Goal: Task Accomplishment & Management: Use online tool/utility

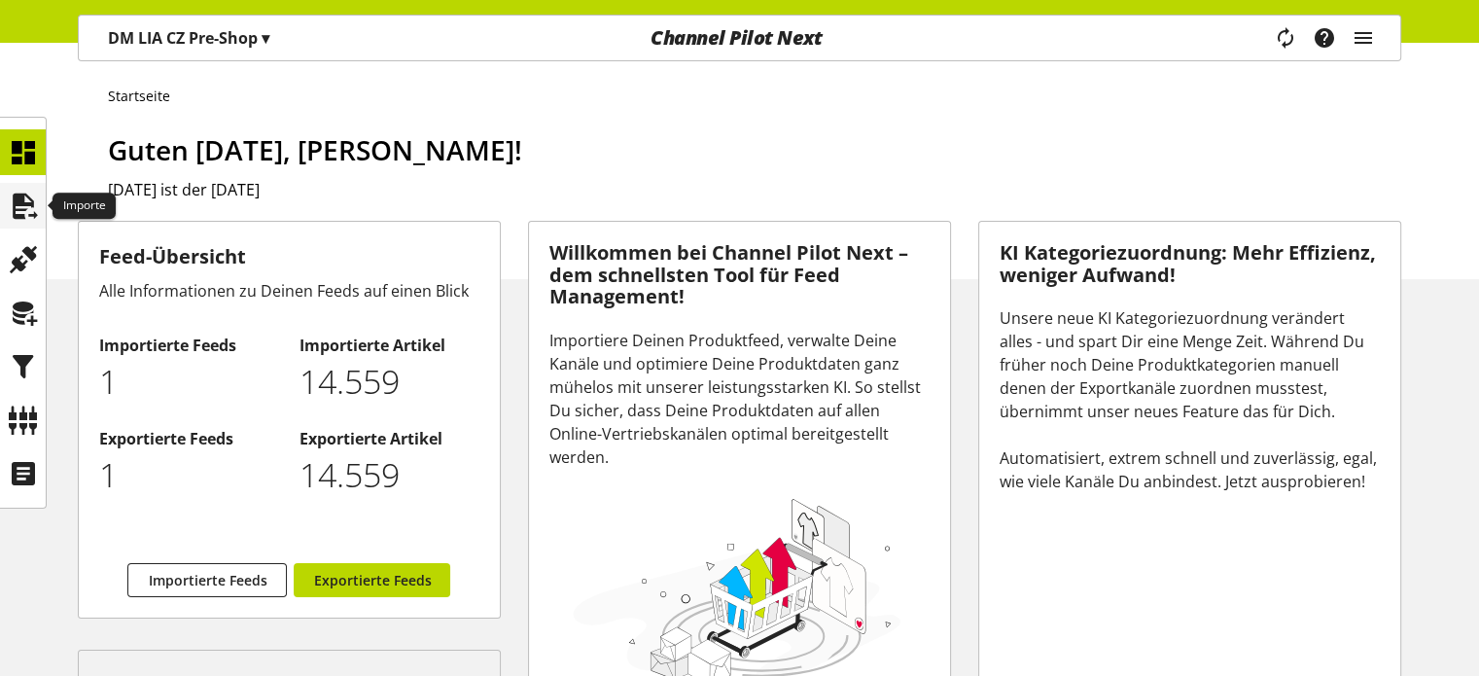
click at [19, 211] on icon at bounding box center [23, 206] width 31 height 39
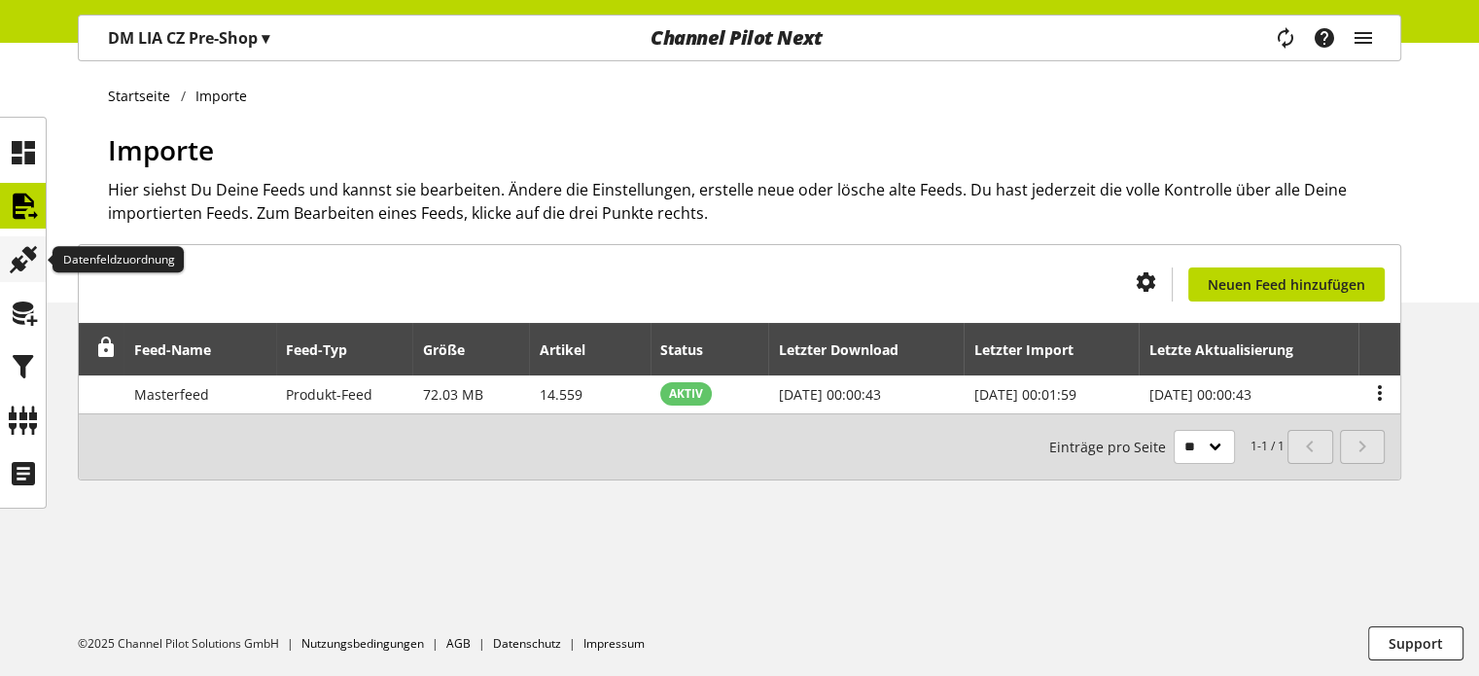
click at [12, 240] on icon at bounding box center [23, 259] width 31 height 39
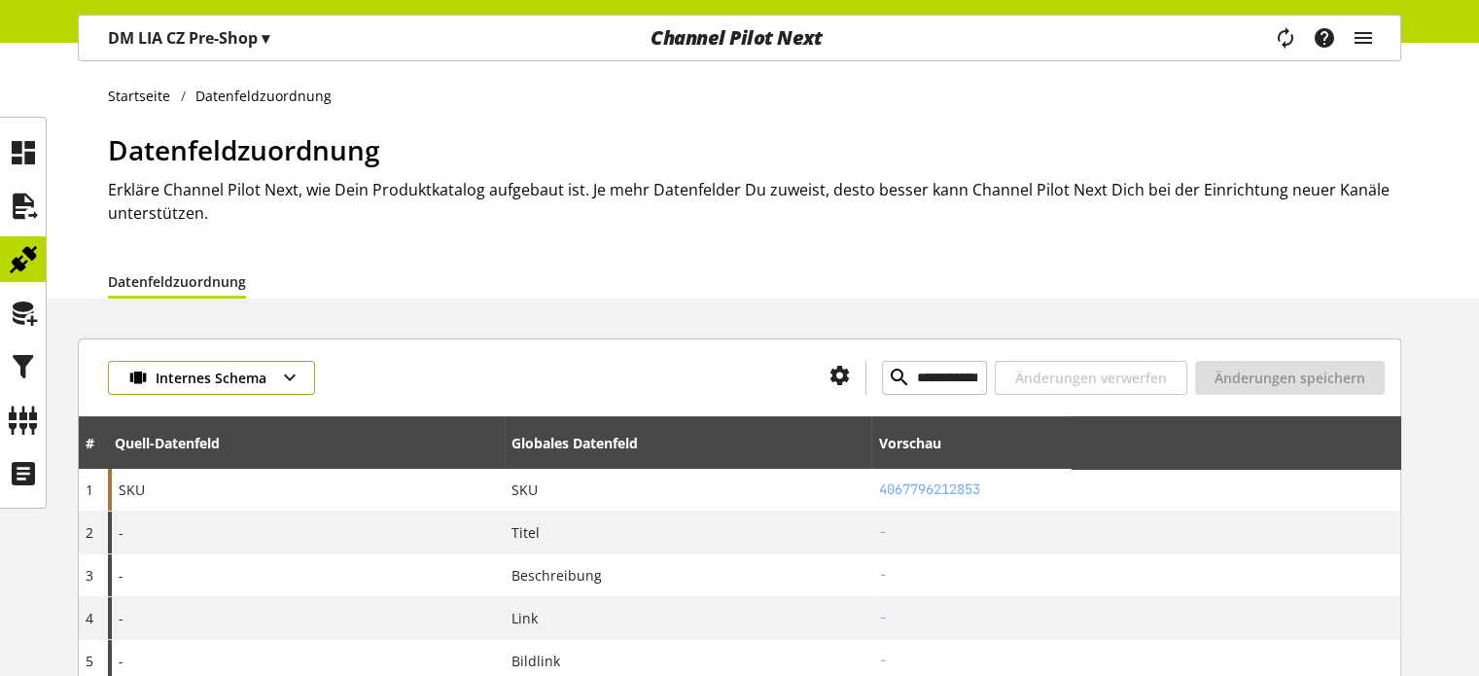
click at [268, 380] on button "Internes Schema" at bounding box center [211, 378] width 207 height 34
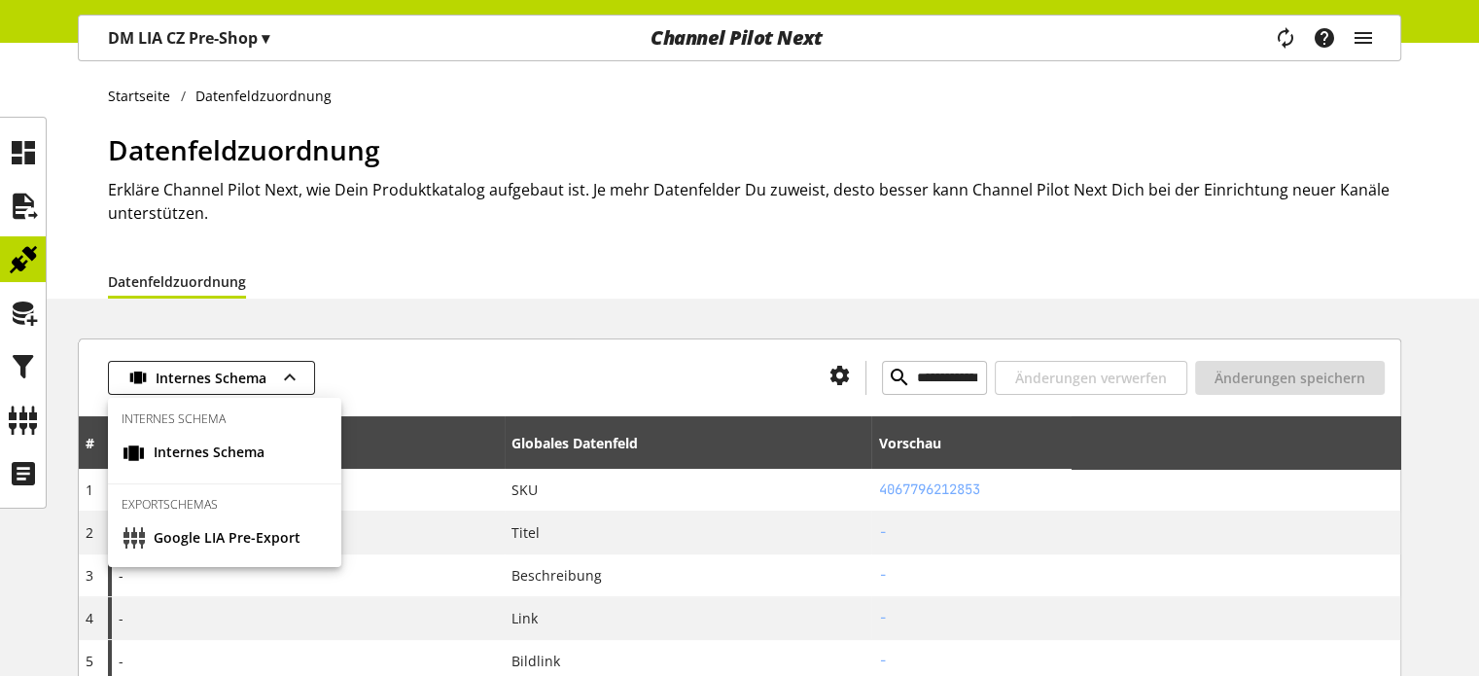
click at [436, 271] on div "Datenfeldzuordnung" at bounding box center [754, 281] width 1293 height 35
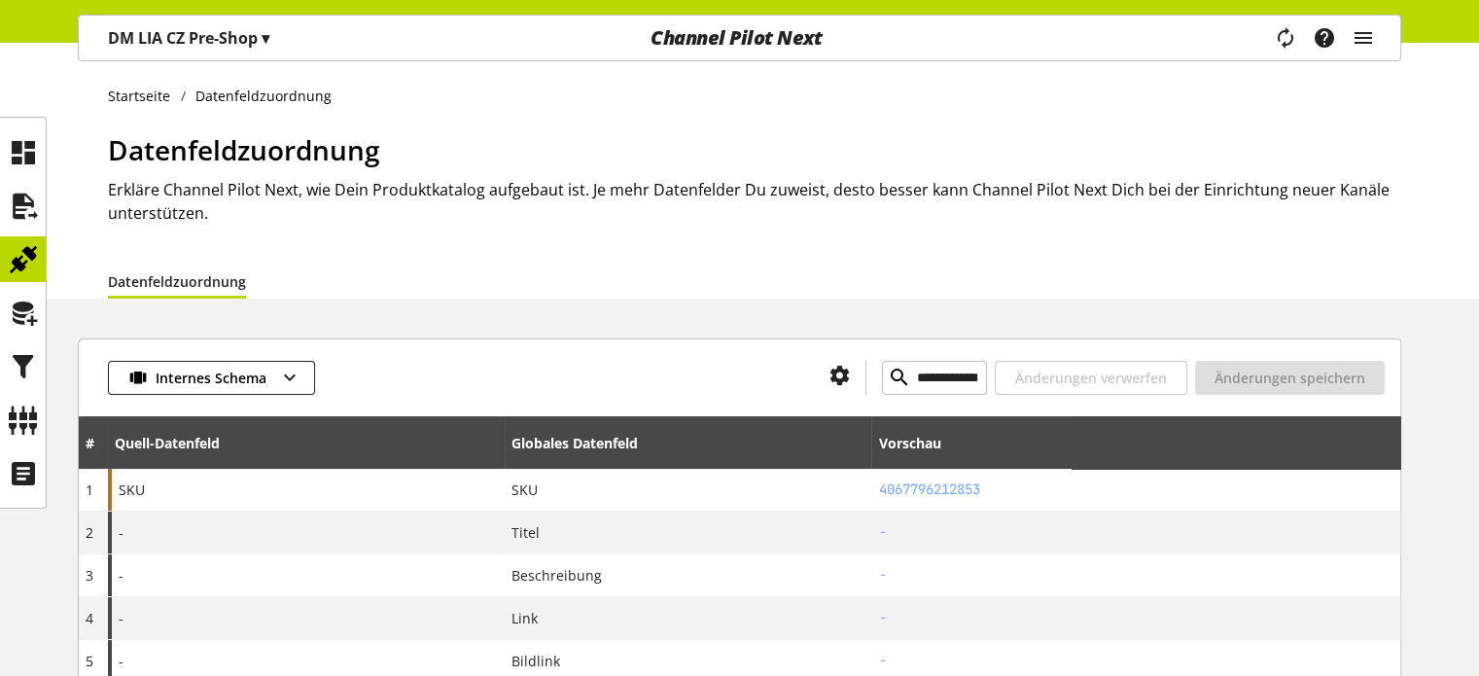
click at [175, 45] on p "DM LIA CZ Pre-Shop ▾" at bounding box center [188, 37] width 161 height 23
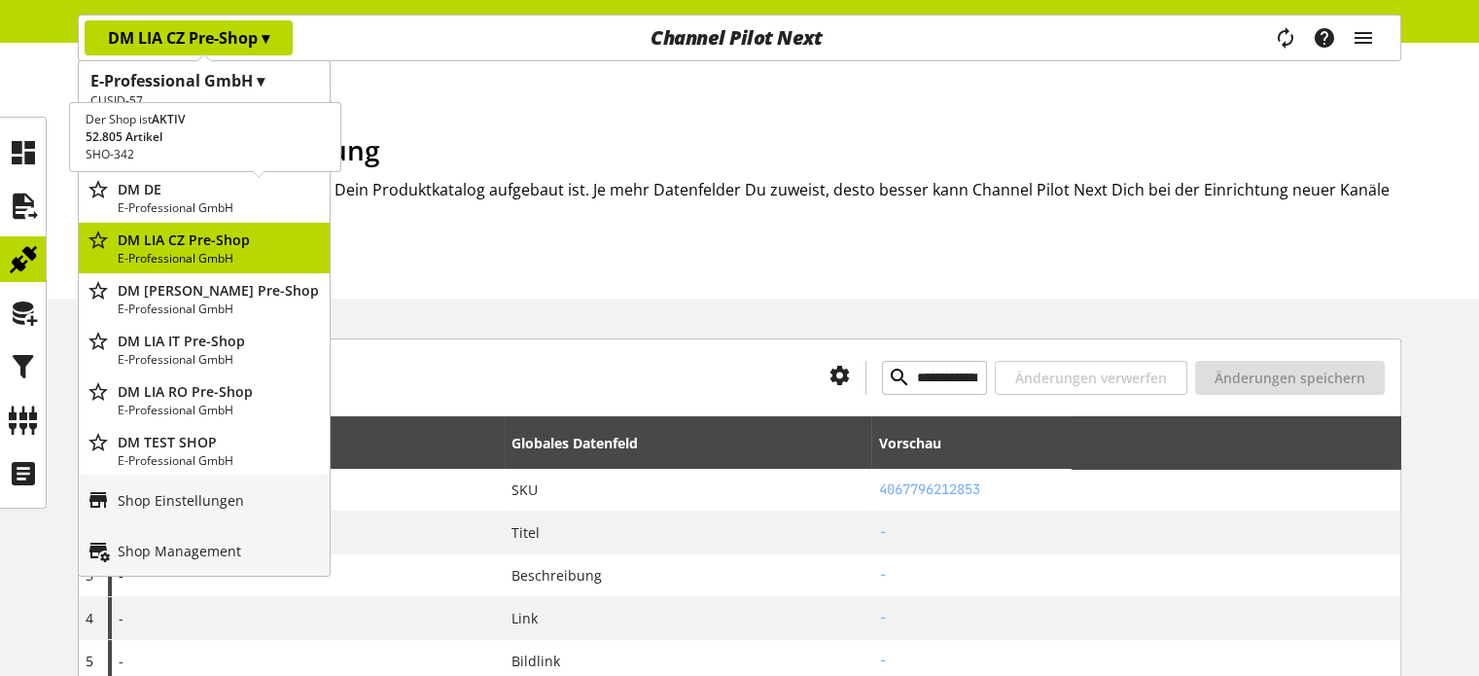
click at [159, 205] on p "E-Professional GmbH" at bounding box center [220, 208] width 204 height 18
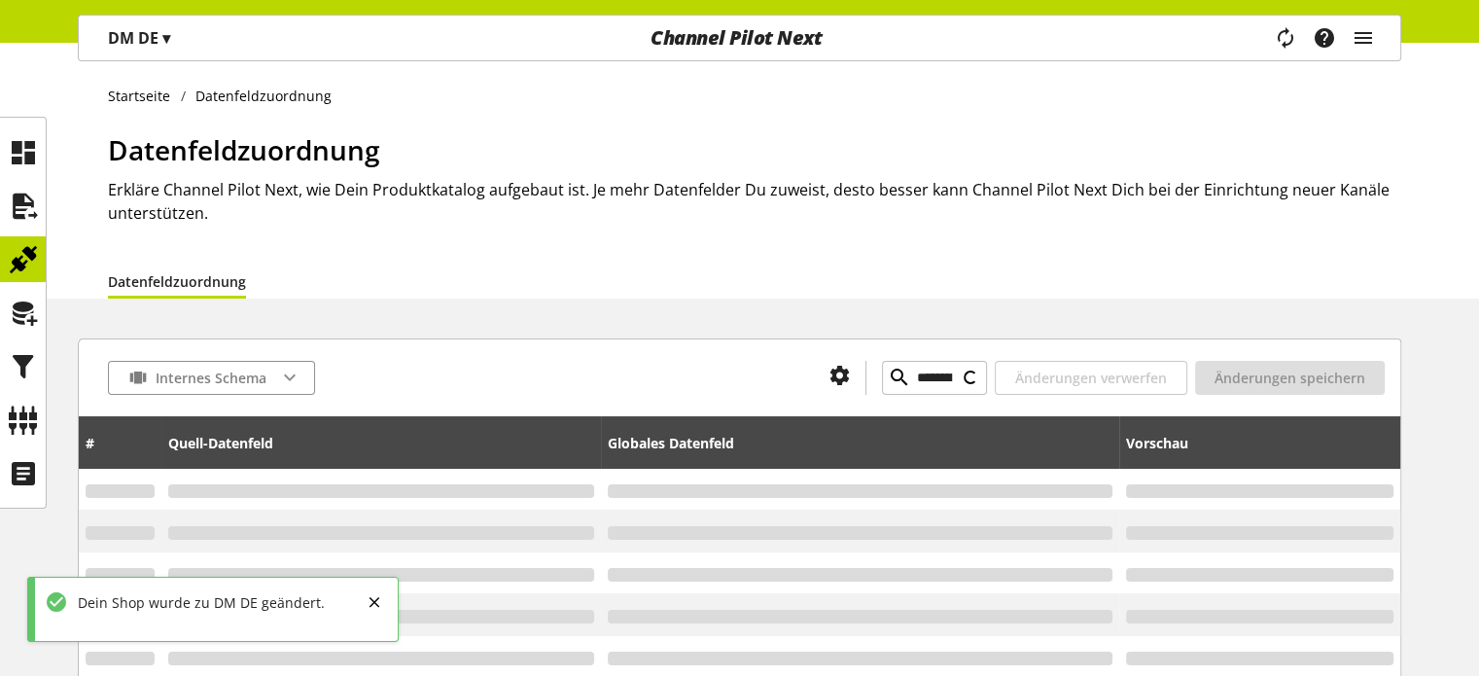
type input "**********"
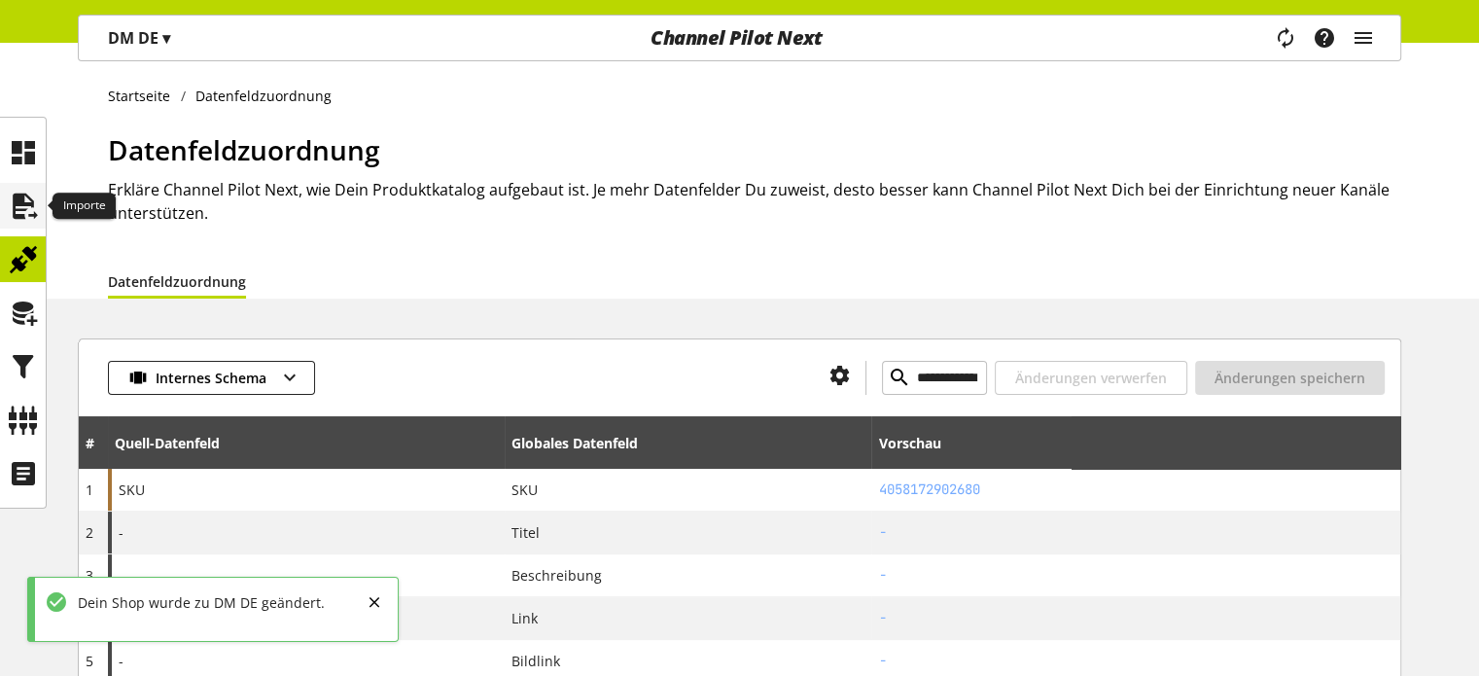
click at [26, 205] on icon at bounding box center [23, 206] width 31 height 39
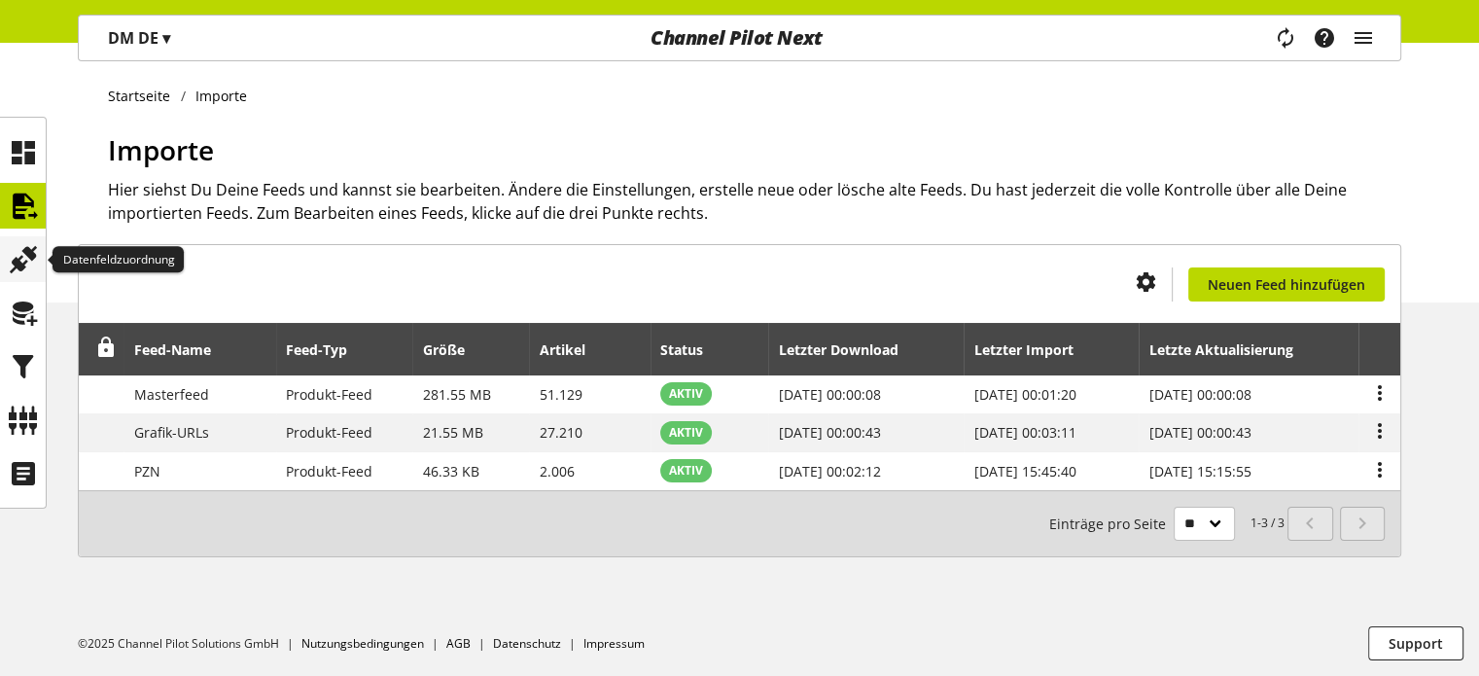
click at [18, 245] on icon at bounding box center [23, 259] width 31 height 39
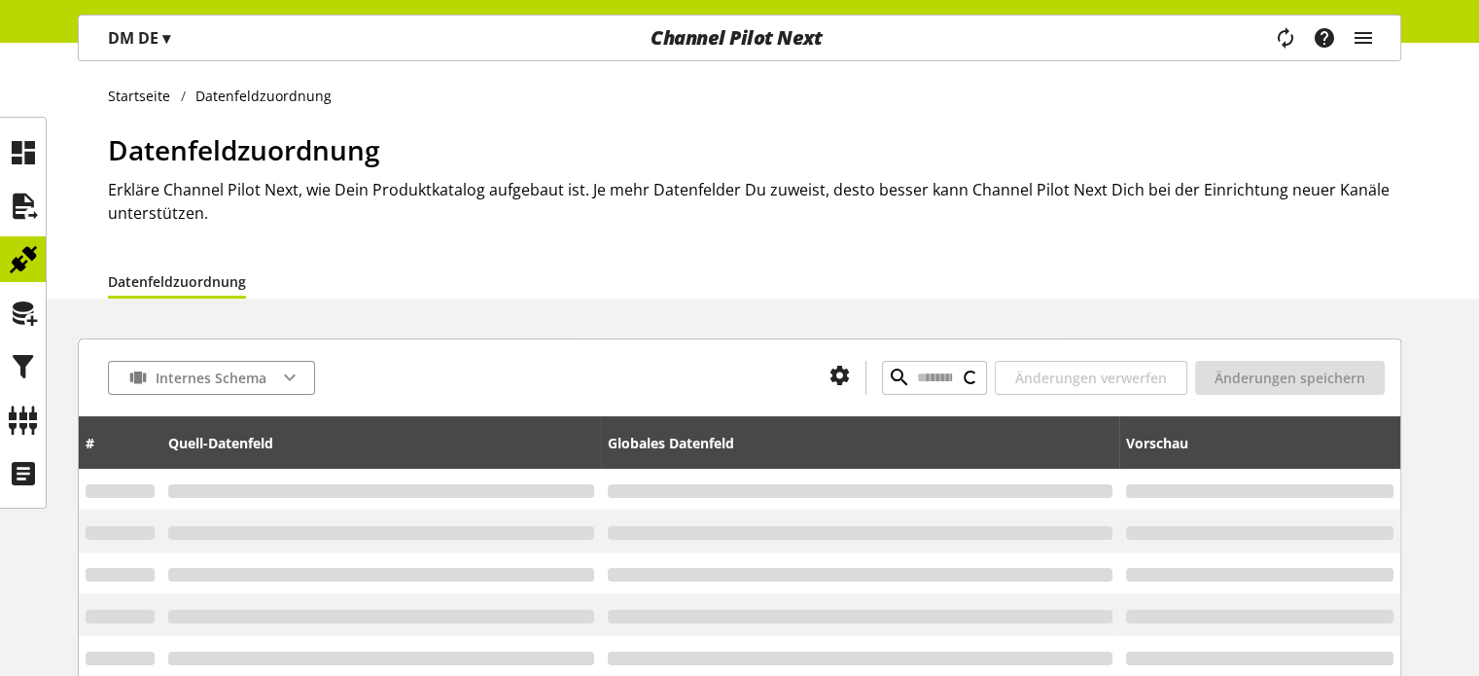
type input "**********"
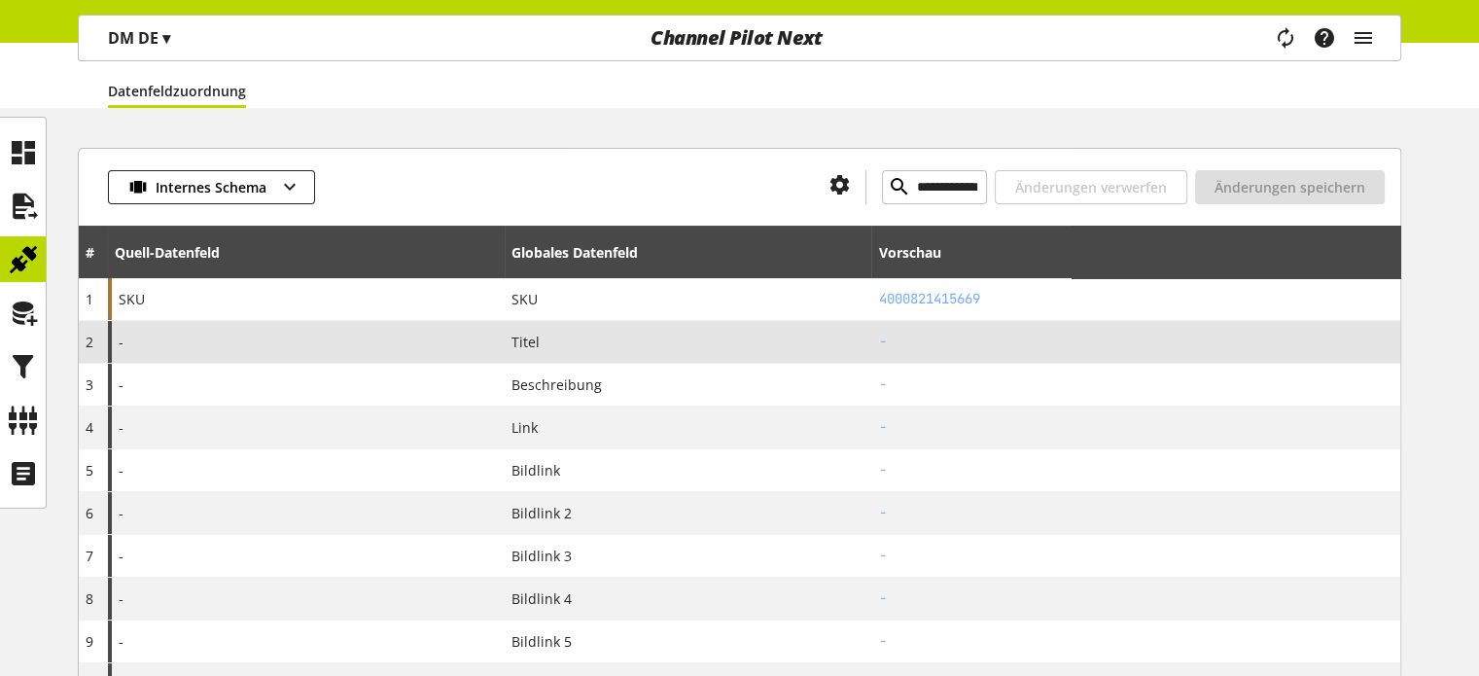
scroll to position [194, 0]
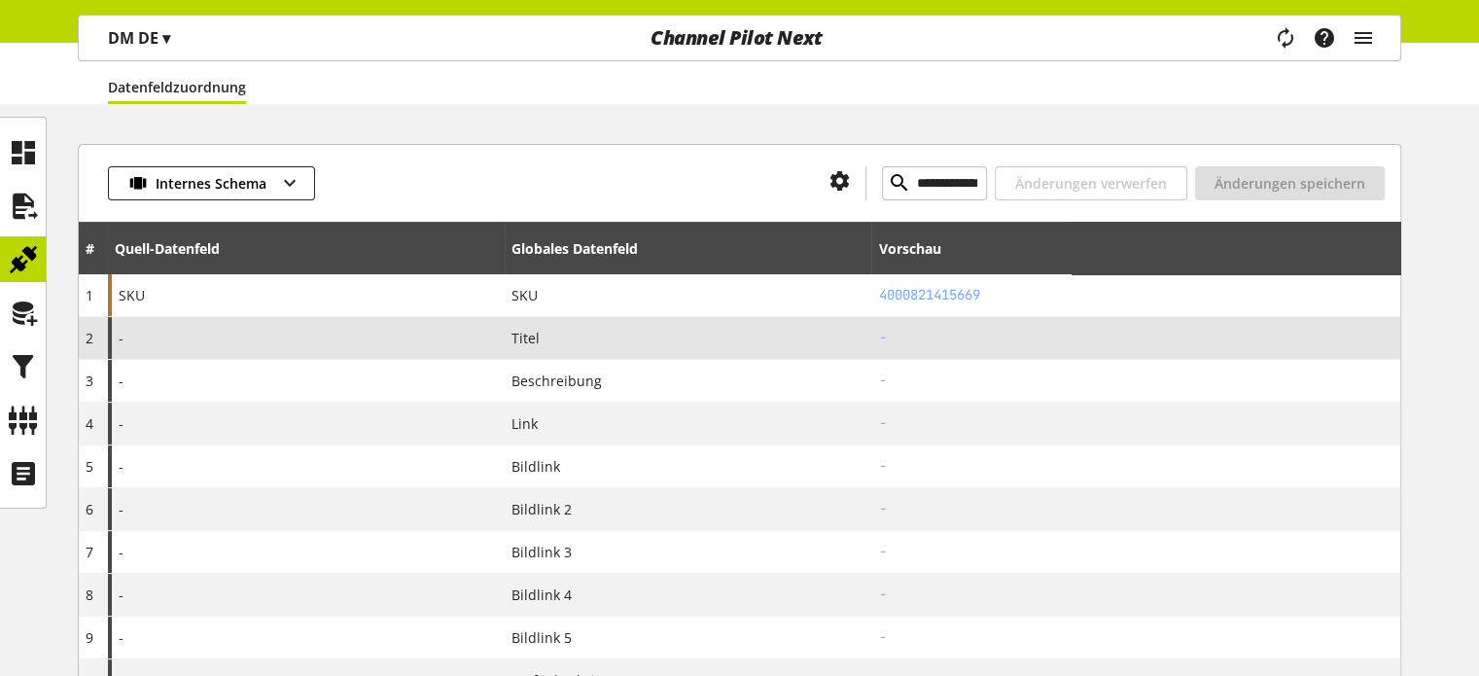
click at [391, 337] on div "-" at bounding box center [306, 338] width 397 height 42
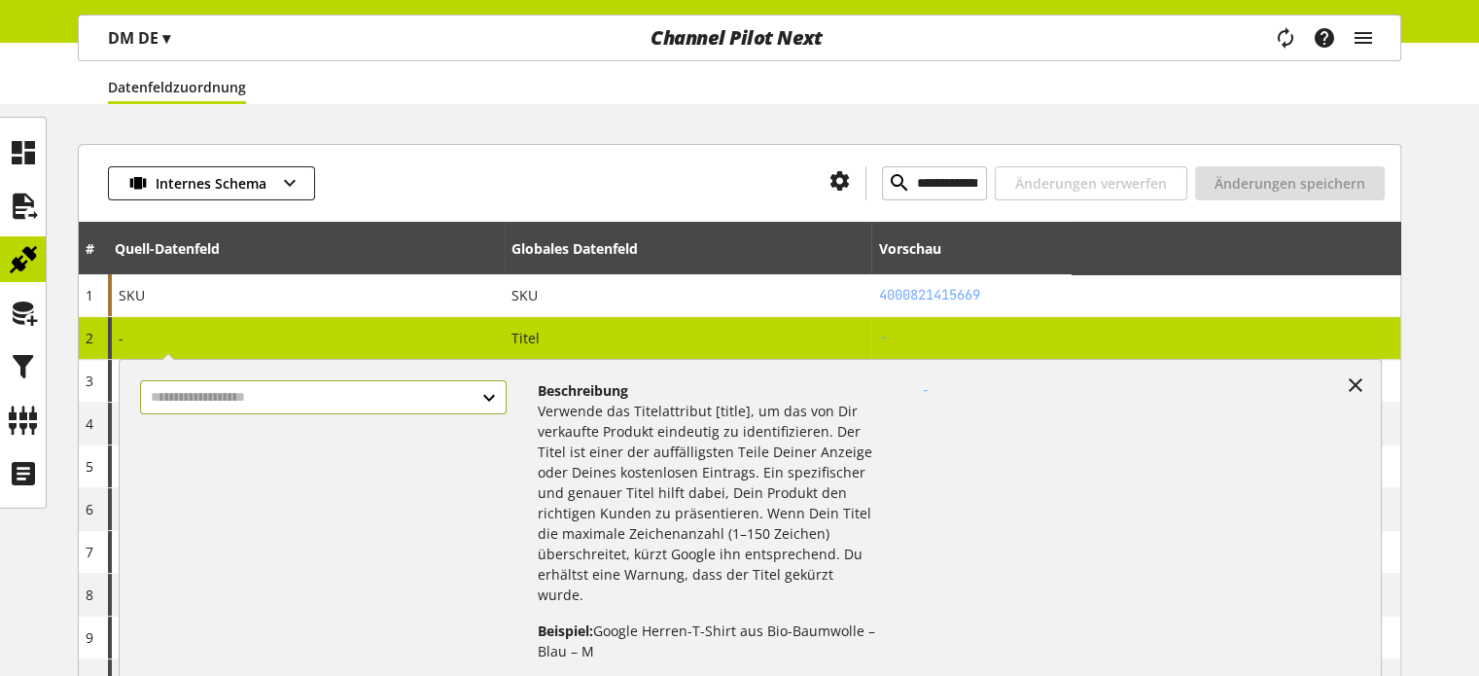
click at [222, 399] on input "text" at bounding box center [323, 397] width 366 height 34
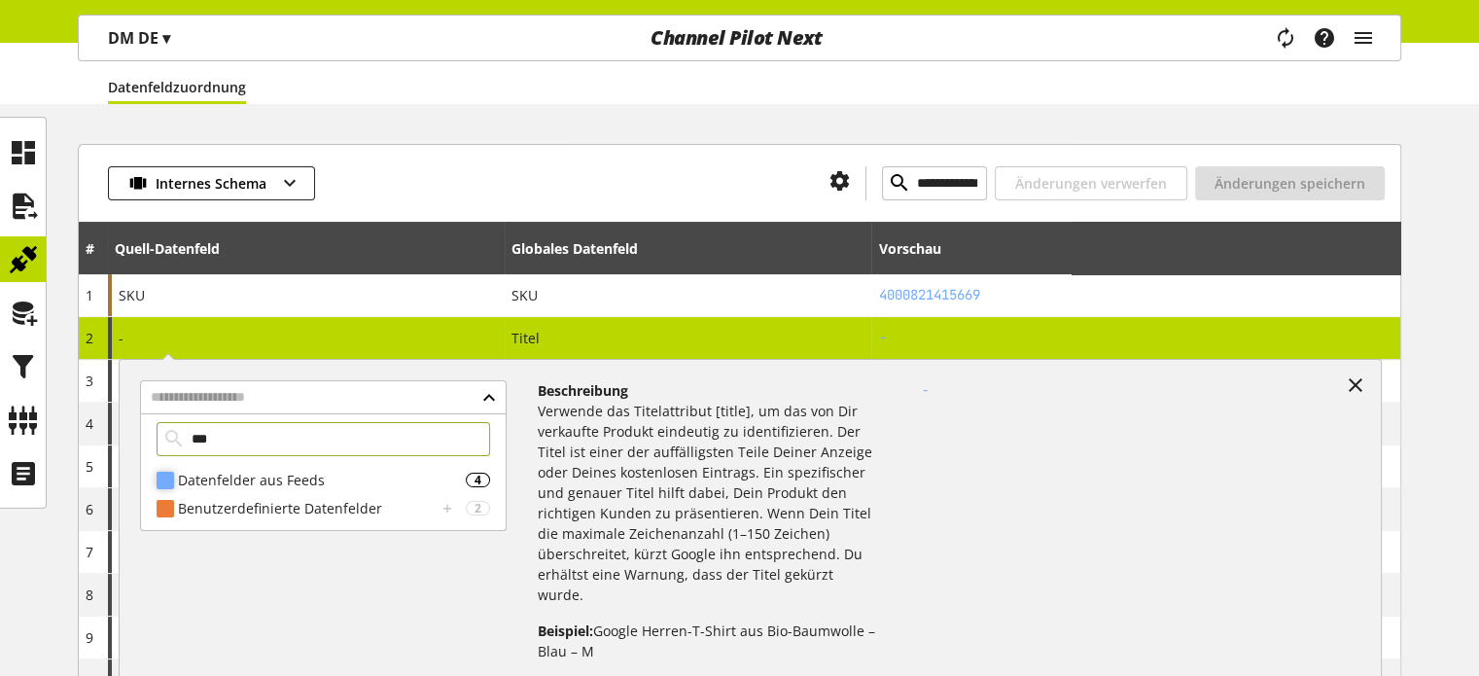
type input "***"
click at [232, 476] on div "Datenfelder aus Feeds" at bounding box center [322, 480] width 288 height 20
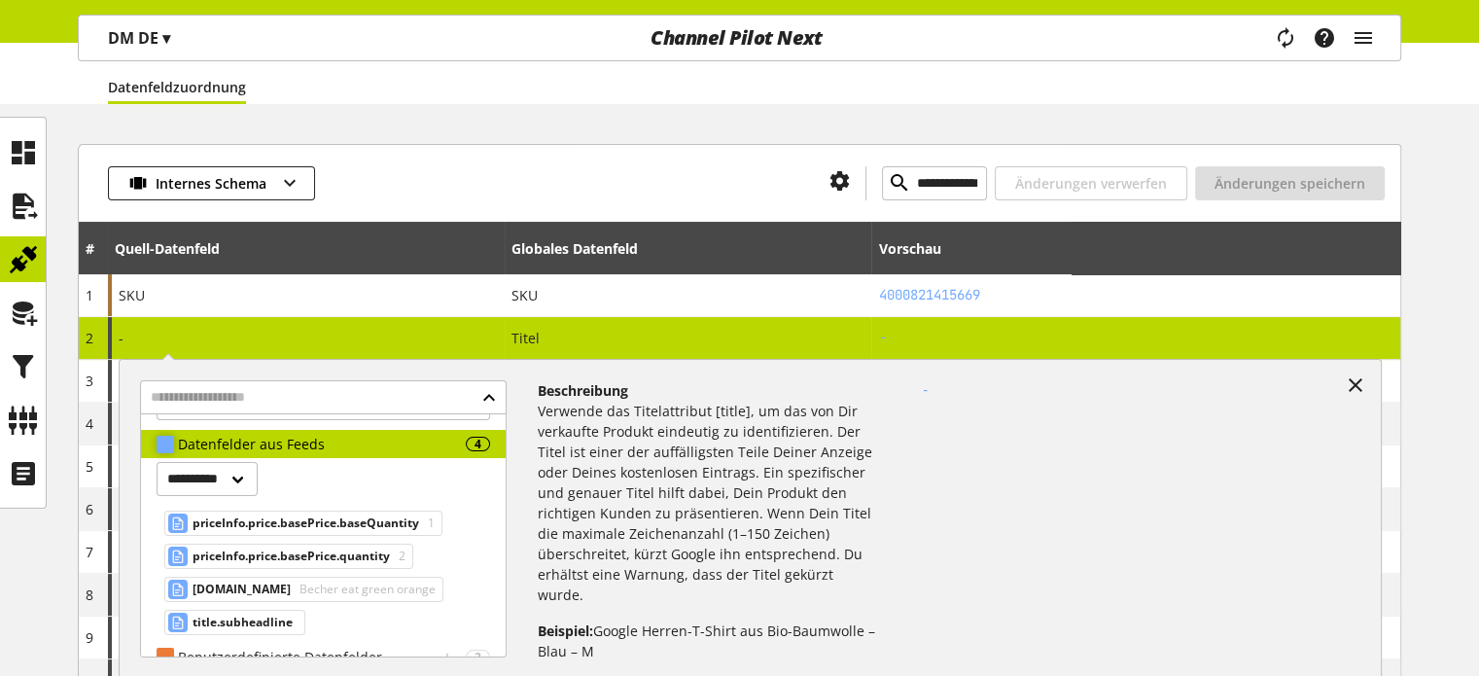
scroll to position [55, 0]
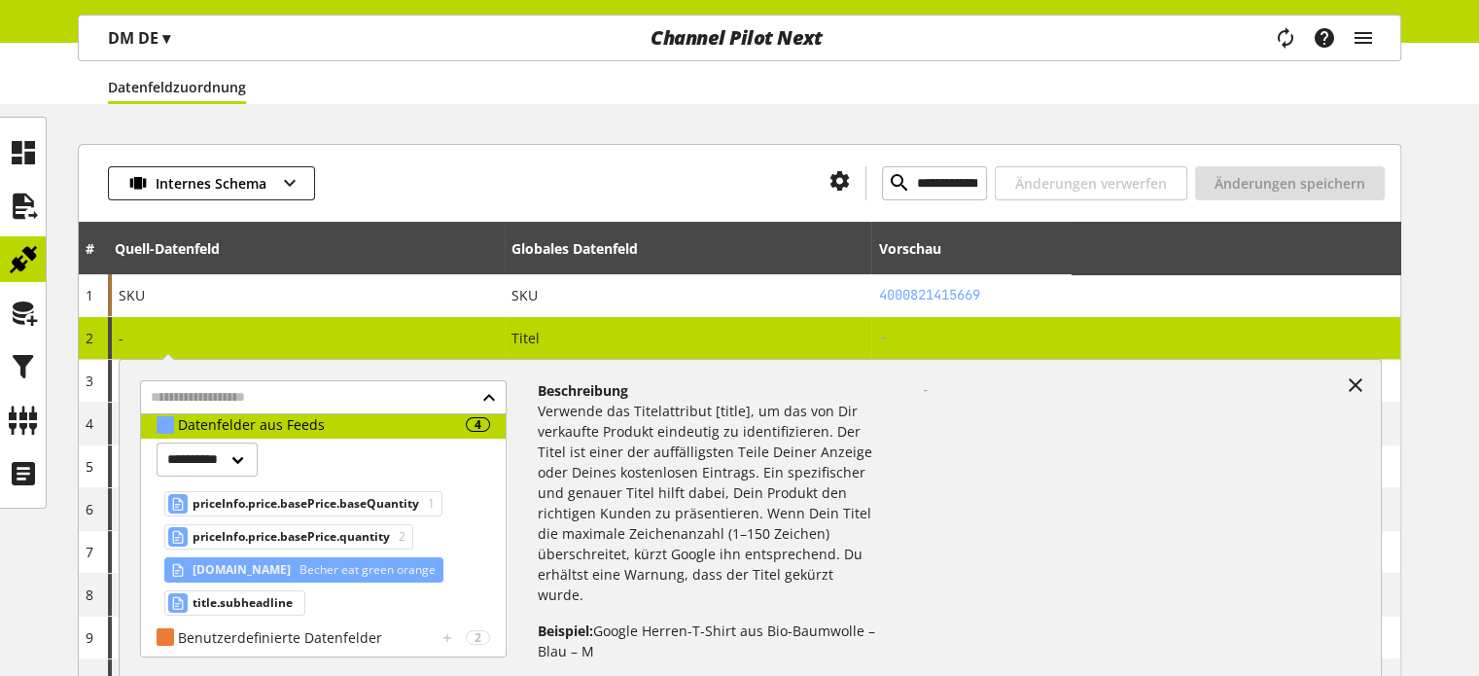
click at [222, 559] on span "title.name" at bounding box center [242, 569] width 98 height 23
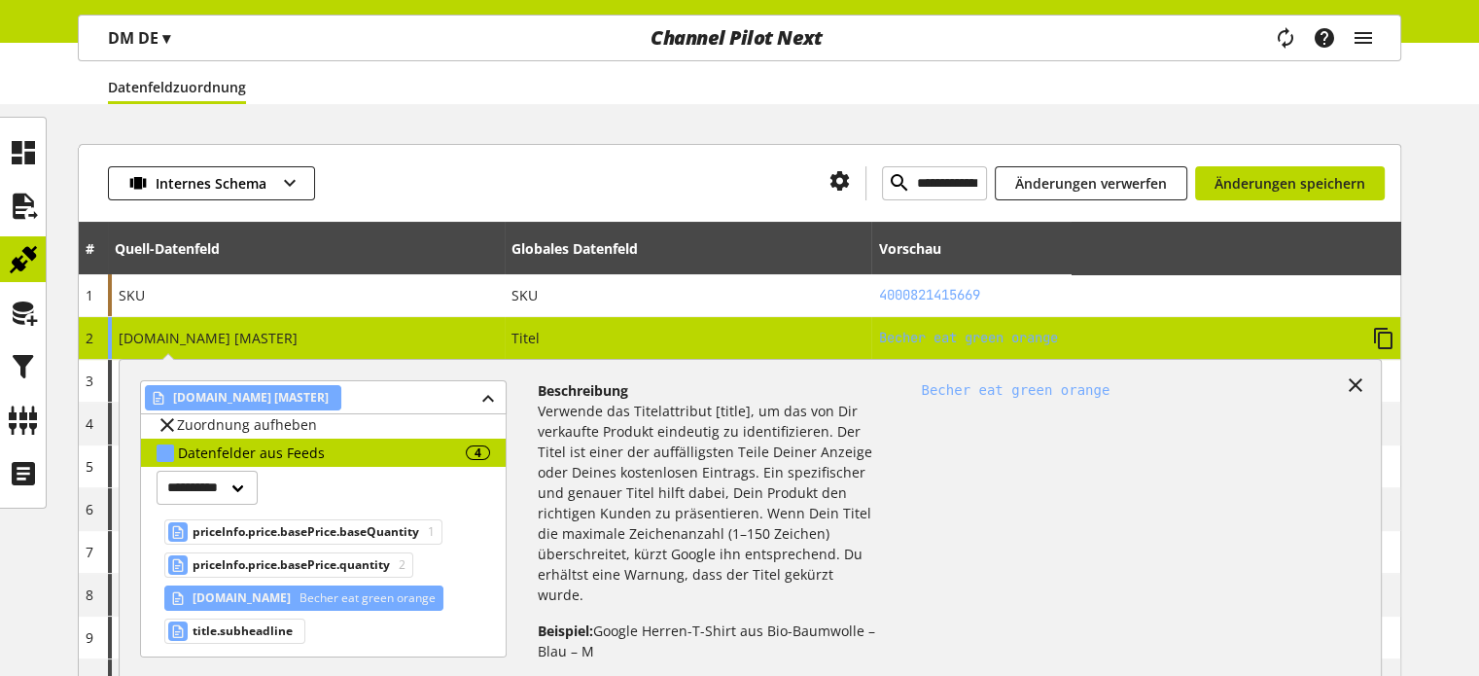
scroll to position [84, 0]
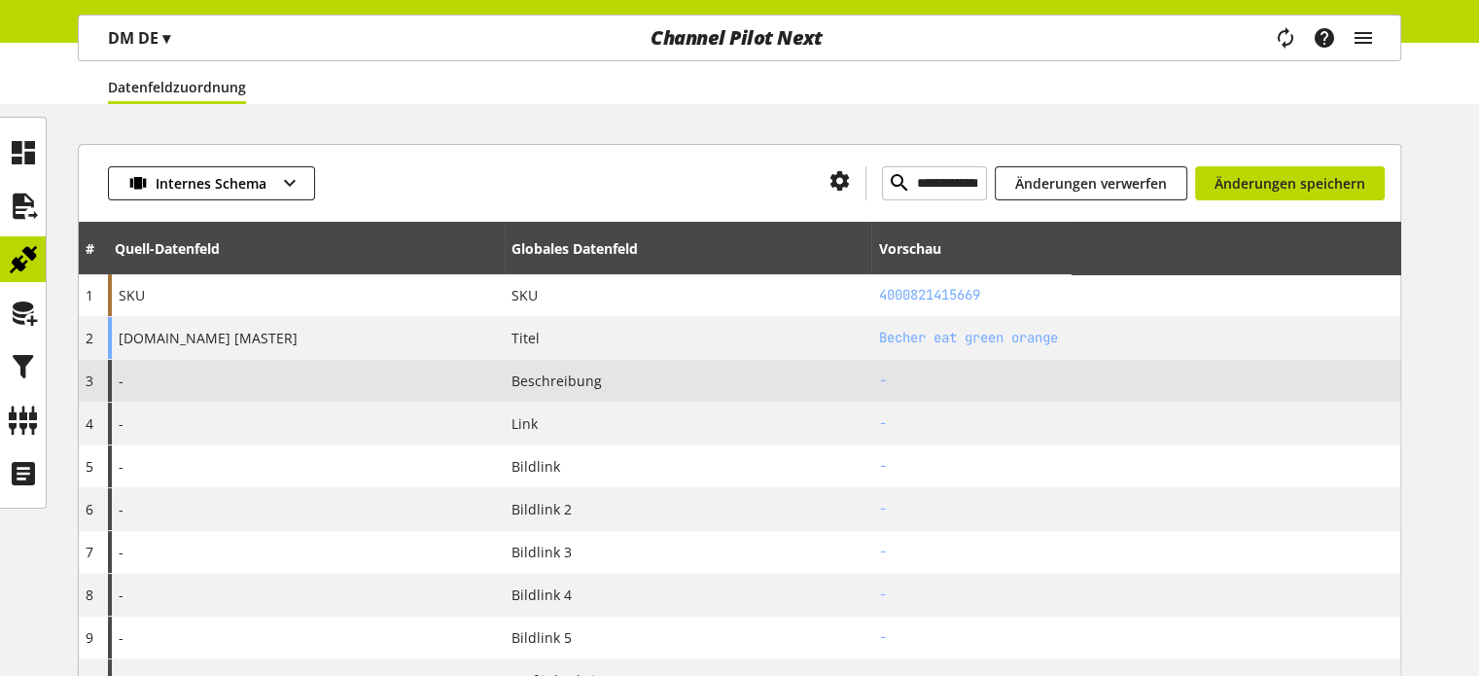
click at [524, 380] on span "Beschreibung" at bounding box center [557, 381] width 90 height 20
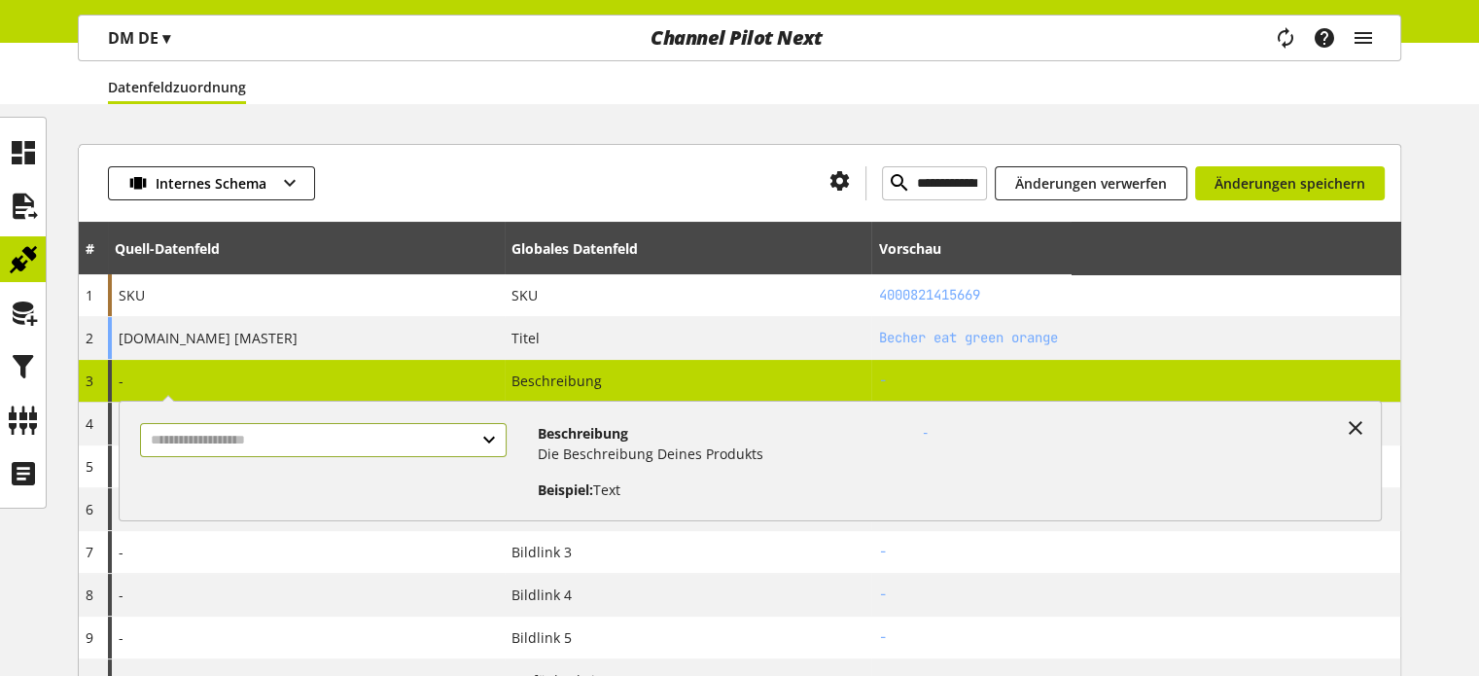
click at [284, 439] on input "text" at bounding box center [323, 440] width 366 height 34
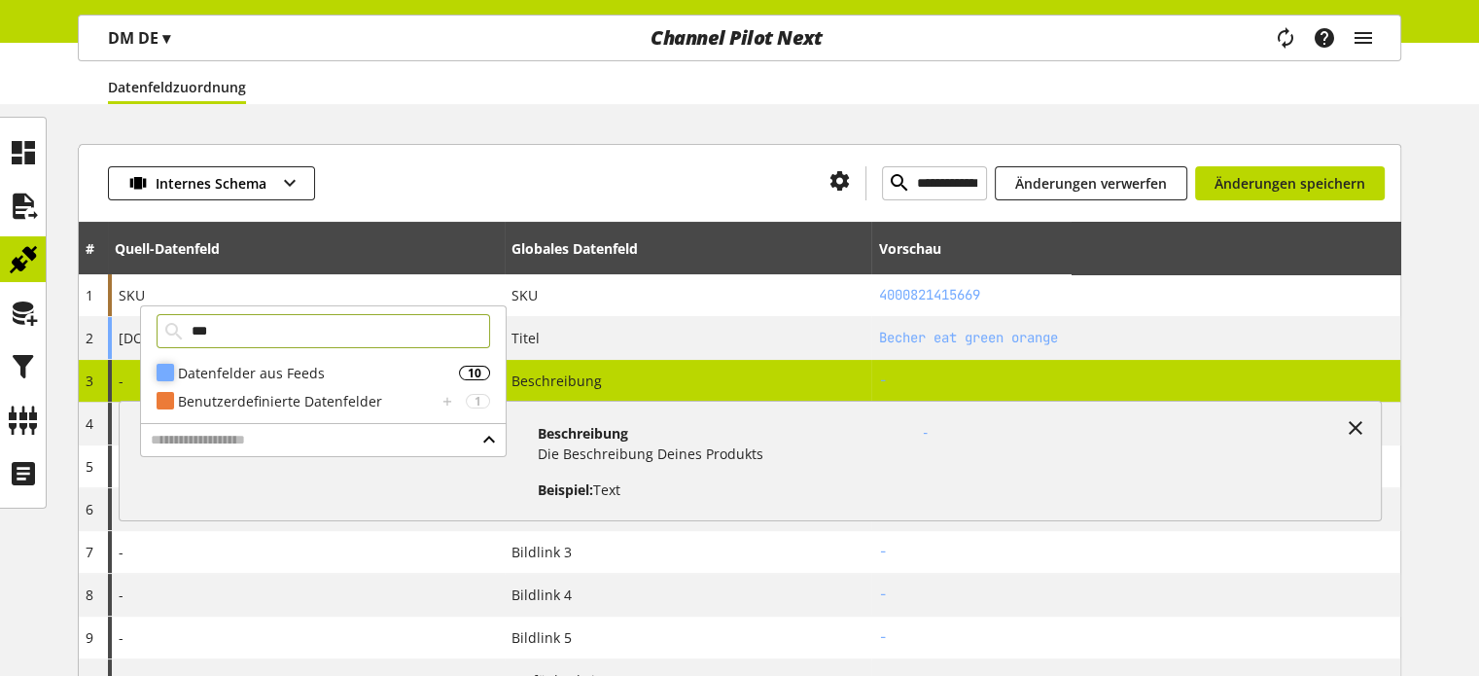
type input "***"
click at [280, 379] on div "Datenfelder aus Feeds" at bounding box center [318, 373] width 281 height 20
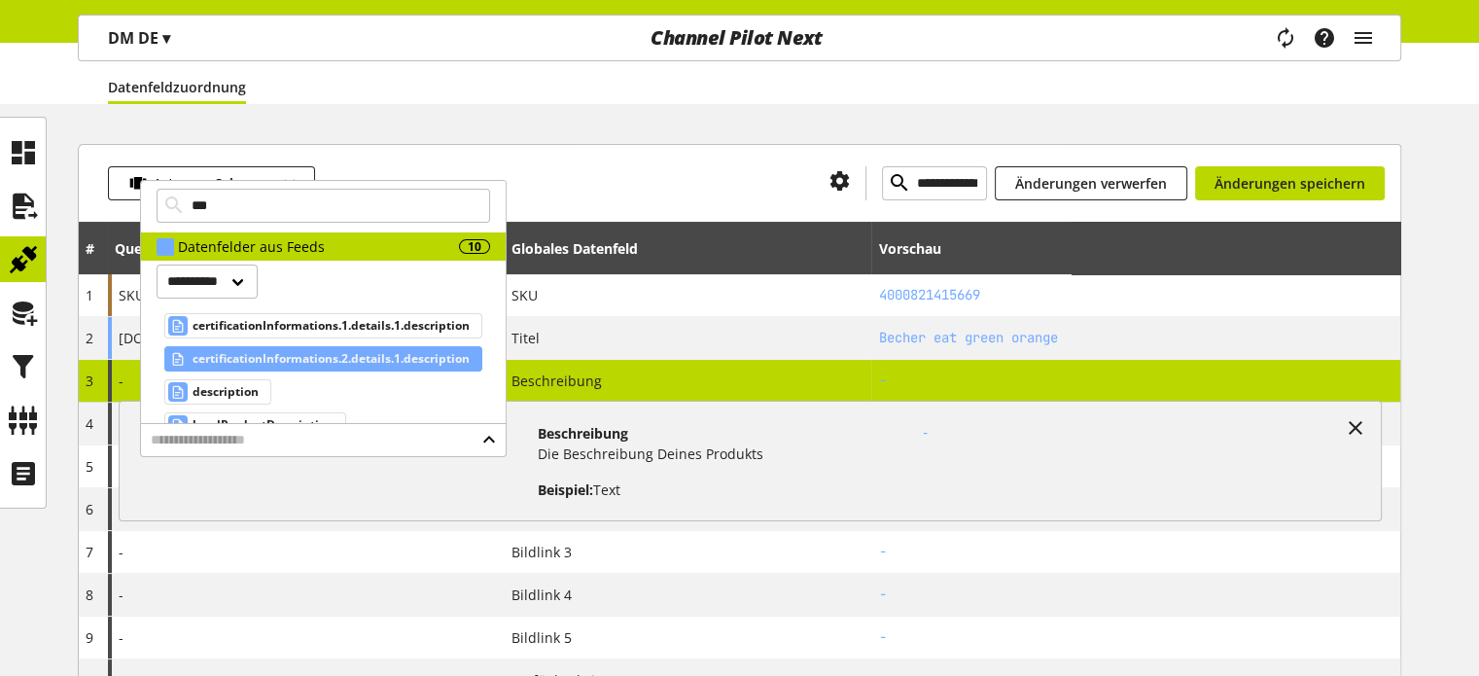
click at [248, 390] on span "description" at bounding box center [226, 391] width 66 height 23
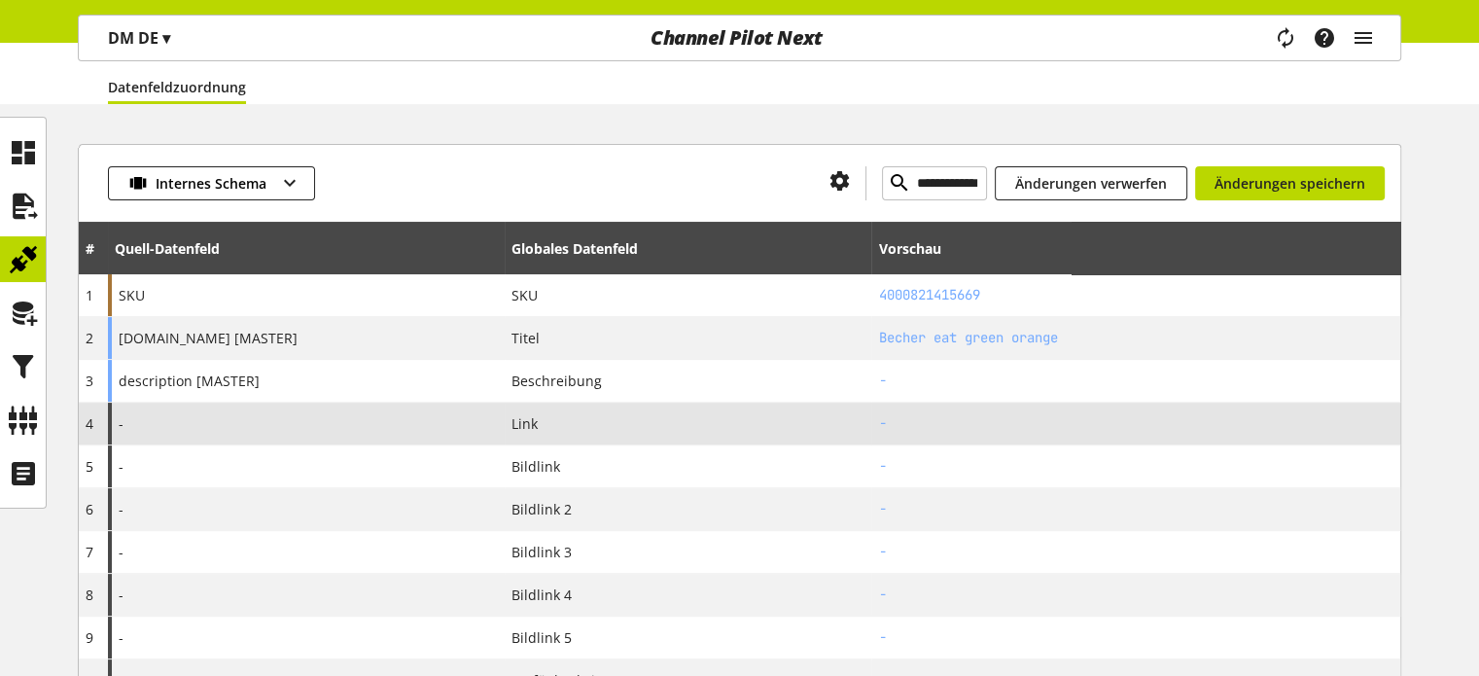
scroll to position [292, 0]
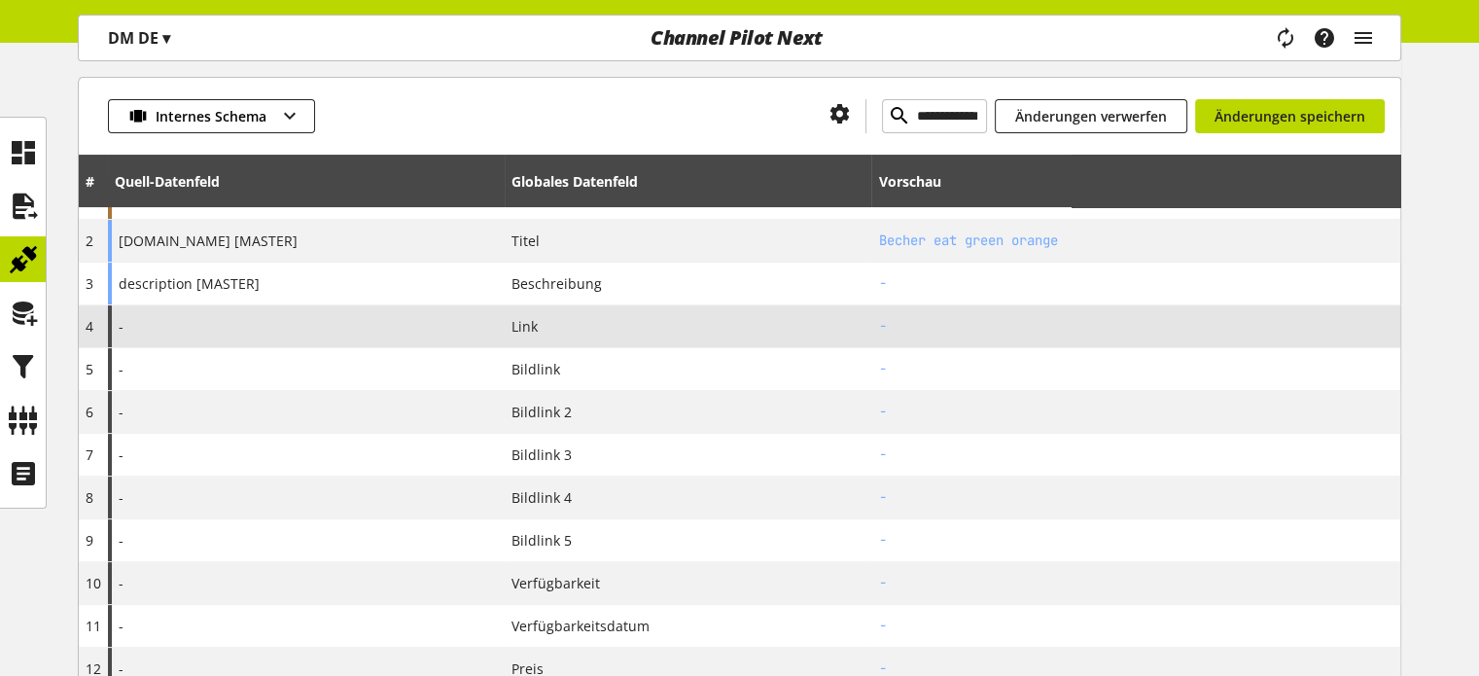
click at [517, 321] on span "Link" at bounding box center [525, 326] width 26 height 20
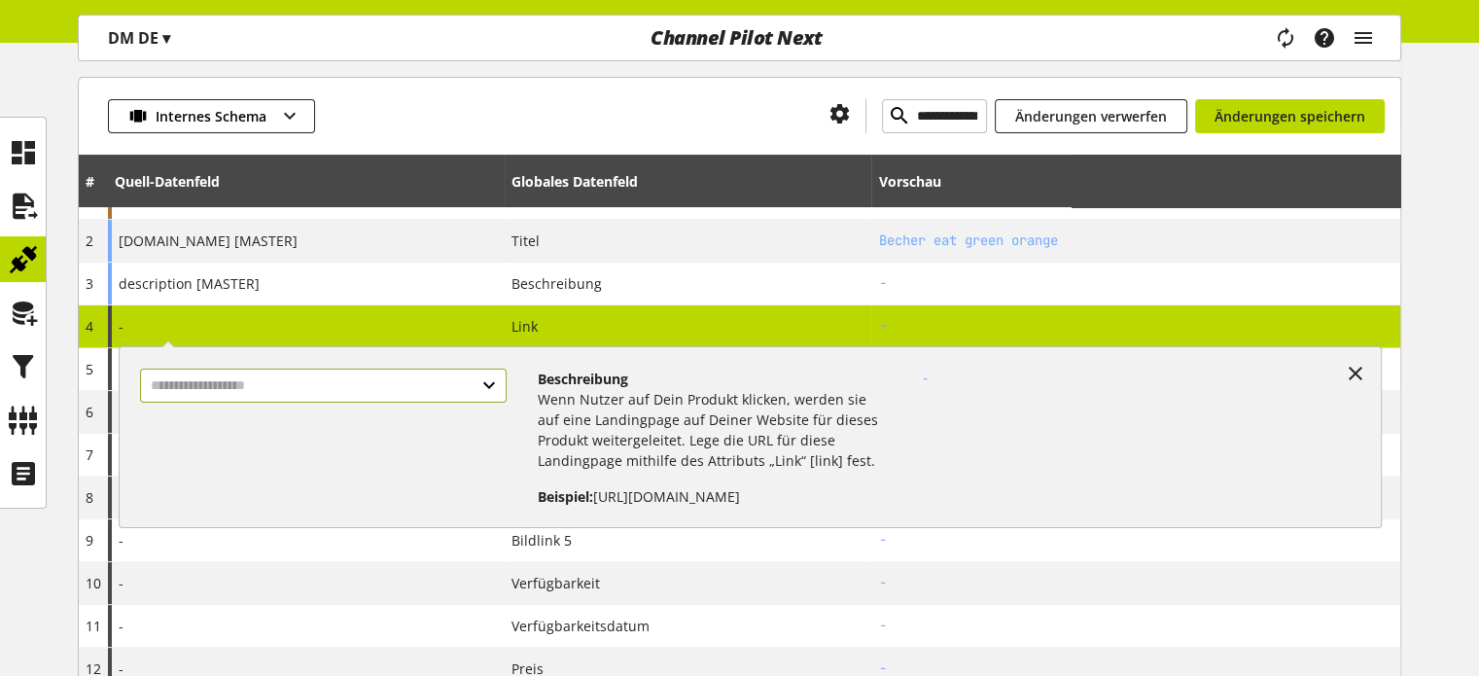
click at [313, 389] on input "text" at bounding box center [323, 386] width 366 height 34
type input "*"
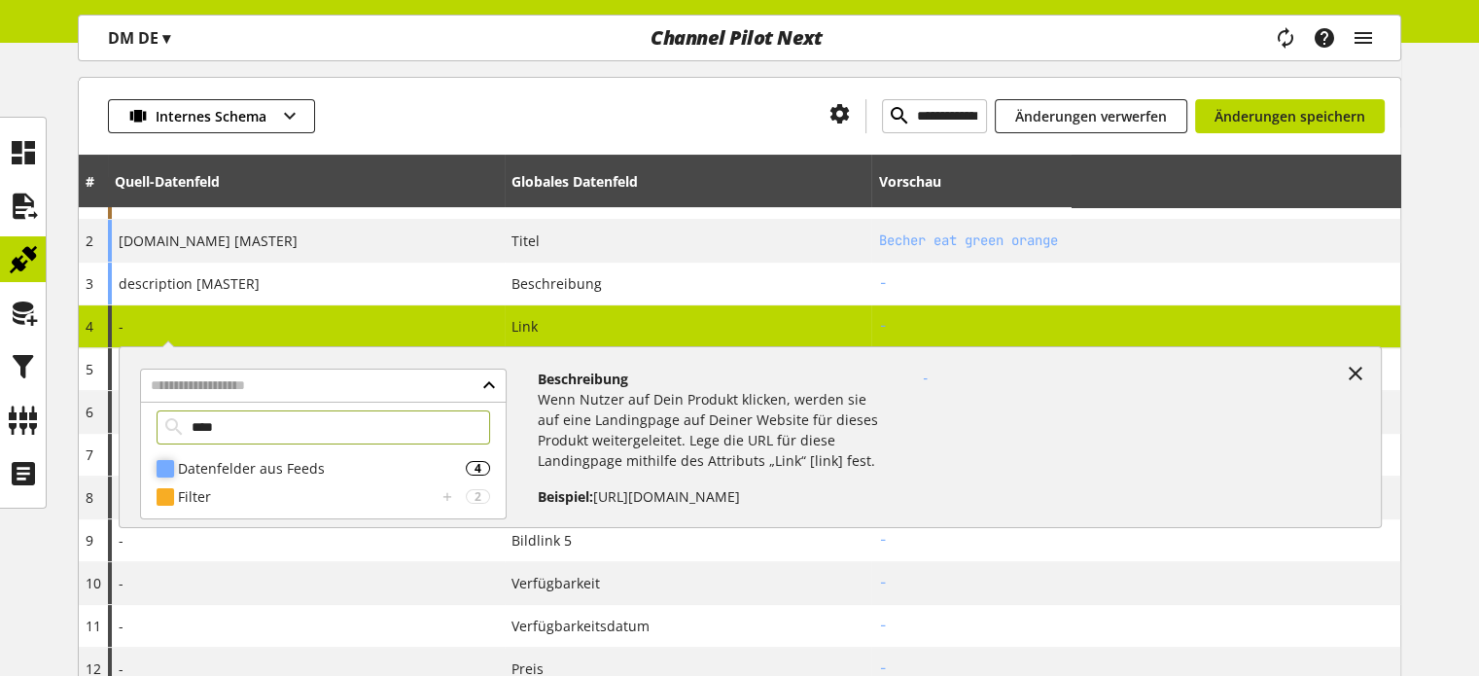
click at [300, 462] on div "Datenfelder aus Feeds" at bounding box center [322, 468] width 288 height 20
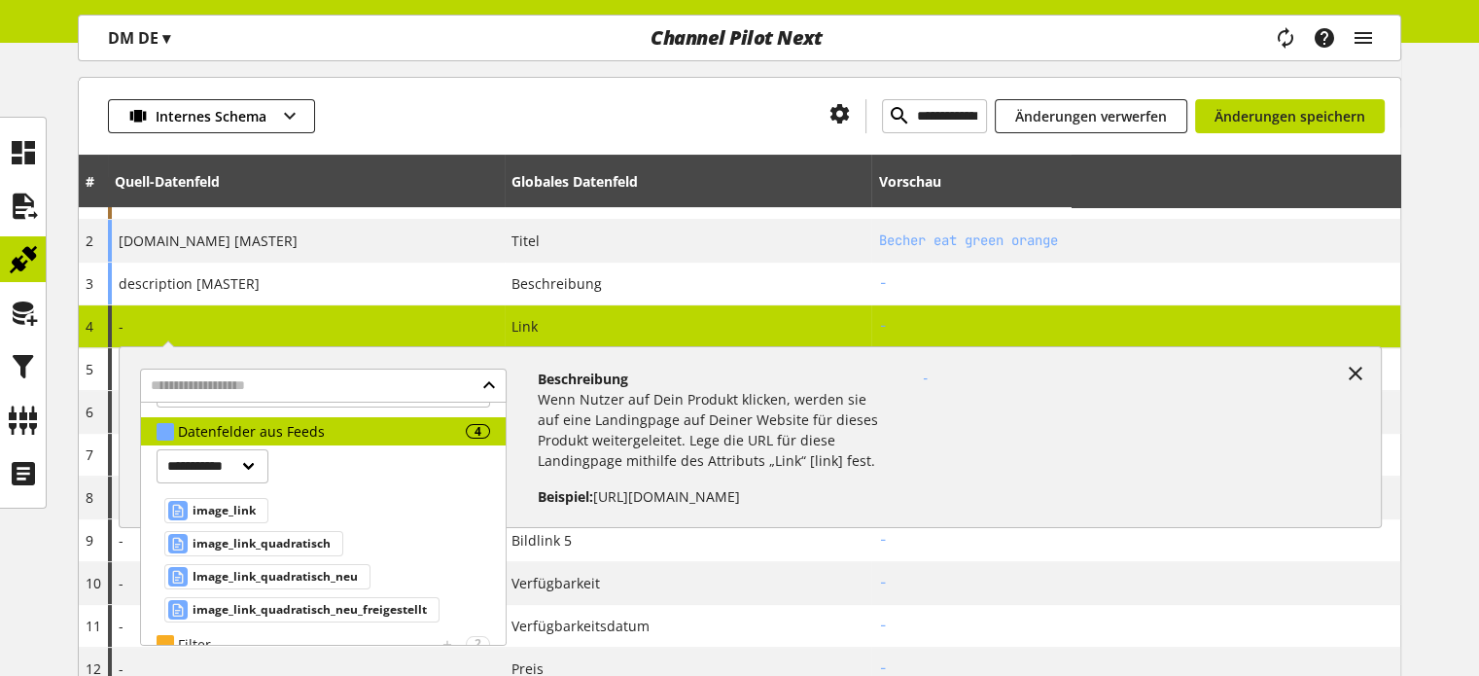
scroll to position [55, 0]
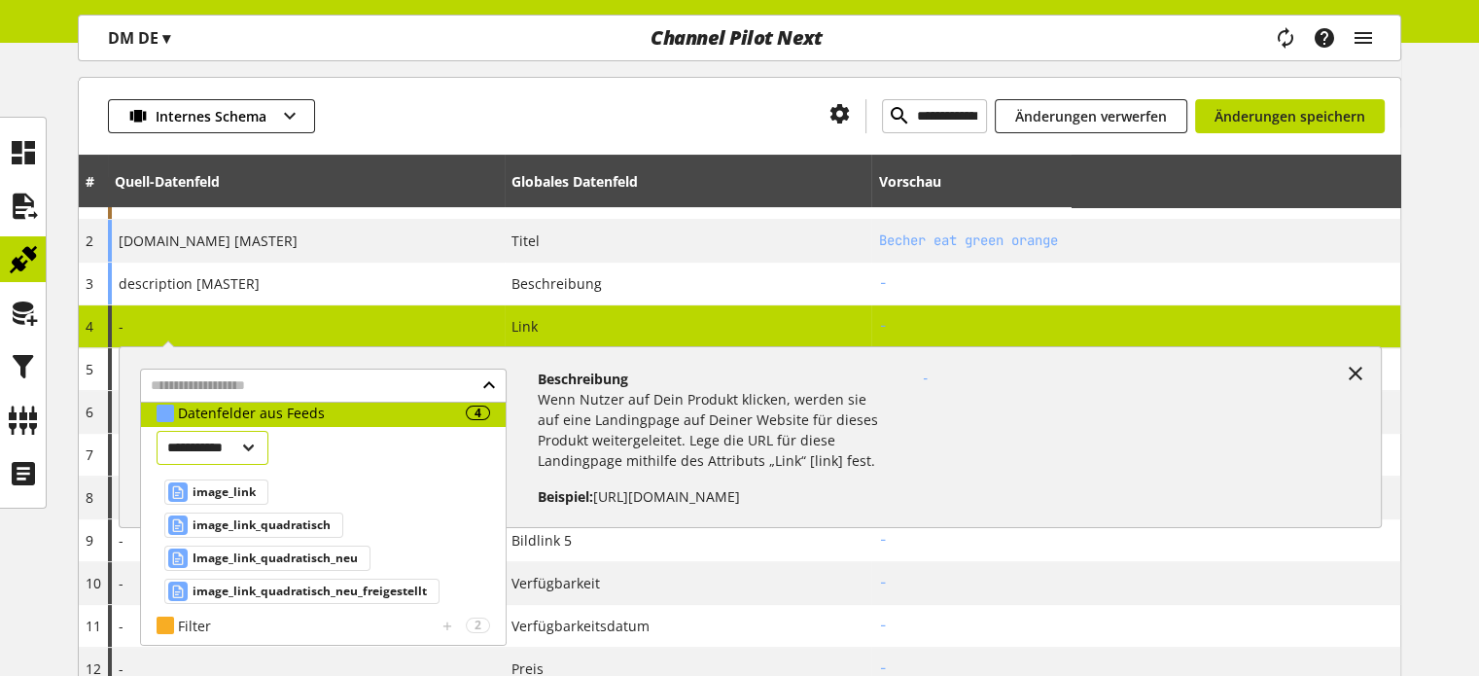
click at [237, 442] on select "**********" at bounding box center [213, 448] width 112 height 34
click at [342, 440] on div "**********" at bounding box center [323, 519] width 365 height 185
click at [385, 415] on div "Datenfelder aus Feeds" at bounding box center [322, 413] width 288 height 20
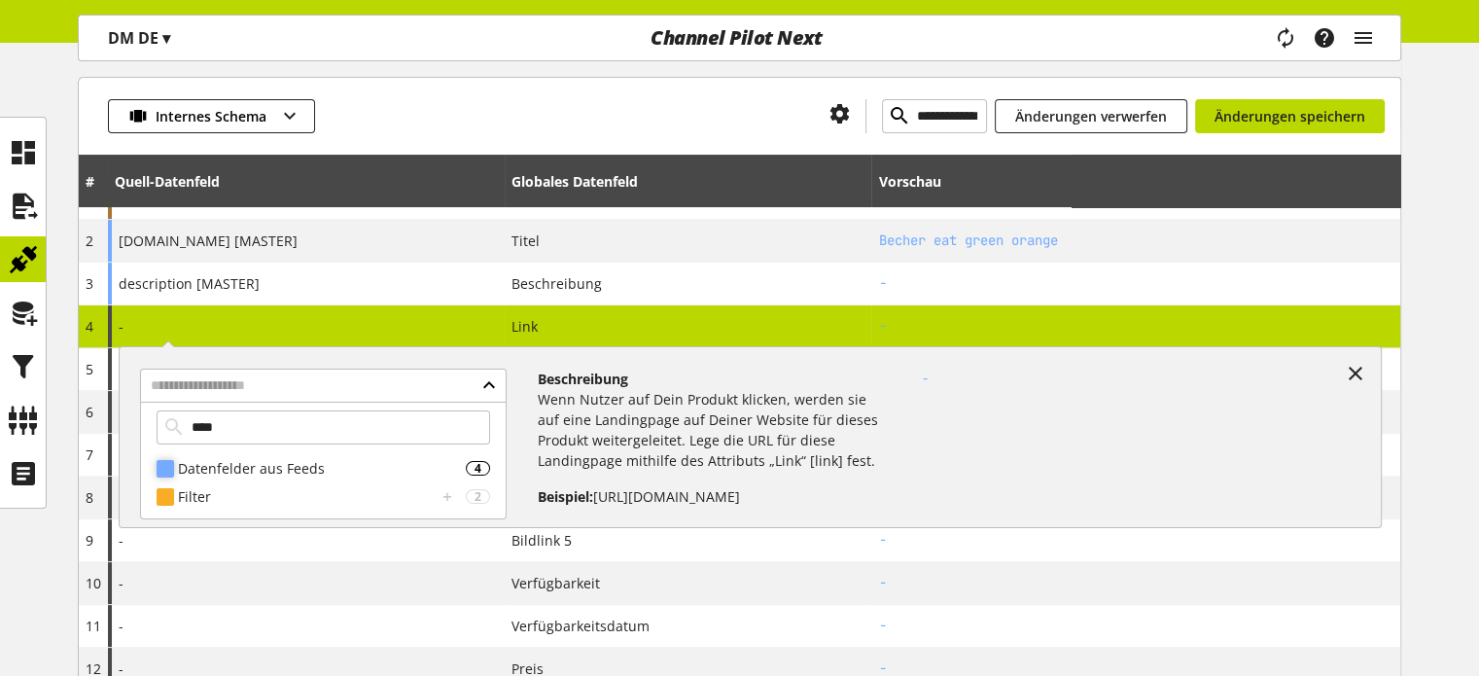
scroll to position [0, 0]
click at [292, 419] on input "****" at bounding box center [324, 427] width 334 height 34
type input "***"
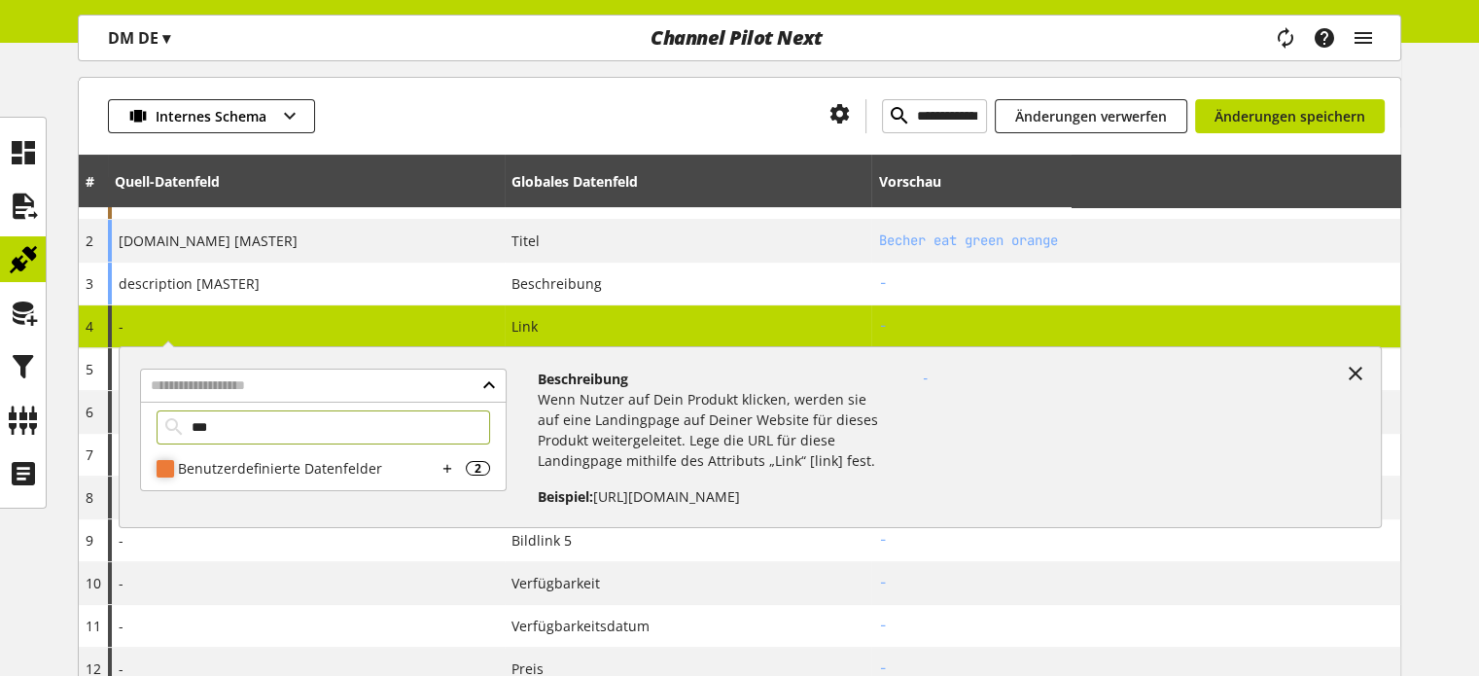
click at [272, 461] on div "Benutzerdefinierte Datenfelder" at bounding box center [307, 468] width 259 height 20
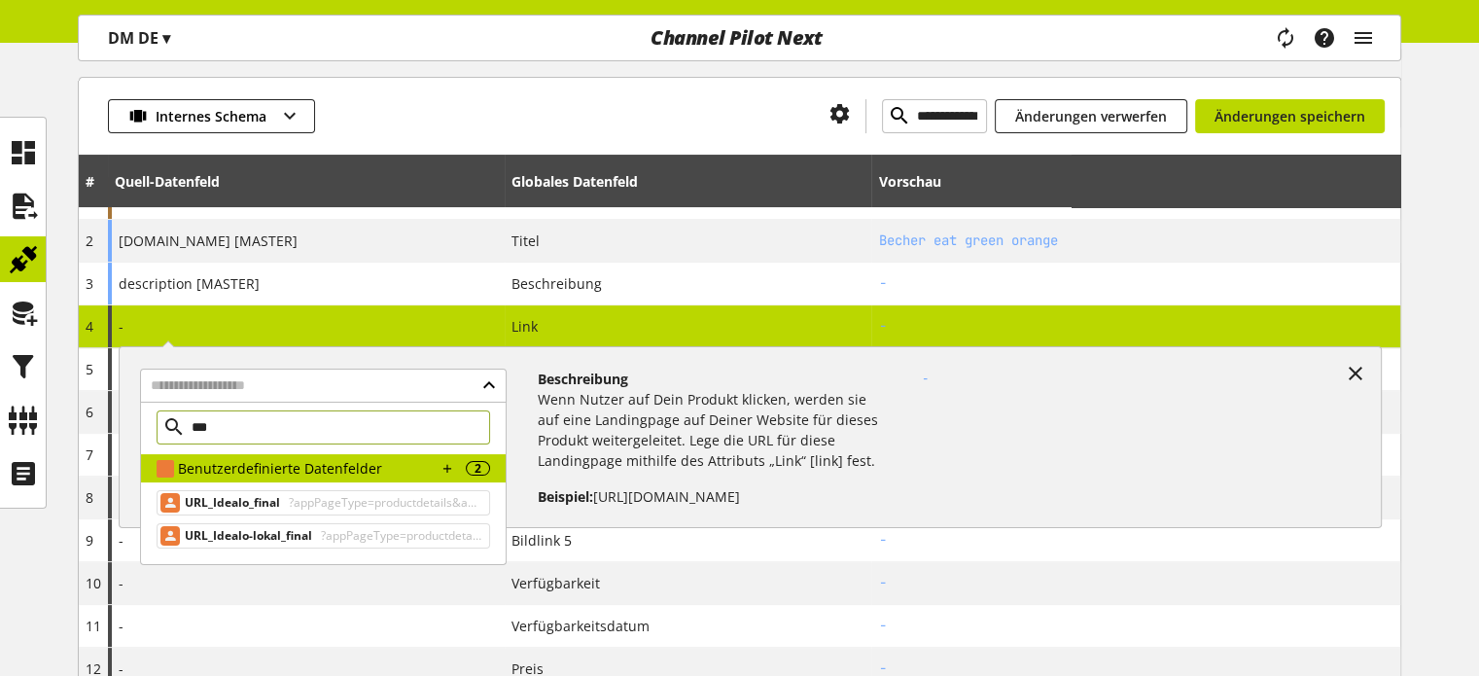
click at [267, 423] on input "***" at bounding box center [324, 427] width 334 height 34
type input "*"
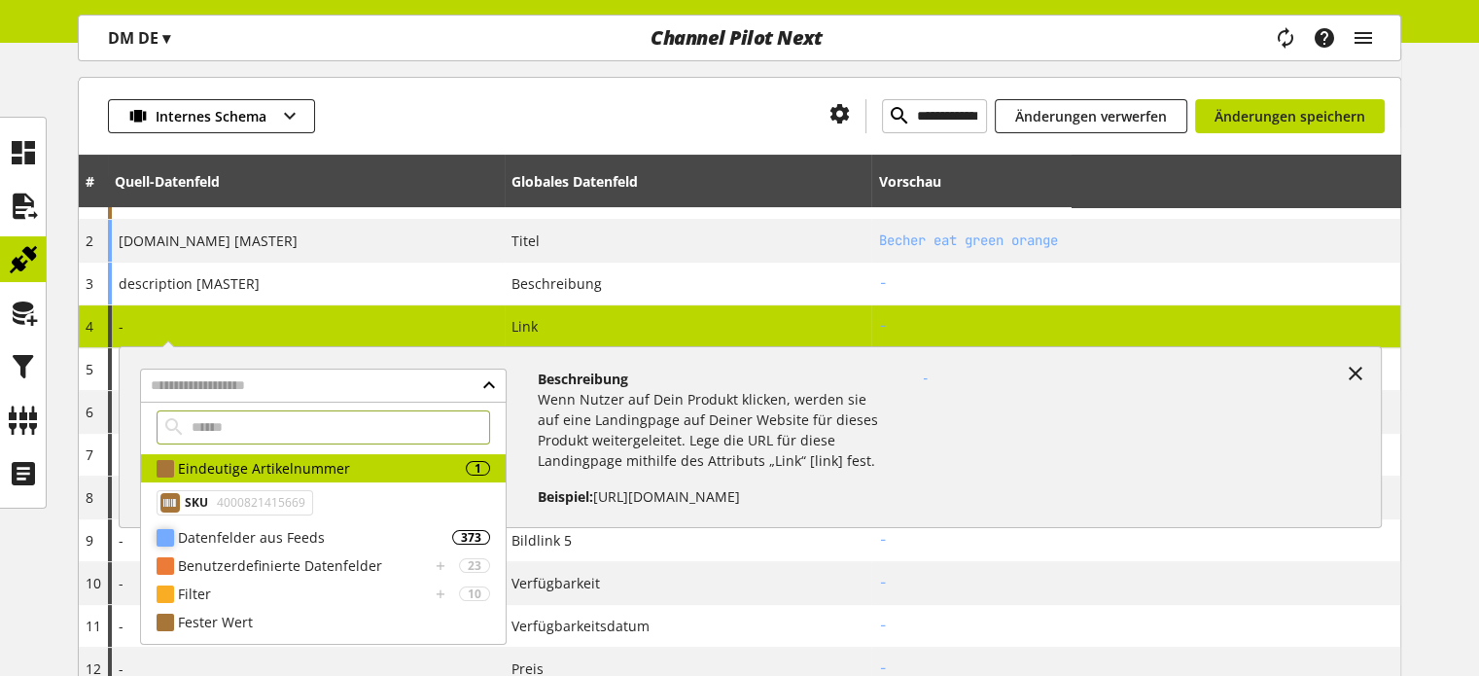
click at [286, 532] on div "Datenfelder aus Feeds" at bounding box center [315, 537] width 274 height 20
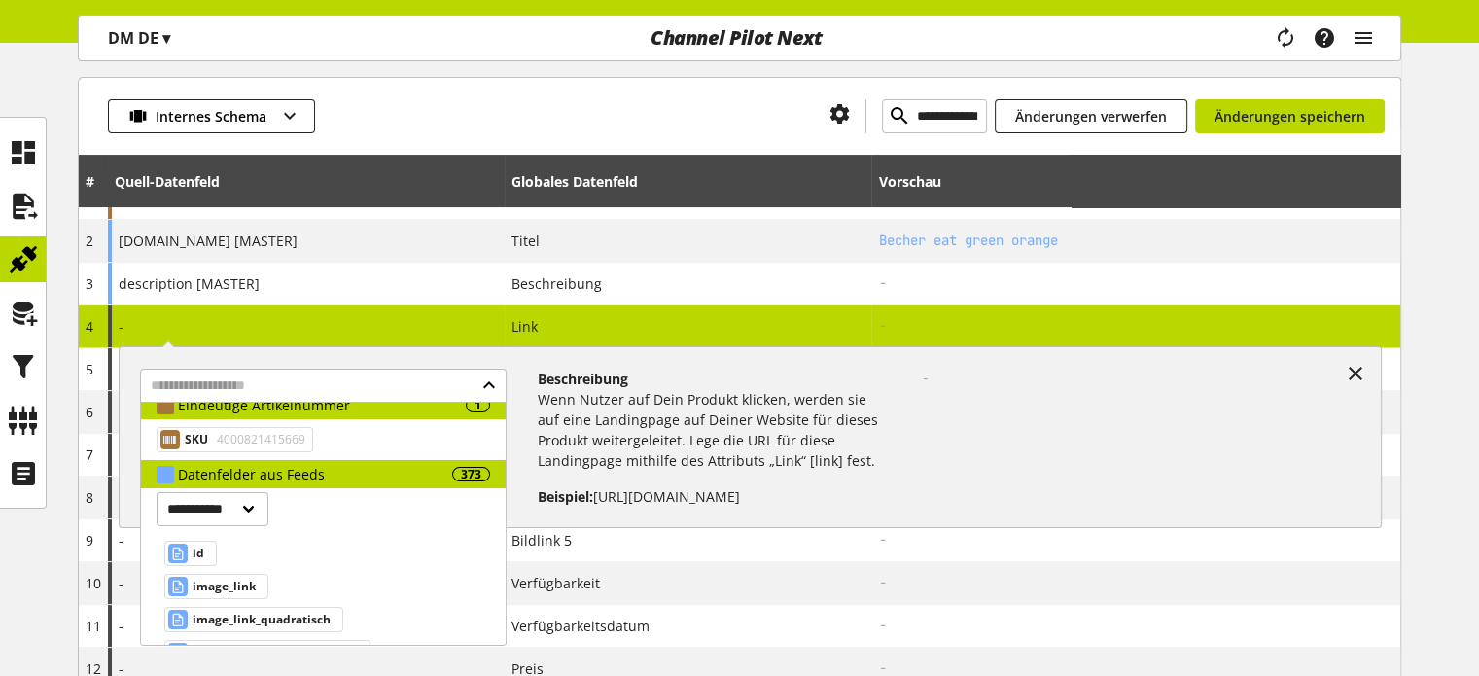
scroll to position [97, 0]
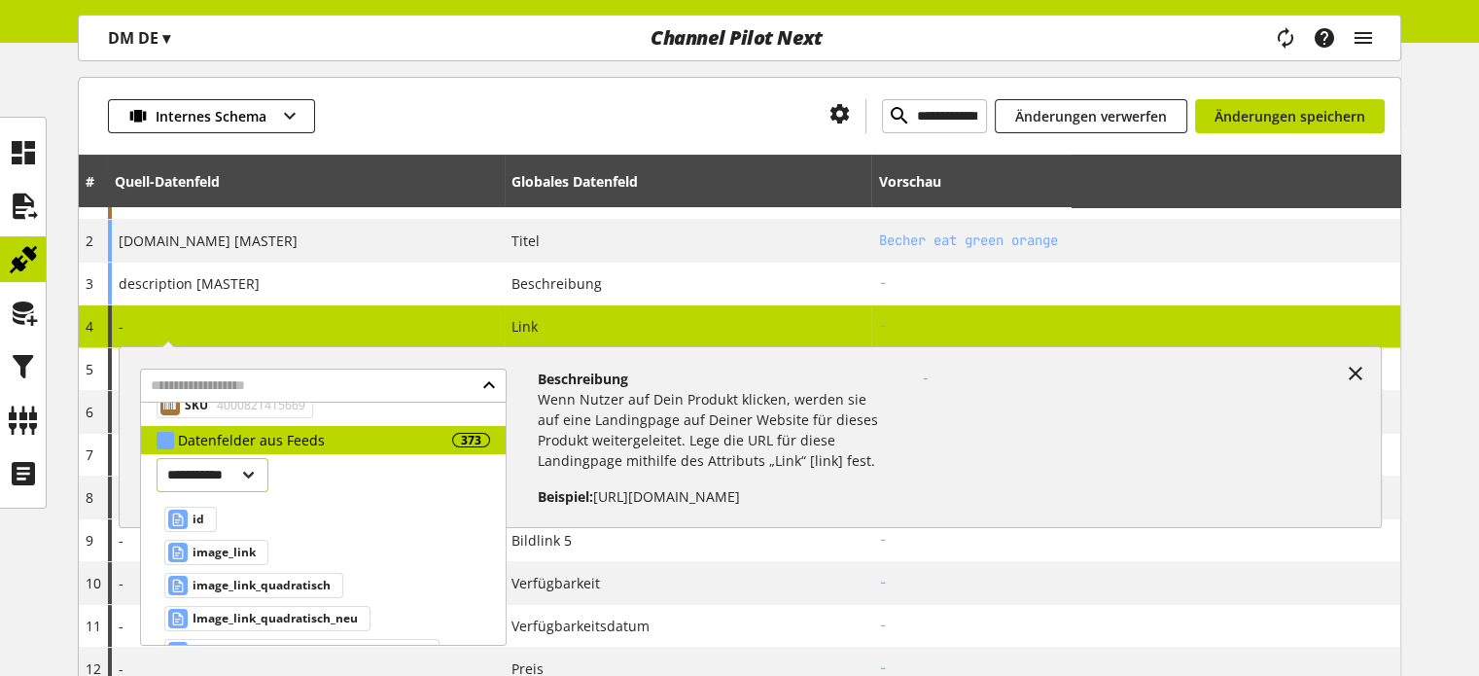
click at [231, 477] on select "**********" at bounding box center [213, 475] width 112 height 34
select select "***"
click at [157, 458] on select "**********" at bounding box center [213, 475] width 112 height 34
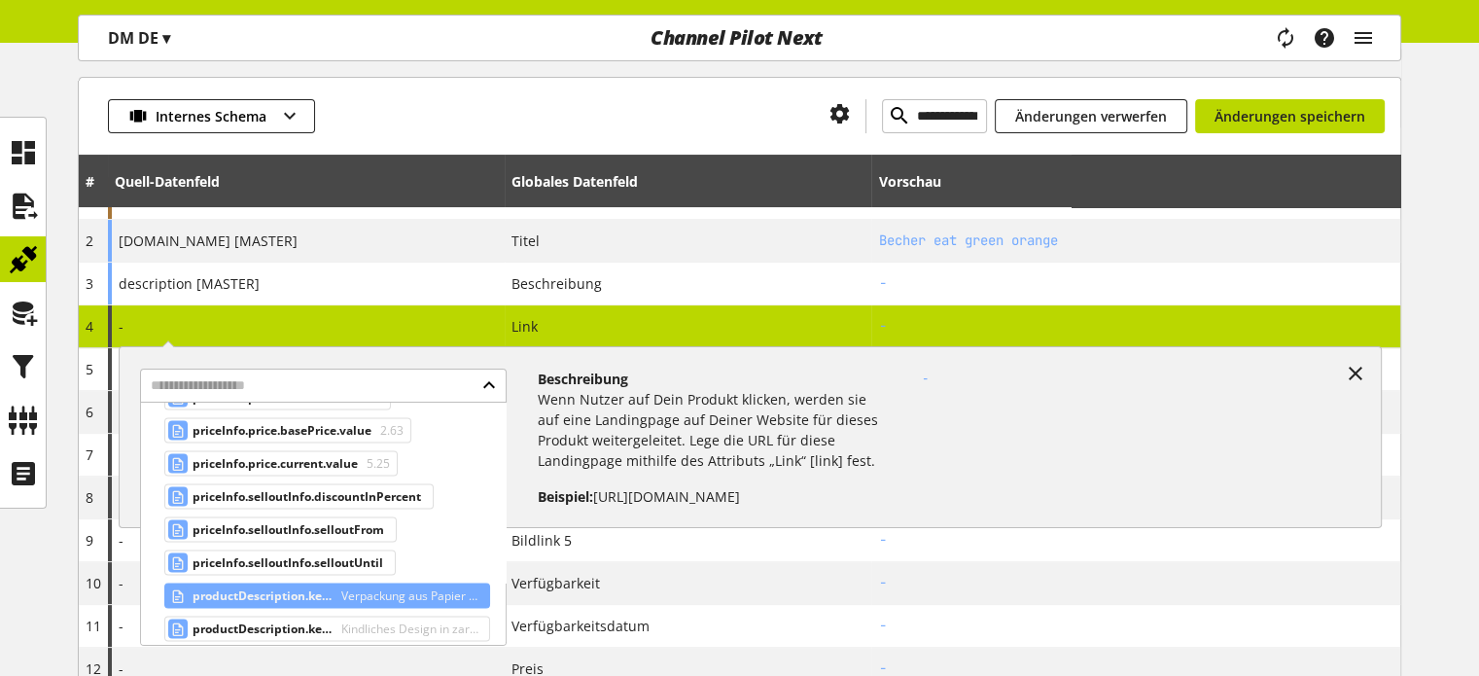
scroll to position [11456, 0]
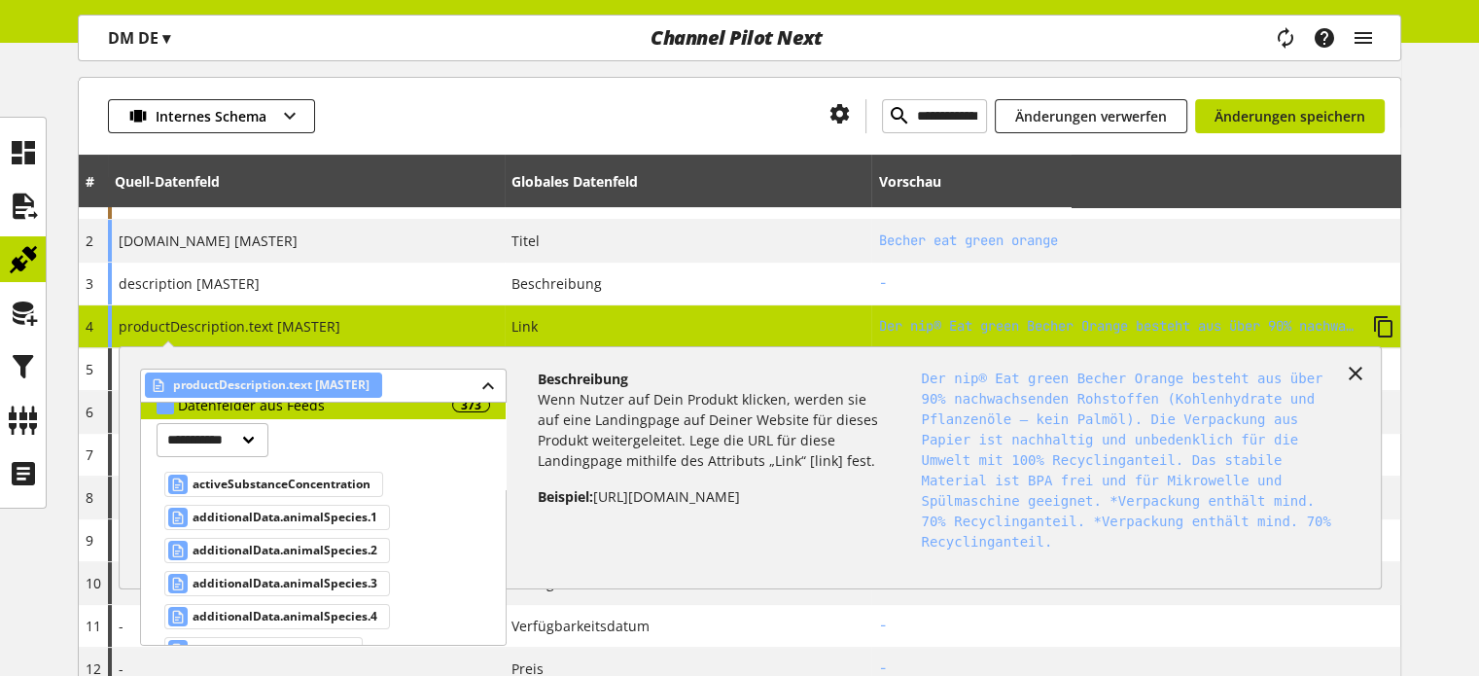
scroll to position [194, 0]
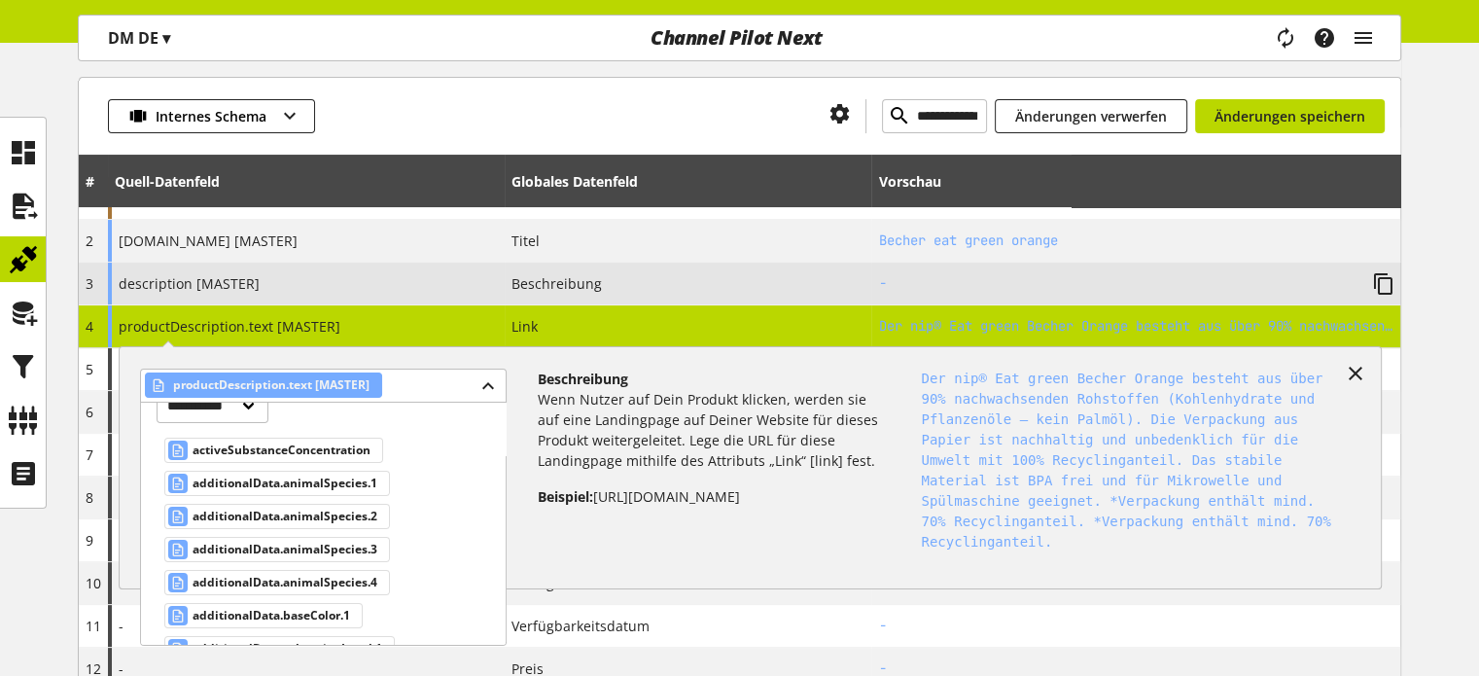
click at [215, 285] on span "description [MASTER]" at bounding box center [189, 283] width 141 height 18
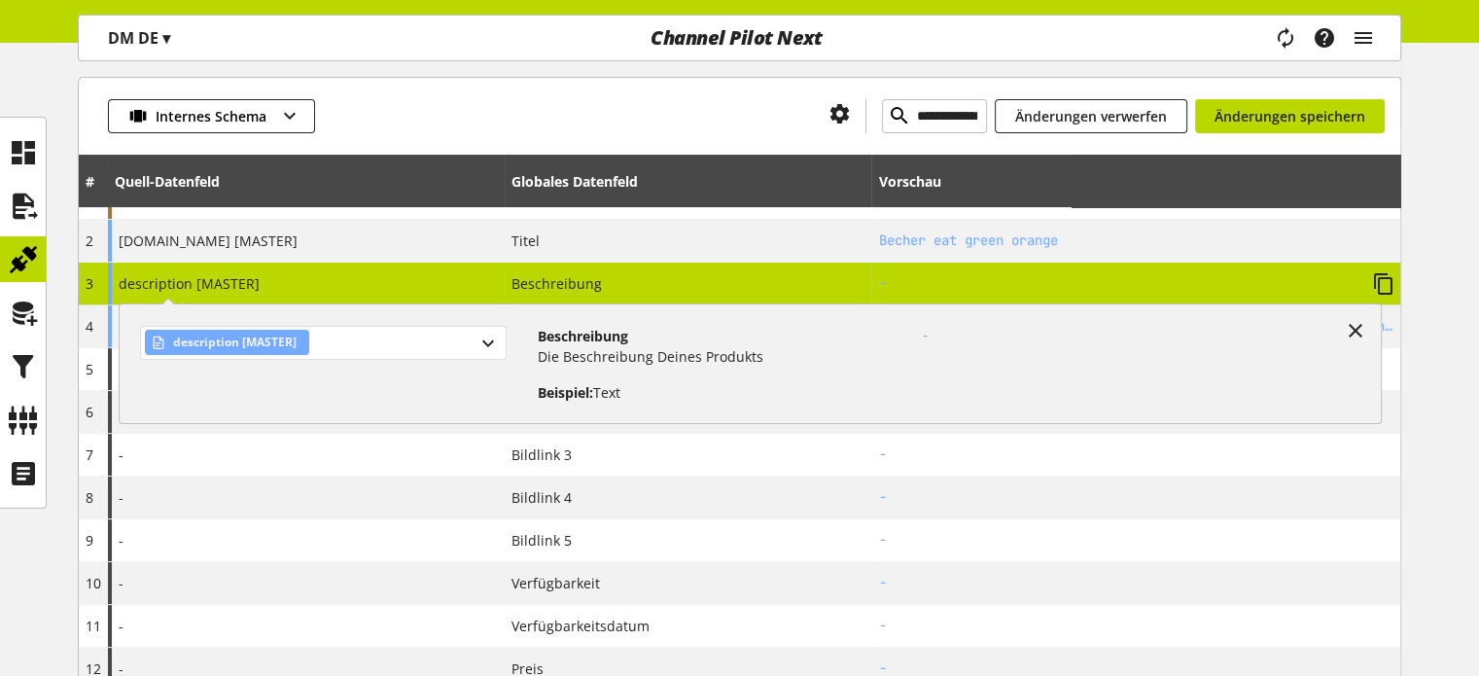
click at [351, 342] on div "description [MASTER]" at bounding box center [323, 343] width 366 height 34
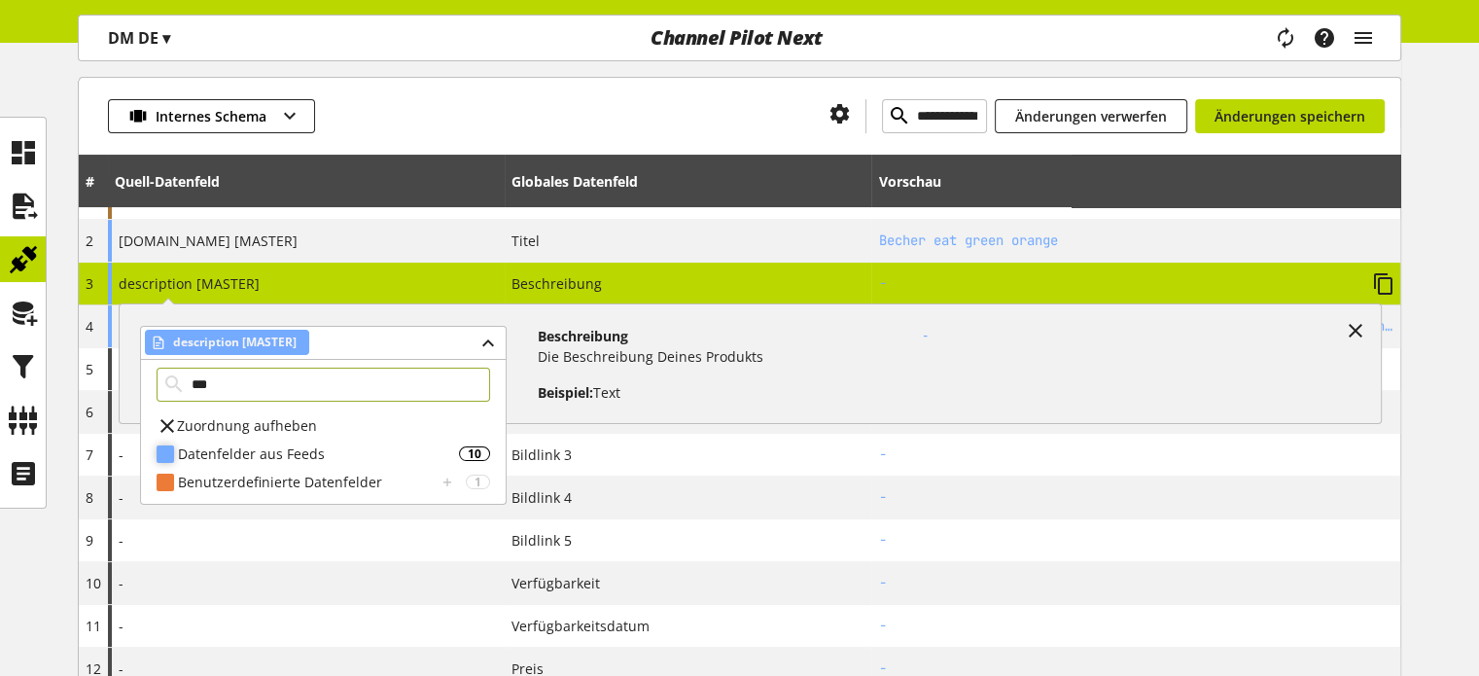
type input "***"
click at [280, 444] on div "Datenfelder aus Feeds" at bounding box center [318, 453] width 281 height 20
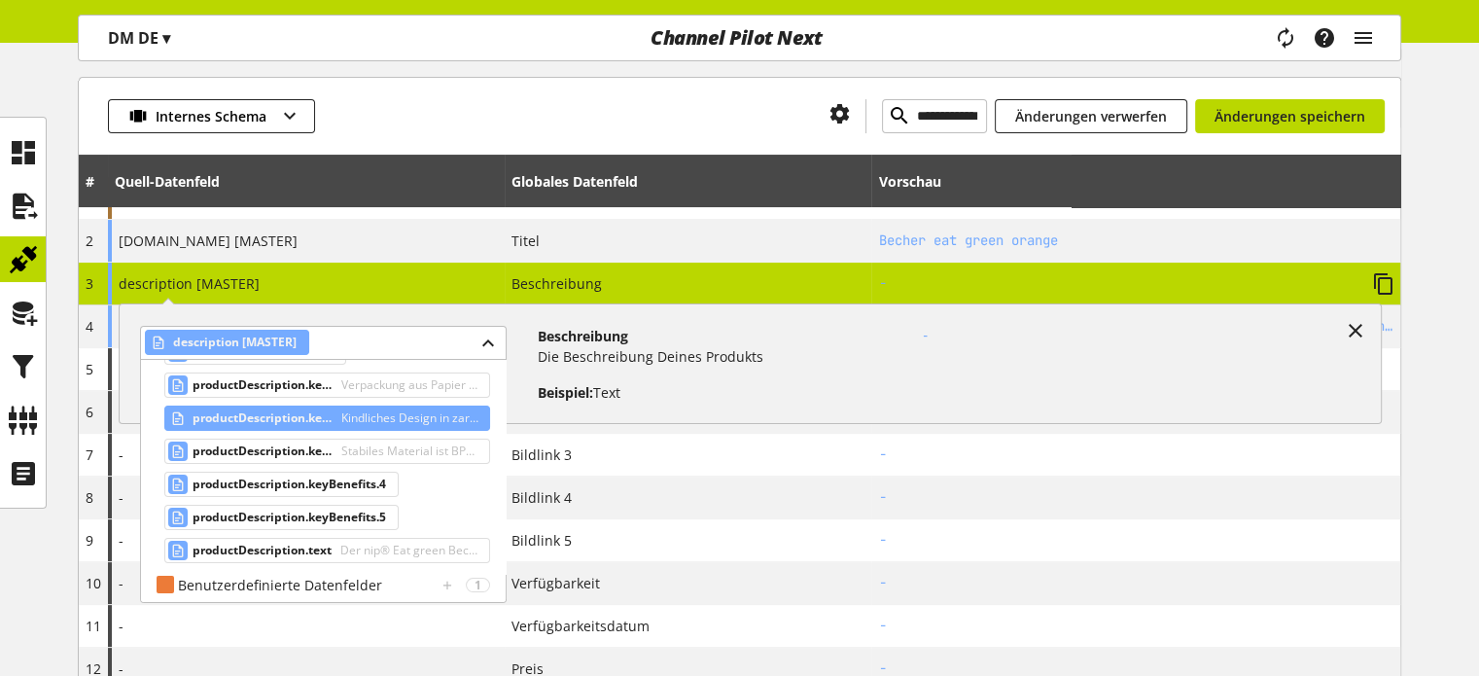
scroll to position [280, 0]
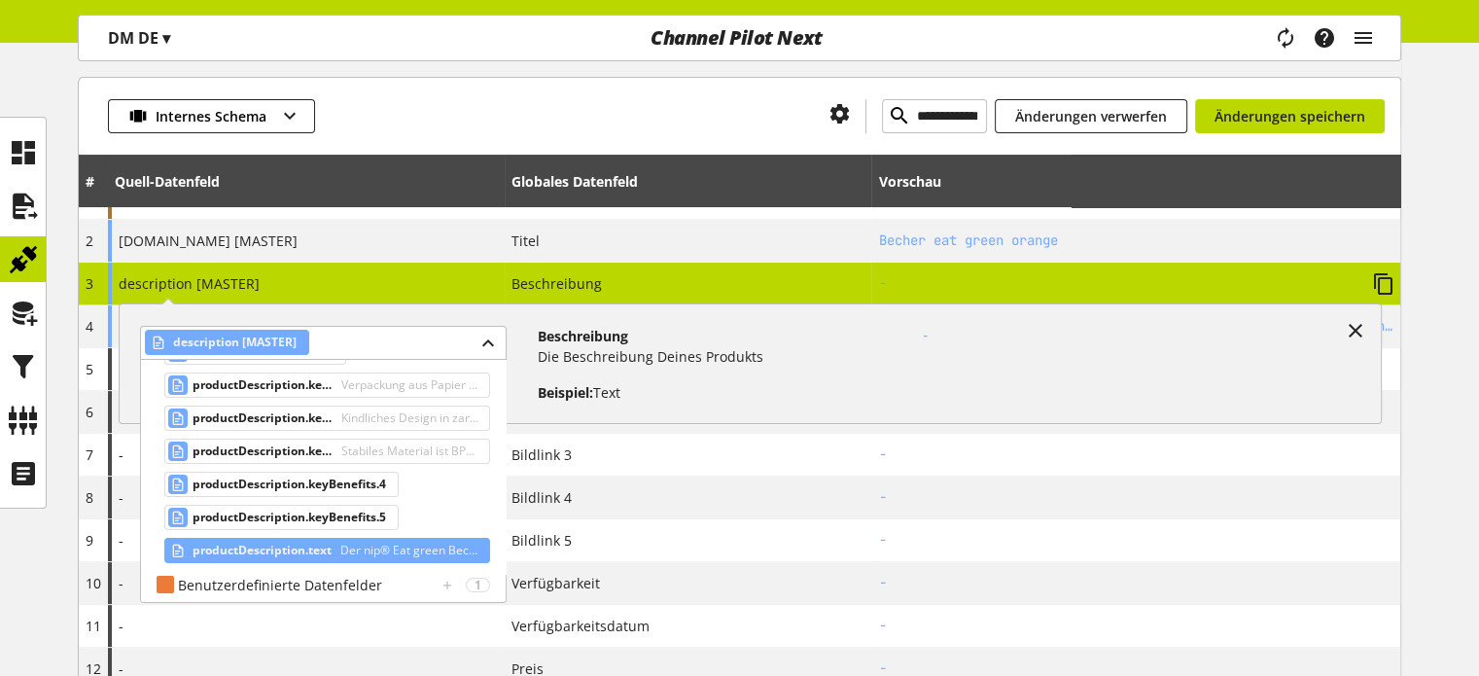
click at [234, 544] on span "productDescription.text" at bounding box center [262, 550] width 139 height 23
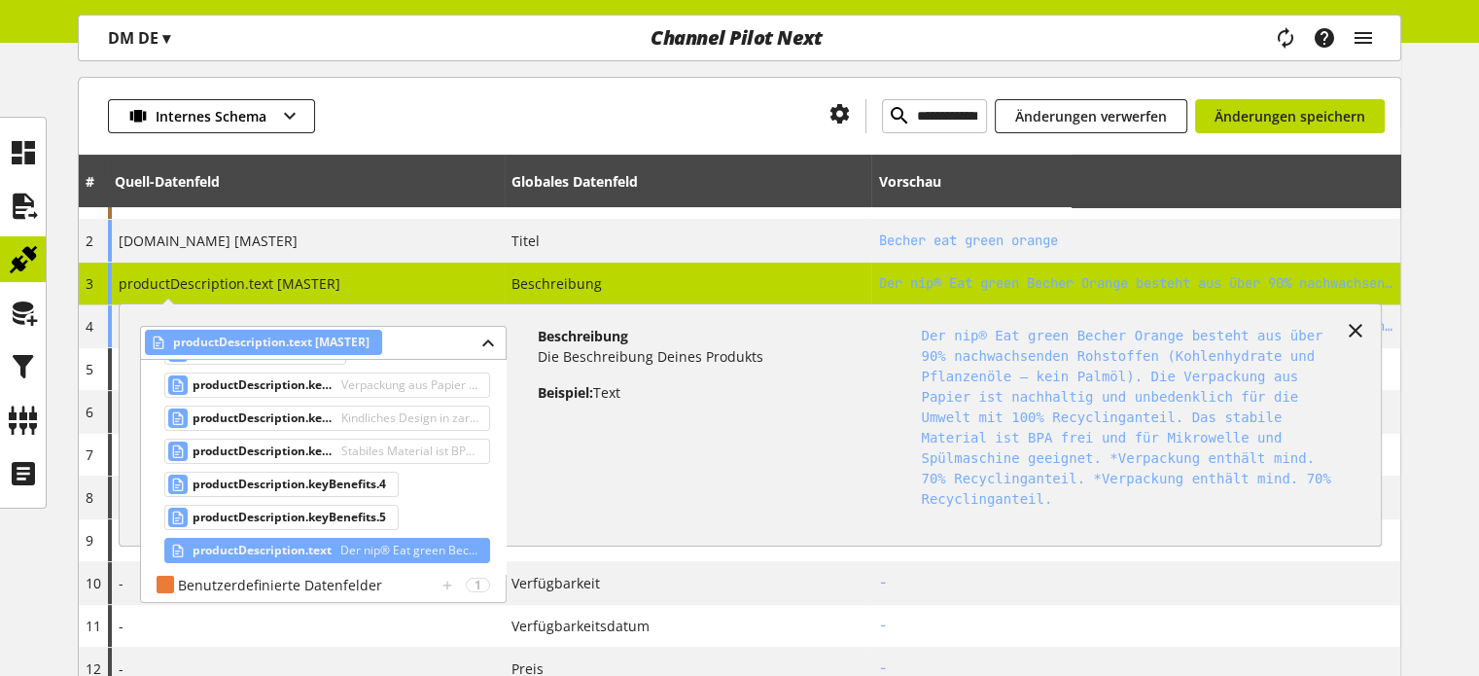
click at [498, 142] on div "**********" at bounding box center [740, 116] width 1322 height 78
click at [210, 289] on span "productDescription.text [MASTER]" at bounding box center [230, 283] width 222 height 18
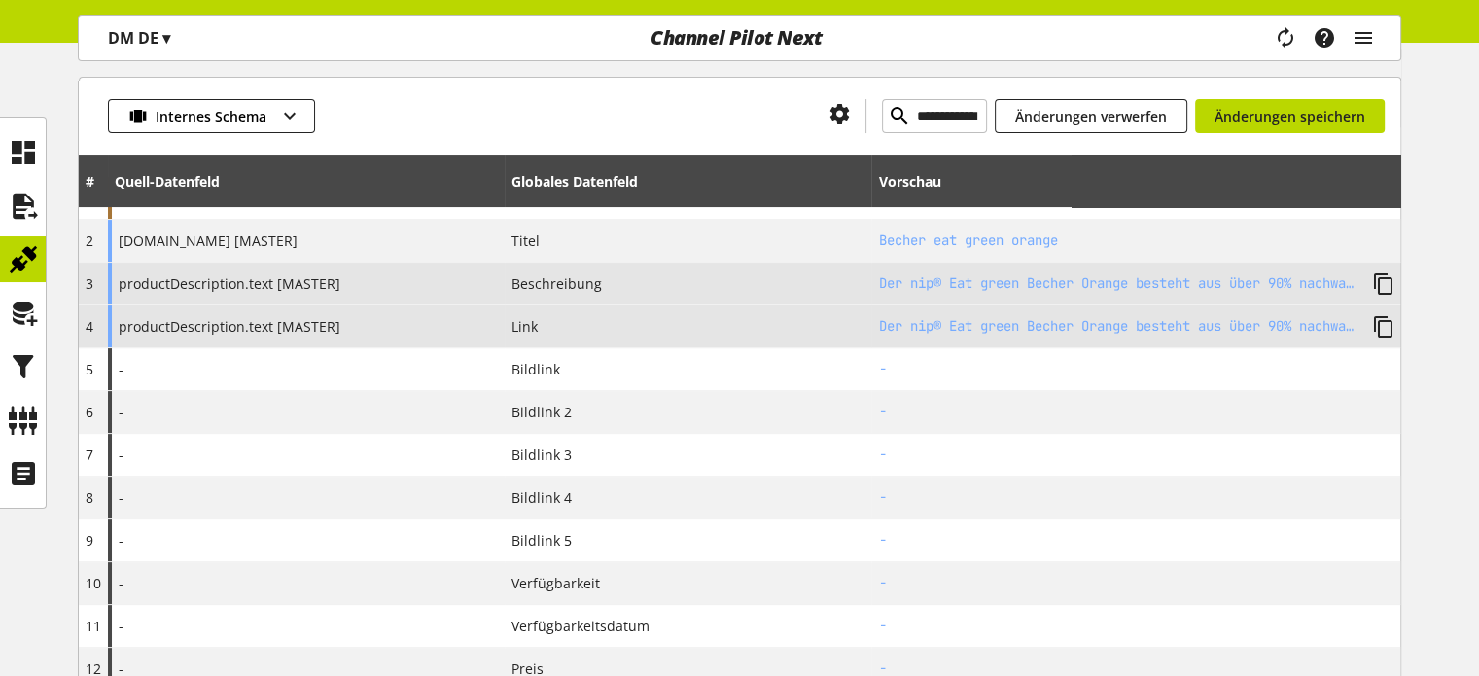
click at [246, 329] on span "productDescription.text [MASTER]" at bounding box center [230, 326] width 222 height 20
click at [370, 320] on div "productDescription.text [MASTER]" at bounding box center [306, 326] width 397 height 42
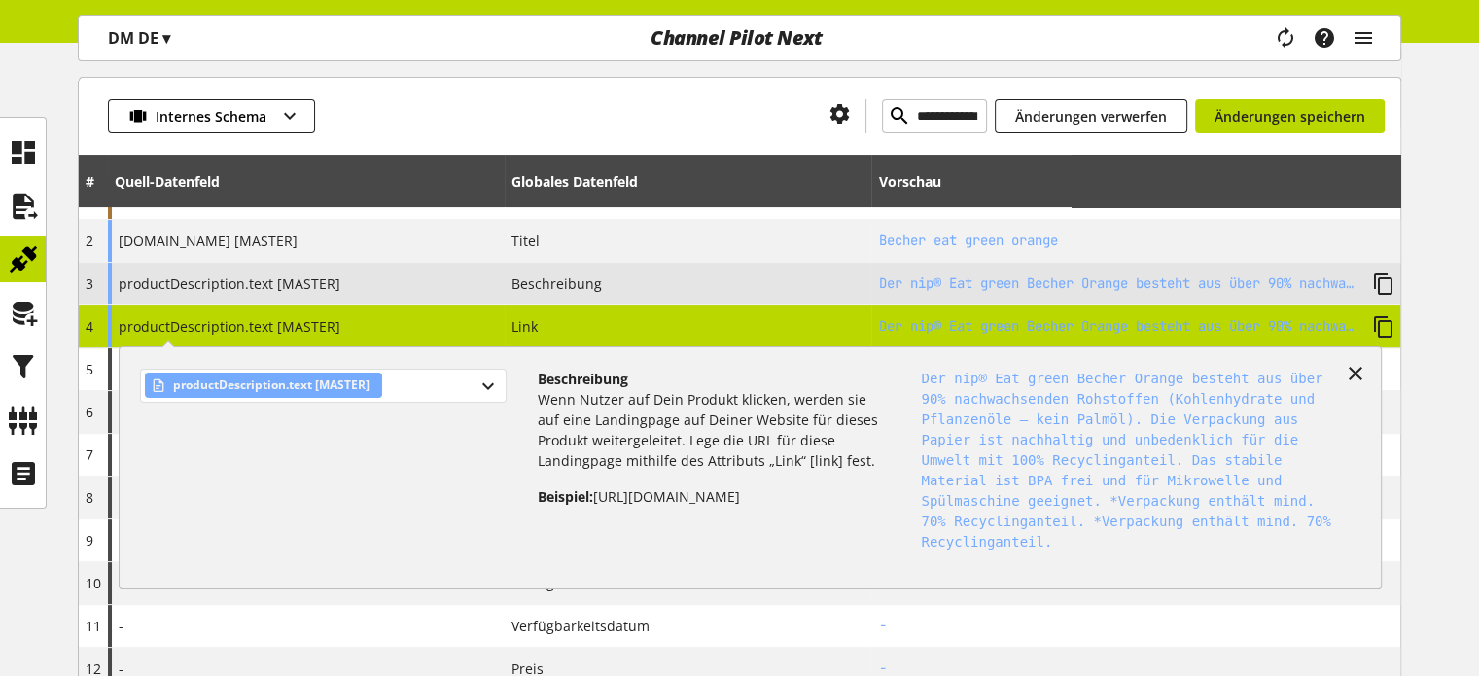
click at [362, 384] on span "productDescription.text [MASTER]" at bounding box center [271, 384] width 196 height 23
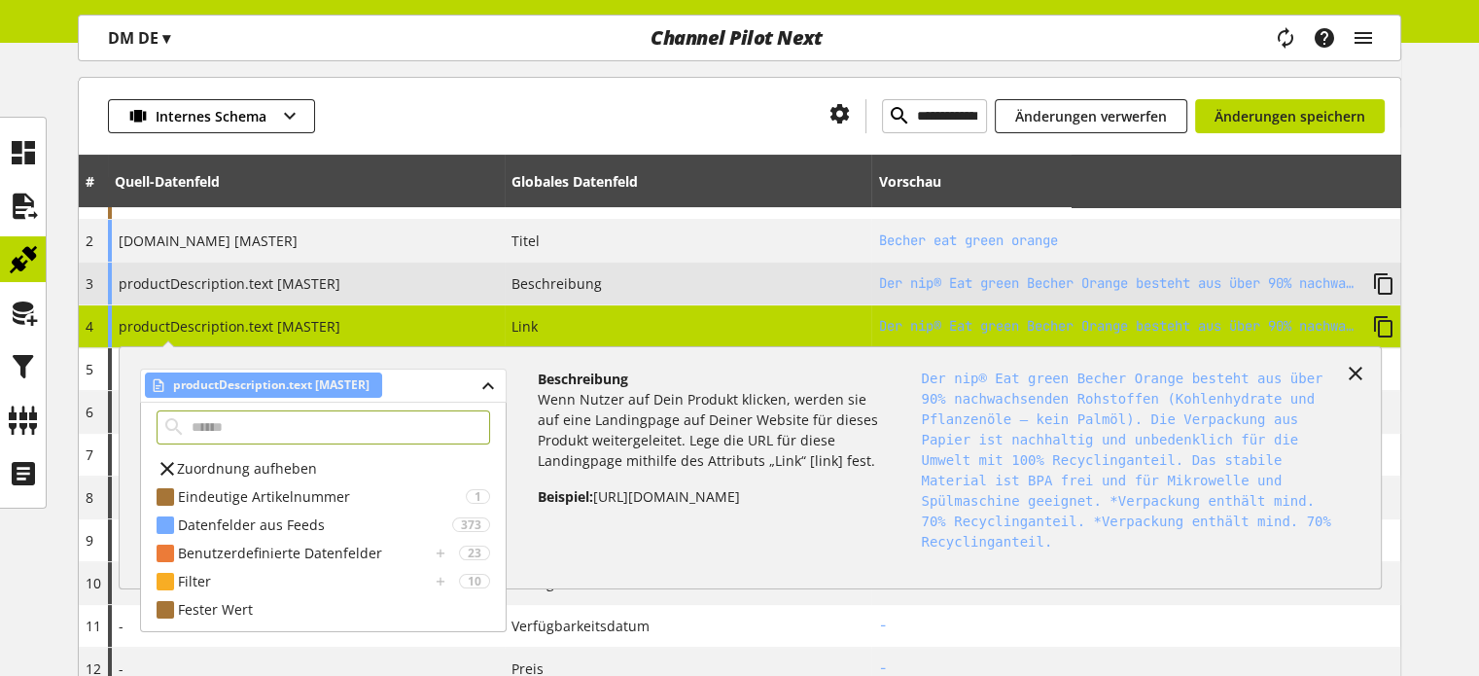
click at [410, 384] on div "productDescription.text [MASTER]" at bounding box center [323, 386] width 366 height 34
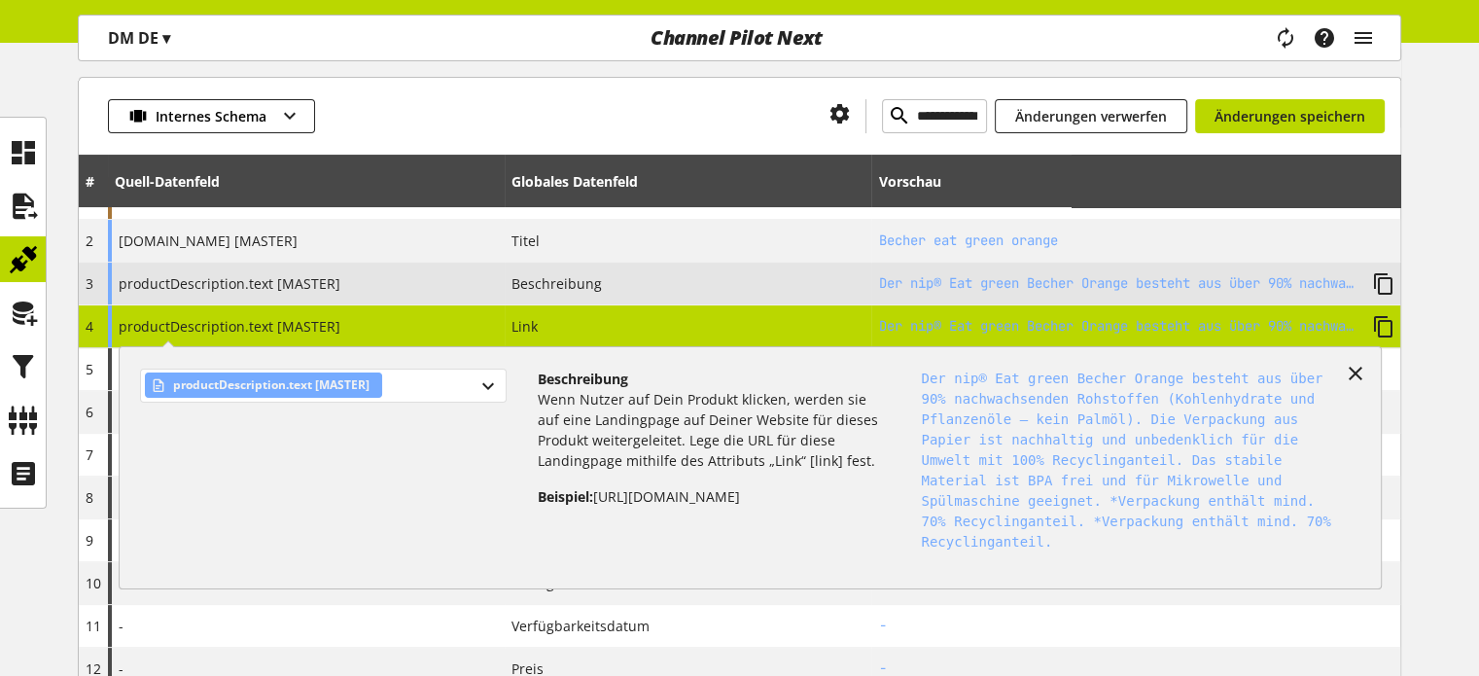
click at [410, 384] on div "productDescription.text [MASTER]" at bounding box center [323, 386] width 366 height 34
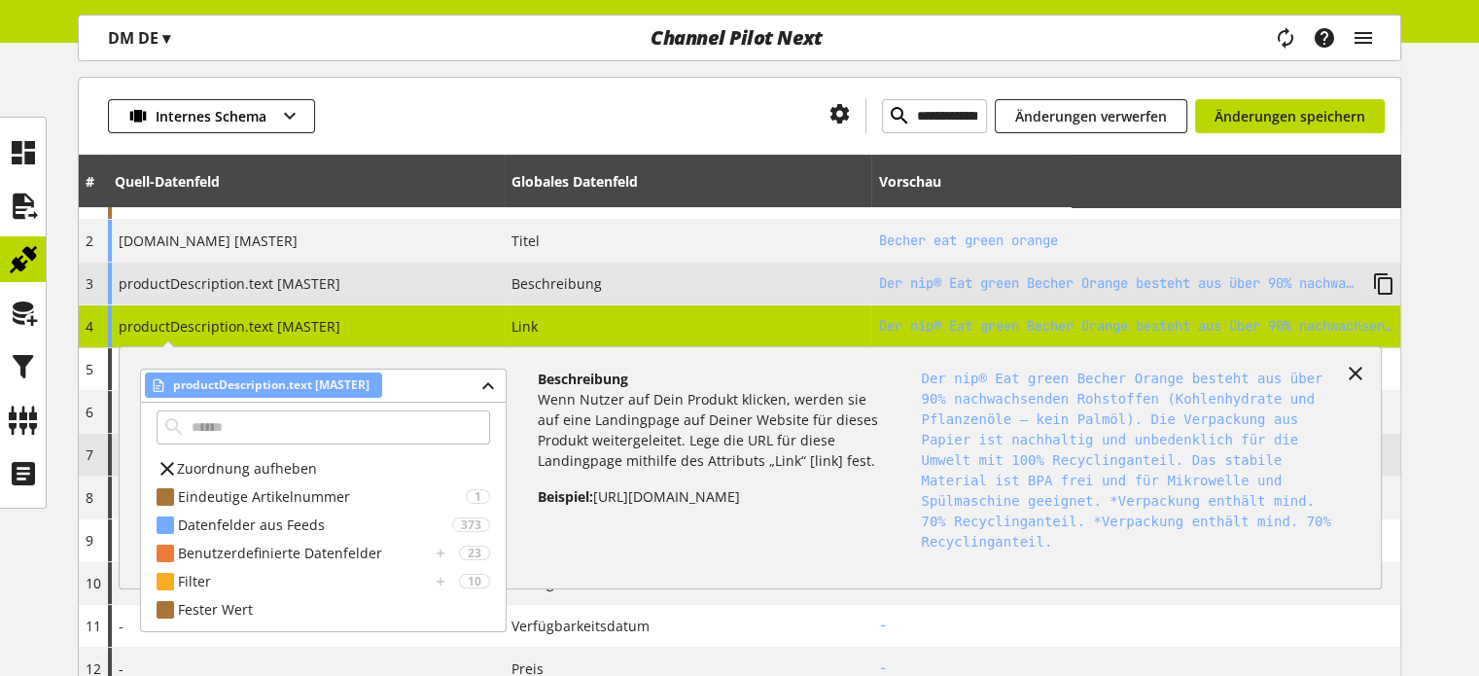
click at [283, 469] on span "Zuordnung aufheben" at bounding box center [247, 468] width 140 height 20
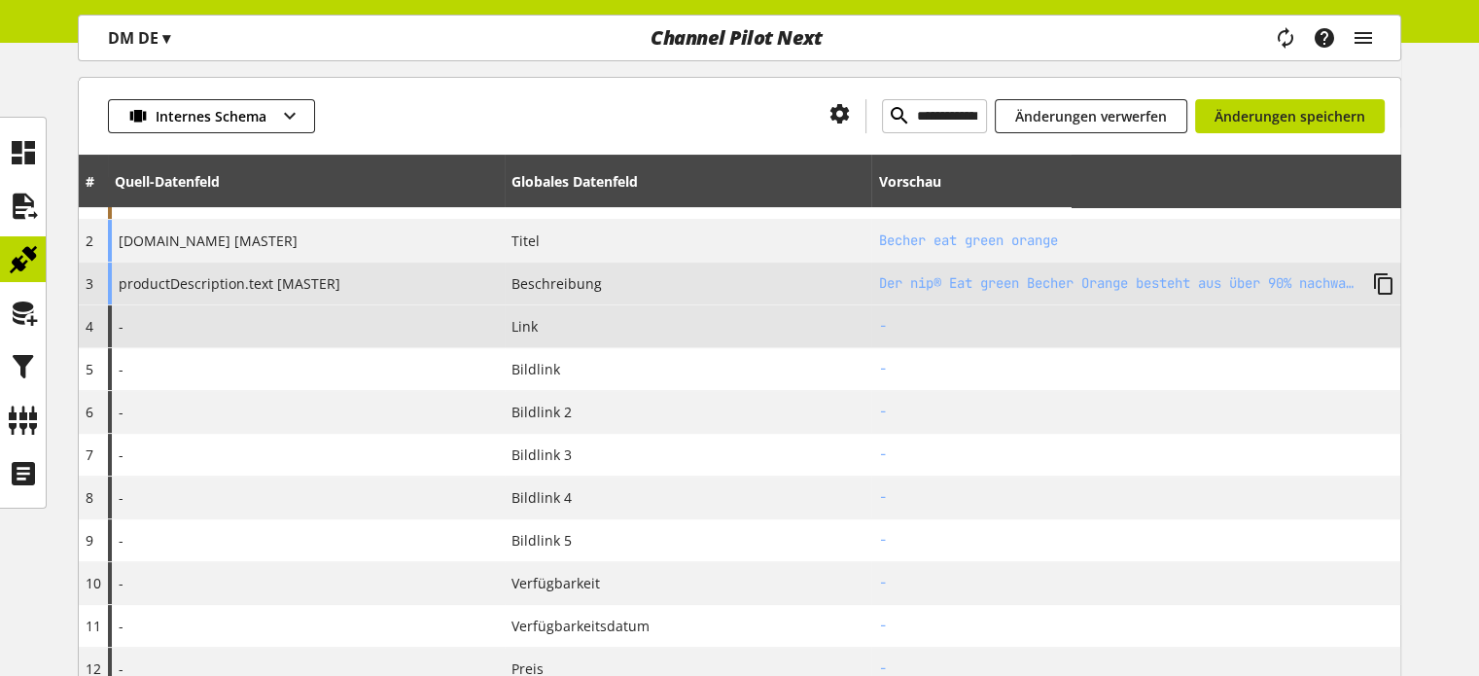
click at [519, 320] on span "Link" at bounding box center [525, 326] width 26 height 20
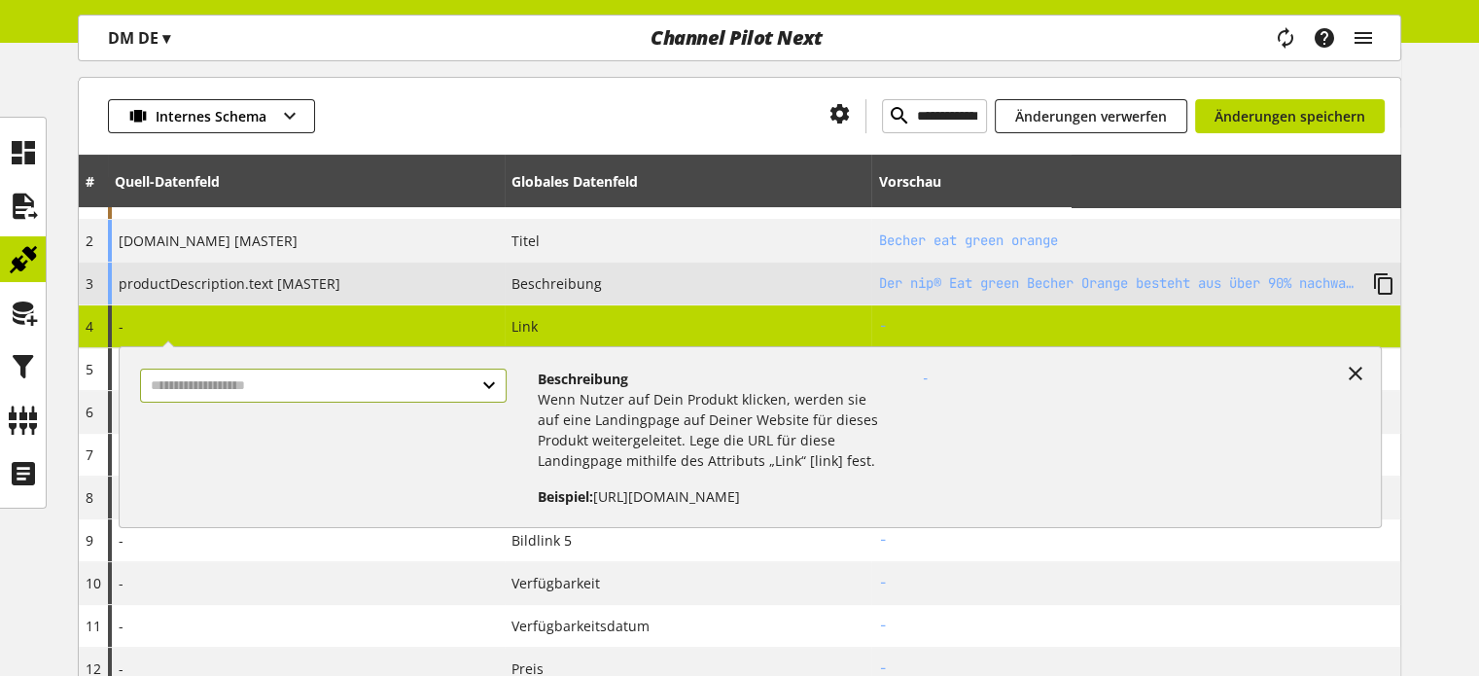
click at [380, 388] on input "text" at bounding box center [323, 386] width 366 height 34
select select "***"
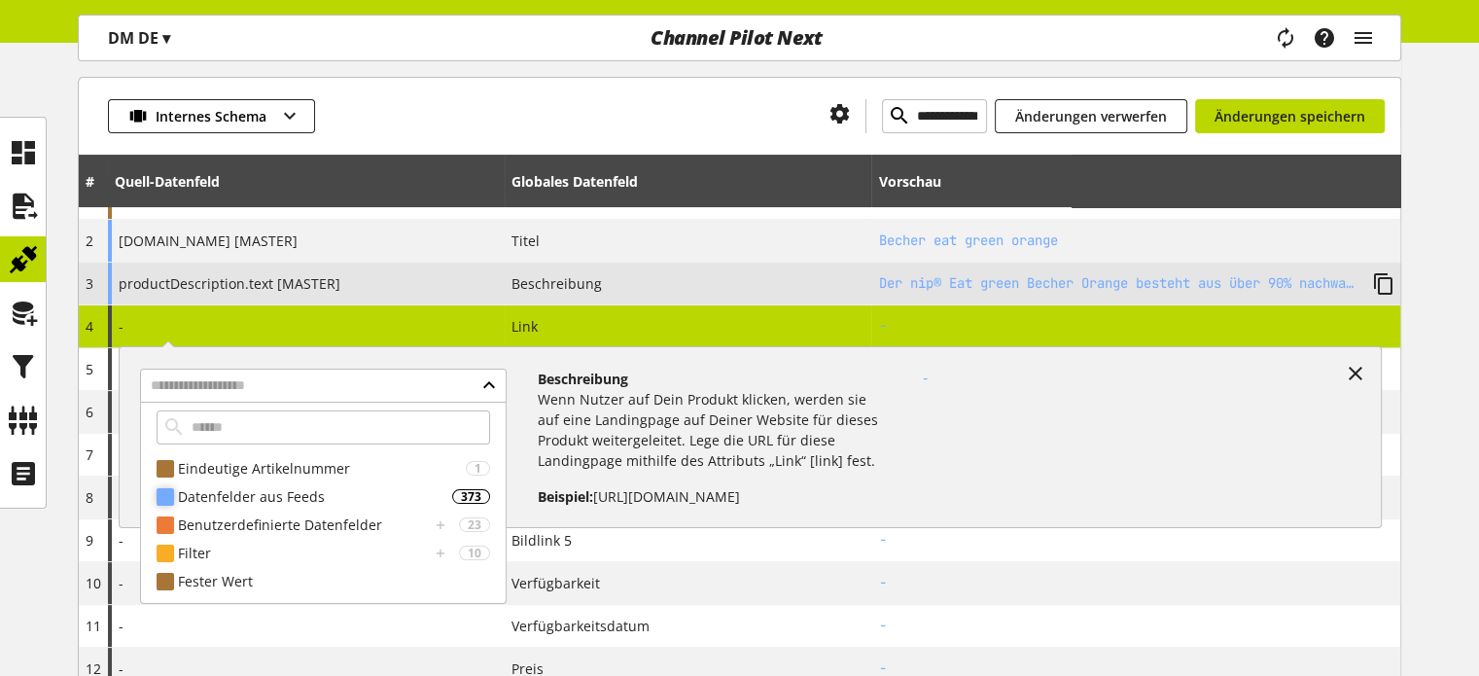
click at [323, 491] on div "Datenfelder aus Feeds" at bounding box center [315, 496] width 274 height 20
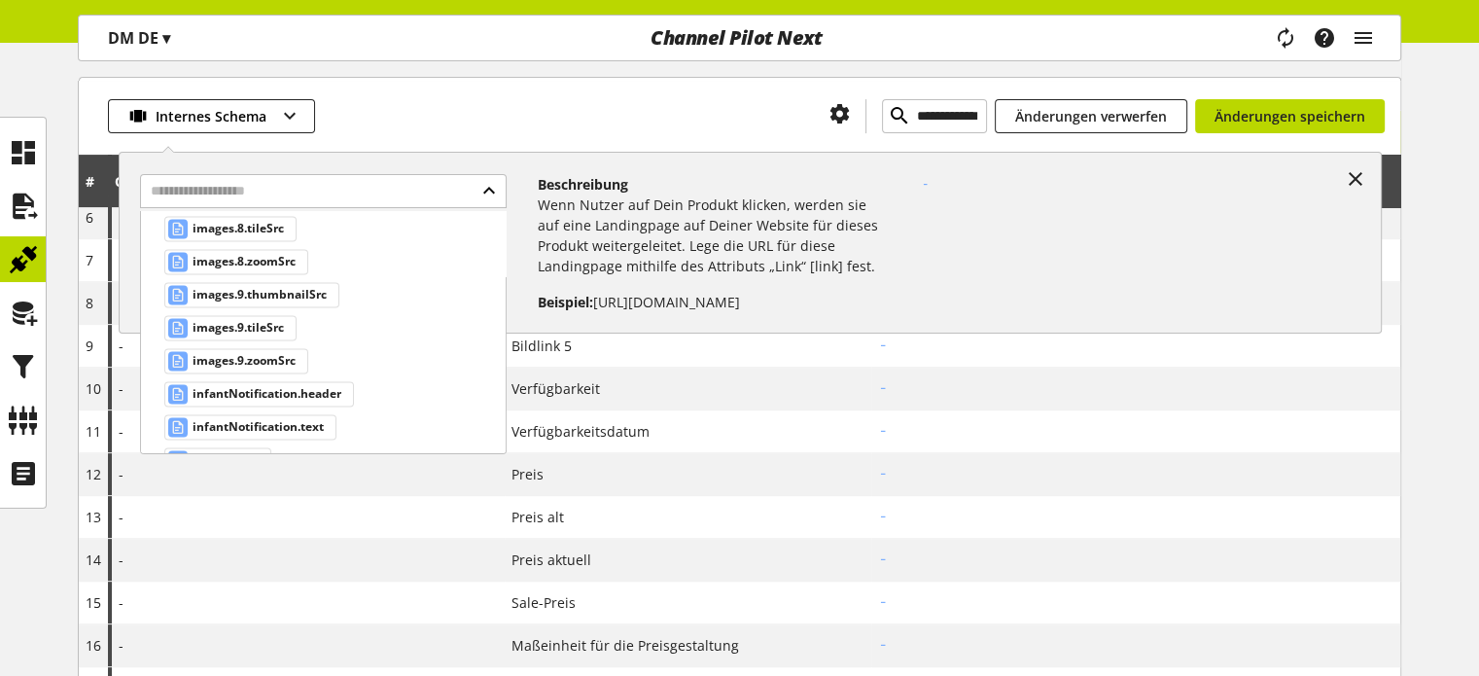
scroll to position [10997, 0]
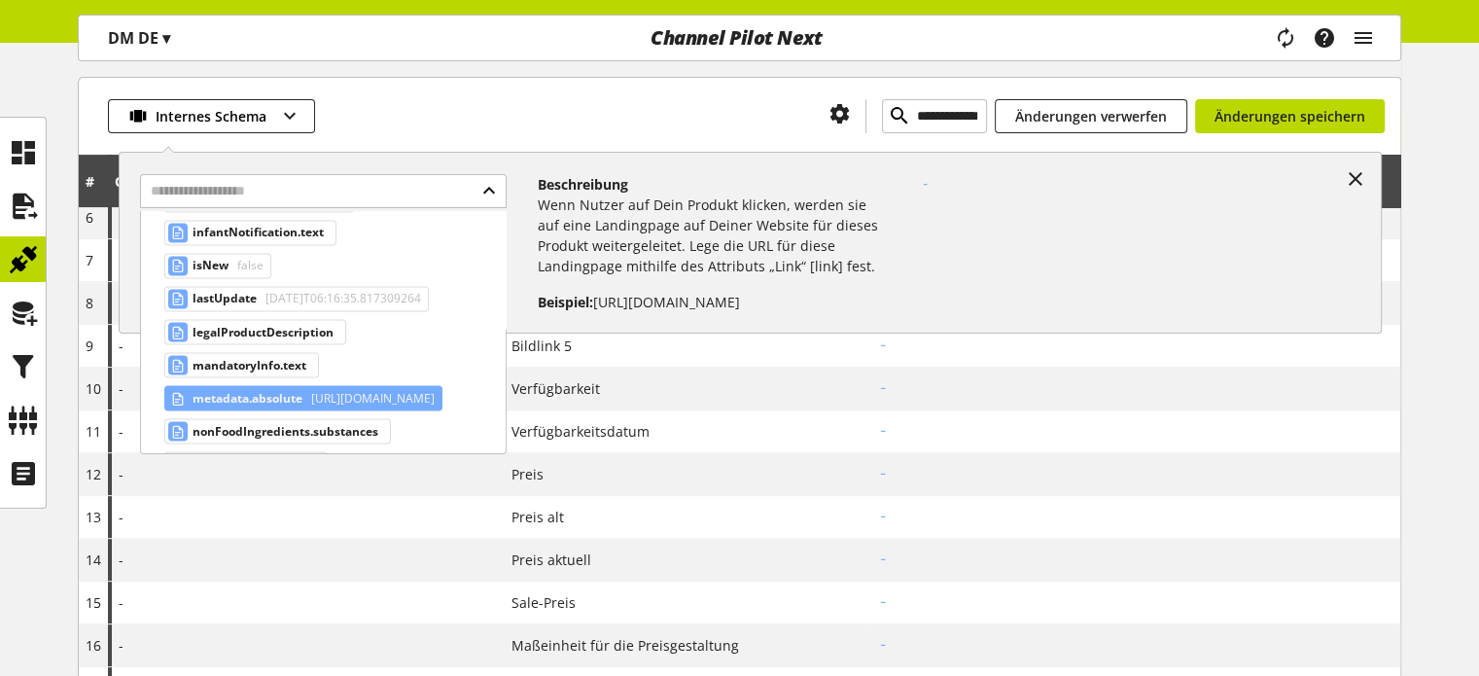
click at [378, 386] on span "https://www.dm.de/nip-becher-eat-green-orange-p4000821415669.html" at bounding box center [370, 397] width 127 height 23
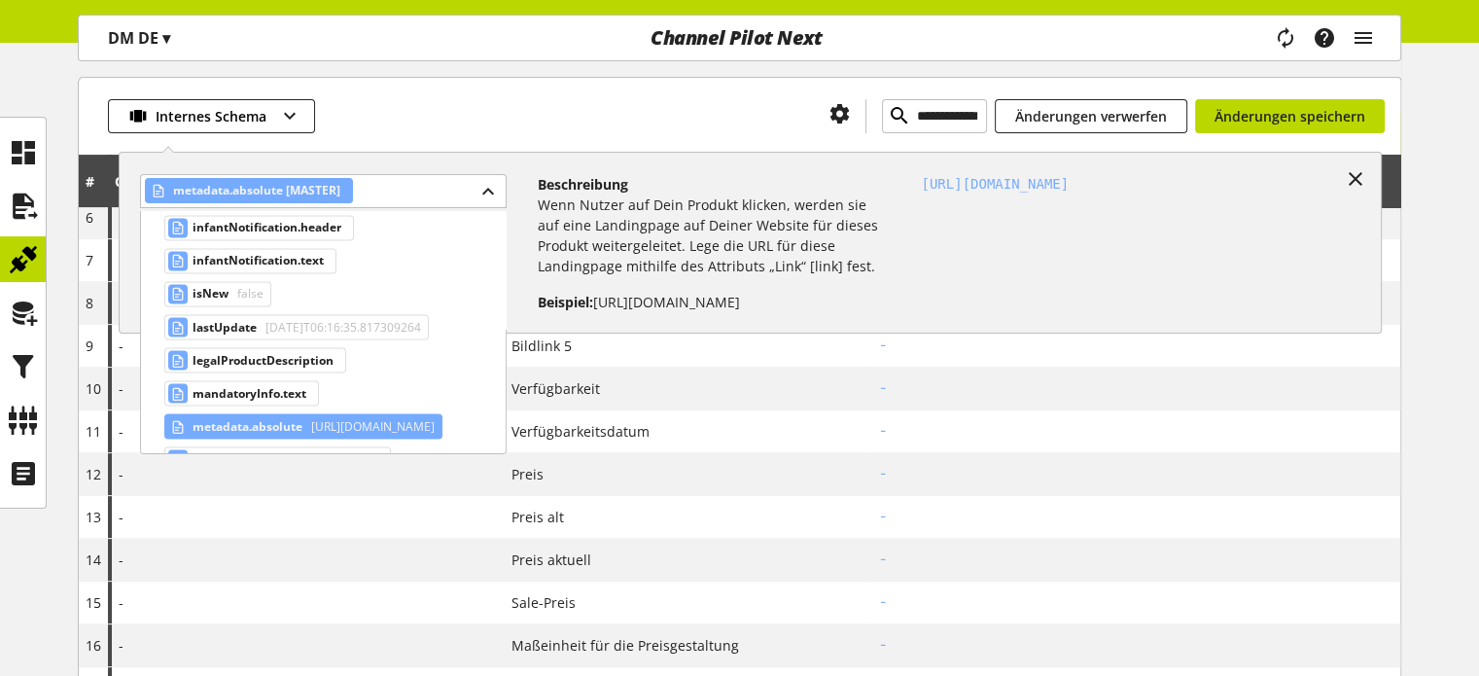
scroll to position [11025, 0]
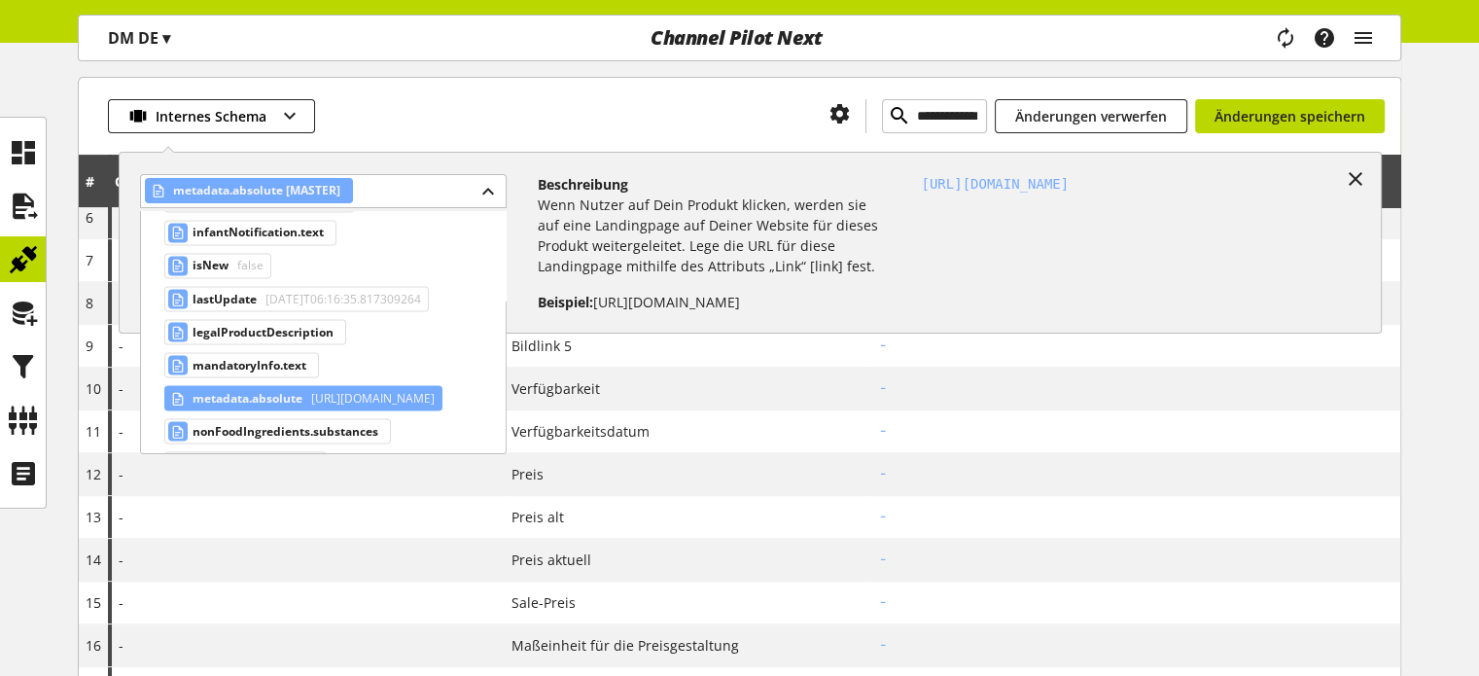
click at [586, 129] on div at bounding box center [564, 116] width 499 height 34
click at [476, 186] on div "metadata.absolute [MASTER]" at bounding box center [323, 191] width 366 height 34
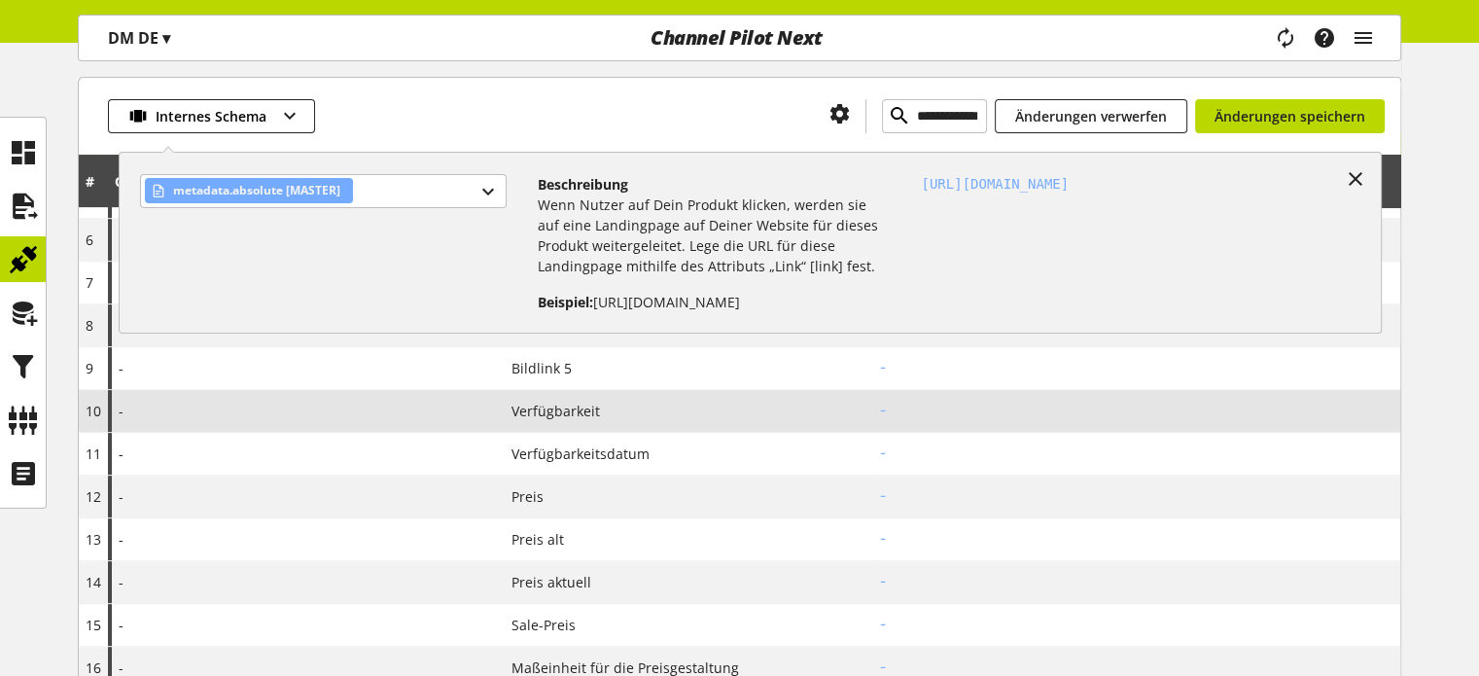
scroll to position [486, 0]
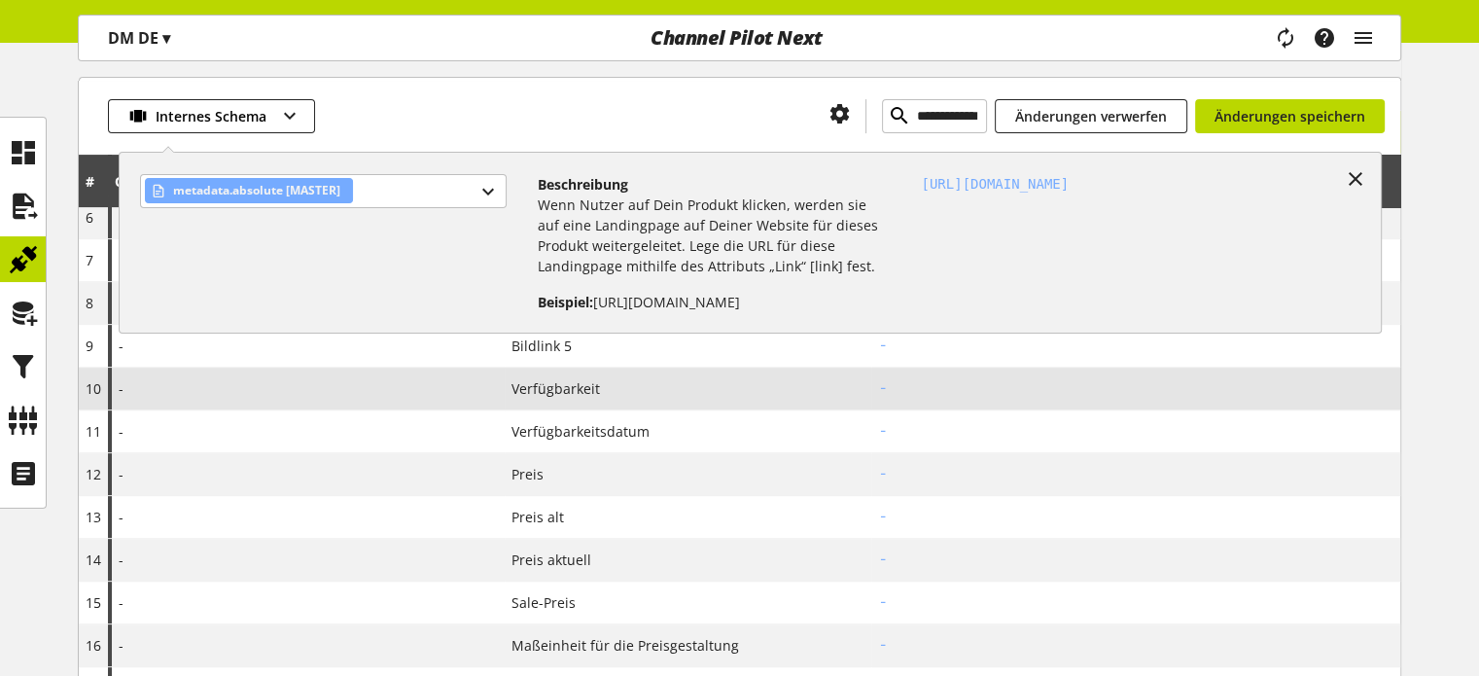
click at [278, 400] on div "-" at bounding box center [306, 389] width 397 height 42
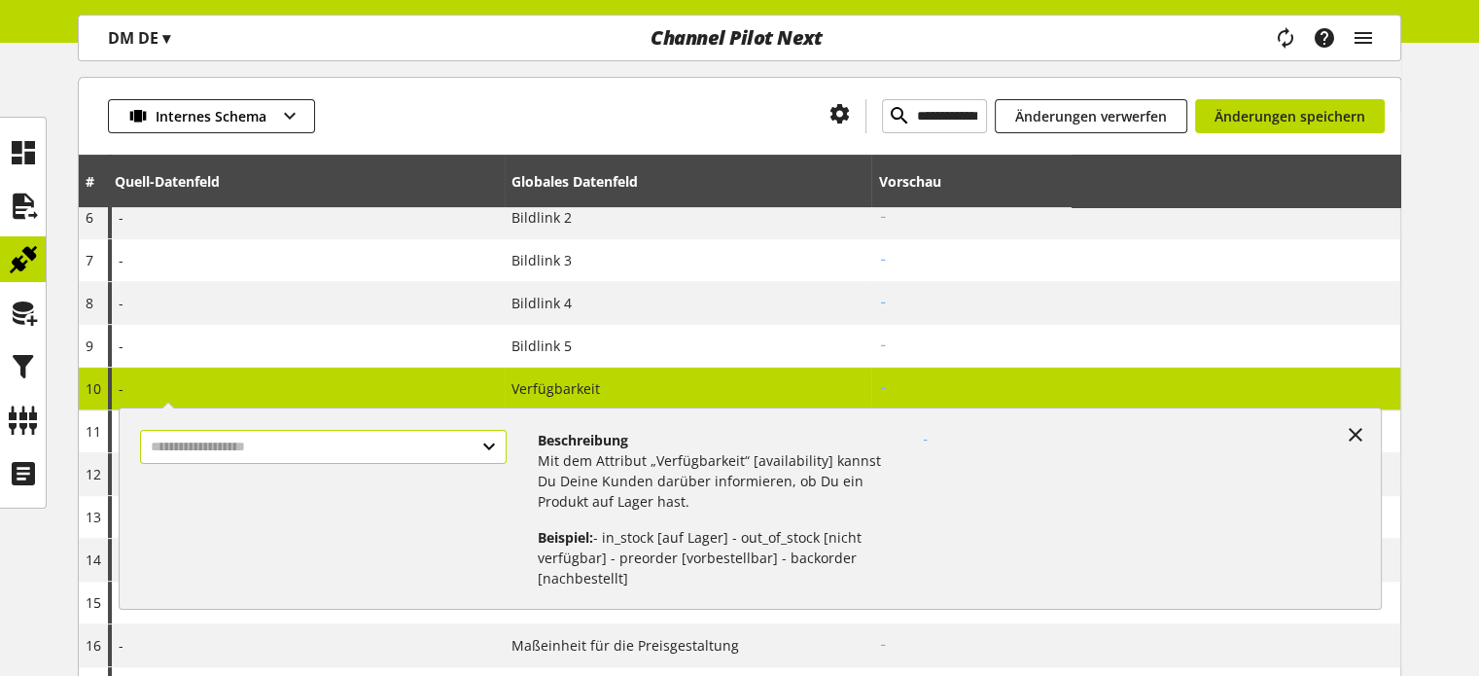
click at [265, 445] on input "text" at bounding box center [323, 447] width 366 height 34
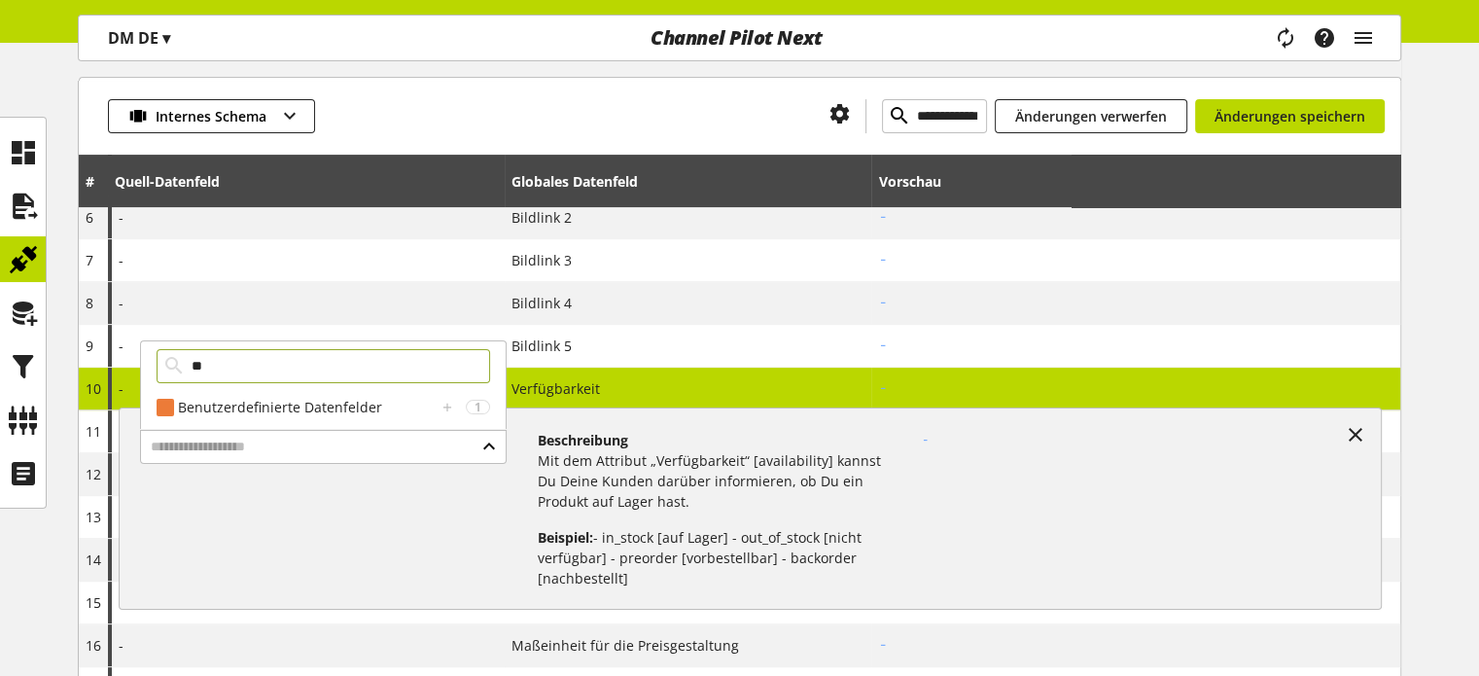
type input "*"
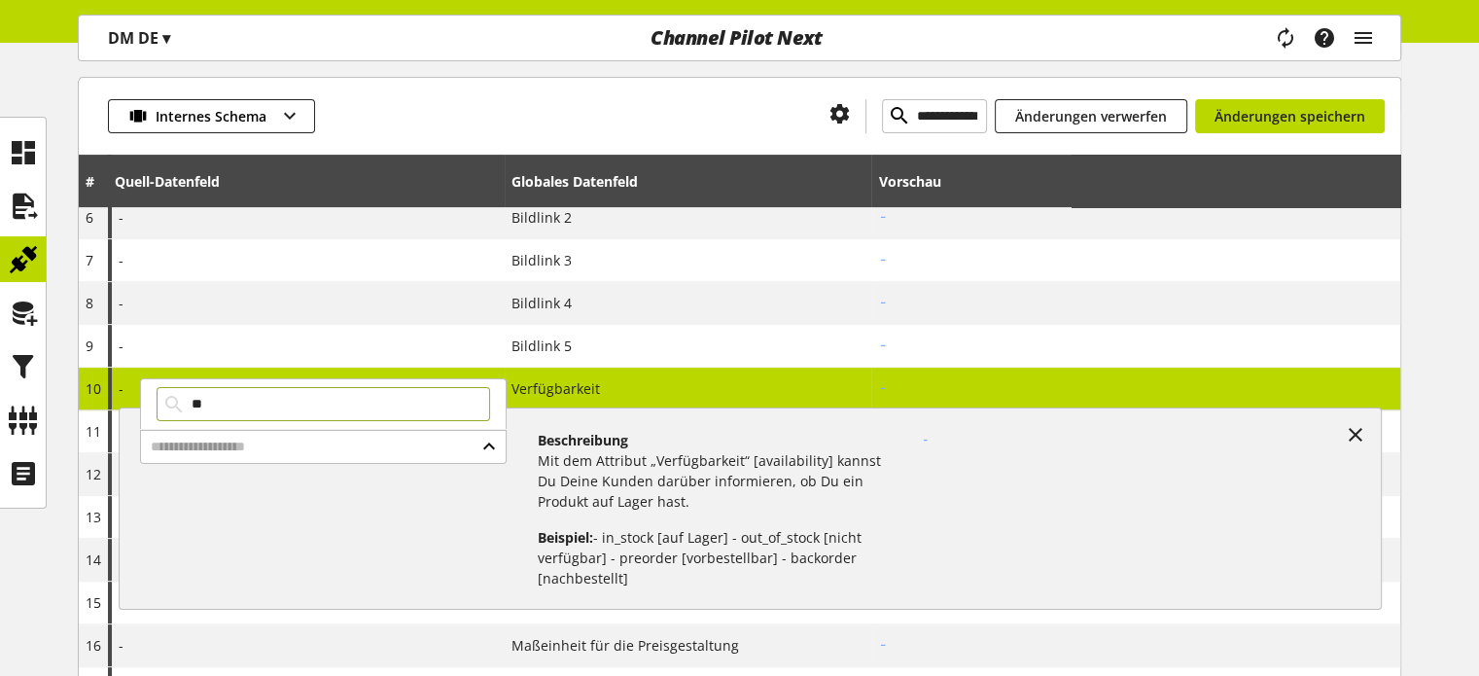
type input "*"
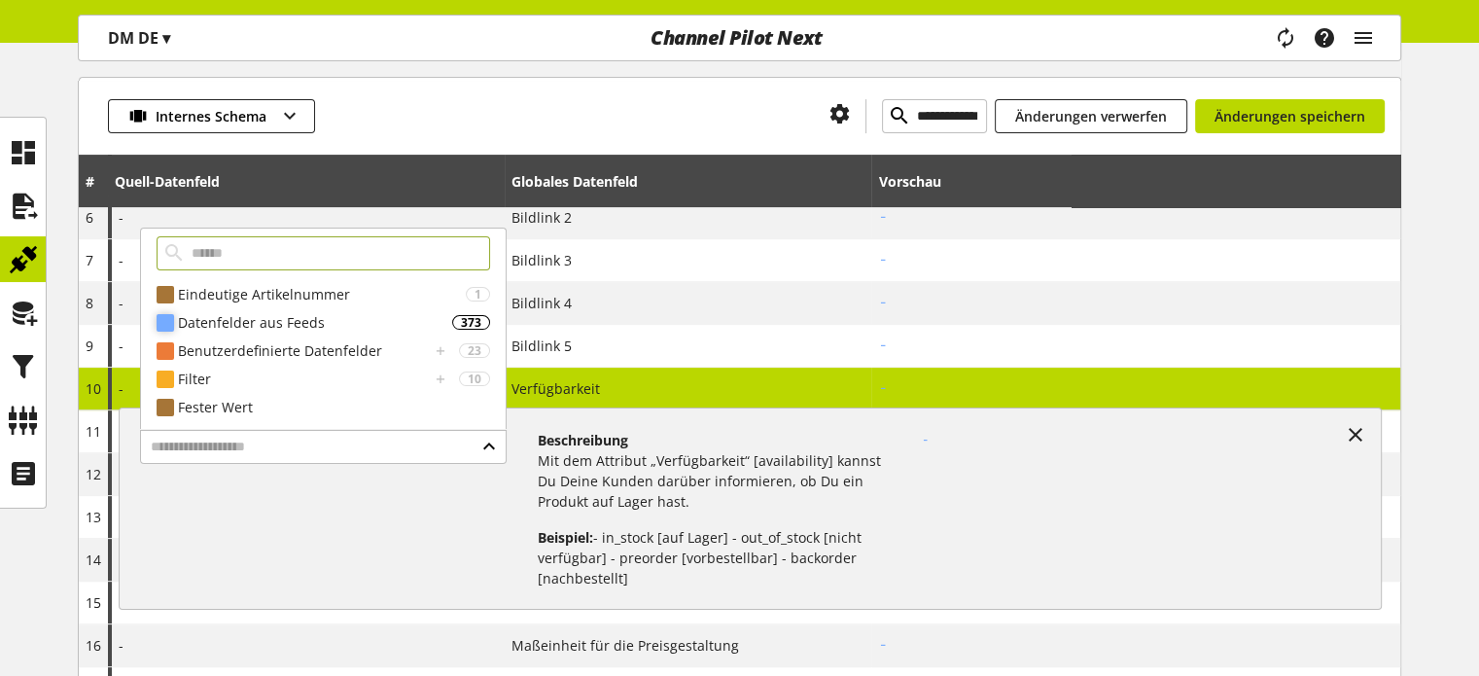
click at [282, 327] on div "Datenfelder aus Feeds" at bounding box center [315, 322] width 274 height 20
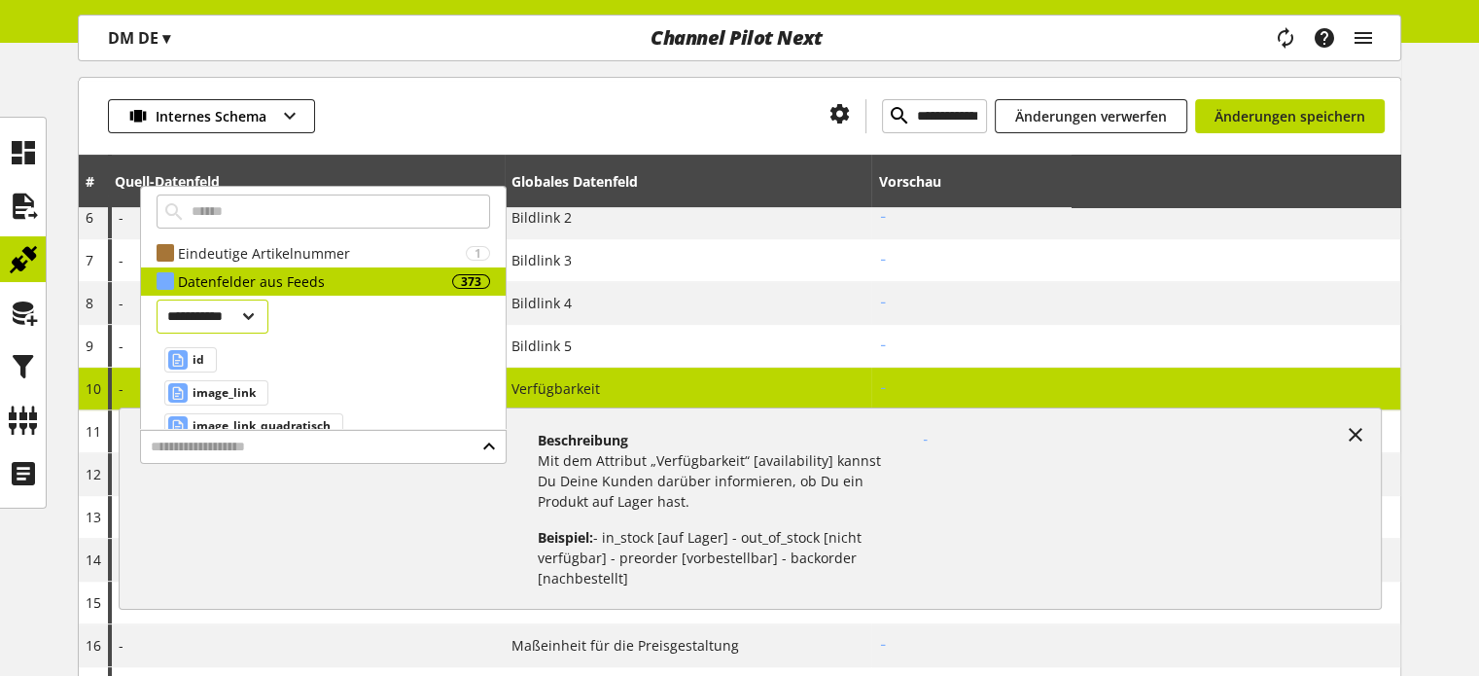
click at [260, 313] on select "**********" at bounding box center [213, 317] width 112 height 34
select select "***"
click at [157, 300] on select "**********" at bounding box center [213, 317] width 112 height 34
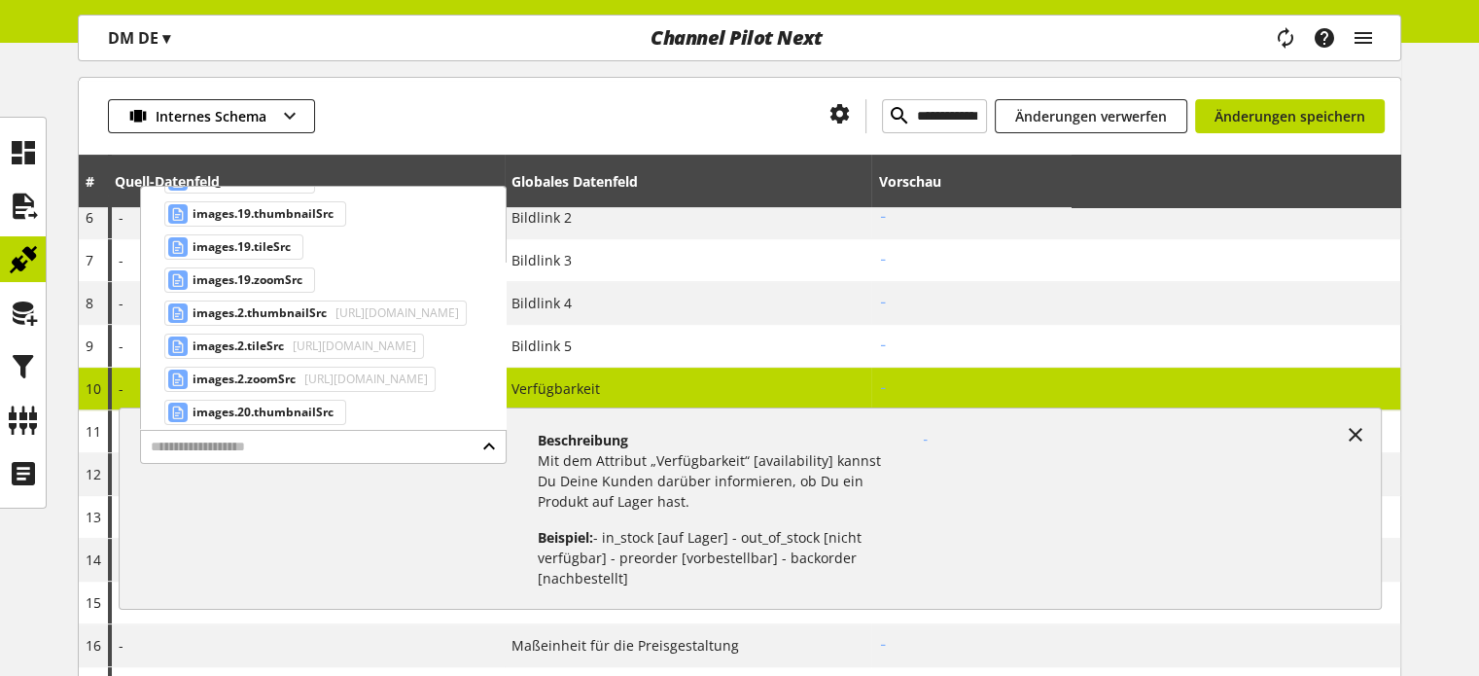
scroll to position [6232, 0]
click at [471, 77] on div "**********" at bounding box center [740, 116] width 1322 height 78
click at [471, 85] on div "**********" at bounding box center [740, 116] width 1322 height 78
click at [1166, 404] on td "-" at bounding box center [1135, 389] width 529 height 43
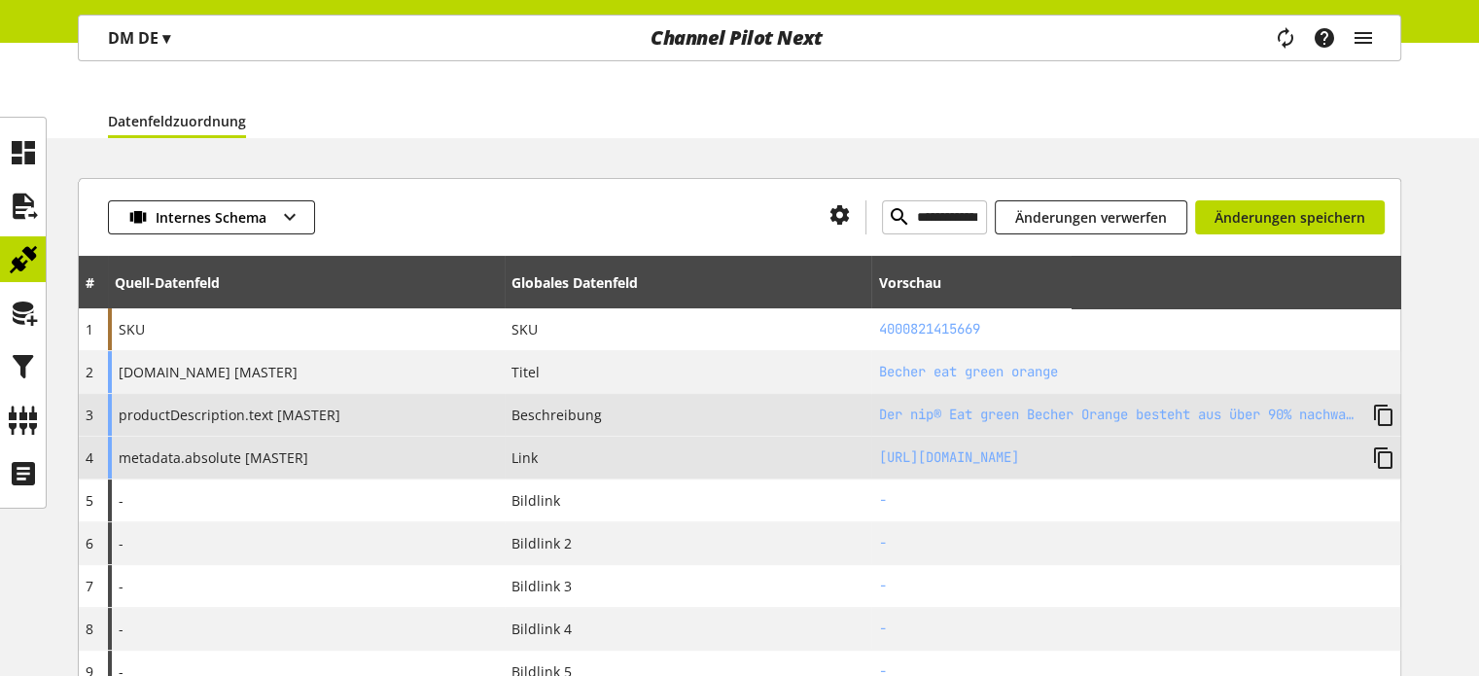
scroll to position [194, 0]
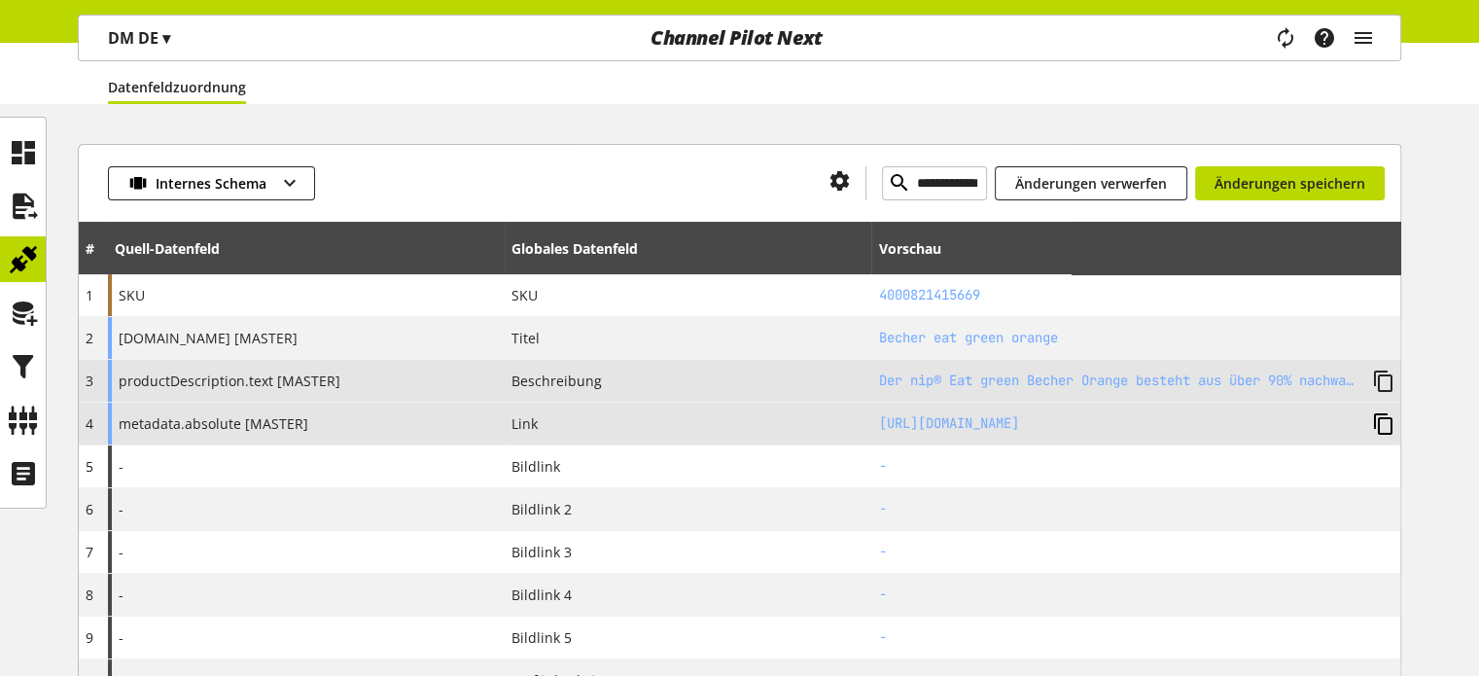
click at [1380, 419] on icon at bounding box center [1383, 423] width 23 height 35
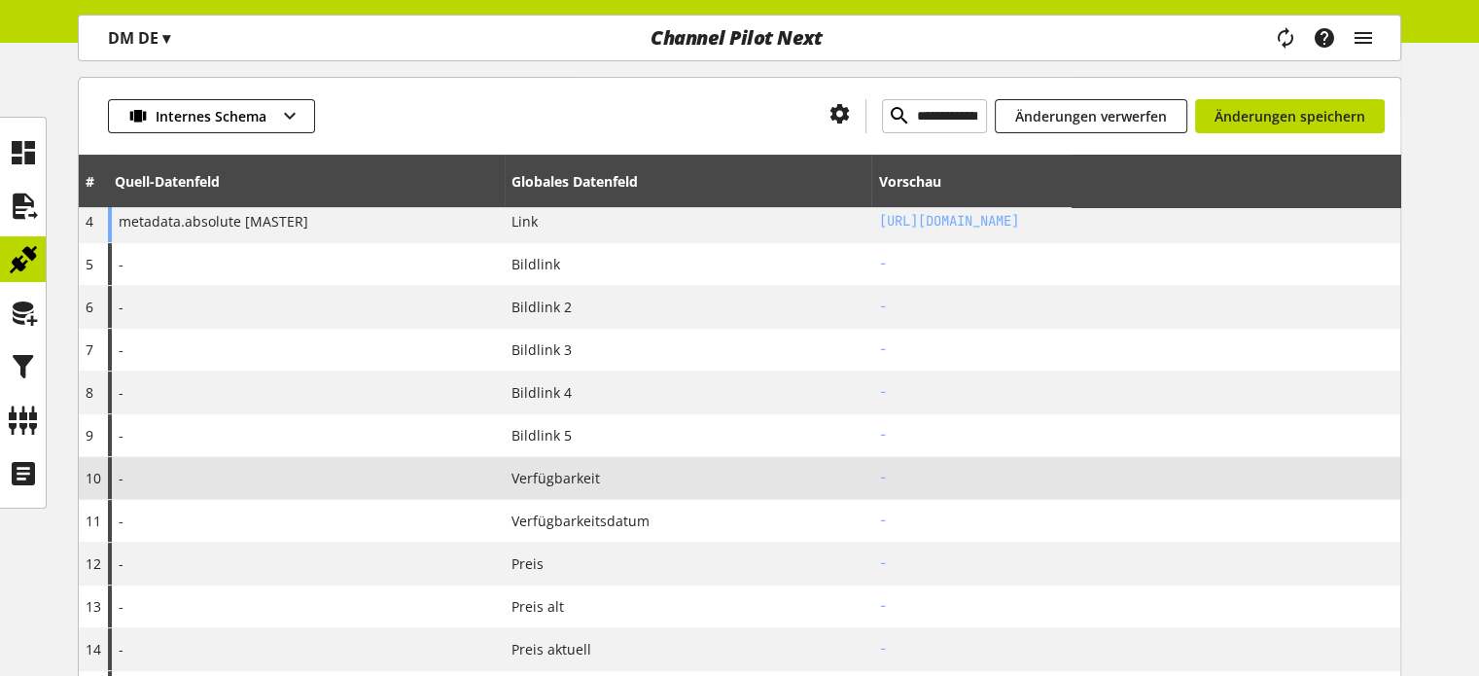
scroll to position [486, 0]
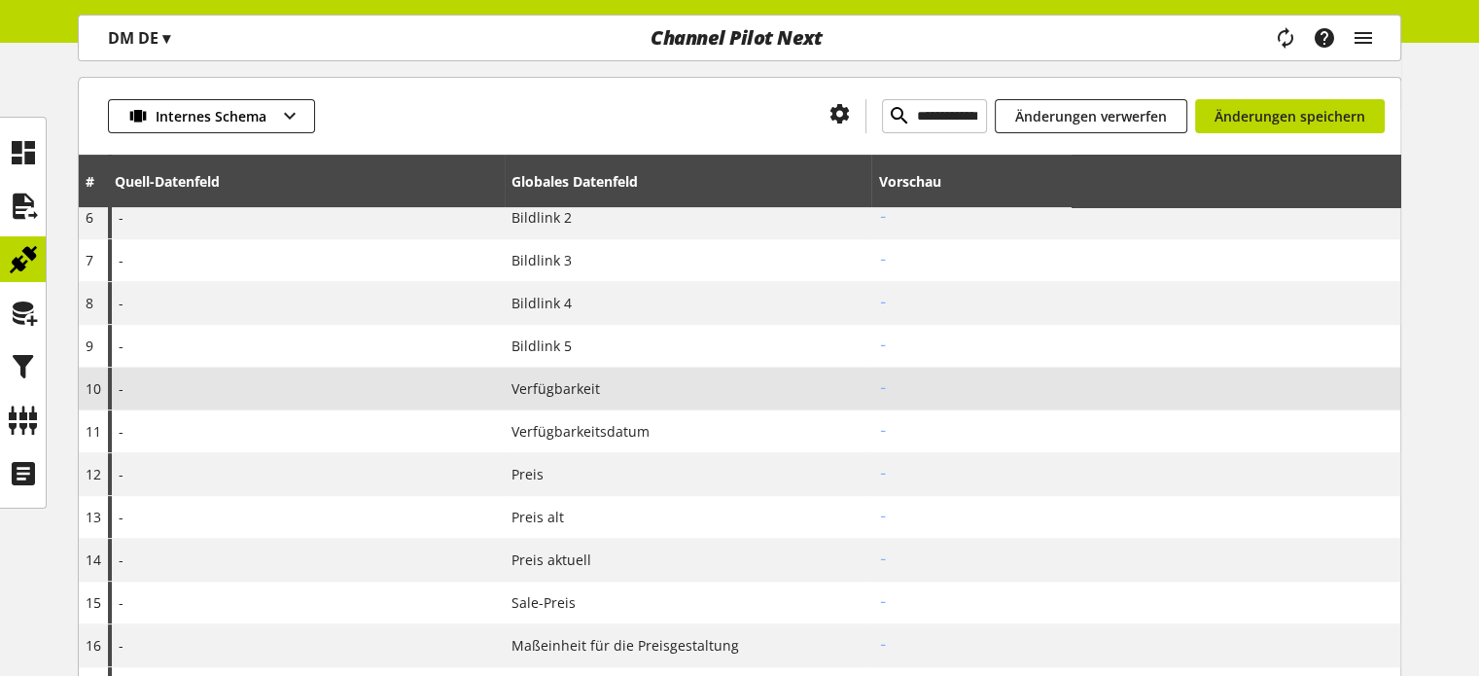
click at [541, 383] on span "Verfügbarkeit" at bounding box center [556, 388] width 88 height 20
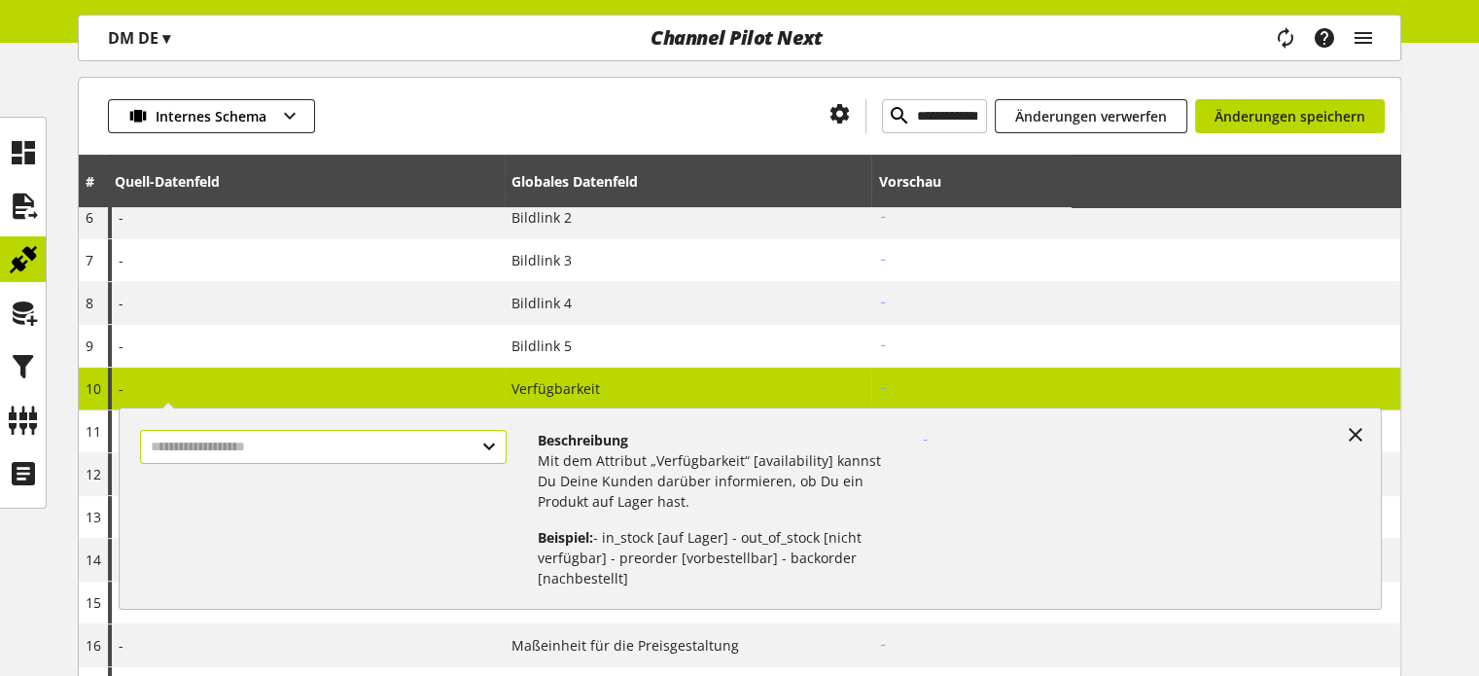
click at [273, 438] on input "text" at bounding box center [323, 447] width 366 height 34
select select "***"
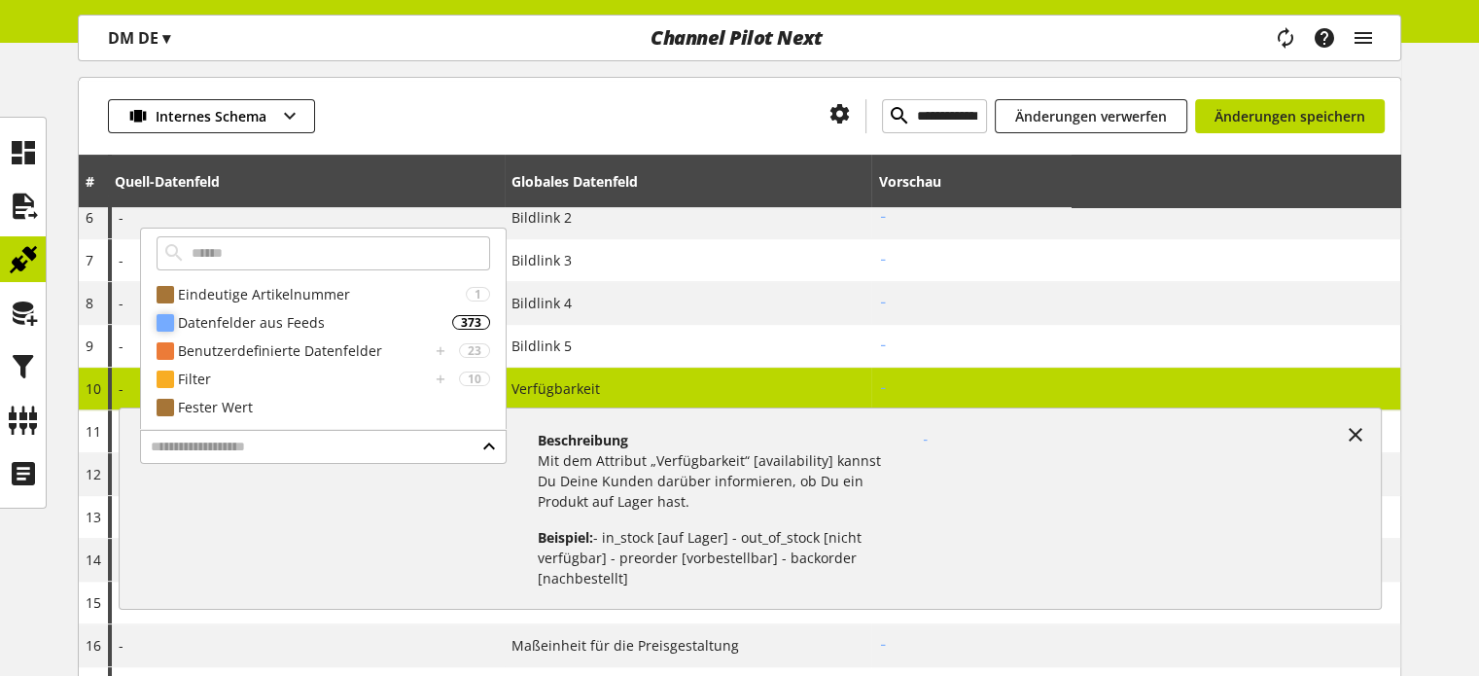
click at [346, 312] on div "Datenfelder aus Feeds" at bounding box center [315, 322] width 274 height 20
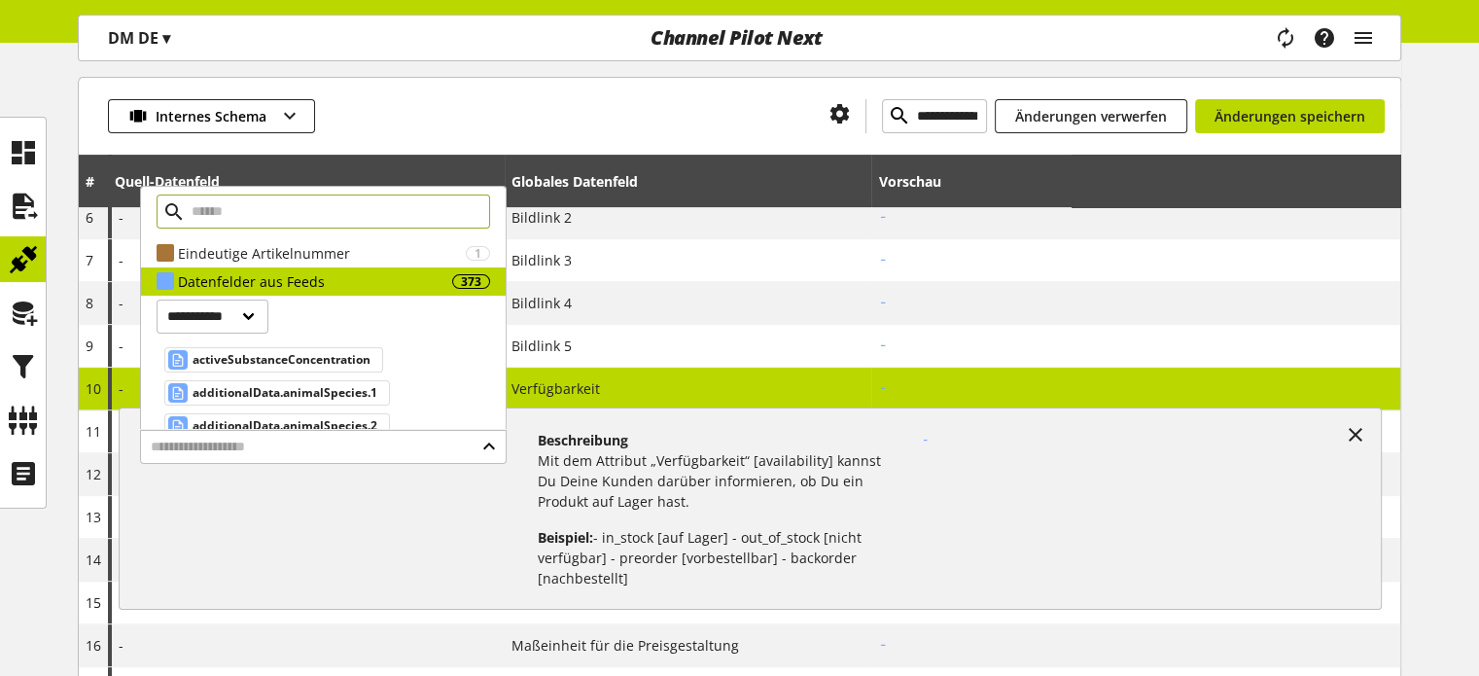
click at [258, 217] on input "text" at bounding box center [324, 211] width 334 height 34
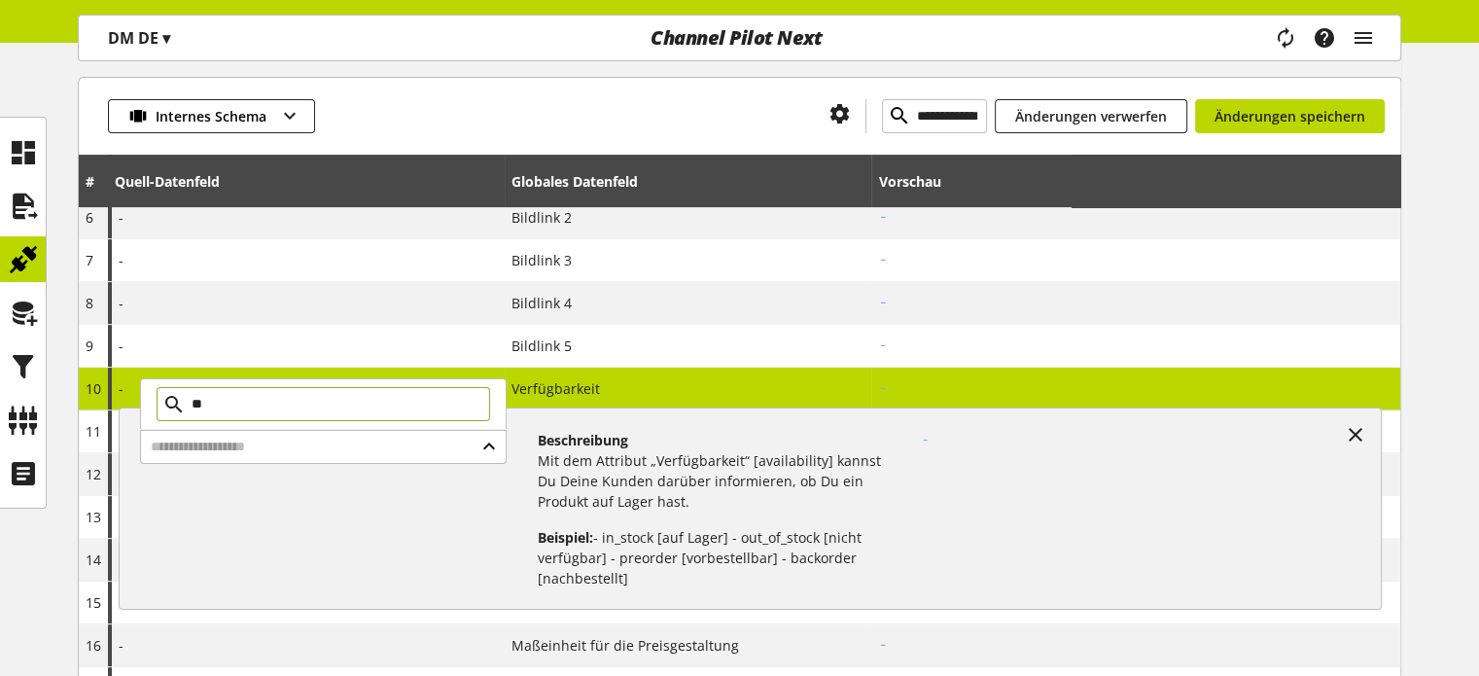
type input "*"
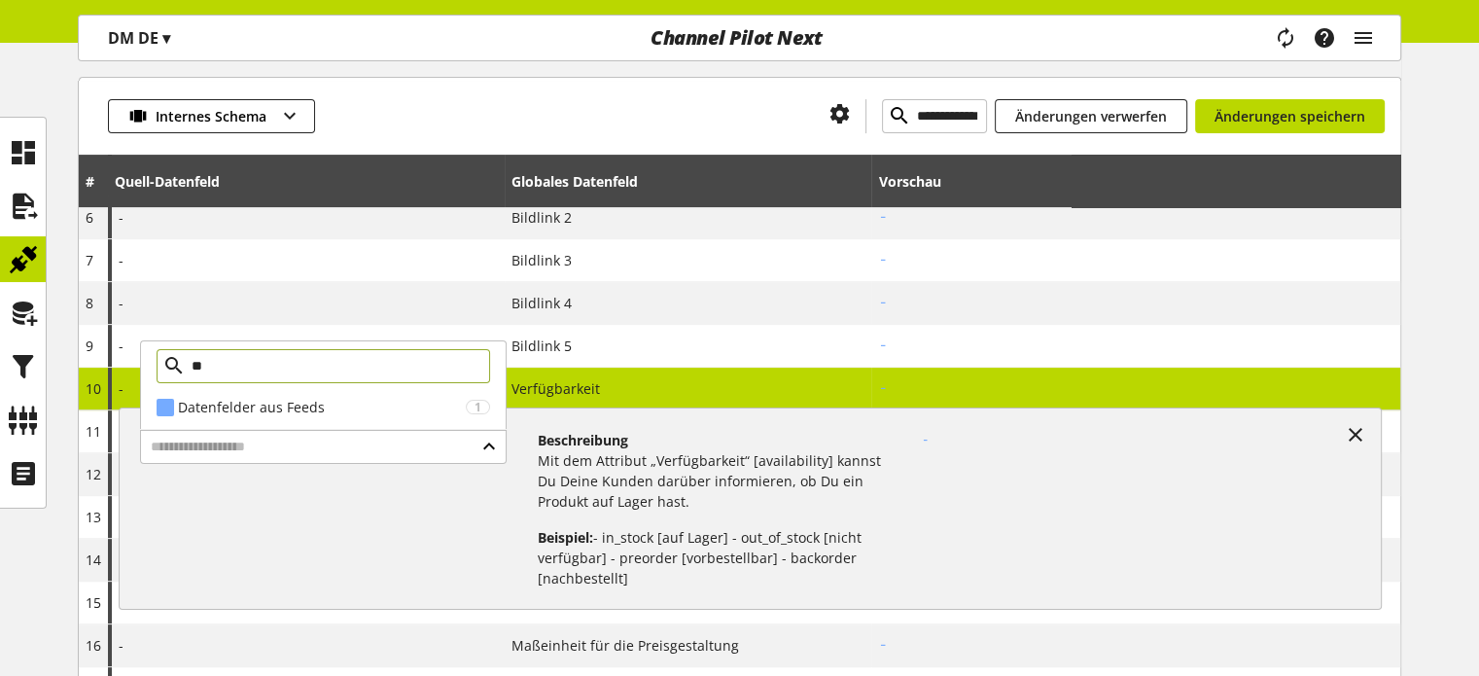
type input "*"
type input "***"
click at [257, 417] on div "Datenfelder aus Feeds 3" at bounding box center [323, 407] width 365 height 28
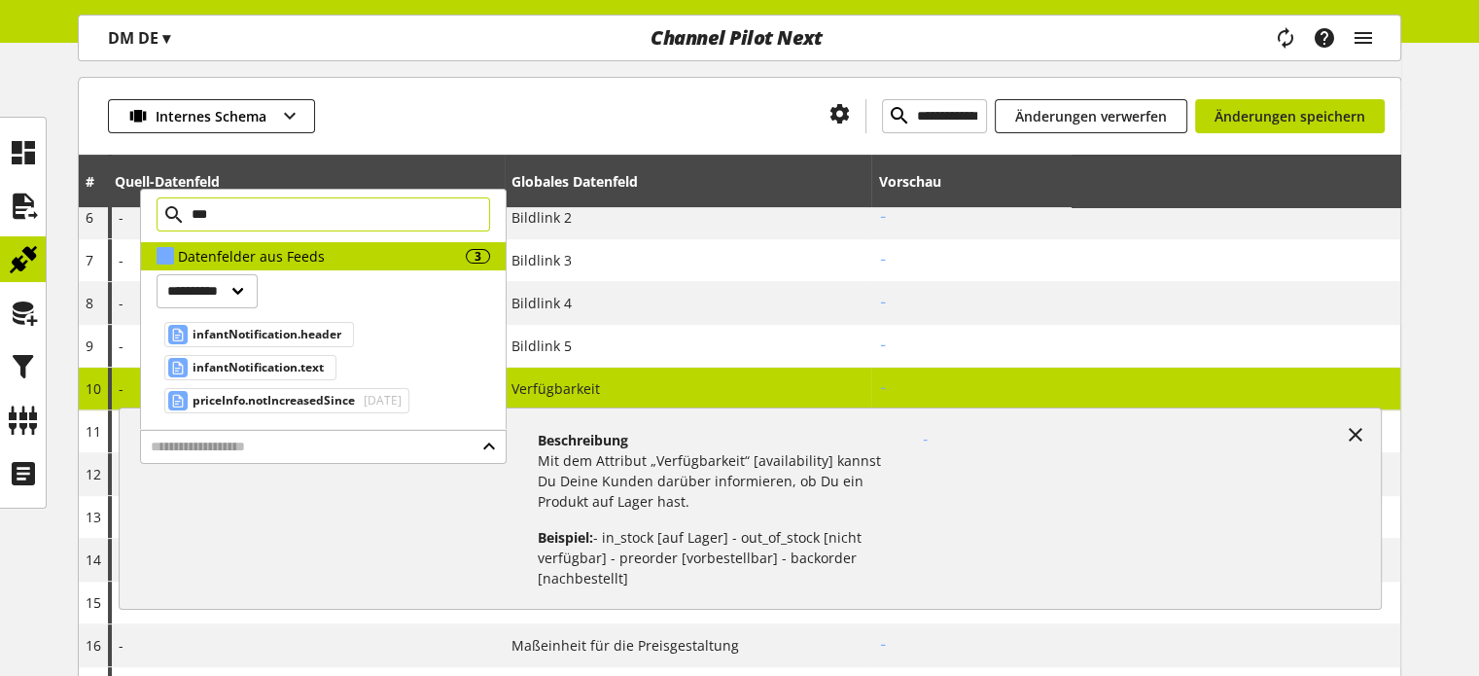
click at [240, 220] on input "***" at bounding box center [324, 214] width 334 height 34
click at [239, 218] on input "***" at bounding box center [324, 214] width 334 height 34
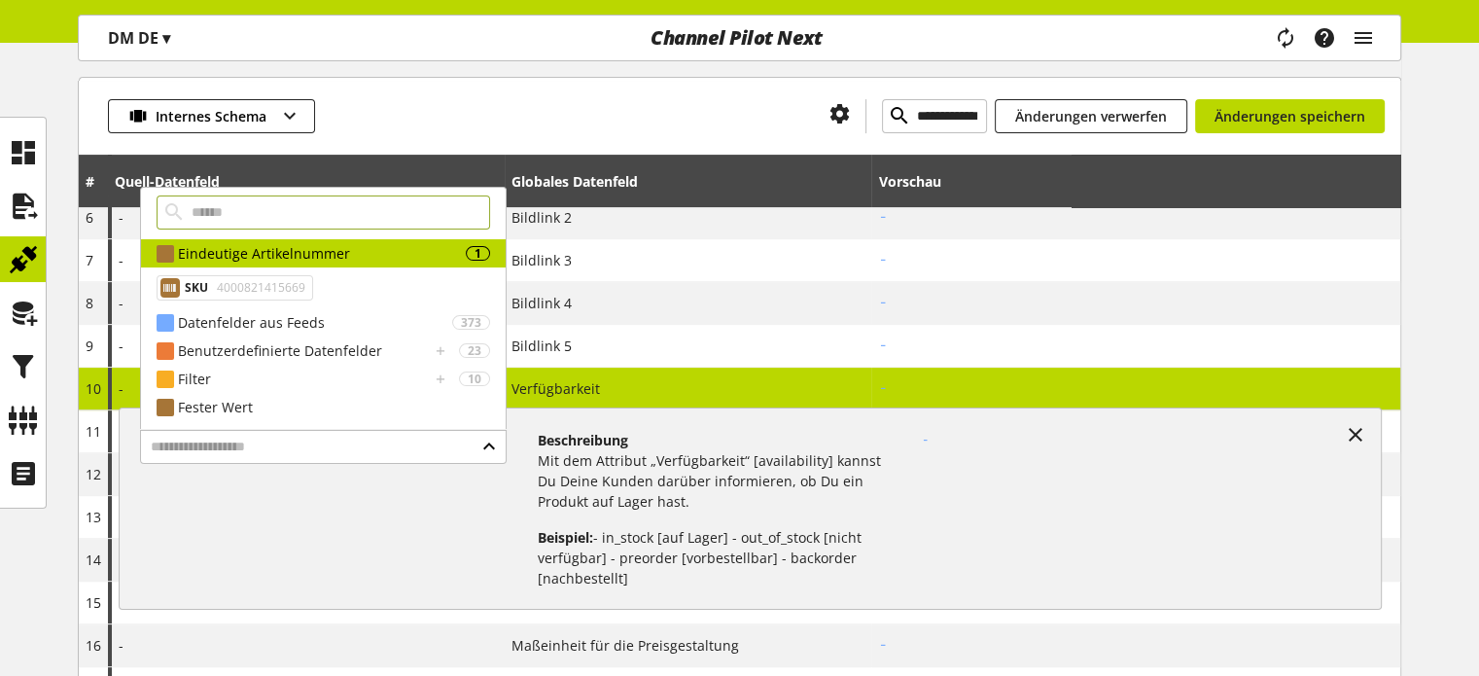
click at [450, 105] on div at bounding box center [564, 116] width 499 height 34
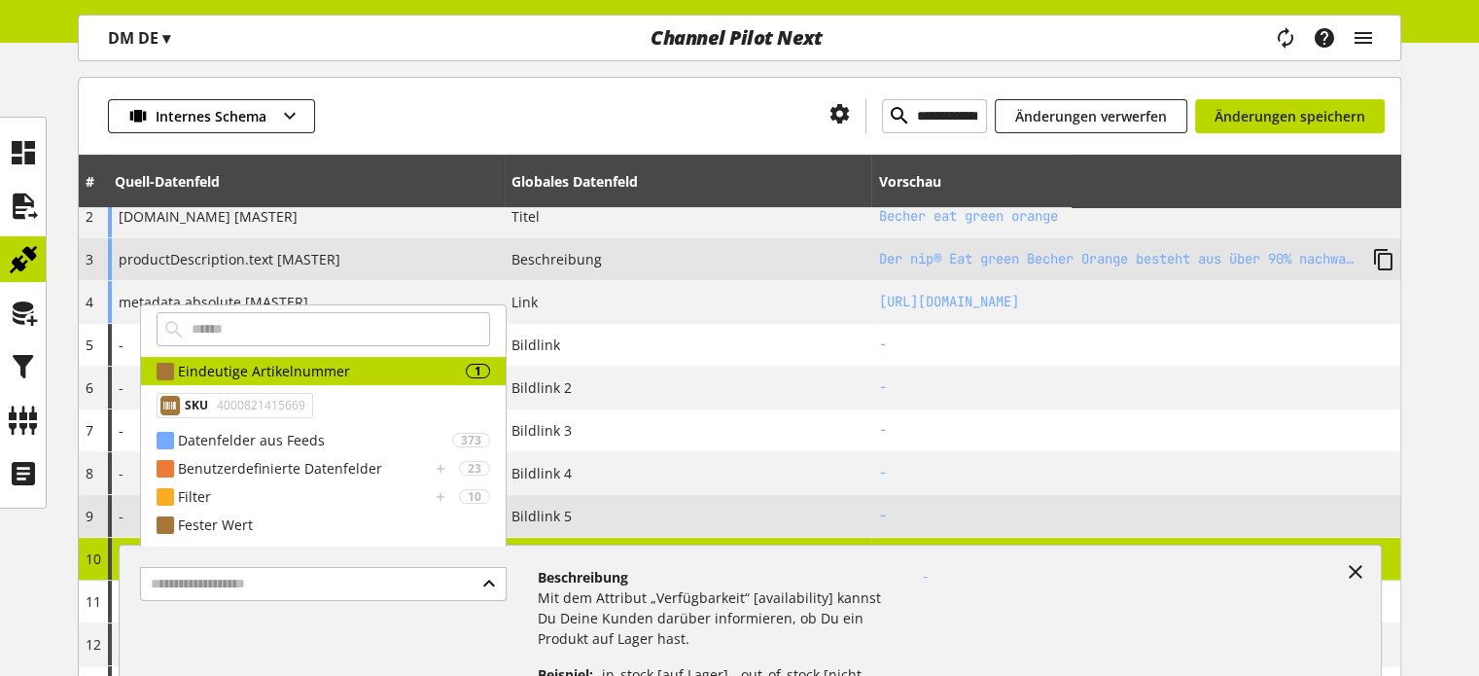
scroll to position [97, 0]
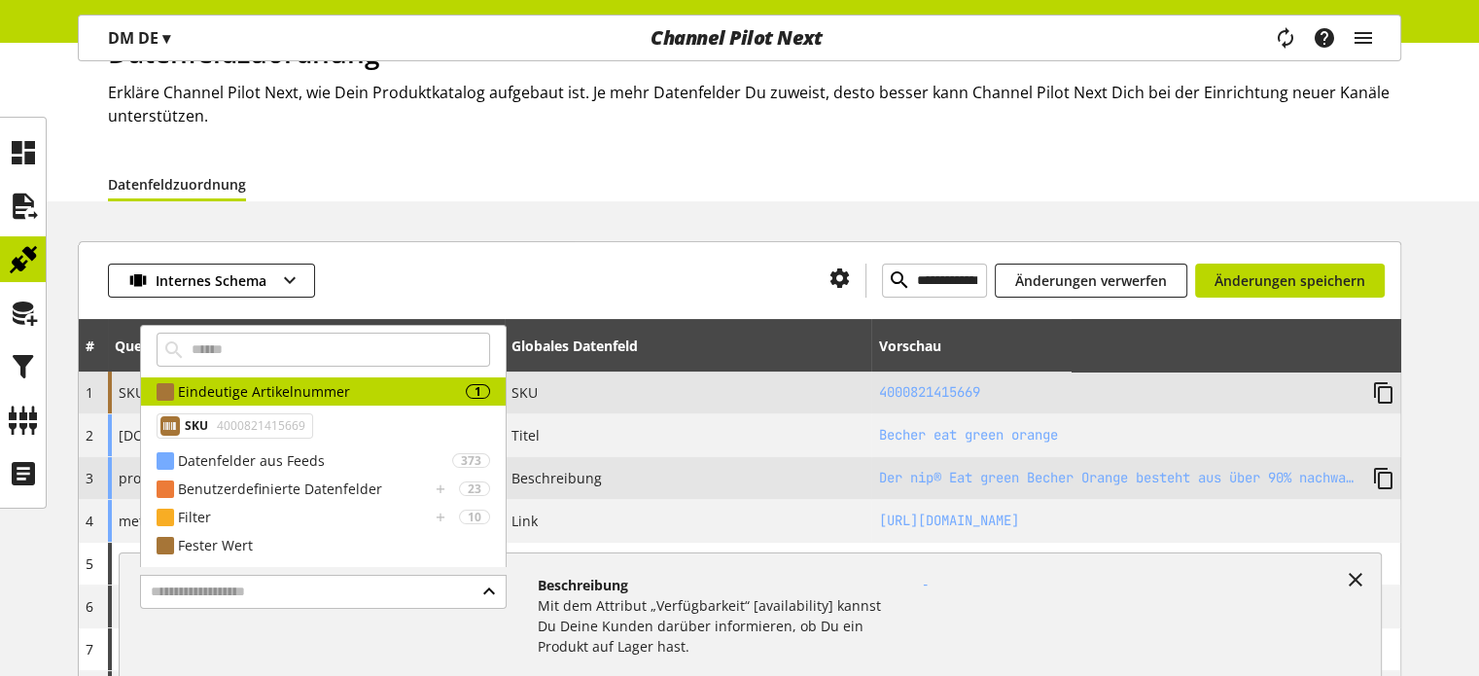
click at [924, 390] on h2 "4000821415669" at bounding box center [1117, 392] width 479 height 20
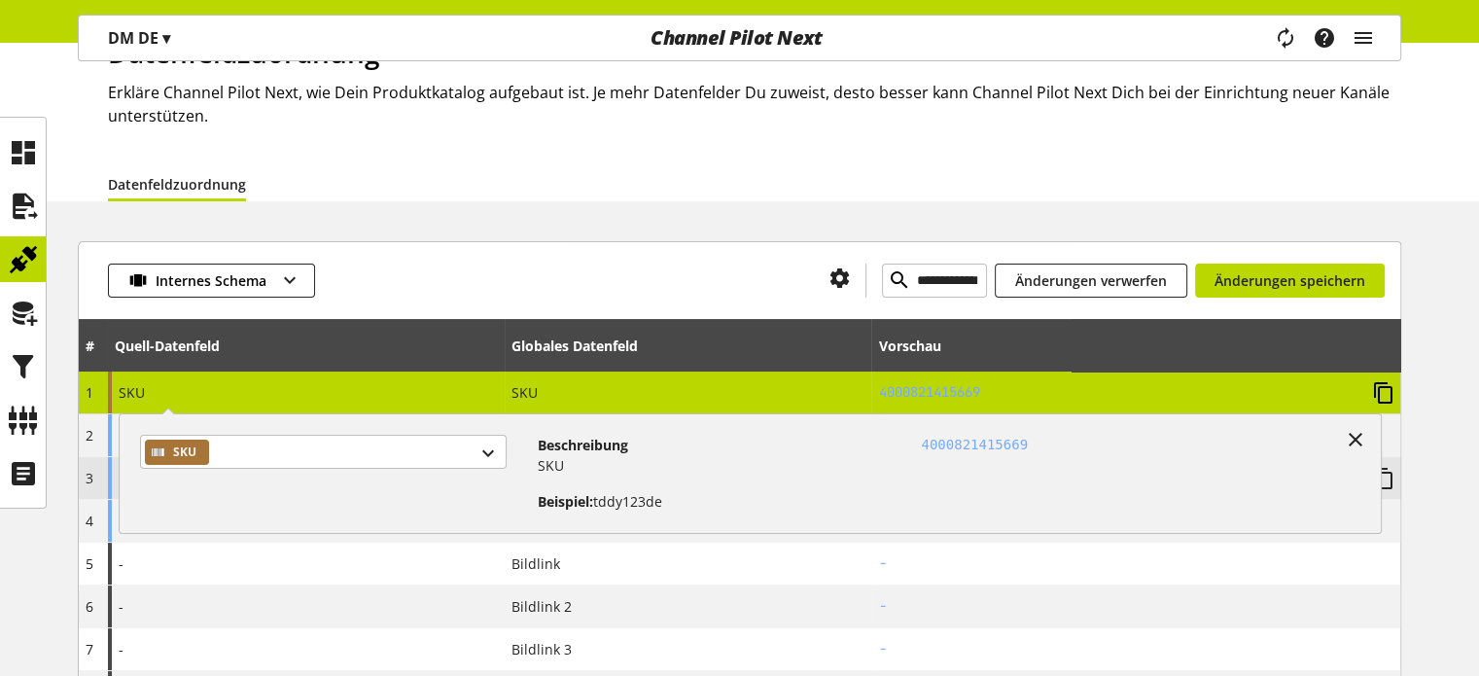
click at [1389, 387] on icon at bounding box center [1383, 392] width 23 height 35
click at [886, 275] on input "**********" at bounding box center [934, 281] width 105 height 34
click at [459, 241] on div "Internes Schema Änderungen verwerfen Änderungen speichern" at bounding box center [740, 280] width 1322 height 78
click at [1353, 439] on icon at bounding box center [1355, 439] width 23 height 35
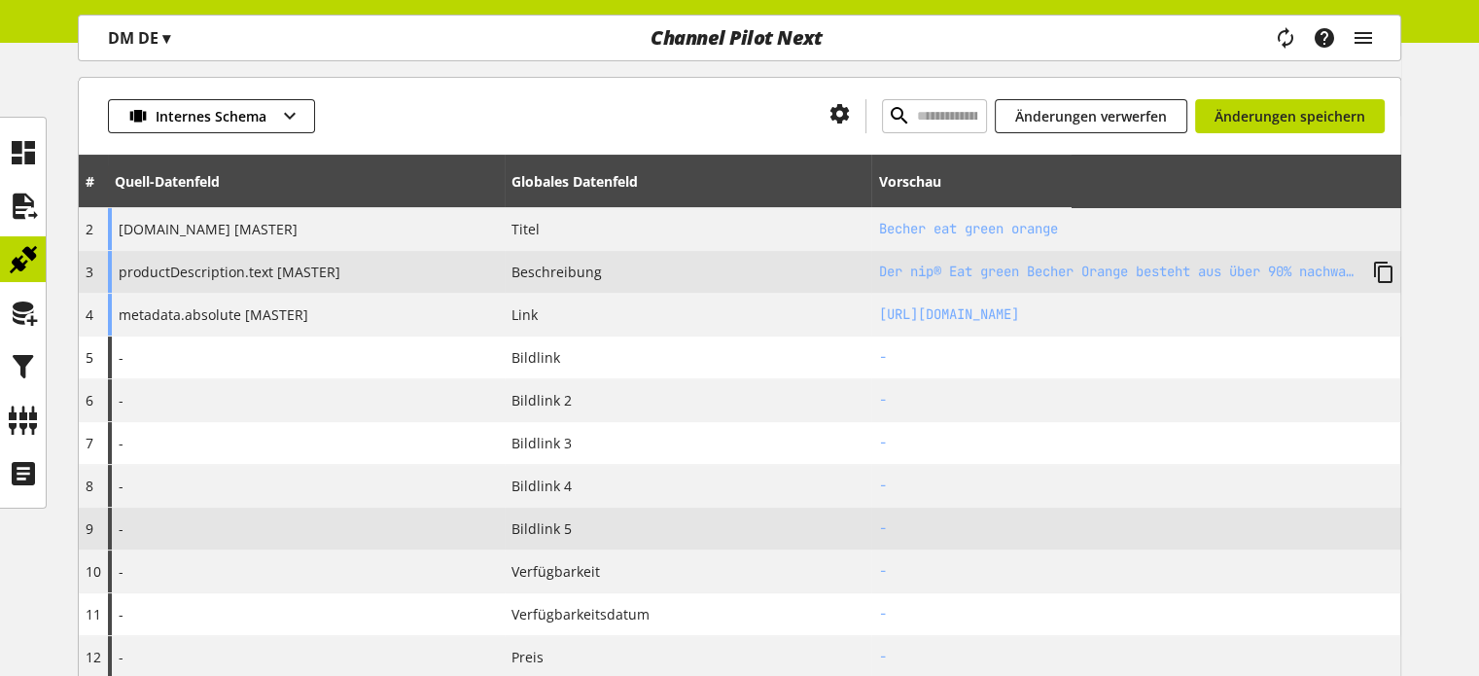
scroll to position [292, 0]
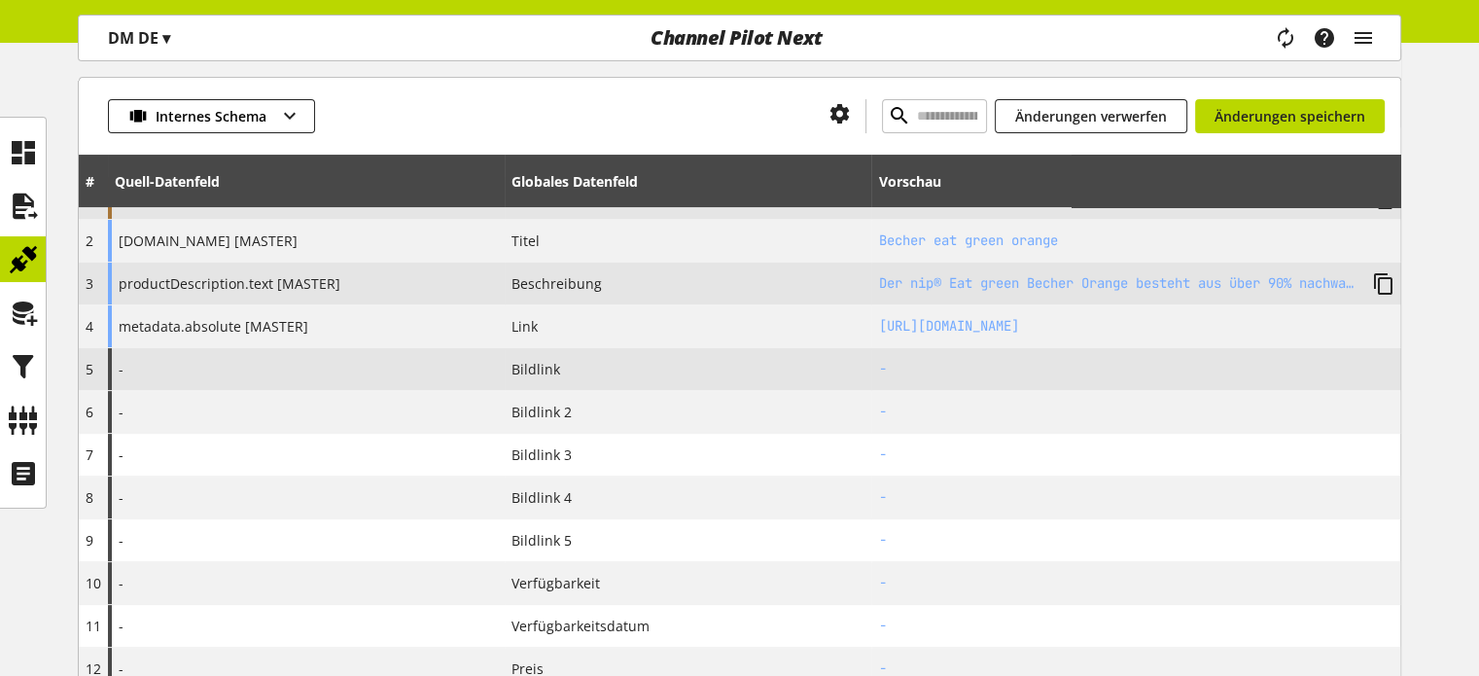
click at [522, 370] on span "Bildlink" at bounding box center [536, 369] width 49 height 20
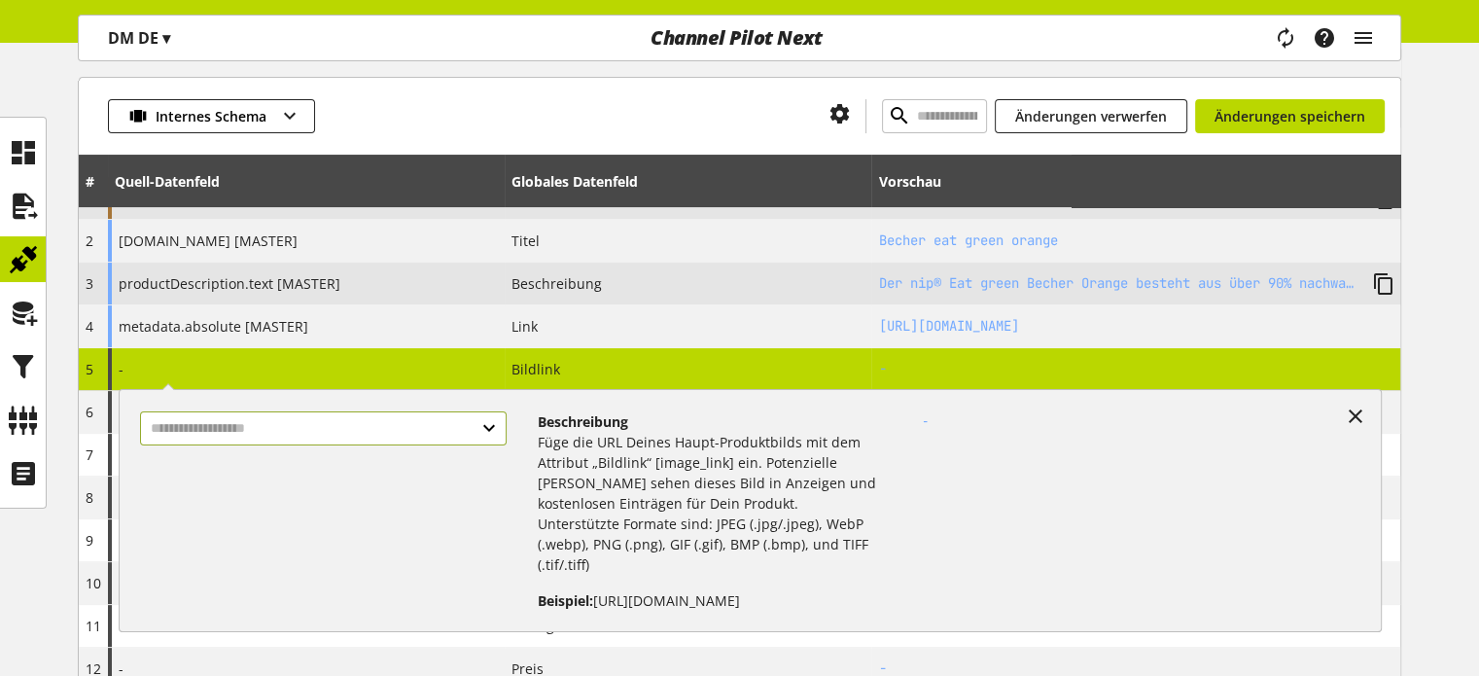
click at [193, 441] on input "text" at bounding box center [323, 428] width 366 height 34
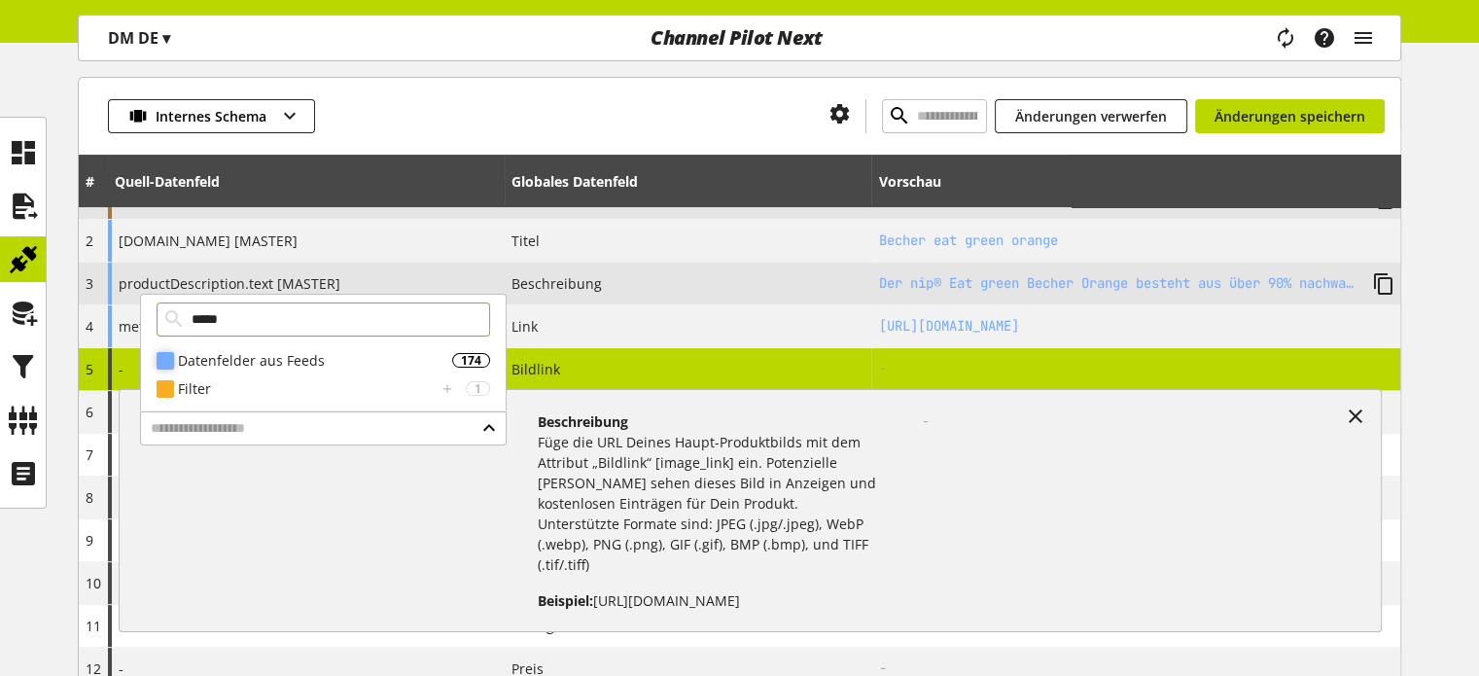
type input "*****"
click at [245, 353] on div "Datenfelder aus Feeds" at bounding box center [315, 360] width 274 height 20
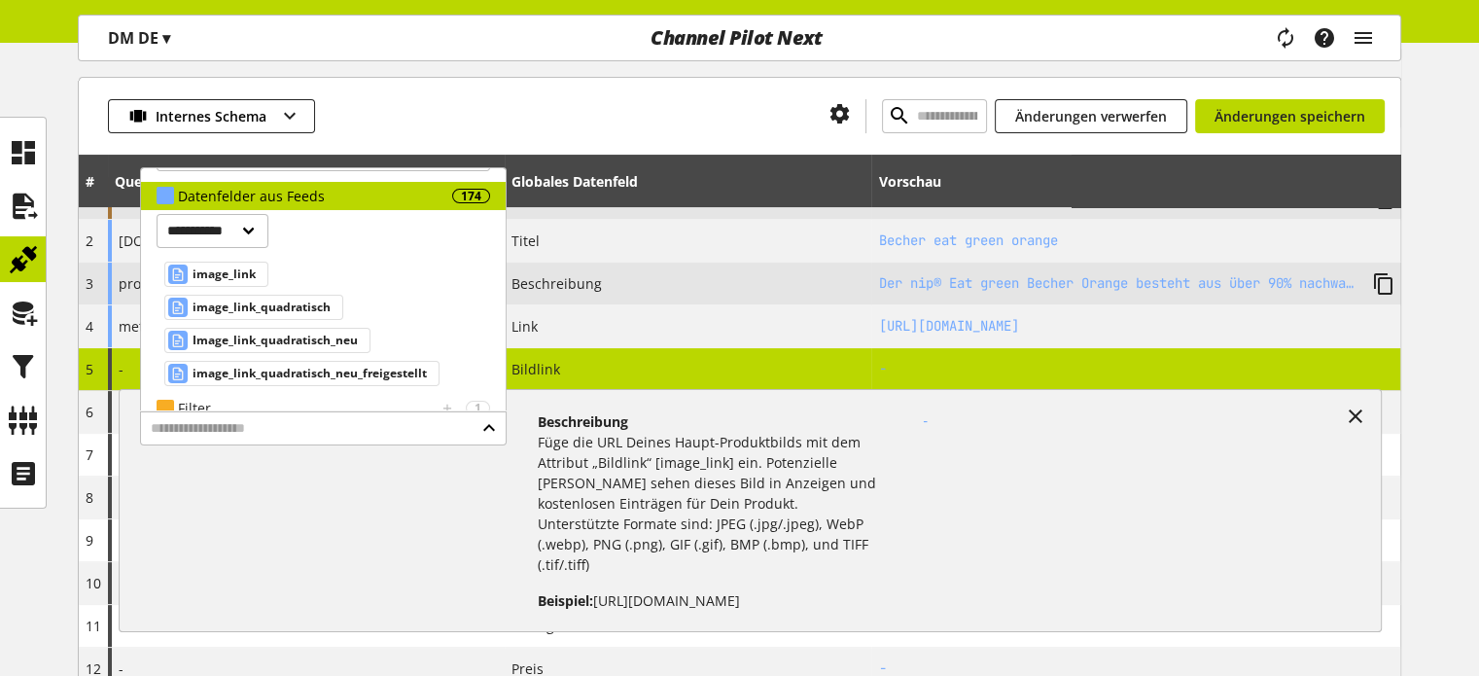
scroll to position [55, 0]
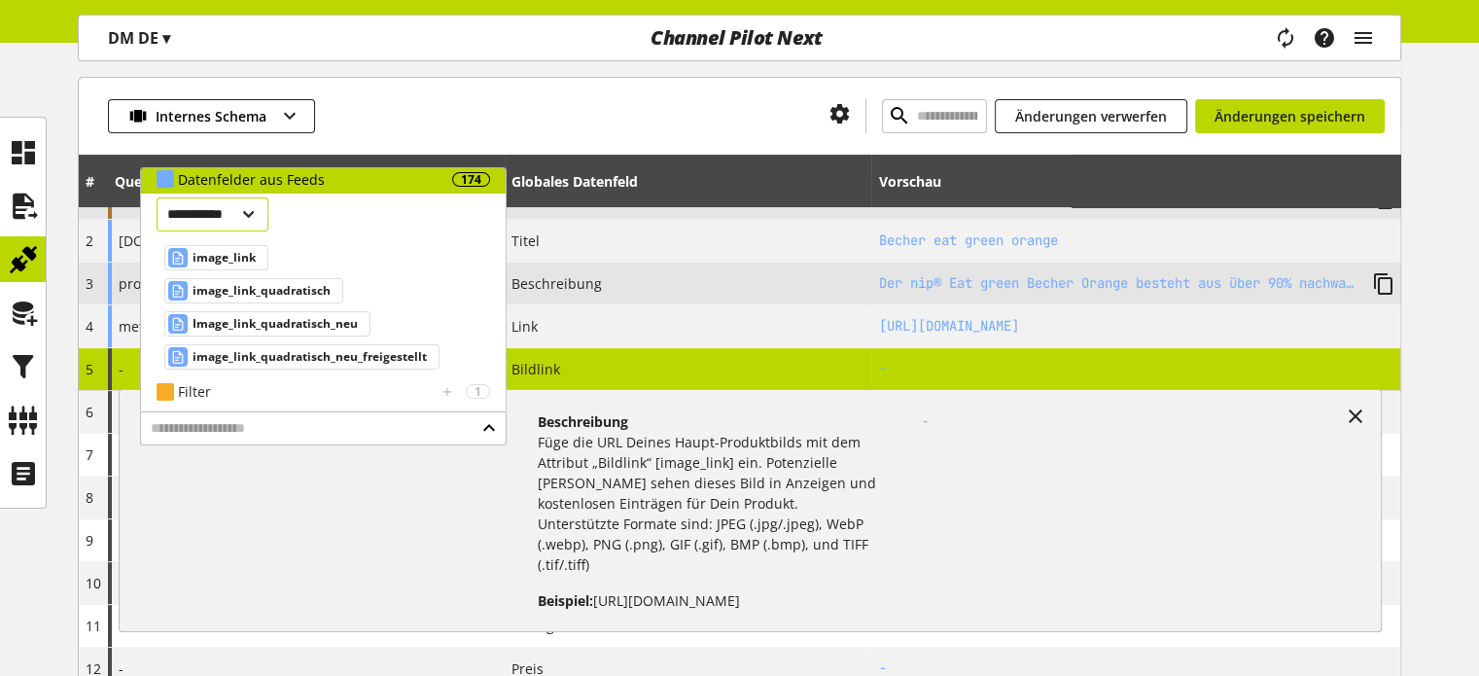
click at [230, 215] on select "**********" at bounding box center [213, 214] width 112 height 34
select select "***"
click at [157, 197] on select "**********" at bounding box center [213, 214] width 112 height 34
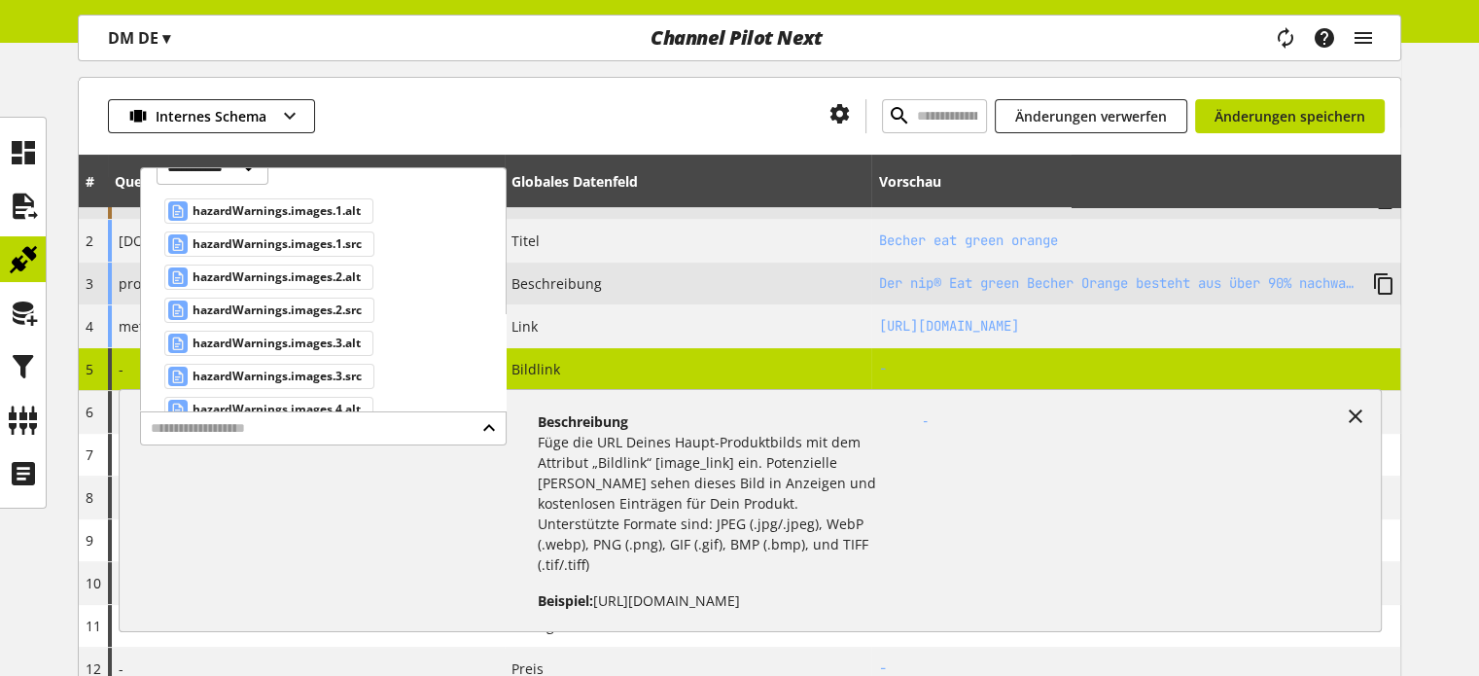
scroll to position [0, 0]
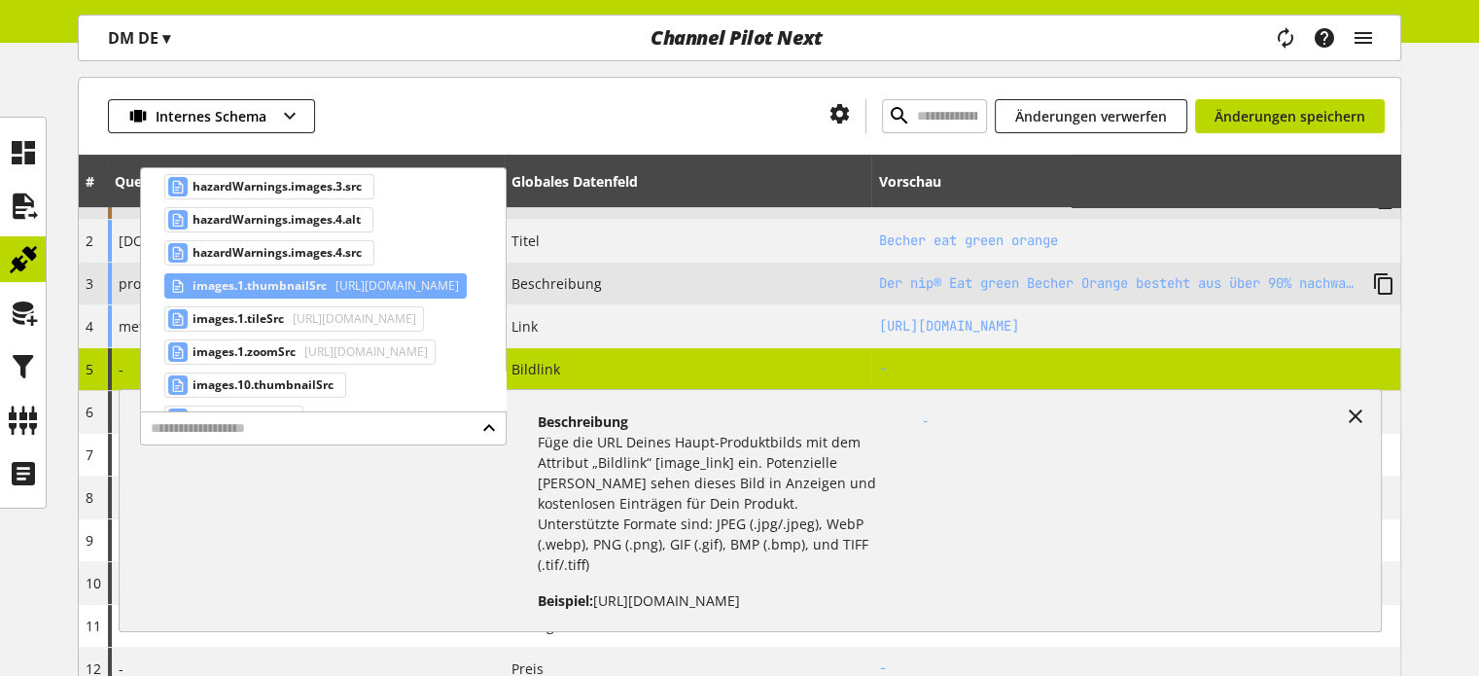
click at [346, 275] on span "https://products.dm-static.com/images/f_auto,q_auto,c_fit,h_116,w_116/v17474293…" at bounding box center [395, 285] width 127 height 23
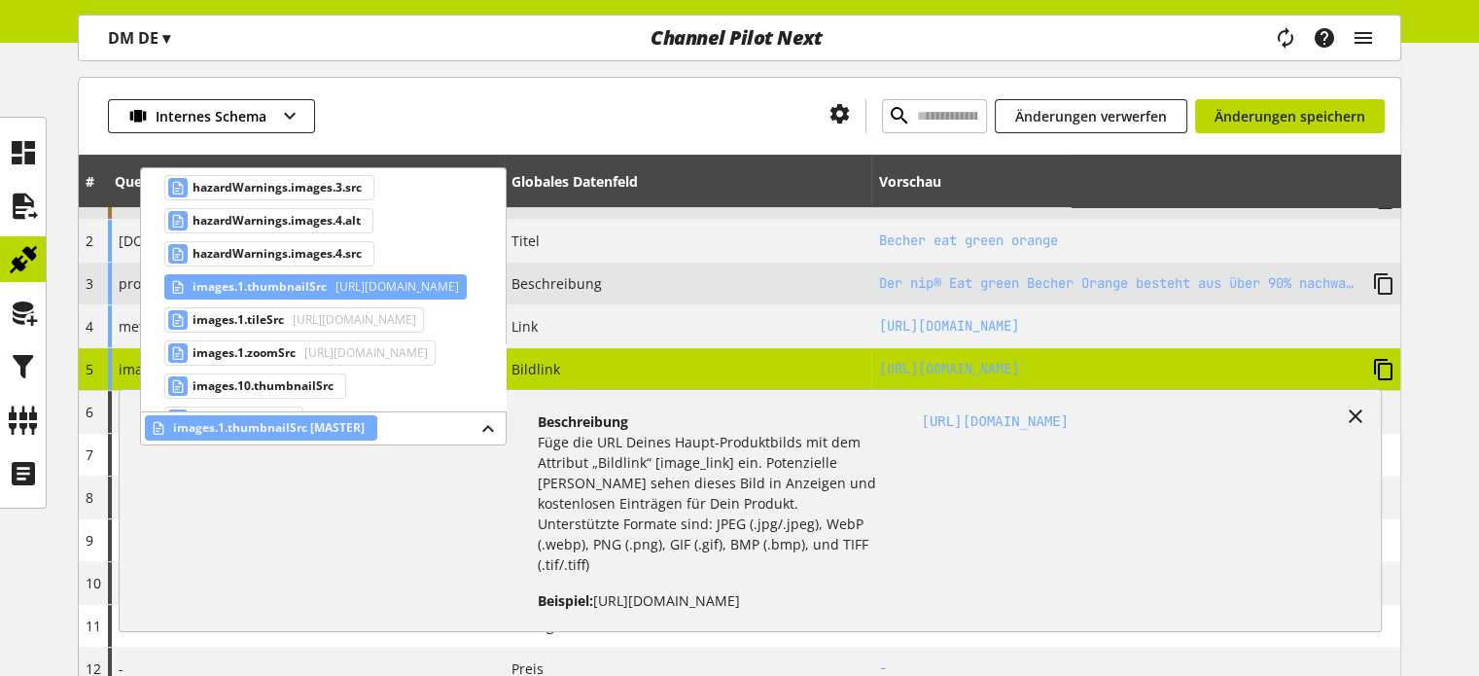
click at [1387, 369] on icon at bounding box center [1383, 369] width 23 height 35
click at [342, 315] on span "https://products.dm-static.com/images/f_auto,q_auto,c_fit,h_320,w_320/v17474293…" at bounding box center [352, 319] width 127 height 23
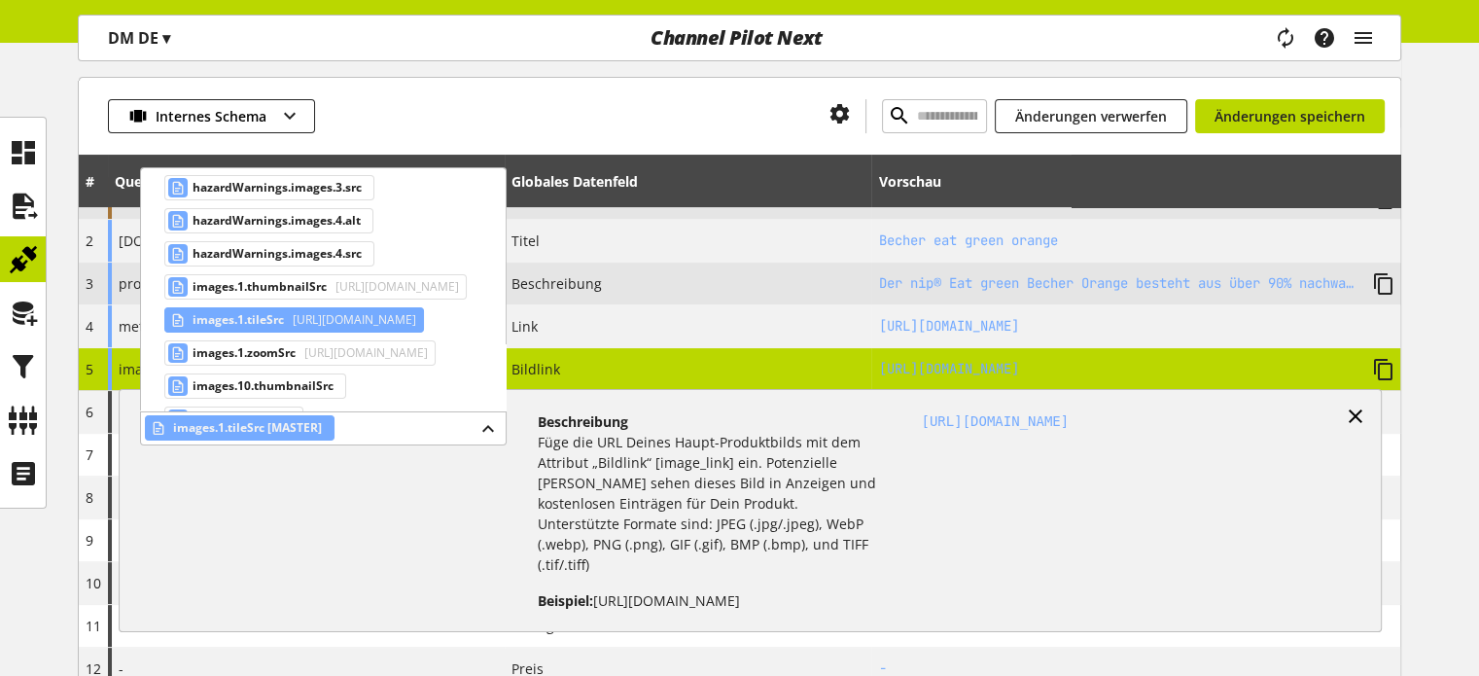
click at [1354, 418] on icon at bounding box center [1355, 416] width 23 height 35
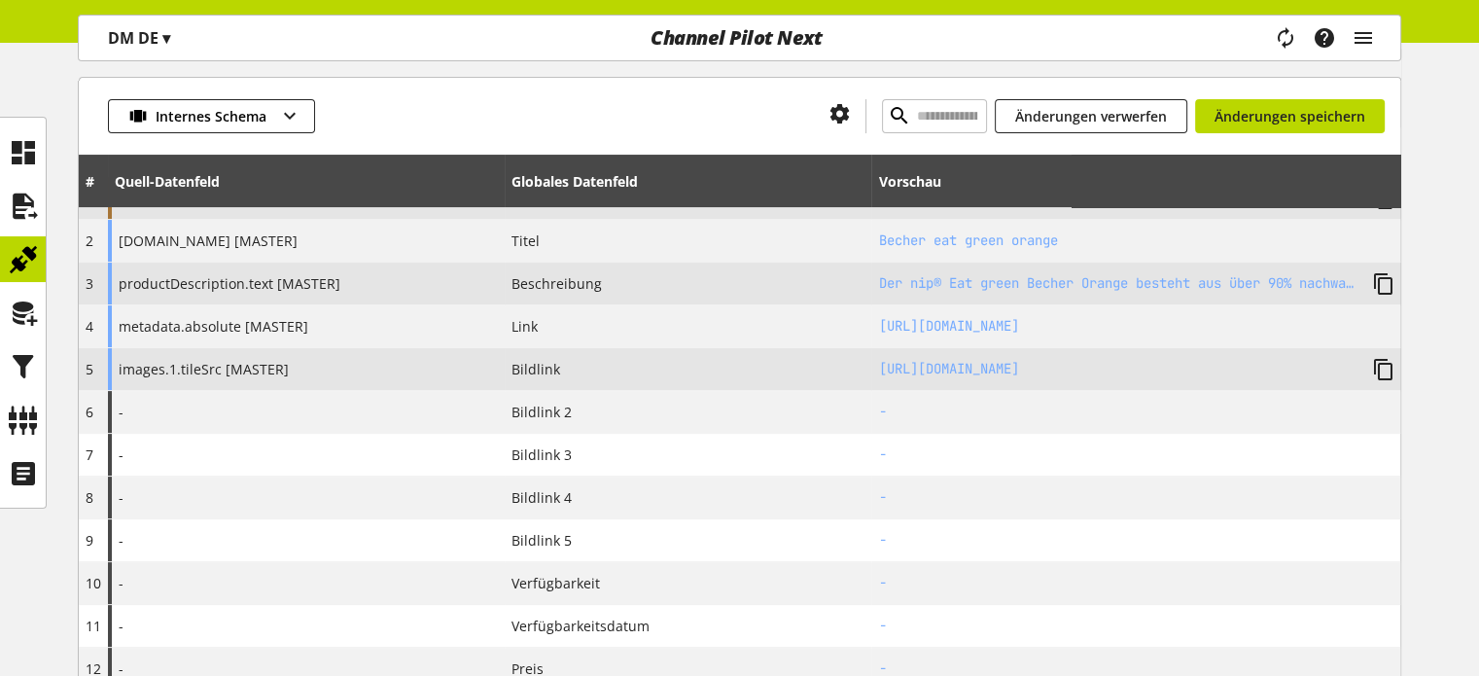
click at [280, 365] on span "images.1.tileSrc [MASTER]" at bounding box center [204, 369] width 170 height 20
click at [257, 365] on span "images.1.tileSrc [MASTER]" at bounding box center [204, 369] width 170 height 20
click at [1378, 365] on icon at bounding box center [1383, 369] width 23 height 35
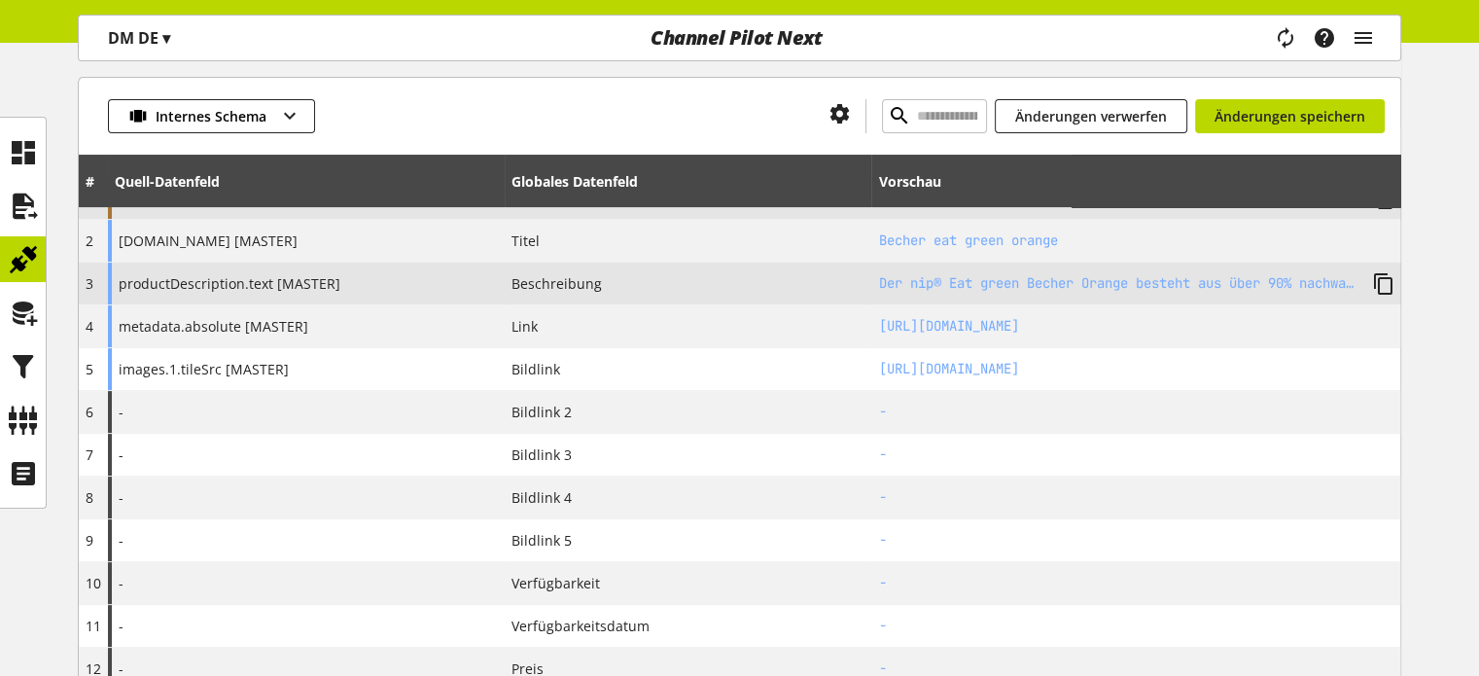
click at [255, 366] on span "images.1.tileSrc [MASTER]" at bounding box center [204, 369] width 170 height 20
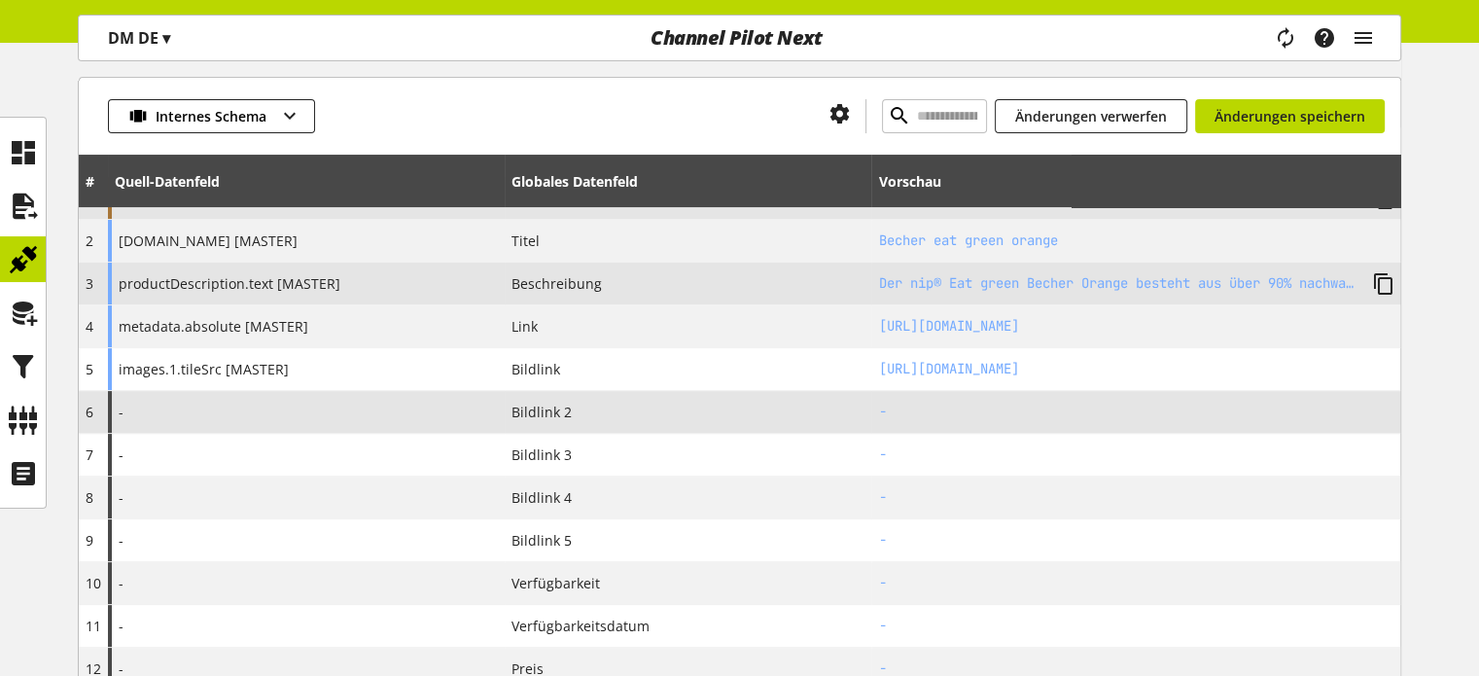
click at [179, 411] on div "-" at bounding box center [306, 412] width 397 height 42
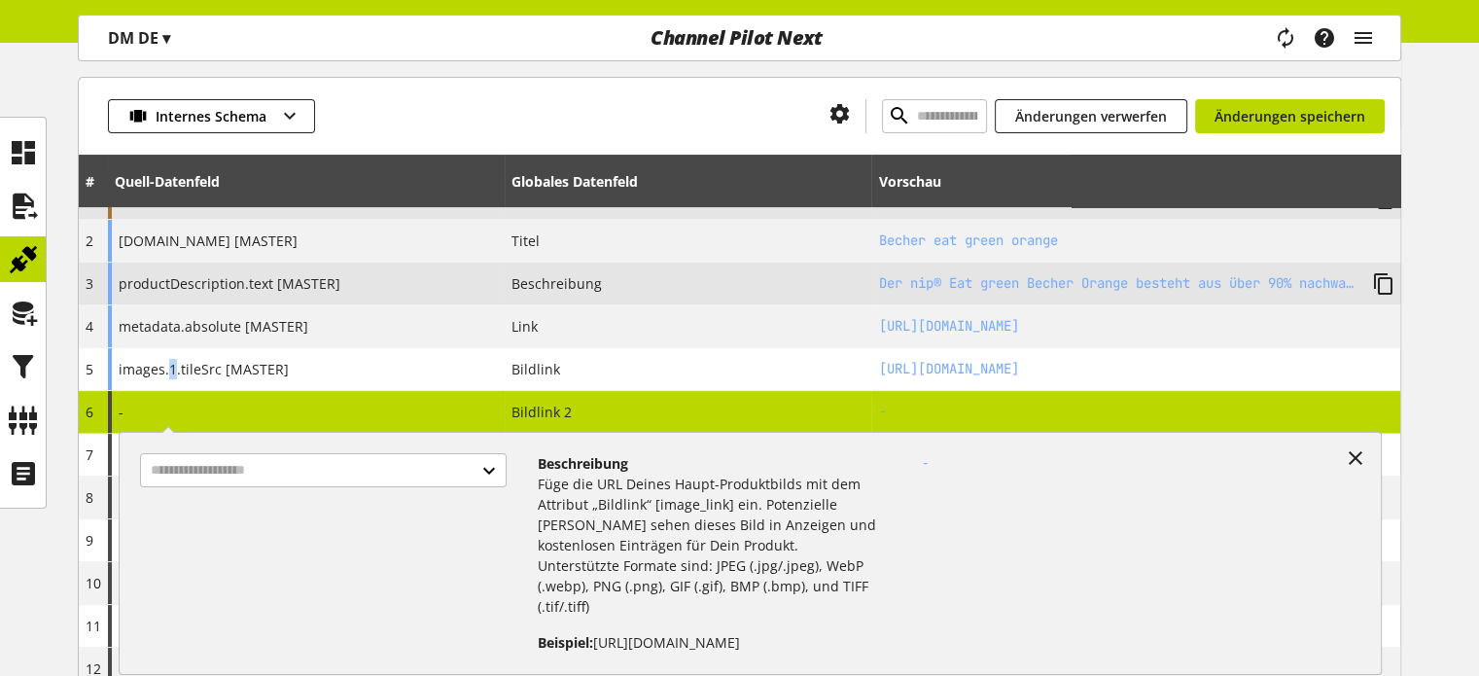
click at [168, 362] on span "images.1.tileSrc [MASTER]" at bounding box center [204, 369] width 170 height 18
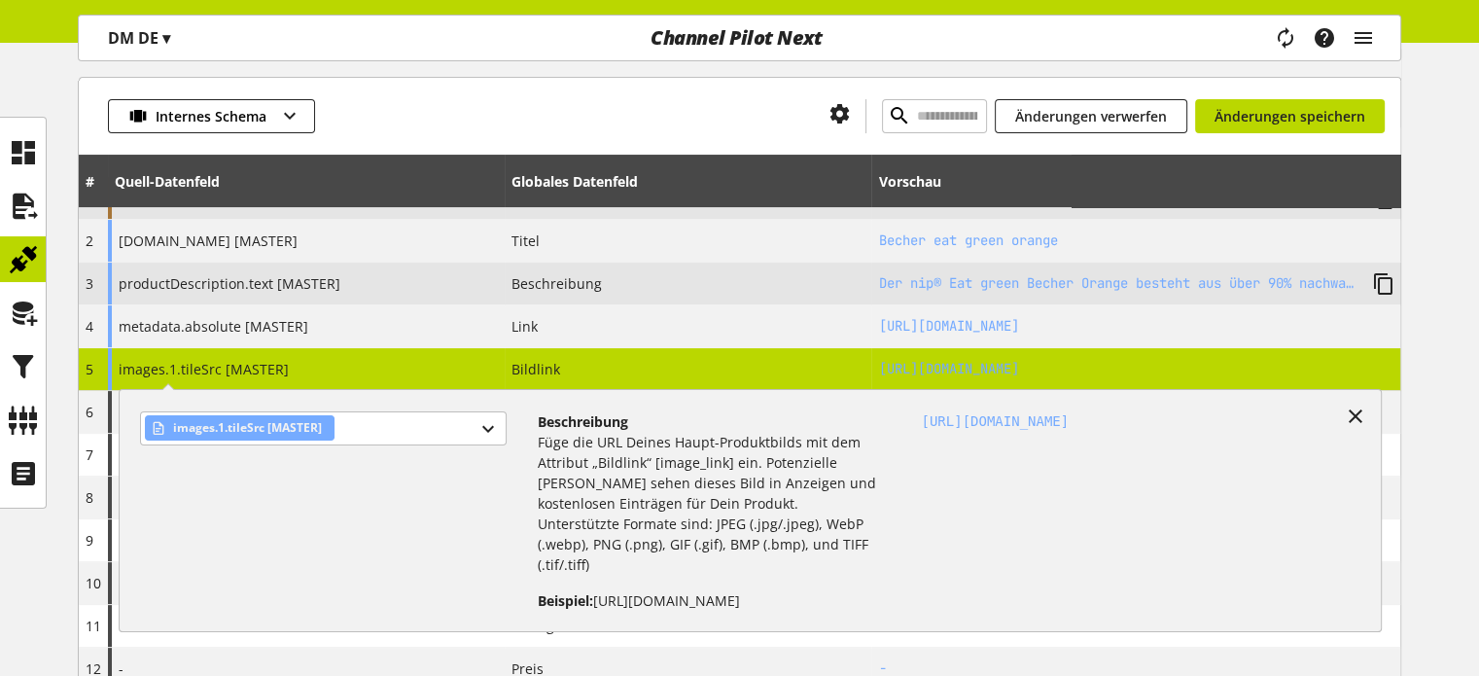
click at [126, 366] on span "images.1.tileSrc [MASTER]" at bounding box center [204, 369] width 170 height 18
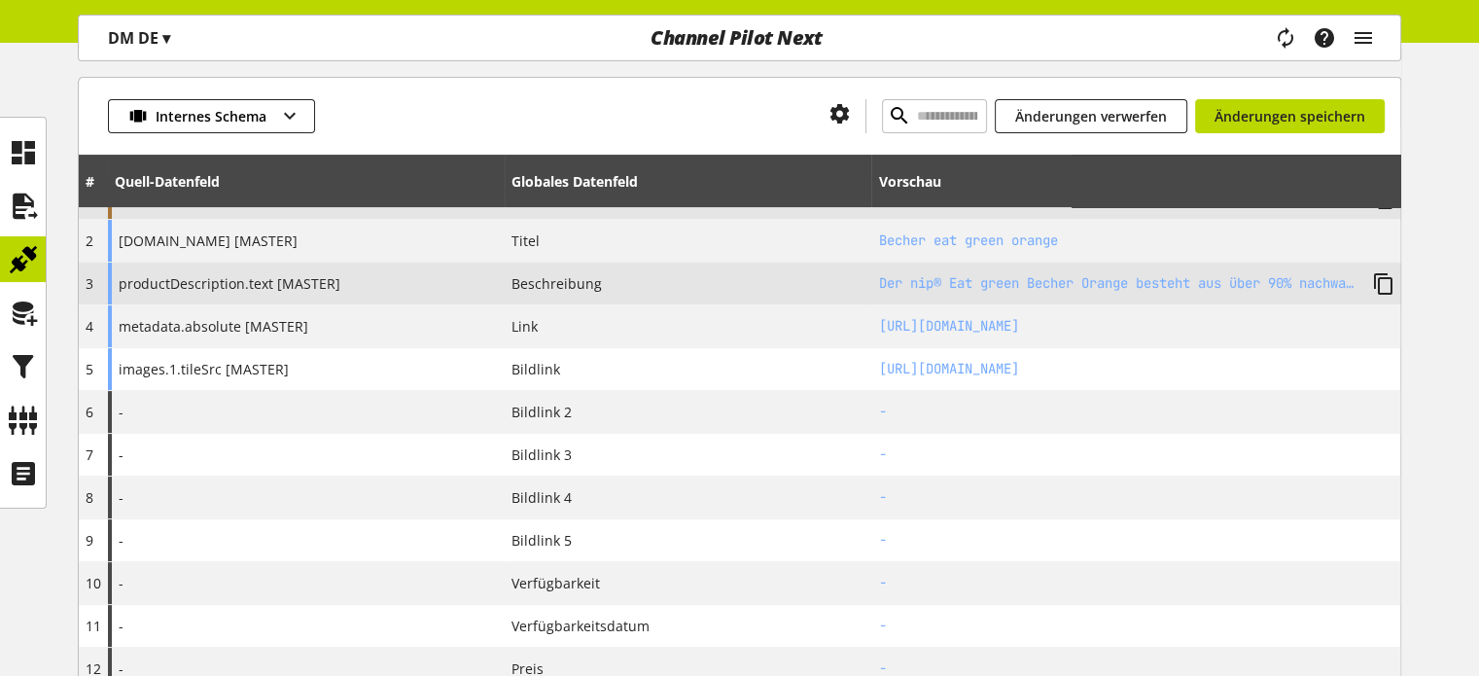
click at [194, 365] on span "images.1.tileSrc [MASTER]" at bounding box center [204, 369] width 170 height 20
click at [333, 360] on div "images.1.tileSrc [MASTER]" at bounding box center [306, 369] width 397 height 42
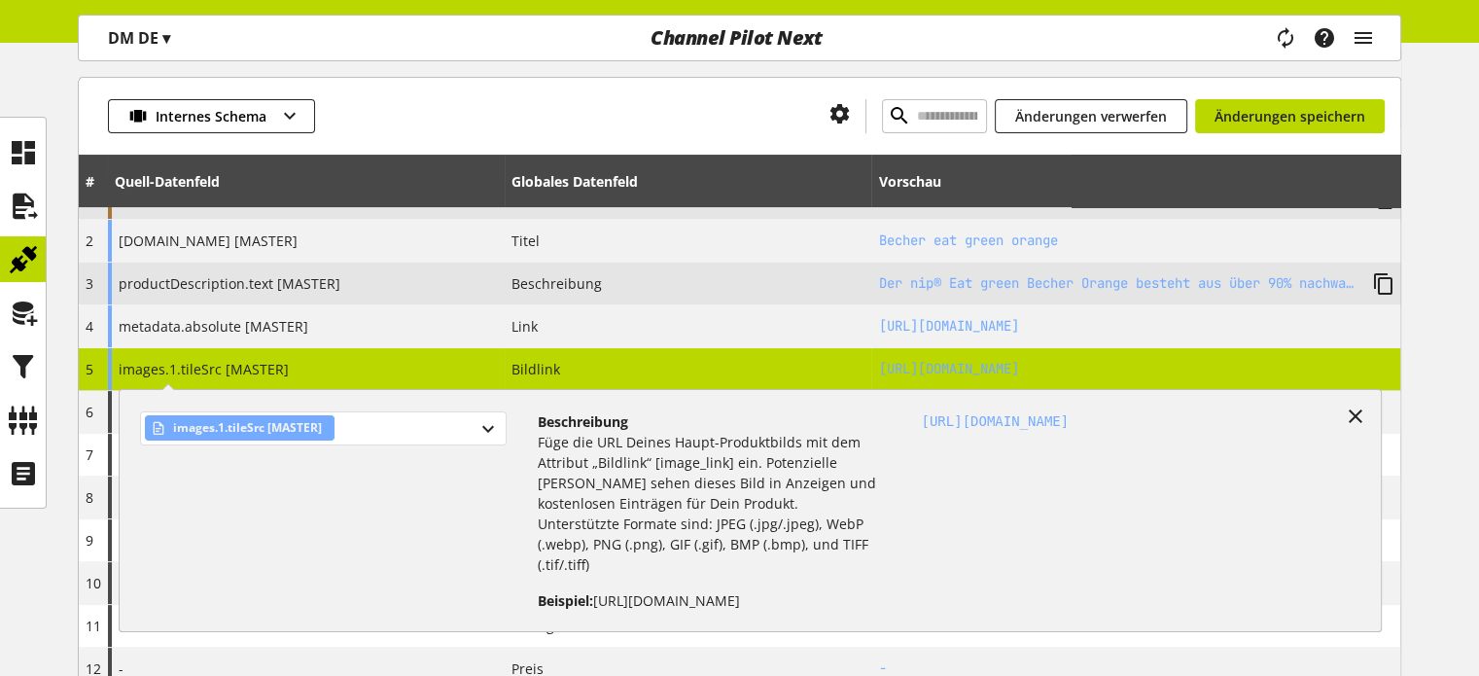
click at [378, 428] on div "images.1.tileSrc [MASTER]" at bounding box center [323, 428] width 366 height 34
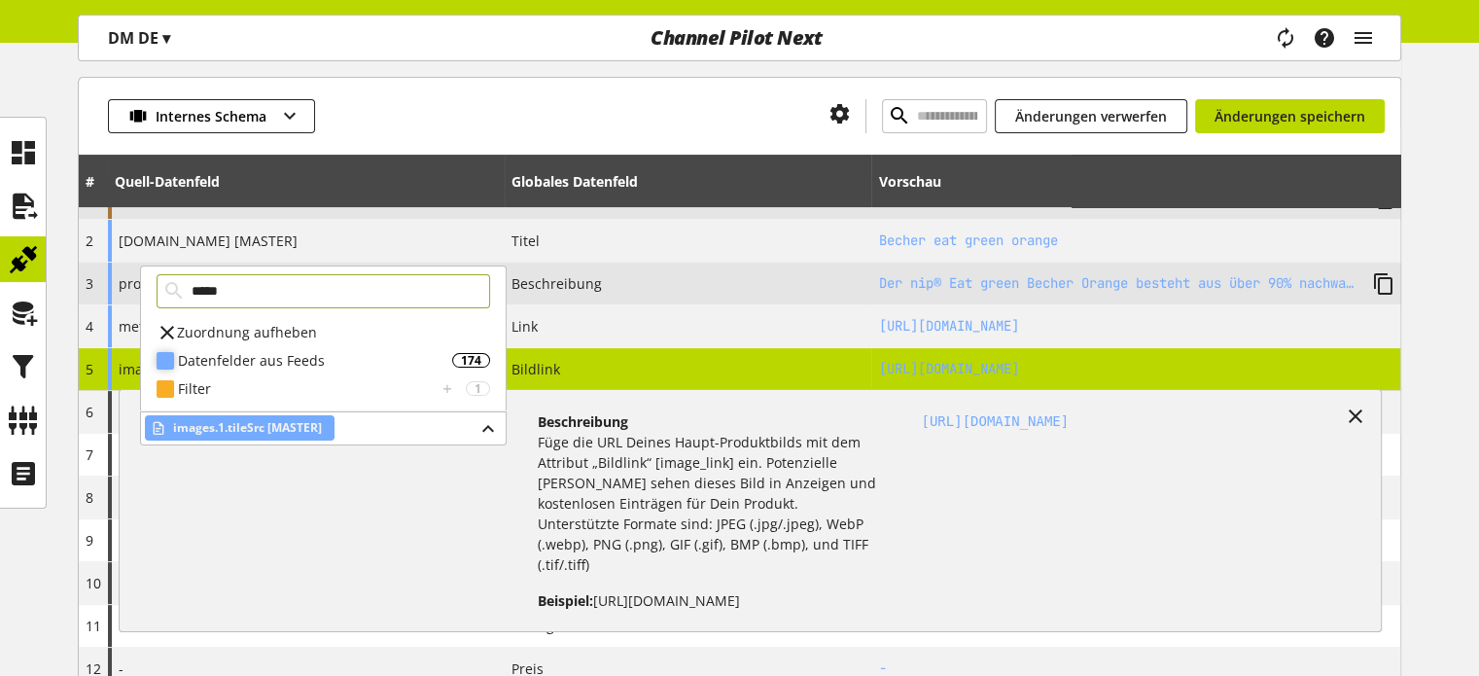
type input "*****"
click at [322, 365] on div "Datenfelder aus Feeds" at bounding box center [315, 360] width 274 height 20
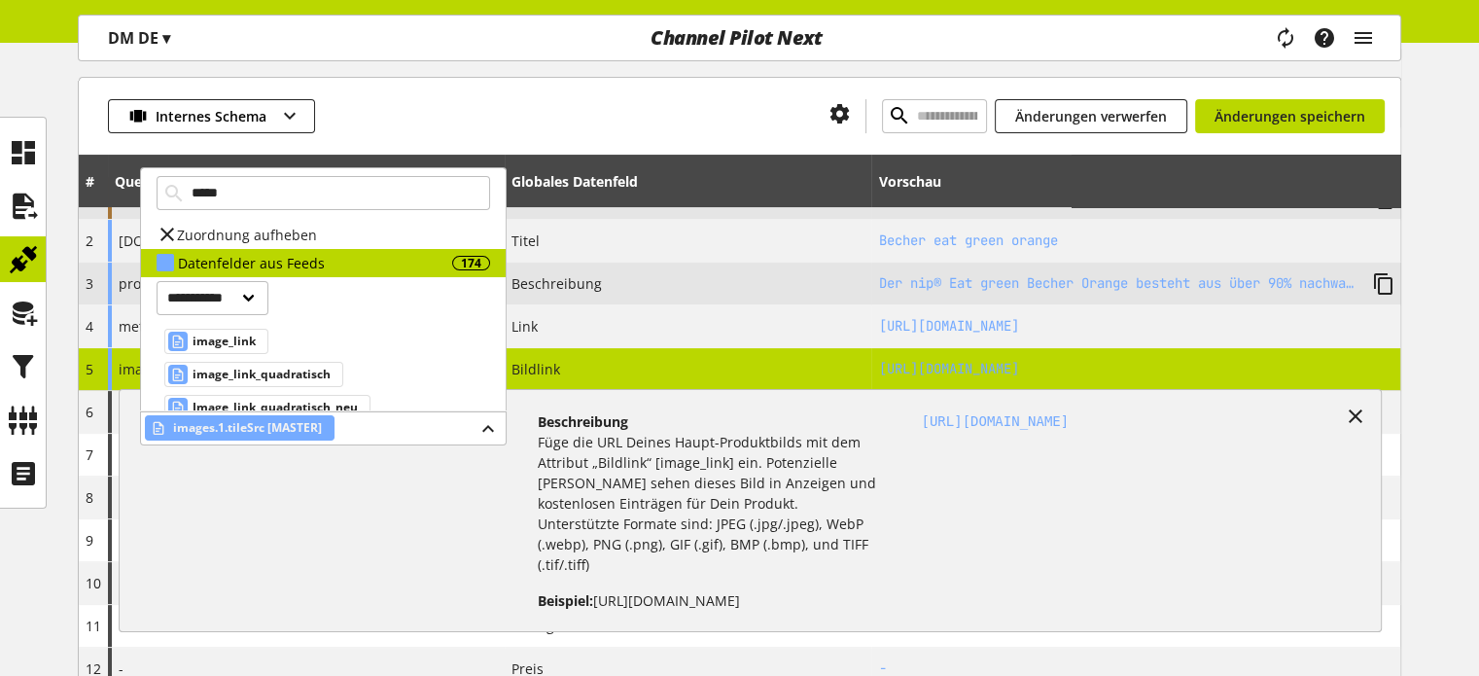
scroll to position [85, 0]
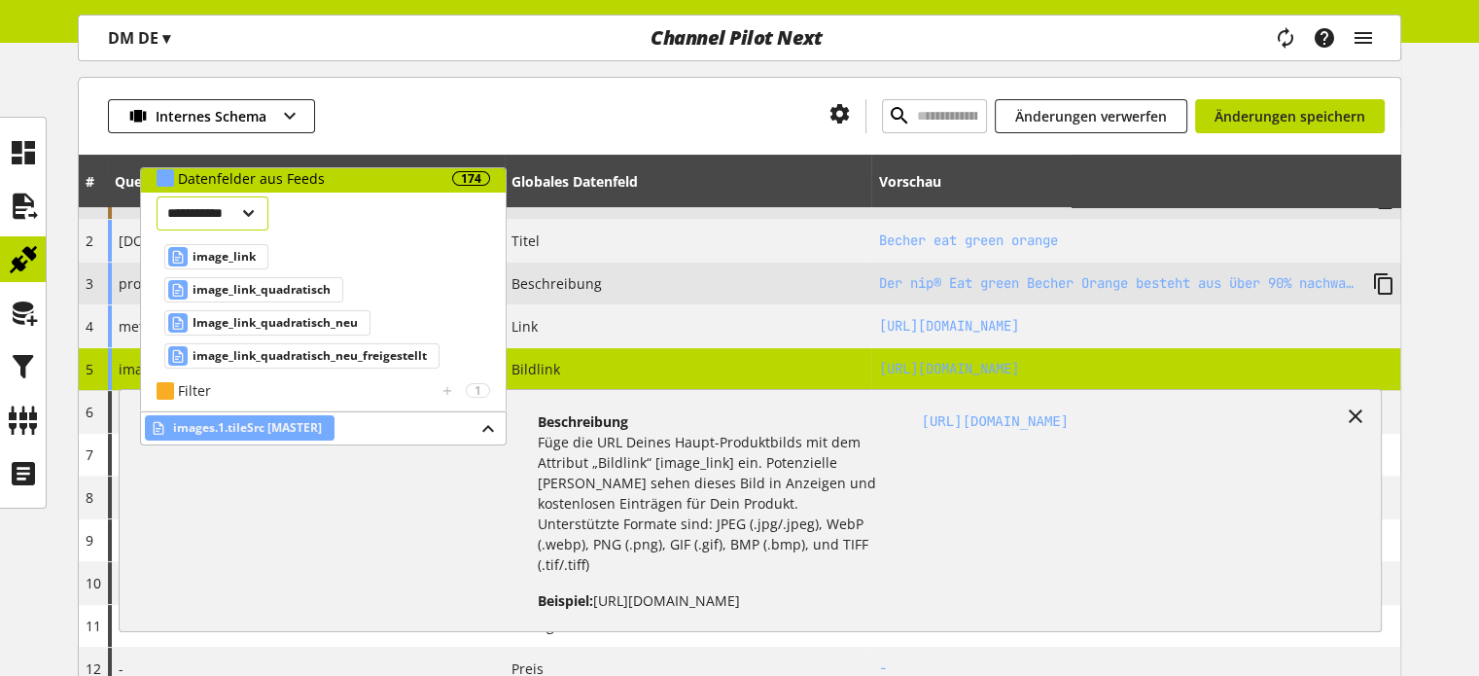
click at [243, 207] on select "**********" at bounding box center [213, 213] width 112 height 34
select select "***"
click at [157, 196] on select "**********" at bounding box center [213, 213] width 112 height 34
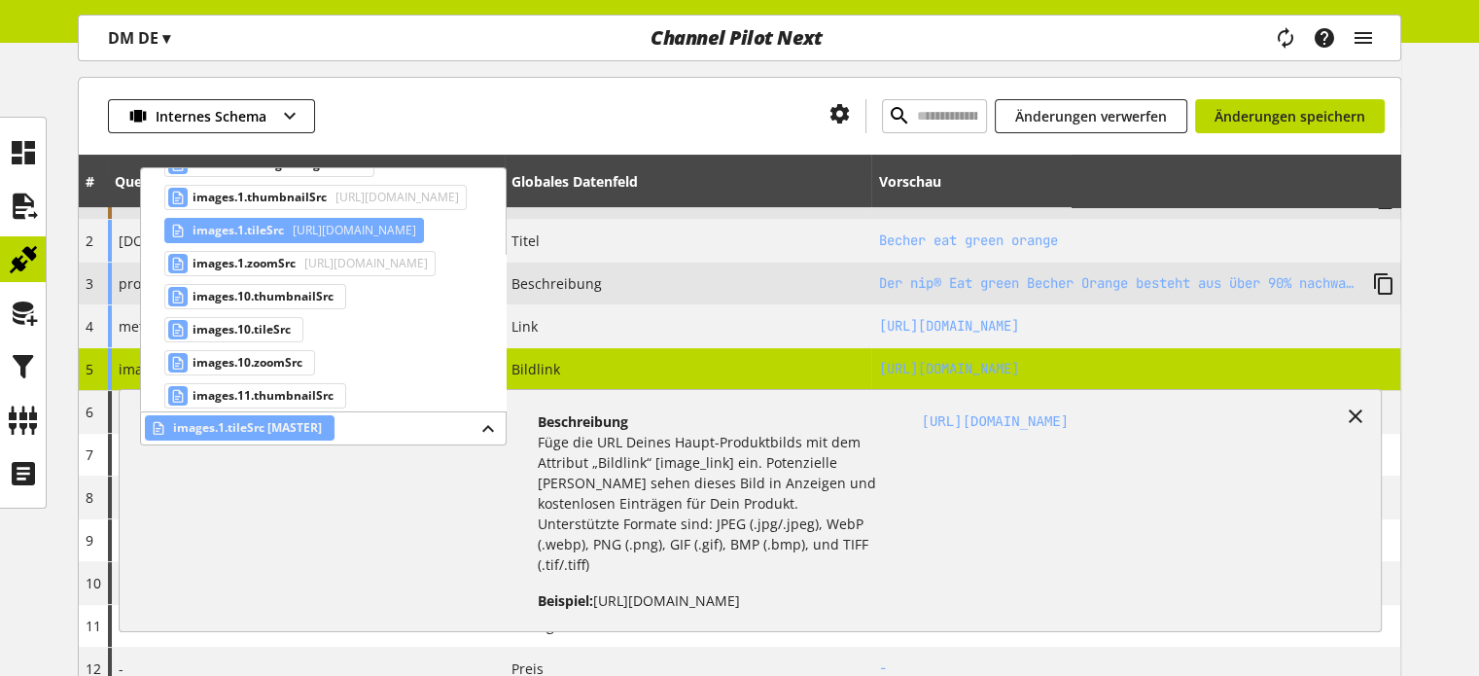
scroll to position [376, 0]
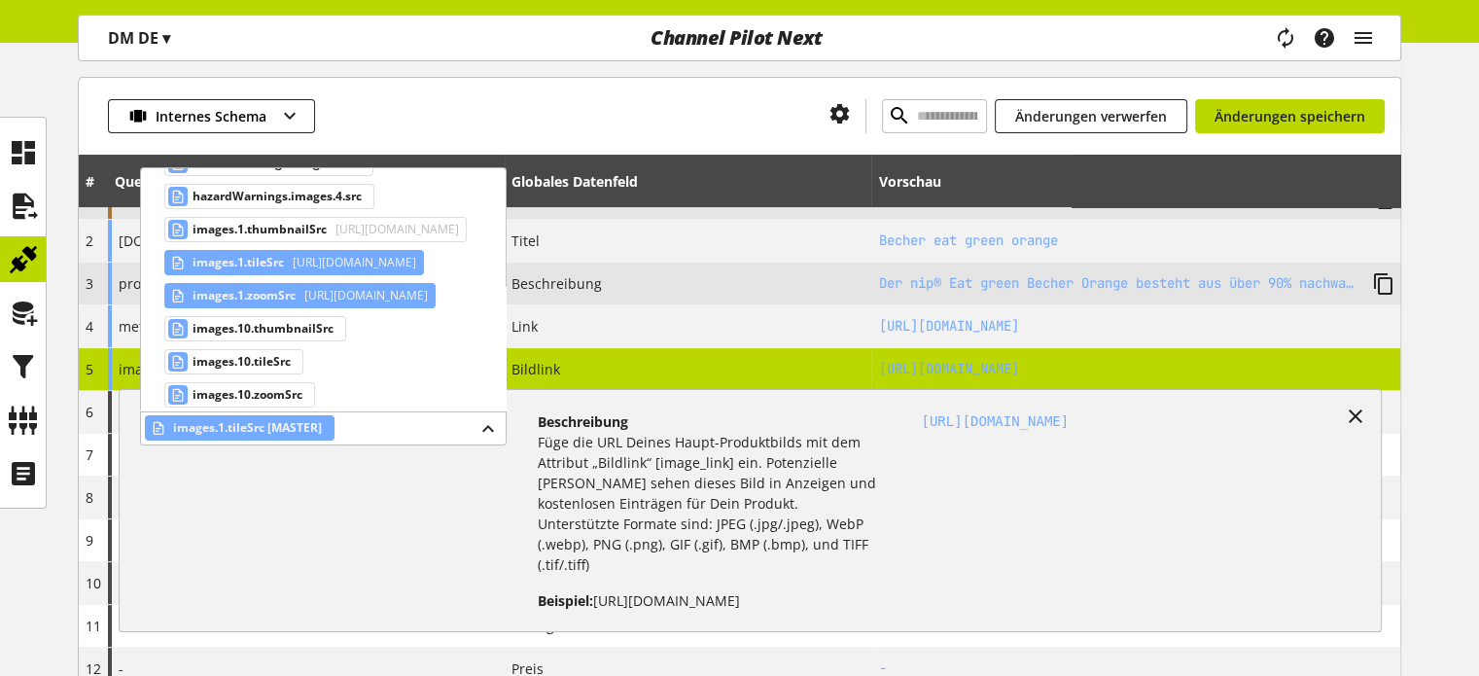
click at [358, 296] on span "https://products.dm-static.com/images/f_auto,q_auto,c_fit,h_1200,w_1200/v174742…" at bounding box center [363, 295] width 127 height 23
click at [0, 0] on icon at bounding box center [0, 0] width 0 height 0
click at [505, 112] on div at bounding box center [564, 116] width 499 height 34
click at [1356, 415] on icon at bounding box center [1355, 416] width 23 height 35
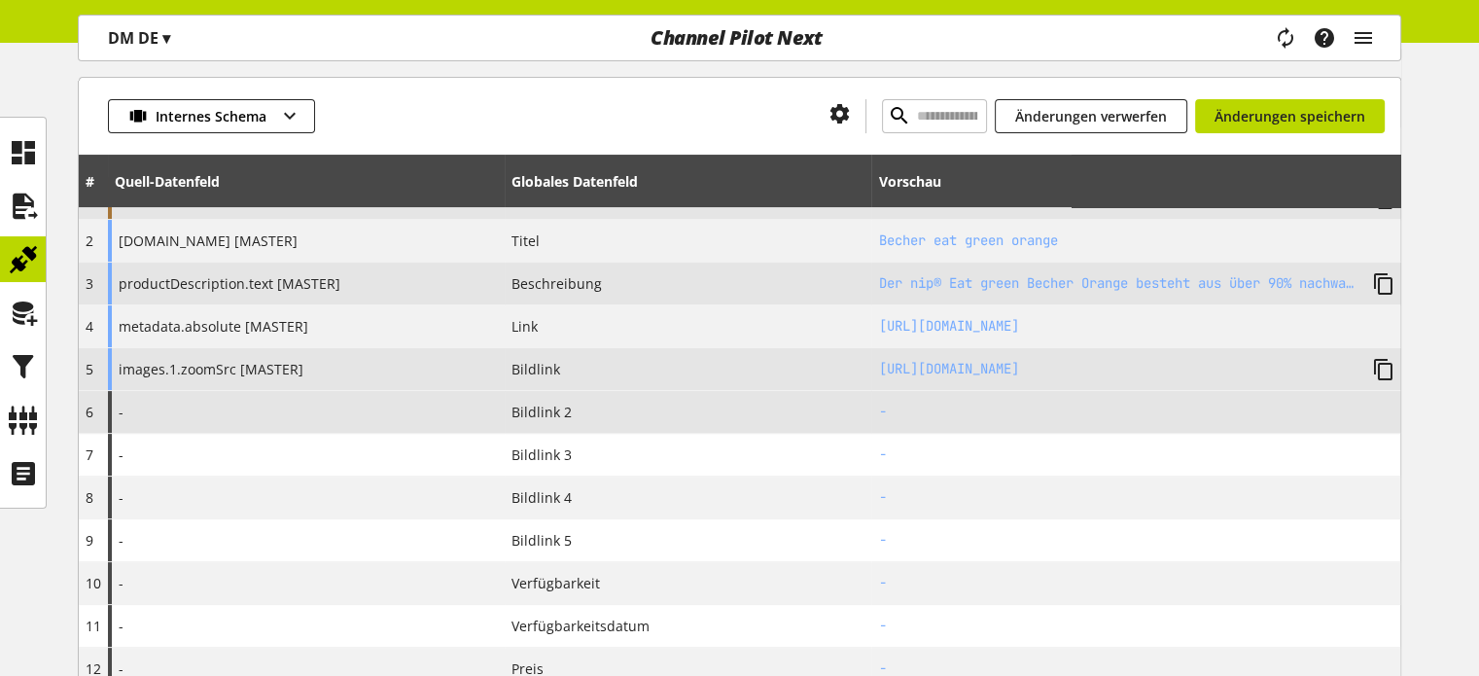
click at [280, 415] on div "-" at bounding box center [306, 412] width 397 height 42
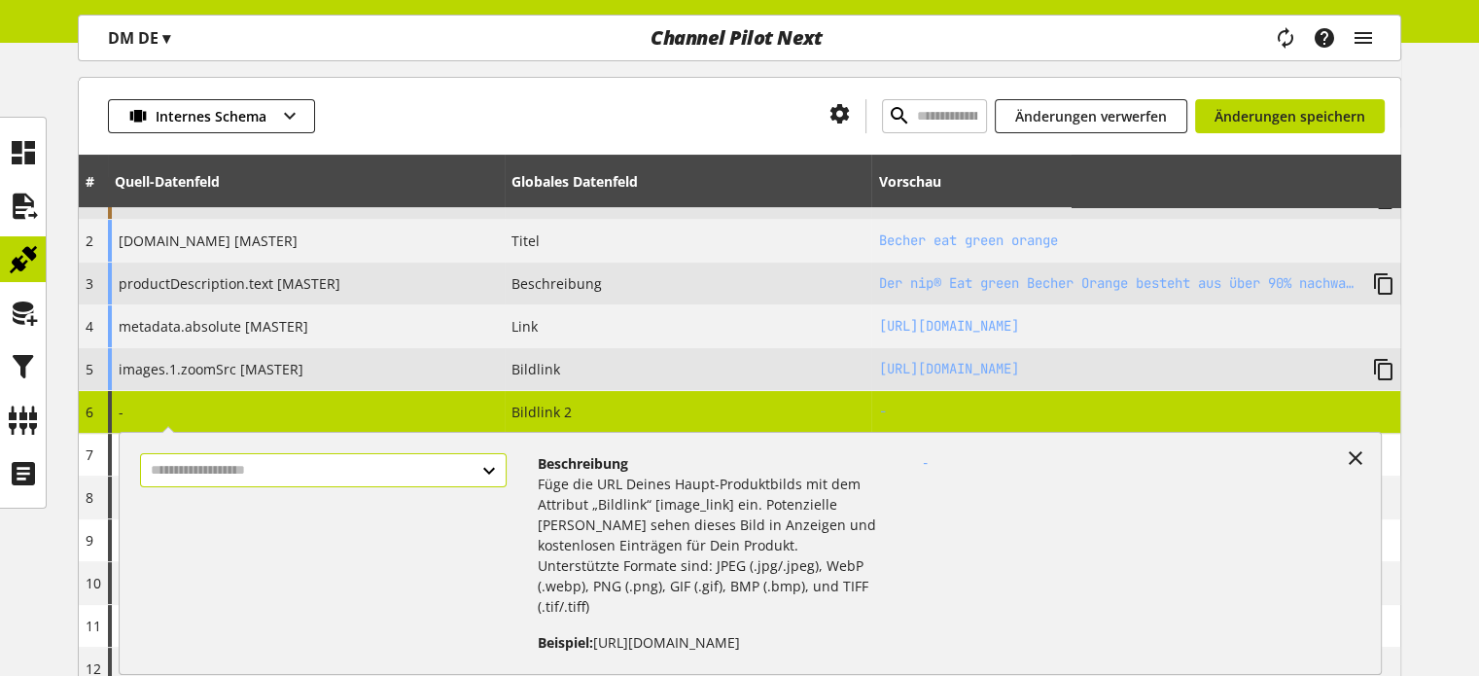
click at [252, 472] on input "text" at bounding box center [323, 470] width 366 height 34
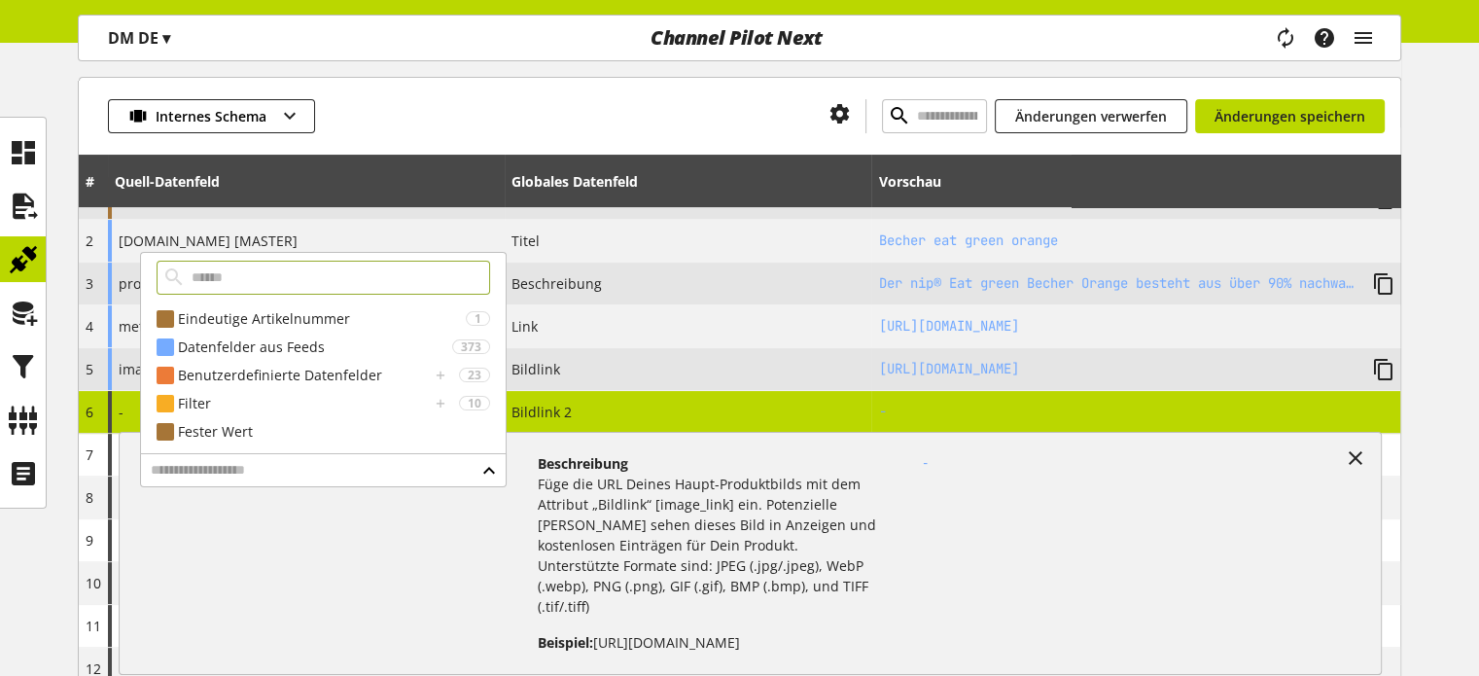
click at [257, 269] on input "text" at bounding box center [324, 278] width 334 height 34
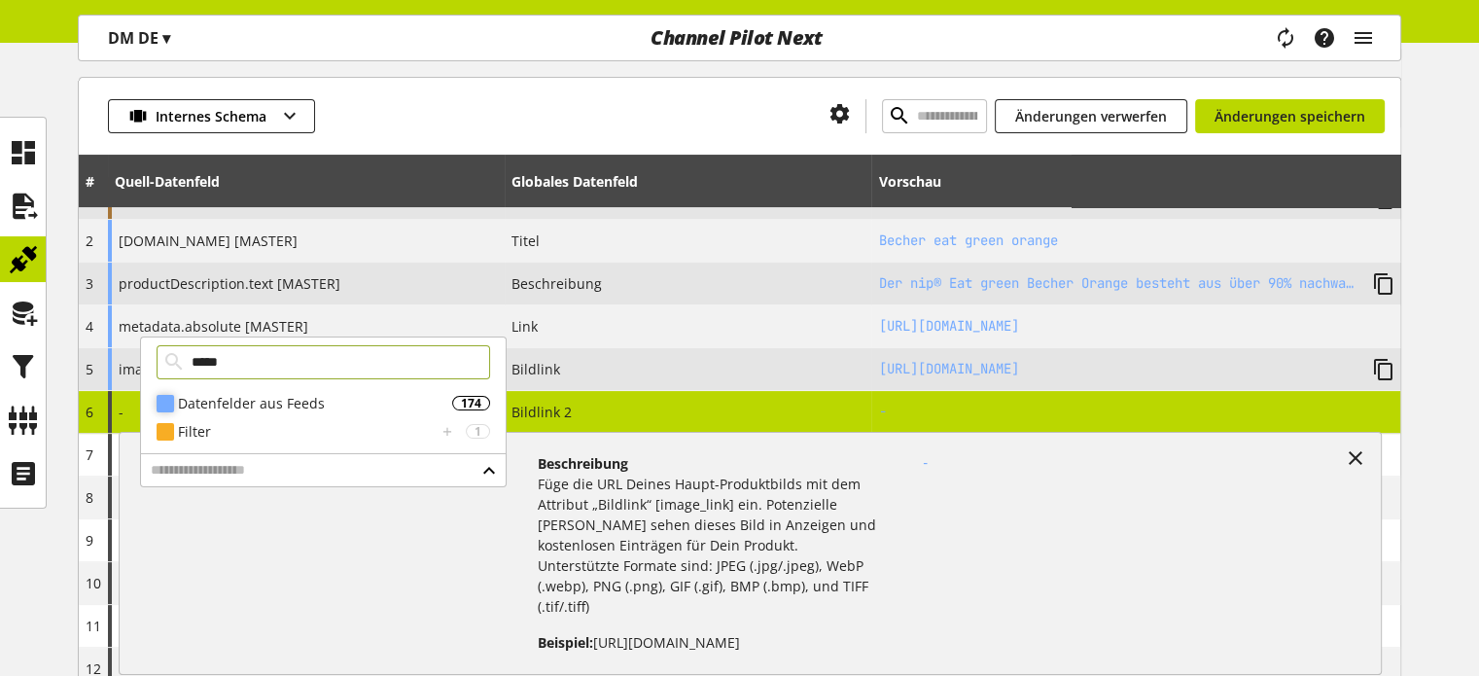
type input "*****"
click at [351, 411] on div "Datenfelder aus Feeds" at bounding box center [315, 403] width 274 height 20
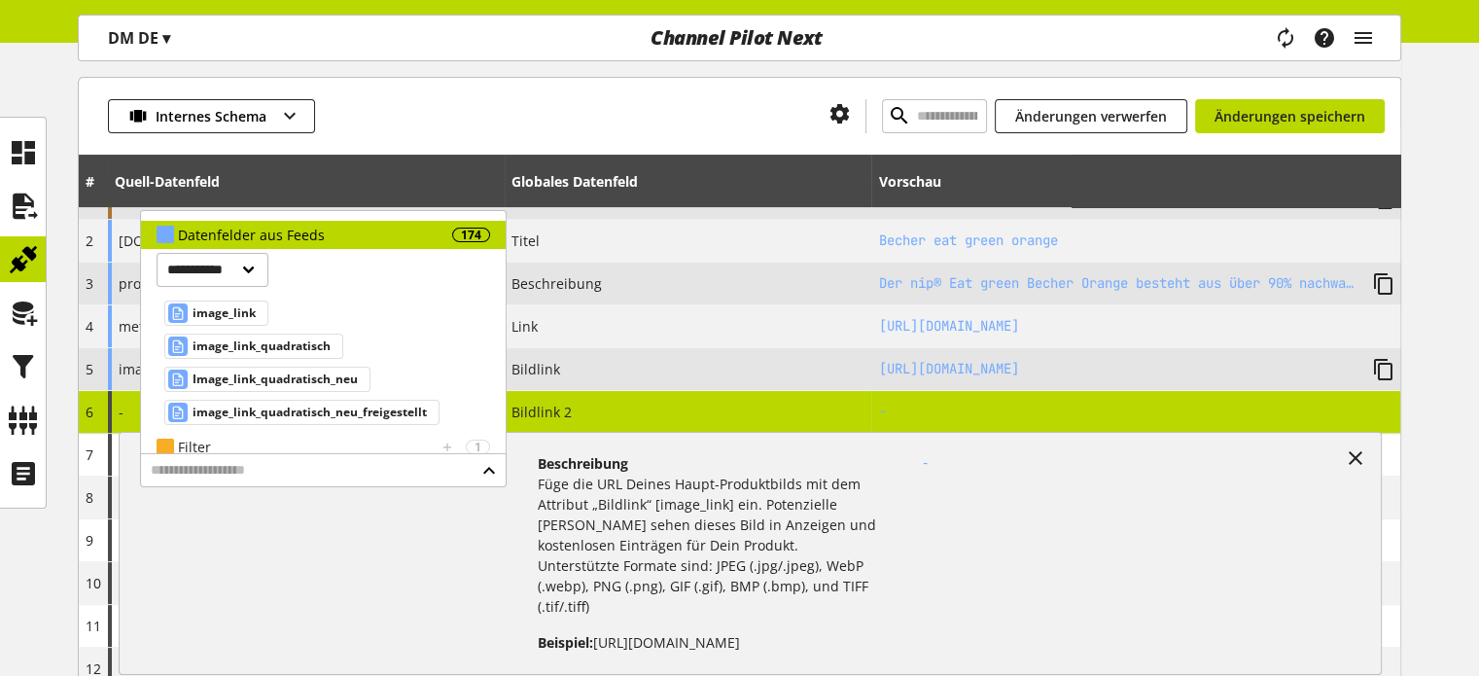
scroll to position [55, 0]
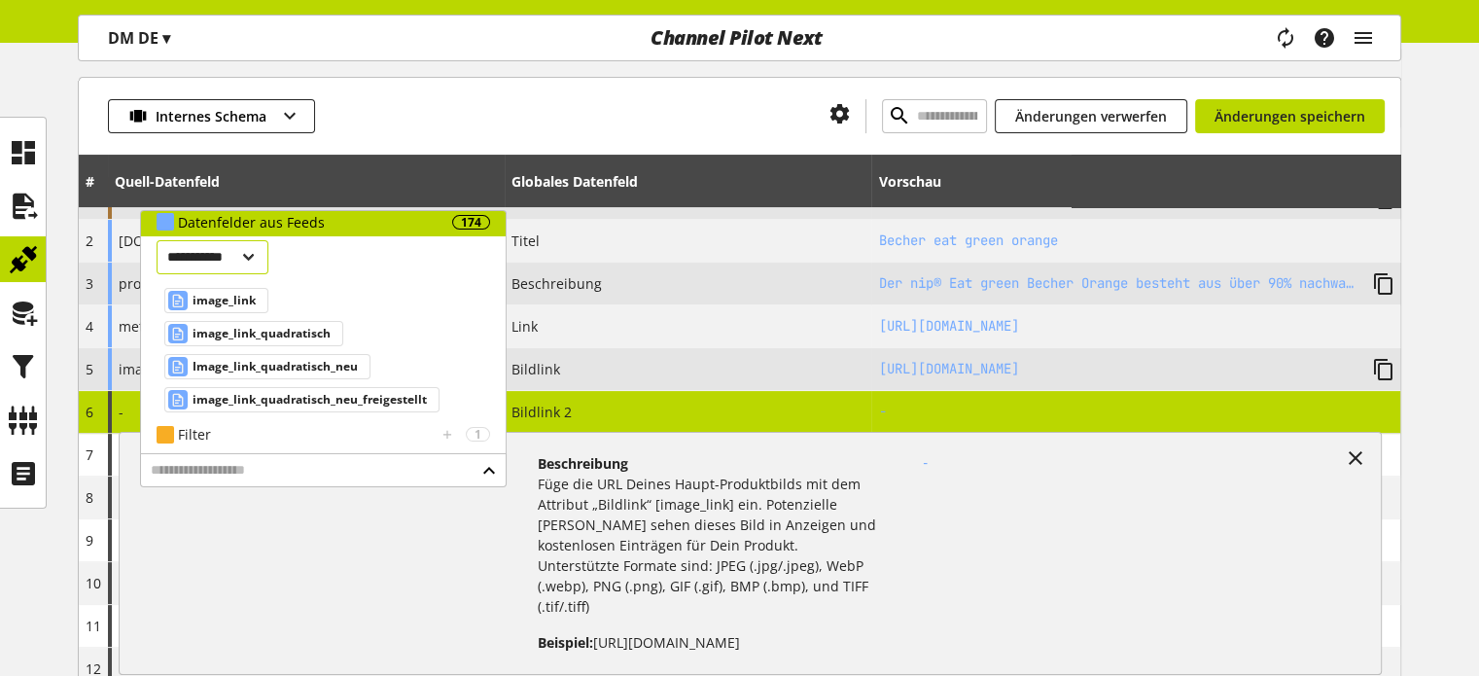
click at [227, 259] on select "**********" at bounding box center [213, 257] width 112 height 34
select select "***"
click at [157, 240] on select "**********" at bounding box center [213, 257] width 112 height 34
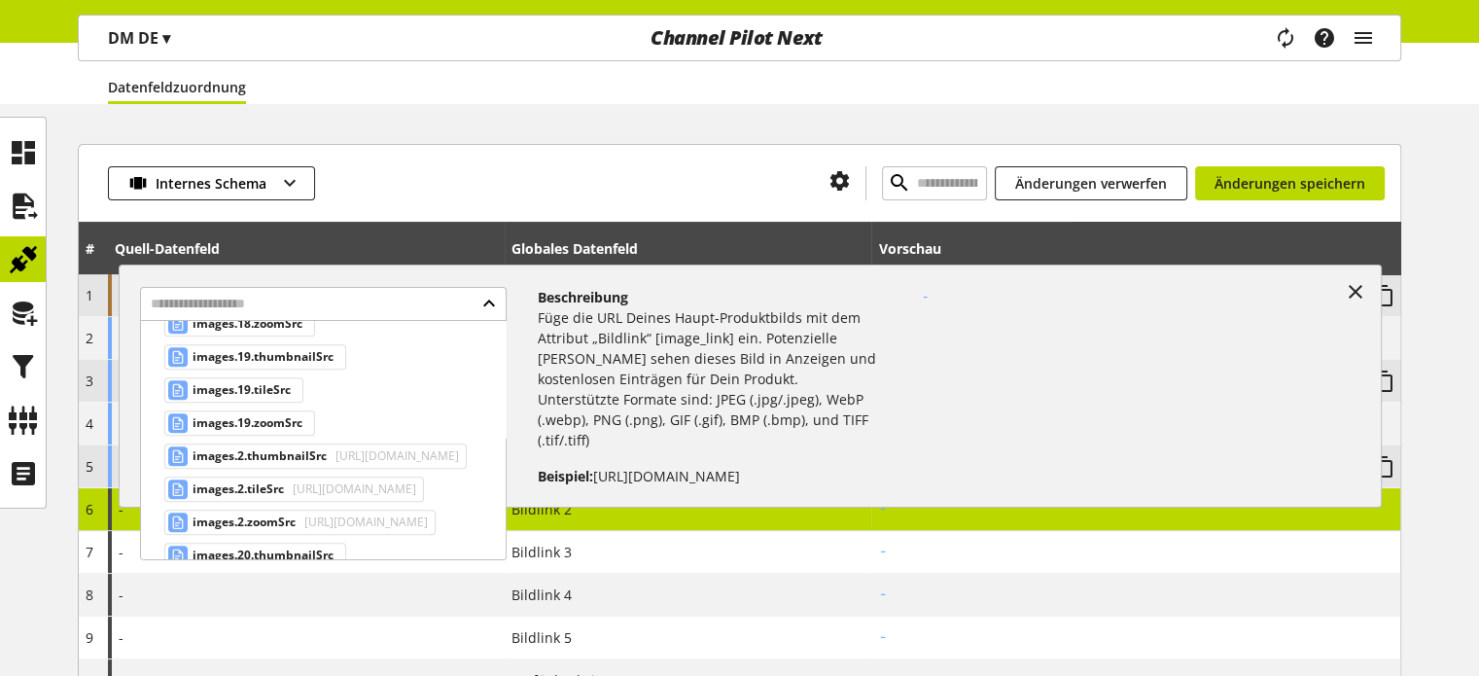
scroll to position [1395, 0]
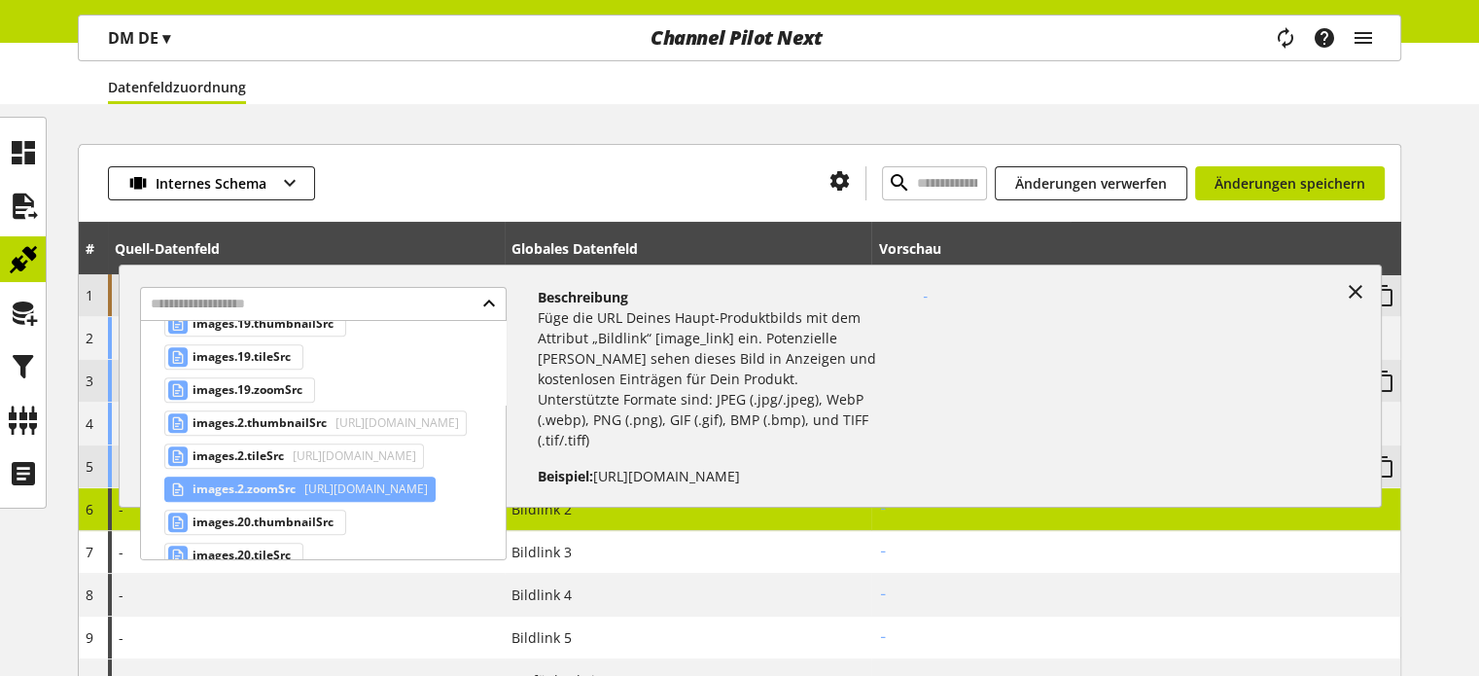
click at [324, 477] on span "https://products.dm-static.com/images/f_auto,q_auto,c_fit,h_1200,w_1200/v174742…" at bounding box center [363, 488] width 127 height 23
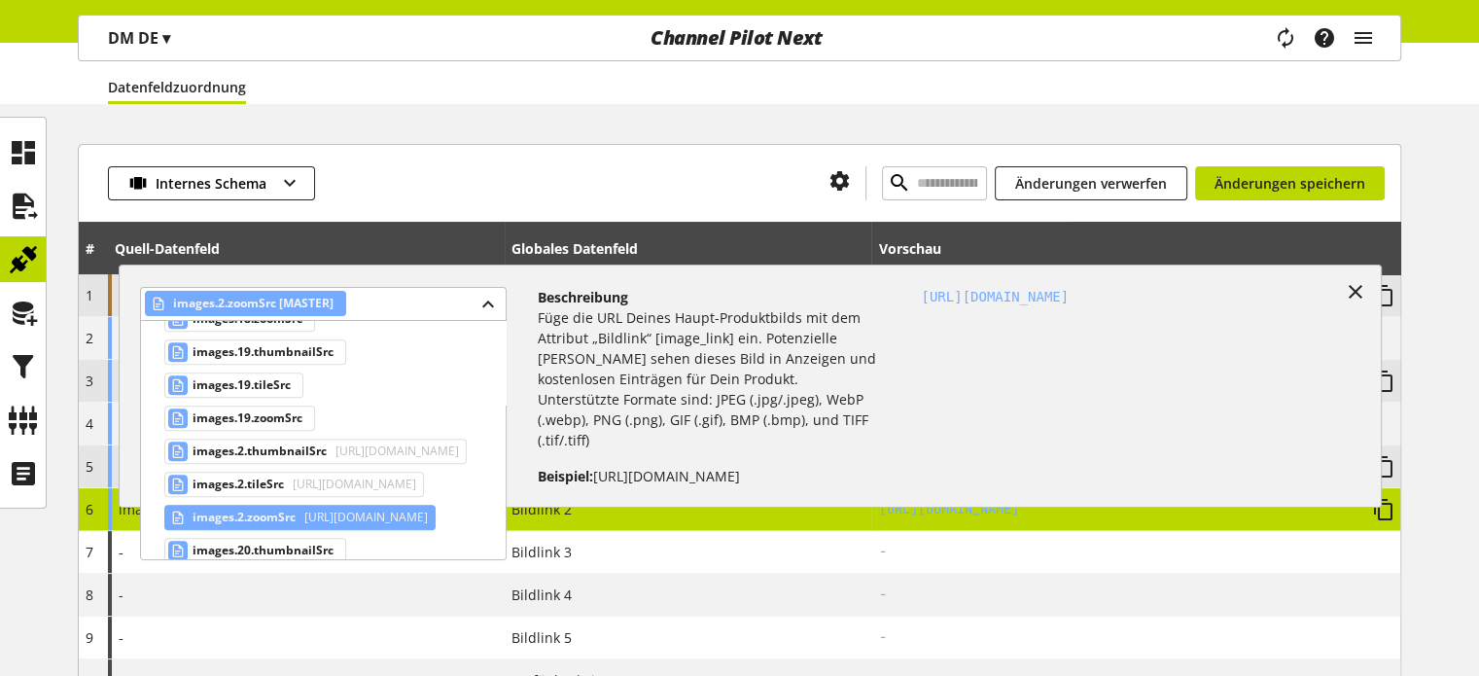
scroll to position [1423, 0]
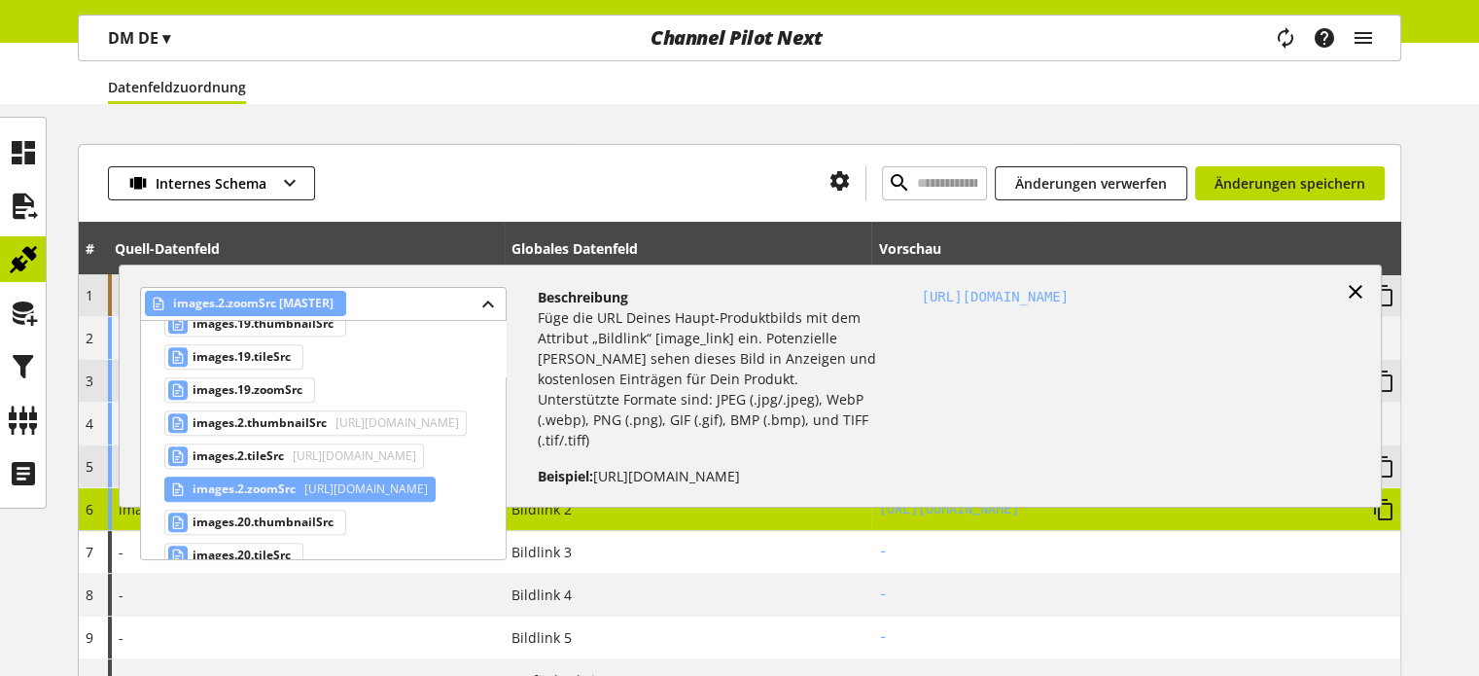
click at [1354, 289] on icon at bounding box center [1355, 291] width 23 height 35
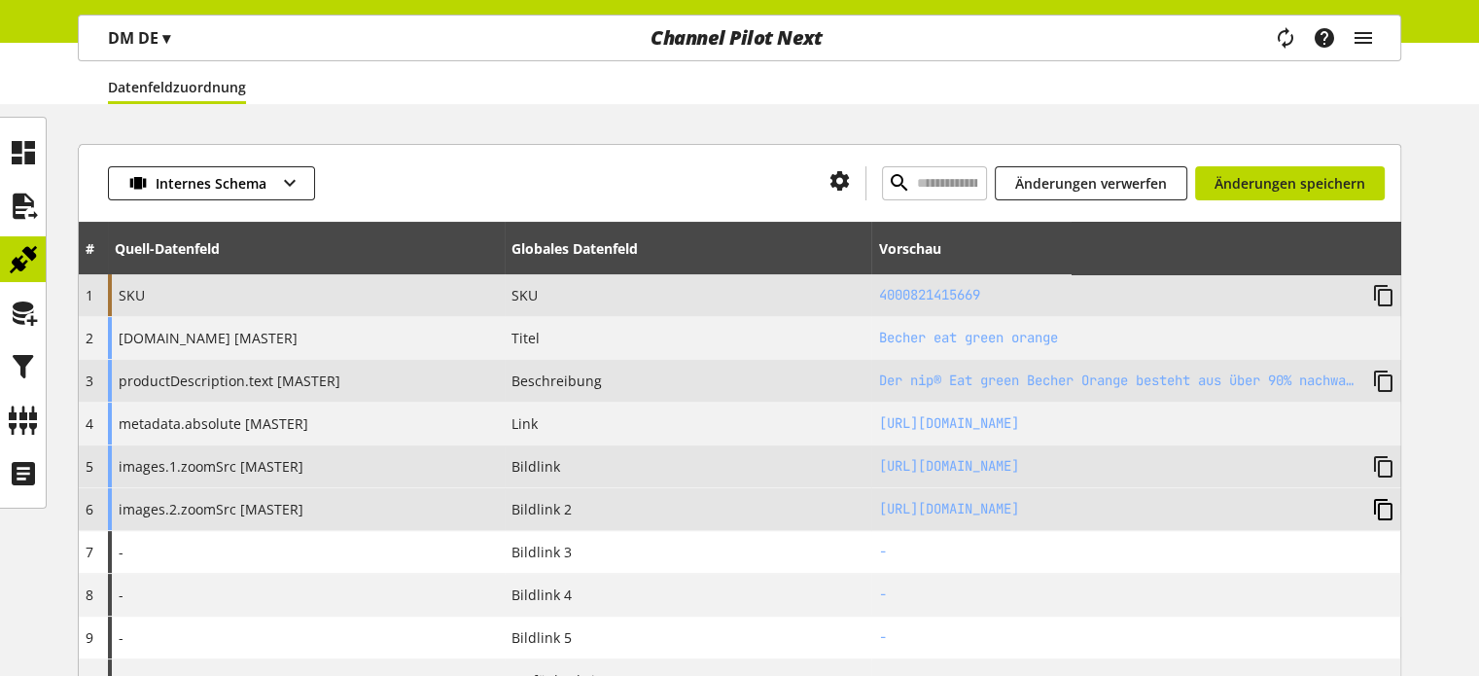
click at [1377, 508] on icon at bounding box center [1383, 509] width 23 height 35
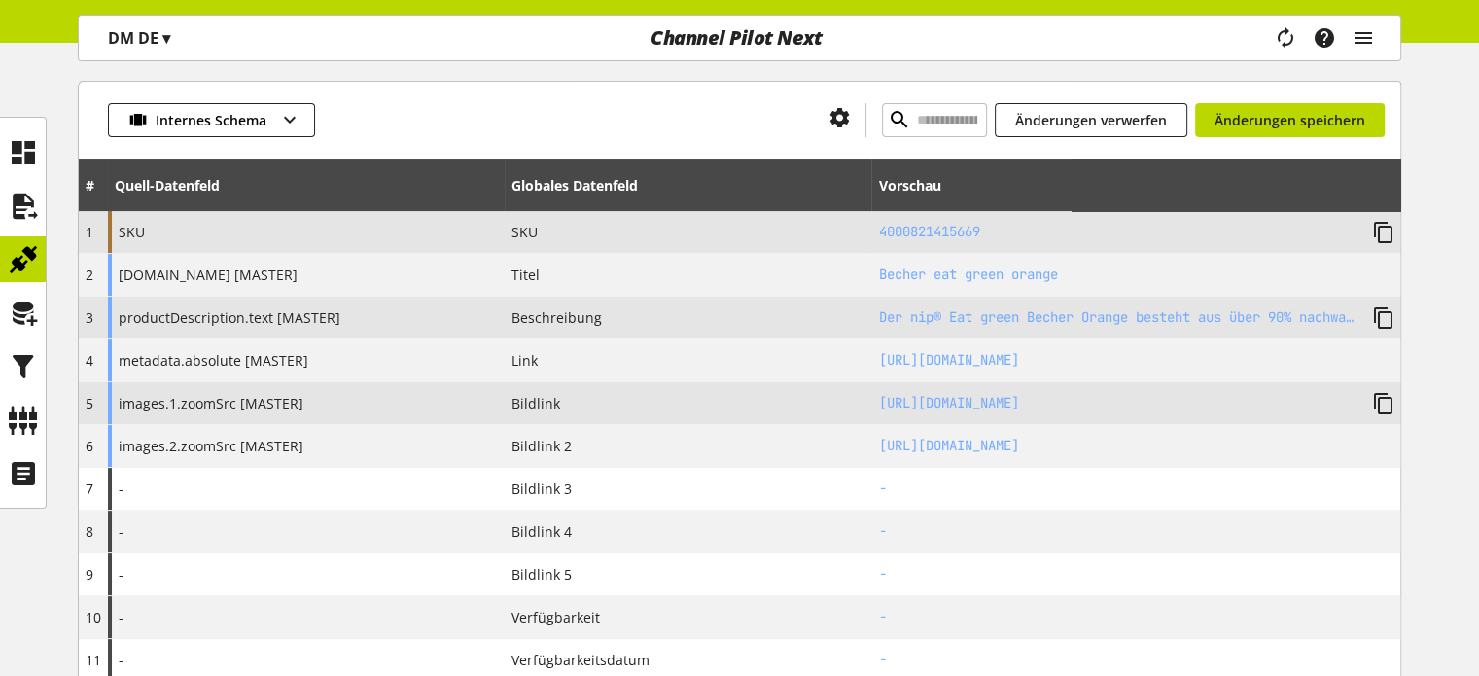
scroll to position [292, 0]
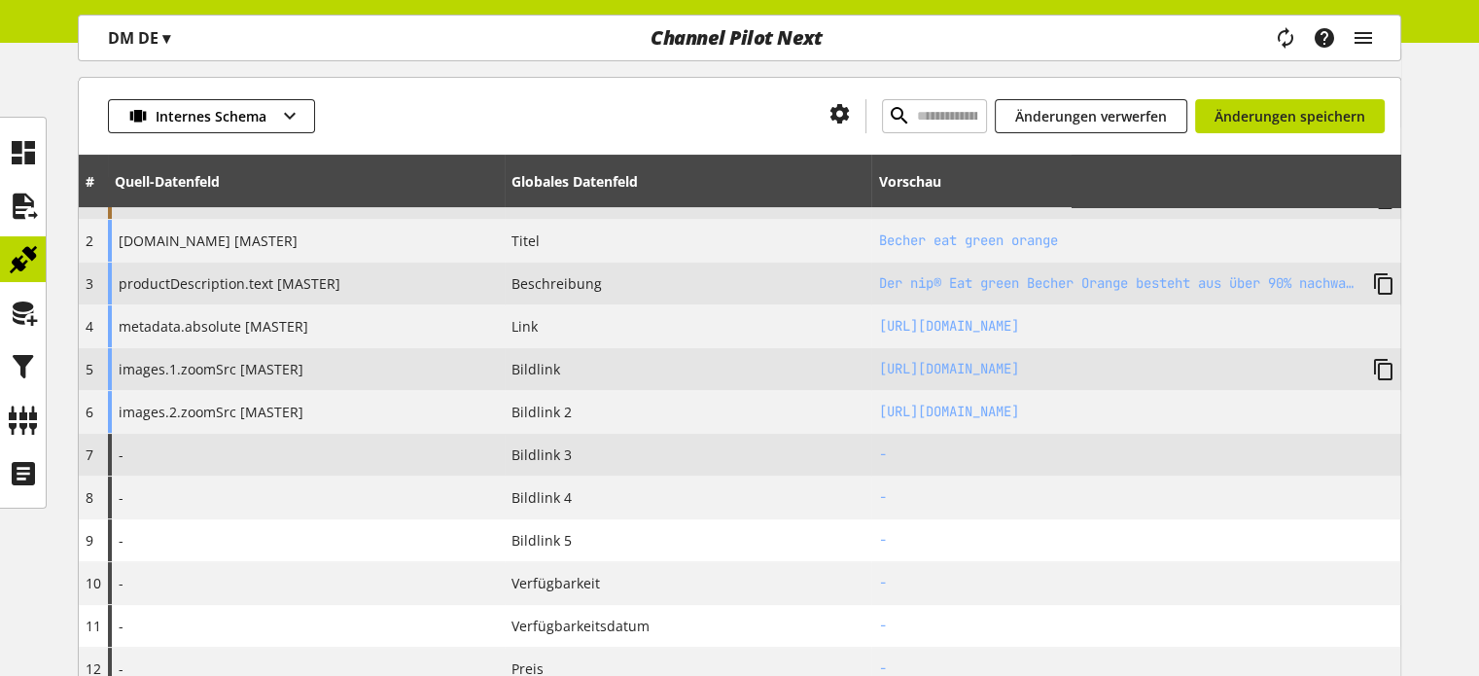
click at [289, 462] on div "-" at bounding box center [306, 455] width 397 height 42
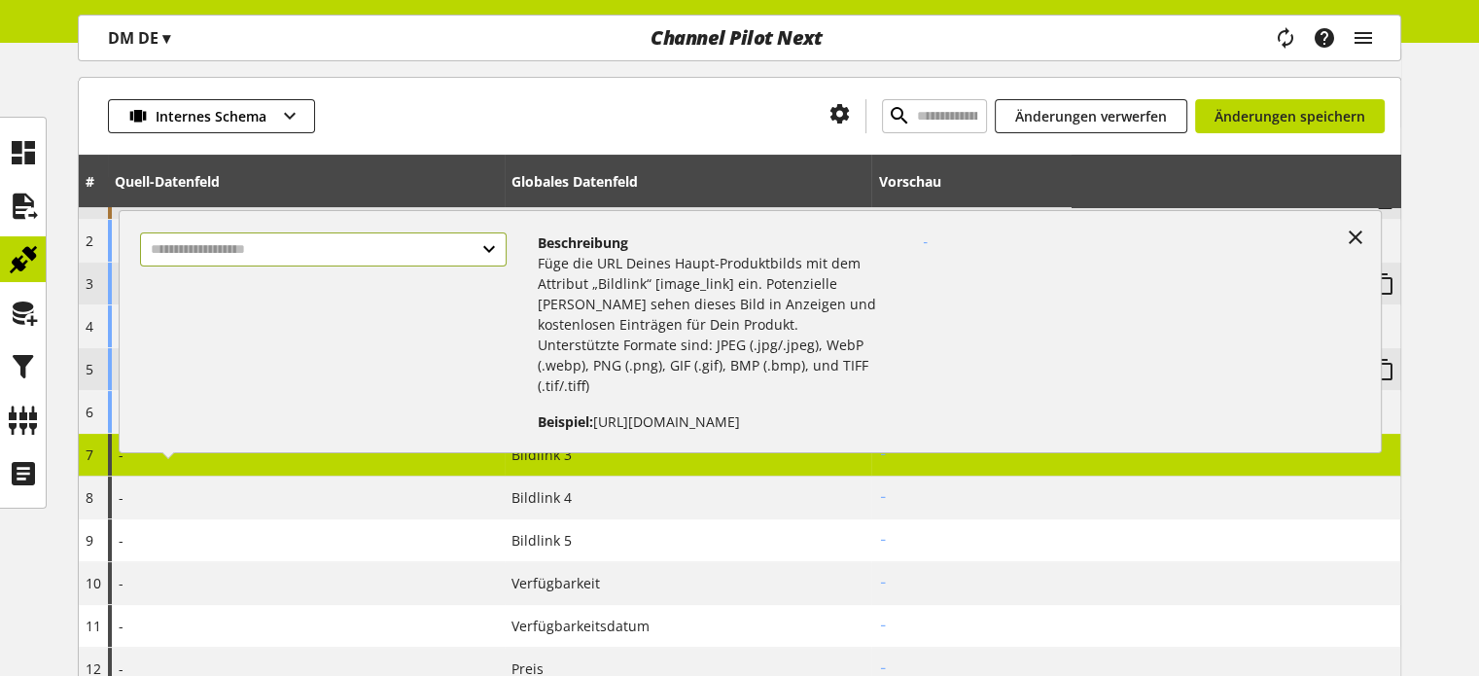
click at [303, 235] on input "text" at bounding box center [323, 249] width 366 height 34
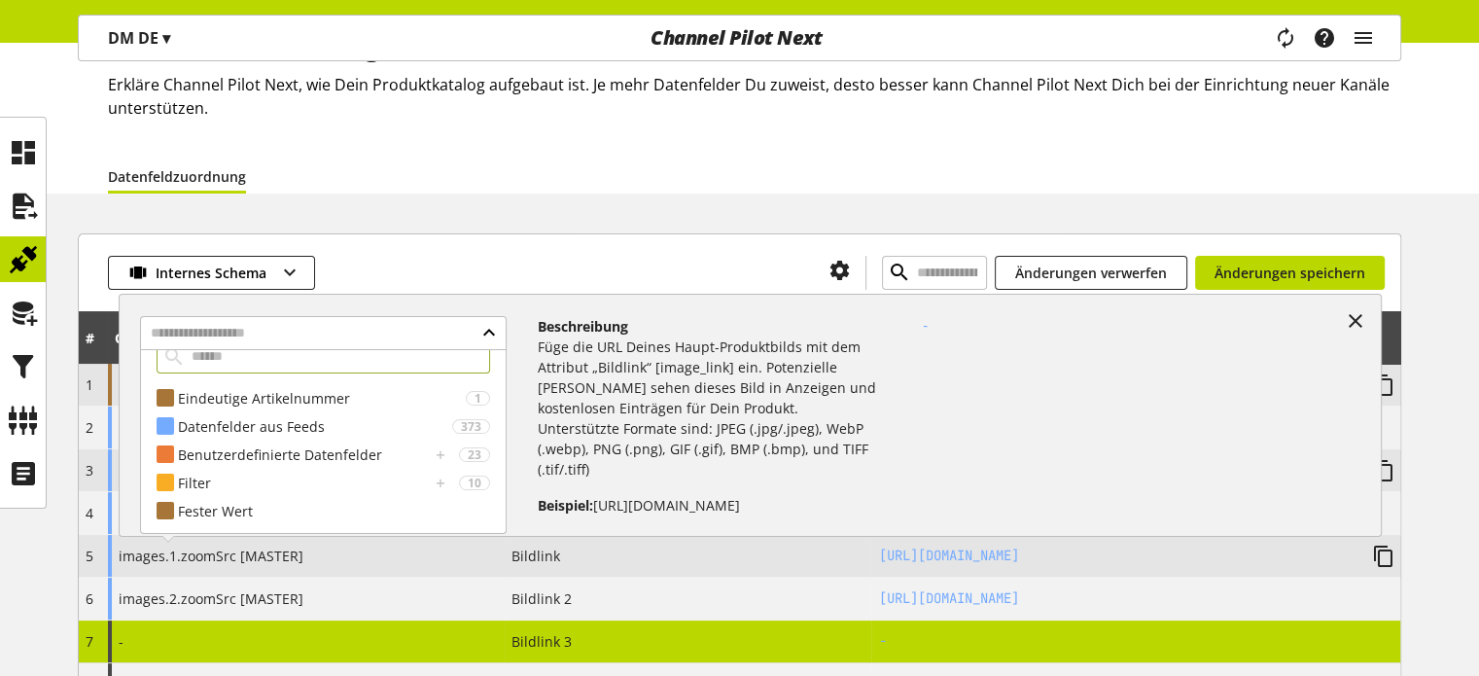
scroll to position [97, 0]
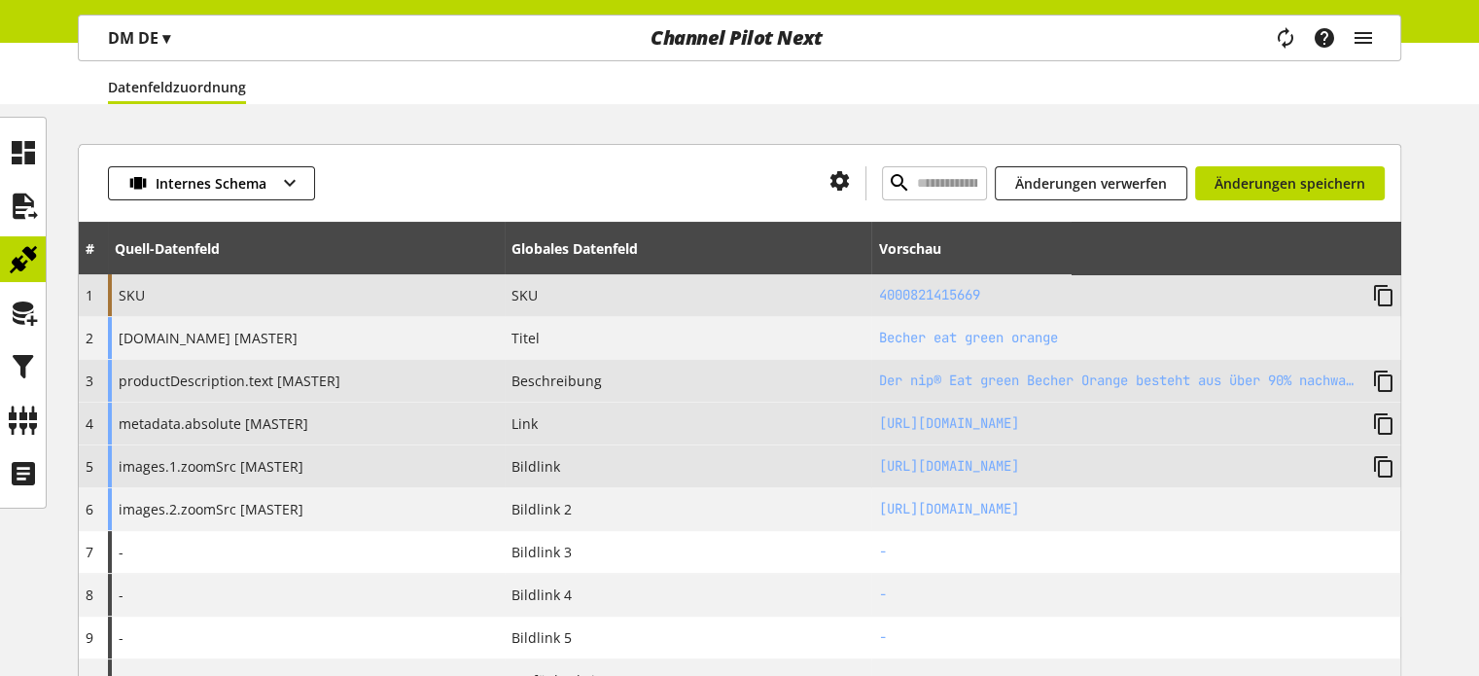
scroll to position [292, 0]
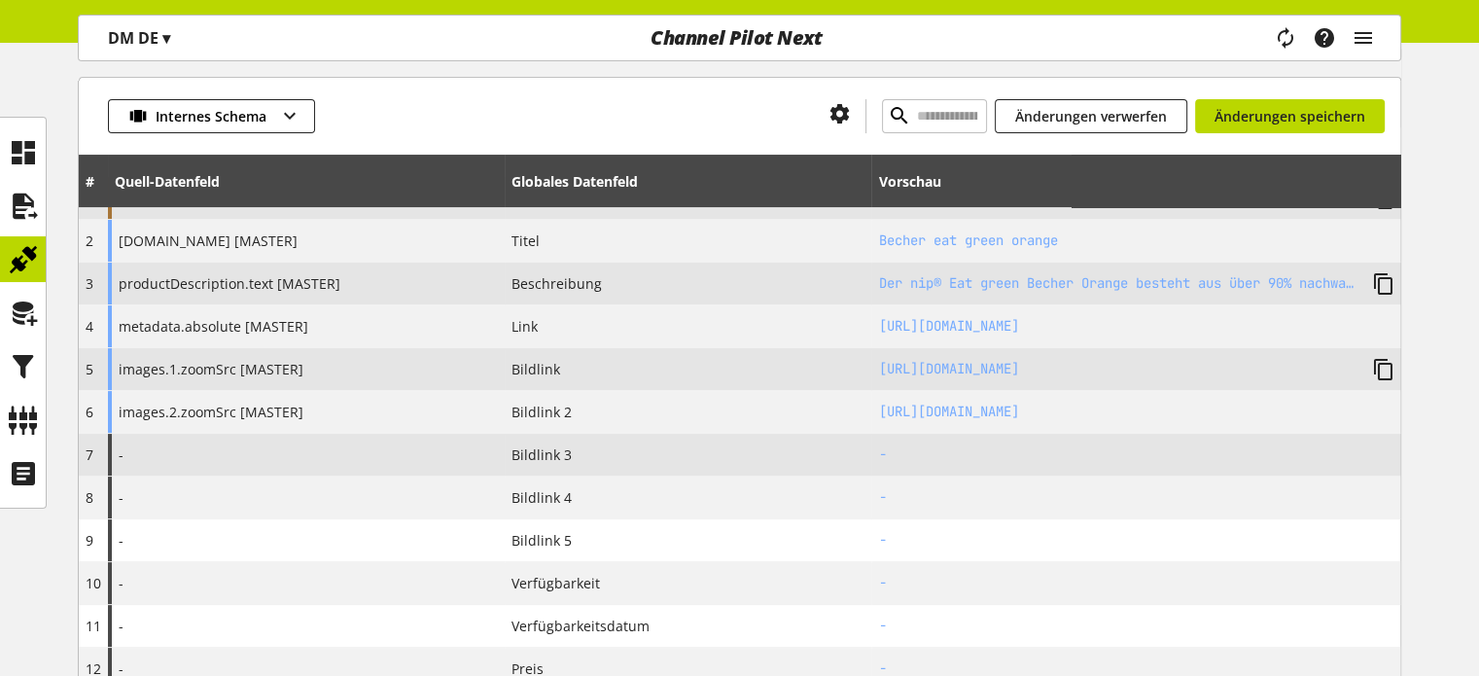
click at [289, 458] on div "-" at bounding box center [306, 455] width 397 height 42
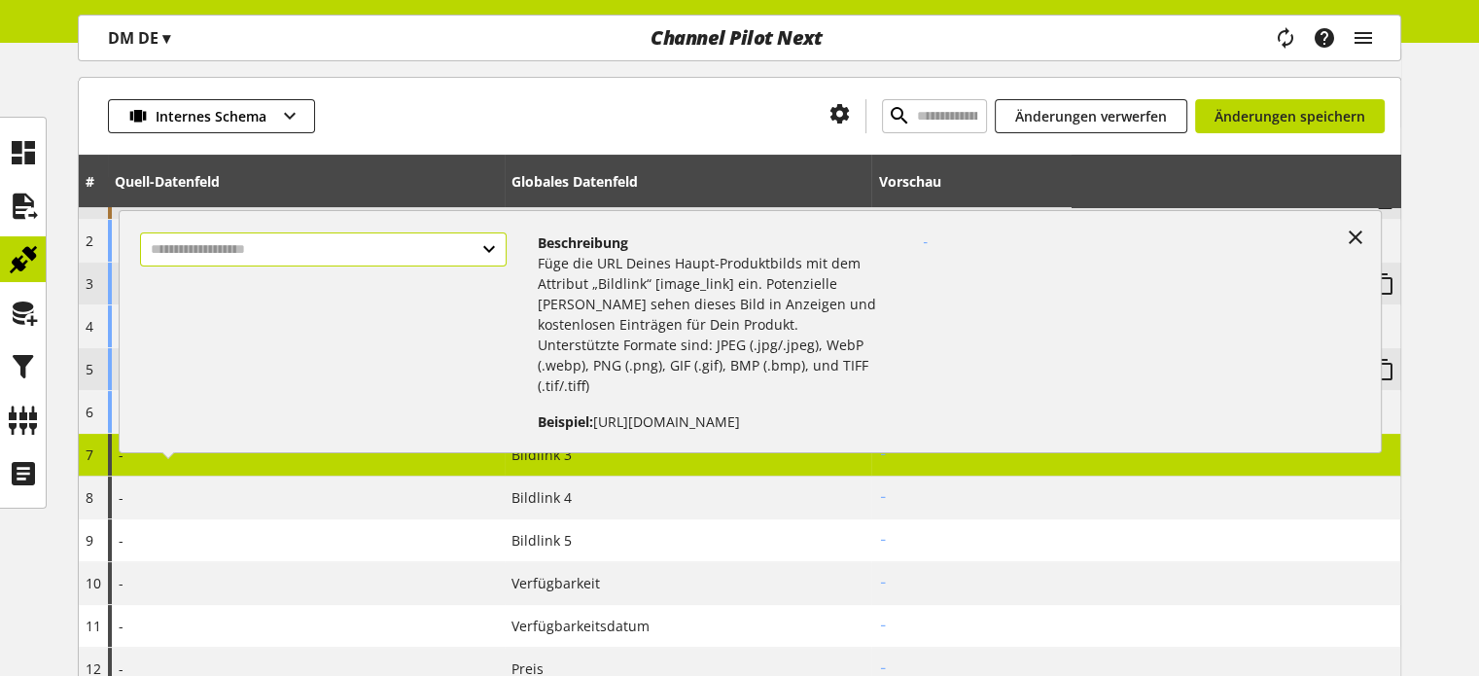
click at [253, 248] on input "text" at bounding box center [323, 249] width 366 height 34
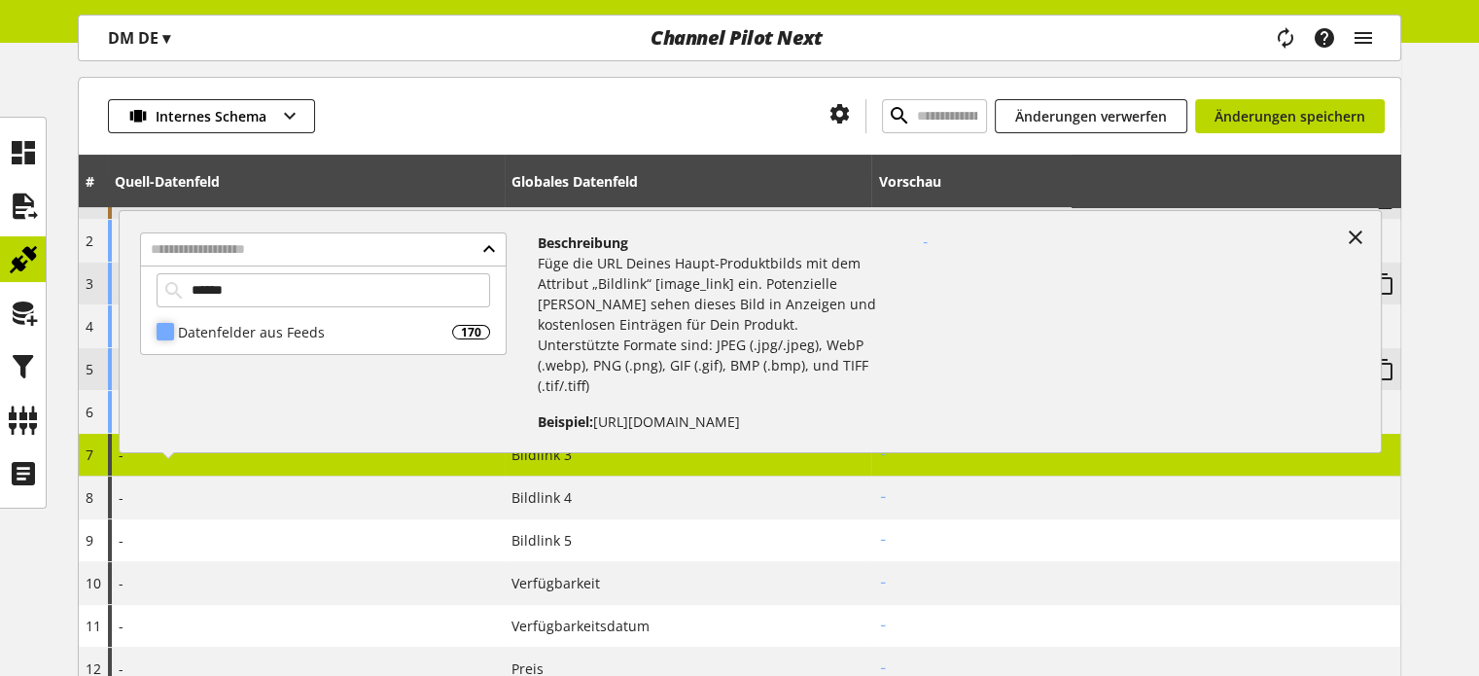
click at [254, 327] on div "Datenfelder aus Feeds" at bounding box center [315, 332] width 274 height 20
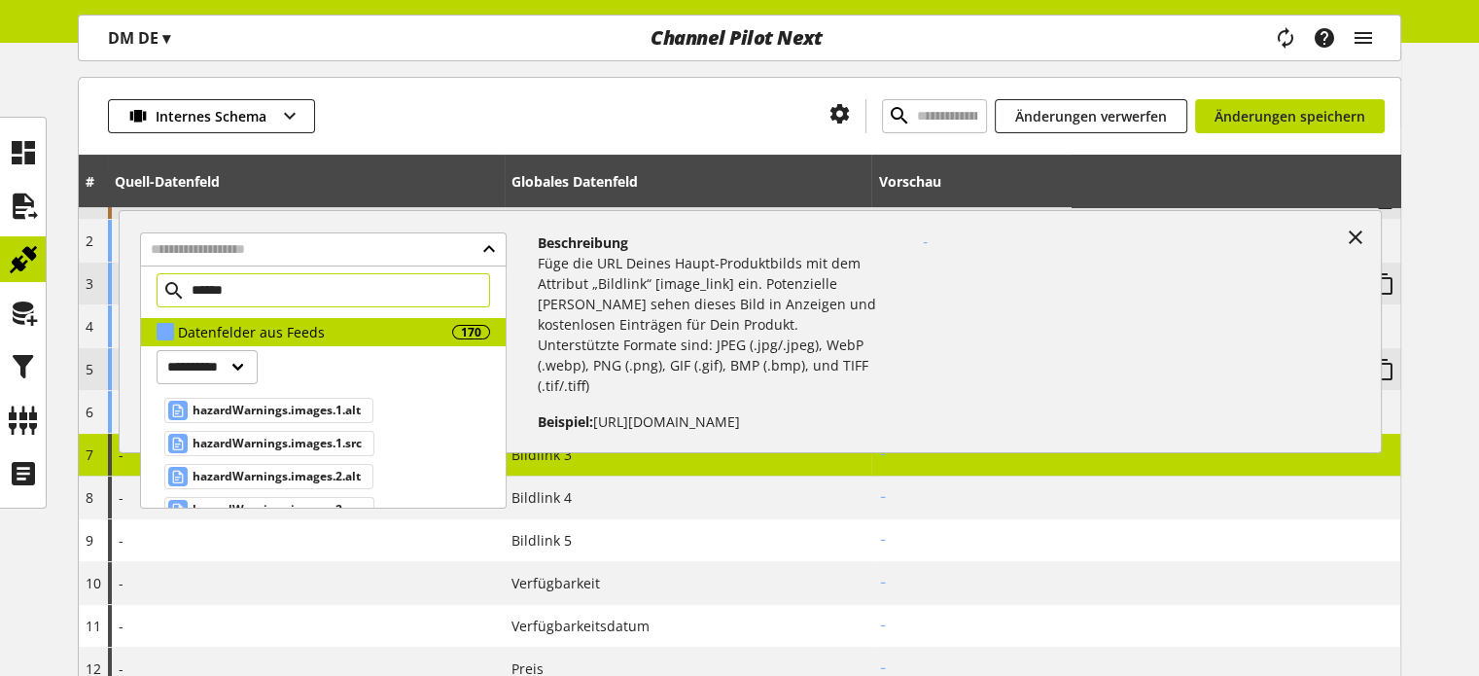
click at [257, 292] on input "******" at bounding box center [324, 290] width 334 height 34
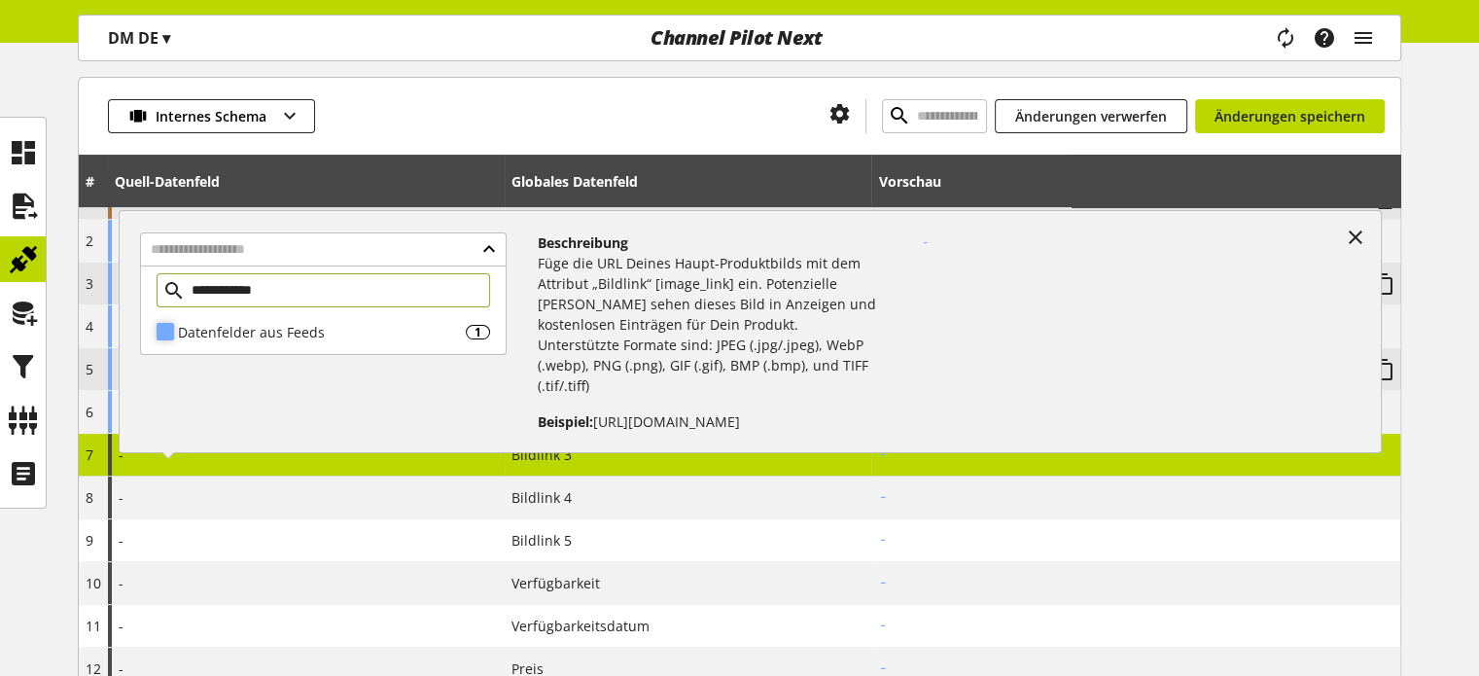
type input "**********"
click at [307, 330] on div "Datenfelder aus Feeds" at bounding box center [322, 332] width 288 height 20
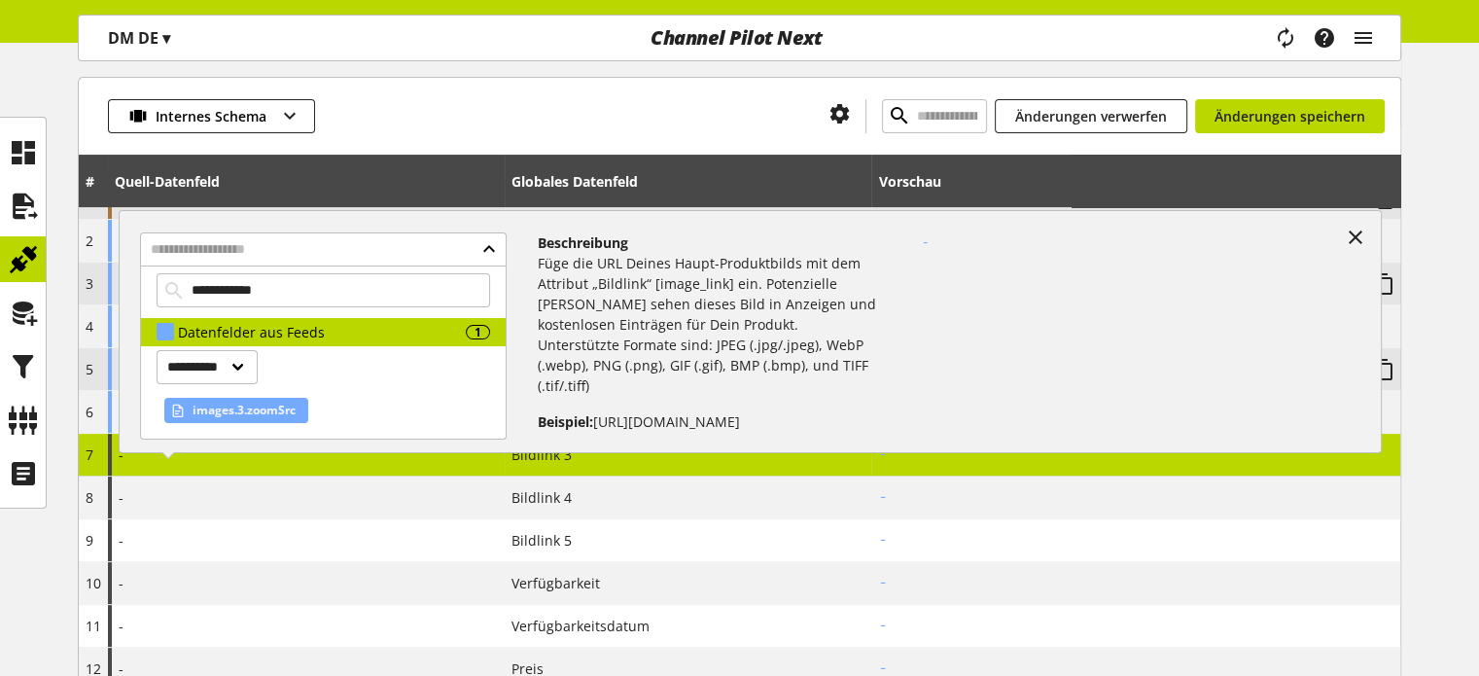
click at [266, 406] on span "images.3.zoomSrc" at bounding box center [244, 410] width 103 height 23
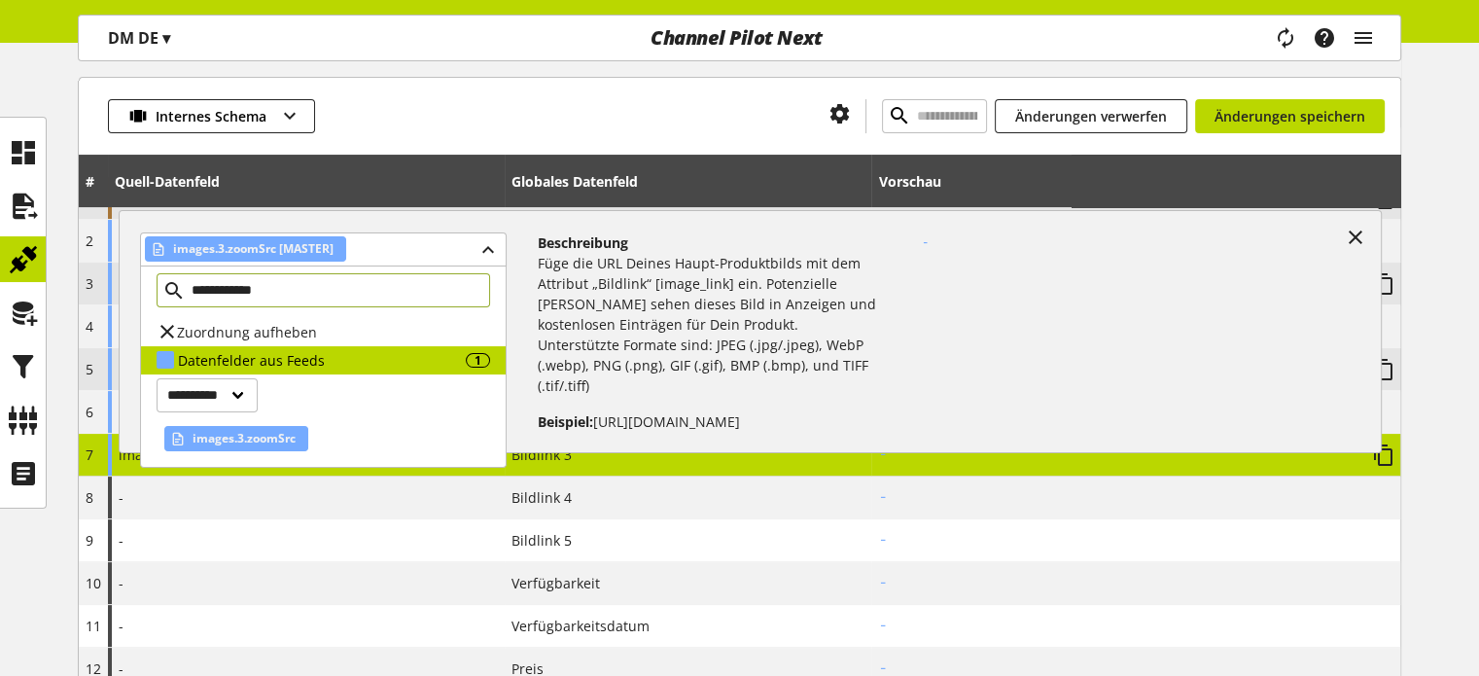
click at [249, 295] on input "**********" at bounding box center [324, 290] width 334 height 34
click at [263, 441] on span "images.3.zoomSrc" at bounding box center [244, 438] width 103 height 23
click at [419, 155] on th "Quell-Datenfeld" at bounding box center [306, 181] width 397 height 53
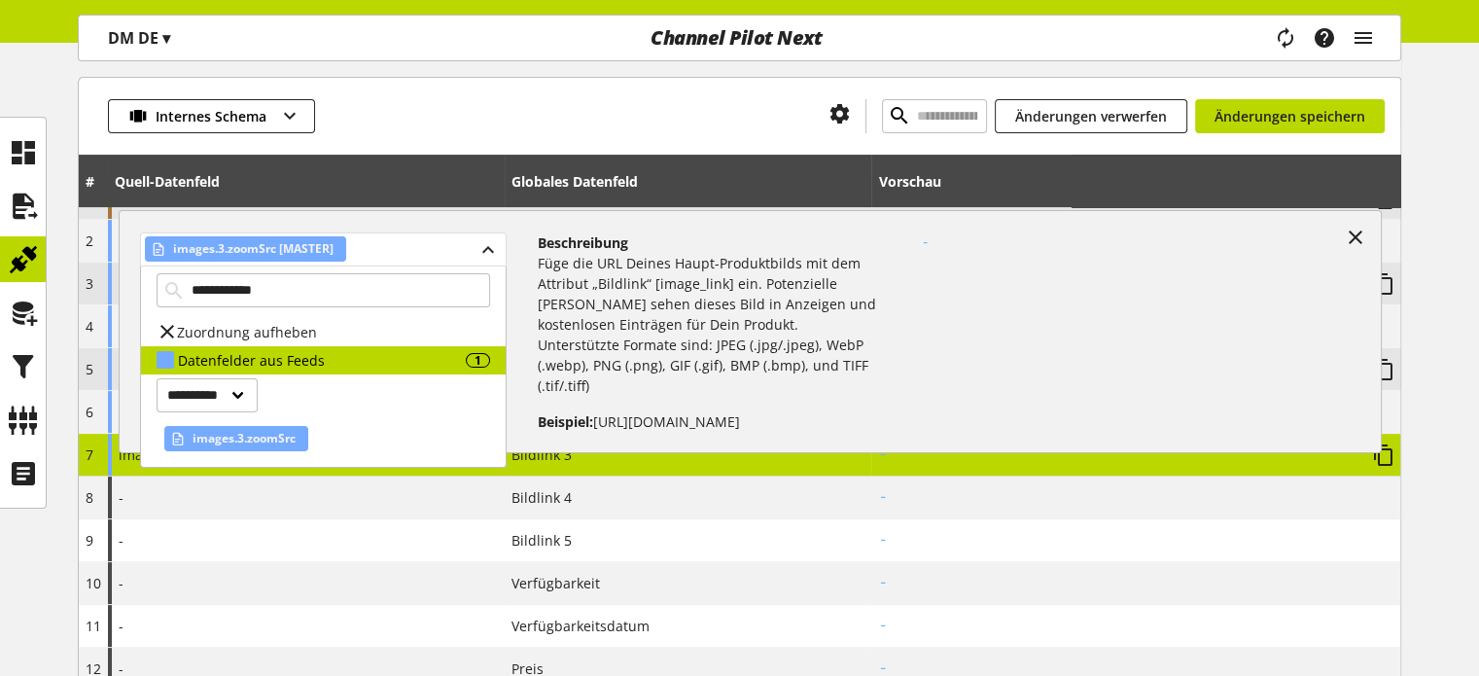
click at [496, 253] on div "images.3.zoomSrc [MASTER]" at bounding box center [323, 249] width 366 height 34
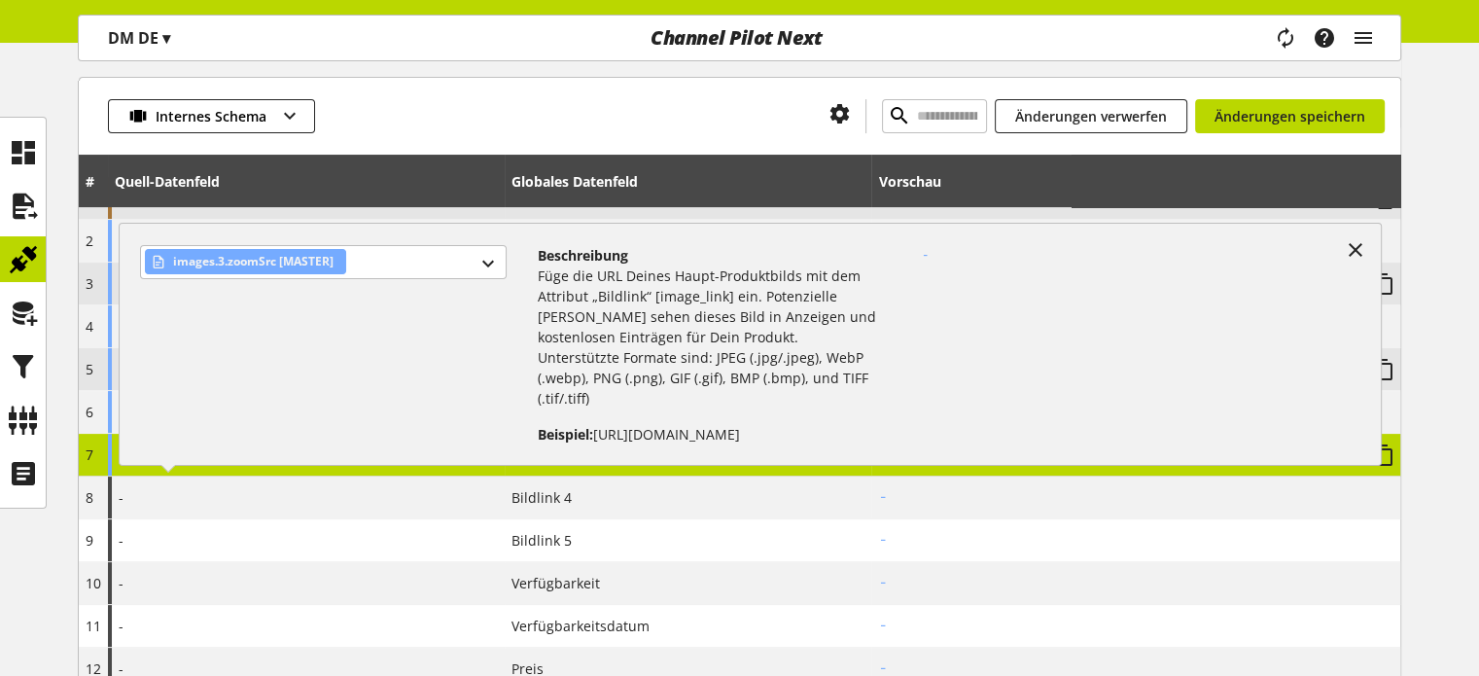
scroll to position [194, 0]
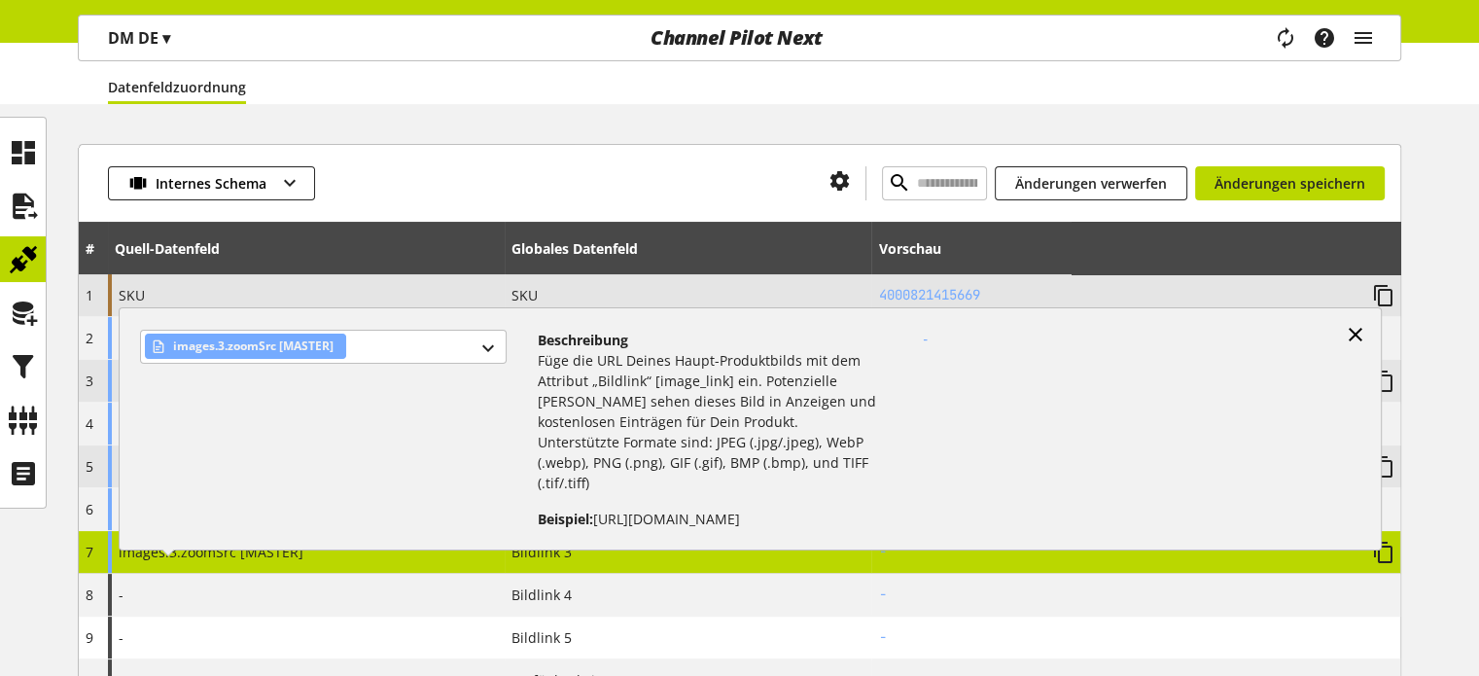
click at [1365, 326] on icon at bounding box center [1355, 334] width 23 height 35
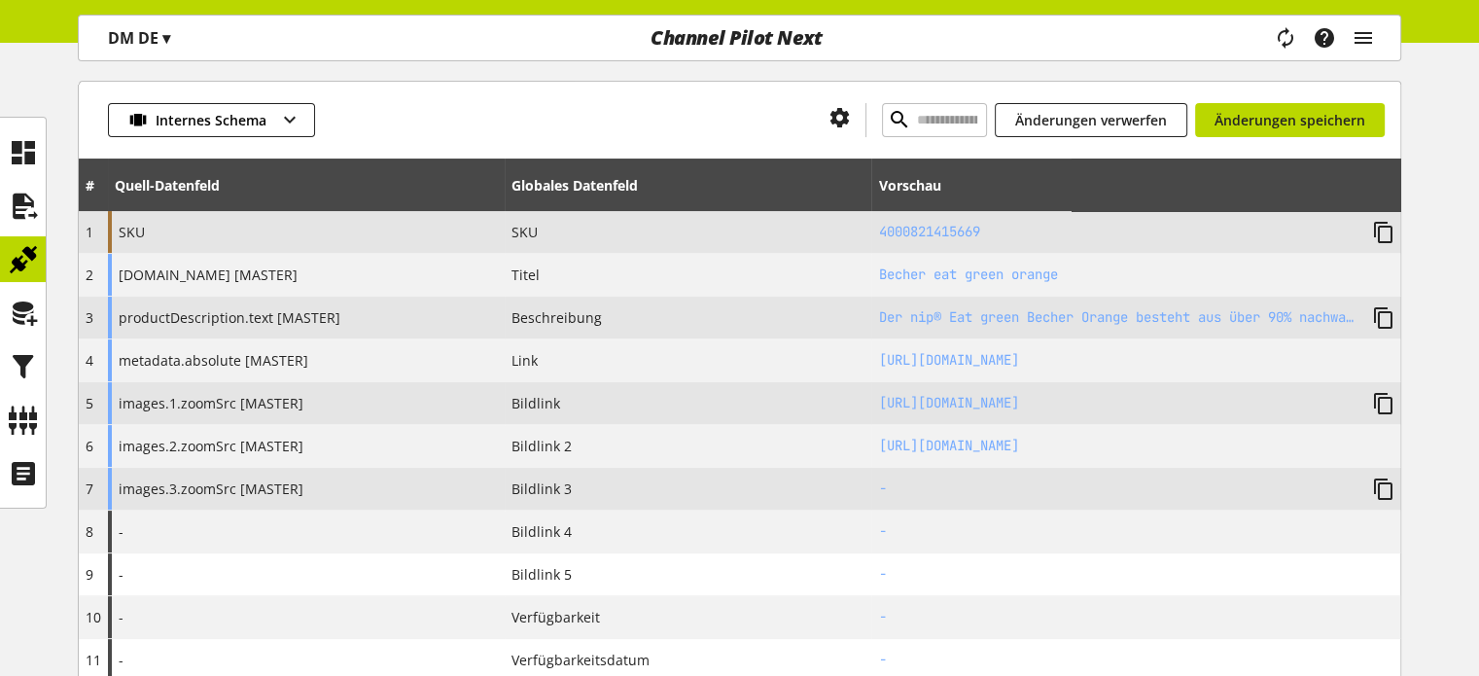
scroll to position [292, 0]
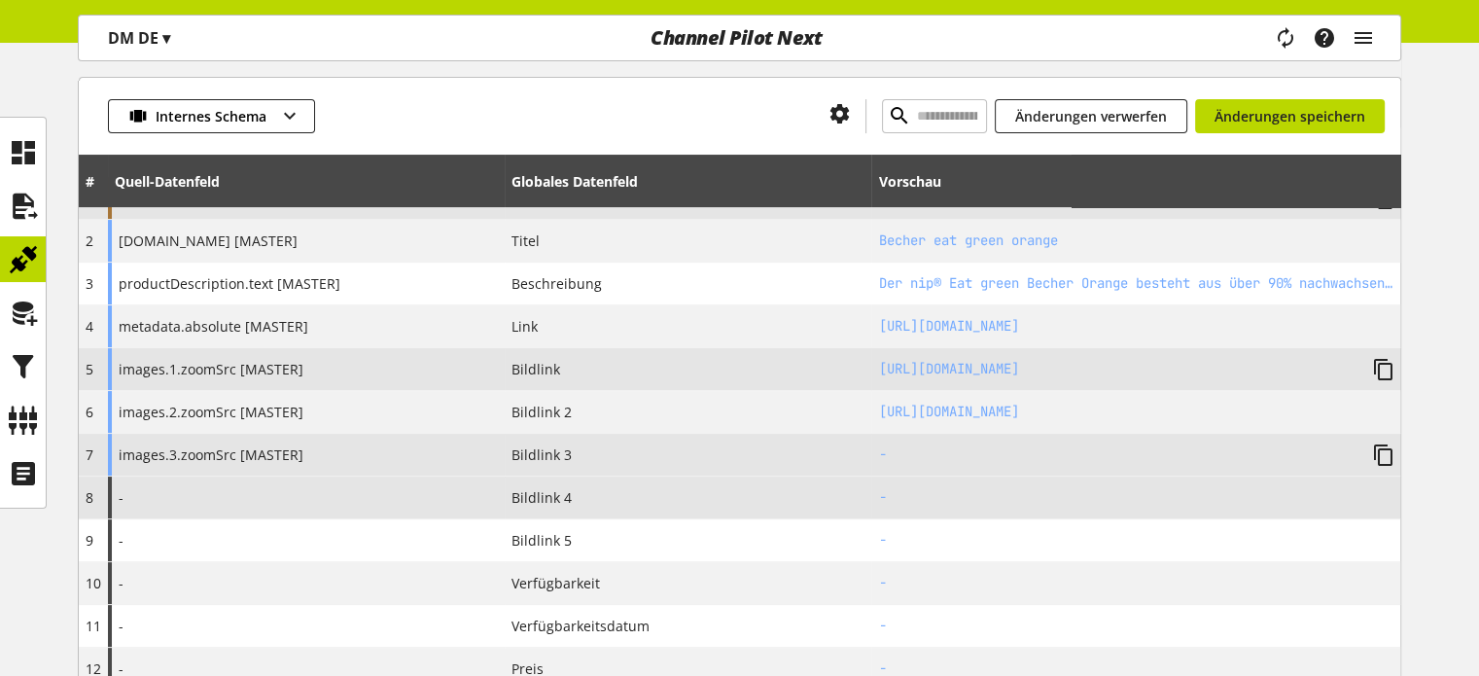
click at [190, 489] on div "-" at bounding box center [306, 498] width 397 height 42
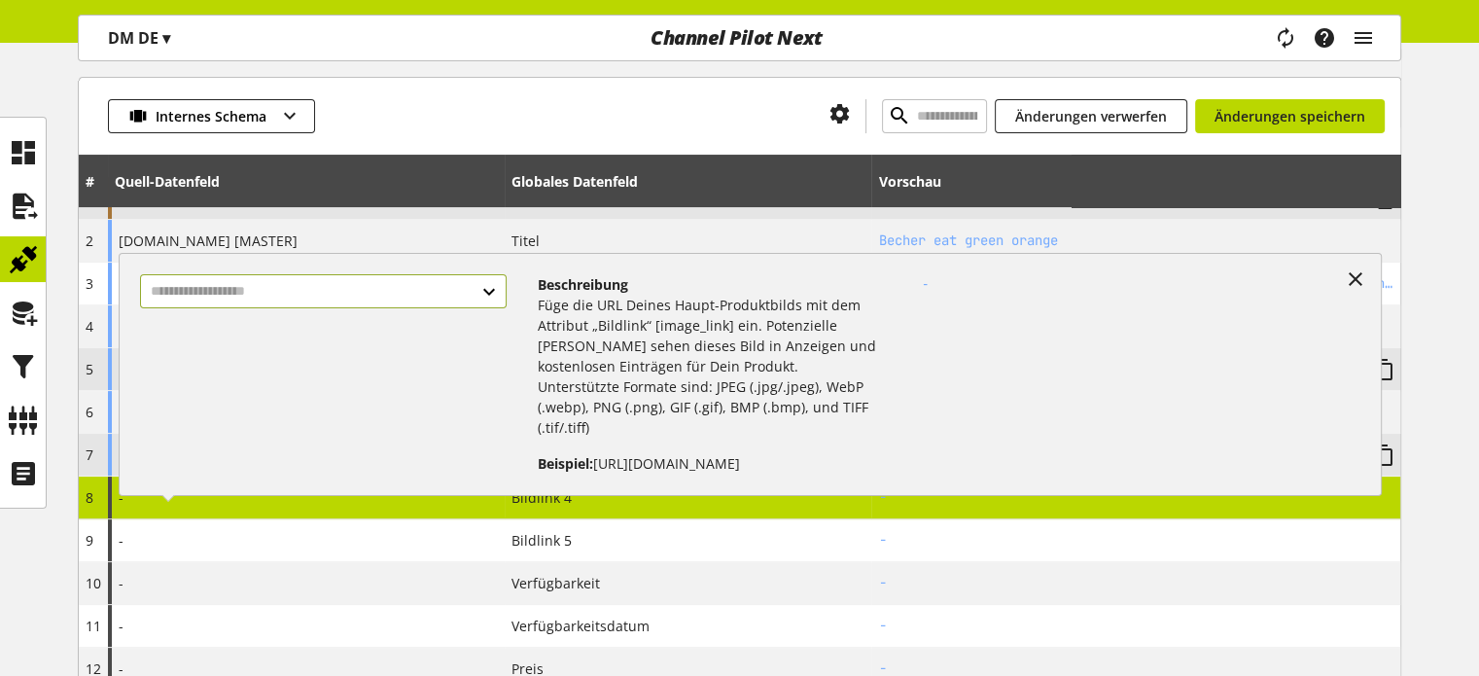
click at [292, 300] on input "text" at bounding box center [323, 291] width 366 height 34
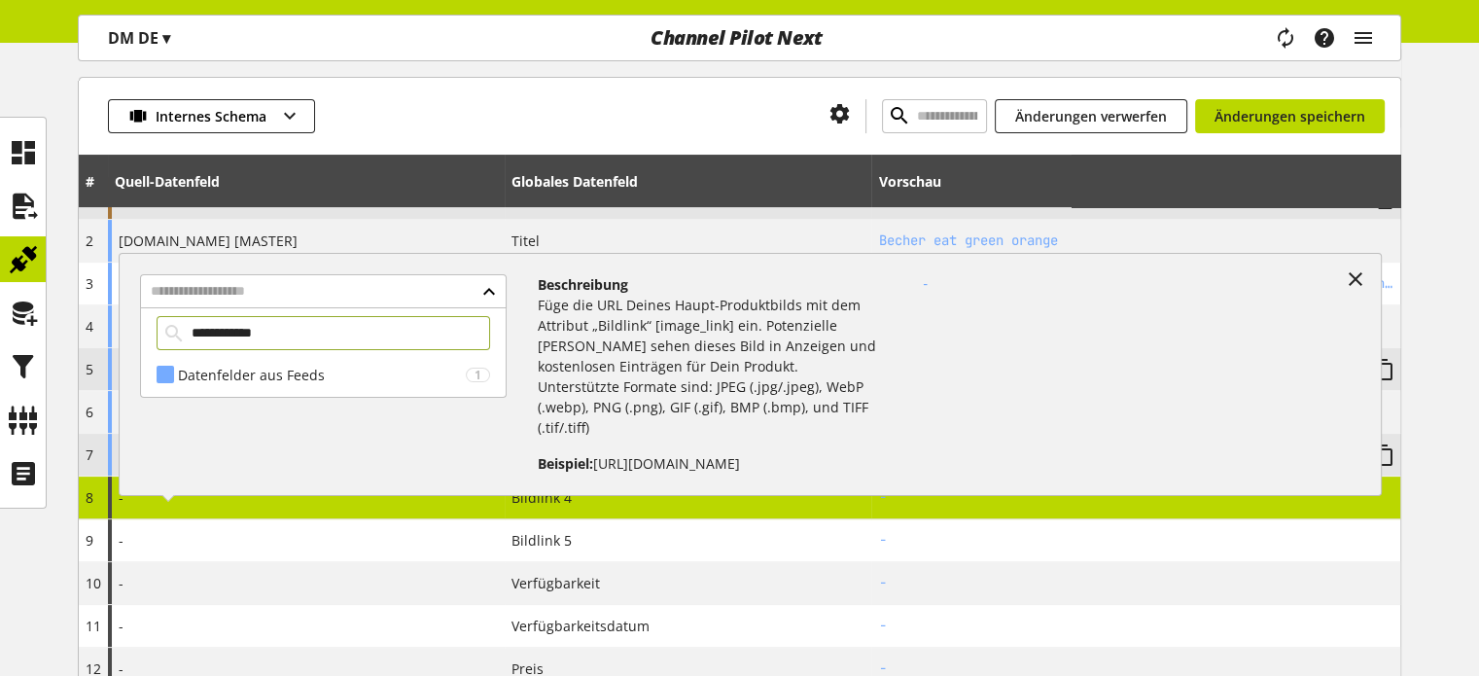
click at [245, 334] on input "**********" at bounding box center [324, 333] width 334 height 34
type input "**********"
click at [267, 369] on div "Datenfelder aus Feeds" at bounding box center [322, 375] width 288 height 20
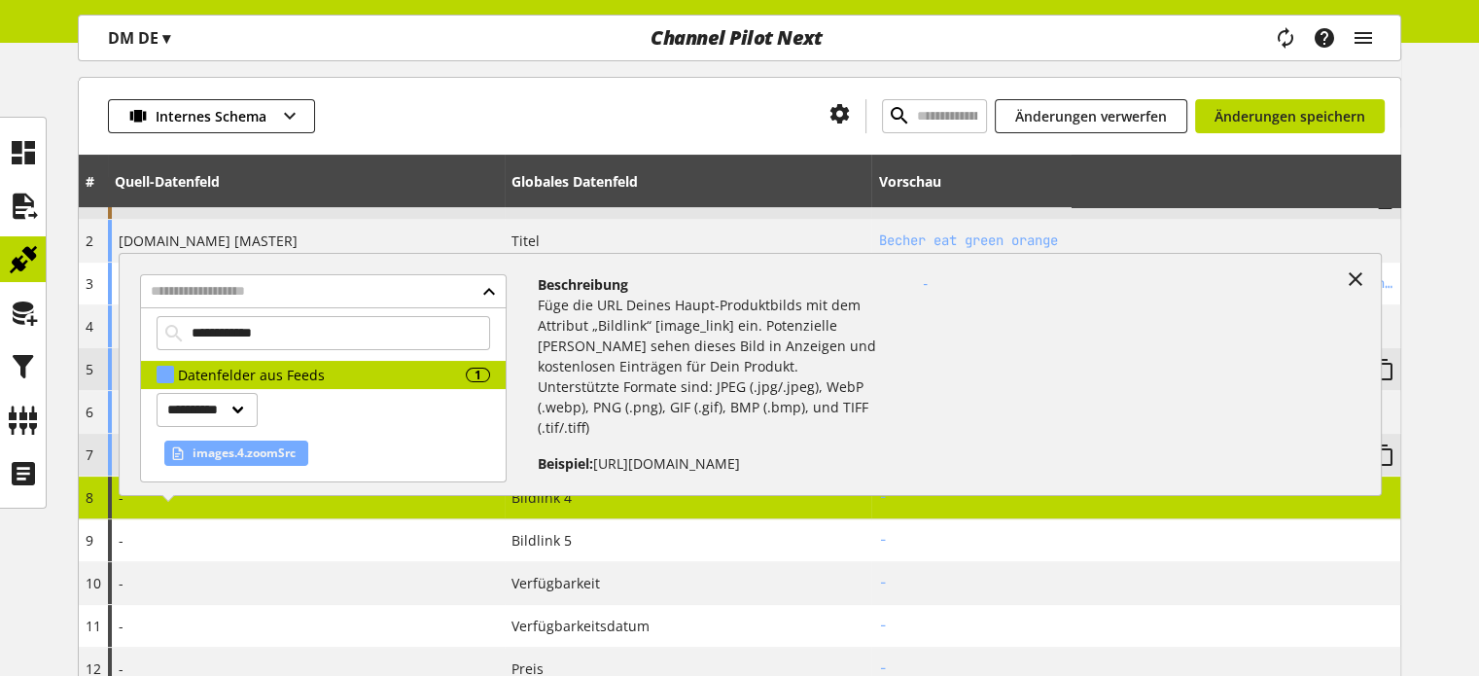
click at [228, 448] on span "images.4.zoomSrc" at bounding box center [244, 452] width 103 height 23
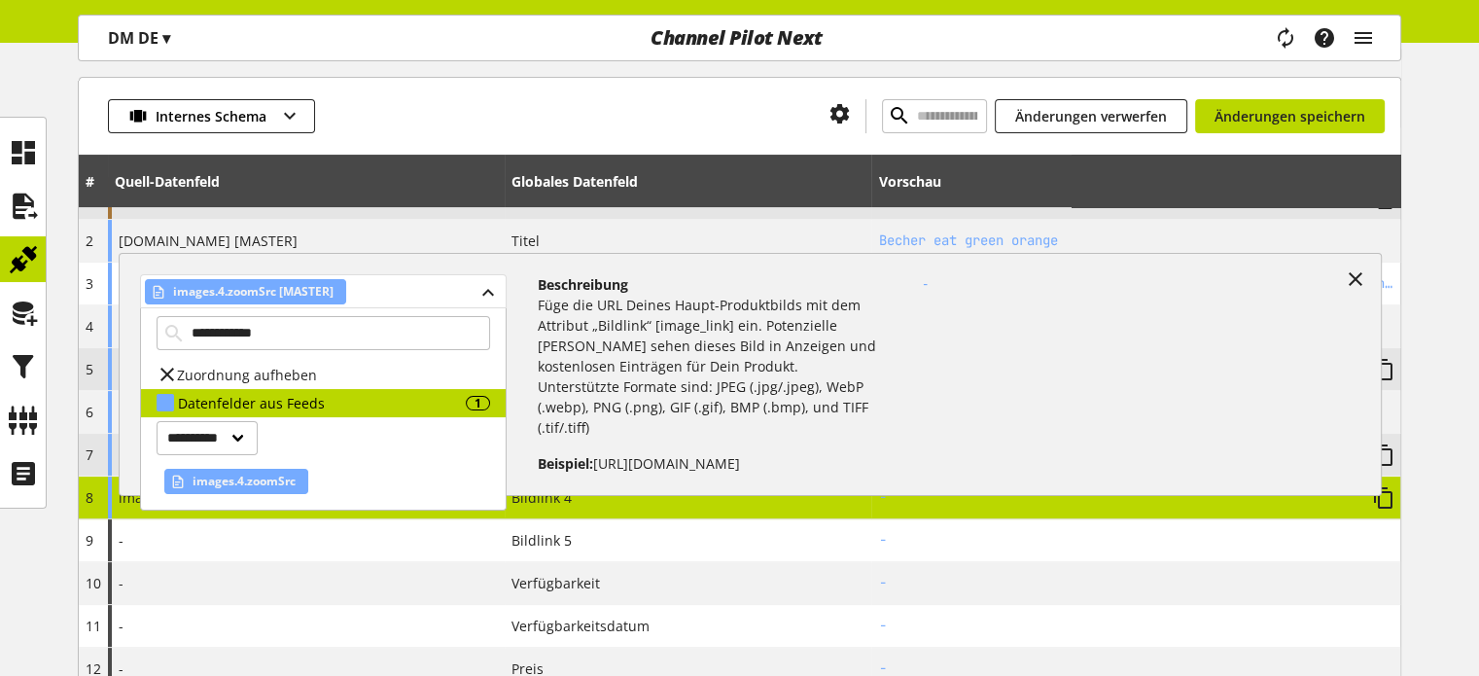
click at [486, 299] on div "images.4.zoomSrc [MASTER]" at bounding box center [323, 291] width 366 height 34
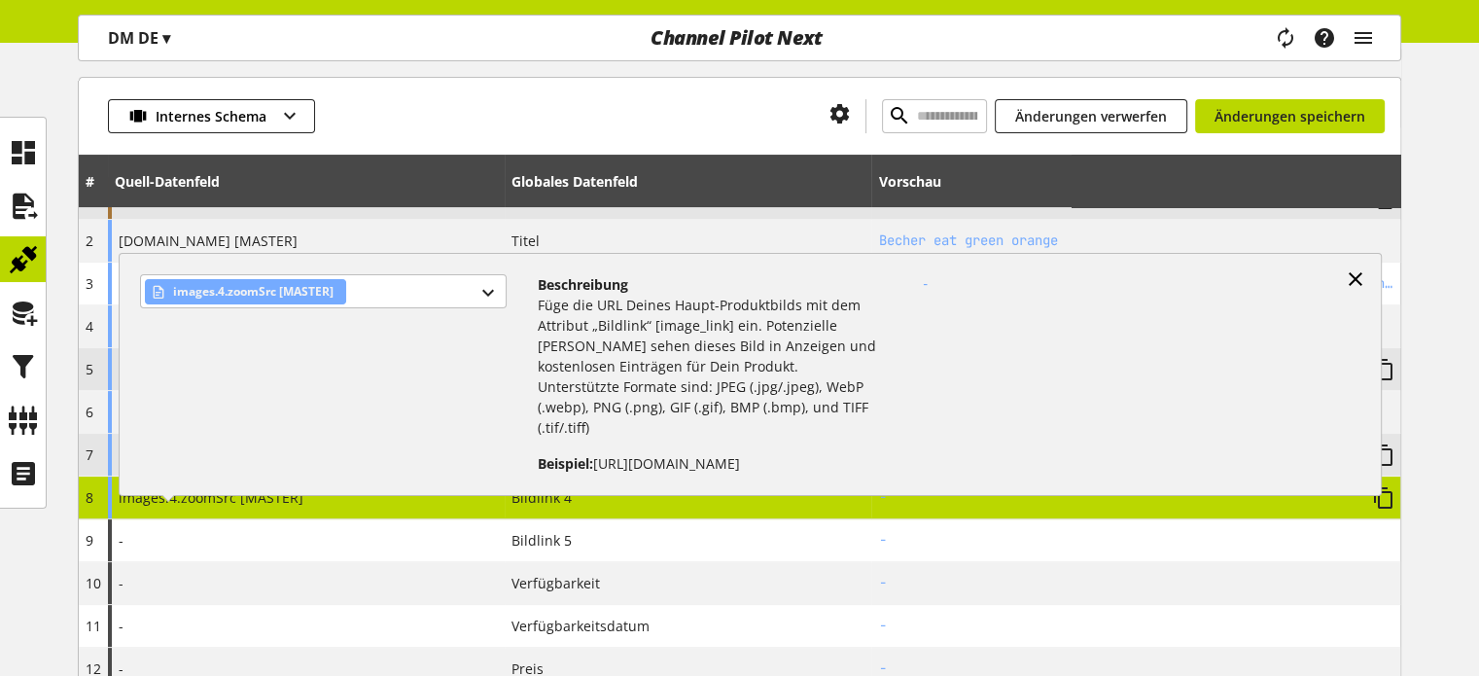
click at [1343, 272] on div "images.4.zoomSrc [MASTER] Beschreibung Füge die URL Deines Haupt-Produktbilds m…" at bounding box center [750, 374] width 1263 height 243
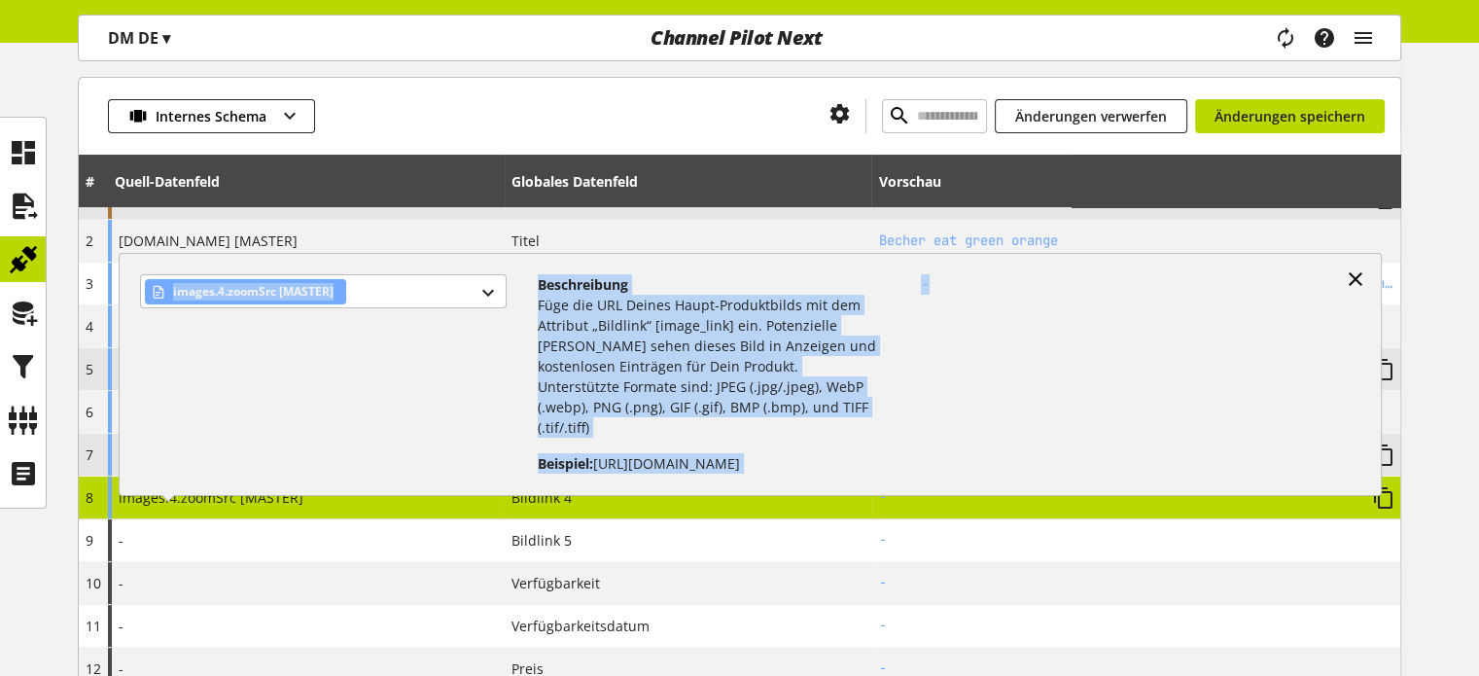
click at [1350, 275] on icon at bounding box center [1355, 279] width 23 height 35
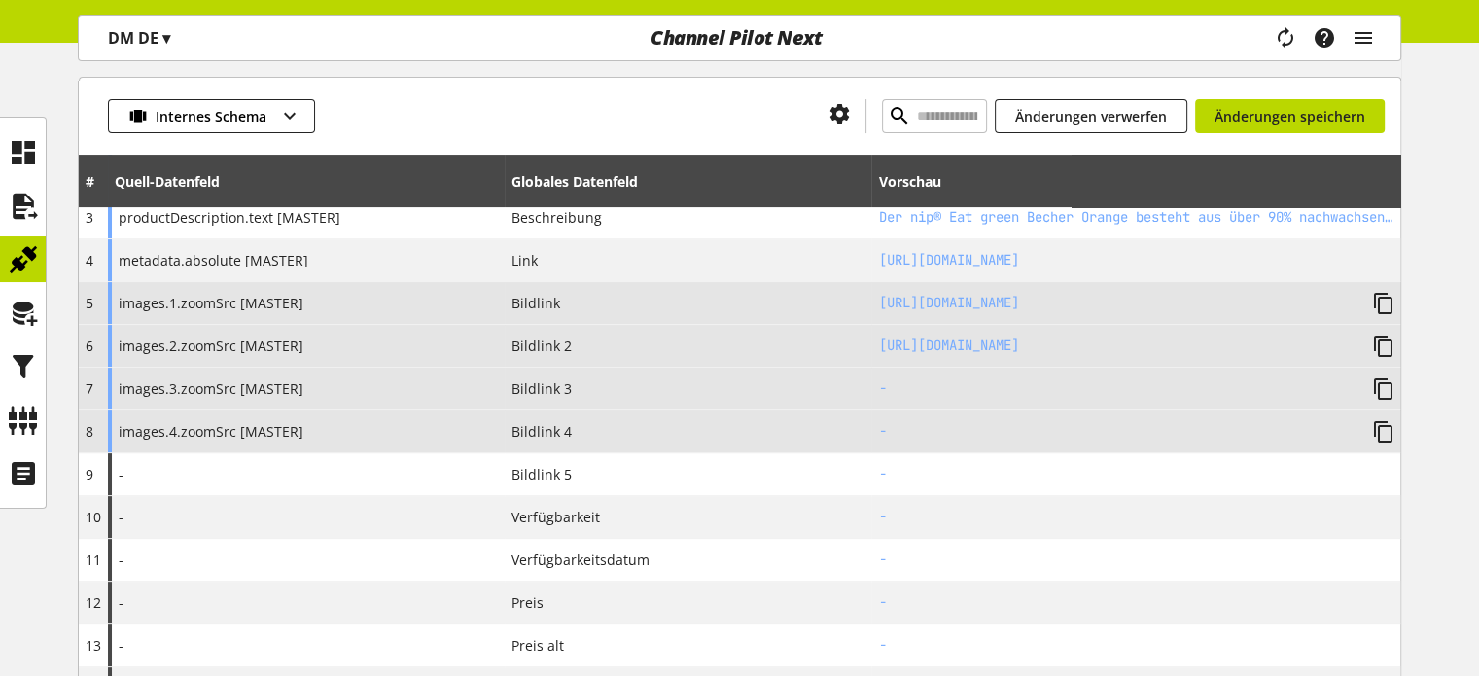
scroll to position [389, 0]
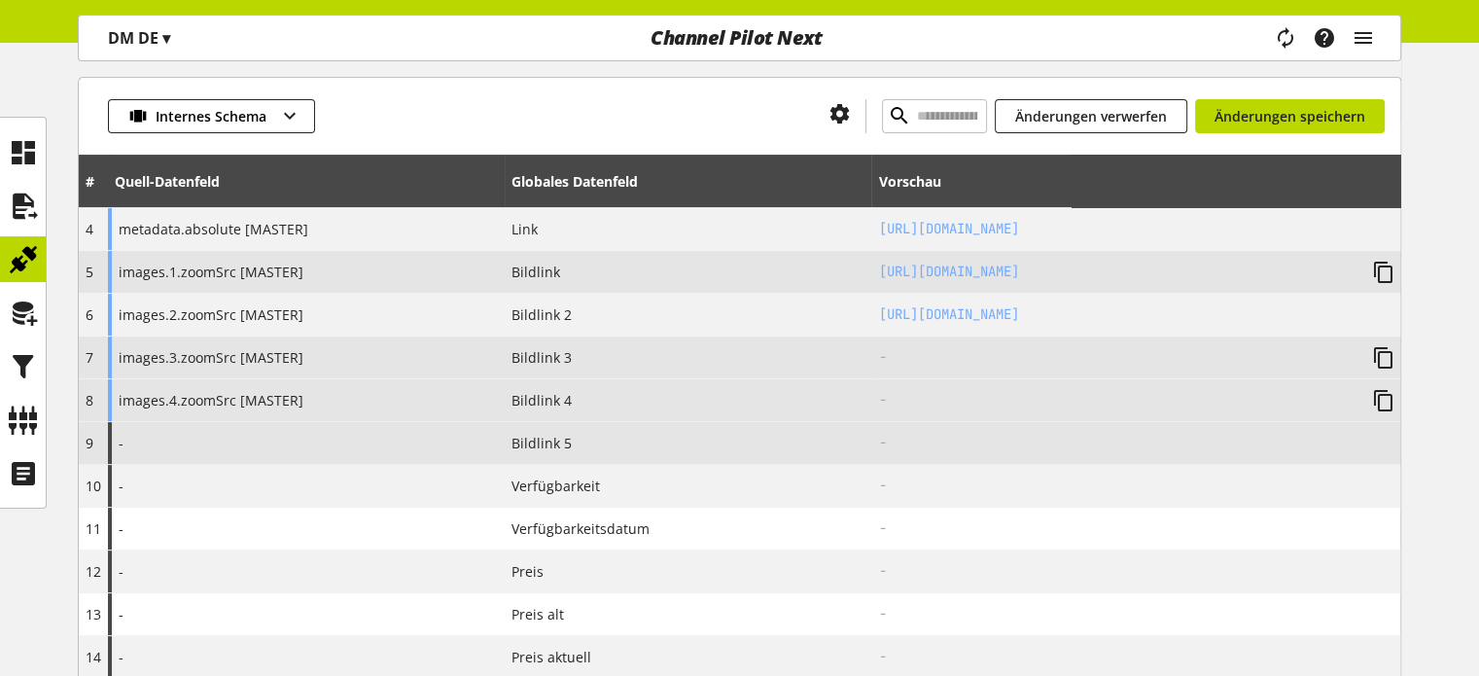
click at [531, 441] on span "Bildlink 5" at bounding box center [542, 443] width 60 height 20
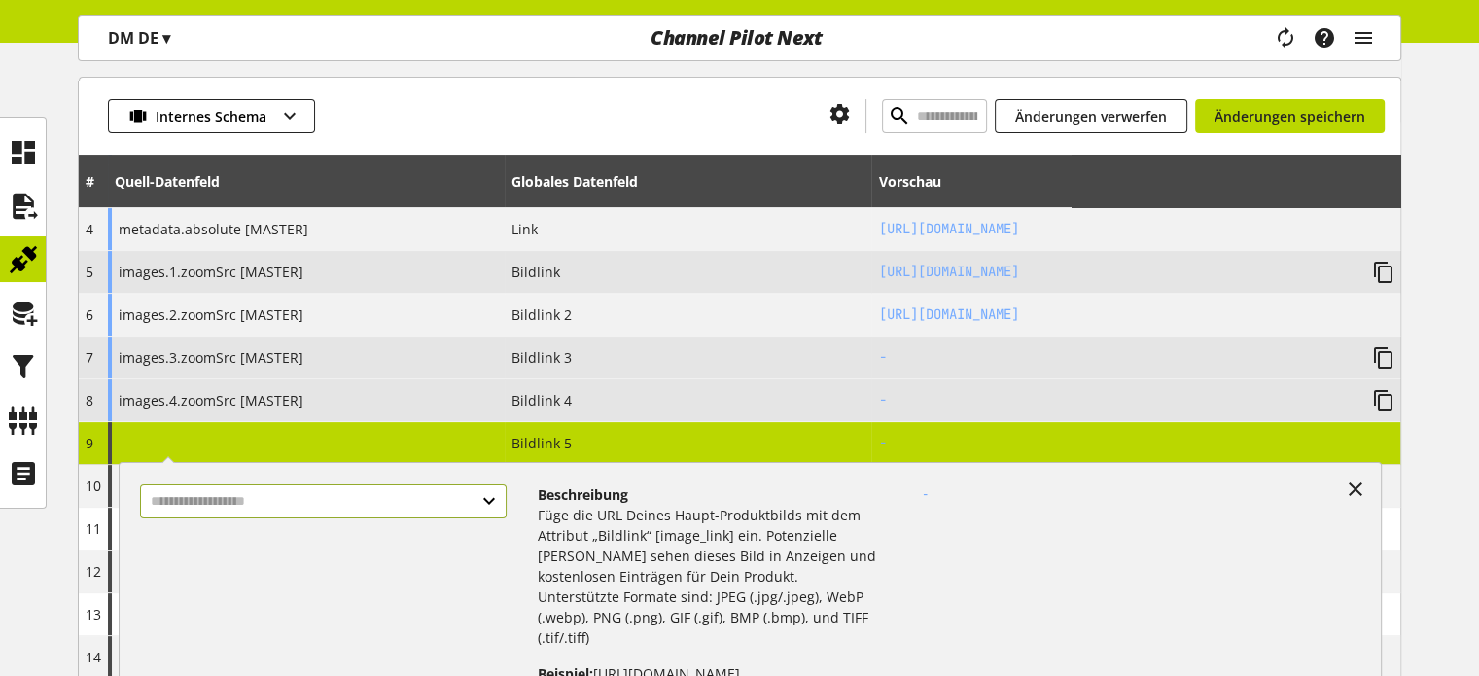
click at [226, 503] on input "text" at bounding box center [323, 501] width 366 height 34
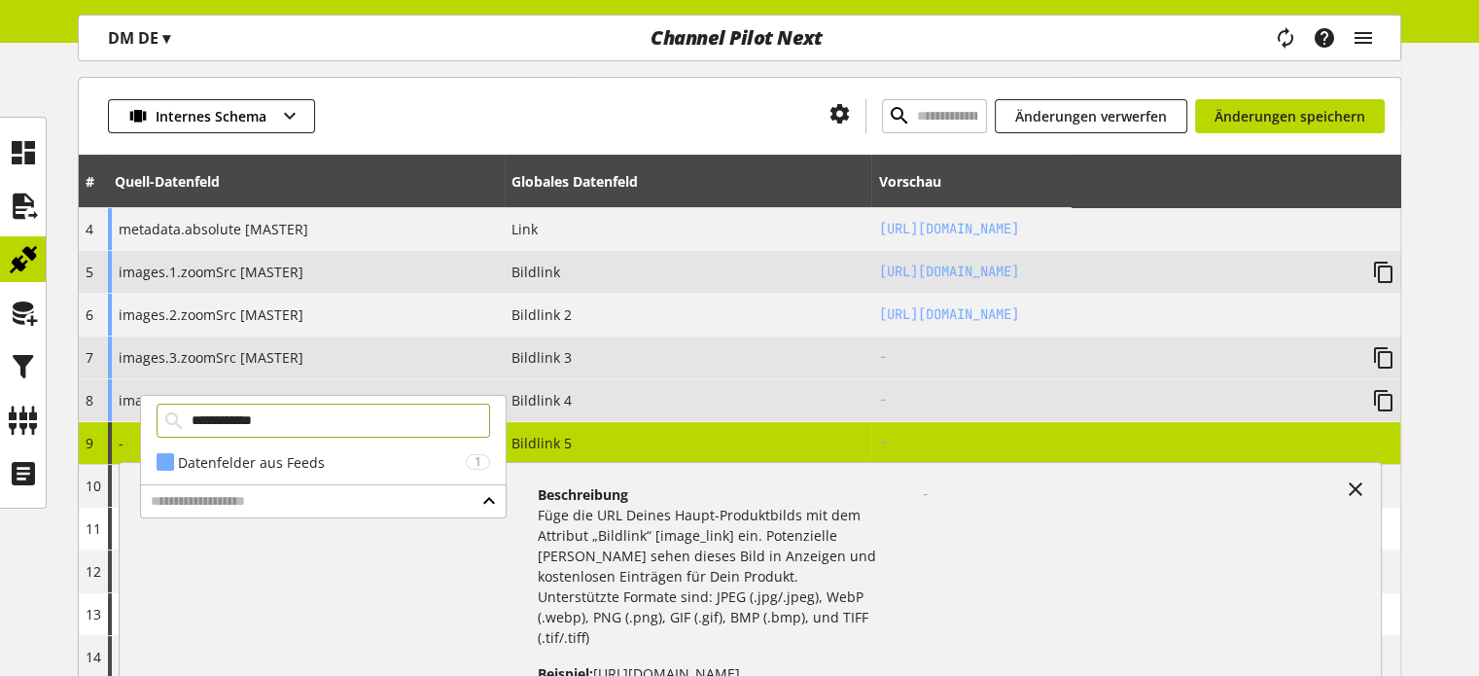
click at [245, 421] on input "**********" at bounding box center [324, 421] width 334 height 34
type input "**********"
click at [249, 457] on div "Datenfelder aus Feeds" at bounding box center [322, 462] width 288 height 20
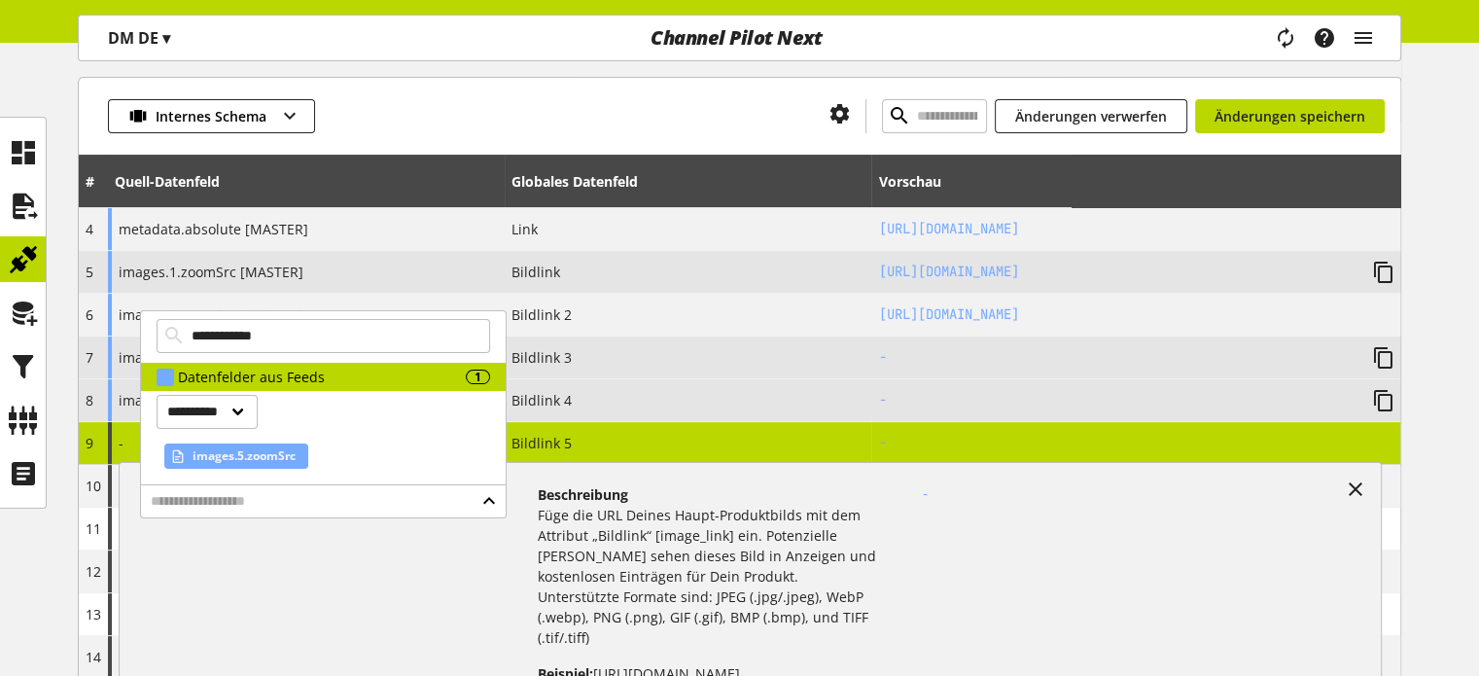
click at [244, 452] on span "images.5.zoomSrc" at bounding box center [244, 455] width 103 height 23
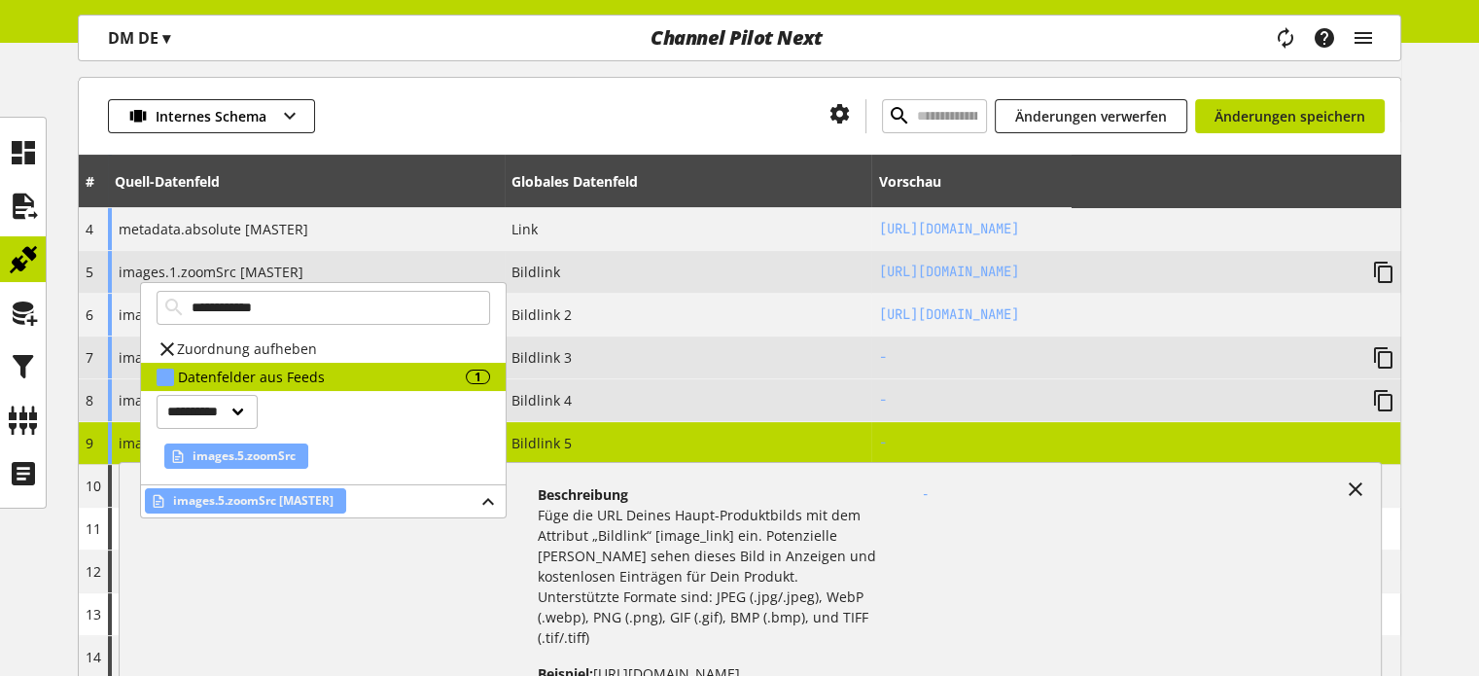
click at [514, 88] on div "Internes Schema Änderungen verwerfen Änderungen speichern" at bounding box center [740, 116] width 1322 height 78
click at [1361, 487] on icon at bounding box center [1355, 489] width 23 height 35
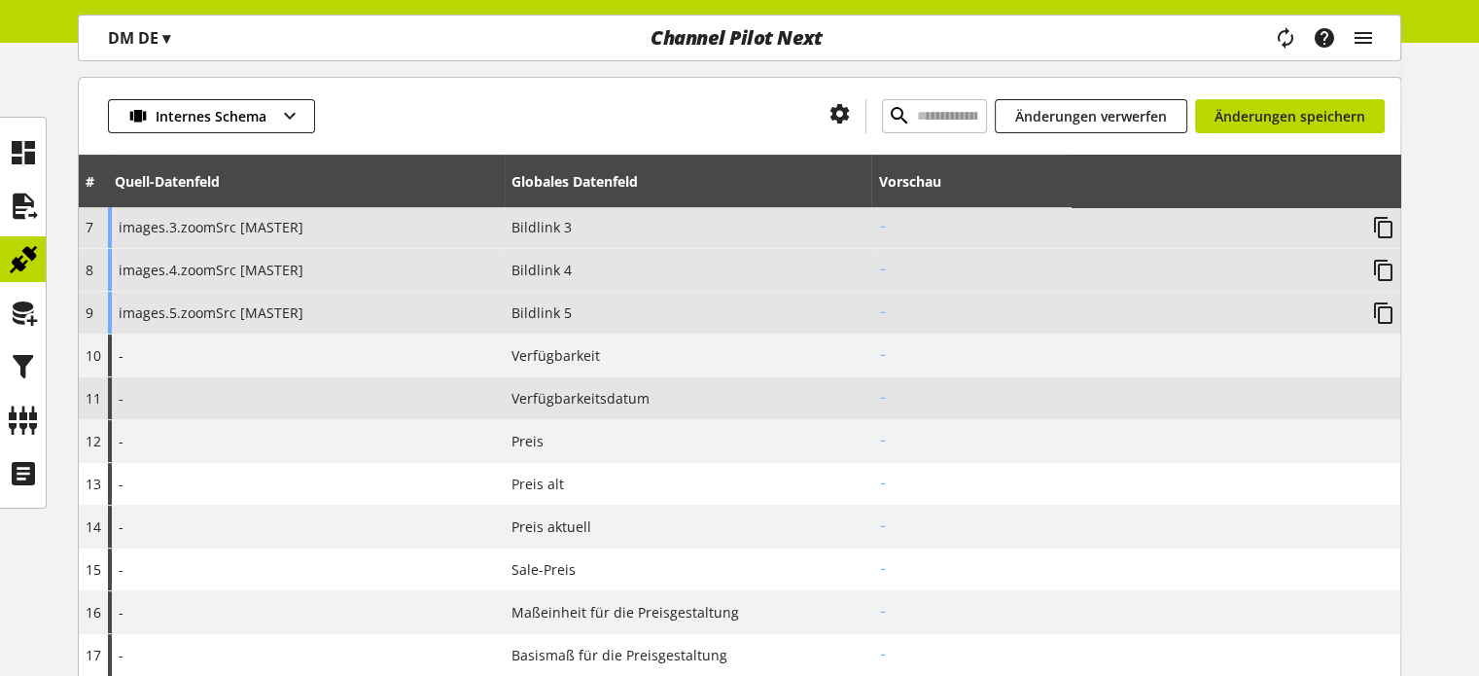
scroll to position [486, 0]
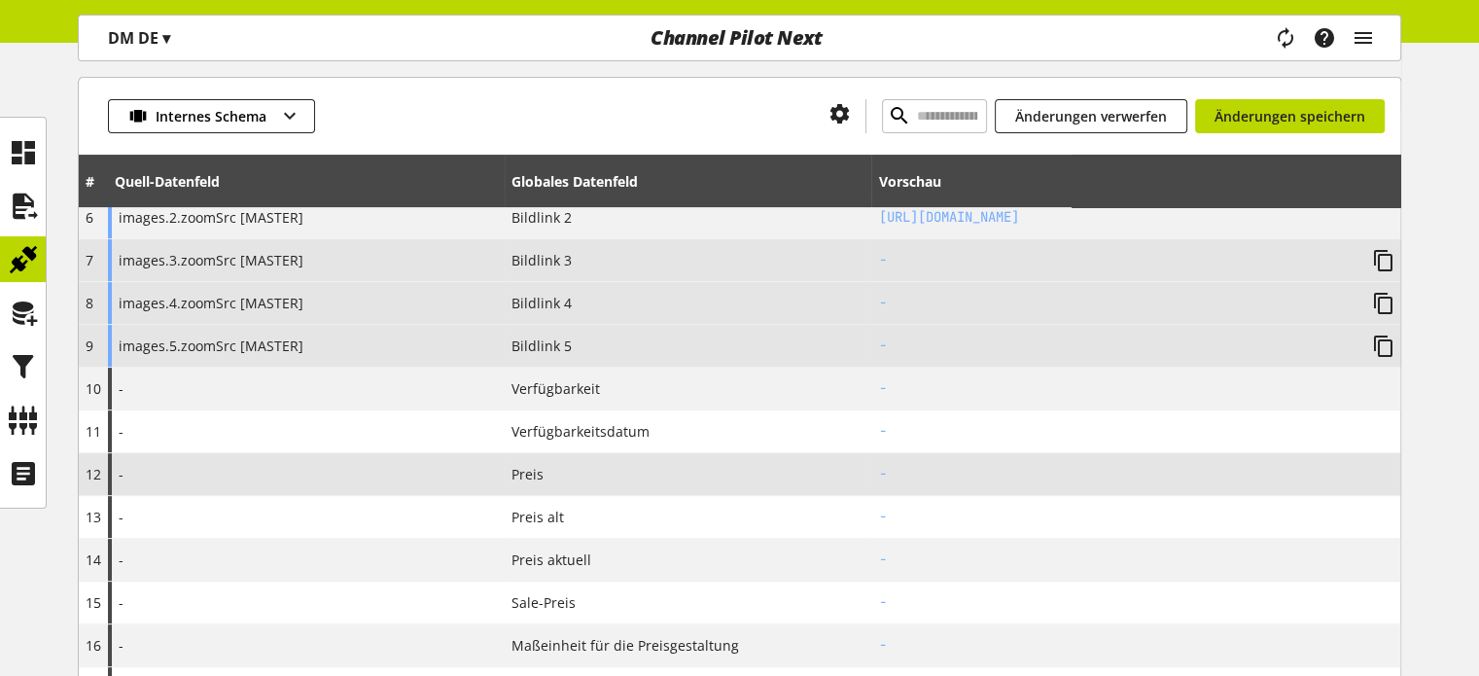
click at [496, 472] on div "-" at bounding box center [306, 474] width 397 height 42
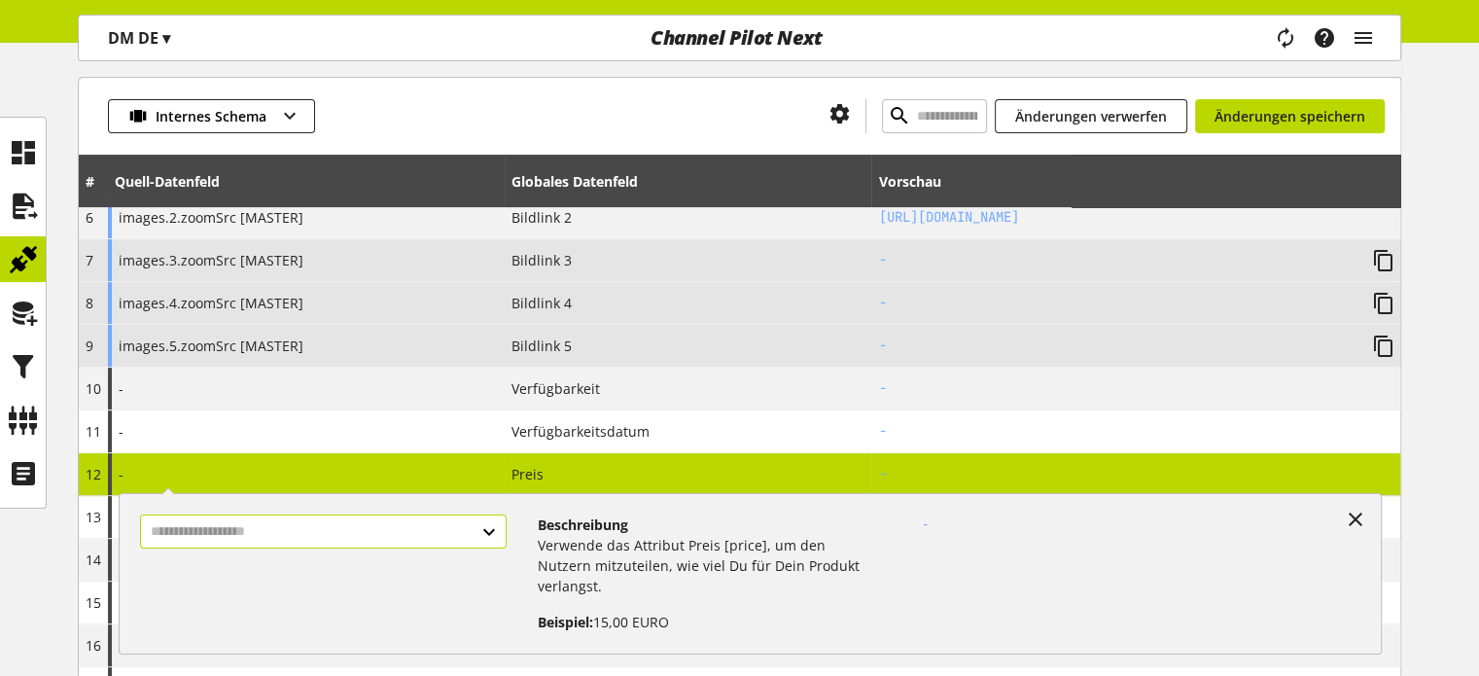
click at [288, 516] on input "text" at bounding box center [323, 531] width 366 height 34
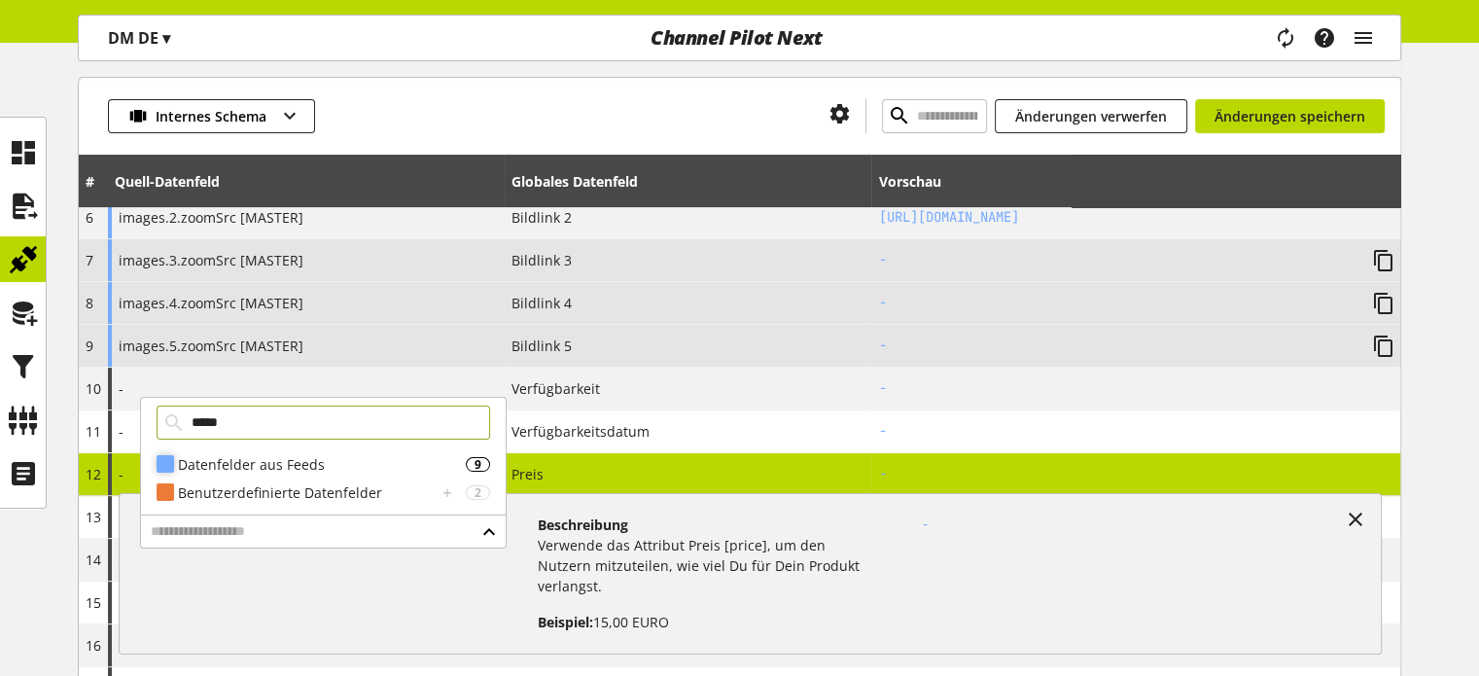
type input "*****"
click at [212, 469] on div "Datenfelder aus Feeds" at bounding box center [322, 464] width 288 height 20
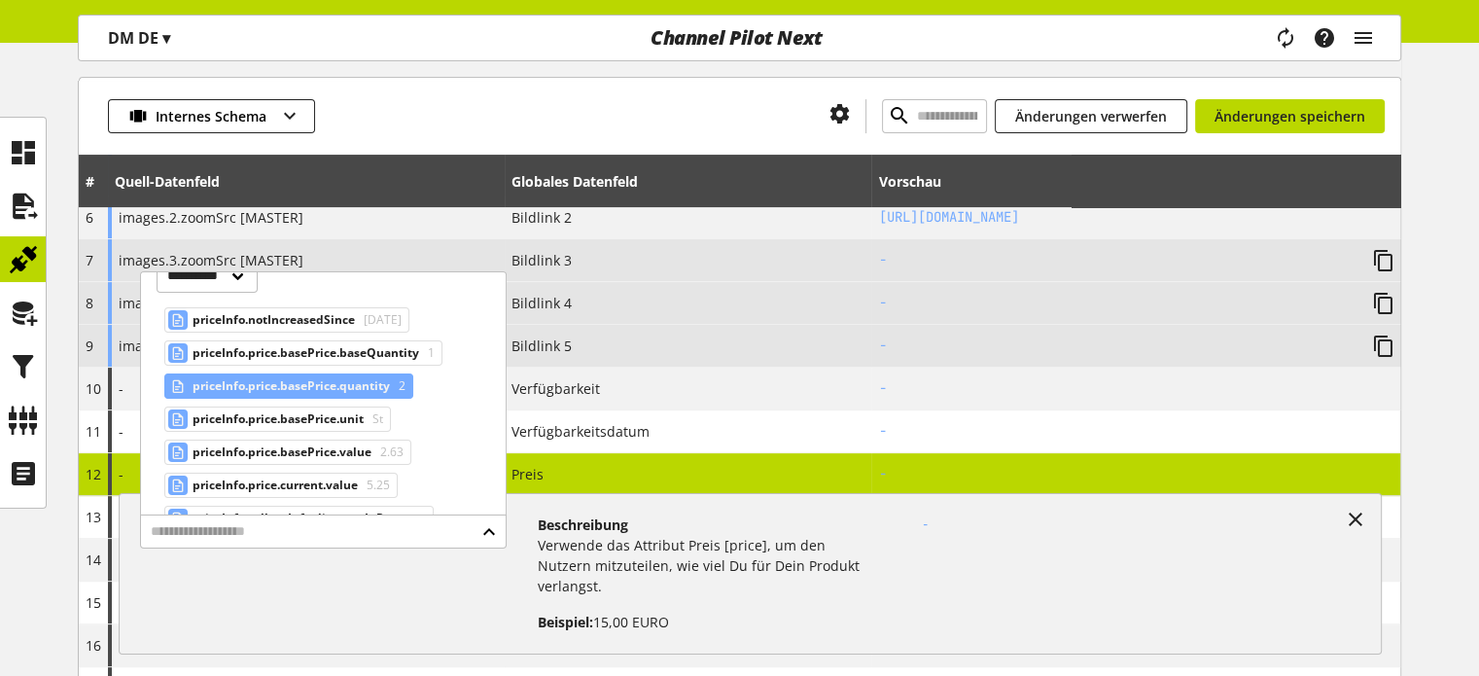
scroll to position [194, 0]
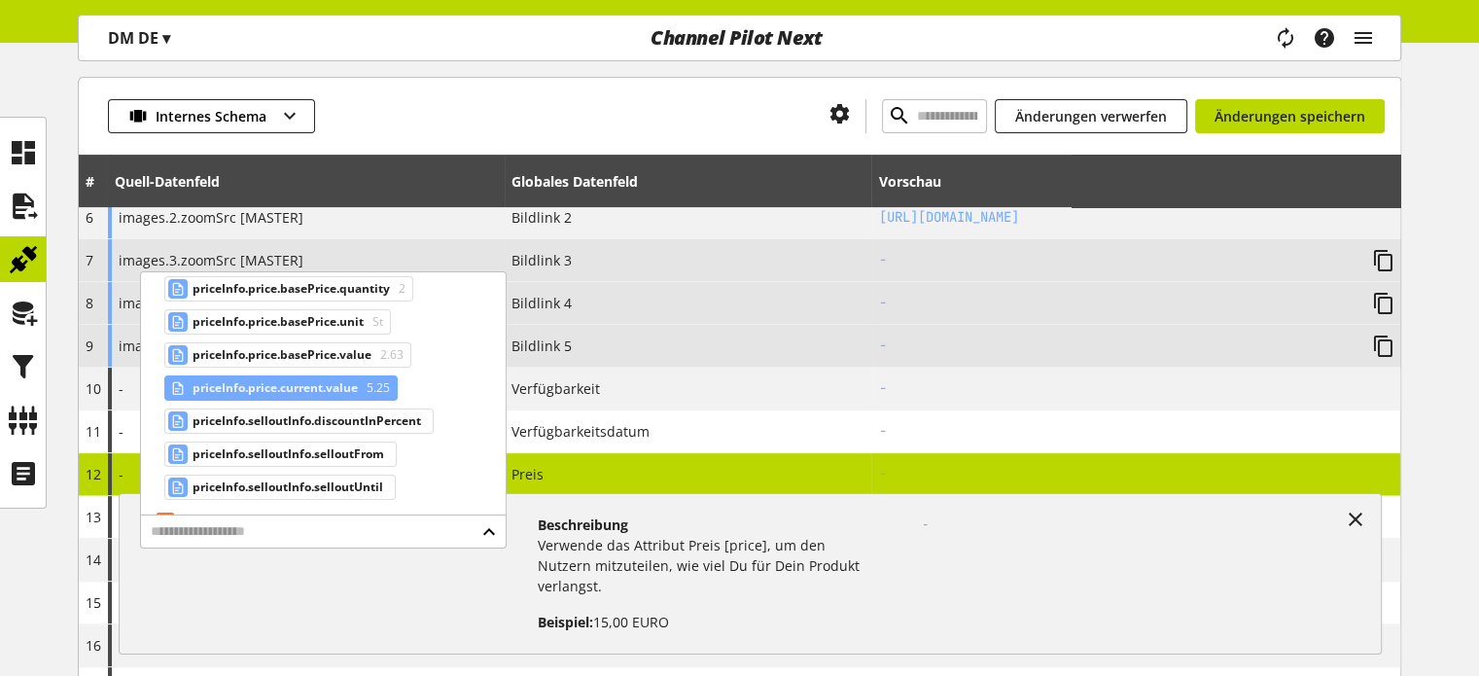
click at [308, 376] on span "priceInfo.price.current.value" at bounding box center [275, 387] width 165 height 23
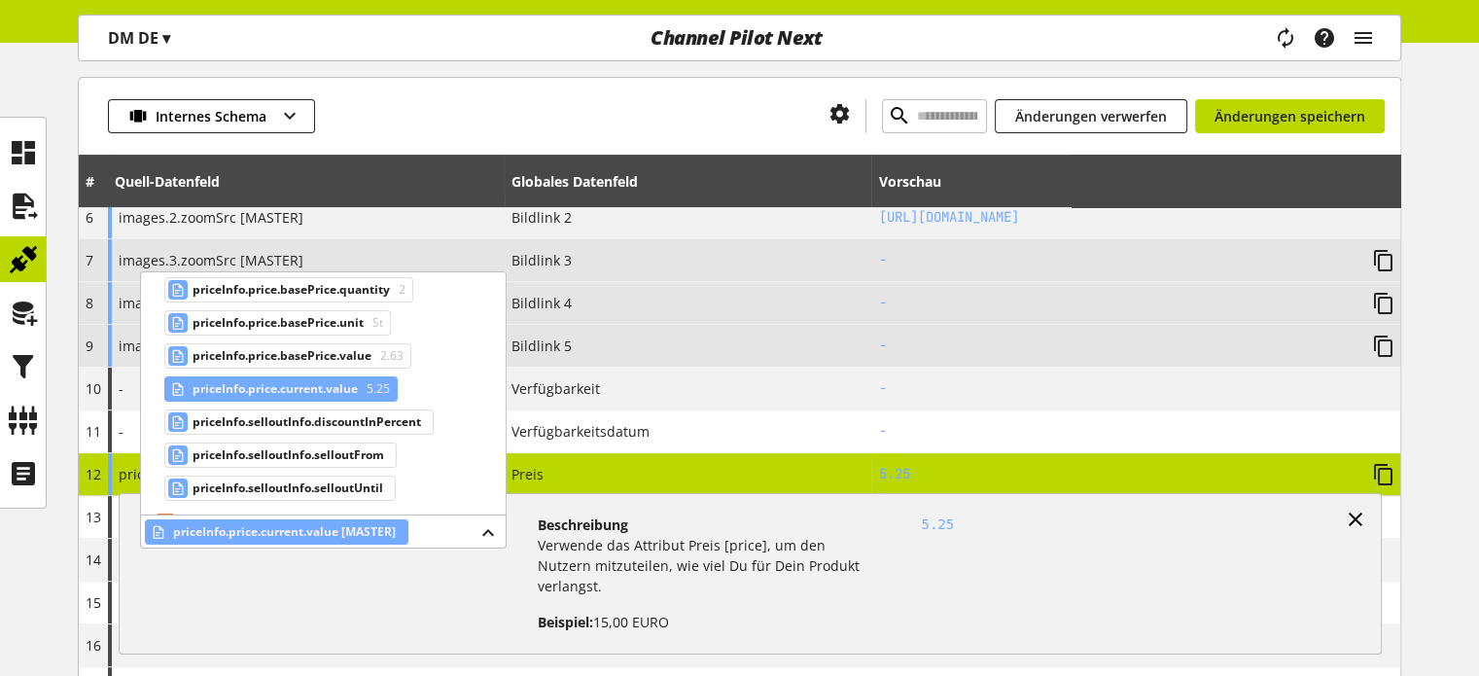
click at [1346, 526] on icon at bounding box center [1355, 519] width 23 height 35
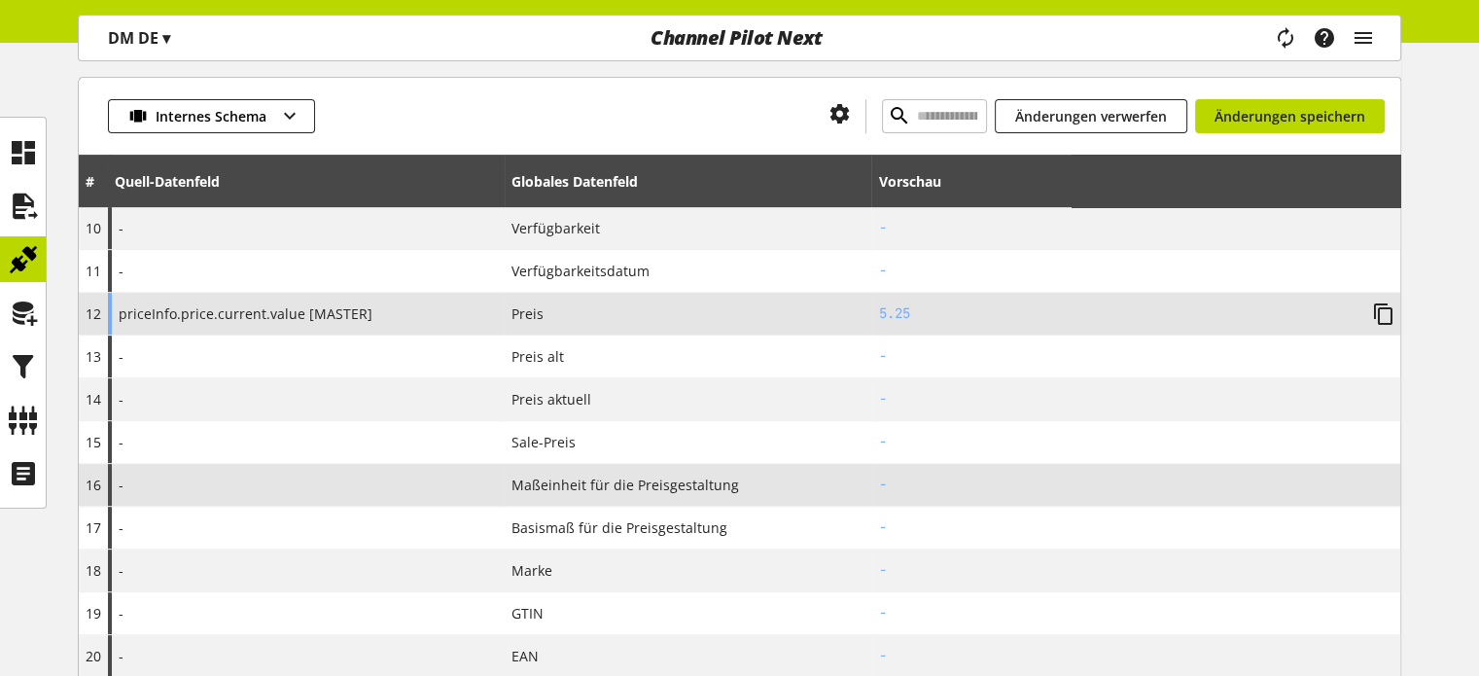
scroll to position [681, 0]
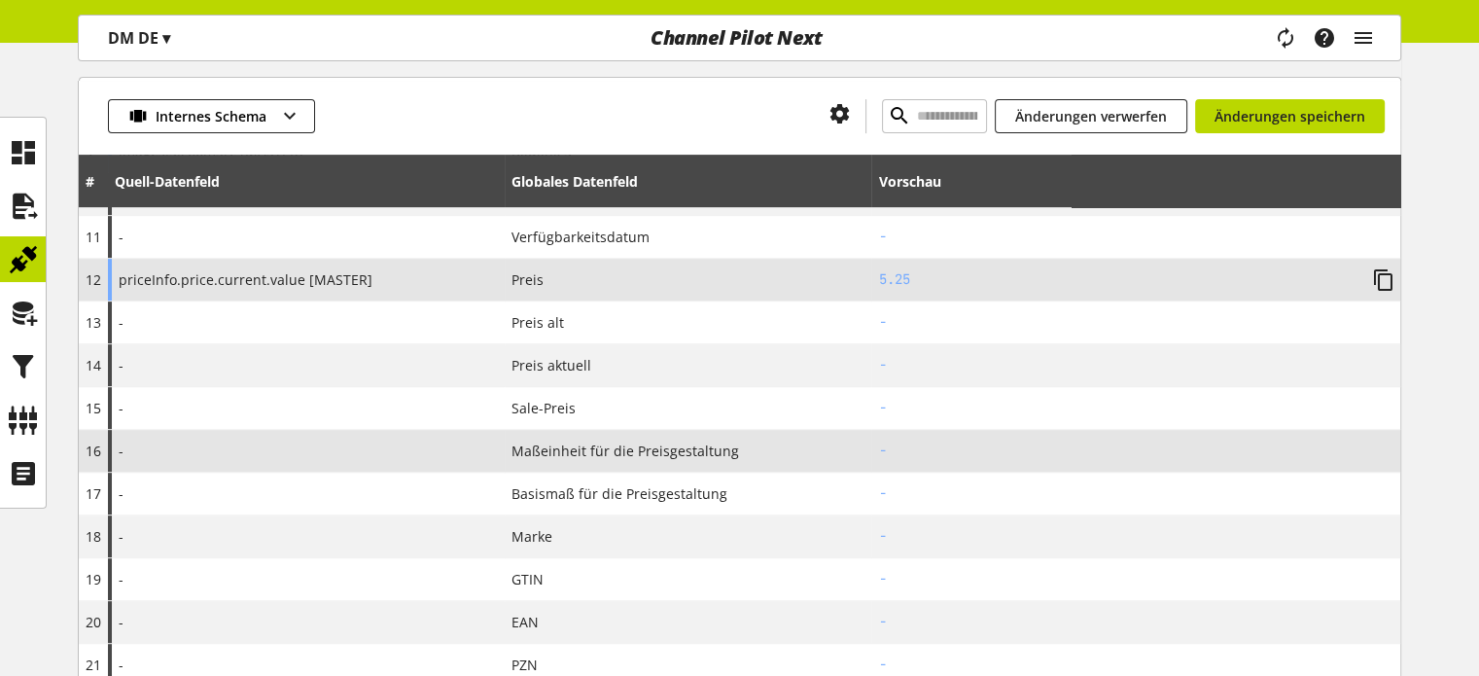
click at [446, 450] on div "-" at bounding box center [306, 451] width 397 height 42
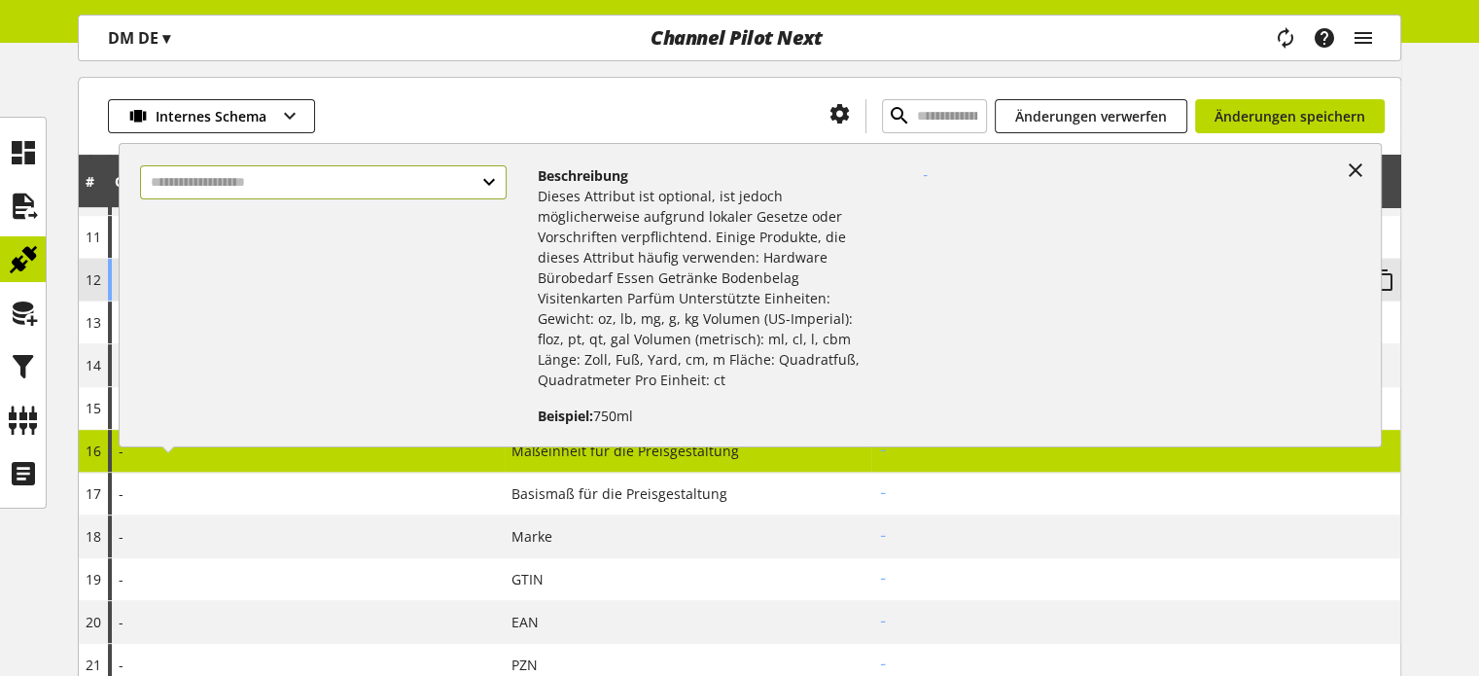
click at [246, 190] on input "text" at bounding box center [323, 182] width 366 height 34
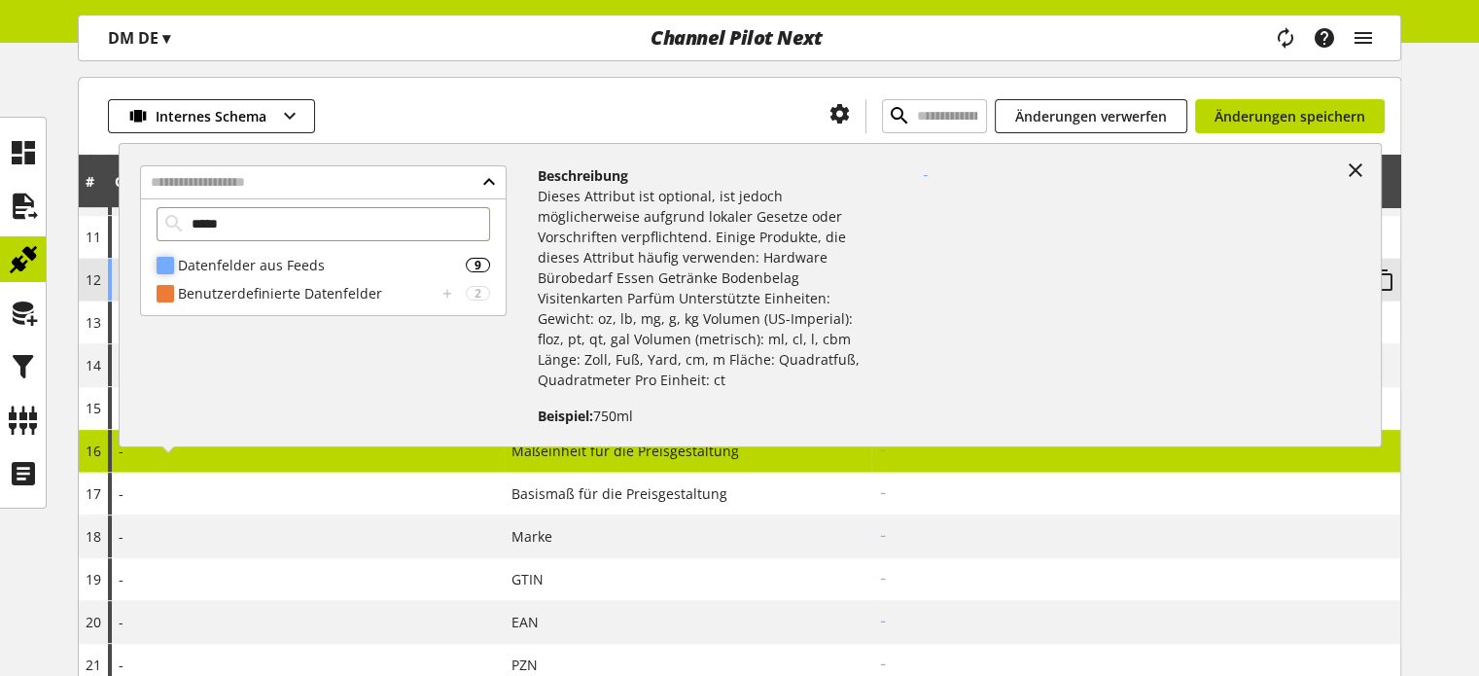
type input "*****"
click at [253, 275] on div "Datenfelder aus Feeds 9" at bounding box center [323, 265] width 365 height 28
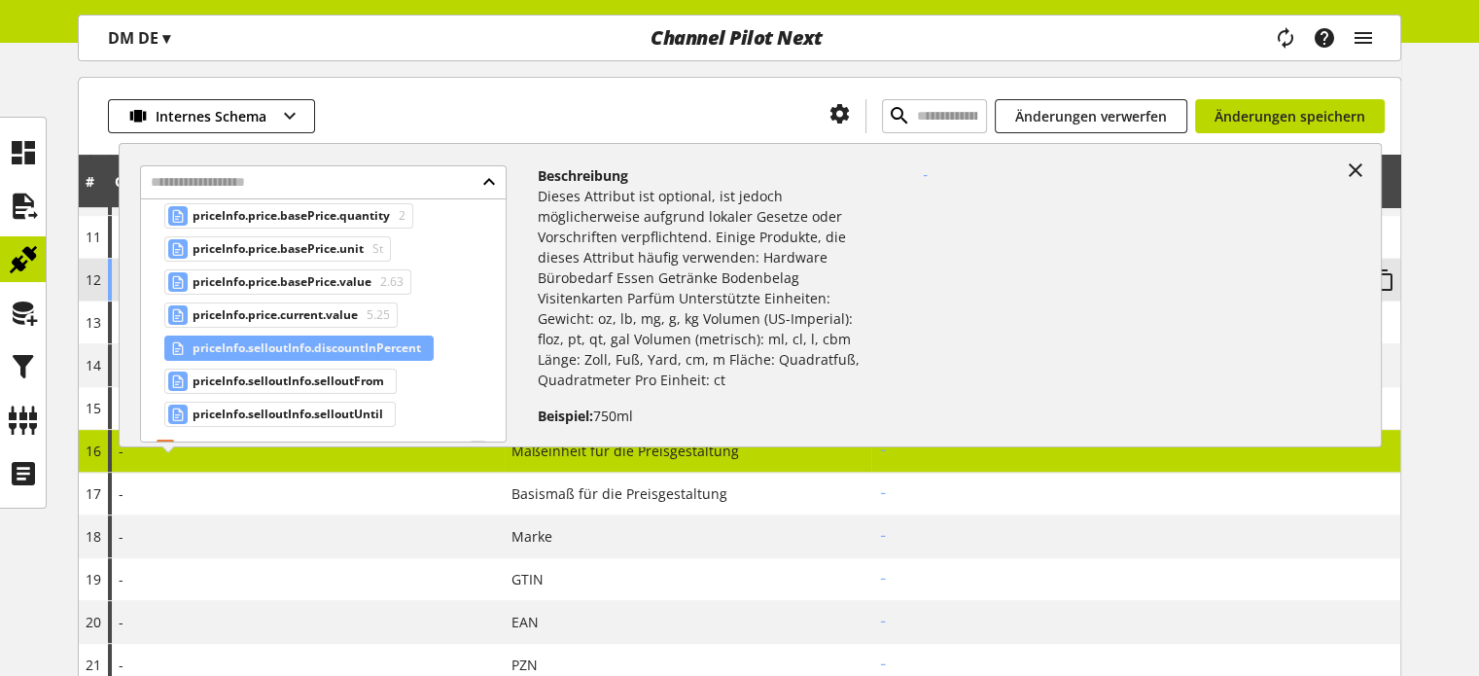
scroll to position [97, 0]
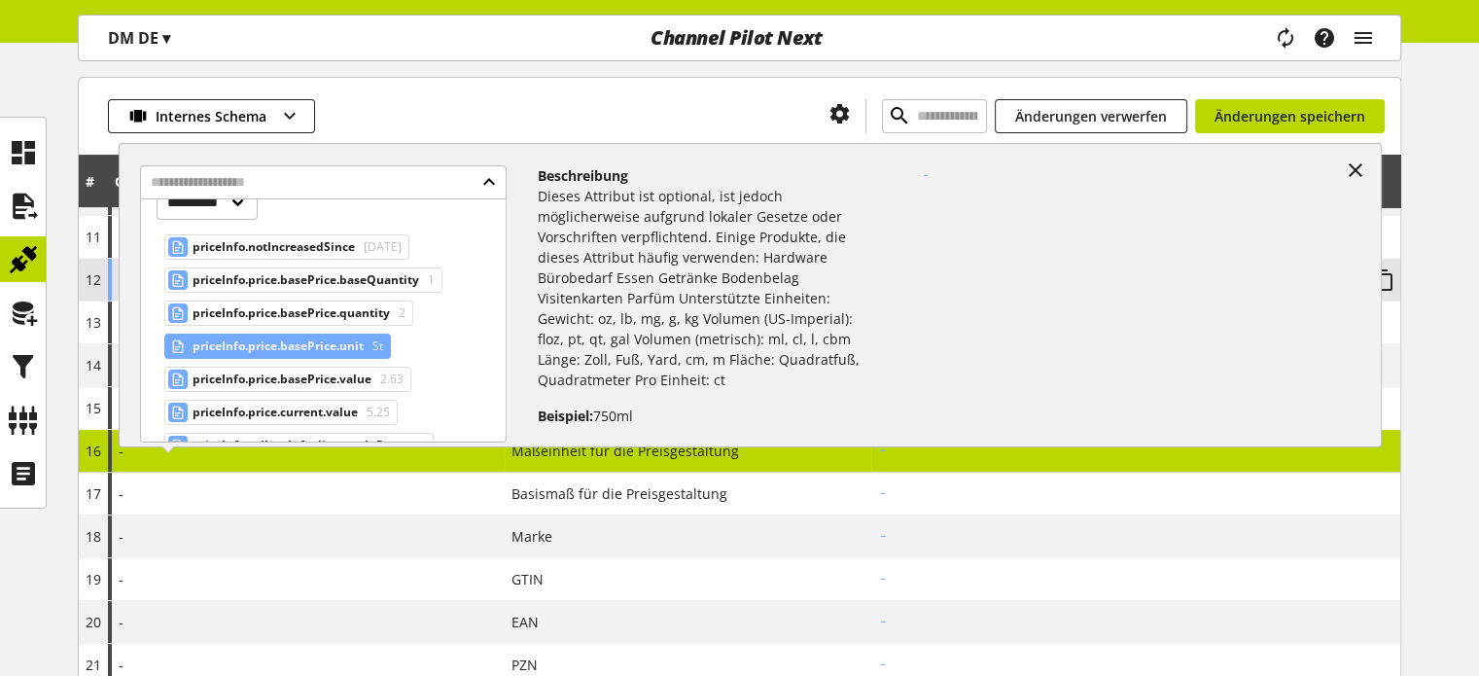
click at [319, 344] on span "priceInfo.price.basePrice.unit" at bounding box center [278, 346] width 171 height 23
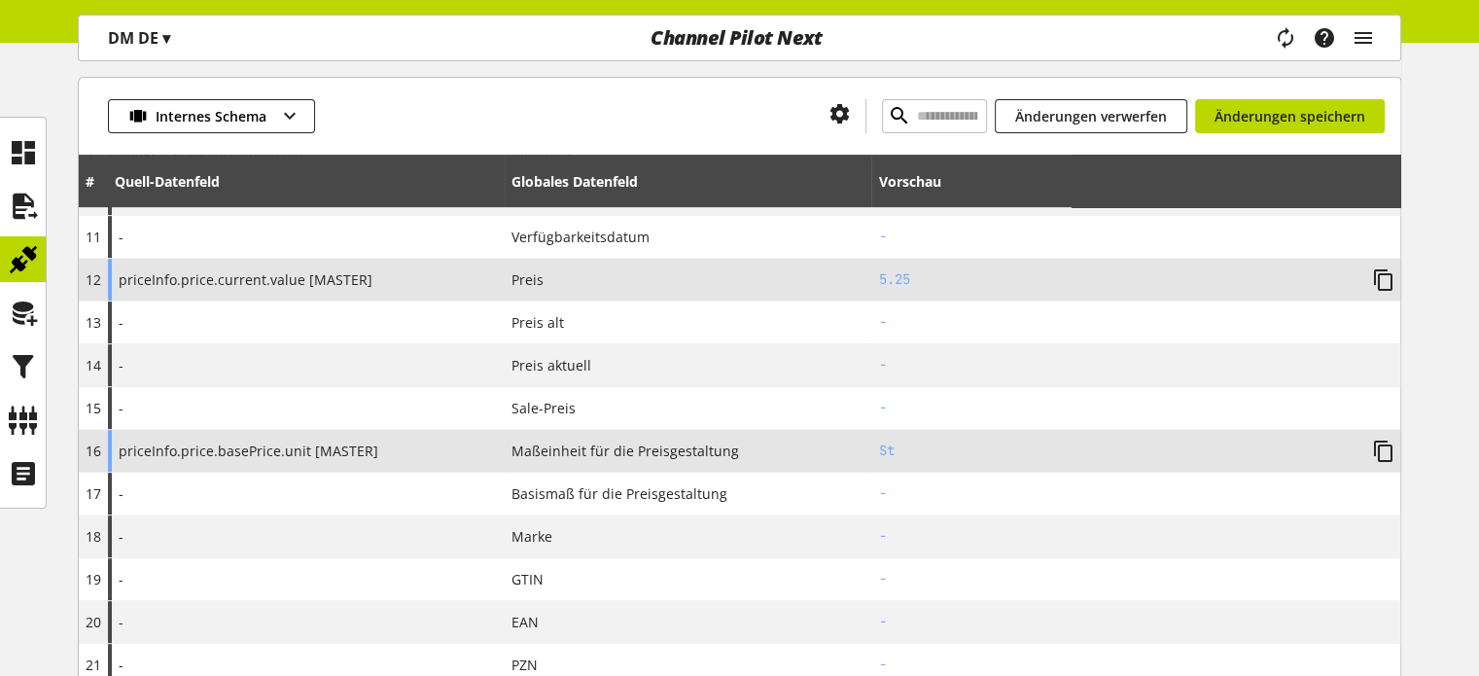
click at [550, 447] on span "Maßeinheit für die Preisgestaltung" at bounding box center [626, 451] width 228 height 20
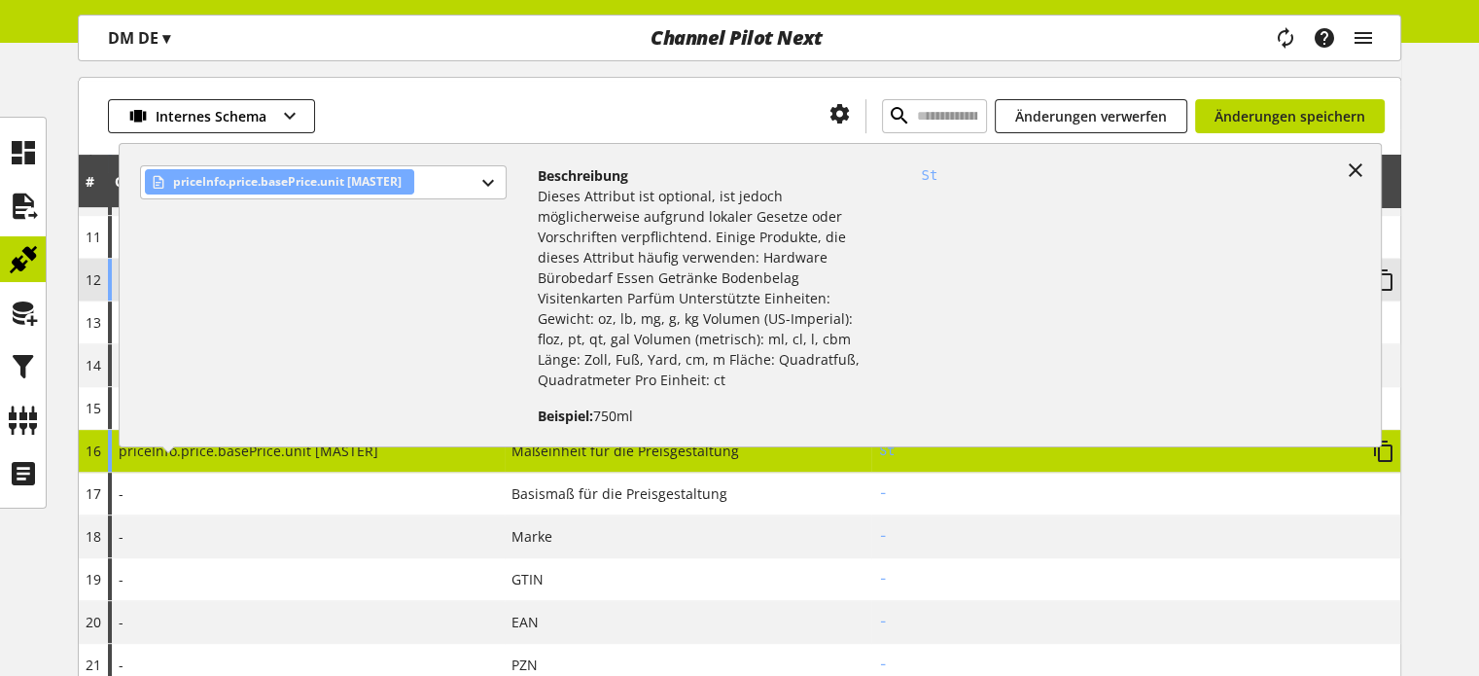
click at [278, 454] on span "priceInfo.price.basePrice.unit [MASTER]" at bounding box center [249, 450] width 260 height 18
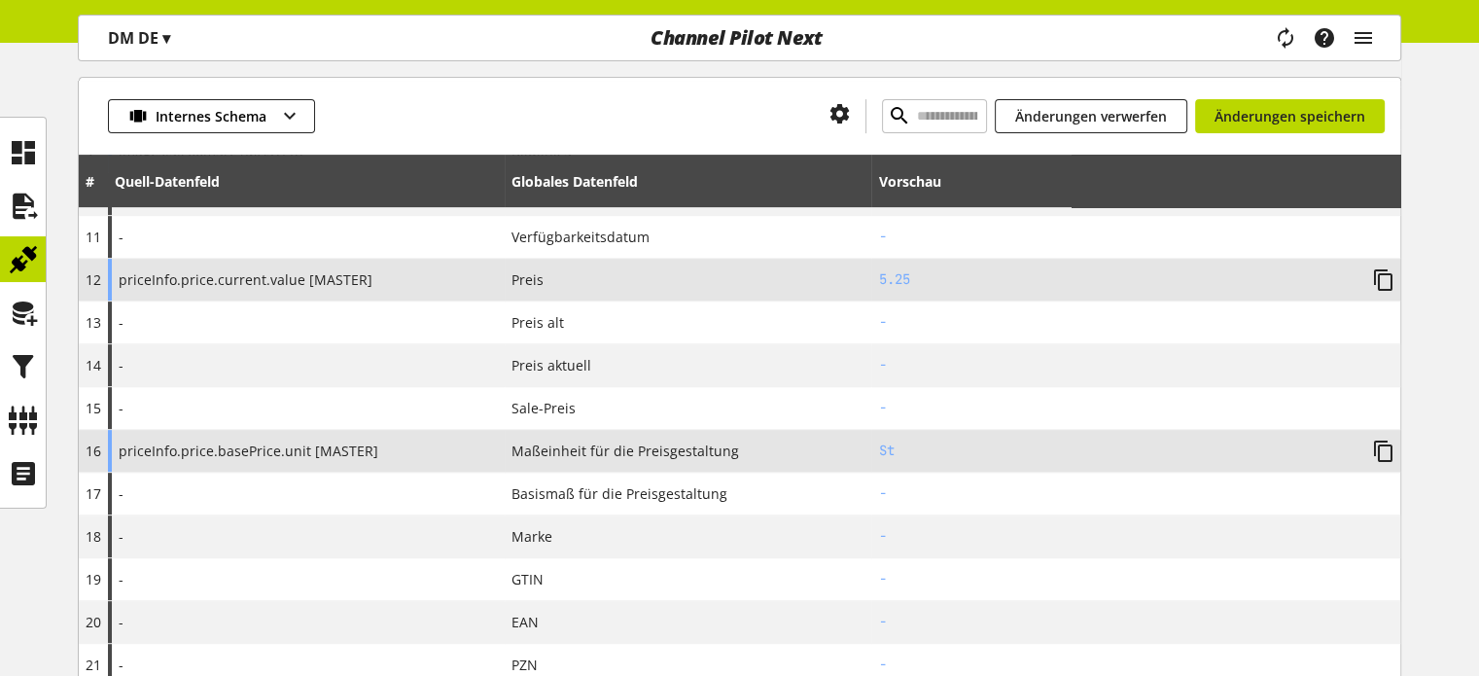
click at [278, 454] on span "priceInfo.price.basePrice.unit [MASTER]" at bounding box center [249, 451] width 260 height 20
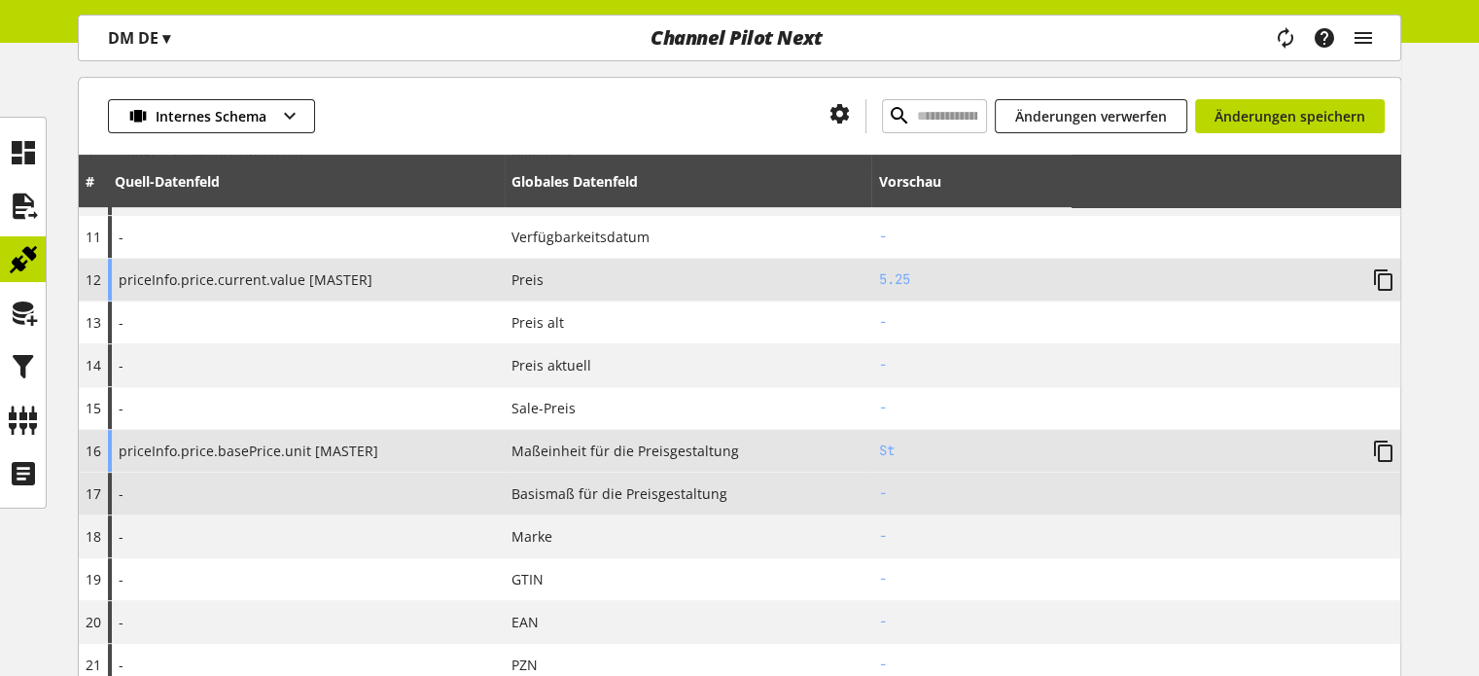
click at [272, 499] on div "-" at bounding box center [306, 494] width 397 height 42
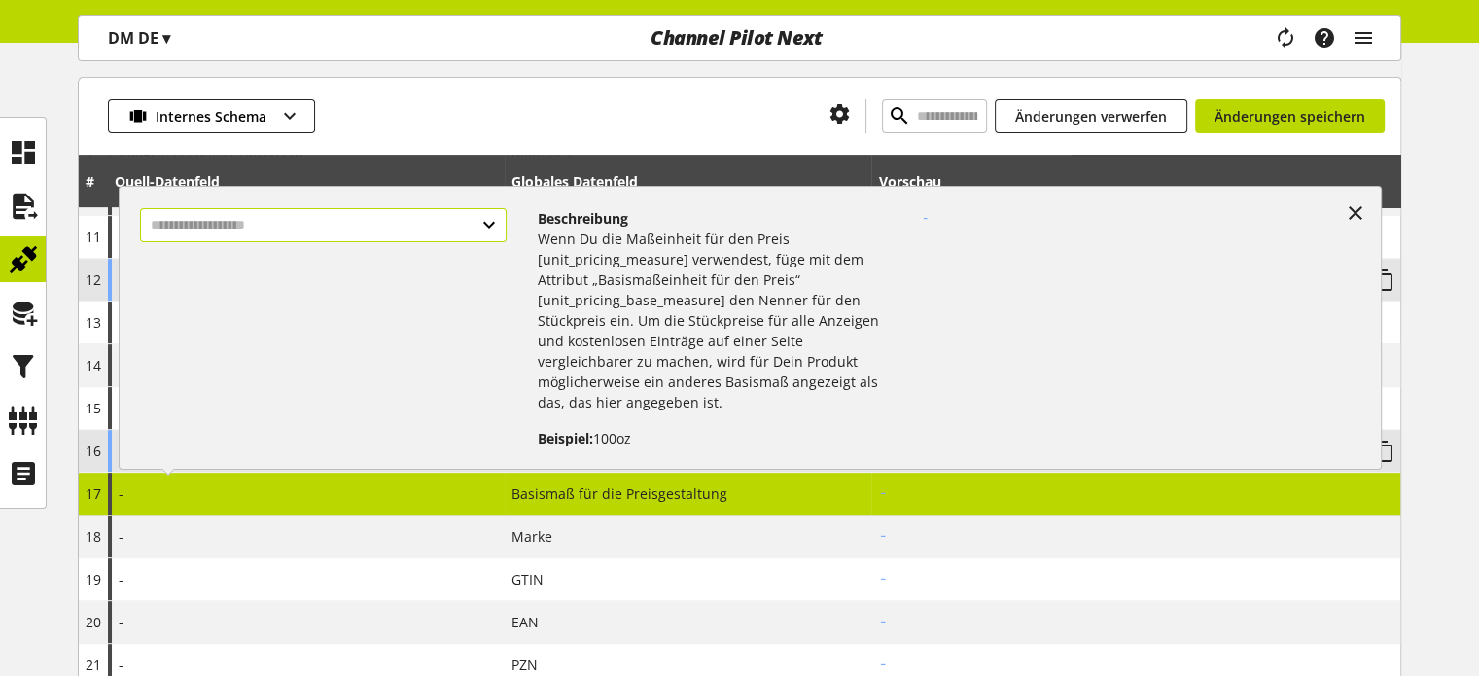
click at [224, 230] on input "text" at bounding box center [323, 225] width 366 height 34
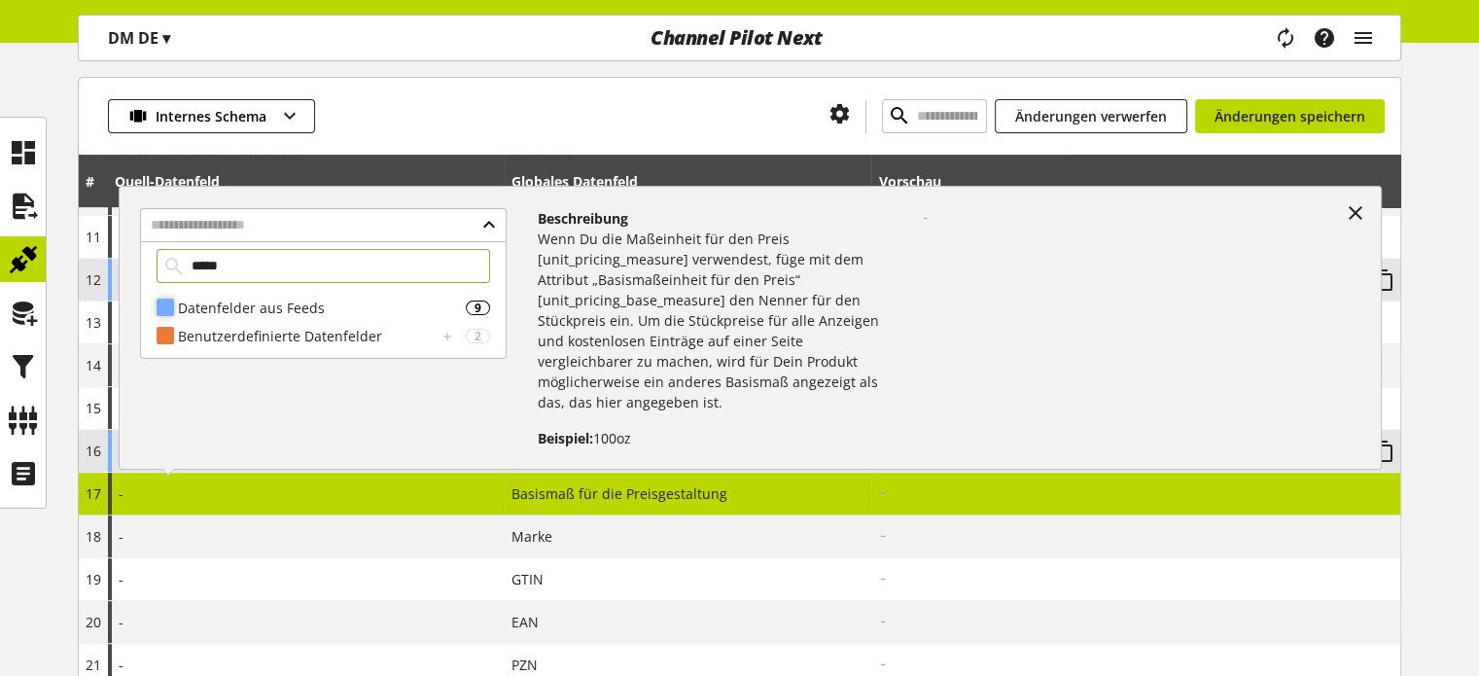
type input "*****"
click at [244, 300] on div "Datenfelder aus Feeds" at bounding box center [322, 308] width 288 height 20
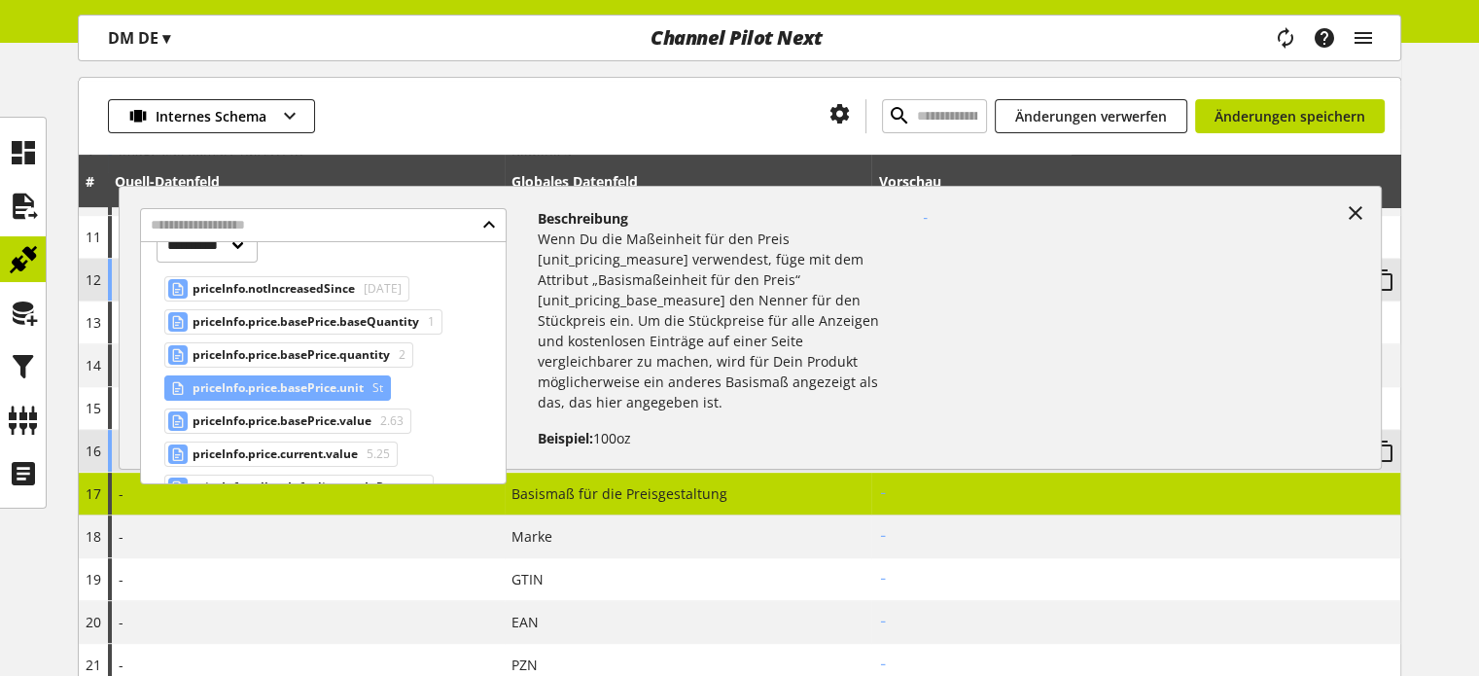
click at [253, 390] on span "priceInfo.price.basePrice.unit" at bounding box center [278, 387] width 171 height 23
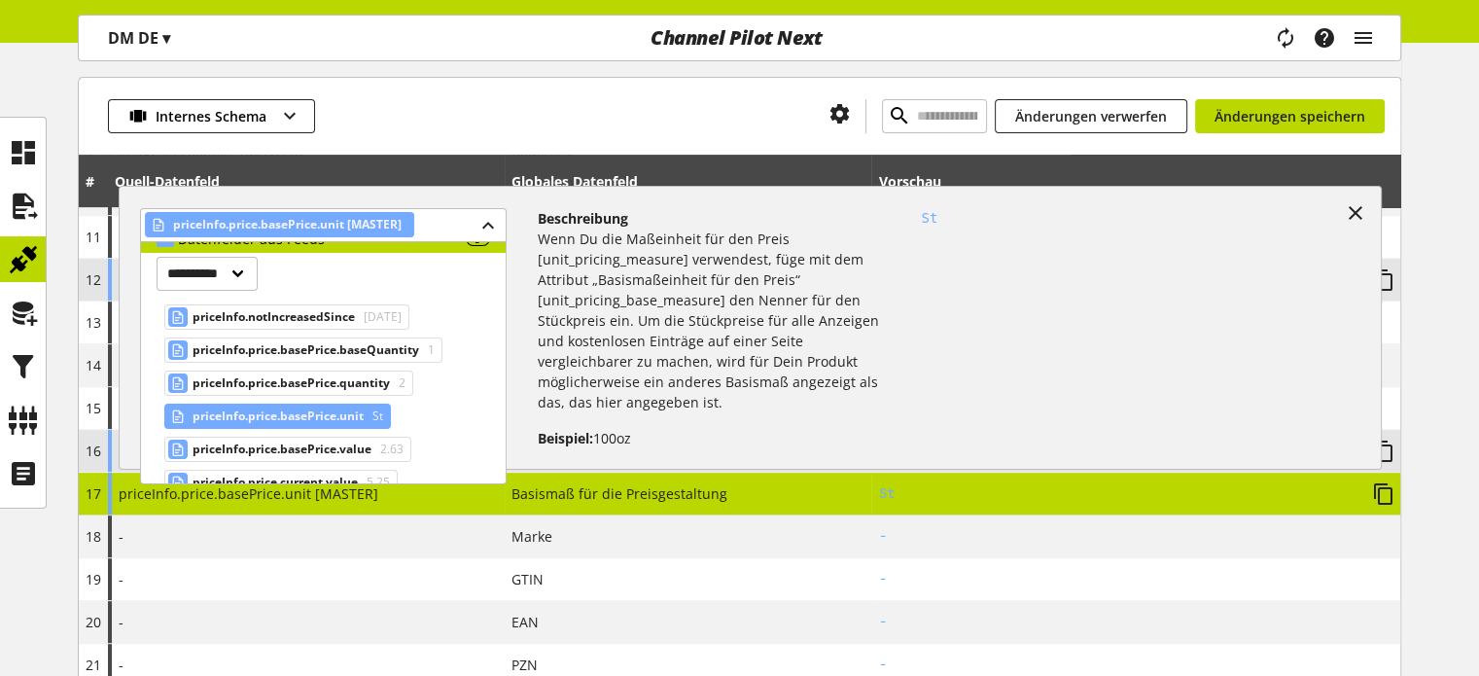
scroll to position [124, 0]
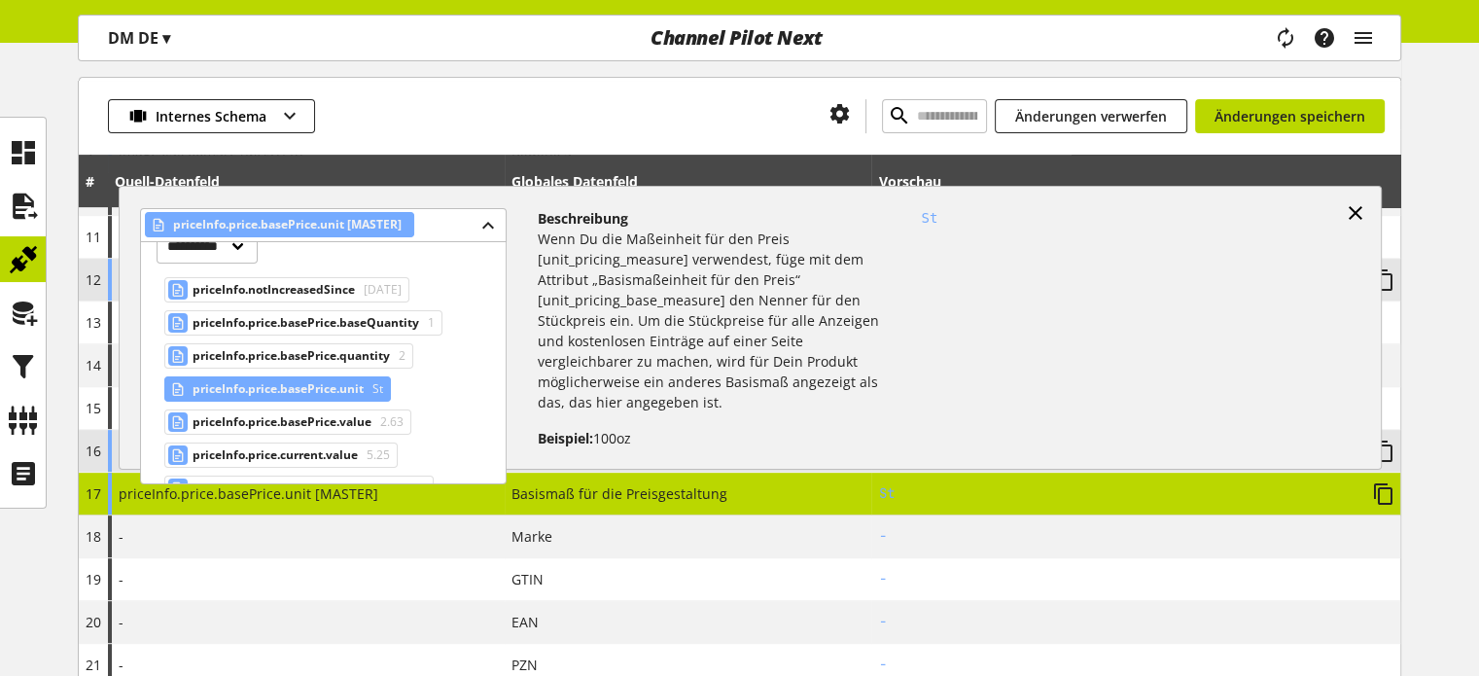
click at [1361, 213] on icon at bounding box center [1355, 212] width 23 height 35
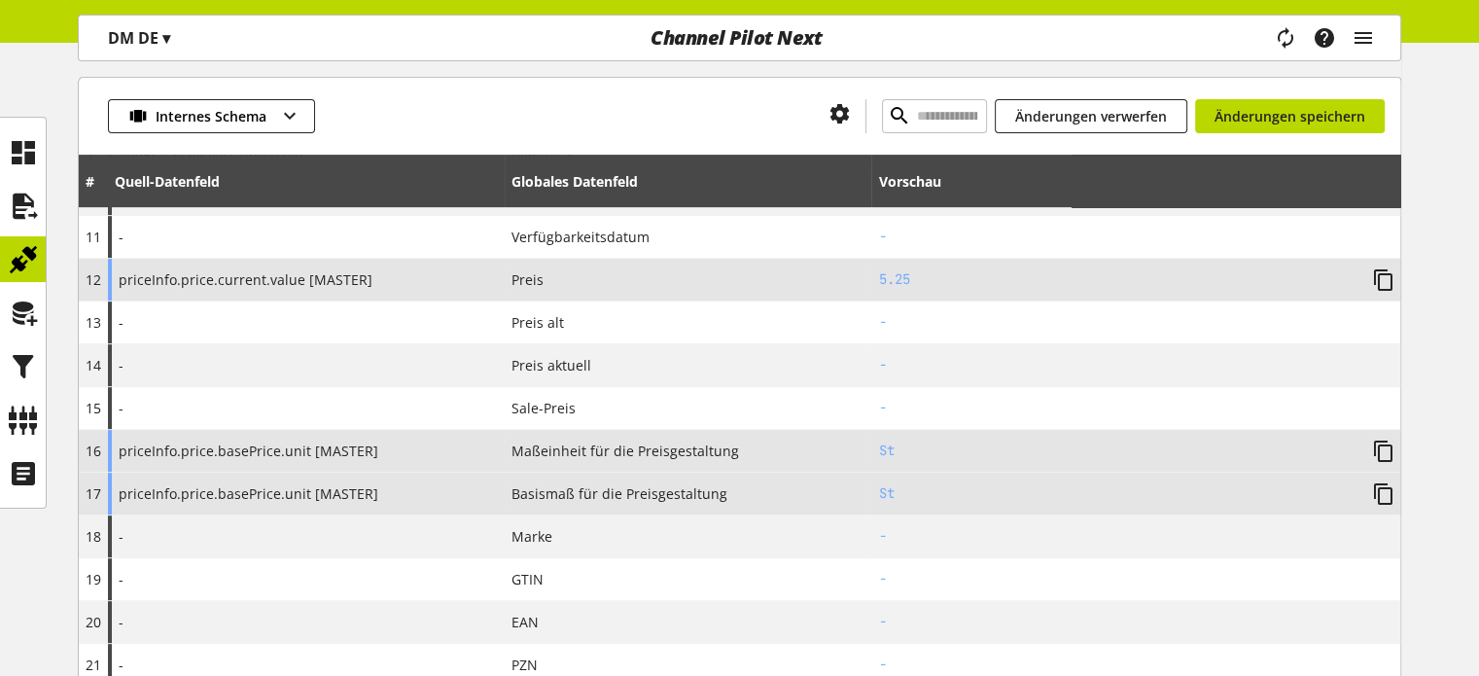
click at [268, 453] on span "priceInfo.price.basePrice.unit [MASTER]" at bounding box center [249, 451] width 260 height 20
click at [222, 445] on span "priceInfo.price.basePrice.unit [MASTER]" at bounding box center [249, 451] width 260 height 20
click at [477, 439] on div "priceInfo.price.basePrice.unit [MASTER]" at bounding box center [306, 451] width 397 height 42
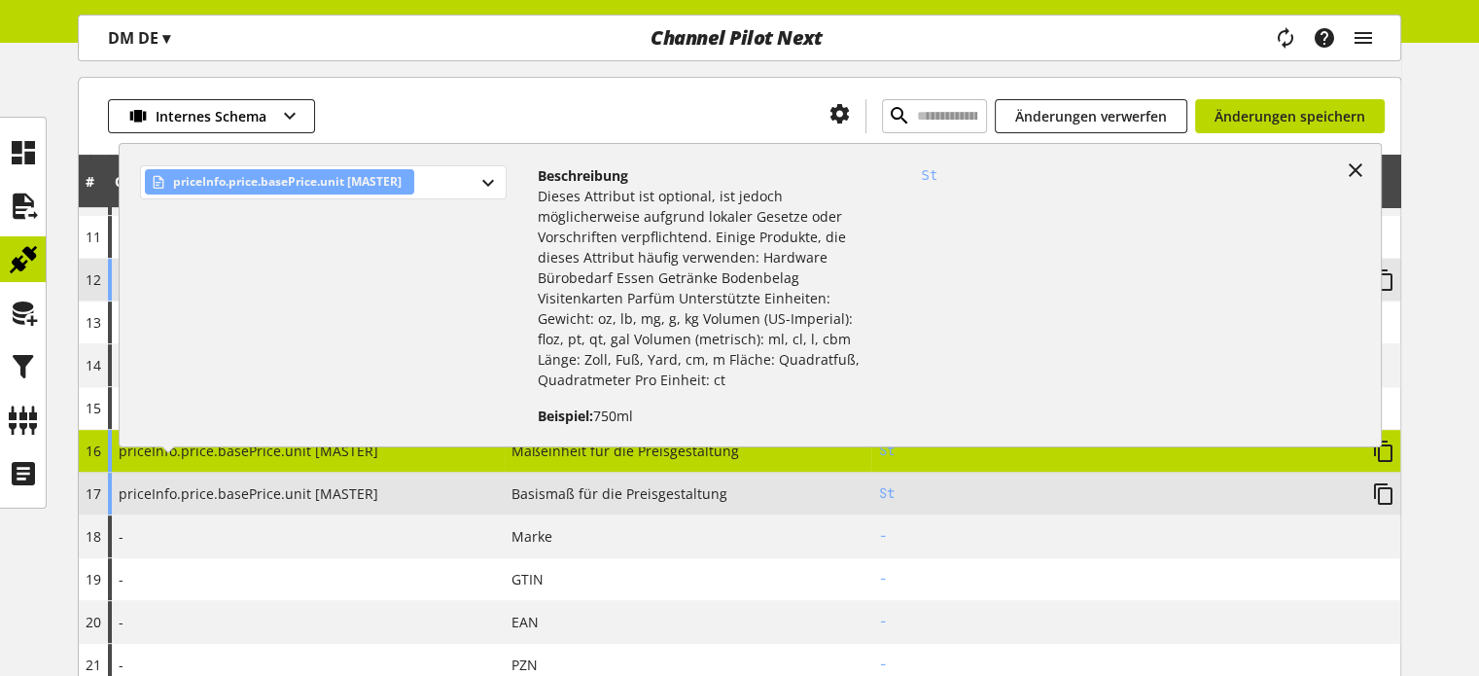
click at [418, 179] on div "priceInfo.price.basePrice.unit [MASTER]" at bounding box center [323, 182] width 366 height 34
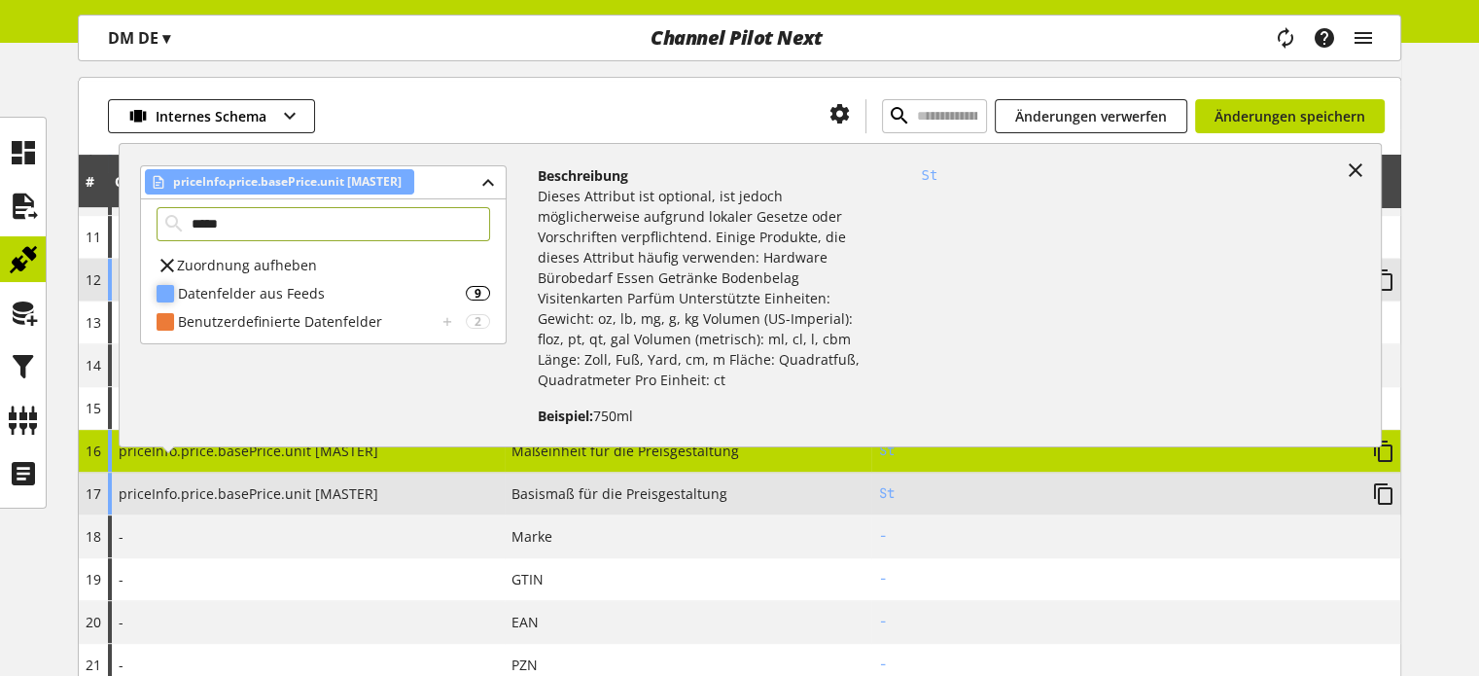
type input "*****"
click at [333, 299] on div "Datenfelder aus Feeds" at bounding box center [322, 293] width 288 height 20
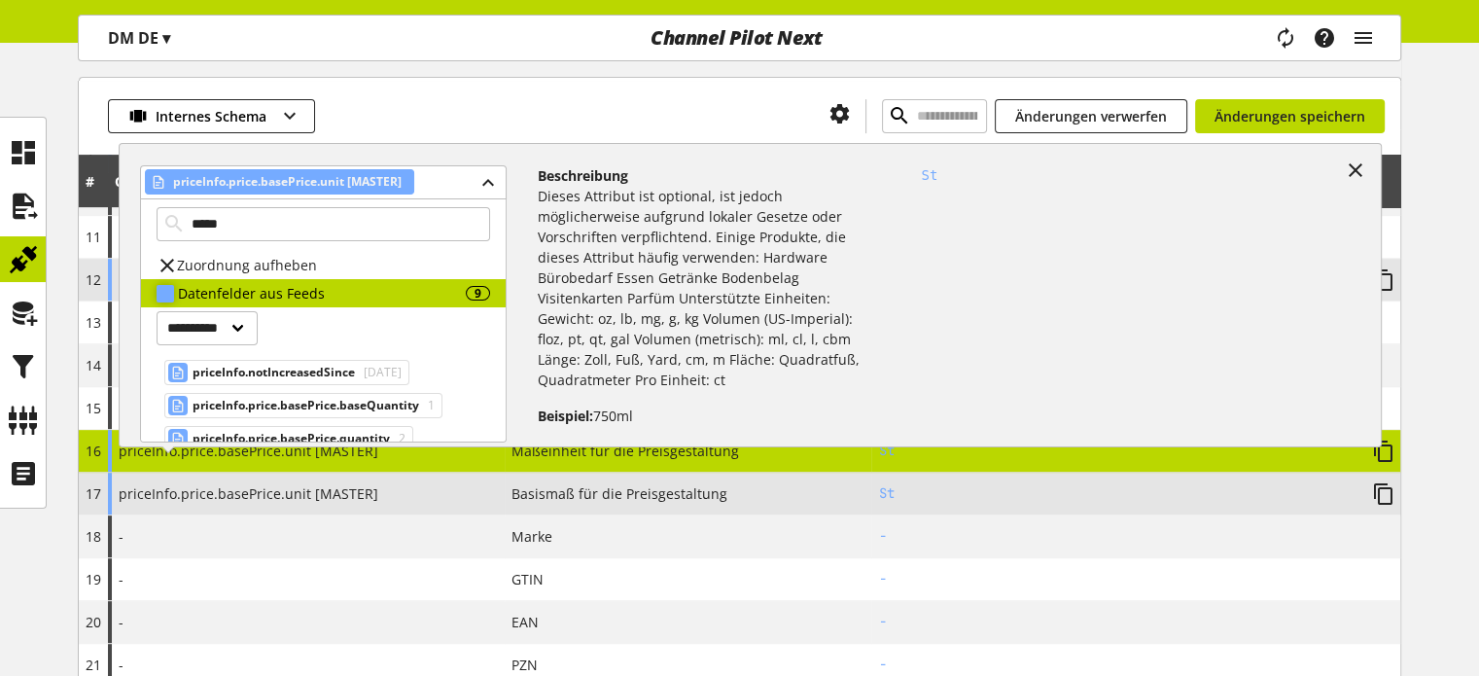
scroll to position [97, 0]
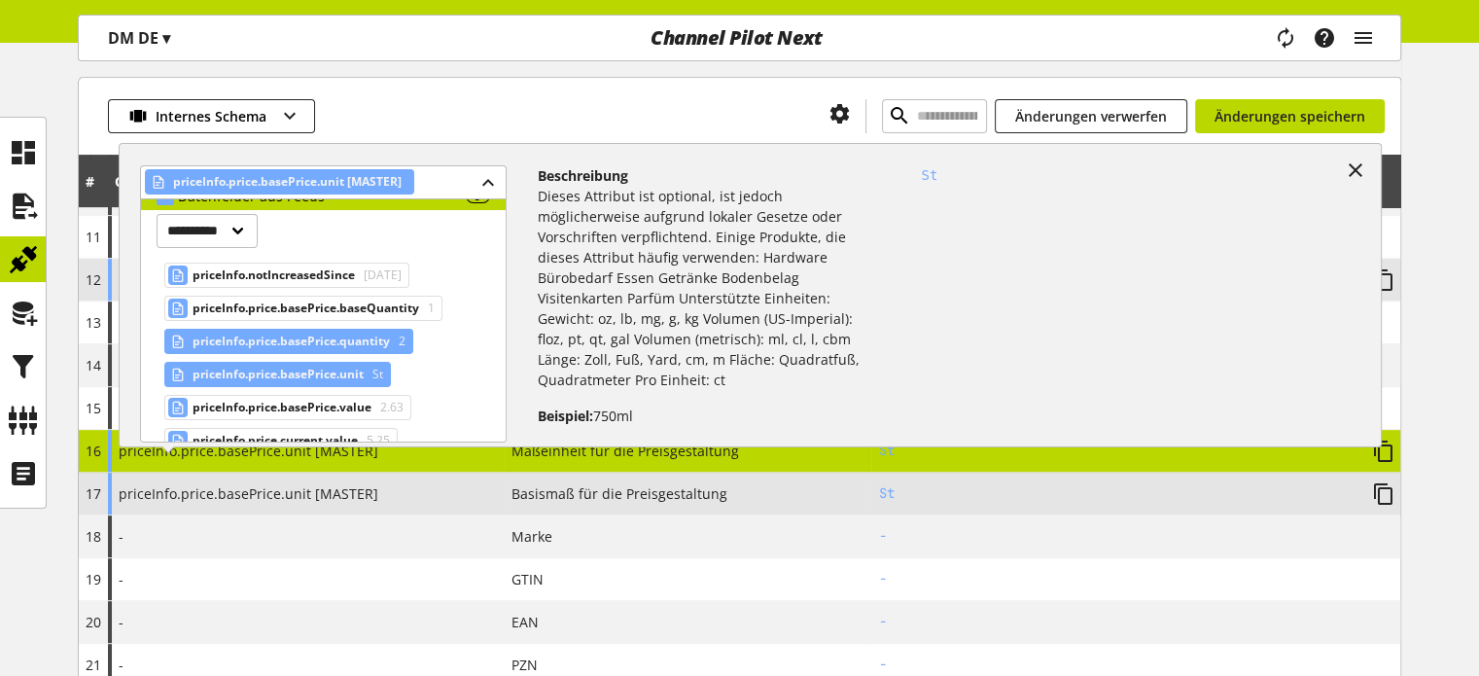
click at [351, 344] on span "priceInfo.price.basePrice.quantity" at bounding box center [291, 341] width 197 height 23
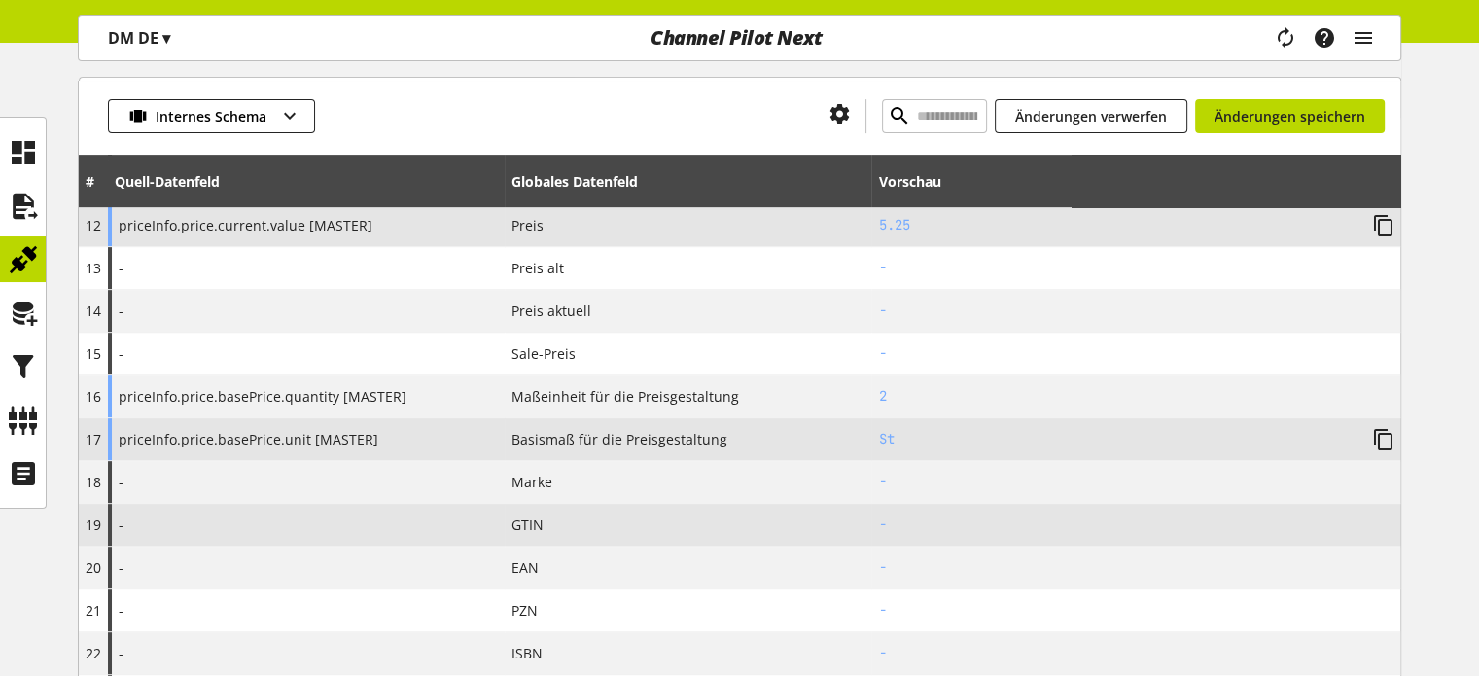
scroll to position [778, 0]
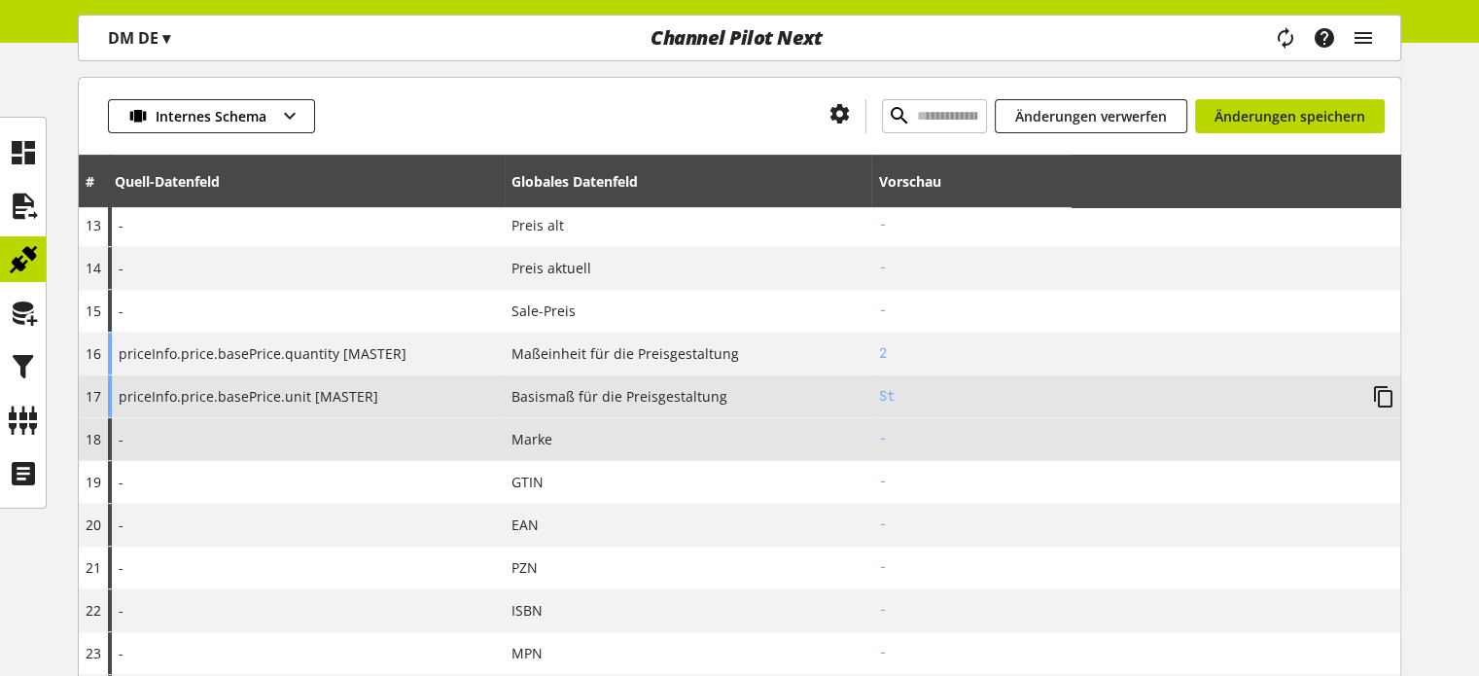
click at [372, 439] on div "-" at bounding box center [306, 439] width 397 height 42
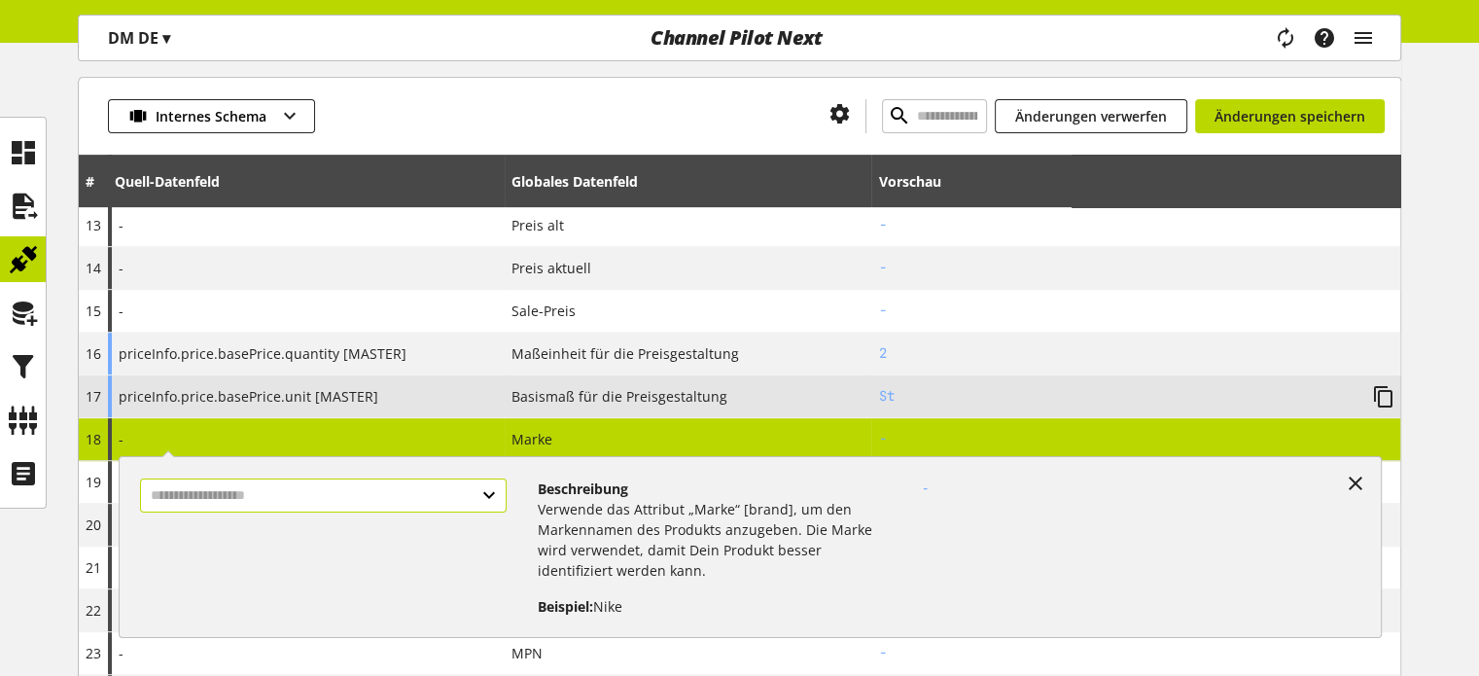
click at [262, 497] on input "text" at bounding box center [323, 495] width 366 height 34
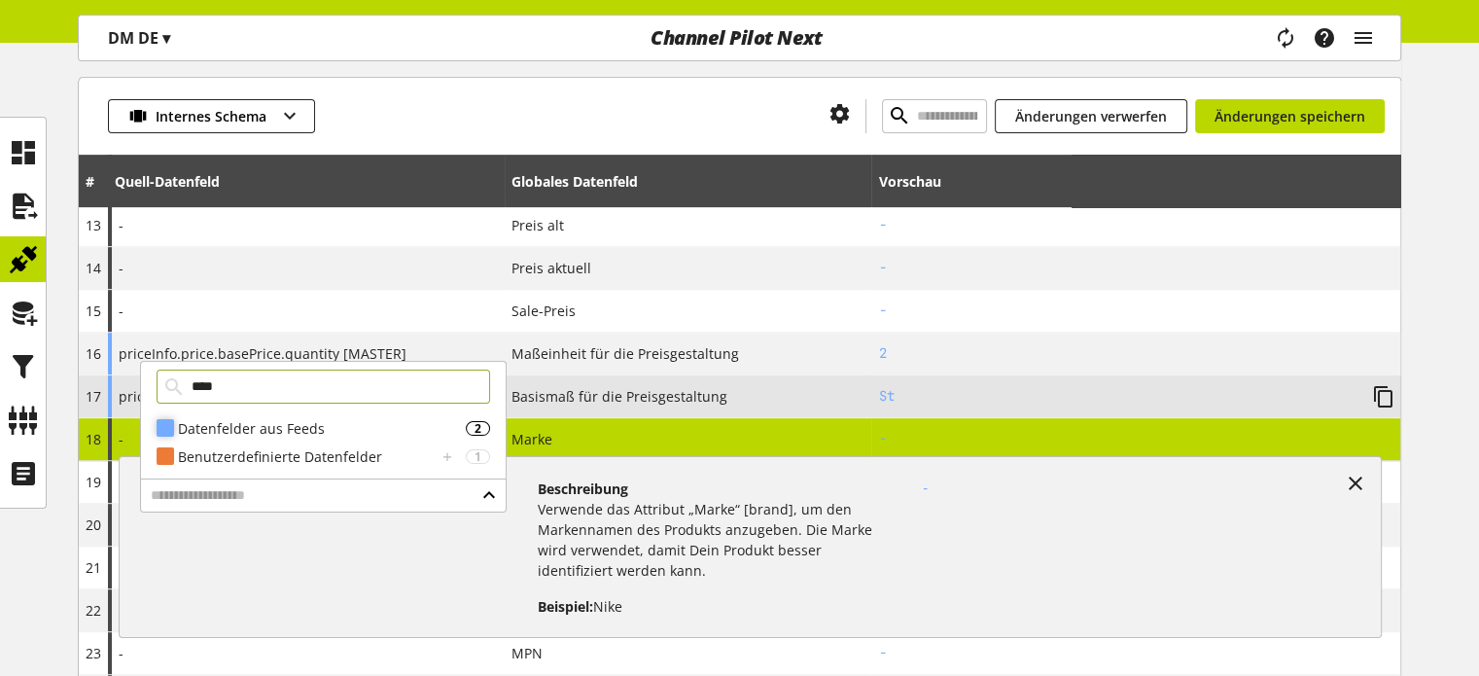
type input "****"
click at [253, 426] on div "Datenfelder aus Feeds" at bounding box center [322, 428] width 288 height 20
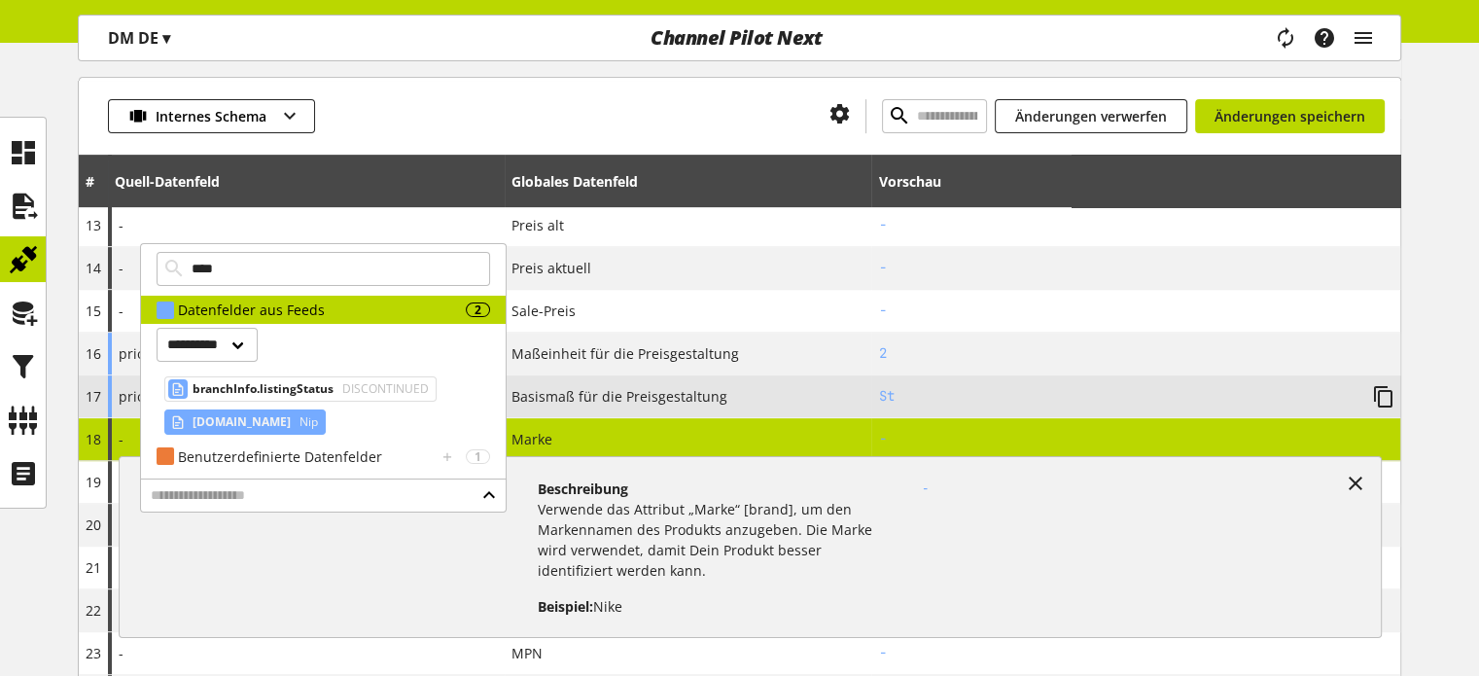
click at [238, 430] on span "brand.name" at bounding box center [242, 421] width 98 height 23
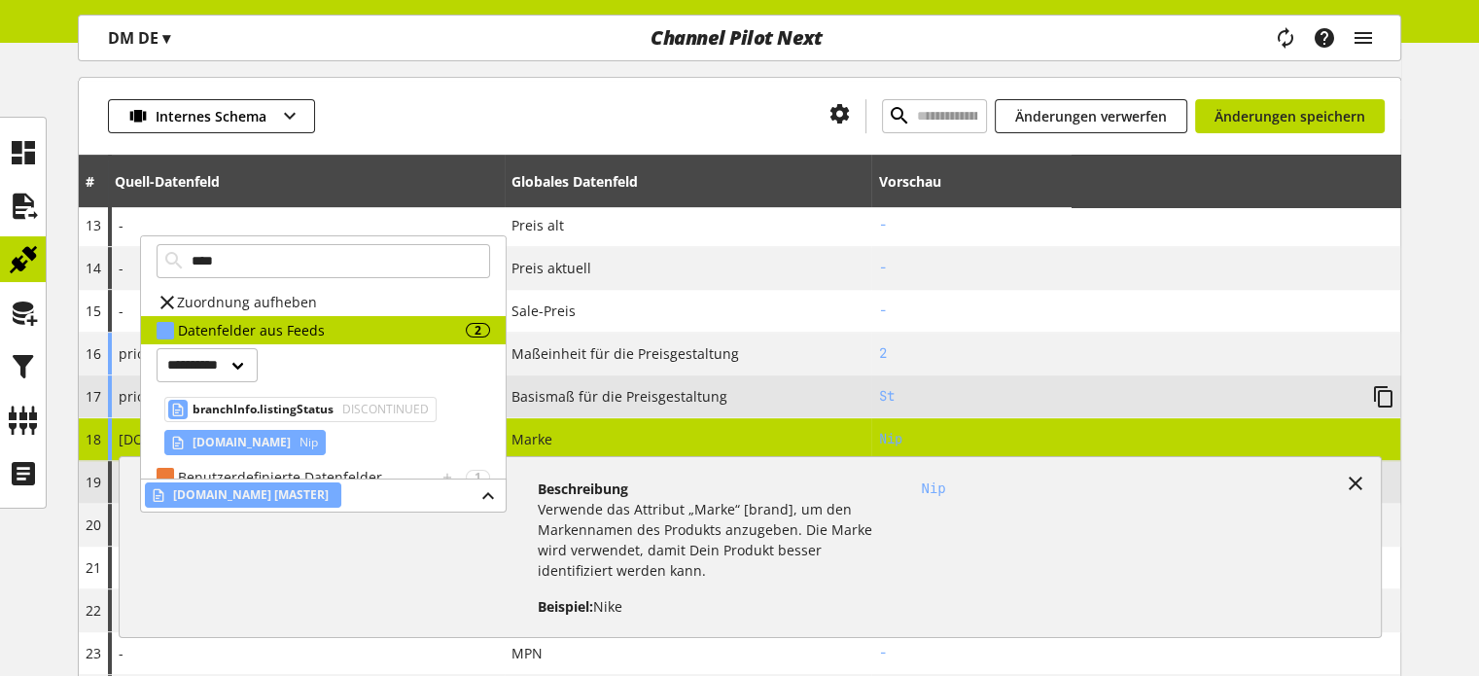
click at [1359, 479] on icon at bounding box center [1355, 483] width 23 height 35
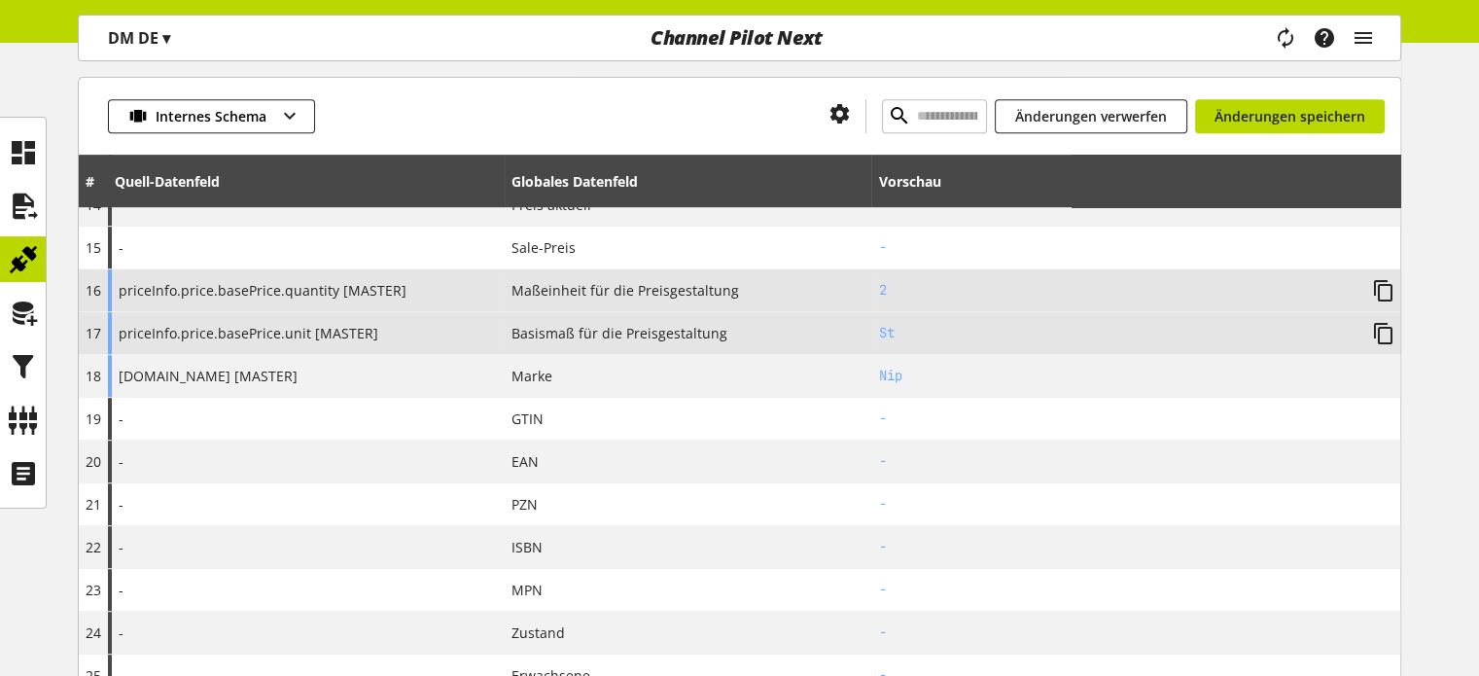
scroll to position [875, 0]
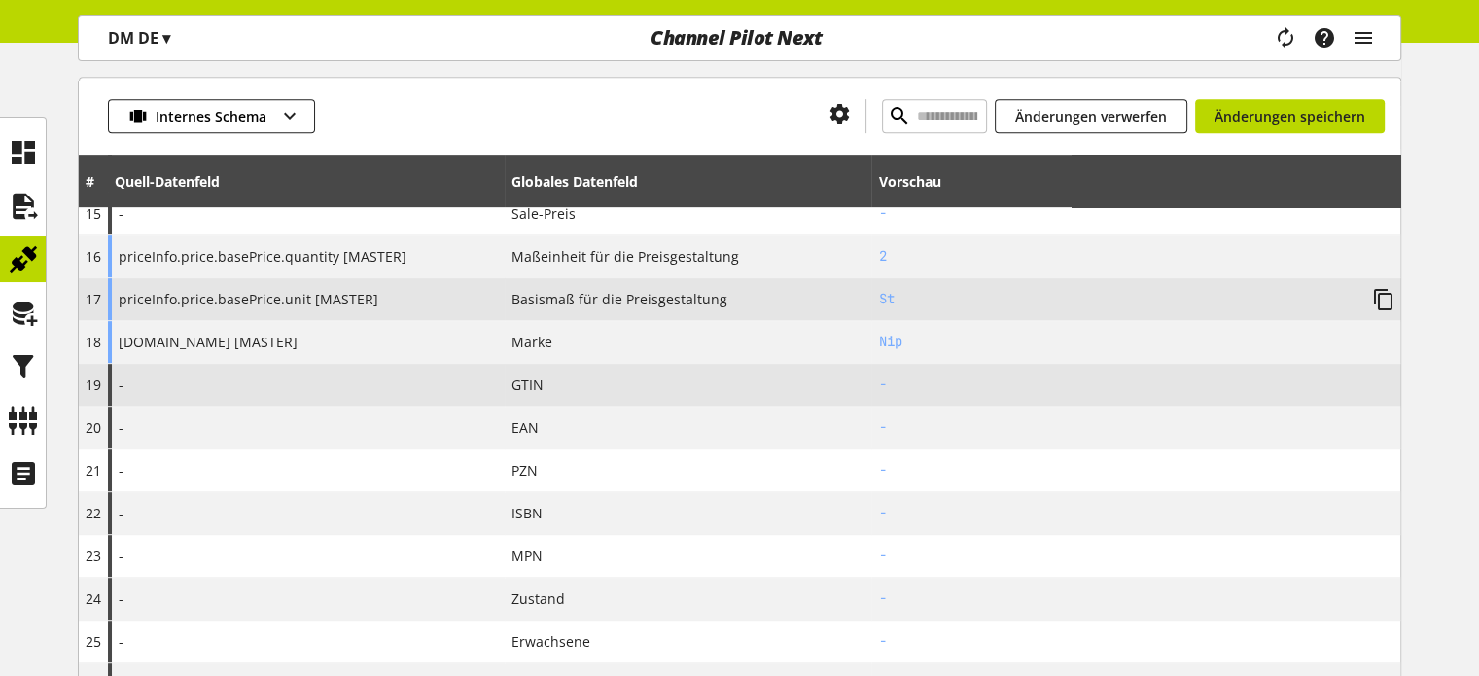
click at [508, 377] on td "GTIN" at bounding box center [689, 385] width 368 height 43
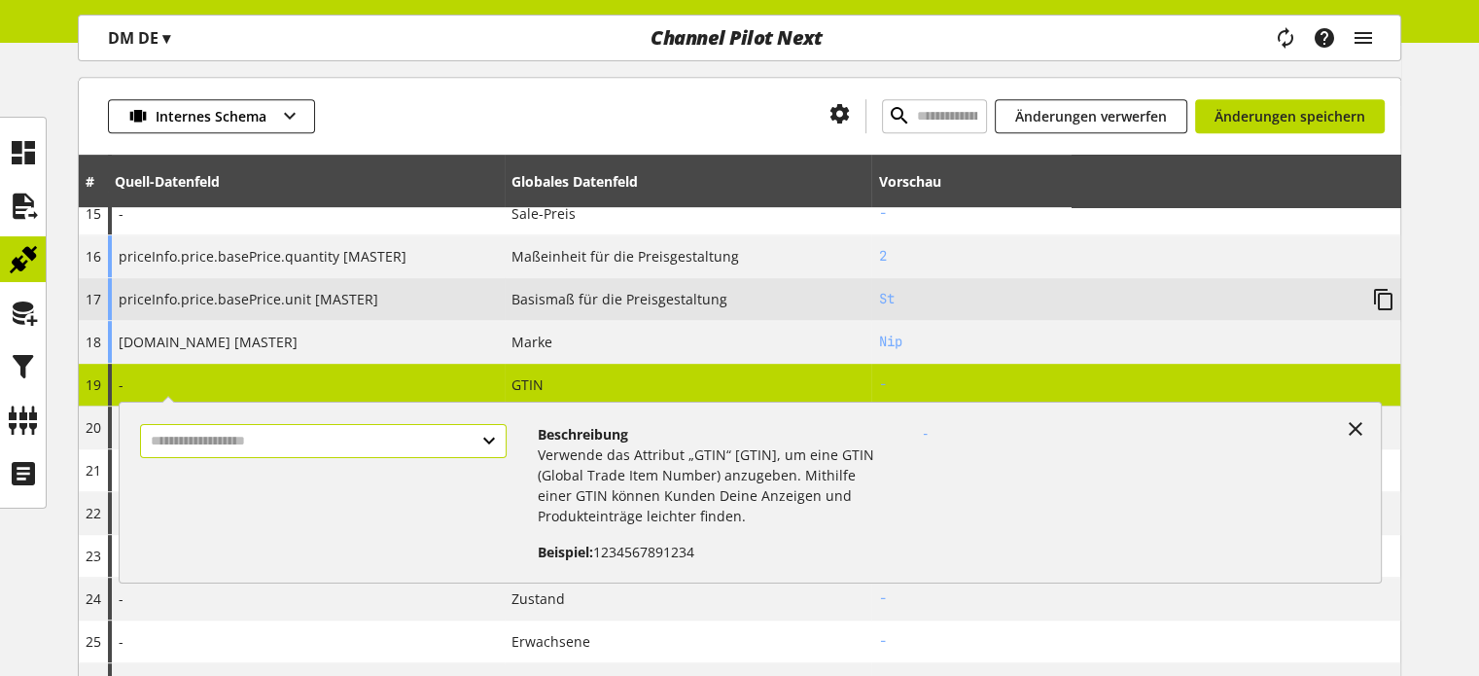
click at [250, 437] on input "text" at bounding box center [323, 441] width 366 height 34
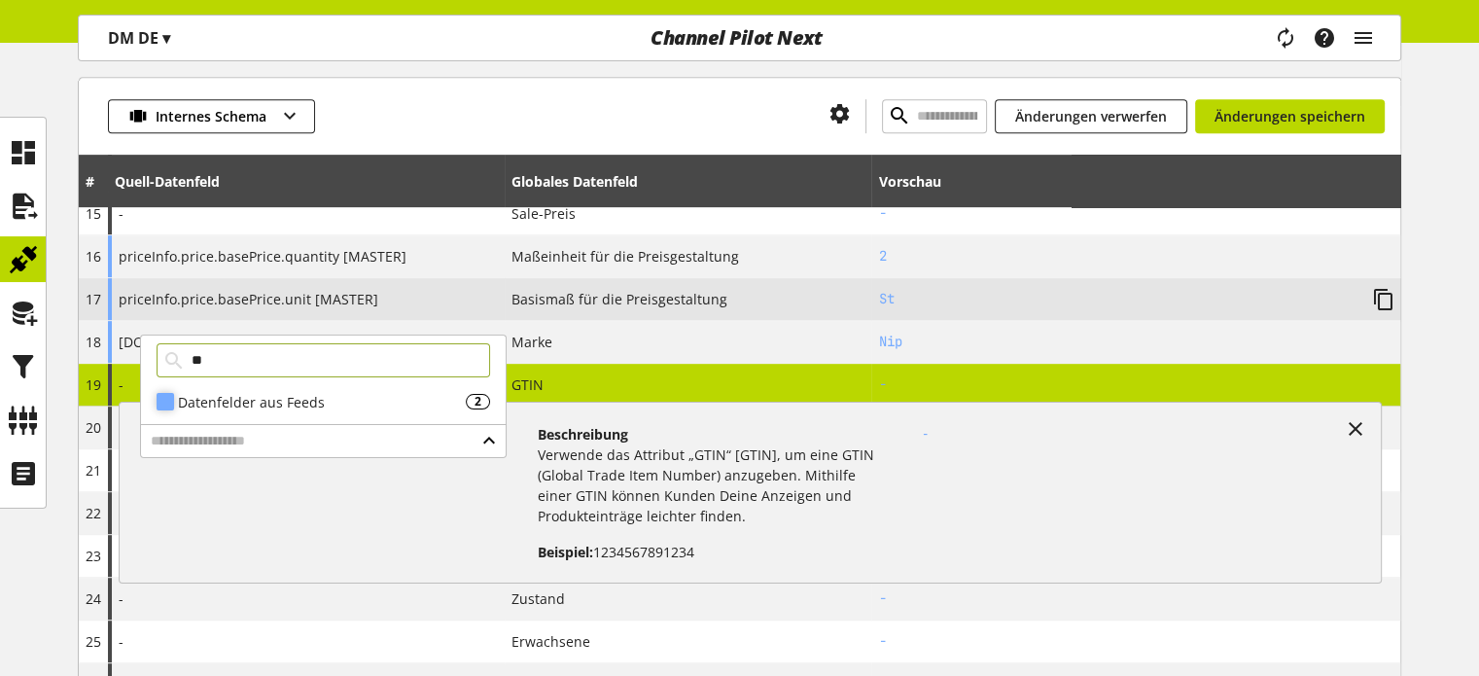
type input "**"
click at [241, 399] on div "Datenfelder aus Feeds" at bounding box center [322, 402] width 288 height 20
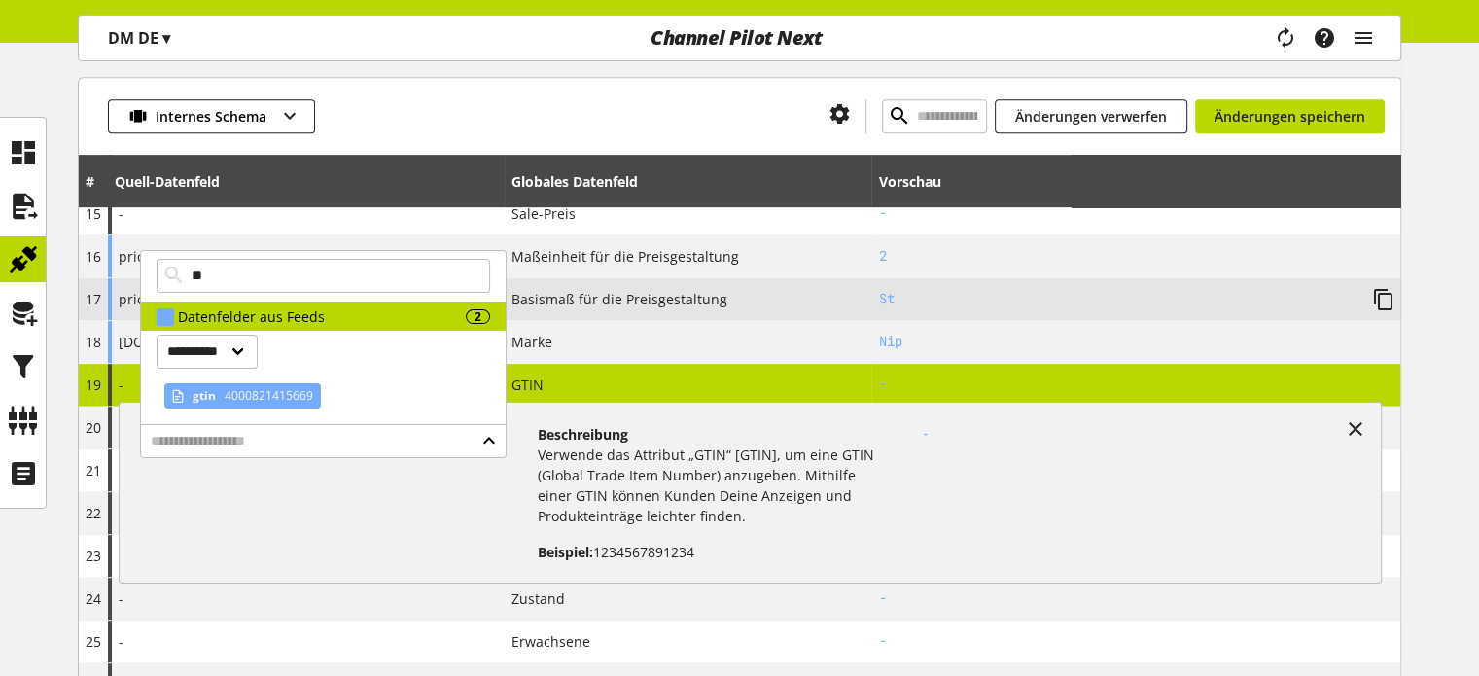
click at [234, 398] on span "4000821415669" at bounding box center [267, 395] width 92 height 23
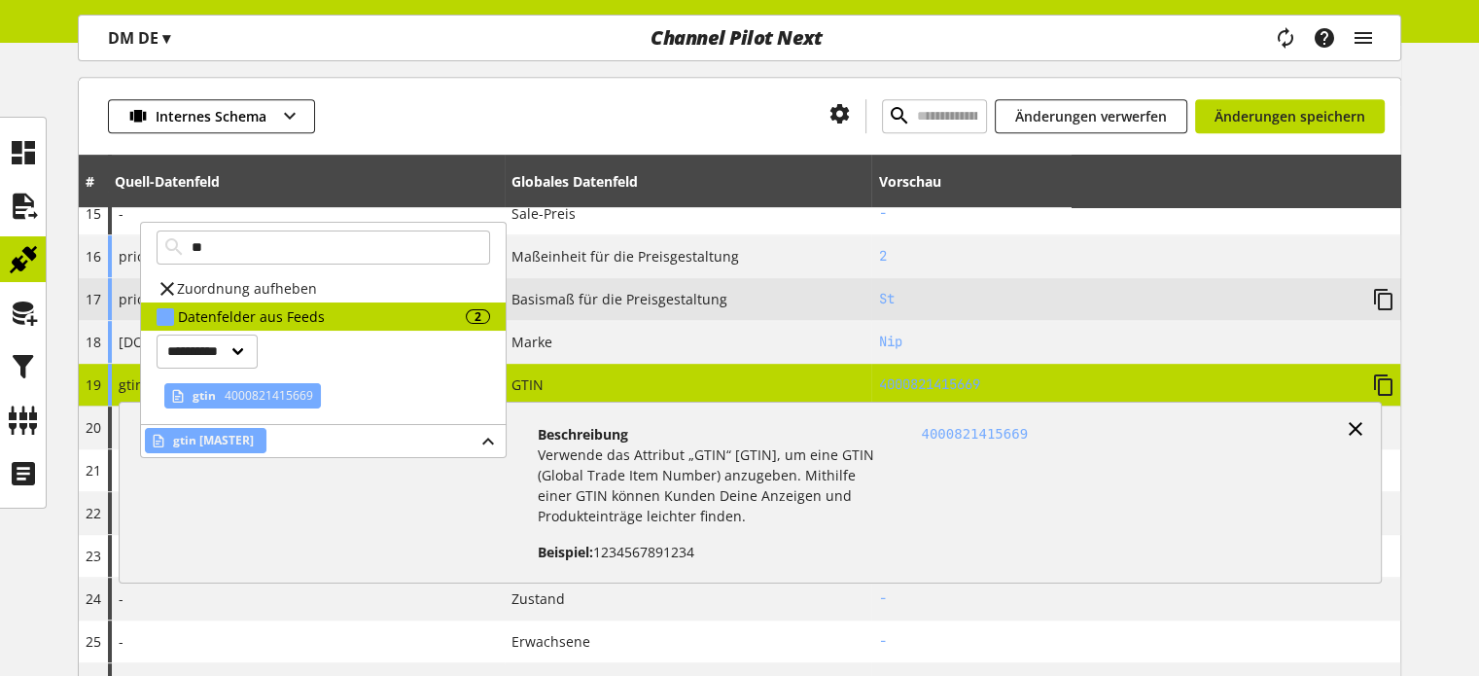
click at [1350, 421] on icon at bounding box center [1355, 428] width 23 height 35
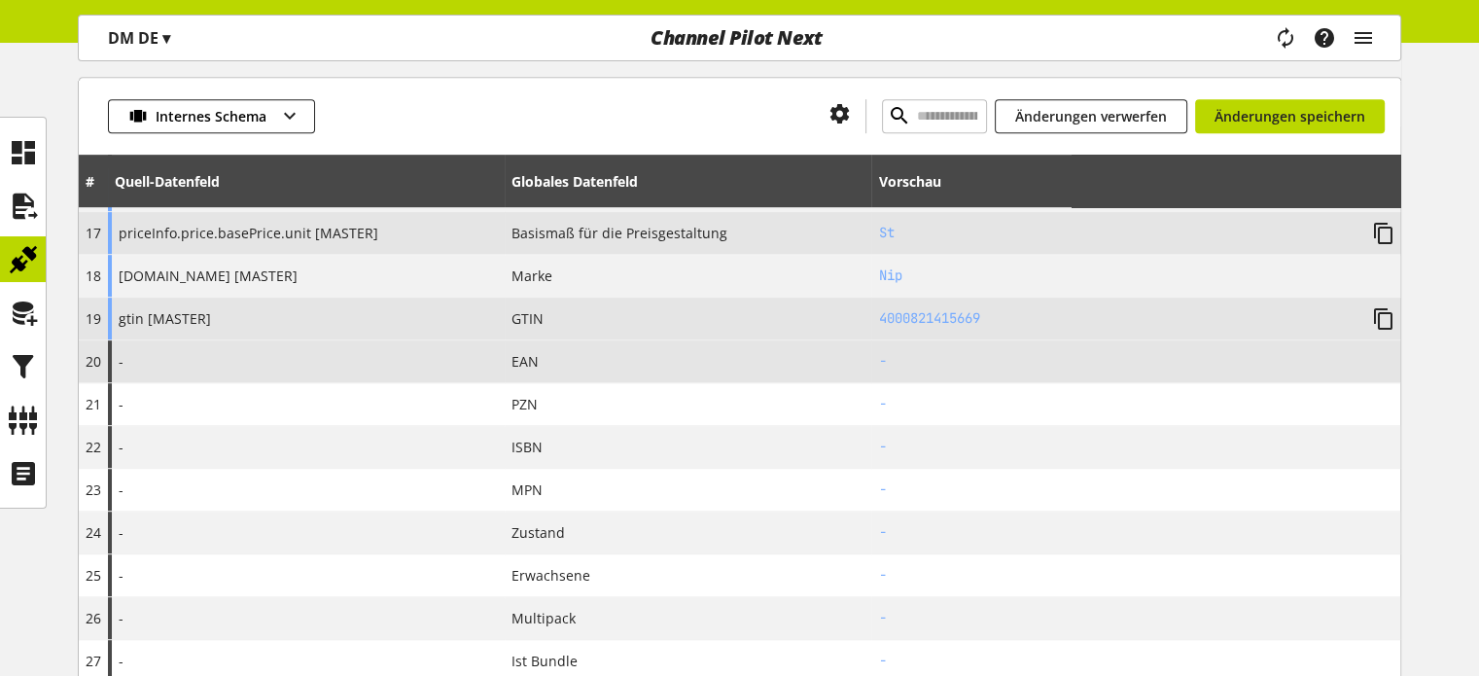
scroll to position [972, 0]
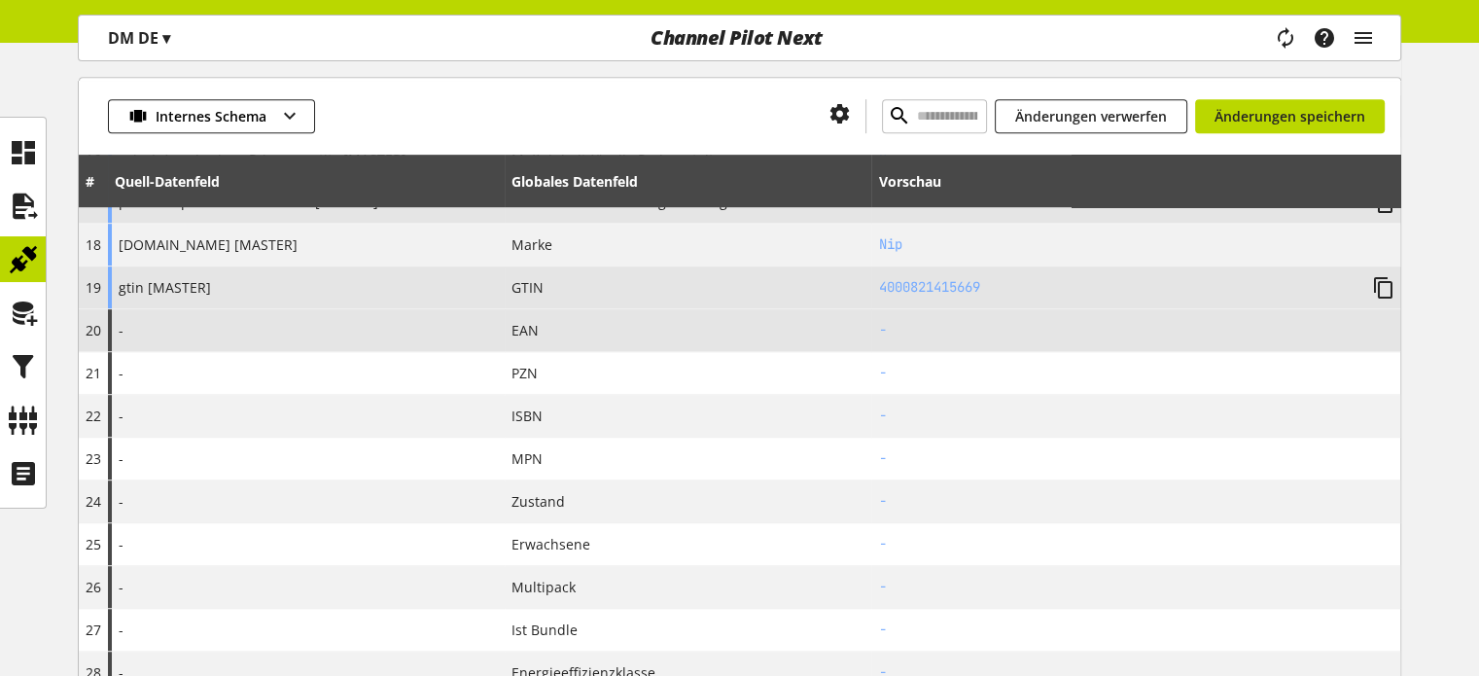
click at [395, 320] on div "-" at bounding box center [306, 330] width 397 height 42
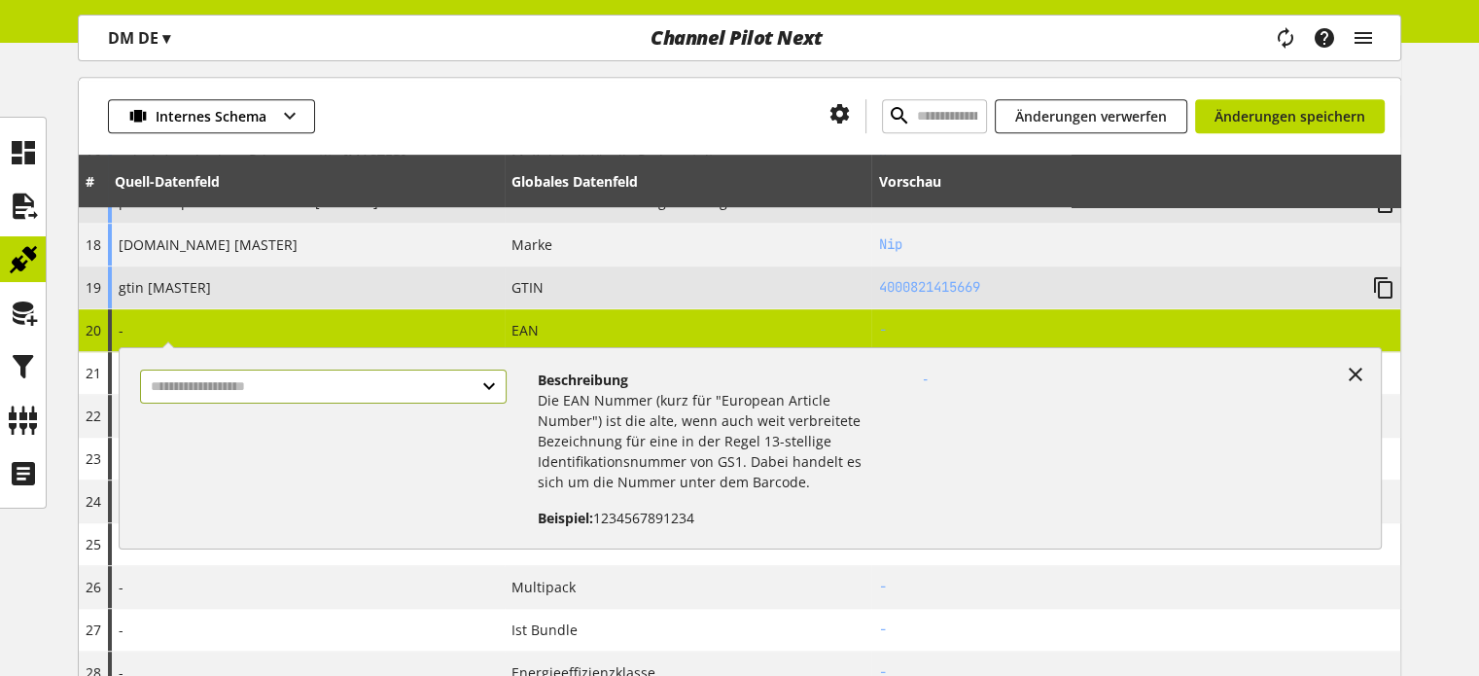
click at [265, 382] on input "text" at bounding box center [323, 387] width 366 height 34
type input "*"
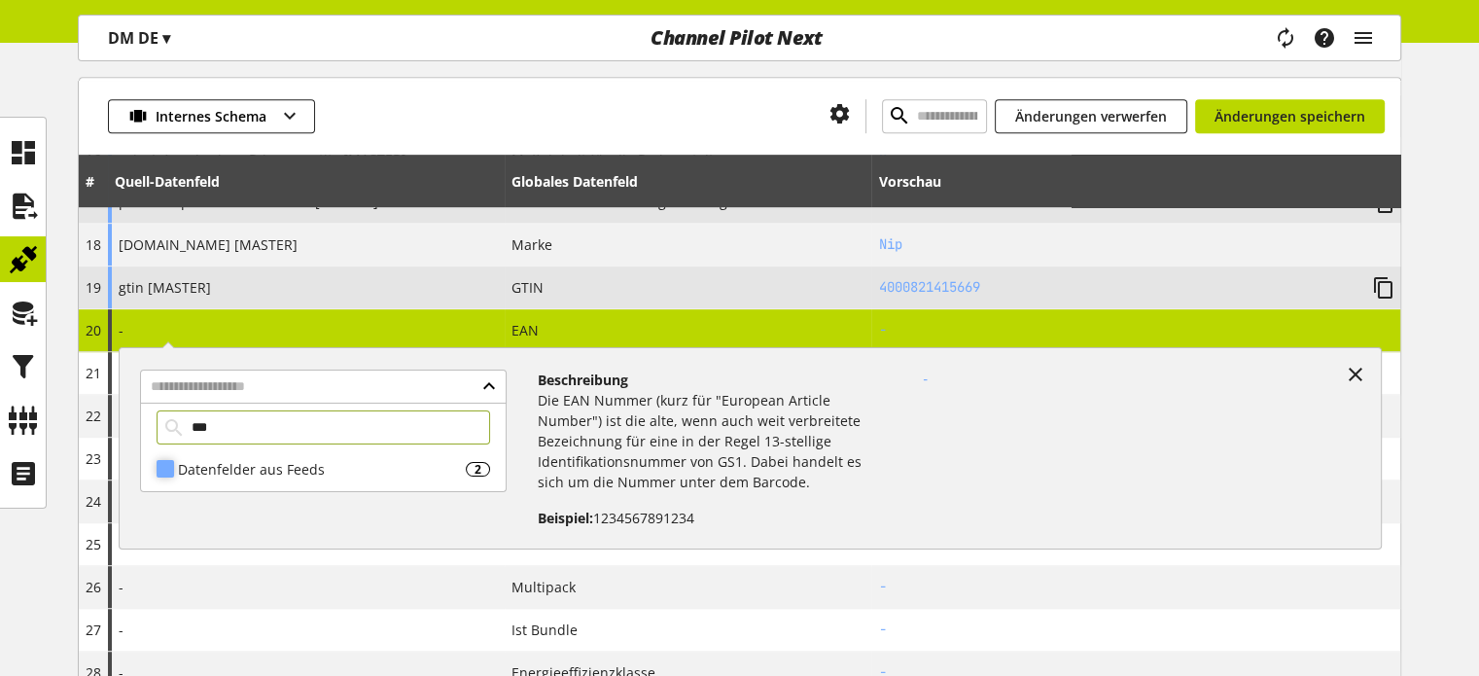
drag, startPoint x: 265, startPoint y: 440, endPoint x: 265, endPoint y: 458, distance: 18.5
click at [265, 441] on input "***" at bounding box center [324, 427] width 334 height 34
type input "***"
click at [262, 465] on div "Datenfelder aus Feeds" at bounding box center [322, 469] width 288 height 20
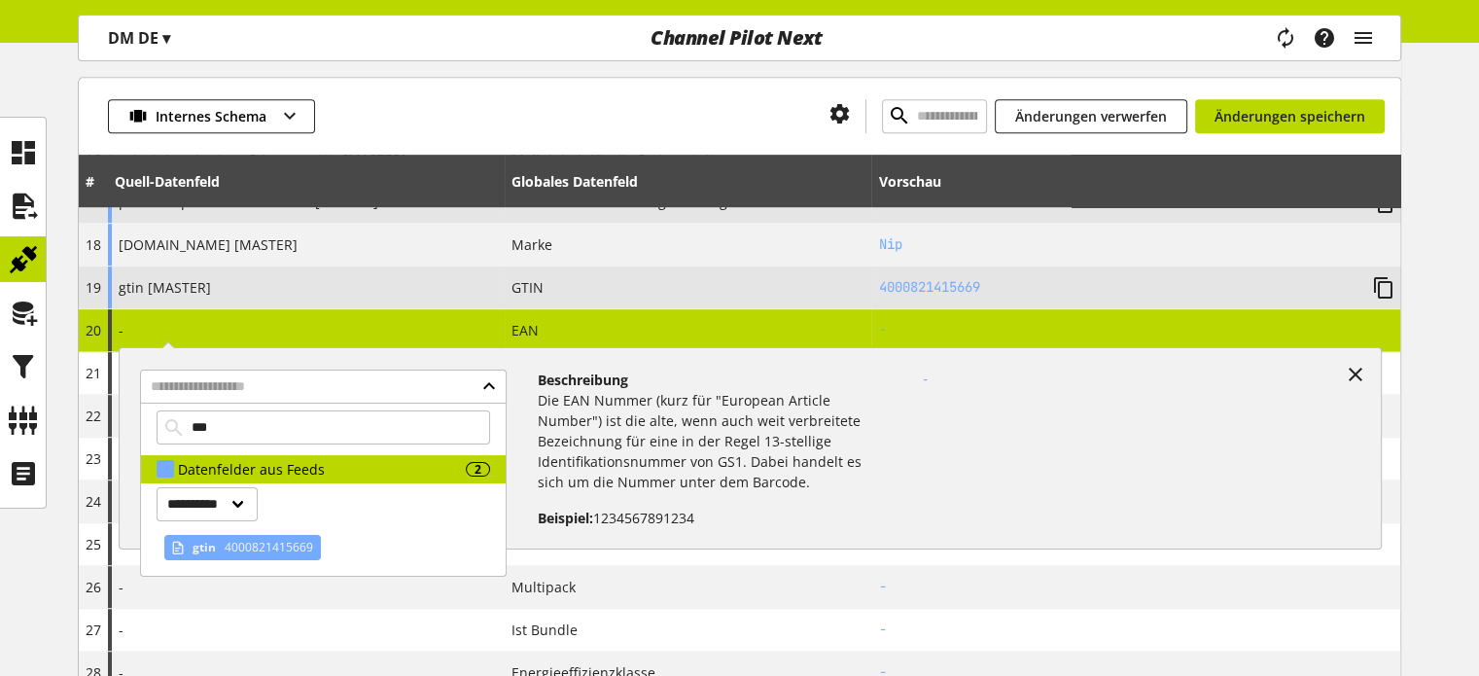
click at [214, 543] on span "gtin" at bounding box center [204, 547] width 23 height 23
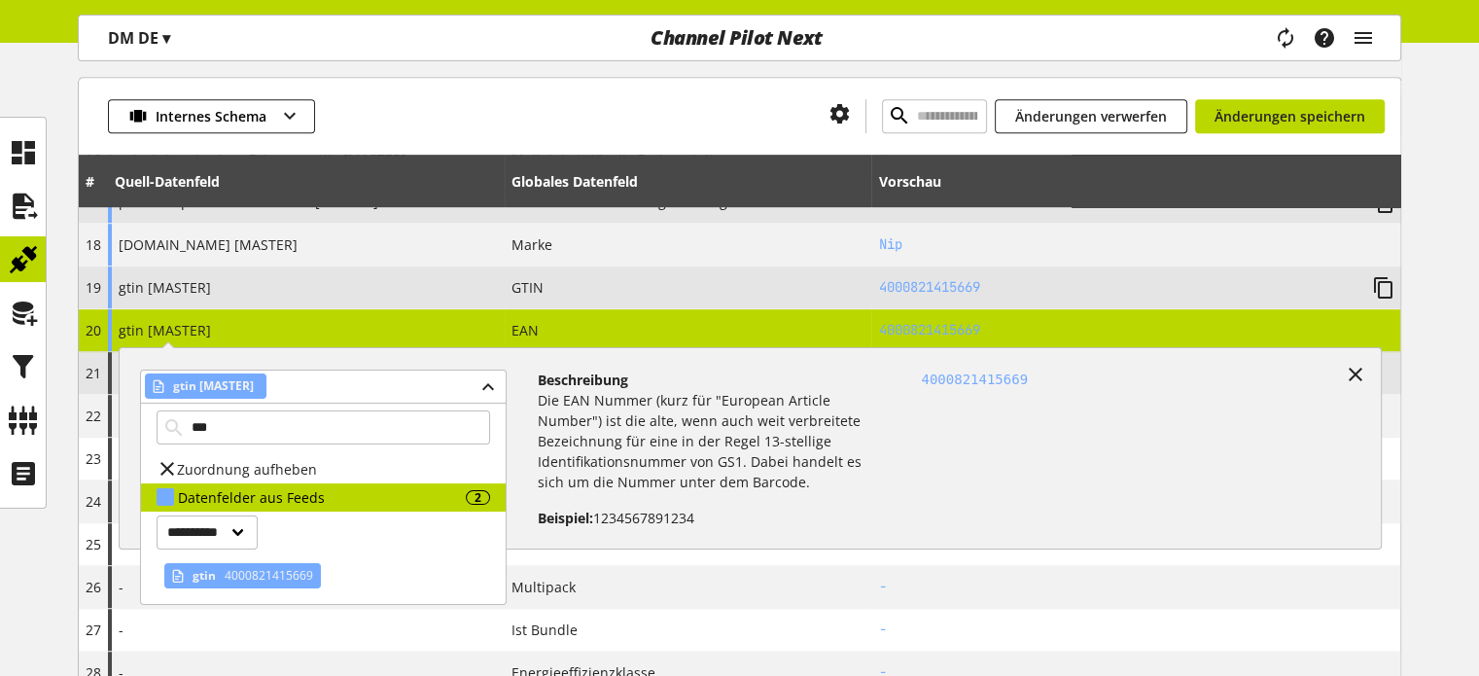
click at [1354, 372] on icon at bounding box center [1355, 374] width 23 height 35
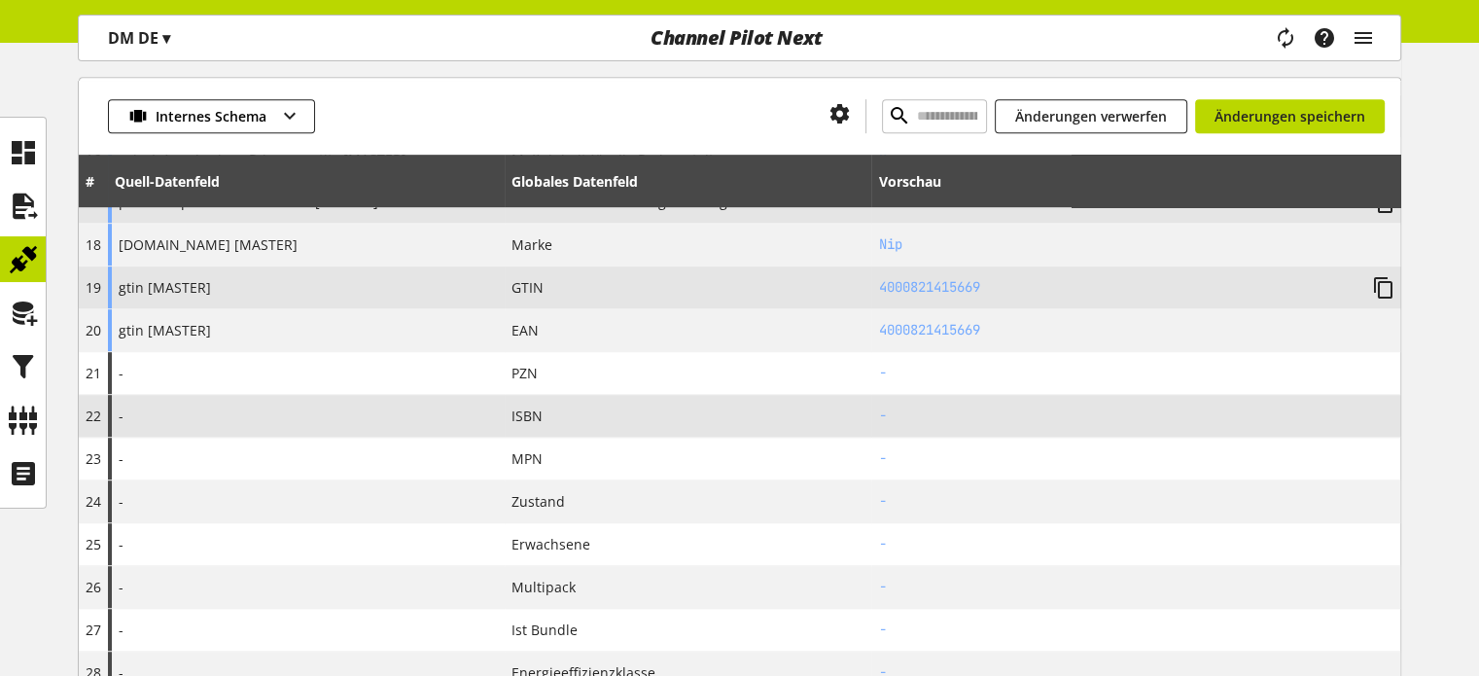
scroll to position [1070, 0]
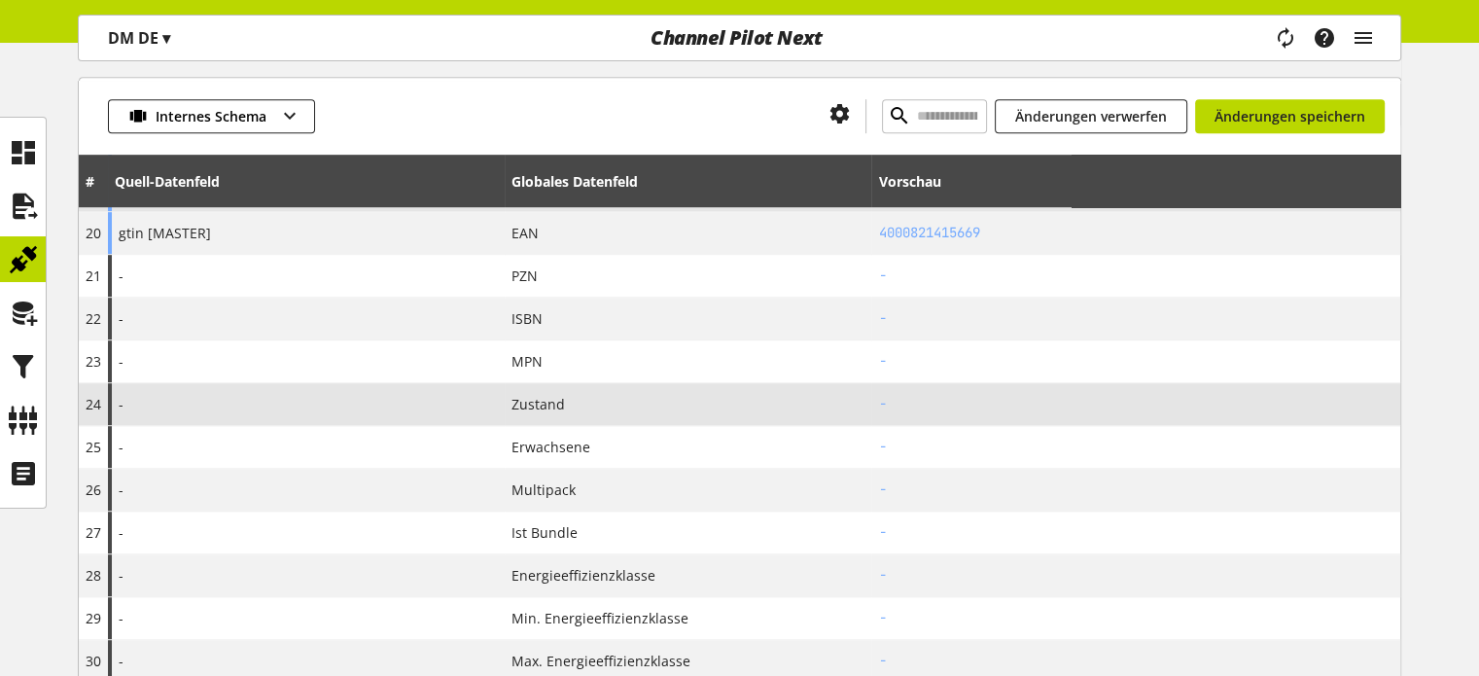
click at [455, 399] on div "-" at bounding box center [306, 404] width 397 height 42
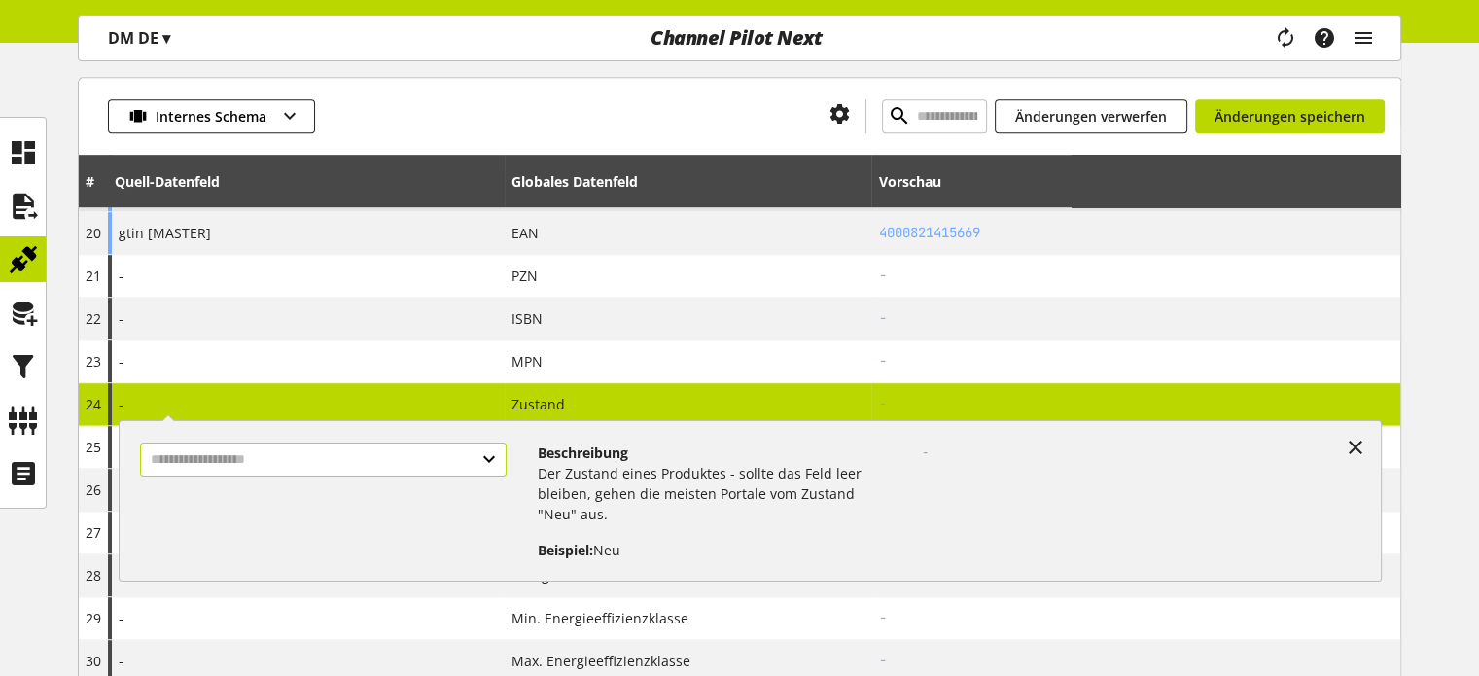
click at [258, 454] on input "text" at bounding box center [323, 459] width 366 height 34
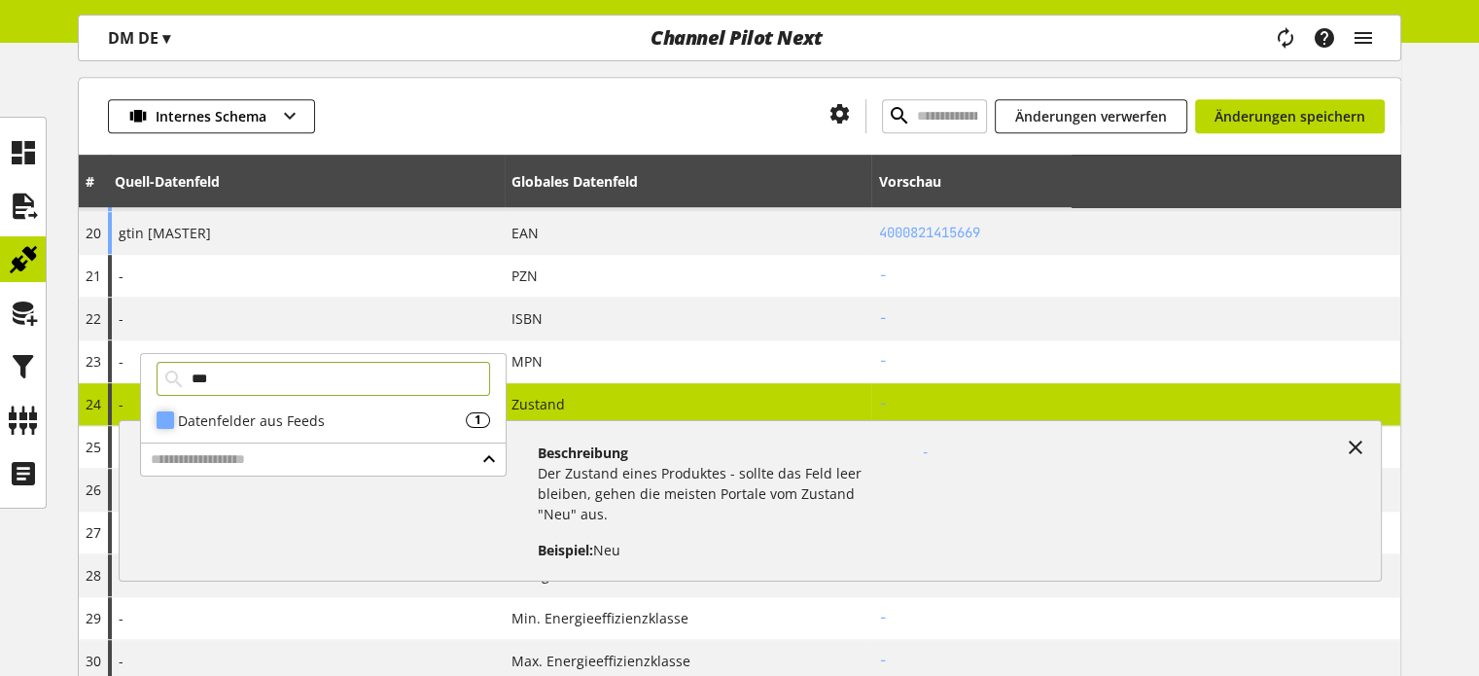
type input "***"
click at [249, 422] on div "Datenfelder aus Feeds" at bounding box center [322, 420] width 288 height 20
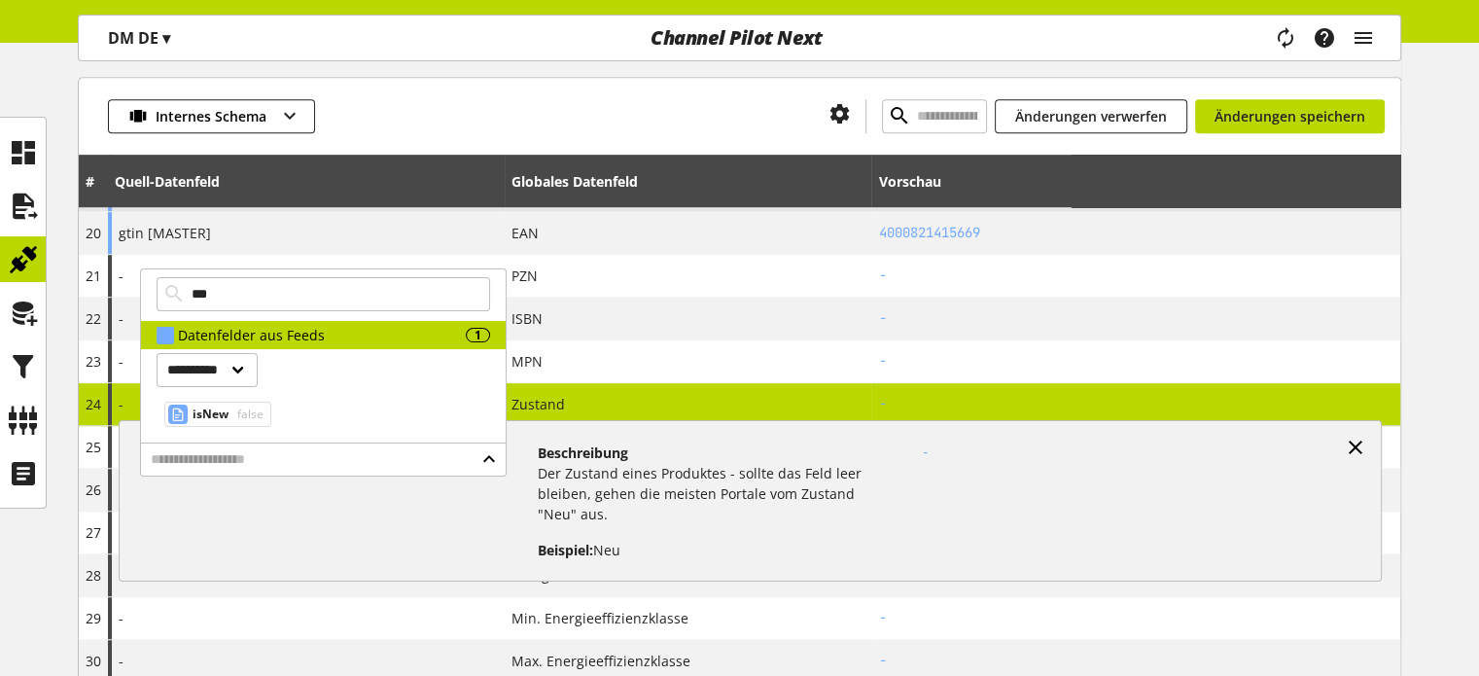
click at [1358, 438] on icon at bounding box center [1355, 447] width 23 height 35
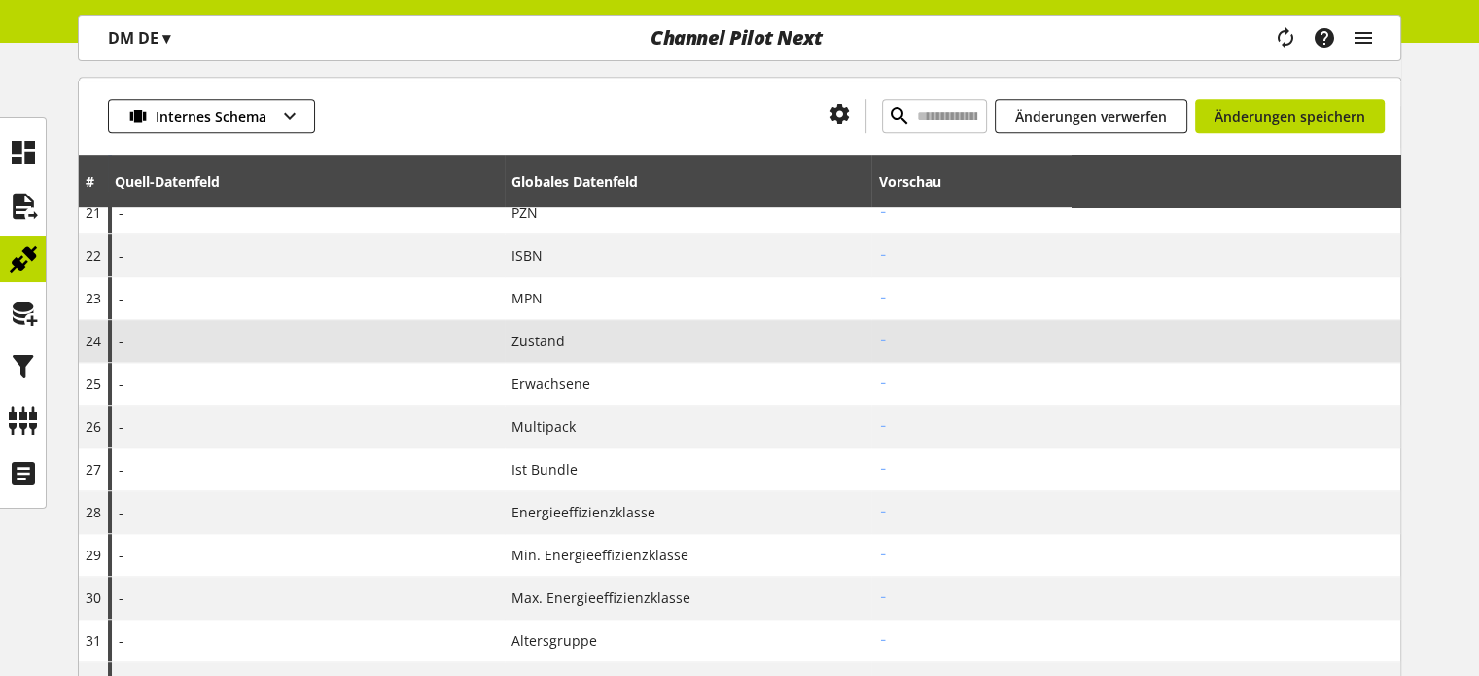
scroll to position [1167, 0]
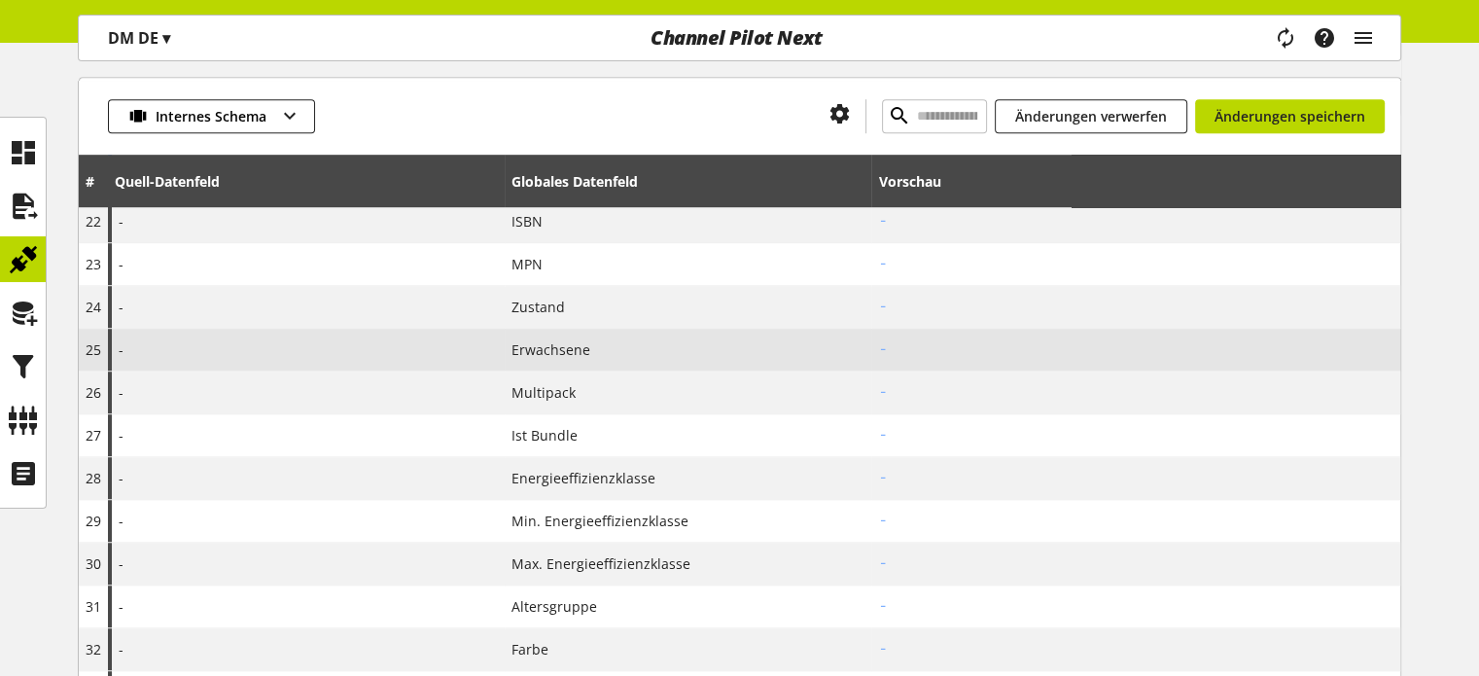
click at [469, 341] on div "-" at bounding box center [306, 350] width 397 height 42
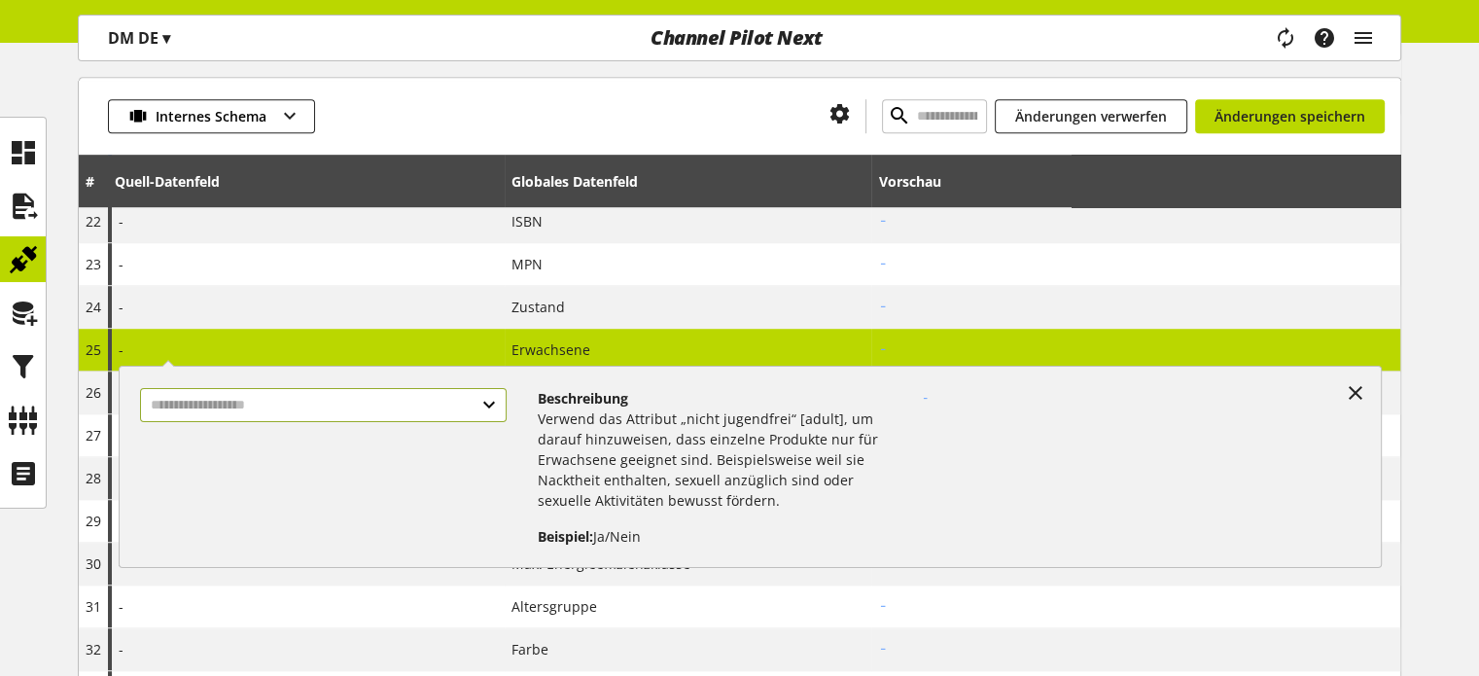
click at [283, 406] on input "text" at bounding box center [323, 405] width 366 height 34
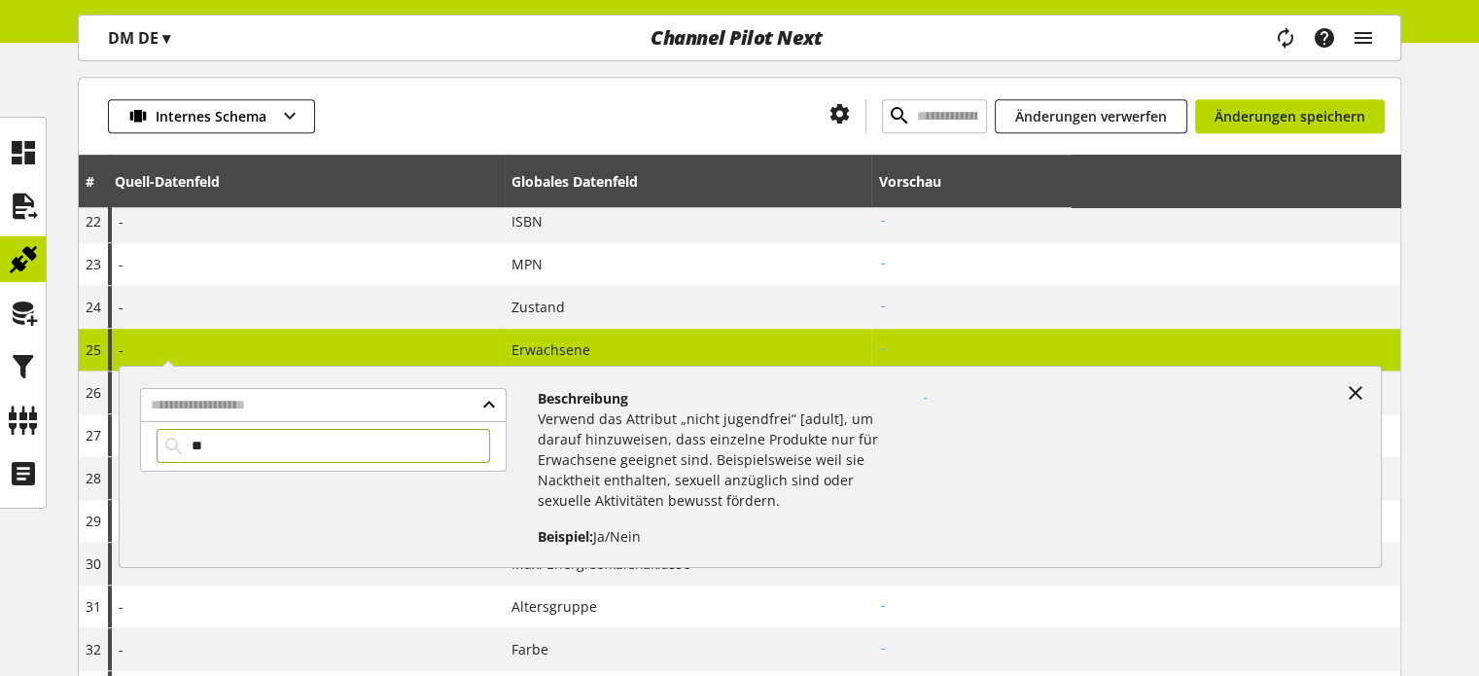
type input "*"
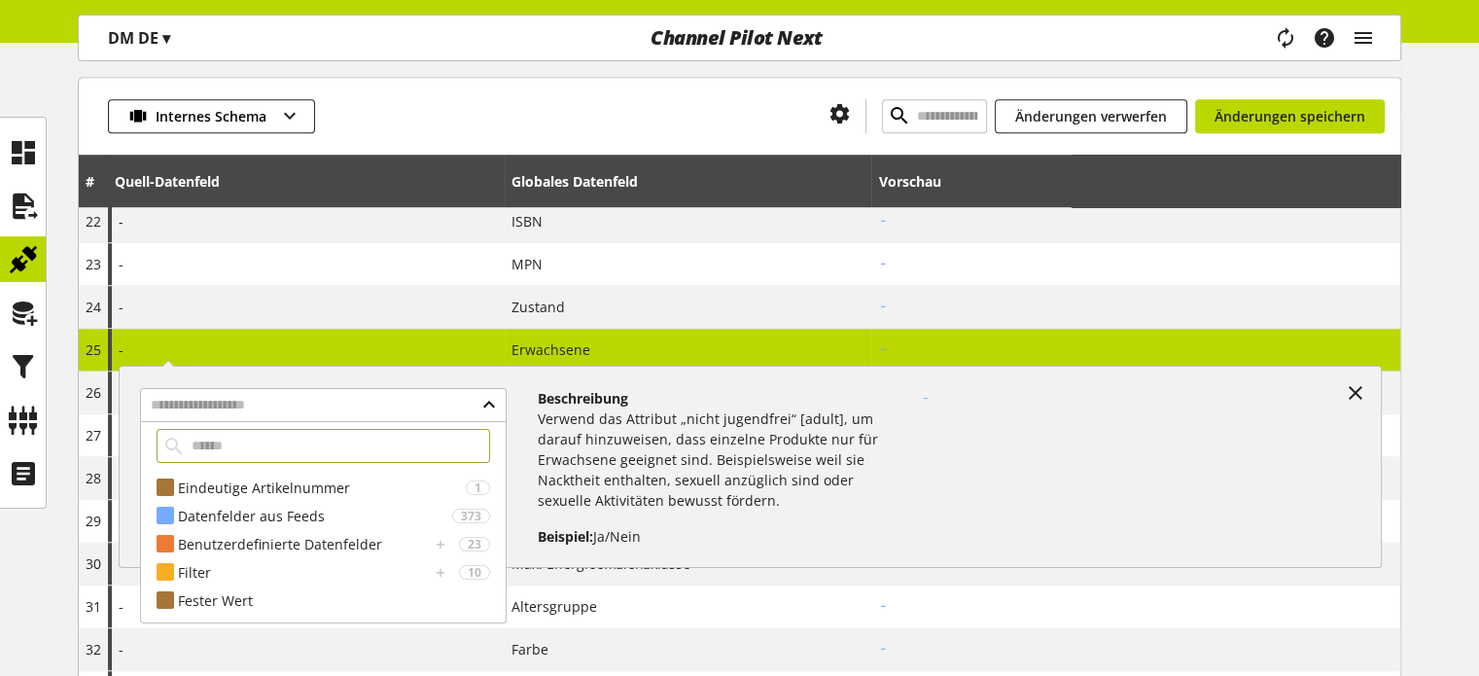
click at [1466, 385] on div "Internes Schema Änderungen verwerfen Änderungen speichern # Quell-Datenfeld Glo…" at bounding box center [739, 328] width 1479 height 2317
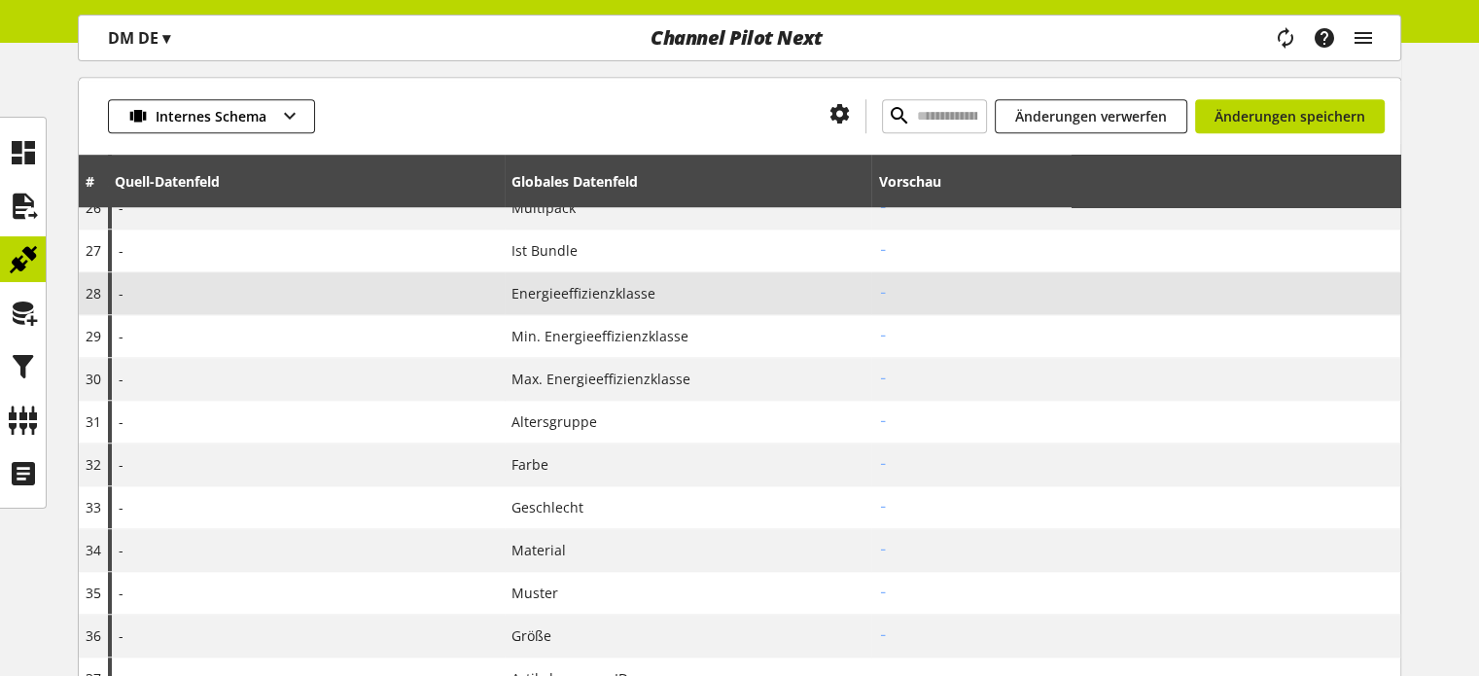
scroll to position [1361, 0]
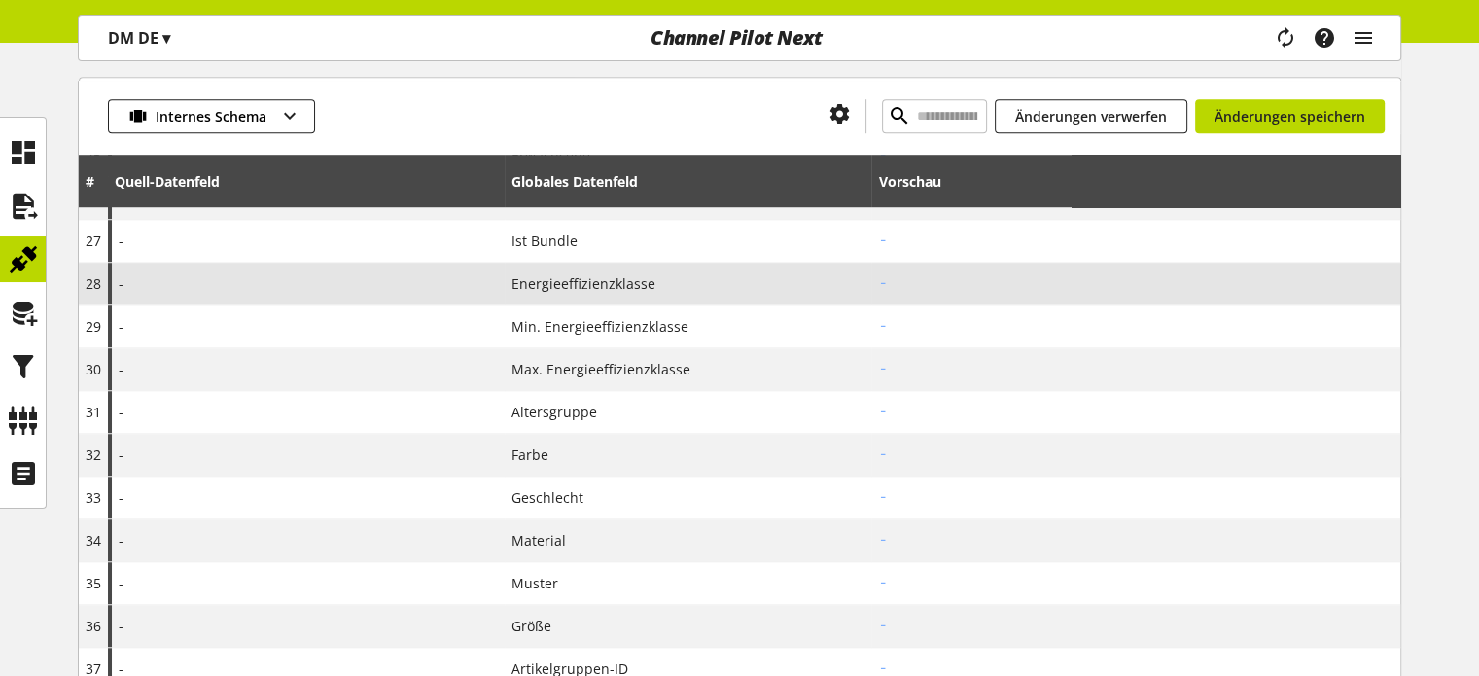
click at [348, 283] on div "-" at bounding box center [306, 284] width 397 height 42
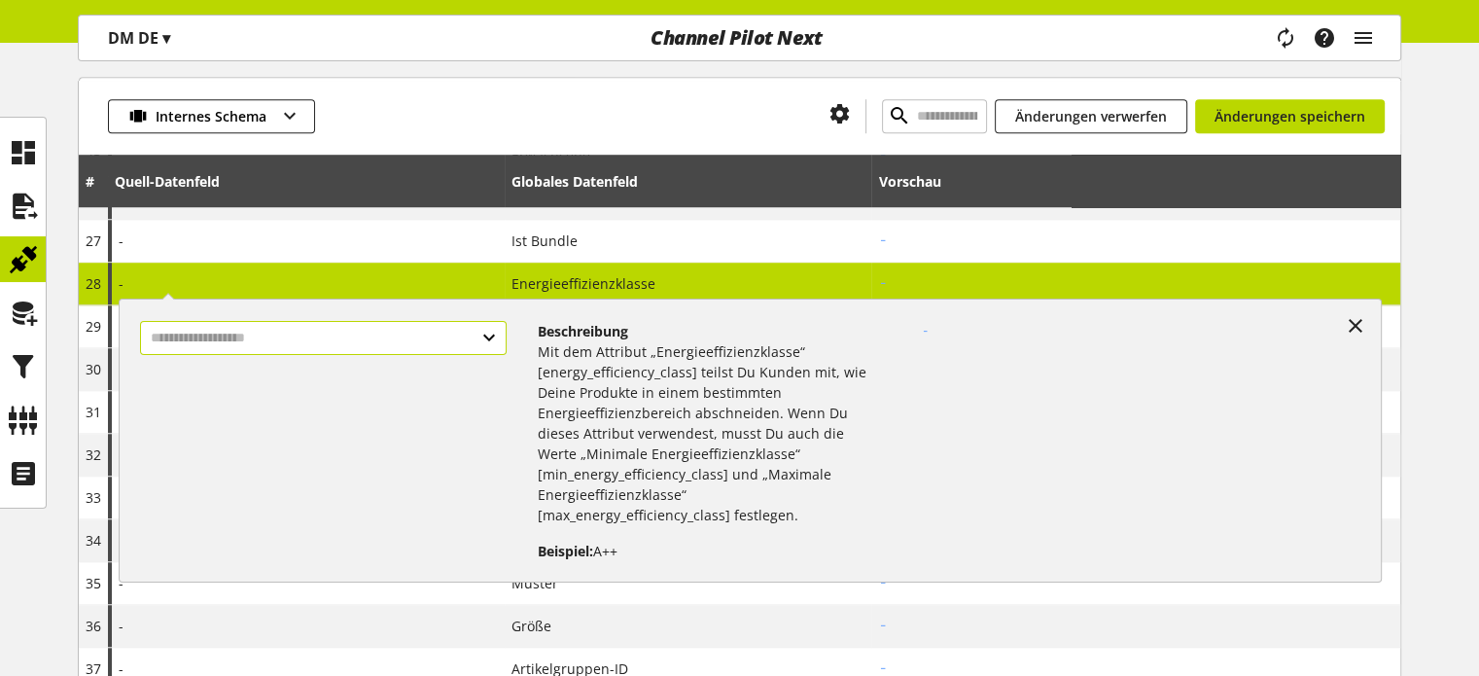
click at [281, 342] on input "text" at bounding box center [323, 338] width 366 height 34
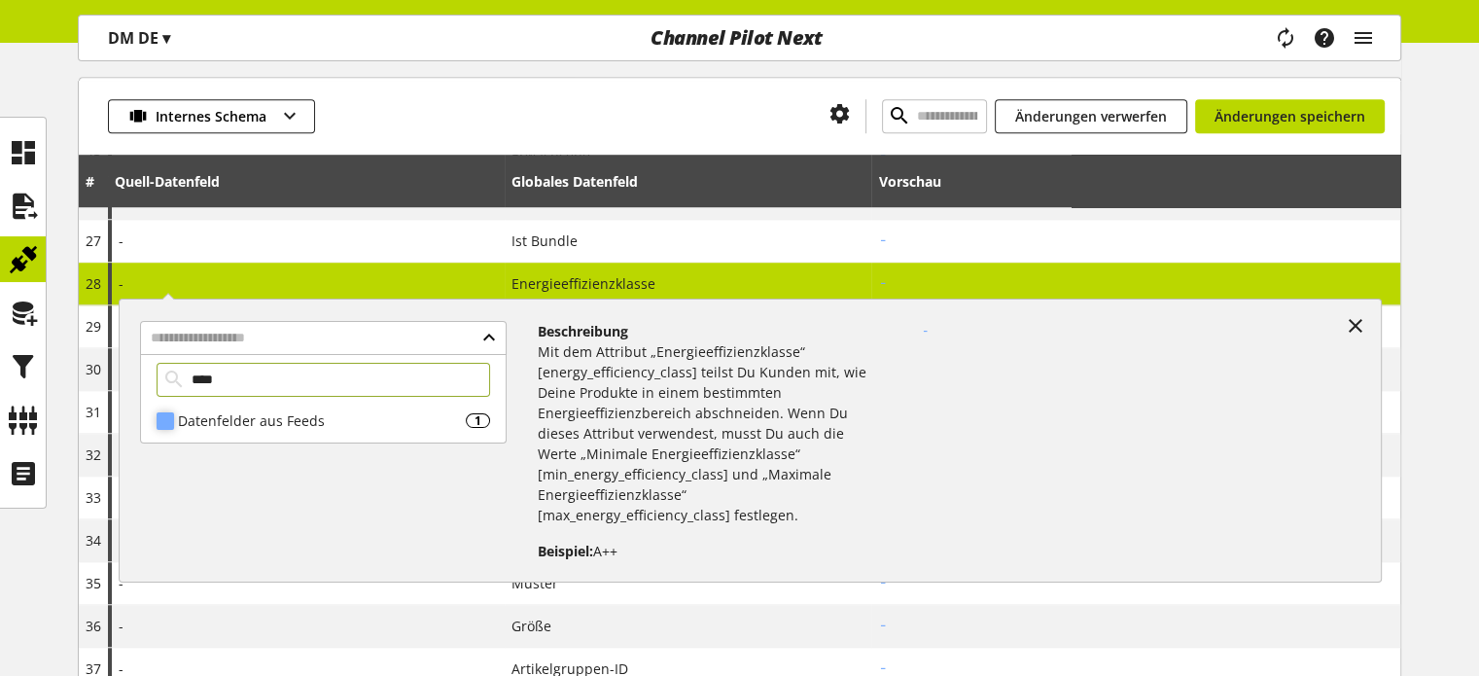
type input "****"
click at [254, 426] on div "Datenfelder aus Feeds" at bounding box center [322, 420] width 288 height 20
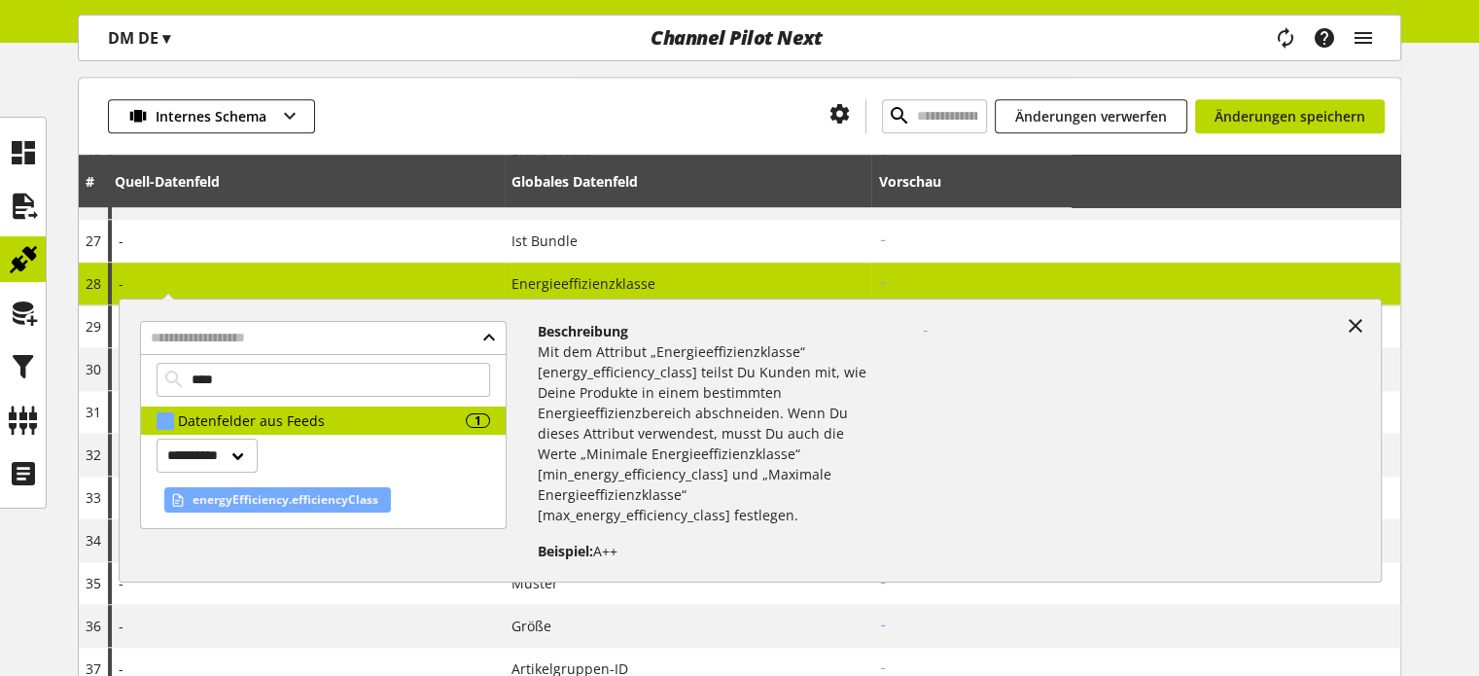
click at [258, 494] on span "energyEfficiency.efficiencyClass" at bounding box center [286, 499] width 186 height 23
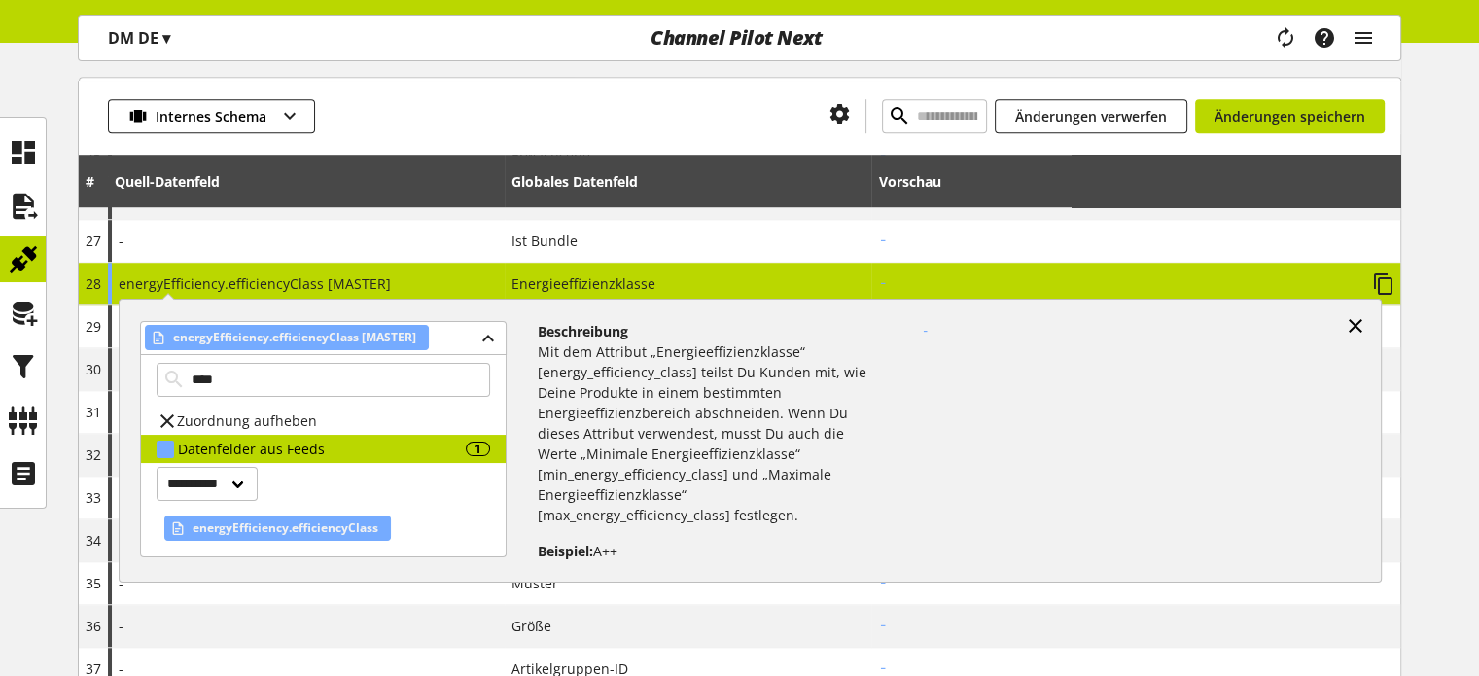
click at [1346, 326] on icon at bounding box center [1355, 325] width 23 height 35
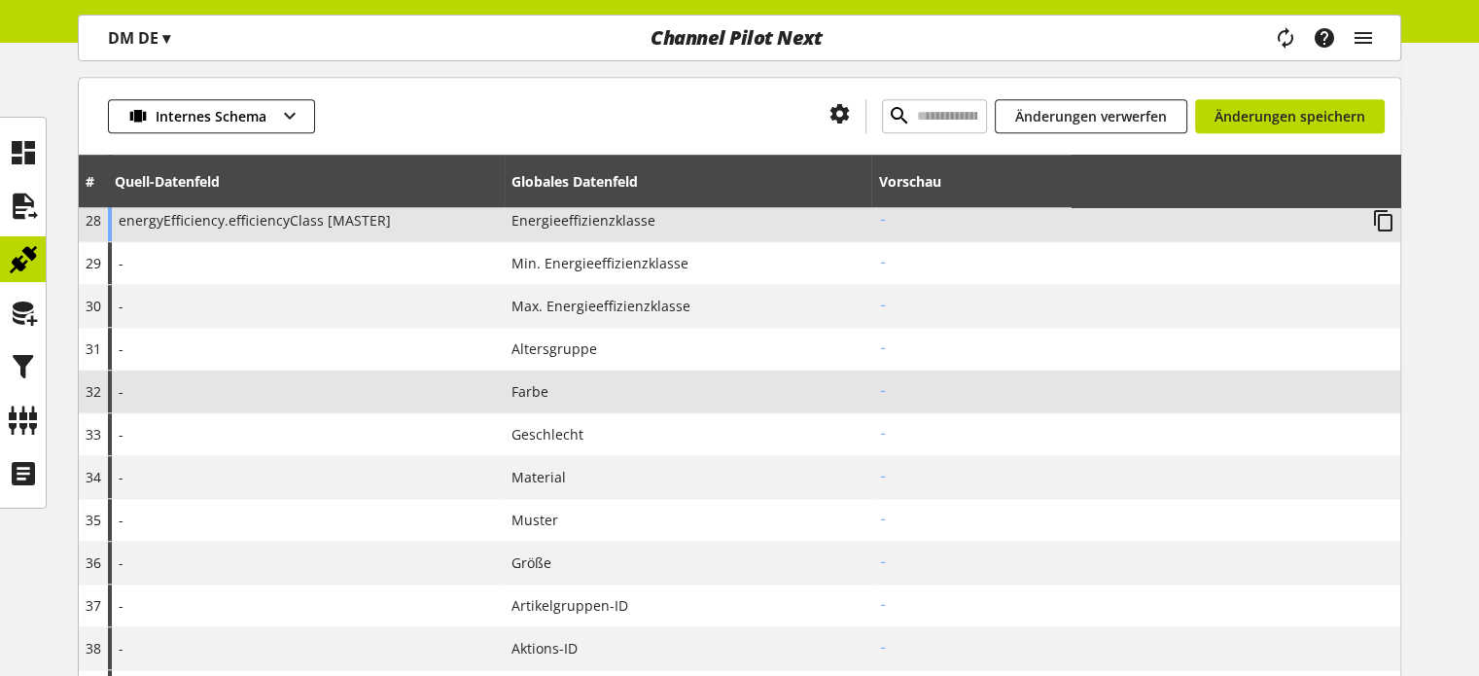
scroll to position [1459, 0]
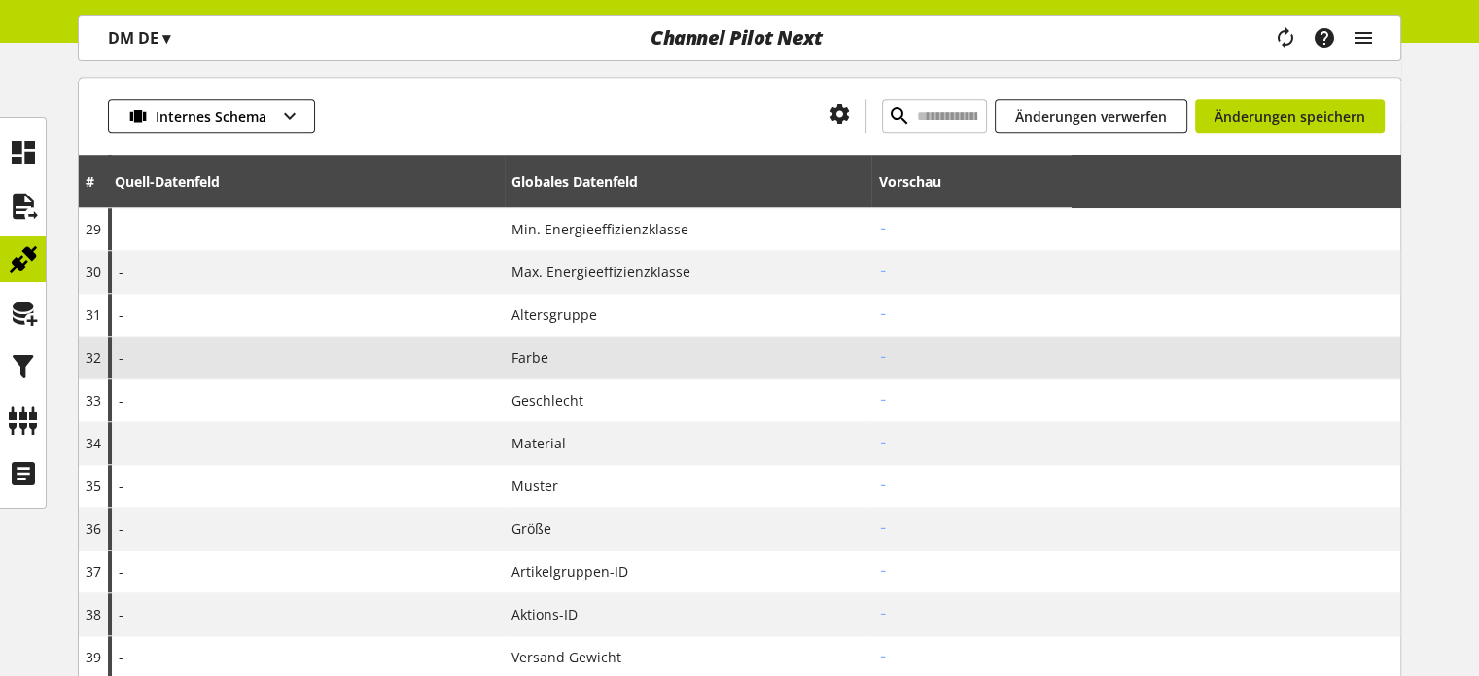
click at [436, 336] on div "-" at bounding box center [306, 357] width 397 height 42
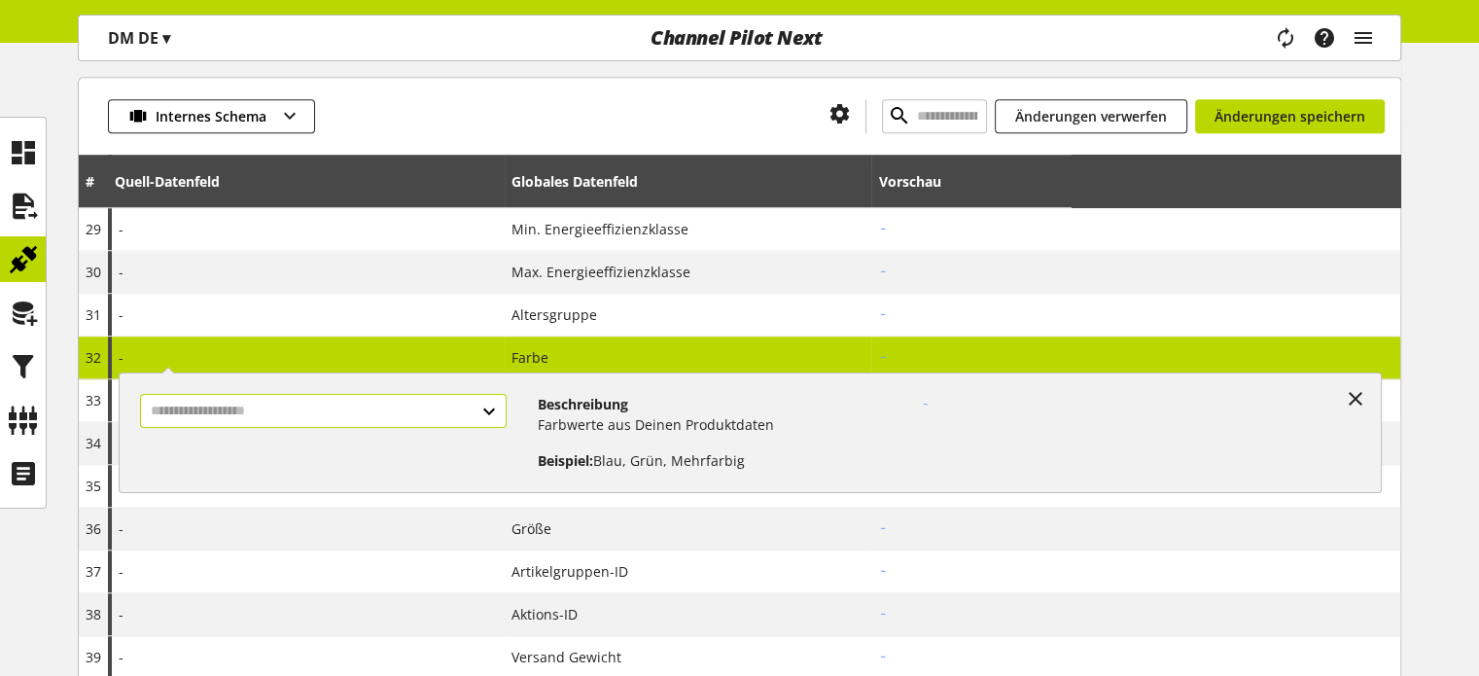
click at [258, 406] on input "text" at bounding box center [323, 411] width 366 height 34
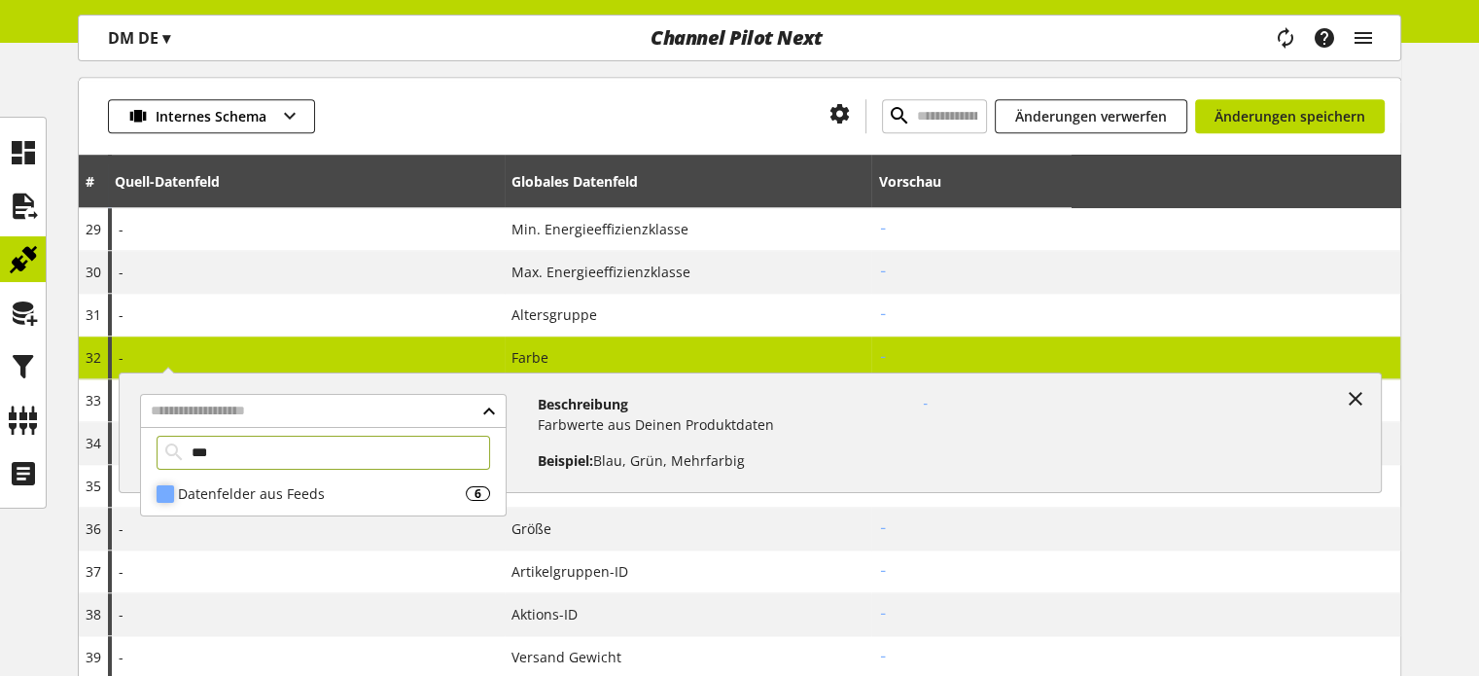
click at [214, 491] on div "Datenfelder aus Feeds" at bounding box center [322, 493] width 288 height 20
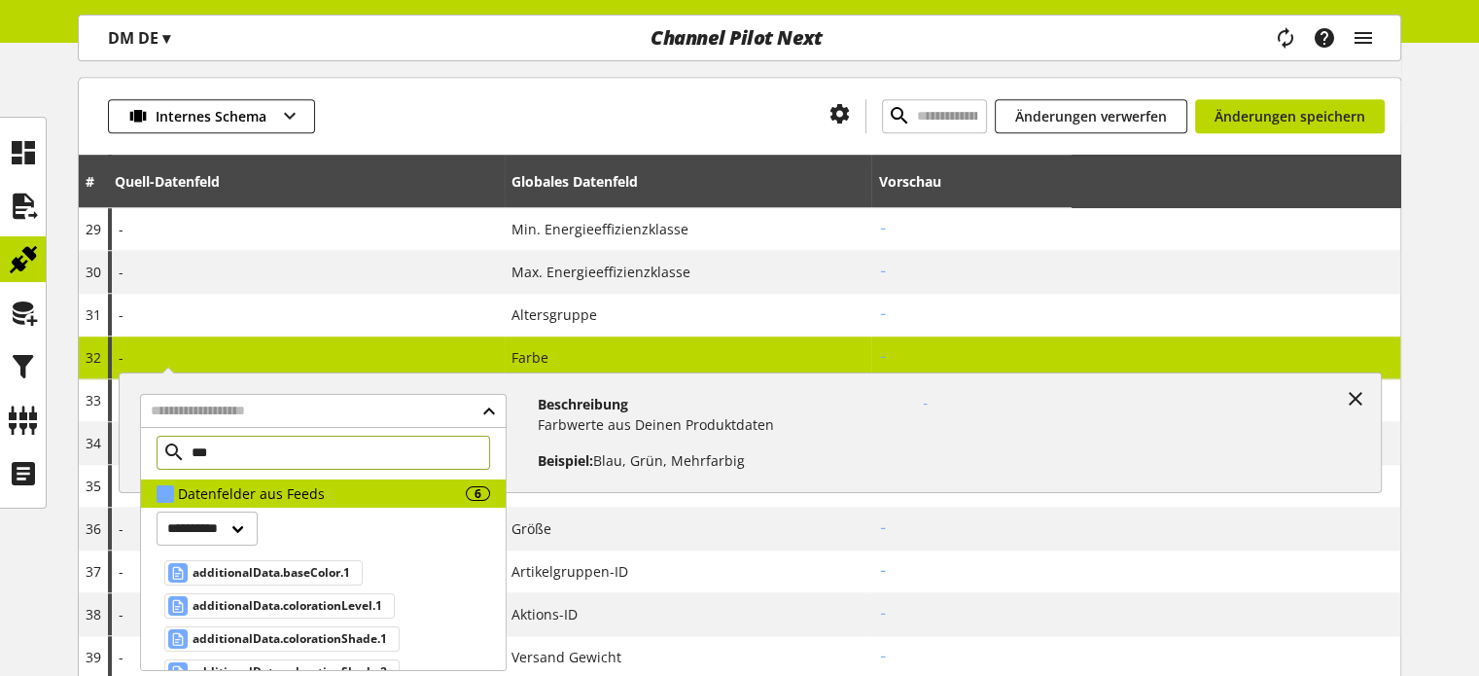
click at [227, 458] on input "***" at bounding box center [324, 453] width 334 height 34
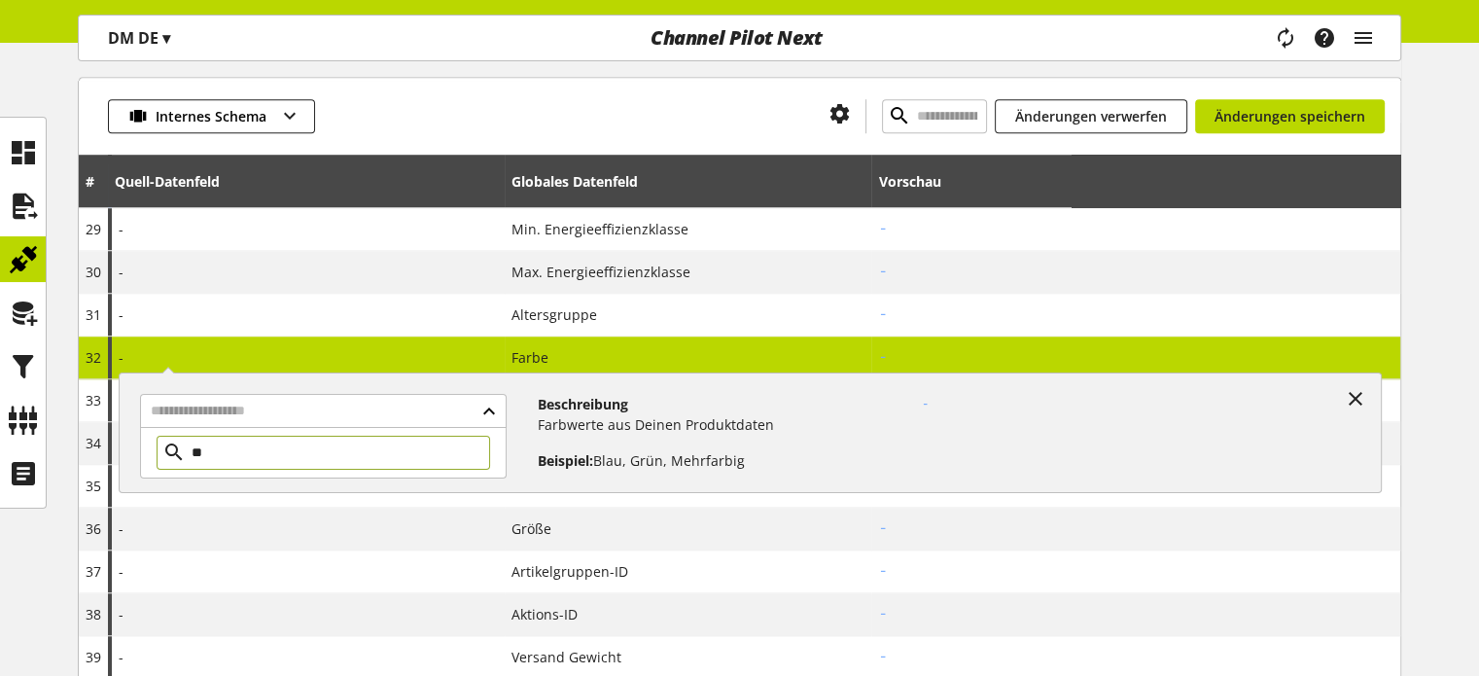
type input "*"
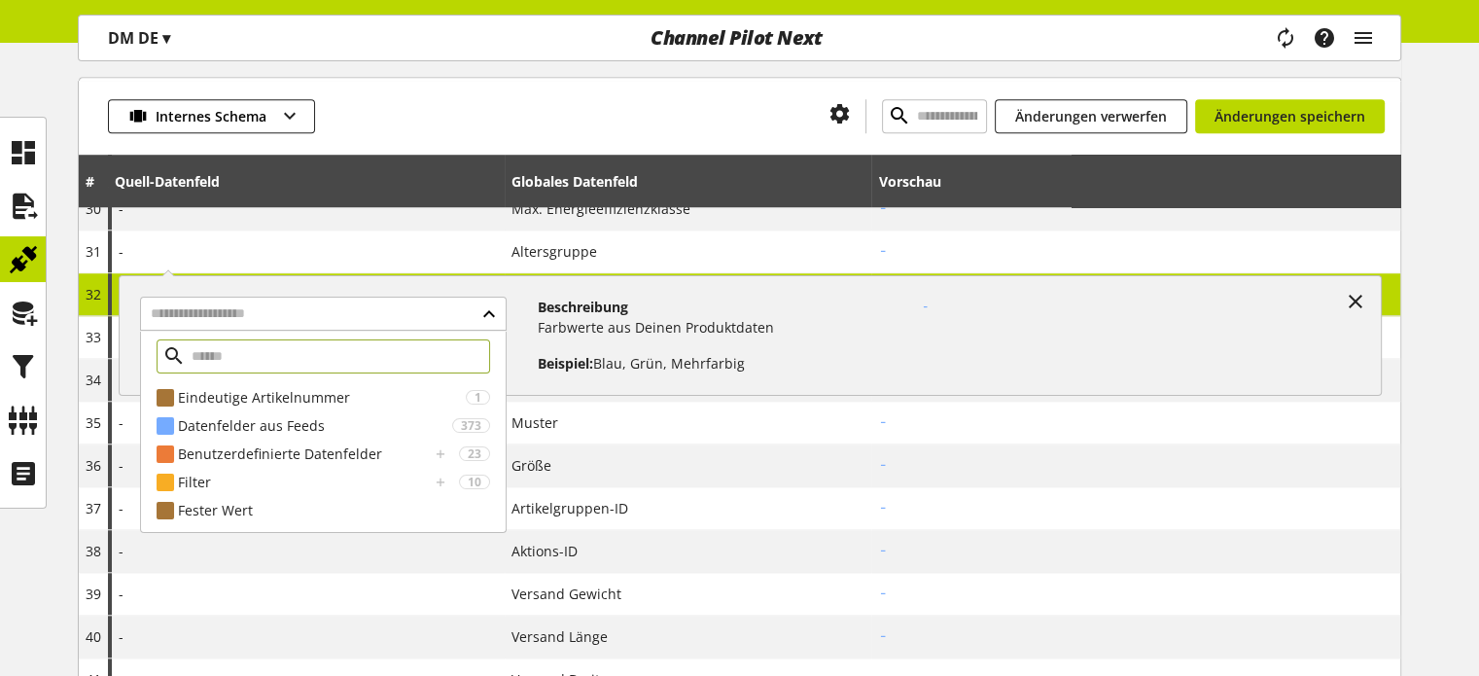
scroll to position [1556, 0]
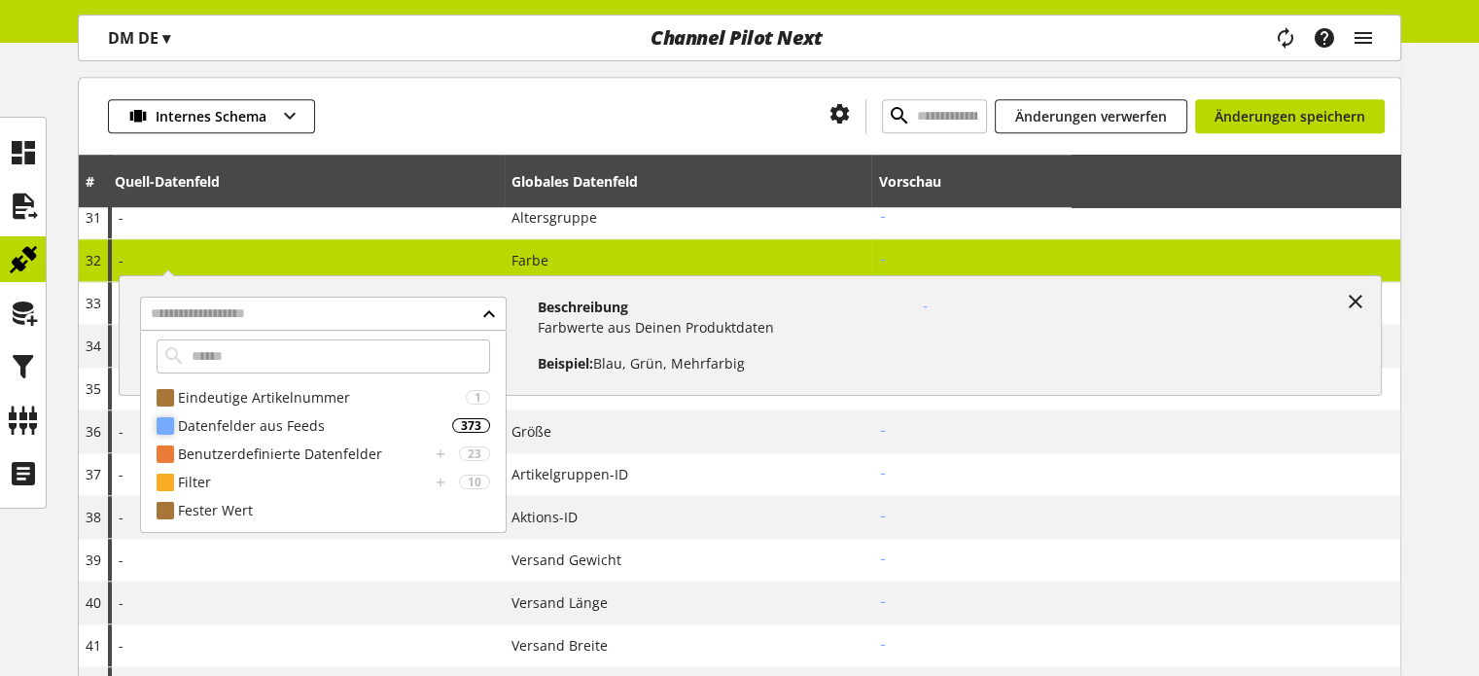
click at [265, 427] on div "Datenfelder aus Feeds" at bounding box center [315, 425] width 274 height 20
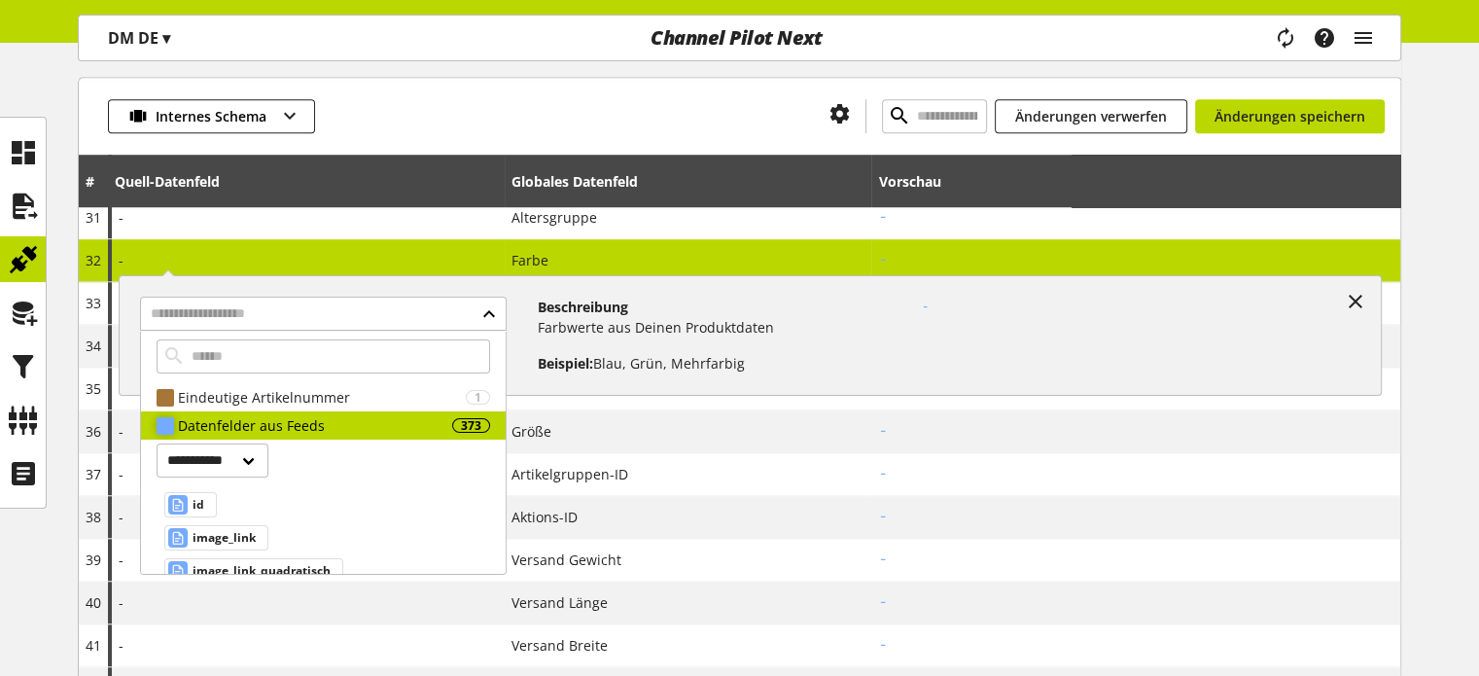
scroll to position [97, 0]
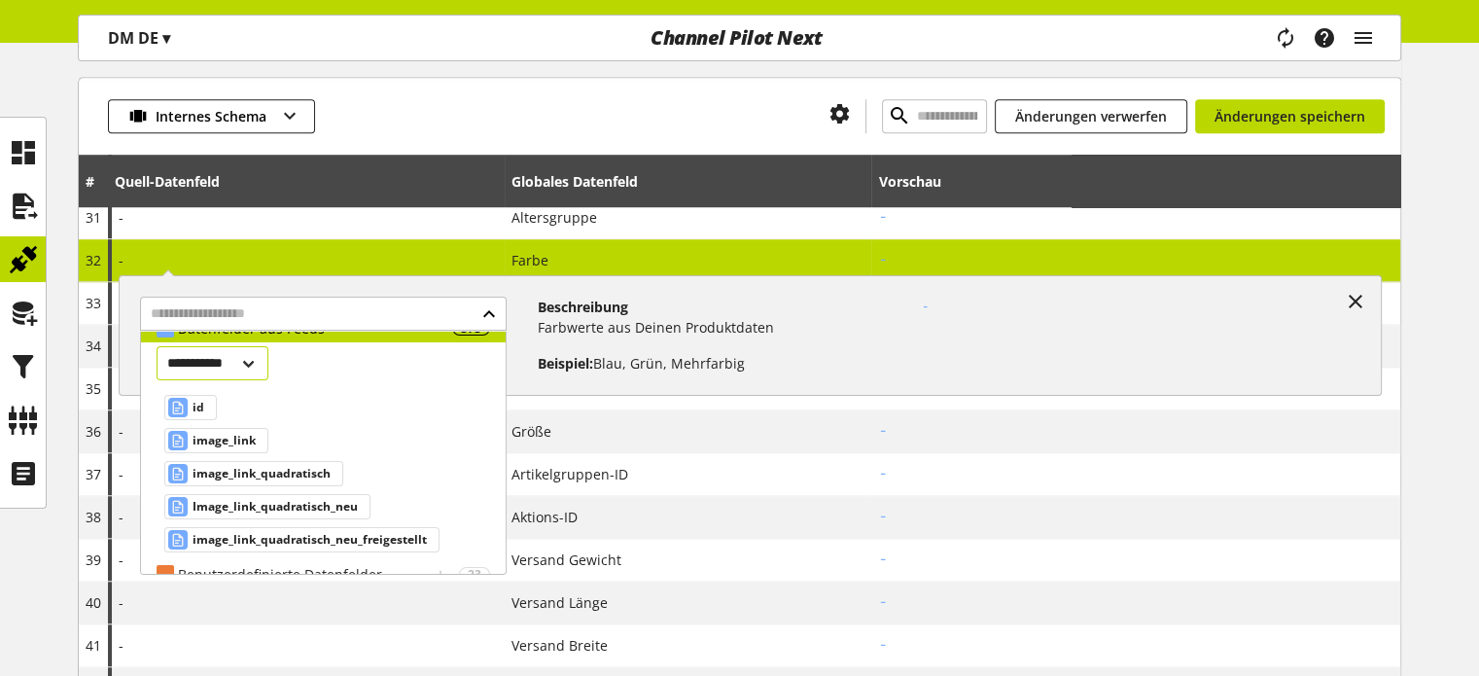
click at [196, 349] on select "**********" at bounding box center [213, 363] width 112 height 34
click at [226, 369] on select "**********" at bounding box center [213, 363] width 112 height 34
select select "***"
click at [157, 346] on select "**********" at bounding box center [213, 363] width 112 height 34
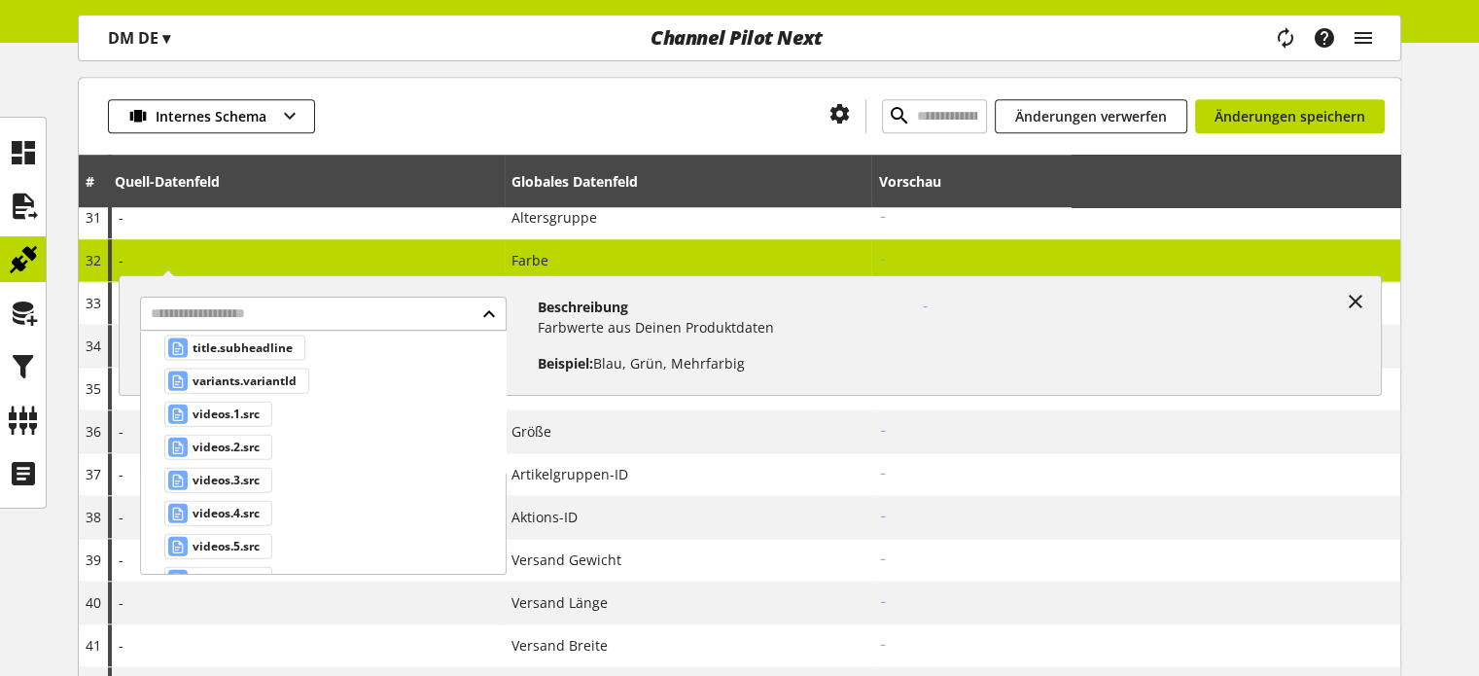
scroll to position [11969, 0]
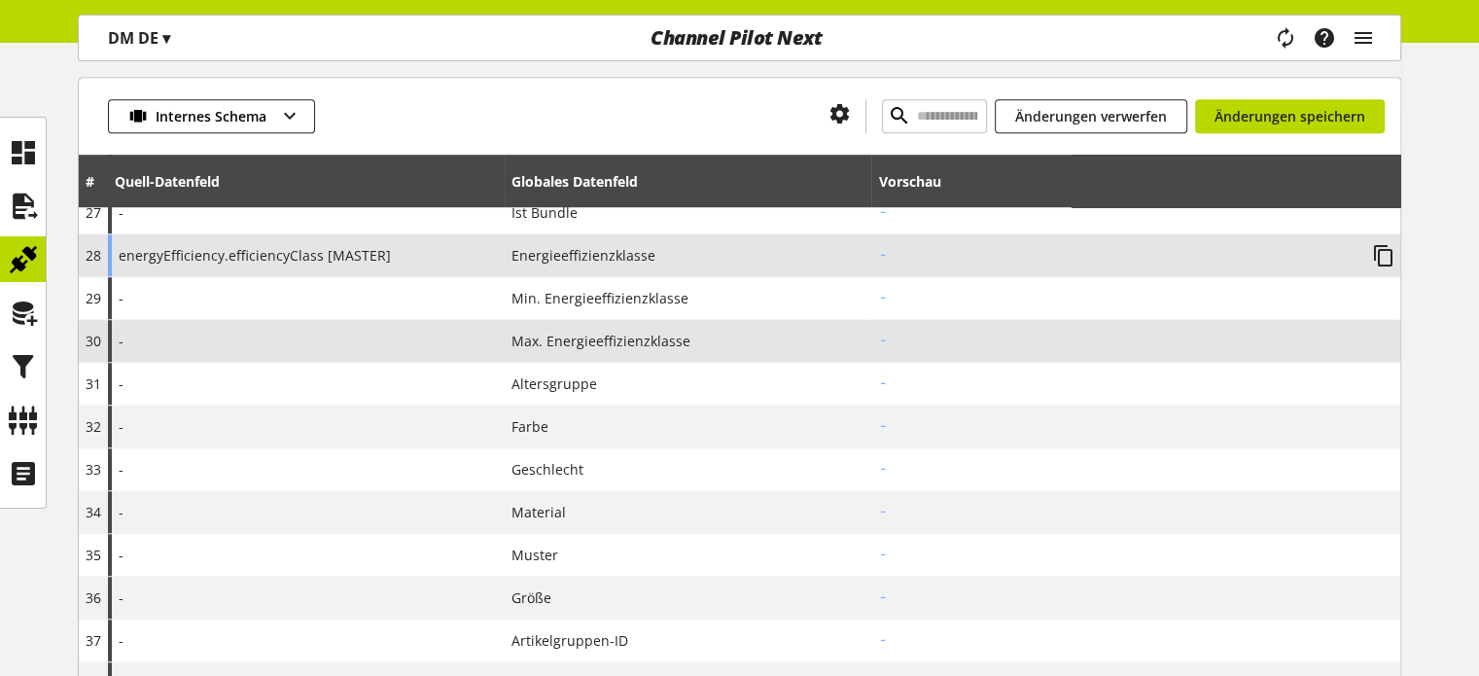
scroll to position [1361, 0]
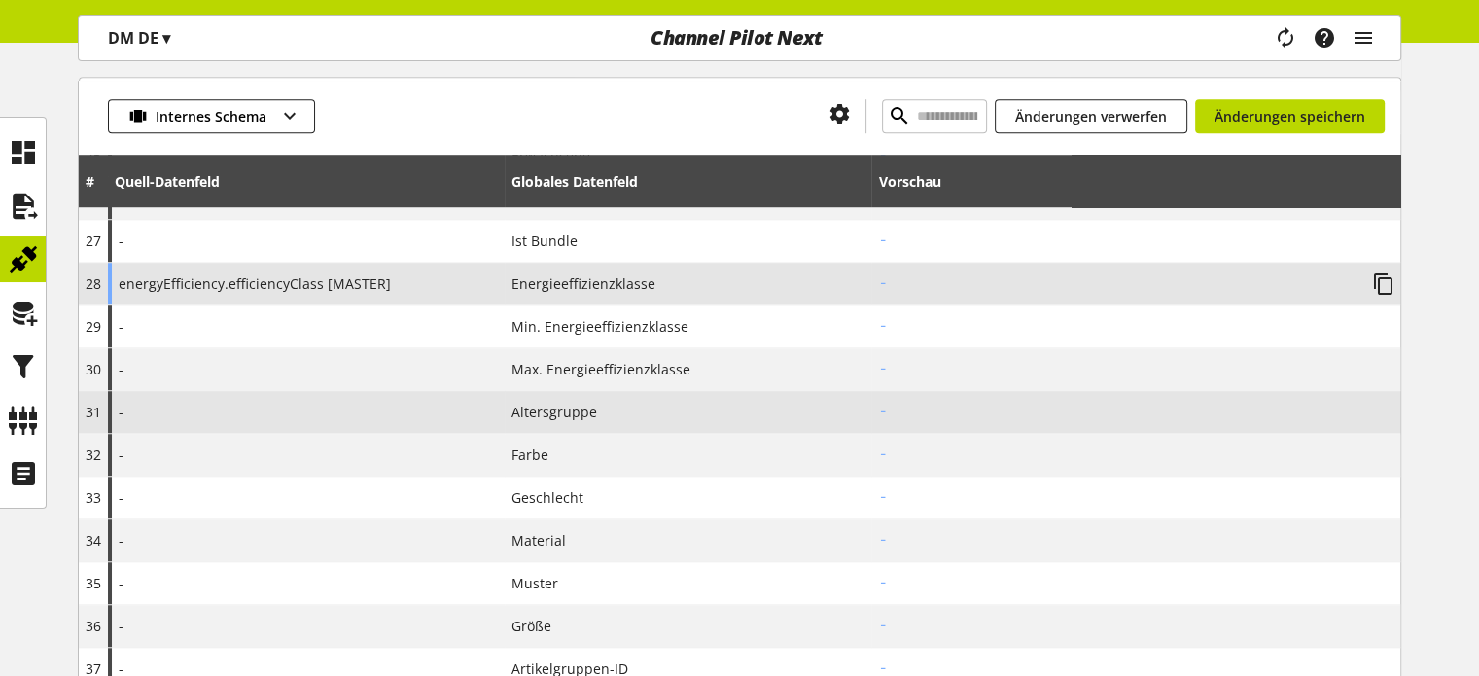
click at [400, 406] on div "-" at bounding box center [306, 412] width 397 height 42
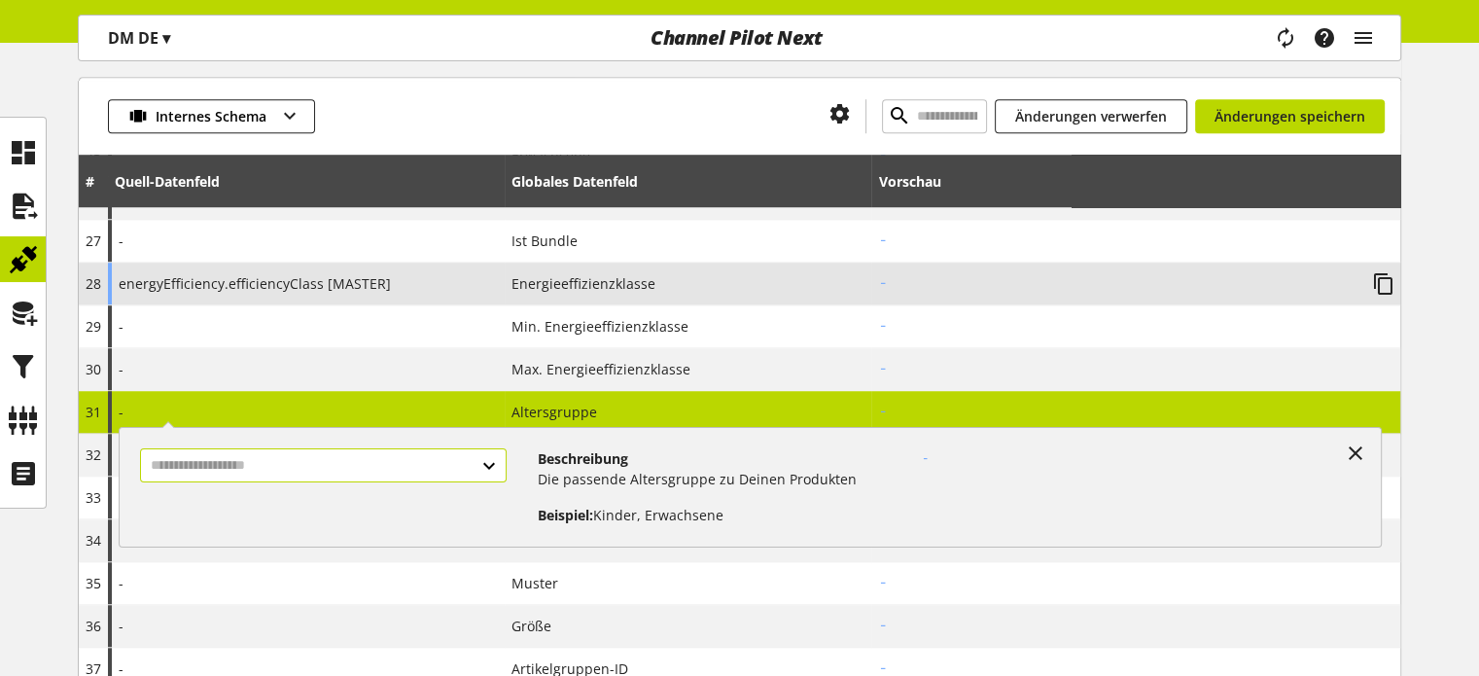
drag, startPoint x: 269, startPoint y: 450, endPoint x: 261, endPoint y: 456, distance: 10.5
click at [261, 456] on input "text" at bounding box center [323, 465] width 366 height 34
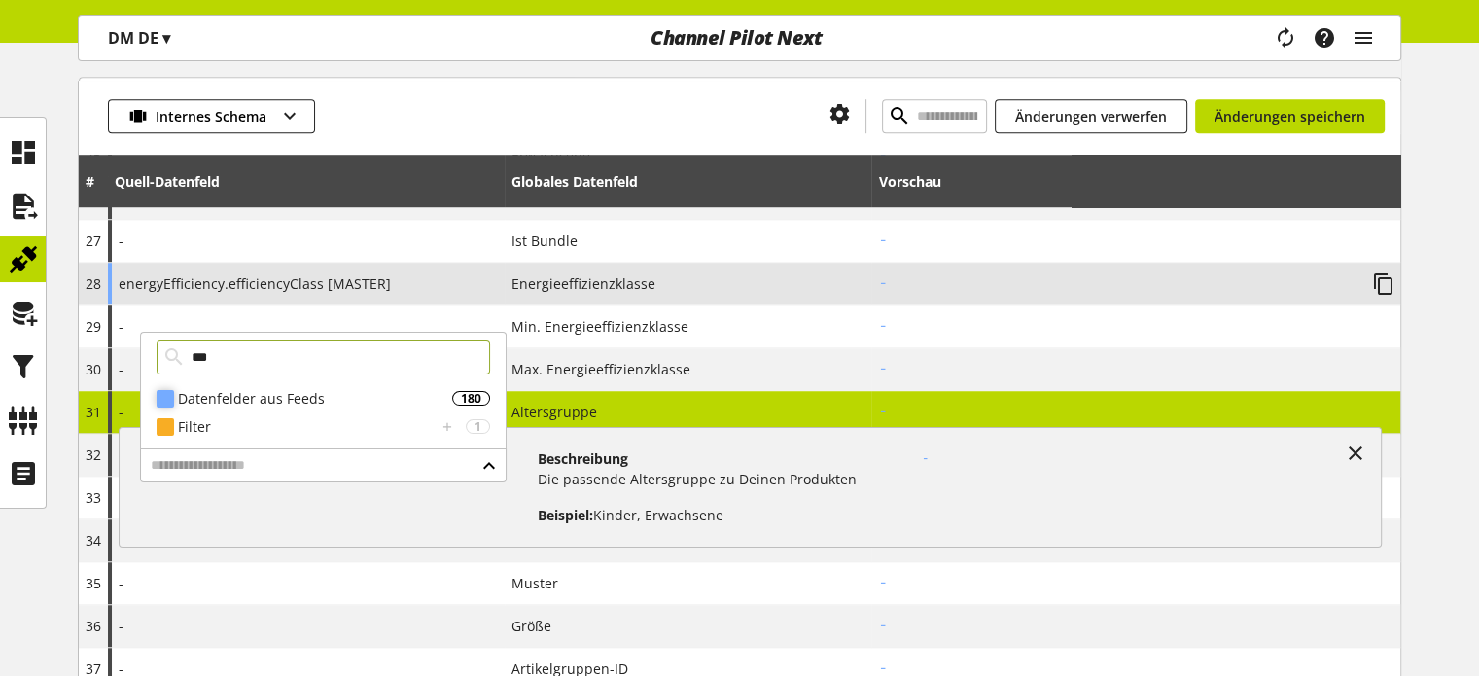
type input "***"
click at [335, 407] on div "Datenfelder aus Feeds" at bounding box center [315, 398] width 274 height 20
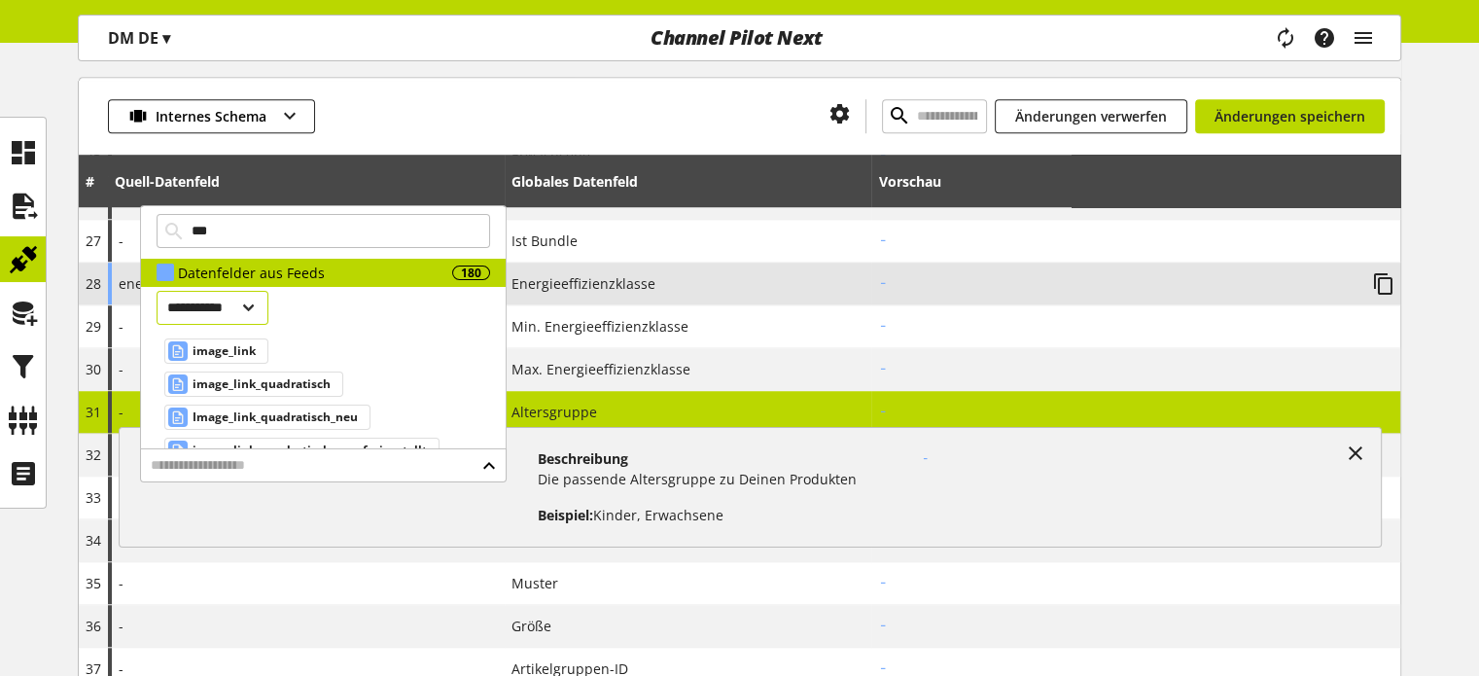
click at [259, 305] on select "**********" at bounding box center [213, 308] width 112 height 34
select select "***"
click at [157, 325] on select "**********" at bounding box center [213, 308] width 112 height 34
click at [297, 219] on input "***" at bounding box center [324, 231] width 334 height 34
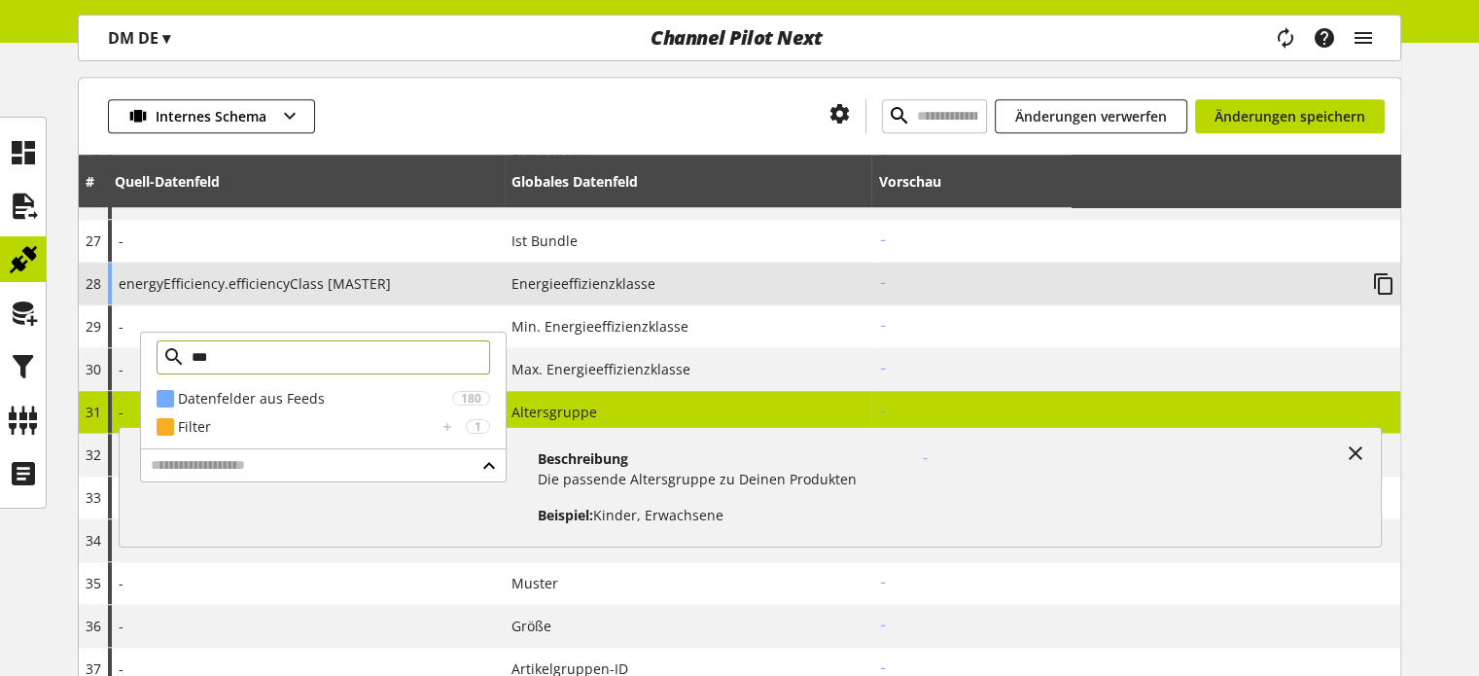
type input "****"
select select "***"
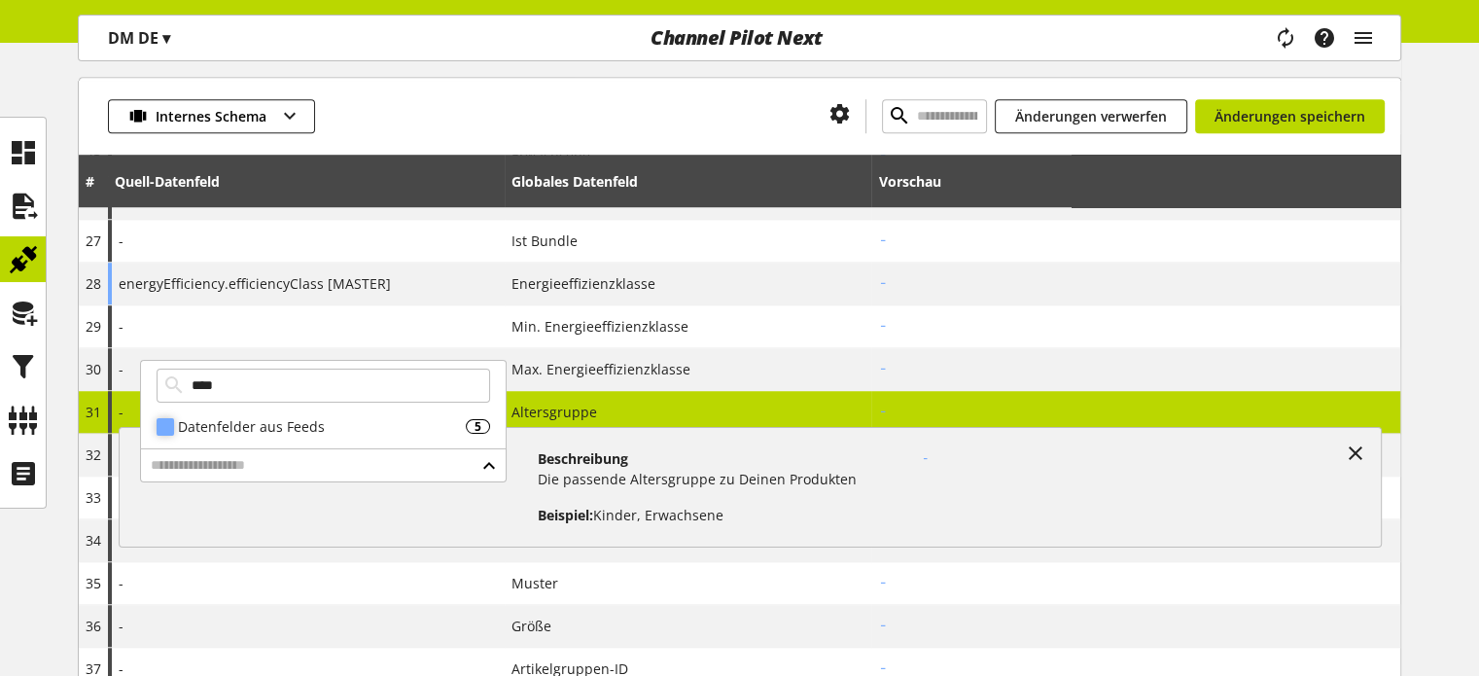
click at [297, 434] on div "Datenfelder aus Feeds" at bounding box center [322, 426] width 288 height 20
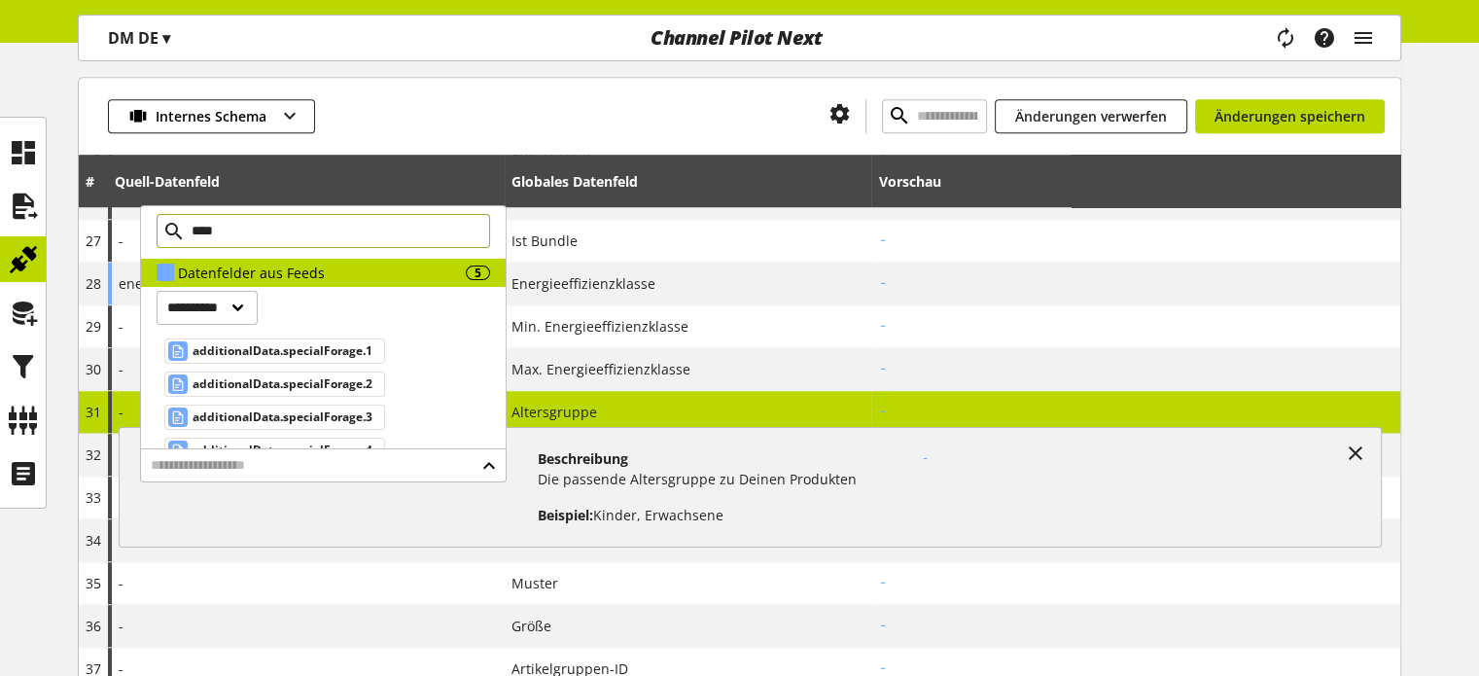
click at [288, 235] on input "****" at bounding box center [324, 231] width 334 height 34
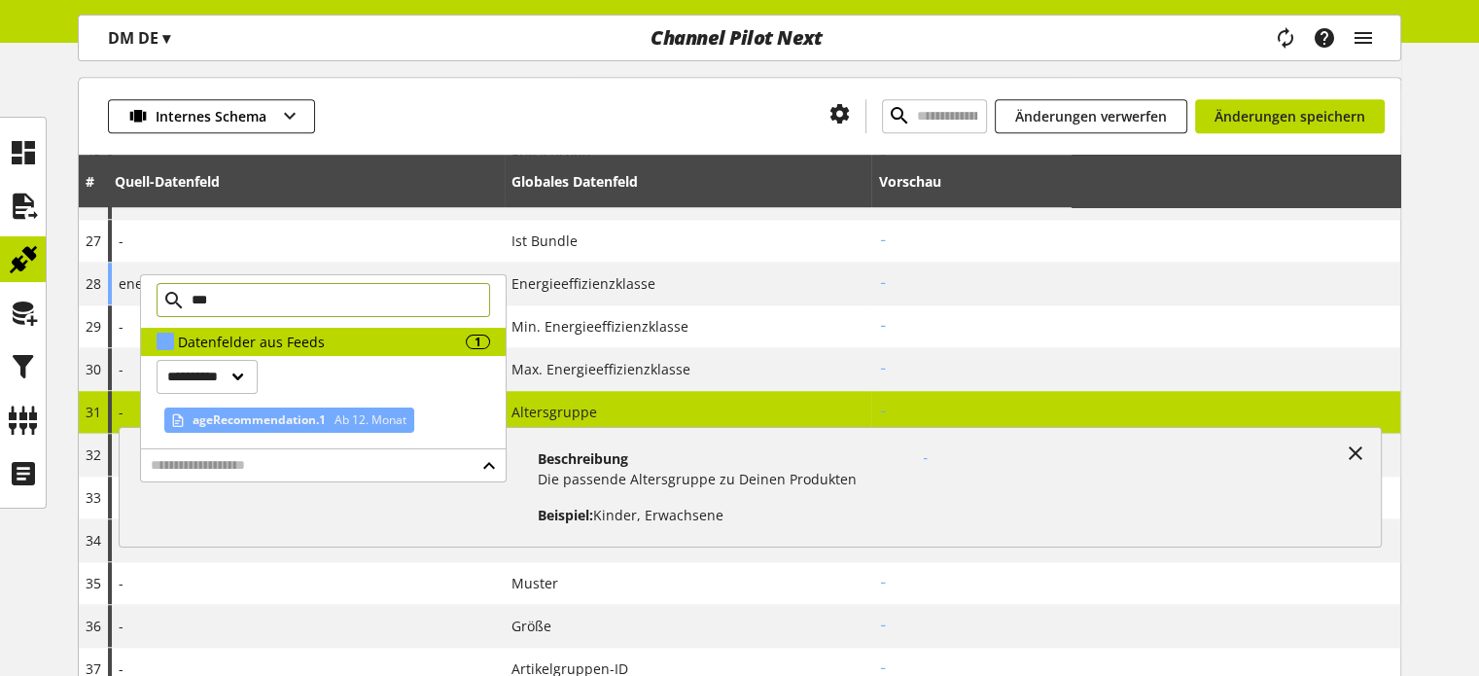
type input "***"
click at [317, 425] on span "ageRecommendation.1" at bounding box center [259, 419] width 133 height 23
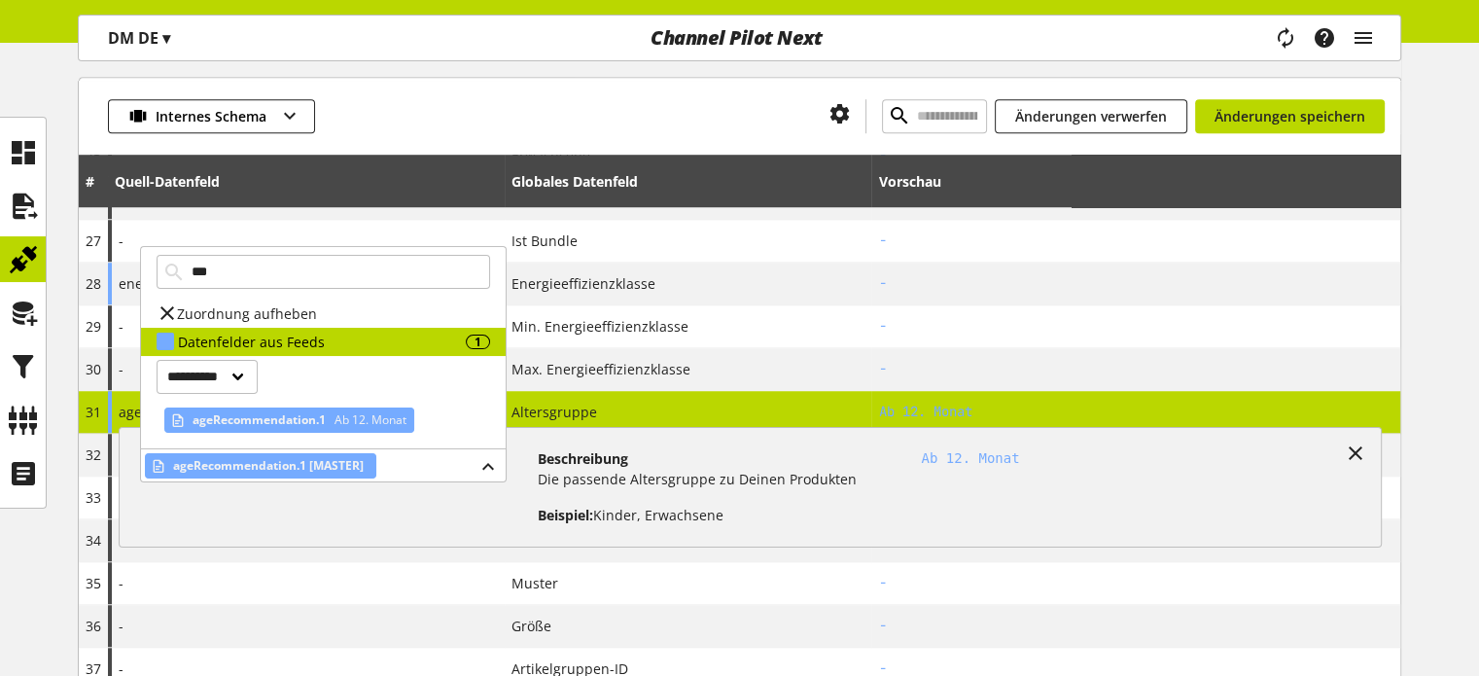
click at [1447, 419] on div "Internes Schema Änderungen verwerfen Änderungen speichern # Quell-Datenfeld Glo…" at bounding box center [739, 134] width 1479 height 2317
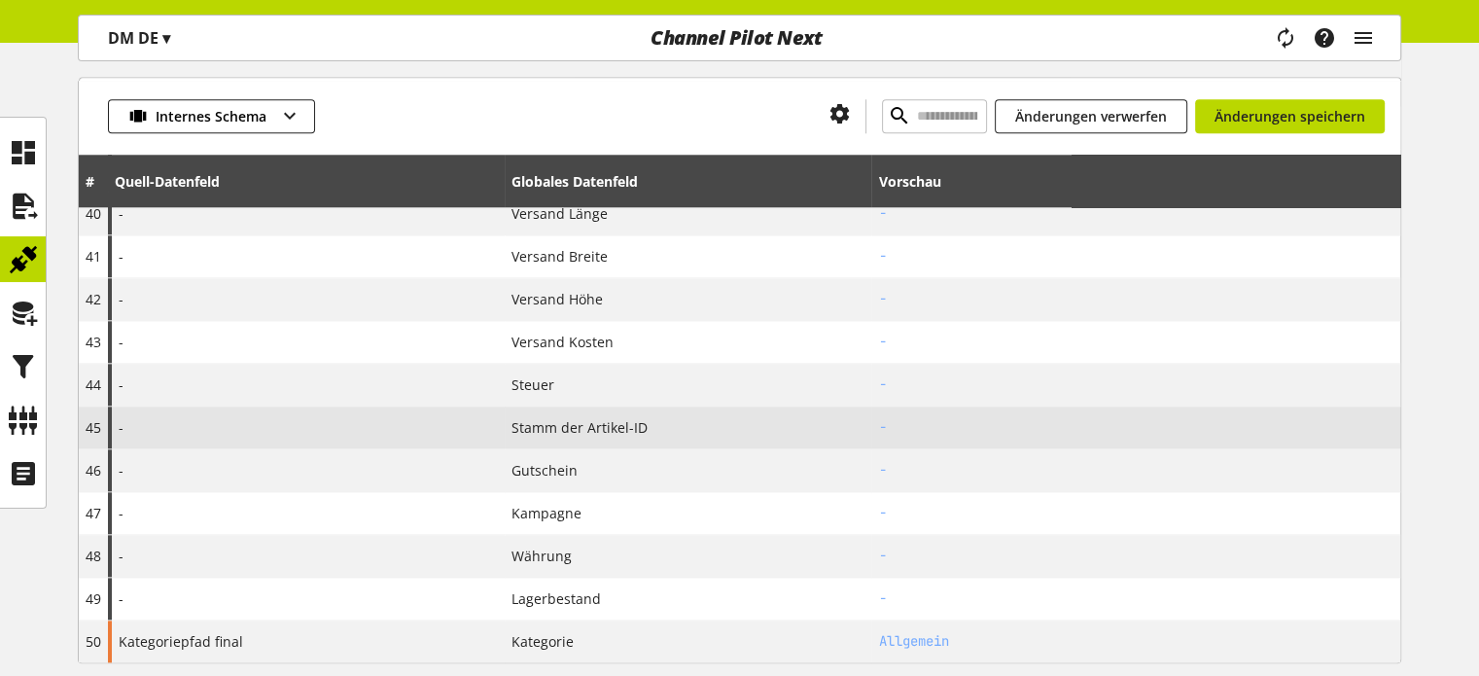
scroll to position [2034, 0]
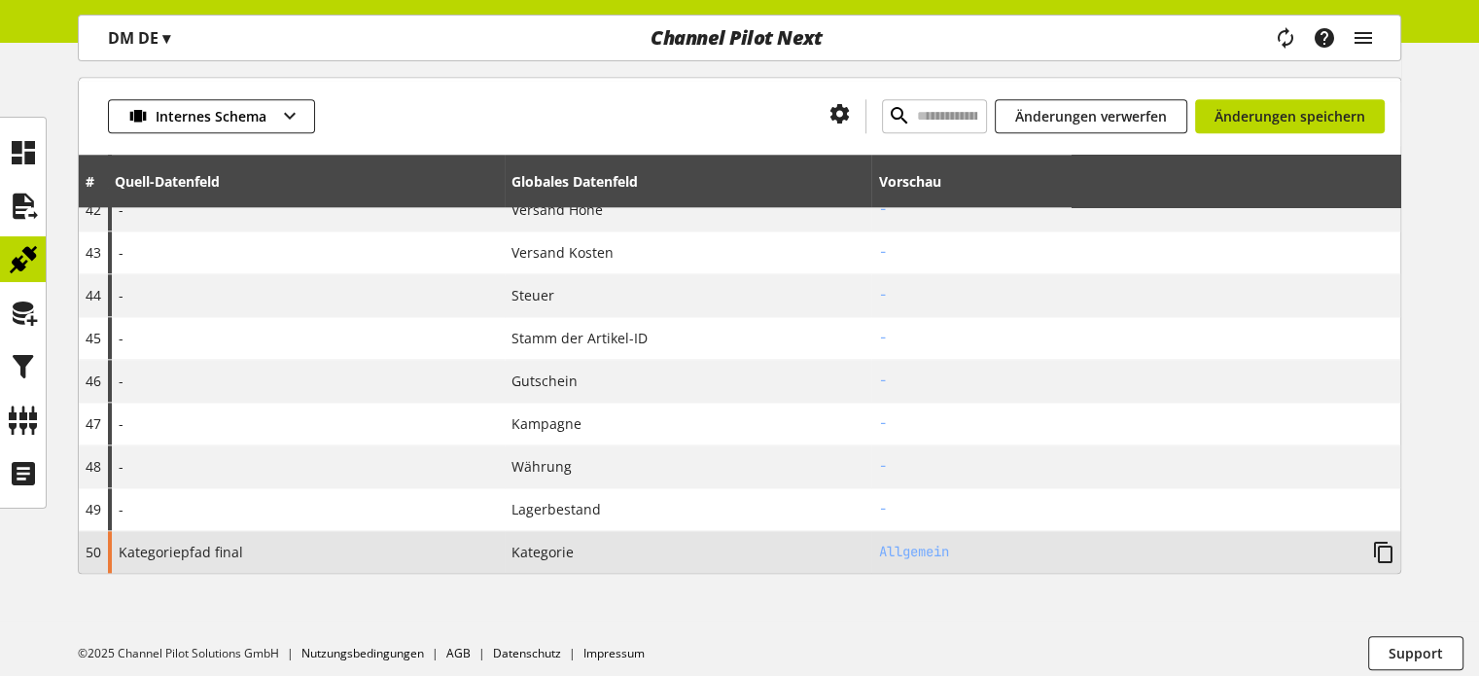
click at [197, 544] on span "Kategoriepfad final" at bounding box center [181, 552] width 124 height 20
click at [386, 535] on div "Kategoriepfad final" at bounding box center [306, 552] width 397 height 42
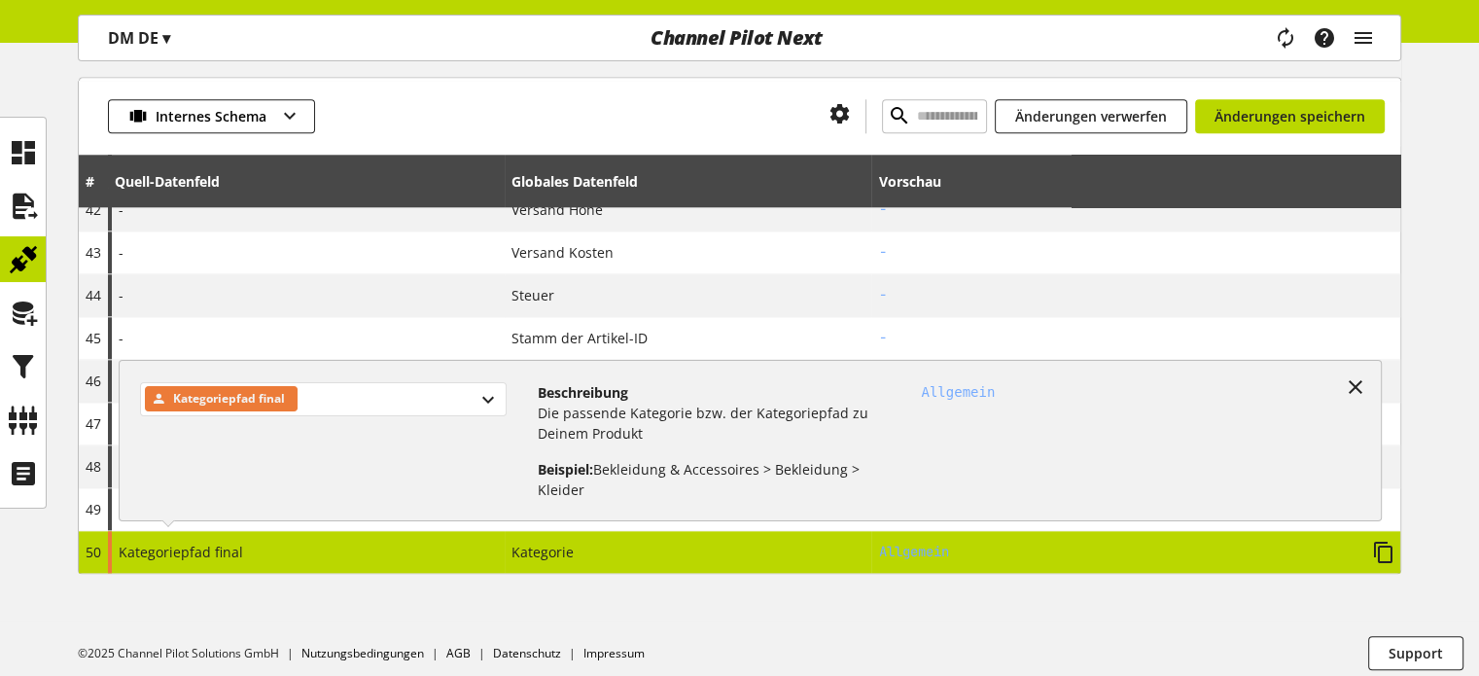
click at [404, 399] on div "Kategoriepfad final" at bounding box center [323, 399] width 366 height 34
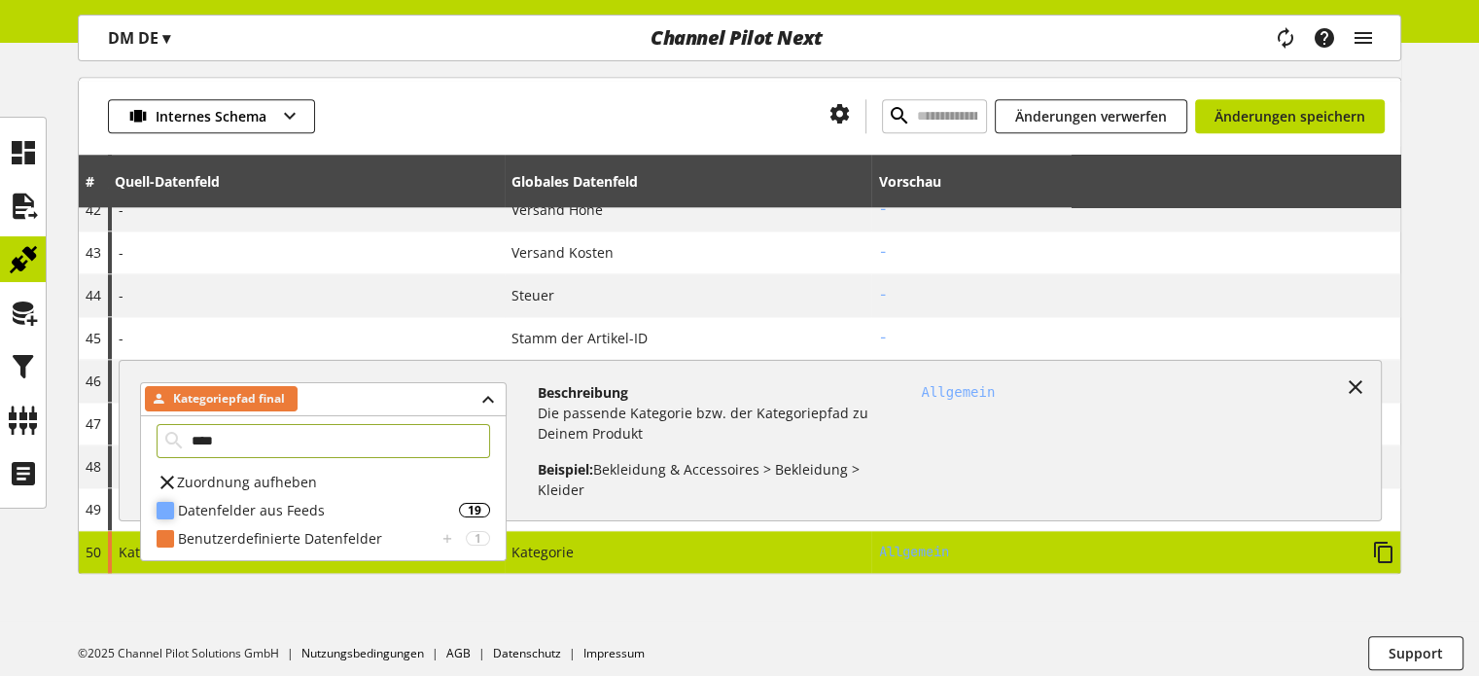
type input "****"
click at [258, 510] on div "Datenfelder aus Feeds" at bounding box center [318, 510] width 281 height 20
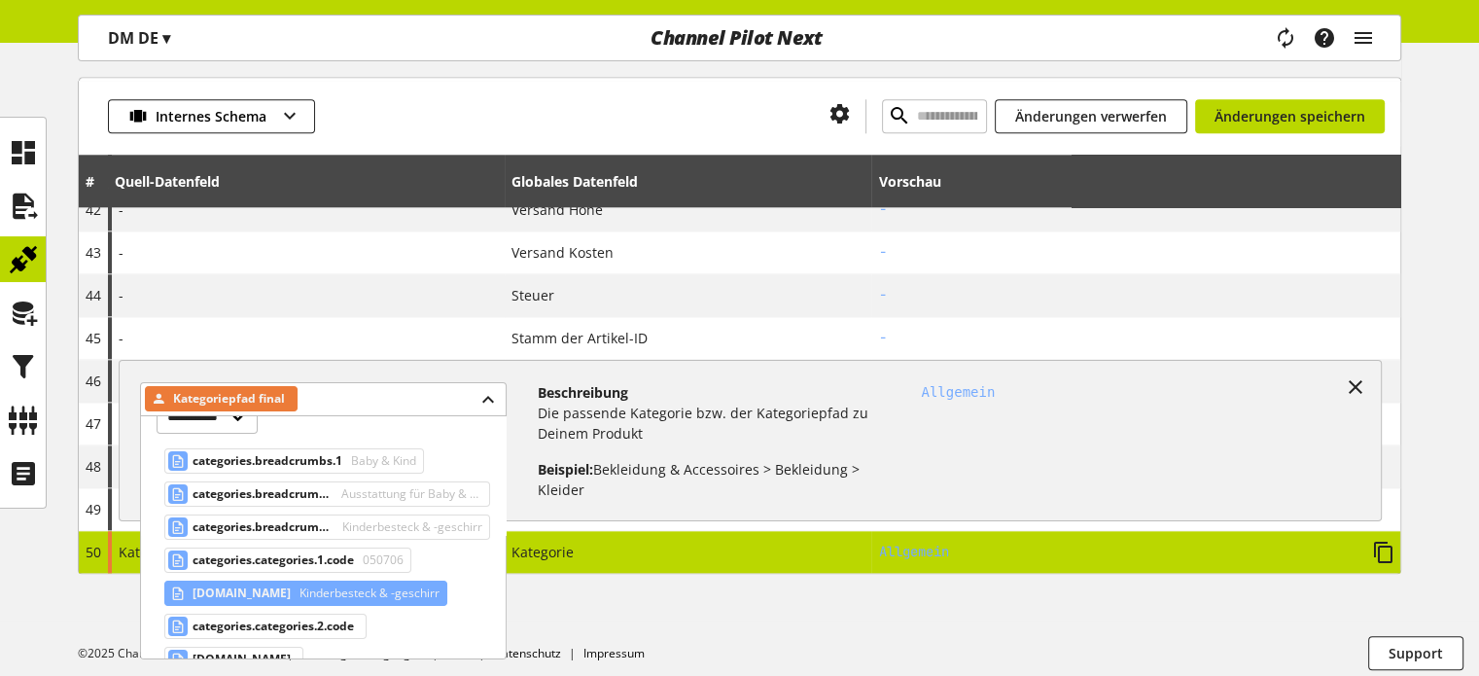
scroll to position [97, 0]
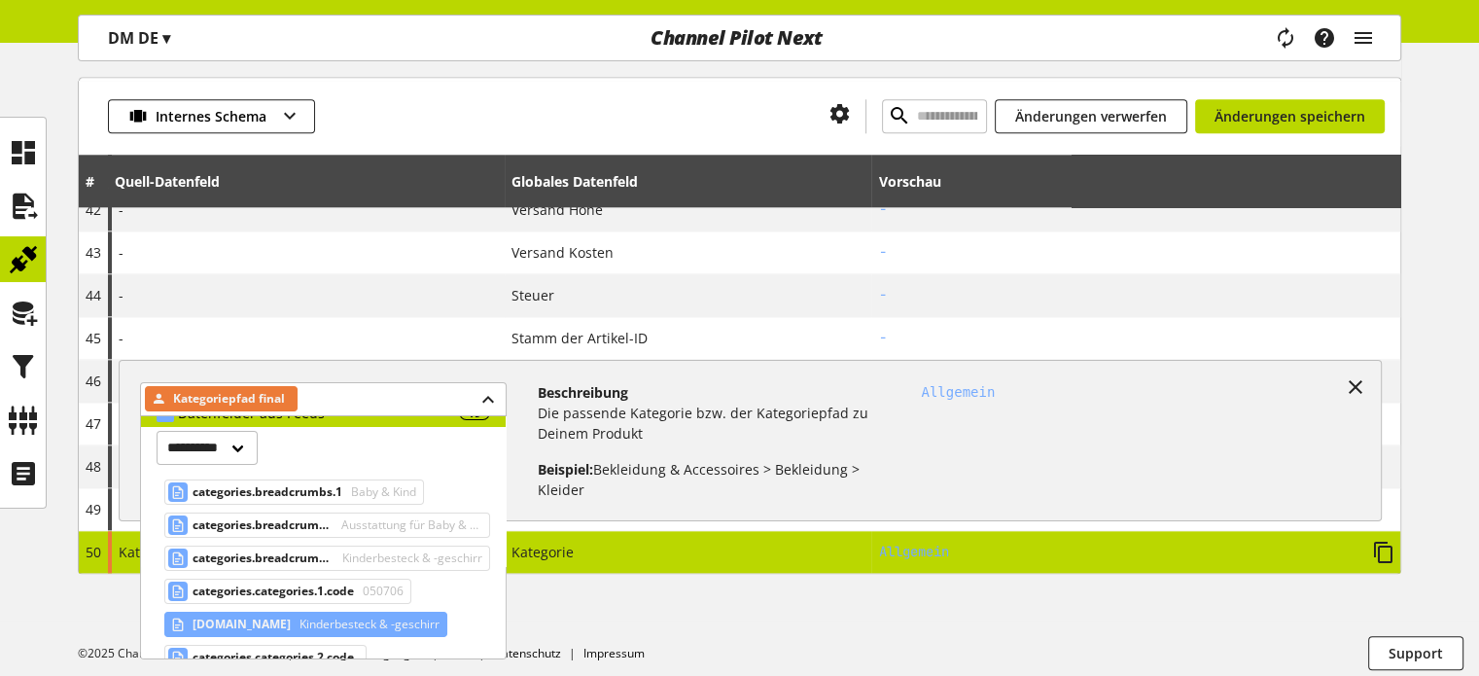
click at [254, 618] on span "categories.categories.1.name" at bounding box center [242, 624] width 98 height 23
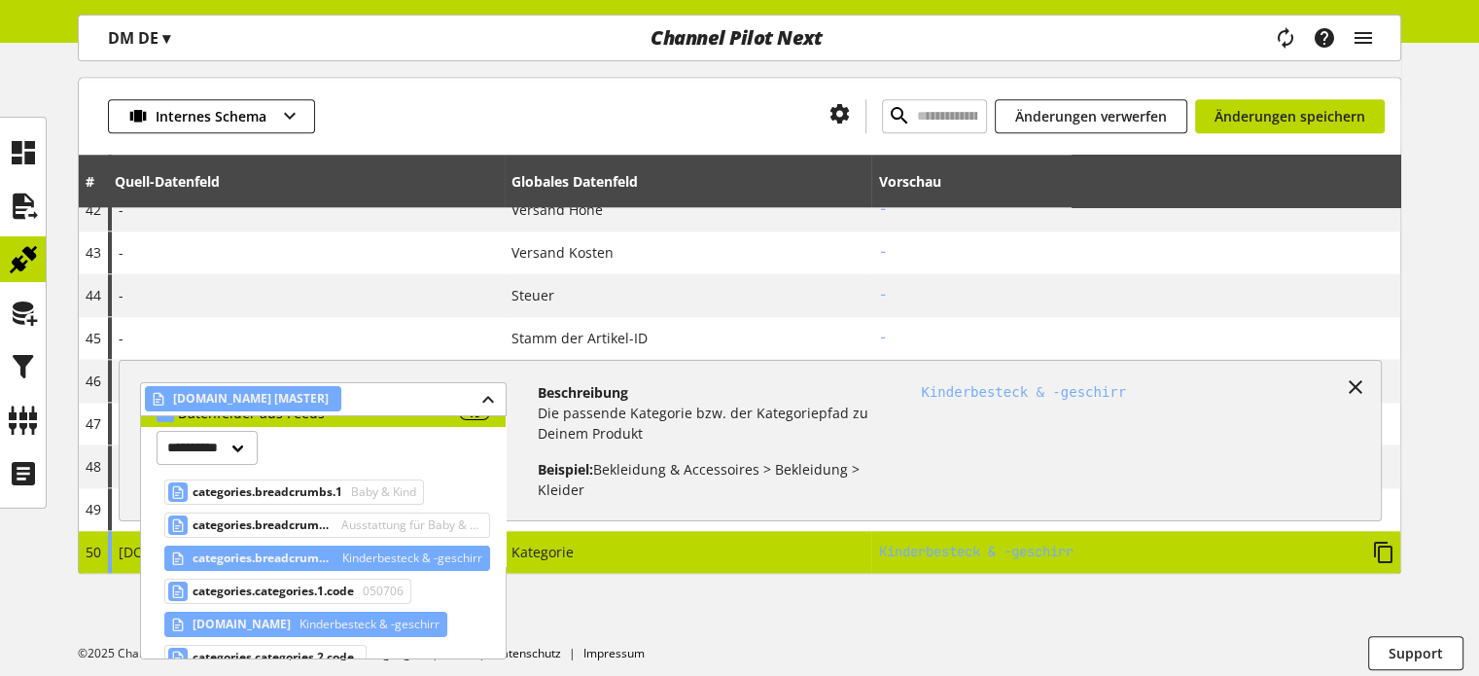
scroll to position [194, 0]
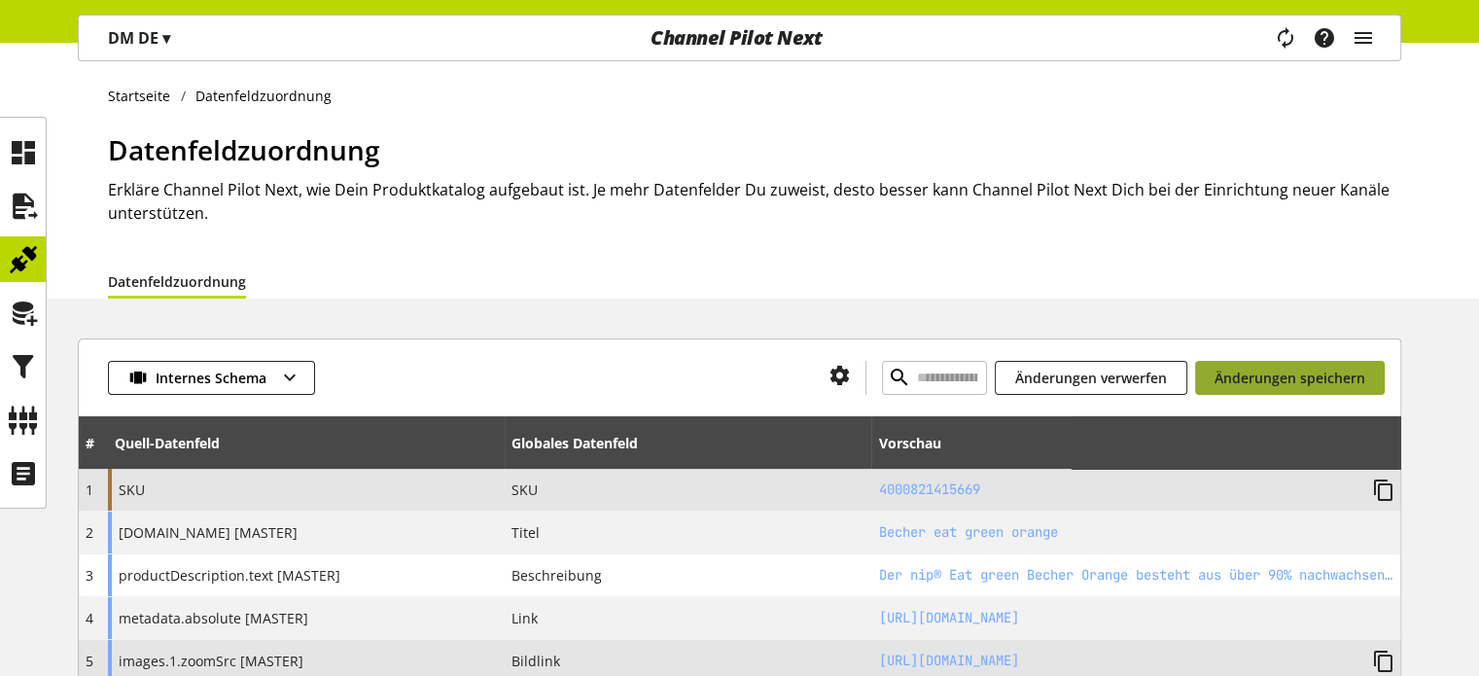
click at [1262, 375] on span "Änderungen speichern" at bounding box center [1290, 378] width 151 height 20
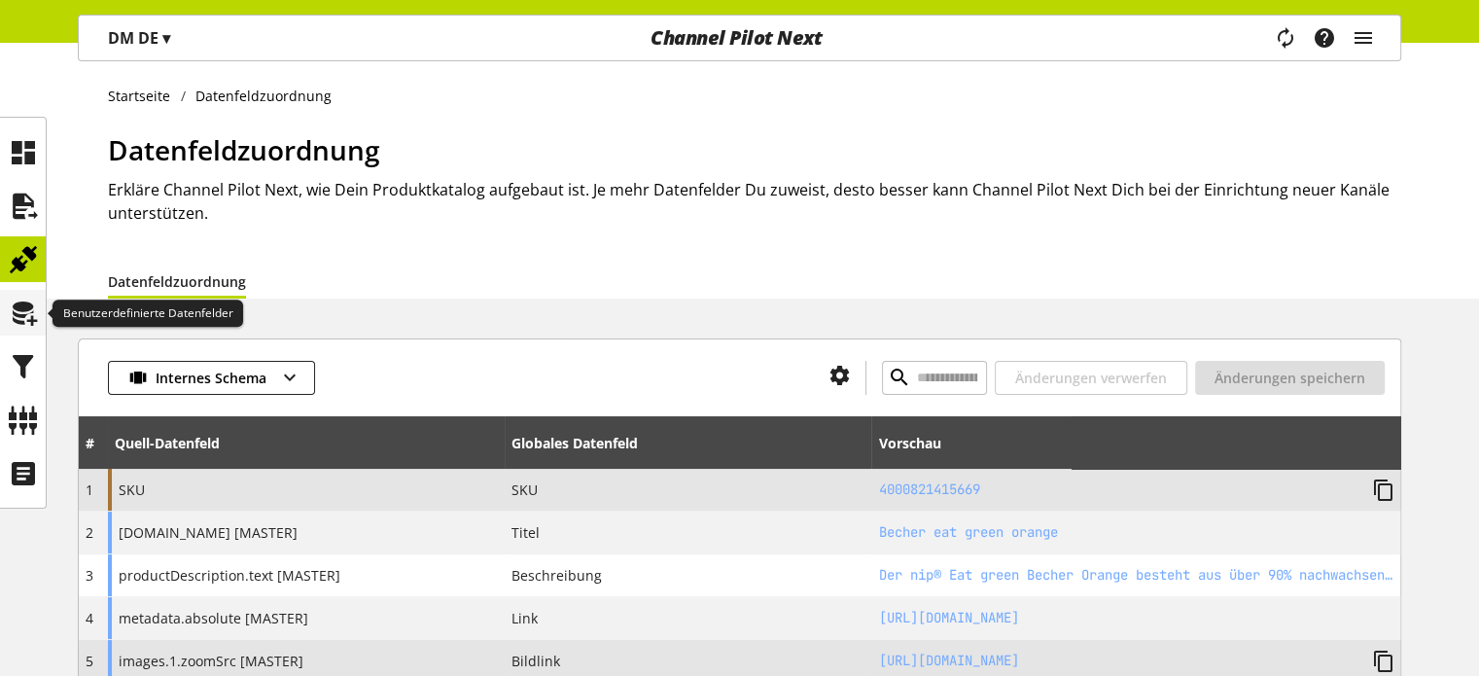
click at [10, 307] on icon at bounding box center [23, 313] width 31 height 39
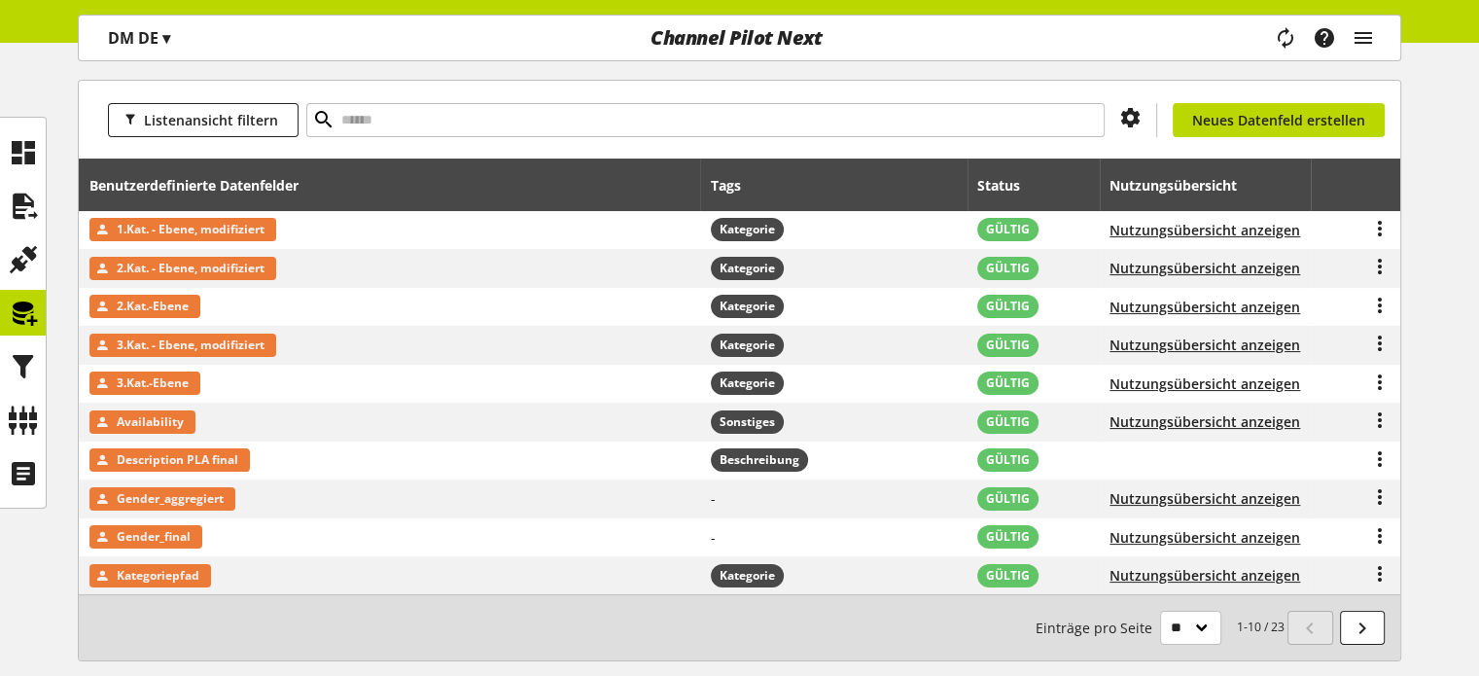
scroll to position [331, 0]
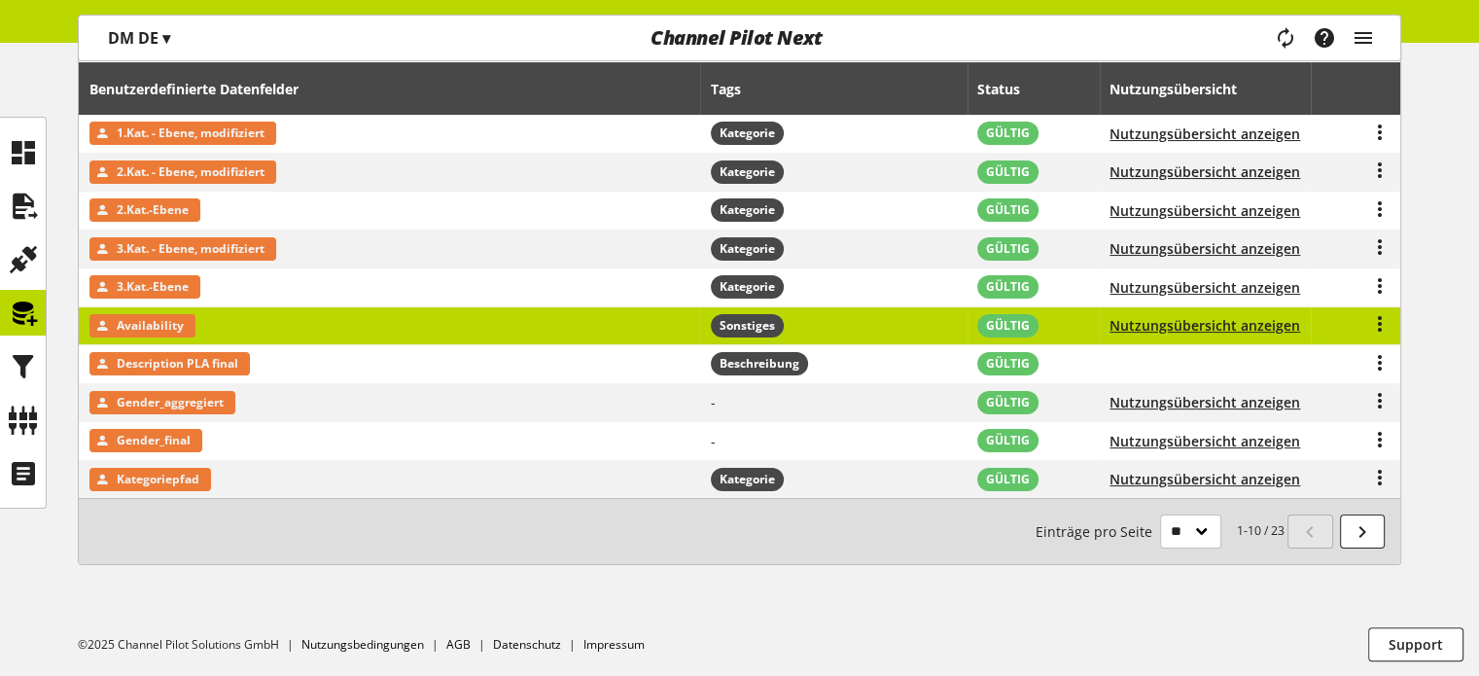
click at [145, 328] on span "Availability" at bounding box center [150, 325] width 67 height 23
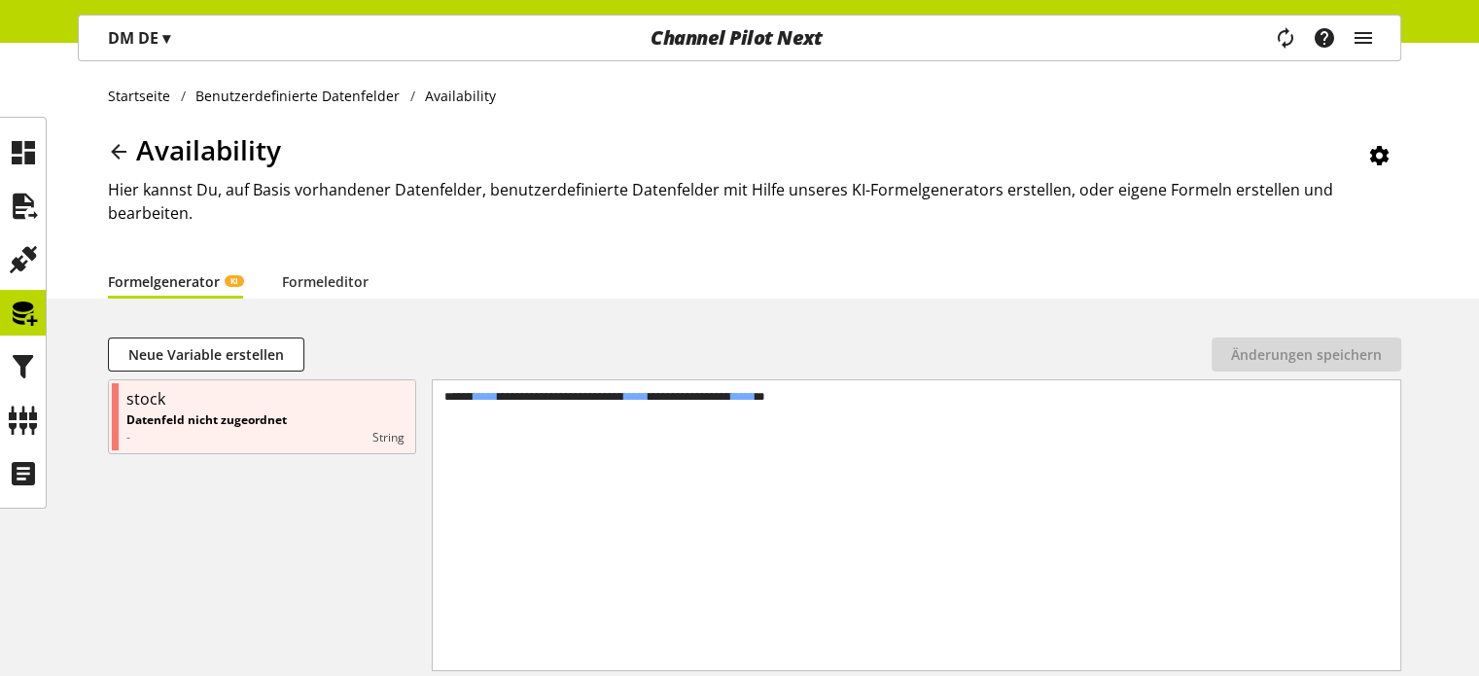
click at [100, 154] on div "Startseite Benutzerdefinierte Datenfelder Availability Availability Hier kannst…" at bounding box center [739, 171] width 1479 height 256
click at [121, 147] on icon at bounding box center [118, 151] width 23 height 35
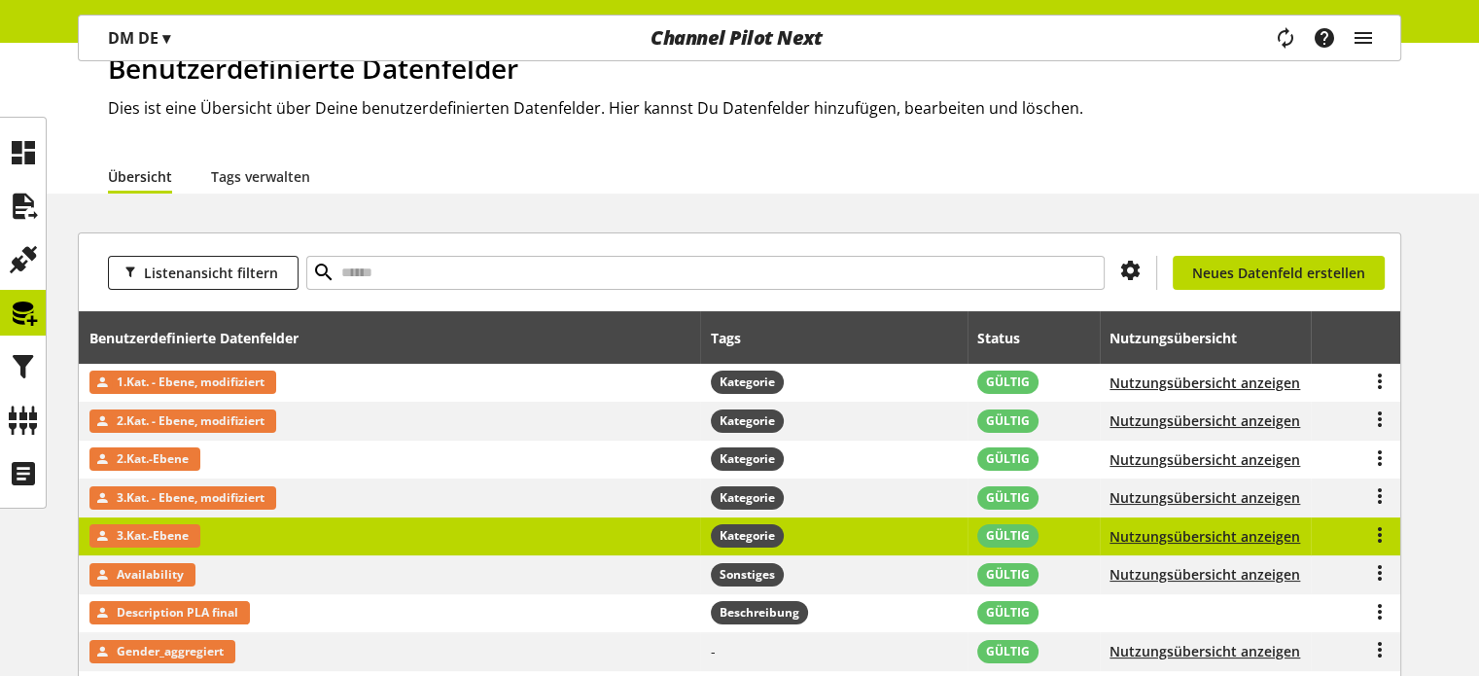
scroll to position [194, 0]
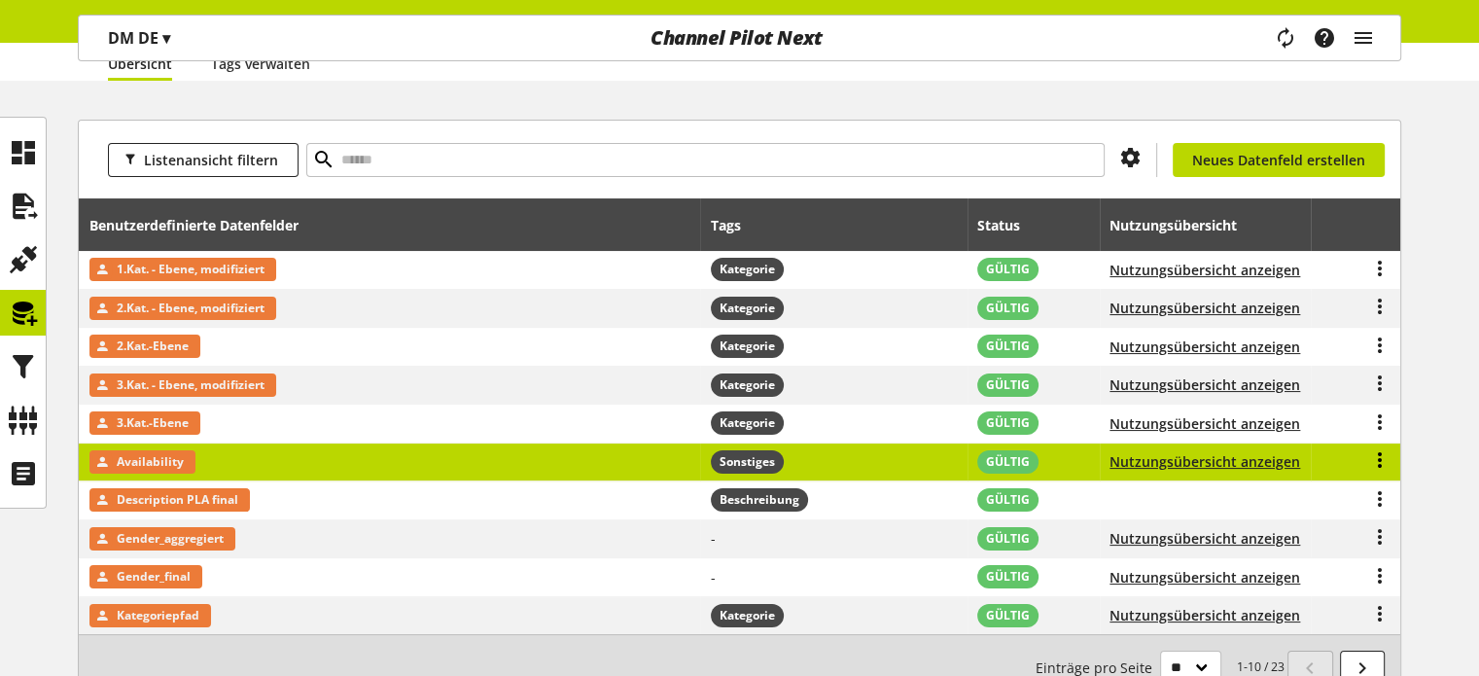
click at [1376, 458] on icon at bounding box center [1379, 459] width 23 height 35
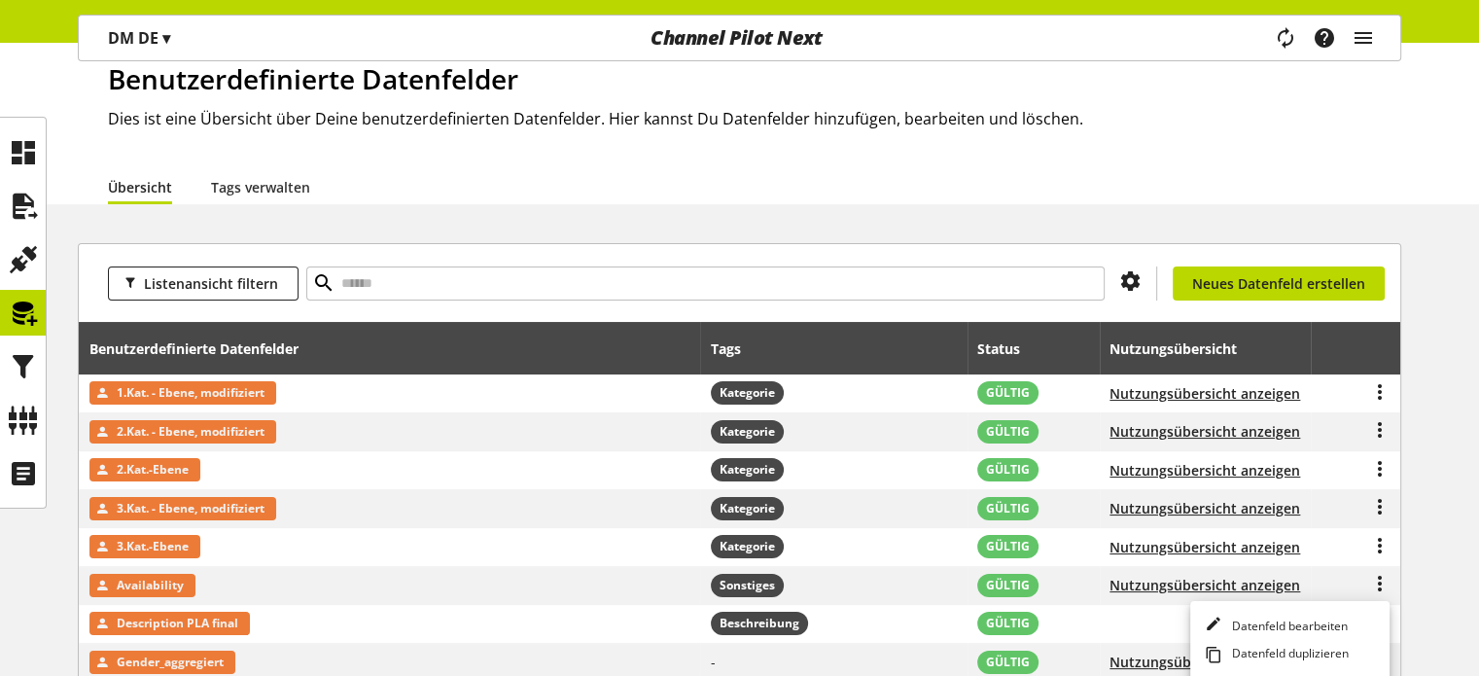
scroll to position [39, 0]
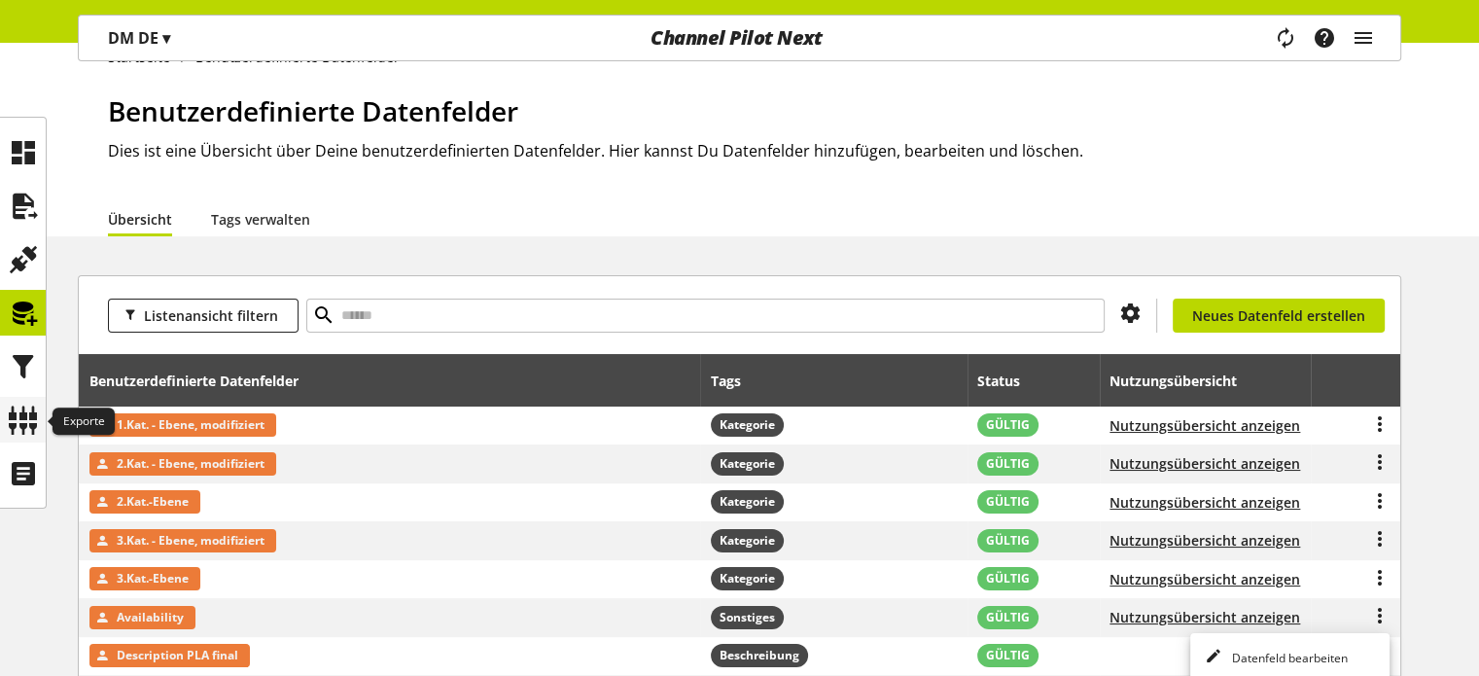
click at [27, 426] on icon at bounding box center [23, 420] width 31 height 39
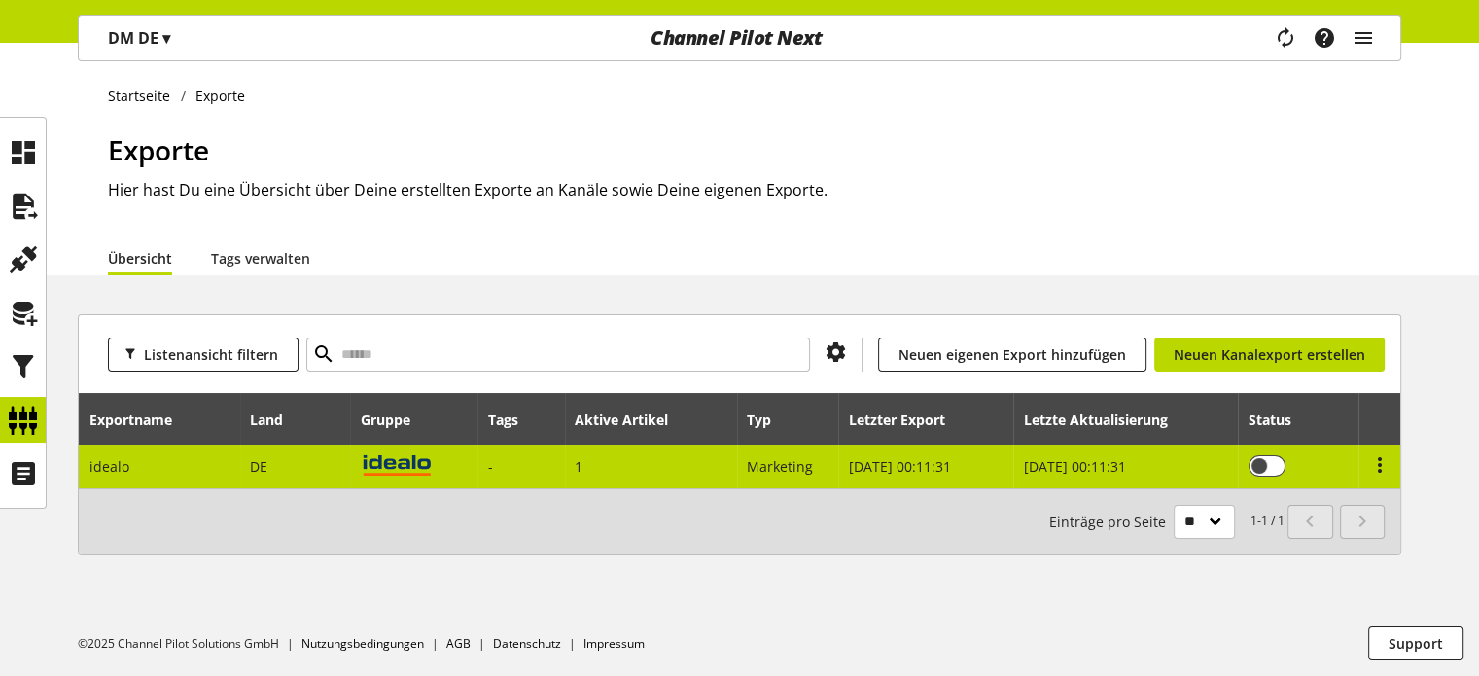
click at [382, 460] on img at bounding box center [397, 464] width 72 height 24
select select "********"
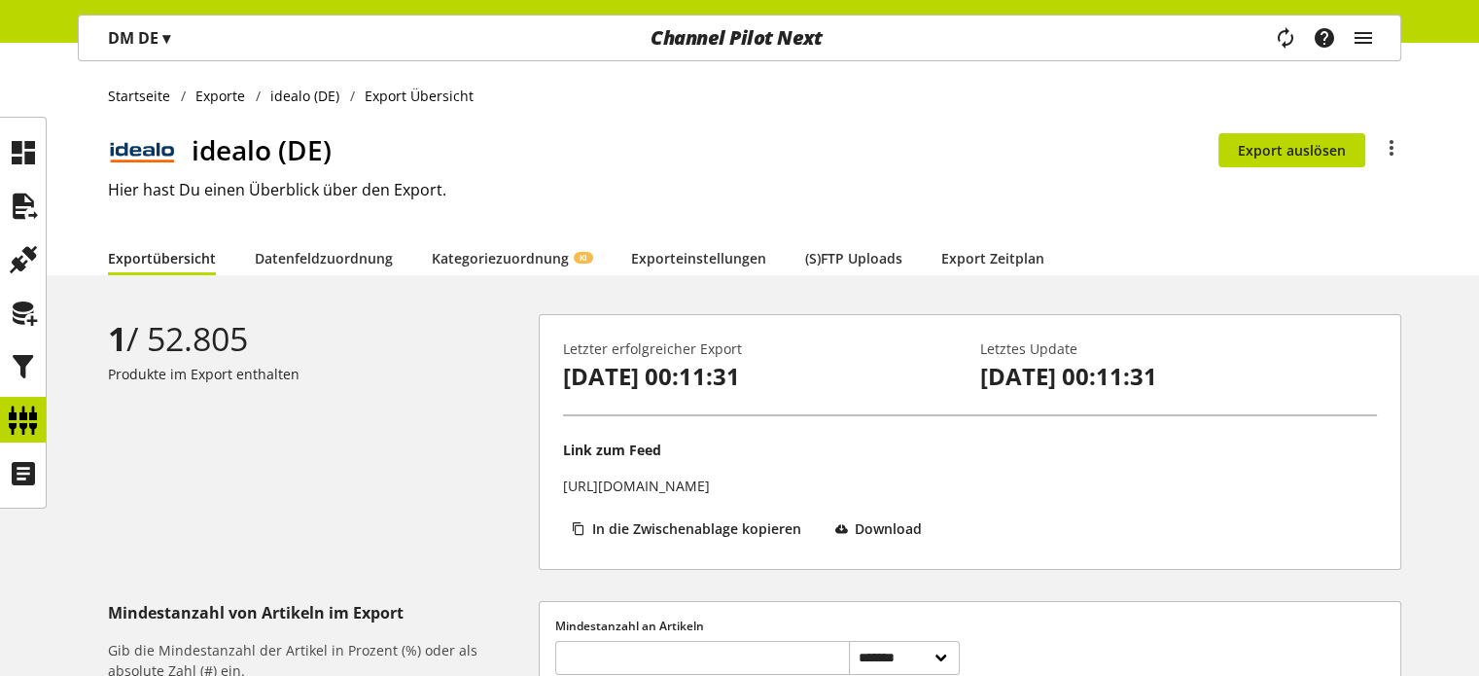
click at [482, 275] on div "**********" at bounding box center [739, 613] width 1479 height 1141
click at [488, 263] on link "Kategoriezuordnung KI" at bounding box center [512, 258] width 160 height 20
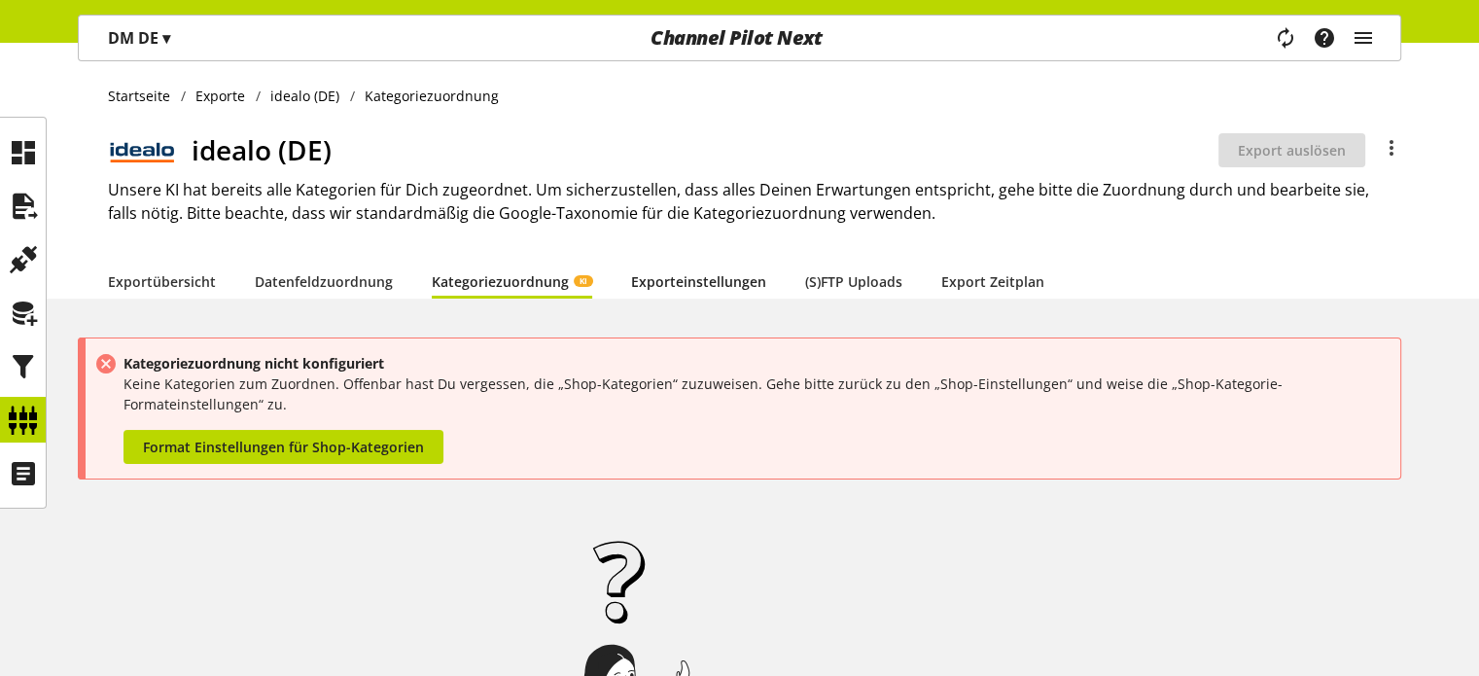
click at [670, 285] on link "Exporteinstellungen" at bounding box center [698, 281] width 135 height 20
select select "*"
select select "****"
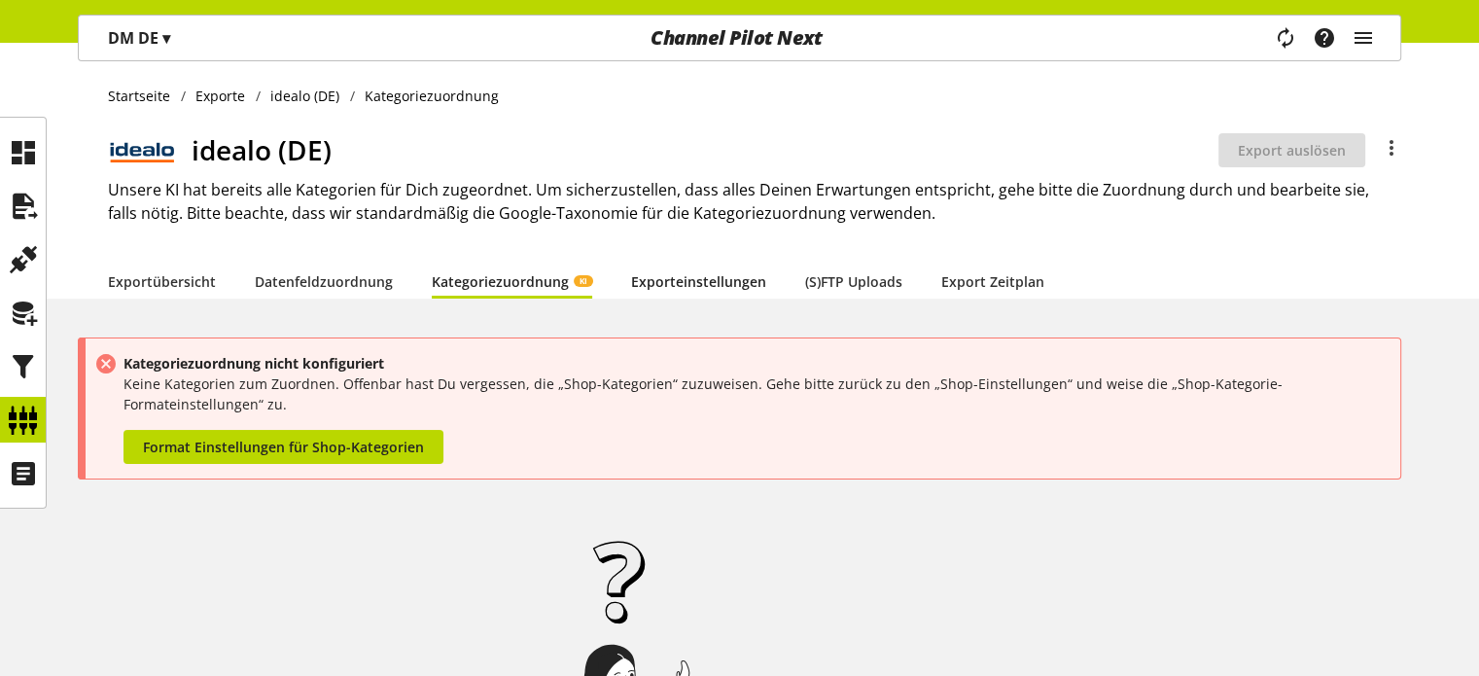
select select "***"
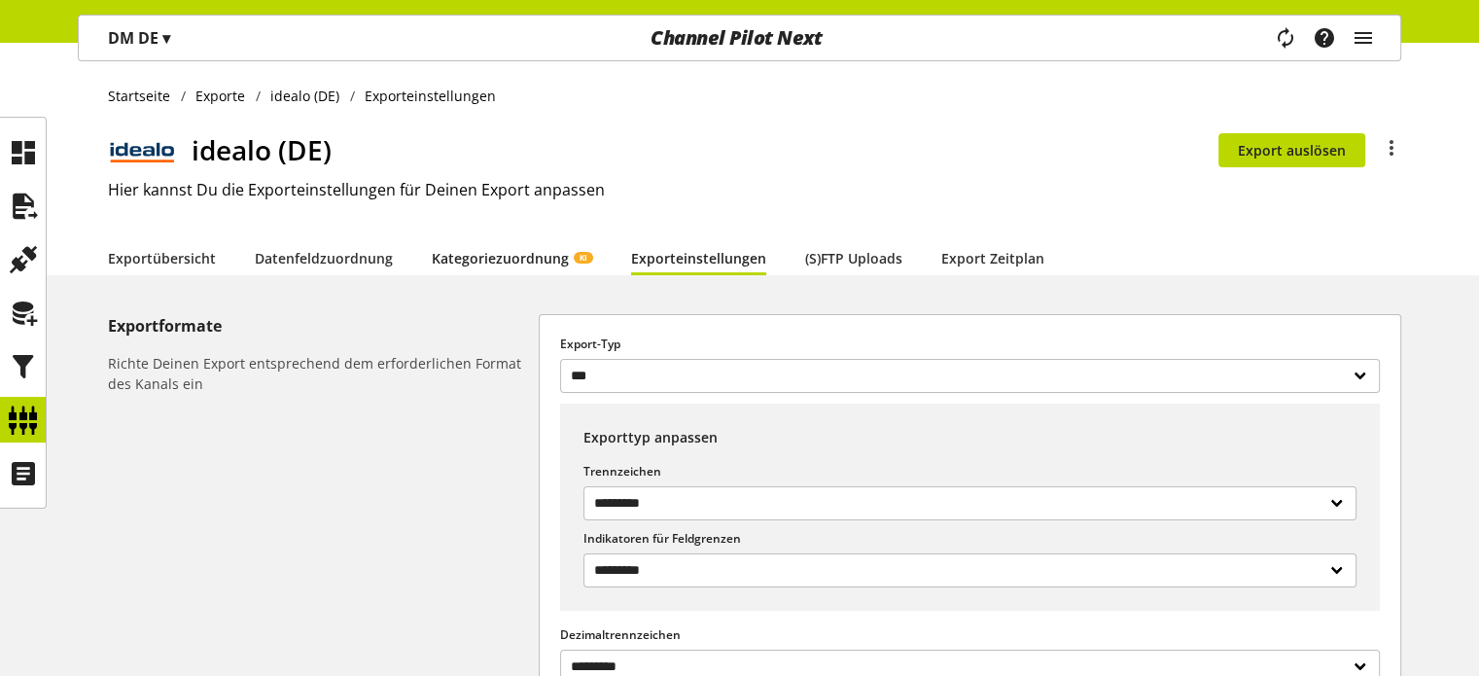
click at [504, 268] on link "Kategoriezuordnung KI" at bounding box center [512, 258] width 160 height 20
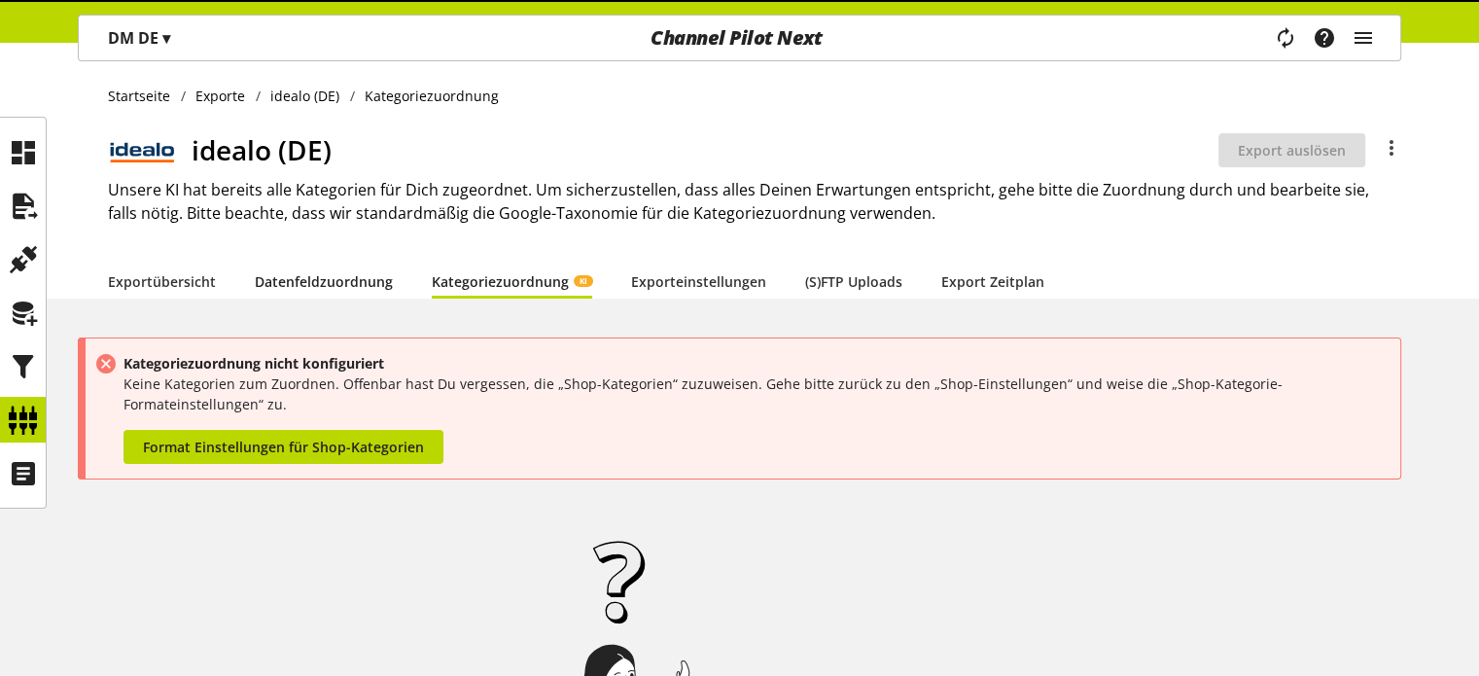
click at [323, 271] on link "Datenfeldzuordnung" at bounding box center [324, 281] width 138 height 20
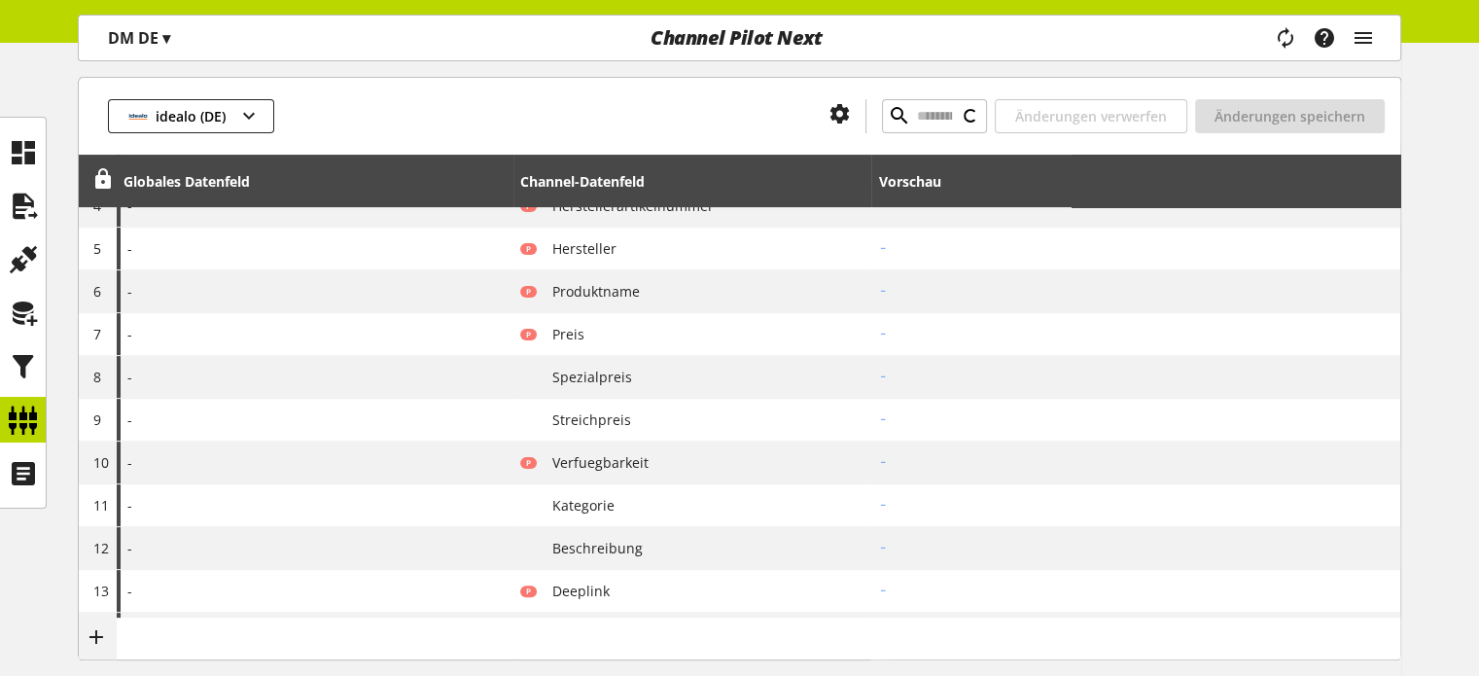
type input "**********"
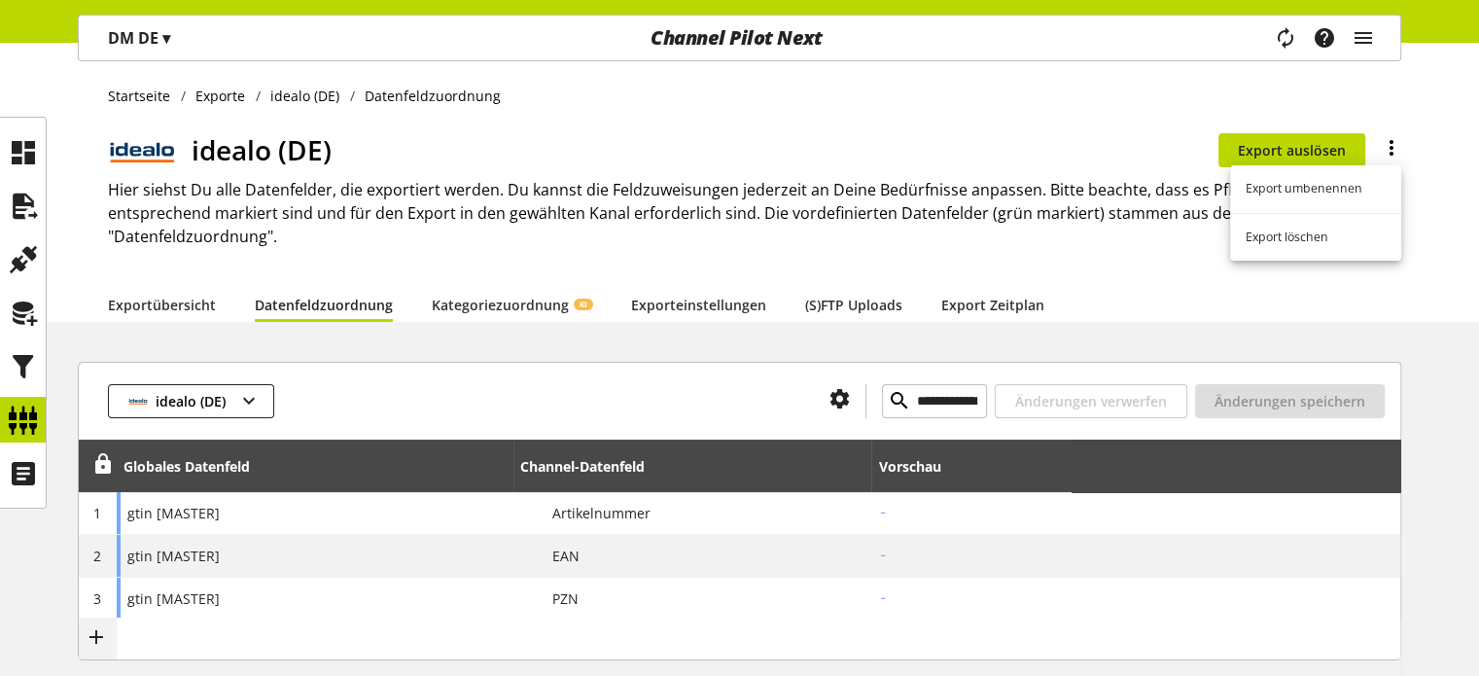
click at [1386, 151] on icon at bounding box center [1391, 147] width 23 height 35
click at [1295, 232] on link "Export löschen" at bounding box center [1315, 237] width 171 height 33
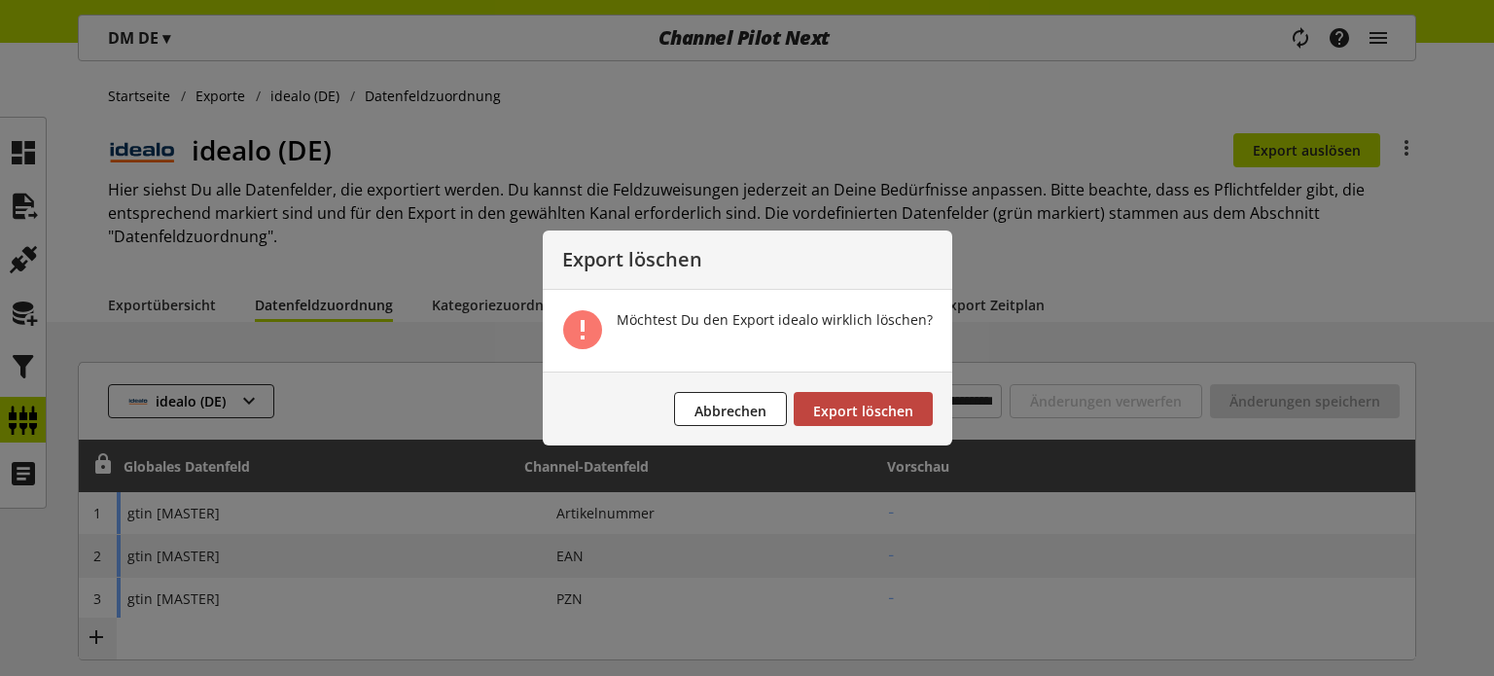
click at [836, 406] on span "Export löschen" at bounding box center [863, 411] width 100 height 18
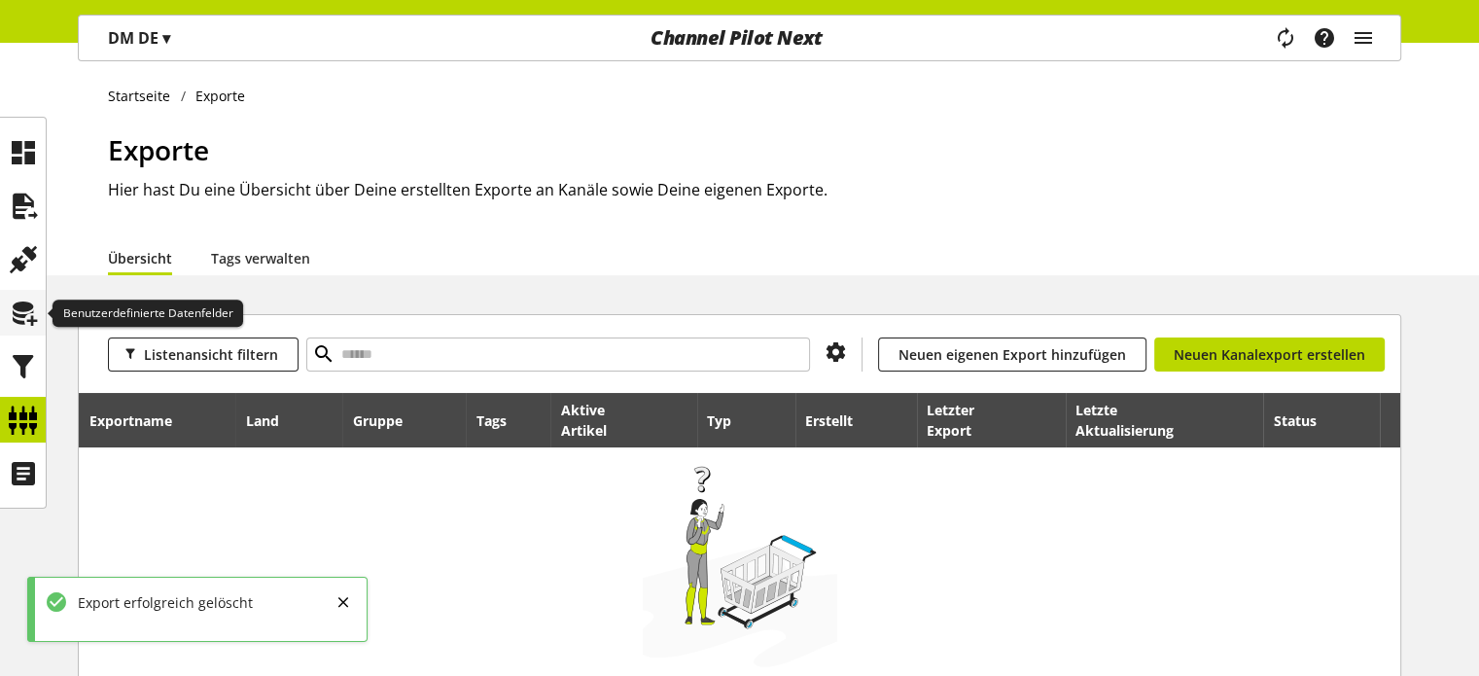
click at [25, 314] on icon at bounding box center [23, 313] width 31 height 39
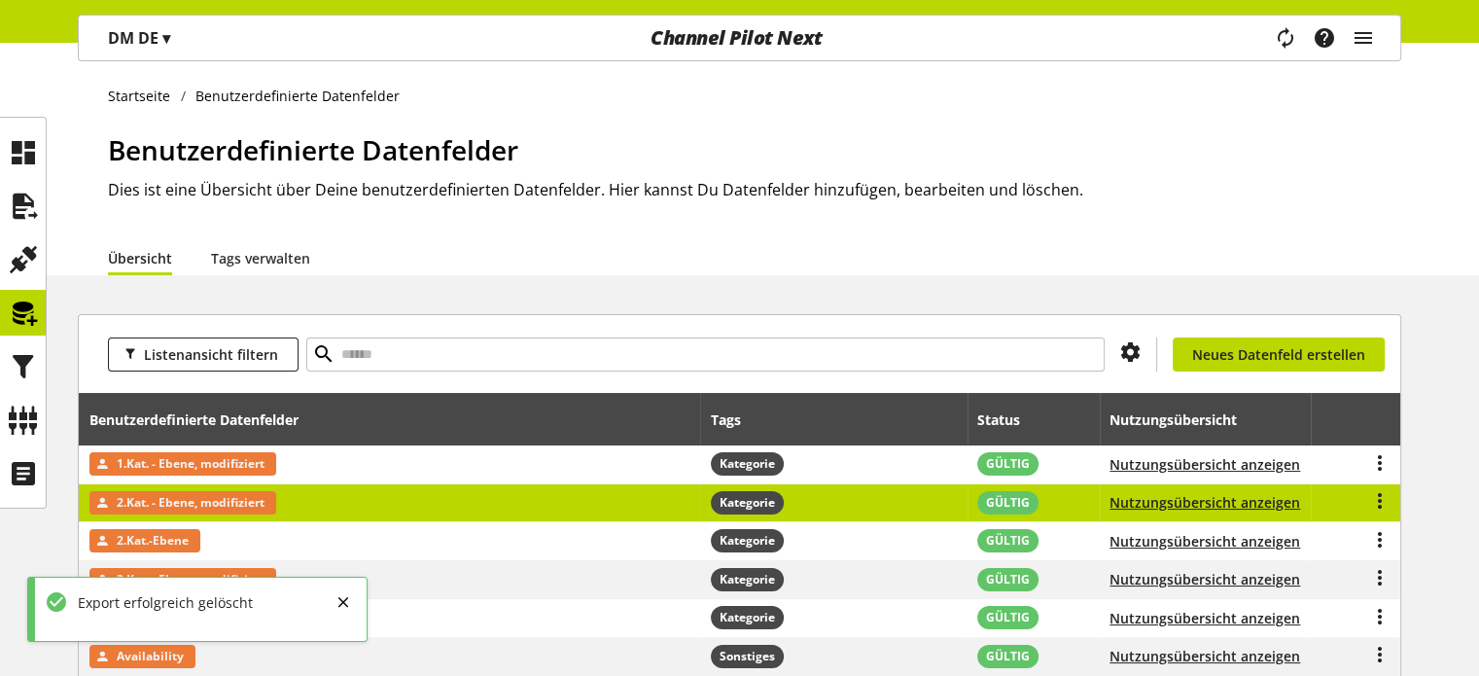
scroll to position [97, 0]
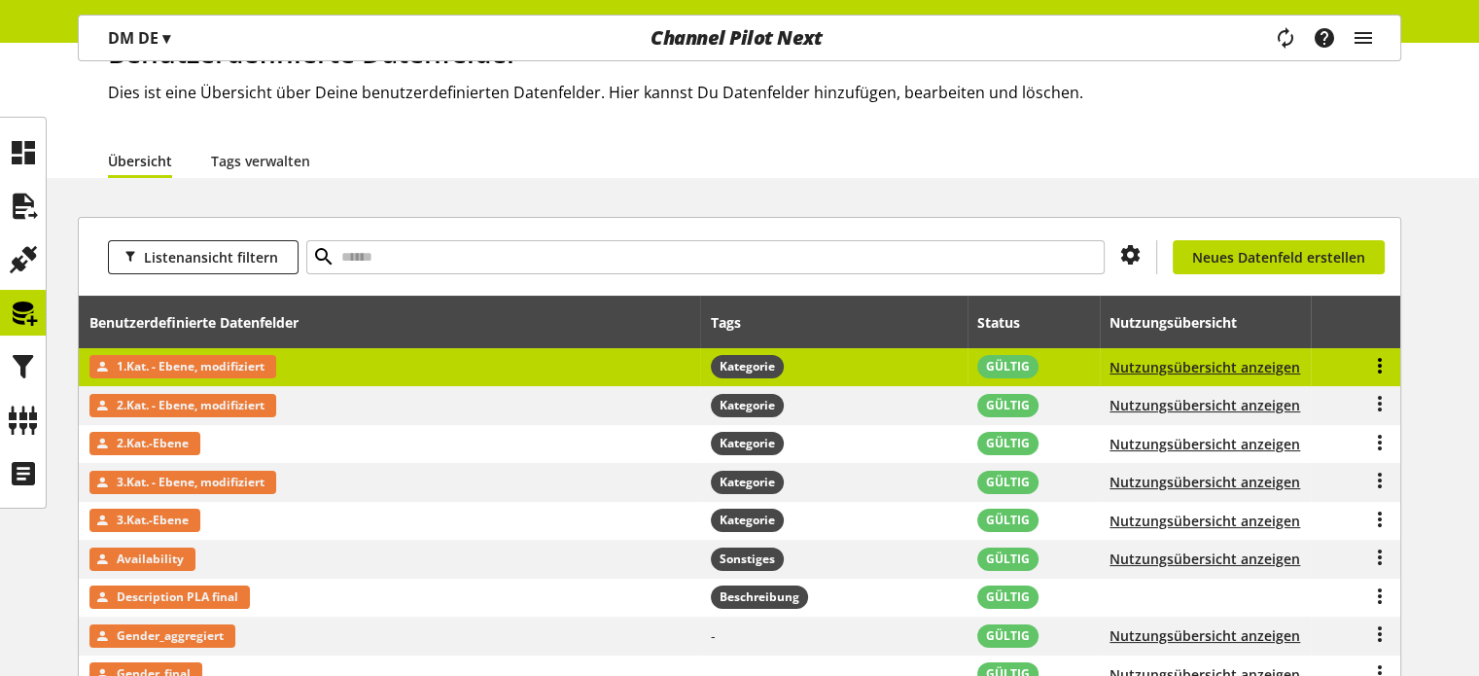
click at [1387, 360] on icon at bounding box center [1379, 365] width 23 height 35
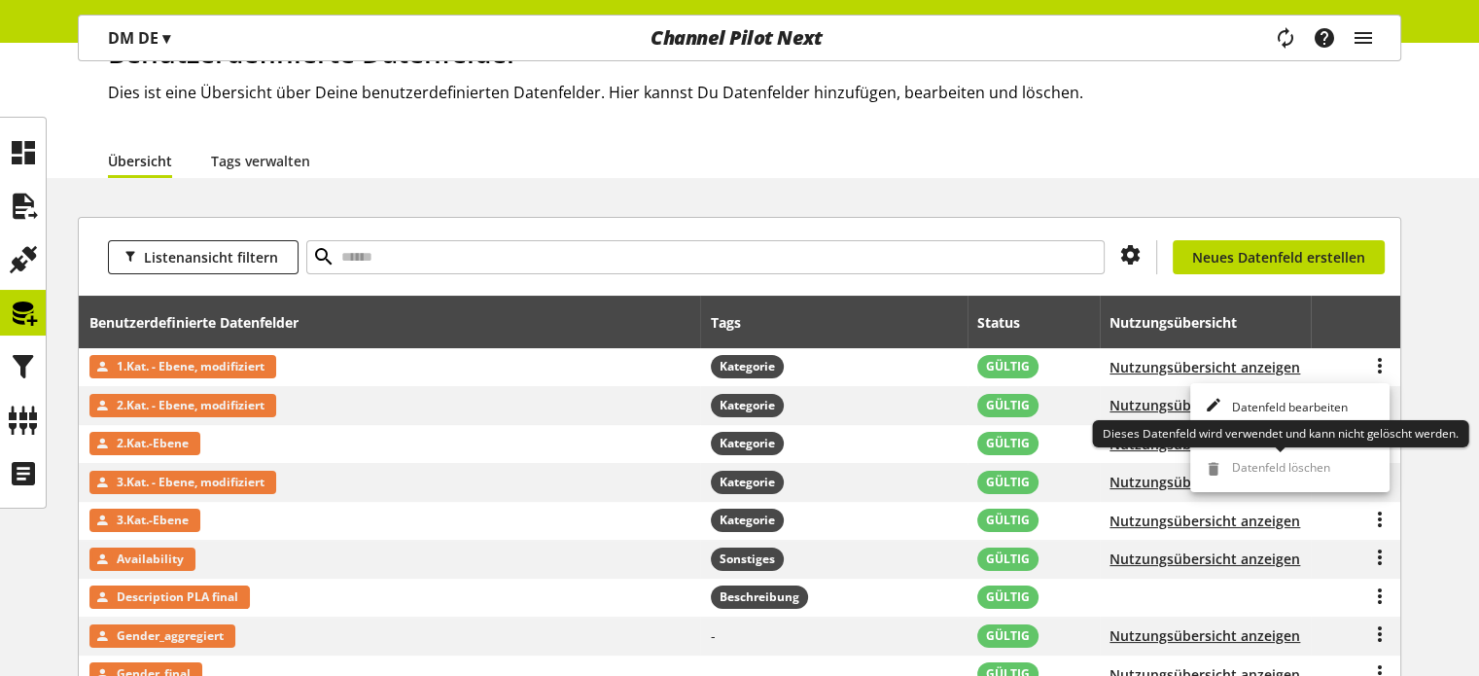
click at [1265, 461] on span "Datenfeld löschen" at bounding box center [1277, 469] width 106 height 21
click at [1265, 470] on span "Datenfeld löschen" at bounding box center [1277, 469] width 106 height 21
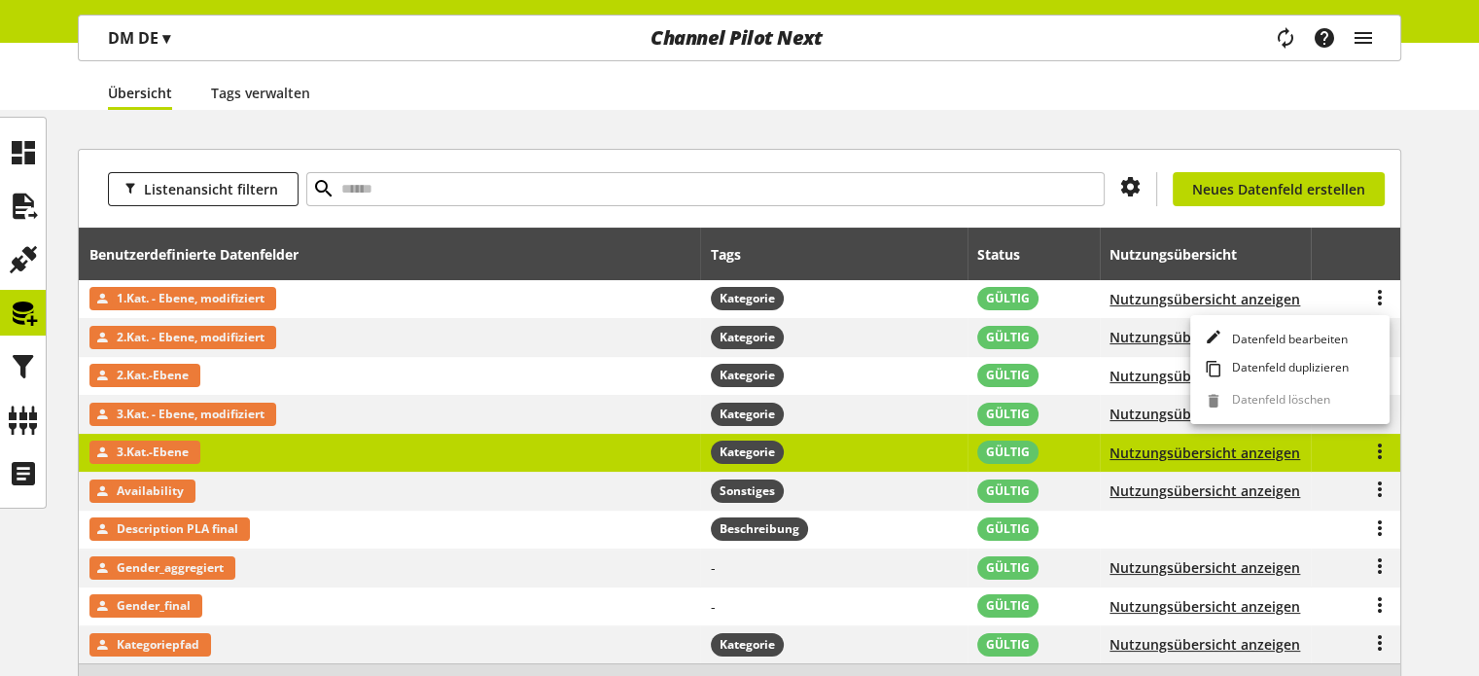
scroll to position [194, 0]
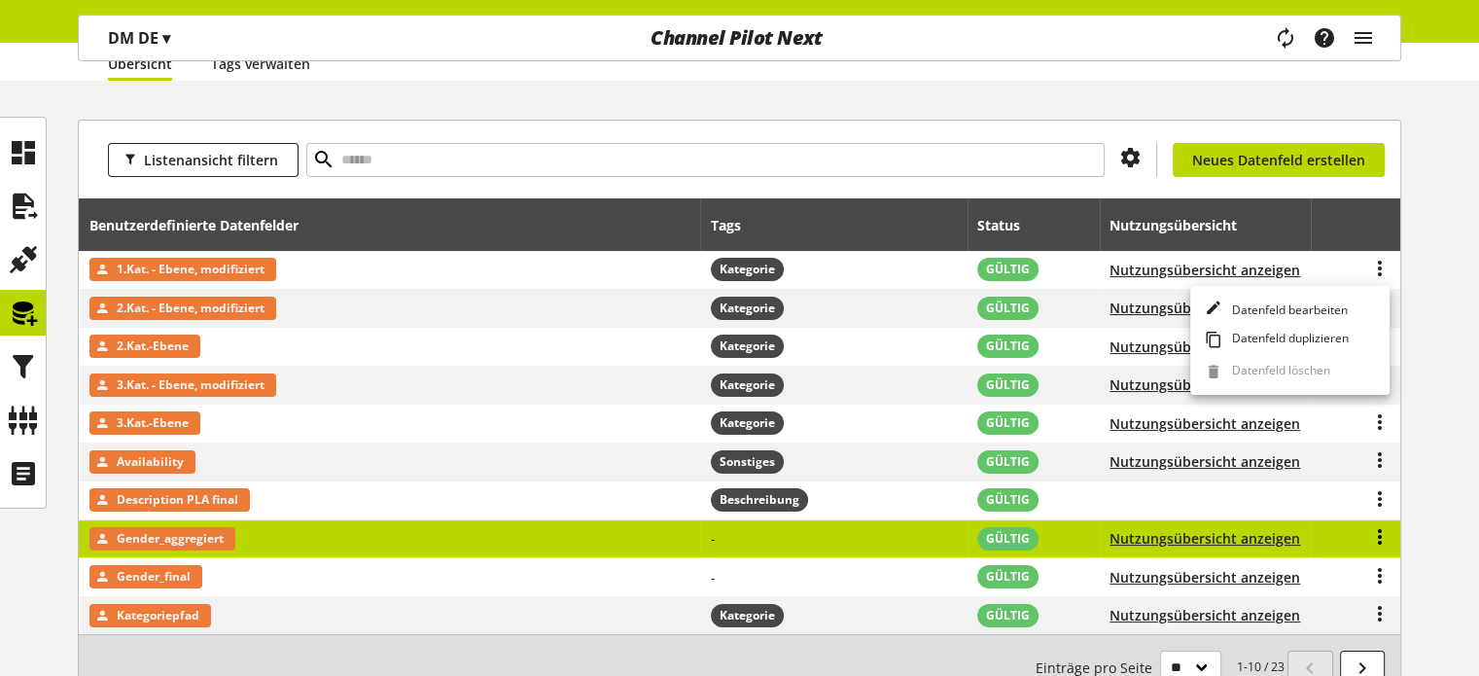
click at [1382, 543] on icon at bounding box center [1379, 536] width 23 height 35
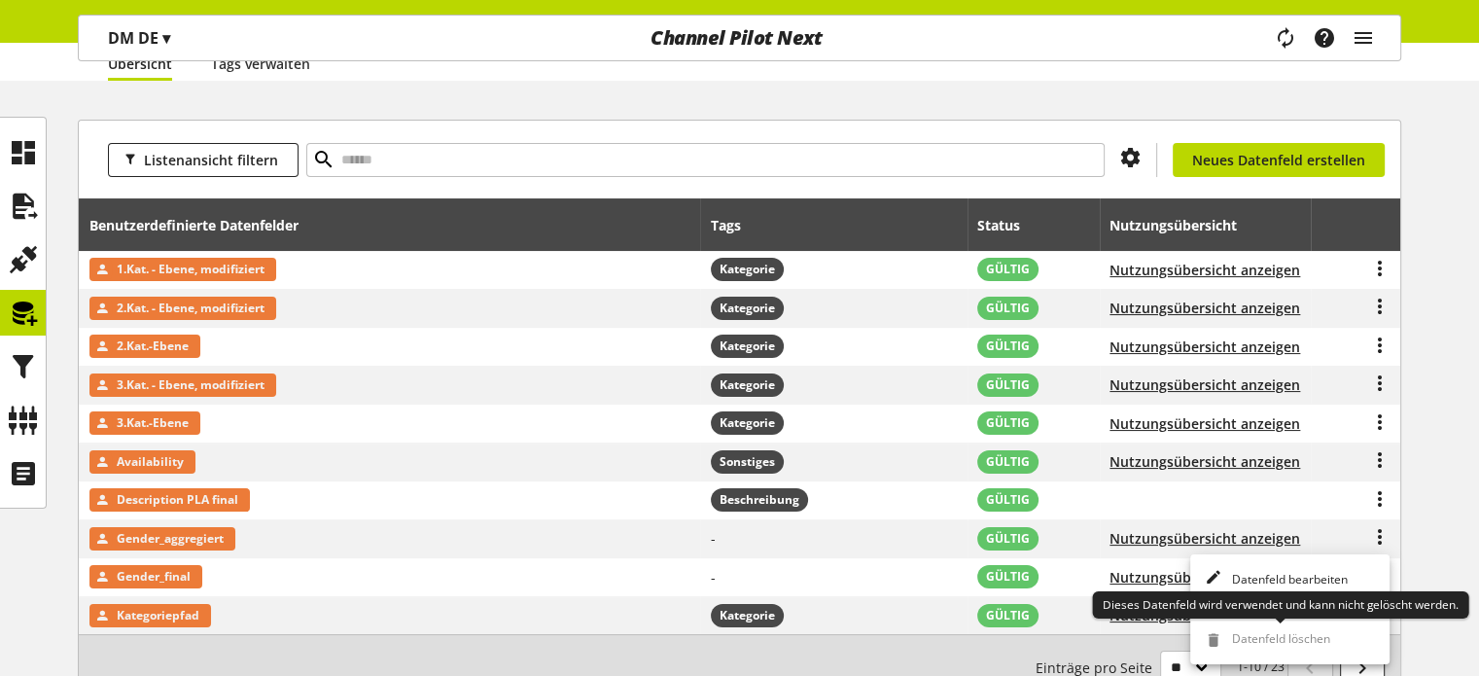
click at [1279, 637] on span "Datenfeld löschen" at bounding box center [1277, 640] width 106 height 21
click at [1269, 637] on span "Datenfeld löschen" at bounding box center [1277, 640] width 106 height 21
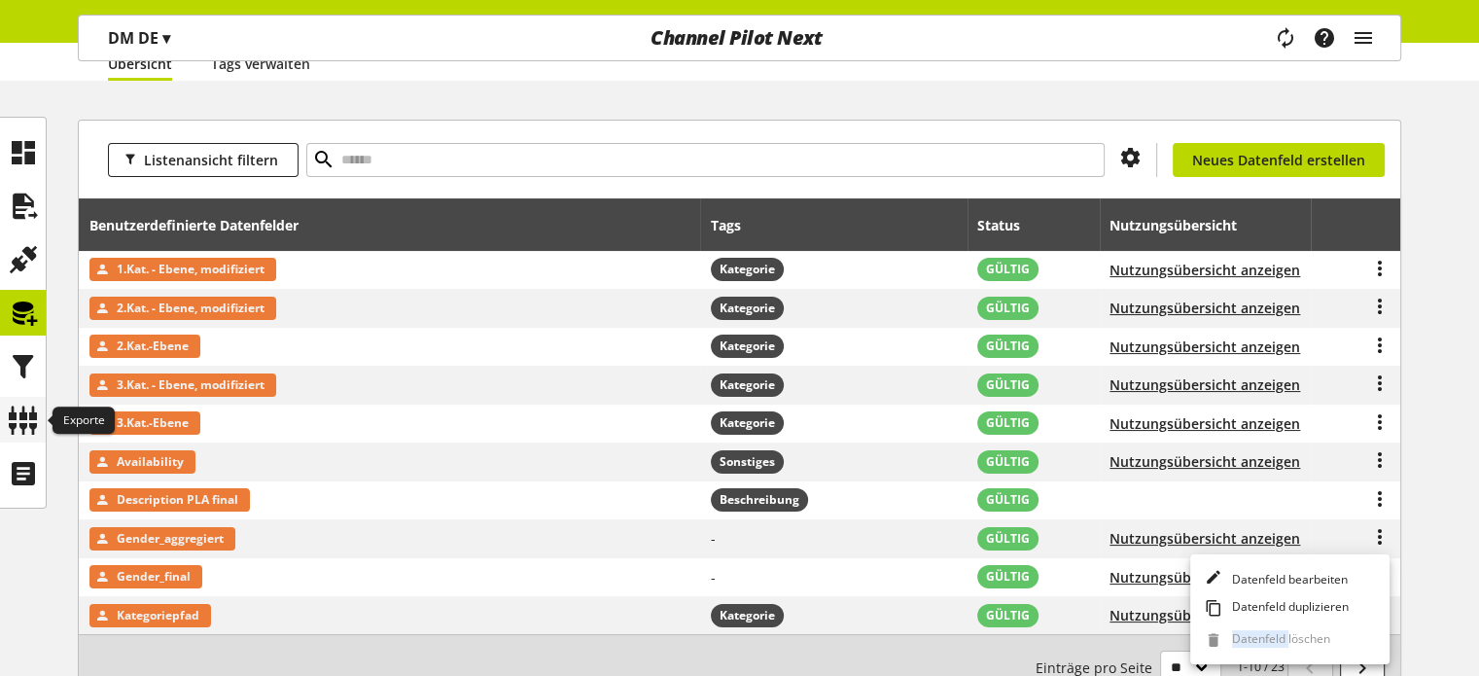
click at [21, 410] on icon at bounding box center [23, 420] width 31 height 39
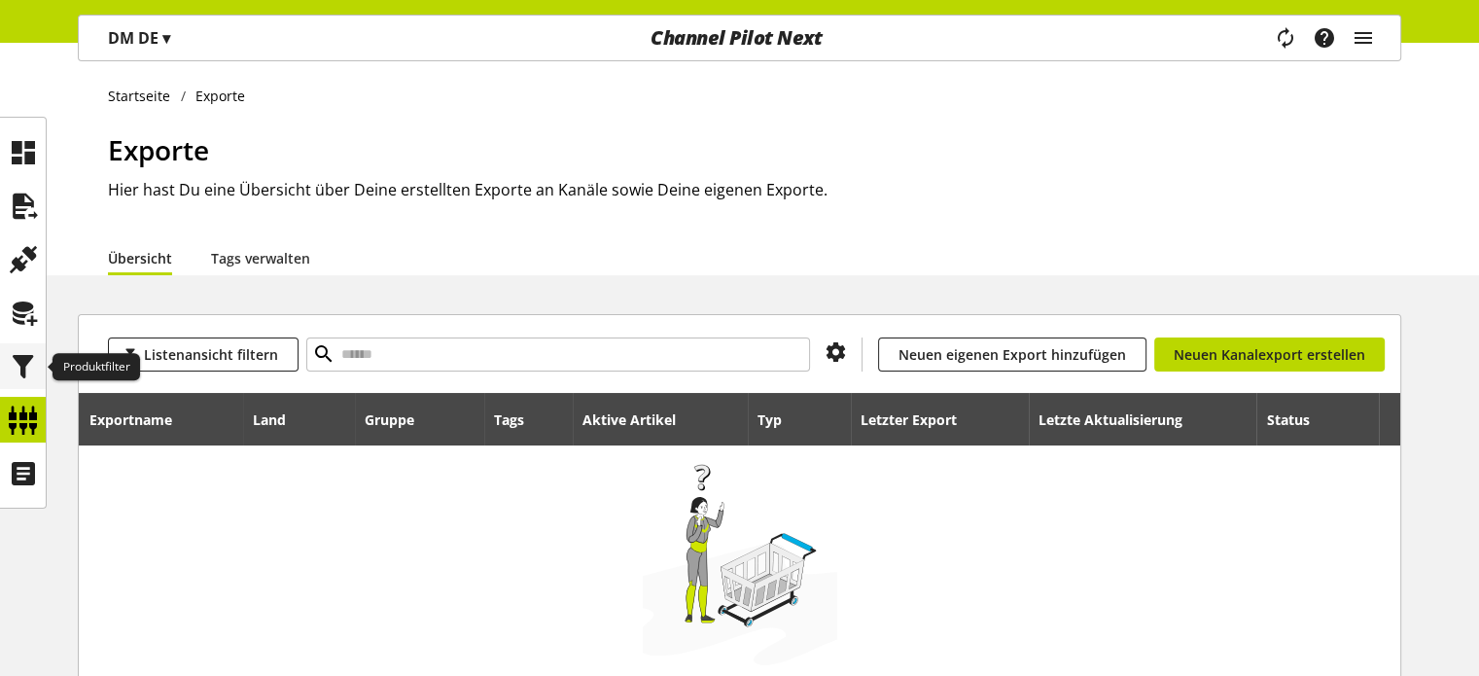
click at [18, 362] on icon at bounding box center [23, 366] width 31 height 39
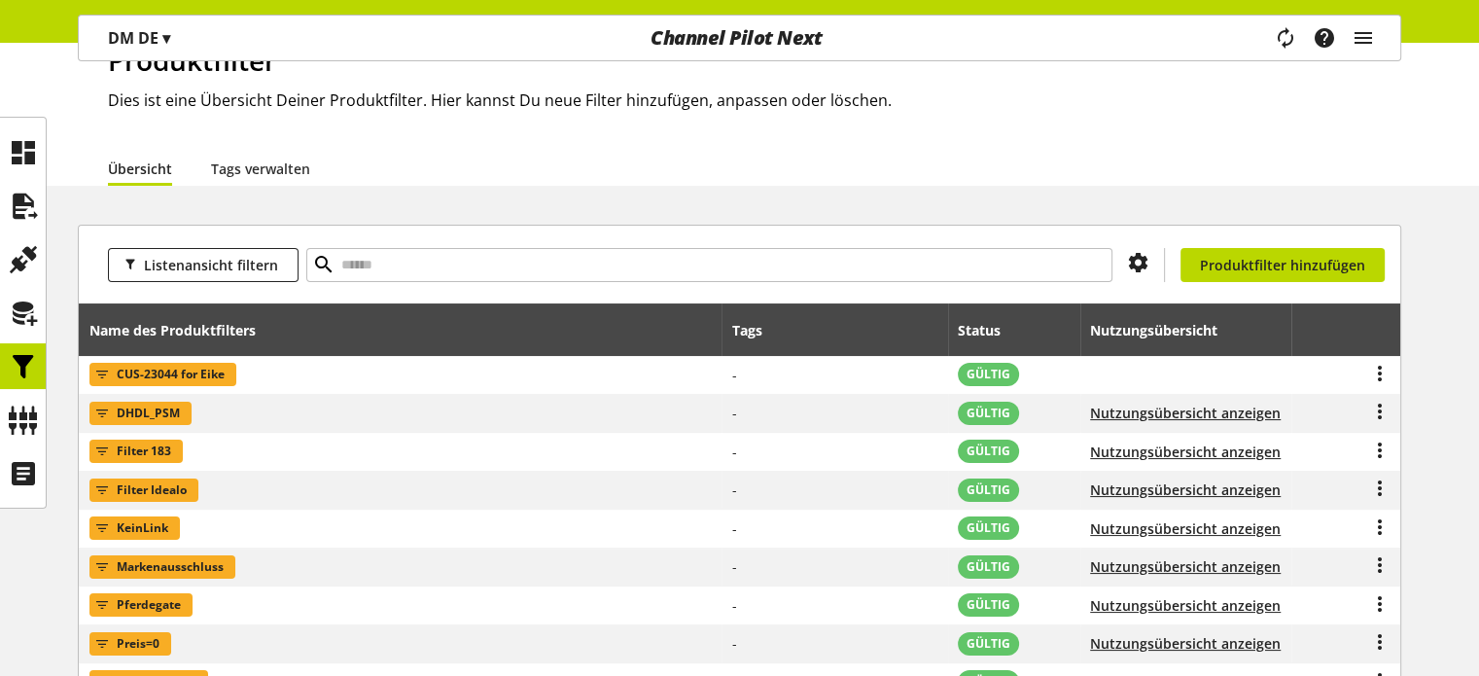
scroll to position [194, 0]
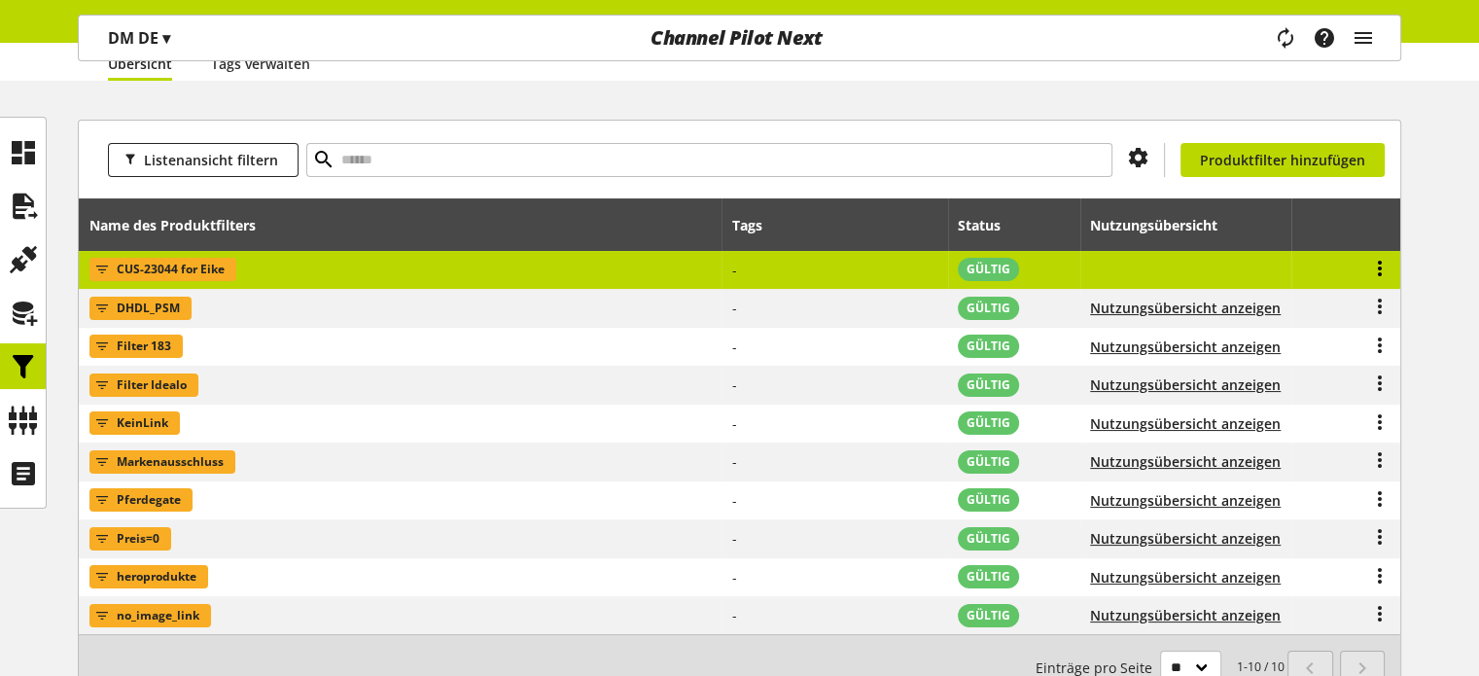
click at [1386, 267] on icon at bounding box center [1379, 268] width 23 height 35
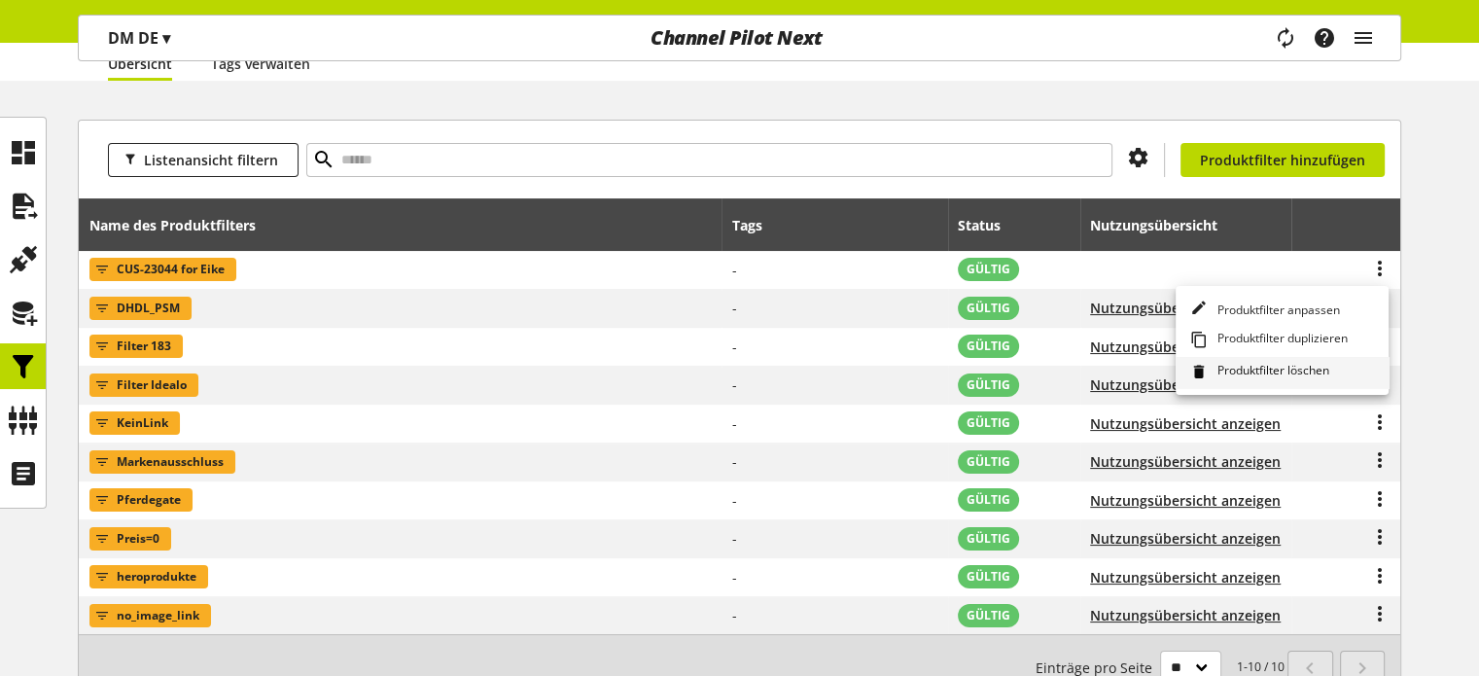
click at [1298, 366] on span "Produktfilter löschen" at bounding box center [1270, 372] width 120 height 21
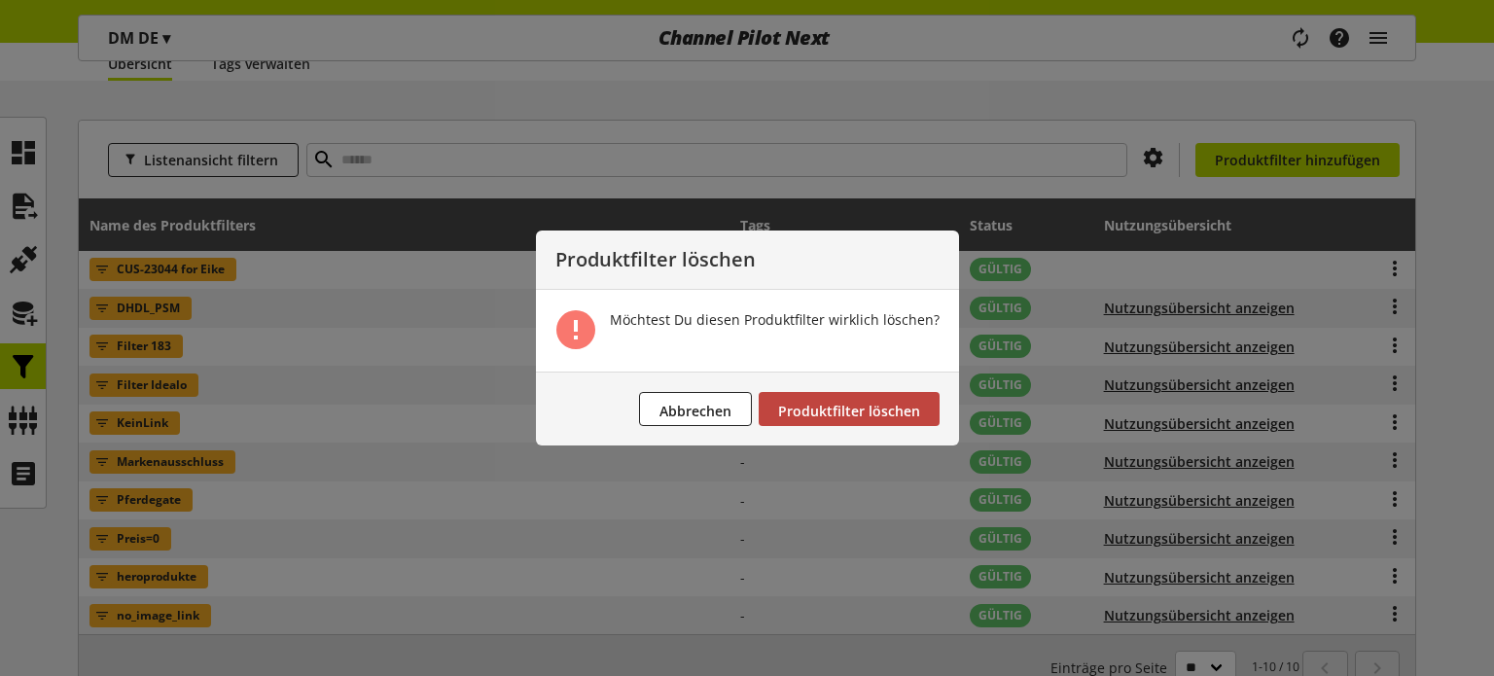
click at [799, 415] on span "Produktfilter löschen" at bounding box center [849, 411] width 142 height 18
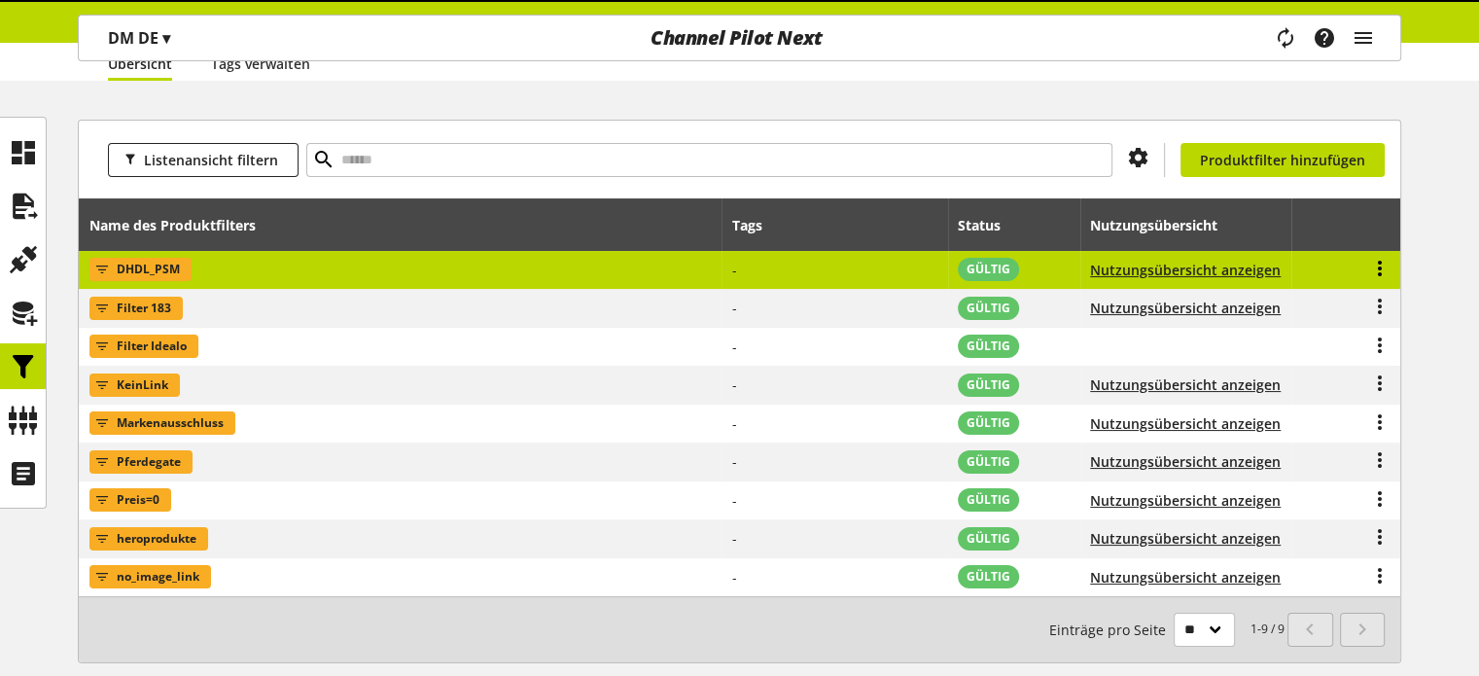
click at [1380, 278] on icon at bounding box center [1379, 268] width 23 height 35
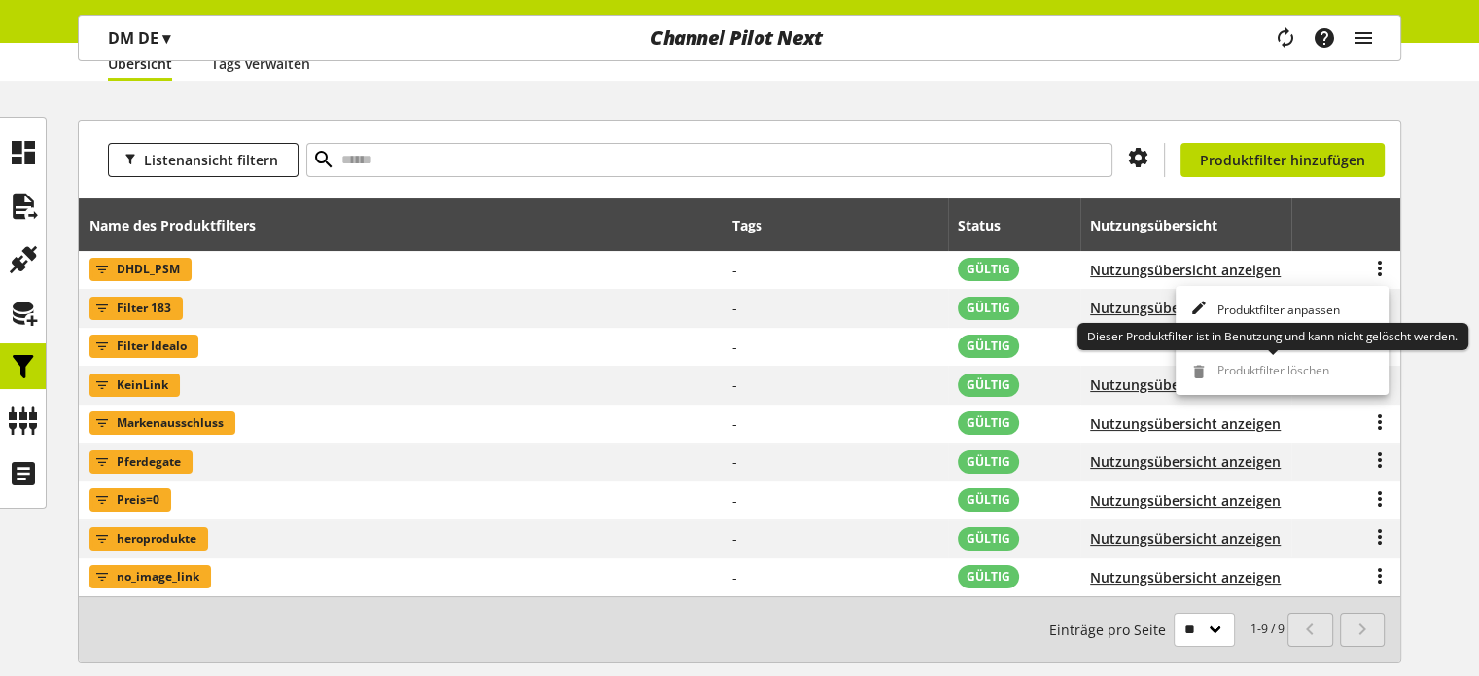
click at [1222, 362] on span "Produktfilter löschen" at bounding box center [1270, 372] width 120 height 21
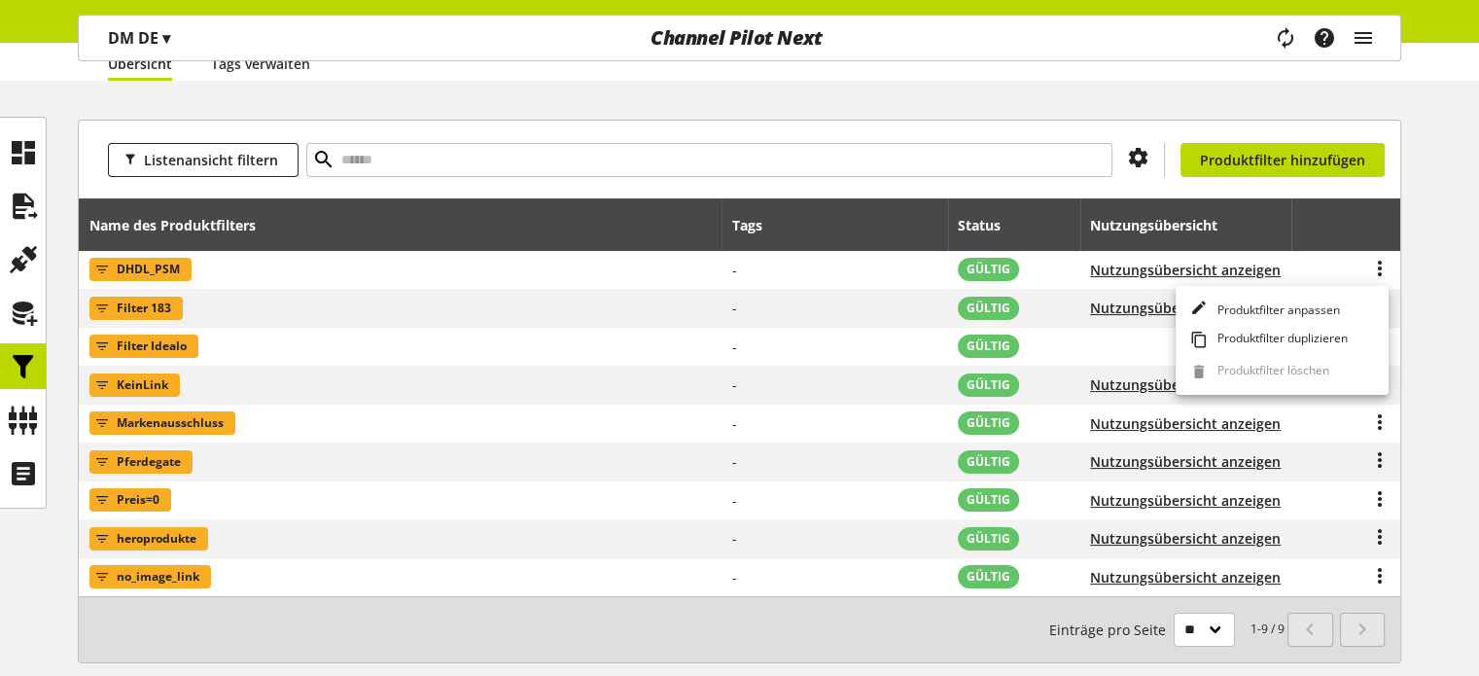
click at [1453, 334] on div "Listenansicht filtern Du hast nicht die Berechtigung, einen Produktfilter zu er…" at bounding box center [739, 415] width 1479 height 590
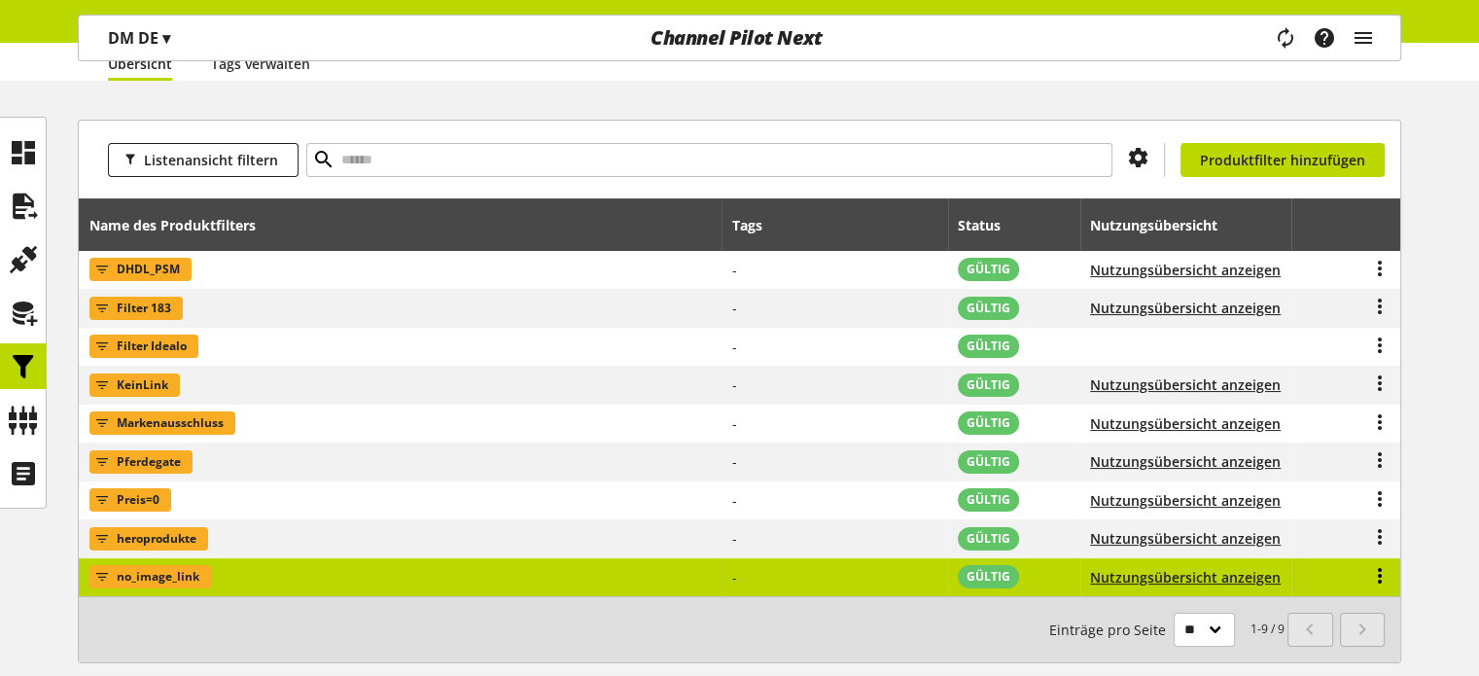
click at [1374, 567] on icon at bounding box center [1379, 575] width 23 height 35
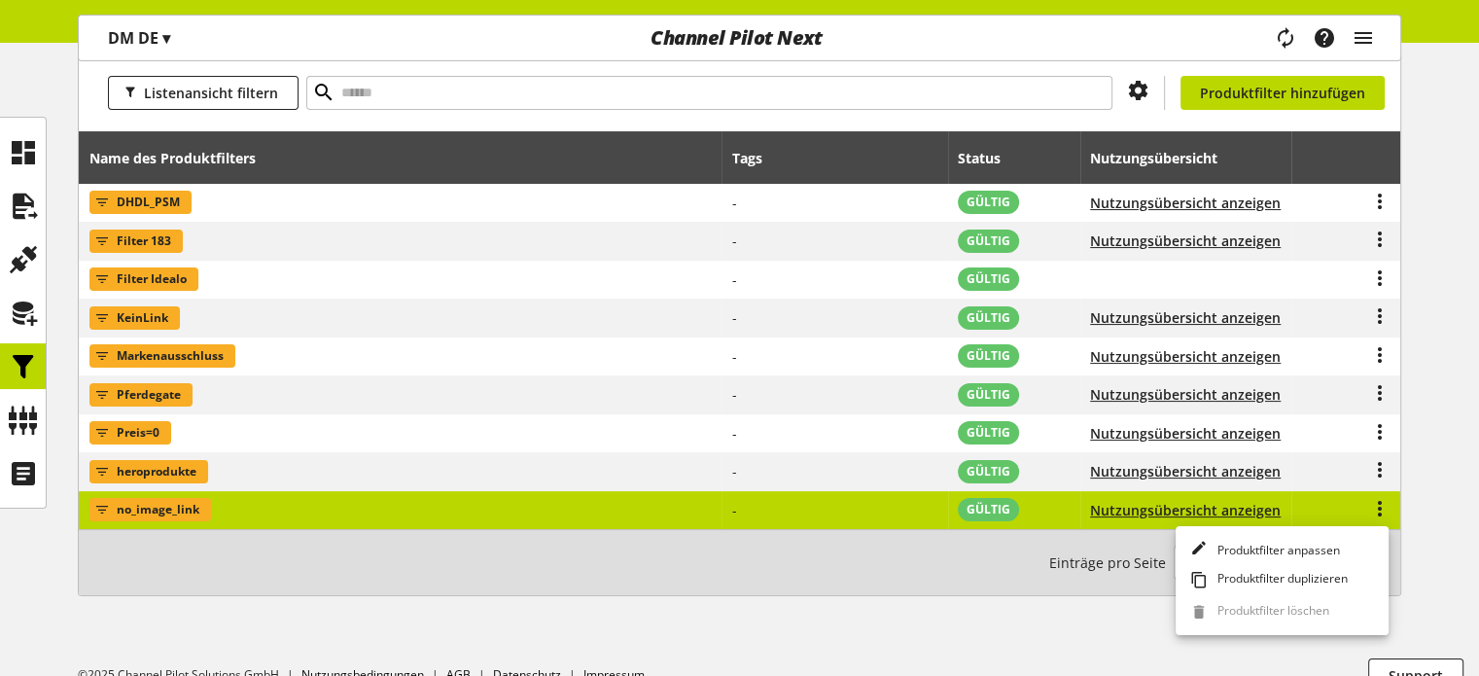
scroll to position [292, 0]
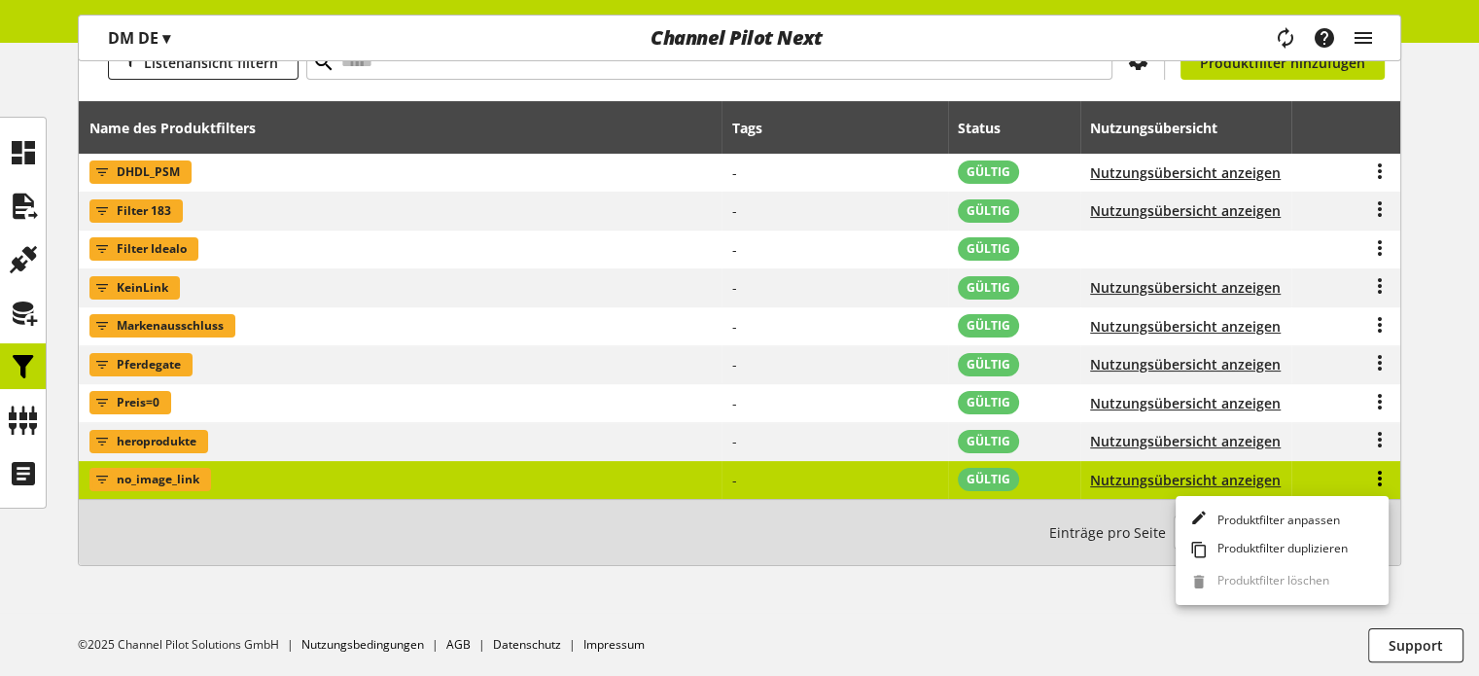
click at [1379, 464] on icon at bounding box center [1379, 478] width 23 height 35
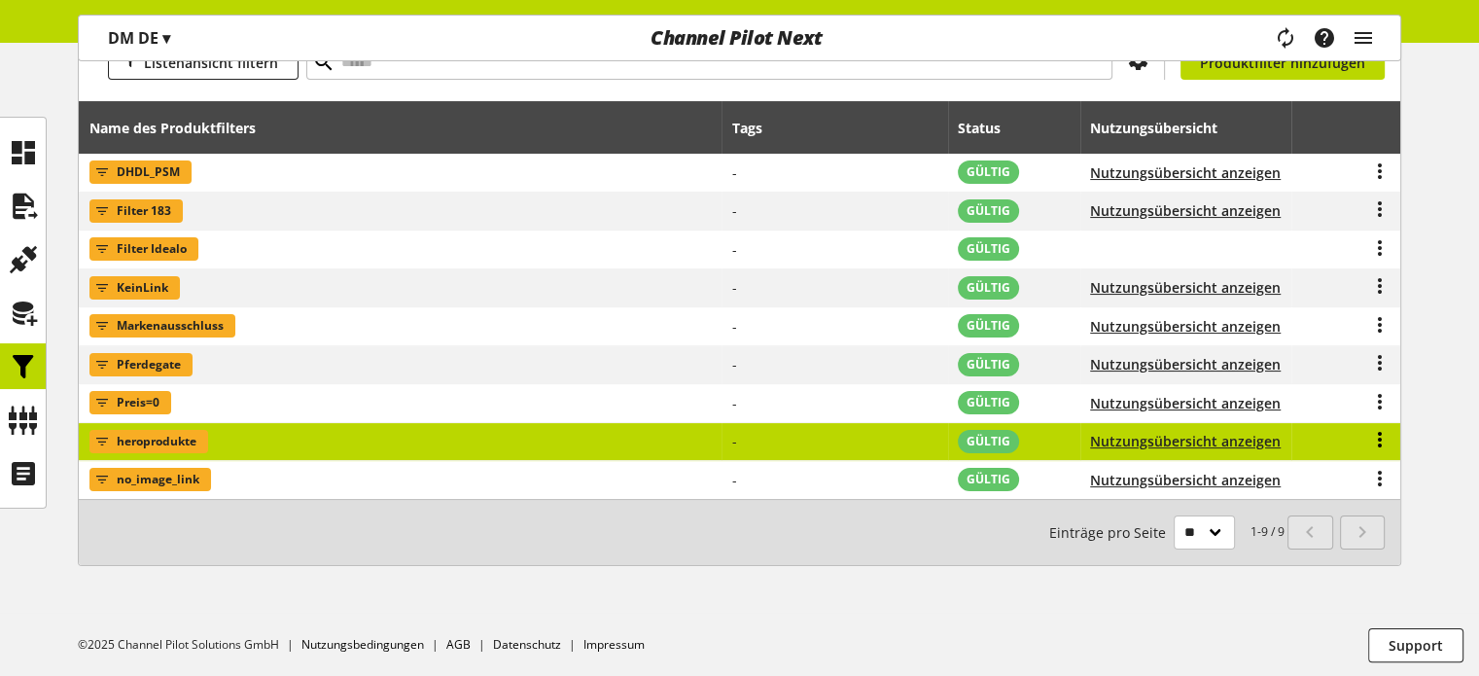
click at [1377, 443] on icon at bounding box center [1379, 439] width 23 height 35
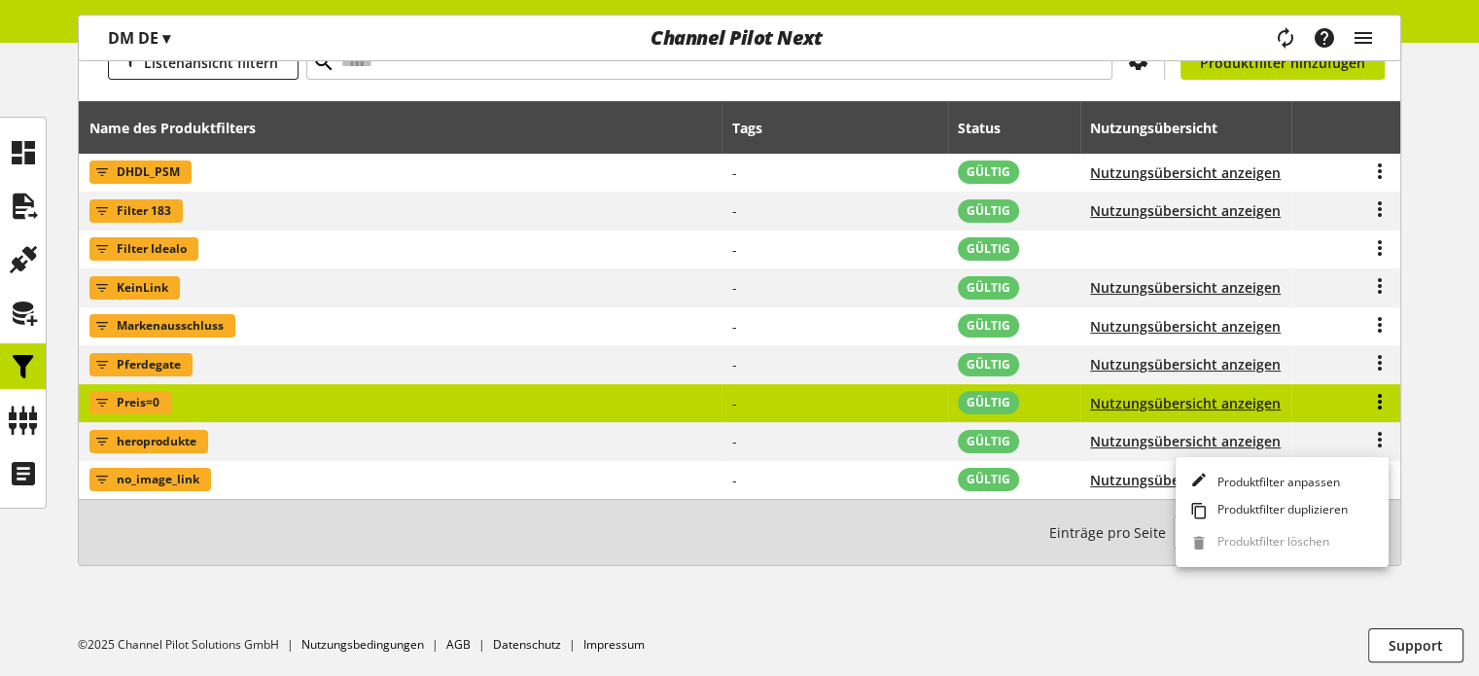
click at [1377, 406] on icon at bounding box center [1379, 401] width 23 height 35
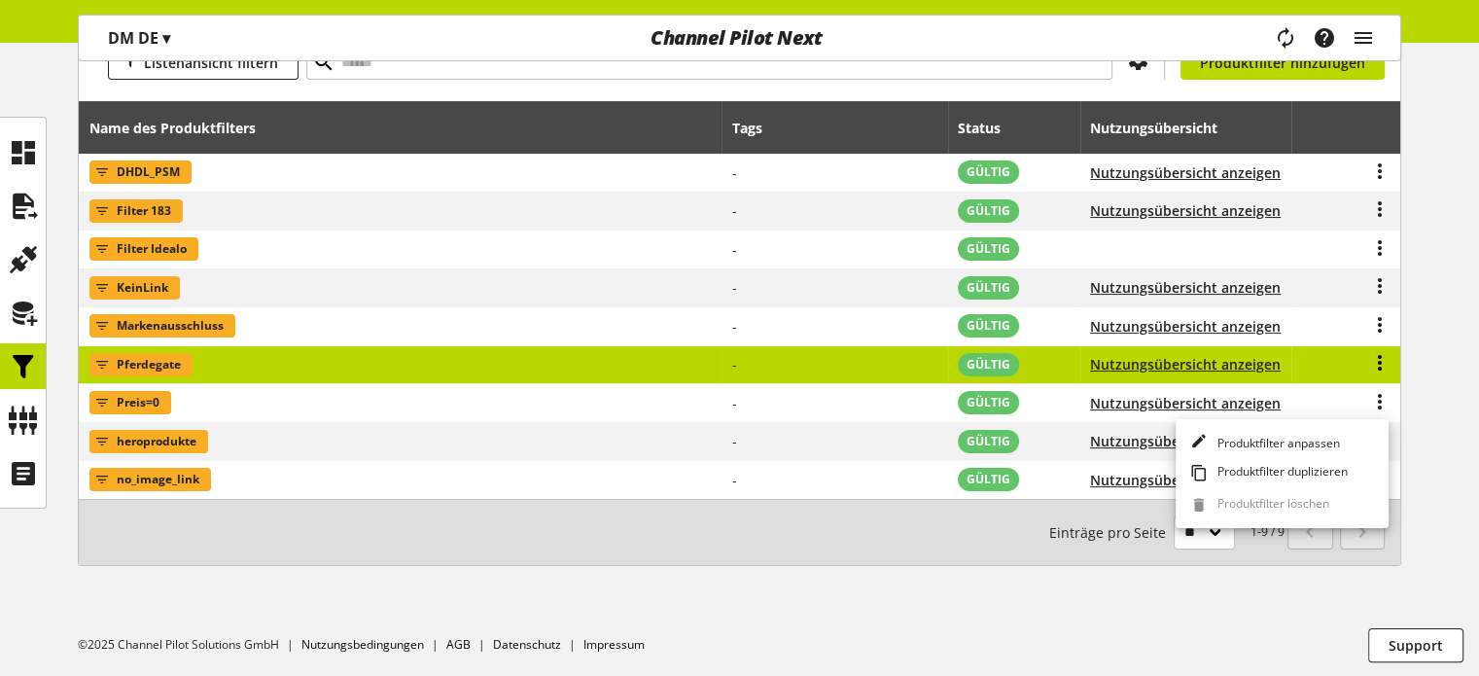
click at [1373, 368] on icon at bounding box center [1379, 362] width 23 height 35
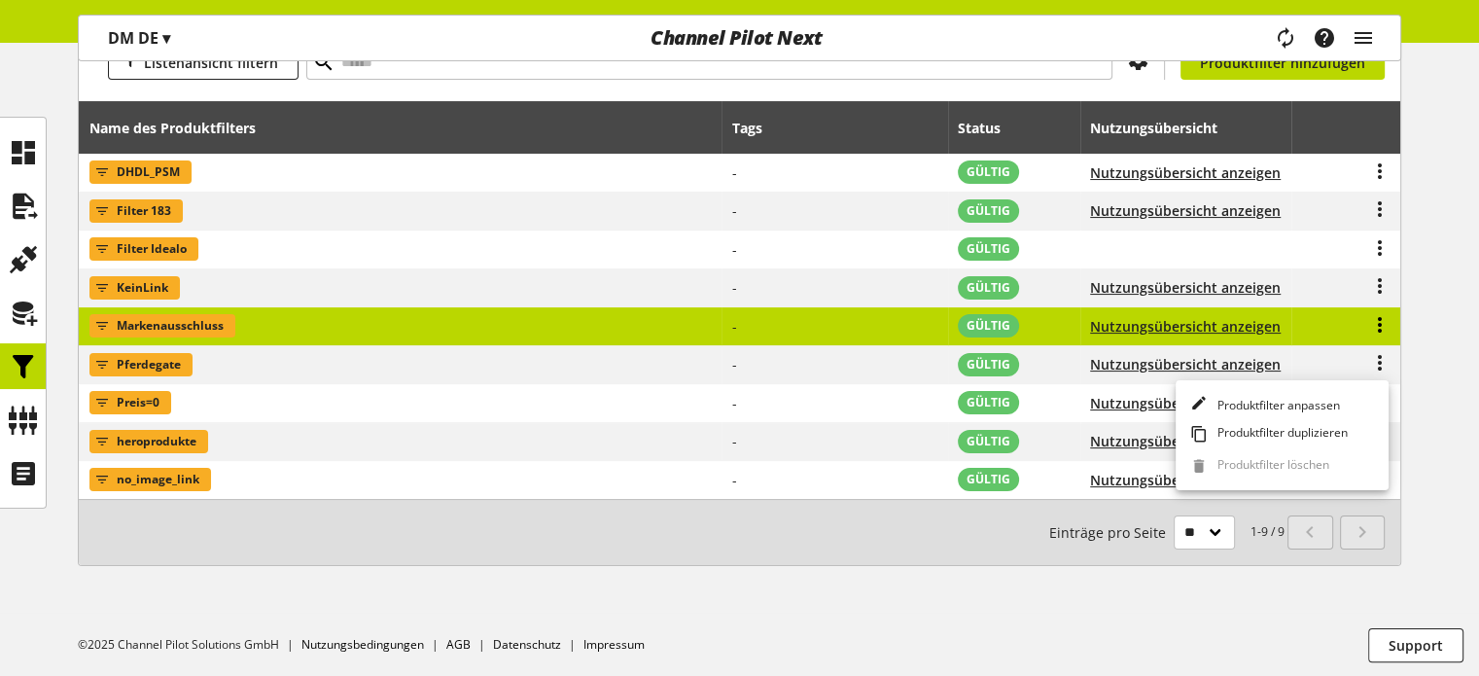
click at [1378, 316] on icon at bounding box center [1379, 324] width 23 height 35
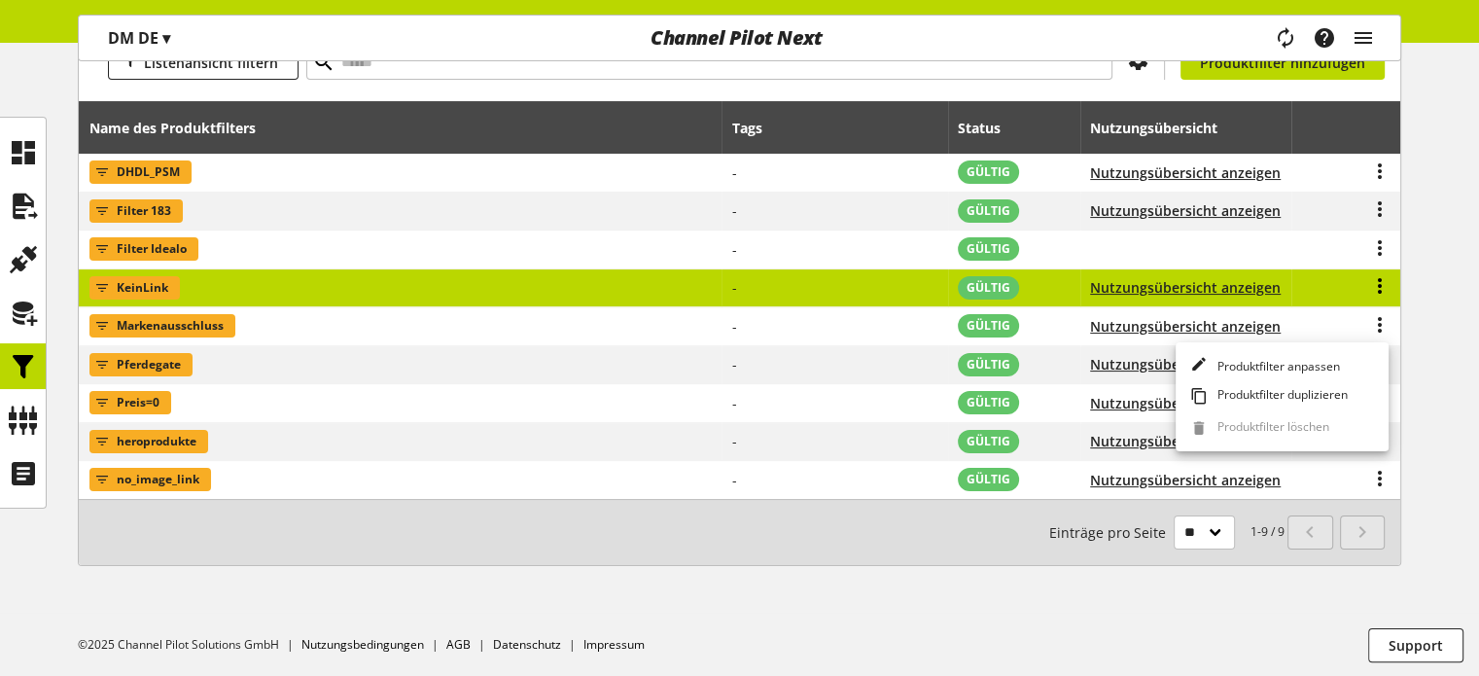
click at [1373, 277] on icon at bounding box center [1379, 285] width 23 height 35
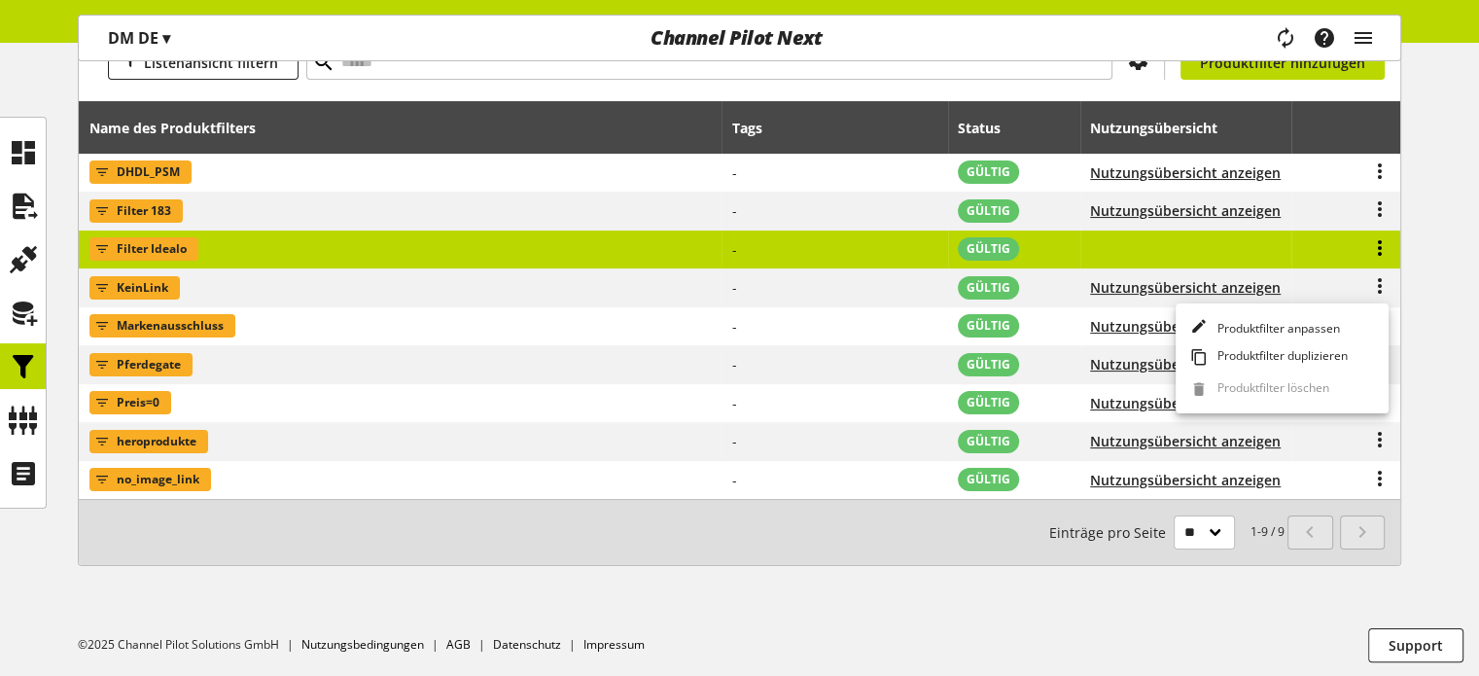
click at [1373, 254] on icon at bounding box center [1379, 247] width 23 height 35
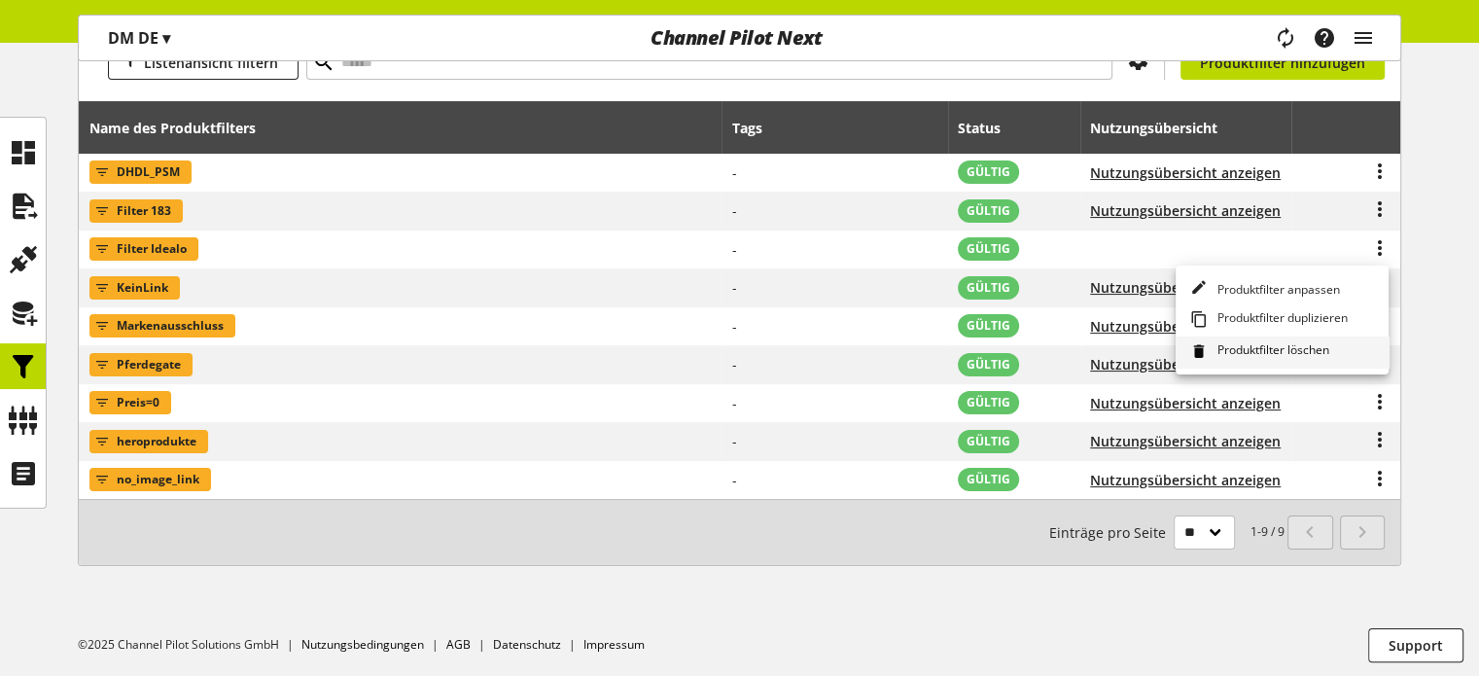
click at [1291, 344] on span "Produktfilter löschen" at bounding box center [1270, 351] width 120 height 21
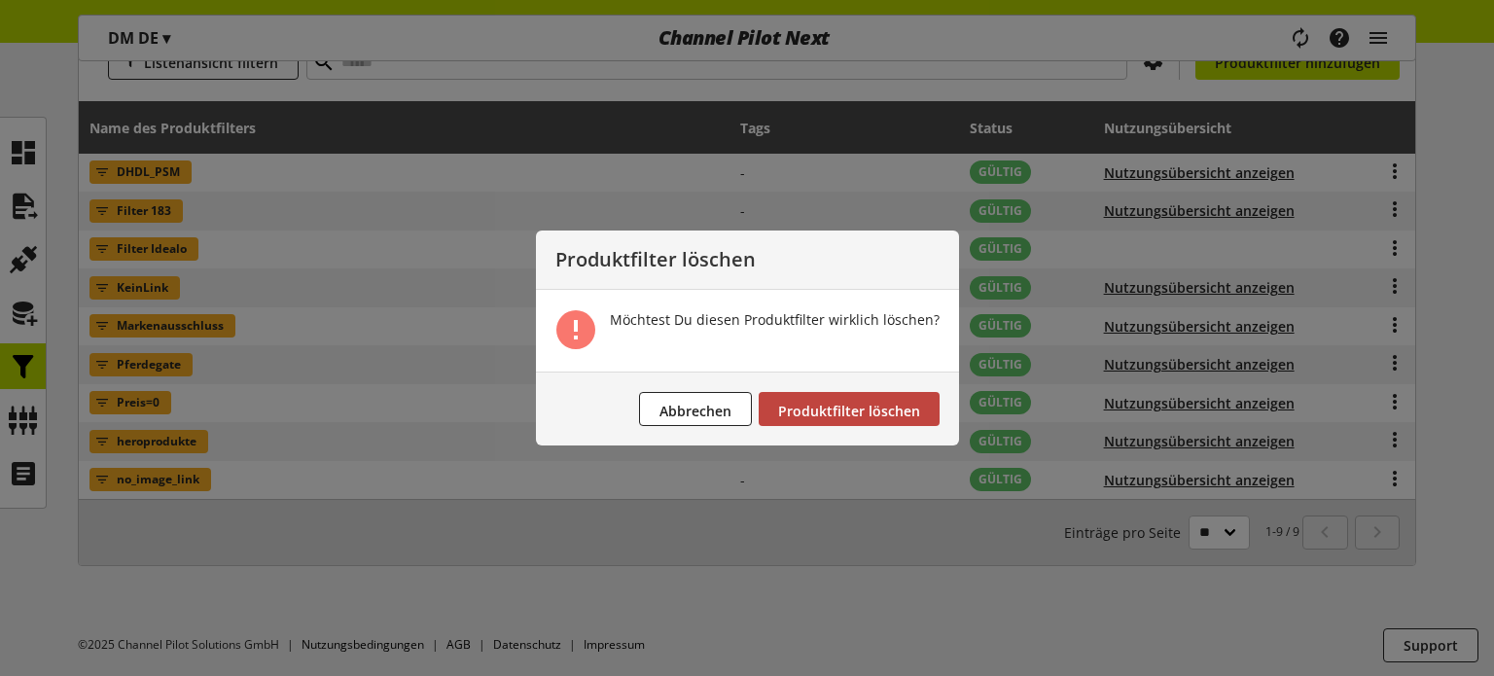
click at [856, 407] on span "Produktfilter löschen" at bounding box center [849, 411] width 142 height 18
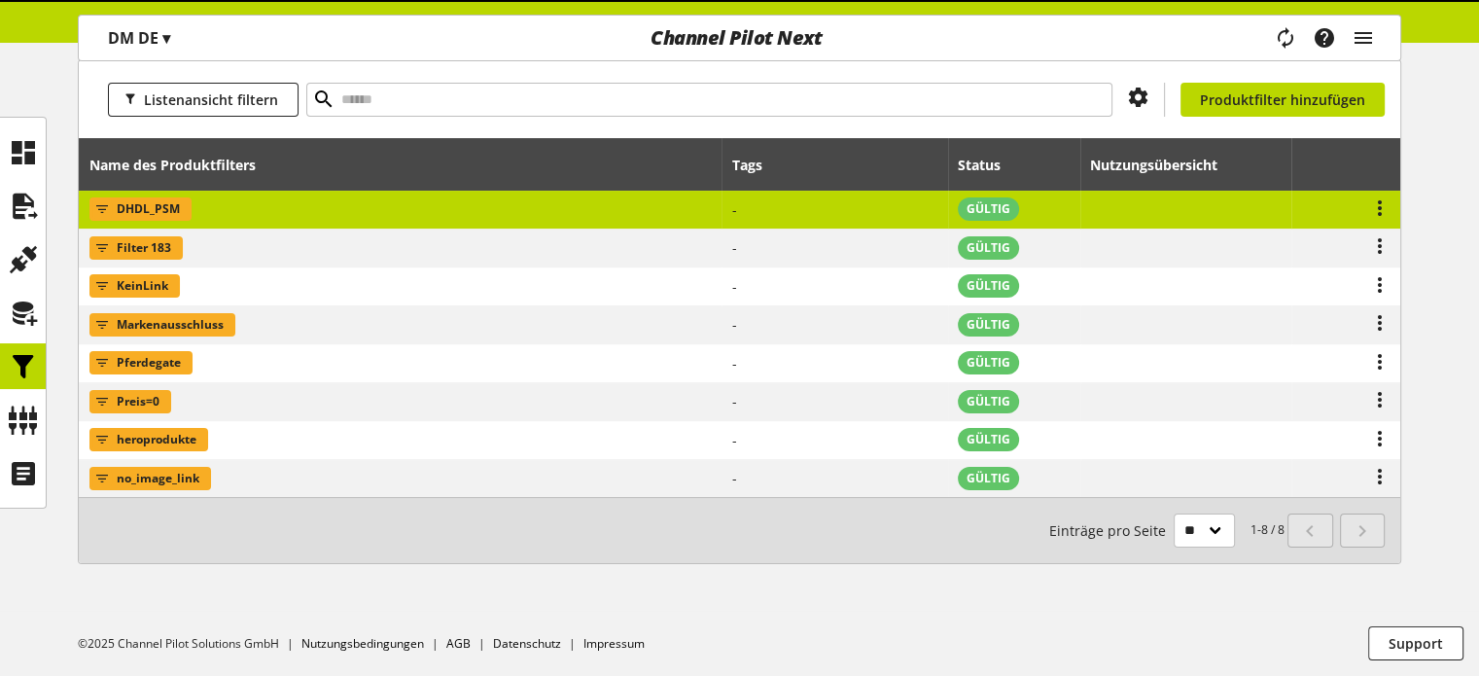
scroll to position [254, 0]
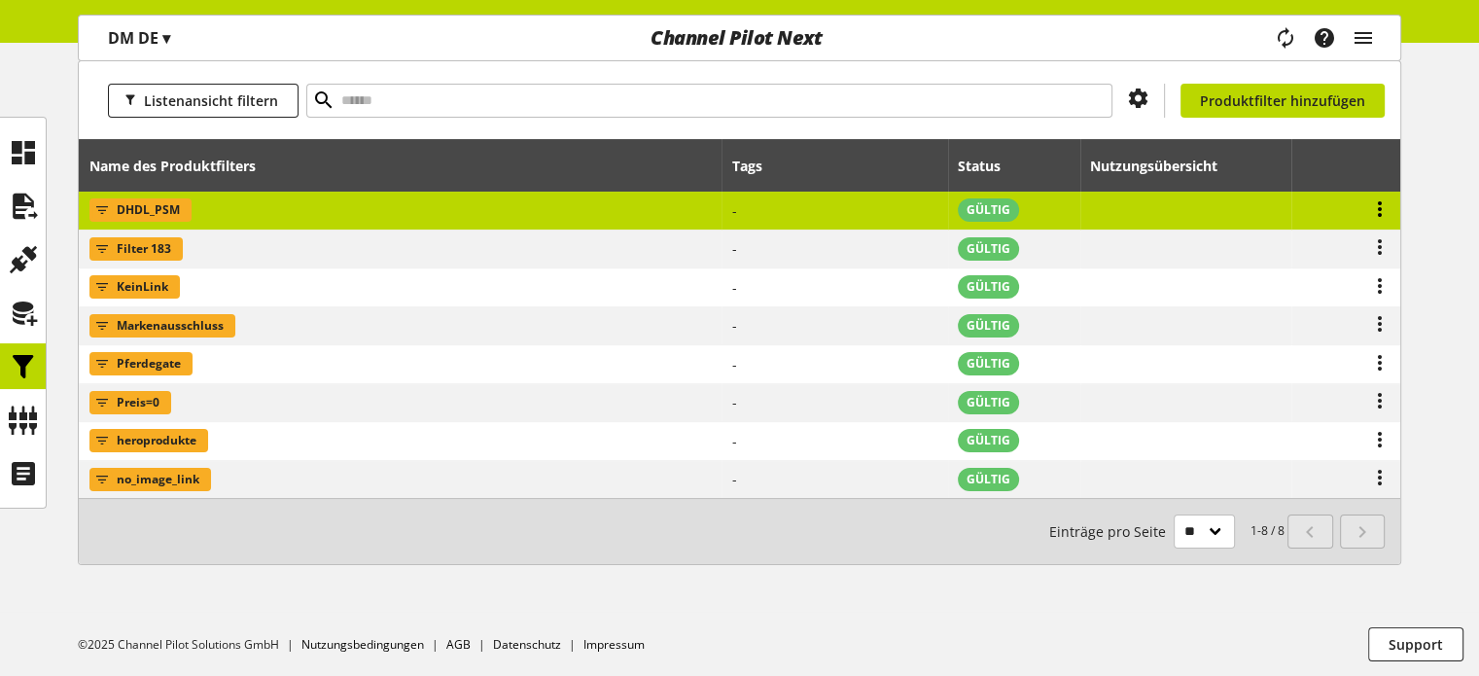
click at [1371, 212] on icon at bounding box center [1379, 209] width 23 height 35
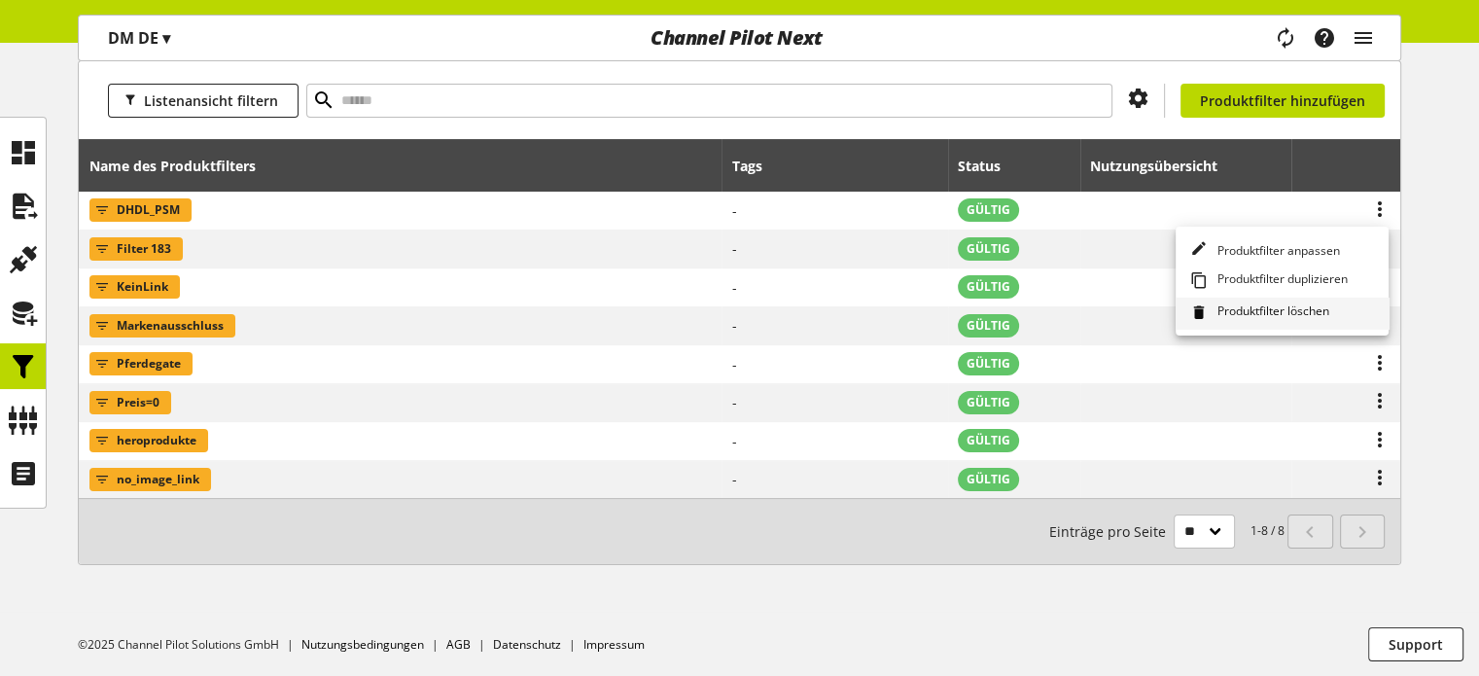
click at [1307, 308] on span "Produktfilter löschen" at bounding box center [1270, 312] width 120 height 21
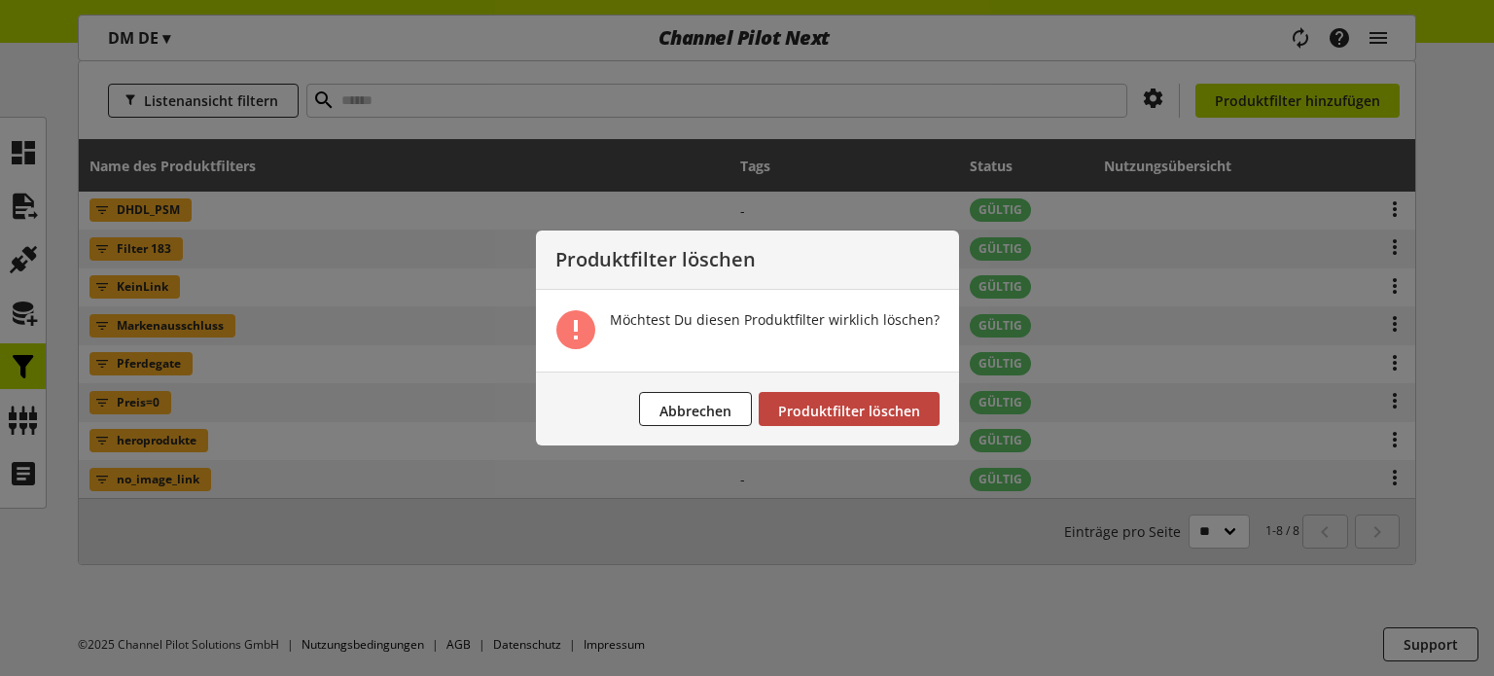
click at [875, 395] on button "Produktfilter löschen" at bounding box center [849, 409] width 181 height 34
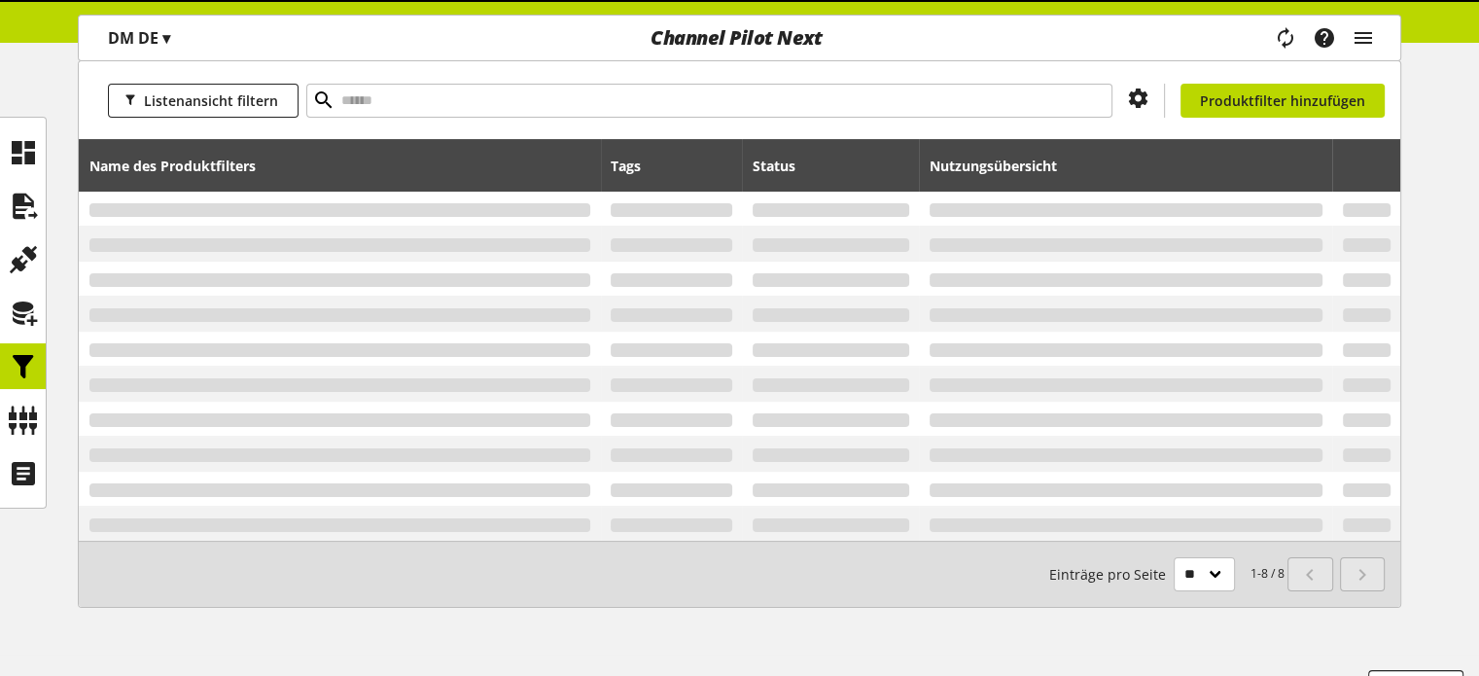
scroll to position [215, 0]
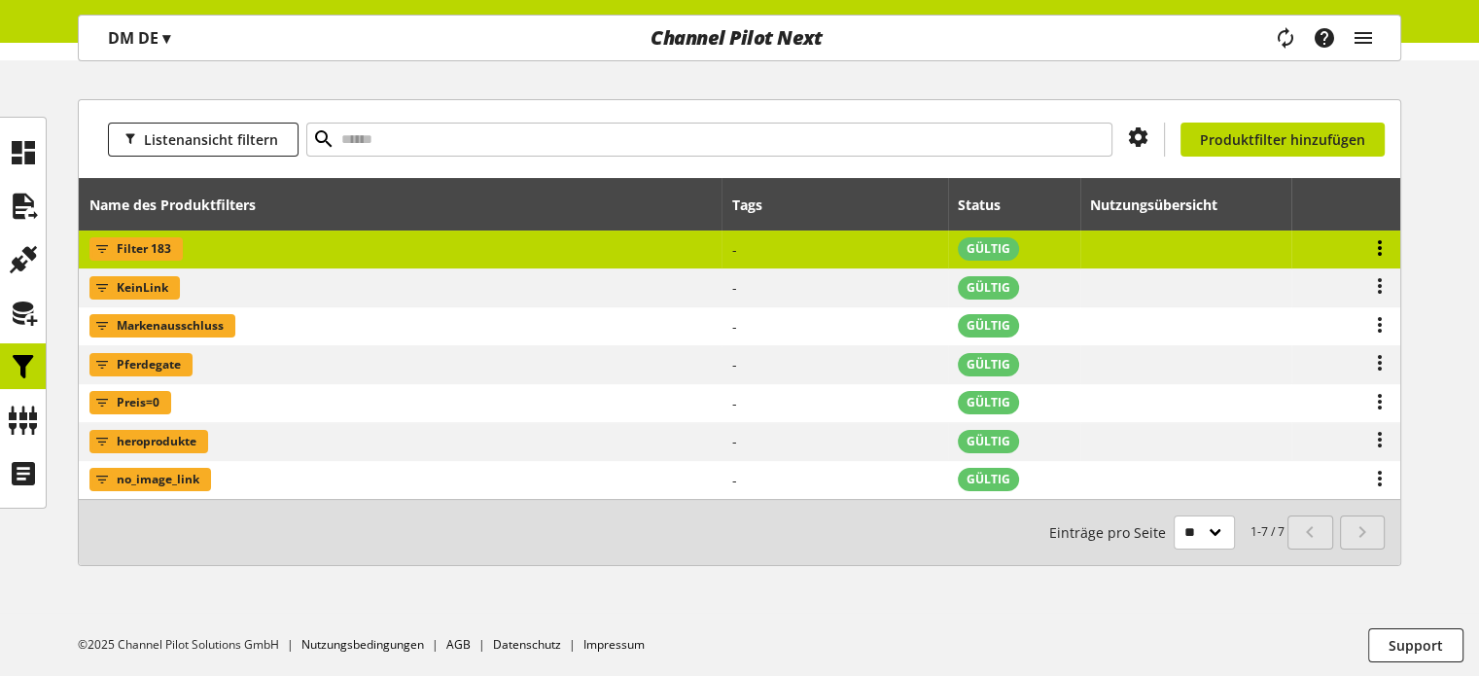
click at [1381, 246] on icon at bounding box center [1379, 247] width 23 height 35
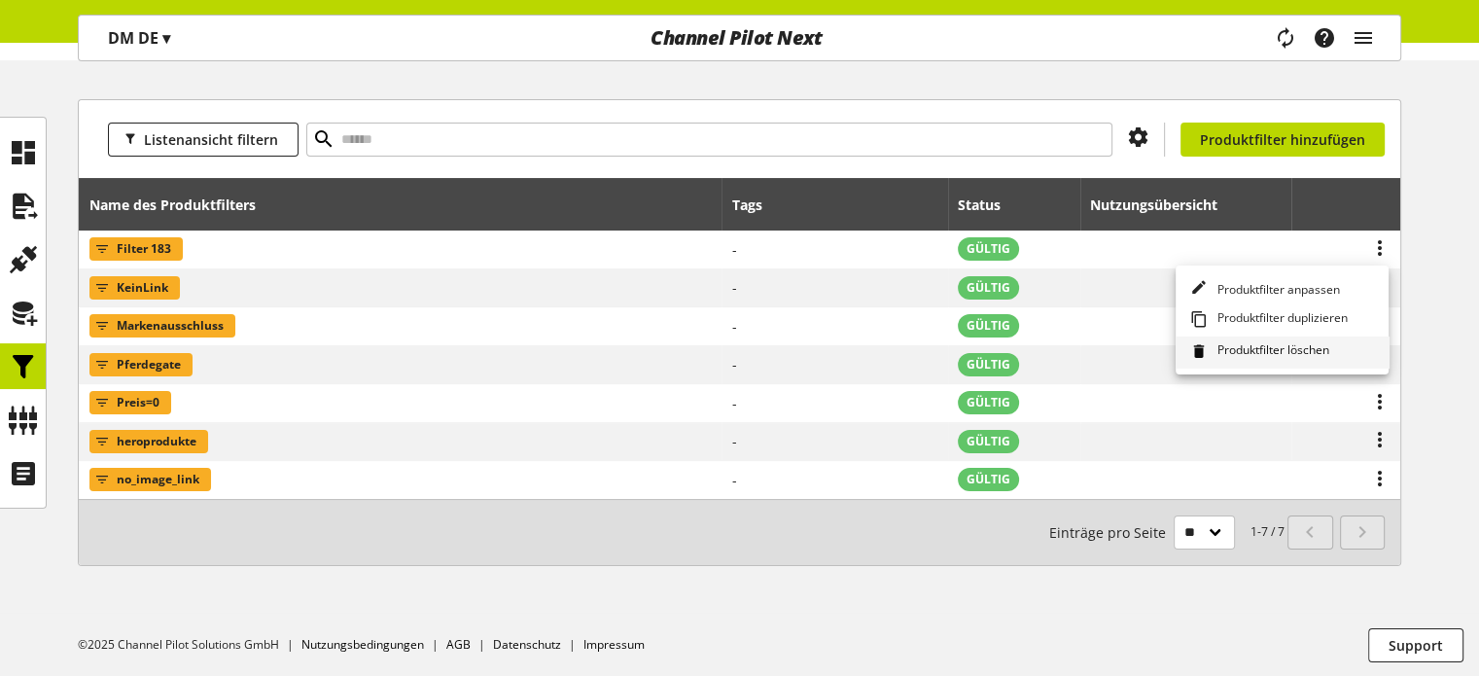
click at [1256, 352] on span "Produktfilter löschen" at bounding box center [1270, 351] width 120 height 21
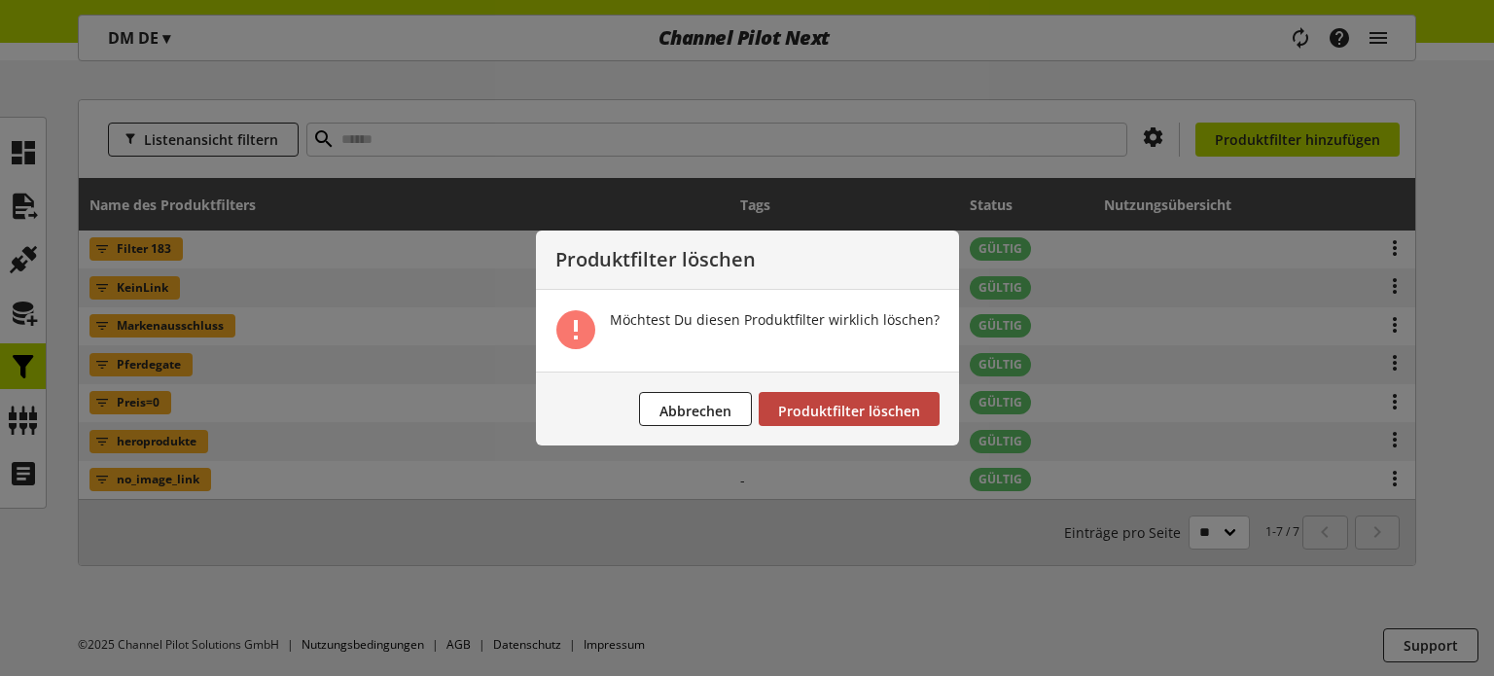
click at [906, 403] on span "Produktfilter löschen" at bounding box center [849, 411] width 142 height 18
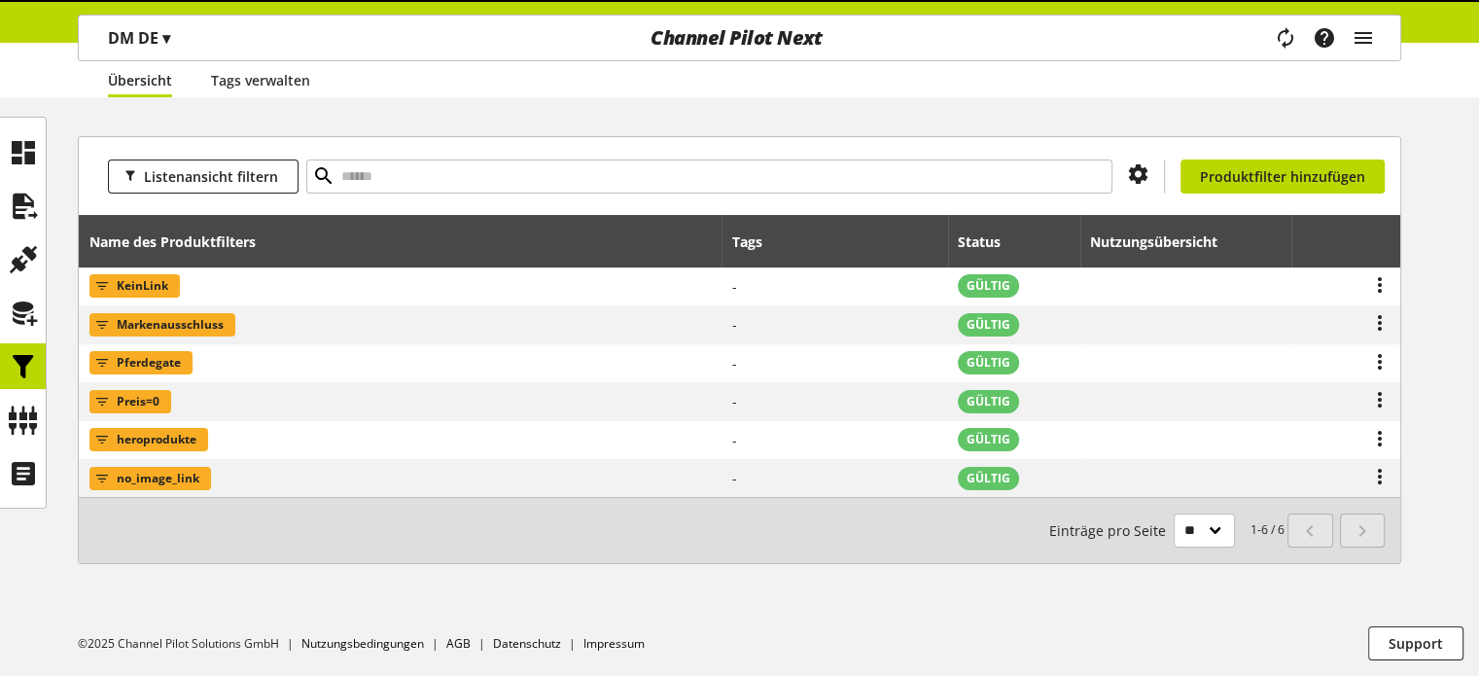
scroll to position [177, 0]
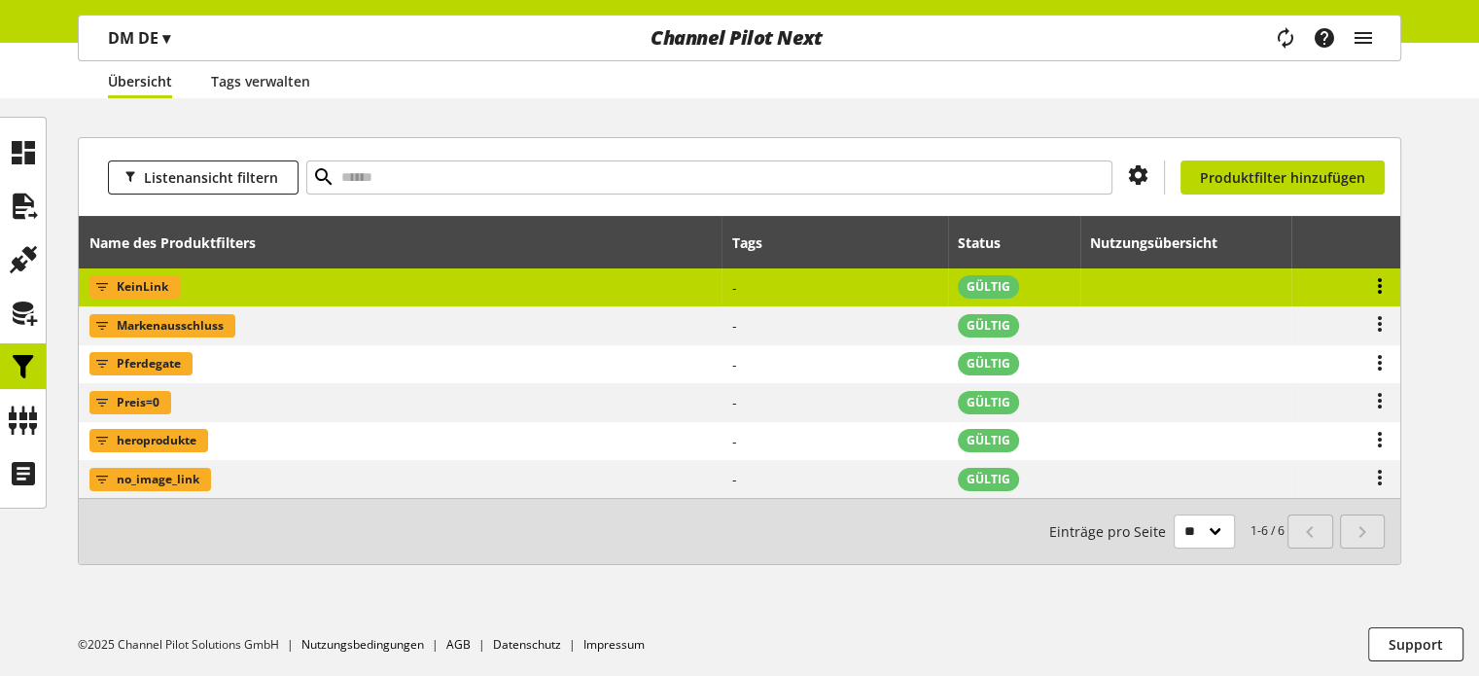
click at [1378, 291] on icon at bounding box center [1379, 285] width 23 height 35
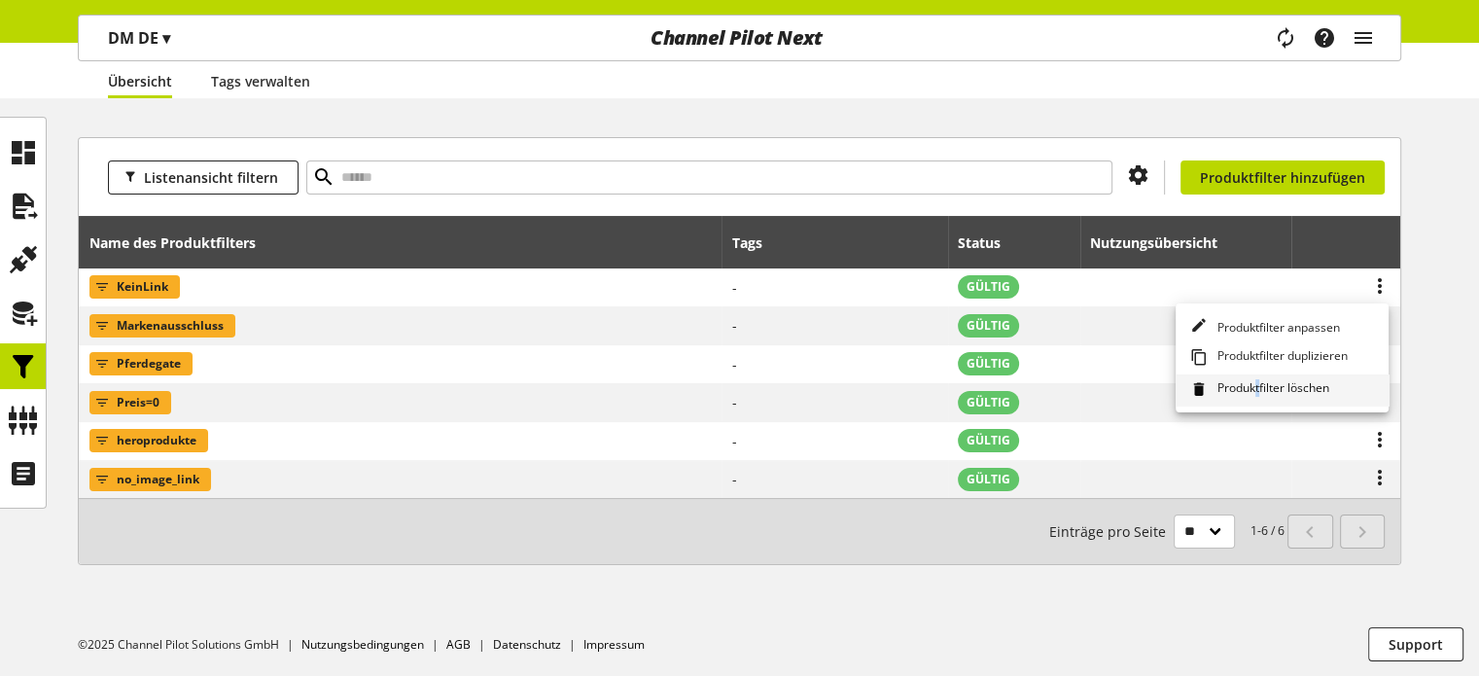
click at [1259, 384] on span "Produktfilter löschen" at bounding box center [1270, 389] width 120 height 21
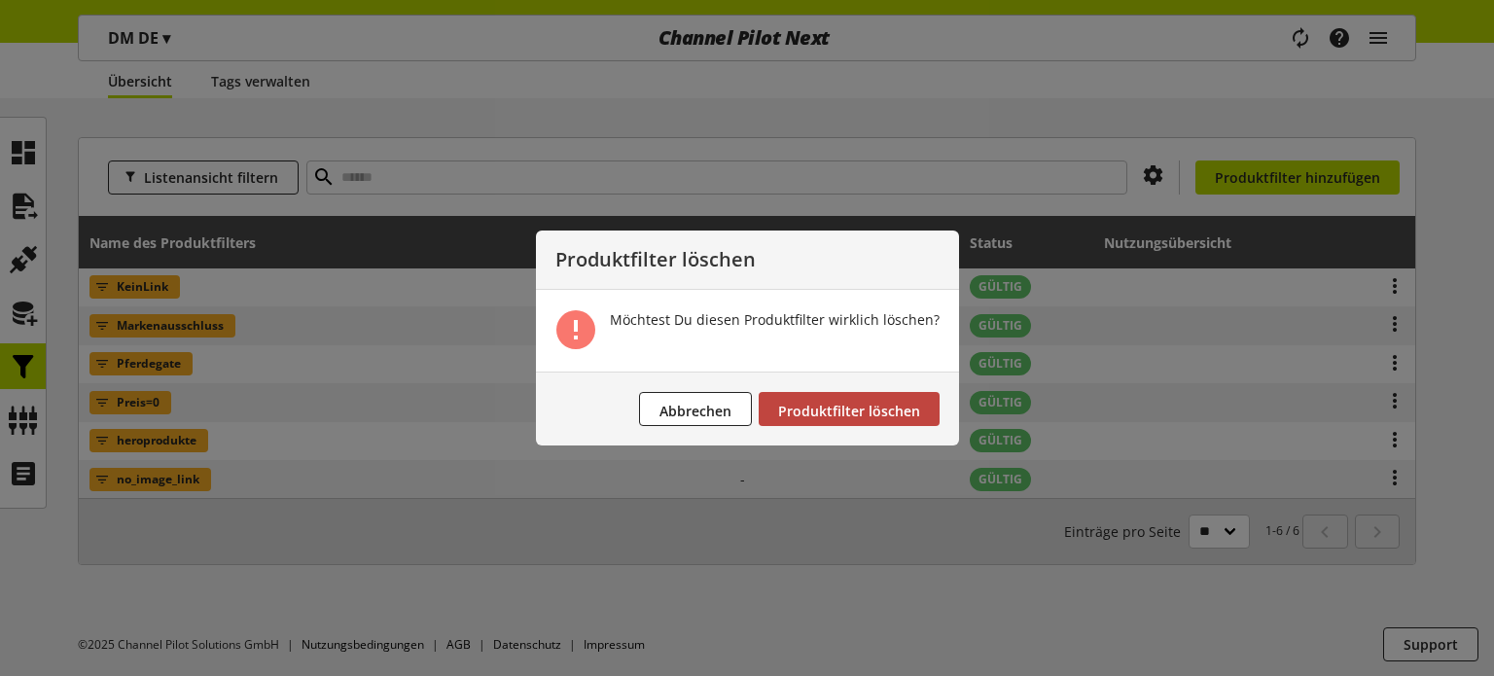
click at [912, 407] on span "Produktfilter löschen" at bounding box center [849, 411] width 142 height 18
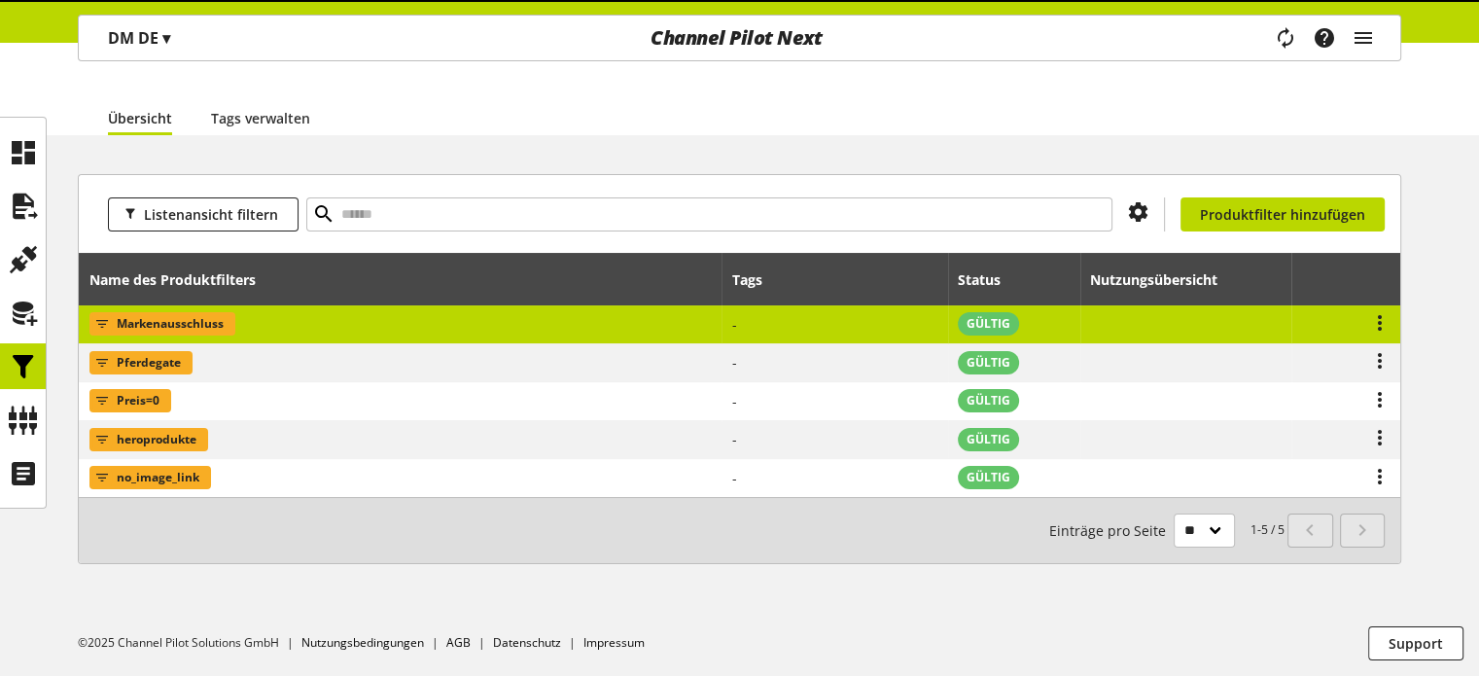
scroll to position [139, 0]
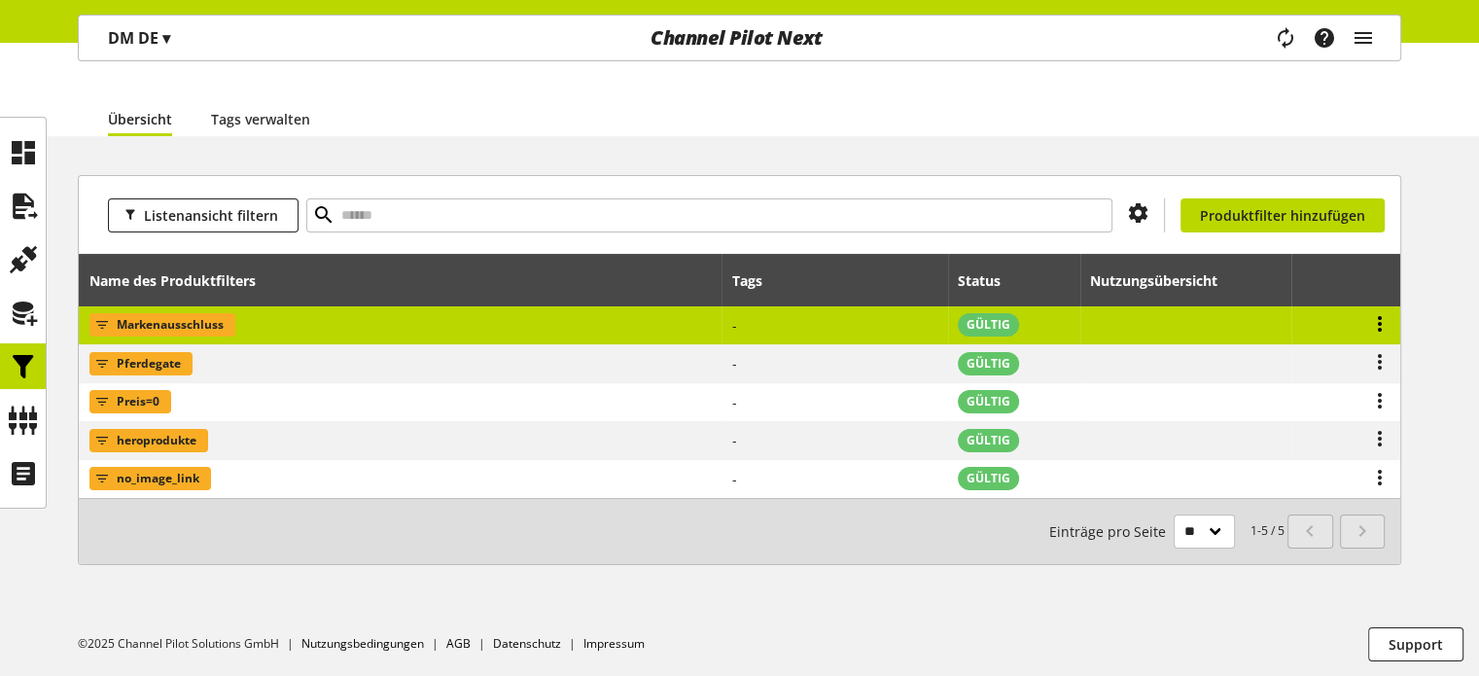
click at [1382, 322] on icon at bounding box center [1379, 323] width 23 height 35
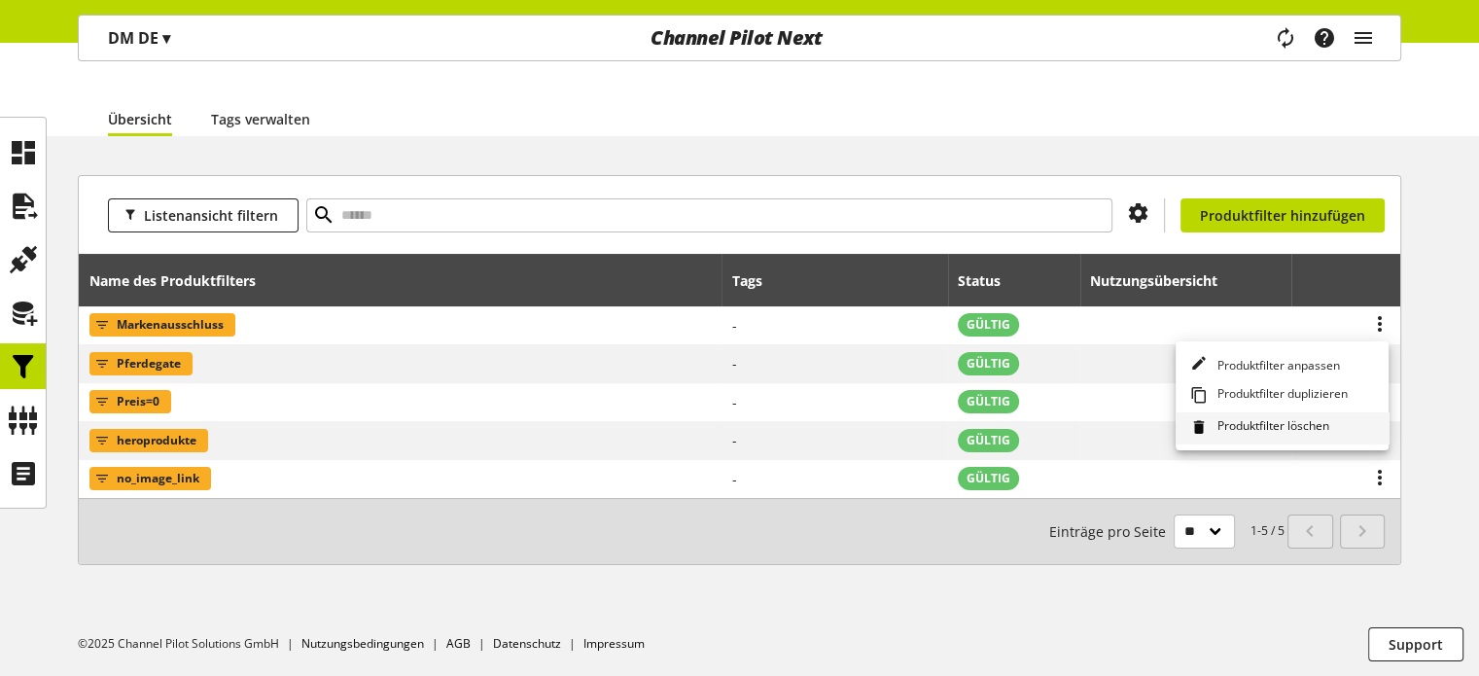
click at [1278, 419] on span "Produktfilter löschen" at bounding box center [1270, 427] width 120 height 21
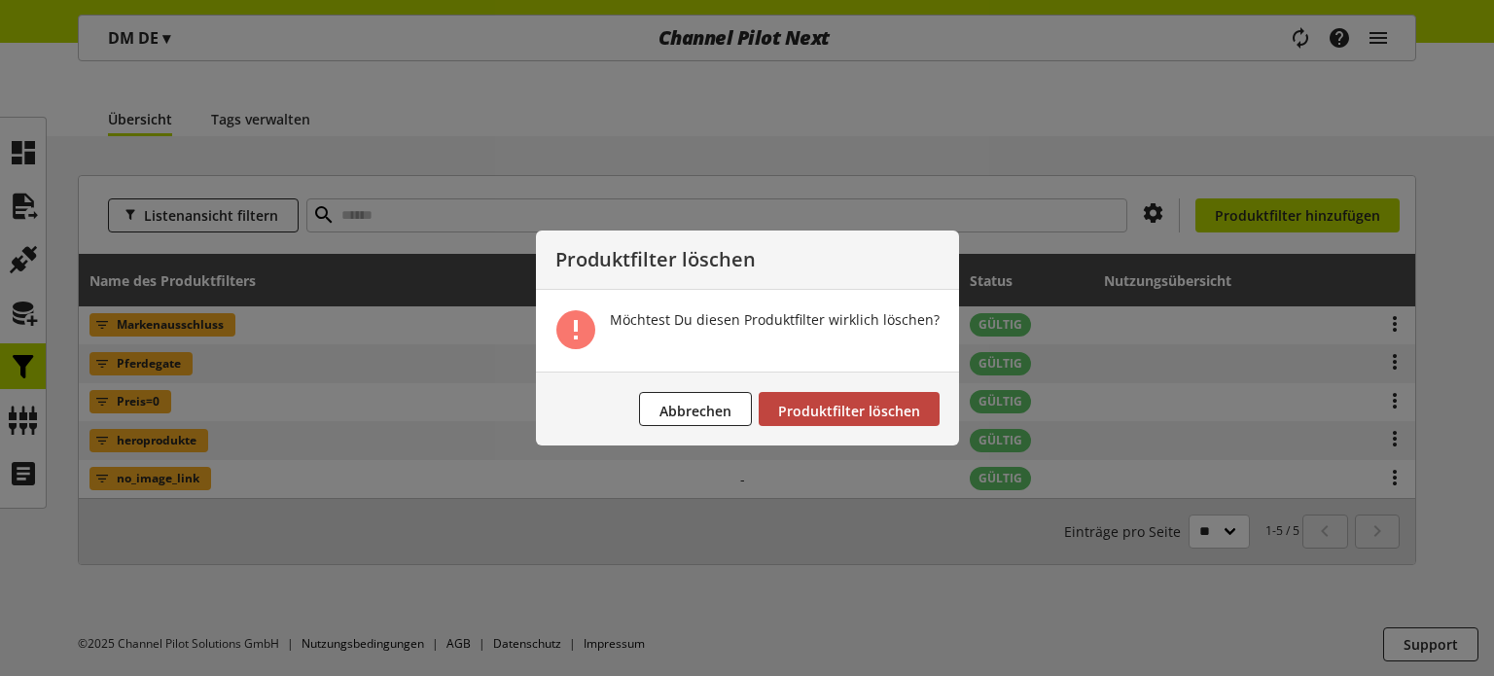
click at [886, 419] on span "Produktfilter löschen" at bounding box center [849, 411] width 142 height 18
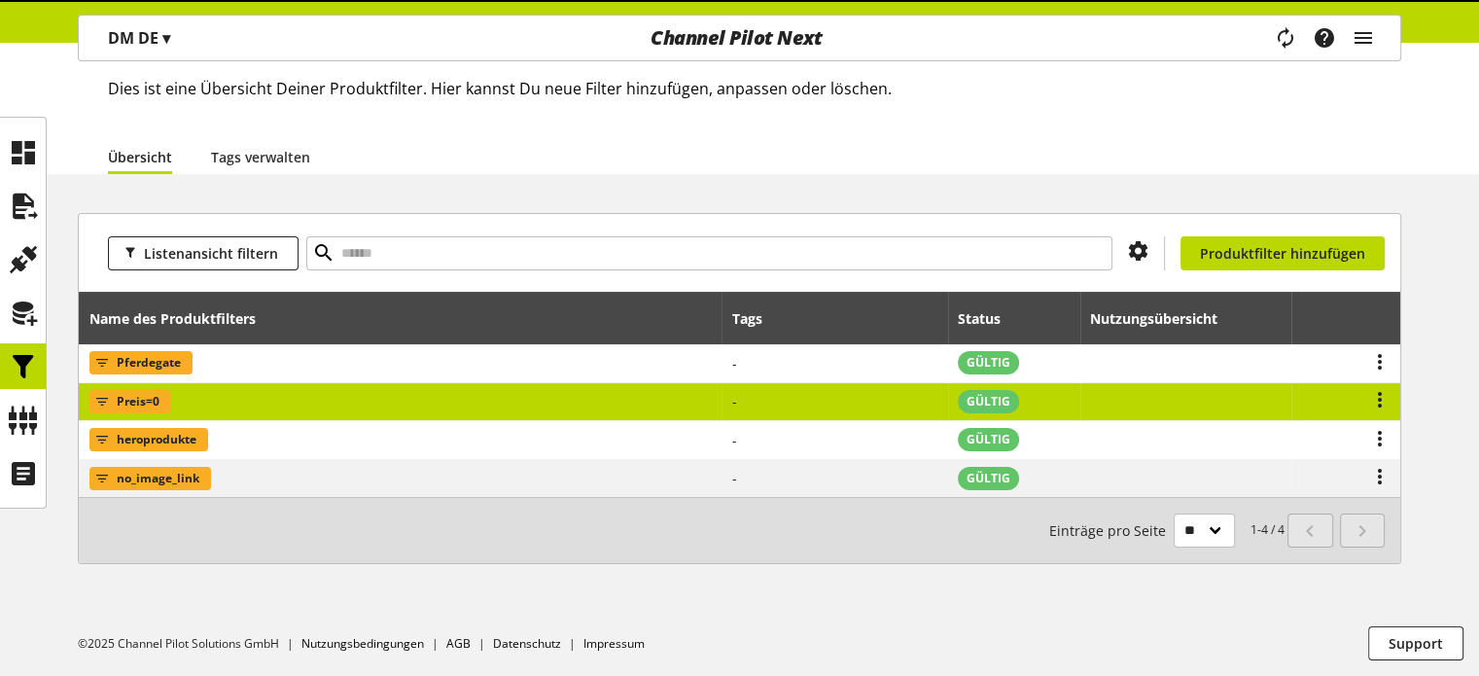
scroll to position [100, 0]
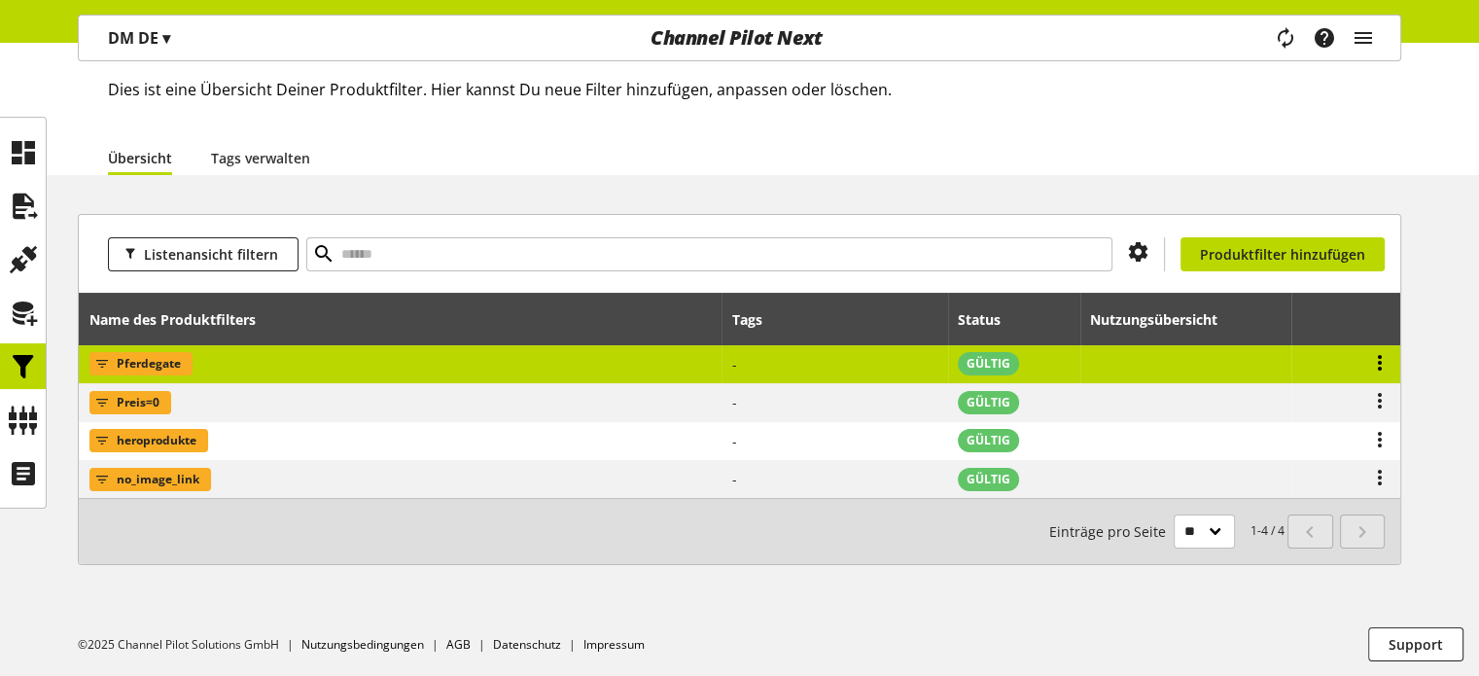
click at [1377, 364] on icon at bounding box center [1379, 362] width 23 height 35
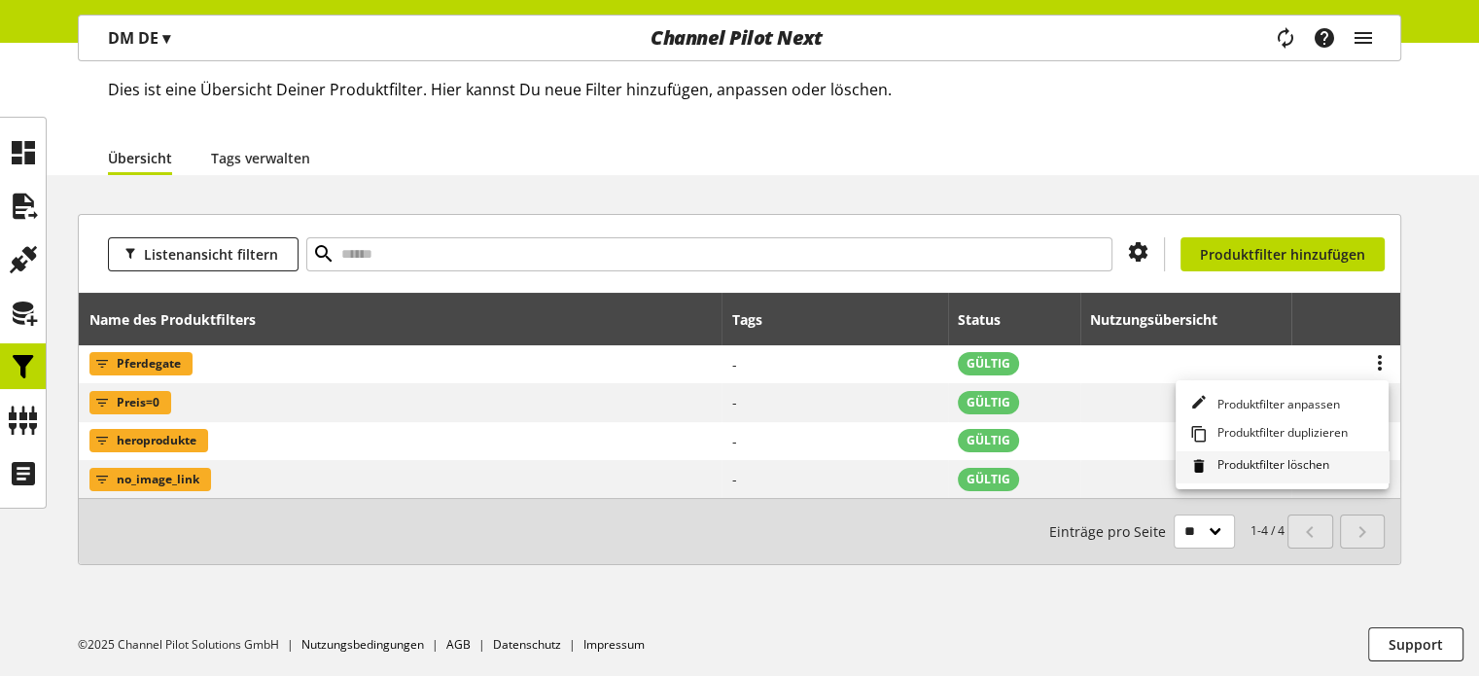
click at [1256, 458] on span "Produktfilter löschen" at bounding box center [1270, 466] width 120 height 21
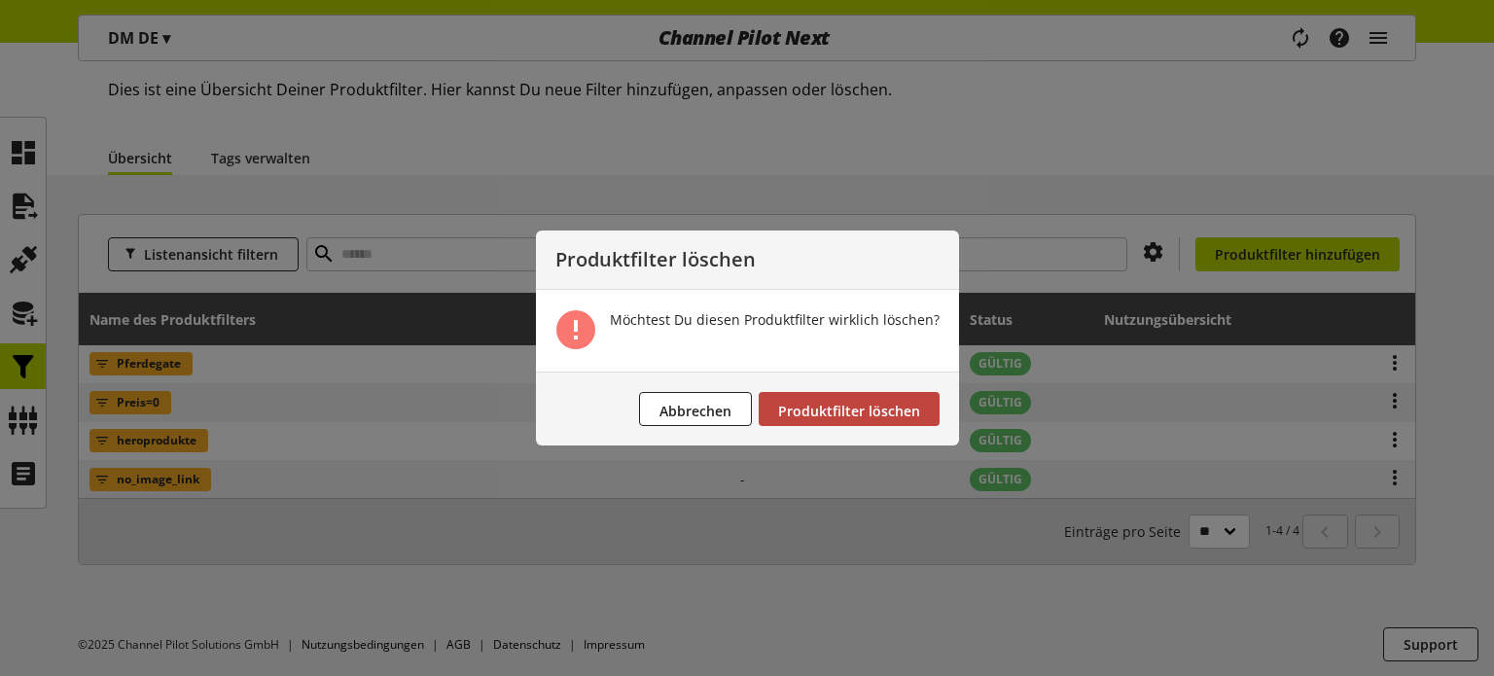
click at [917, 413] on button "Produktfilter löschen" at bounding box center [849, 409] width 181 height 34
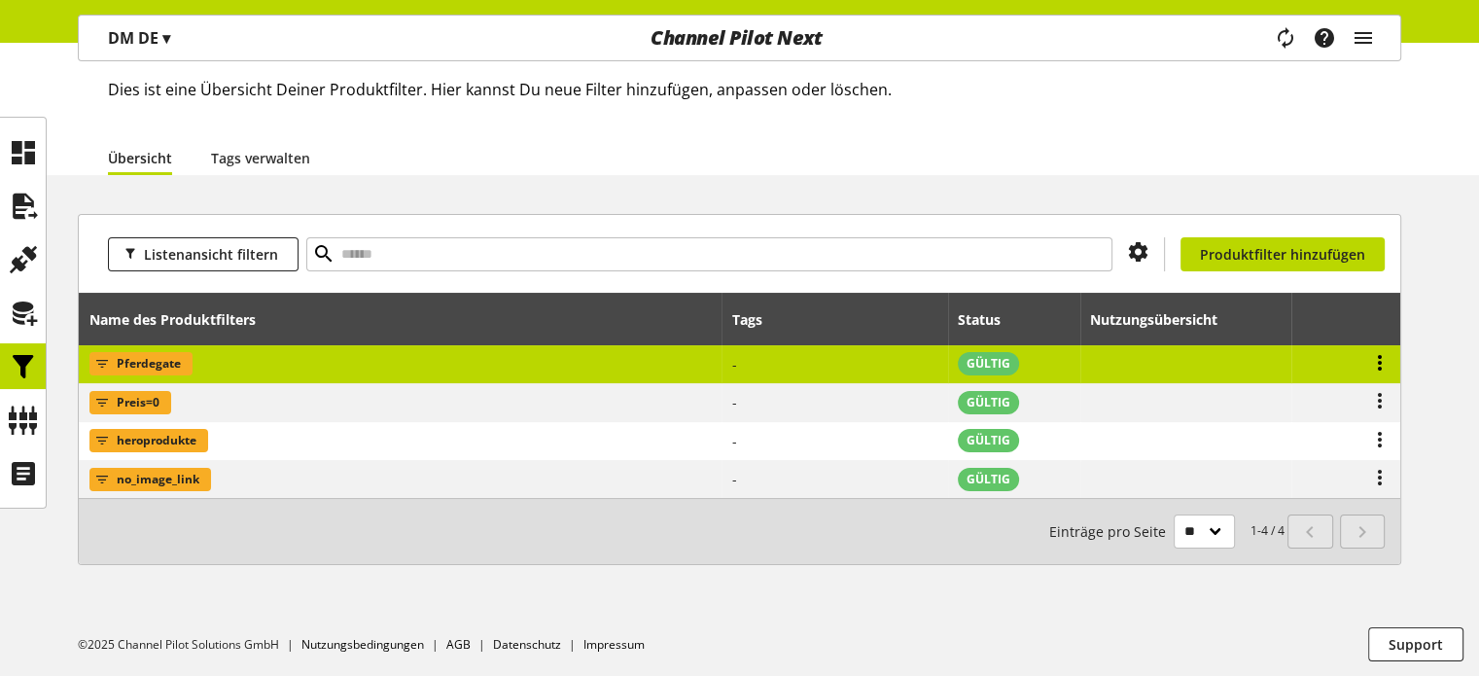
click at [1380, 362] on icon at bounding box center [1379, 362] width 23 height 35
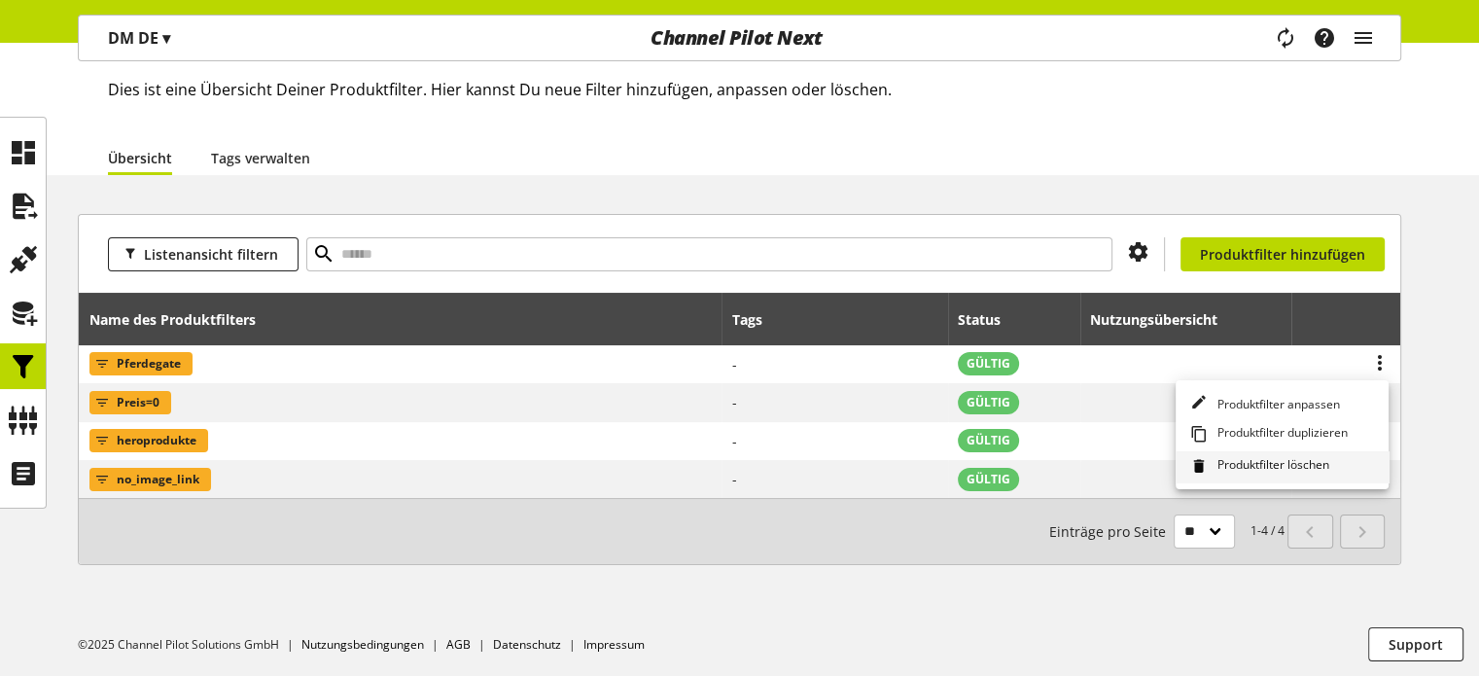
click at [1239, 458] on span "Produktfilter löschen" at bounding box center [1270, 466] width 120 height 21
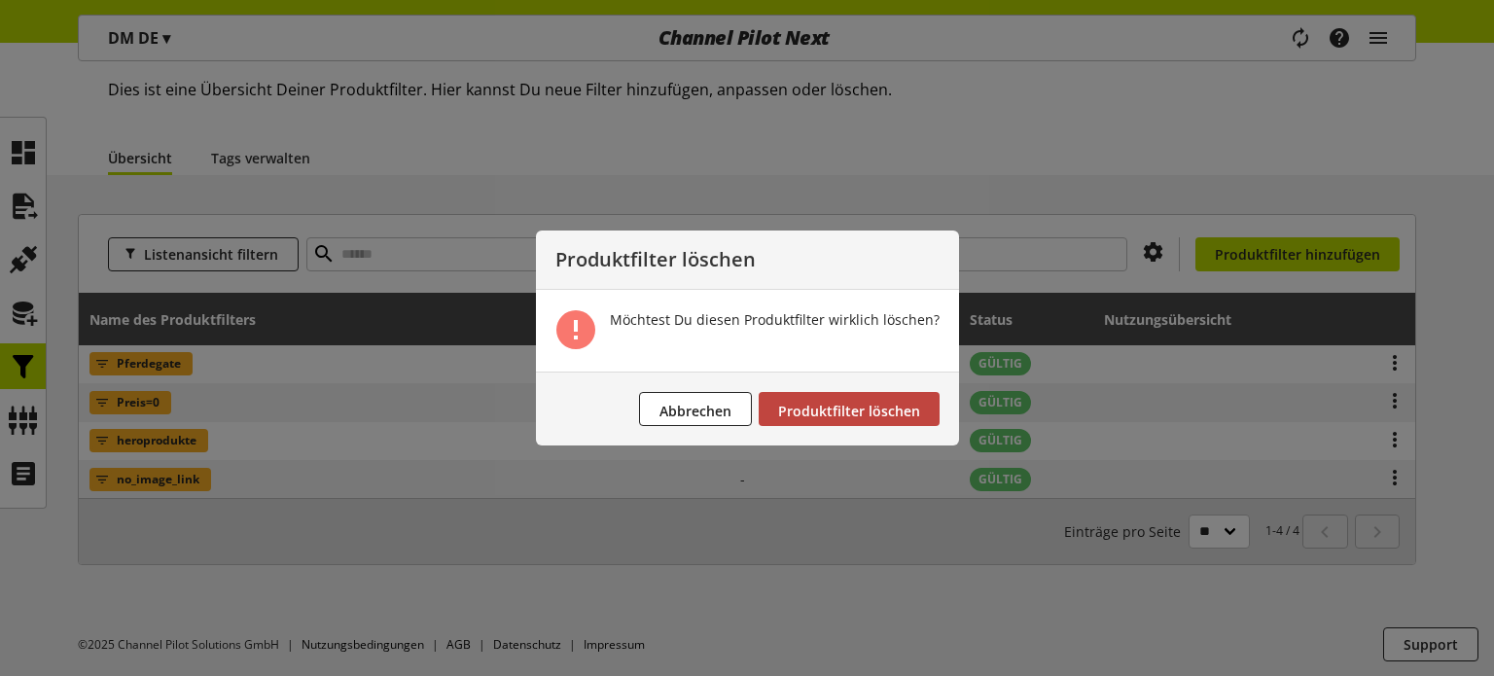
click at [852, 420] on button "Produktfilter löschen" at bounding box center [849, 409] width 181 height 34
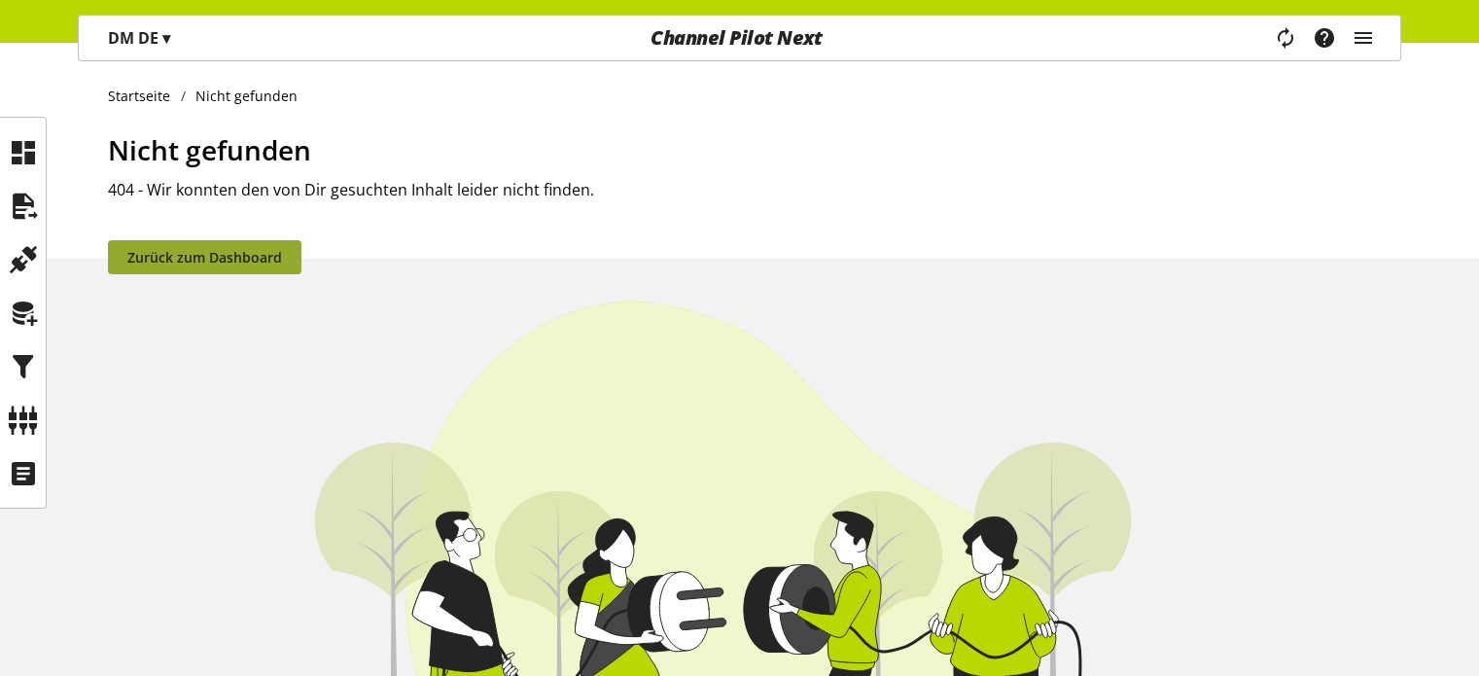
click at [255, 253] on span "Zurück zum Dashboard" at bounding box center [204, 257] width 155 height 20
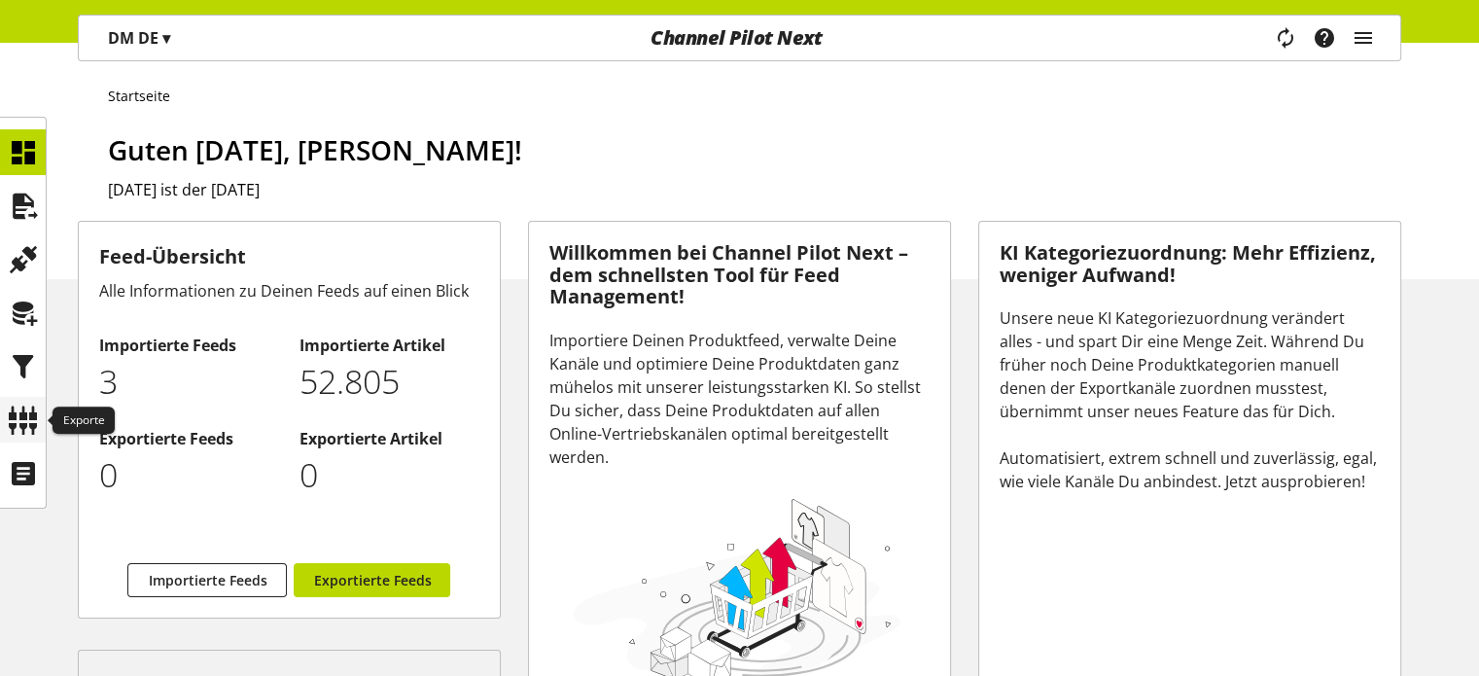
click at [23, 417] on icon at bounding box center [23, 420] width 31 height 39
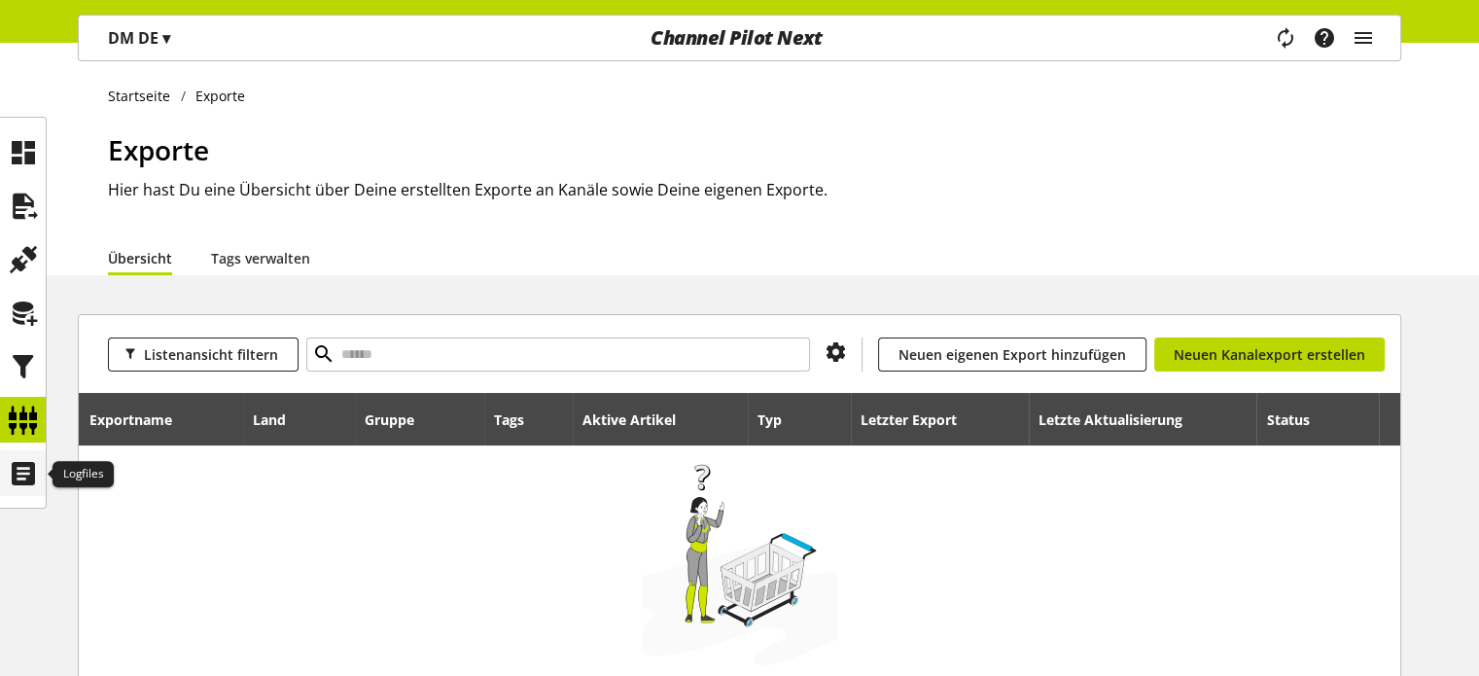
click at [20, 469] on icon at bounding box center [23, 473] width 31 height 39
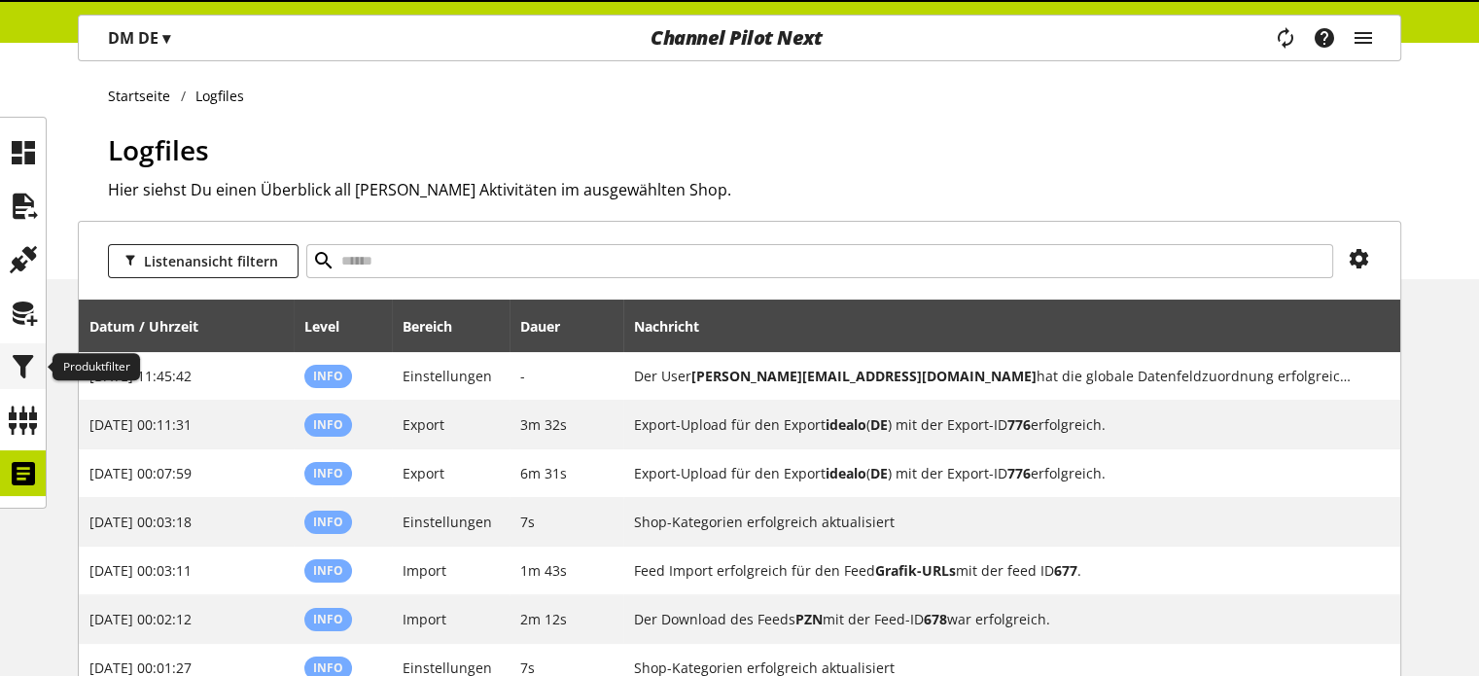
click at [23, 374] on icon at bounding box center [23, 366] width 31 height 39
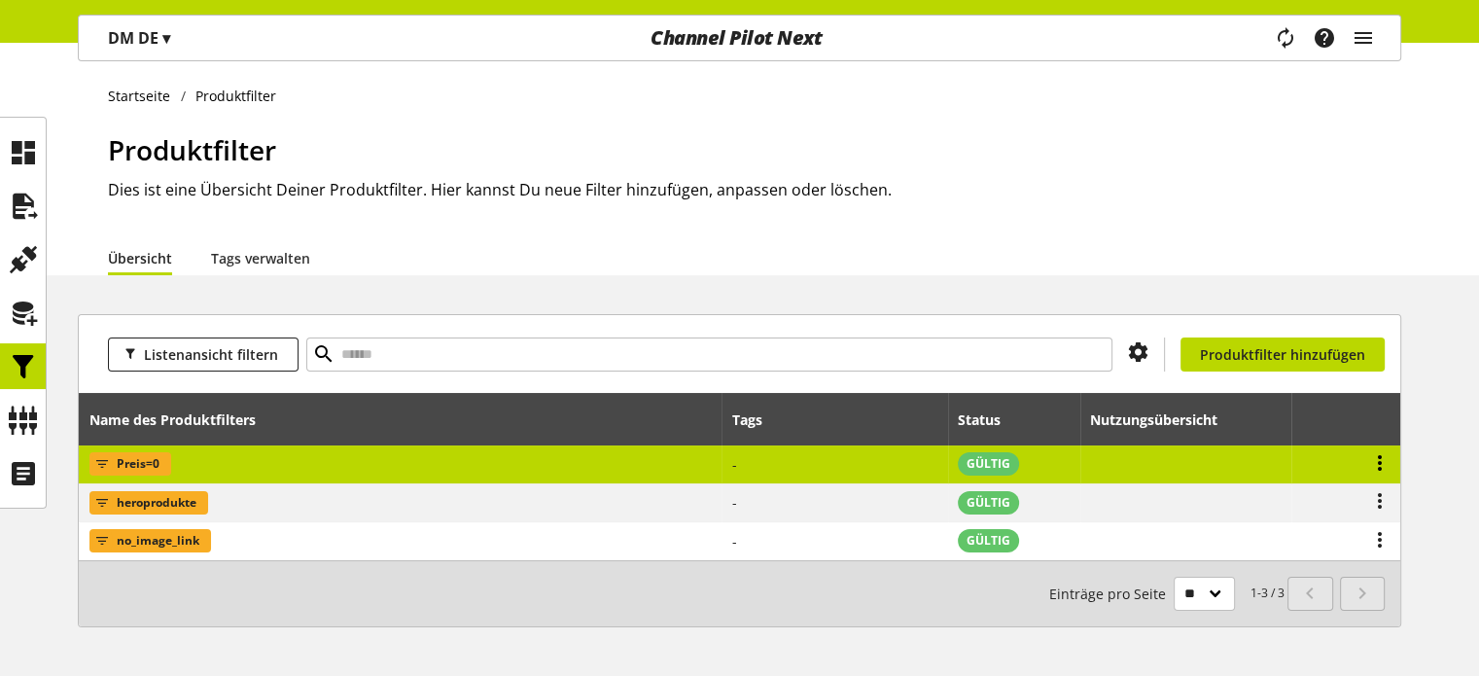
click at [1379, 461] on icon at bounding box center [1379, 462] width 23 height 35
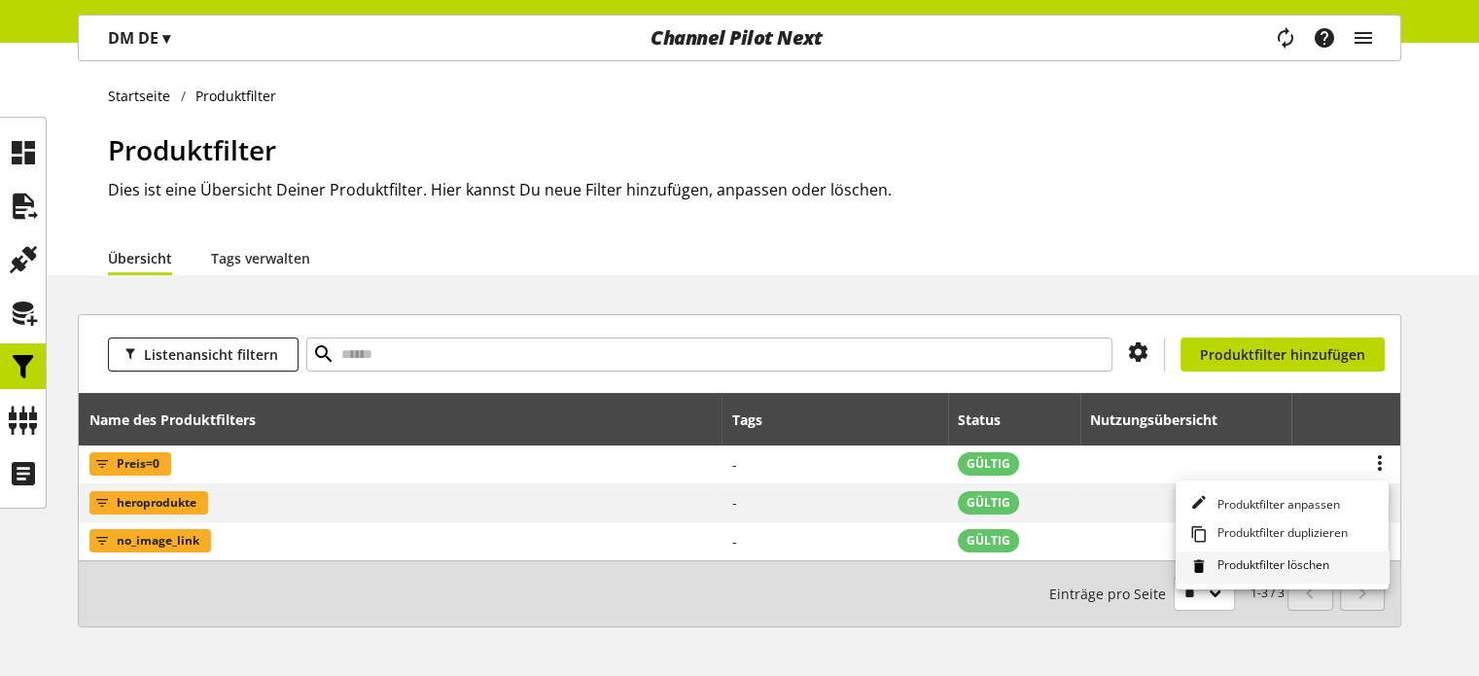
click at [1265, 563] on span "Produktfilter löschen" at bounding box center [1270, 566] width 120 height 21
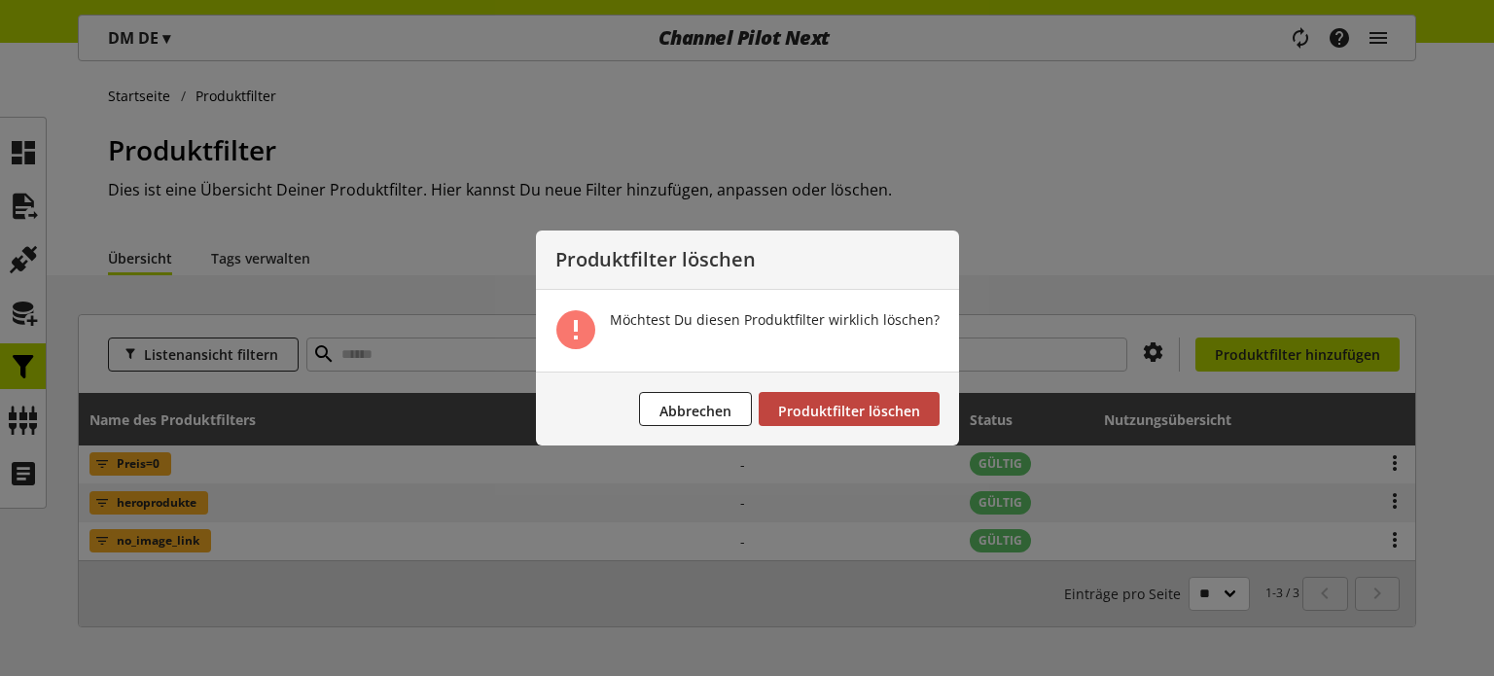
click at [889, 420] on button "Produktfilter löschen" at bounding box center [849, 409] width 181 height 34
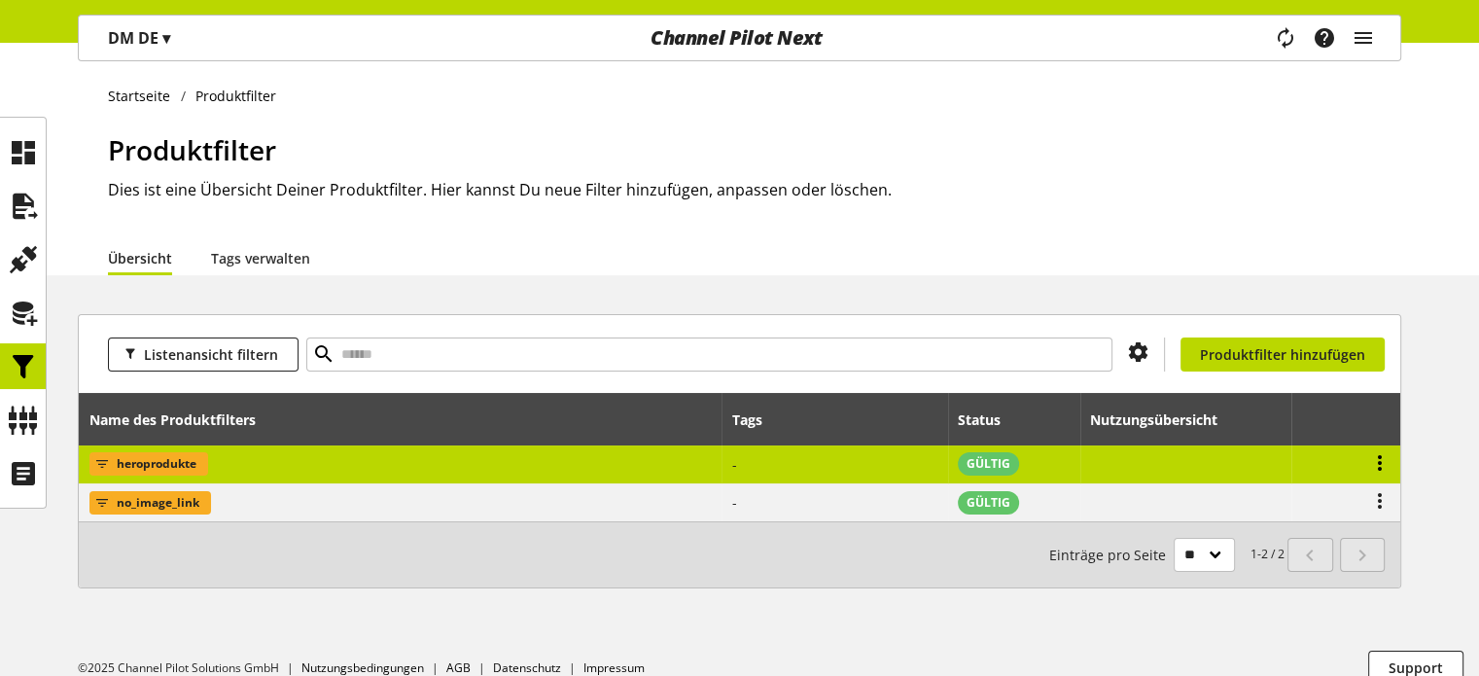
click at [1390, 460] on icon at bounding box center [1379, 462] width 23 height 35
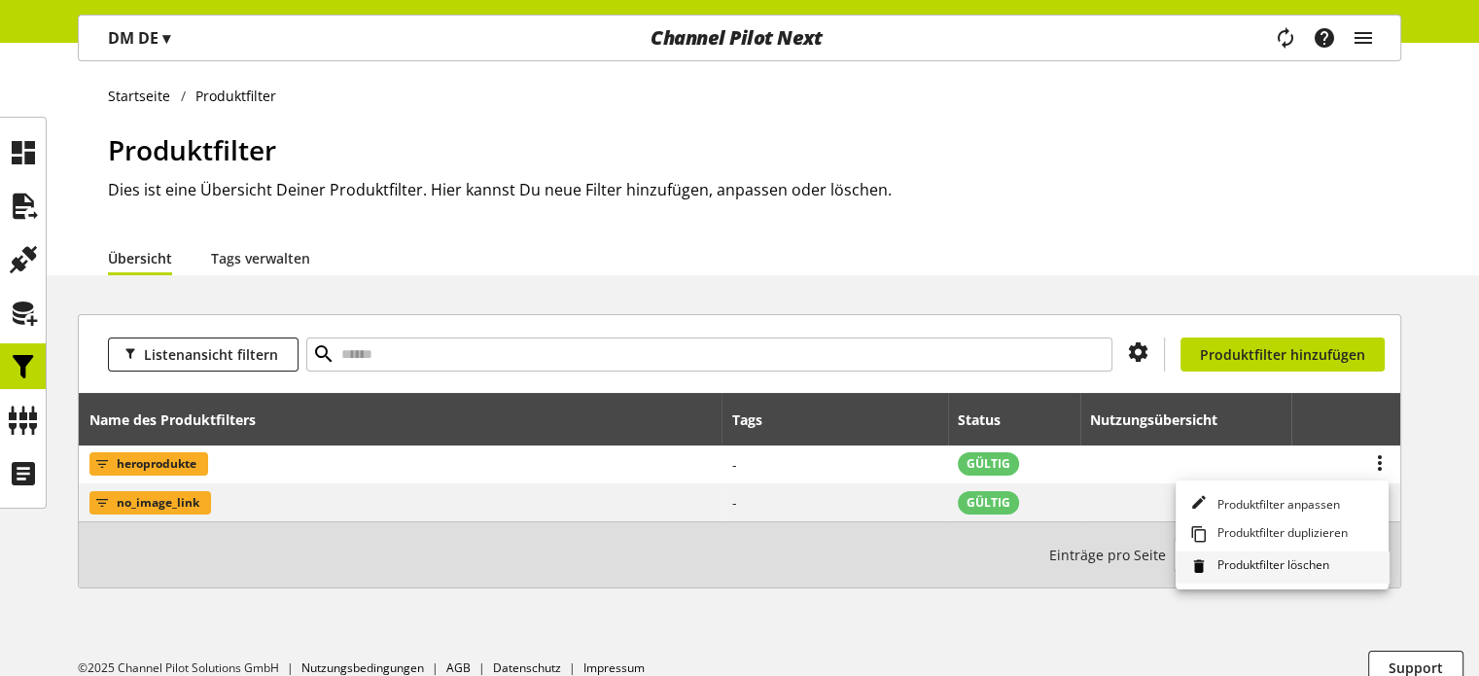
click at [1257, 566] on span "Produktfilter löschen" at bounding box center [1270, 566] width 120 height 21
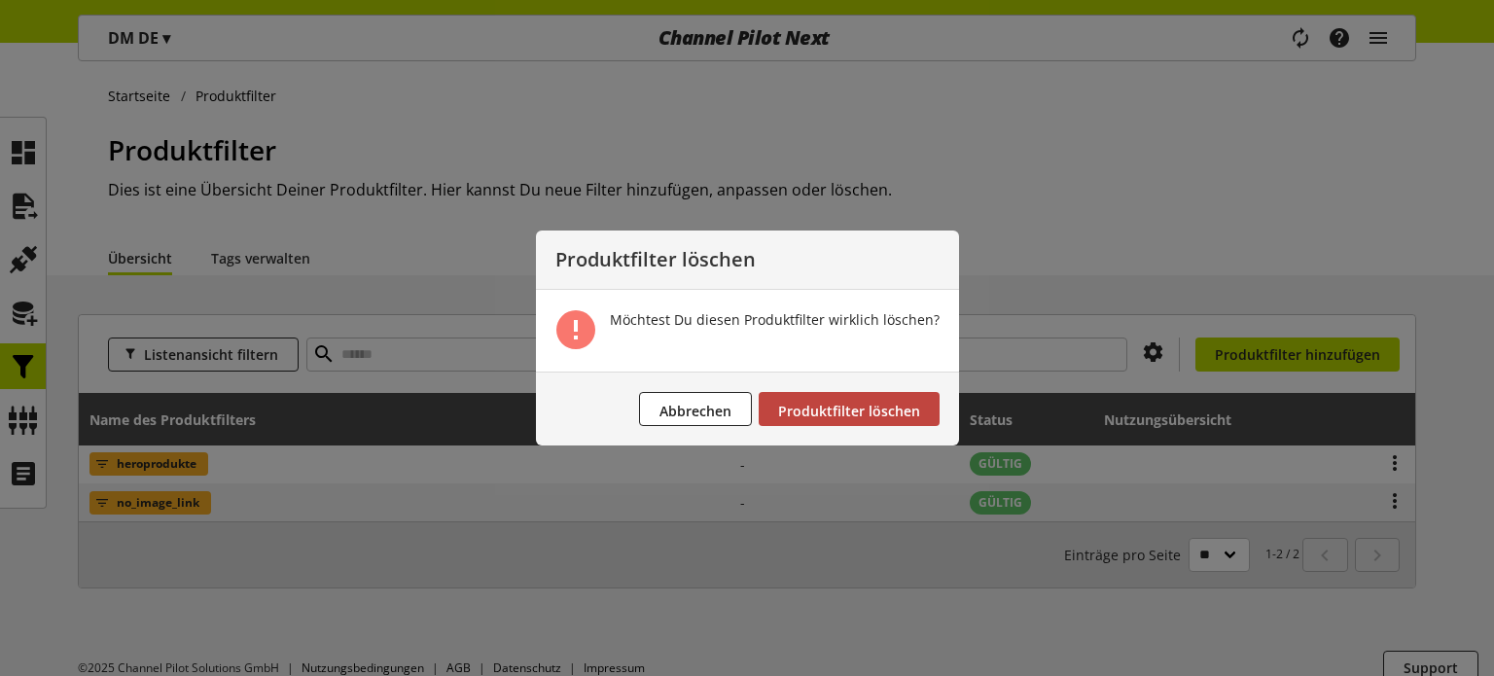
click at [856, 400] on button "Produktfilter löschen" at bounding box center [849, 409] width 181 height 34
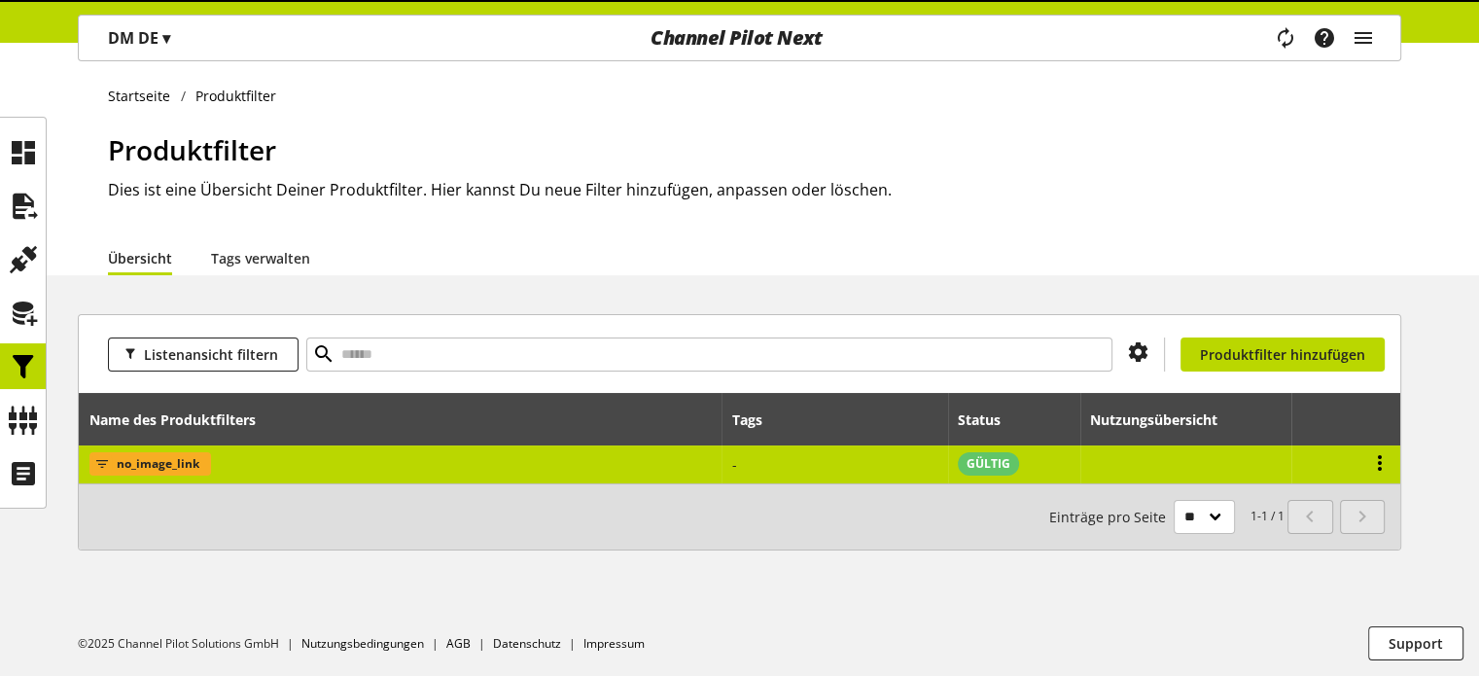
click at [1377, 466] on icon at bounding box center [1379, 462] width 23 height 35
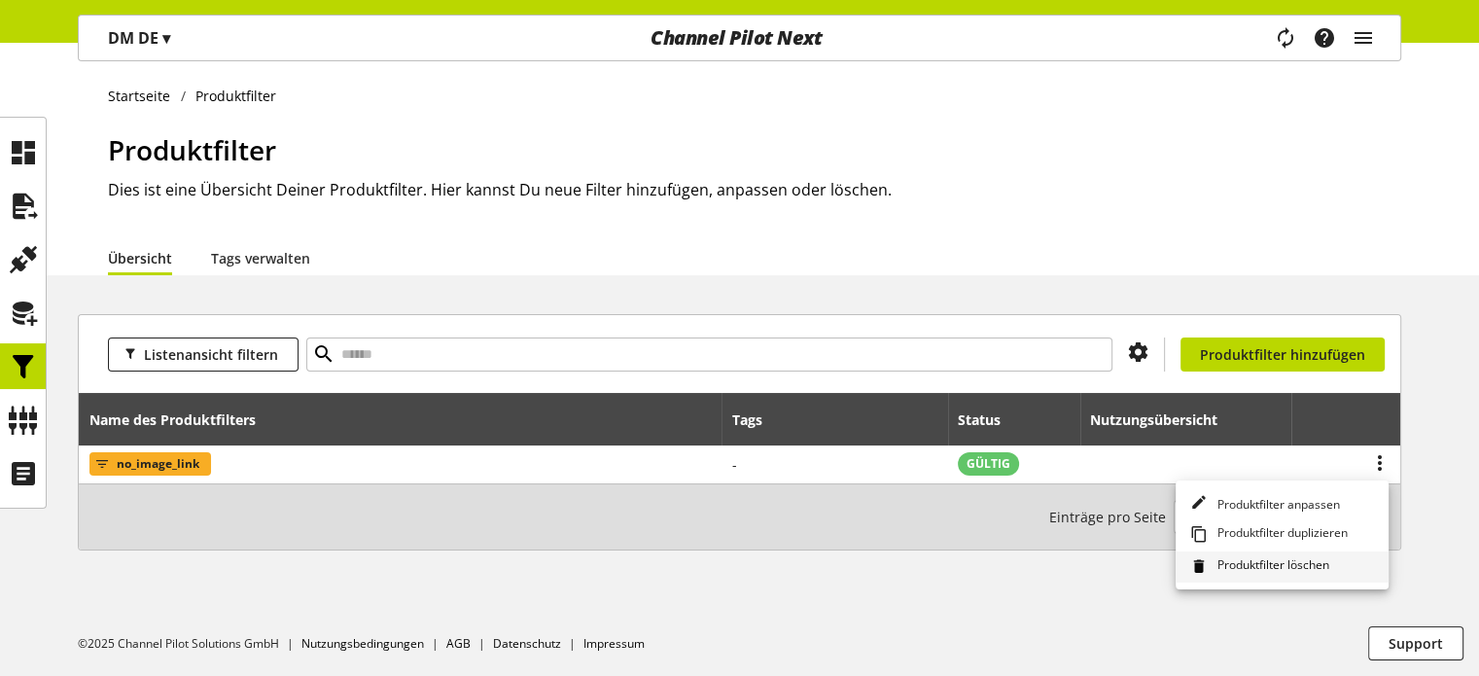
click at [1236, 556] on span "Produktfilter löschen" at bounding box center [1270, 566] width 120 height 21
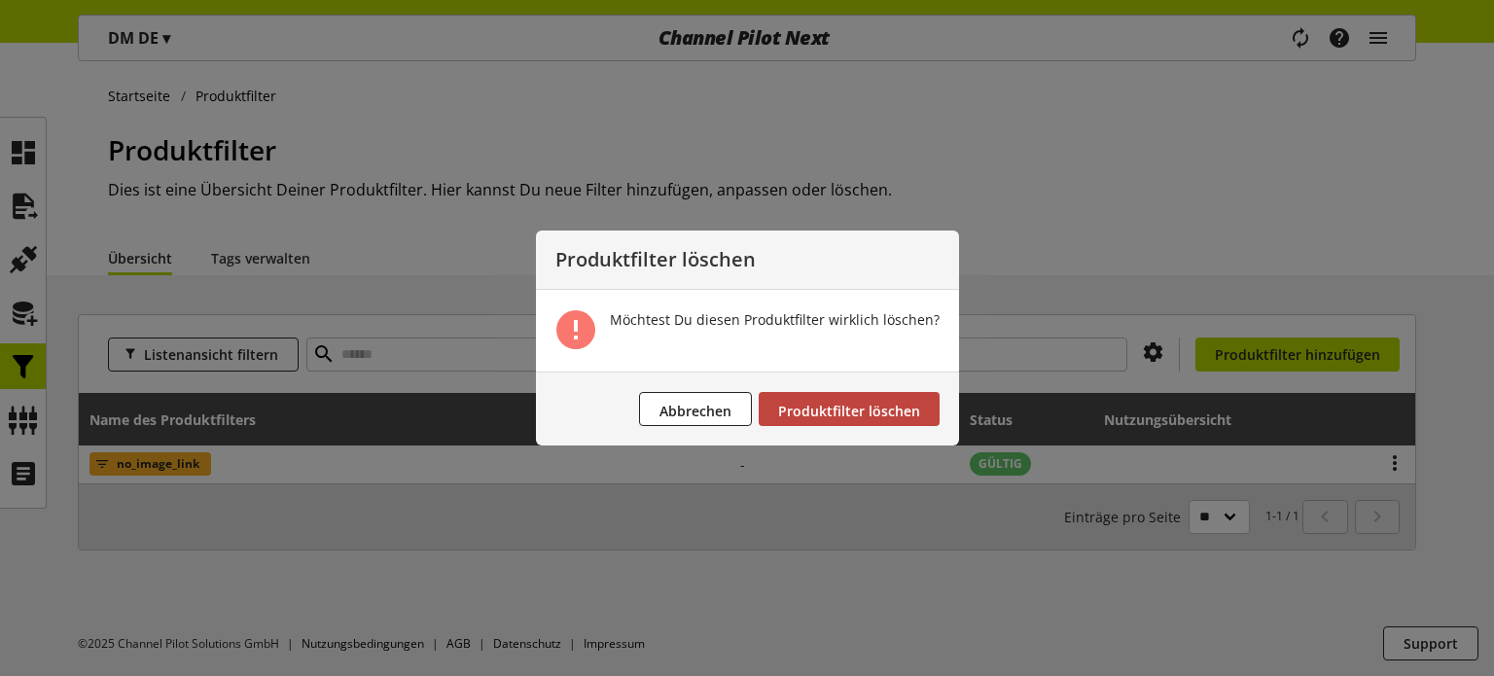
click at [898, 407] on span "Produktfilter löschen" at bounding box center [849, 411] width 142 height 18
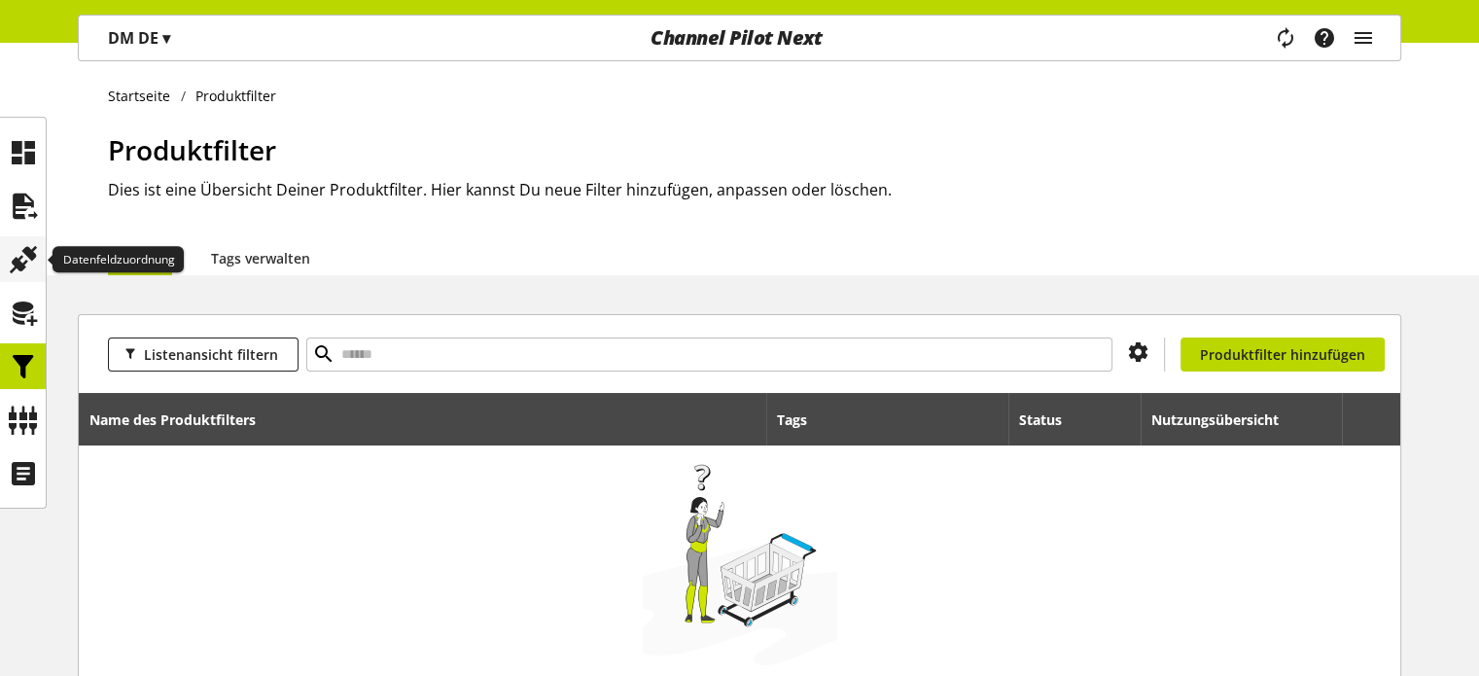
click at [18, 267] on icon at bounding box center [23, 259] width 31 height 39
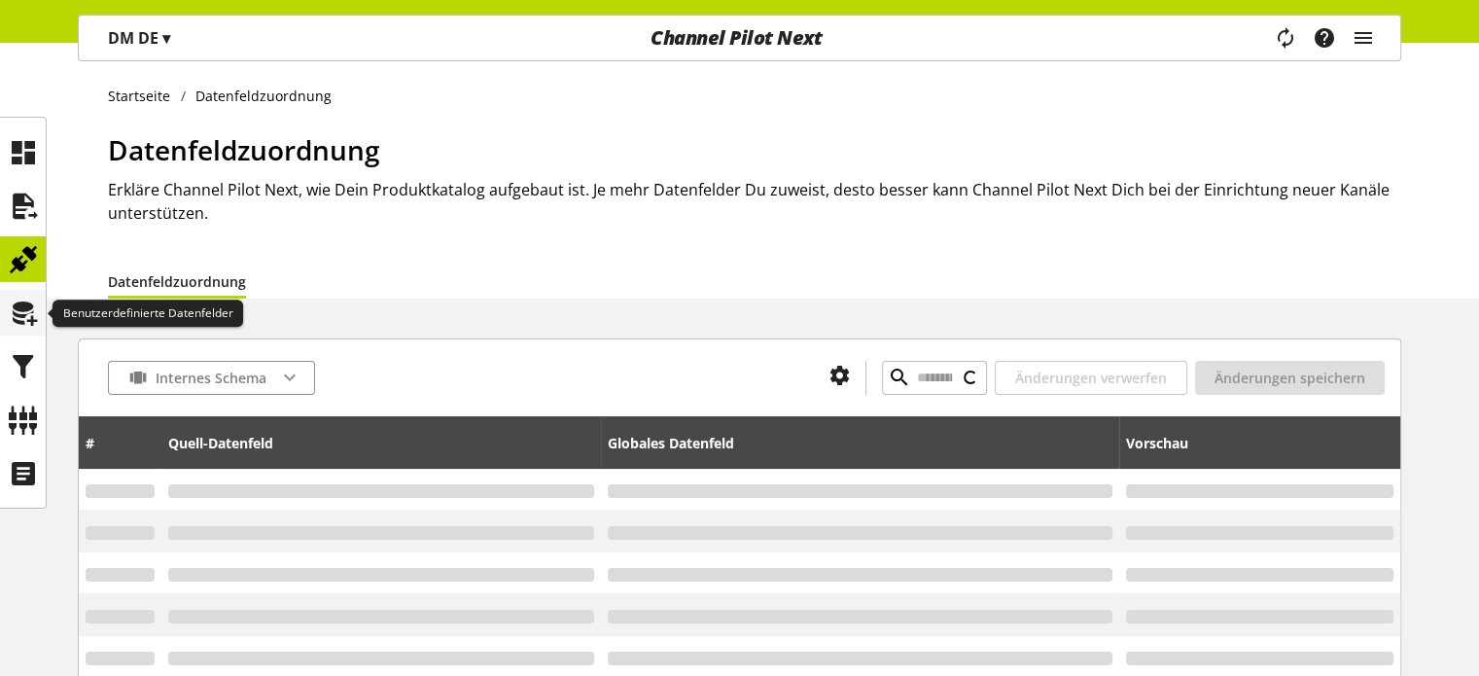
type input "**********"
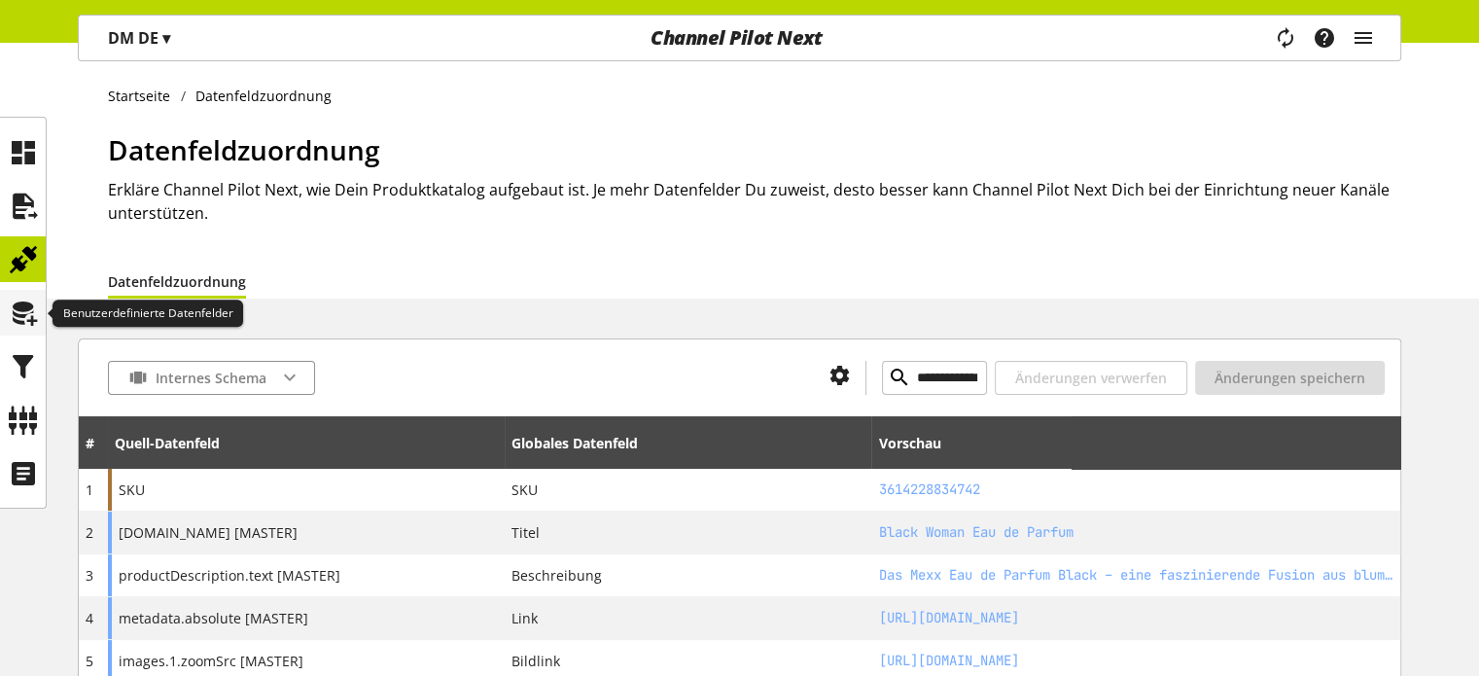
click at [25, 307] on icon at bounding box center [23, 313] width 31 height 39
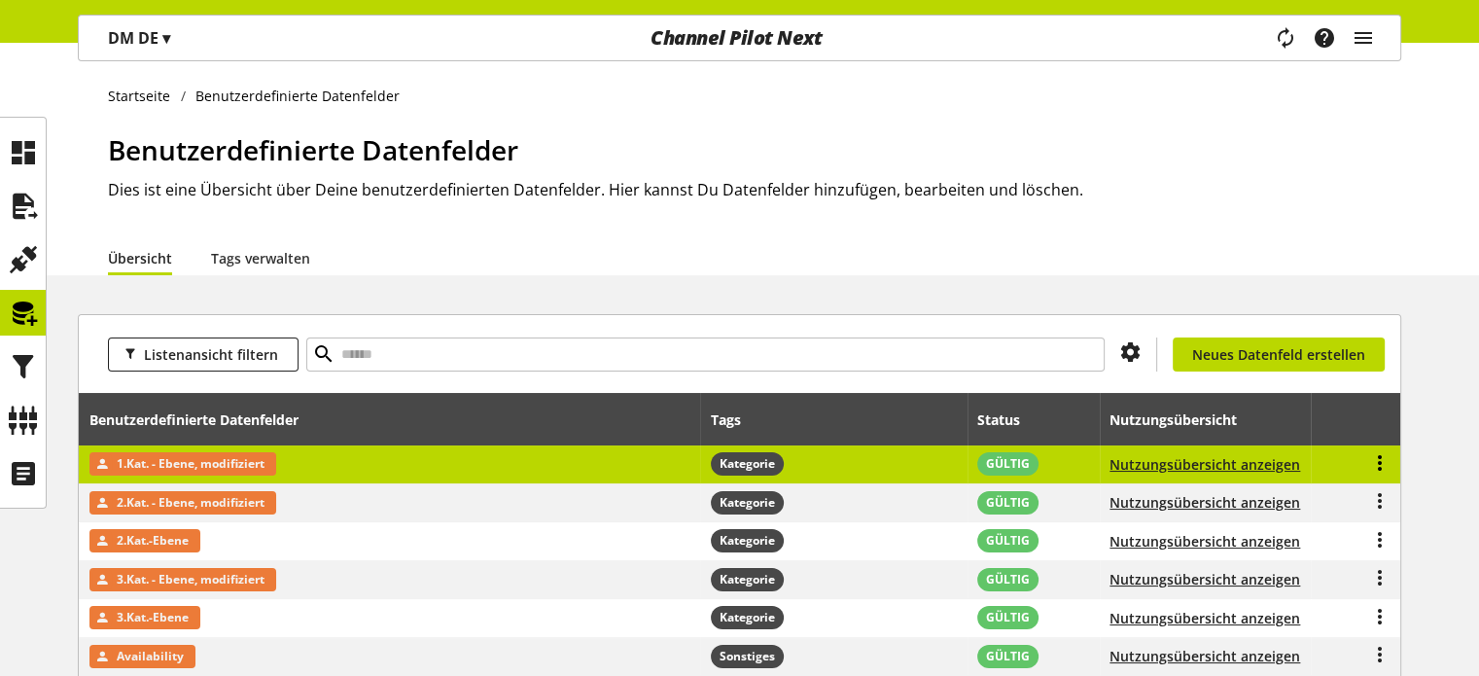
click at [1382, 458] on icon at bounding box center [1379, 462] width 23 height 35
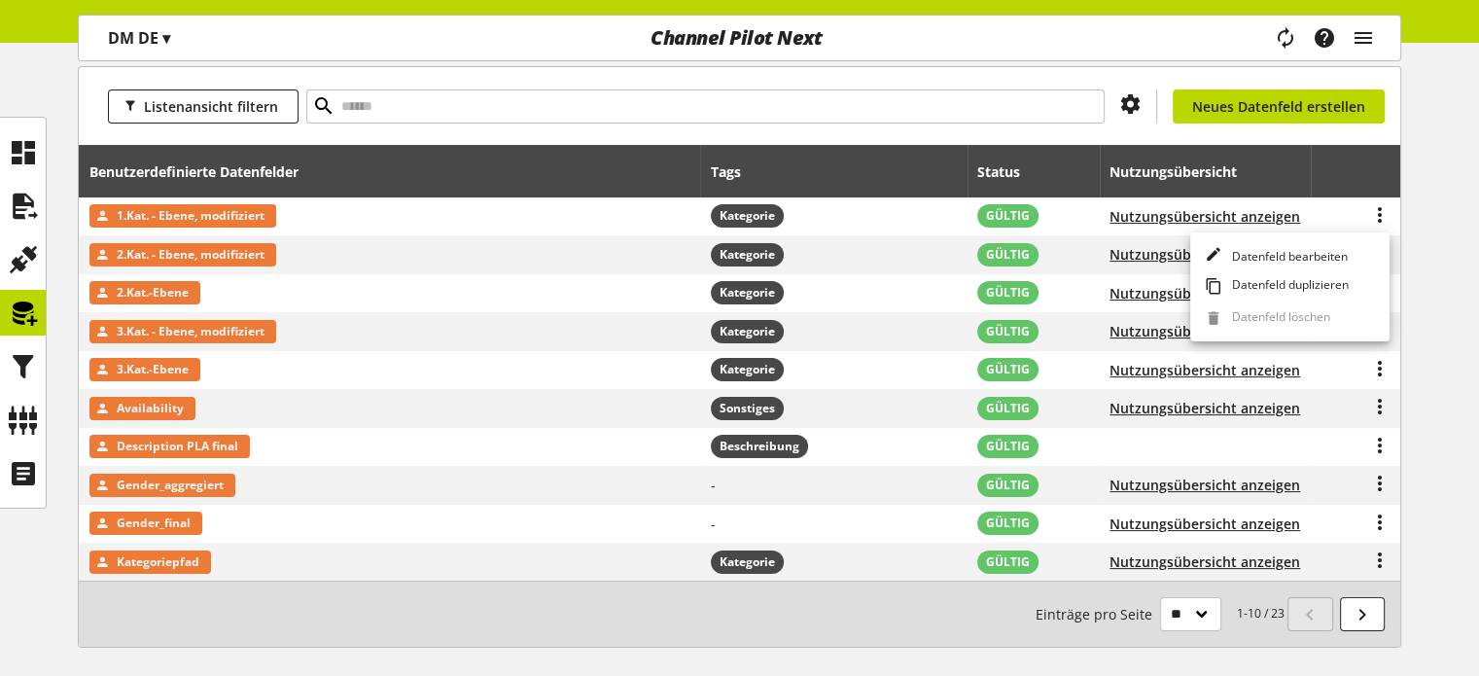
scroll to position [292, 0]
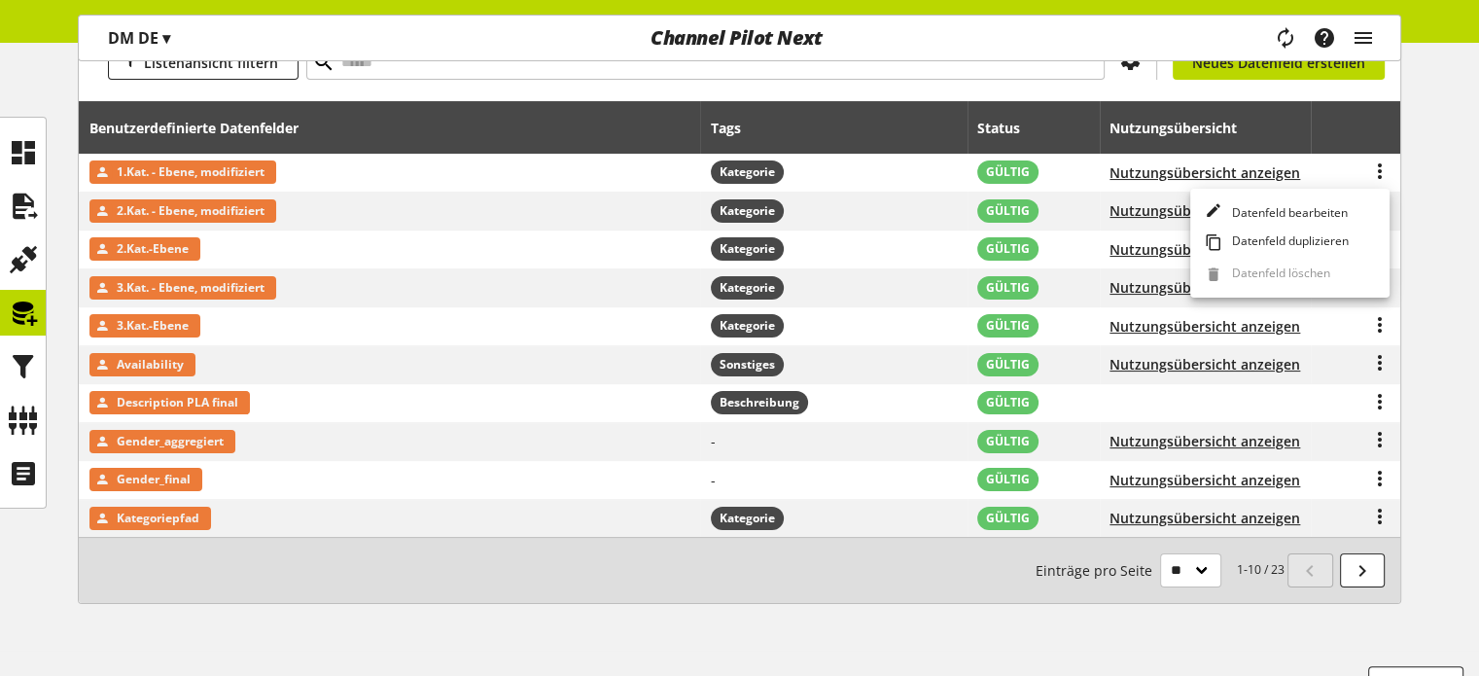
click at [1447, 461] on div "Listenansicht filtern Du bist nicht berechtigt, ein Datenfeld zu erstellen. Neu…" at bounding box center [739, 336] width 1479 height 628
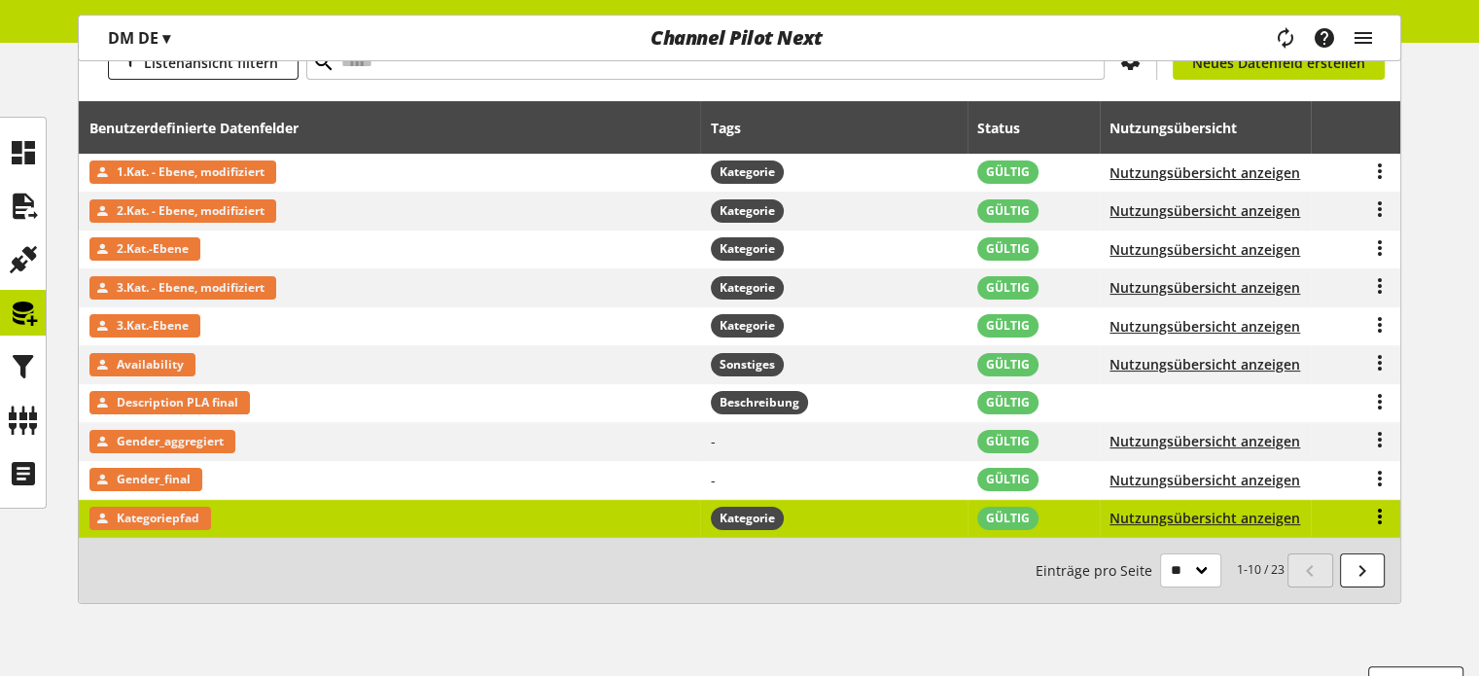
click at [1389, 512] on icon at bounding box center [1379, 516] width 23 height 35
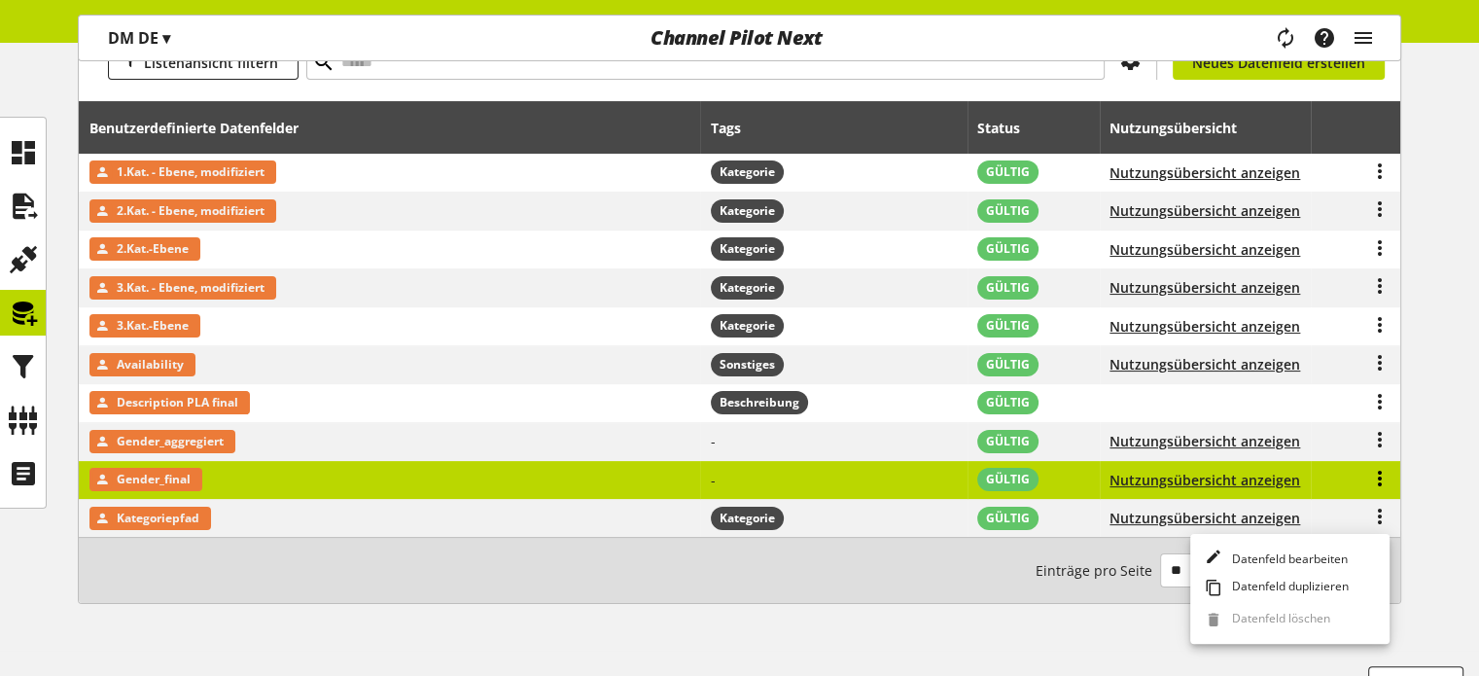
click at [1376, 487] on icon at bounding box center [1379, 478] width 23 height 35
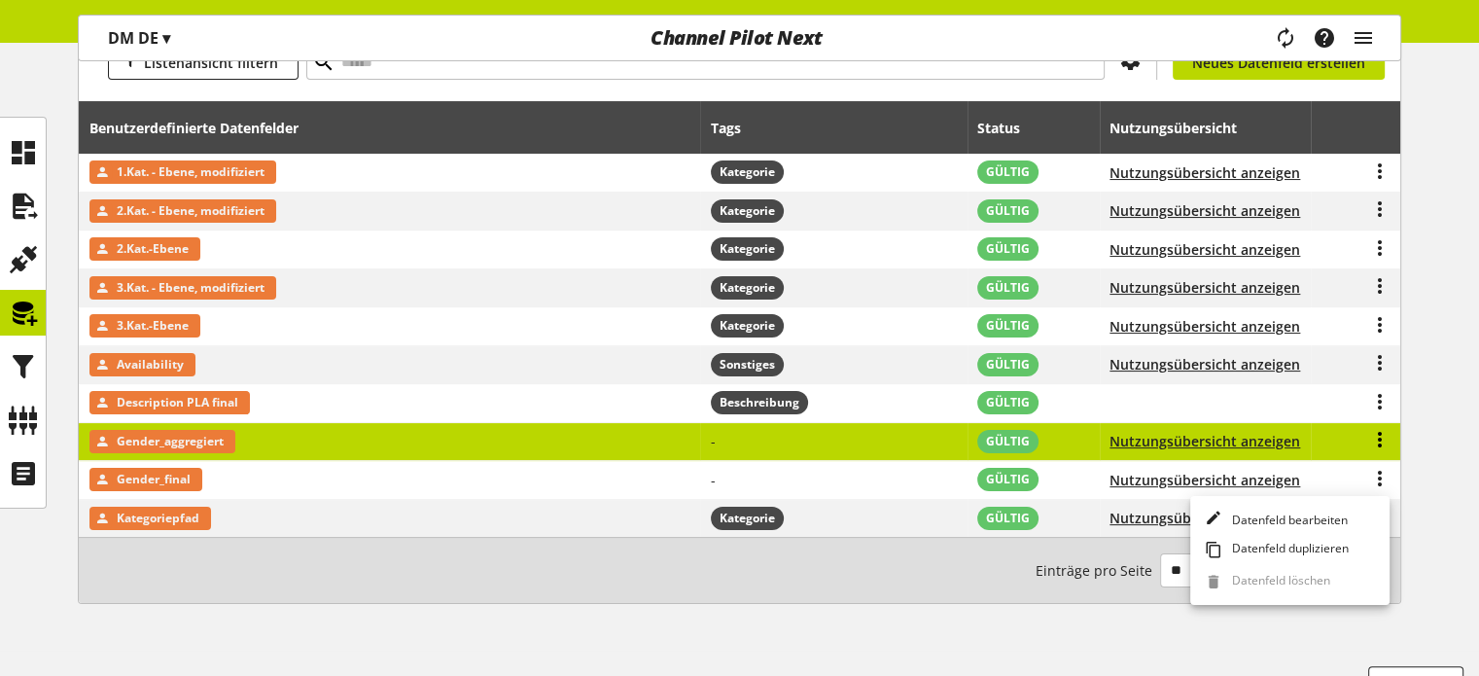
click at [1377, 442] on icon at bounding box center [1379, 439] width 23 height 35
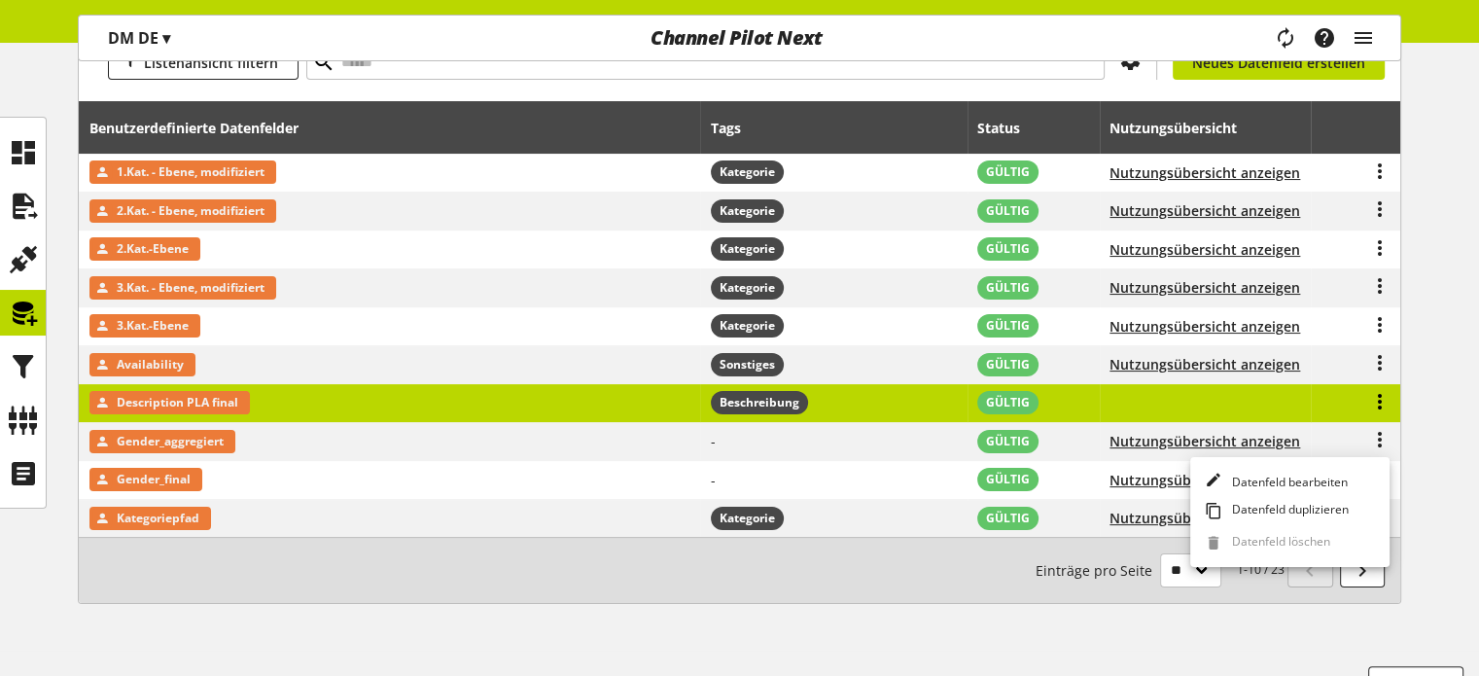
click at [1378, 392] on icon at bounding box center [1379, 401] width 23 height 35
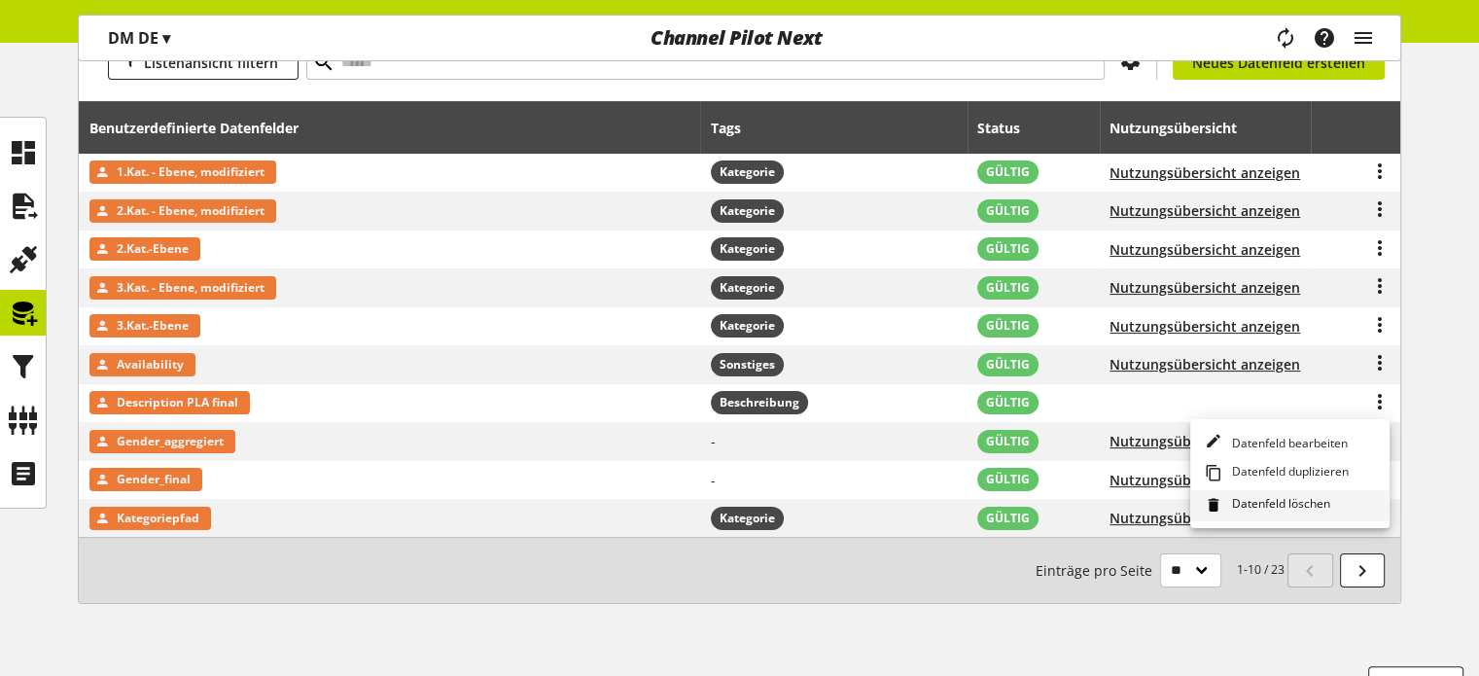
click at [1314, 502] on span "Datenfeld löschen" at bounding box center [1277, 505] width 106 height 21
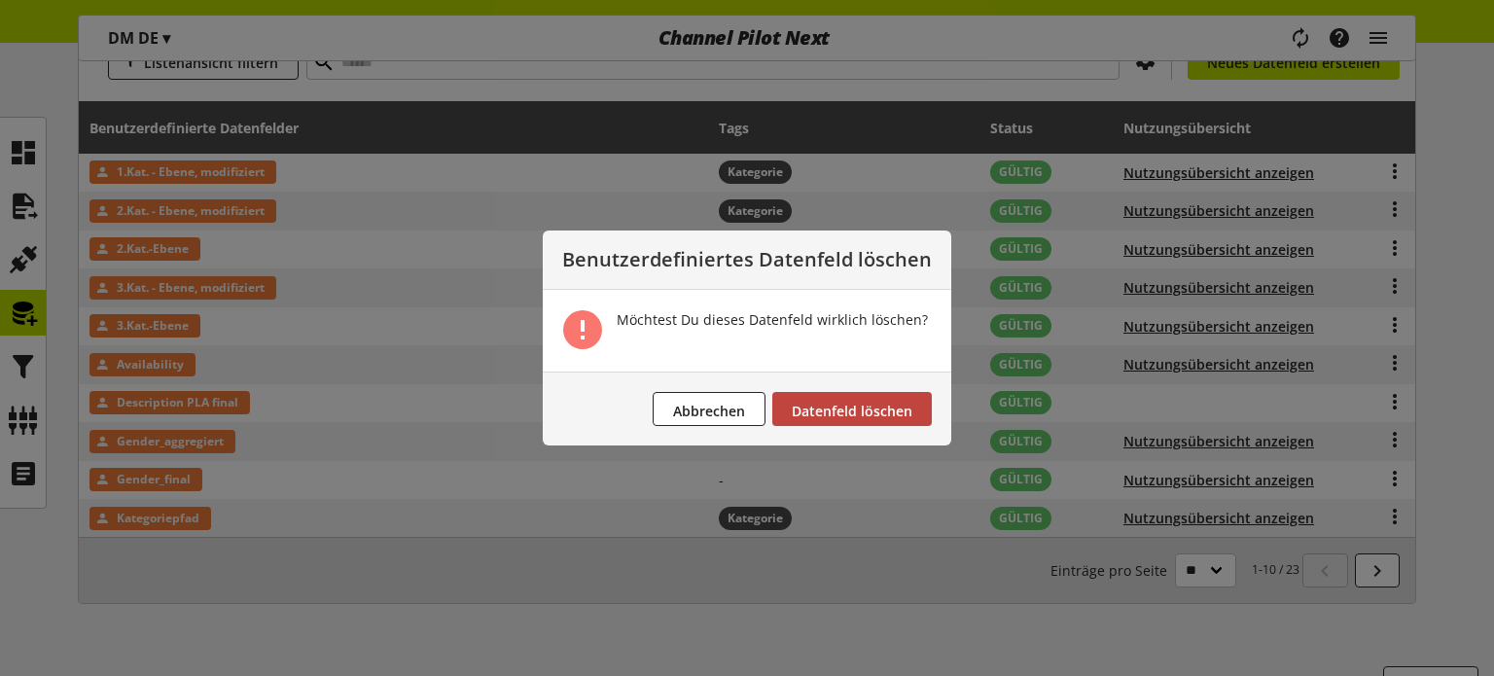
click at [879, 409] on span "Datenfeld löschen" at bounding box center [852, 411] width 121 height 18
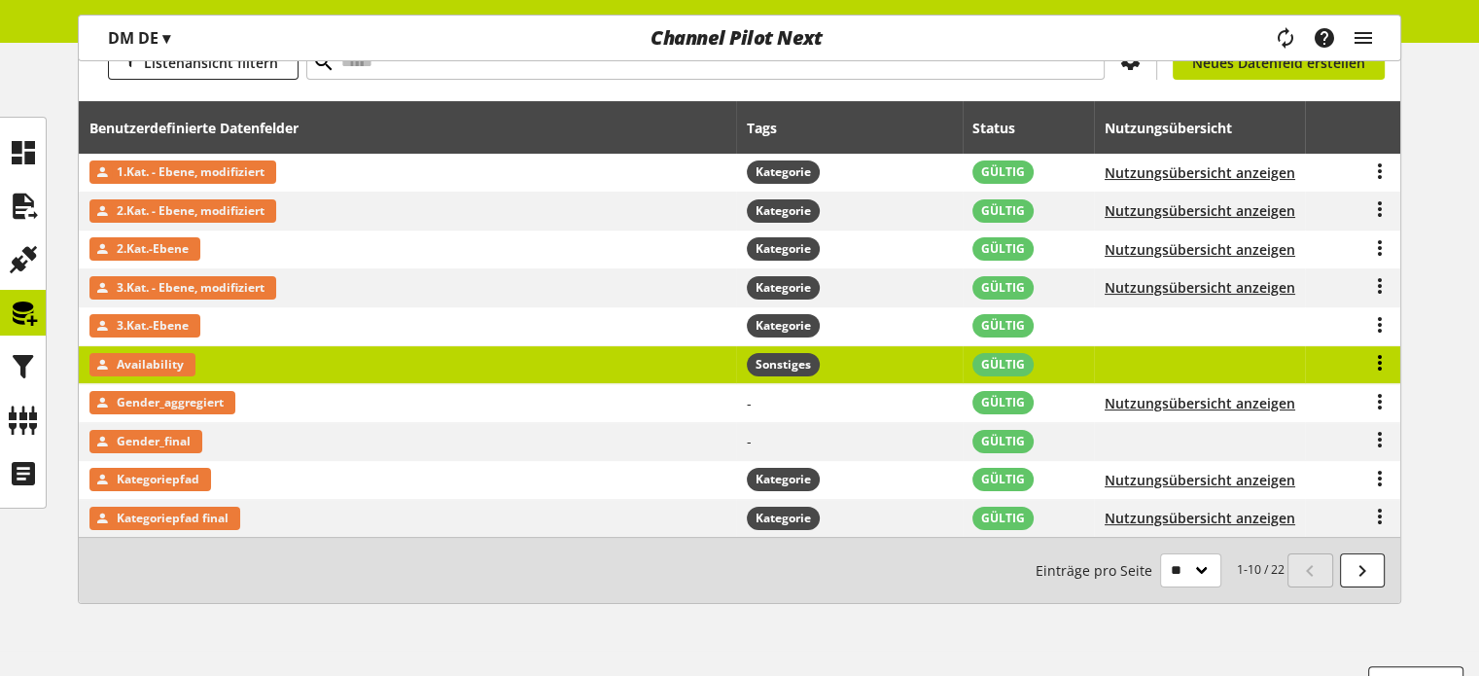
click at [1381, 369] on icon at bounding box center [1379, 362] width 23 height 35
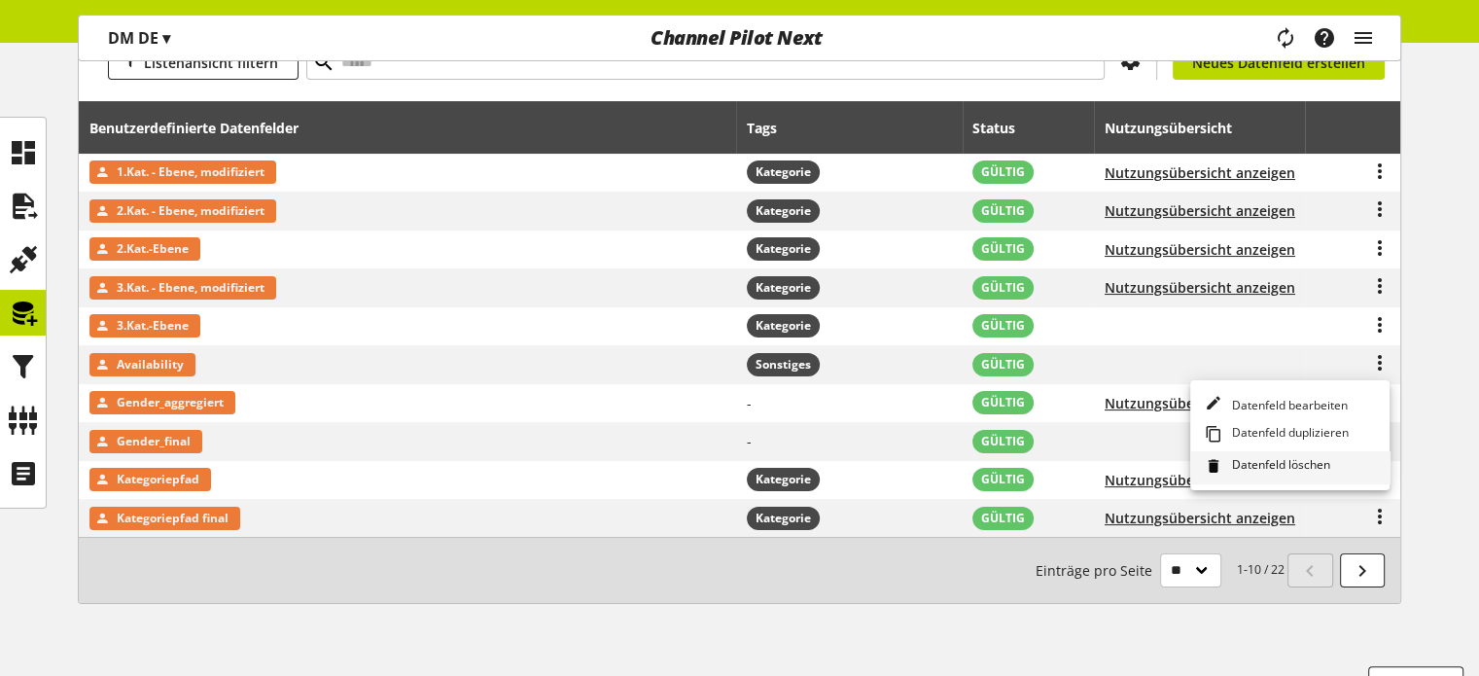
click at [1270, 470] on span "Datenfeld löschen" at bounding box center [1277, 466] width 106 height 21
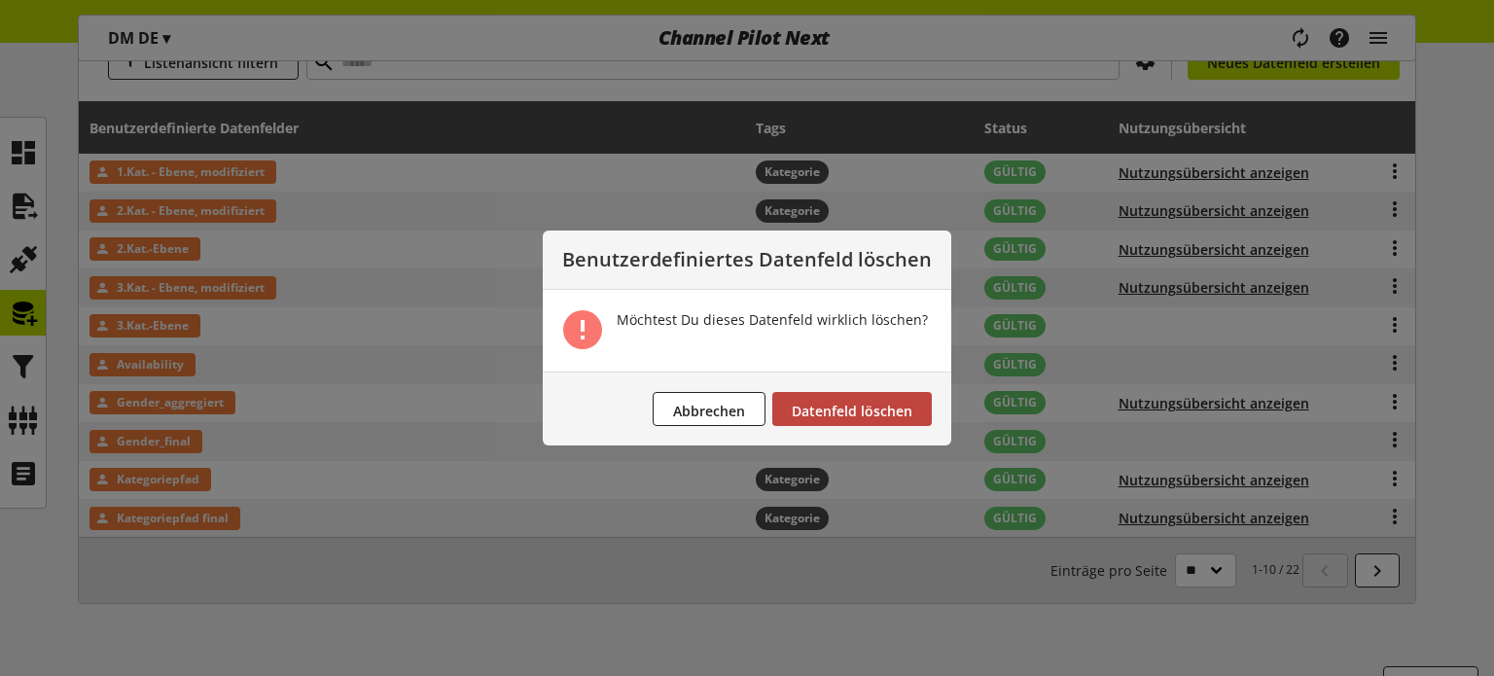
click at [869, 415] on span "Datenfeld löschen" at bounding box center [852, 411] width 121 height 18
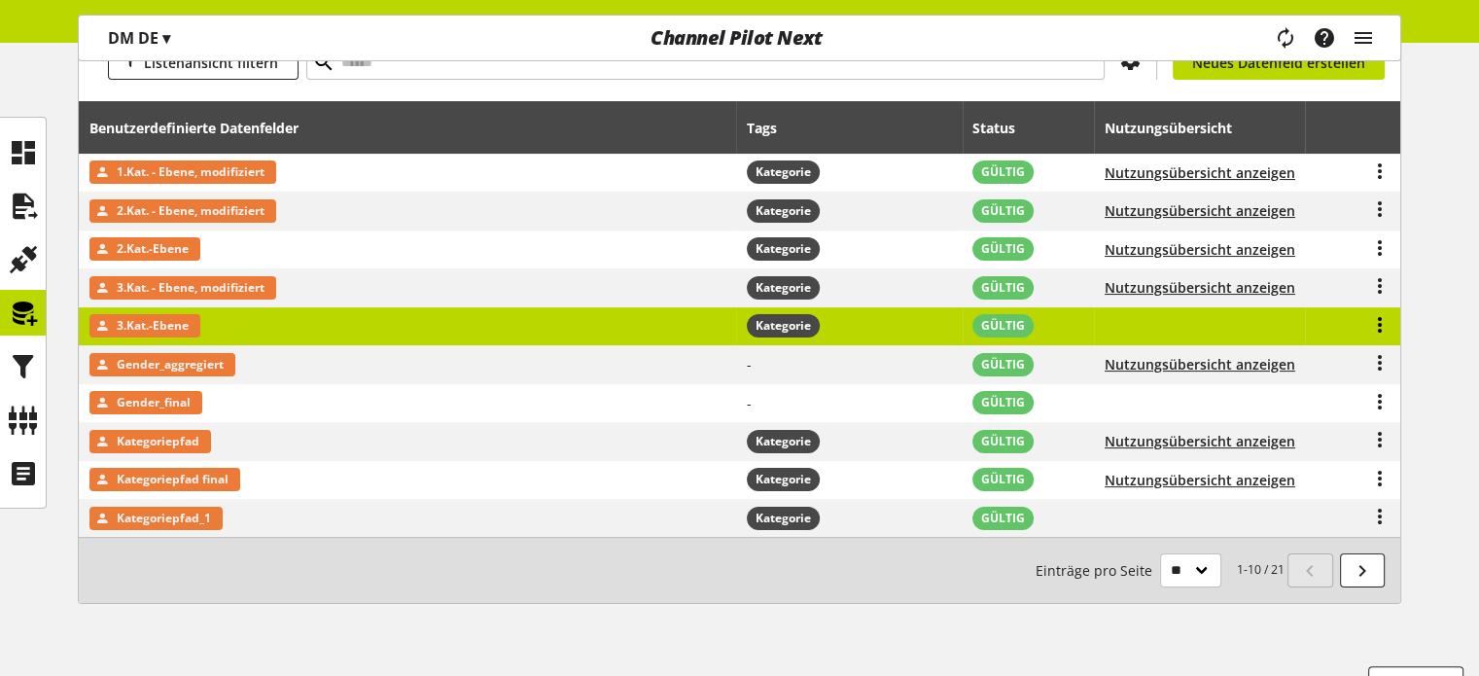
click at [1383, 332] on icon at bounding box center [1379, 324] width 23 height 35
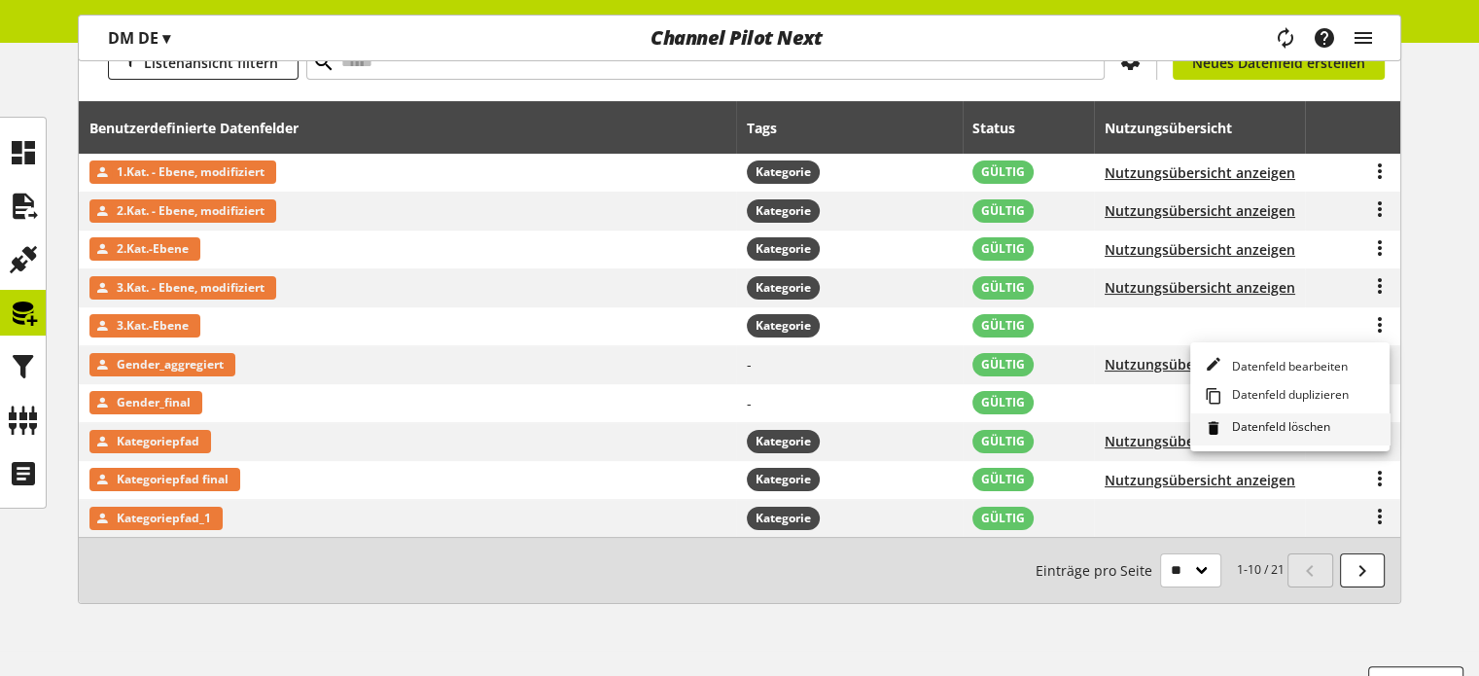
click at [1257, 419] on span "Datenfeld löschen" at bounding box center [1277, 428] width 106 height 21
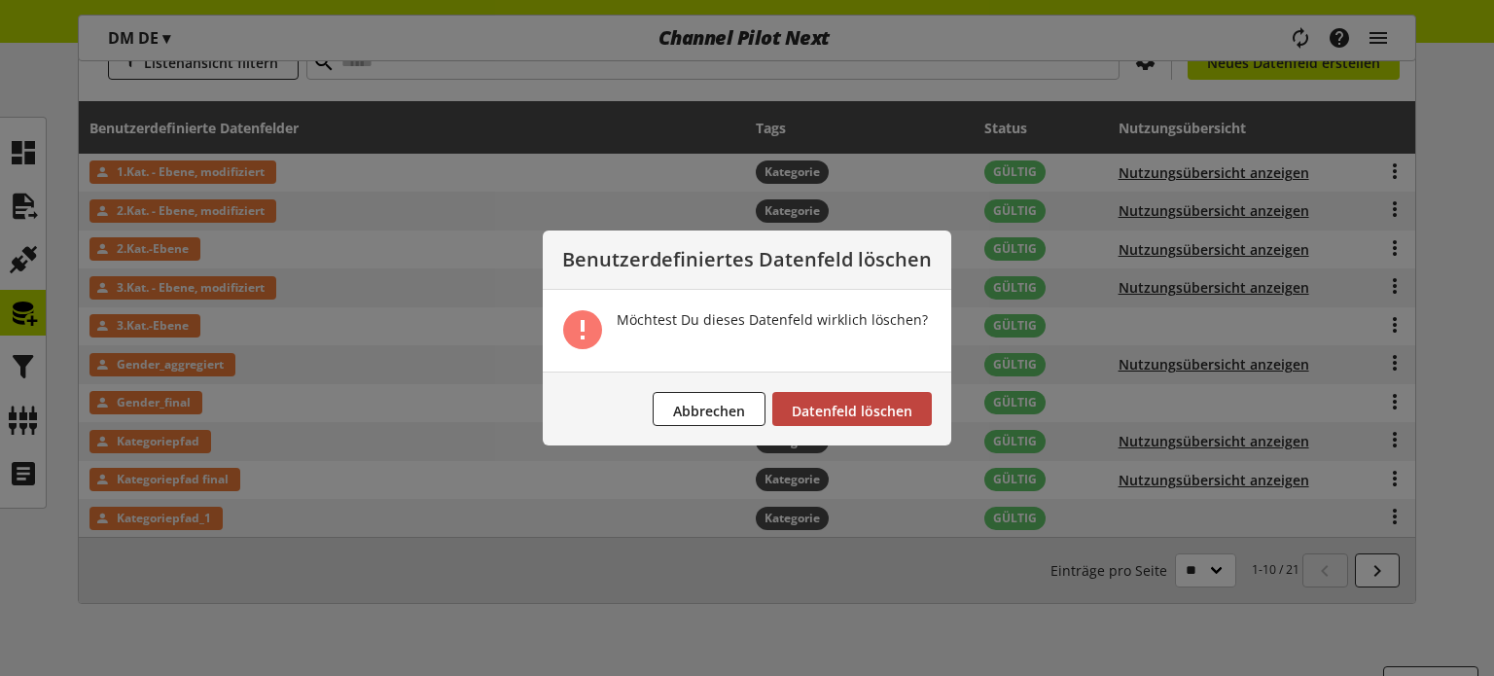
click at [870, 415] on span "Datenfeld löschen" at bounding box center [852, 411] width 121 height 18
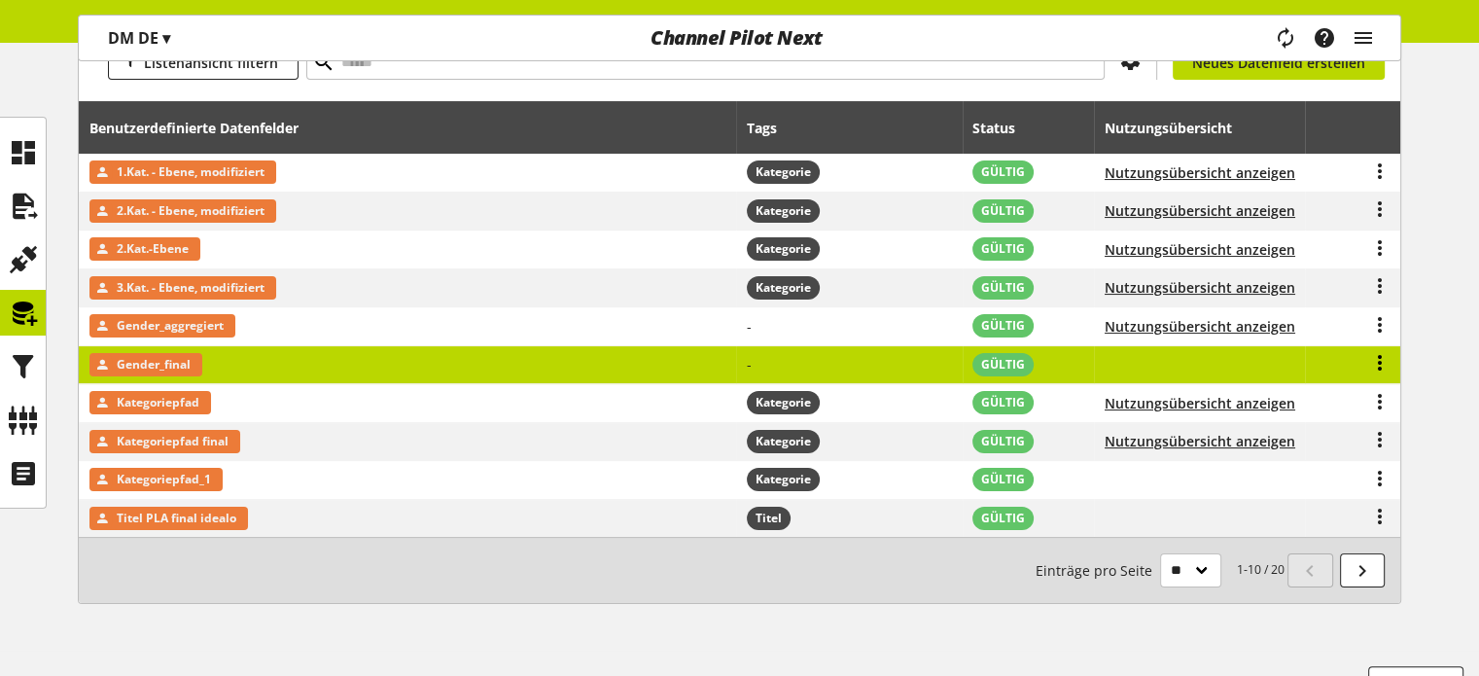
click at [1377, 363] on icon at bounding box center [1379, 362] width 23 height 35
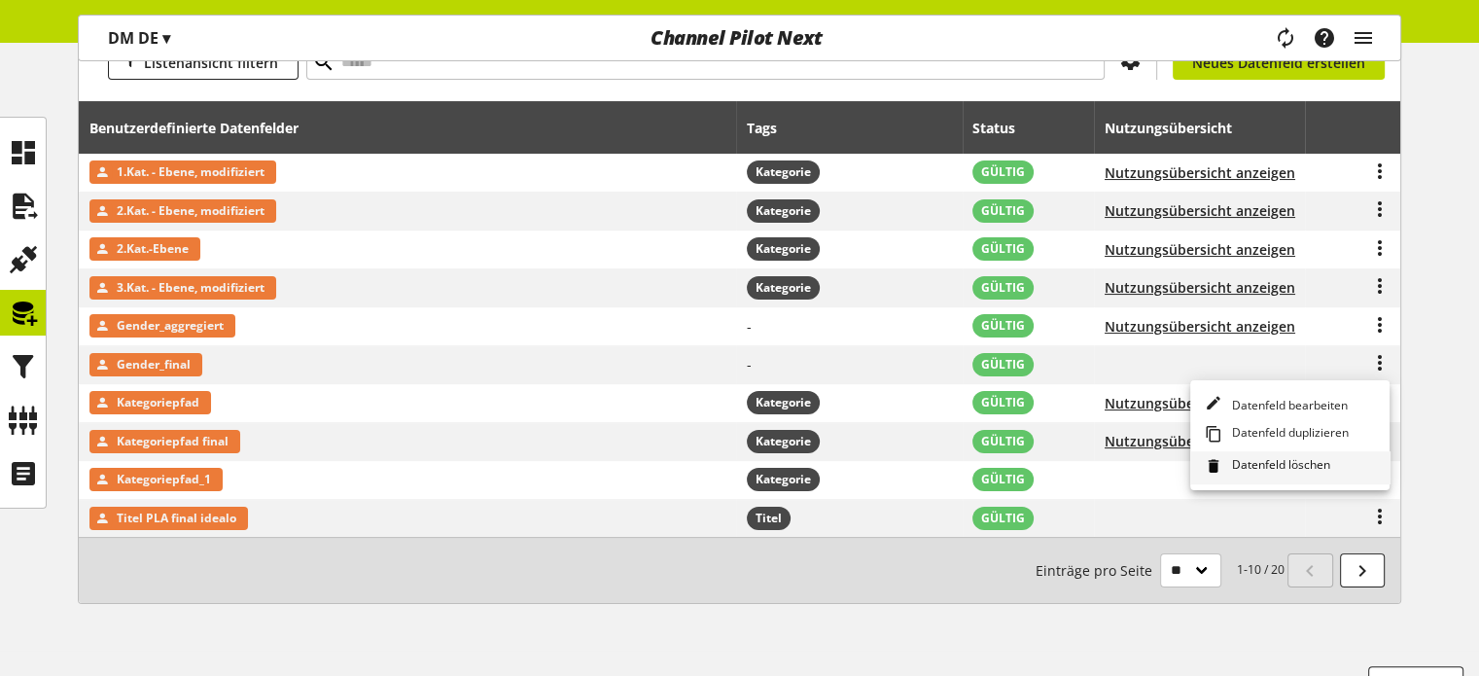
click at [1256, 462] on span "Datenfeld löschen" at bounding box center [1277, 466] width 106 height 21
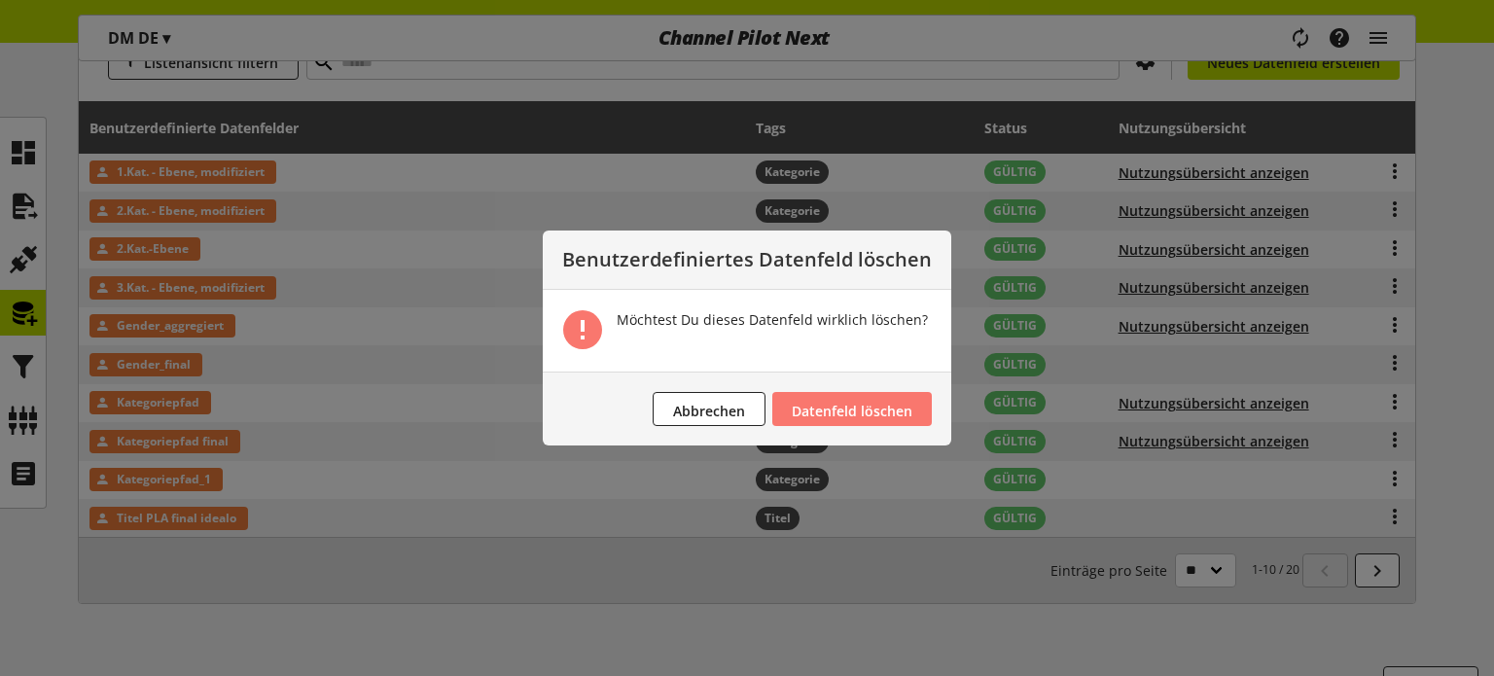
click at [929, 404] on footer "Abbrechen Datenfeld löschen" at bounding box center [747, 408] width 408 height 74
click at [830, 404] on span "Datenfeld löschen" at bounding box center [852, 411] width 121 height 18
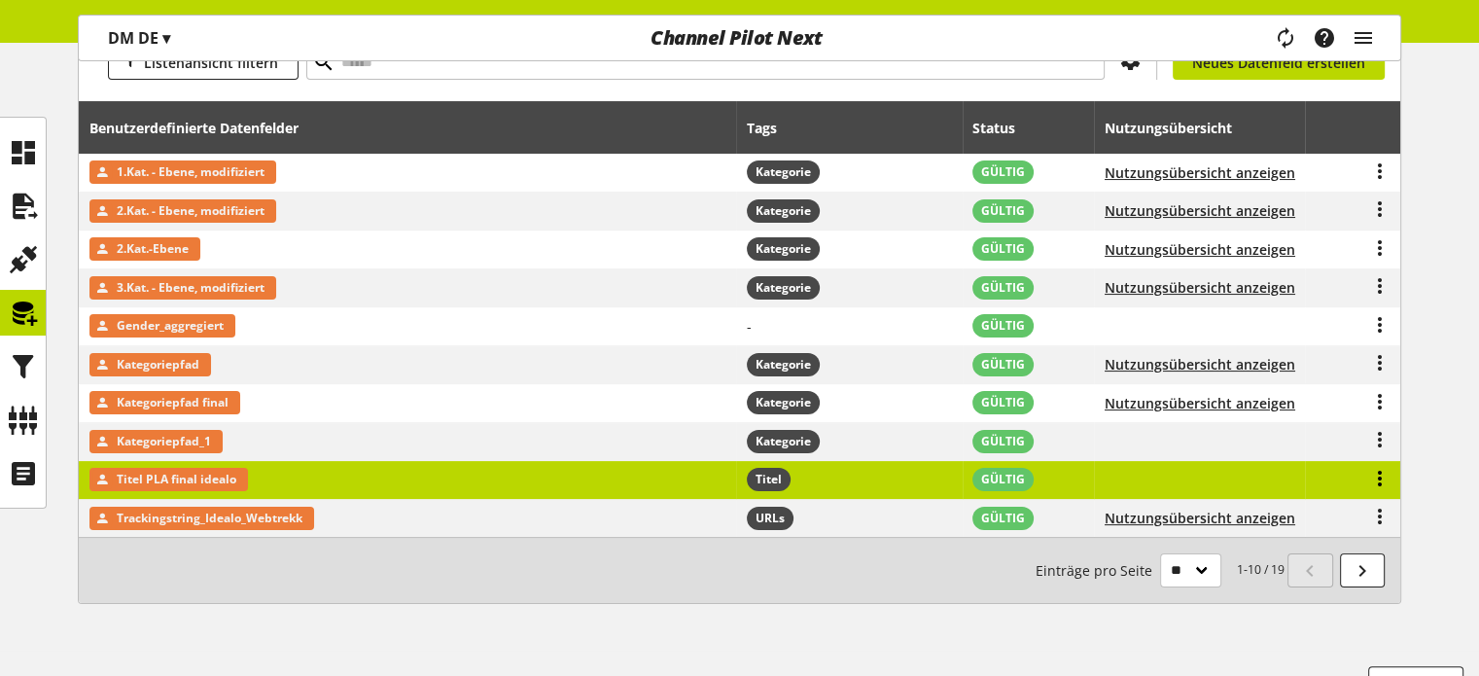
click at [1377, 472] on icon at bounding box center [1379, 478] width 23 height 35
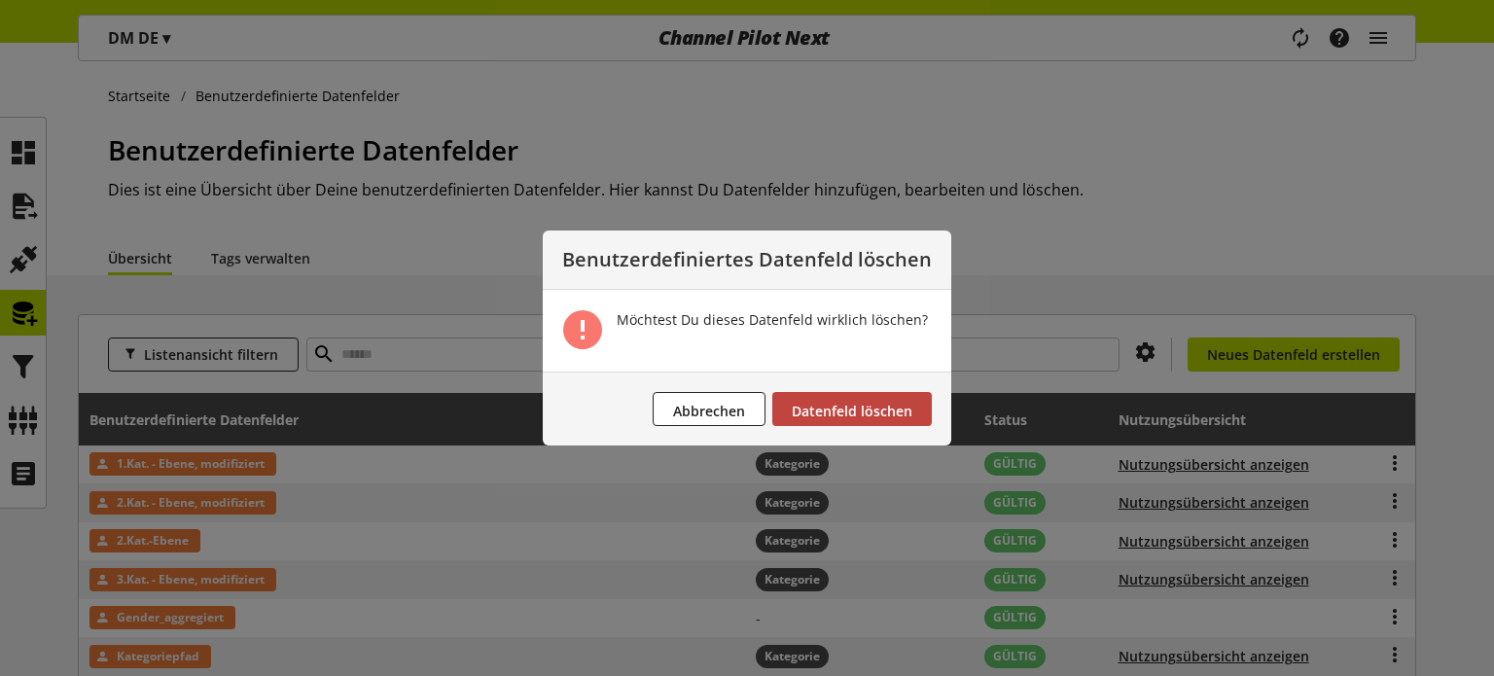
click at [852, 402] on span "Datenfeld löschen" at bounding box center [852, 411] width 121 height 18
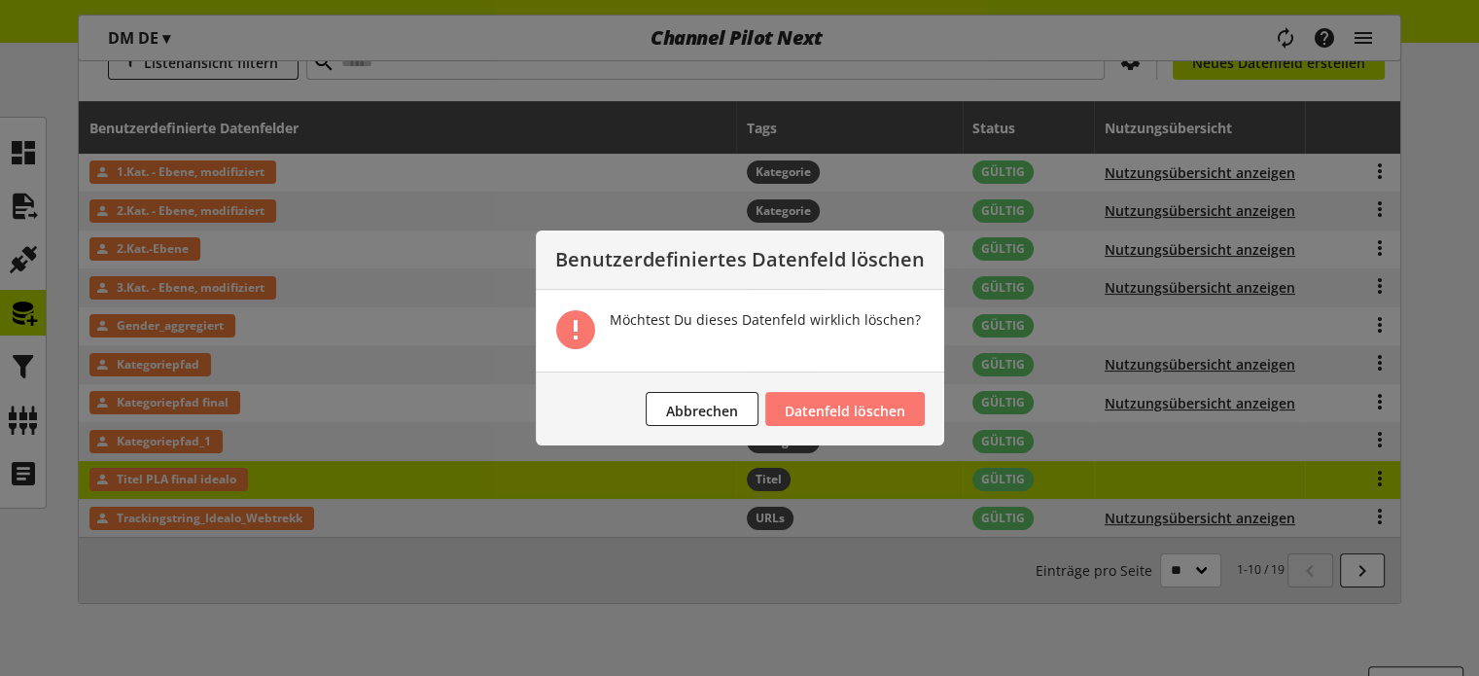
scroll to position [292, 0]
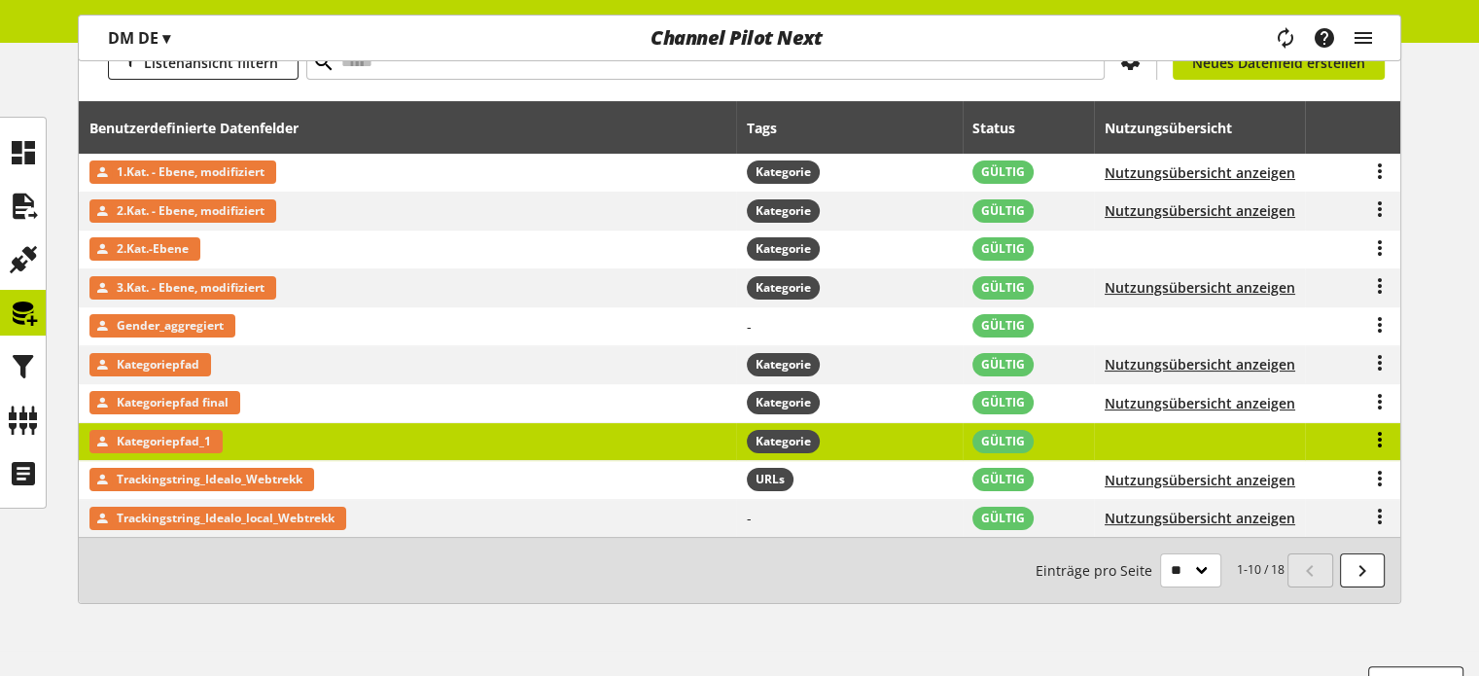
click at [1373, 439] on icon at bounding box center [1379, 439] width 23 height 35
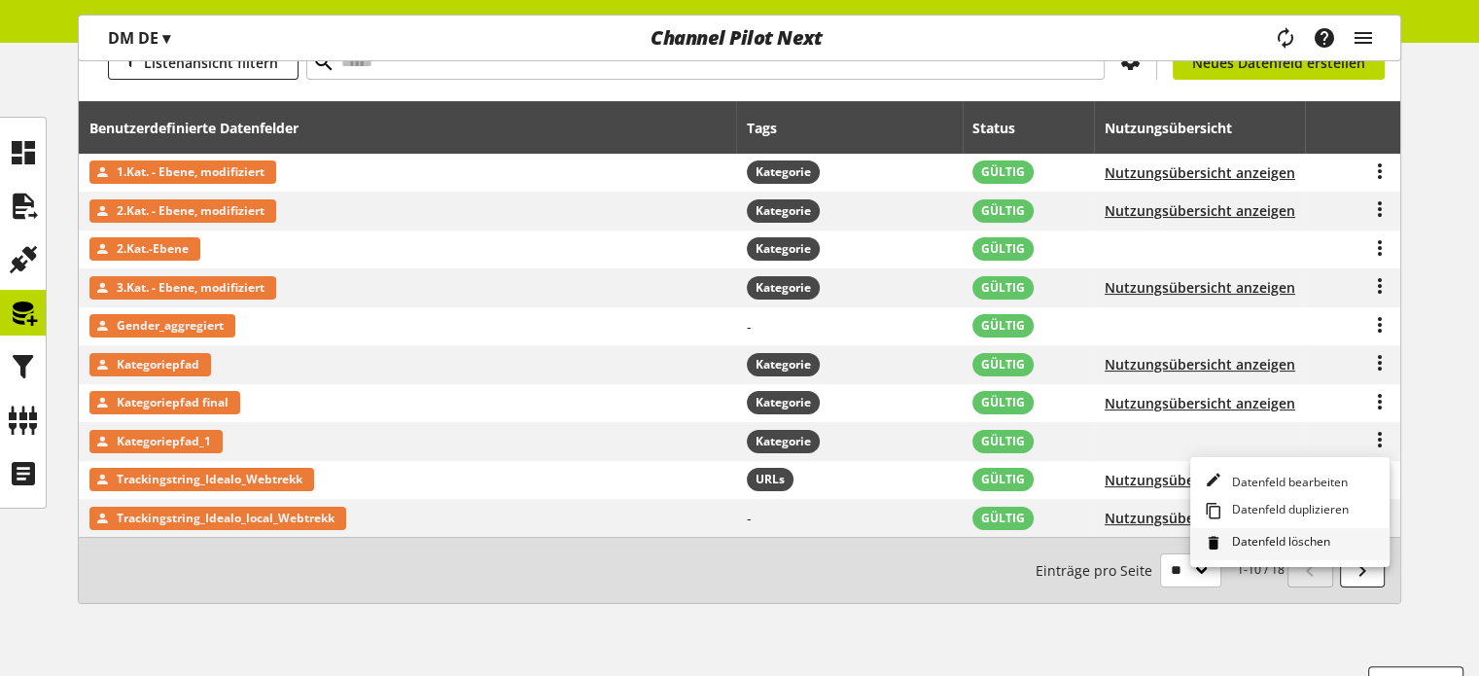
click at [1254, 533] on span "Datenfeld löschen" at bounding box center [1277, 543] width 106 height 21
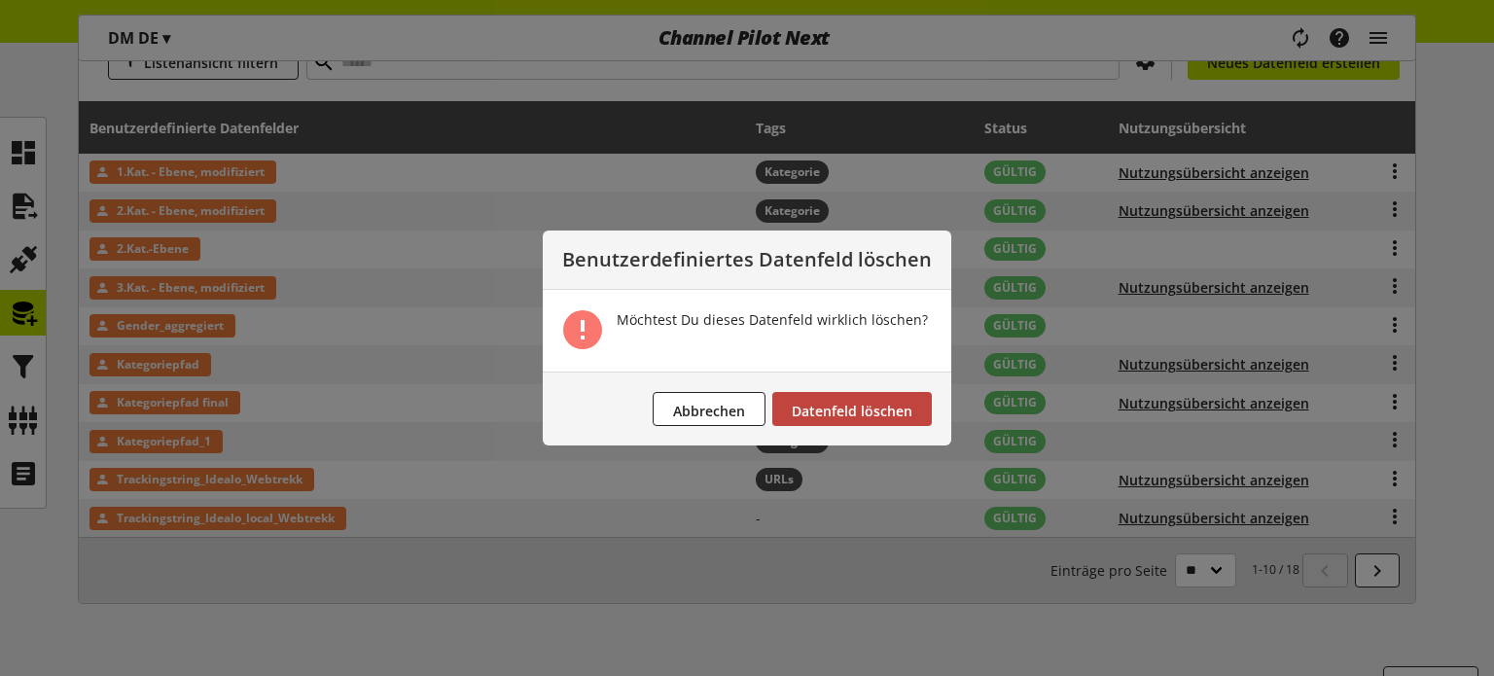
click at [885, 413] on span "Datenfeld löschen" at bounding box center [852, 411] width 121 height 18
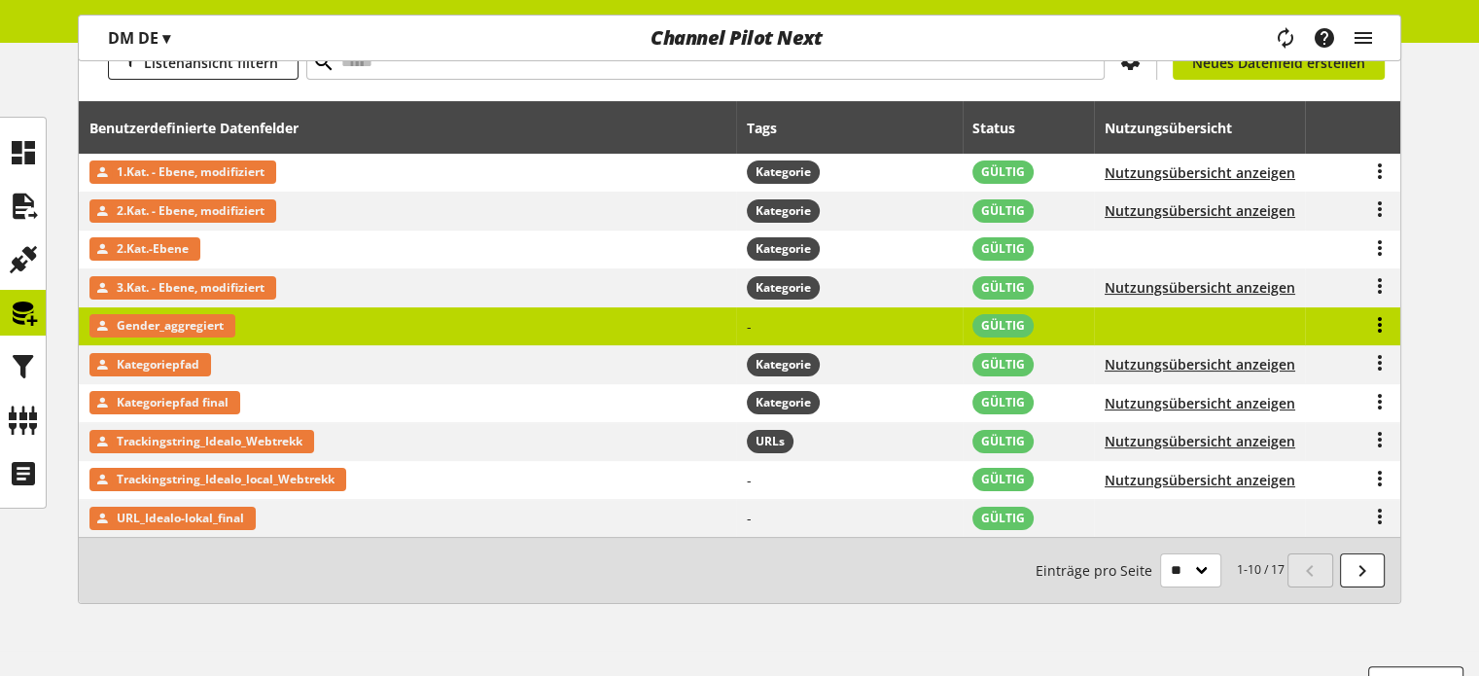
click at [1376, 325] on icon at bounding box center [1379, 324] width 23 height 35
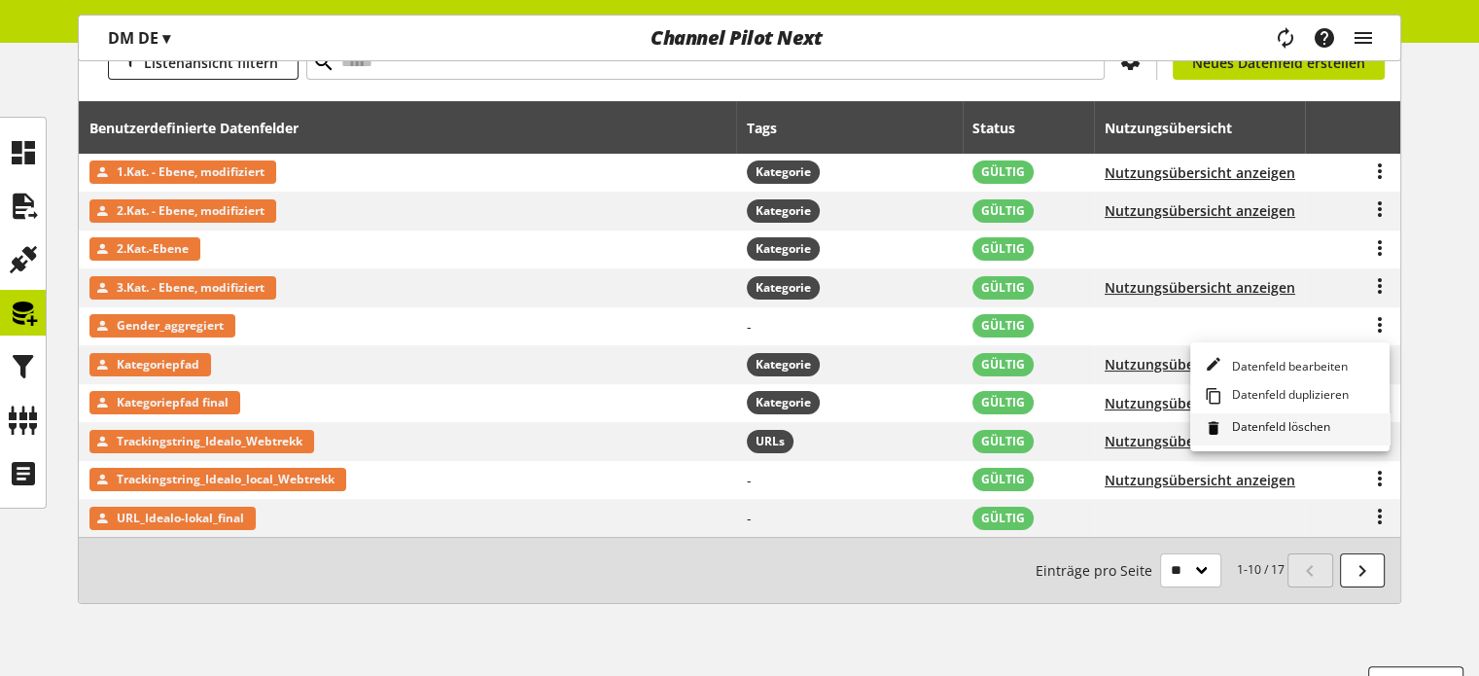
click at [1265, 422] on span "Datenfeld löschen" at bounding box center [1277, 428] width 106 height 21
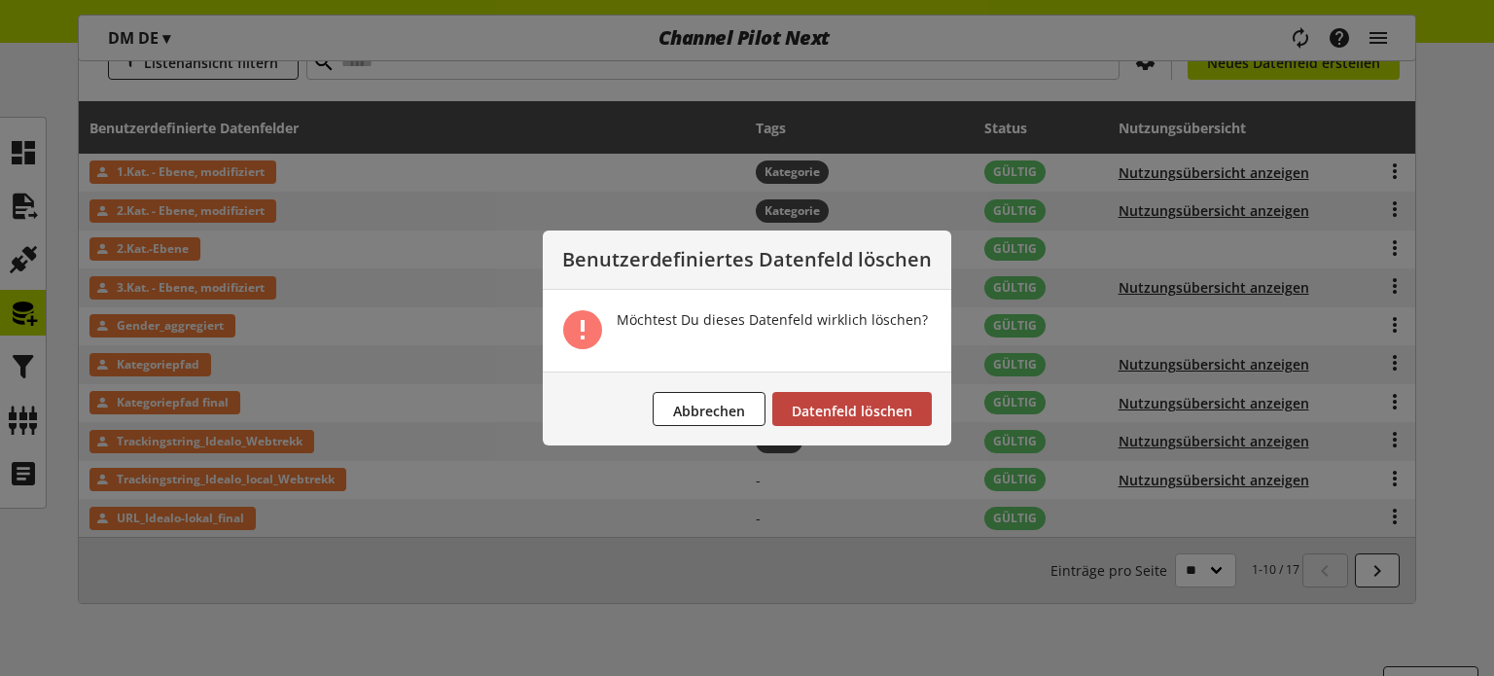
click at [903, 409] on span "Datenfeld löschen" at bounding box center [852, 411] width 121 height 18
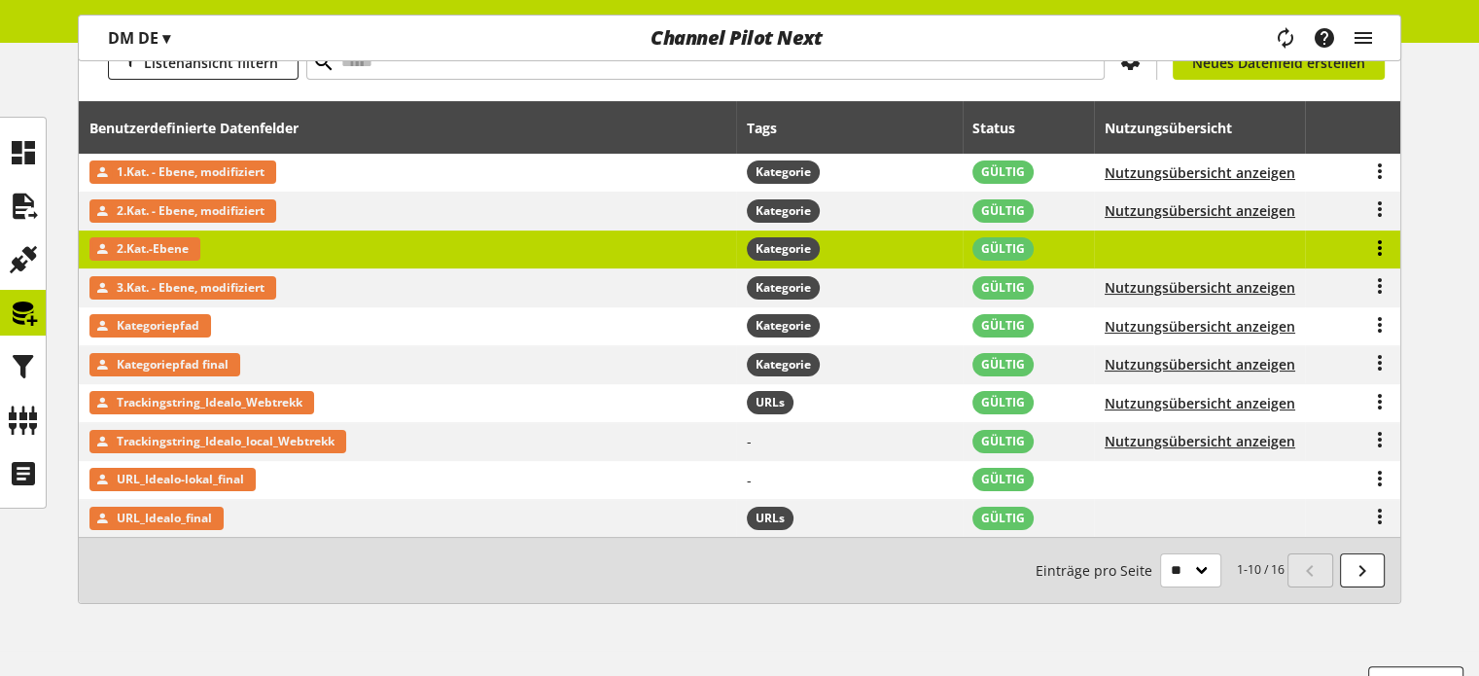
click at [1378, 251] on icon at bounding box center [1379, 247] width 23 height 35
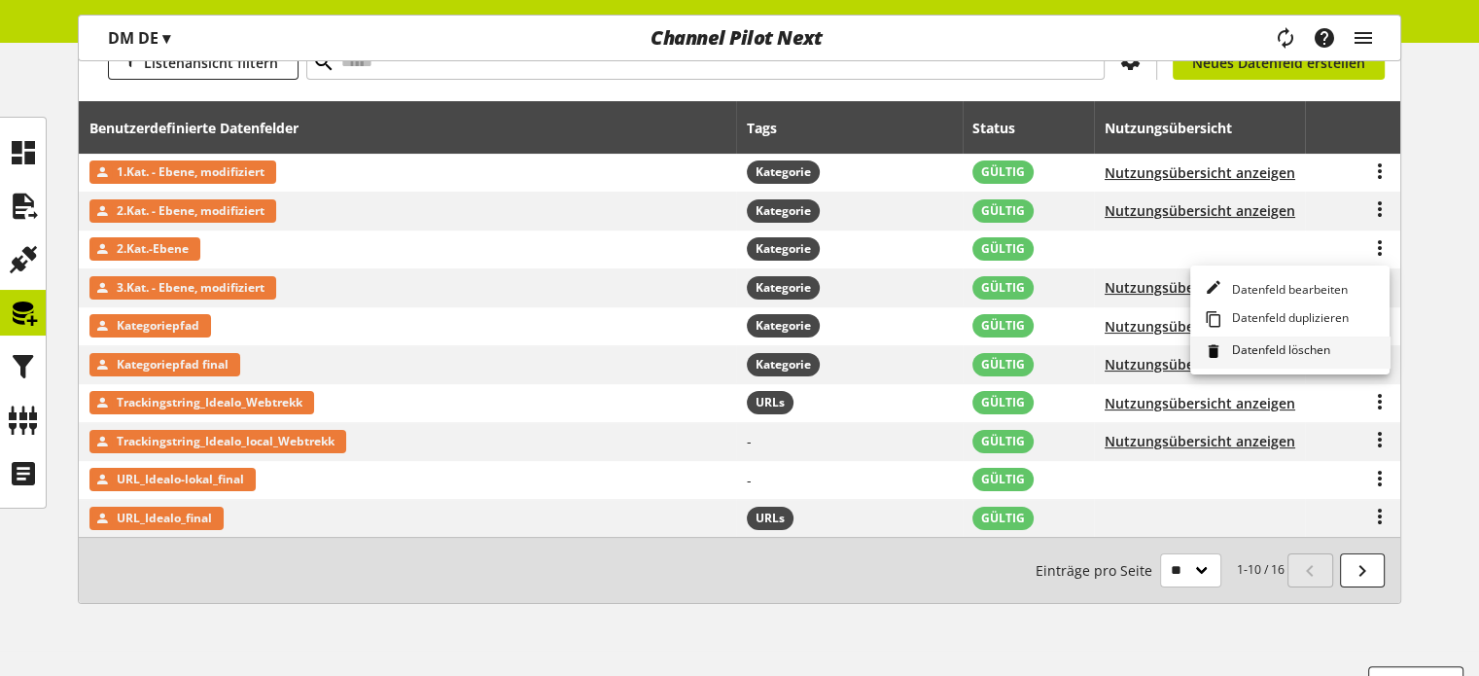
click at [1278, 344] on span "Datenfeld löschen" at bounding box center [1277, 351] width 106 height 21
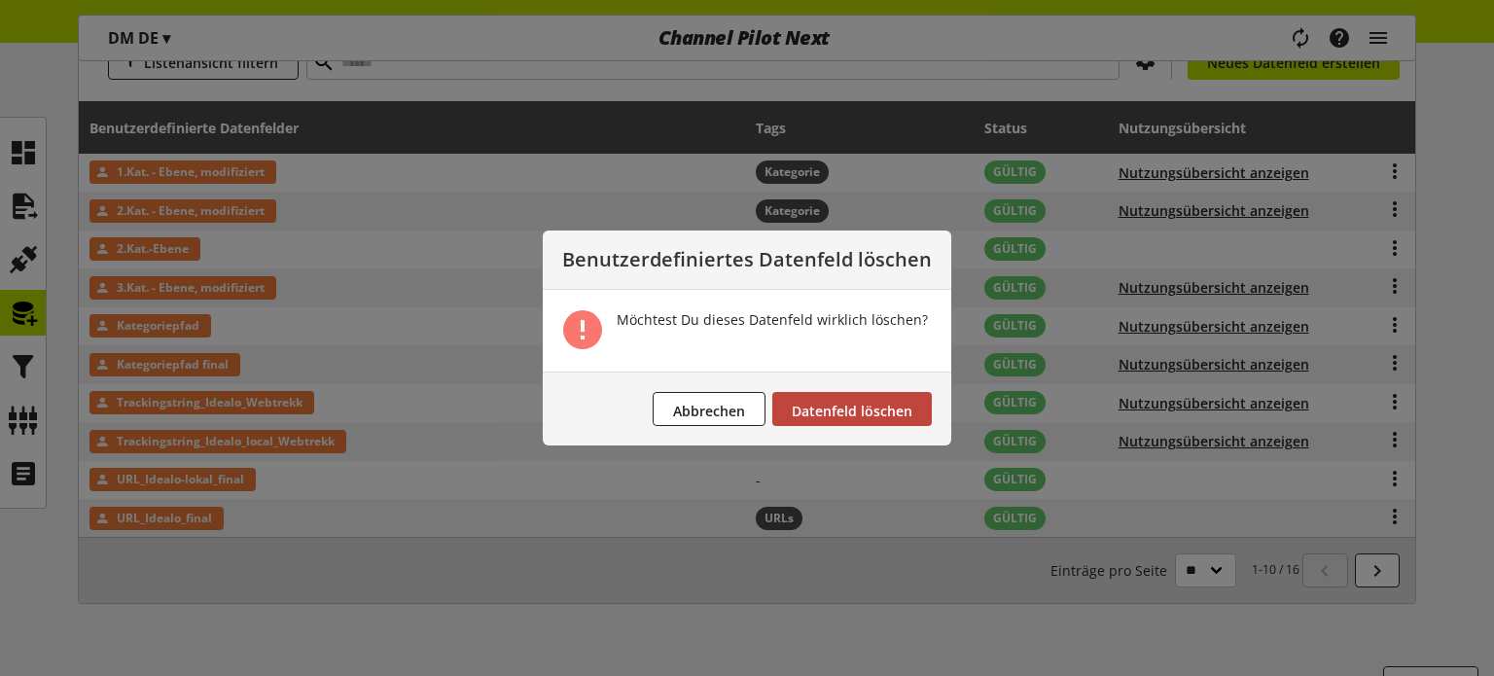
click at [866, 423] on button "Datenfeld löschen" at bounding box center [851, 409] width 159 height 34
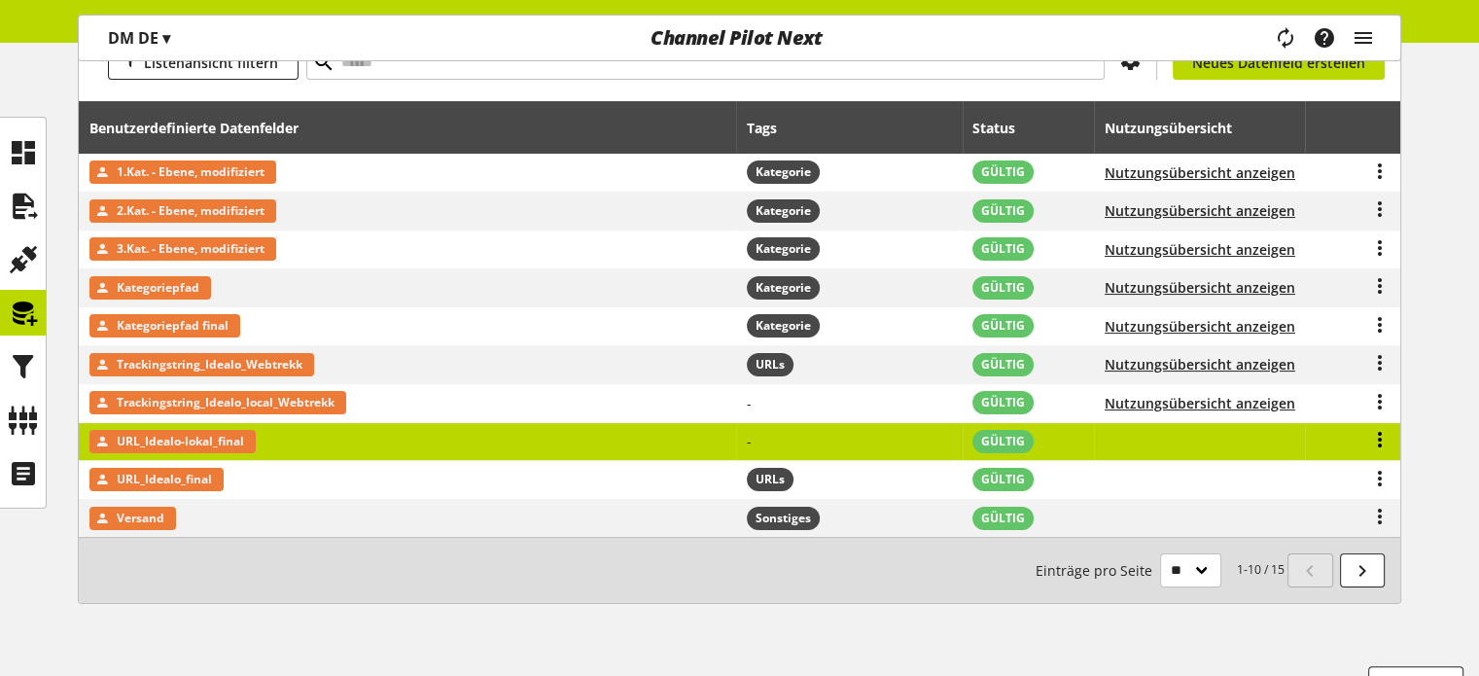
click at [1380, 441] on icon at bounding box center [1379, 439] width 23 height 35
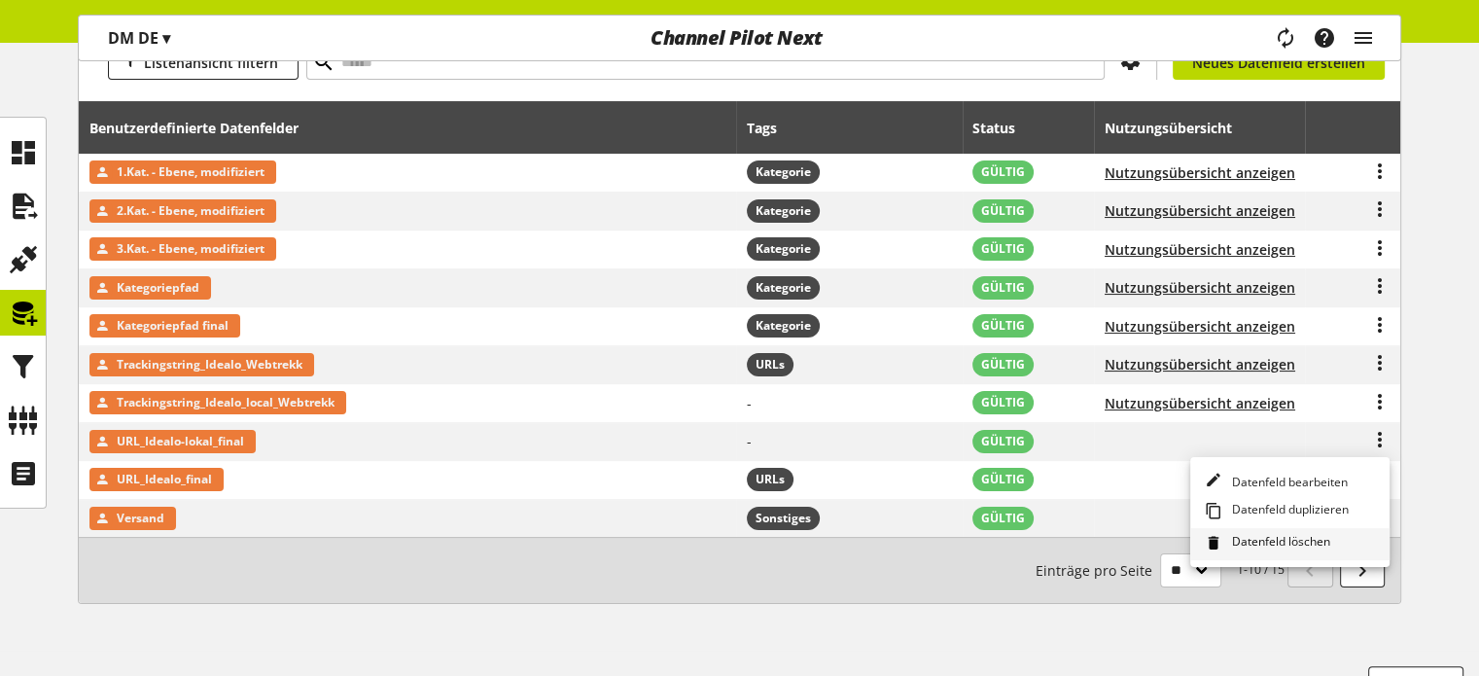
click at [1264, 542] on span "Datenfeld löschen" at bounding box center [1277, 543] width 106 height 21
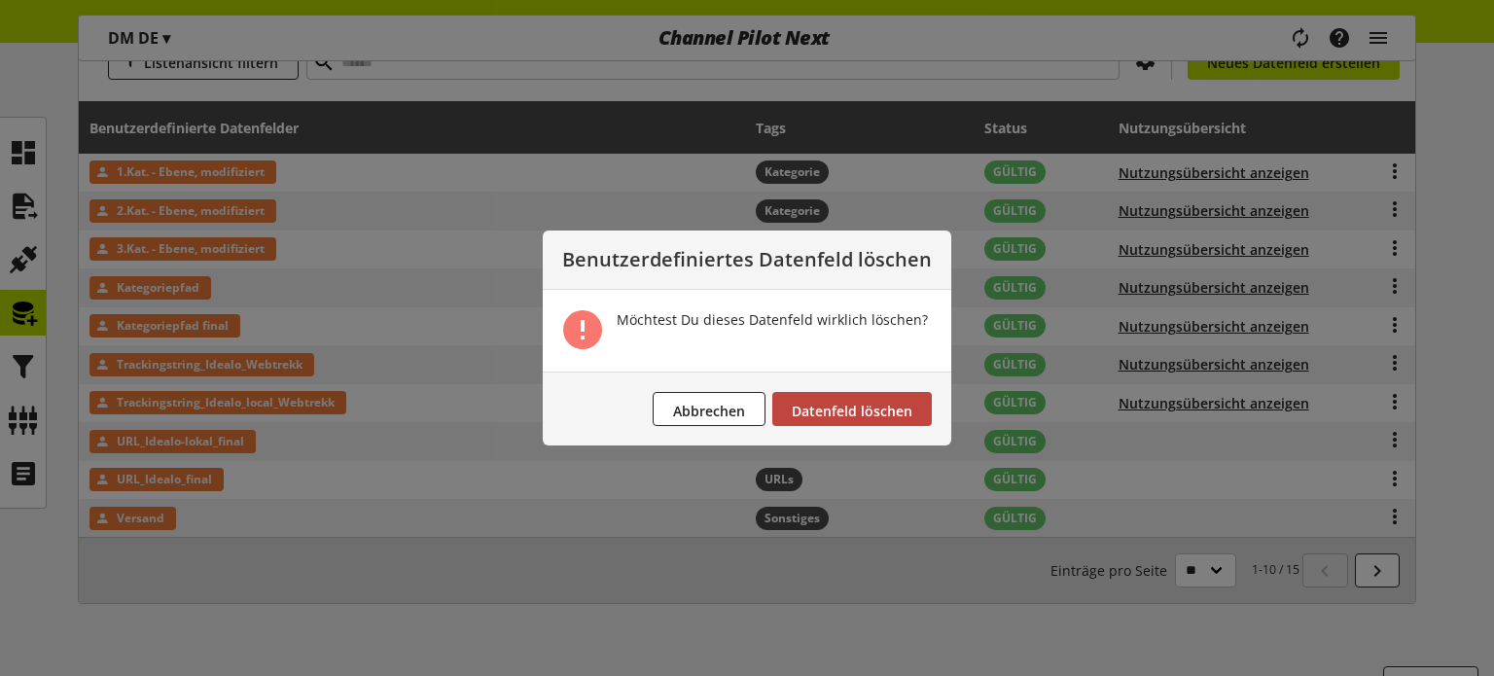
click at [893, 414] on span "Datenfeld löschen" at bounding box center [852, 411] width 121 height 18
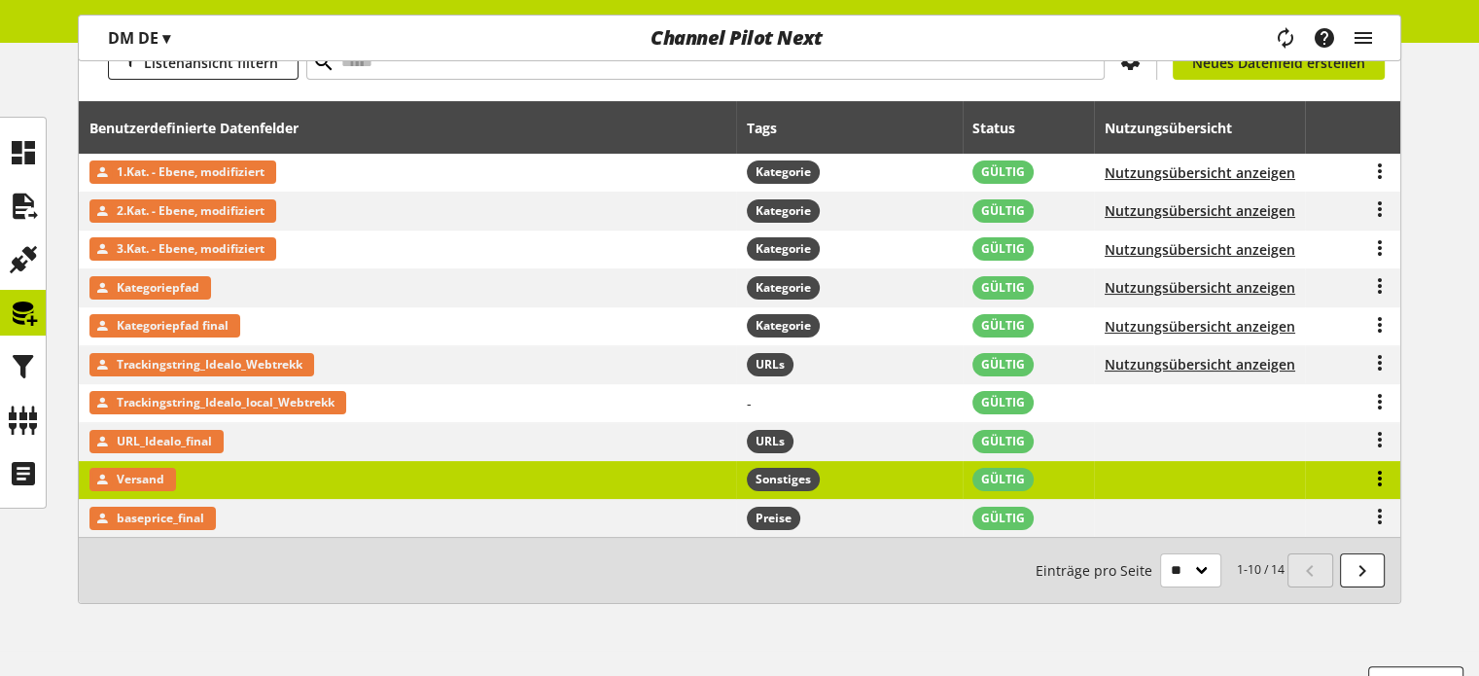
click at [1377, 469] on icon at bounding box center [1379, 478] width 23 height 35
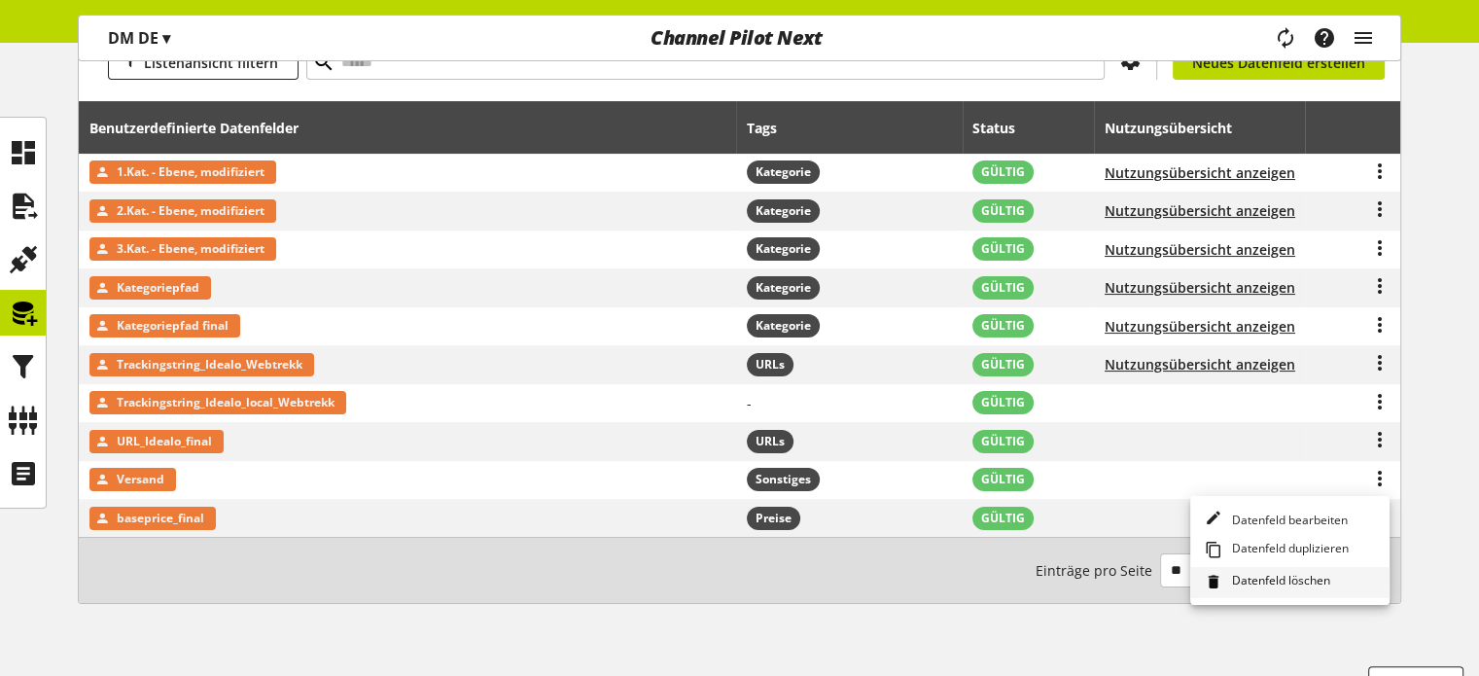
click at [1261, 590] on span "Datenfeld löschen" at bounding box center [1277, 582] width 106 height 21
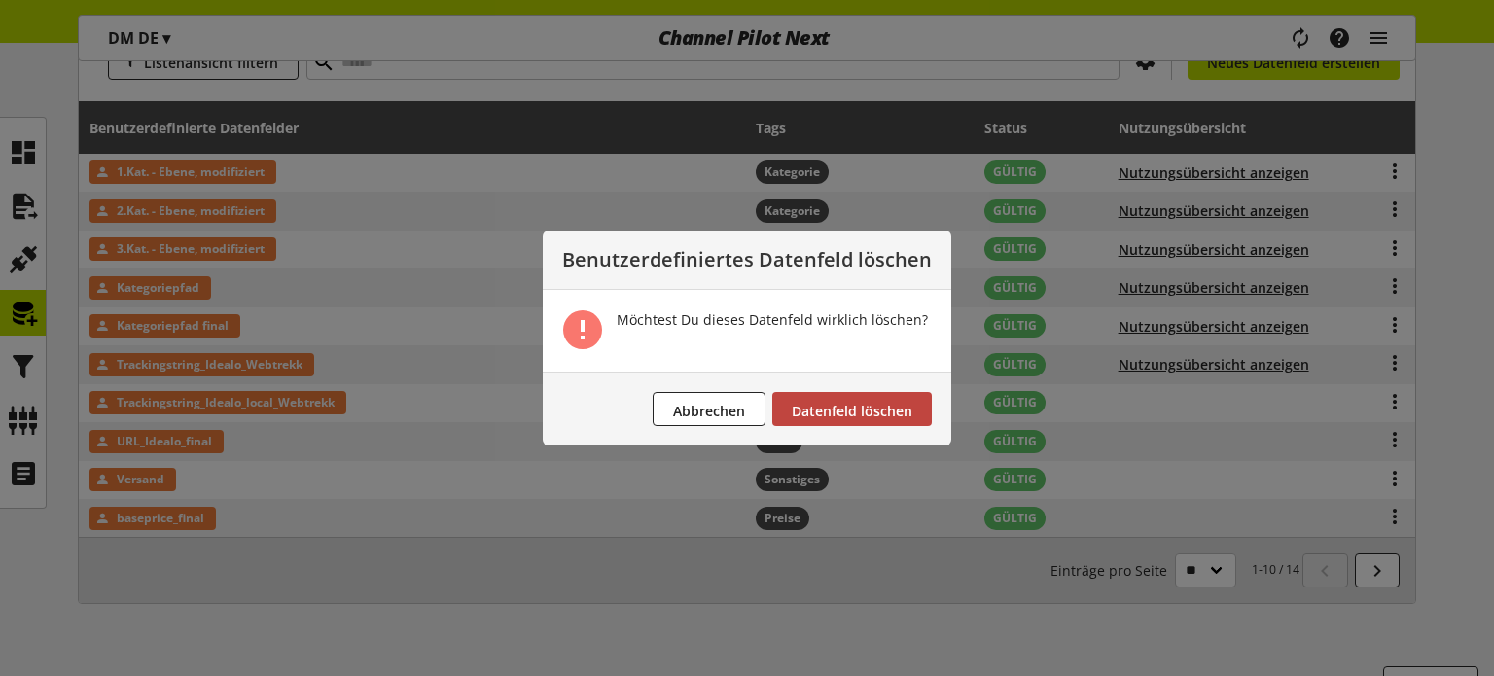
click at [895, 406] on span "Datenfeld löschen" at bounding box center [852, 411] width 121 height 18
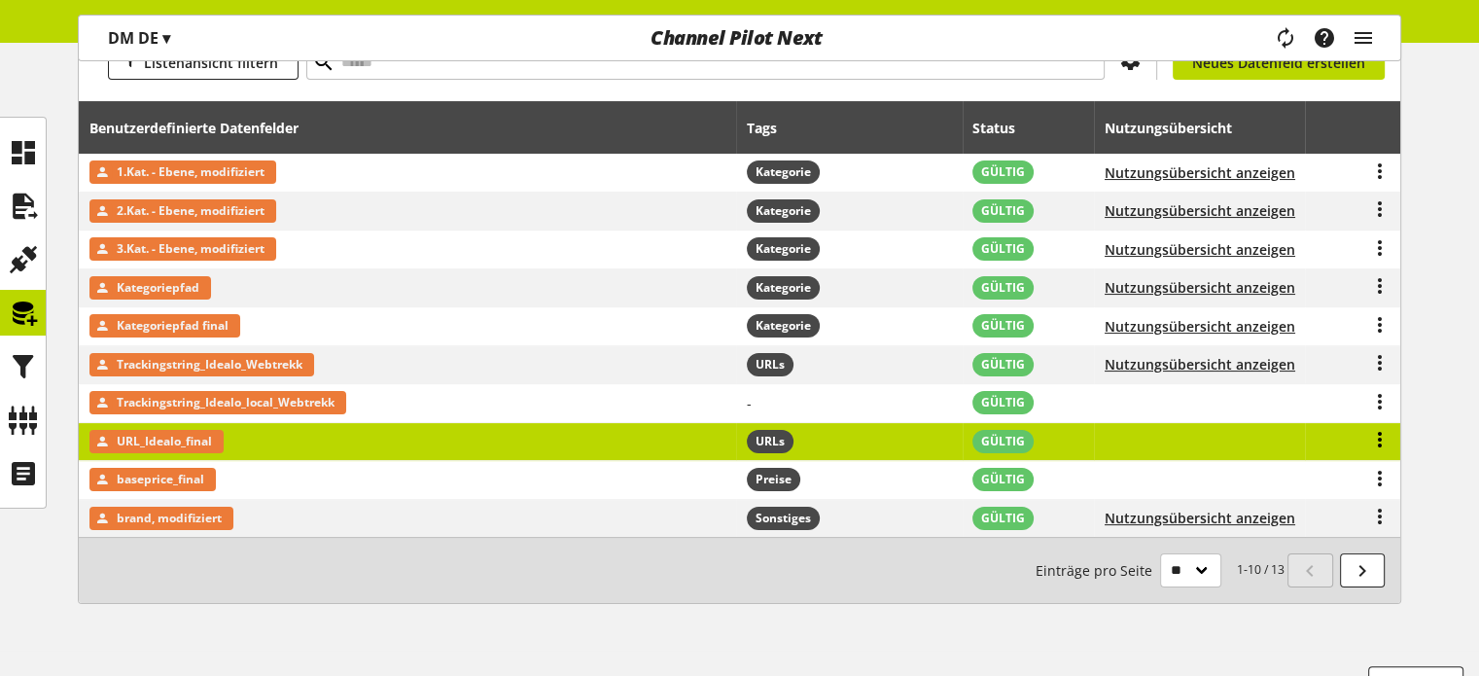
click at [1383, 438] on icon at bounding box center [1379, 439] width 23 height 35
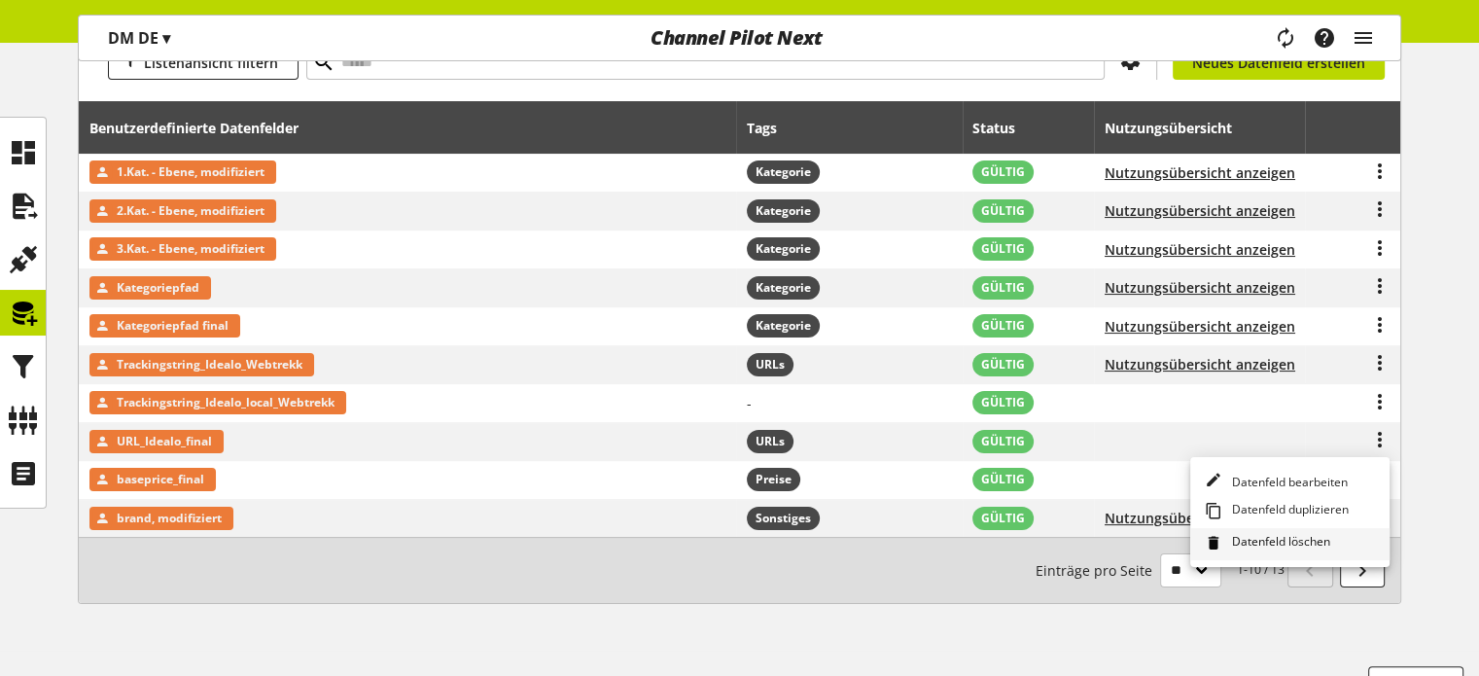
click at [1289, 538] on span "Datenfeld löschen" at bounding box center [1277, 543] width 106 height 21
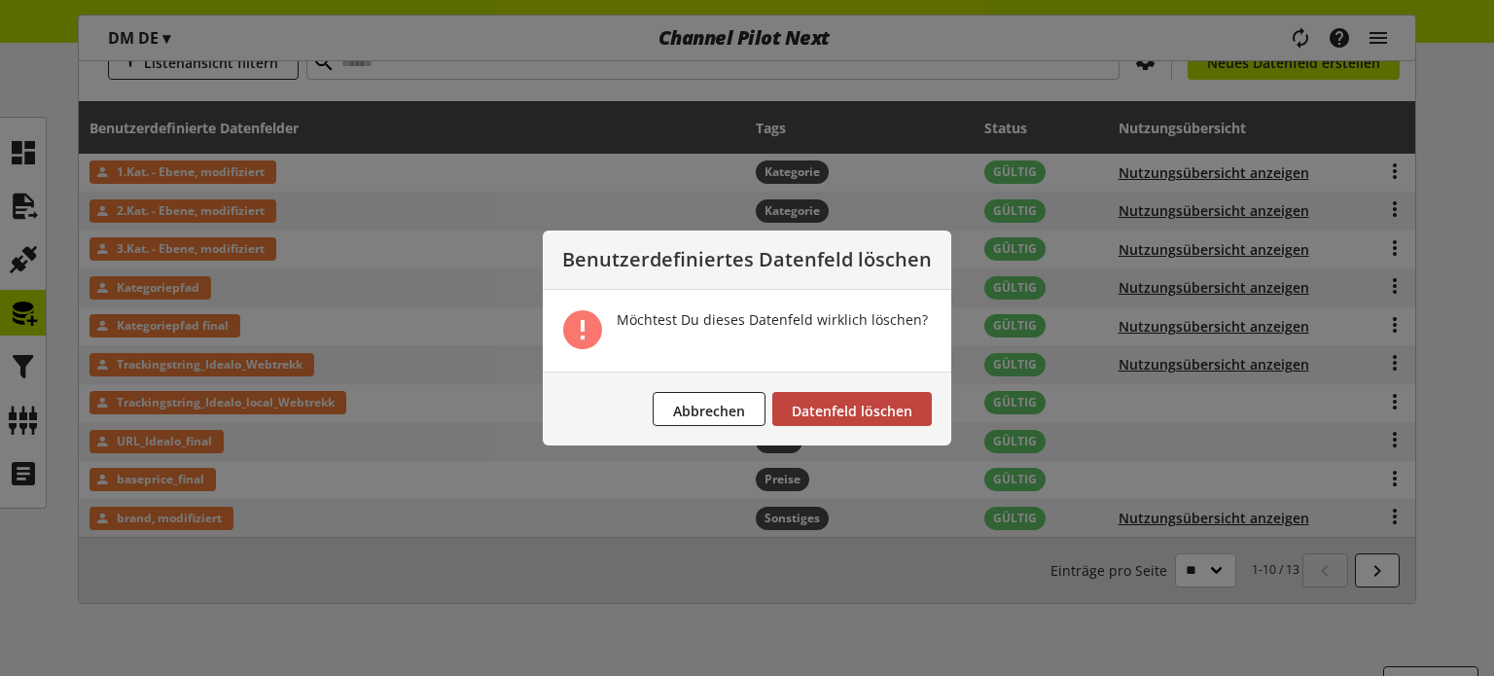
click at [905, 411] on span "Datenfeld löschen" at bounding box center [852, 411] width 121 height 18
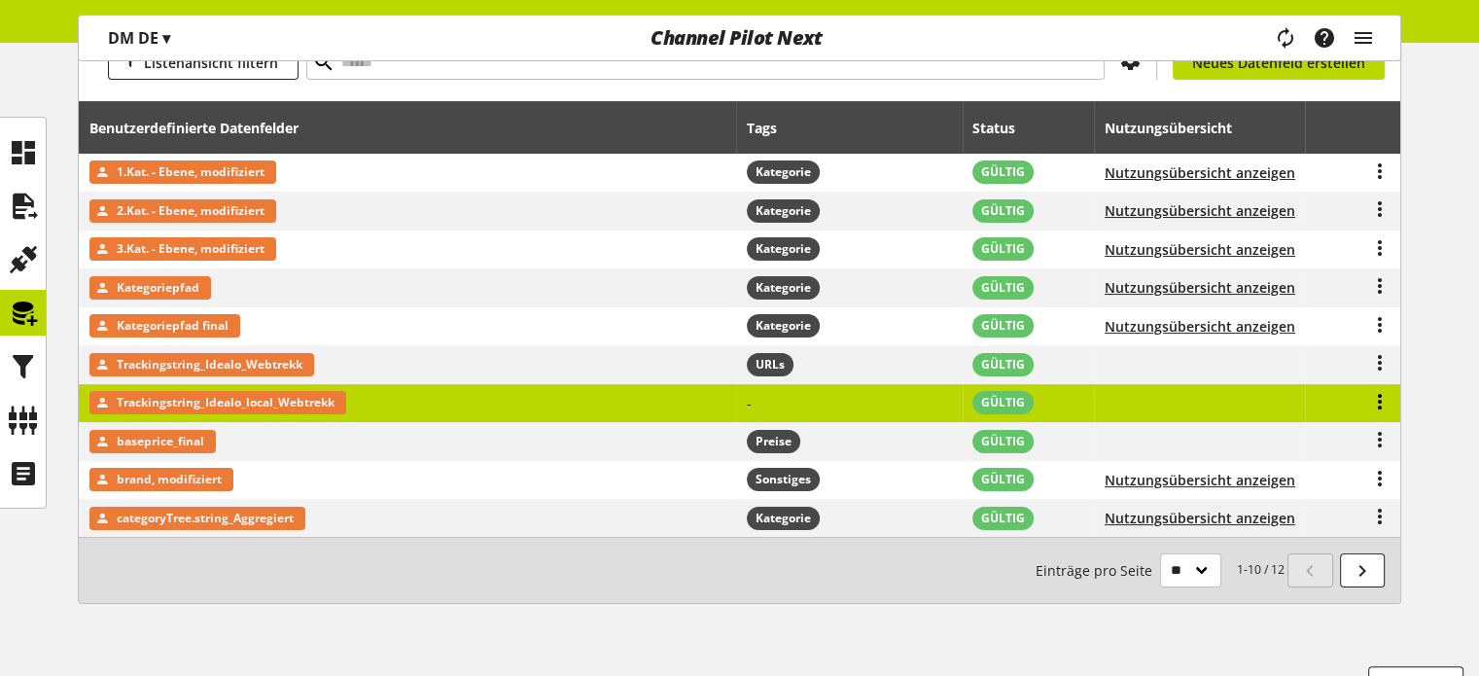
click at [1379, 400] on icon at bounding box center [1379, 401] width 23 height 35
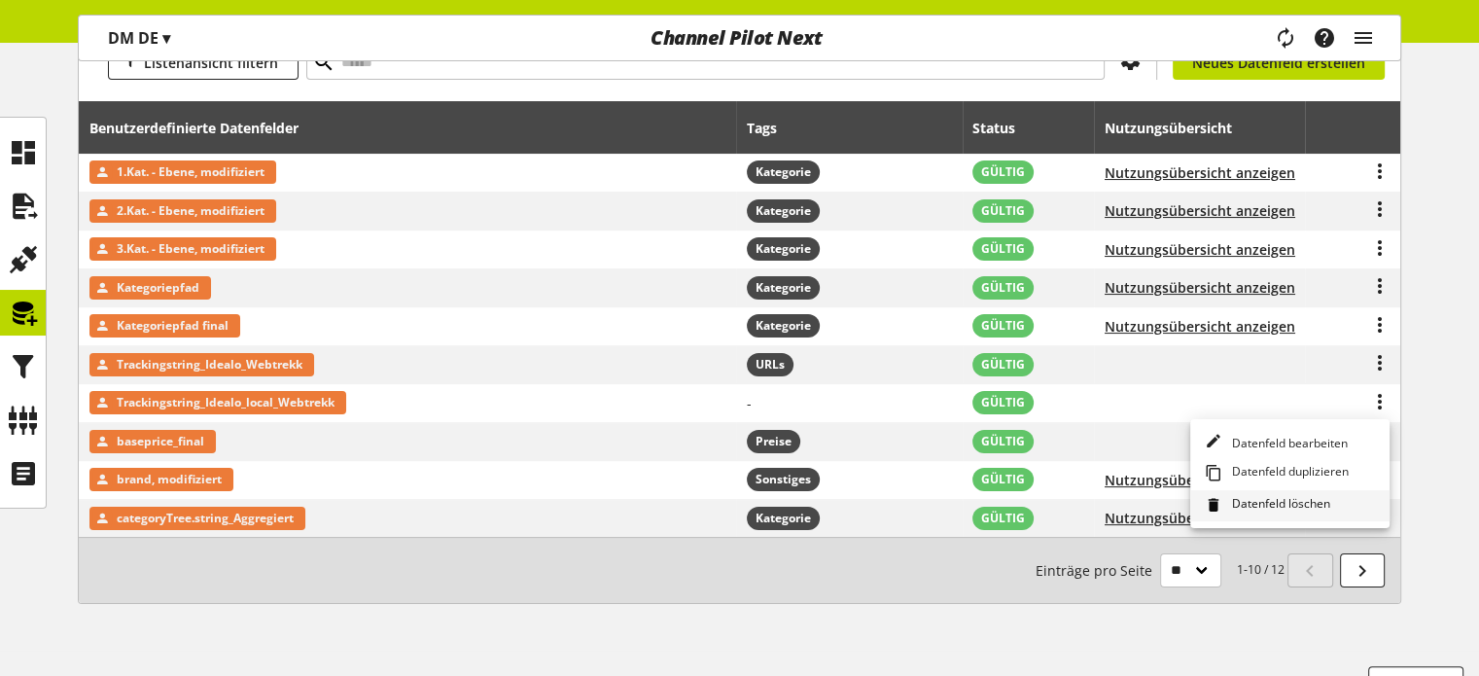
click at [1244, 497] on span "Datenfeld löschen" at bounding box center [1277, 505] width 106 height 21
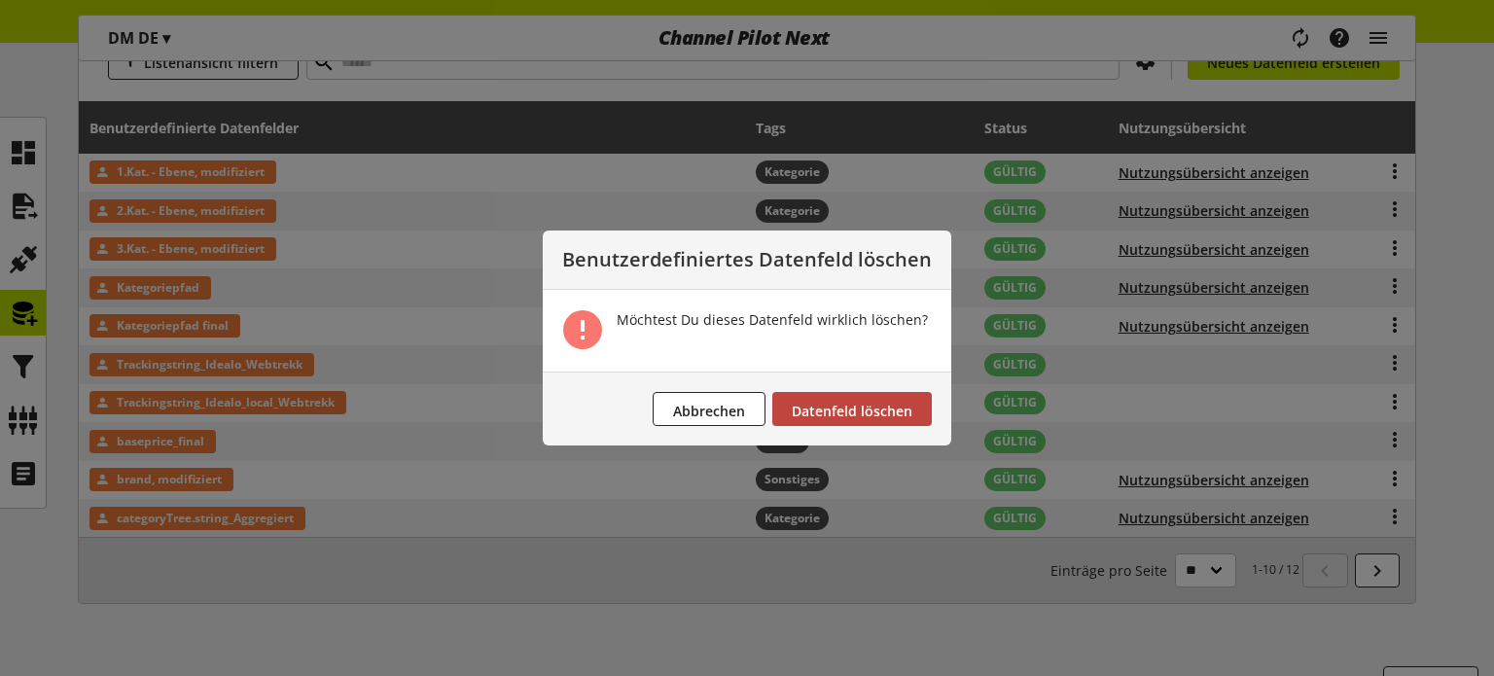
click at [918, 409] on button "Datenfeld löschen" at bounding box center [851, 409] width 159 height 34
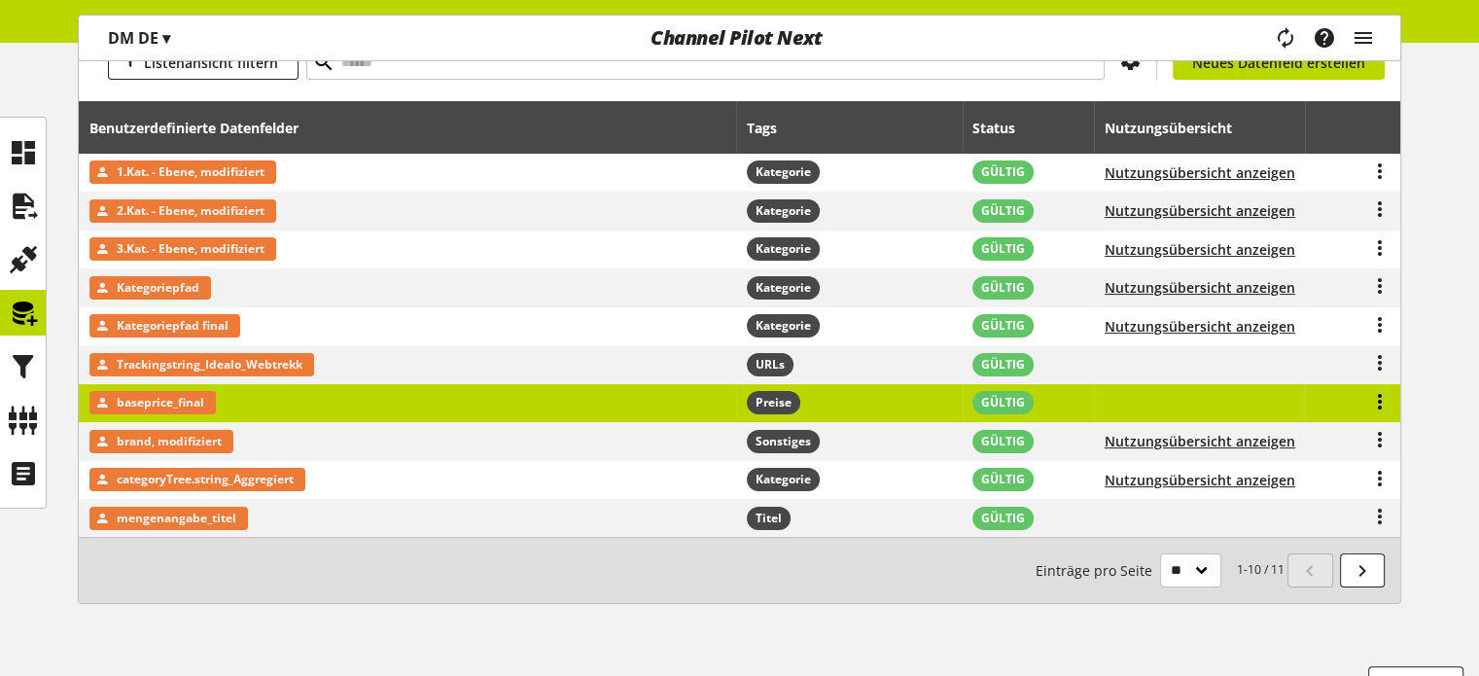
click at [1379, 401] on icon at bounding box center [1379, 401] width 23 height 35
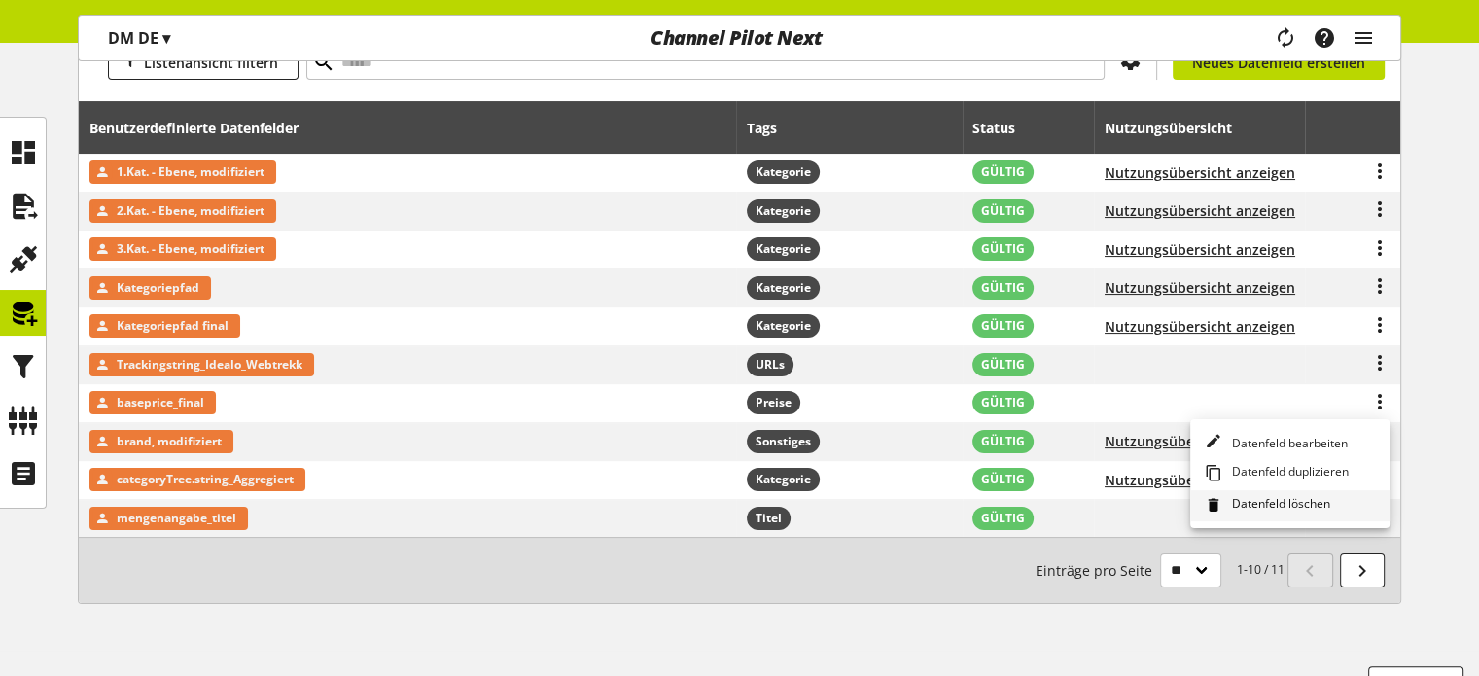
click at [1226, 500] on span "Datenfeld löschen" at bounding box center [1277, 505] width 106 height 21
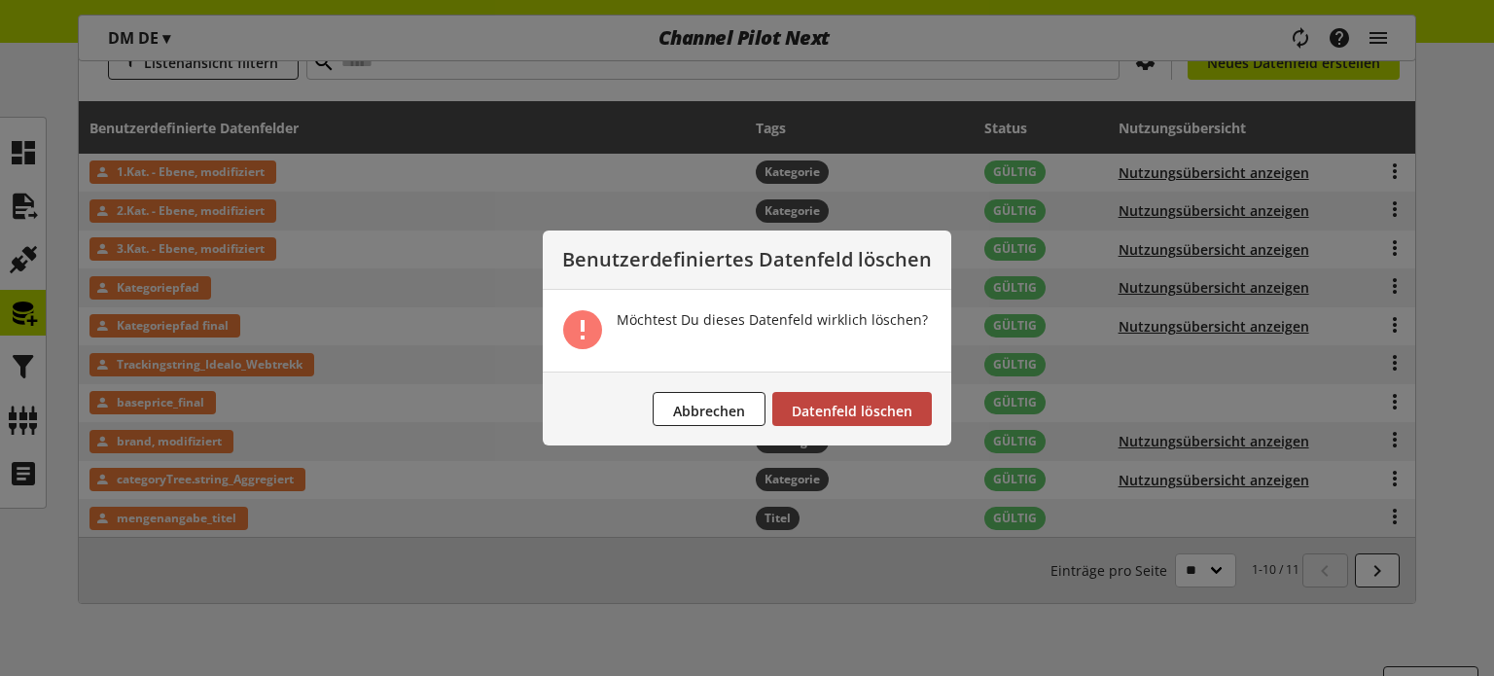
click at [883, 411] on span "Datenfeld löschen" at bounding box center [852, 411] width 121 height 18
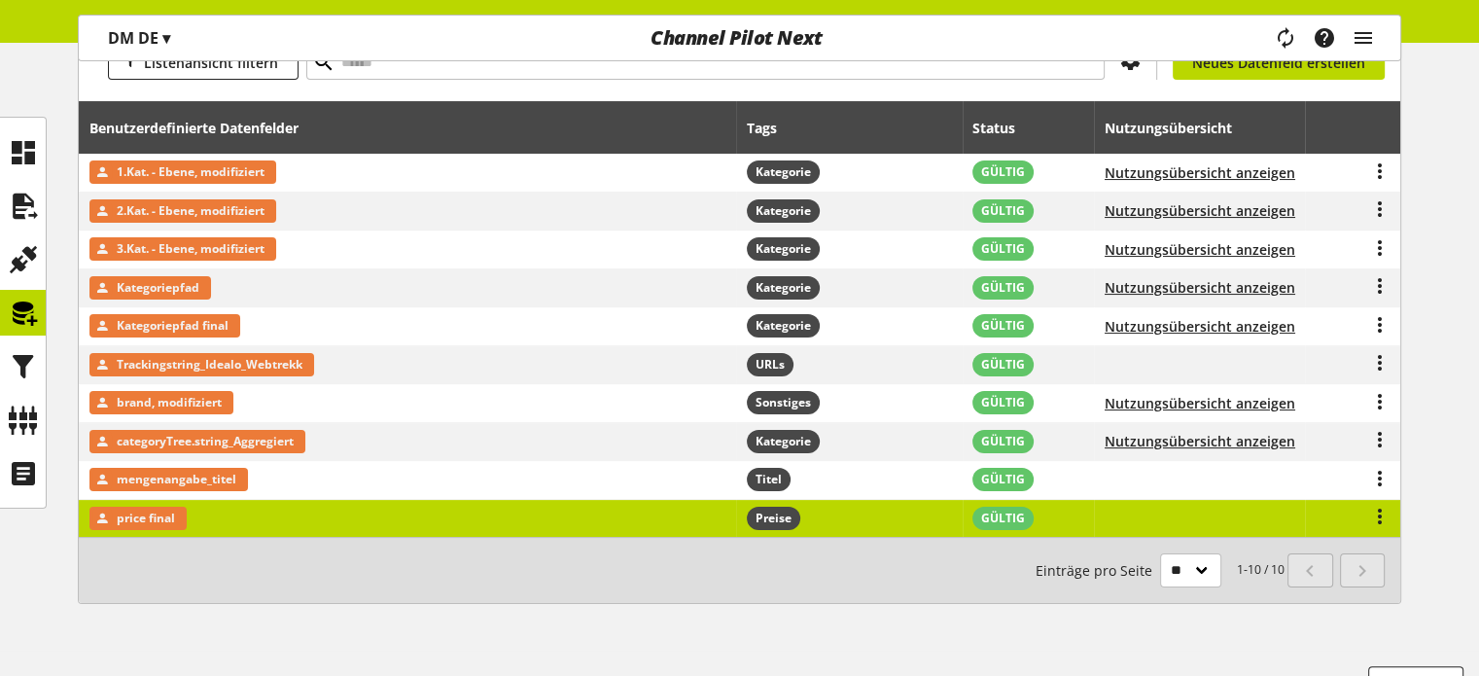
click at [1363, 515] on div at bounding box center [1353, 519] width 75 height 24
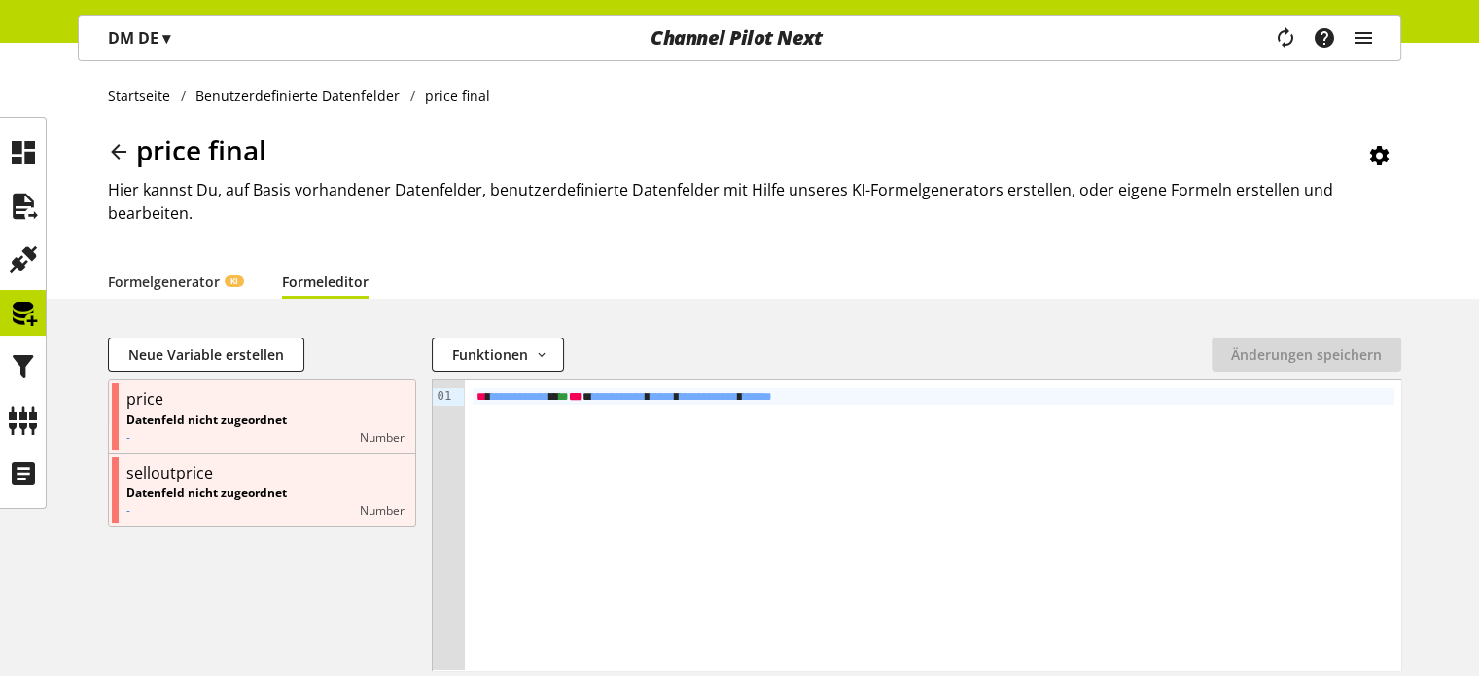
click at [107, 159] on icon at bounding box center [118, 151] width 23 height 35
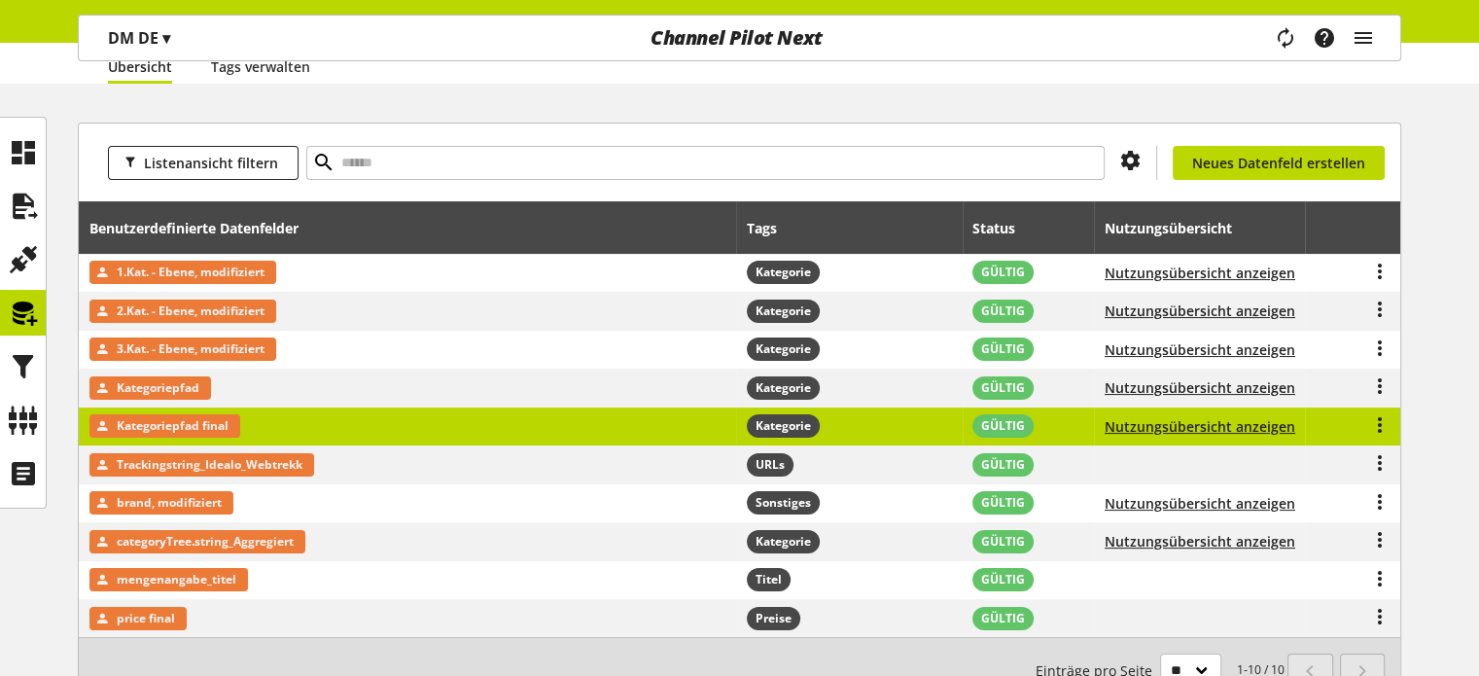
scroll to position [194, 0]
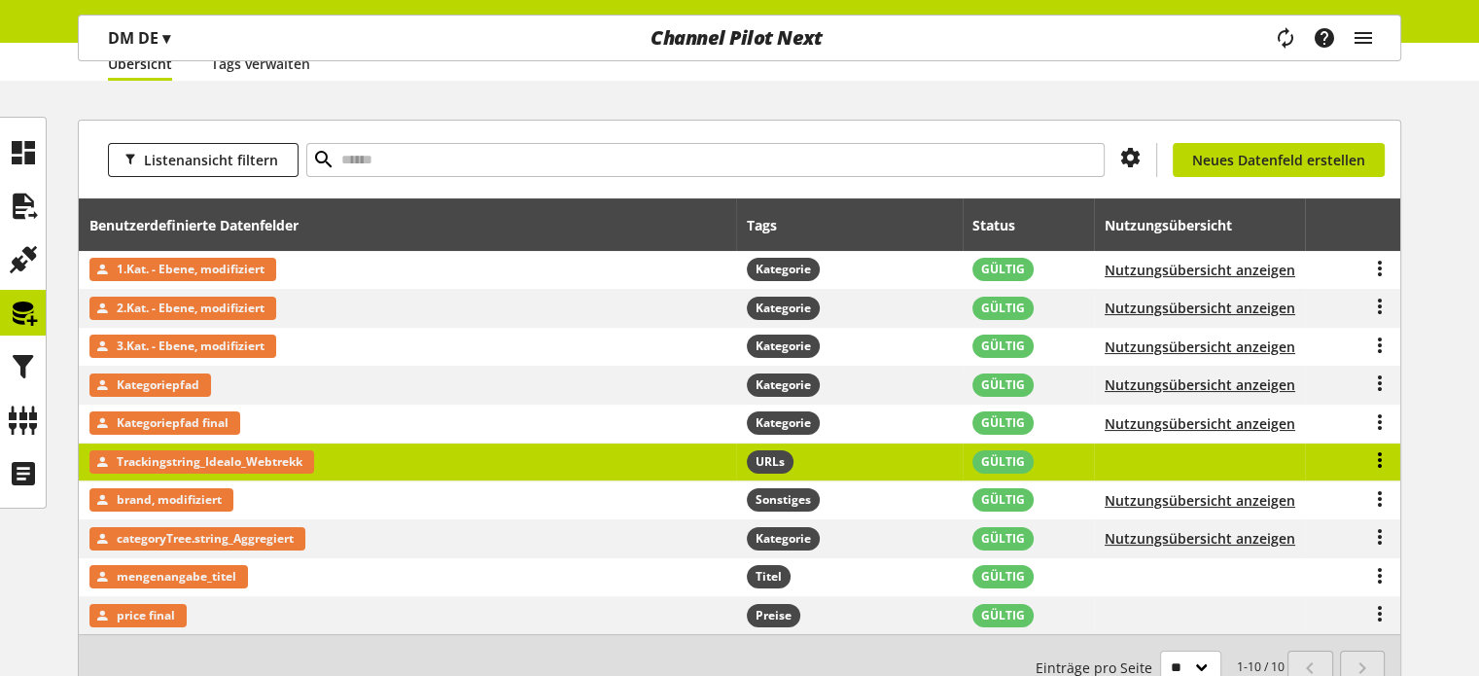
click at [1369, 454] on icon at bounding box center [1379, 459] width 23 height 35
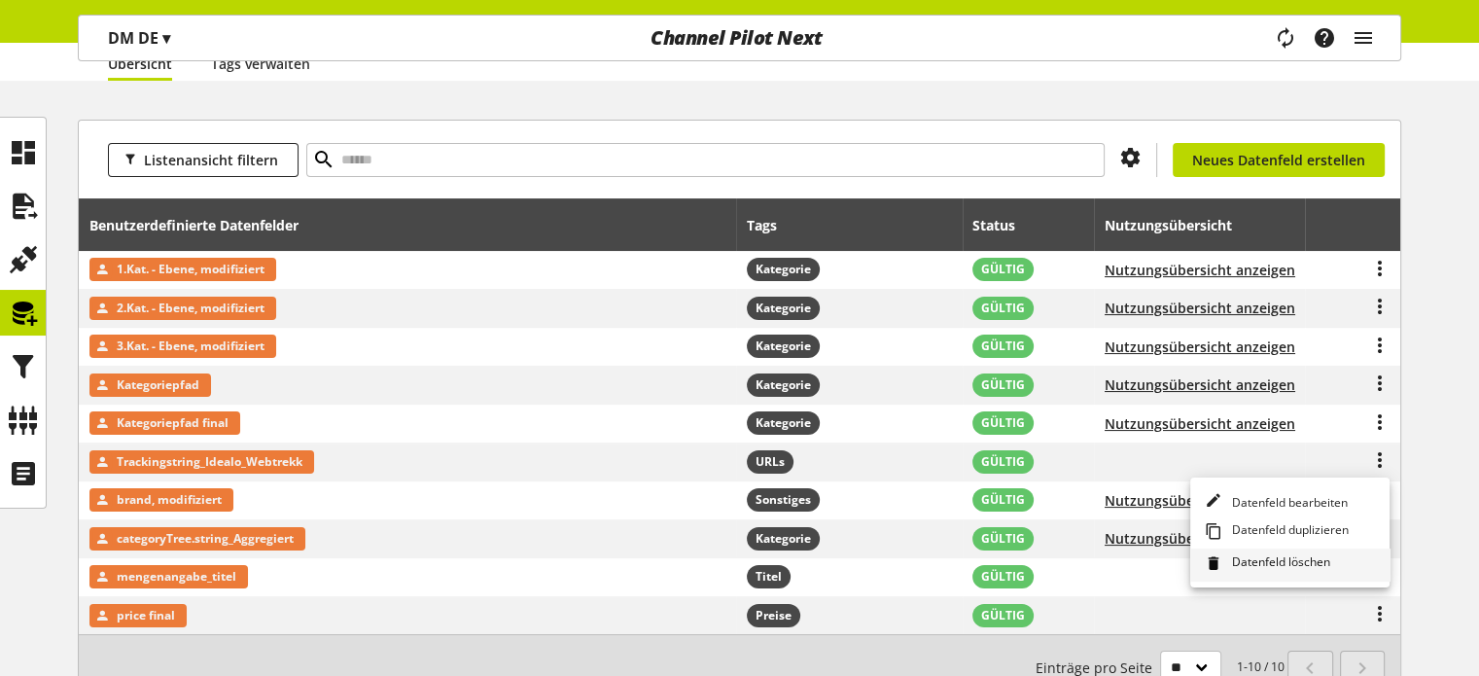
click at [1268, 562] on span "Datenfeld löschen" at bounding box center [1277, 563] width 106 height 21
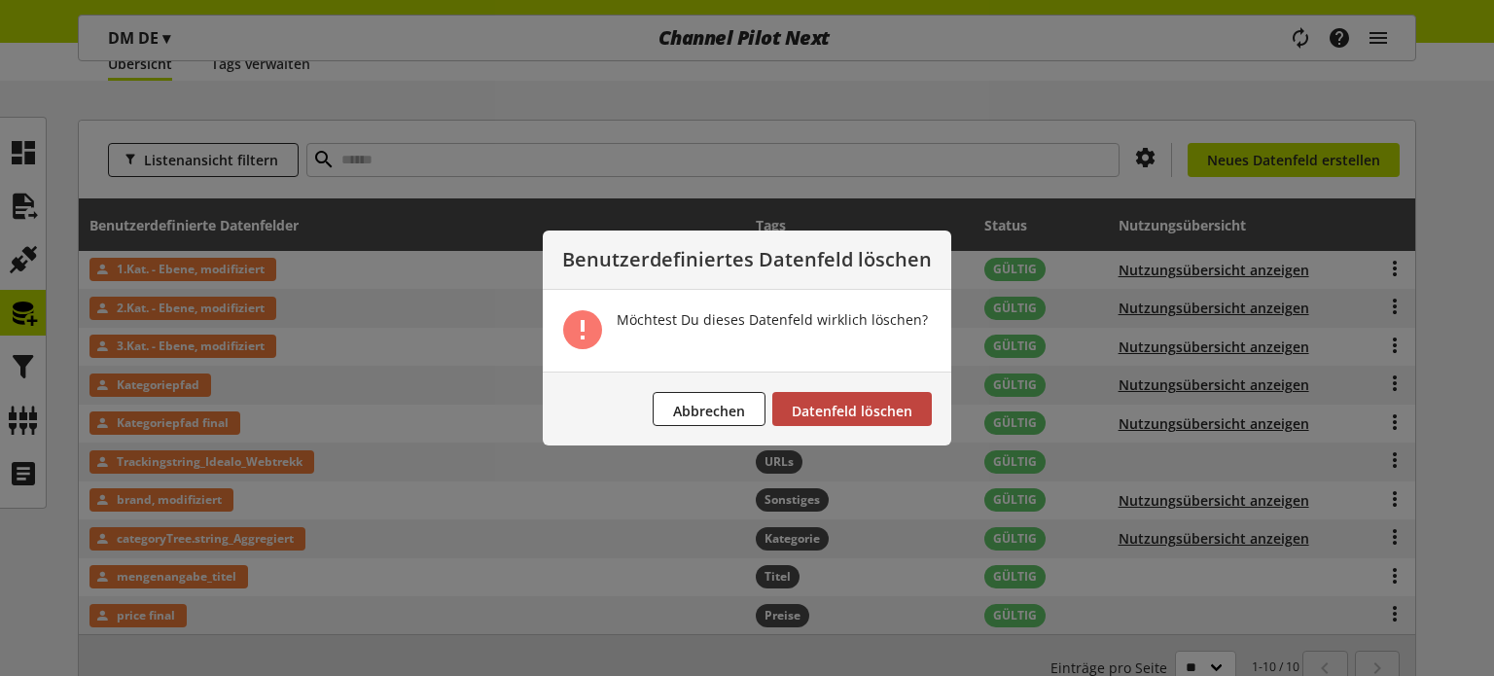
click at [866, 410] on span "Datenfeld löschen" at bounding box center [852, 411] width 121 height 18
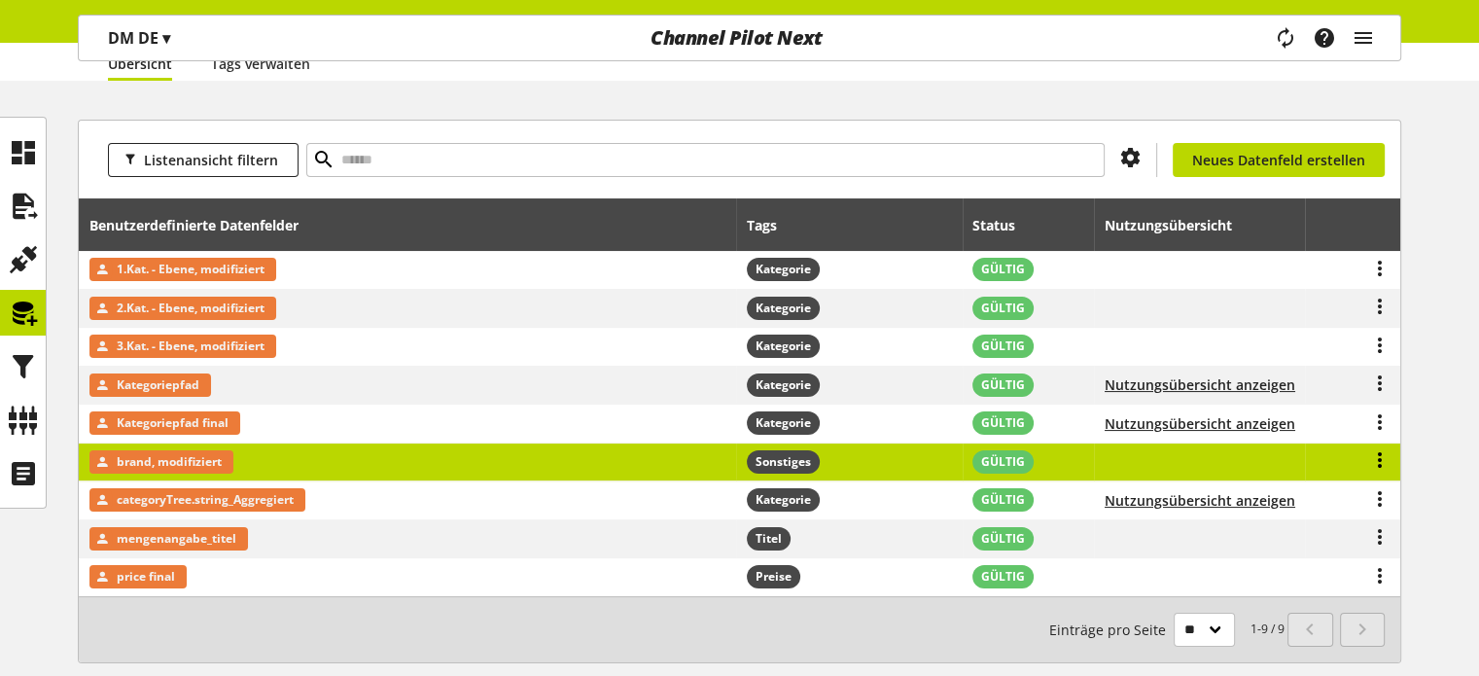
click at [1374, 461] on icon at bounding box center [1379, 459] width 23 height 35
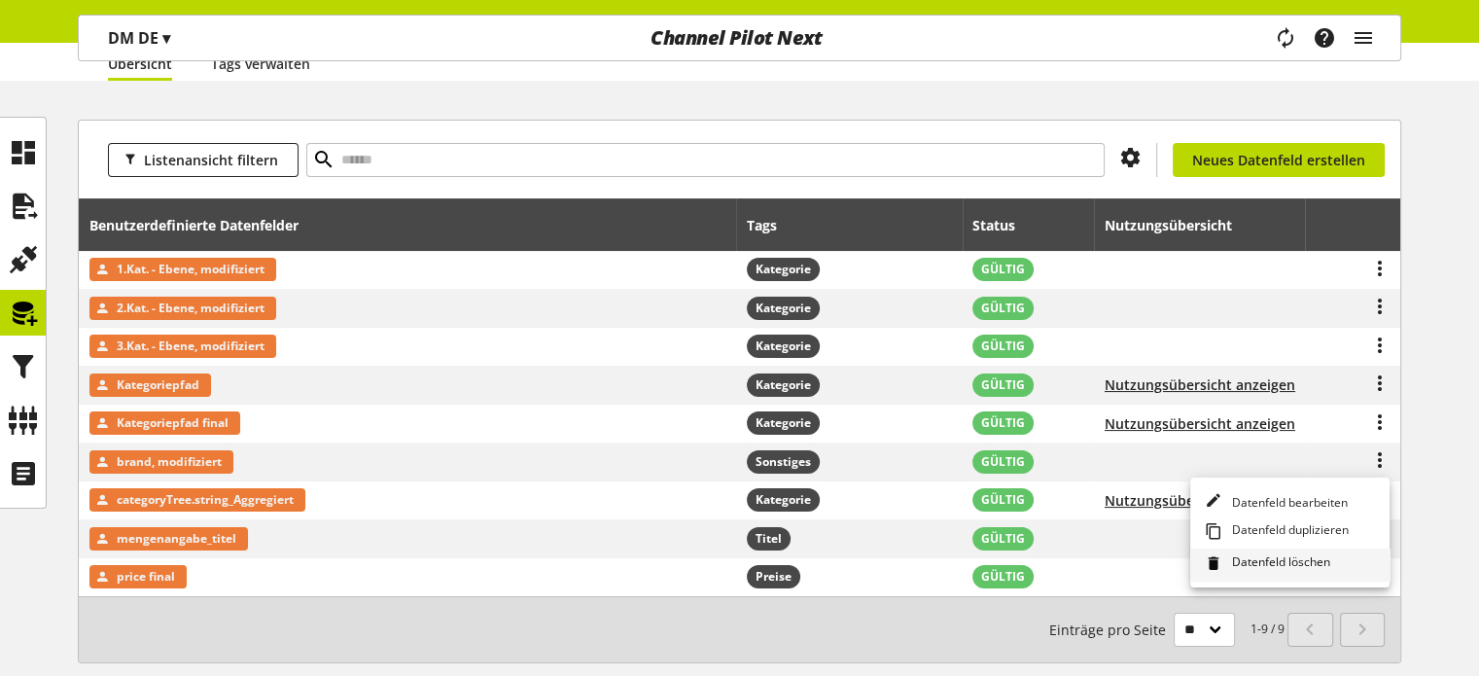
click at [1245, 553] on span "Datenfeld löschen" at bounding box center [1277, 563] width 106 height 21
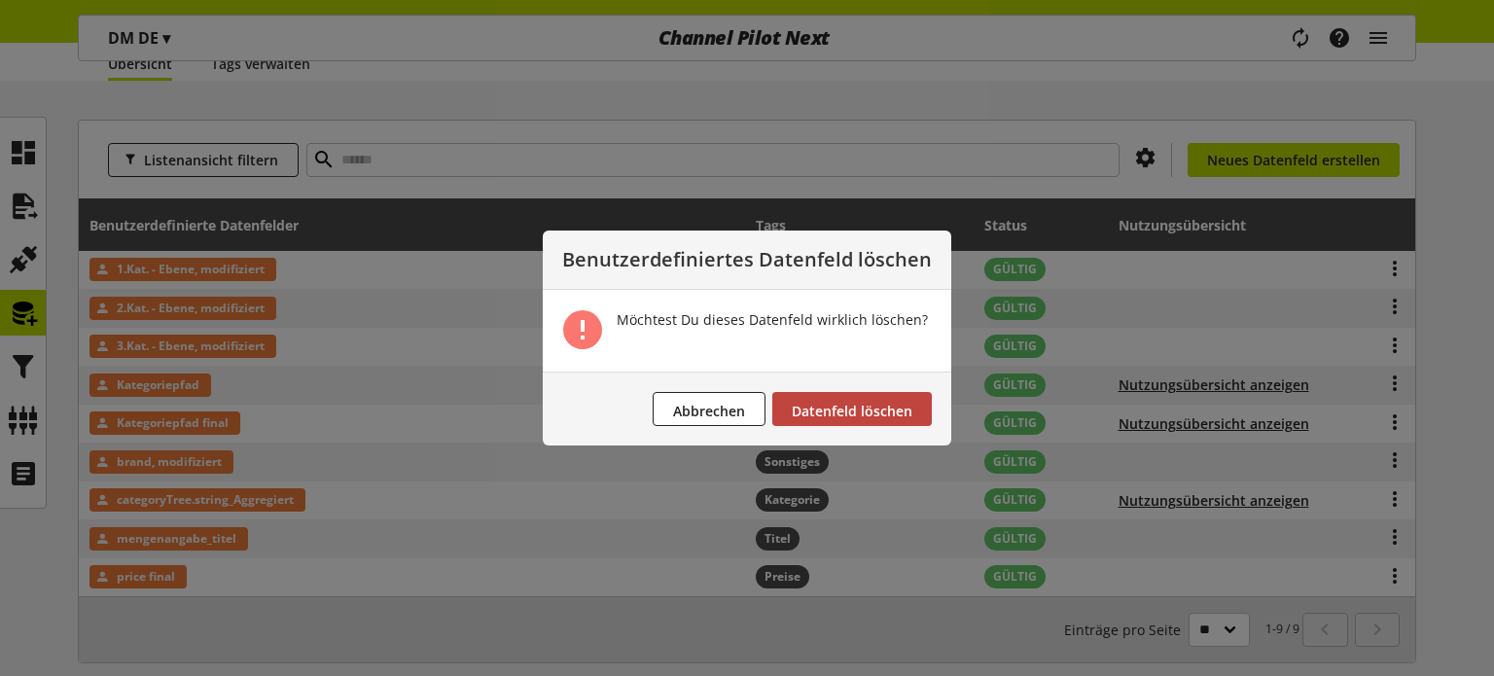
click at [856, 395] on button "Datenfeld löschen" at bounding box center [851, 409] width 159 height 34
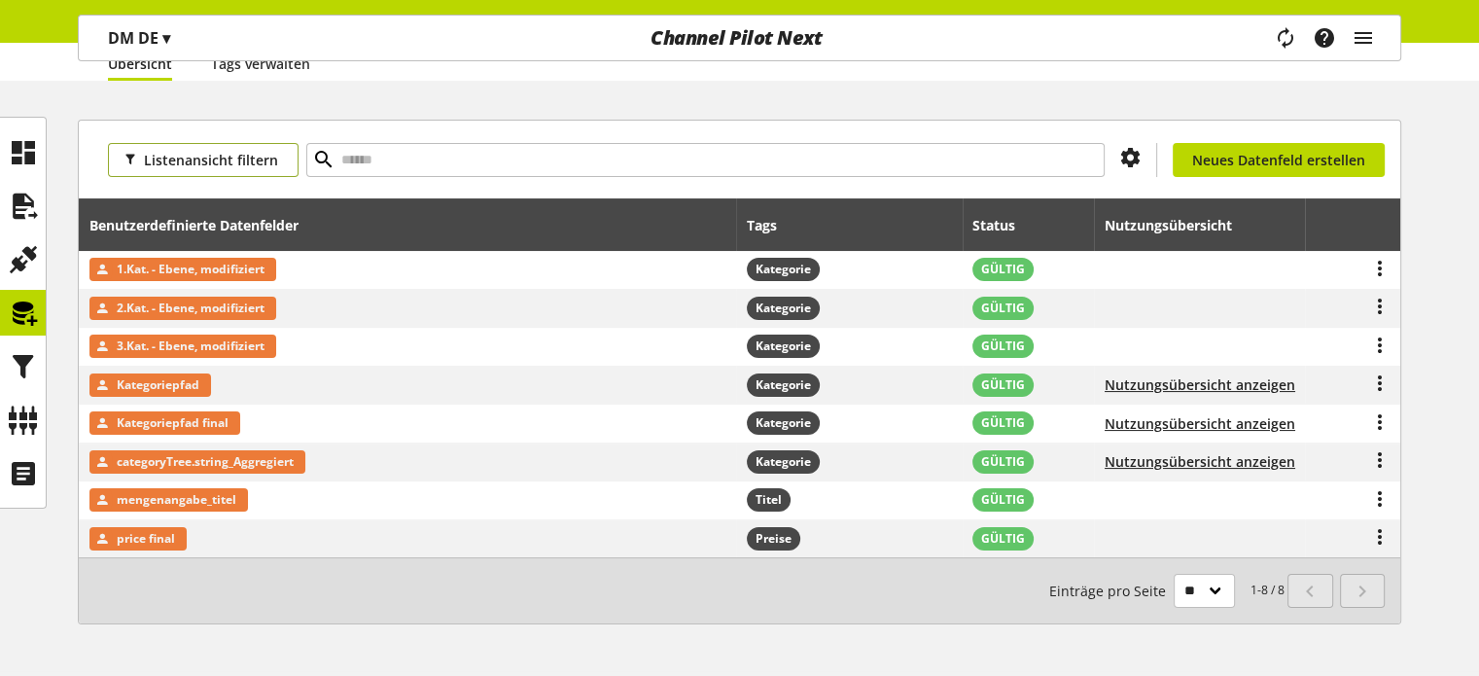
click at [220, 167] on span "Listenansicht filtern" at bounding box center [211, 160] width 134 height 20
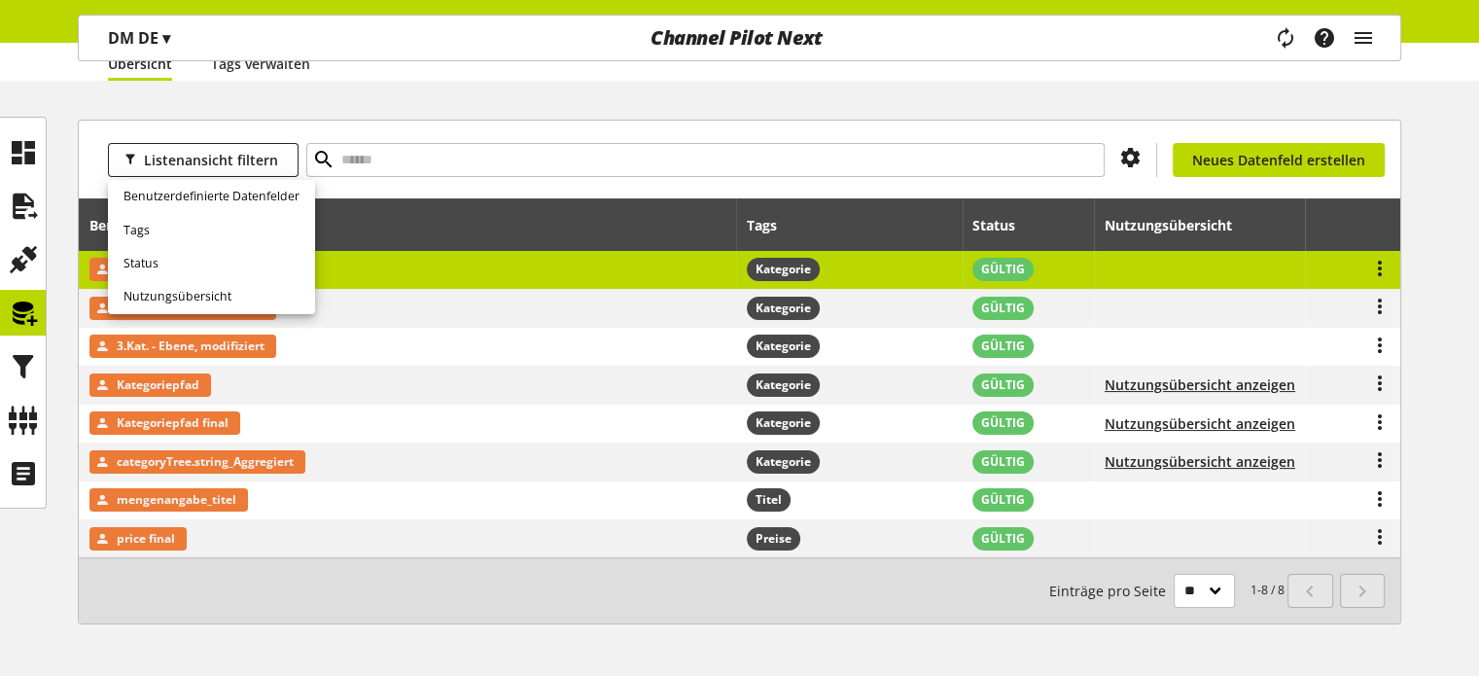
click at [1399, 282] on td at bounding box center [1352, 270] width 95 height 39
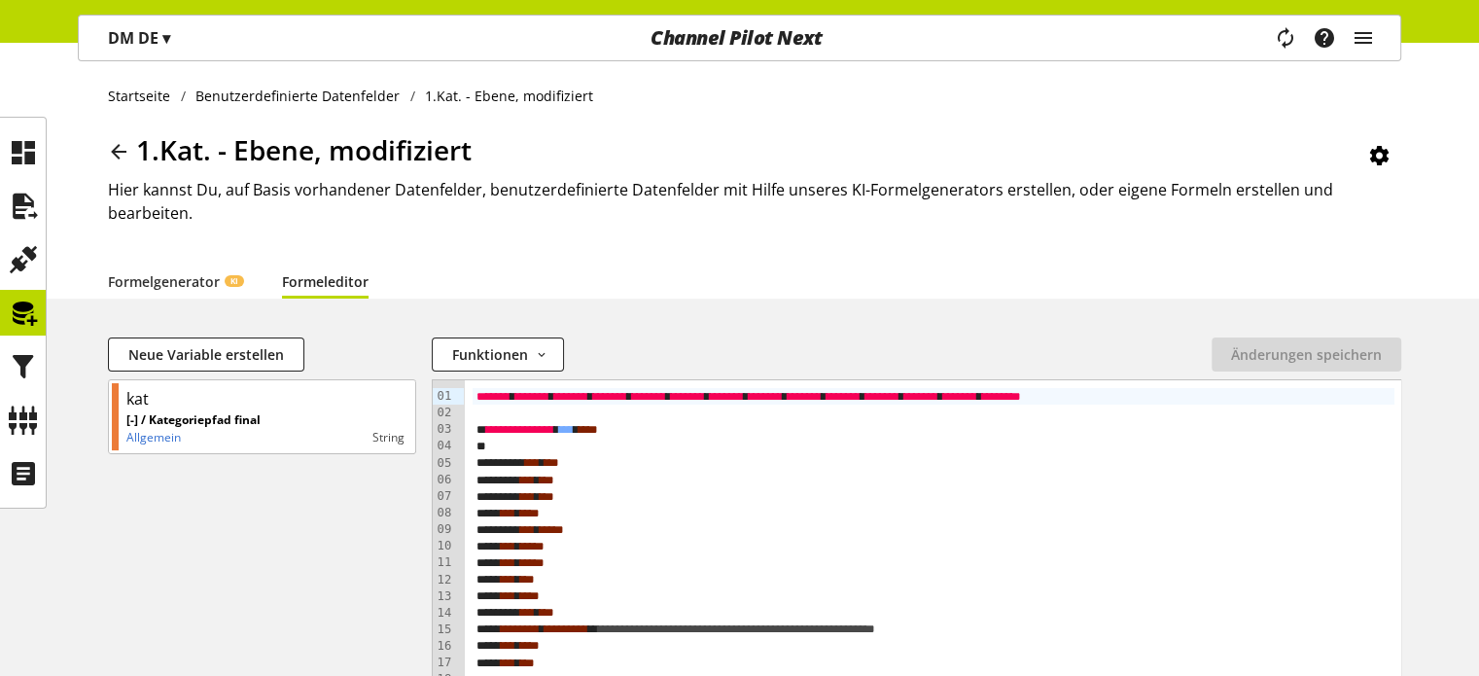
scroll to position [194, 0]
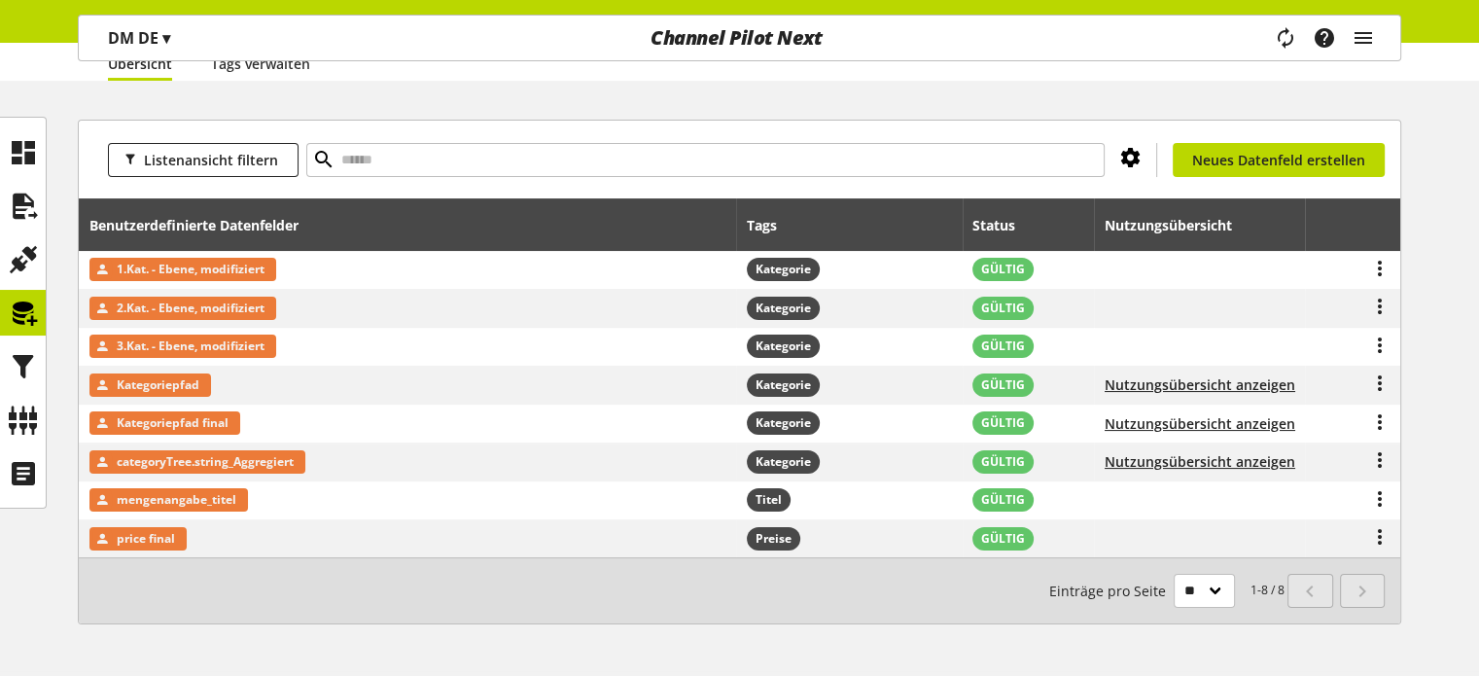
click at [1132, 159] on icon at bounding box center [1130, 157] width 23 height 35
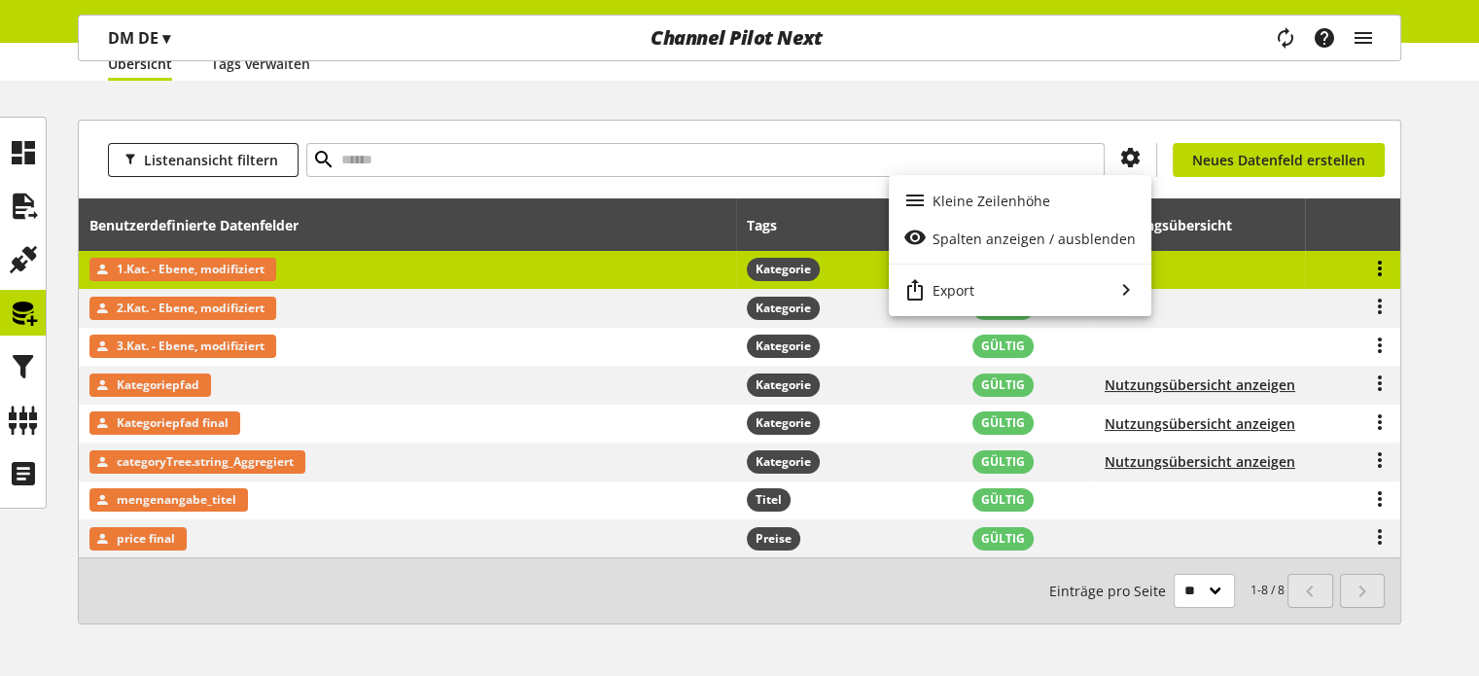
click at [1381, 270] on icon at bounding box center [1379, 268] width 23 height 35
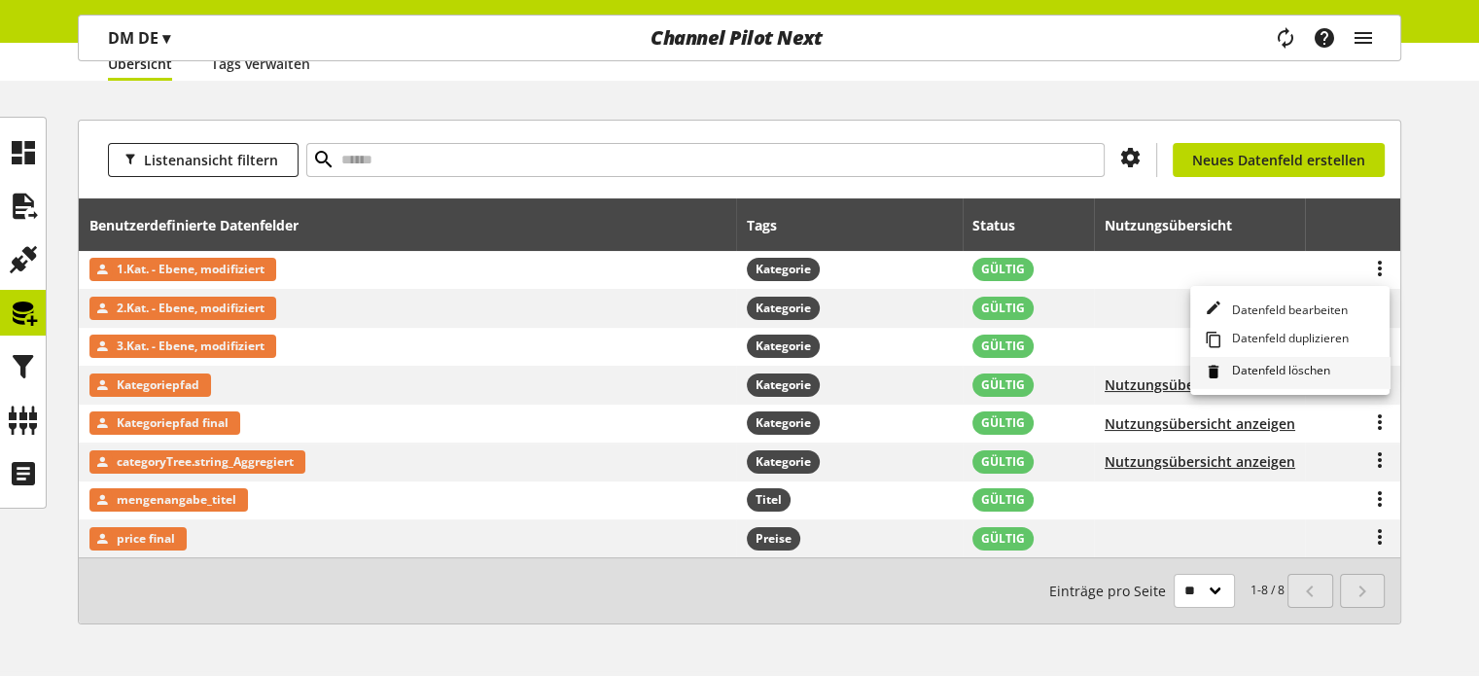
click at [1254, 369] on span "Datenfeld löschen" at bounding box center [1277, 372] width 106 height 21
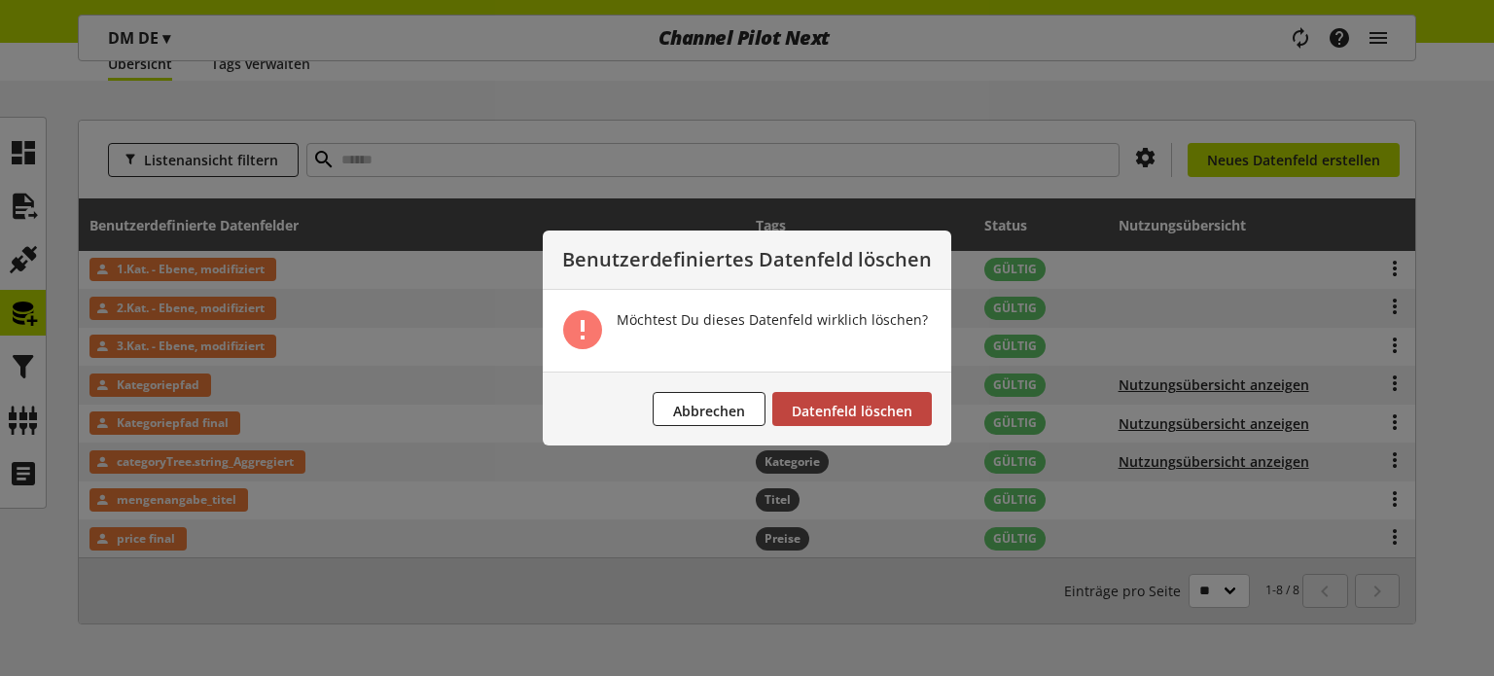
click at [849, 393] on button "Datenfeld löschen" at bounding box center [851, 409] width 159 height 34
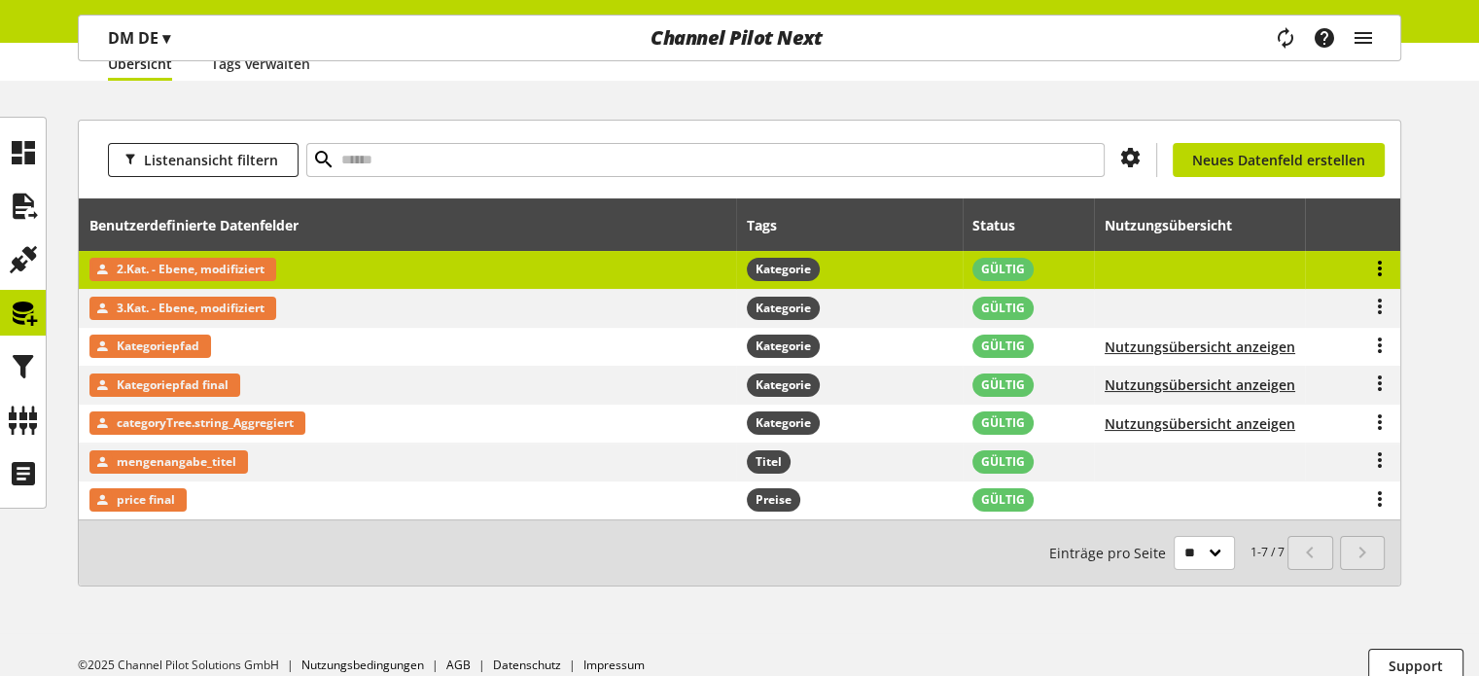
click at [1377, 265] on icon at bounding box center [1379, 268] width 23 height 35
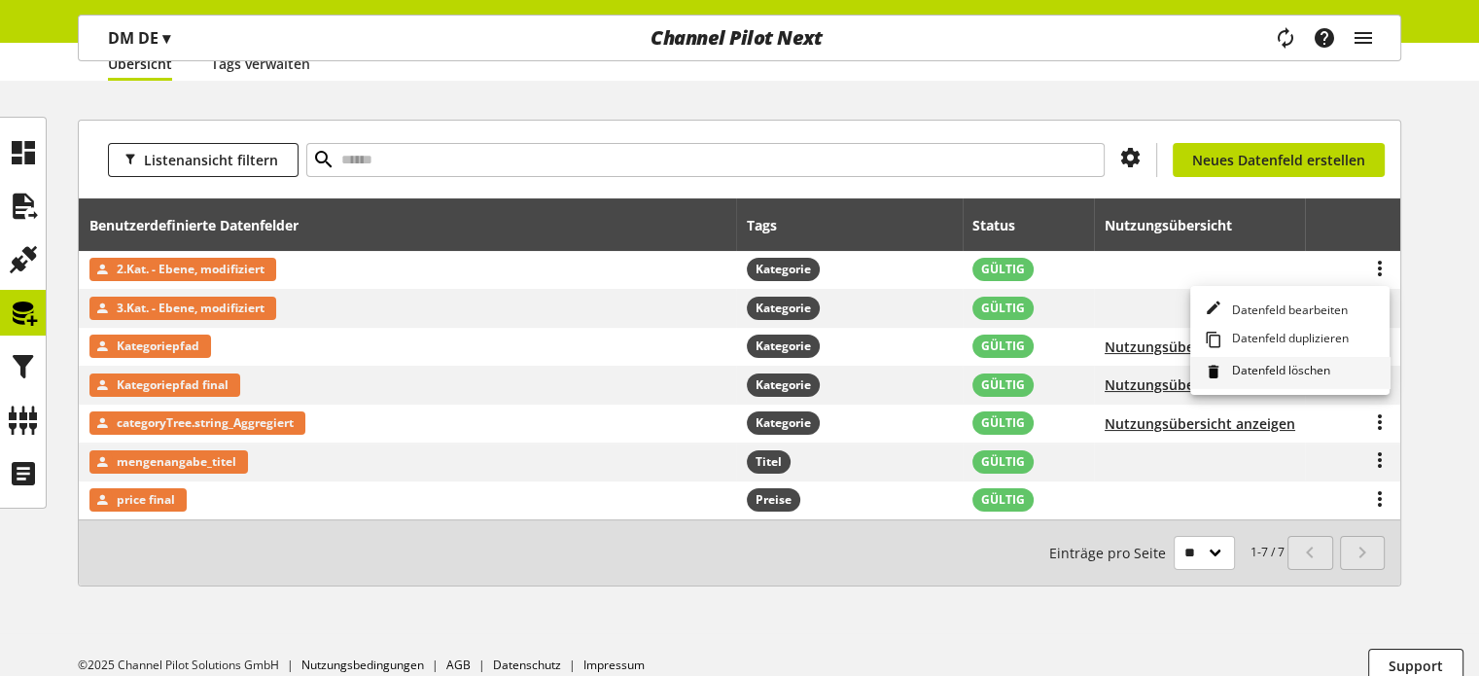
click at [1236, 379] on span "Datenfeld löschen" at bounding box center [1277, 372] width 106 height 21
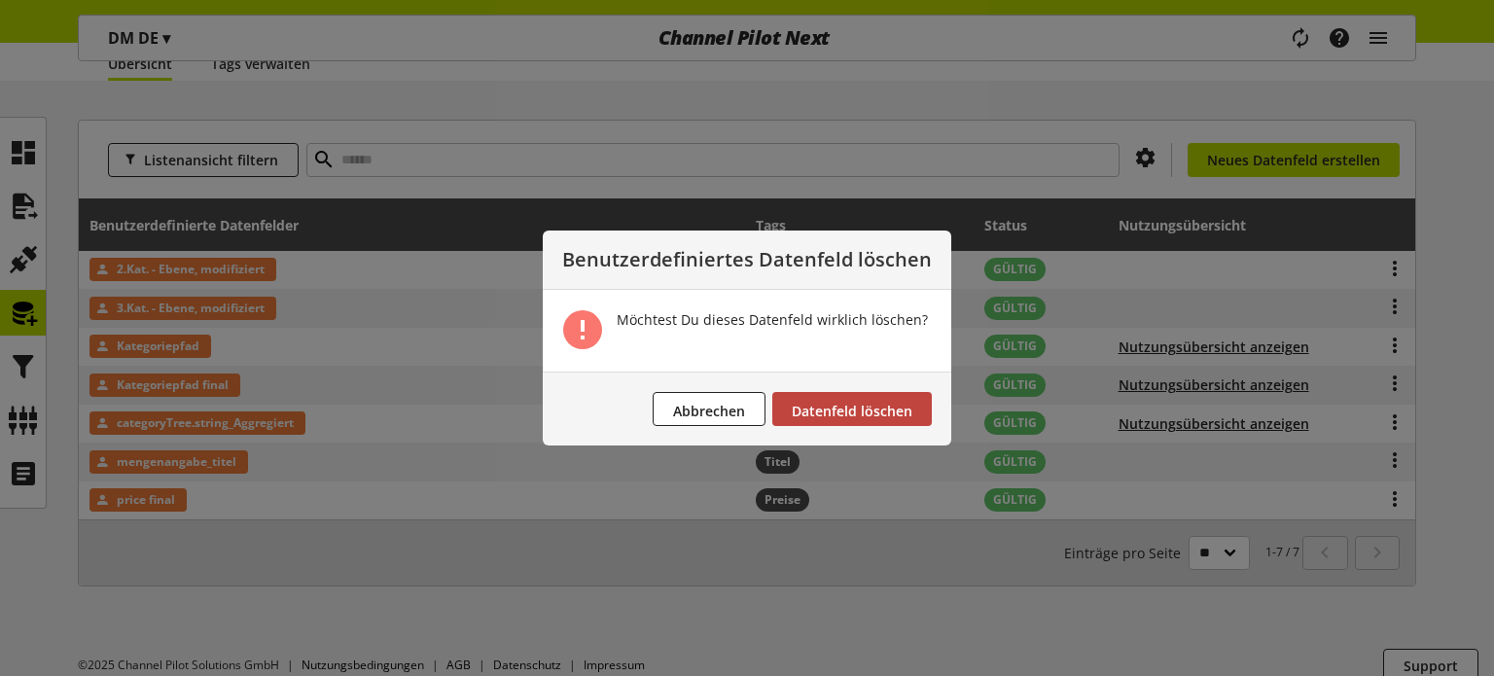
click at [815, 415] on span "Datenfeld löschen" at bounding box center [852, 411] width 121 height 18
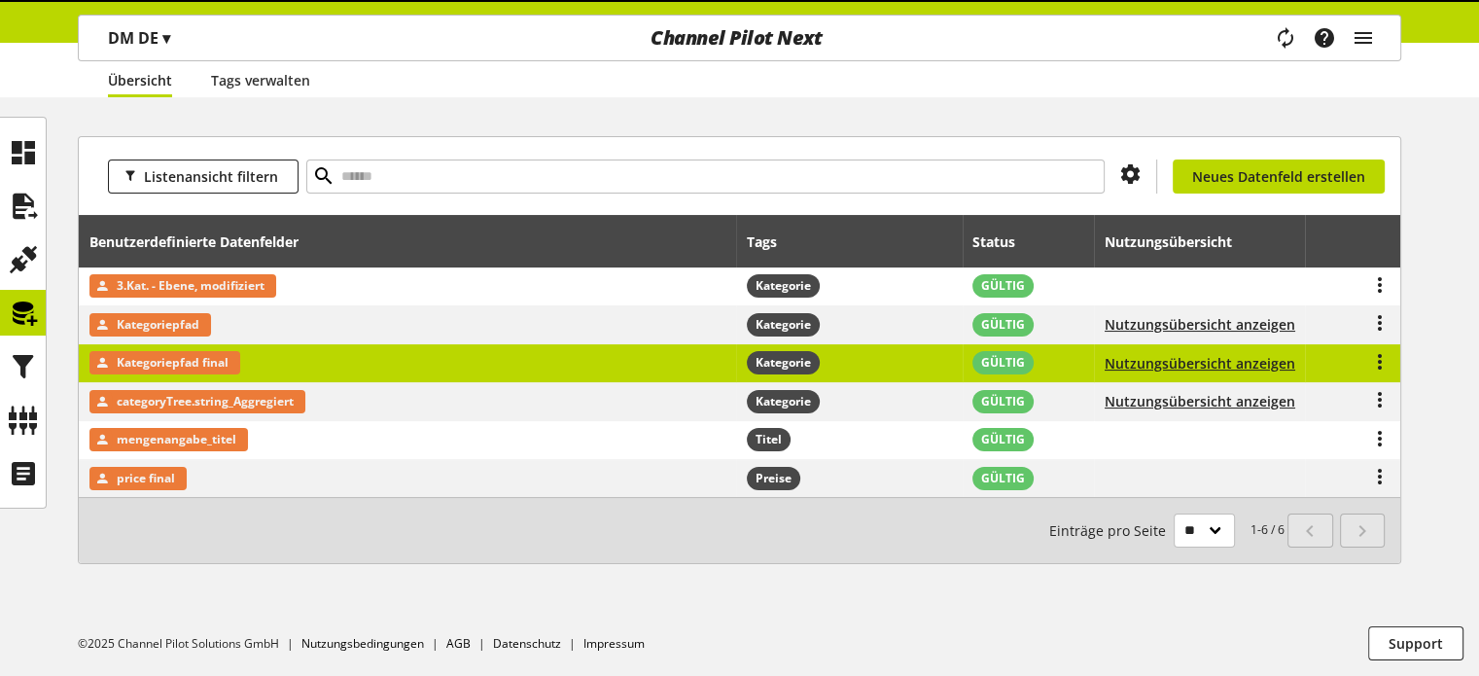
scroll to position [177, 0]
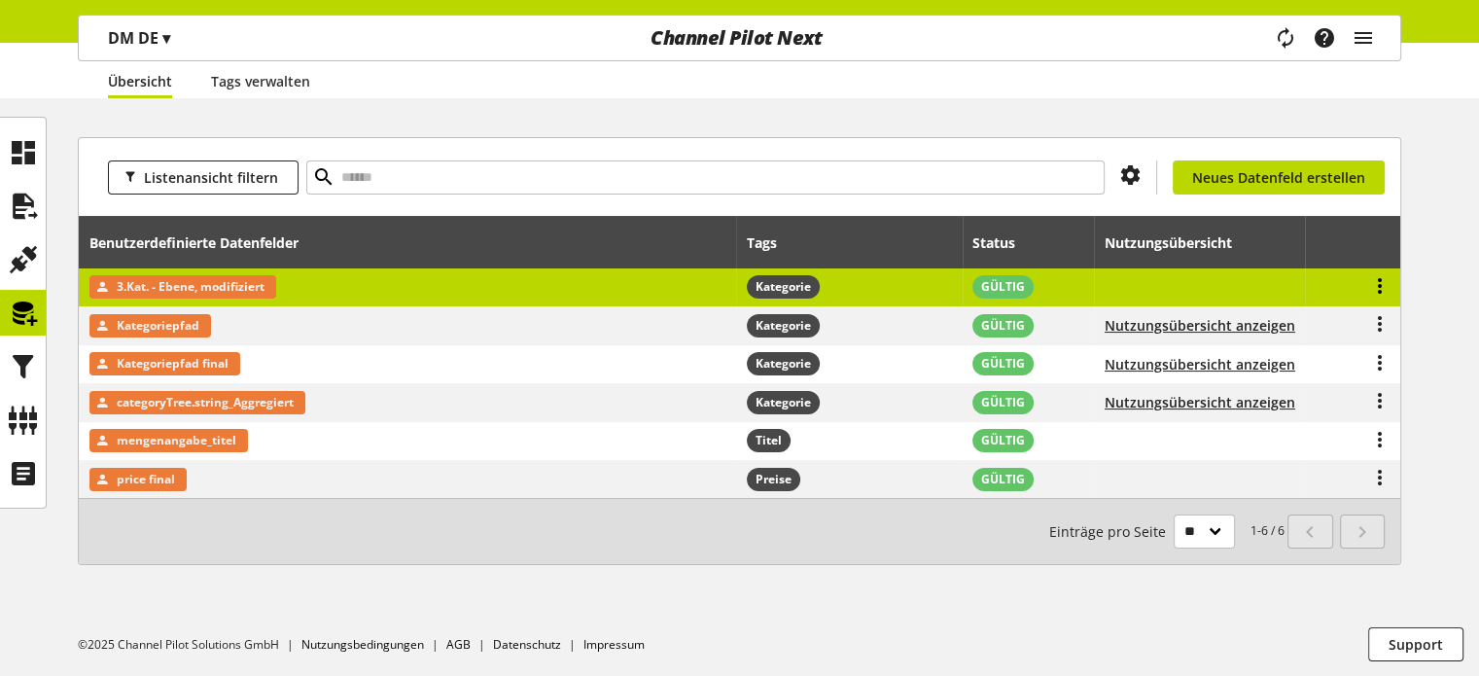
click at [1385, 282] on icon at bounding box center [1379, 285] width 23 height 35
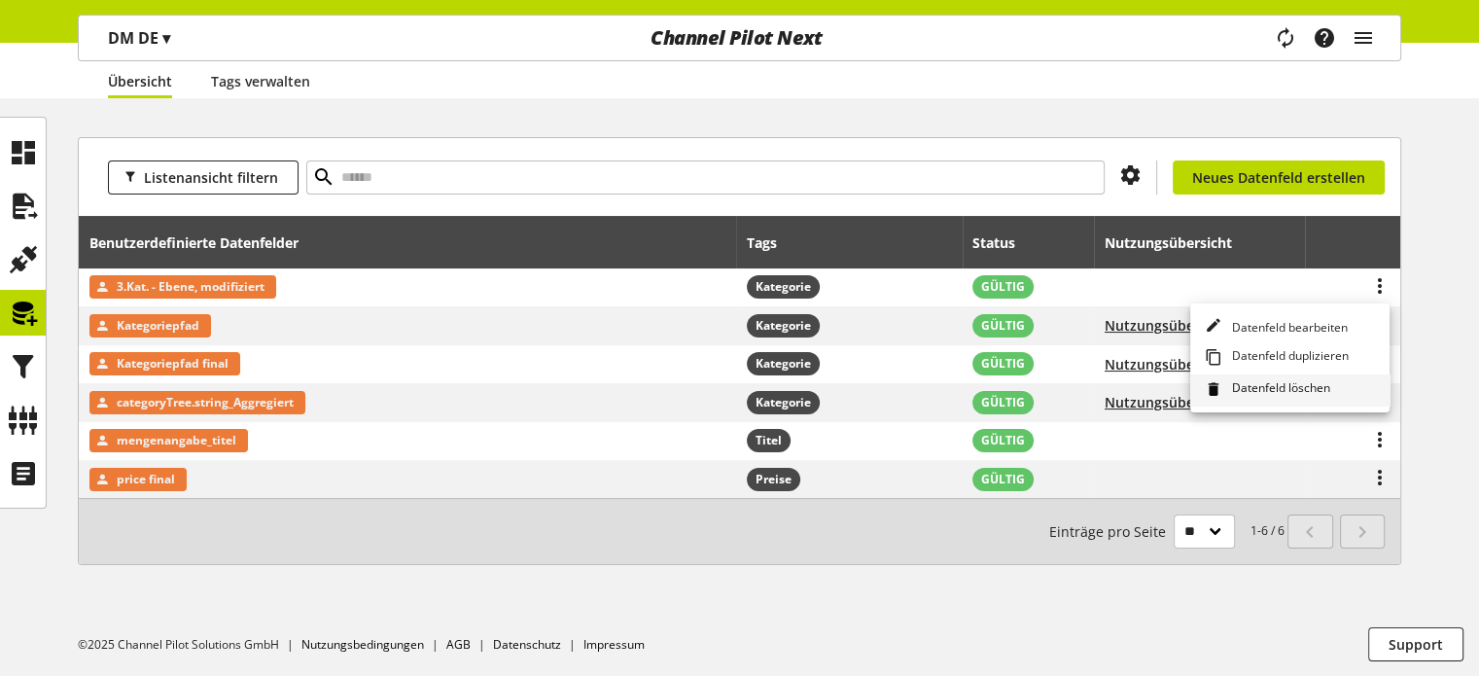
click at [1268, 382] on span "Datenfeld löschen" at bounding box center [1277, 389] width 106 height 21
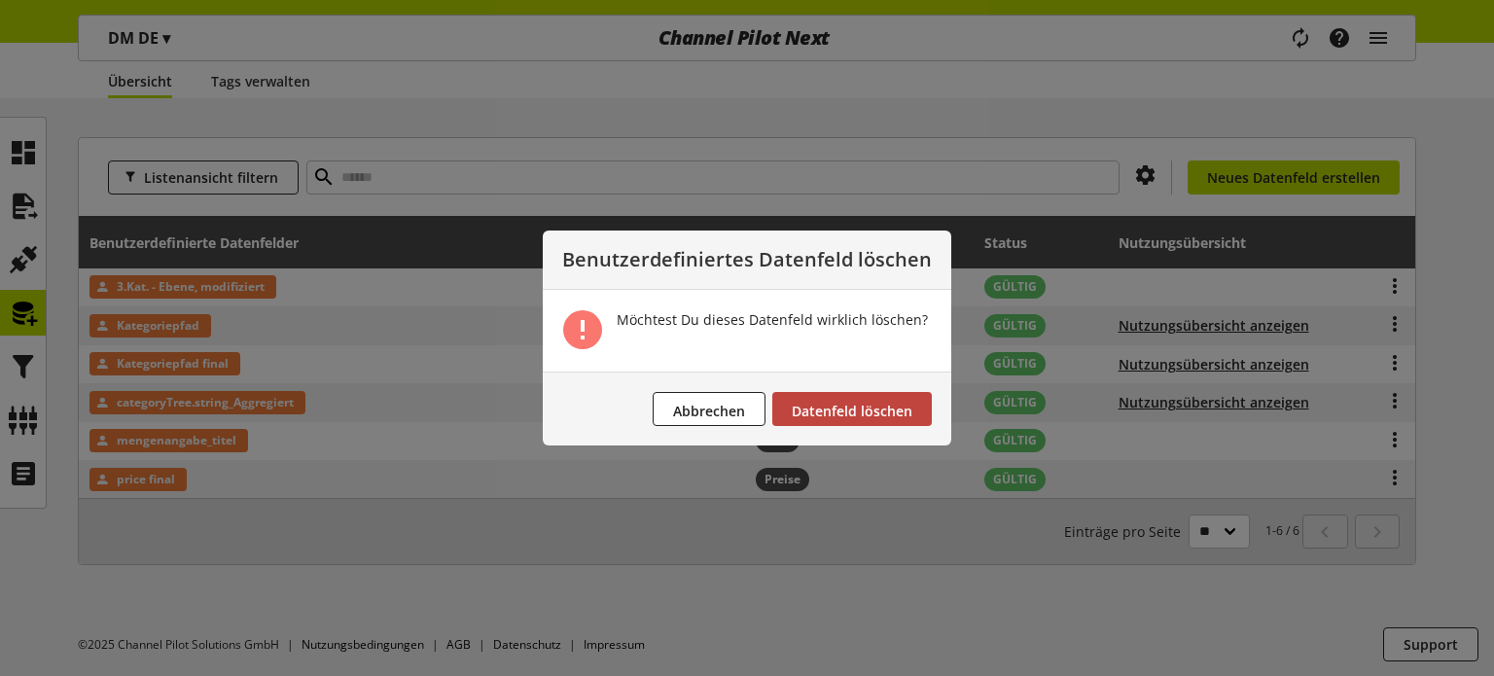
click at [885, 409] on span "Datenfeld löschen" at bounding box center [852, 411] width 121 height 18
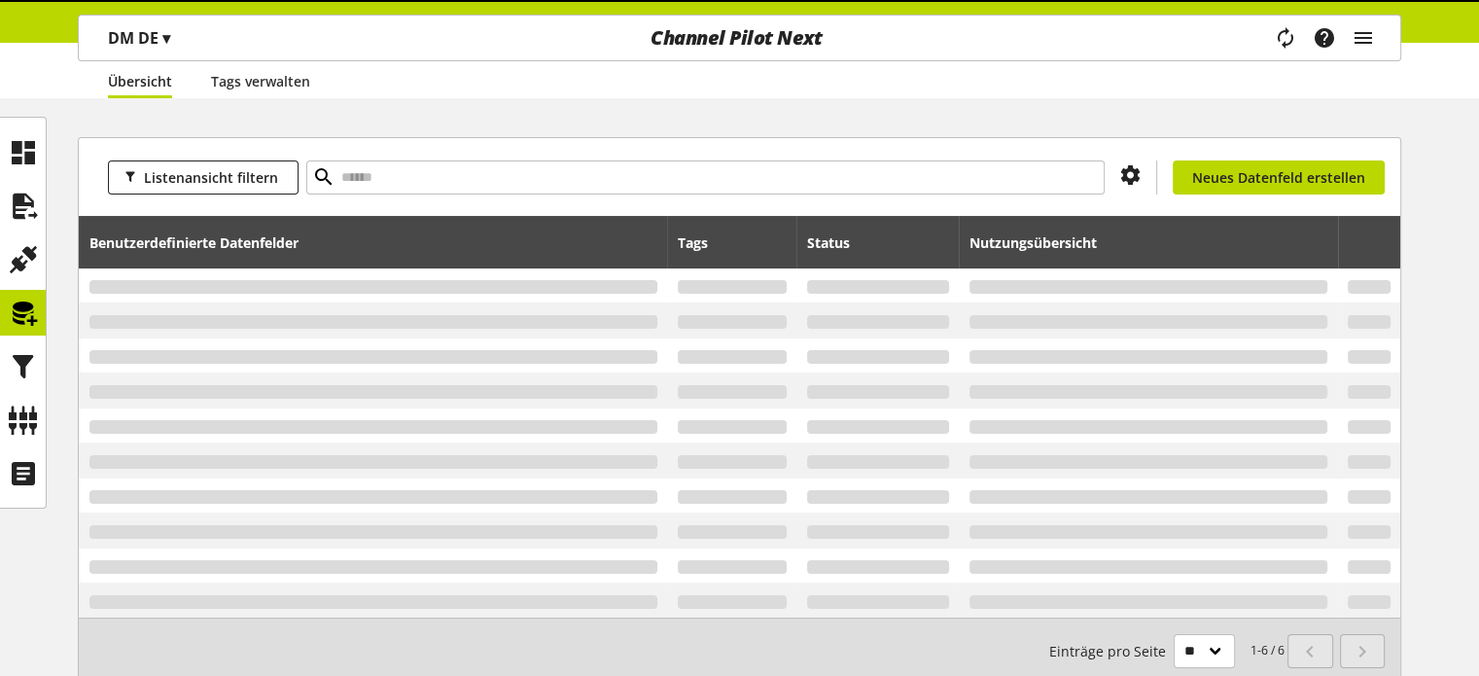
scroll to position [139, 0]
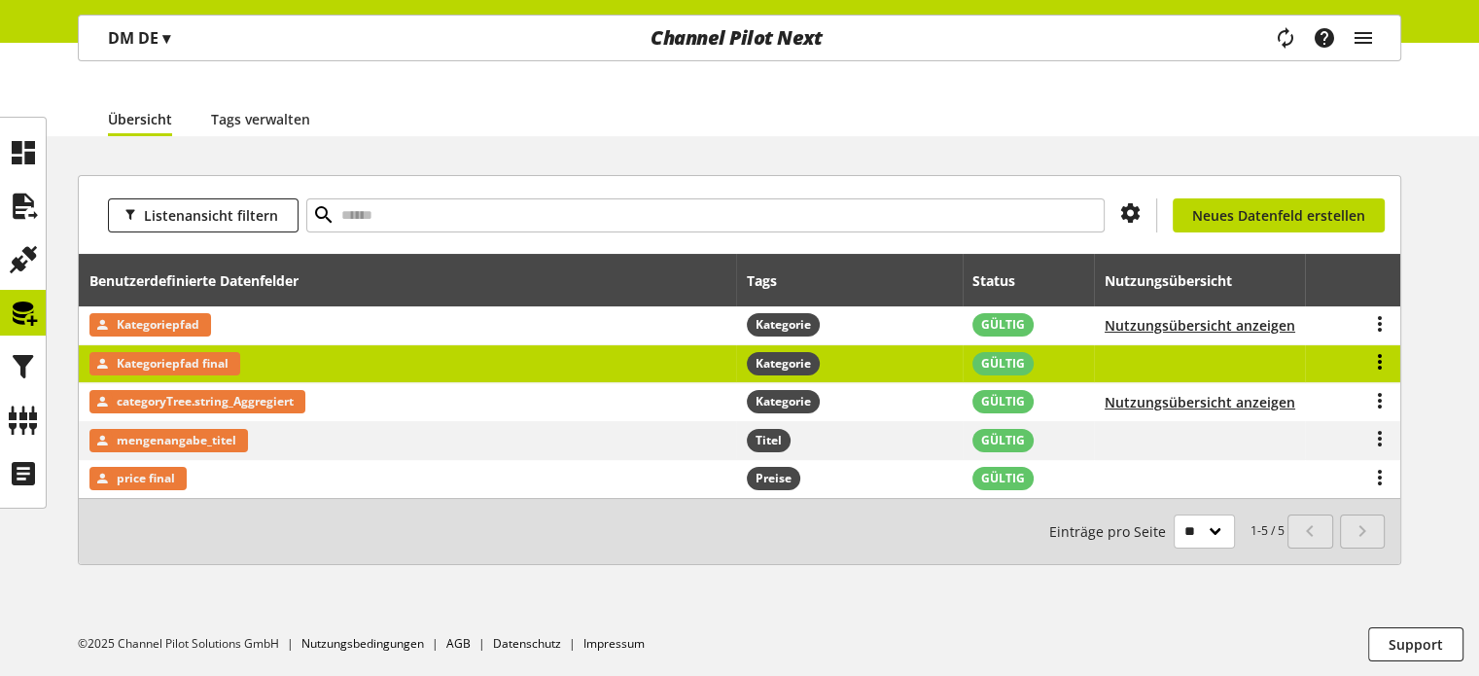
click at [1380, 358] on icon at bounding box center [1379, 361] width 23 height 35
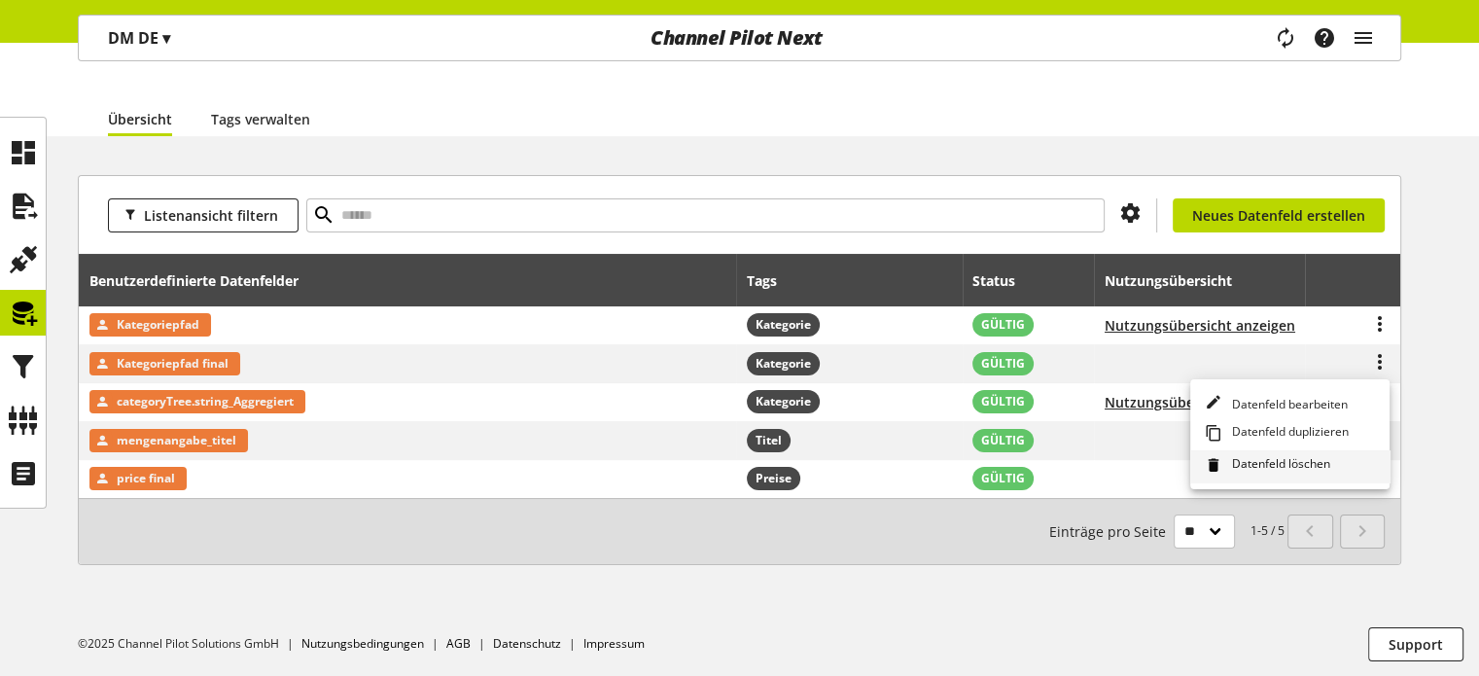
click at [1264, 462] on span "Datenfeld löschen" at bounding box center [1277, 465] width 106 height 21
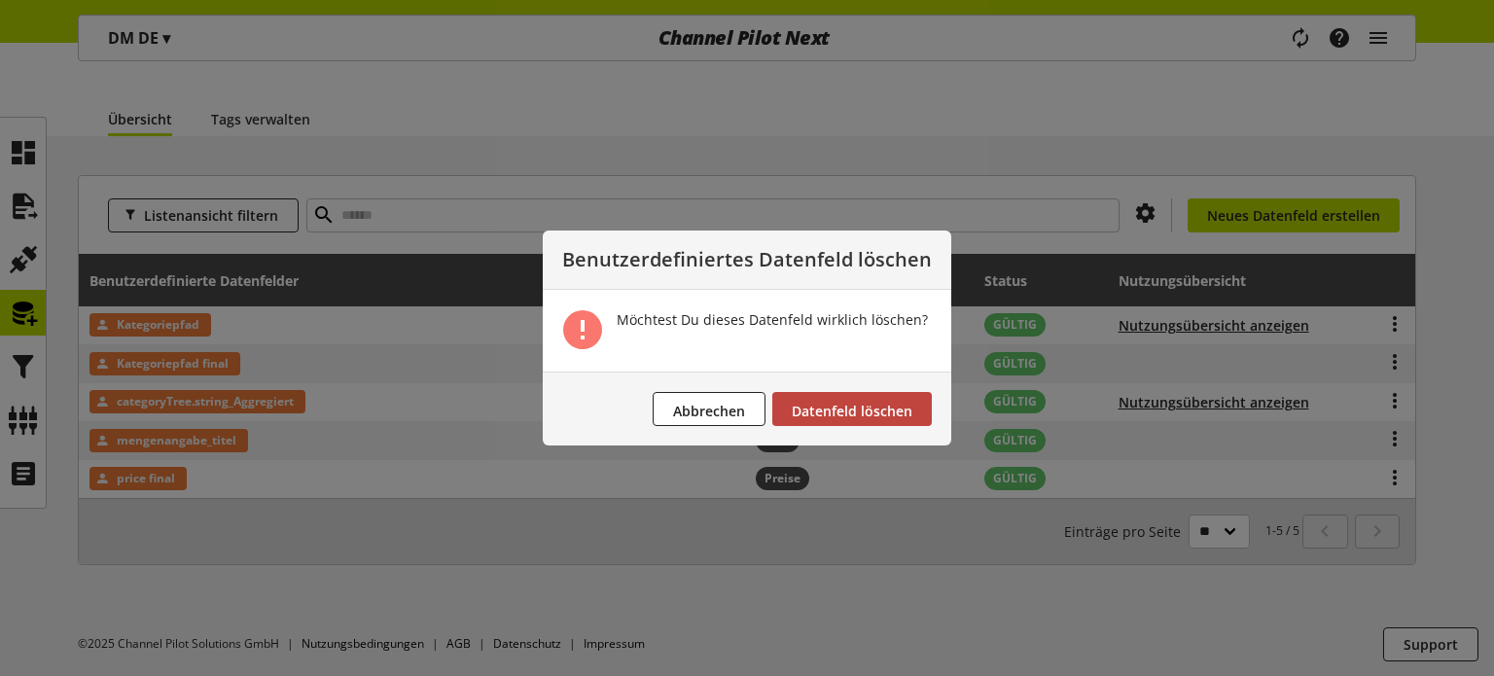
click at [886, 406] on span "Datenfeld löschen" at bounding box center [852, 411] width 121 height 18
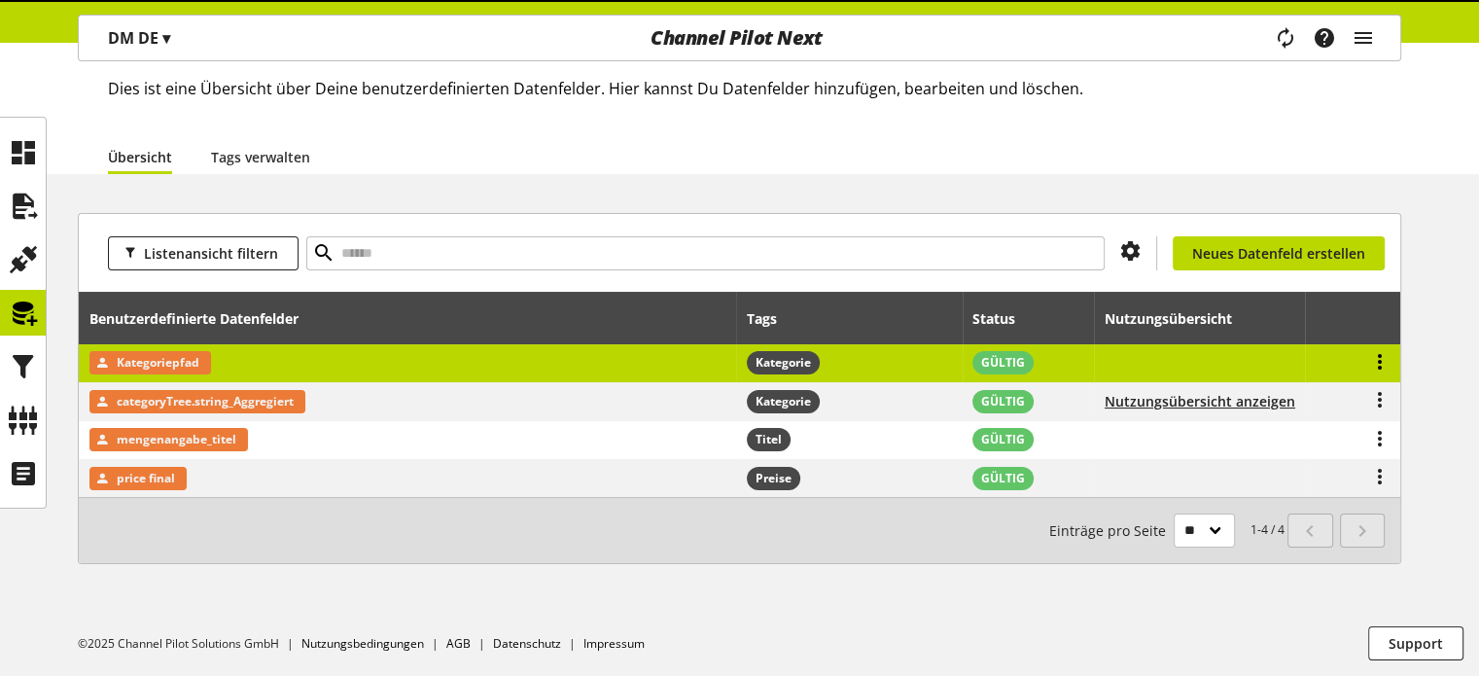
scroll to position [100, 0]
click at [1381, 351] on icon at bounding box center [1379, 362] width 23 height 35
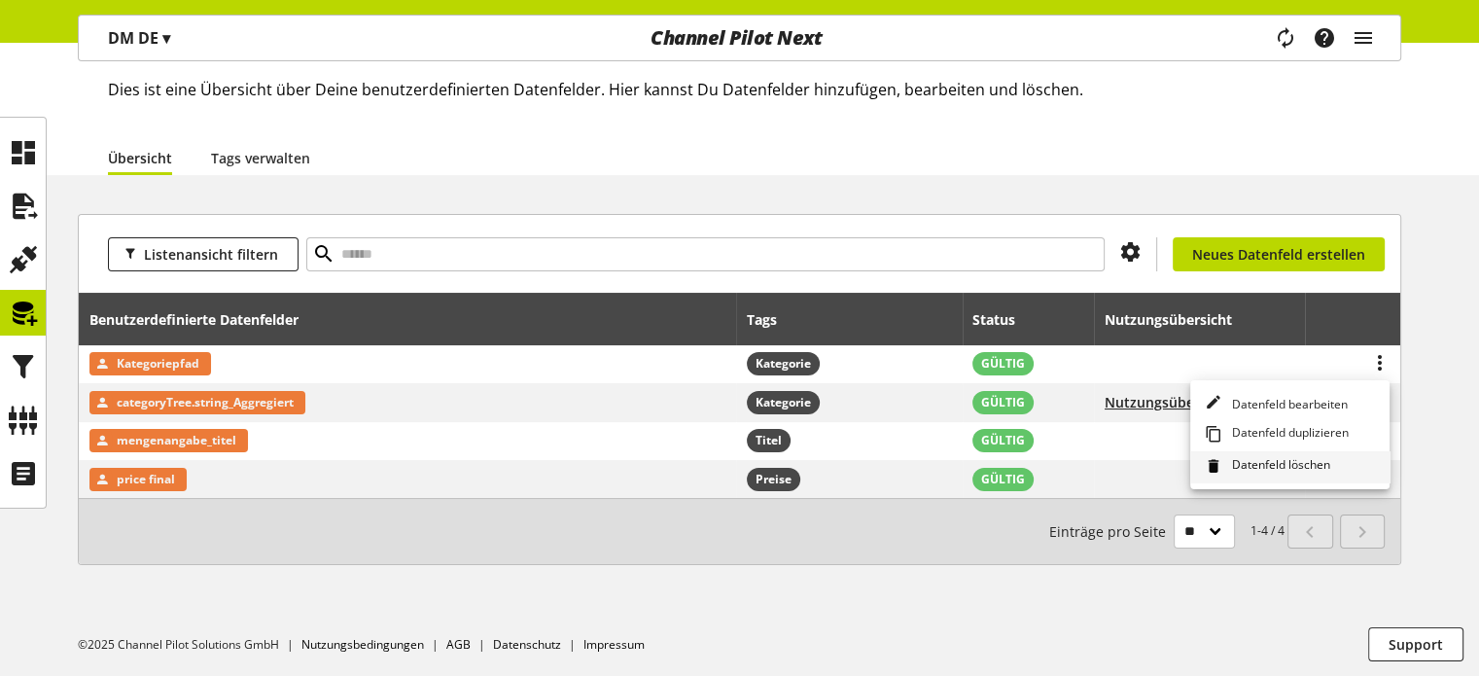
click at [1239, 461] on span "Datenfeld löschen" at bounding box center [1277, 466] width 106 height 21
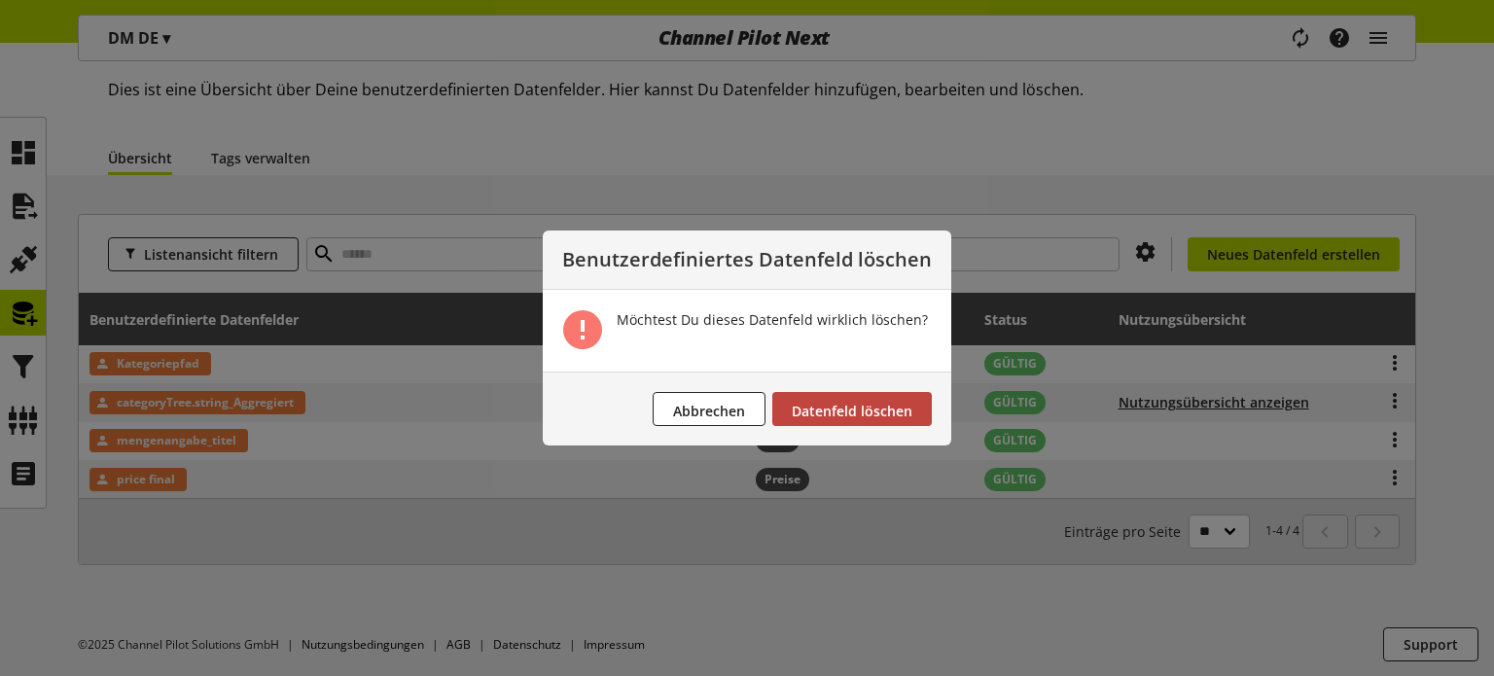
click at [852, 412] on span "Datenfeld löschen" at bounding box center [852, 411] width 121 height 18
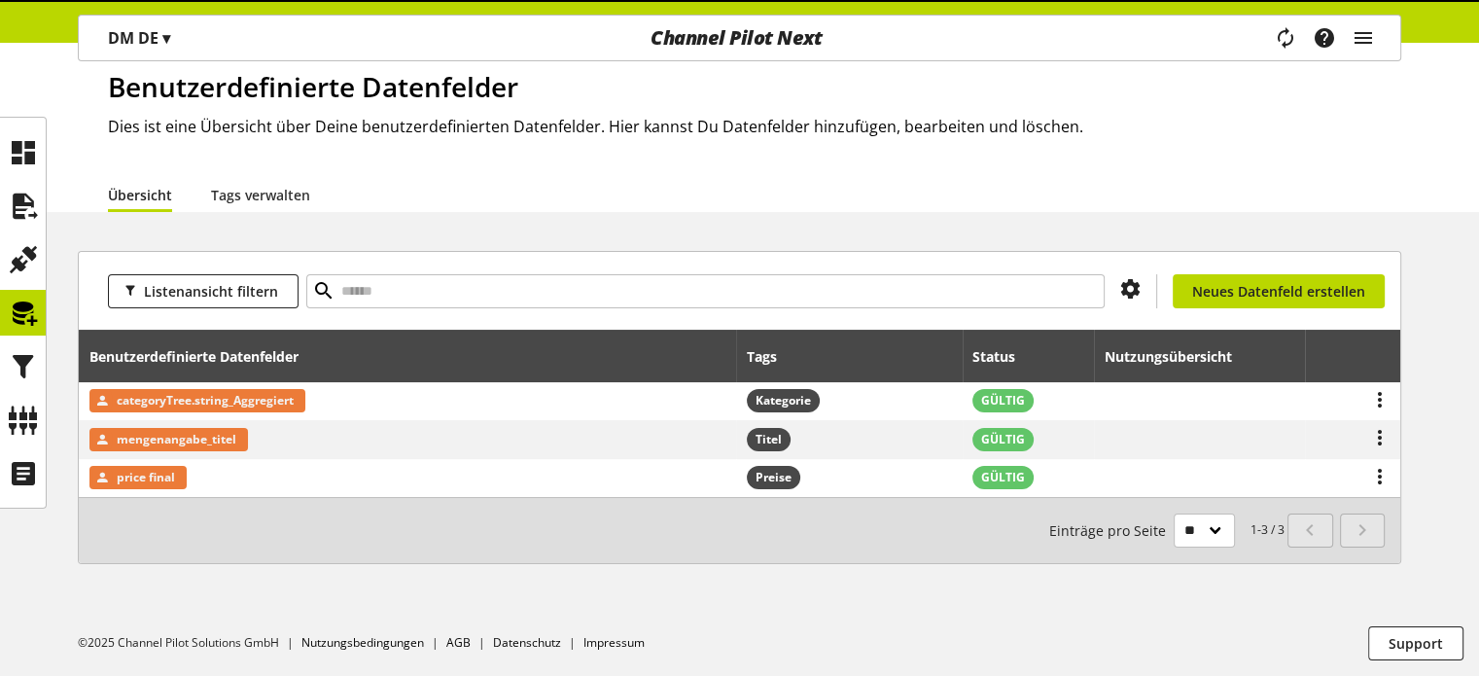
scroll to position [62, 0]
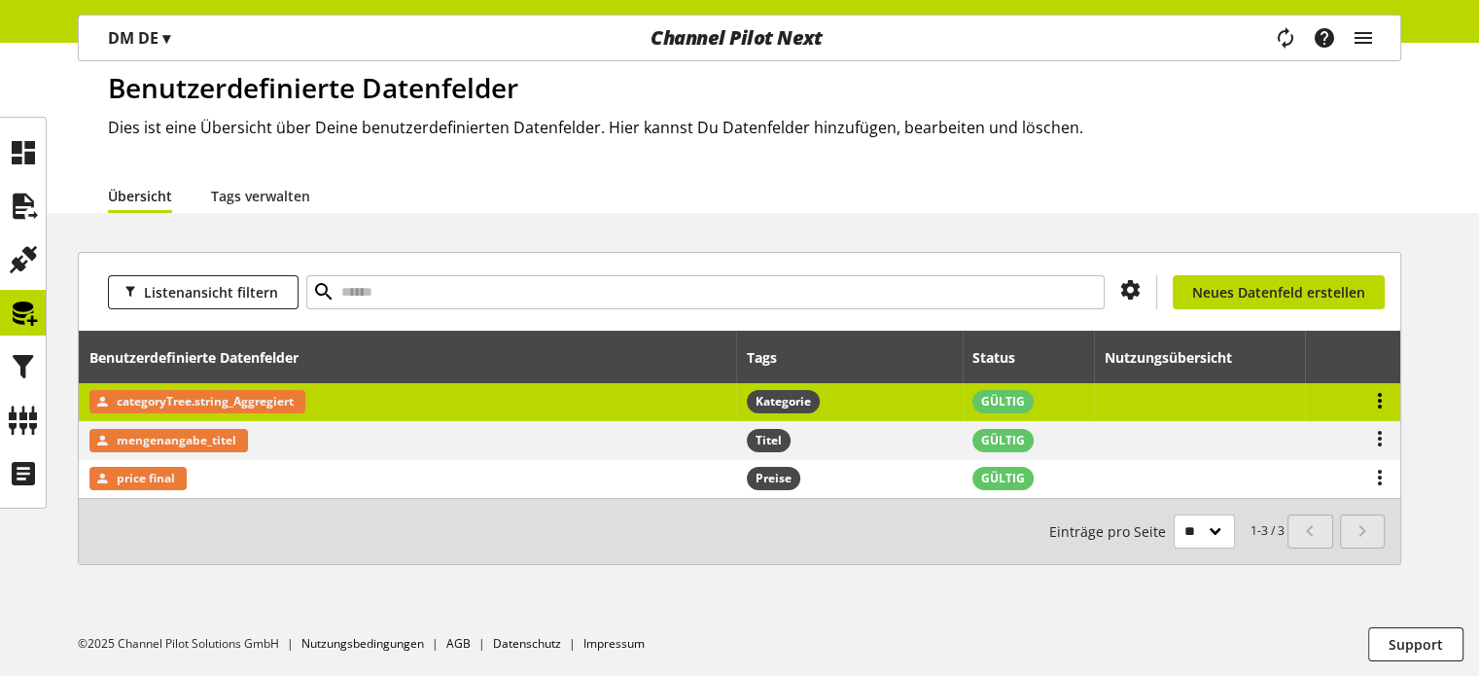
click at [1381, 398] on icon at bounding box center [1379, 400] width 23 height 35
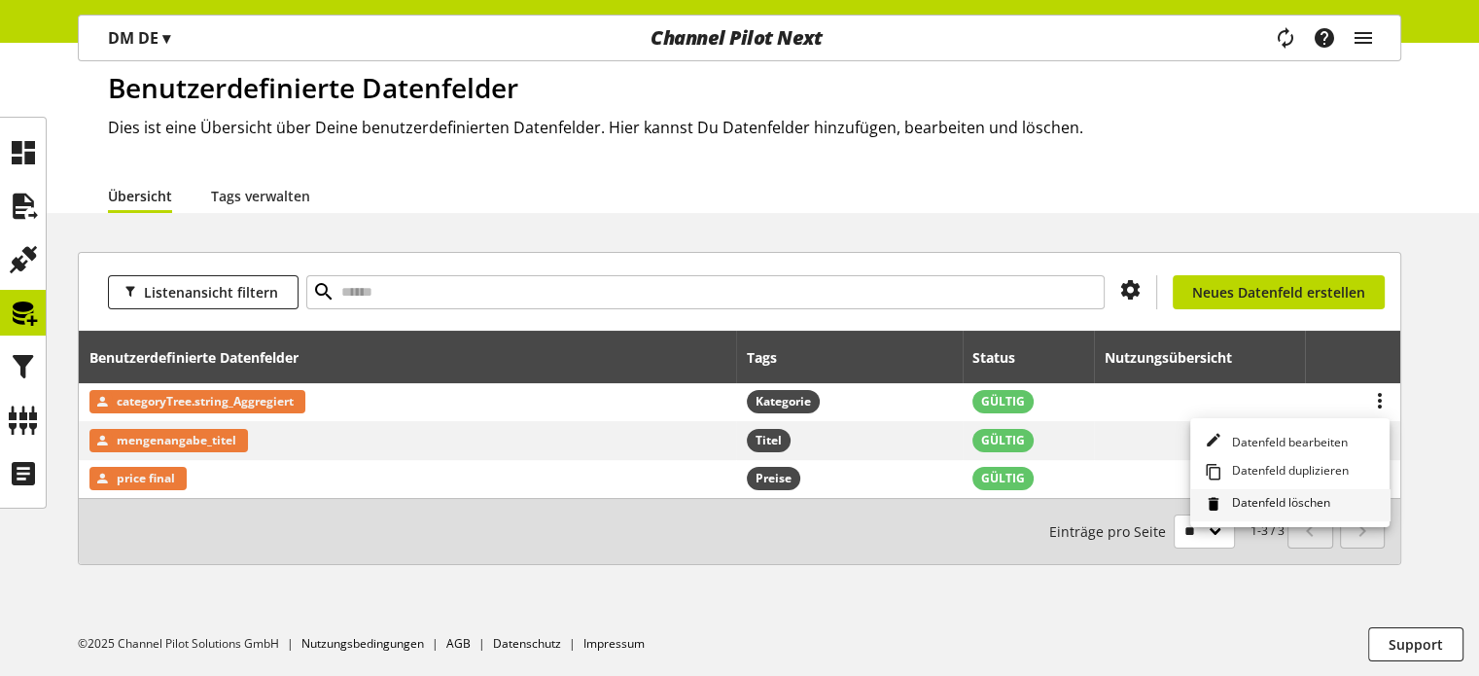
click at [1218, 504] on icon at bounding box center [1214, 504] width 18 height 26
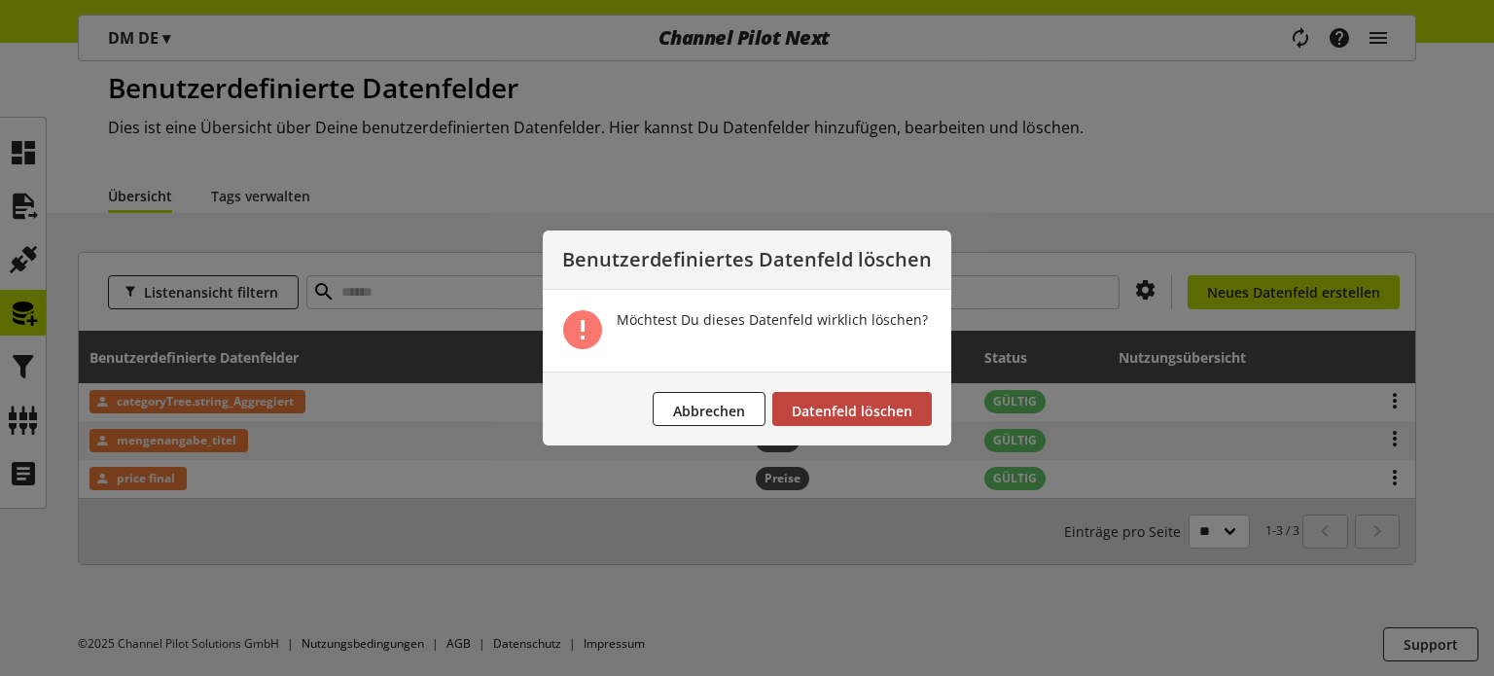
click at [887, 417] on span "Datenfeld löschen" at bounding box center [852, 411] width 121 height 18
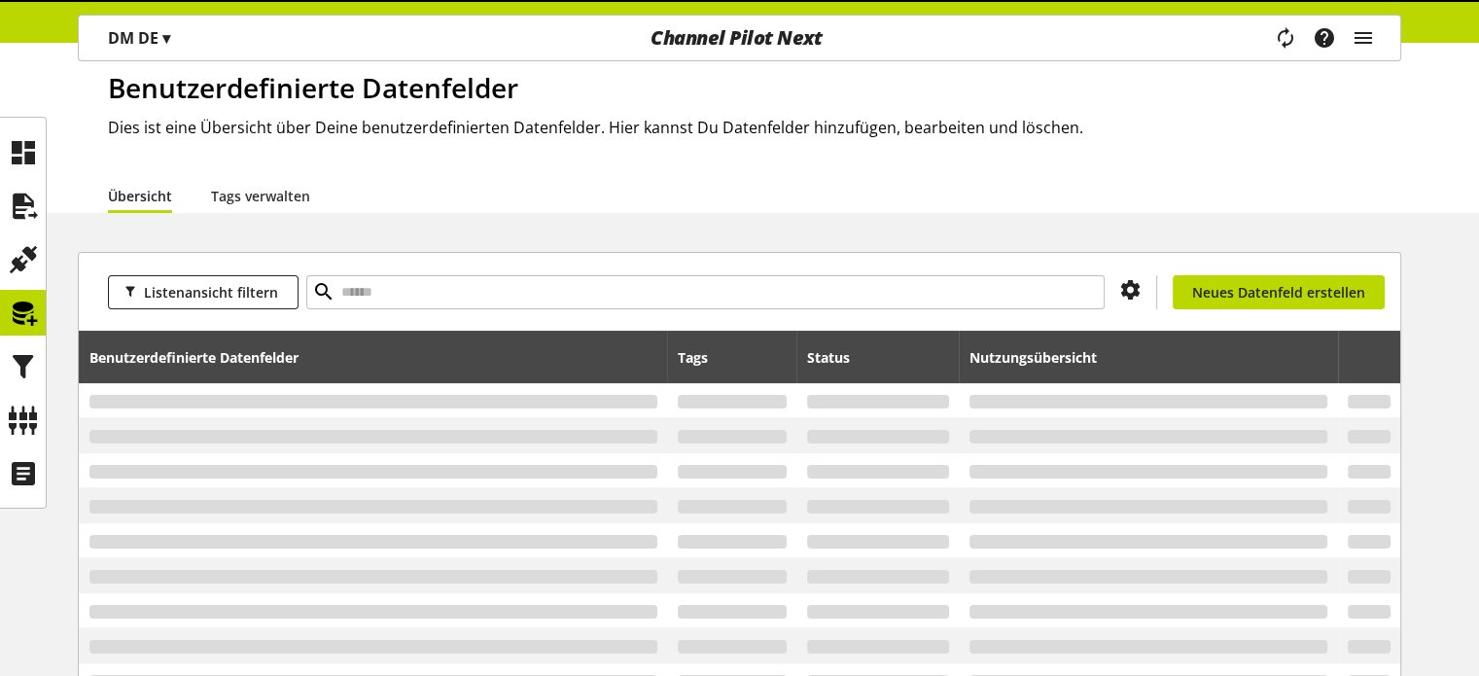
scroll to position [23, 0]
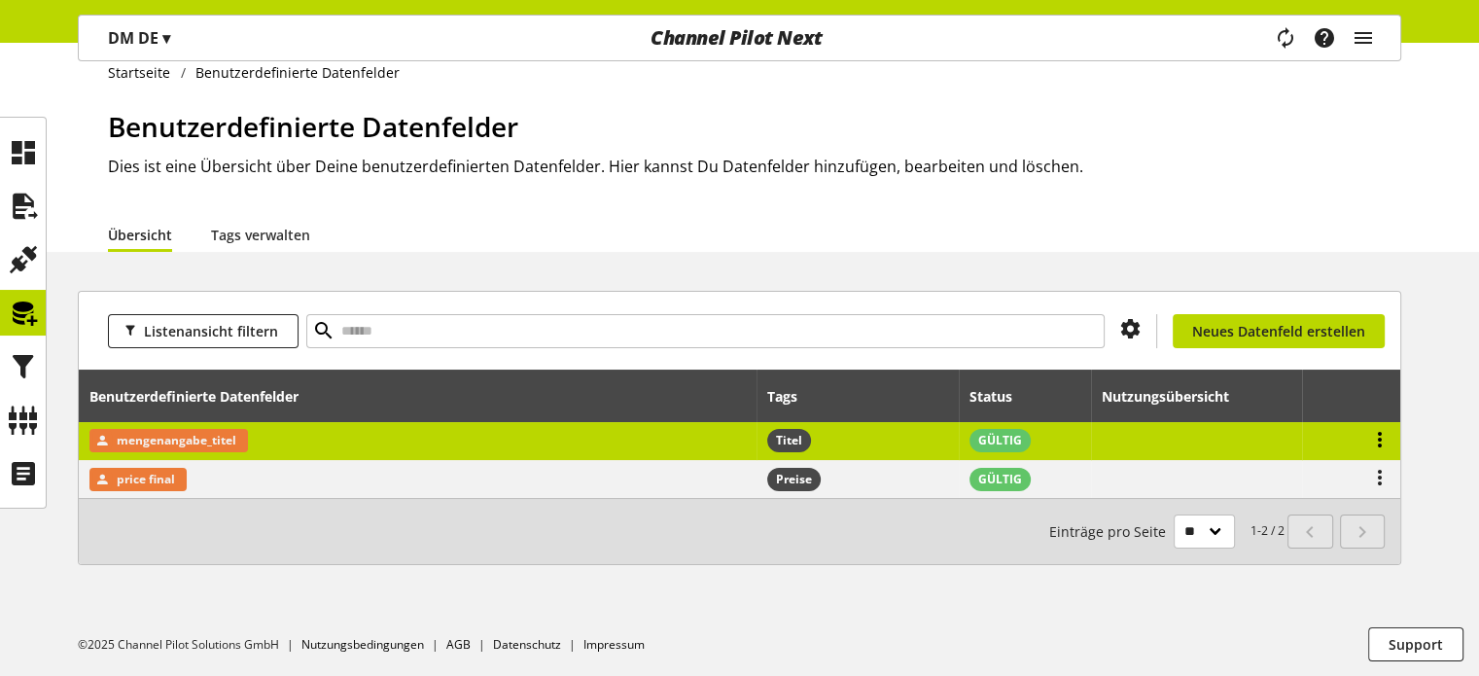
click at [1378, 431] on icon at bounding box center [1379, 439] width 23 height 35
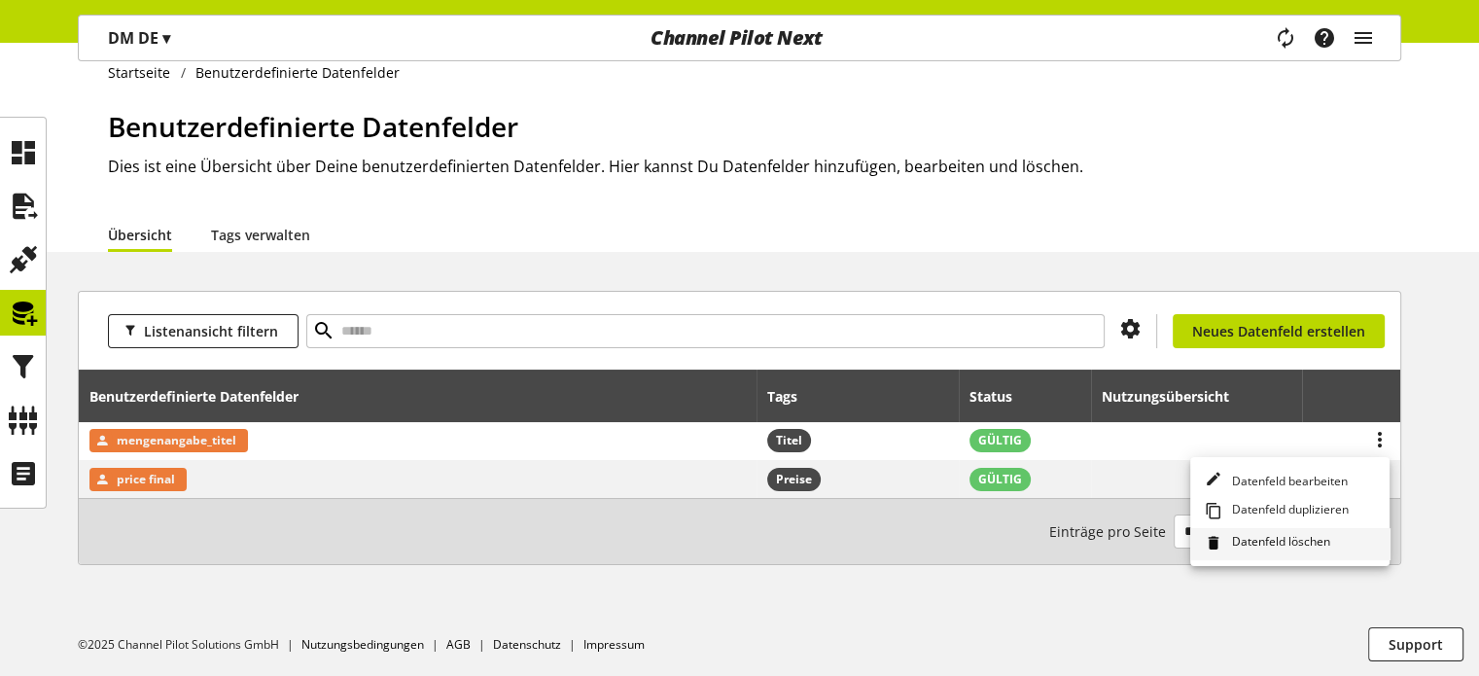
drag, startPoint x: 1247, startPoint y: 541, endPoint x: 1210, endPoint y: 529, distance: 38.8
click at [1248, 541] on span "Datenfeld löschen" at bounding box center [1277, 543] width 106 height 21
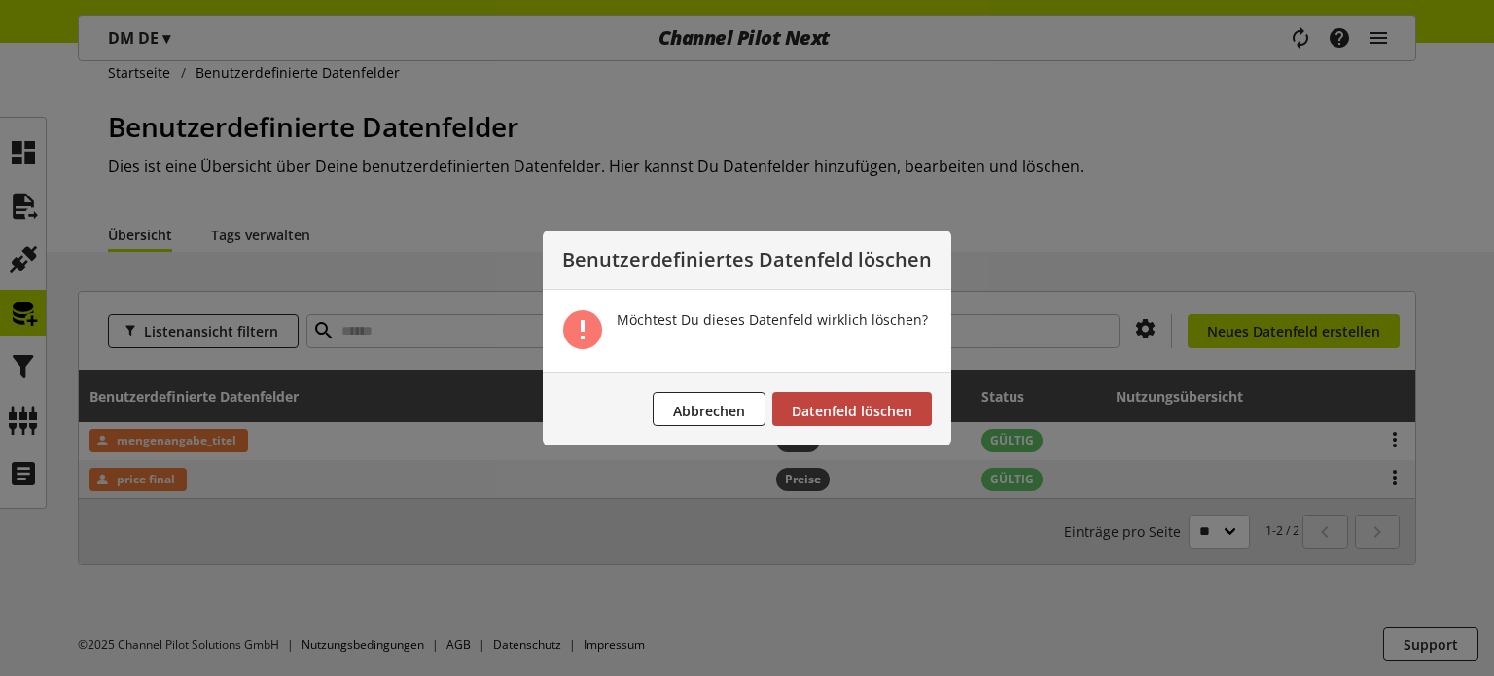
click at [861, 409] on span "Datenfeld löschen" at bounding box center [852, 411] width 121 height 18
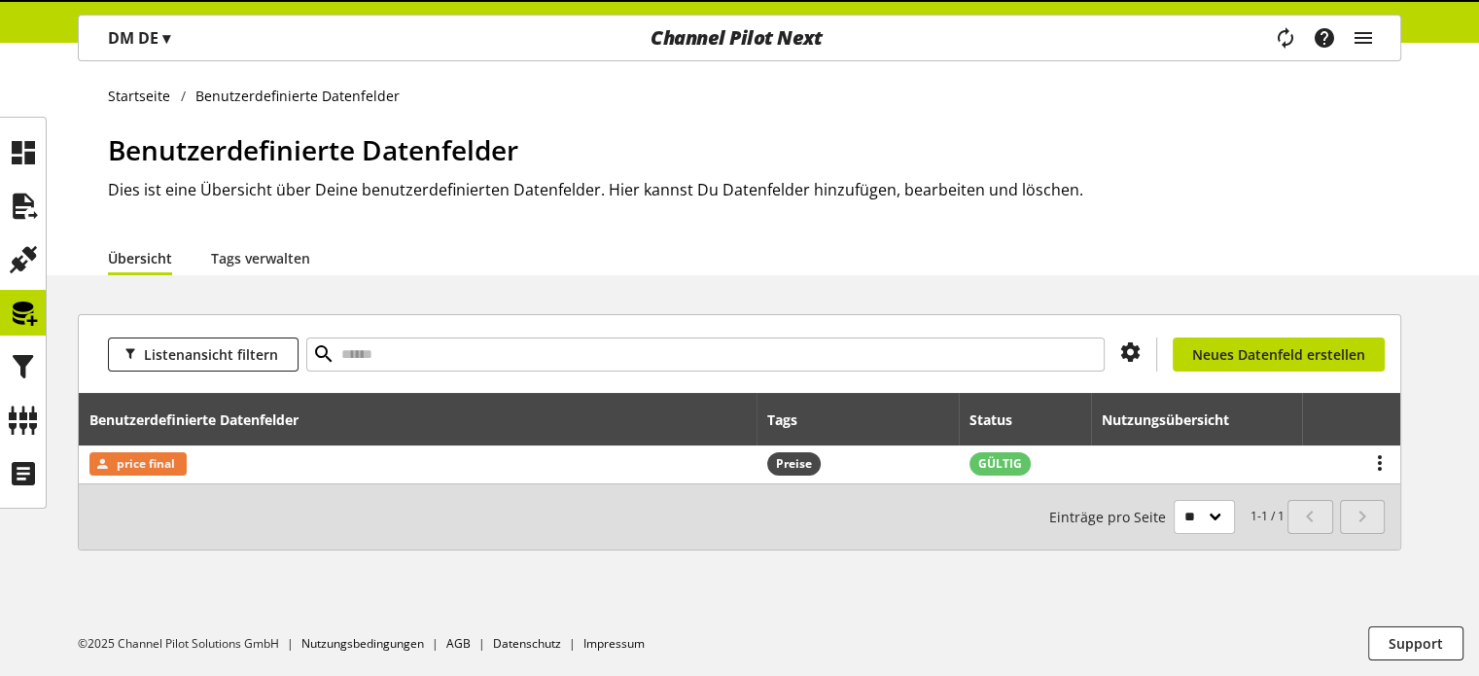
scroll to position [0, 0]
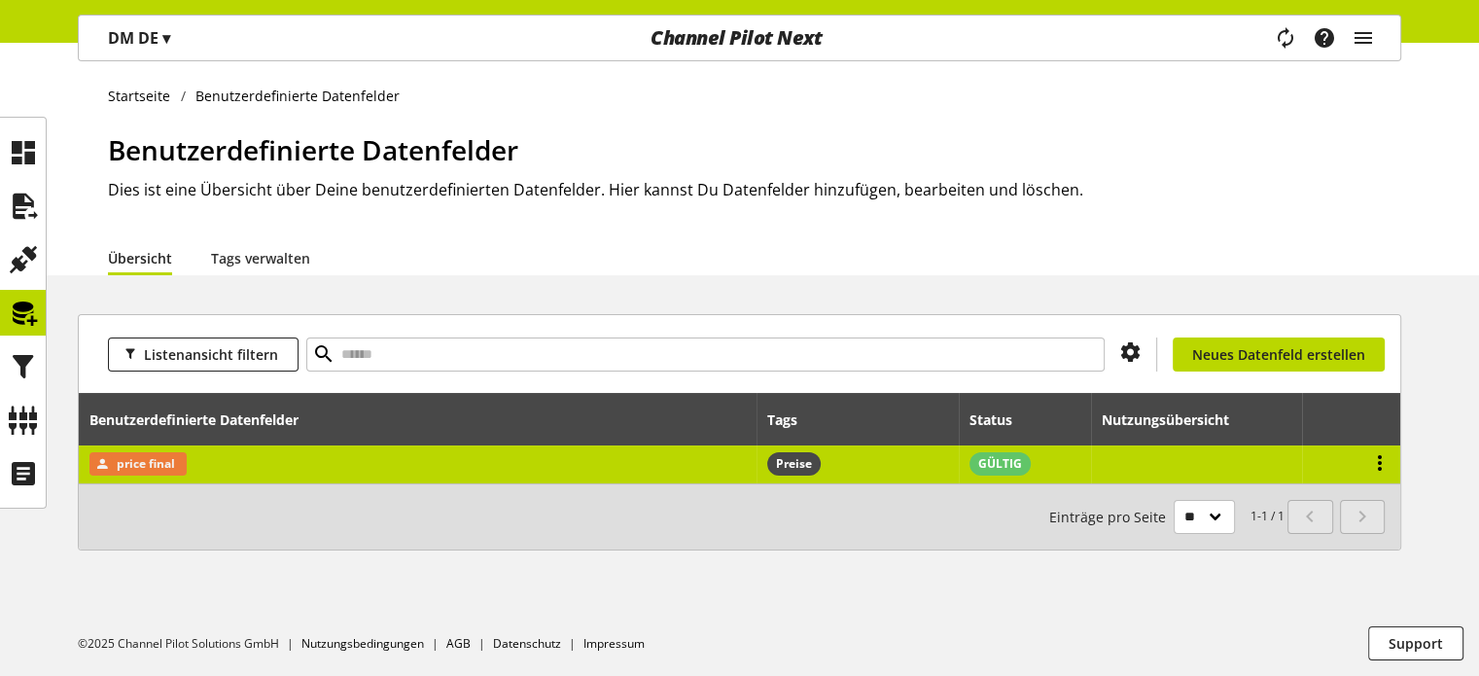
click at [1378, 458] on icon at bounding box center [1379, 462] width 23 height 35
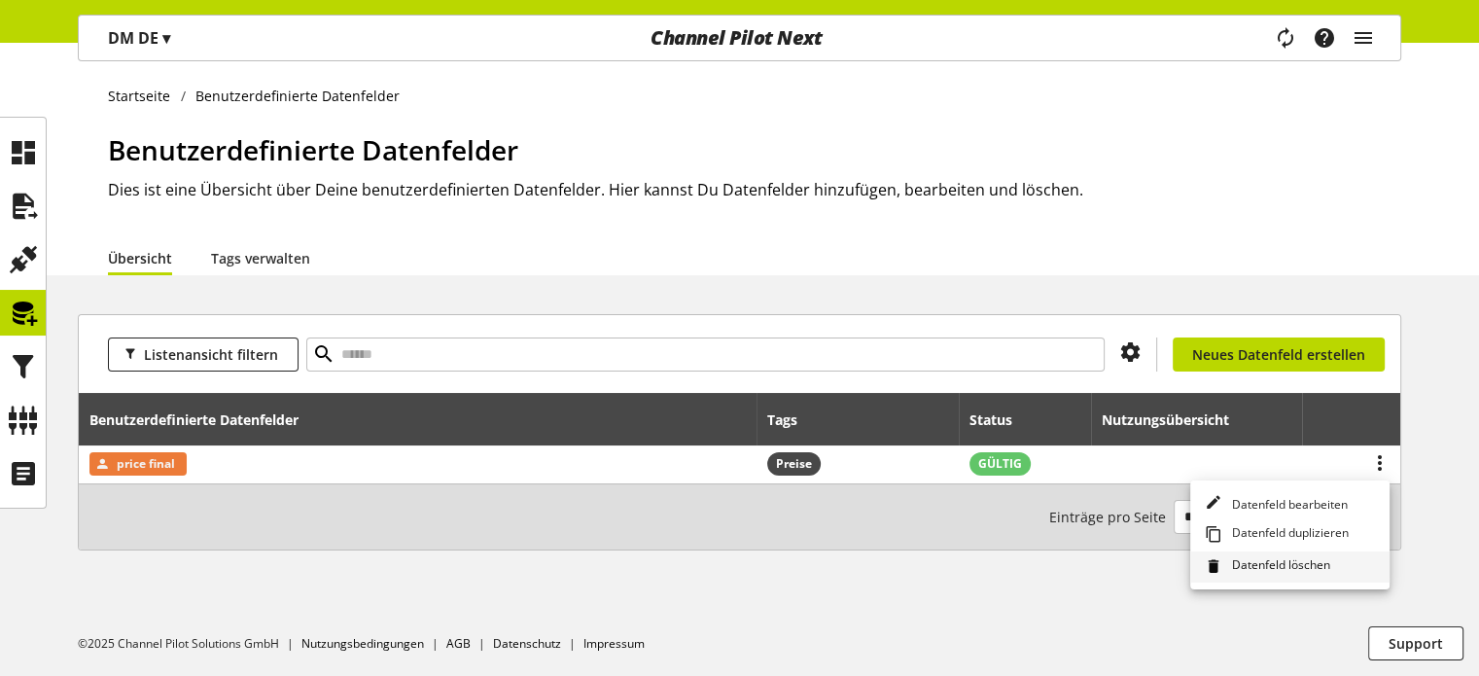
click at [1241, 559] on span "Datenfeld löschen" at bounding box center [1277, 566] width 106 height 21
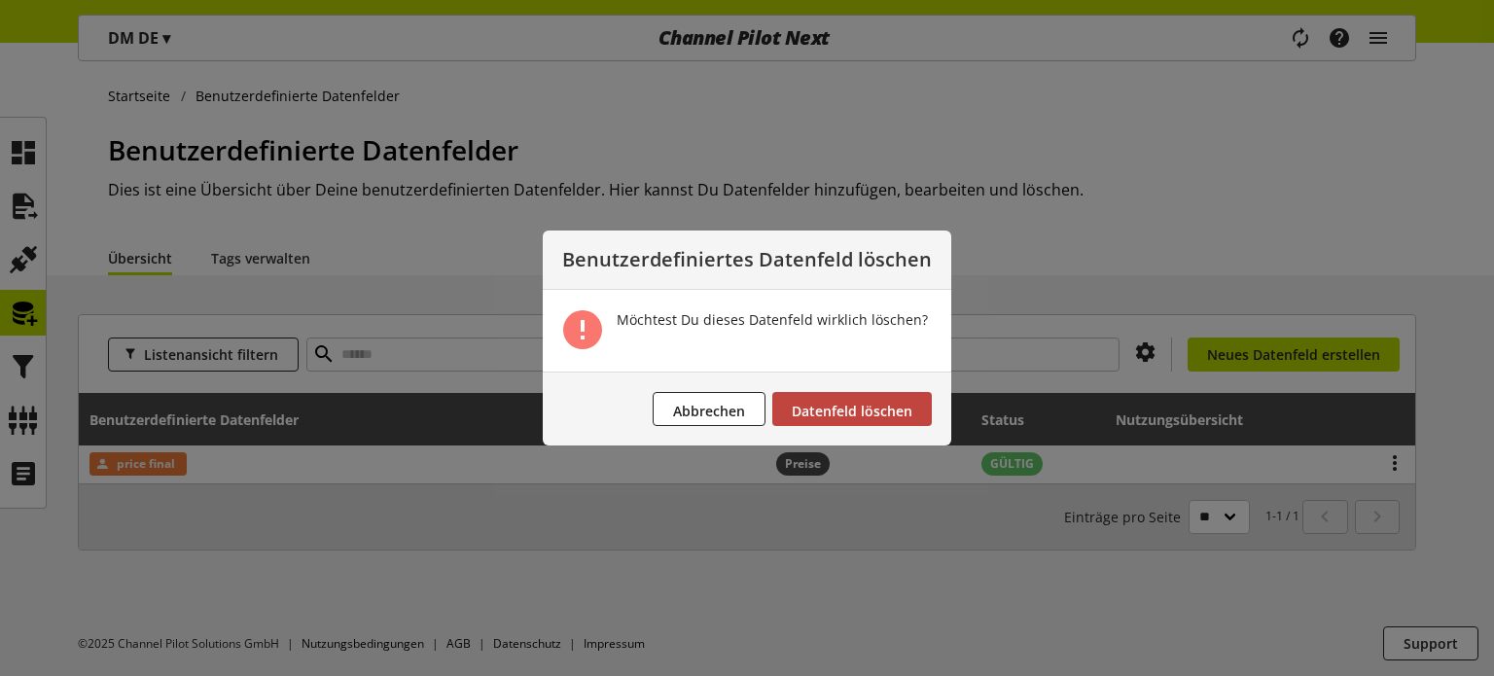
click at [899, 406] on span "Datenfeld löschen" at bounding box center [852, 411] width 121 height 18
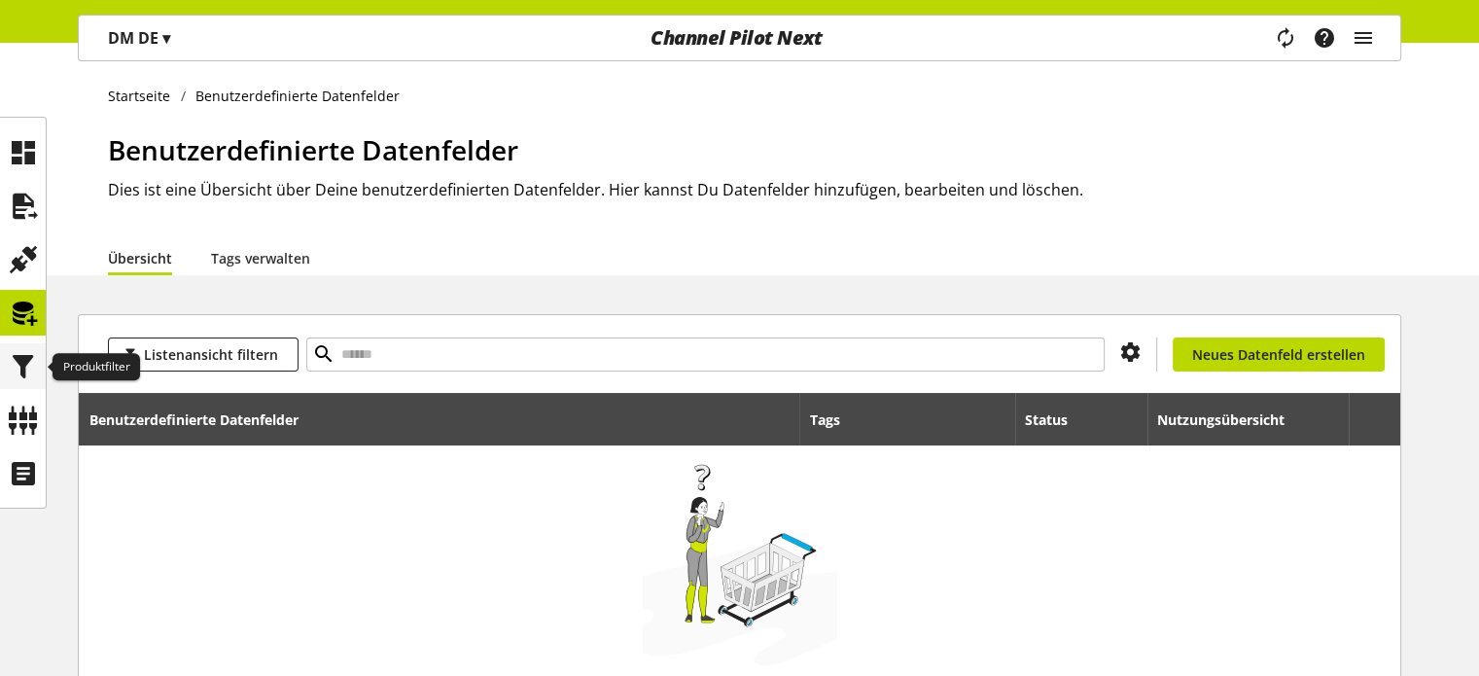
click at [24, 379] on icon at bounding box center [23, 366] width 31 height 39
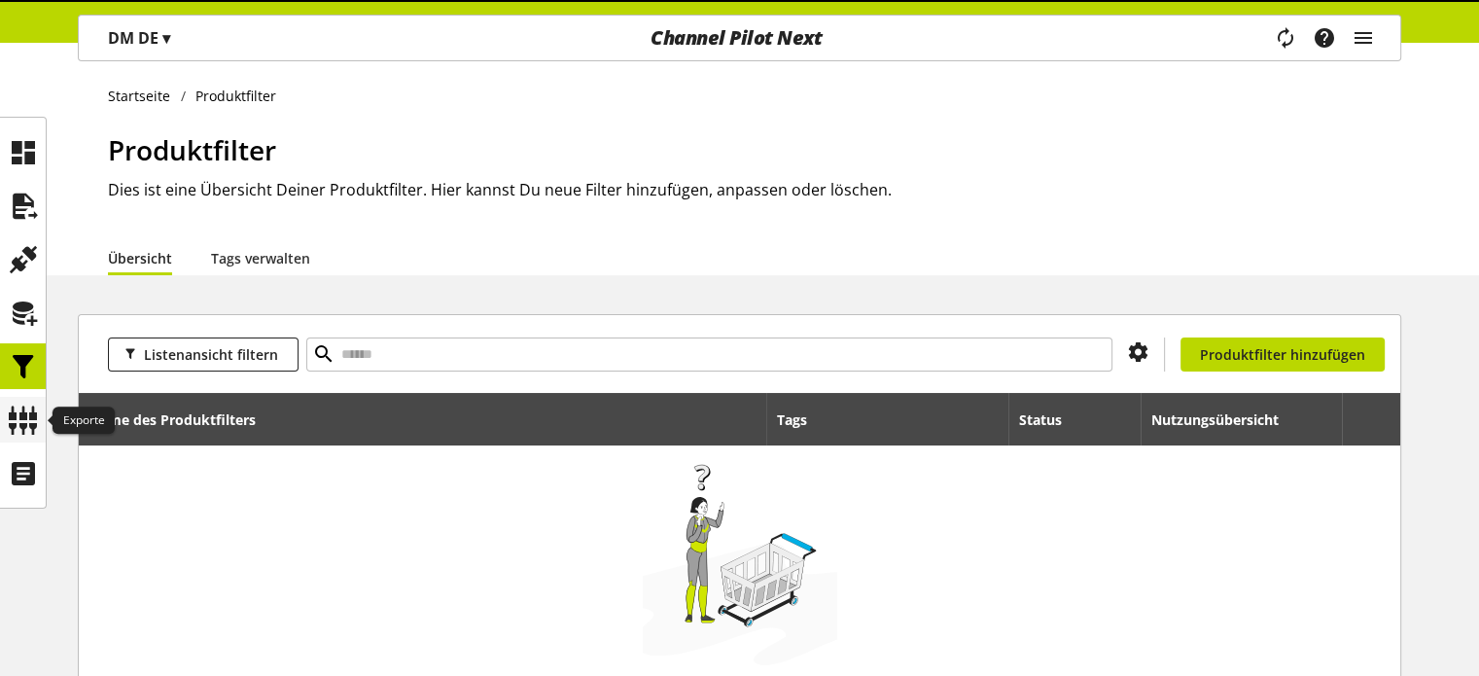
click at [23, 411] on icon at bounding box center [23, 420] width 31 height 39
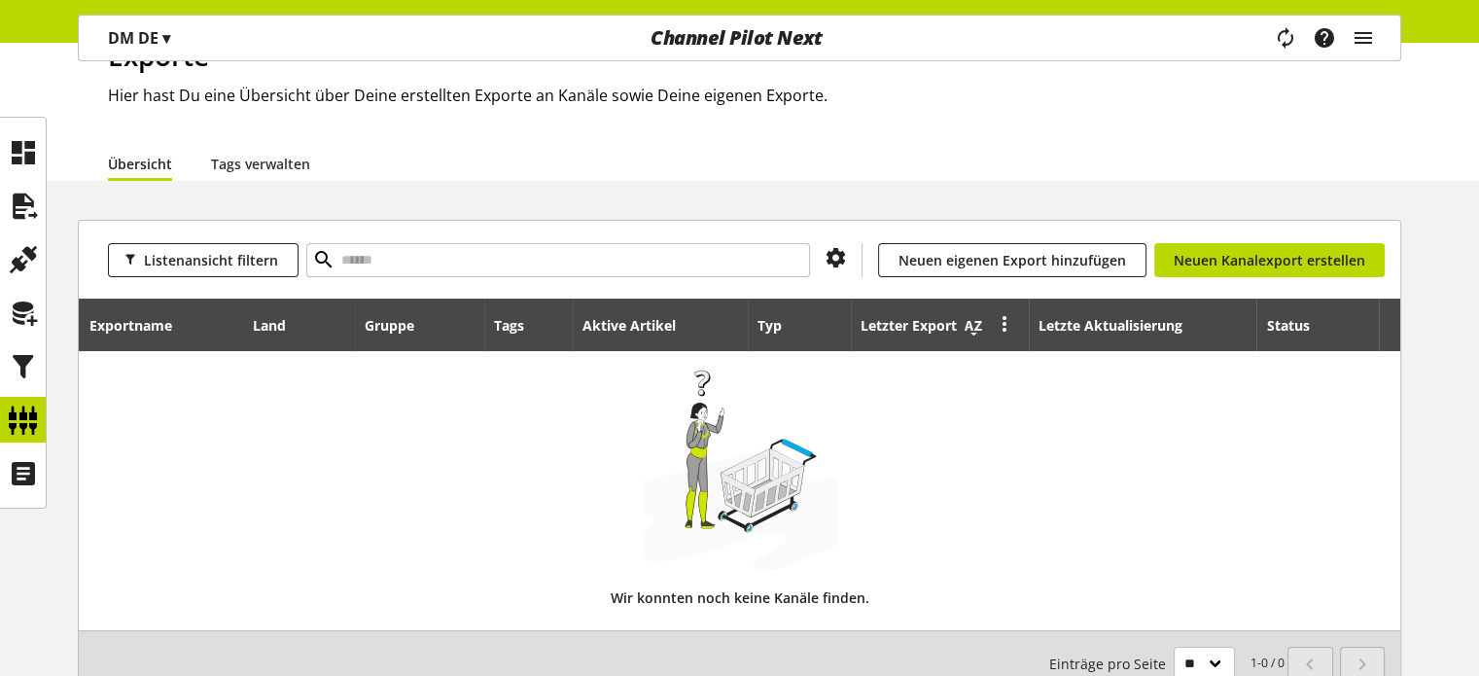
scroll to position [194, 0]
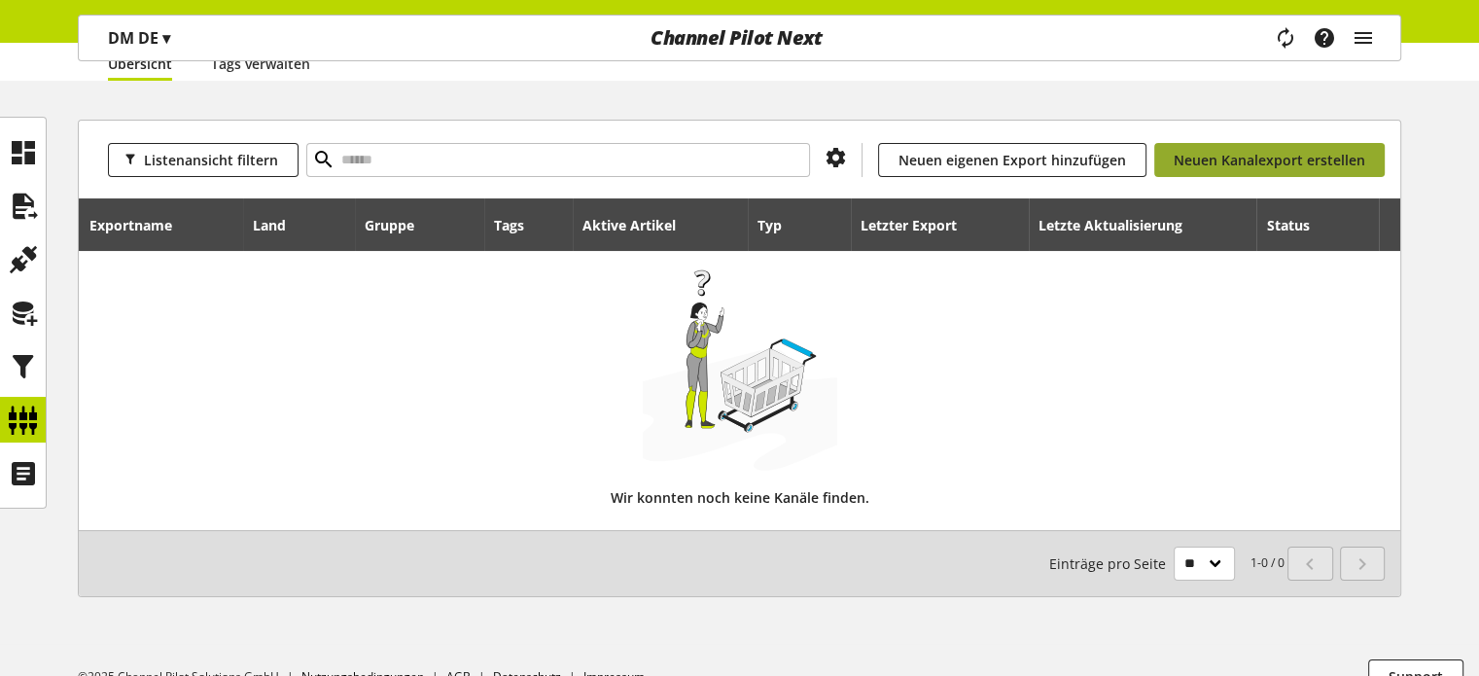
click at [1203, 151] on span "Neuen Kanalexport erstellen" at bounding box center [1270, 160] width 192 height 20
select select "**"
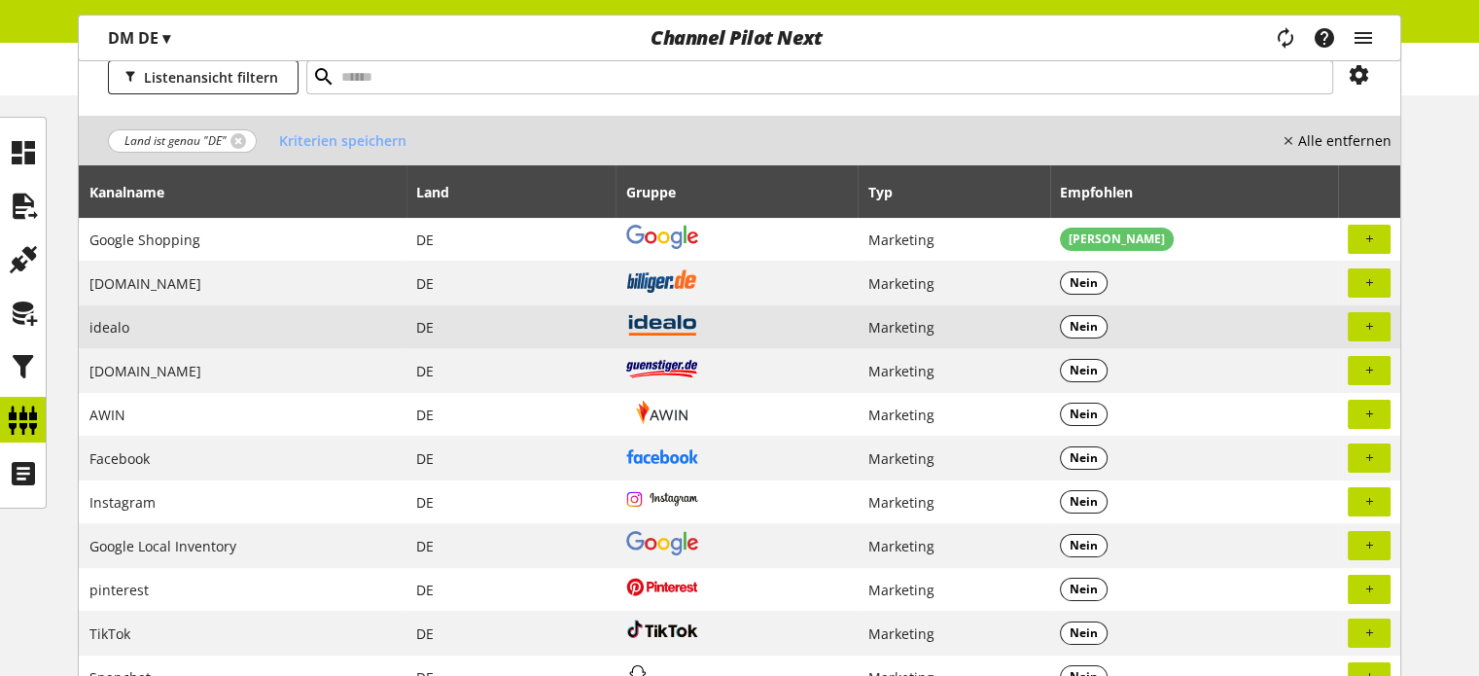
scroll to position [194, 0]
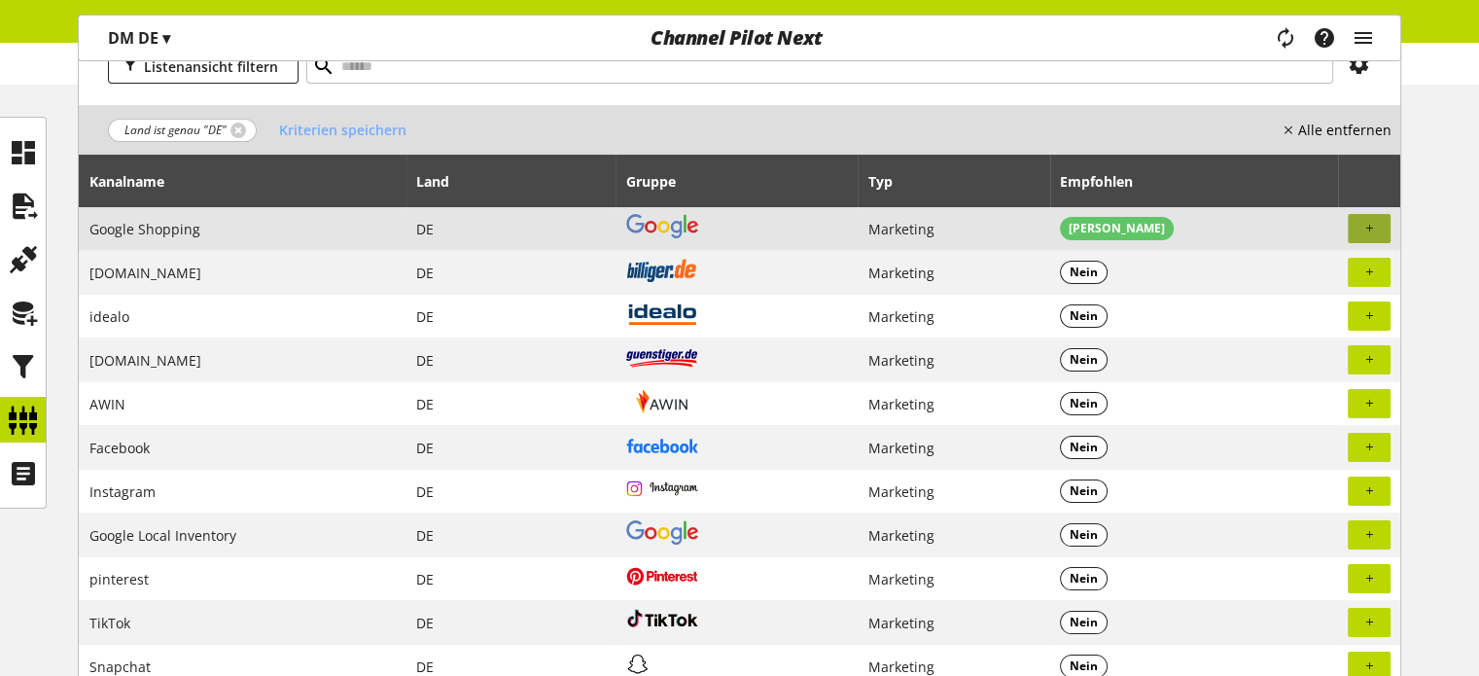
click at [1369, 227] on icon "button" at bounding box center [1369, 229] width 12 height 18
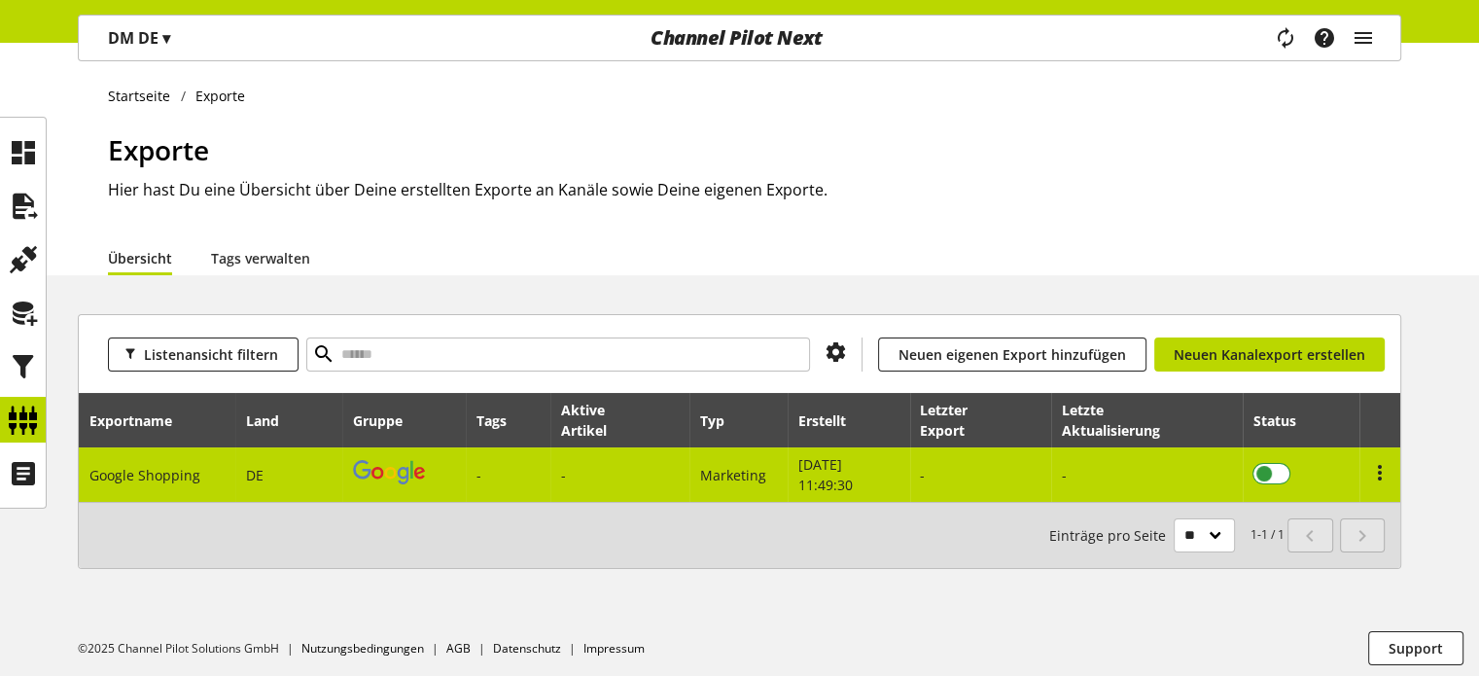
click at [1273, 466] on span at bounding box center [1272, 473] width 38 height 21
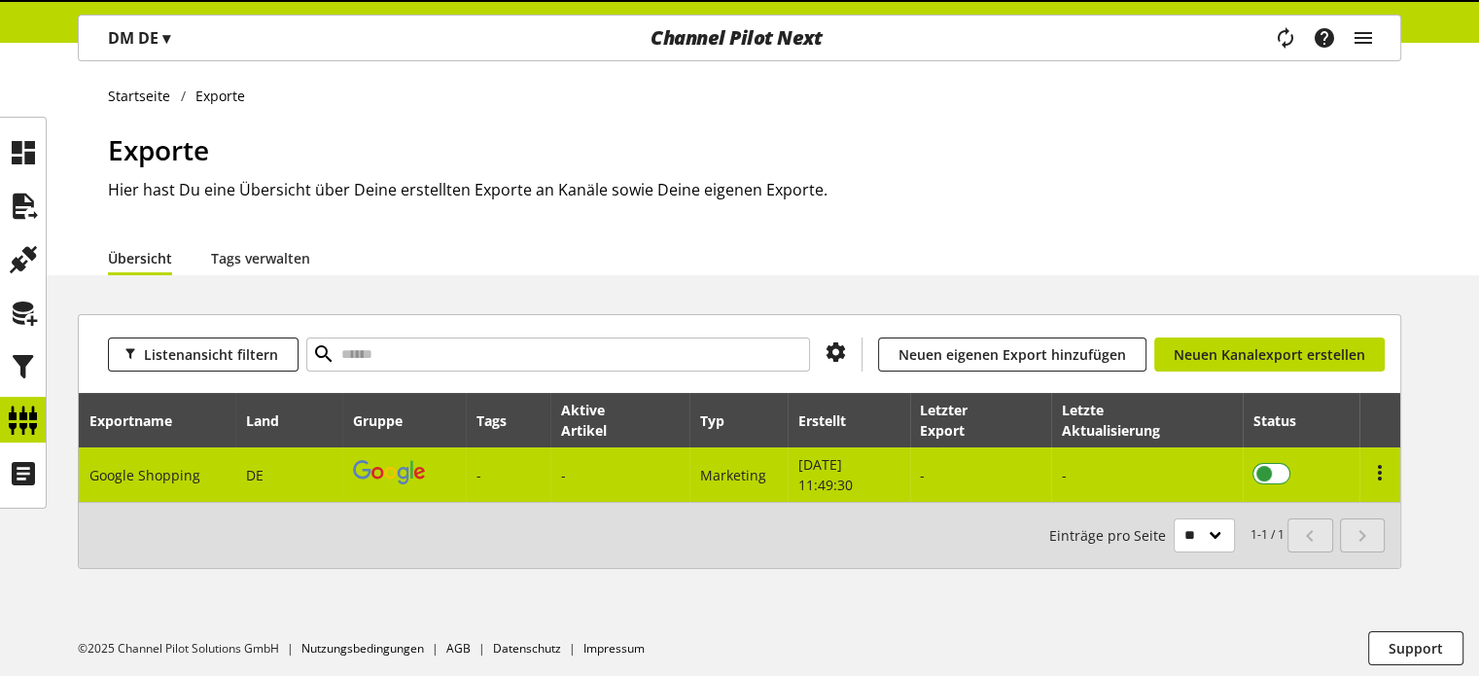
click at [1263, 475] on span at bounding box center [1272, 473] width 38 height 21
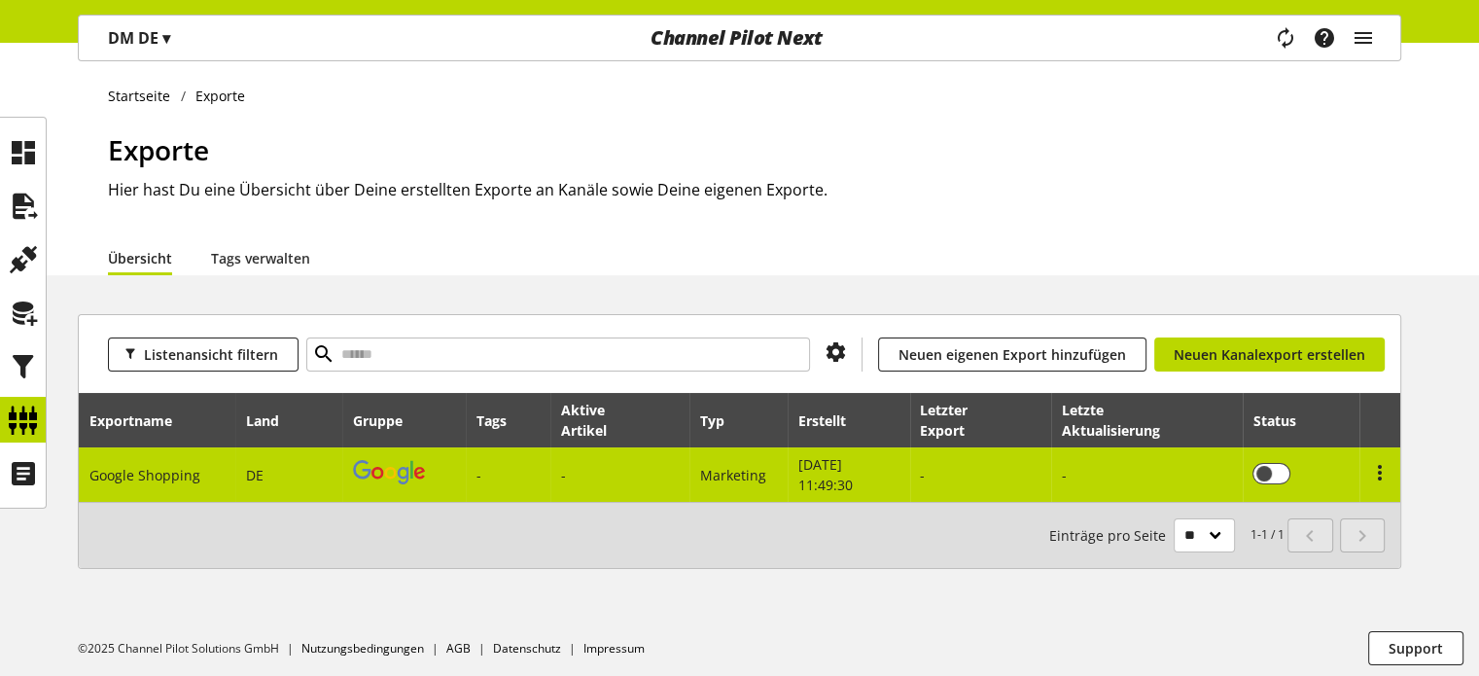
click at [587, 468] on td "-" at bounding box center [619, 474] width 139 height 54
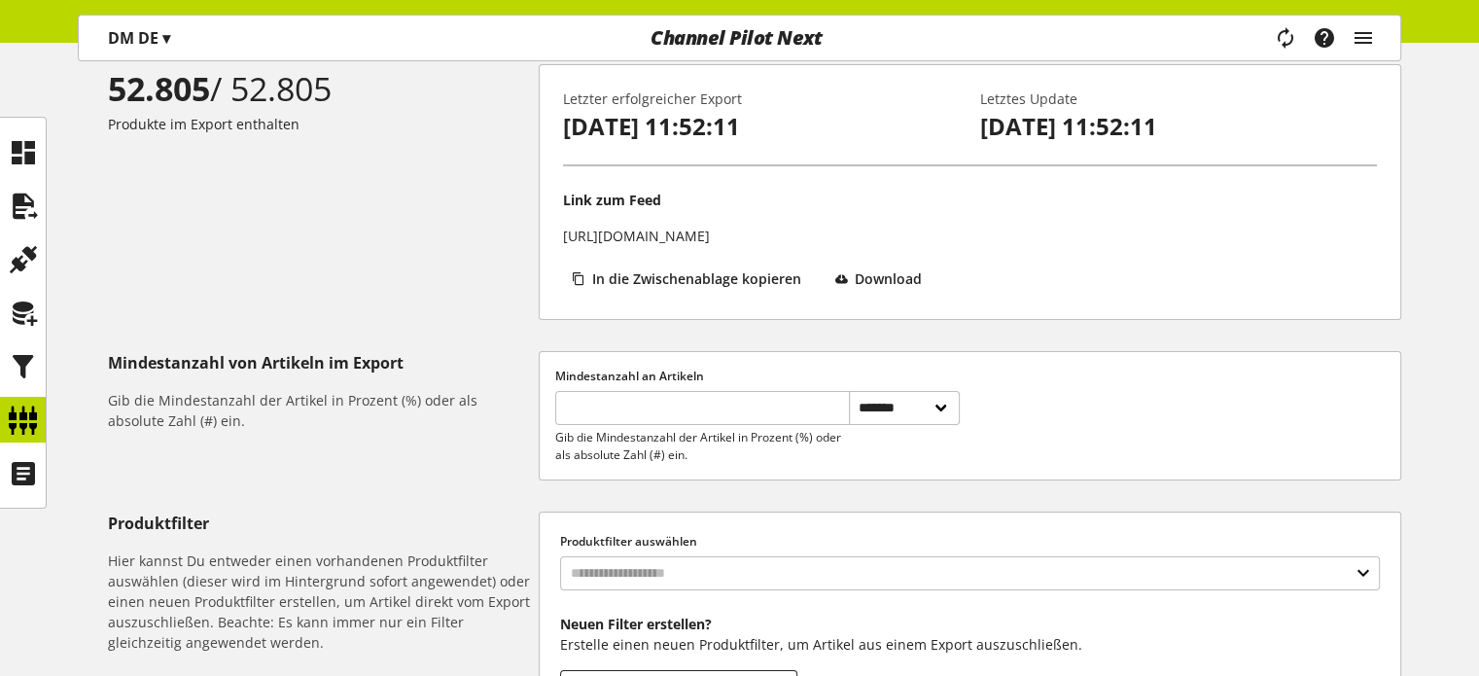
scroll to position [292, 0]
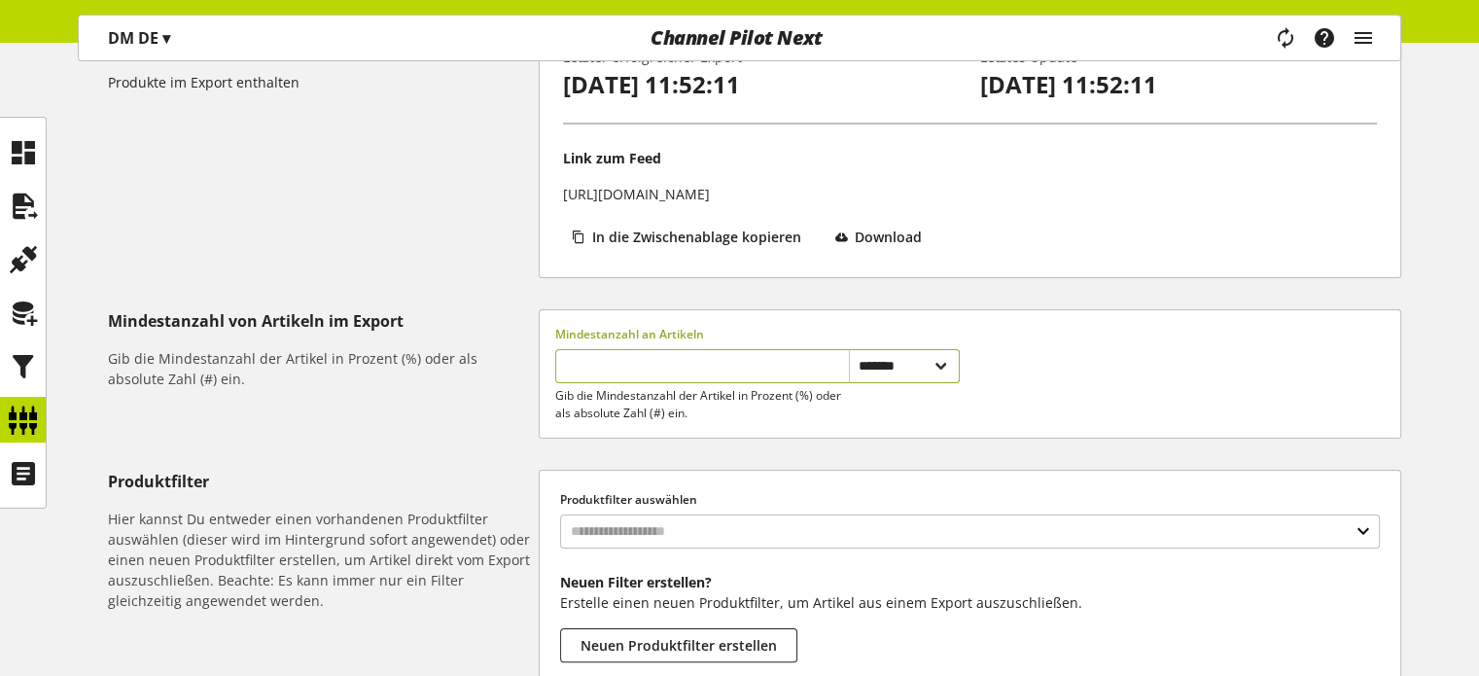
click at [854, 364] on select "**********" at bounding box center [905, 366] width 112 height 34
click at [849, 349] on select "**********" at bounding box center [905, 366] width 112 height 34
click at [672, 365] on input "*" at bounding box center [702, 366] width 294 height 34
click at [883, 357] on select "**********" at bounding box center [905, 366] width 112 height 34
select select "********"
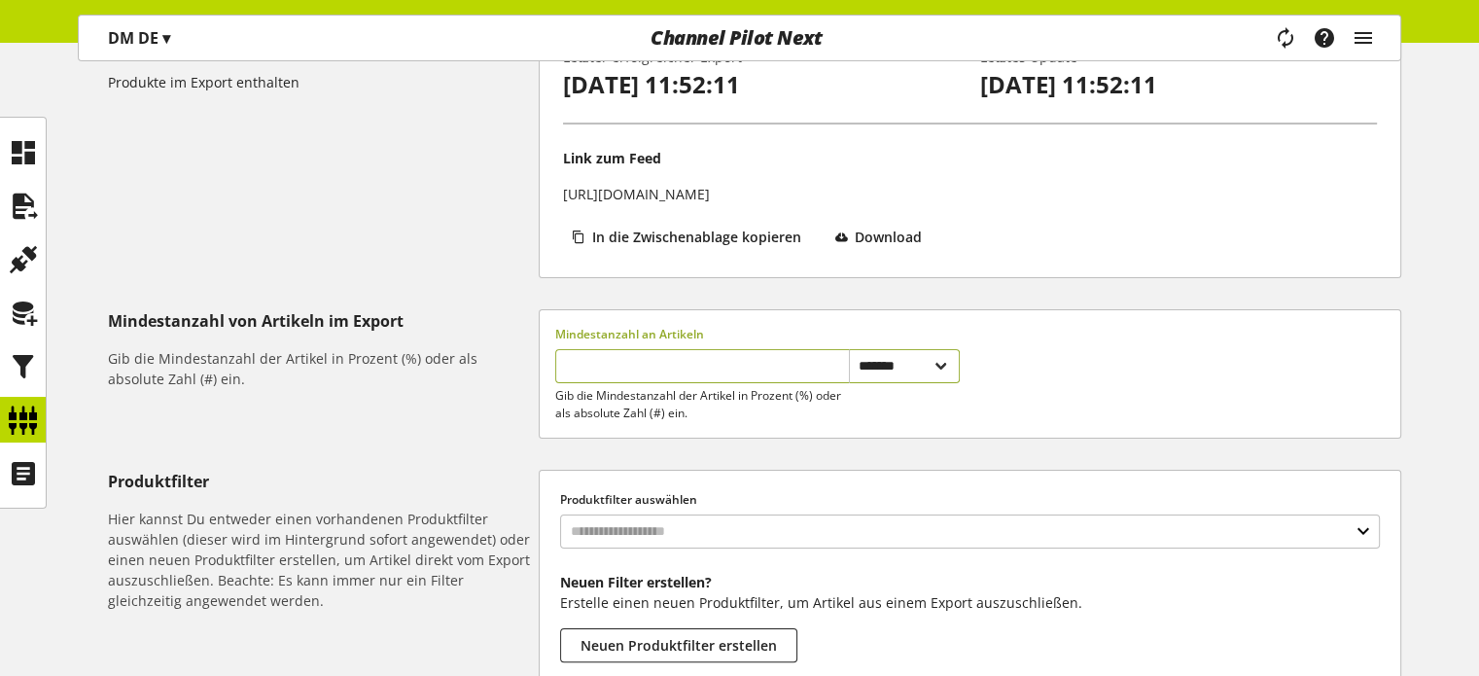
click at [849, 349] on select "**********" at bounding box center [905, 366] width 112 height 34
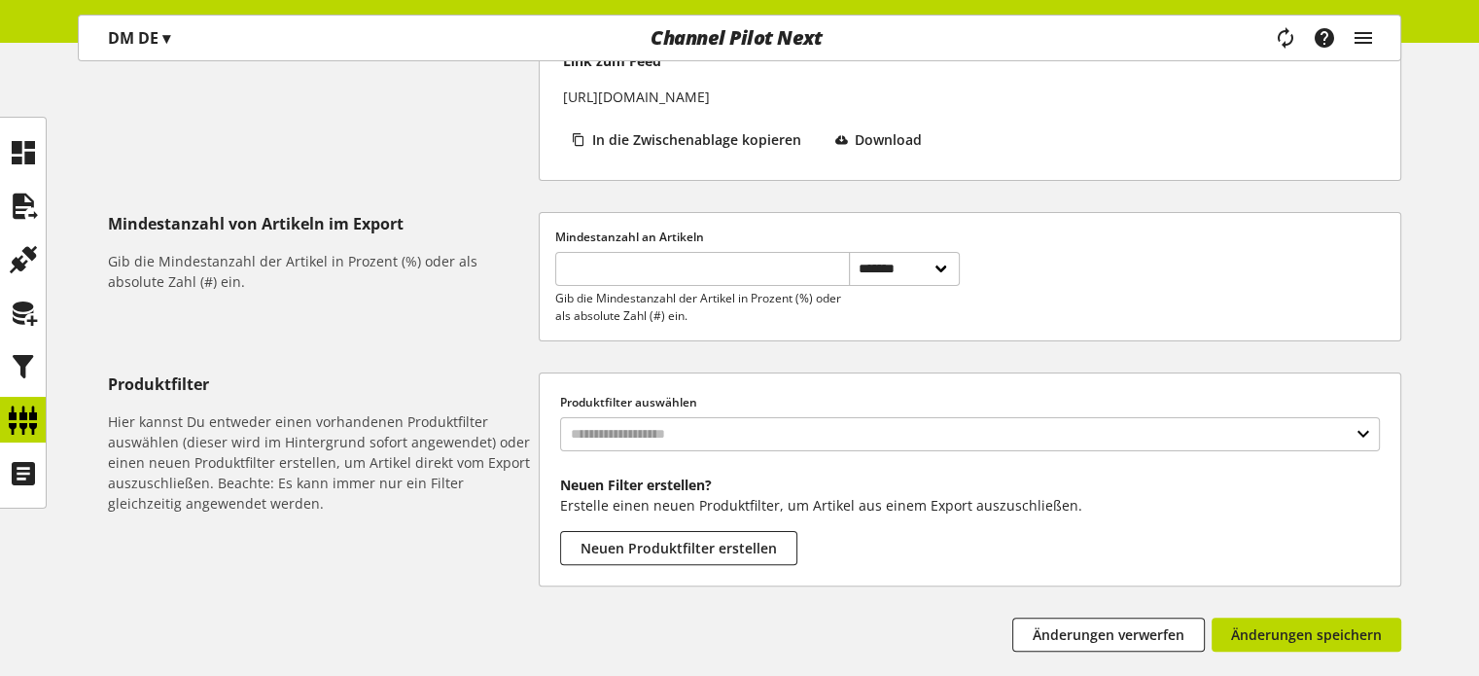
click at [395, 367] on div "**********" at bounding box center [739, 327] width 1479 height 804
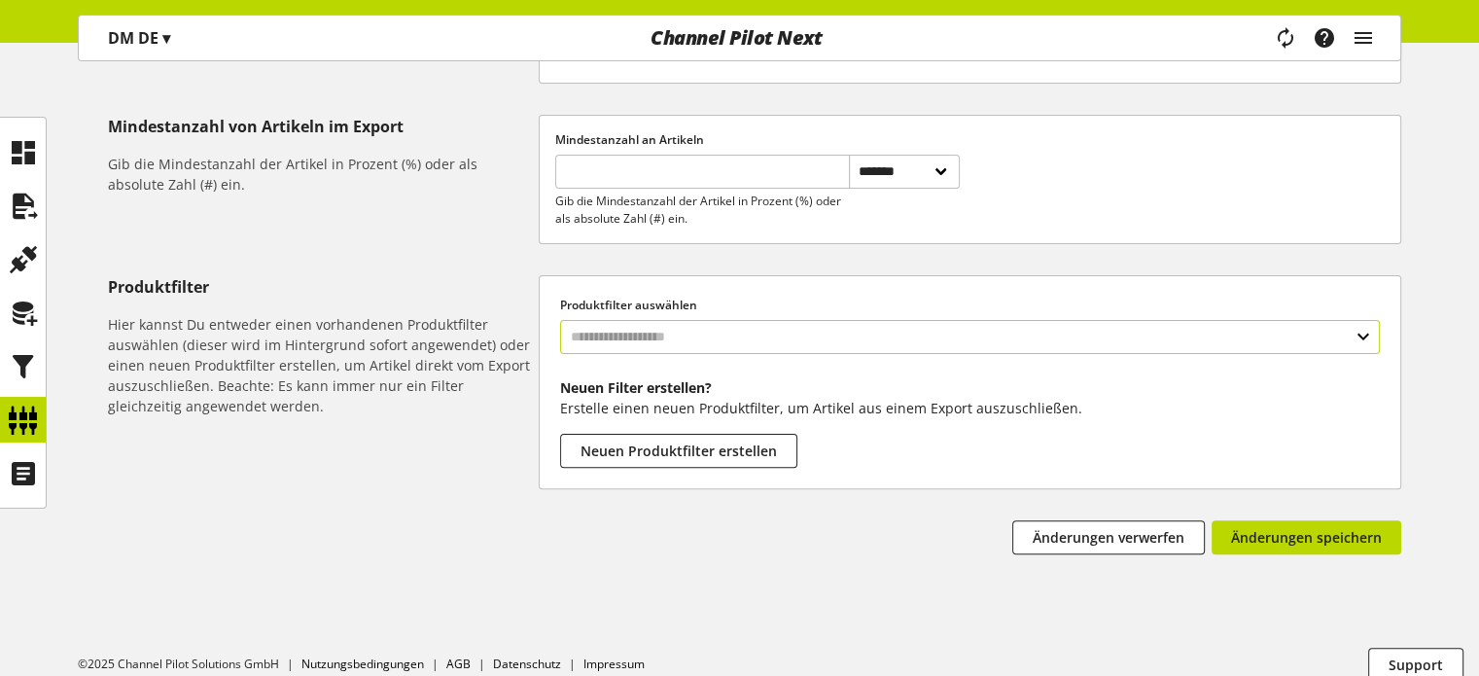
click at [606, 345] on input "text" at bounding box center [970, 337] width 820 height 34
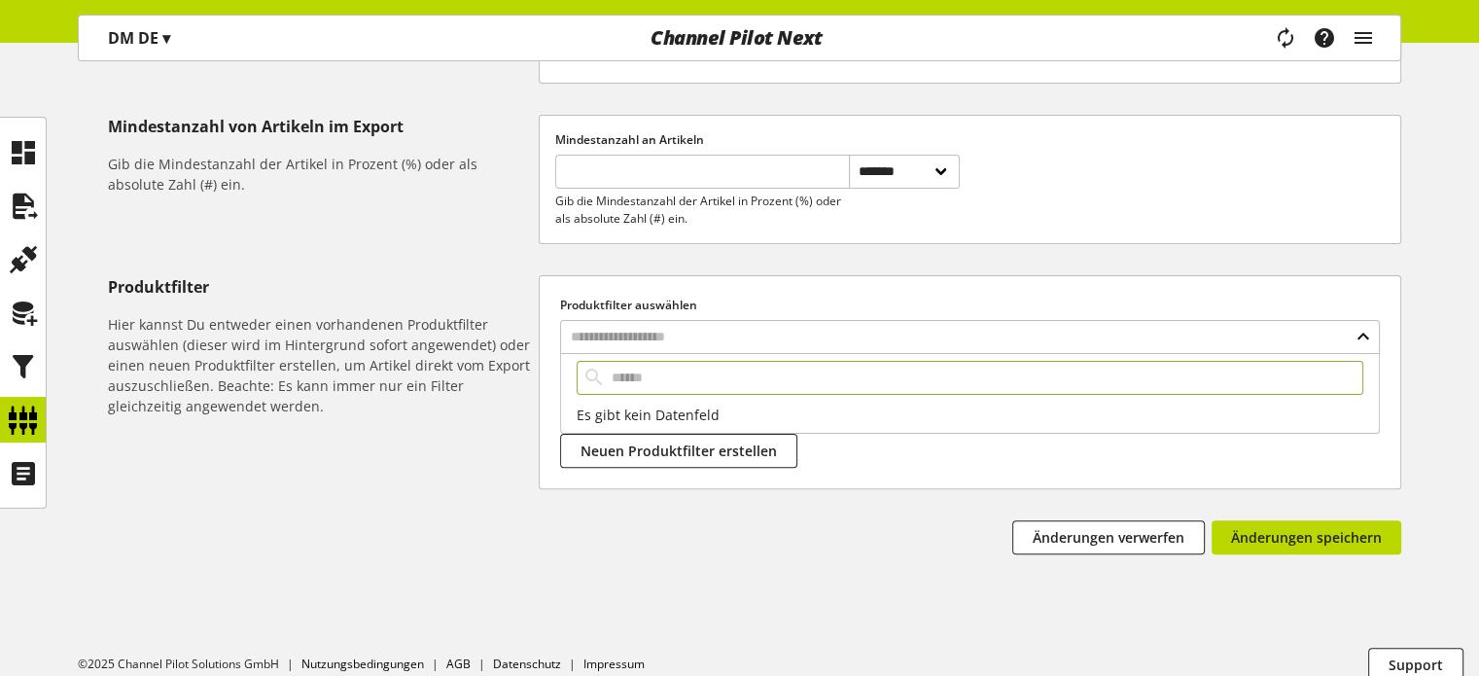
click at [440, 340] on h6 "Hier kannst Du entweder einen vorhandenen Produktfilter auswählen (dieser wird …" at bounding box center [319, 365] width 423 height 102
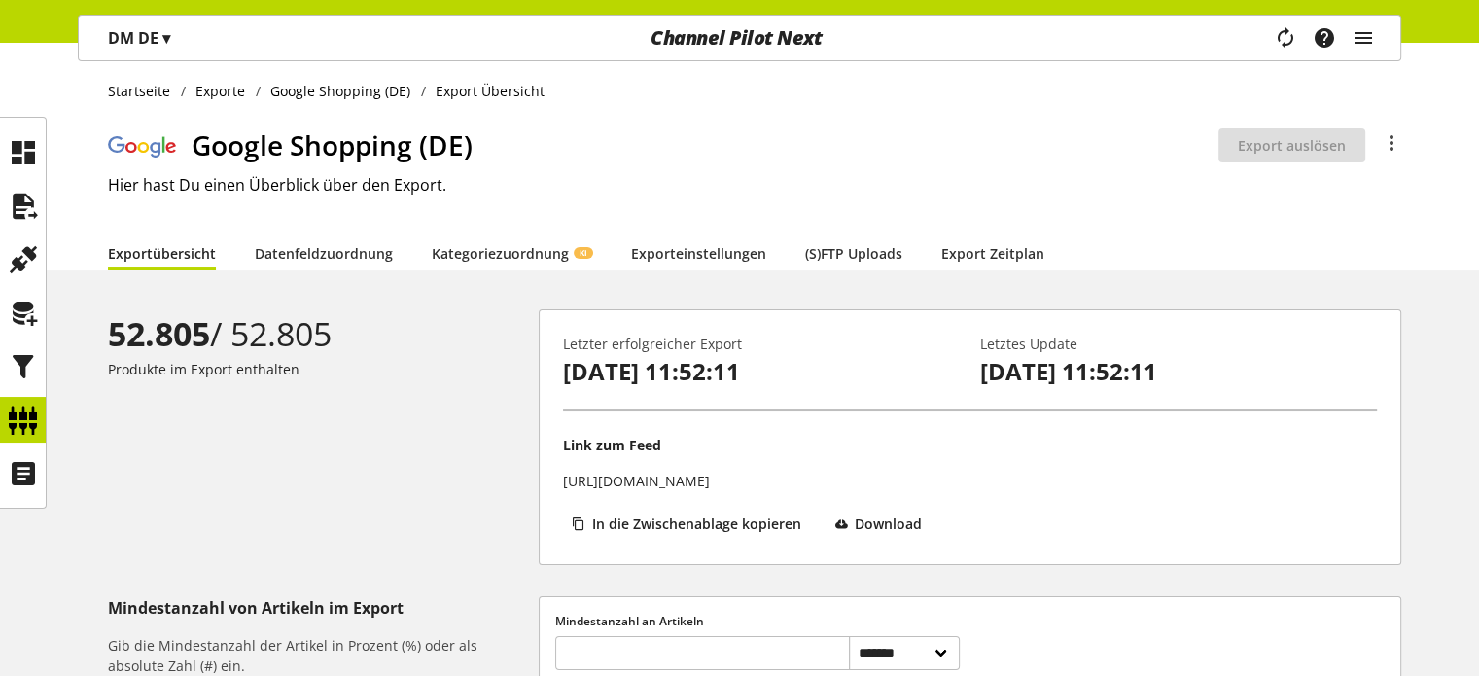
scroll to position [0, 0]
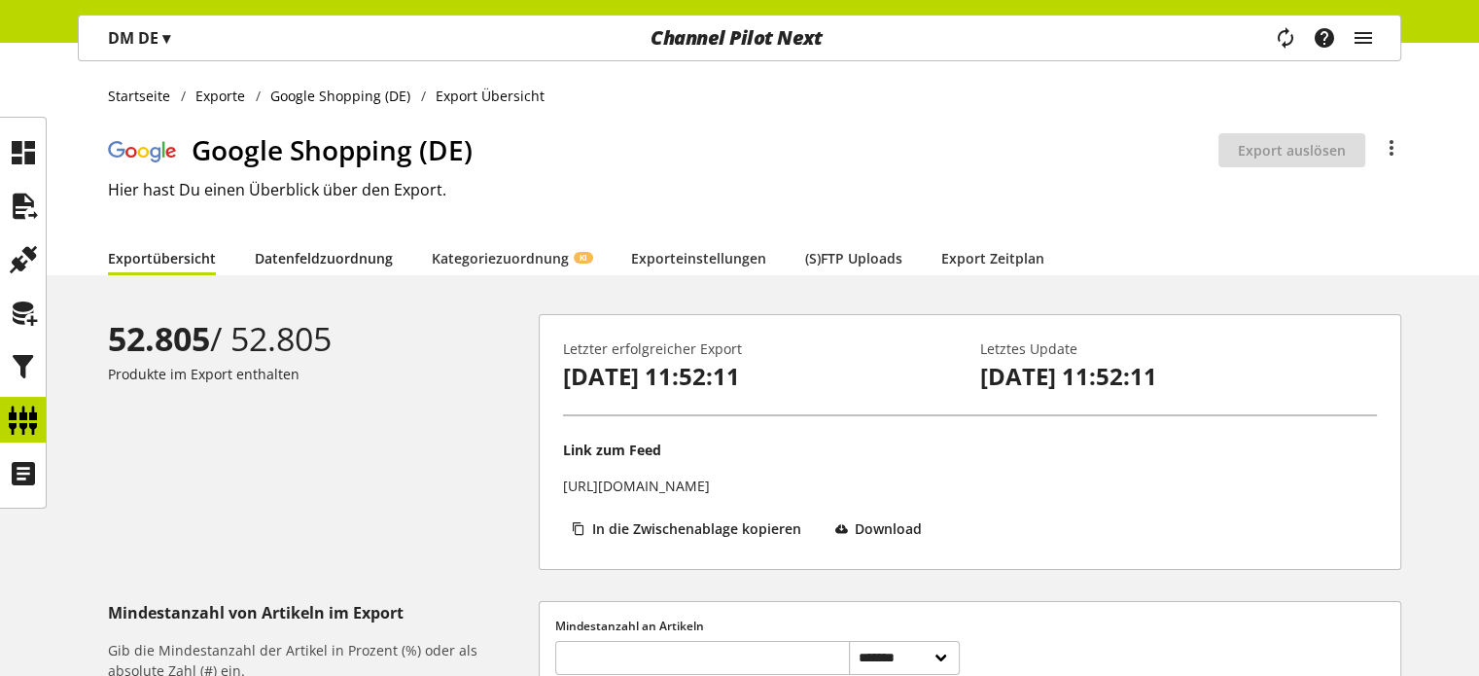
click at [341, 262] on link "Datenfeldzuordnung" at bounding box center [324, 258] width 138 height 20
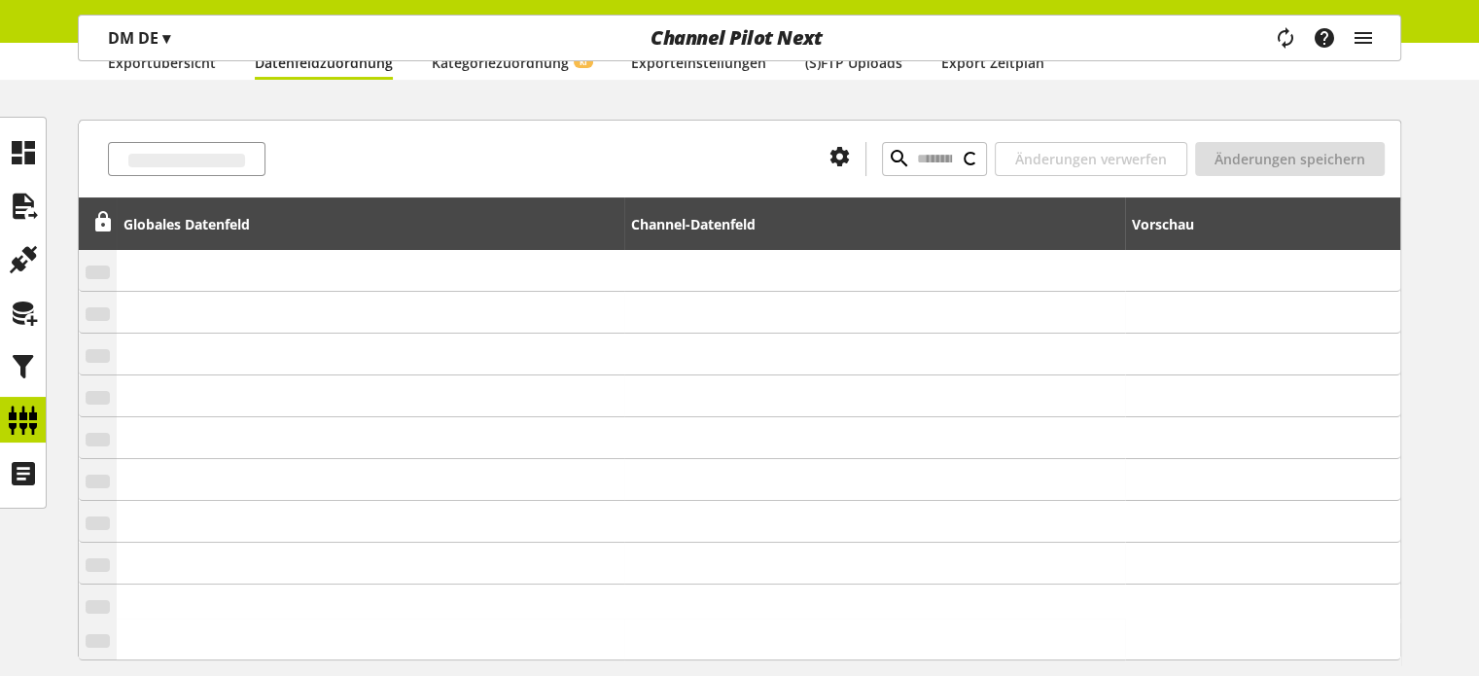
scroll to position [292, 0]
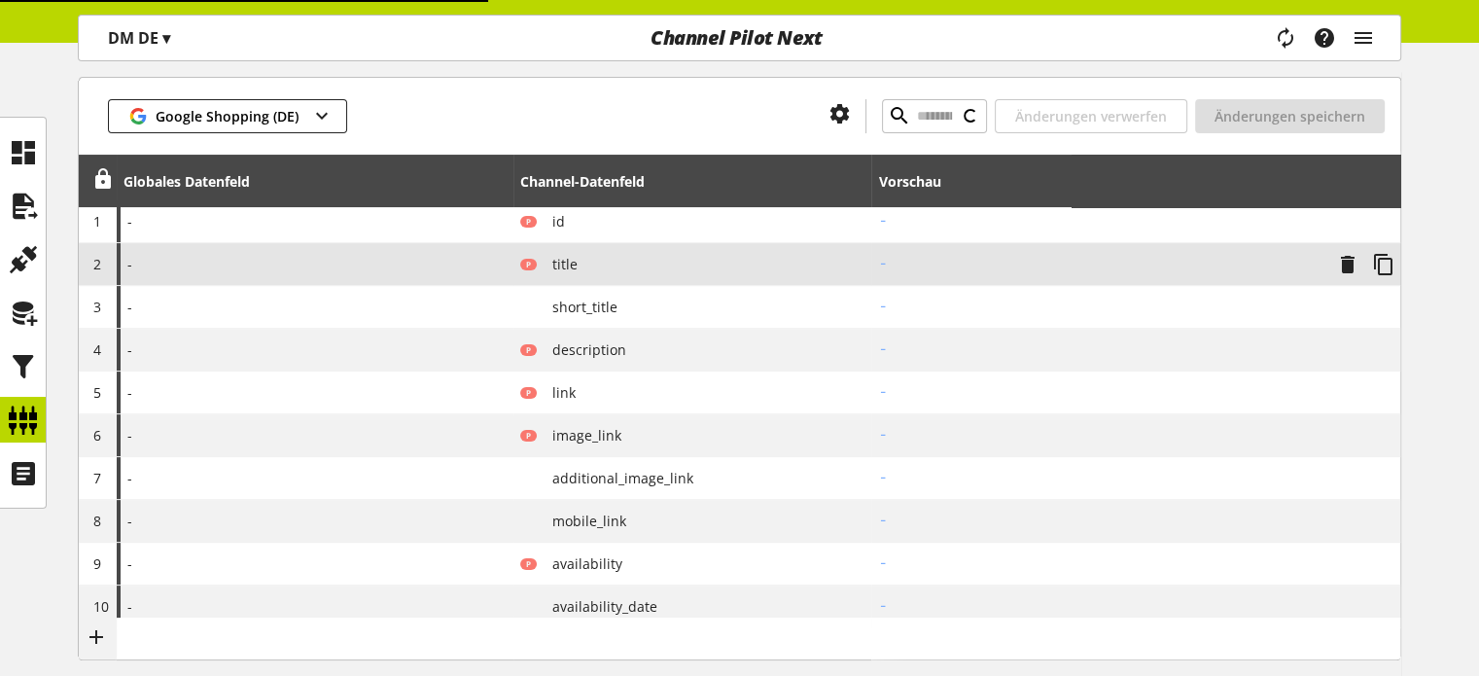
type input "**********"
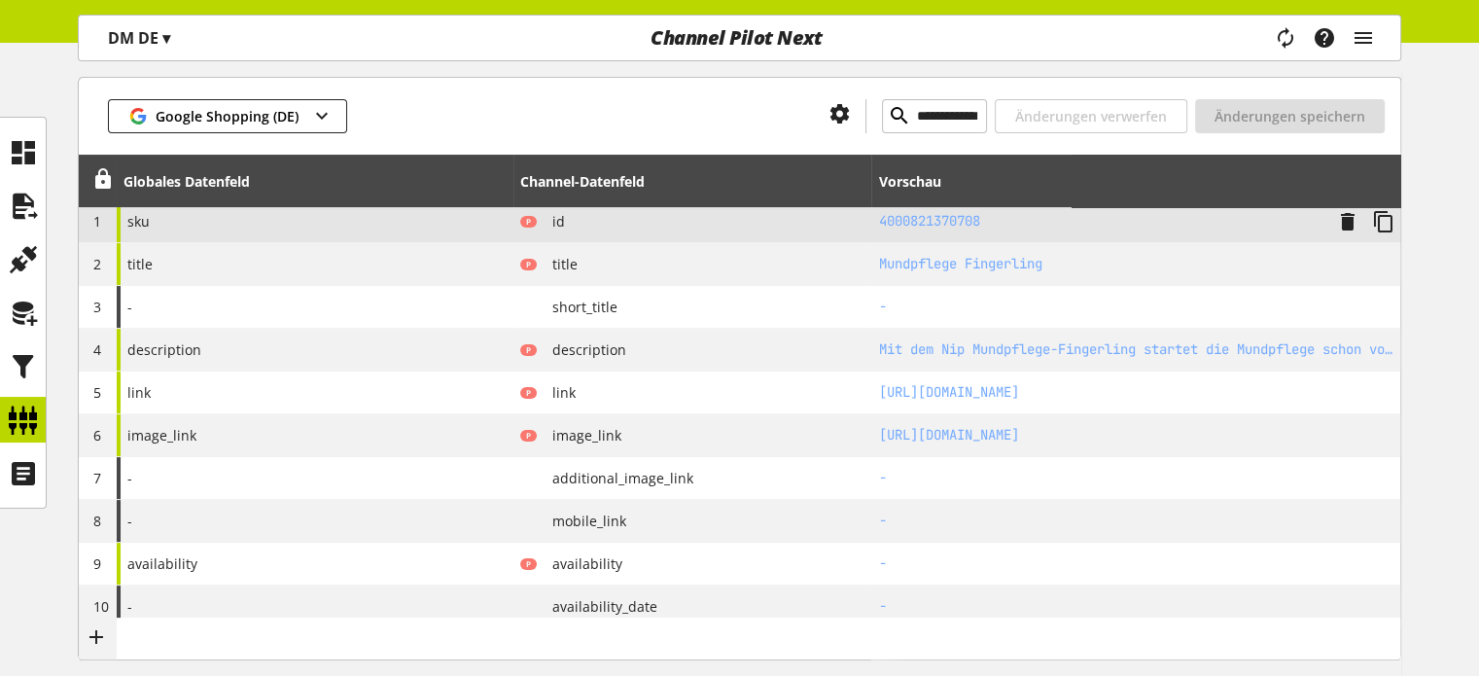
click at [909, 224] on h2 "4000821370708" at bounding box center [1099, 221] width 443 height 20
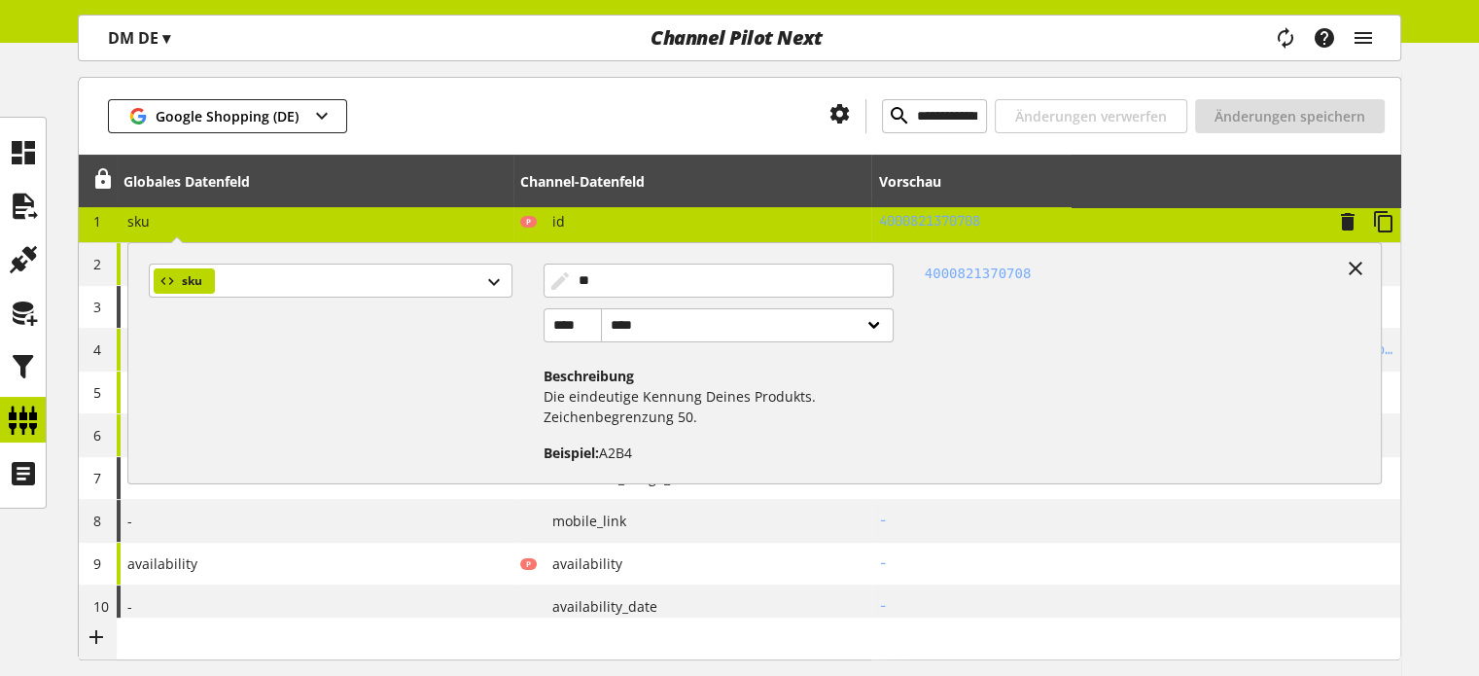
click at [965, 275] on div "4000821370708" at bounding box center [1135, 355] width 482 height 215
copy div "4000821370708"
click at [1346, 260] on icon at bounding box center [1355, 268] width 23 height 35
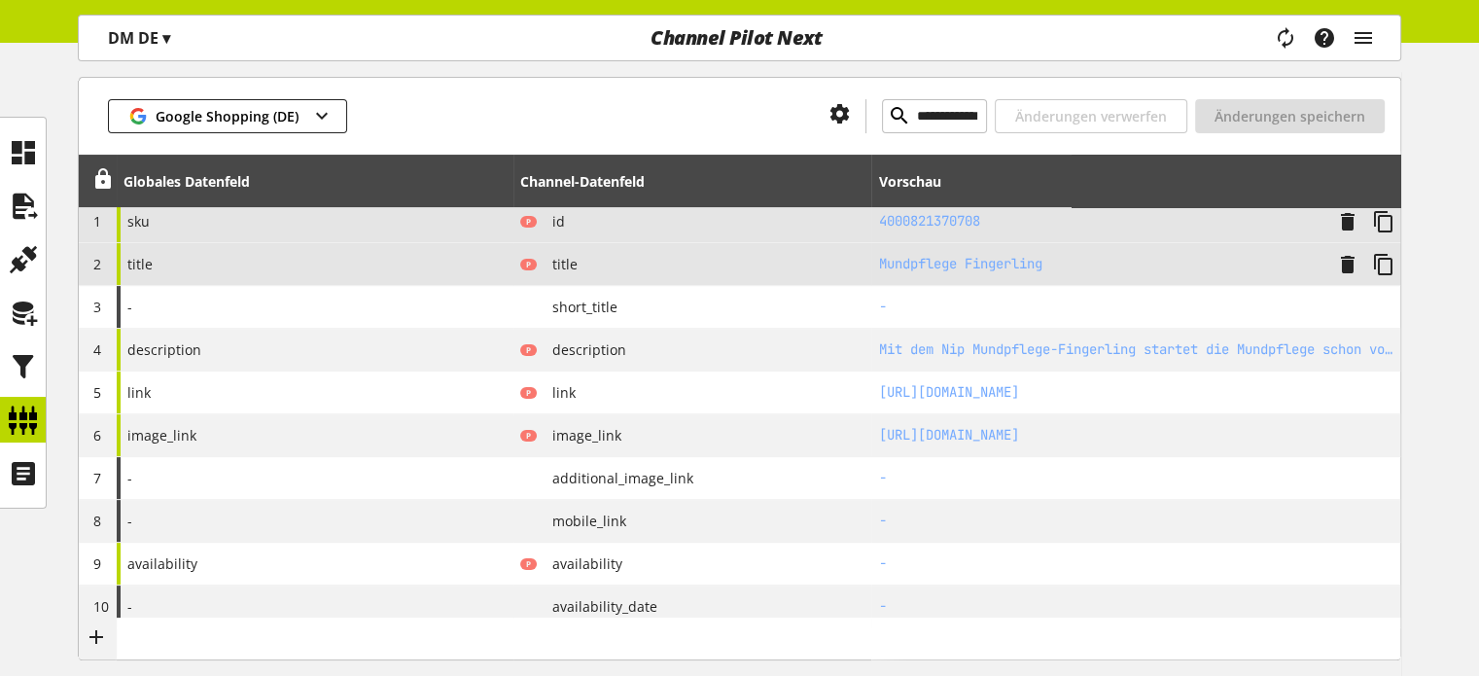
click at [394, 265] on div "title" at bounding box center [315, 264] width 397 height 42
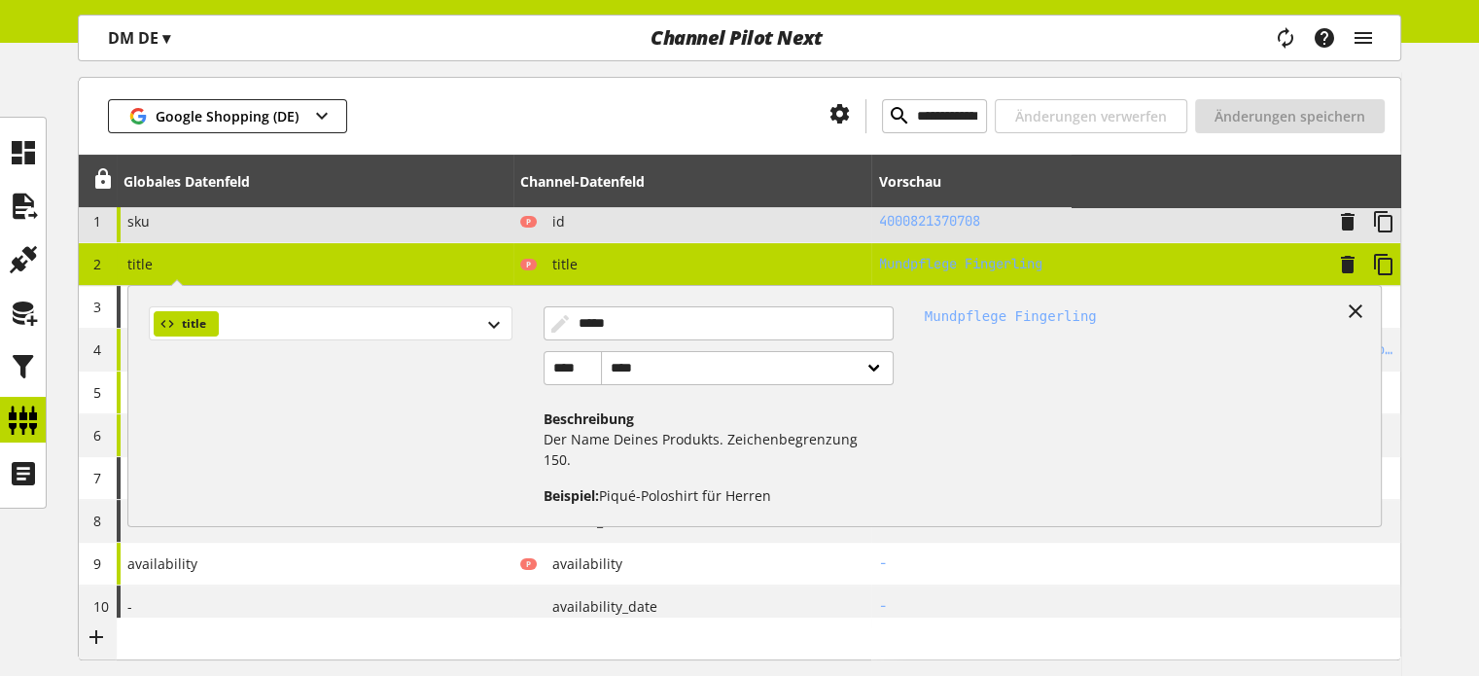
click at [308, 328] on div "title" at bounding box center [330, 323] width 363 height 34
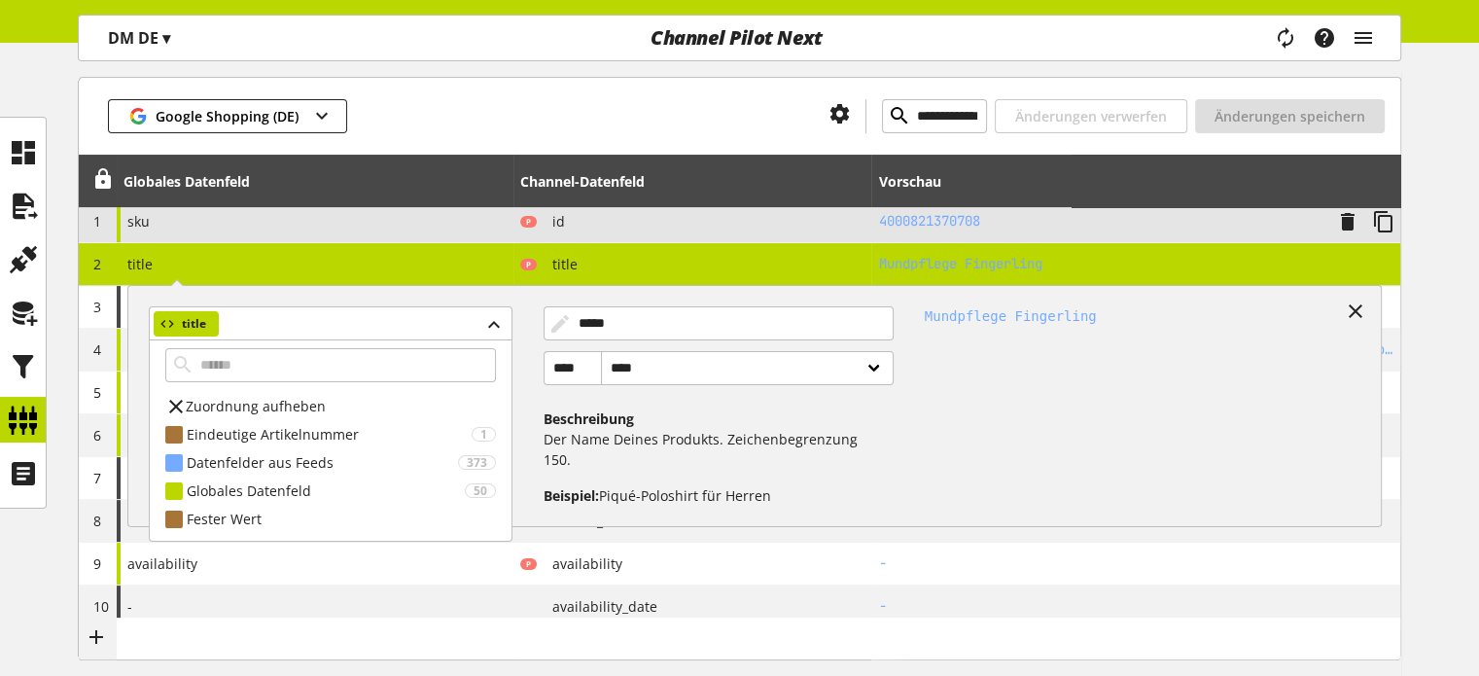
click at [560, 123] on div at bounding box center [580, 116] width 467 height 34
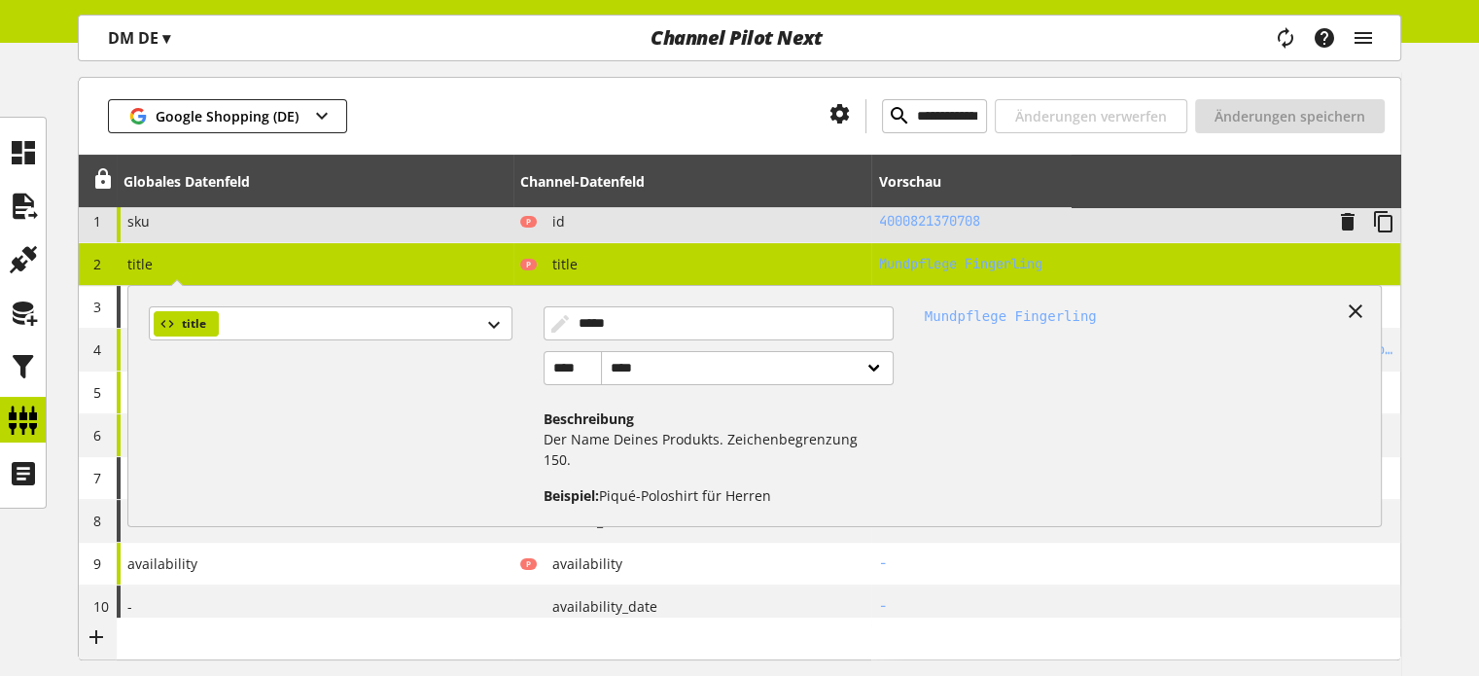
click at [685, 77] on div "**********" at bounding box center [740, 116] width 1322 height 78
click at [567, 77] on div "**********" at bounding box center [740, 116] width 1322 height 78
click at [1348, 302] on icon at bounding box center [1355, 311] width 23 height 35
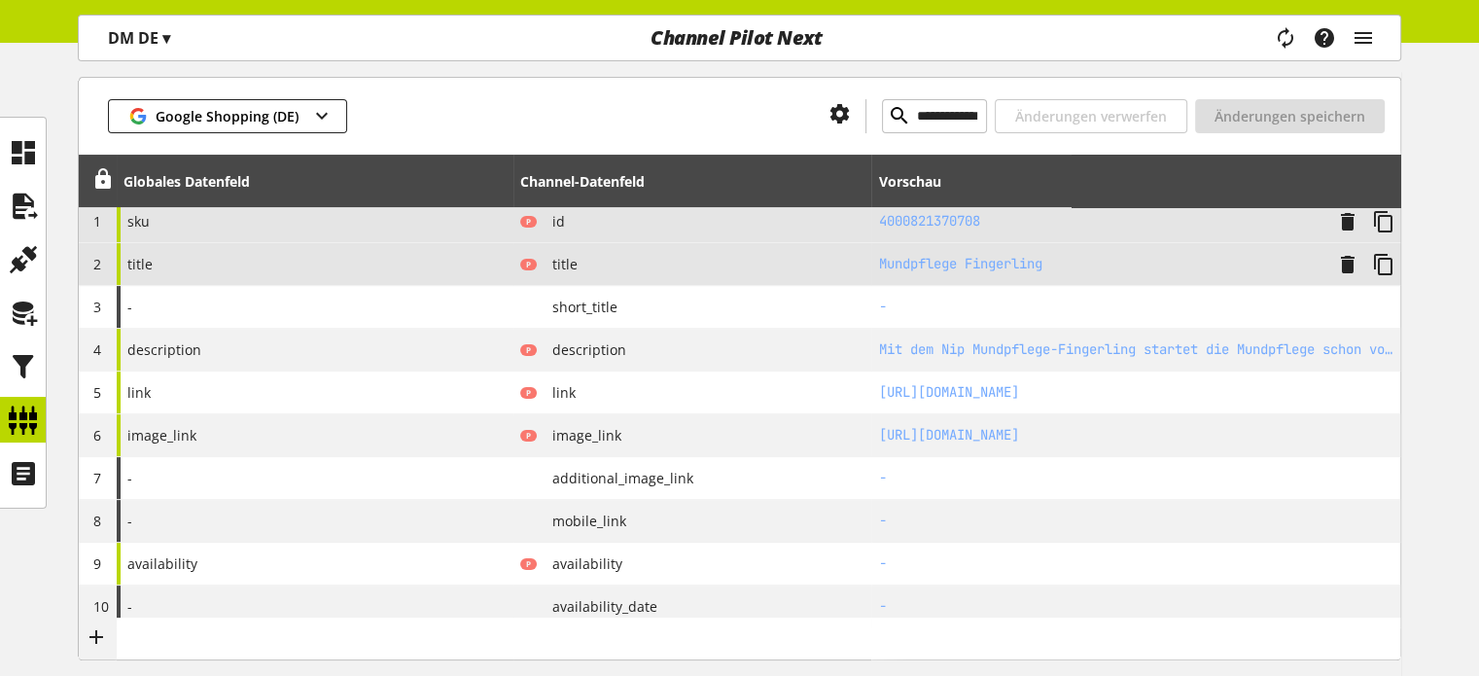
click at [181, 264] on div "title" at bounding box center [315, 264] width 397 height 42
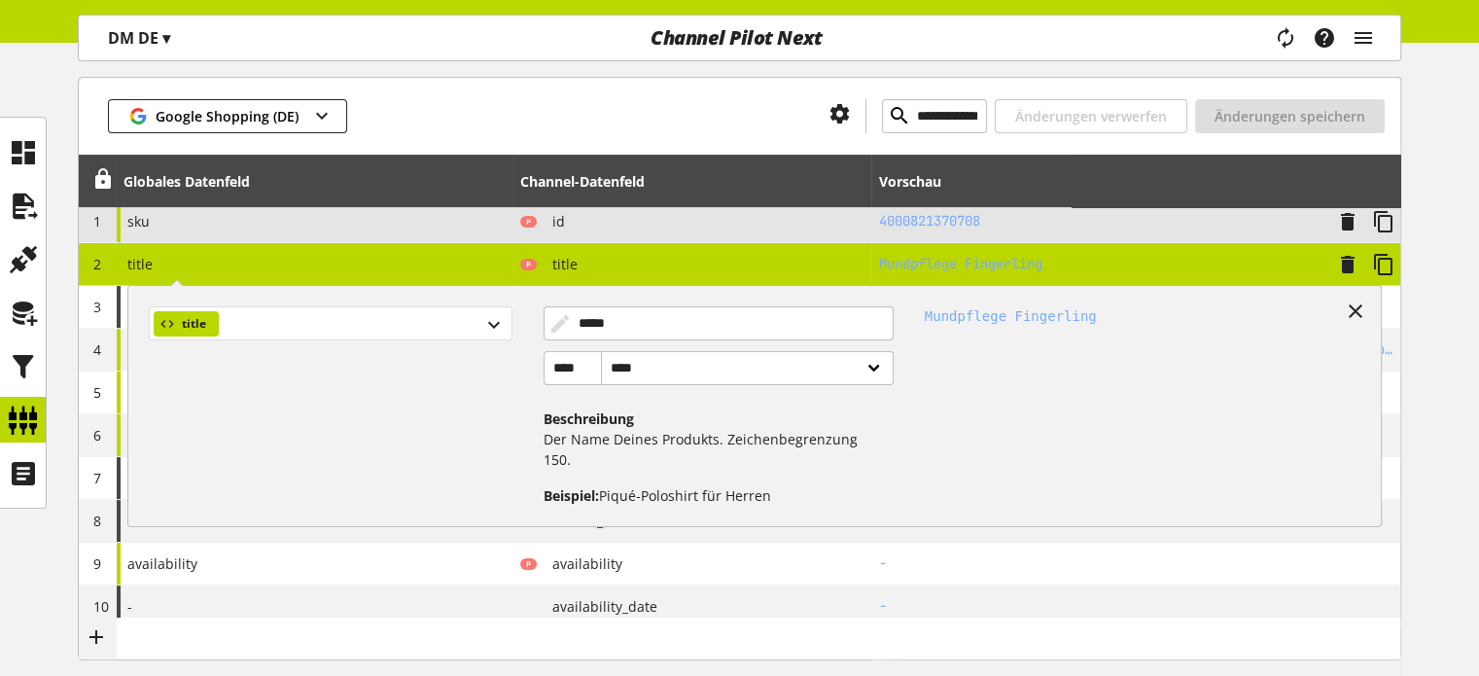
click at [186, 326] on span "title" at bounding box center [194, 323] width 24 height 23
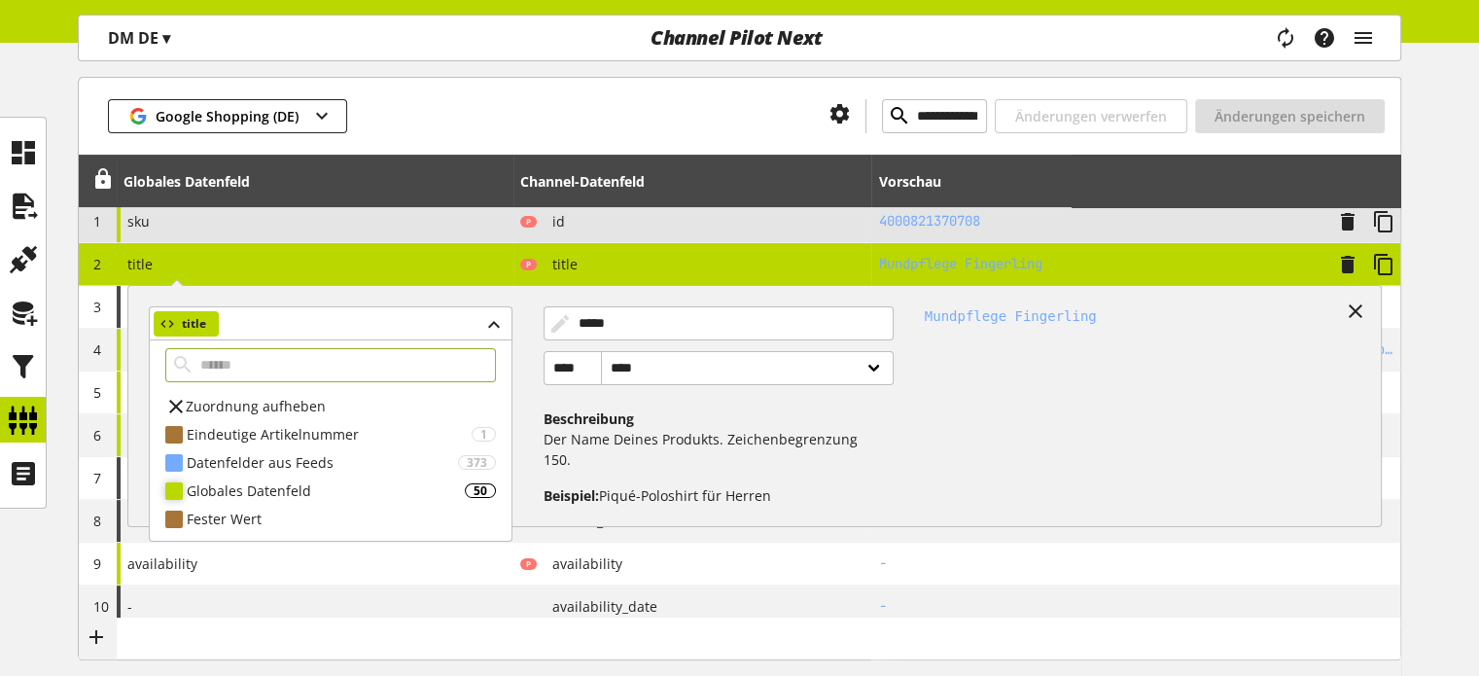
click at [216, 487] on div "Globales Datenfeld" at bounding box center [326, 490] width 278 height 20
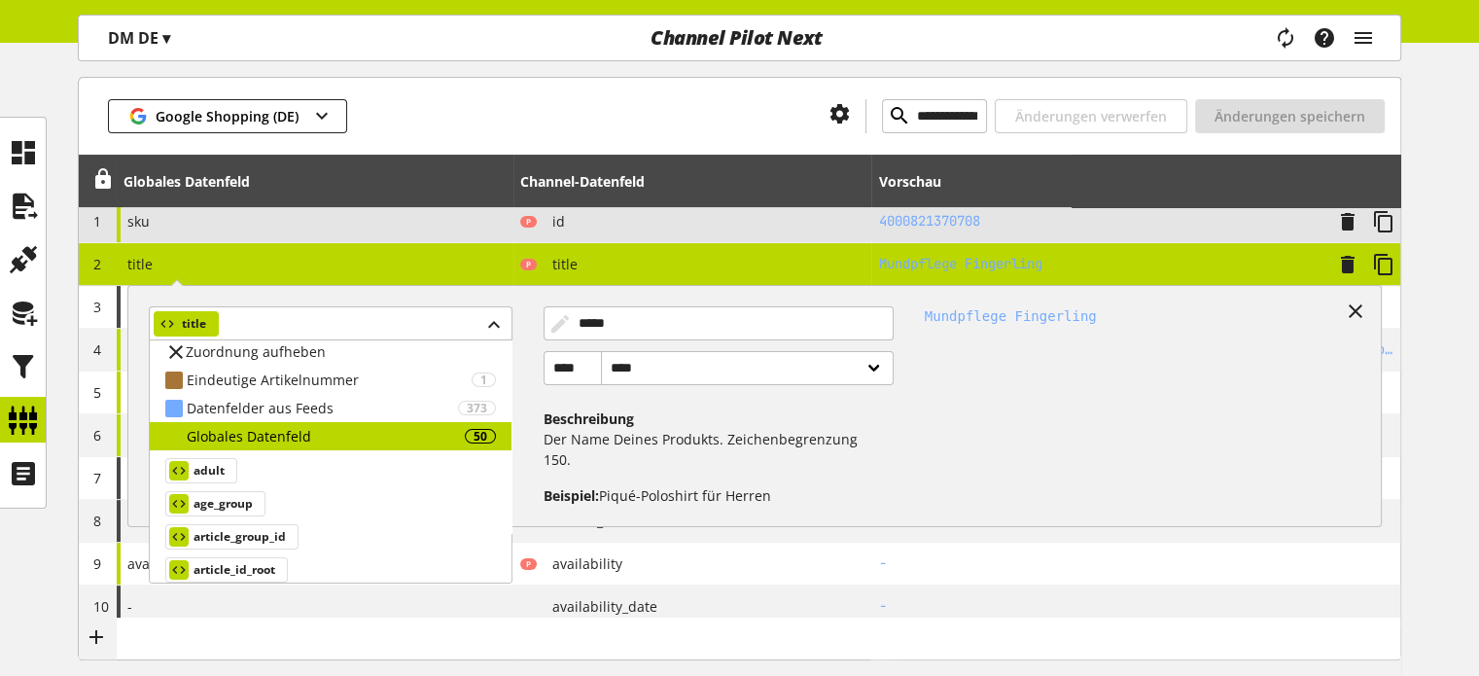
scroll to position [43, 0]
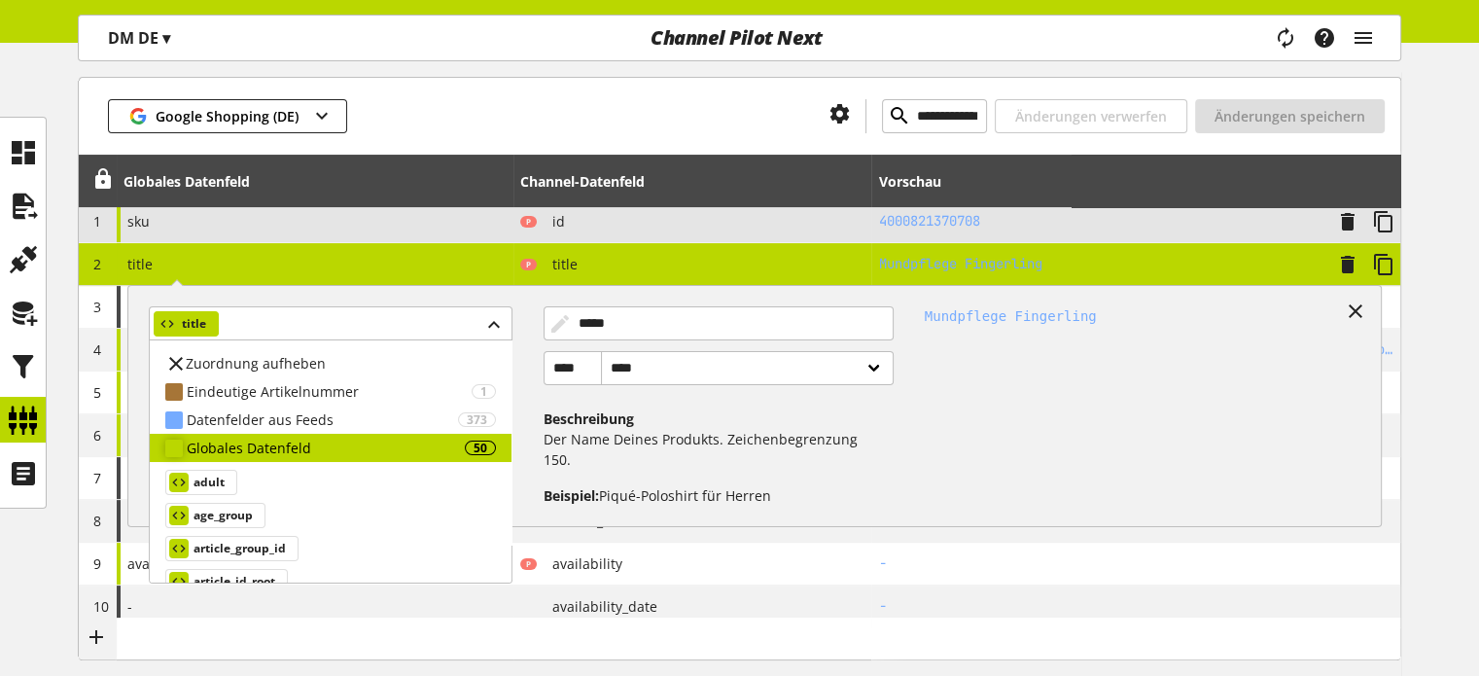
click at [190, 441] on div "Globales Datenfeld" at bounding box center [326, 448] width 278 height 20
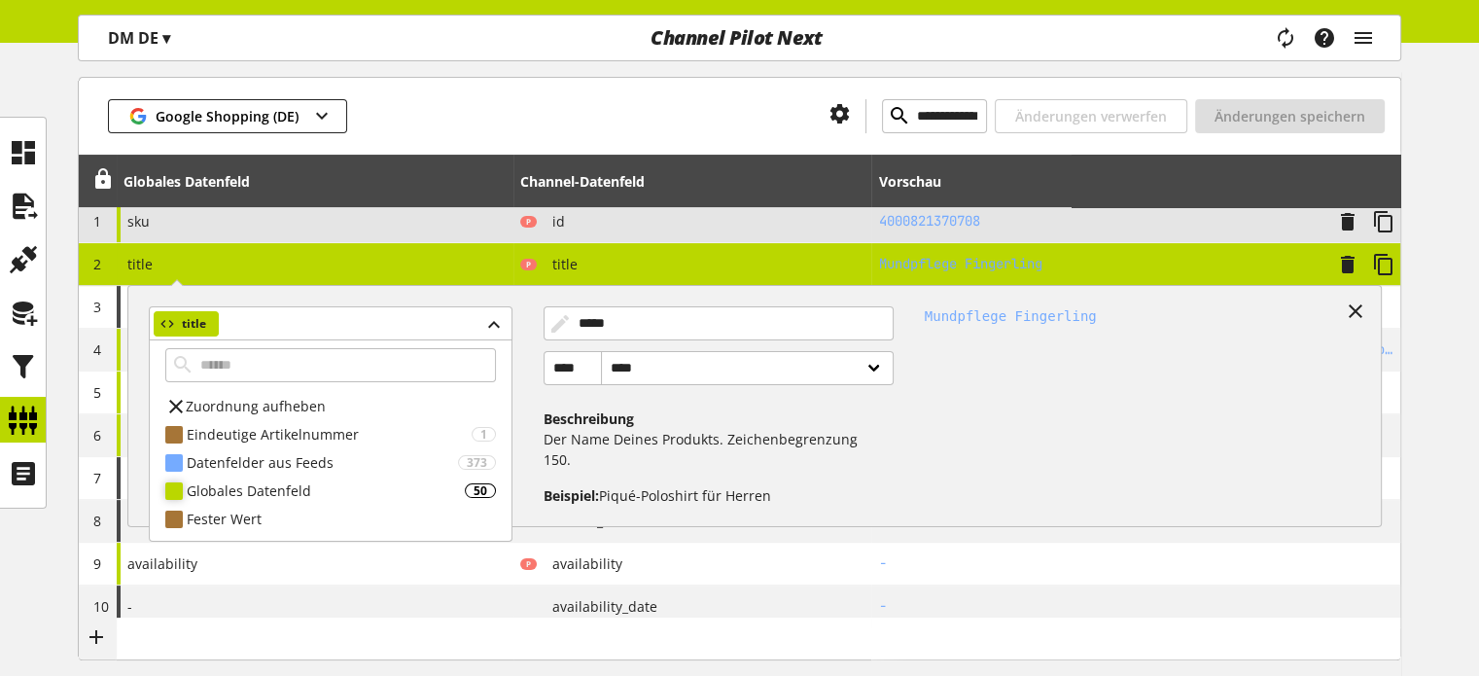
scroll to position [0, 0]
click at [274, 403] on span "Zuordnung aufheben" at bounding box center [256, 406] width 140 height 20
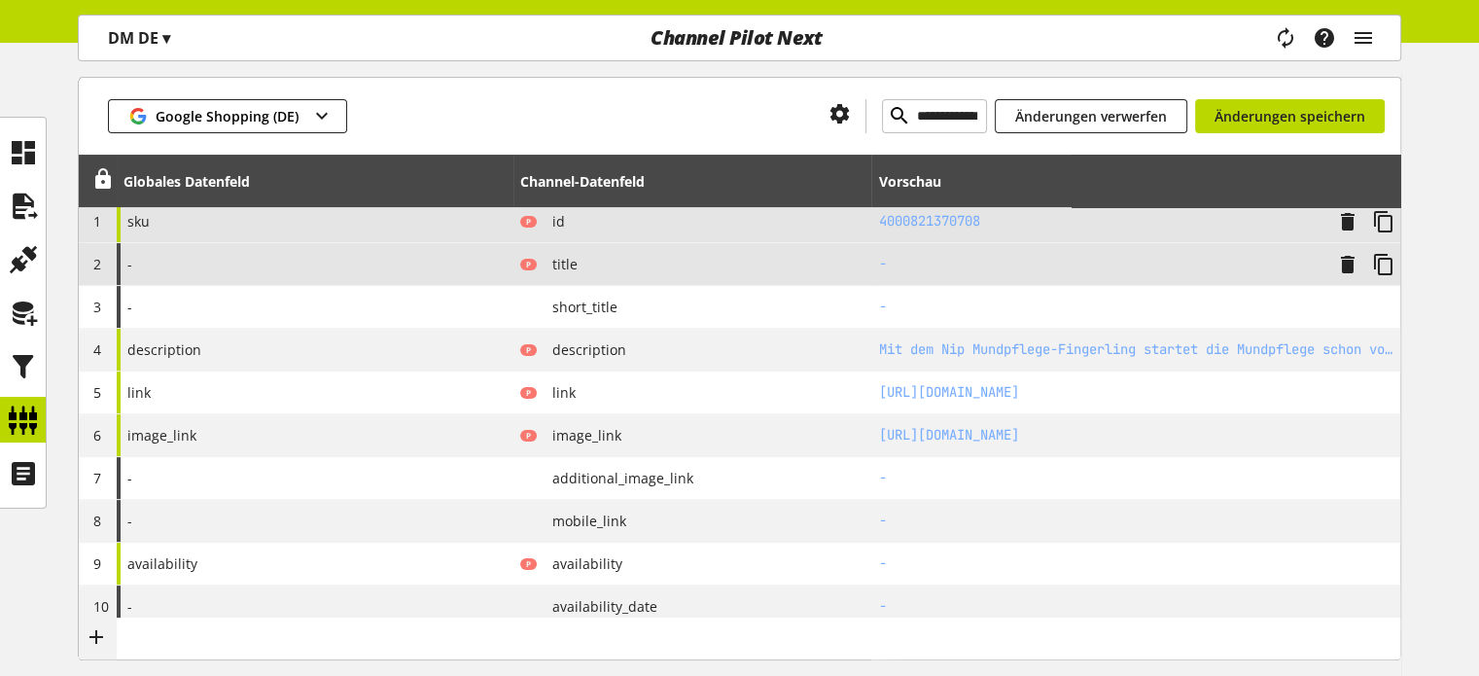
click at [349, 264] on div "-" at bounding box center [315, 264] width 397 height 42
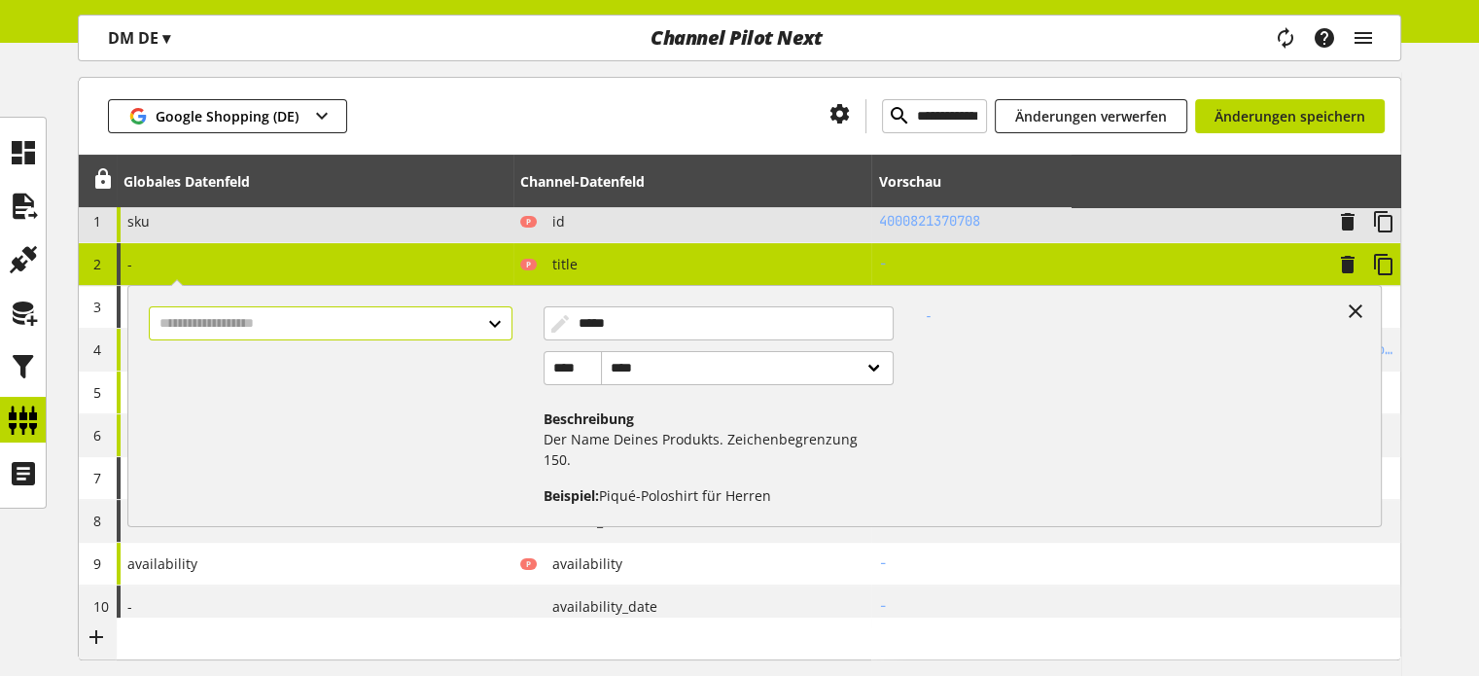
click at [269, 309] on input "text" at bounding box center [330, 323] width 363 height 34
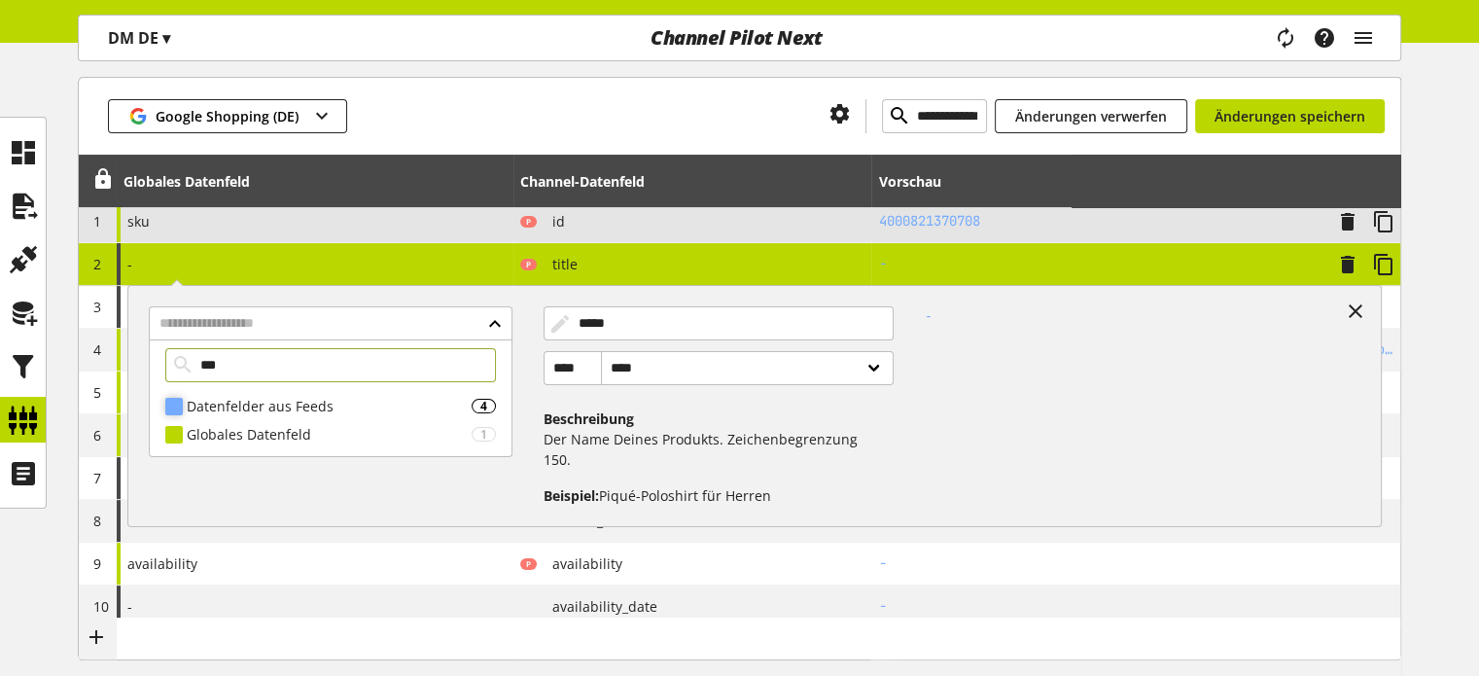
type input "***"
click at [264, 399] on div "Datenfelder aus Feeds" at bounding box center [329, 406] width 285 height 20
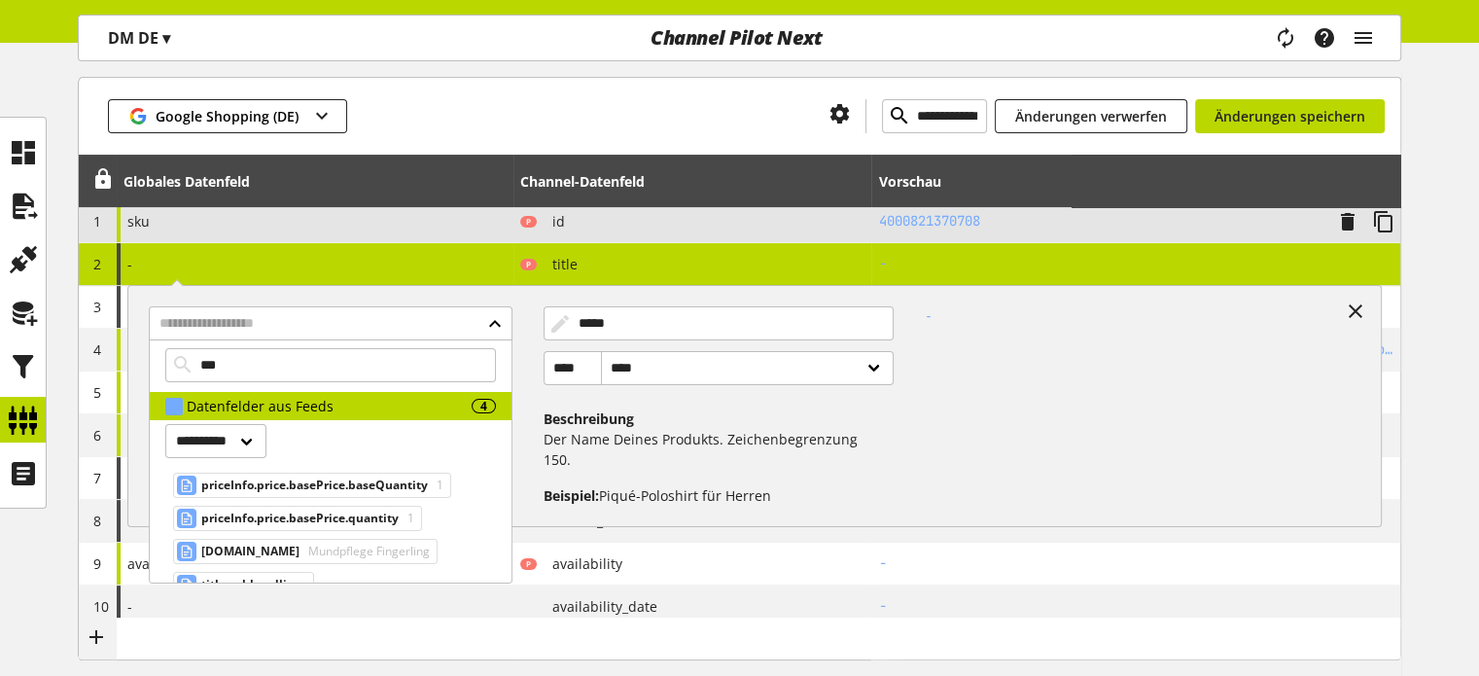
click at [568, 128] on div at bounding box center [580, 116] width 467 height 34
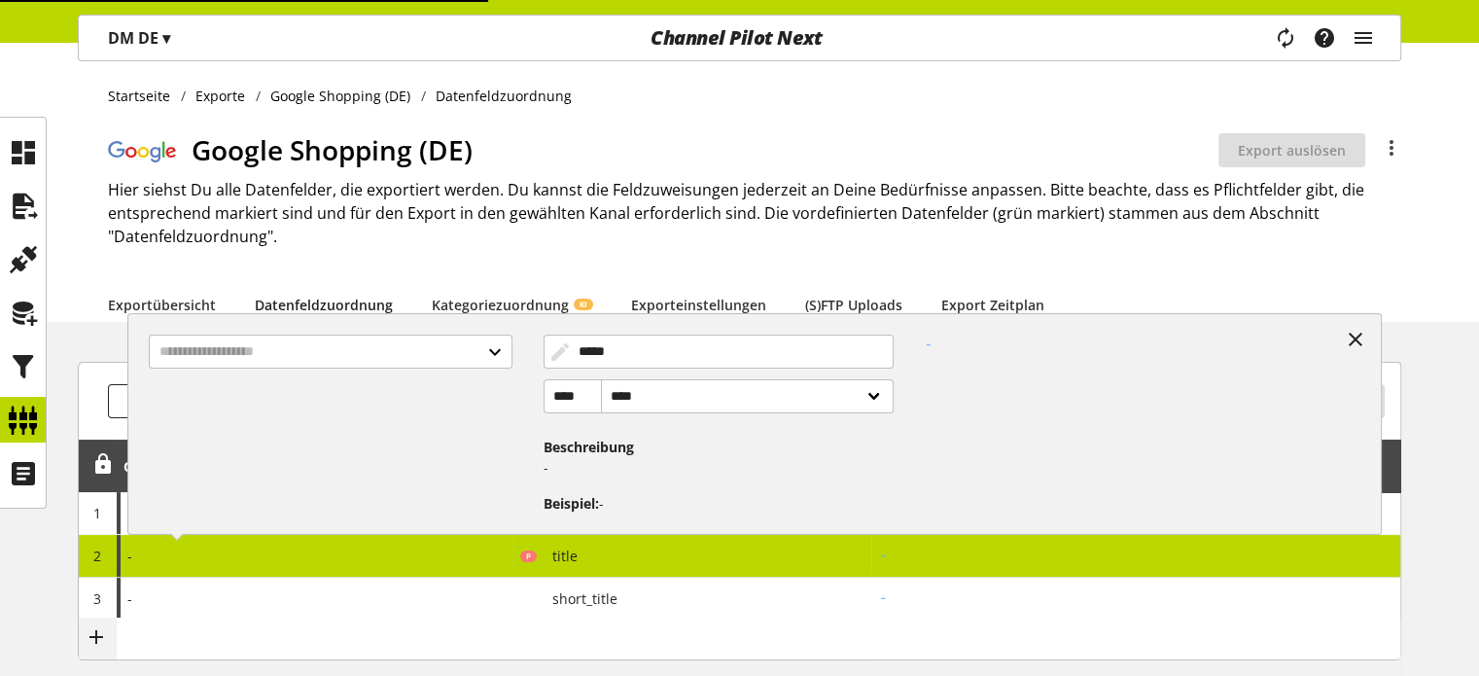
type input "**********"
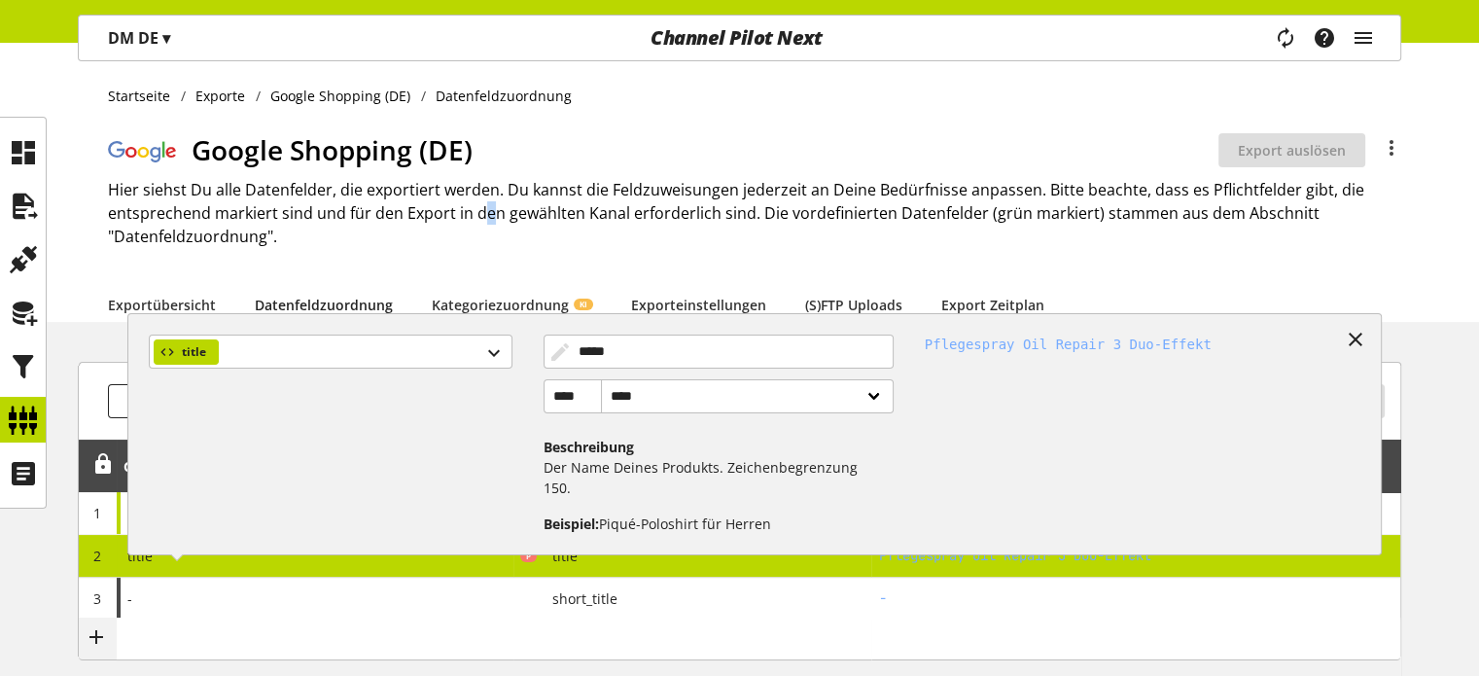
click at [486, 221] on h2 "Hier siehst Du alle Datenfelder, die exportiert werden. Du kannst die Feldzuwei…" at bounding box center [754, 213] width 1293 height 70
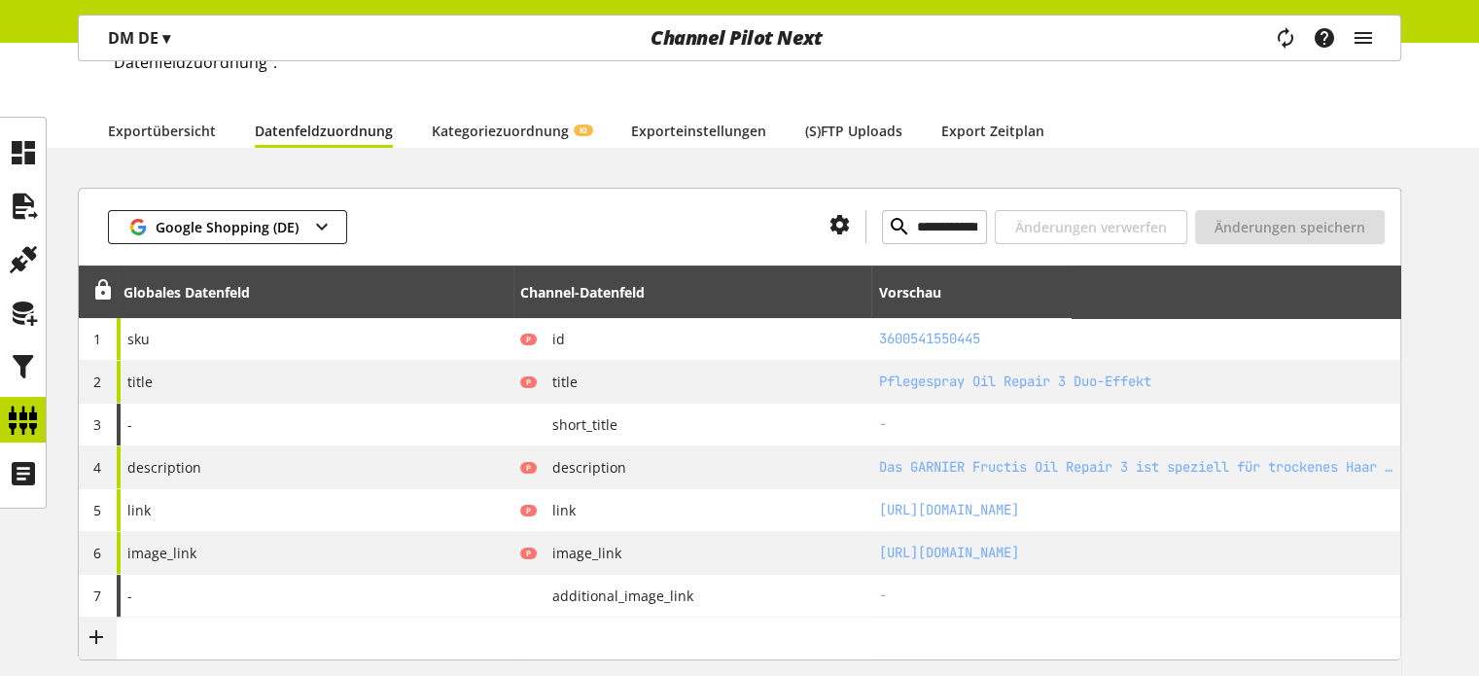
scroll to position [194, 0]
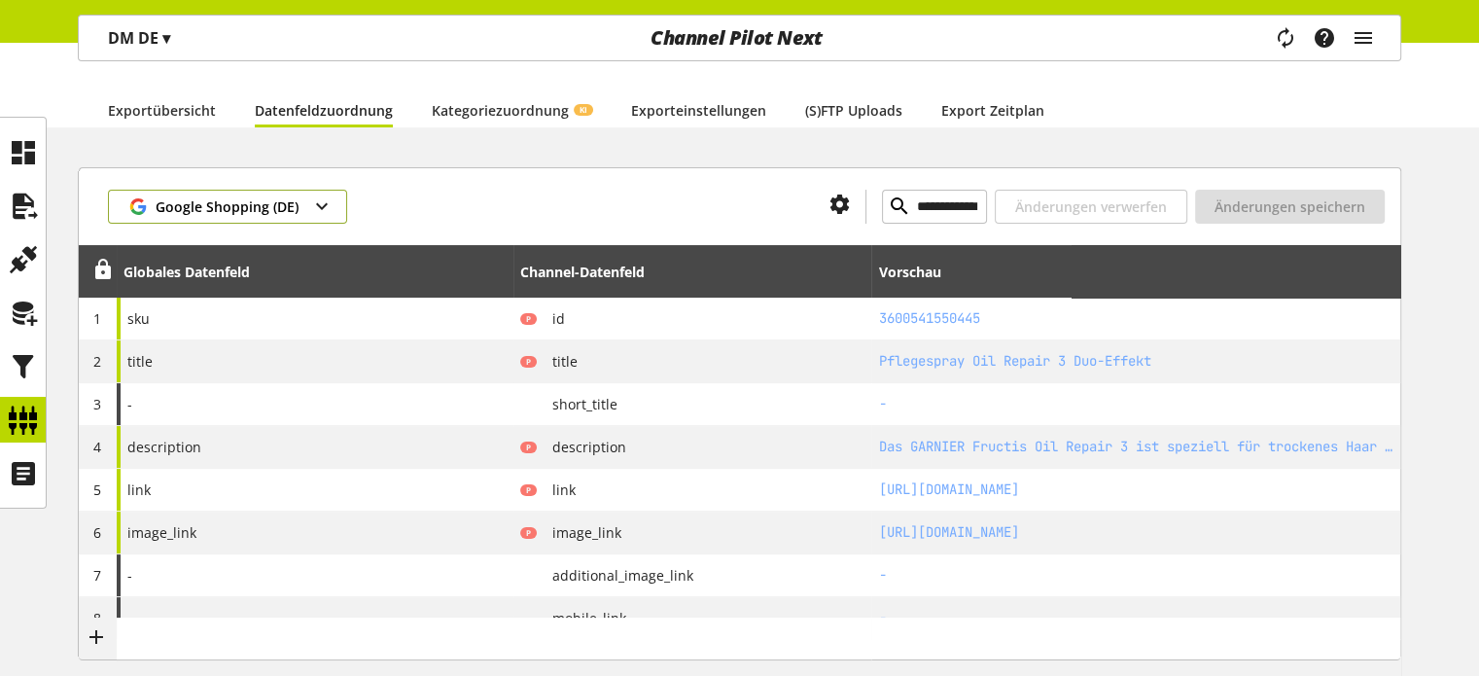
click at [291, 211] on span "Google Shopping (DE)" at bounding box center [227, 206] width 143 height 20
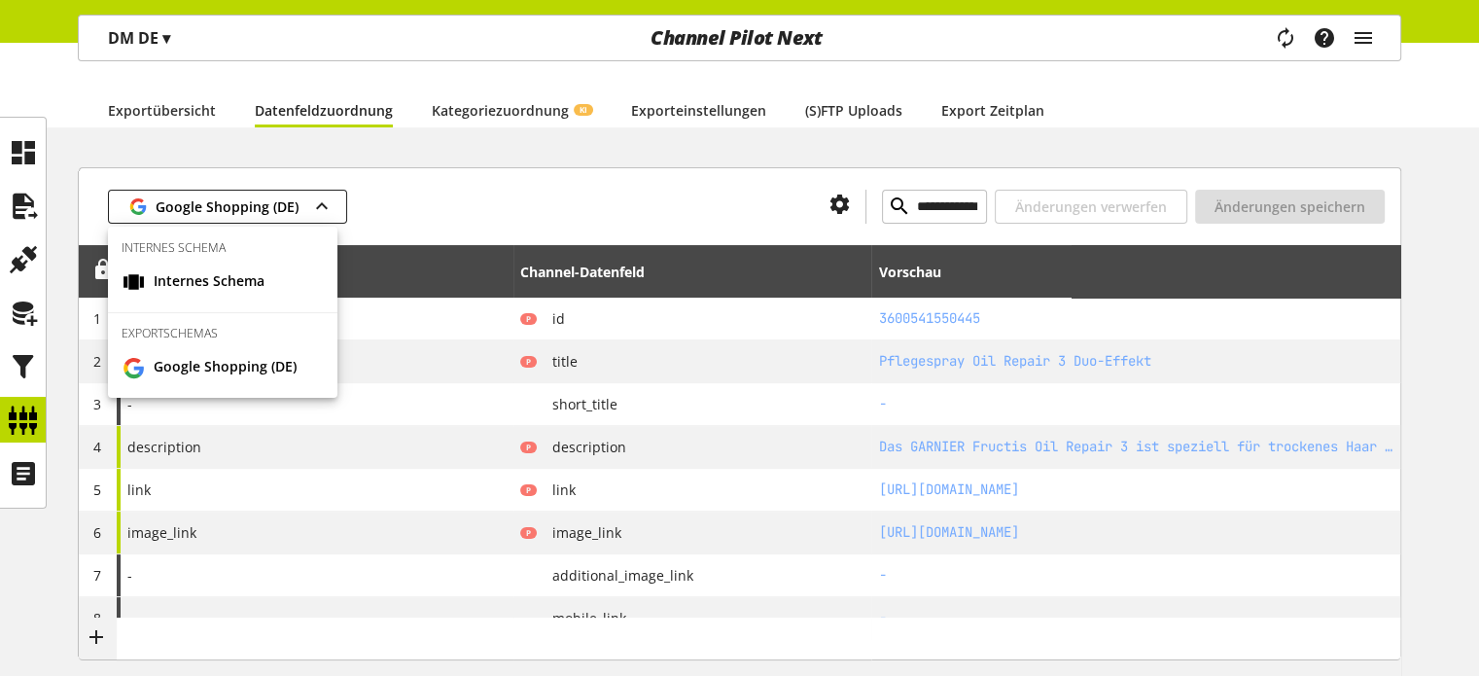
click at [563, 167] on div "**********" at bounding box center [740, 206] width 1322 height 78
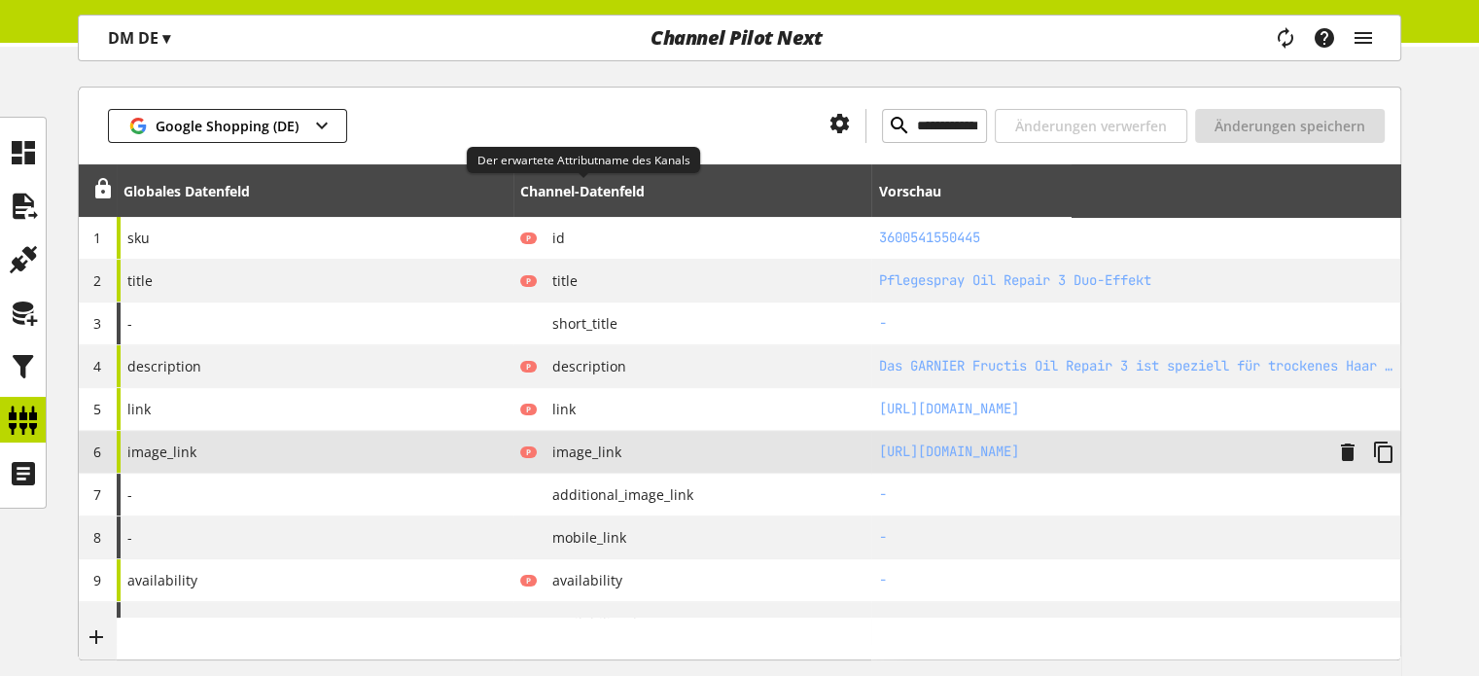
scroll to position [292, 0]
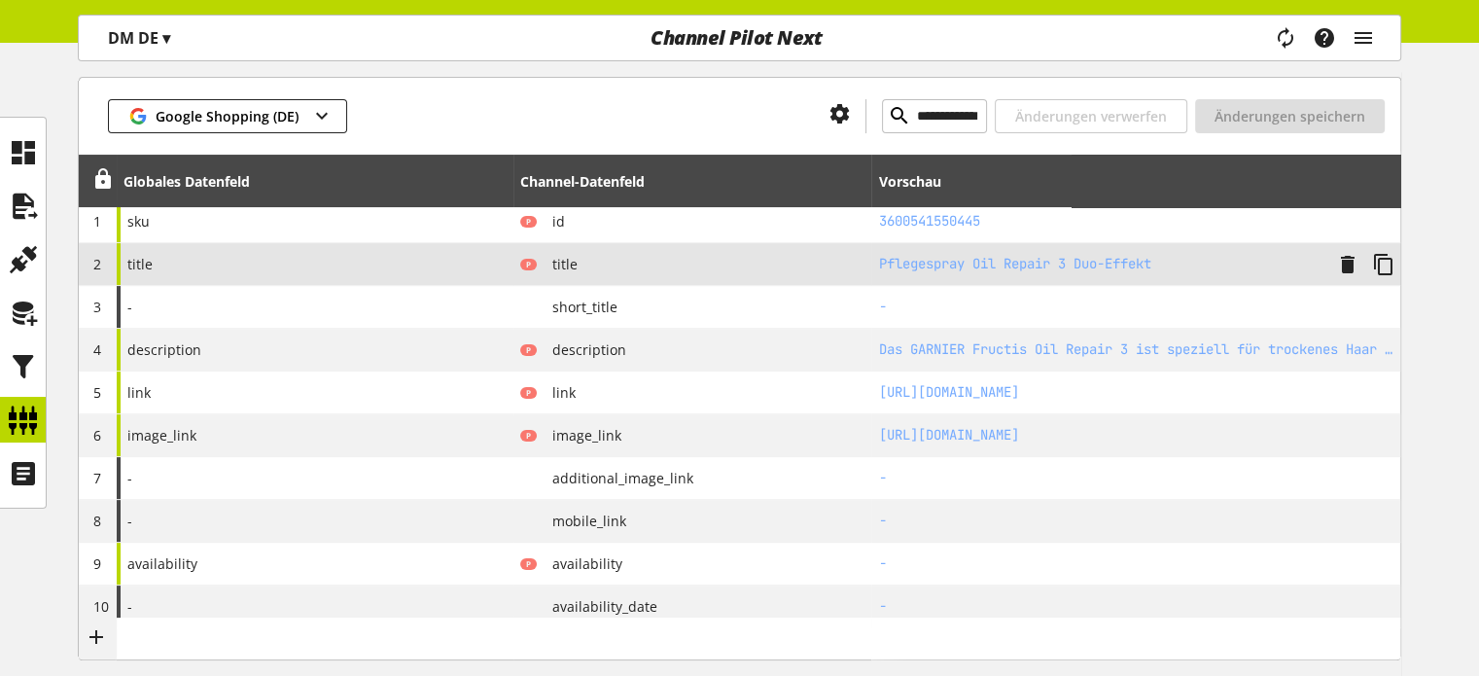
click at [252, 258] on div "title" at bounding box center [315, 264] width 397 height 42
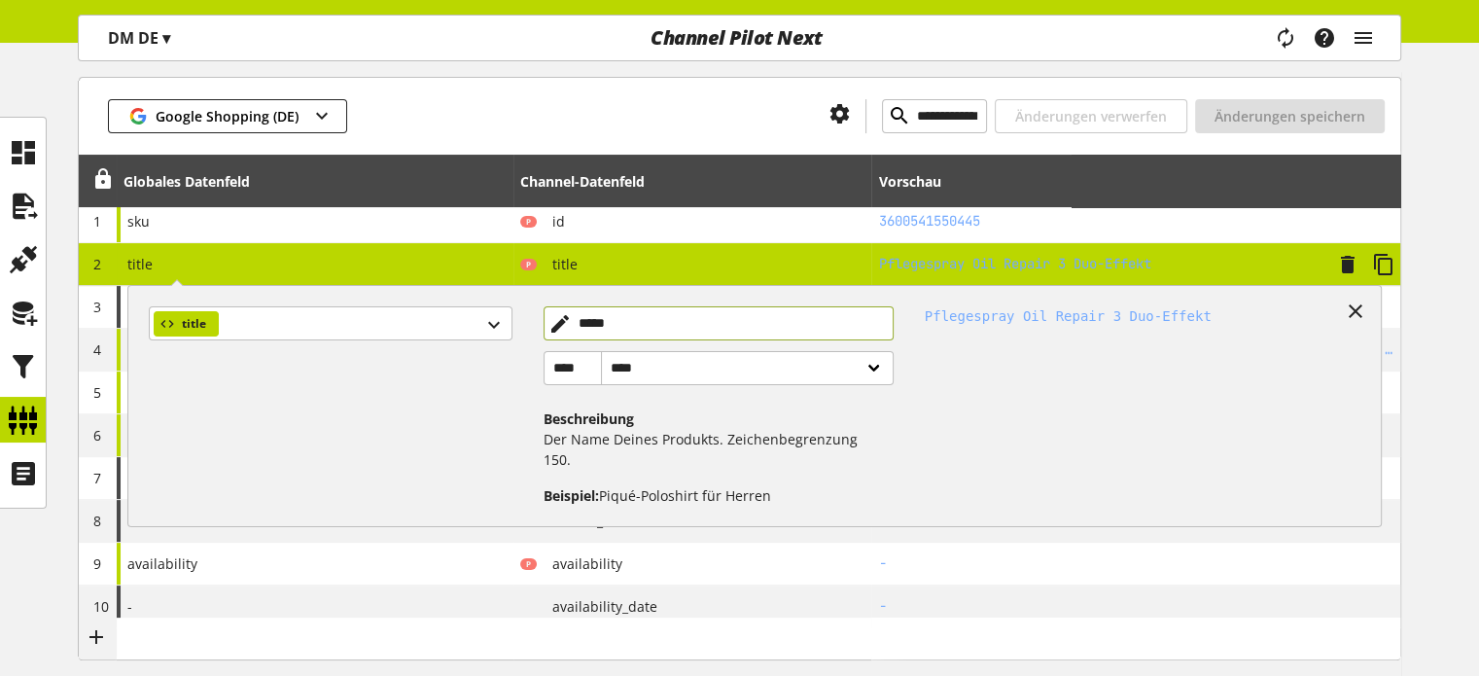
click at [617, 328] on input "*****" at bounding box center [719, 323] width 350 height 34
click at [556, 328] on input "*****" at bounding box center [719, 323] width 350 height 34
click at [451, 391] on div "title" at bounding box center [337, 398] width 409 height 215
click at [441, 342] on div "title" at bounding box center [337, 398] width 409 height 215
click at [440, 334] on div "title" at bounding box center [330, 323] width 363 height 34
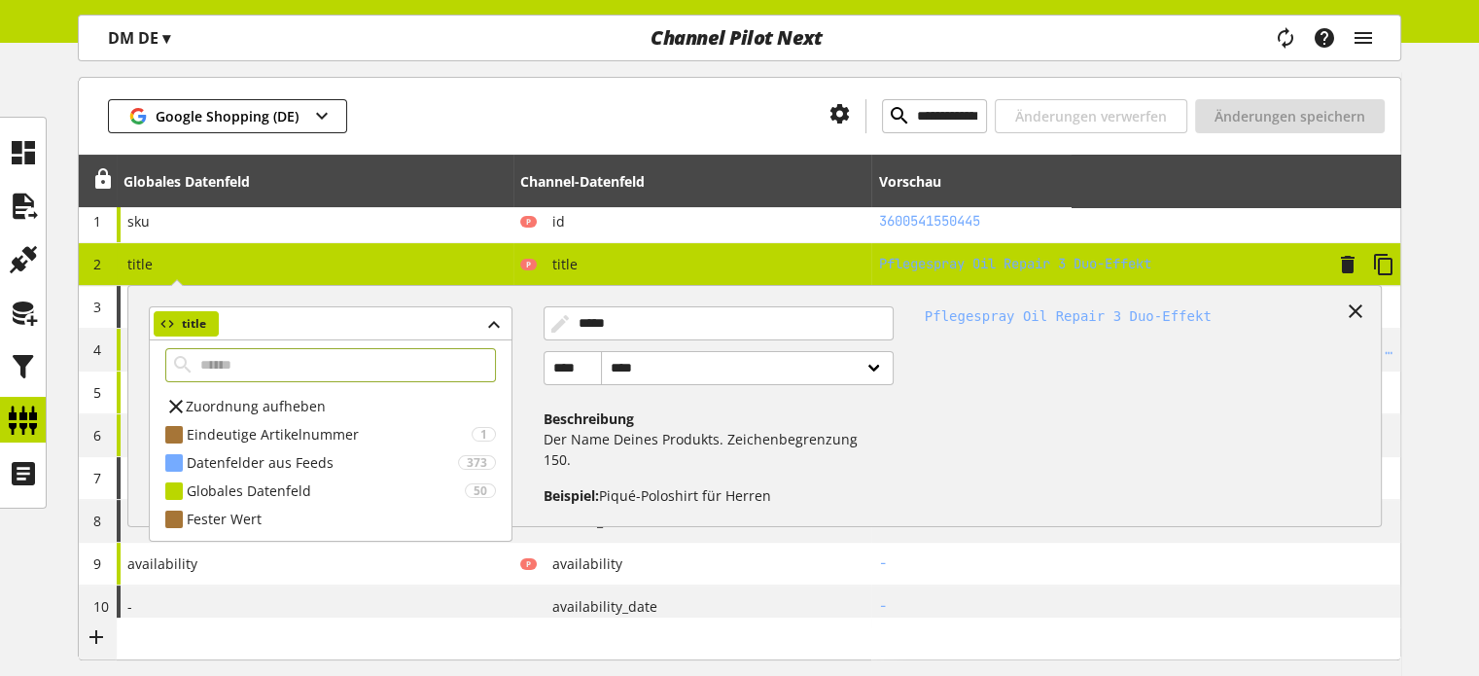
click at [272, 402] on span "Zuordnung aufheben" at bounding box center [256, 406] width 140 height 20
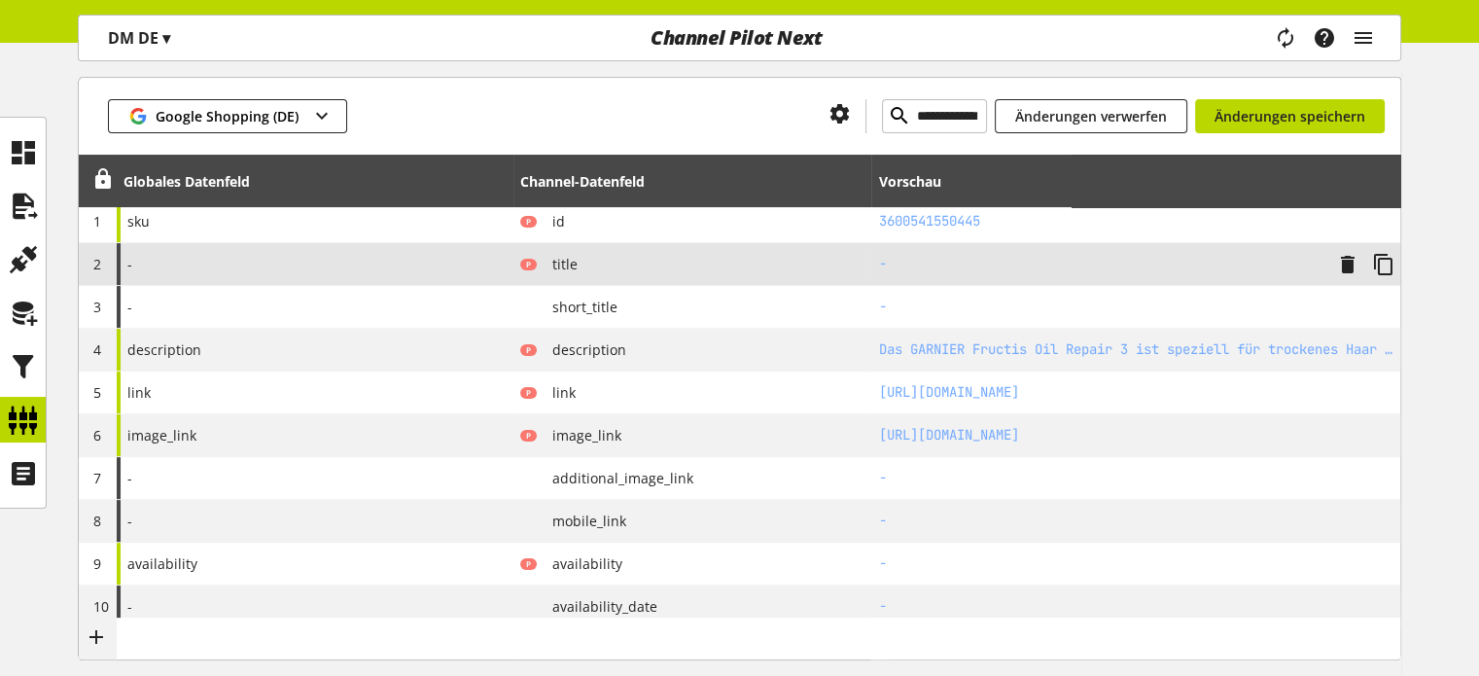
click at [231, 263] on div "-" at bounding box center [315, 264] width 397 height 42
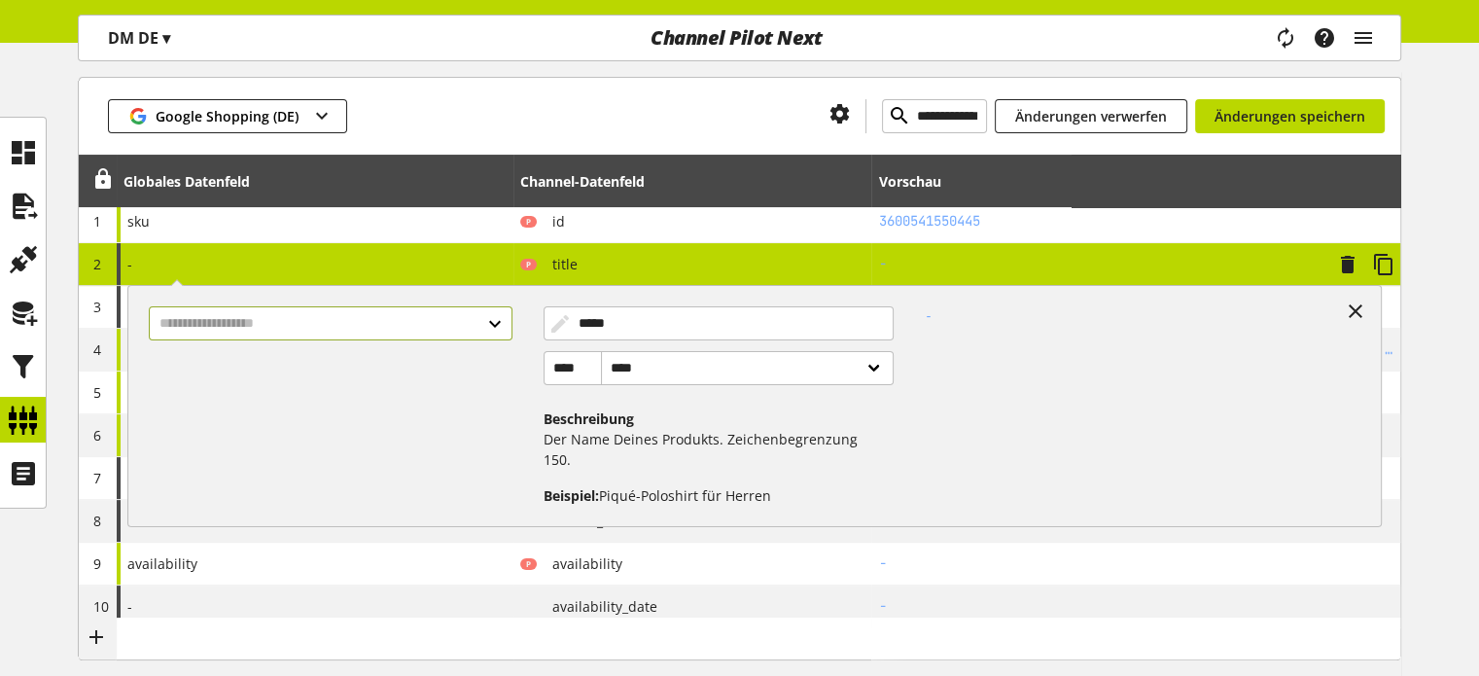
click at [192, 322] on input "text" at bounding box center [330, 323] width 363 height 34
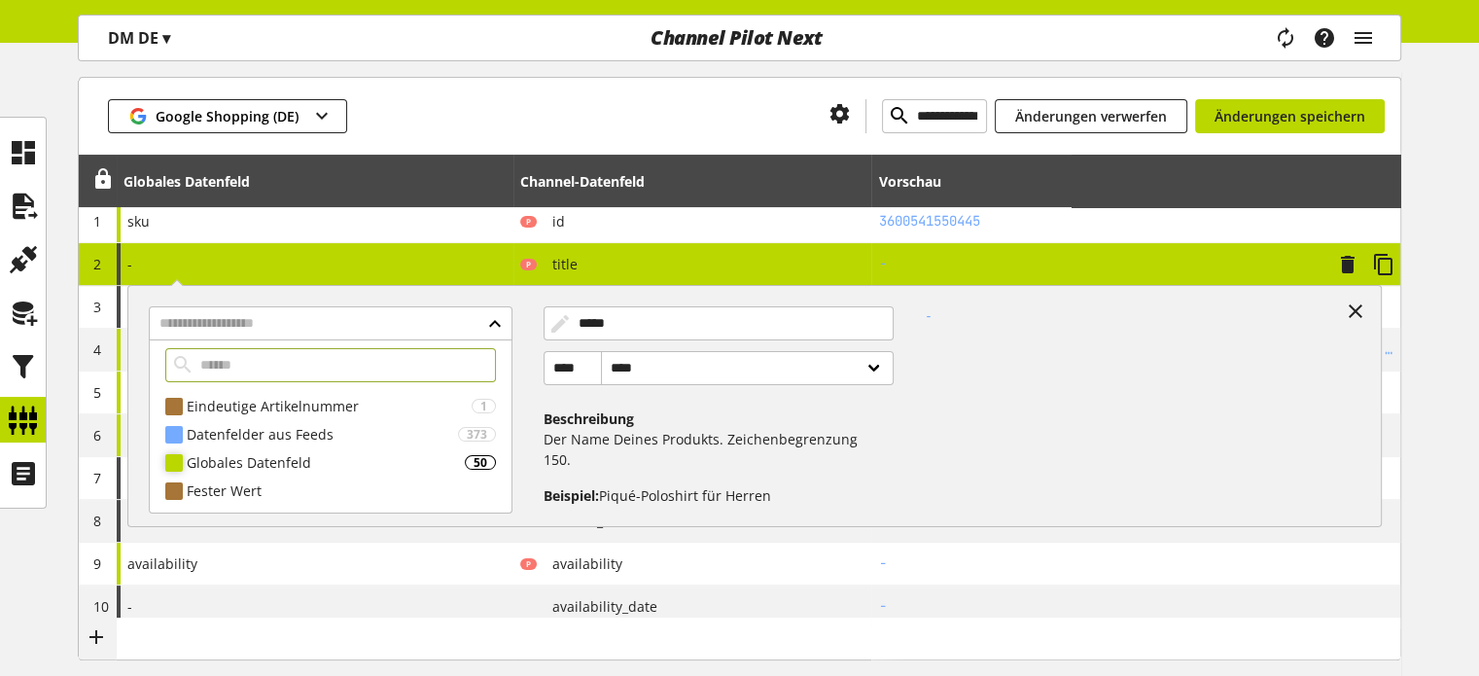
click at [218, 457] on div "Globales Datenfeld" at bounding box center [326, 462] width 278 height 20
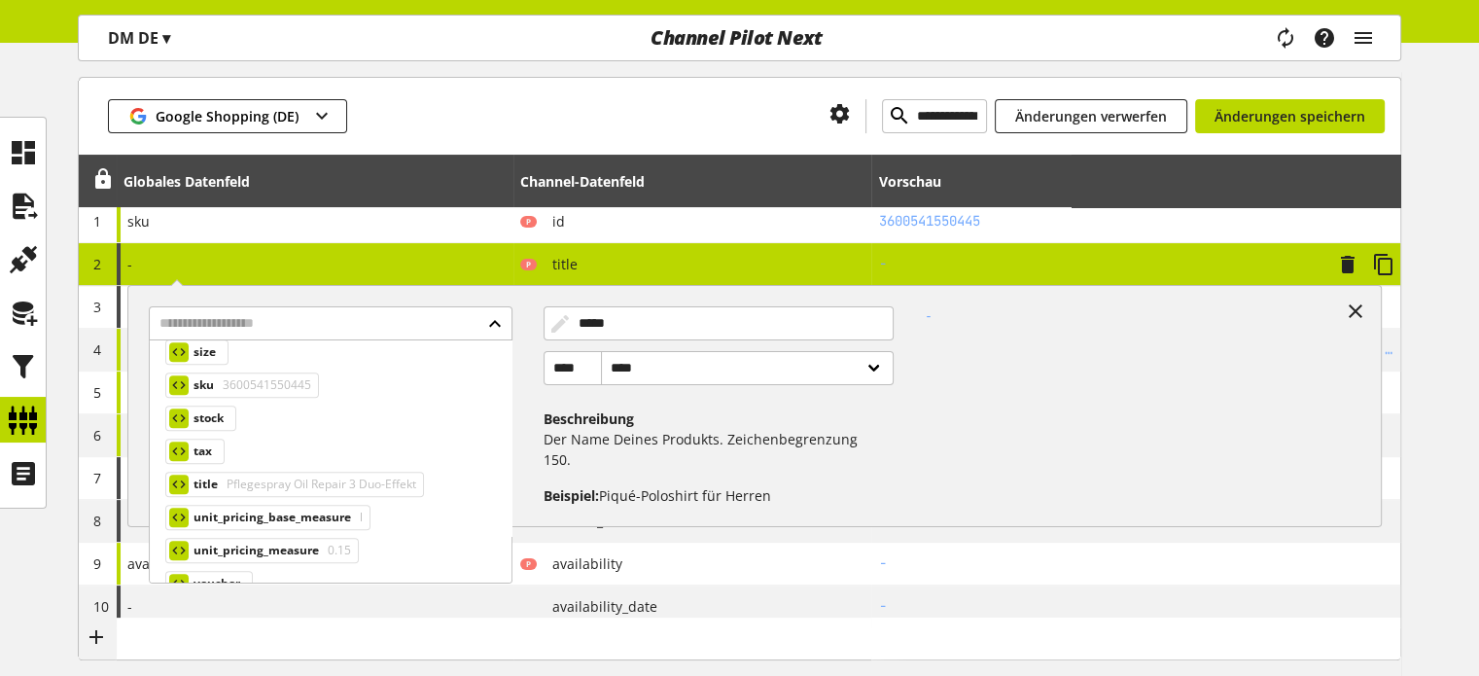
scroll to position [1572, 0]
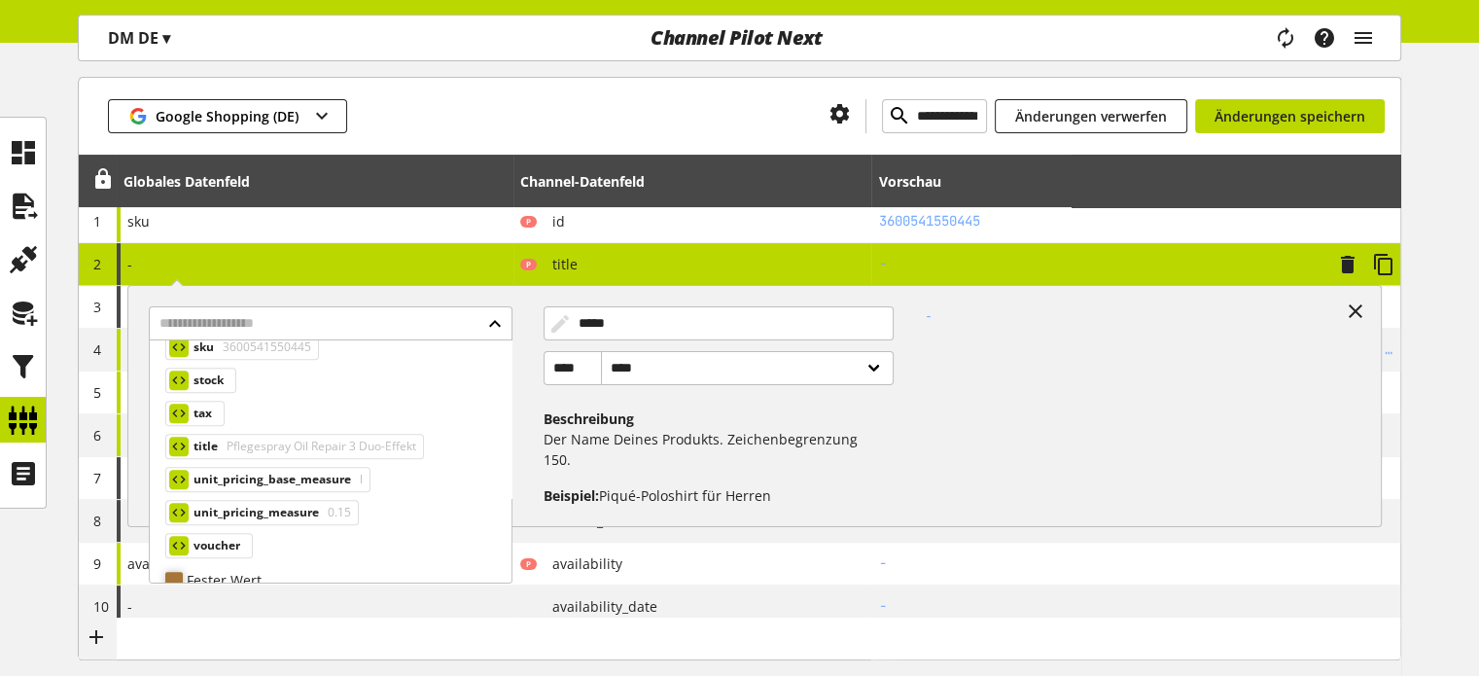
click at [280, 570] on div "Fester Wert" at bounding box center [341, 580] width 309 height 20
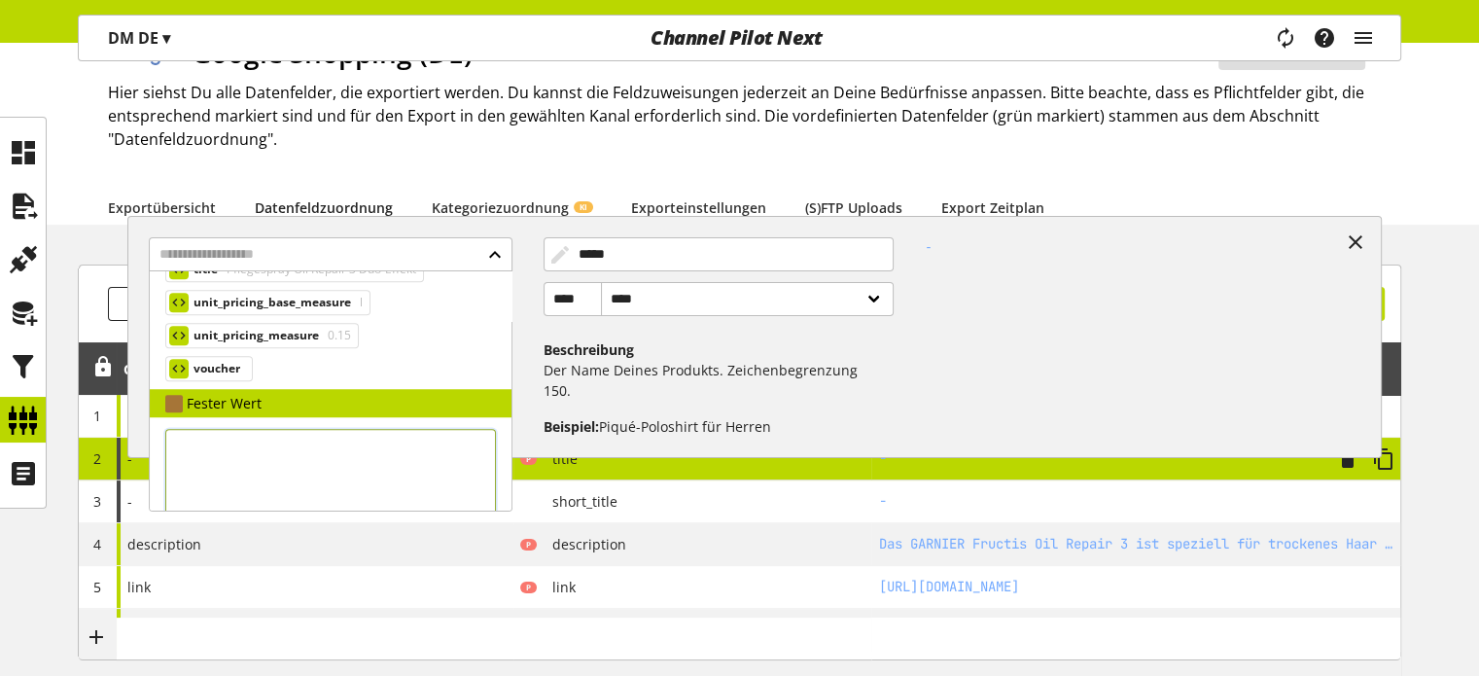
scroll to position [1642, 0]
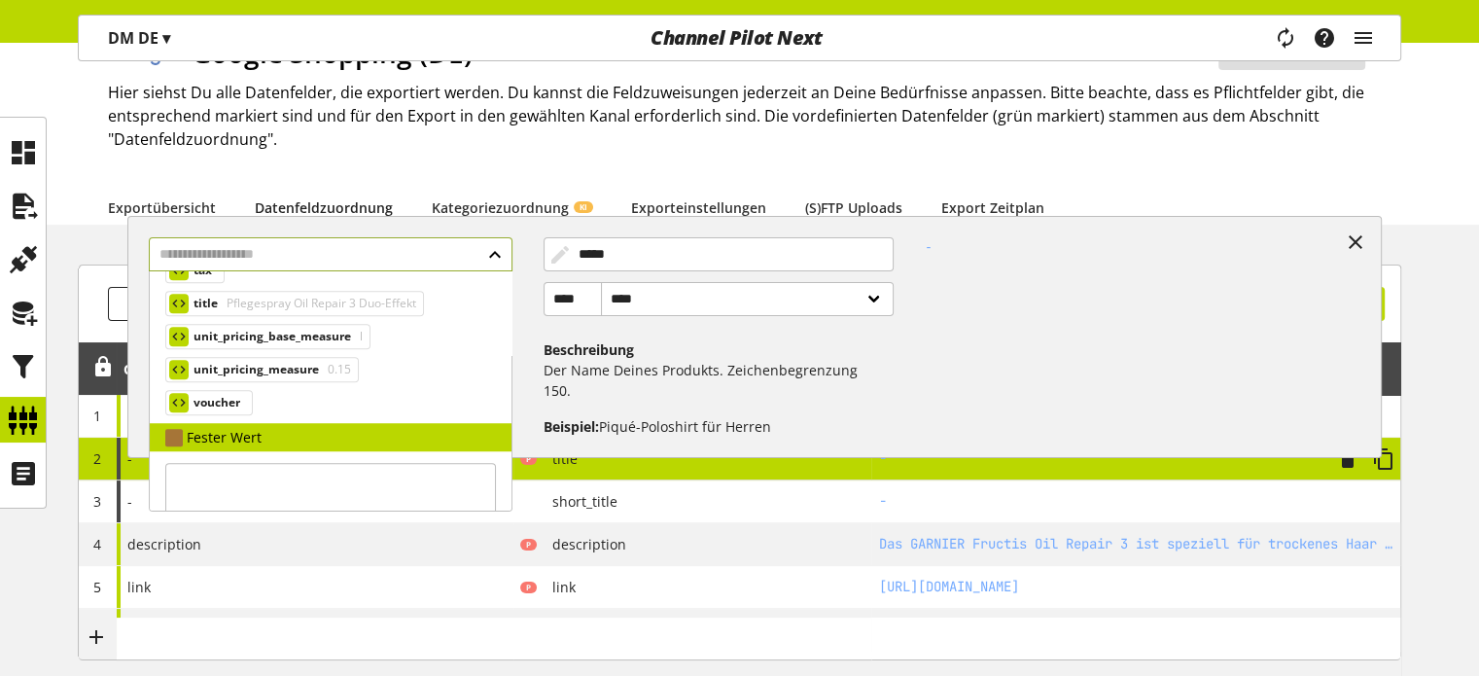
click at [492, 248] on input "text" at bounding box center [330, 254] width 363 height 34
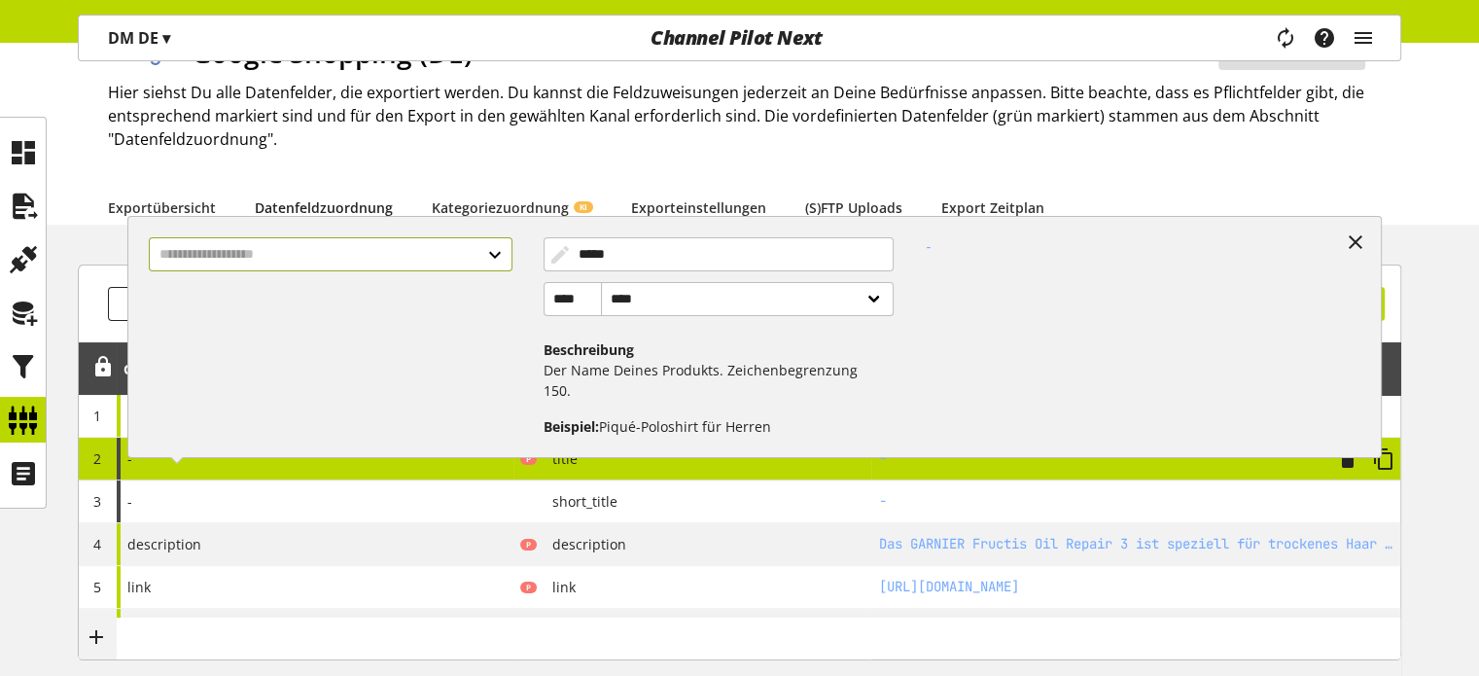
click at [361, 258] on input "text" at bounding box center [330, 254] width 363 height 34
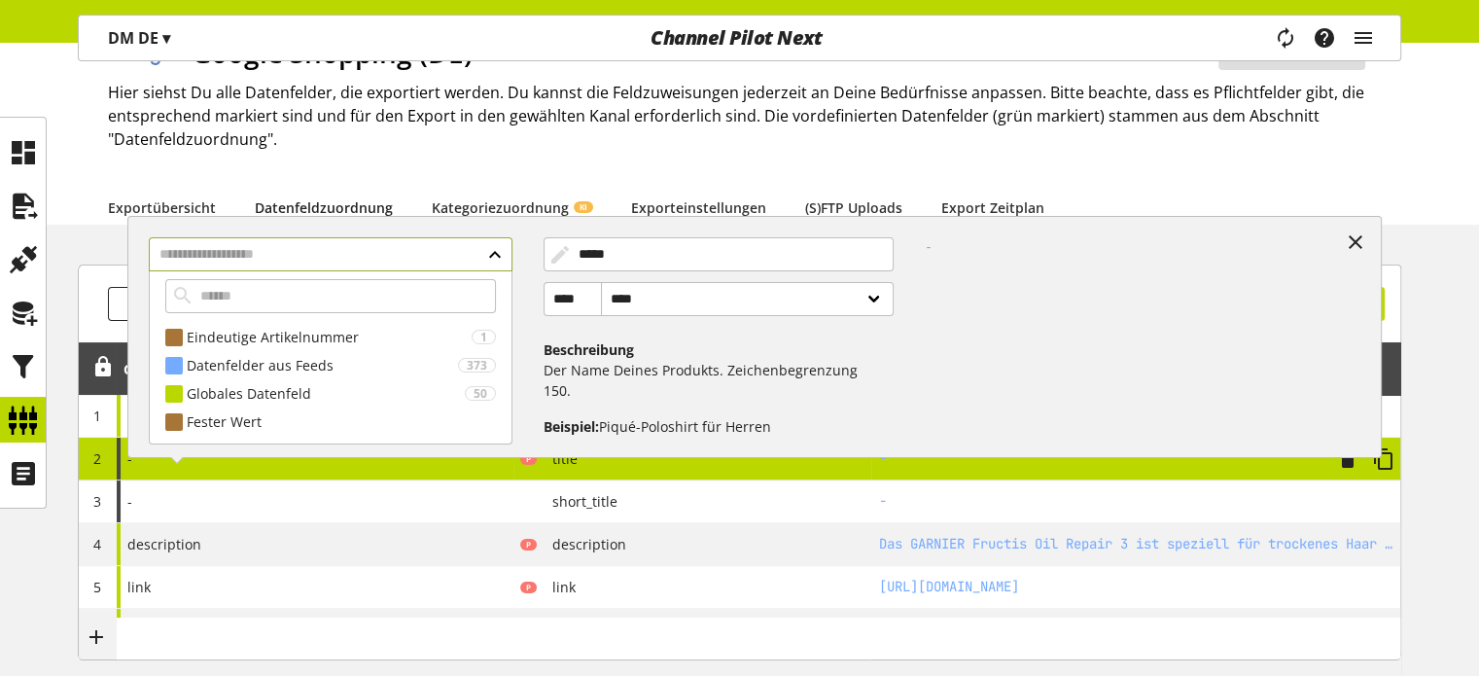
click at [496, 252] on input "text" at bounding box center [330, 254] width 363 height 34
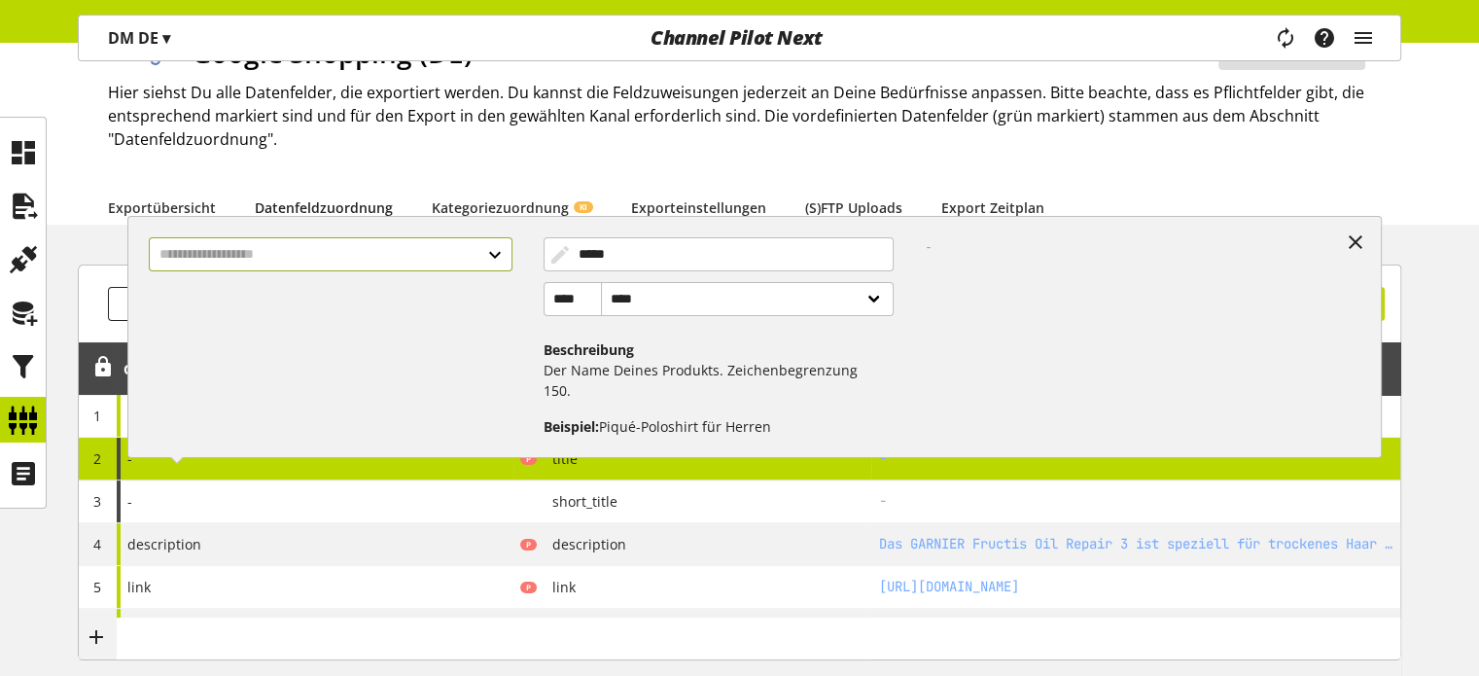
click at [1348, 230] on icon at bounding box center [1355, 242] width 23 height 35
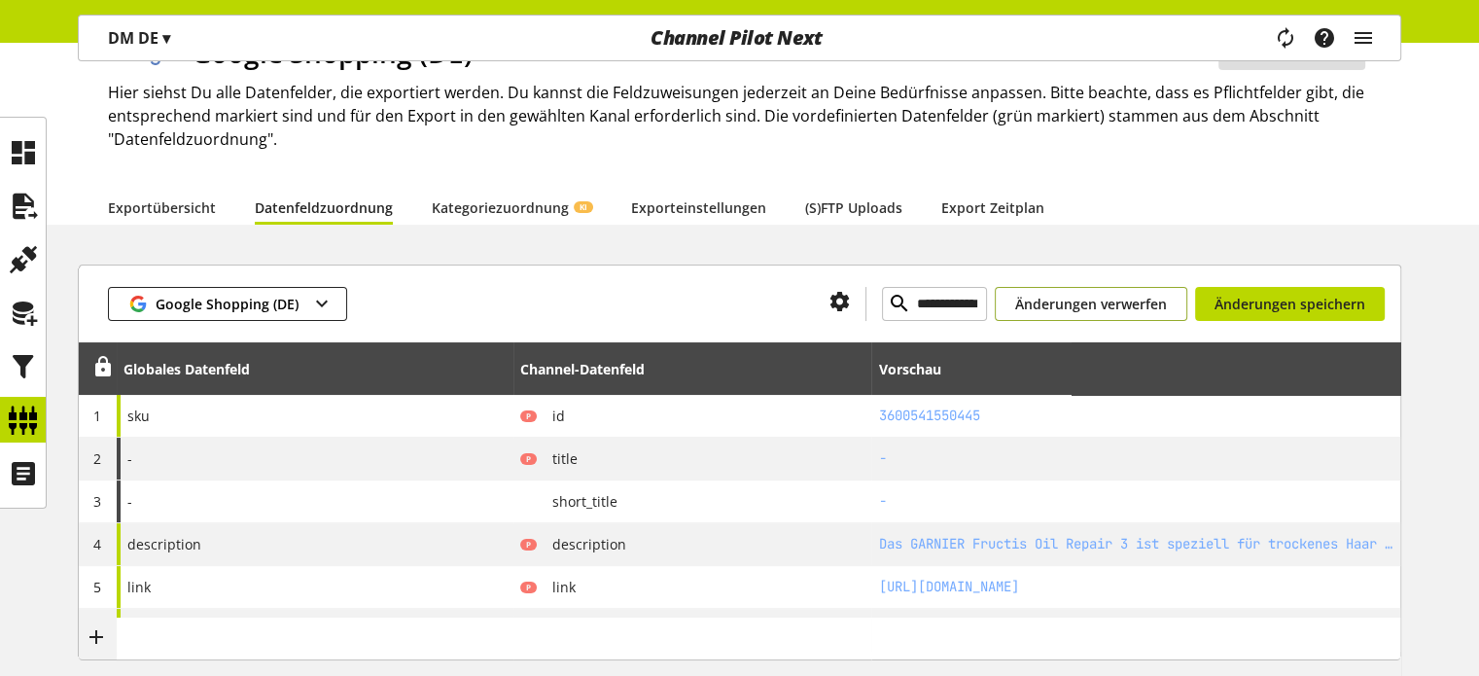
click at [1082, 296] on span "Änderungen verwerfen" at bounding box center [1091, 304] width 152 height 20
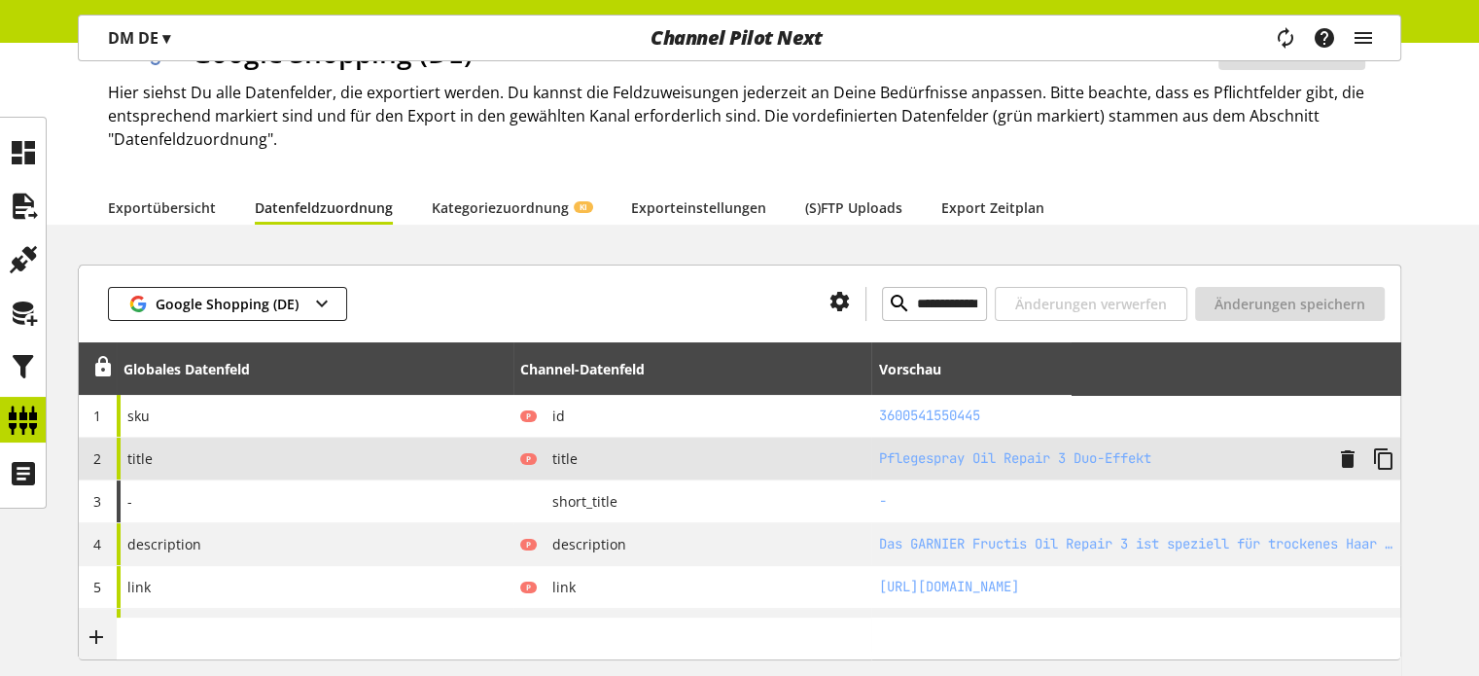
click at [93, 458] on span "2" at bounding box center [97, 458] width 8 height 18
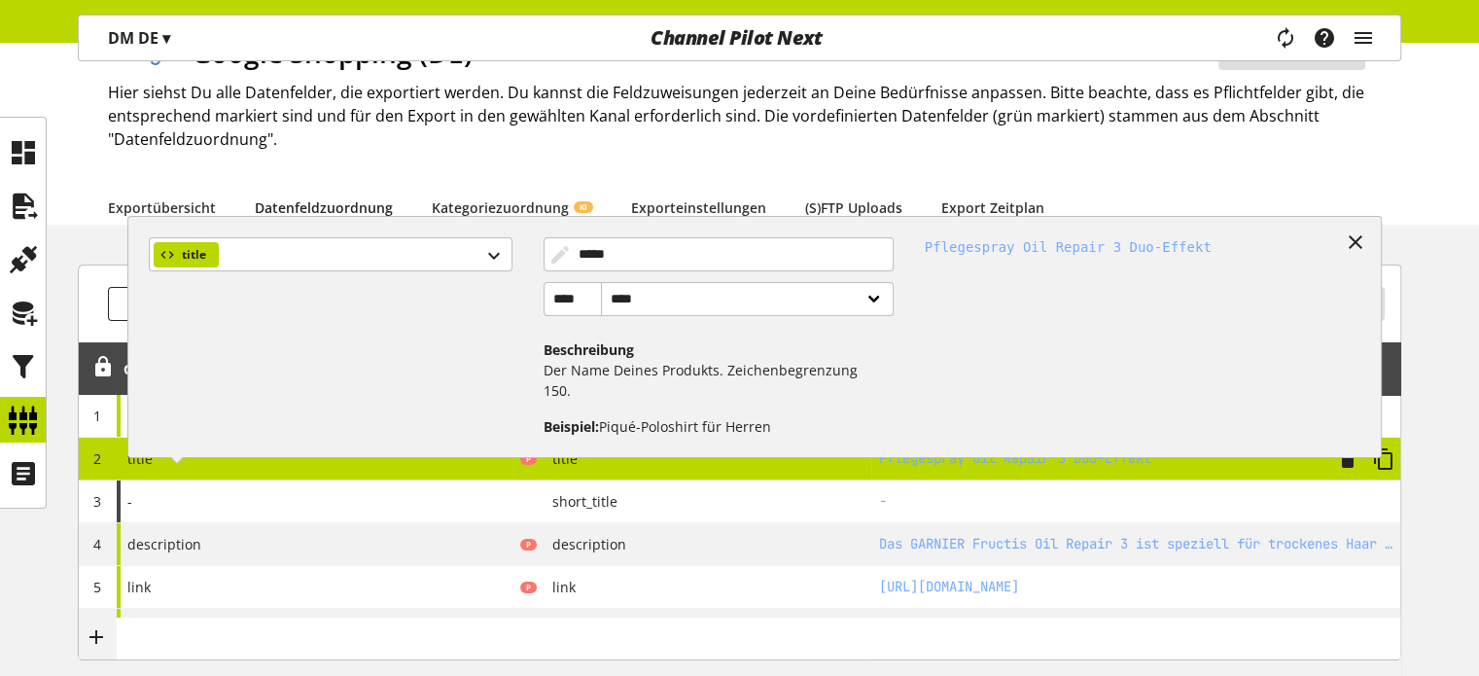
click at [93, 458] on span "2" at bounding box center [97, 458] width 8 height 18
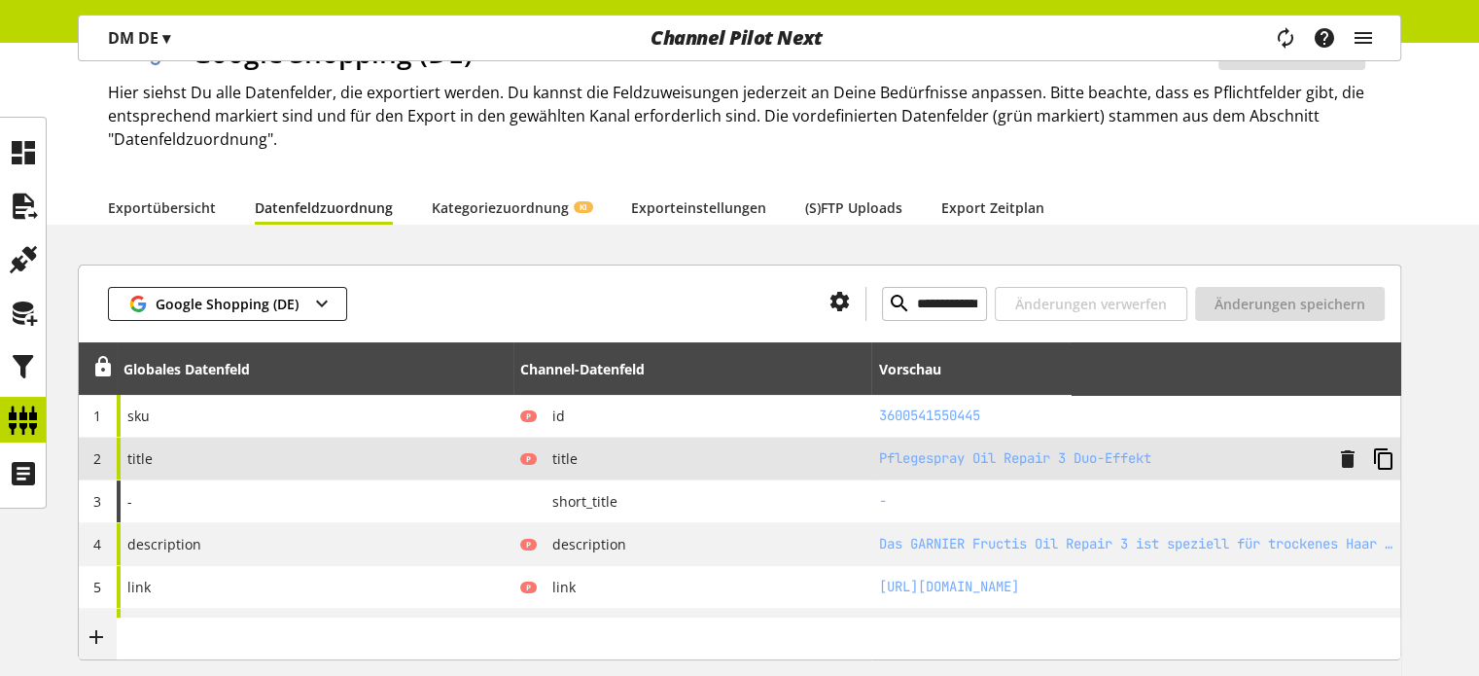
click at [1377, 453] on icon at bounding box center [1383, 458] width 23 height 35
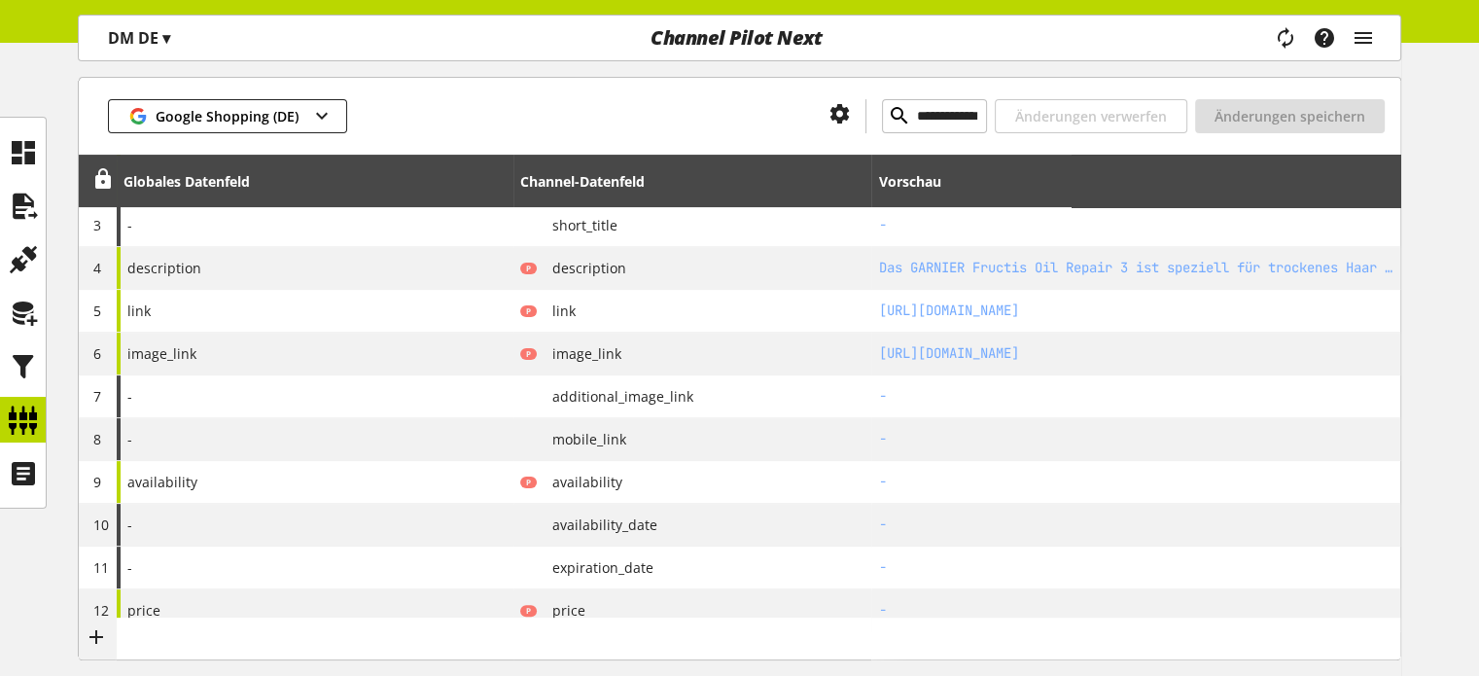
scroll to position [18, 0]
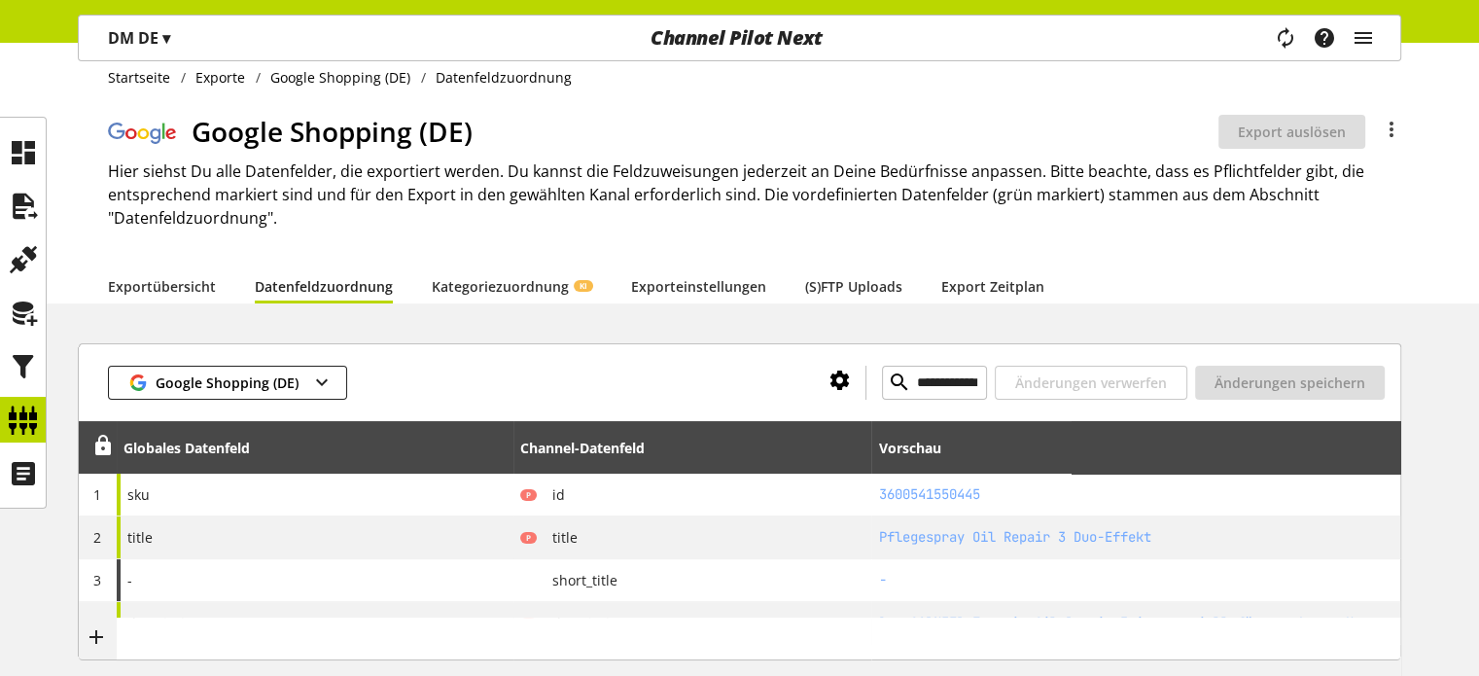
click at [829, 379] on icon at bounding box center [840, 380] width 23 height 35
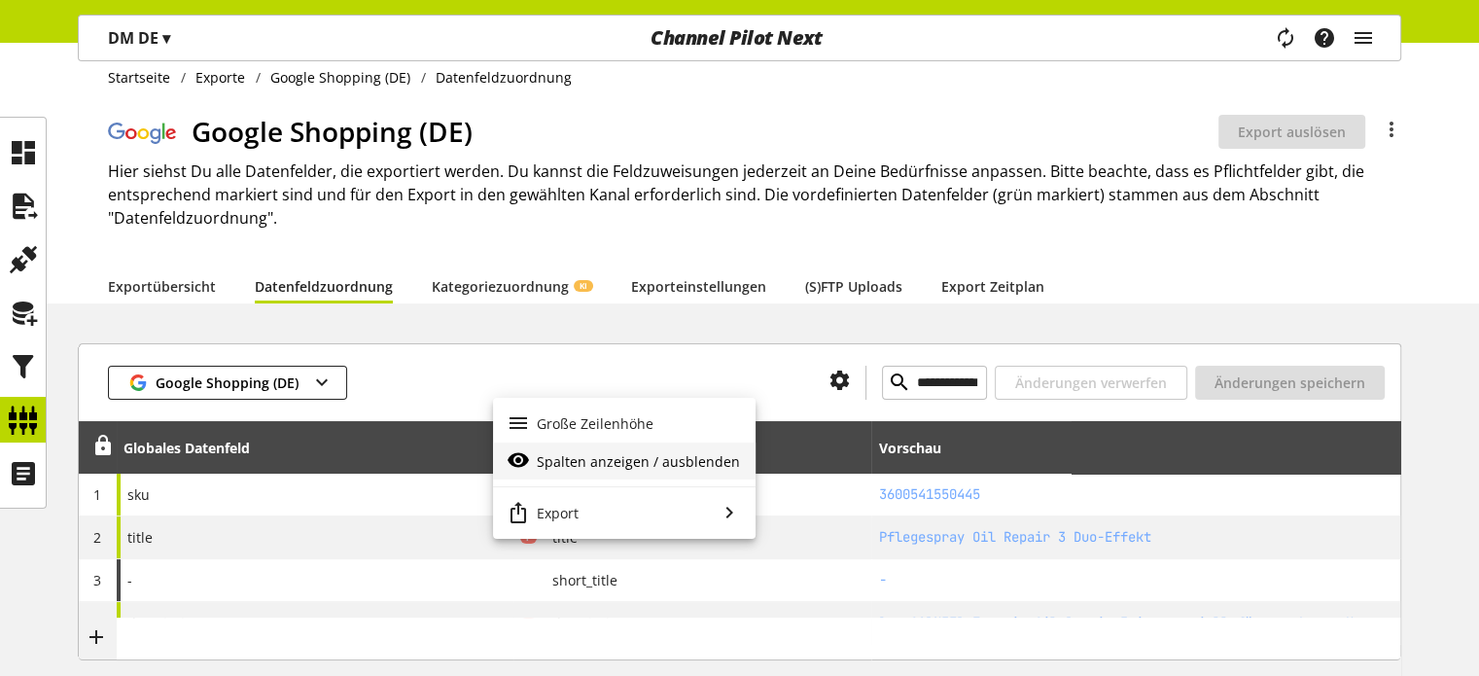
click at [584, 452] on span "Spalten anzeigen / ausblenden" at bounding box center [638, 461] width 203 height 20
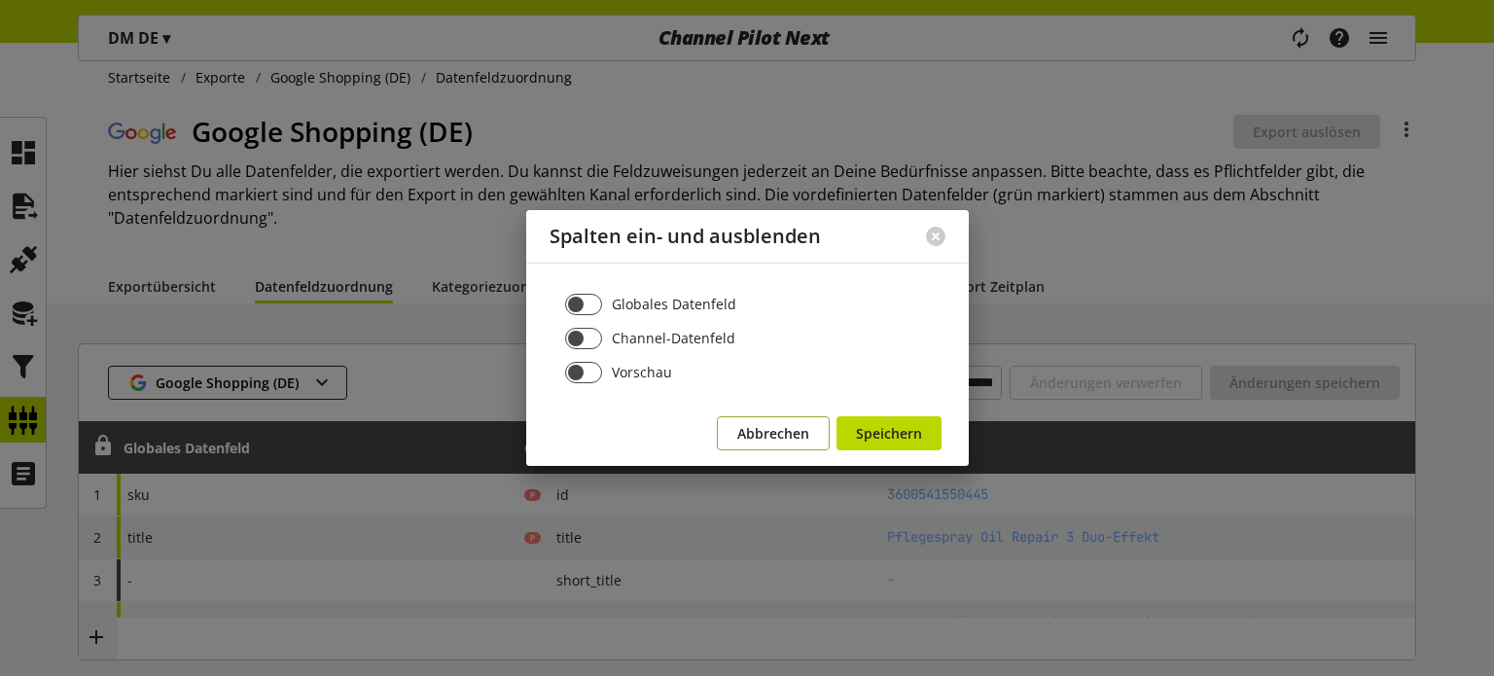
click at [780, 431] on span "Abbrechen" at bounding box center [773, 433] width 72 height 20
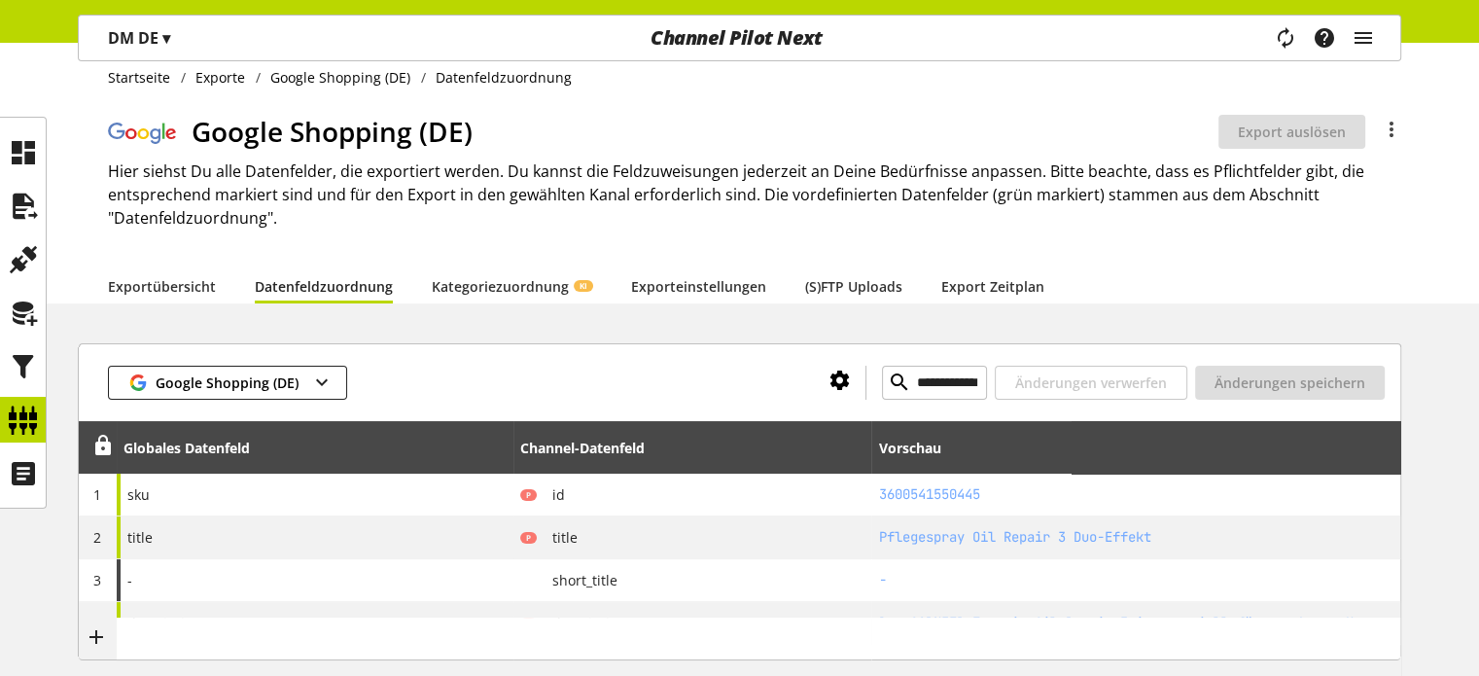
click at [829, 385] on icon at bounding box center [840, 380] width 23 height 35
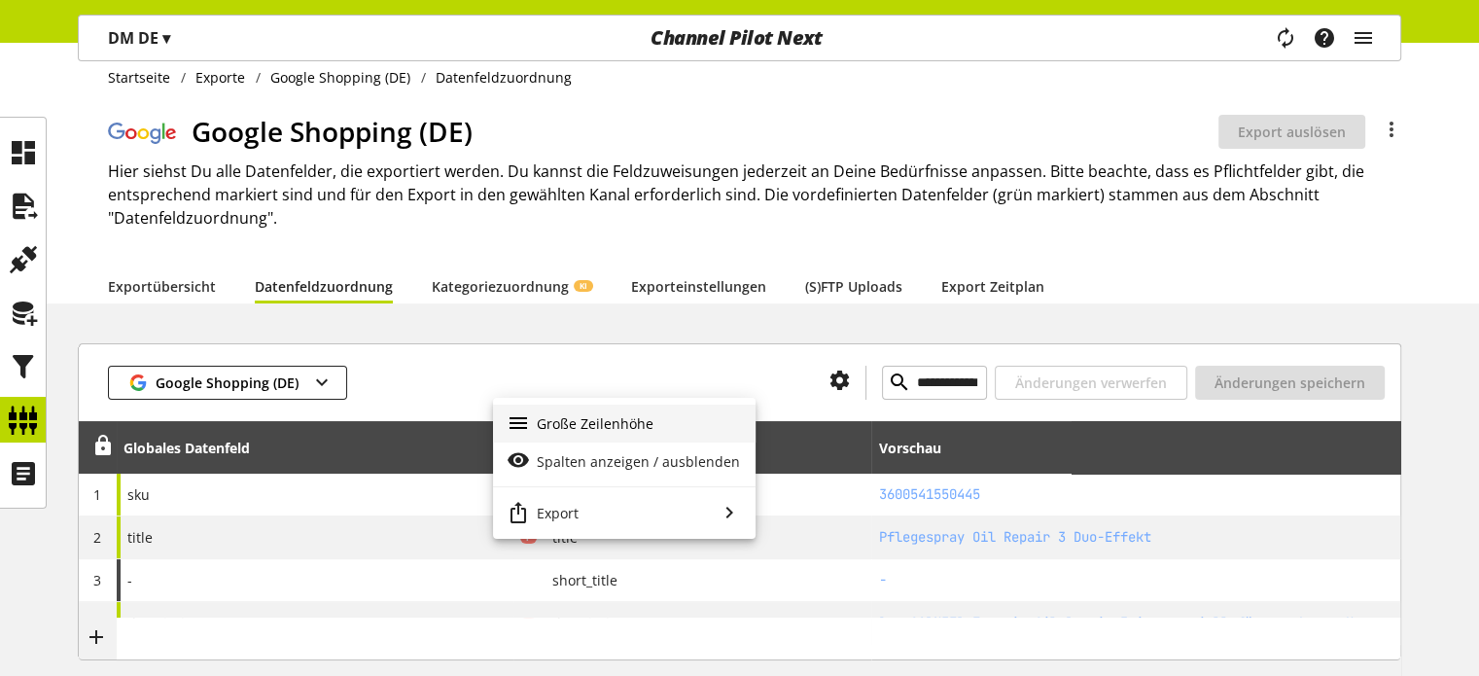
click at [607, 421] on span "Große Zeilenhöhe" at bounding box center [595, 423] width 117 height 20
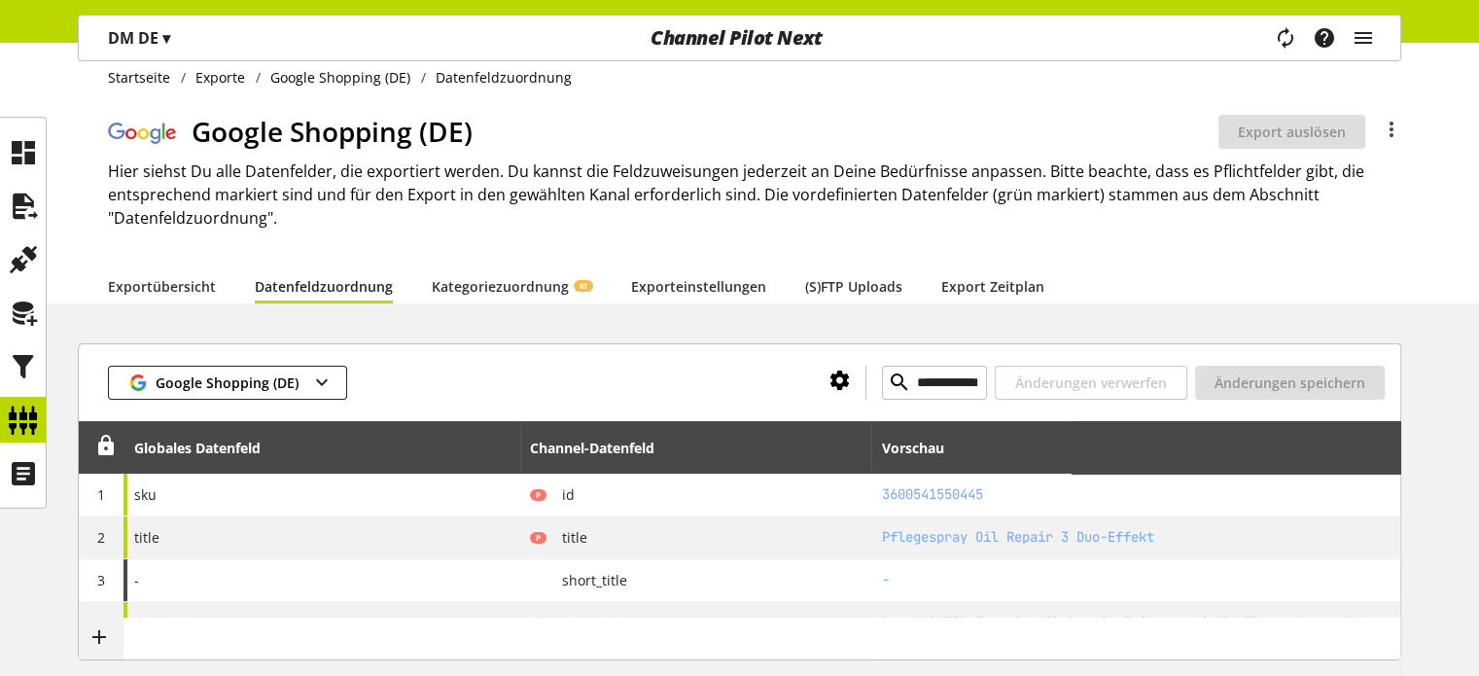
click at [829, 388] on icon at bounding box center [840, 380] width 23 height 35
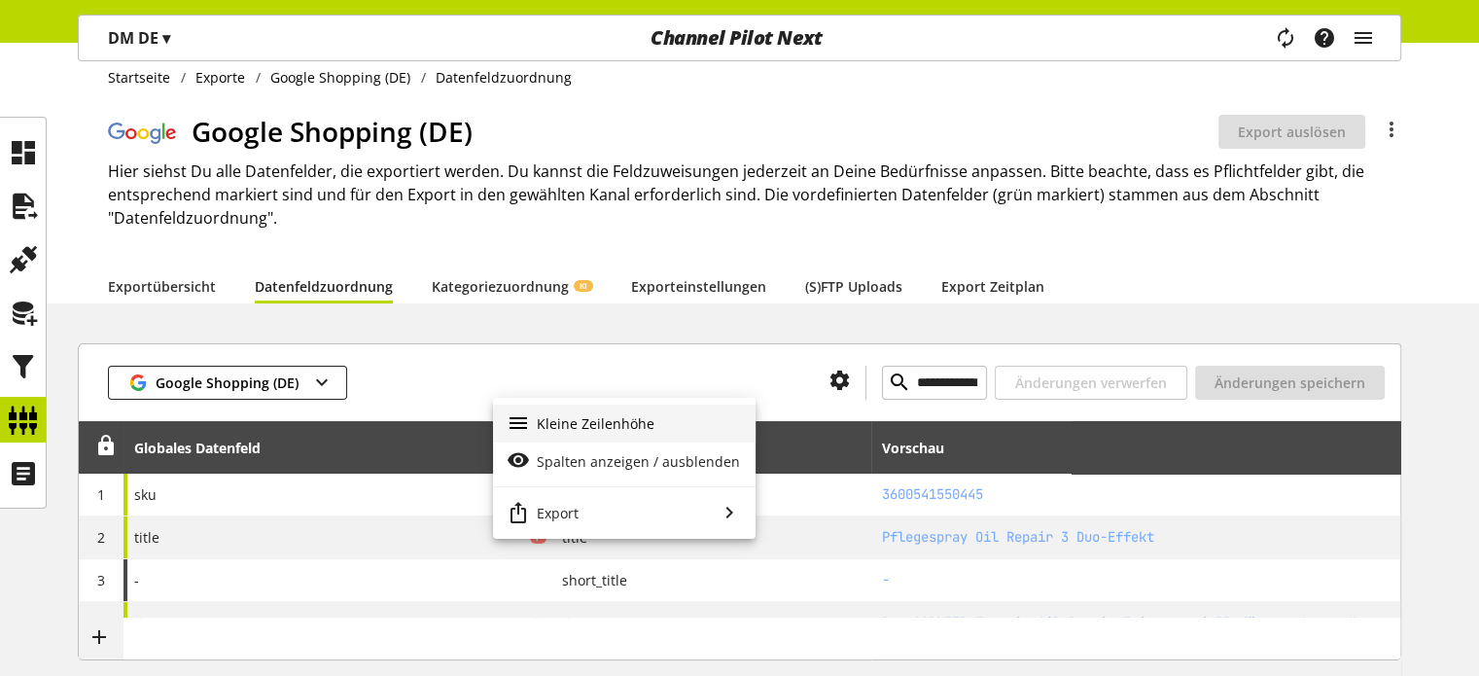
click at [626, 420] on span "Kleine Zeilenhöhe" at bounding box center [596, 423] width 118 height 20
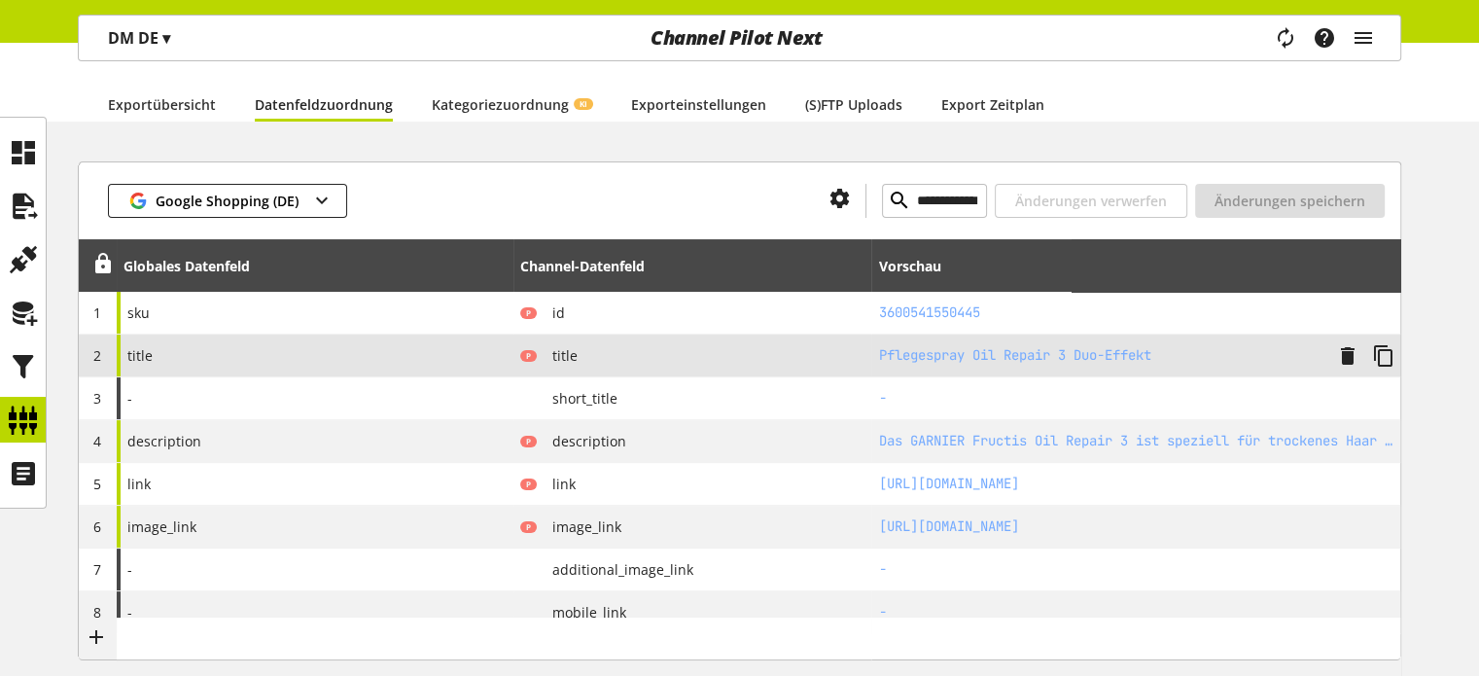
scroll to position [213, 0]
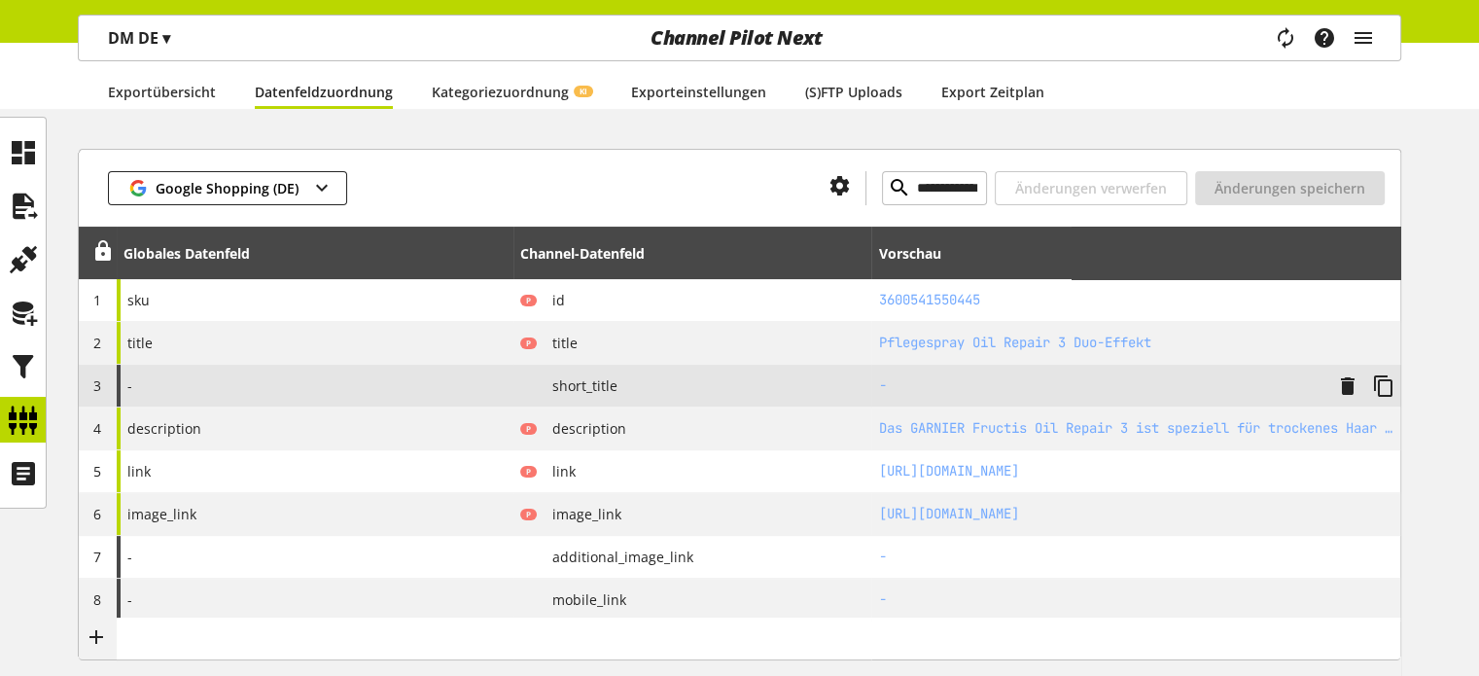
click at [214, 394] on div "-" at bounding box center [315, 386] width 397 height 42
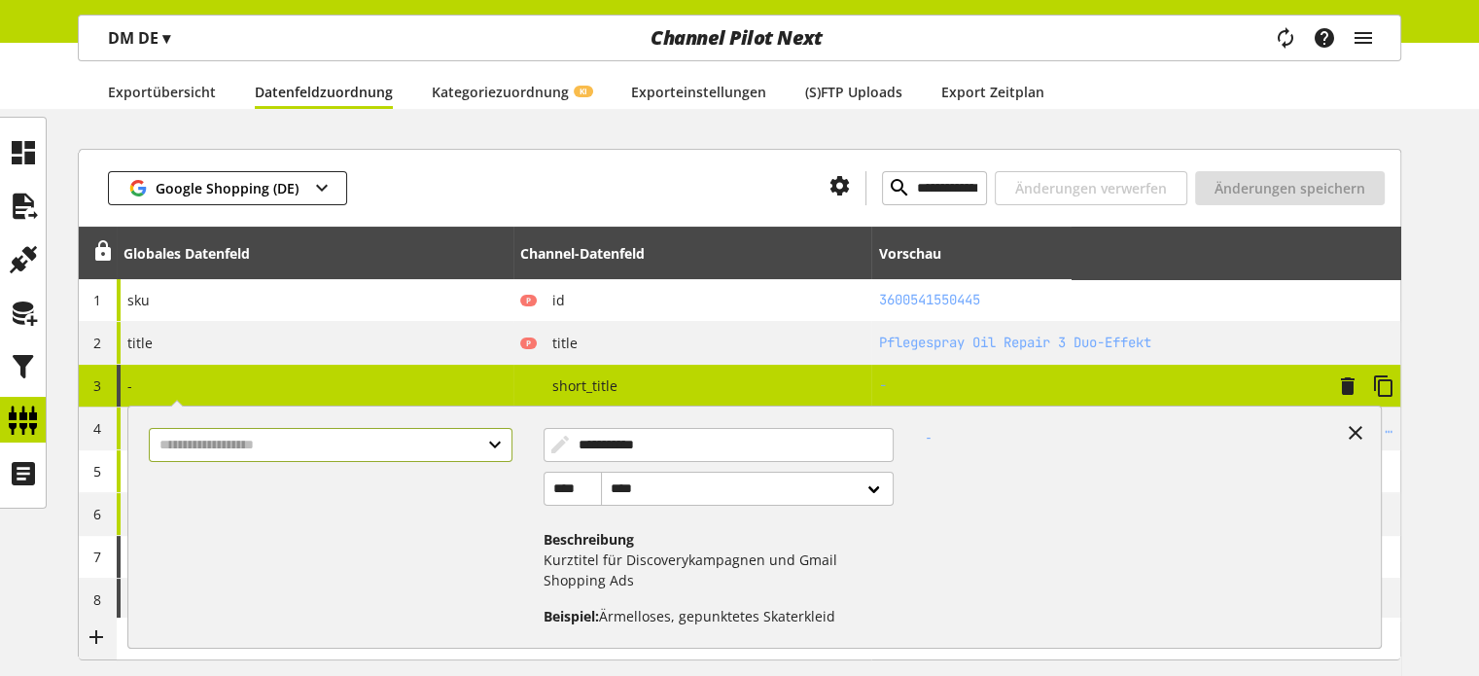
click at [232, 450] on input "text" at bounding box center [330, 445] width 363 height 34
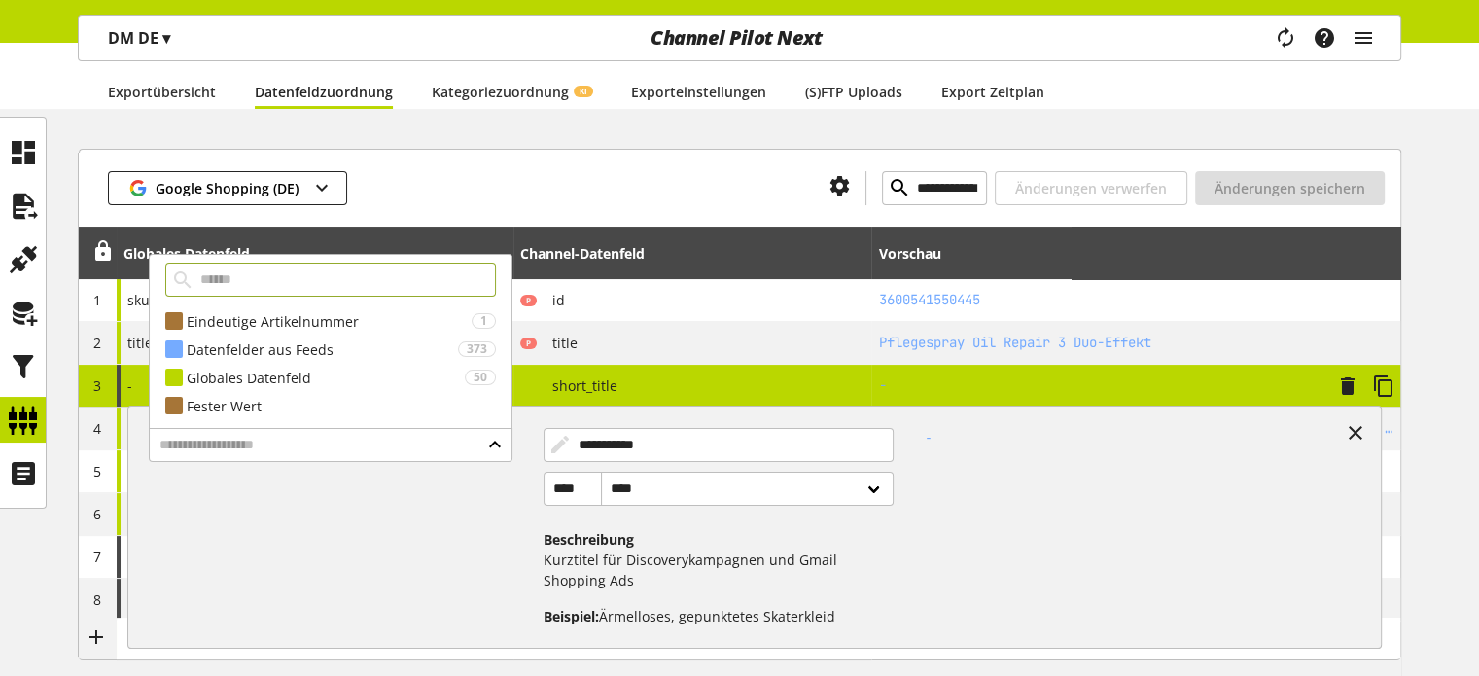
click at [258, 274] on input "text" at bounding box center [330, 280] width 331 height 34
click at [268, 441] on input "text" at bounding box center [330, 445] width 363 height 34
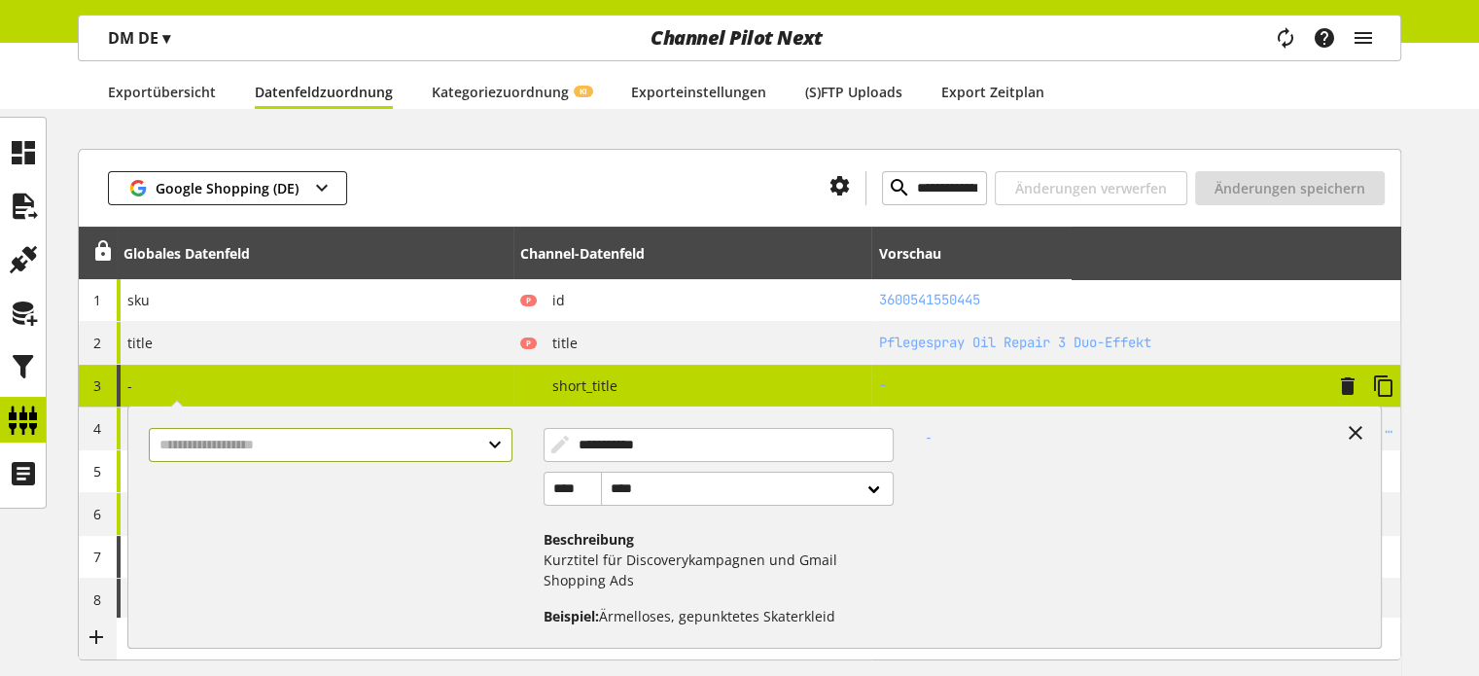
click at [268, 441] on input "text" at bounding box center [330, 445] width 363 height 34
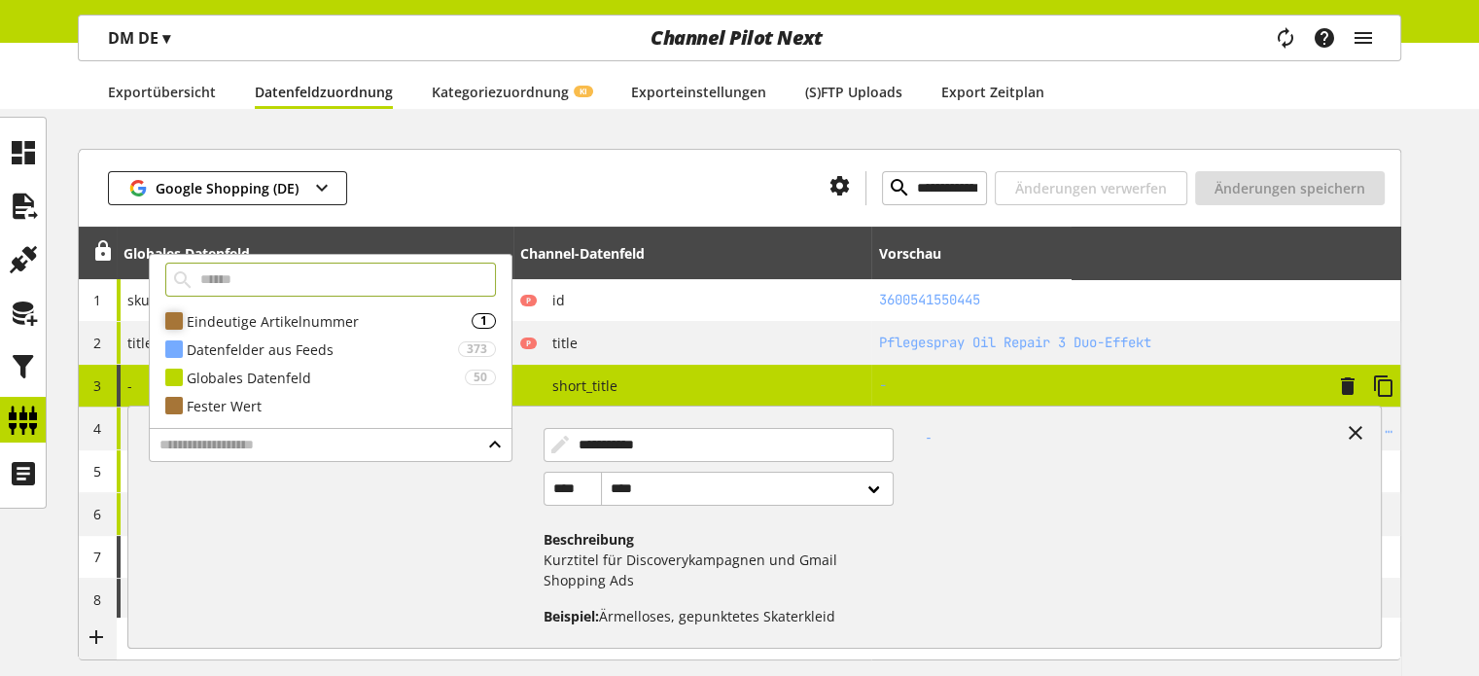
click at [241, 322] on div "Eindeutige Artikelnummer" at bounding box center [329, 321] width 285 height 20
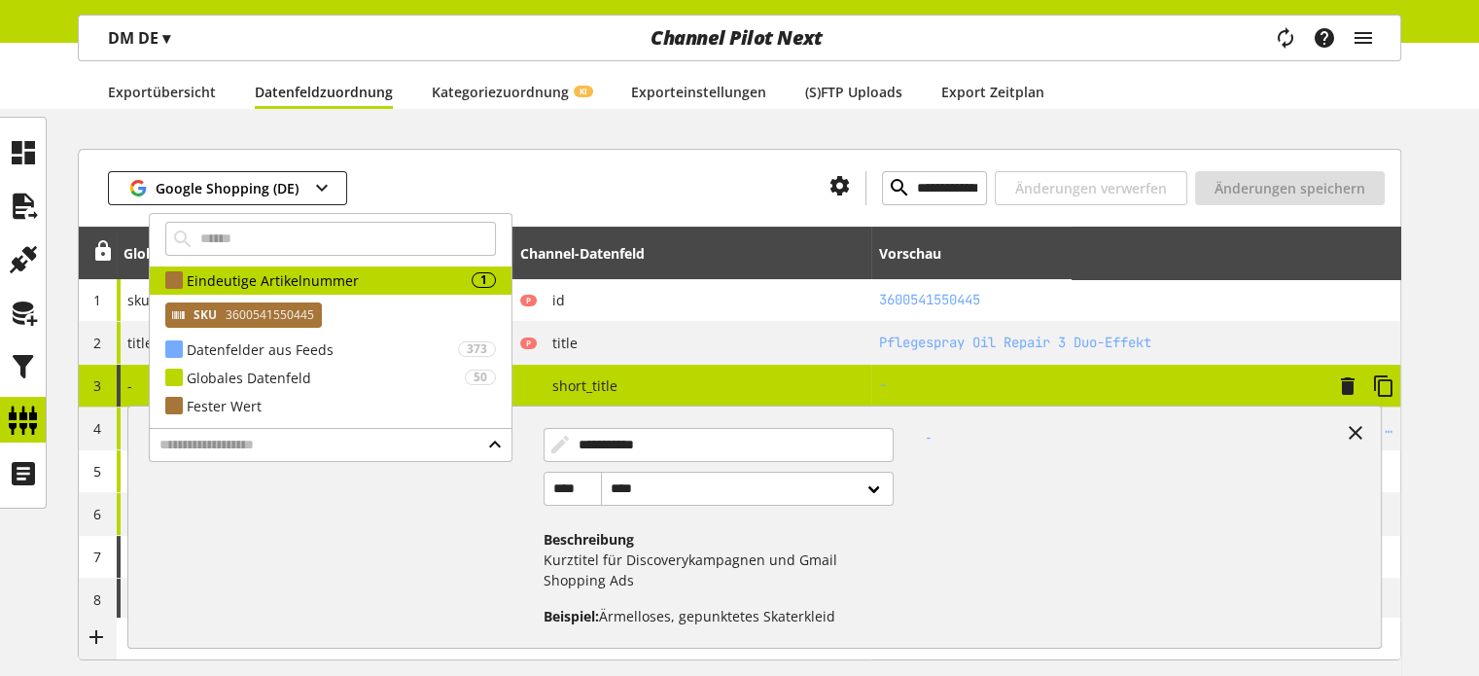
click at [185, 309] on icon at bounding box center [179, 314] width 16 height 21
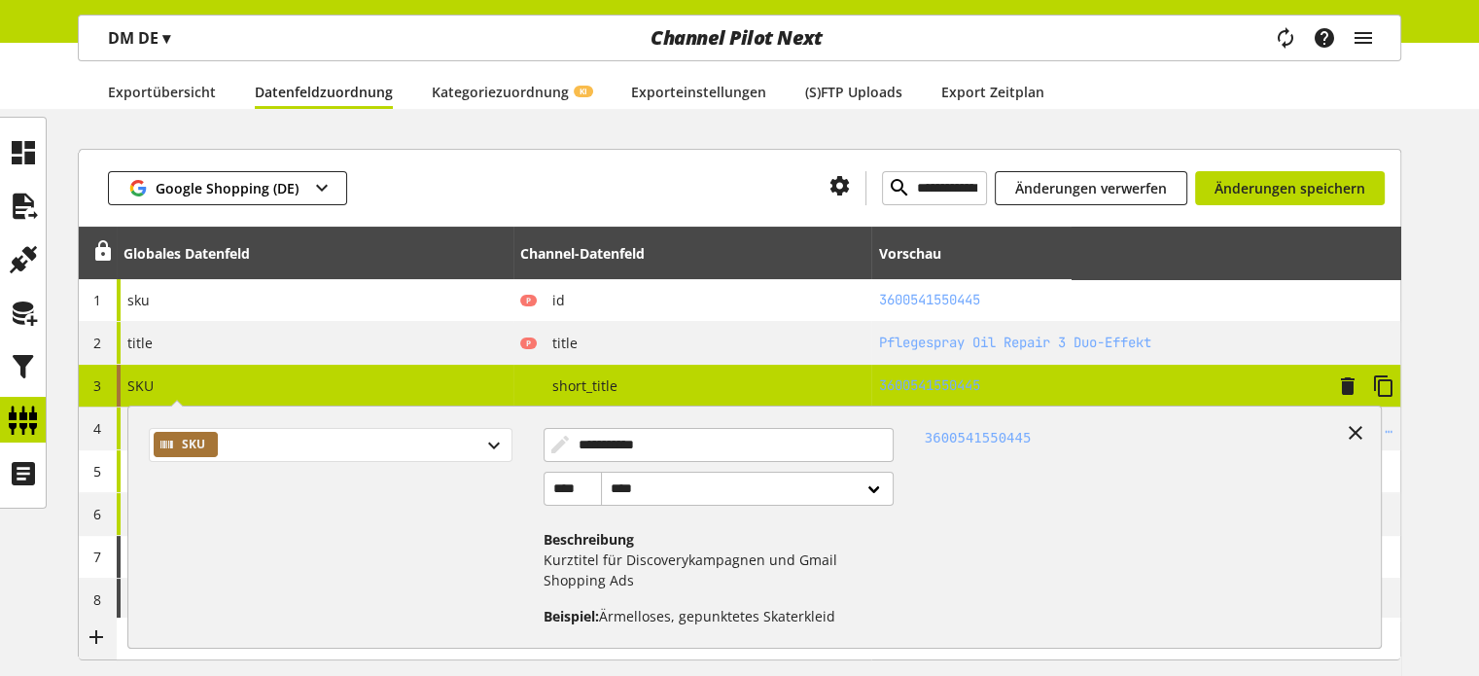
click at [264, 442] on div "SKU" at bounding box center [330, 445] width 363 height 34
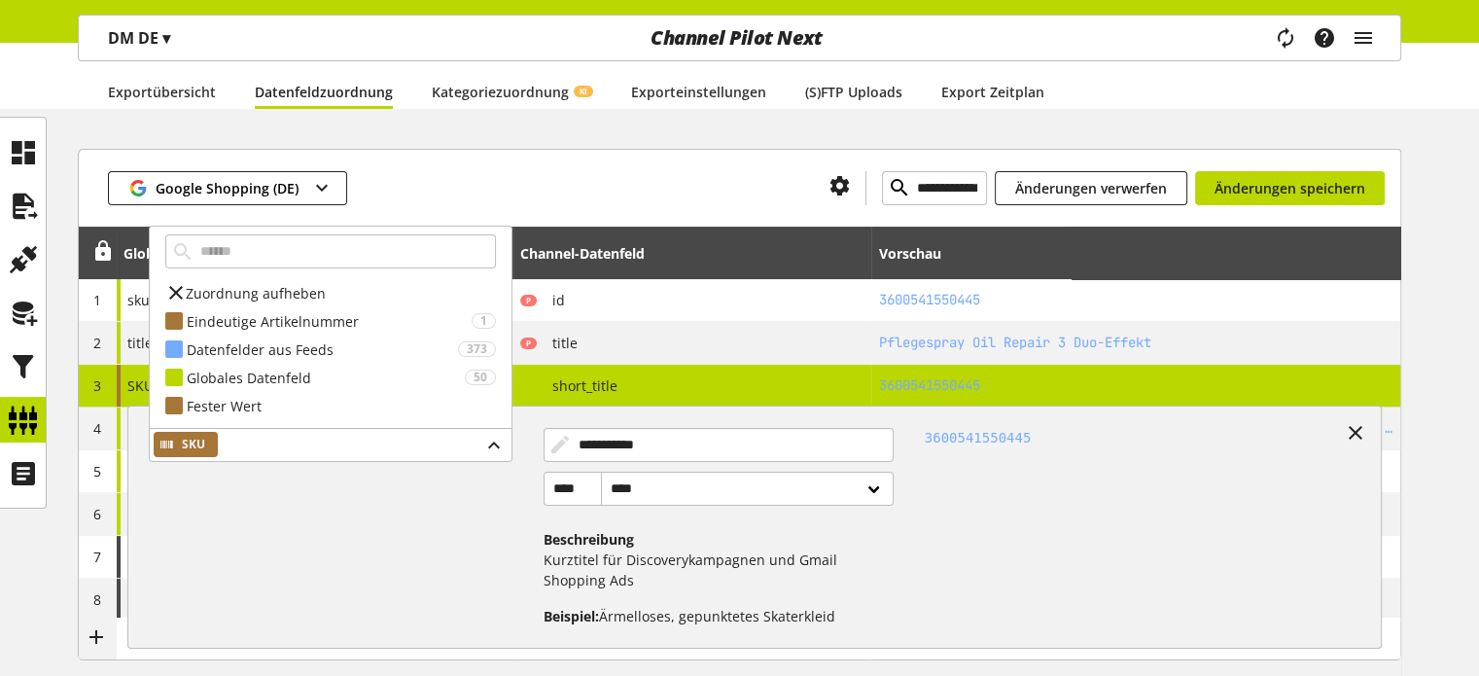
click at [236, 286] on span "Zuordnung aufheben" at bounding box center [256, 293] width 140 height 20
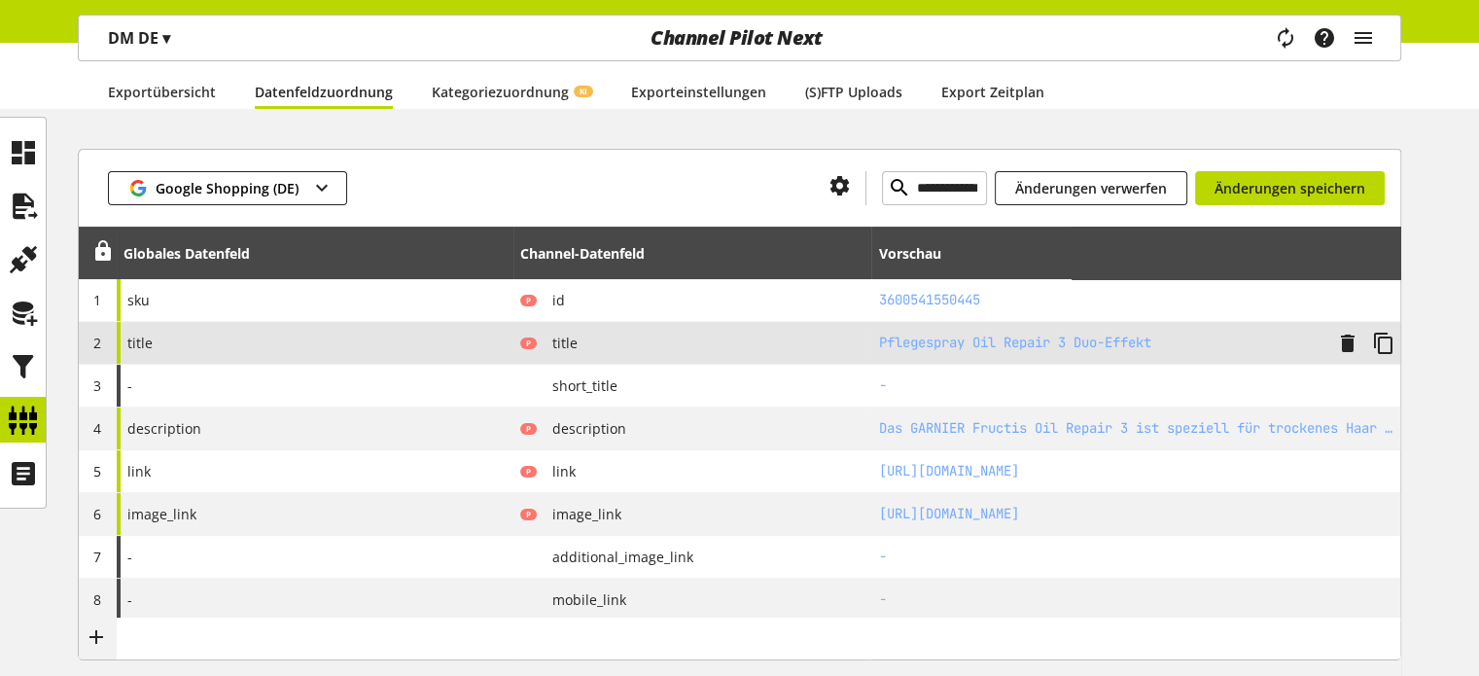
click at [190, 341] on div "title" at bounding box center [315, 343] width 397 height 42
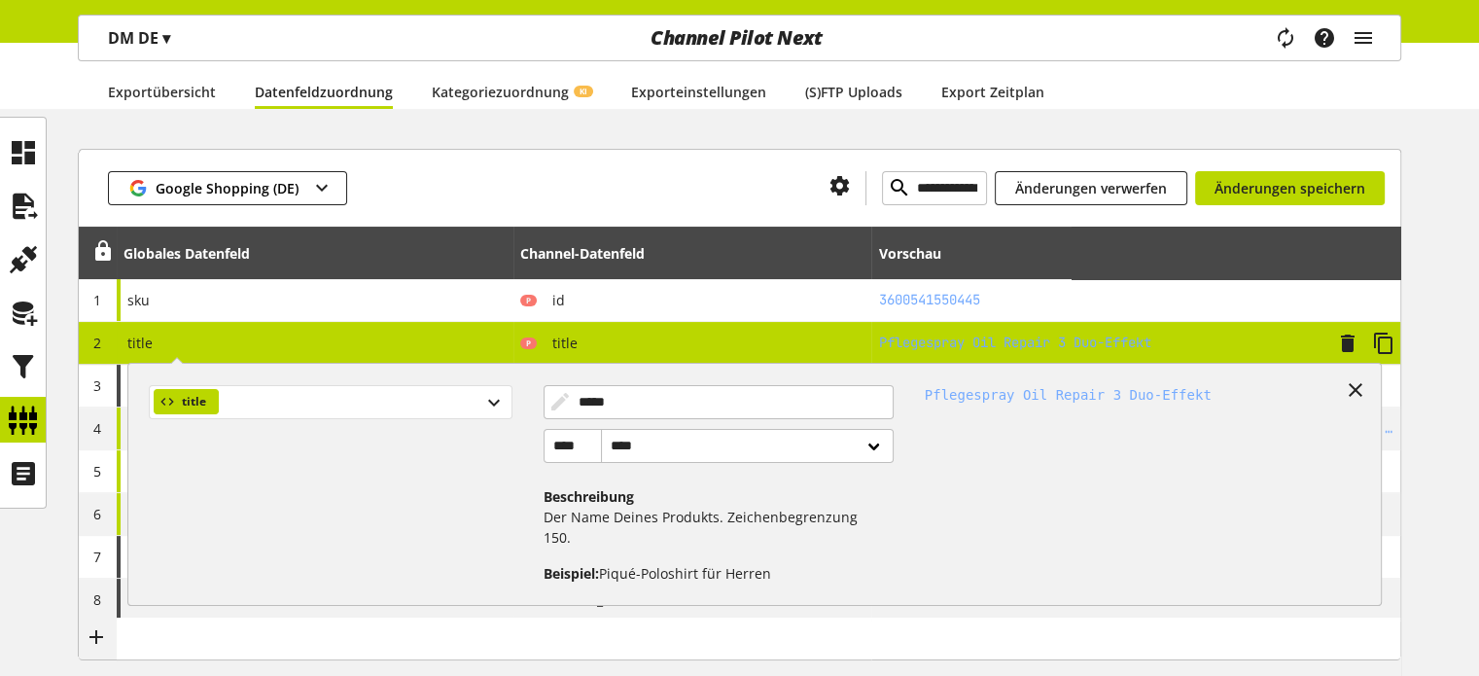
click at [279, 404] on div "title" at bounding box center [330, 402] width 363 height 34
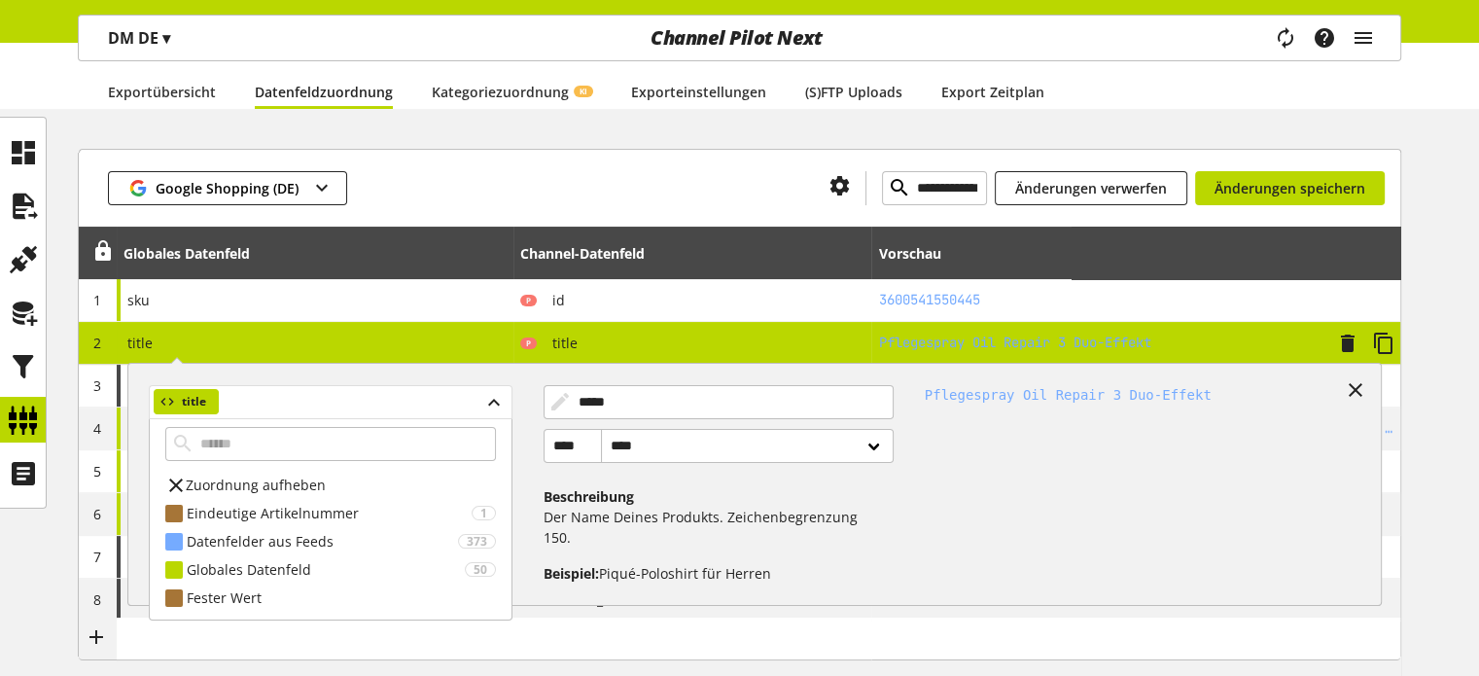
click at [167, 403] on icon at bounding box center [167, 401] width 16 height 21
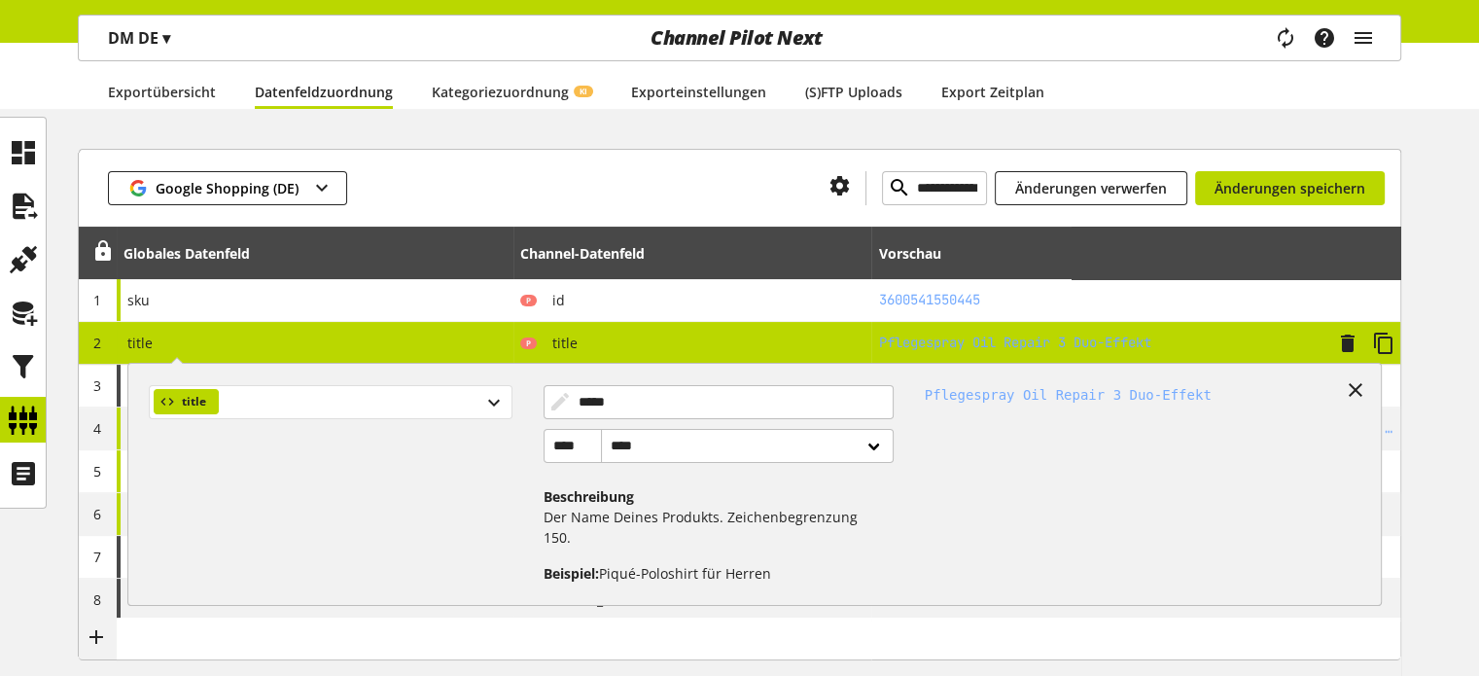
click at [167, 403] on icon at bounding box center [167, 401] width 16 height 21
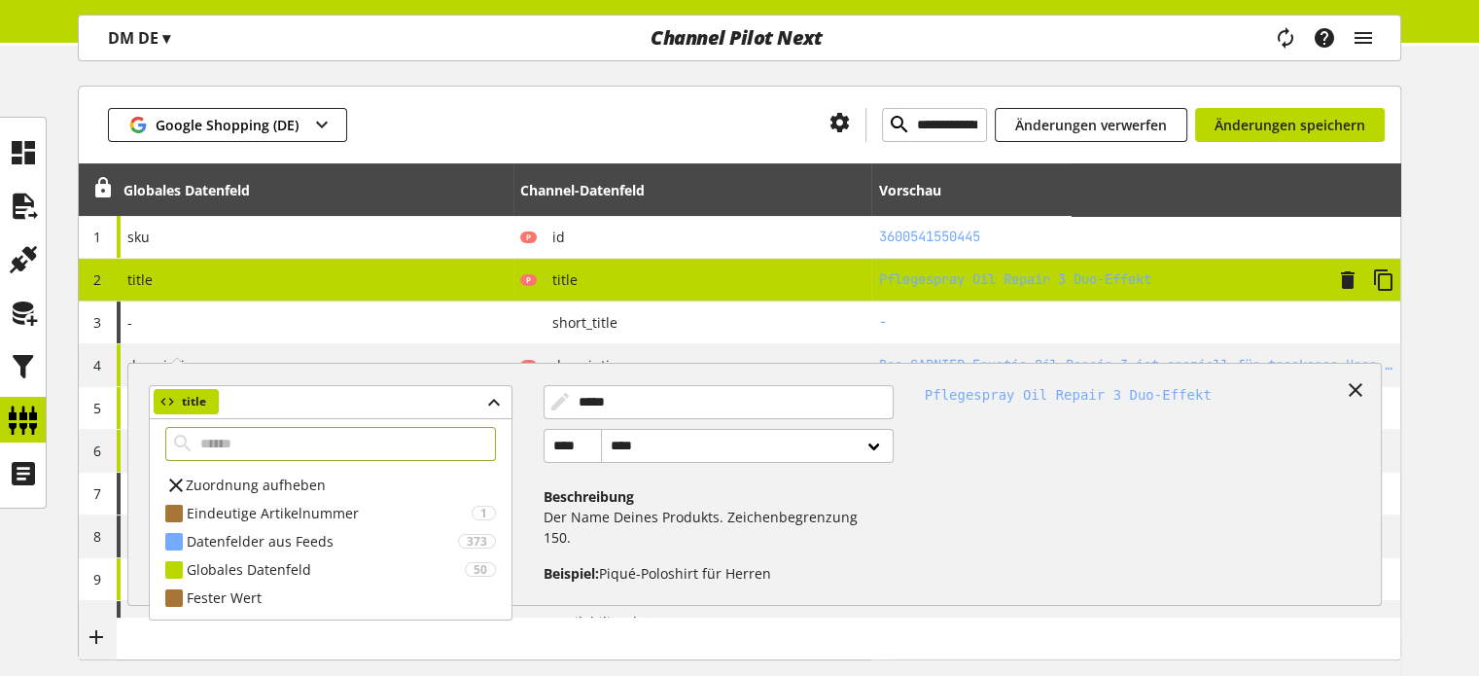
scroll to position [310, 0]
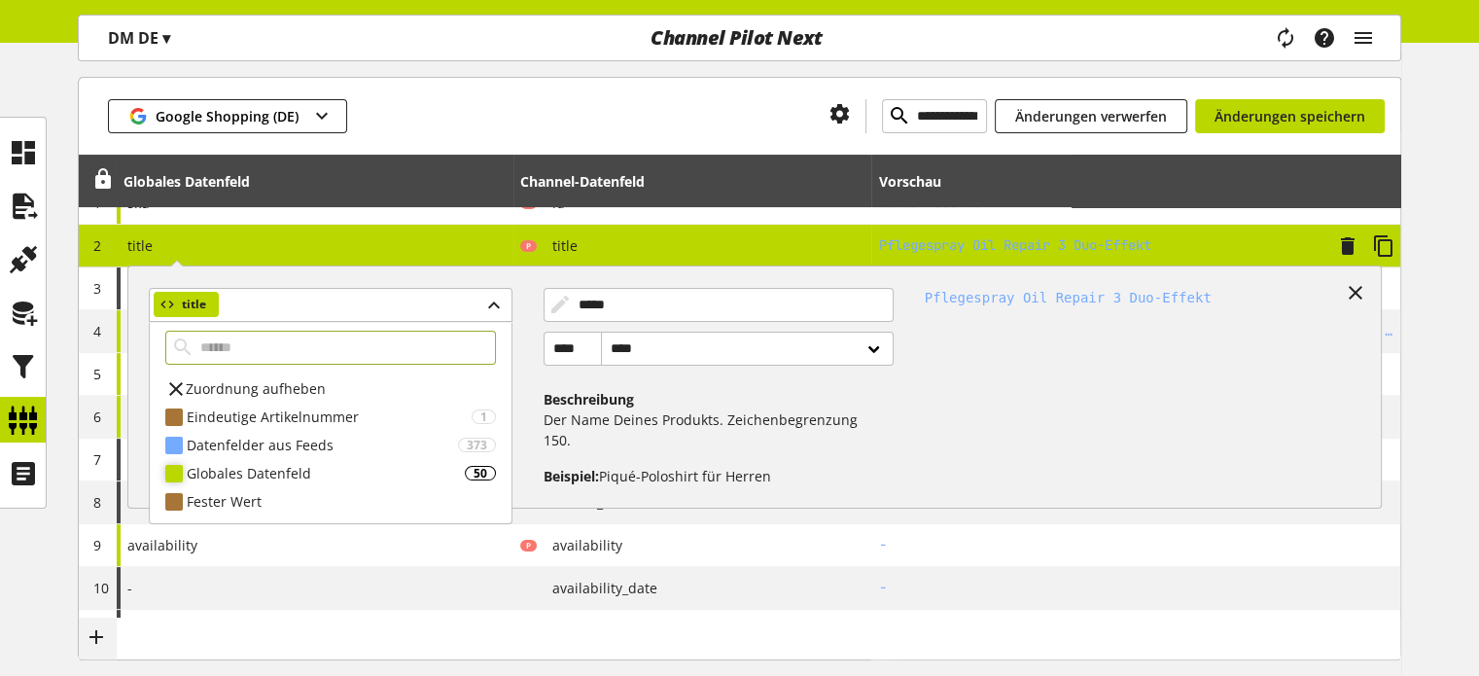
click at [260, 467] on div "Globales Datenfeld" at bounding box center [326, 473] width 278 height 20
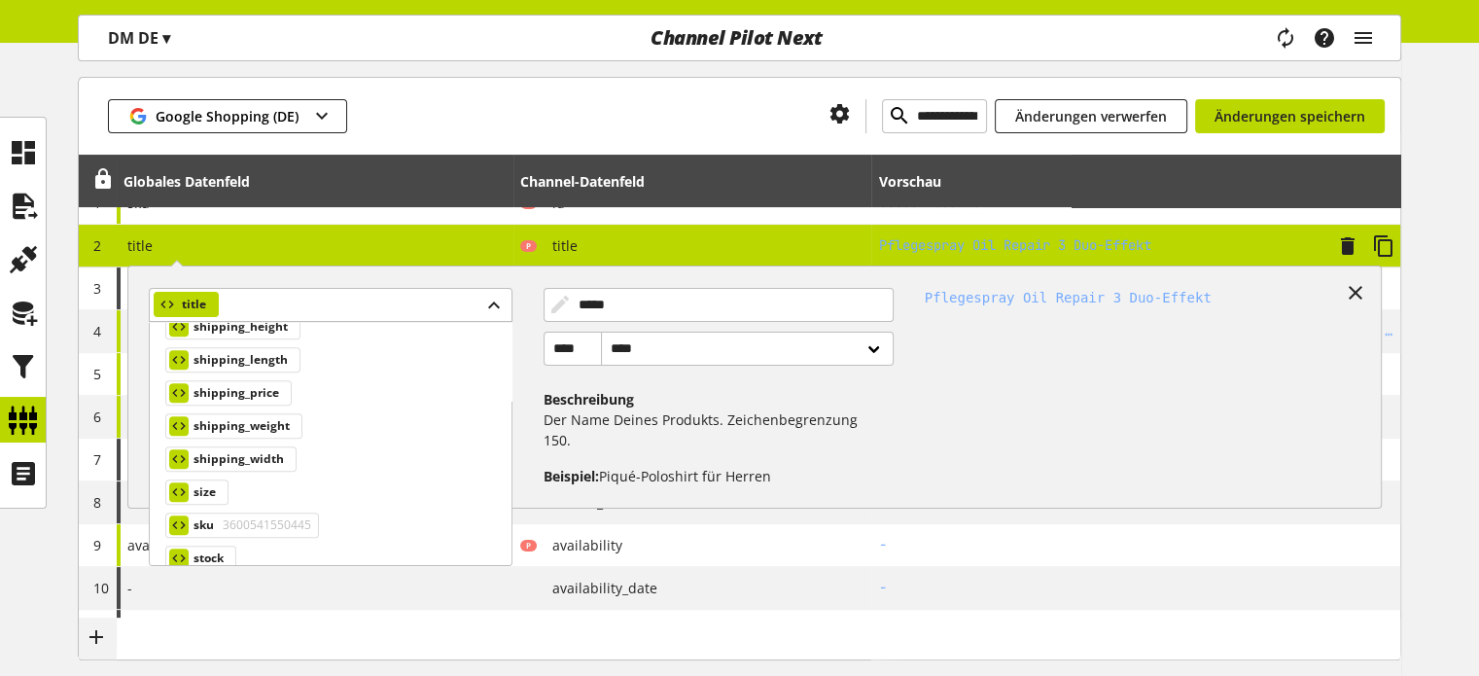
scroll to position [1599, 0]
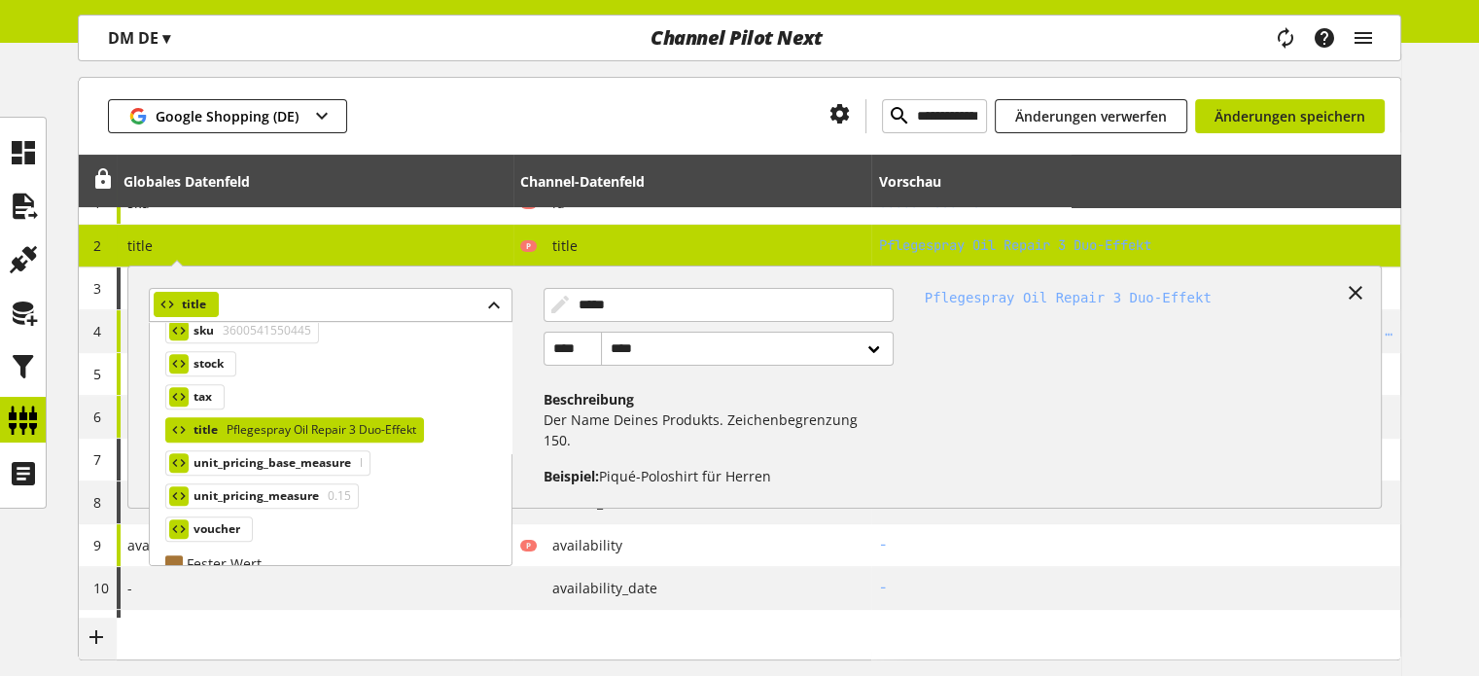
click at [475, 112] on div at bounding box center [580, 116] width 467 height 34
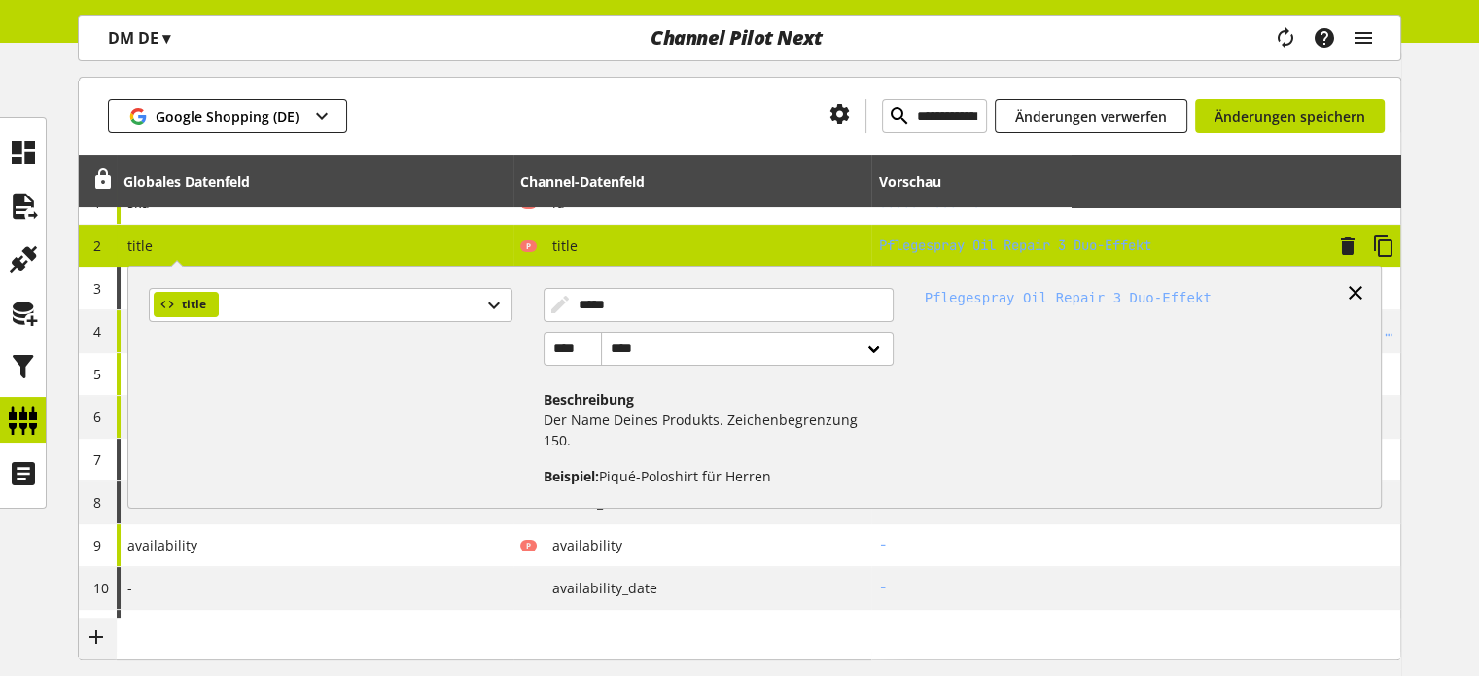
click at [1353, 283] on icon at bounding box center [1355, 292] width 23 height 35
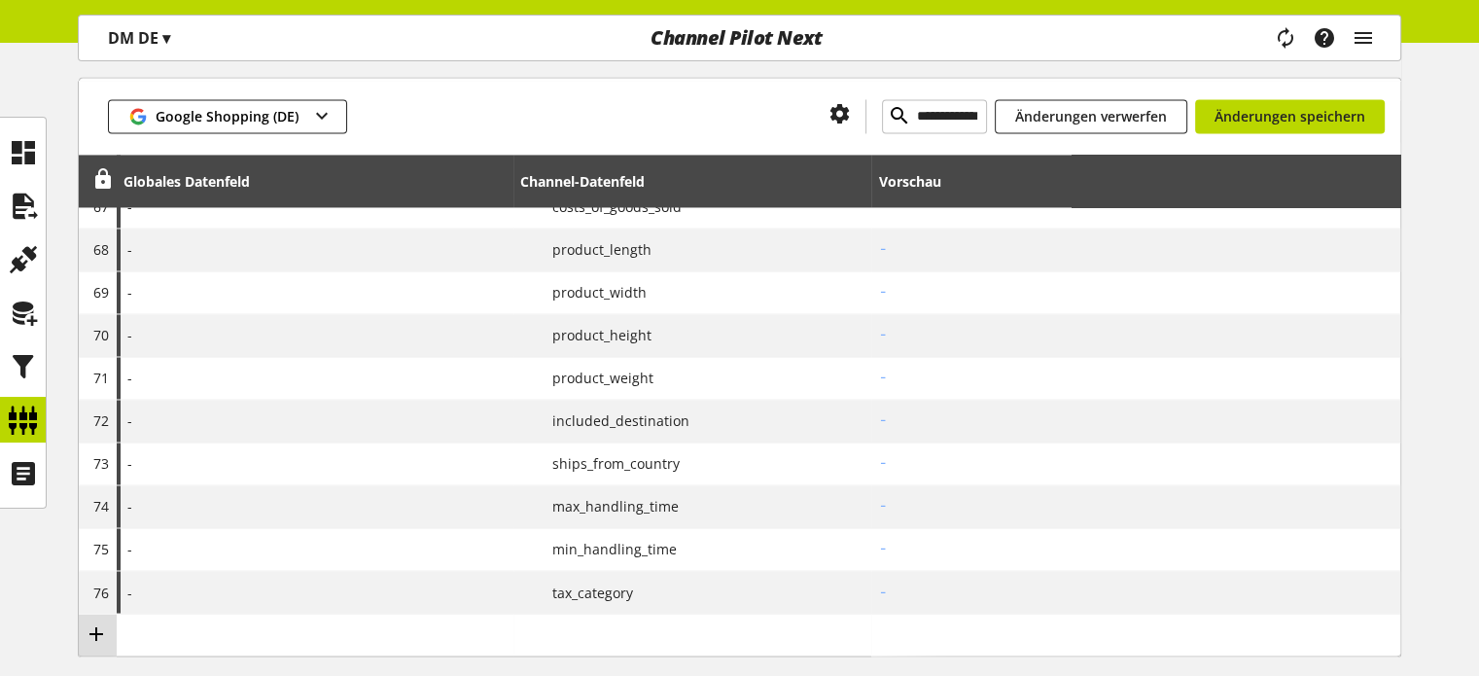
click at [93, 617] on icon at bounding box center [96, 633] width 23 height 35
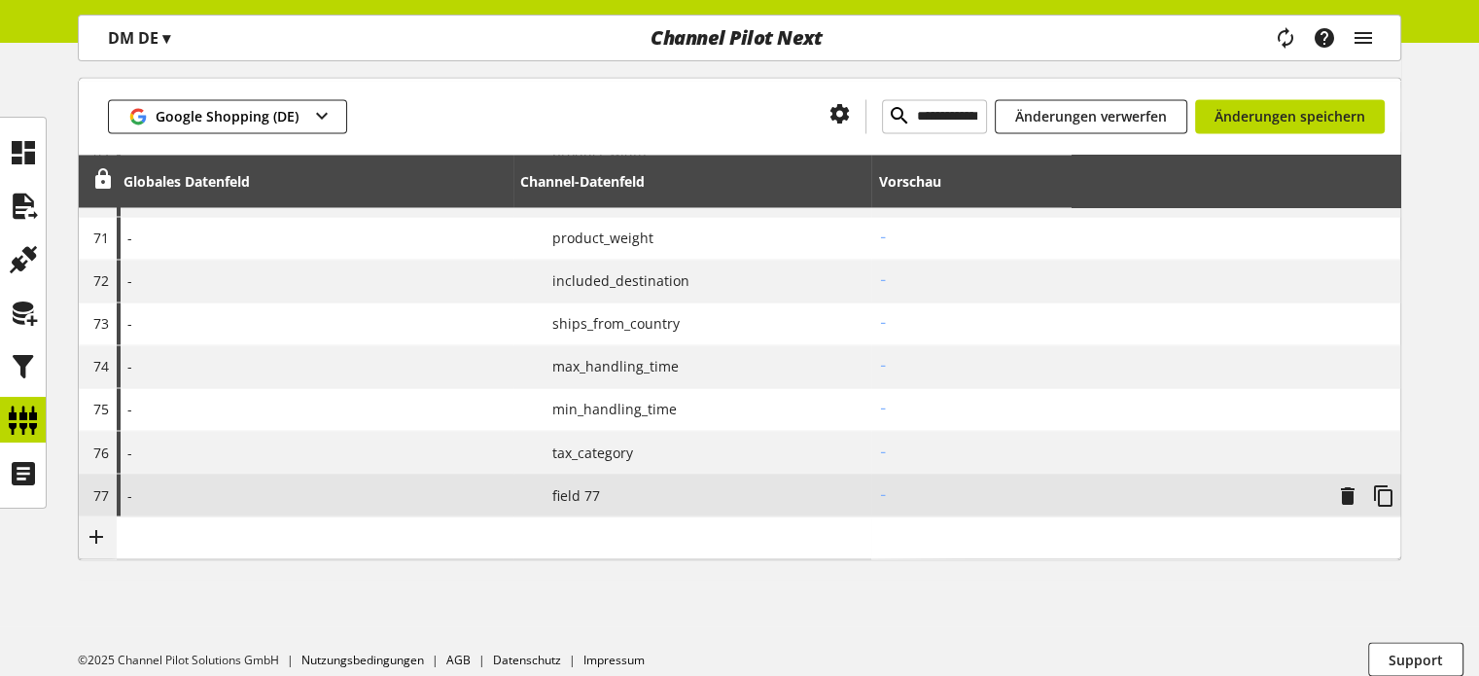
click at [405, 489] on div "-" at bounding box center [315, 495] width 397 height 42
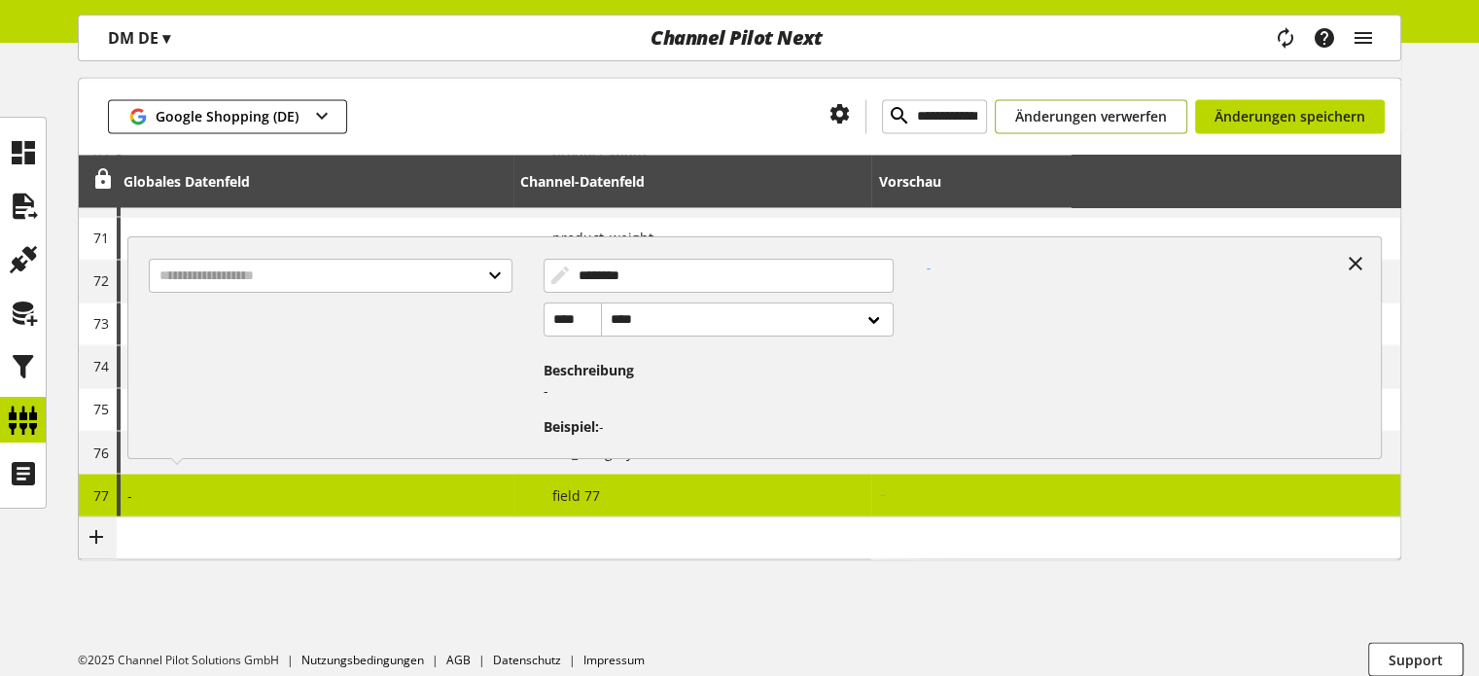
click at [1065, 111] on span "Änderungen verwerfen" at bounding box center [1091, 116] width 152 height 20
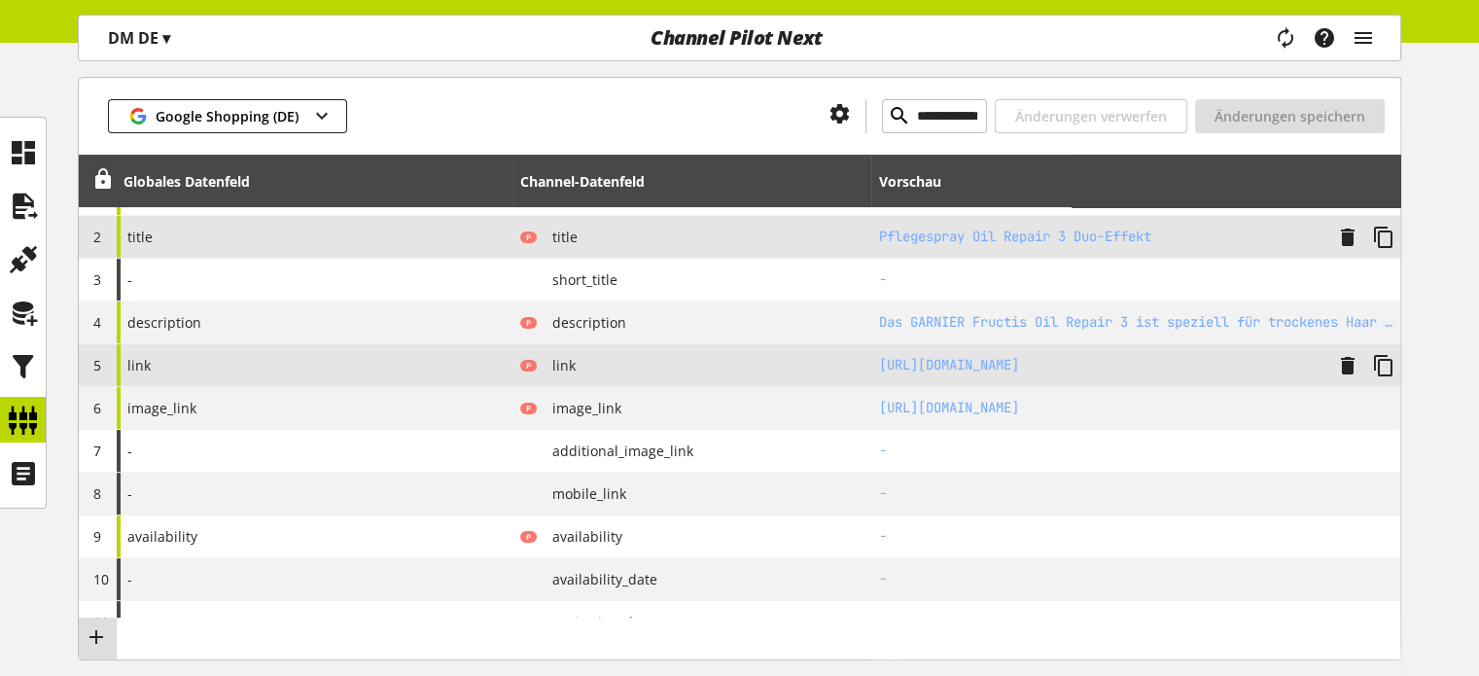
scroll to position [292, 0]
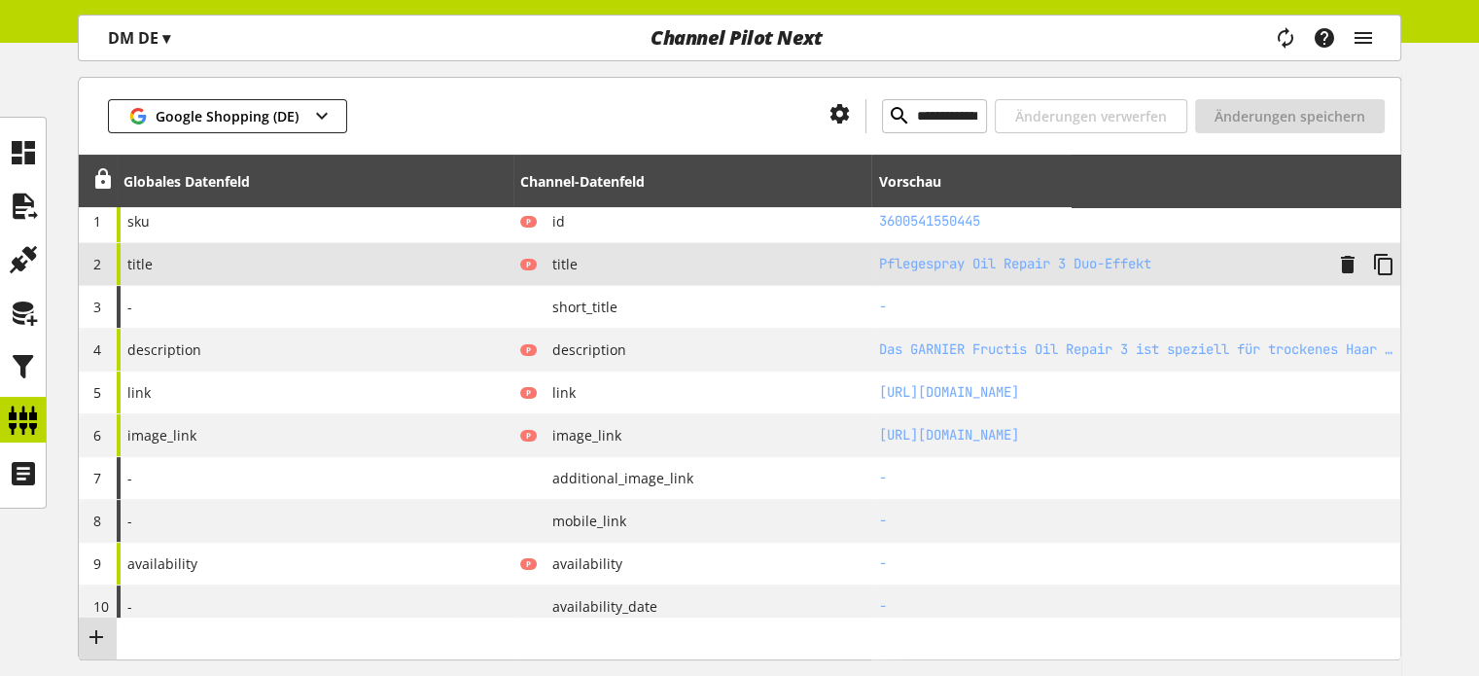
click at [721, 262] on div "P title" at bounding box center [692, 264] width 345 height 24
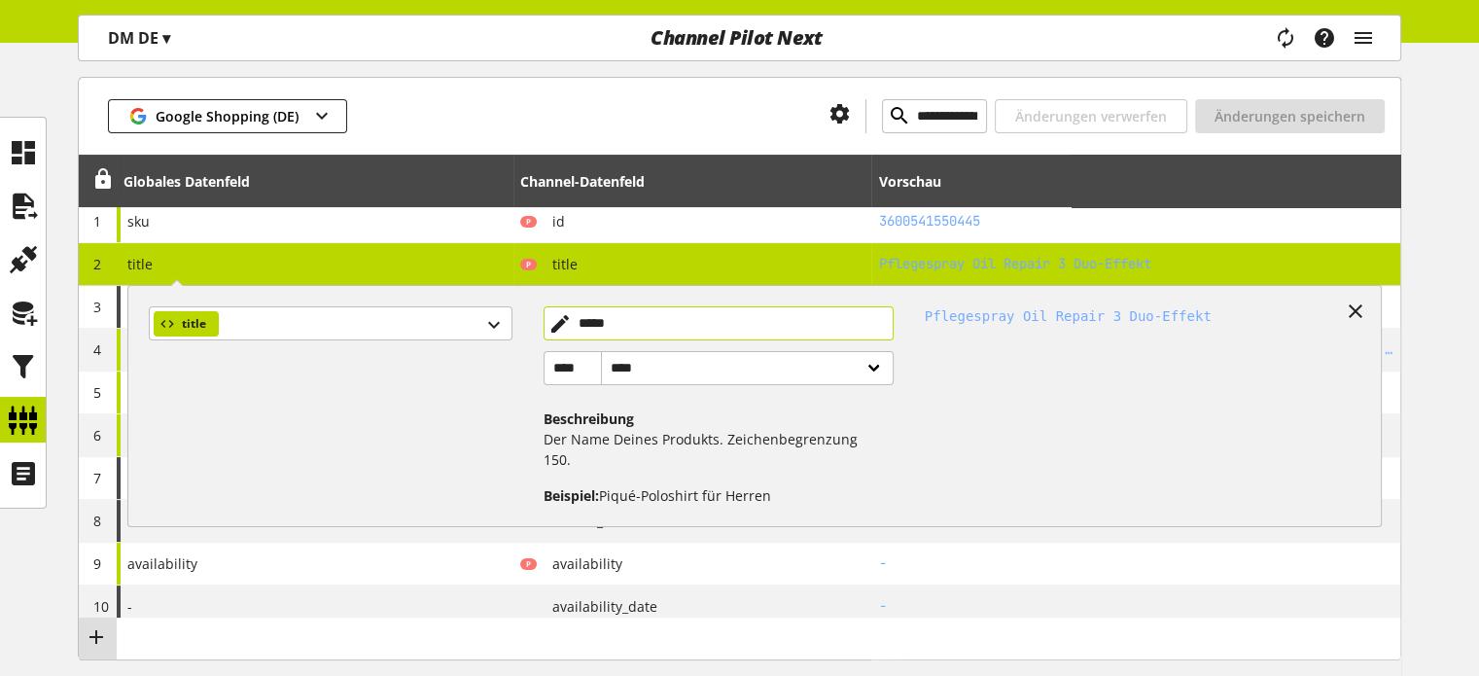
click at [690, 317] on input "*****" at bounding box center [719, 323] width 350 height 34
click at [709, 369] on select "**** ******" at bounding box center [747, 368] width 293 height 34
click at [554, 318] on input "*****" at bounding box center [719, 323] width 350 height 34
click at [559, 322] on input "*****" at bounding box center [719, 323] width 350 height 34
click at [371, 321] on div "title" at bounding box center [330, 323] width 363 height 34
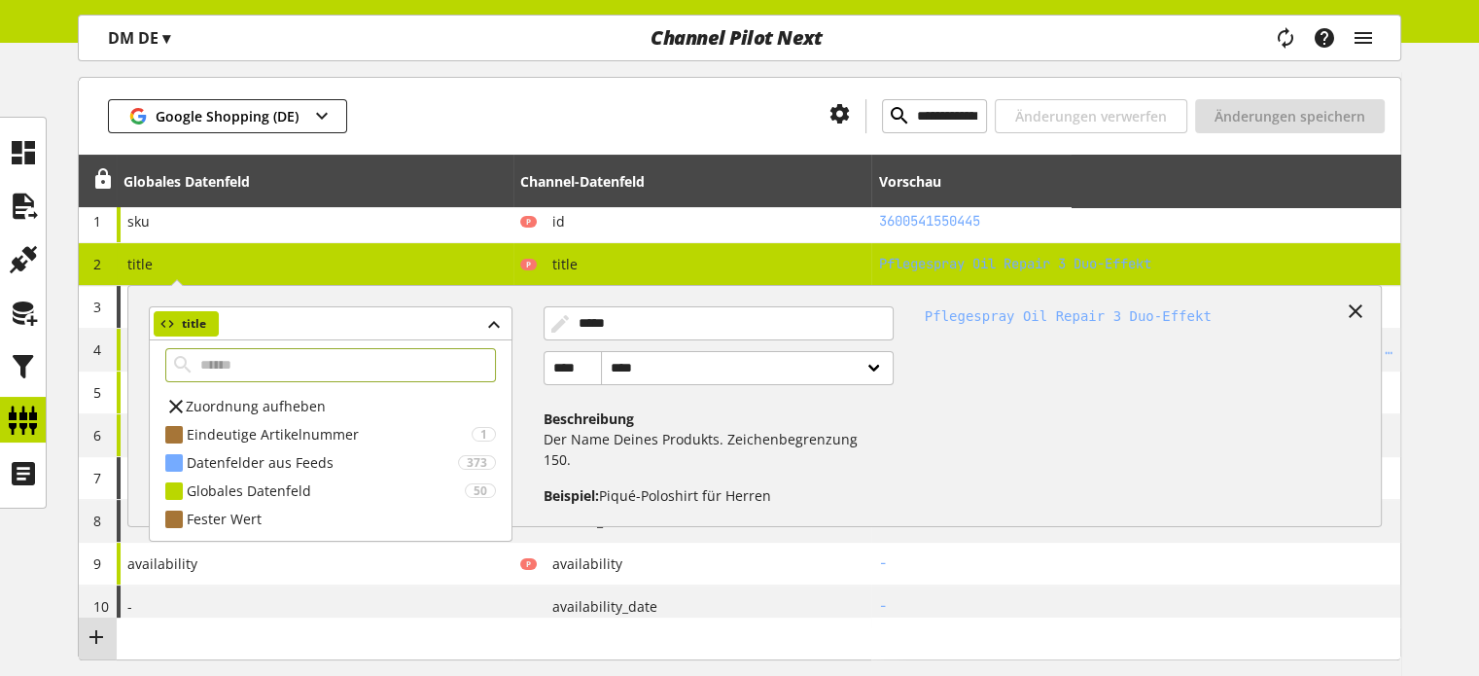
click at [473, 130] on div at bounding box center [580, 116] width 467 height 34
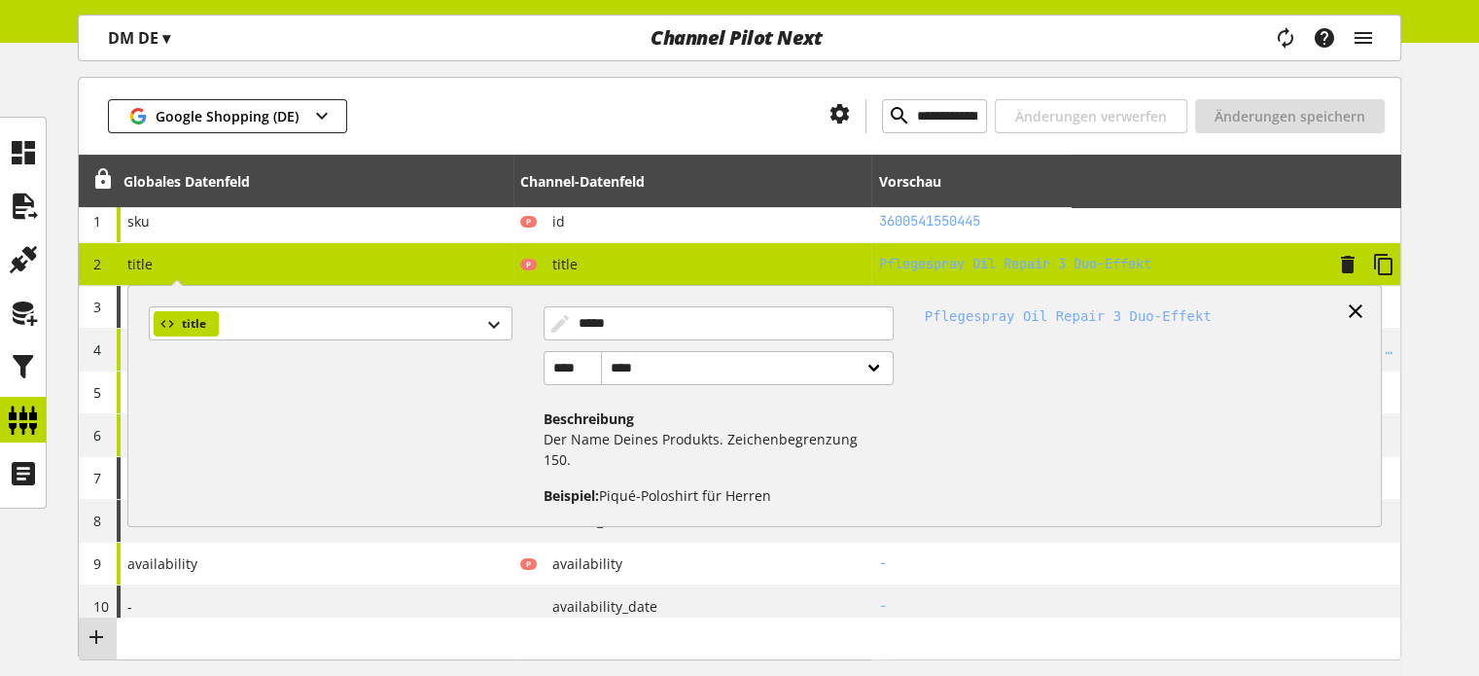
click at [1346, 306] on icon at bounding box center [1355, 311] width 23 height 35
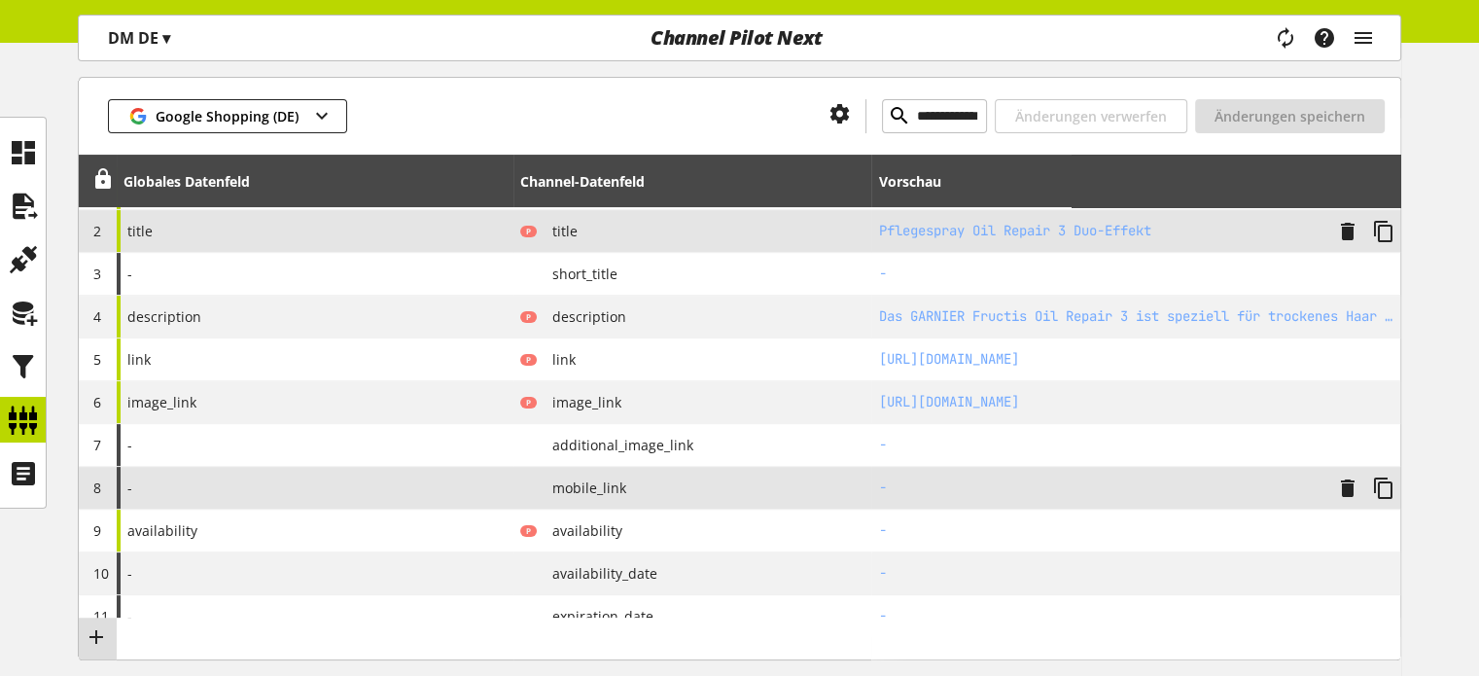
scroll to position [292, 0]
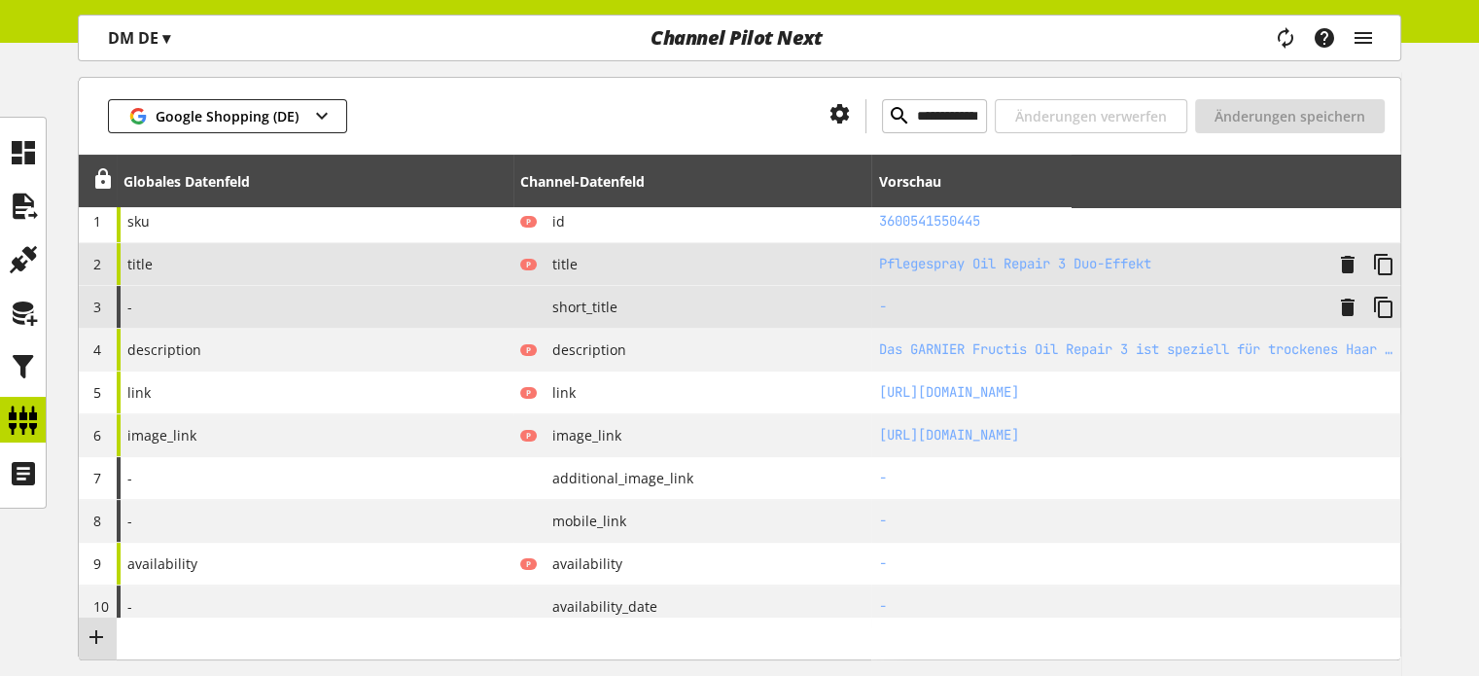
click at [368, 312] on div "-" at bounding box center [315, 307] width 397 height 42
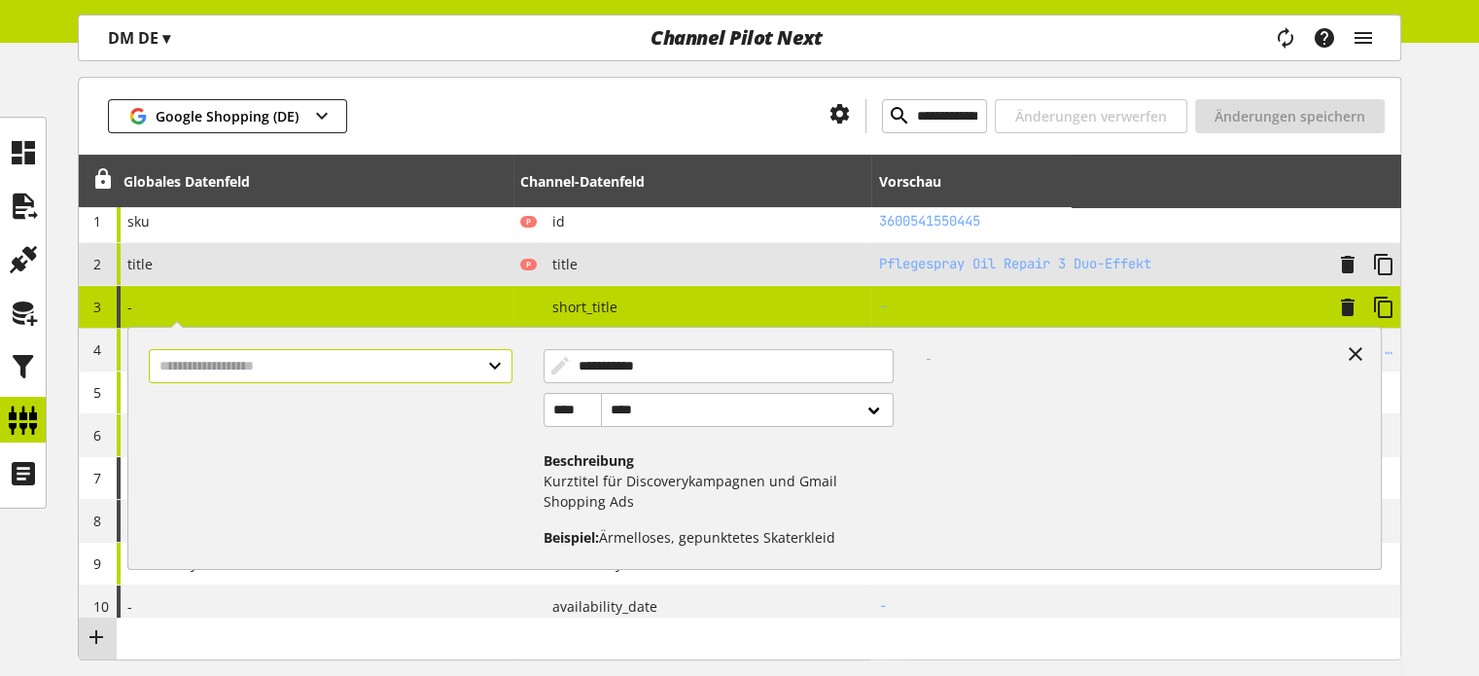
click at [370, 349] on input "text" at bounding box center [330, 366] width 363 height 34
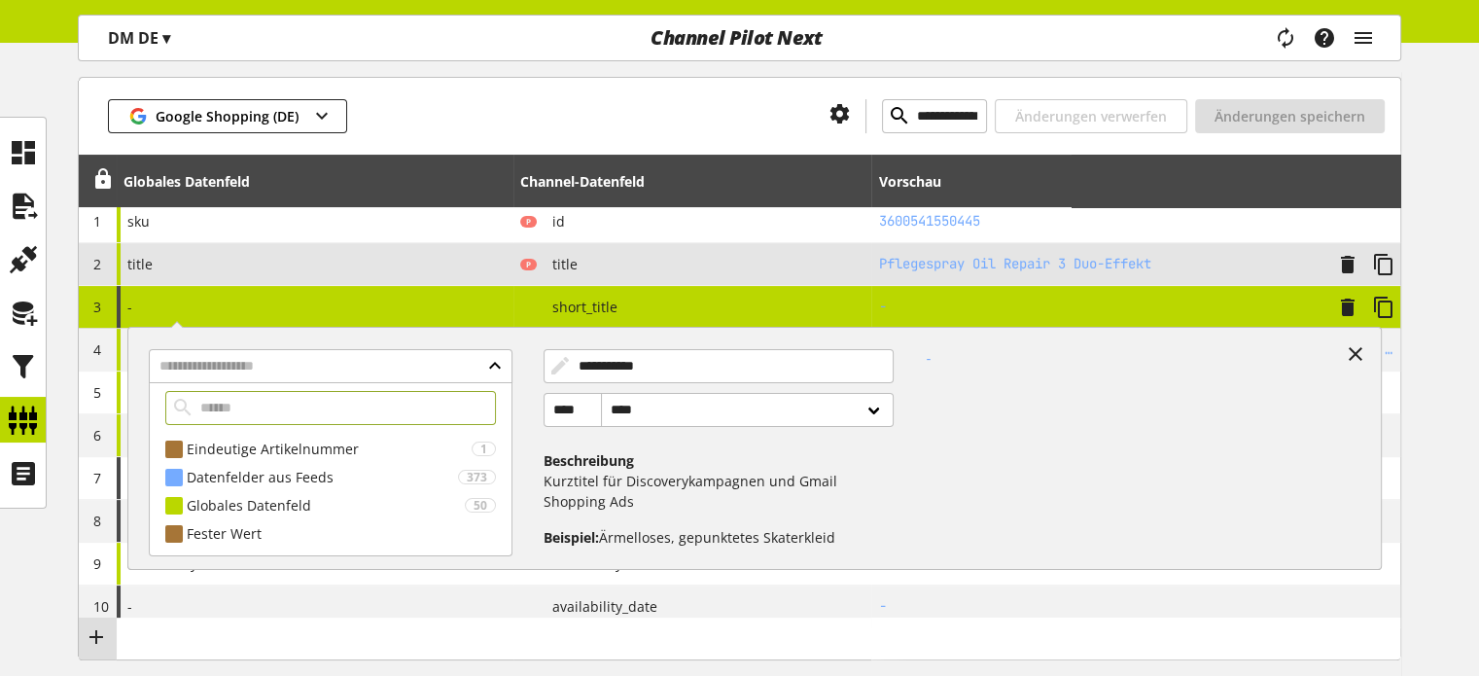
click at [476, 405] on input "text" at bounding box center [330, 408] width 331 height 34
click at [438, 413] on input "text" at bounding box center [330, 408] width 331 height 34
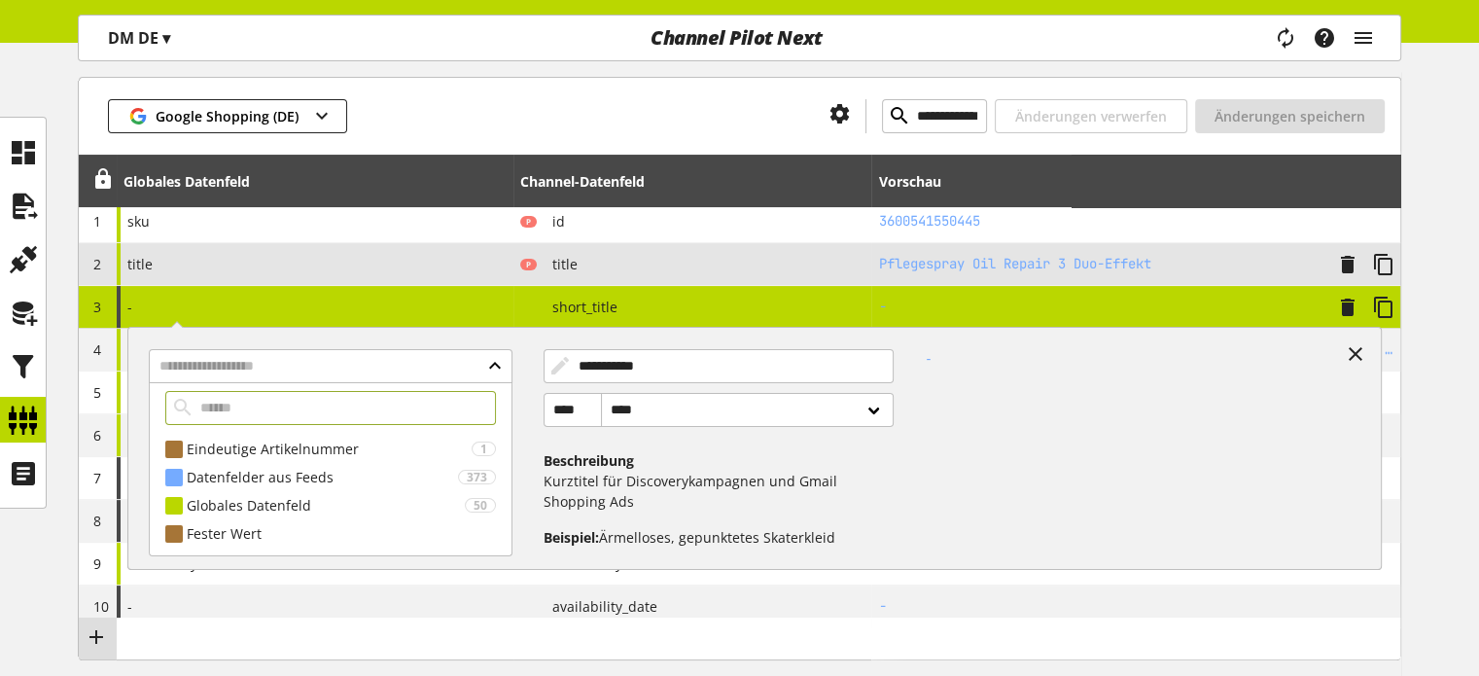
click at [616, 532] on span "Ärmelloses, gepunktetes Skaterkleid" at bounding box center [717, 537] width 236 height 18
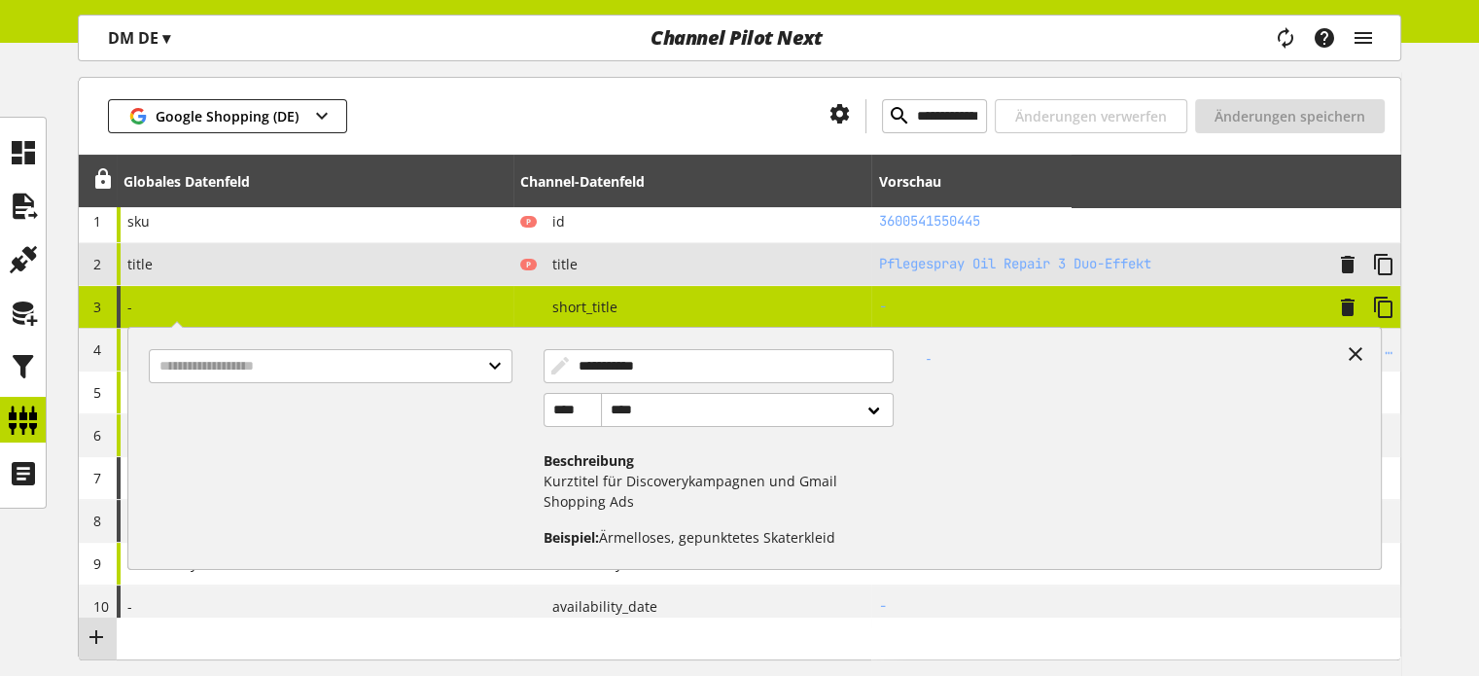
click at [646, 481] on p "Kurztitel für Discoverykampagnen und Gmail Shopping Ads" at bounding box center [715, 491] width 342 height 41
click at [713, 406] on select "**** ******" at bounding box center [747, 410] width 293 height 34
click at [696, 372] on input "**********" at bounding box center [719, 366] width 350 height 34
click at [557, 368] on input "**********" at bounding box center [719, 366] width 350 height 34
click at [440, 439] on div at bounding box center [337, 441] width 409 height 215
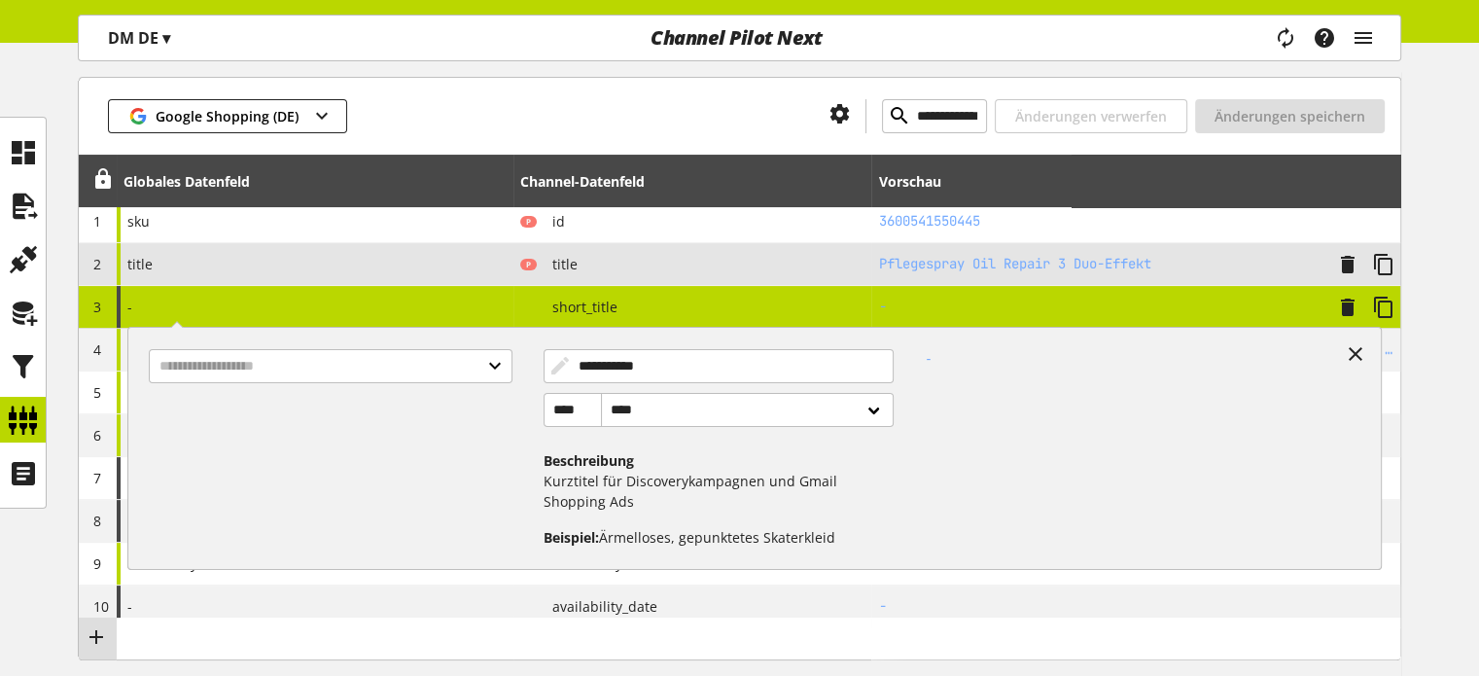
drag, startPoint x: 159, startPoint y: 308, endPoint x: 147, endPoint y: 309, distance: 12.7
click at [157, 308] on div "**********" at bounding box center [315, 307] width 397 height 42
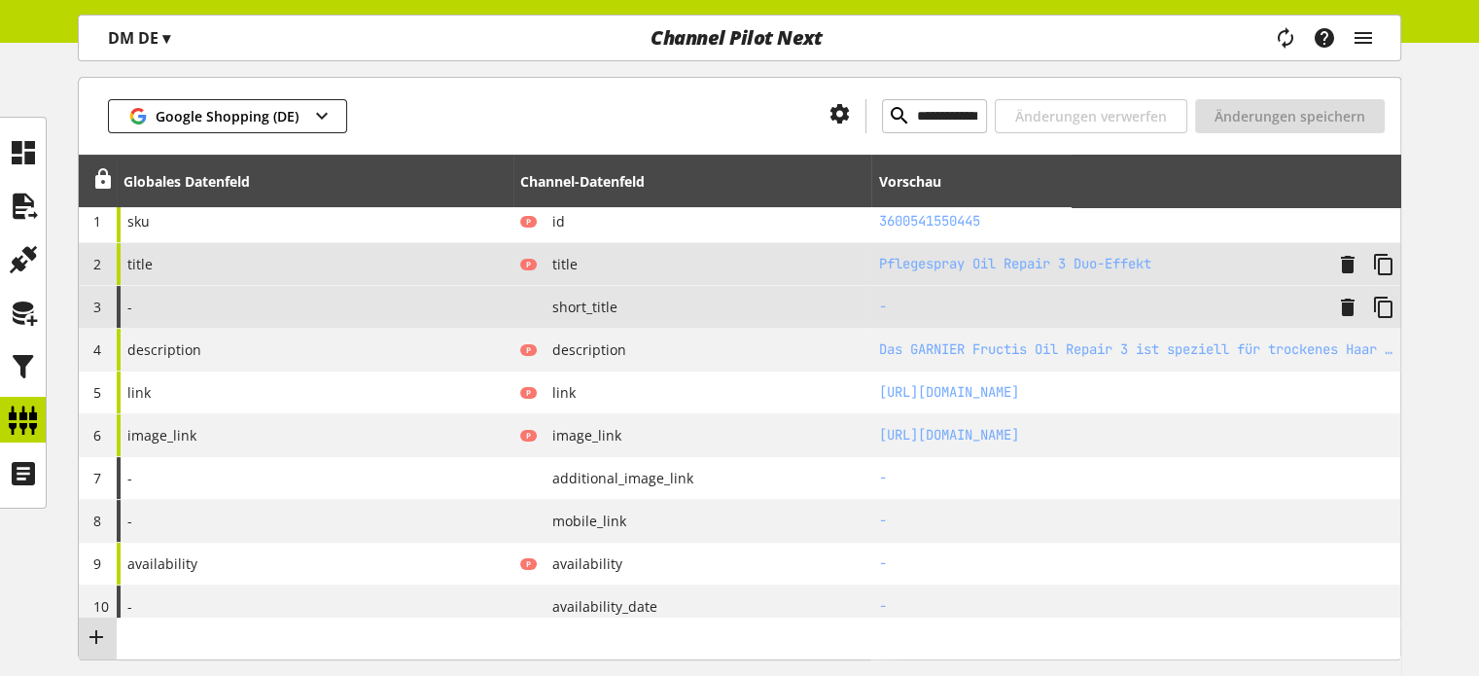
click at [140, 309] on div "-" at bounding box center [315, 307] width 397 height 42
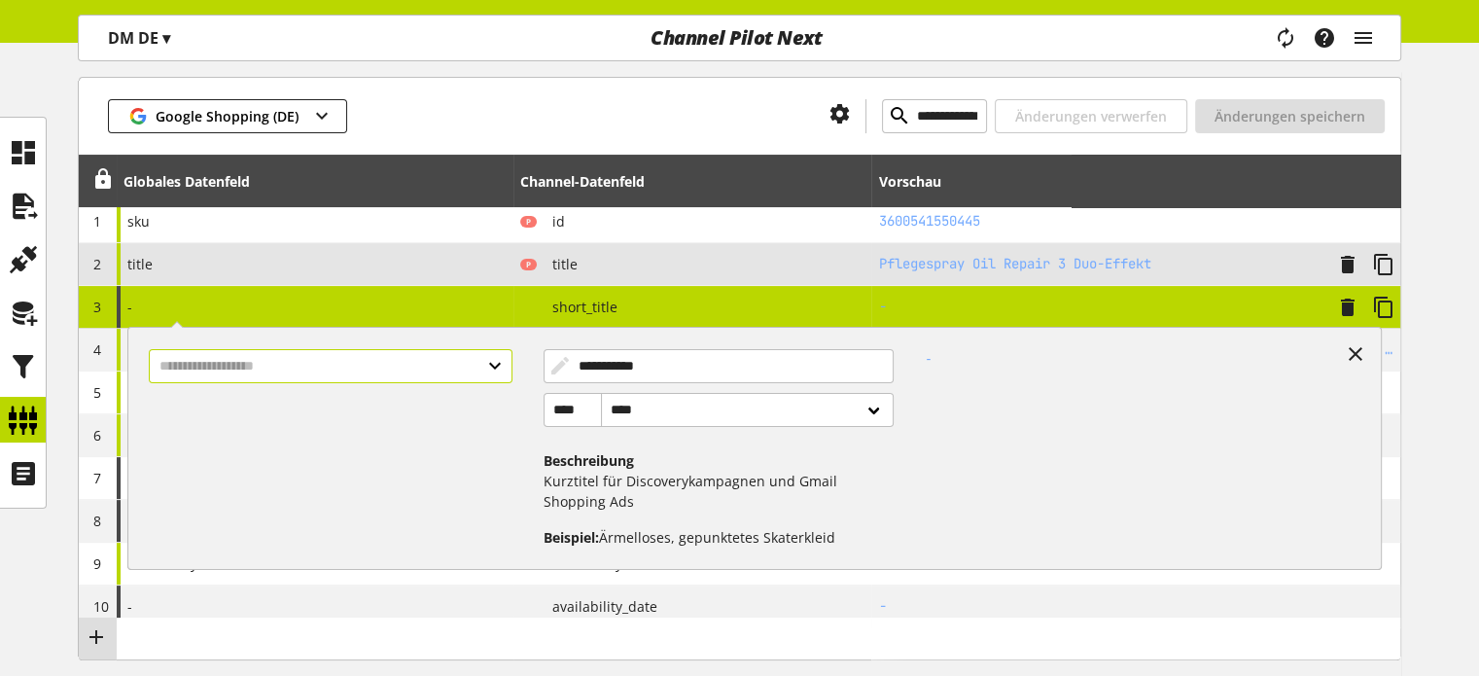
click at [172, 363] on input "text" at bounding box center [330, 366] width 363 height 34
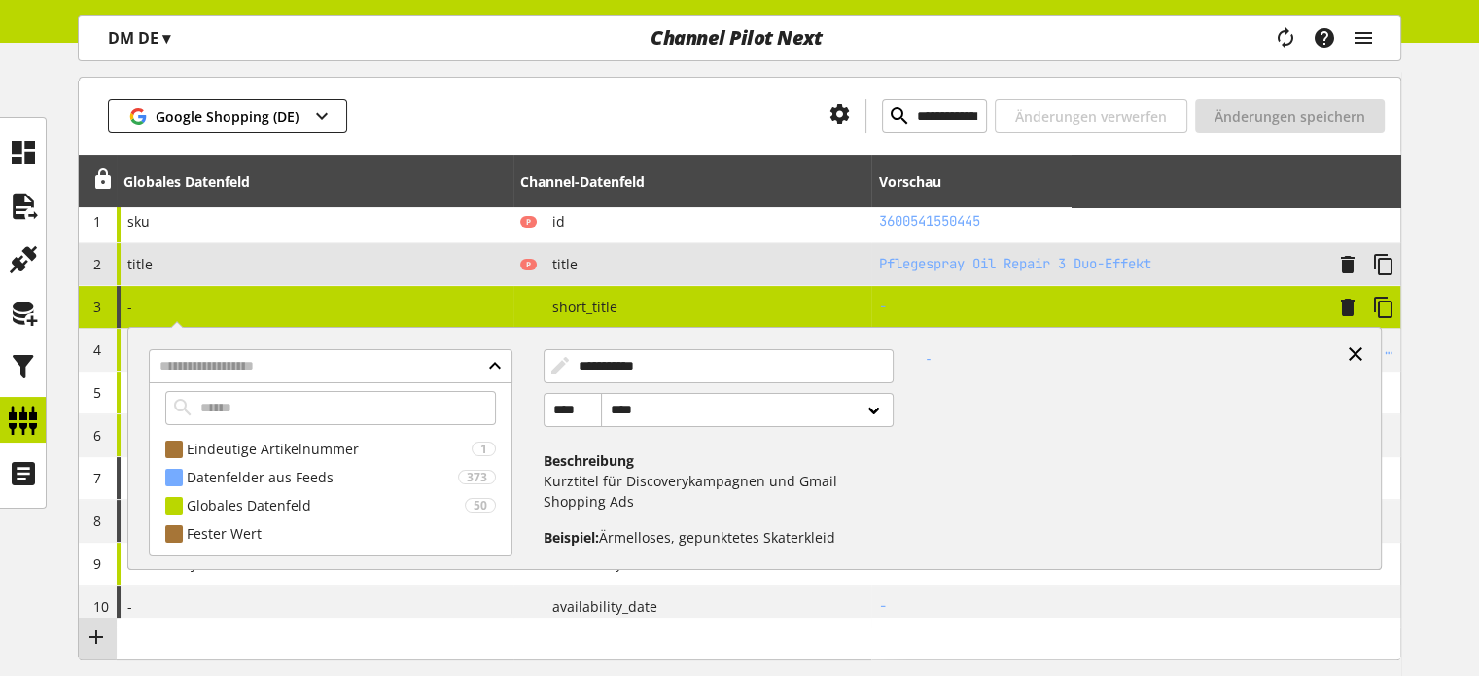
click at [1351, 351] on icon at bounding box center [1355, 353] width 23 height 35
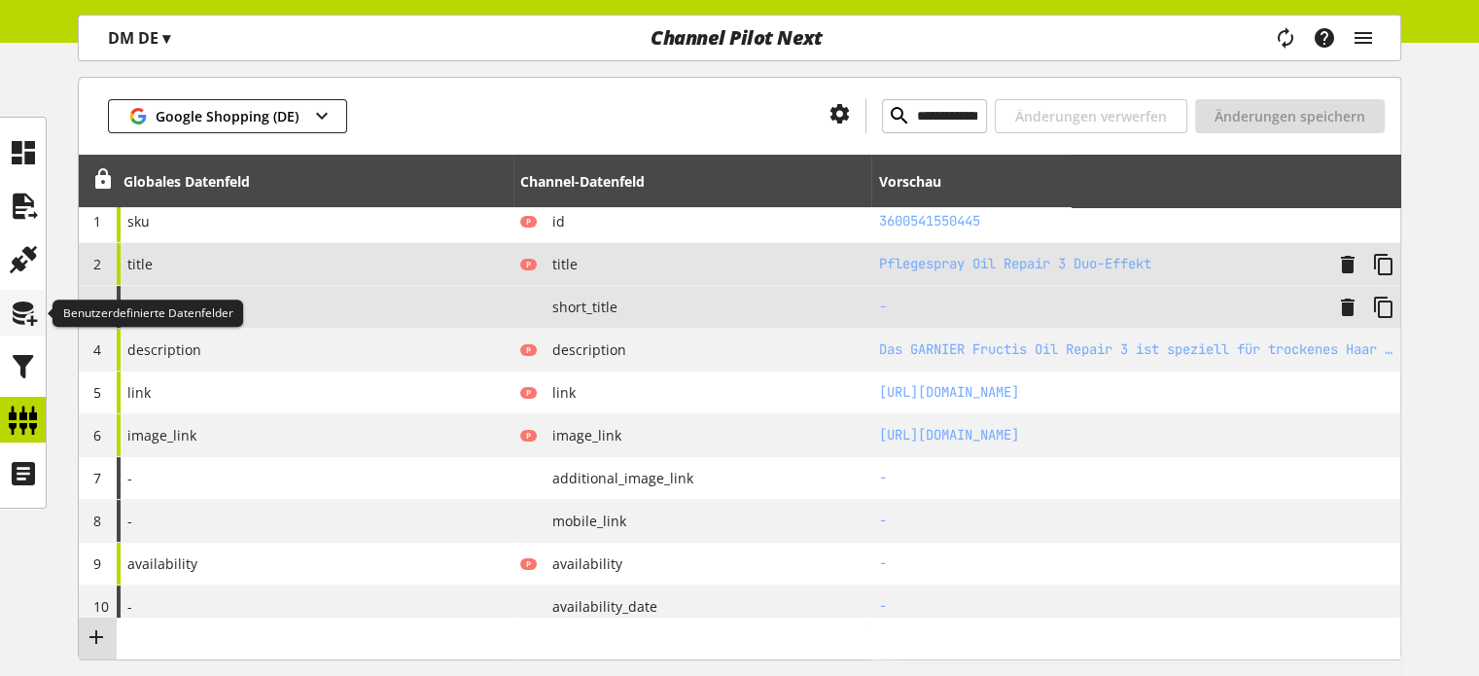
click at [9, 308] on icon at bounding box center [23, 313] width 31 height 39
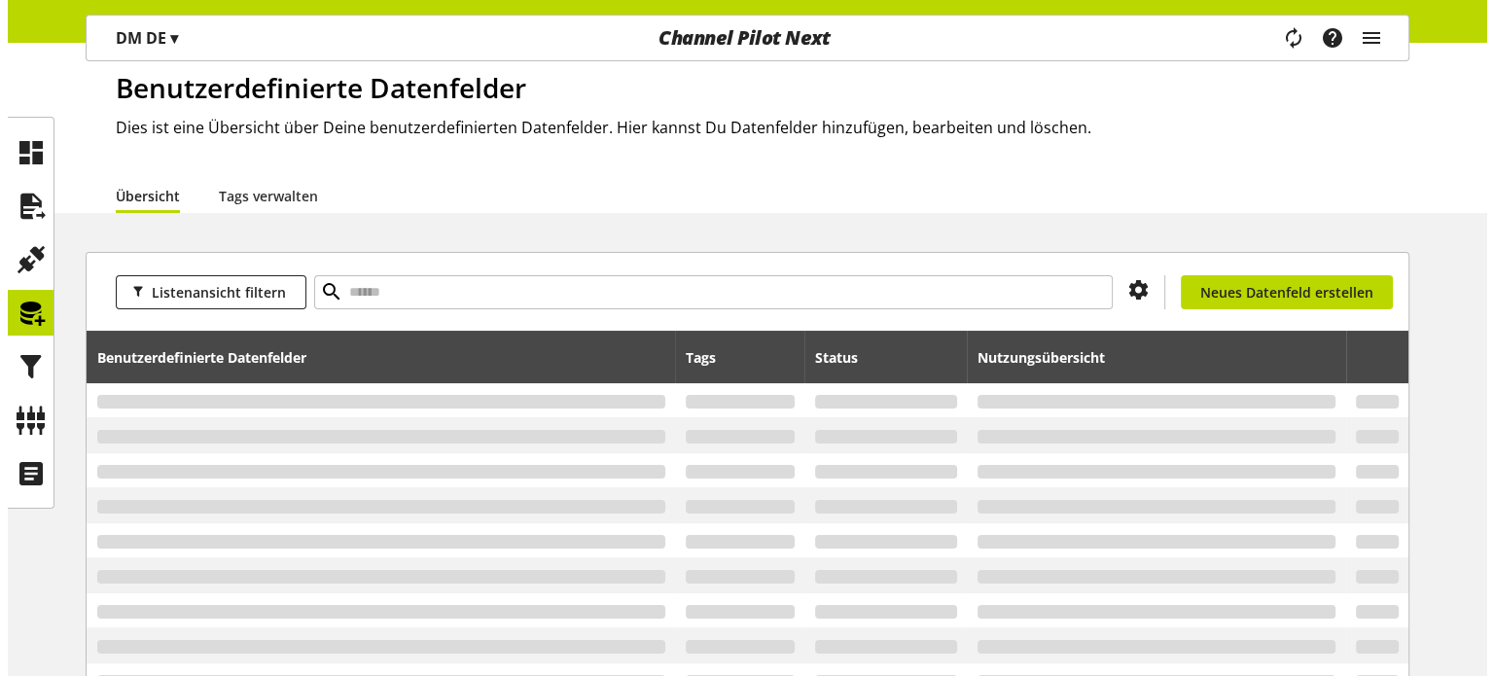
scroll to position [97, 0]
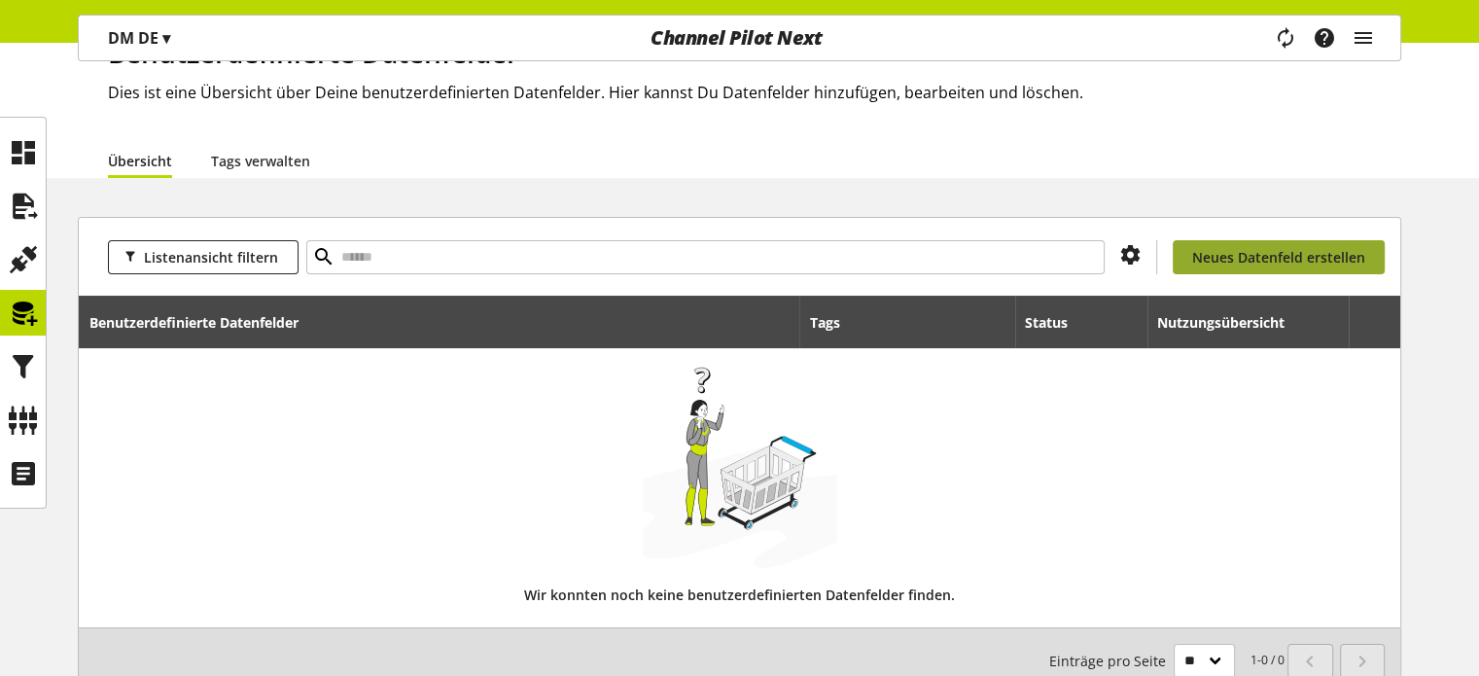
click at [1302, 253] on span "Neues Datenfeld erstellen" at bounding box center [1278, 257] width 173 height 20
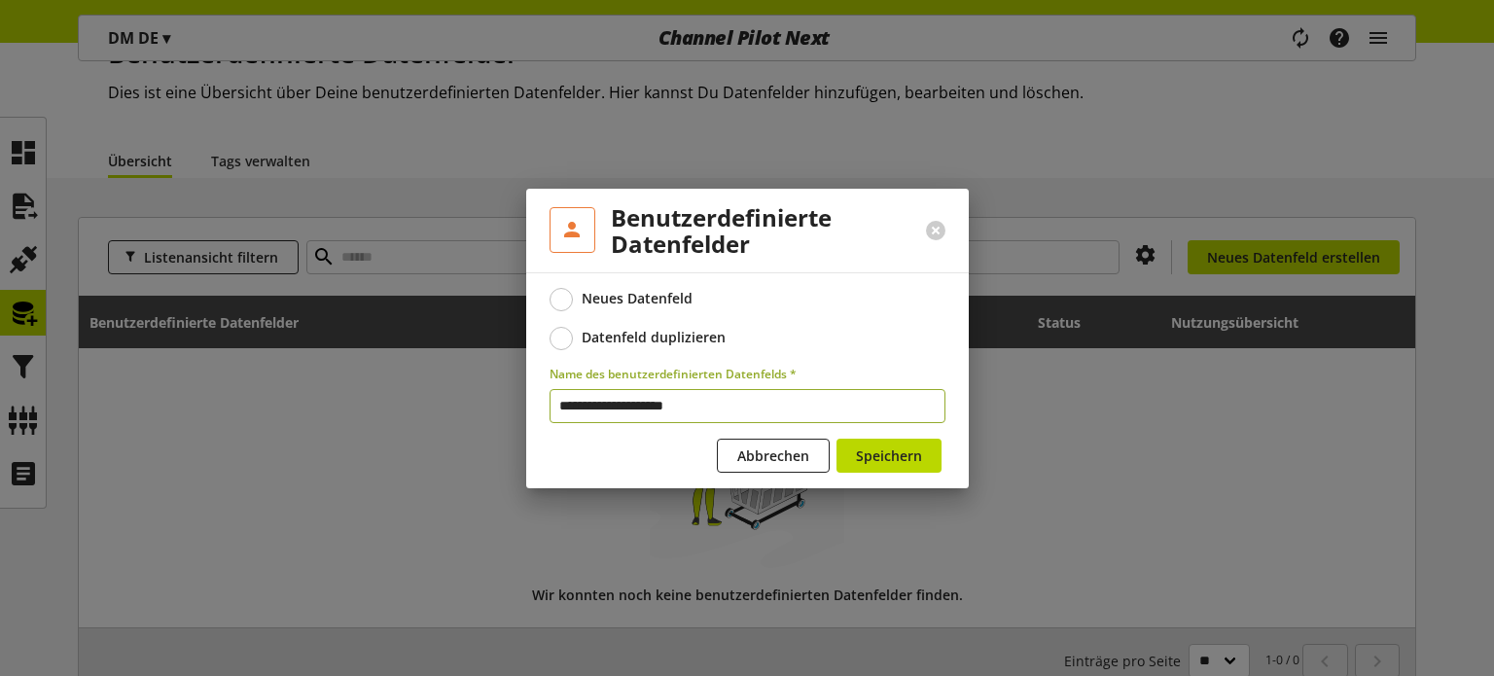
drag, startPoint x: 588, startPoint y: 404, endPoint x: 543, endPoint y: 401, distance: 45.8
click at [543, 401] on div "**********" at bounding box center [747, 380] width 442 height 216
click at [669, 406] on input "**********" at bounding box center [747, 406] width 396 height 34
type input "**********"
click at [893, 453] on span "Speichern" at bounding box center [889, 455] width 66 height 20
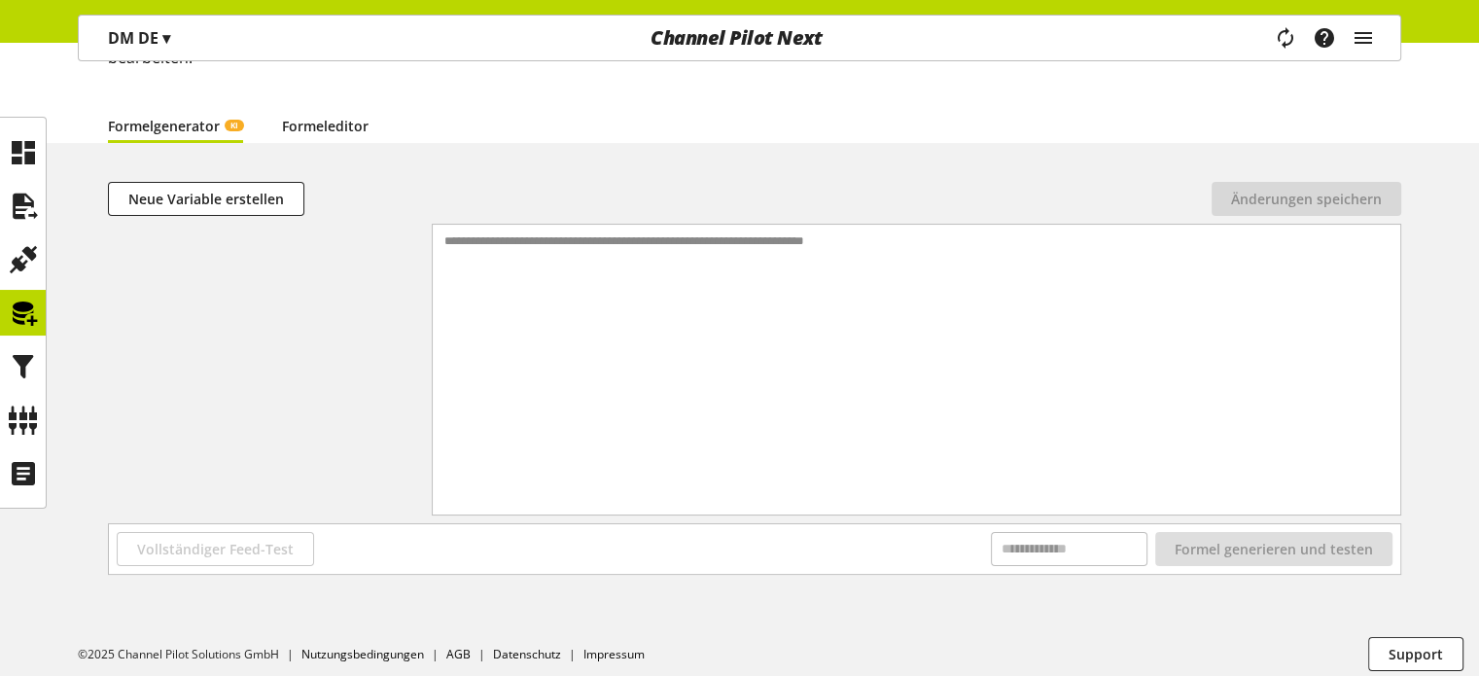
scroll to position [165, 0]
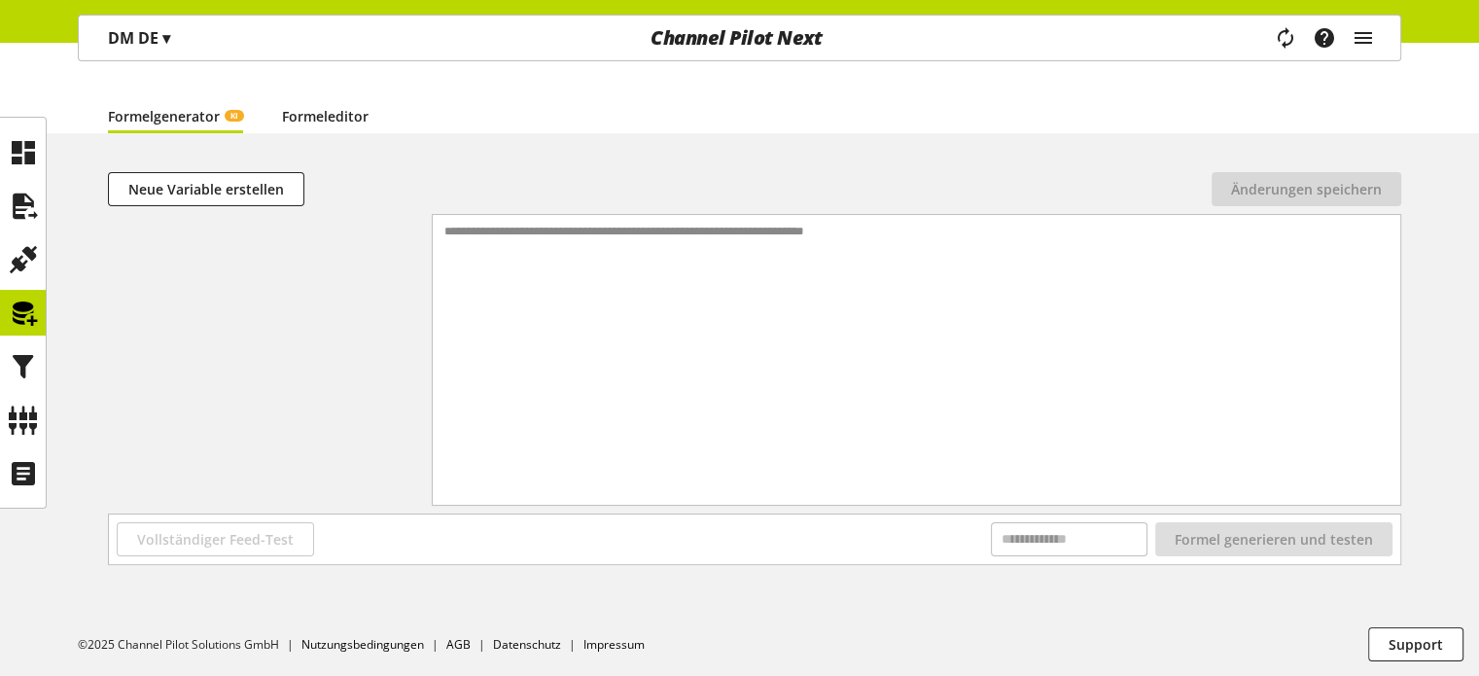
click at [311, 116] on link "Formeleditor" at bounding box center [325, 116] width 87 height 20
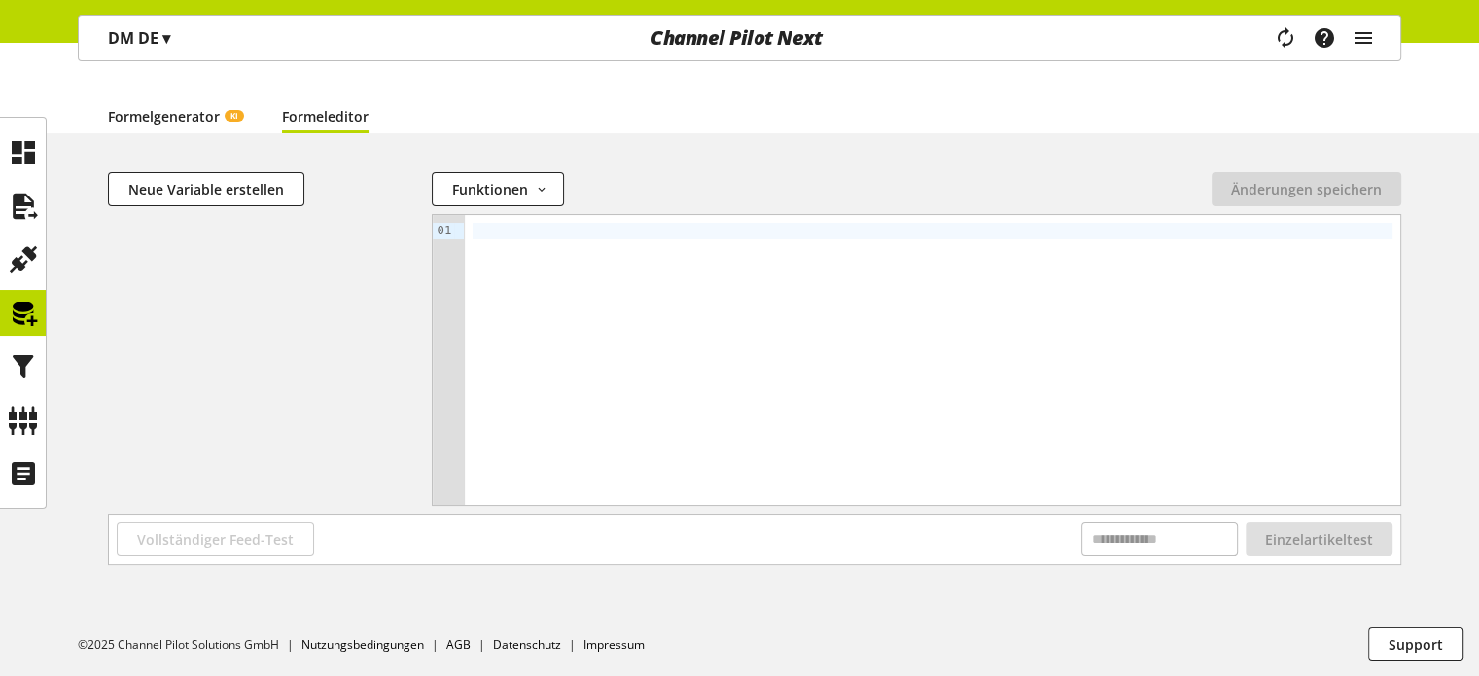
click at [201, 121] on link "Formelgenerator KI" at bounding box center [175, 116] width 135 height 20
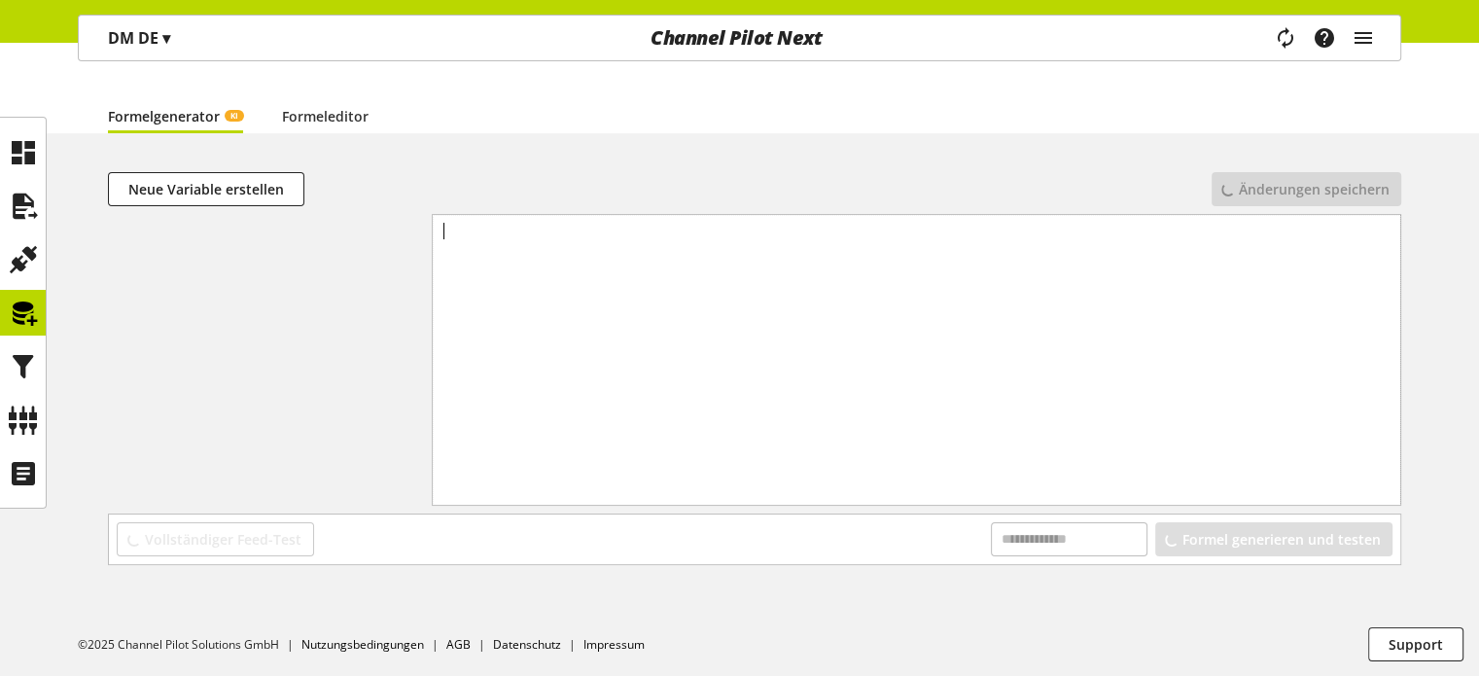
click at [563, 260] on div "**********" at bounding box center [917, 335] width 969 height 241
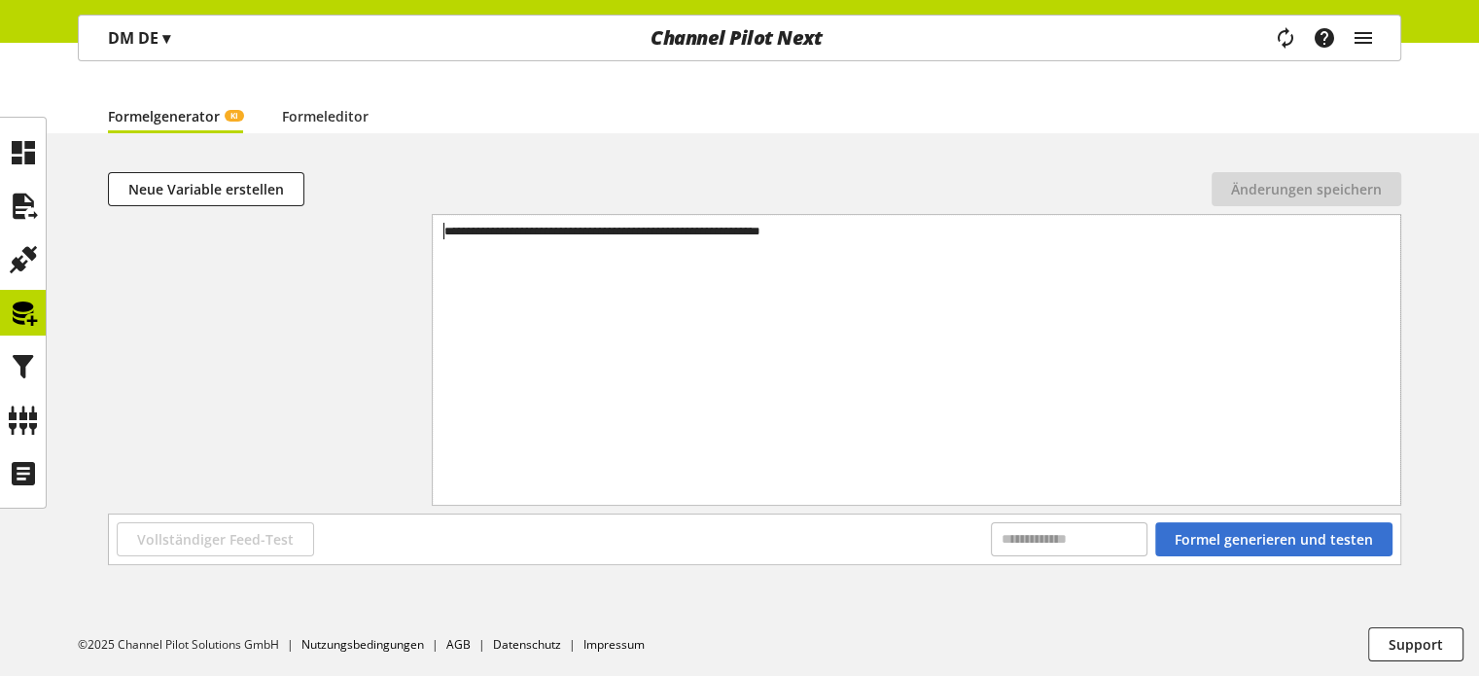
click at [552, 237] on div "**********" at bounding box center [917, 231] width 953 height 17
click at [324, 122] on link "Formeleditor" at bounding box center [325, 116] width 87 height 20
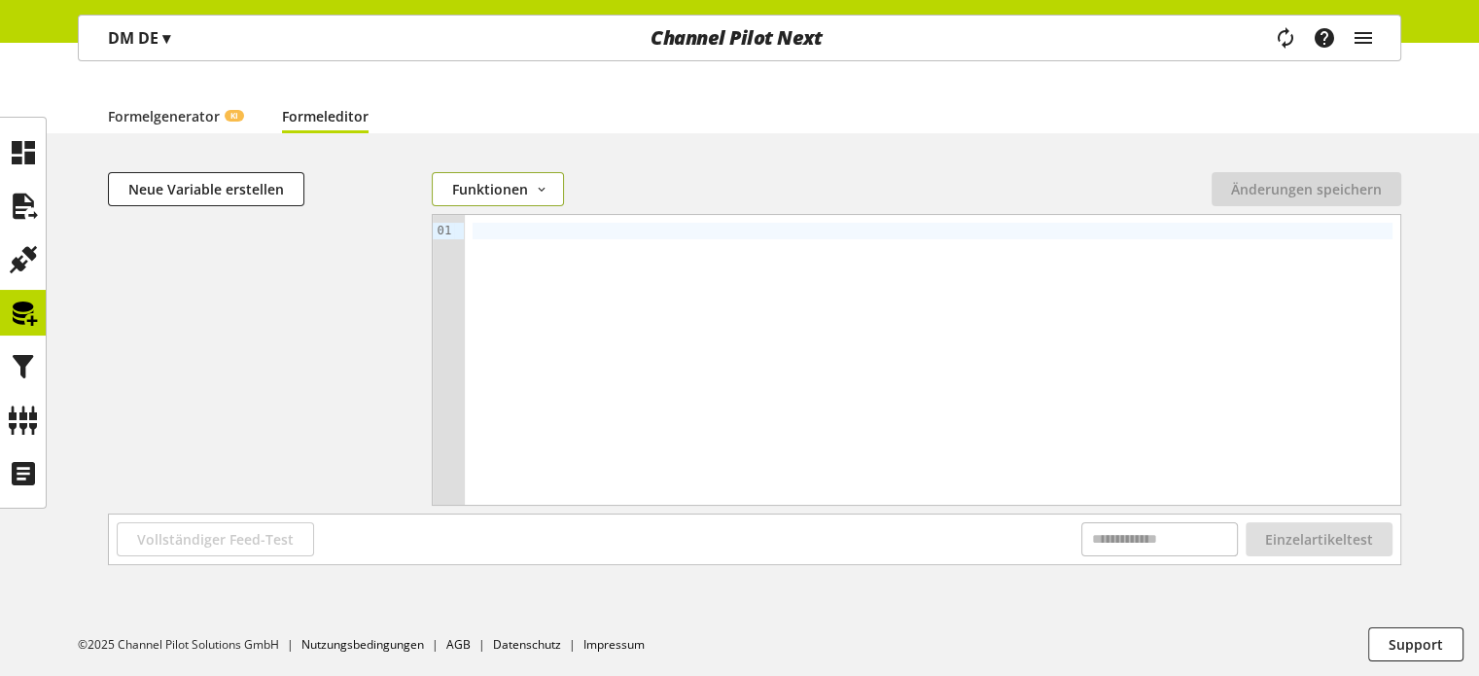
click at [498, 199] on button "Funktionen" at bounding box center [498, 189] width 132 height 34
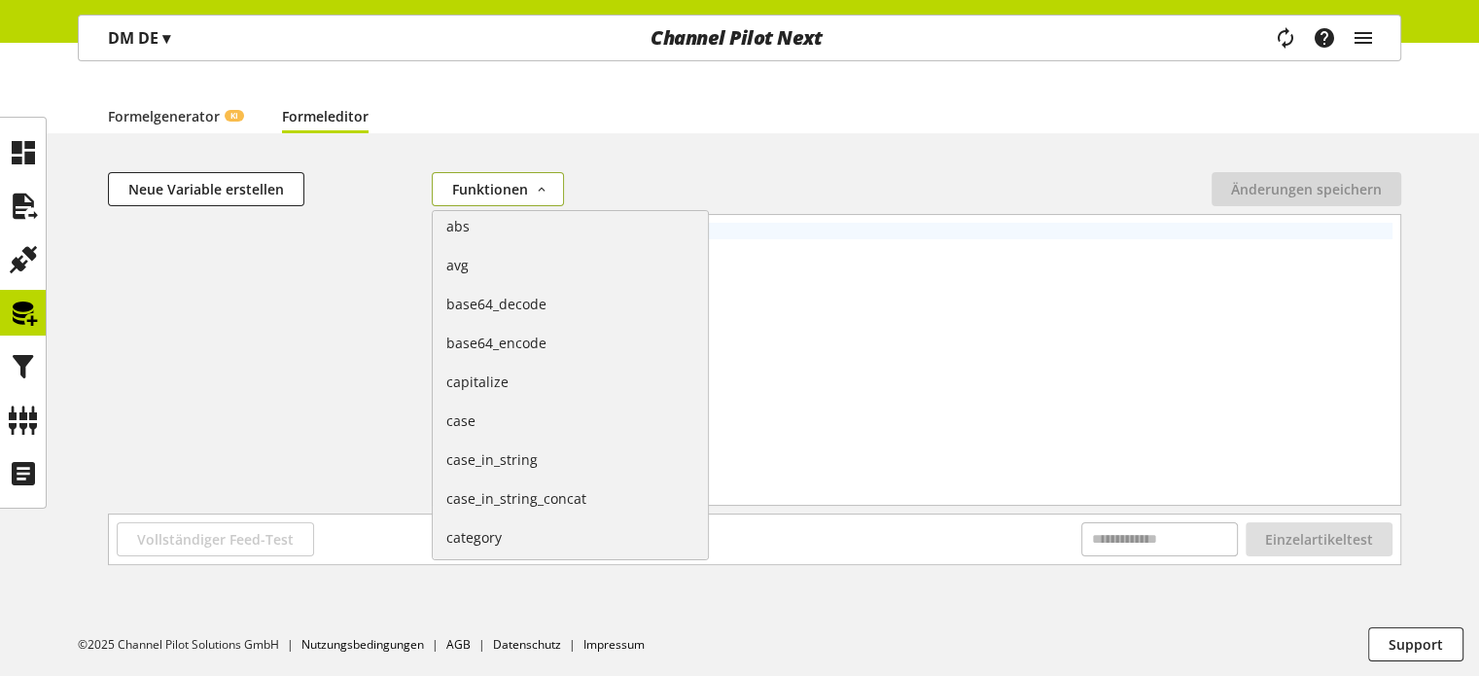
click at [498, 199] on button "Funktionen" at bounding box center [498, 189] width 132 height 34
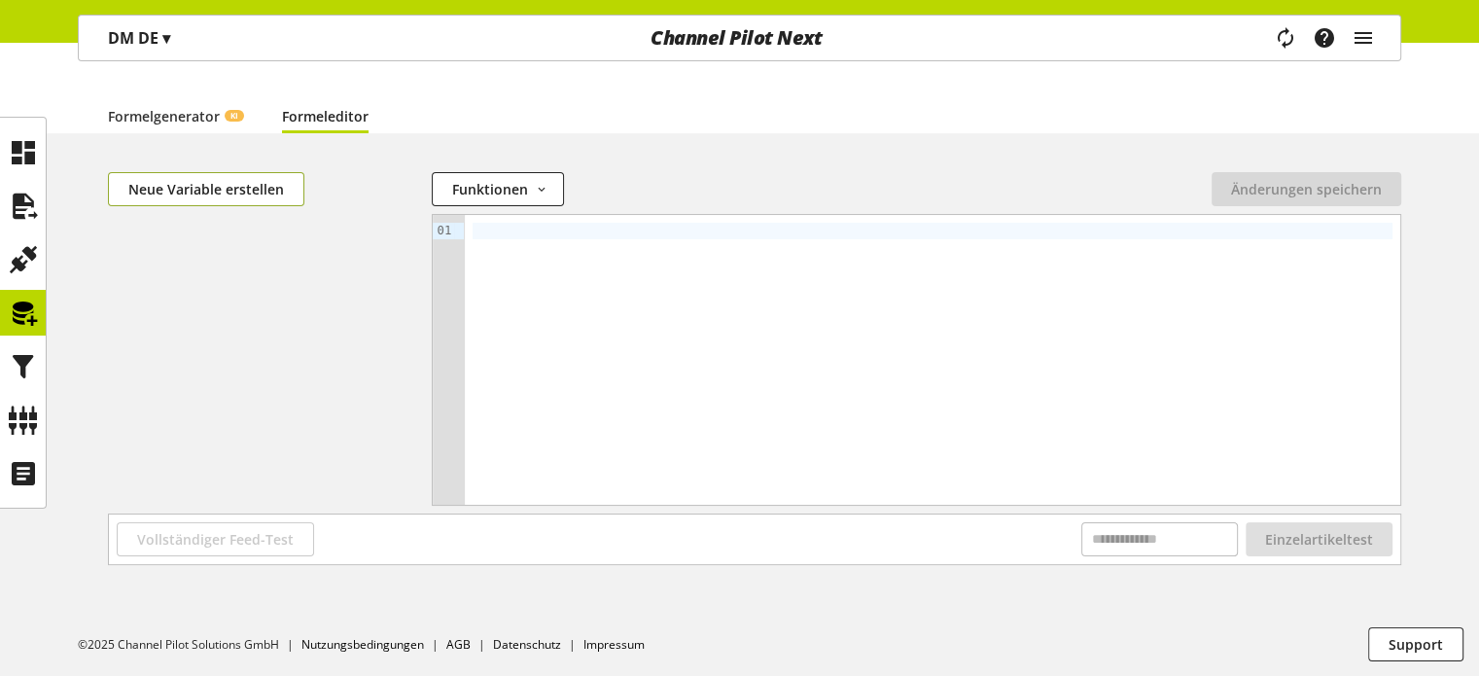
click at [211, 176] on button "Neue Variable erstellen" at bounding box center [206, 189] width 196 height 34
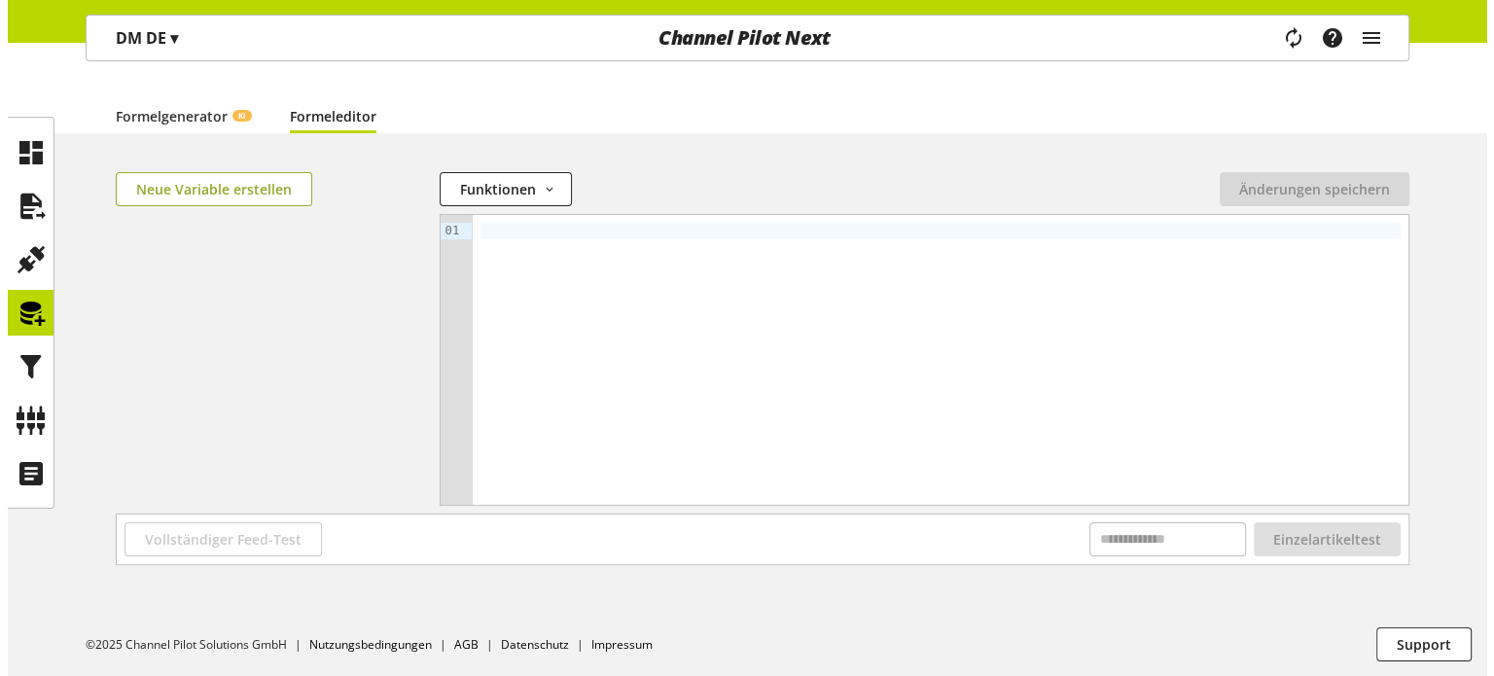
scroll to position [142, 0]
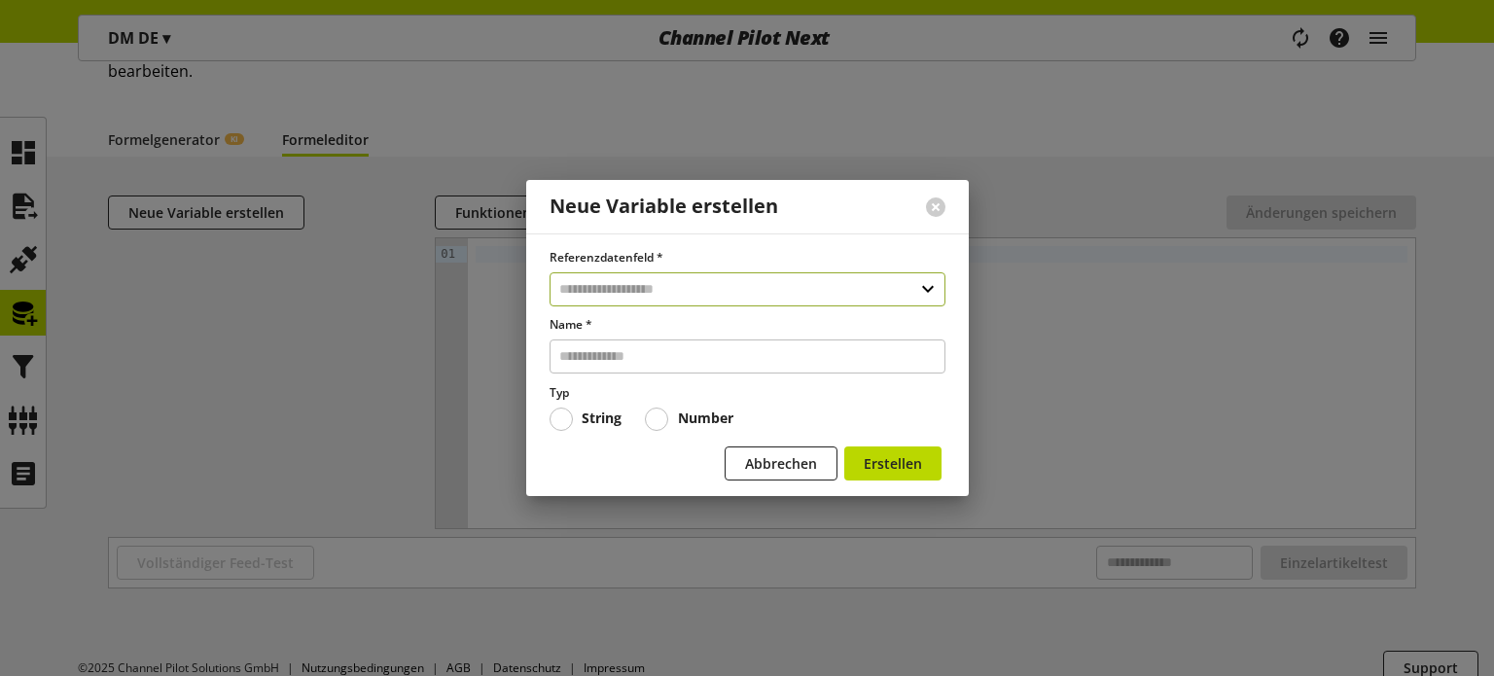
click at [631, 280] on input "text" at bounding box center [747, 289] width 396 height 34
type input "*****"
click at [710, 356] on div "**********" at bounding box center [747, 350] width 396 height 89
click at [710, 364] on div "Datenfelder aus Feeds" at bounding box center [745, 372] width 317 height 20
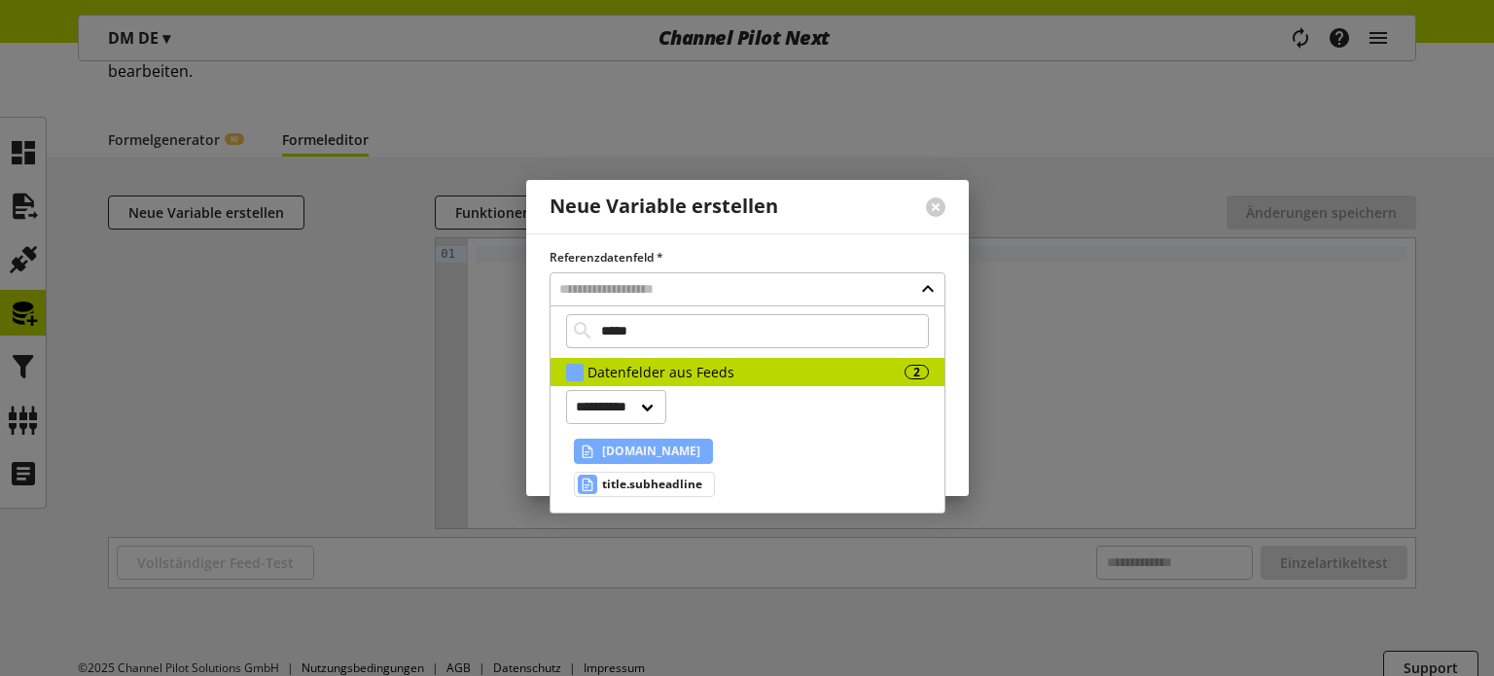
click at [643, 446] on span "title.name" at bounding box center [651, 451] width 98 height 23
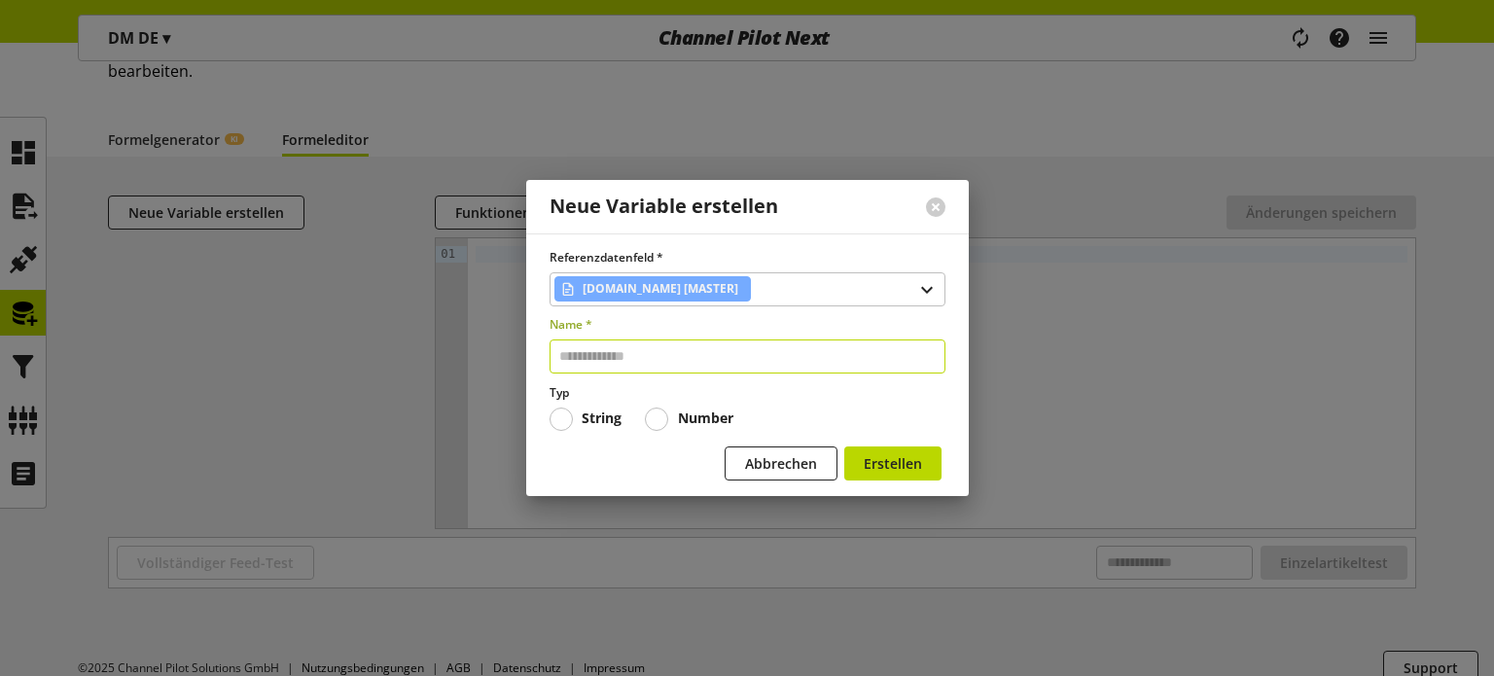
click at [624, 361] on input "text" at bounding box center [747, 356] width 396 height 34
type input "*****"
click at [901, 459] on span "Erstellen" at bounding box center [893, 463] width 58 height 20
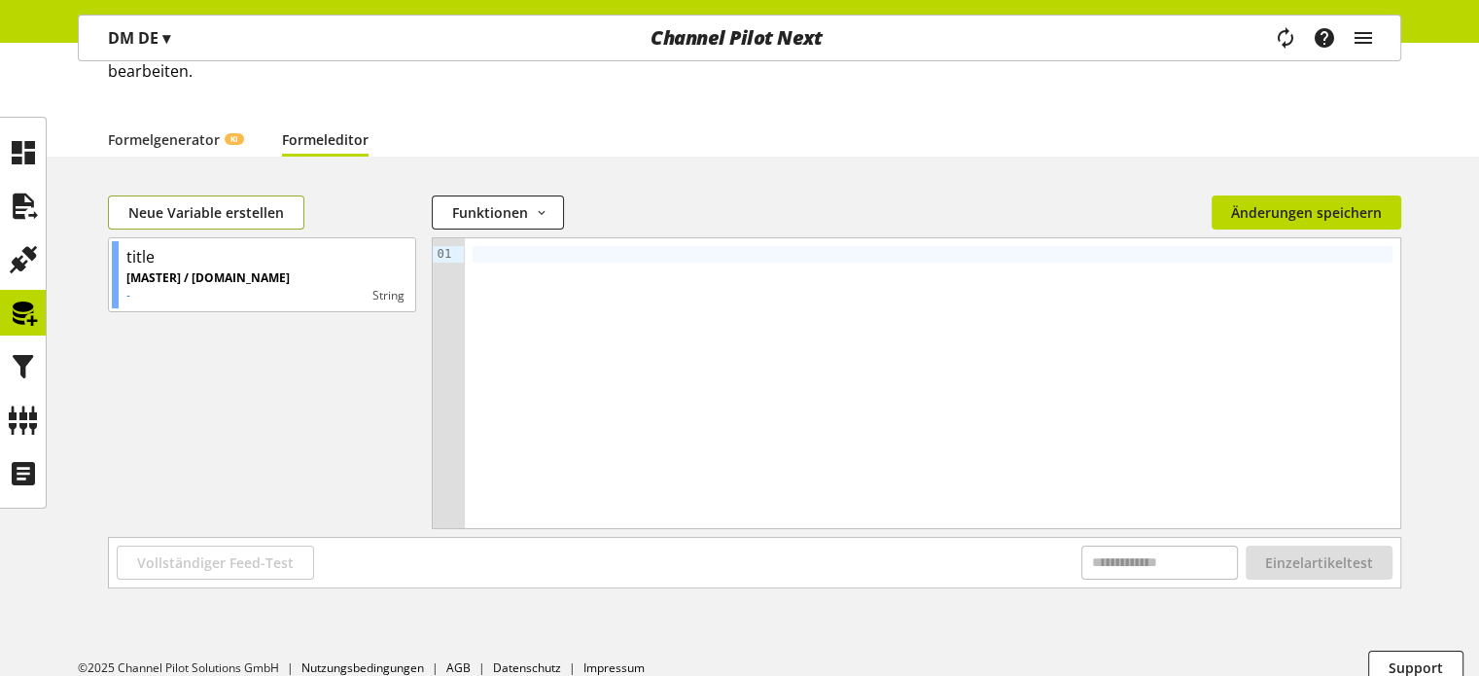
click at [214, 202] on span "Neue Variable erstellen" at bounding box center [206, 212] width 156 height 20
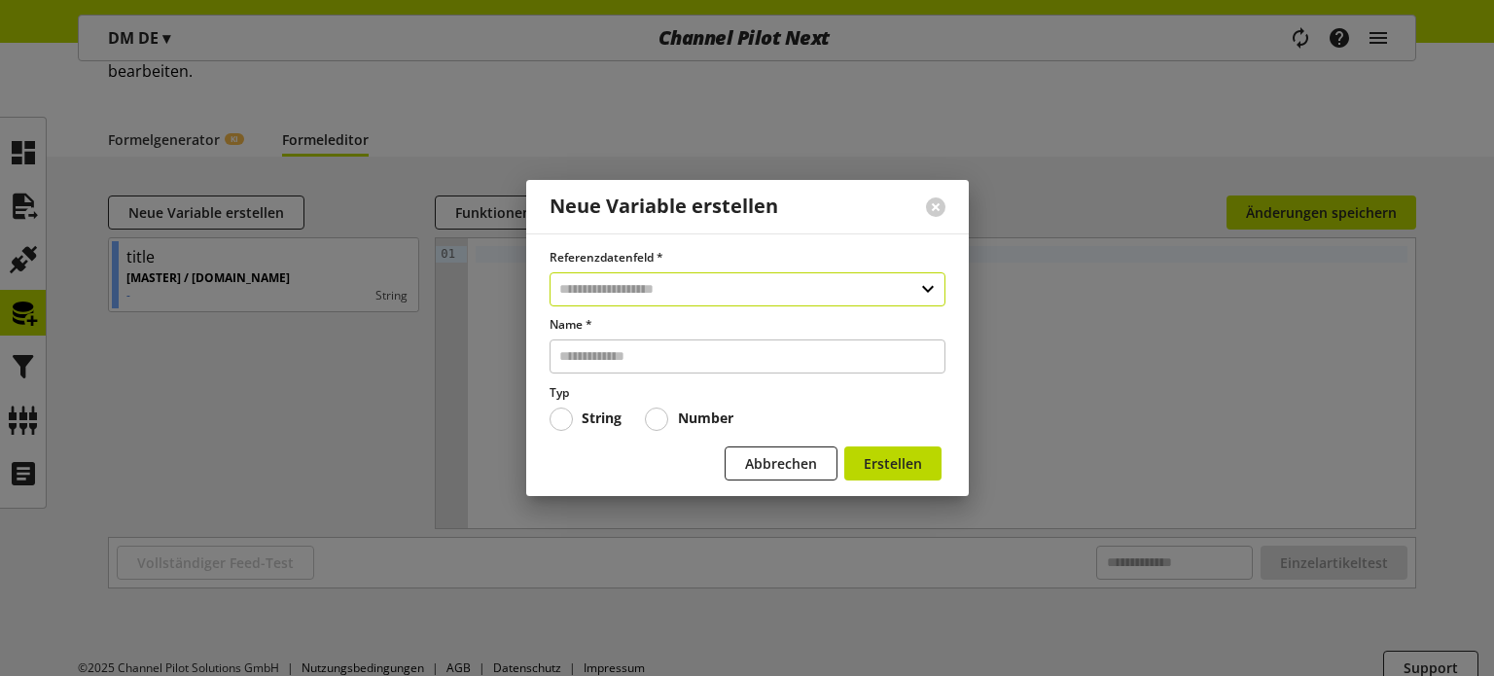
click at [579, 283] on input "text" at bounding box center [747, 289] width 396 height 34
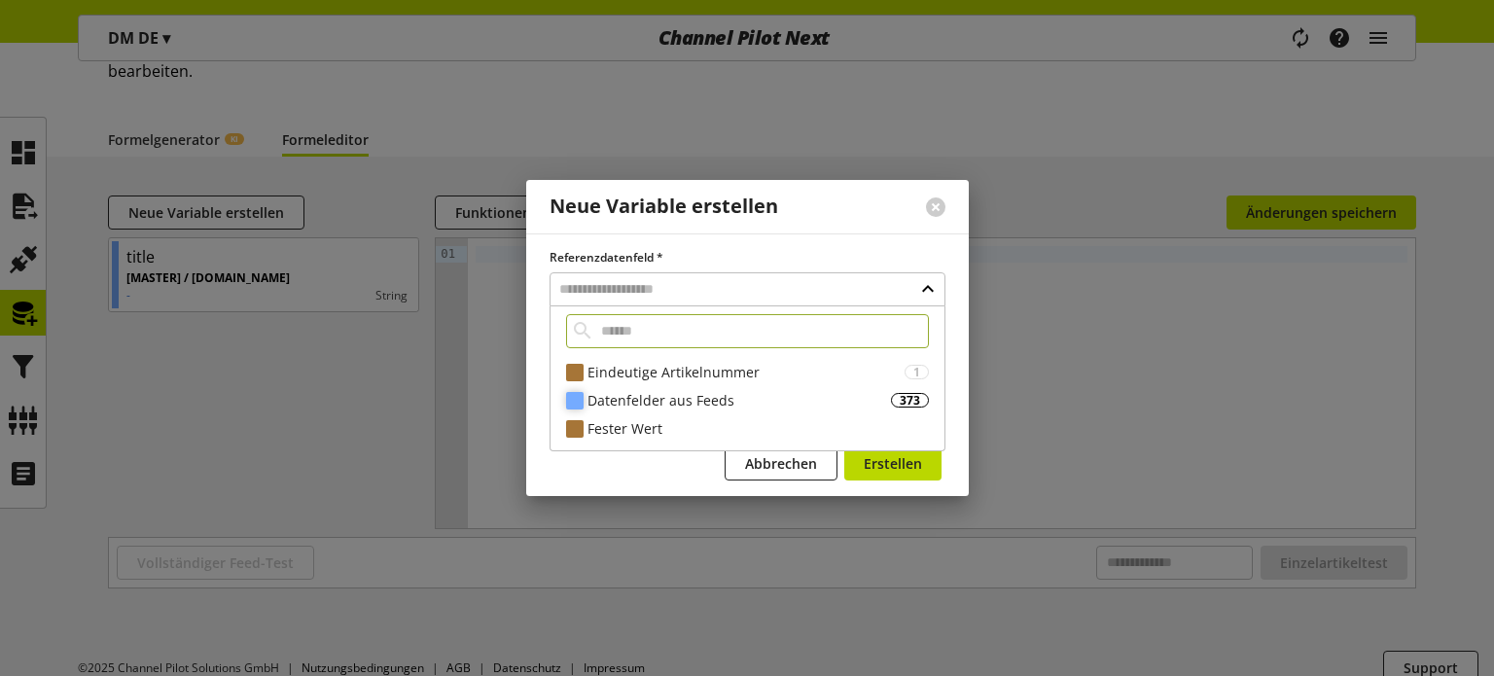
click at [685, 403] on div "Datenfelder aus Feeds" at bounding box center [738, 400] width 303 height 20
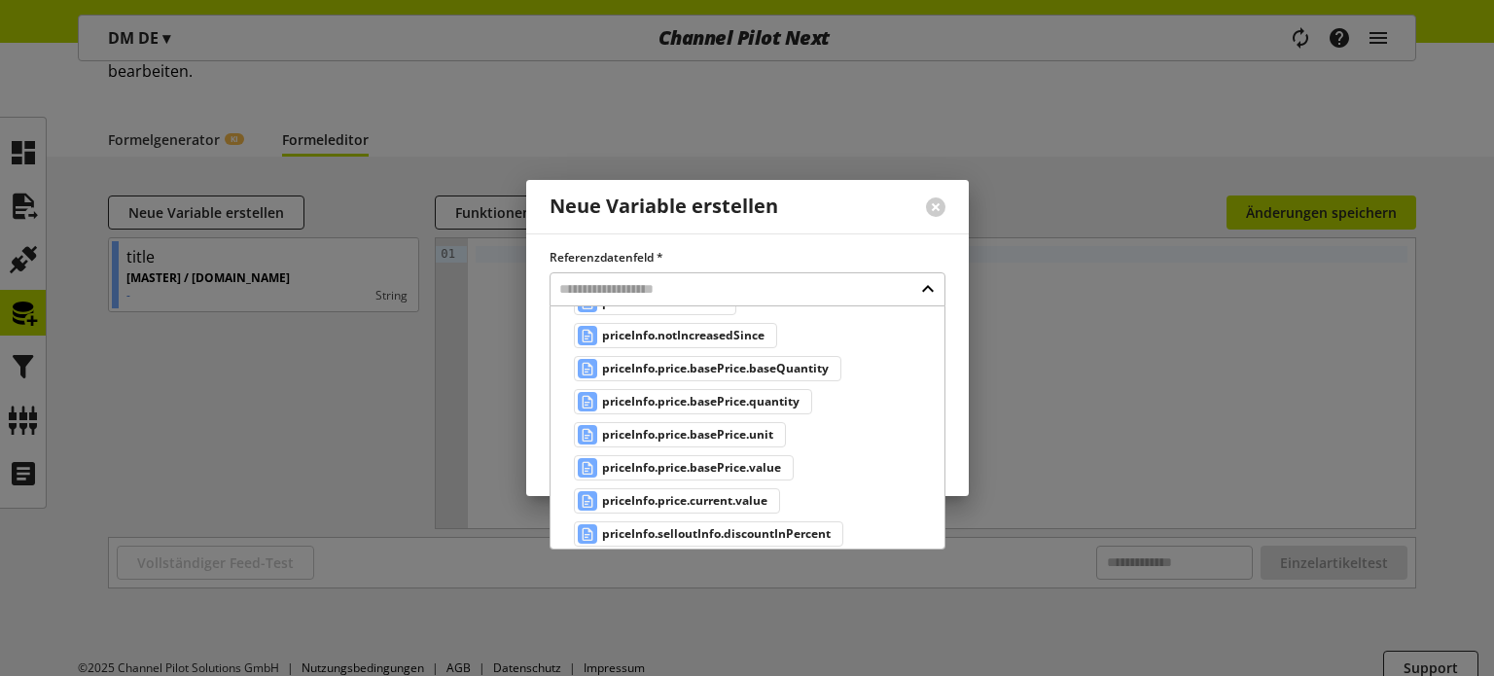
scroll to position [11250, 0]
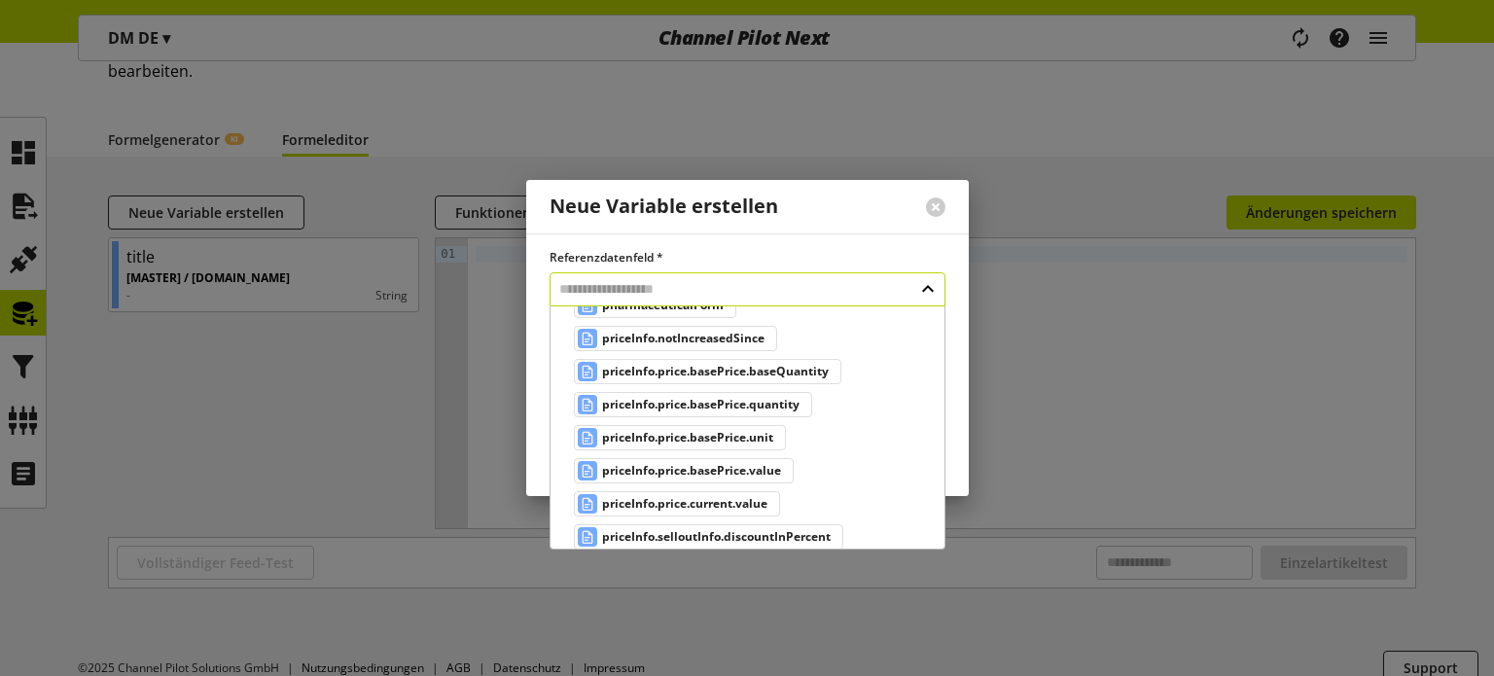
click at [719, 295] on input "text" at bounding box center [747, 289] width 396 height 34
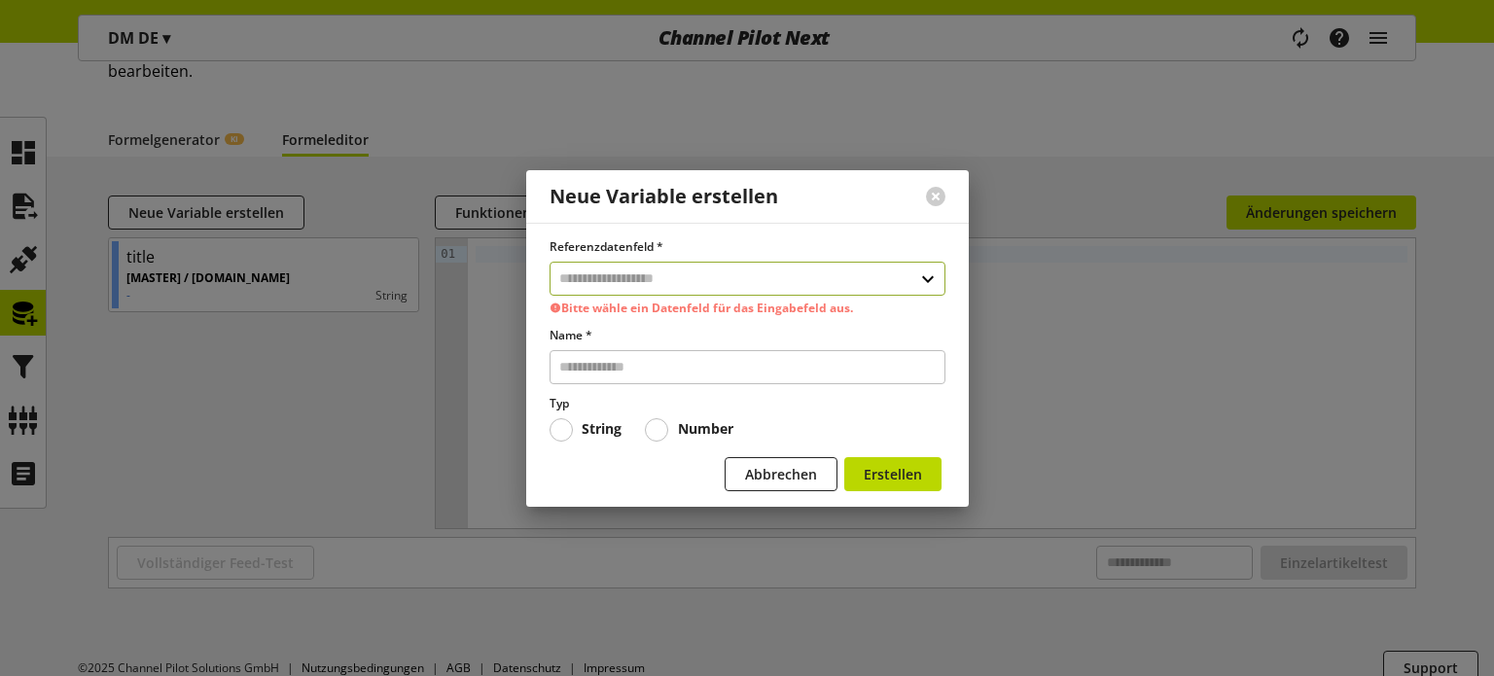
click at [732, 268] on input "text" at bounding box center [747, 279] width 396 height 34
type input "*****"
click at [711, 376] on div "Datenfelder aus Feeds" at bounding box center [745, 382] width 317 height 20
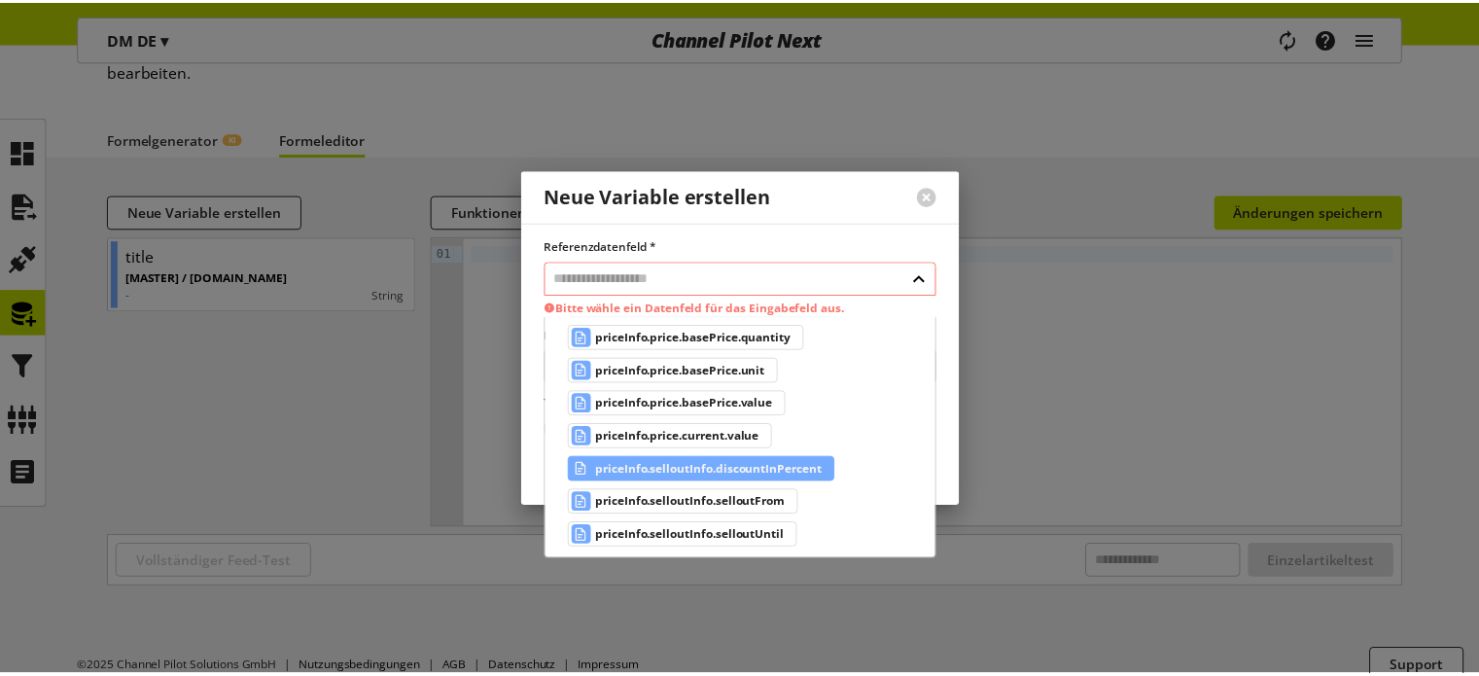
scroll to position [93, 0]
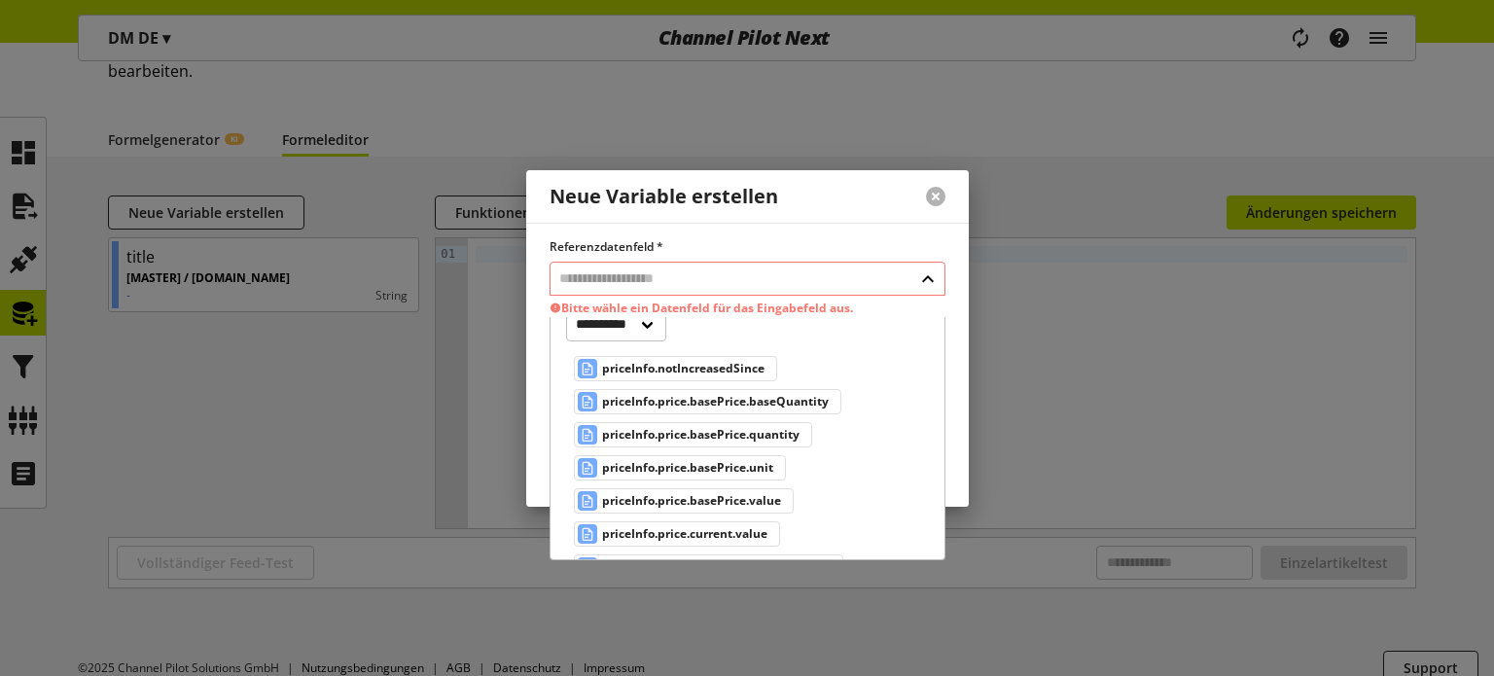
click at [935, 202] on button at bounding box center [935, 196] width 19 height 19
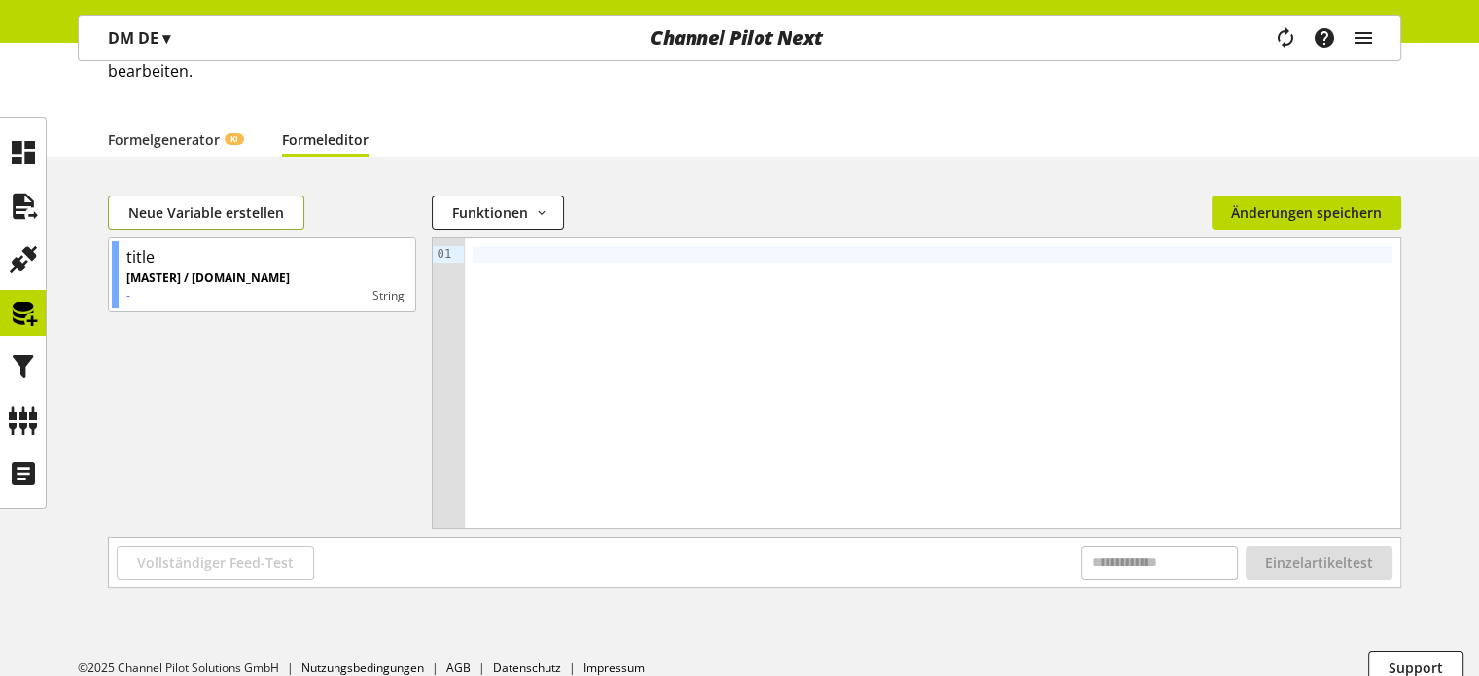
click at [210, 209] on span "Neue Variable erstellen" at bounding box center [206, 212] width 156 height 20
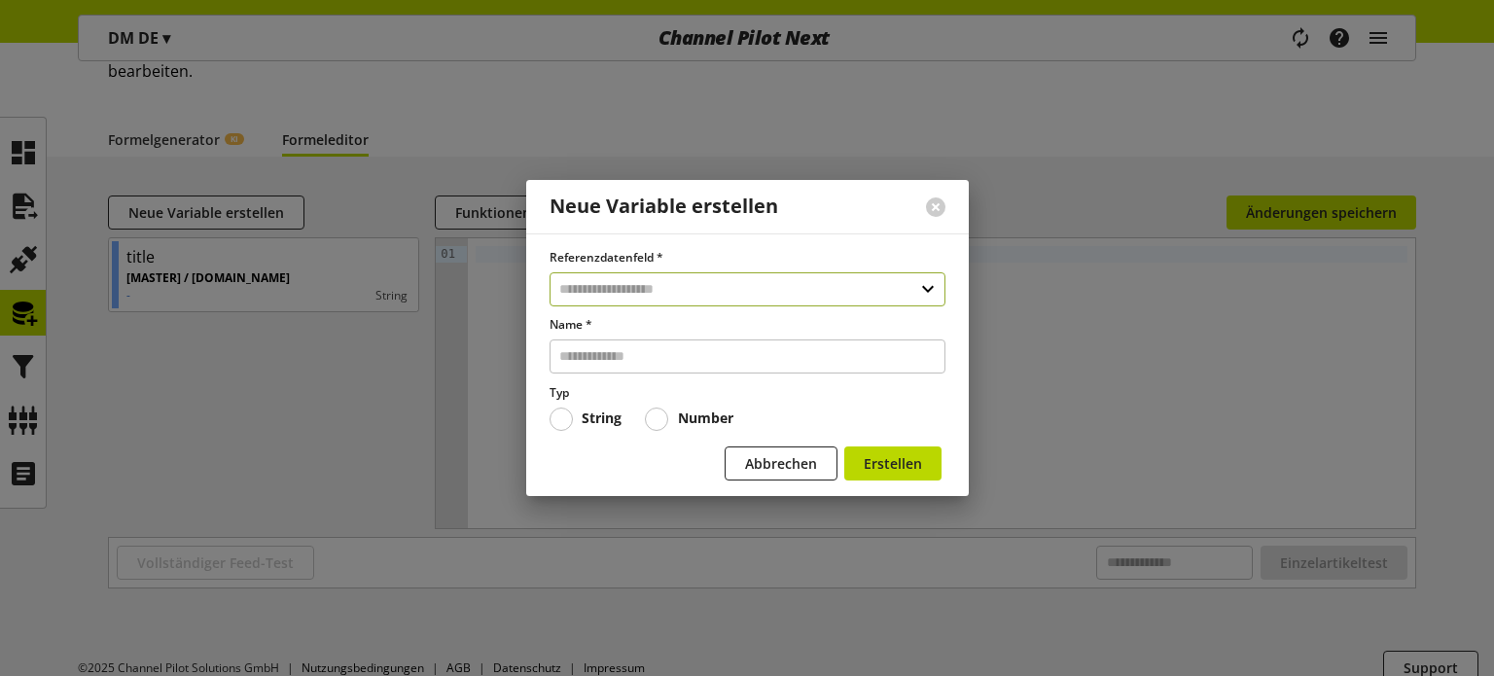
click at [618, 291] on input "text" at bounding box center [747, 289] width 396 height 34
type input "*****"
click at [615, 365] on div "Datenfelder aus Feeds" at bounding box center [745, 372] width 317 height 20
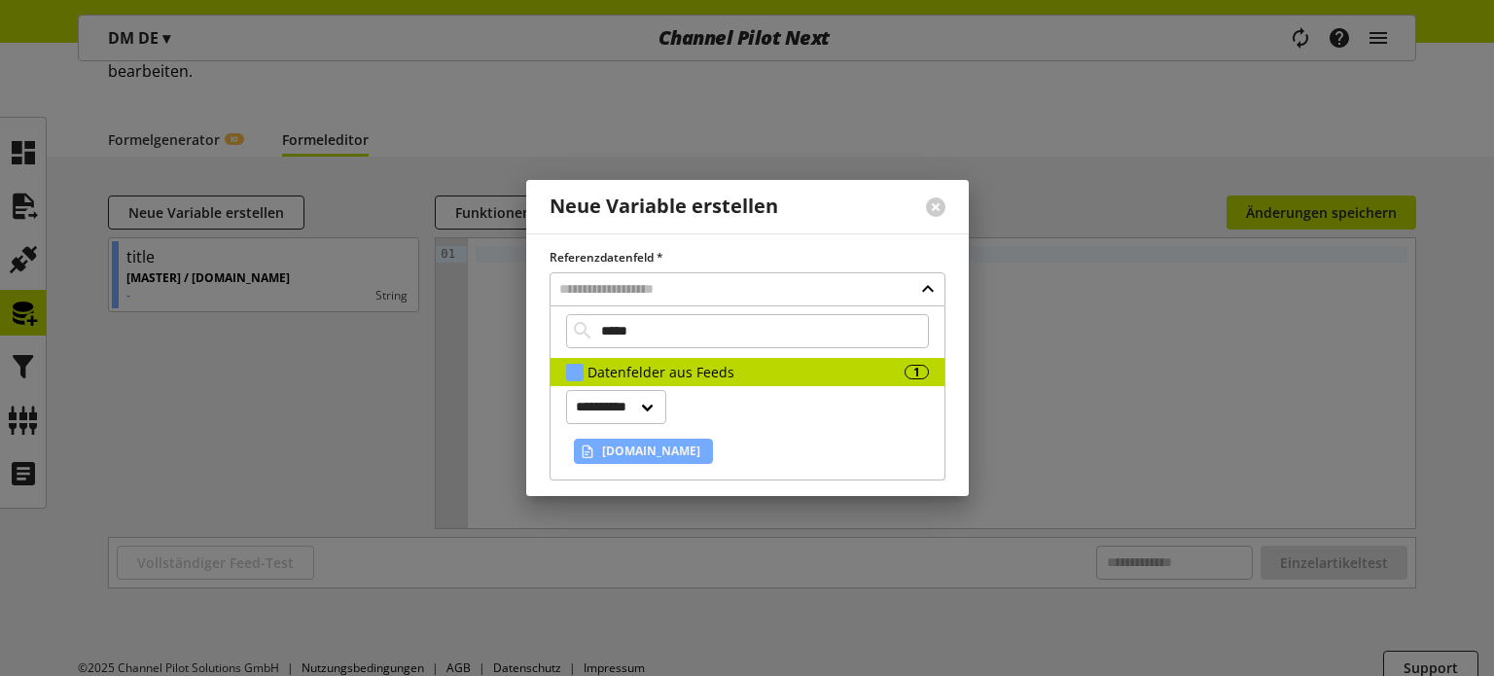
click at [619, 454] on span "brand.name" at bounding box center [651, 451] width 98 height 23
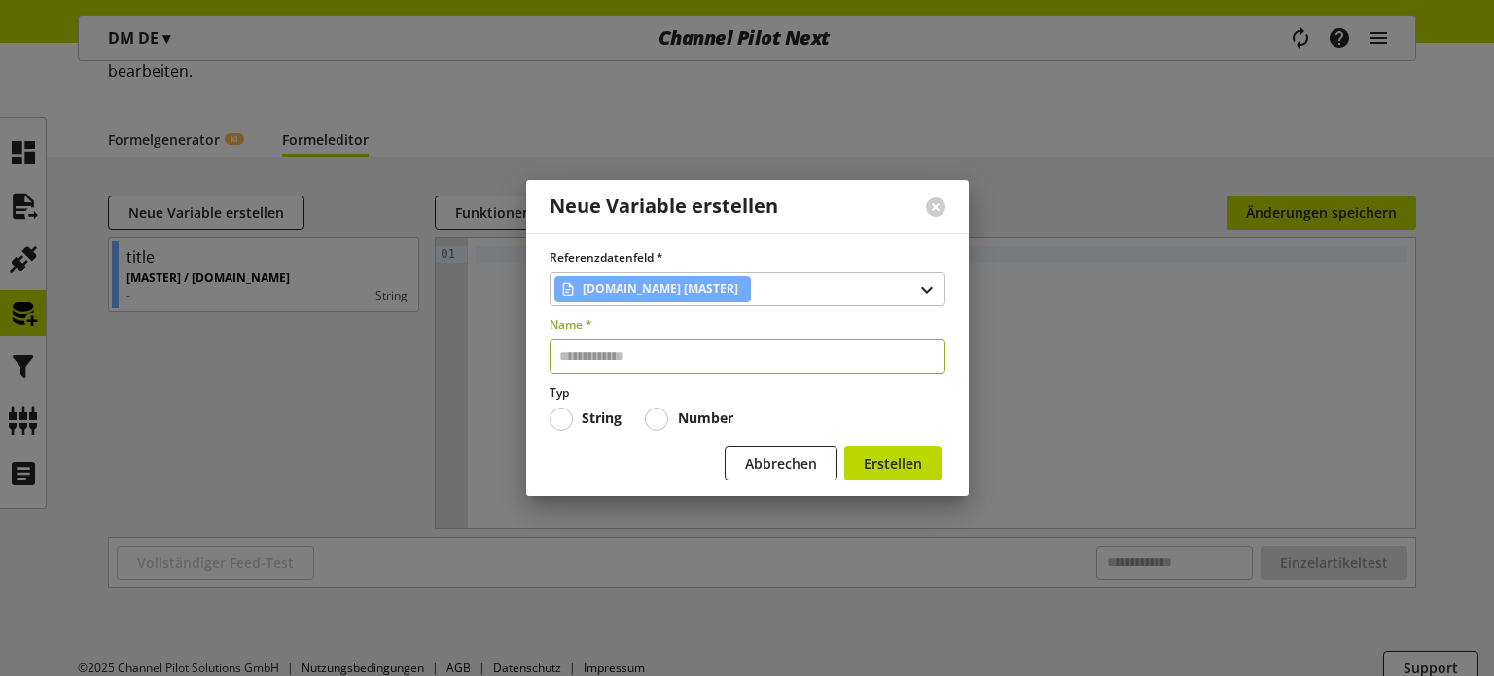
click at [615, 365] on input "text" at bounding box center [747, 356] width 396 height 34
type input "*****"
click at [871, 471] on span "Erstellen" at bounding box center [893, 463] width 58 height 20
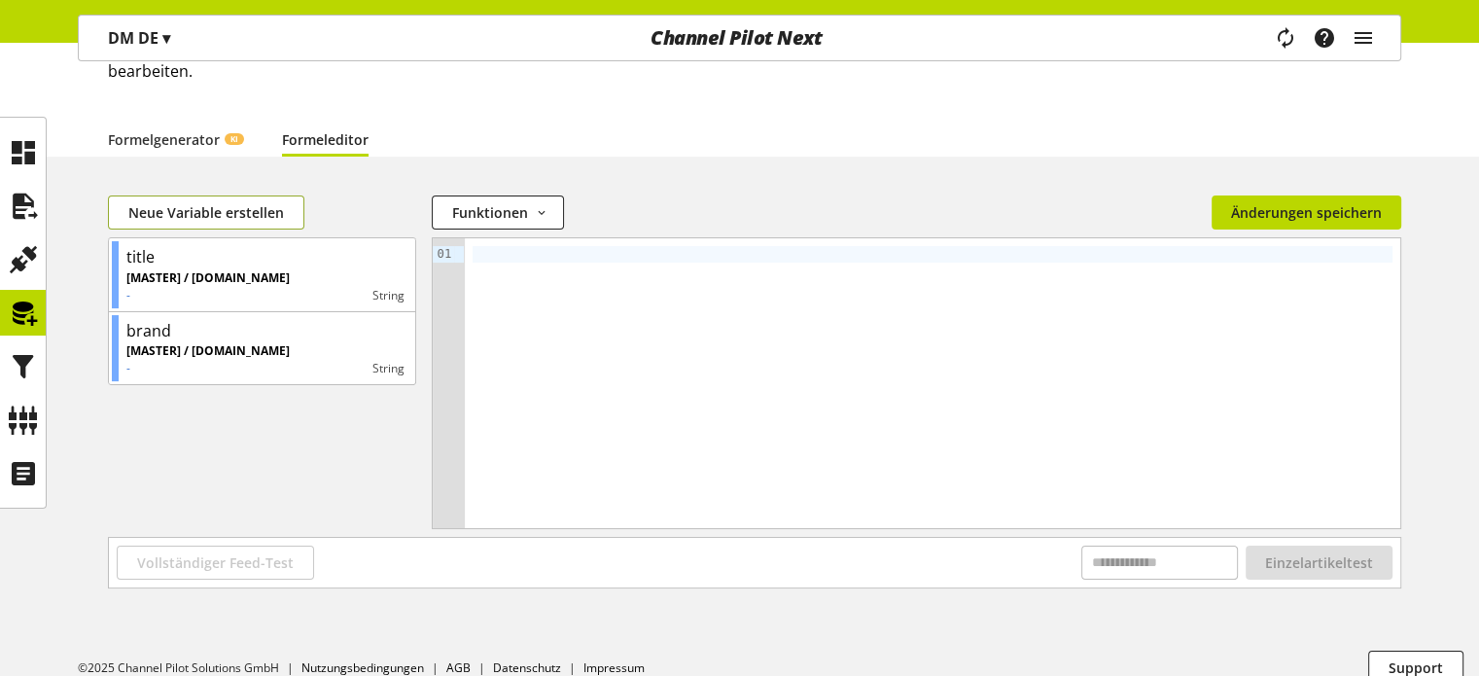
click at [195, 222] on button "Neue Variable erstellen" at bounding box center [206, 212] width 196 height 34
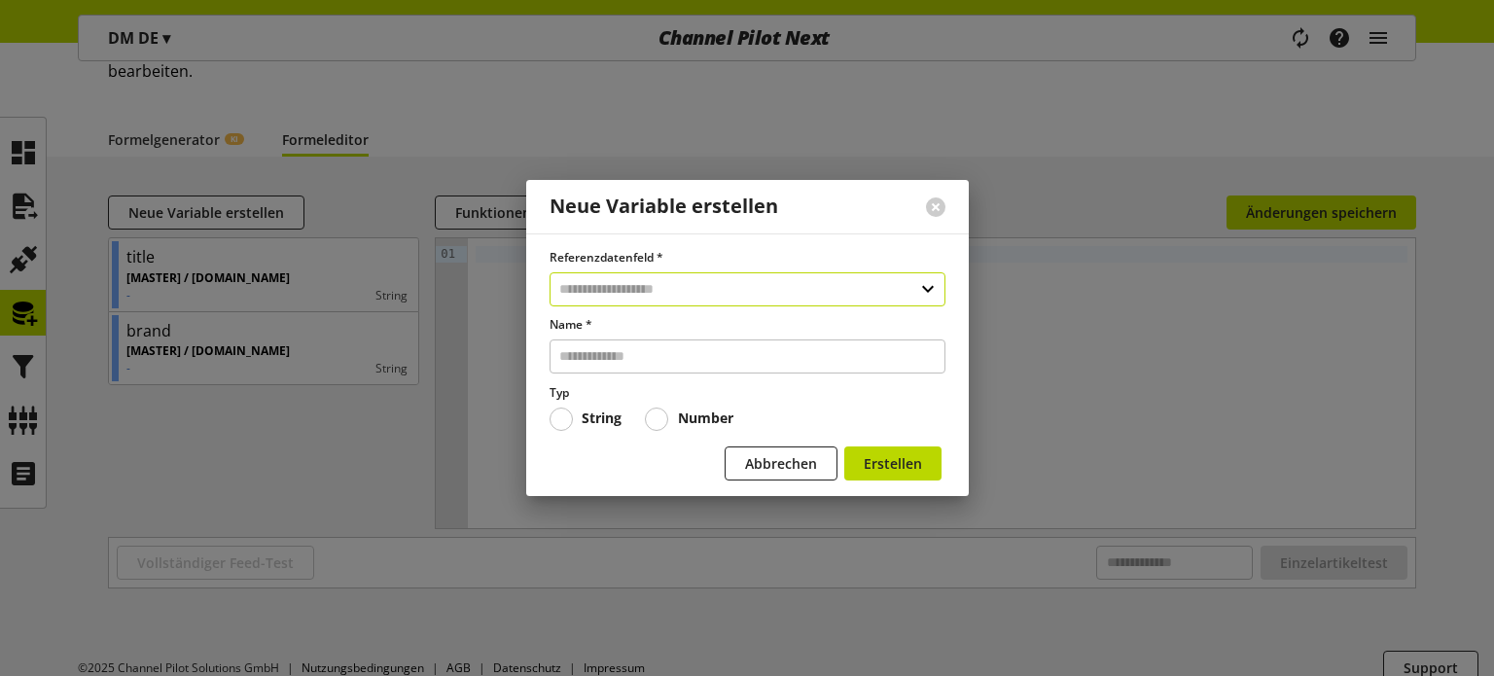
click at [610, 288] on input "text" at bounding box center [747, 289] width 396 height 34
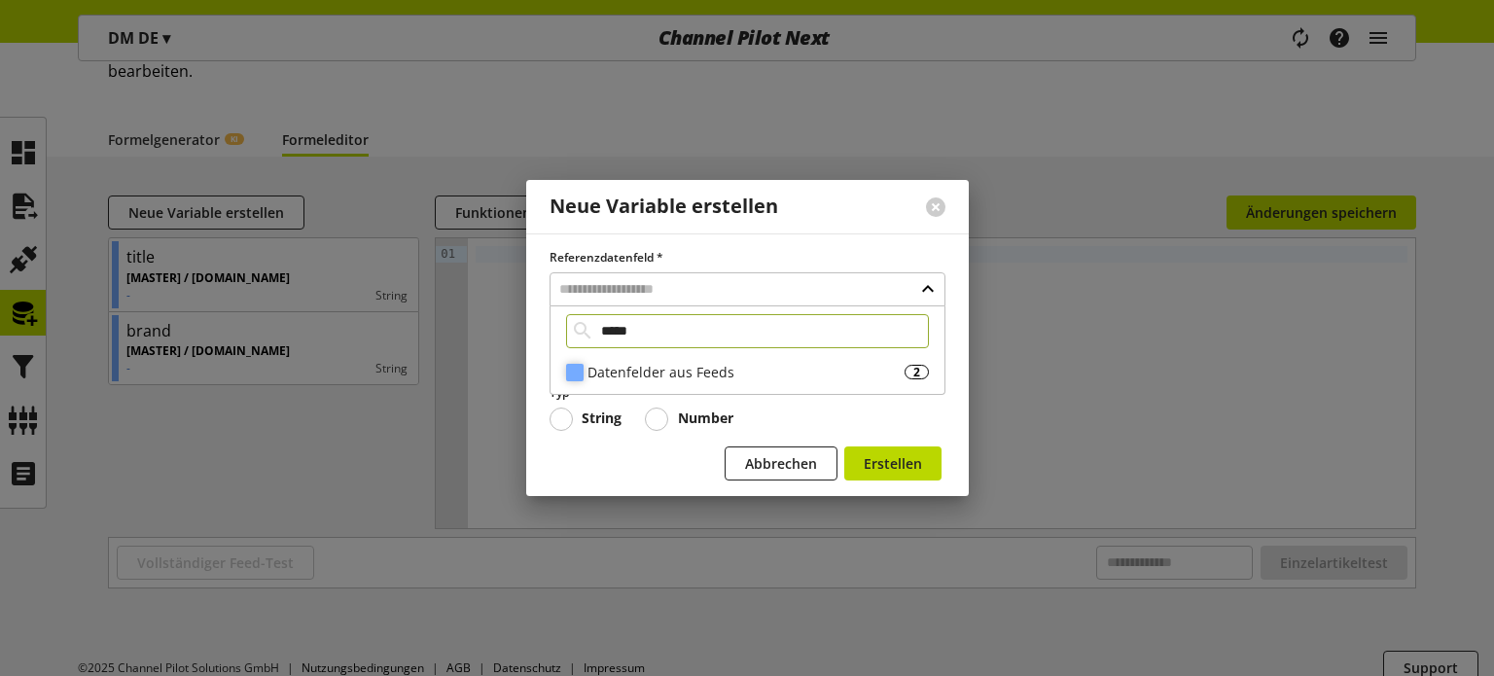
type input "*****"
click at [622, 362] on div "Datenfelder aus Feeds" at bounding box center [745, 372] width 317 height 20
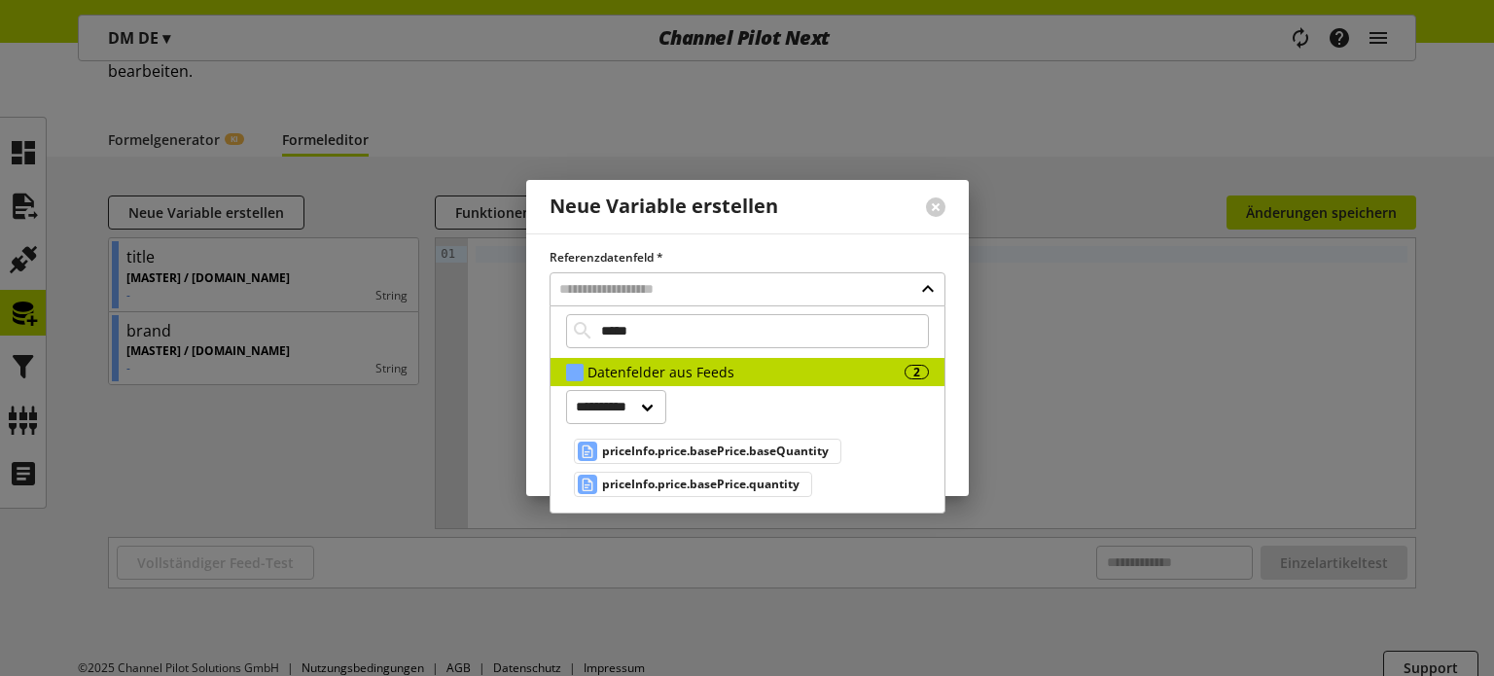
click at [784, 484] on span "priceInfo.price.basePrice.quantity" at bounding box center [700, 484] width 197 height 23
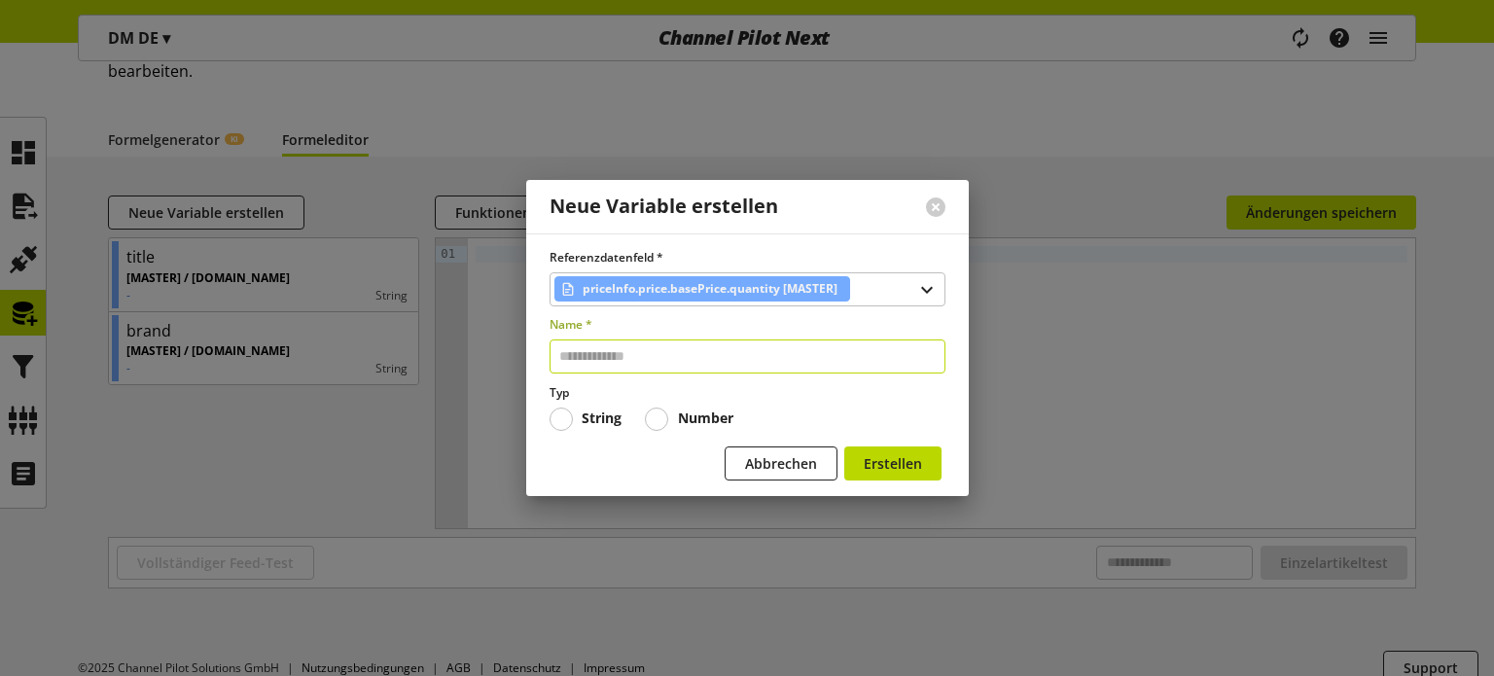
click at [642, 361] on input "text" at bounding box center [747, 356] width 396 height 34
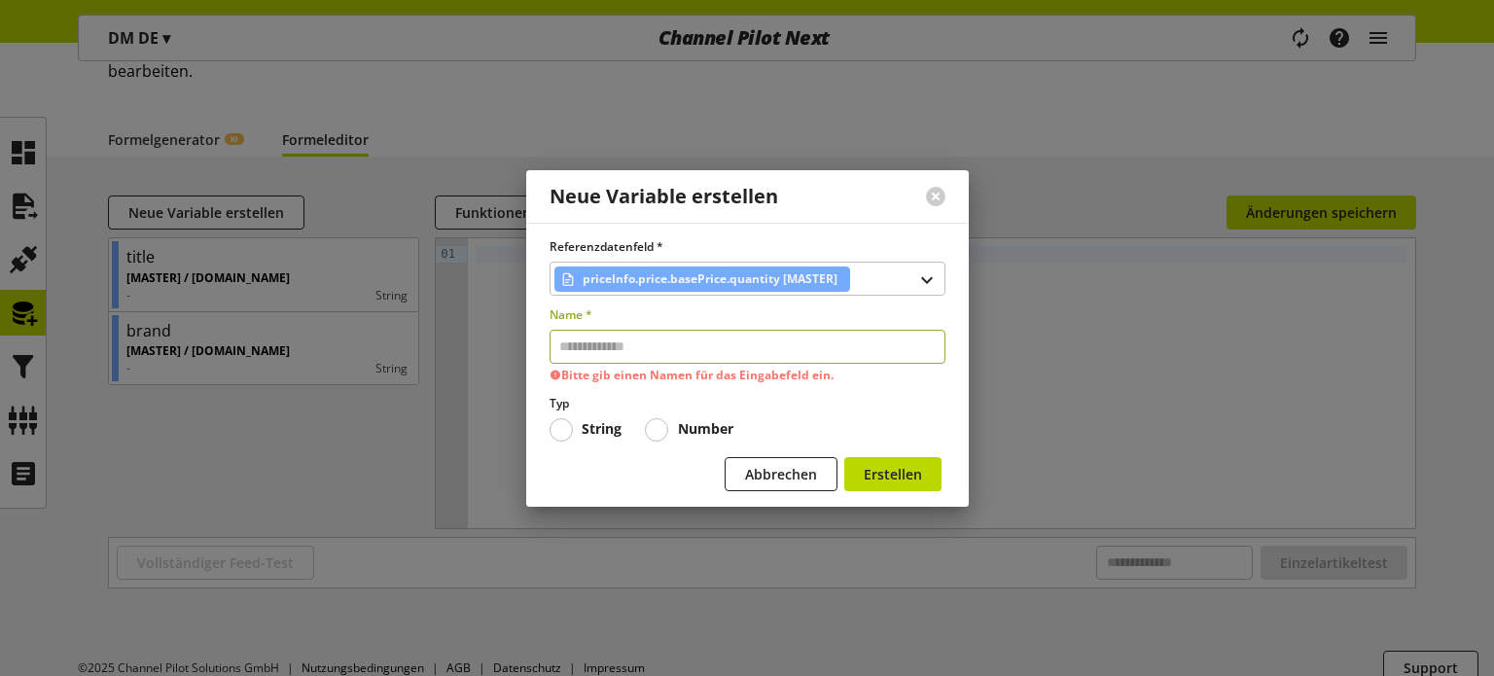
click at [747, 346] on input "text" at bounding box center [747, 347] width 396 height 34
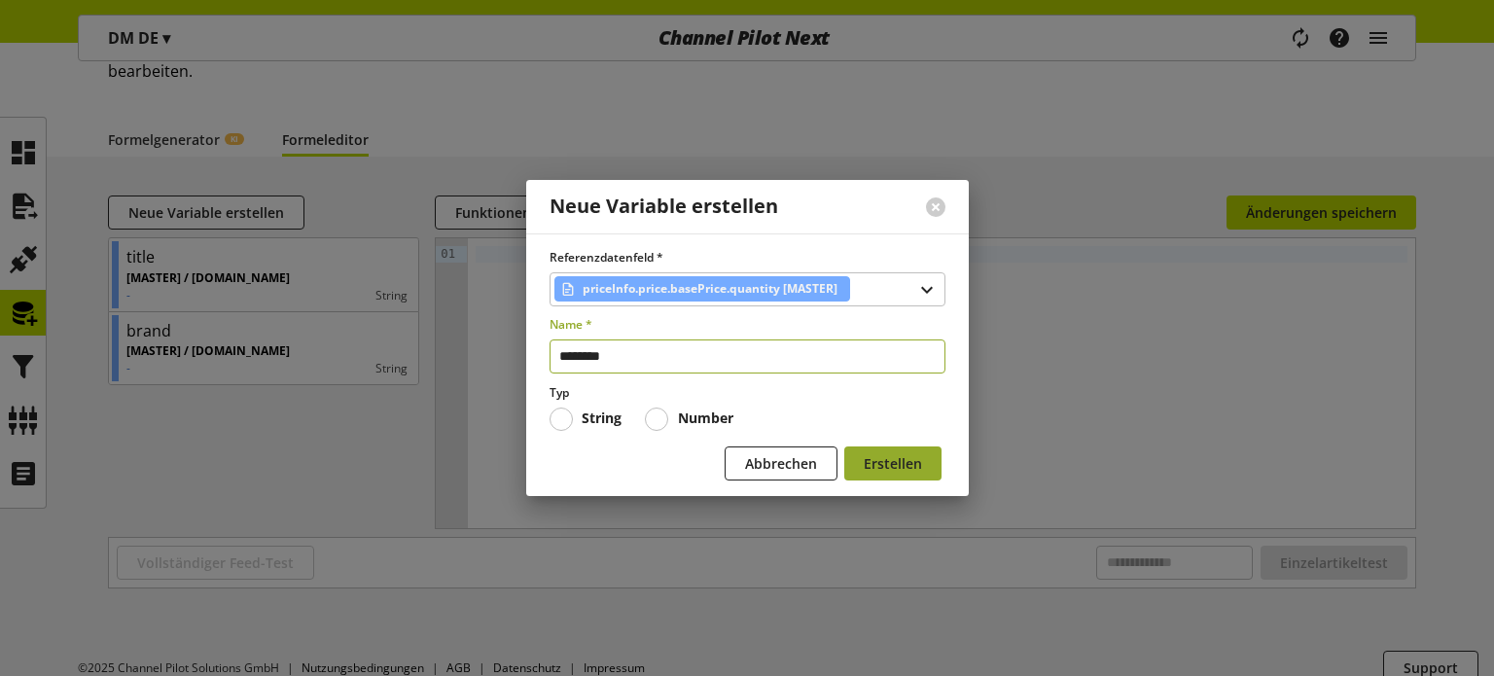
type input "********"
click at [855, 466] on button "Erstellen" at bounding box center [892, 463] width 97 height 34
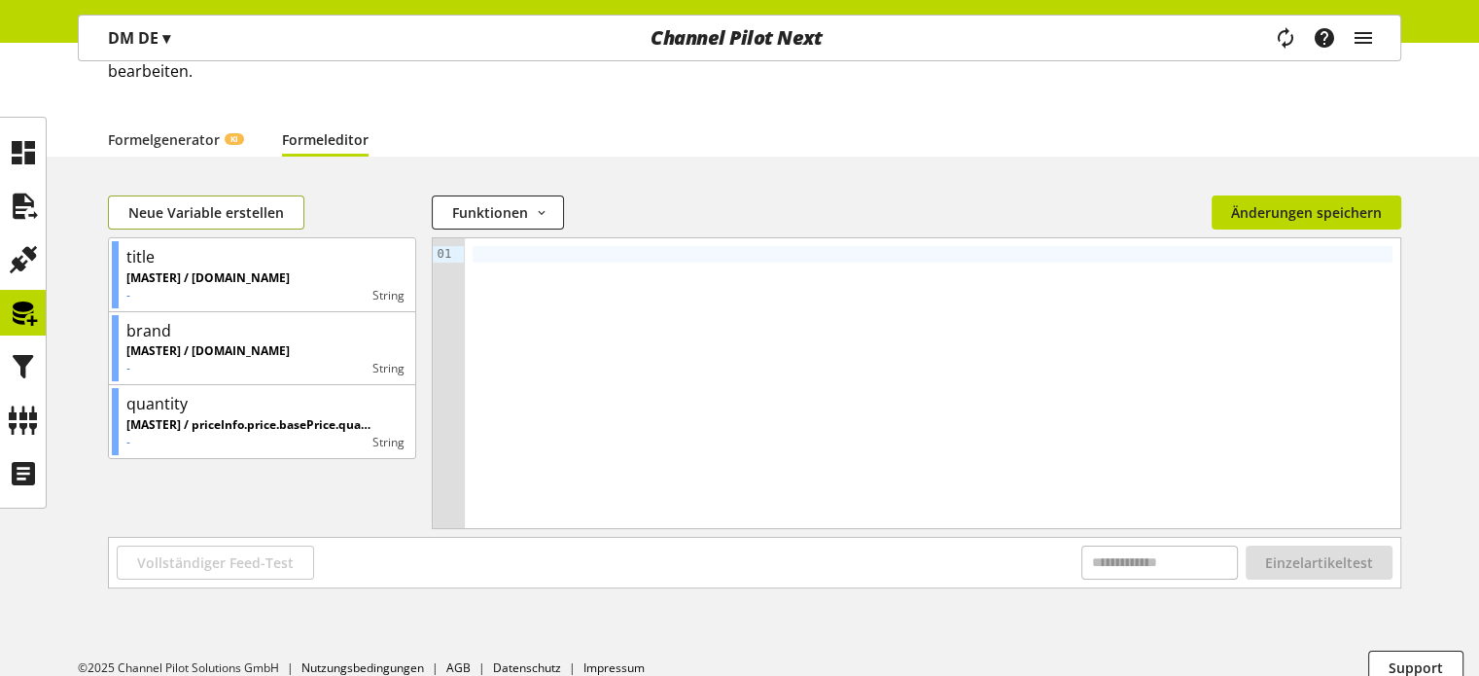
click at [202, 217] on span "Neue Variable erstellen" at bounding box center [206, 212] width 156 height 20
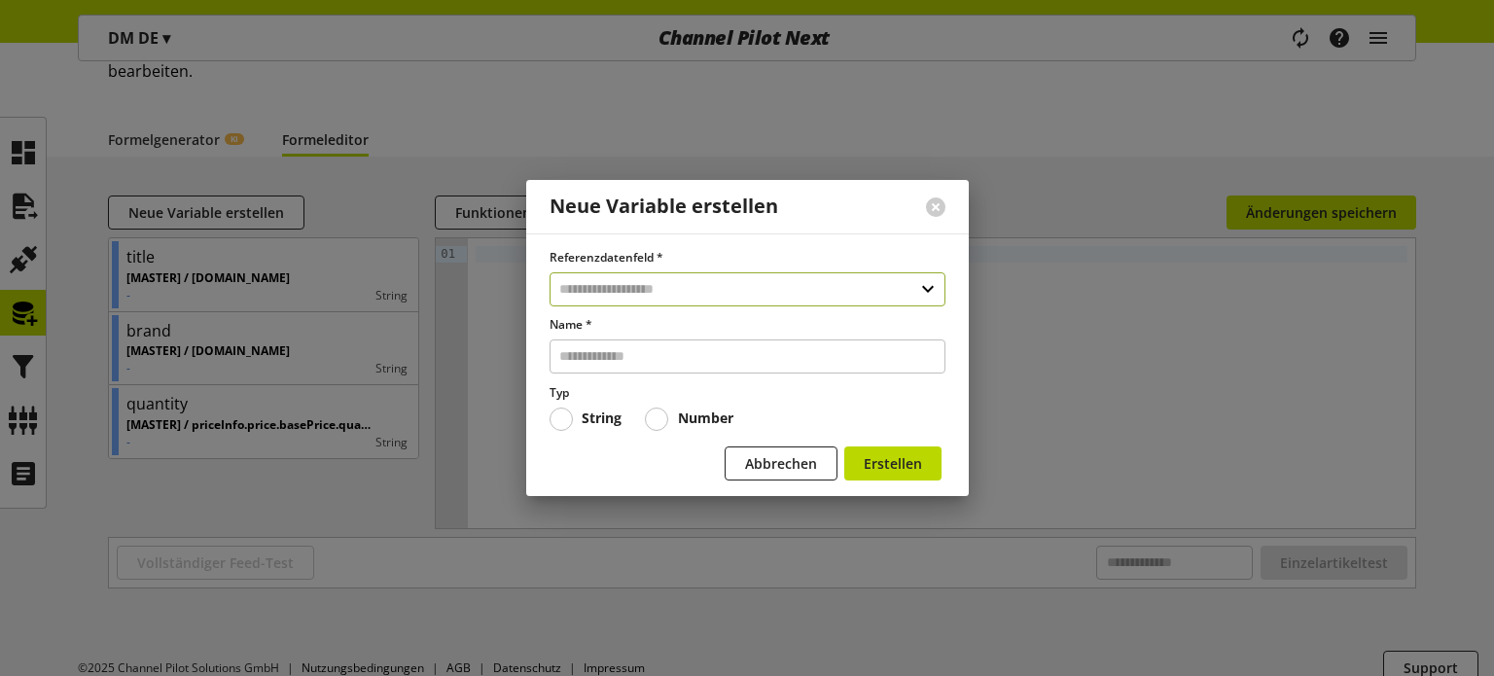
click at [575, 280] on input "text" at bounding box center [747, 289] width 396 height 34
type input "****"
click at [644, 371] on div "Datenfelder aus Feeds" at bounding box center [745, 372] width 317 height 20
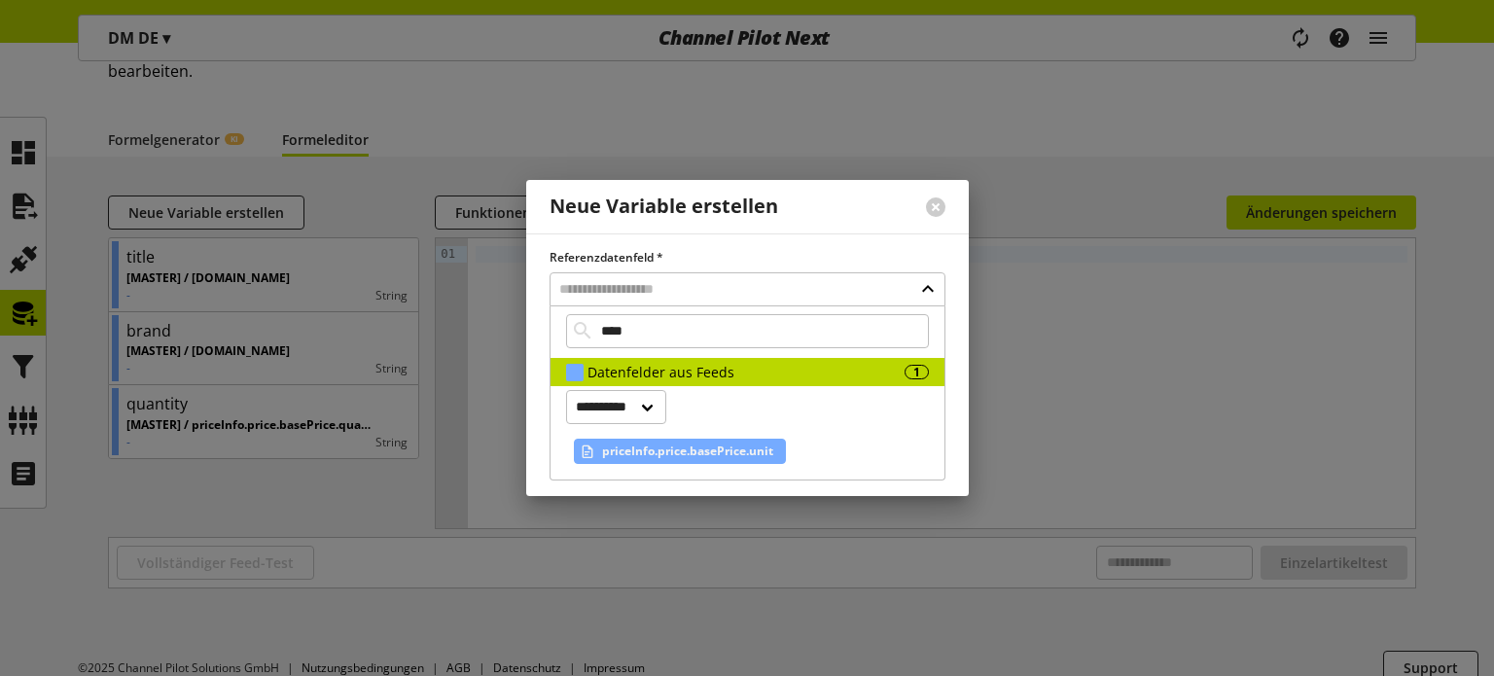
click at [642, 449] on span "priceInfo.price.basePrice.unit" at bounding box center [687, 451] width 171 height 23
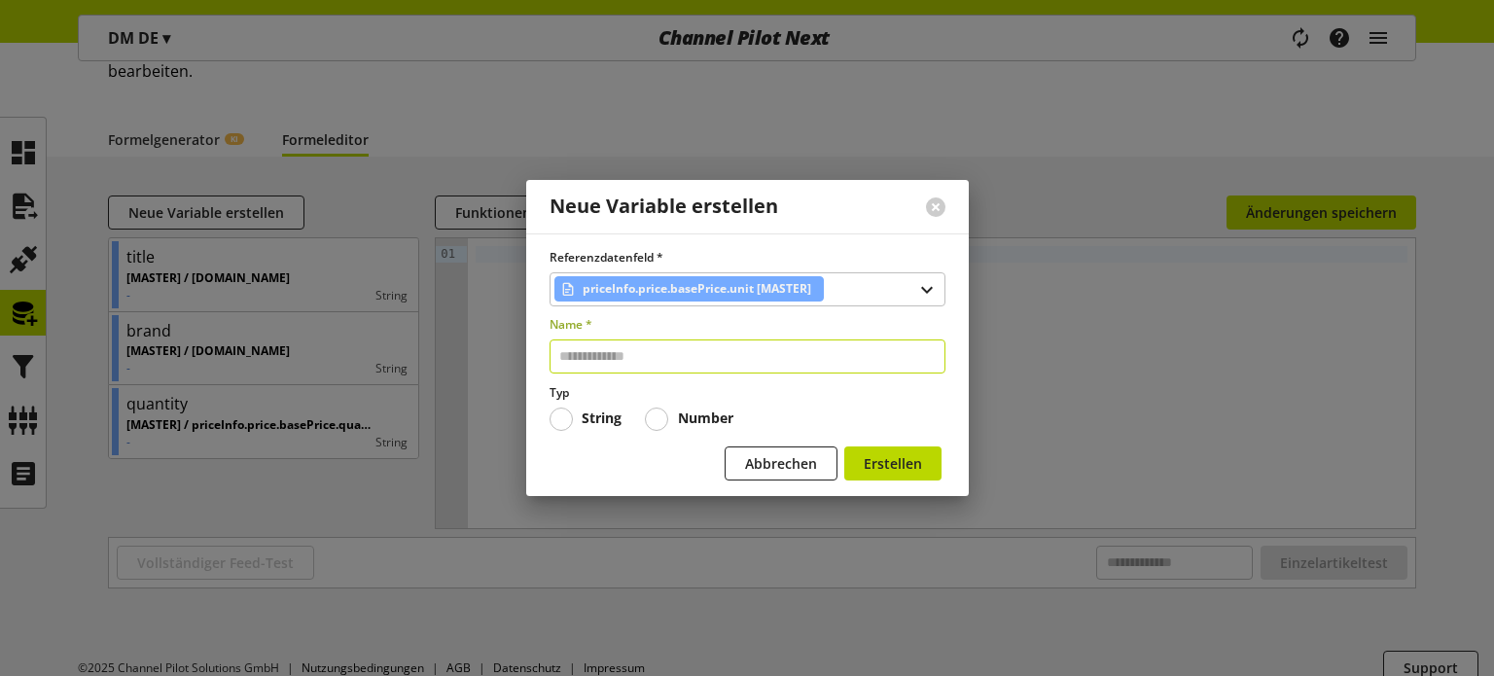
click at [604, 355] on input "text" at bounding box center [747, 356] width 396 height 34
type input "****"
click at [881, 467] on span "Erstellen" at bounding box center [893, 463] width 58 height 20
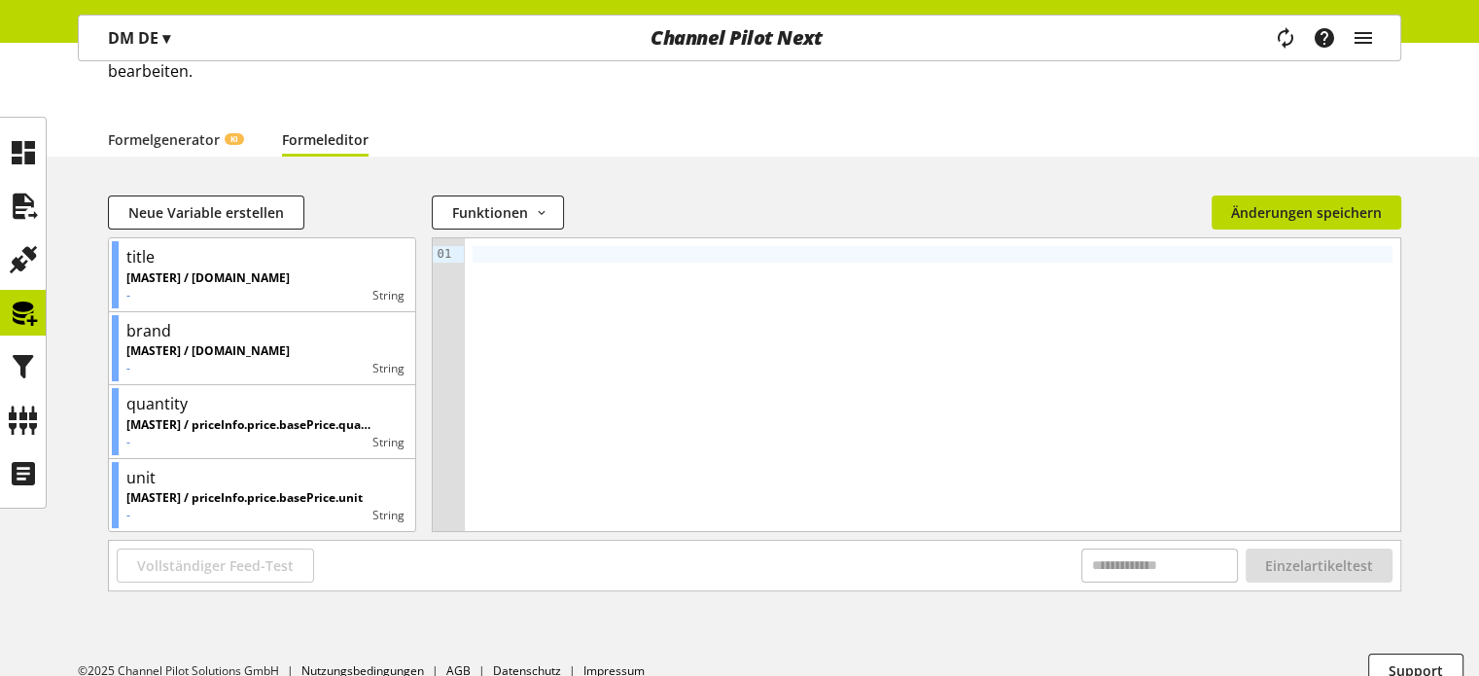
click at [597, 346] on div at bounding box center [933, 384] width 936 height 293
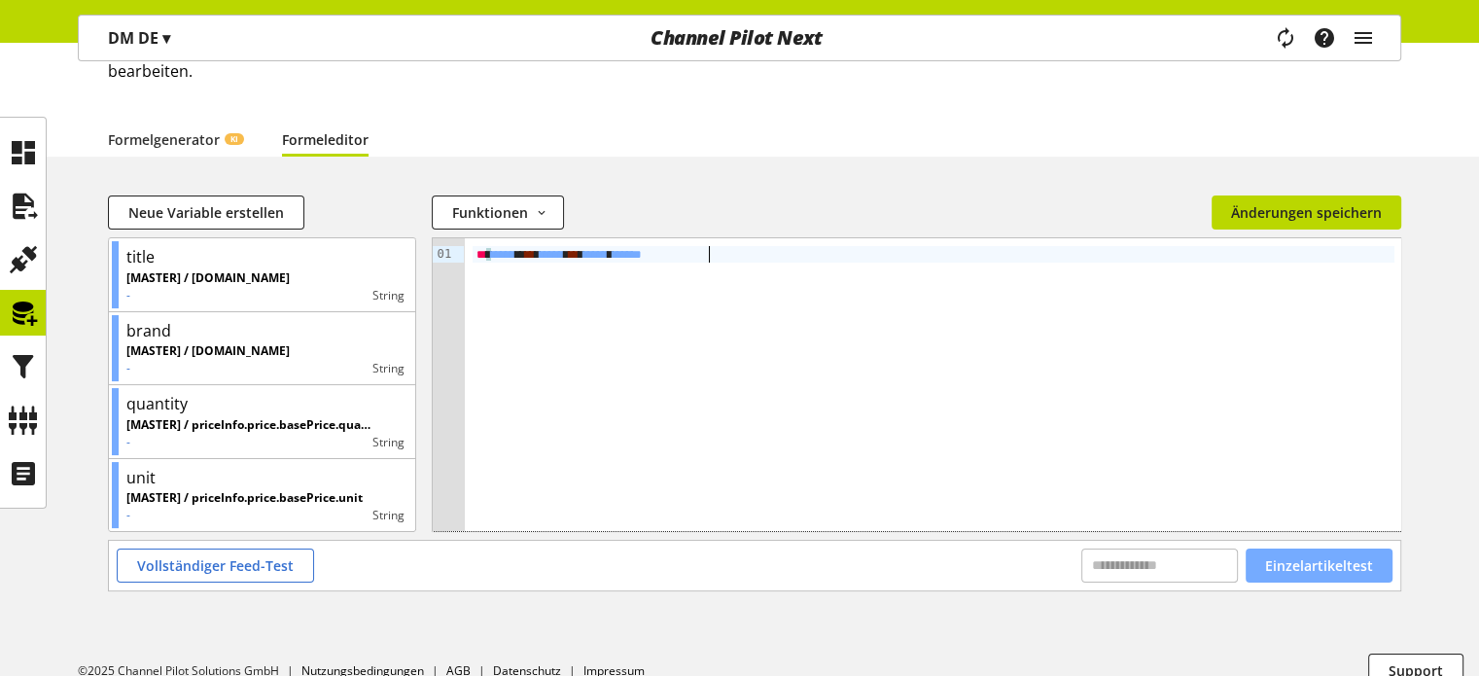
click at [1283, 564] on span "Einzelartikeltest" at bounding box center [1319, 565] width 108 height 20
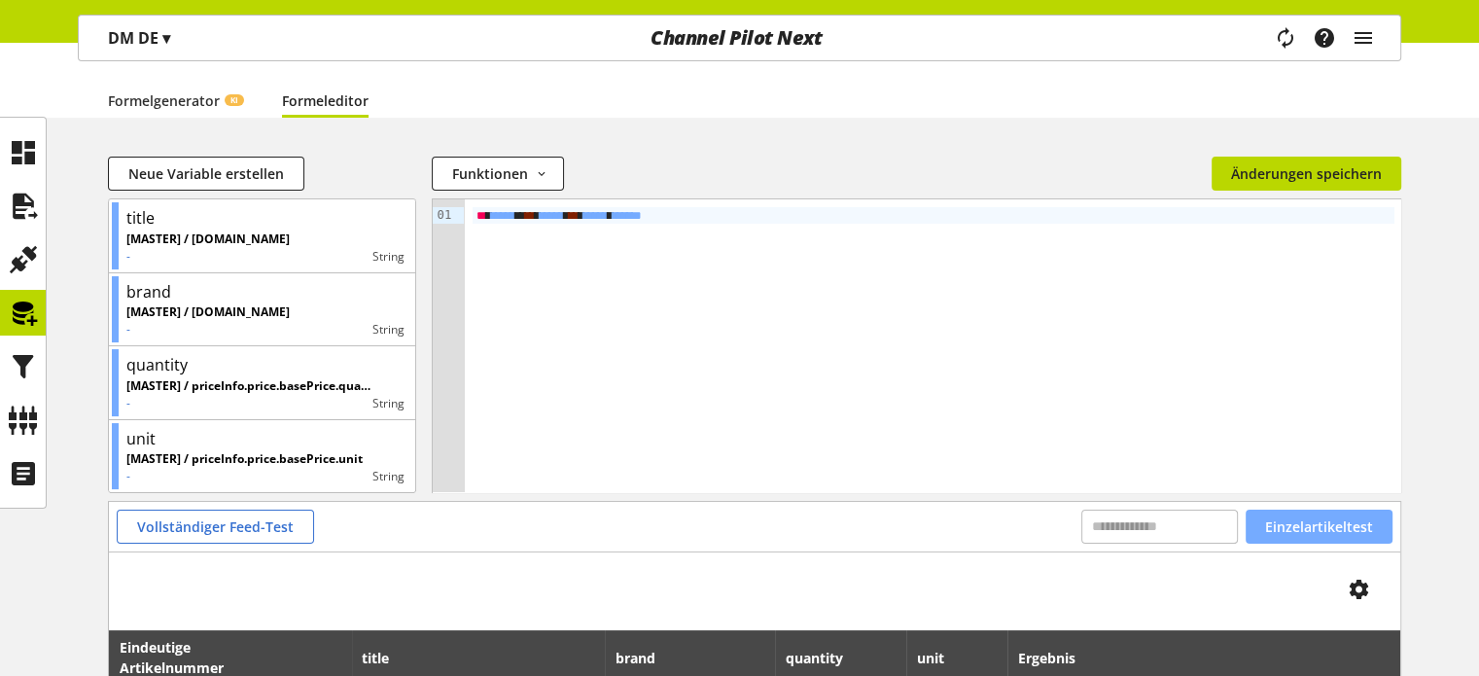
scroll to position [43, 0]
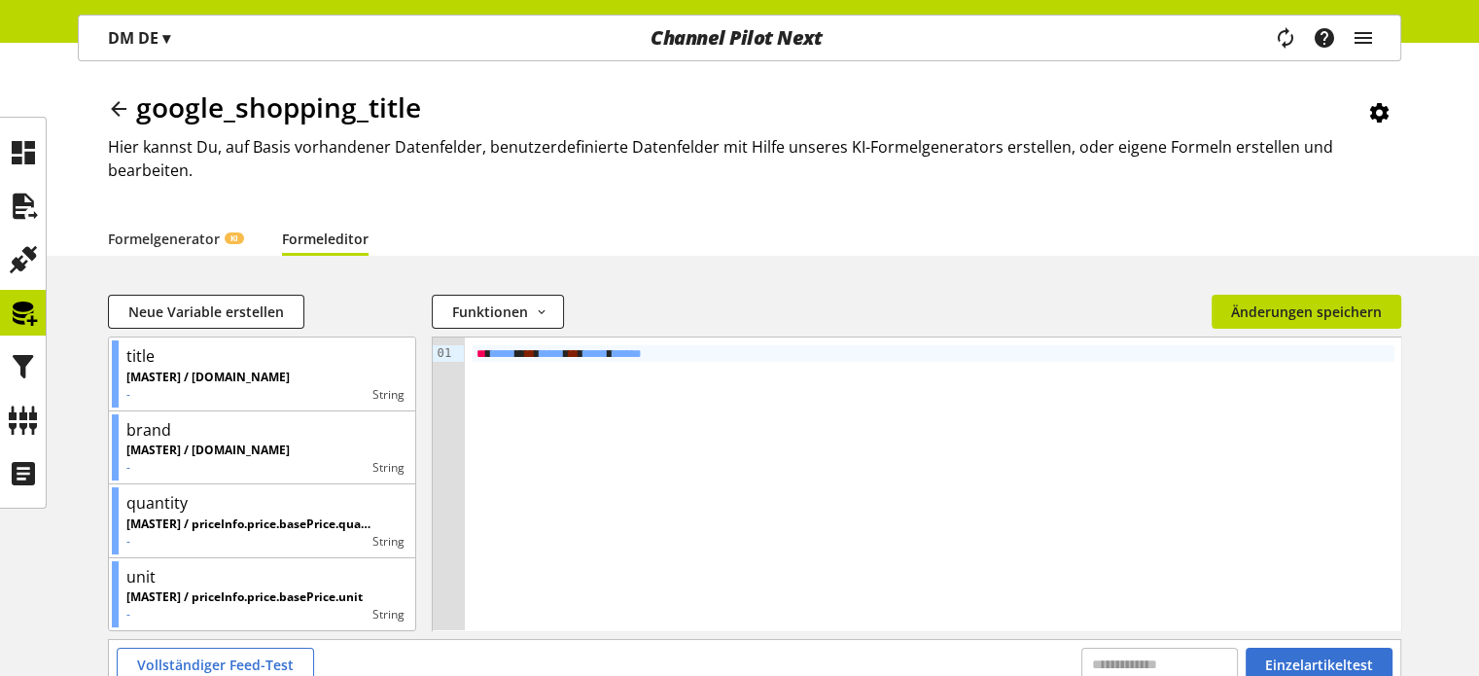
click at [579, 353] on span "**" at bounding box center [574, 353] width 10 height 13
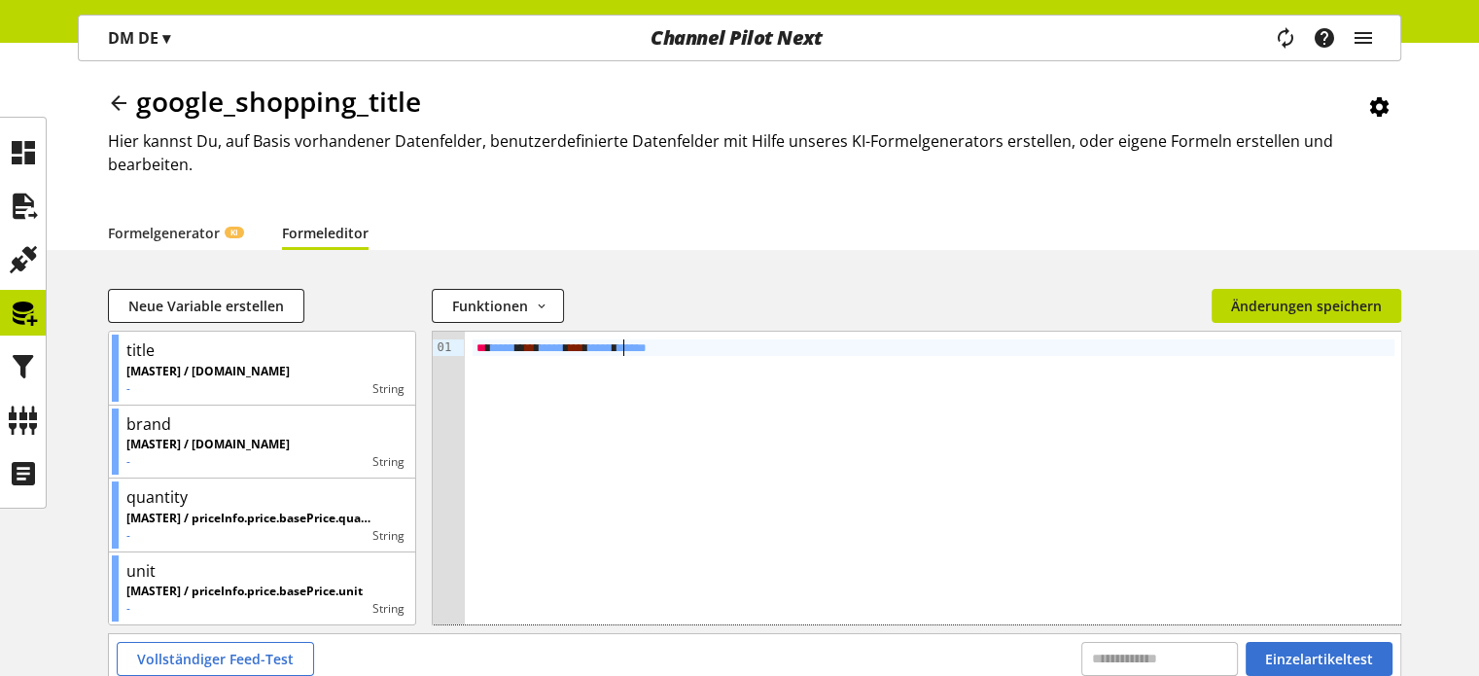
scroll to position [237, 0]
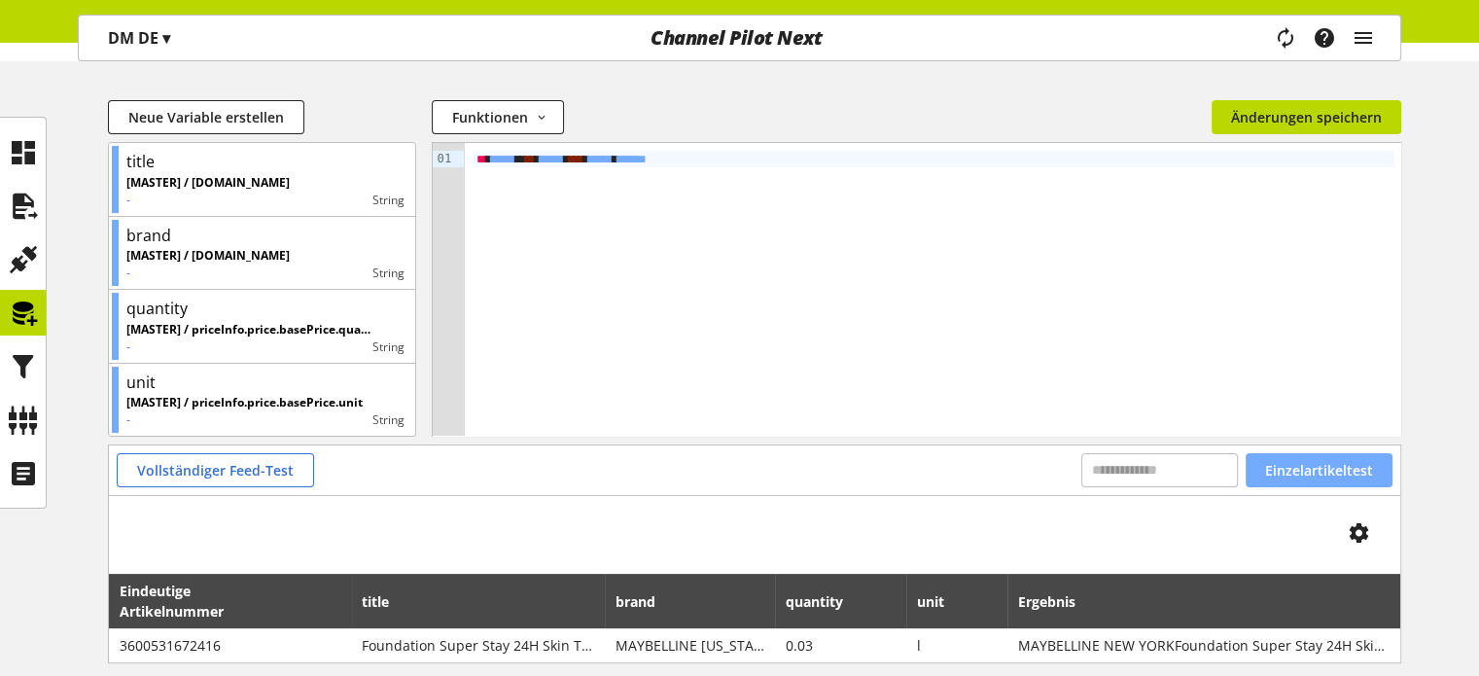
click at [1292, 464] on span "Einzelartikeltest" at bounding box center [1319, 470] width 108 height 20
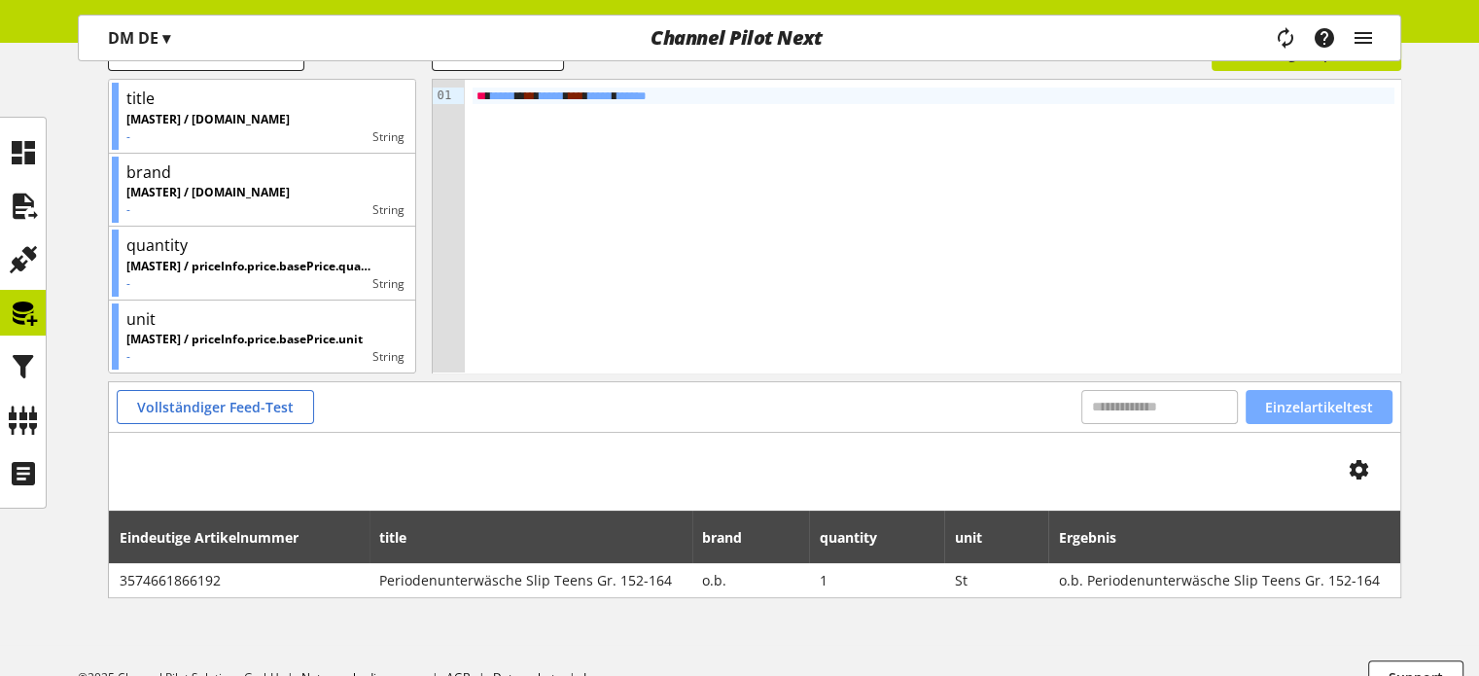
scroll to position [334, 0]
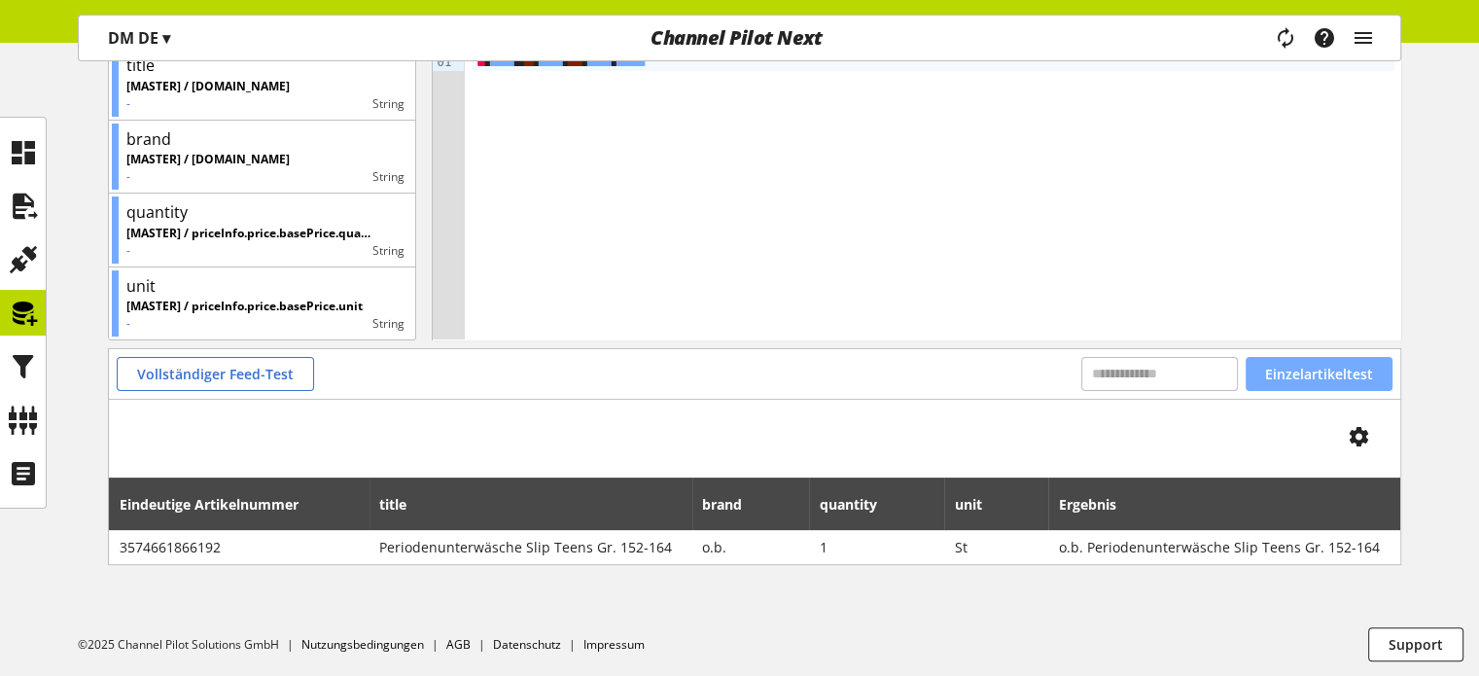
click at [1306, 375] on span "Einzelartikeltest" at bounding box center [1319, 374] width 108 height 20
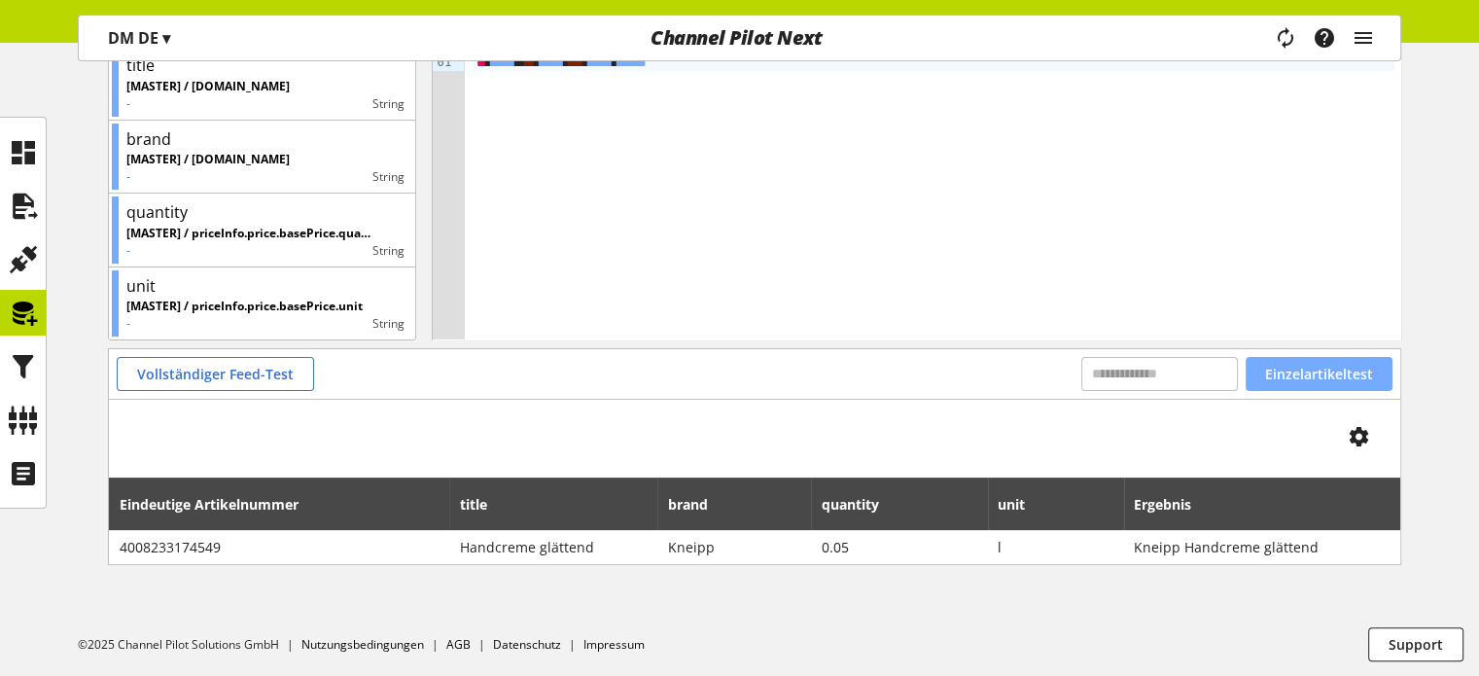
click at [1306, 375] on span "Einzelartikeltest" at bounding box center [1319, 374] width 108 height 20
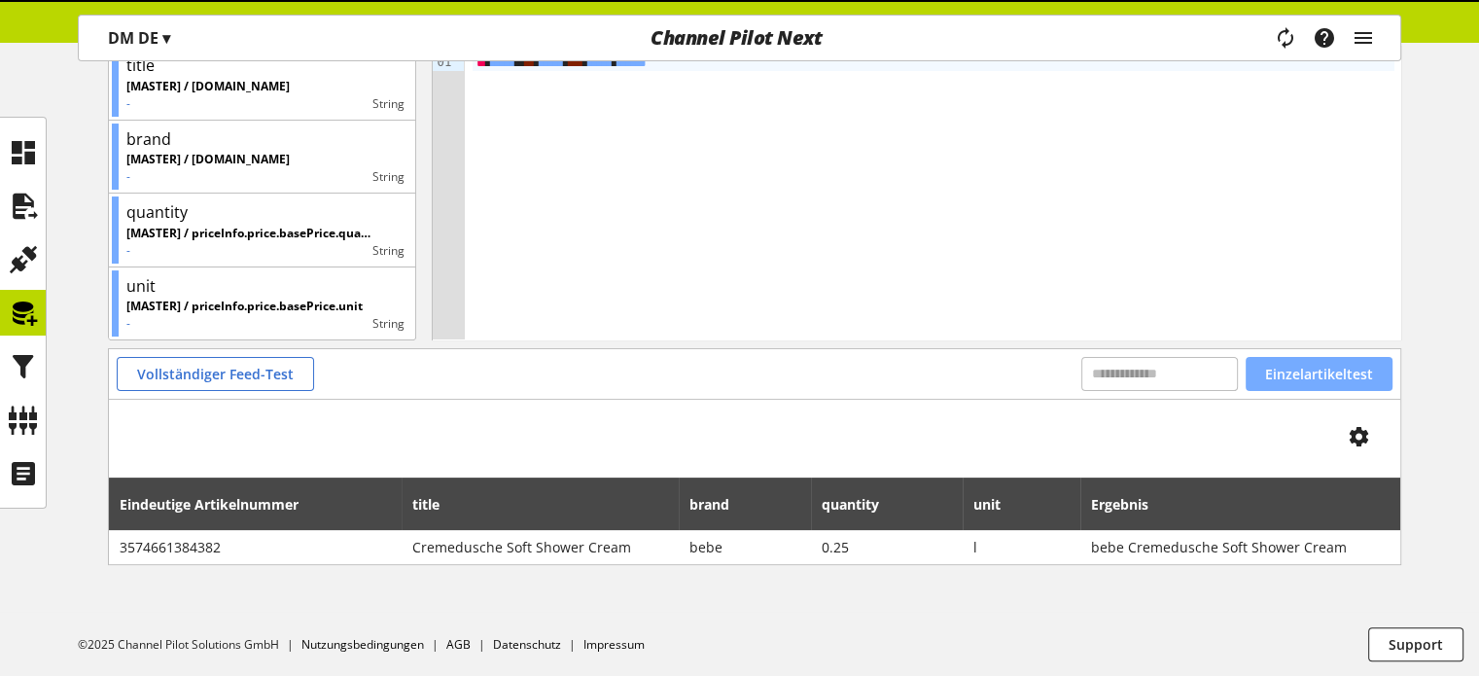
click at [1306, 375] on span "Einzelartikeltest" at bounding box center [1319, 374] width 108 height 20
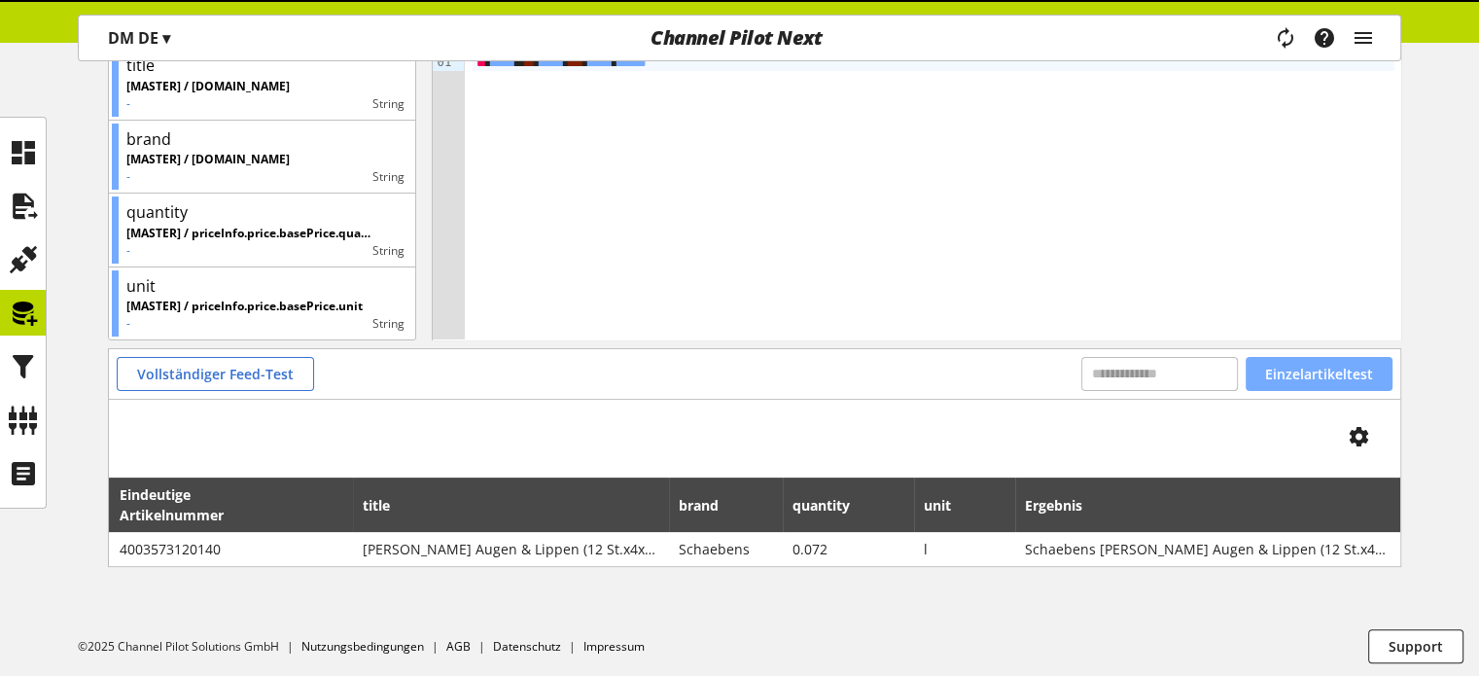
click at [1306, 375] on span "Einzelartikeltest" at bounding box center [1319, 374] width 108 height 20
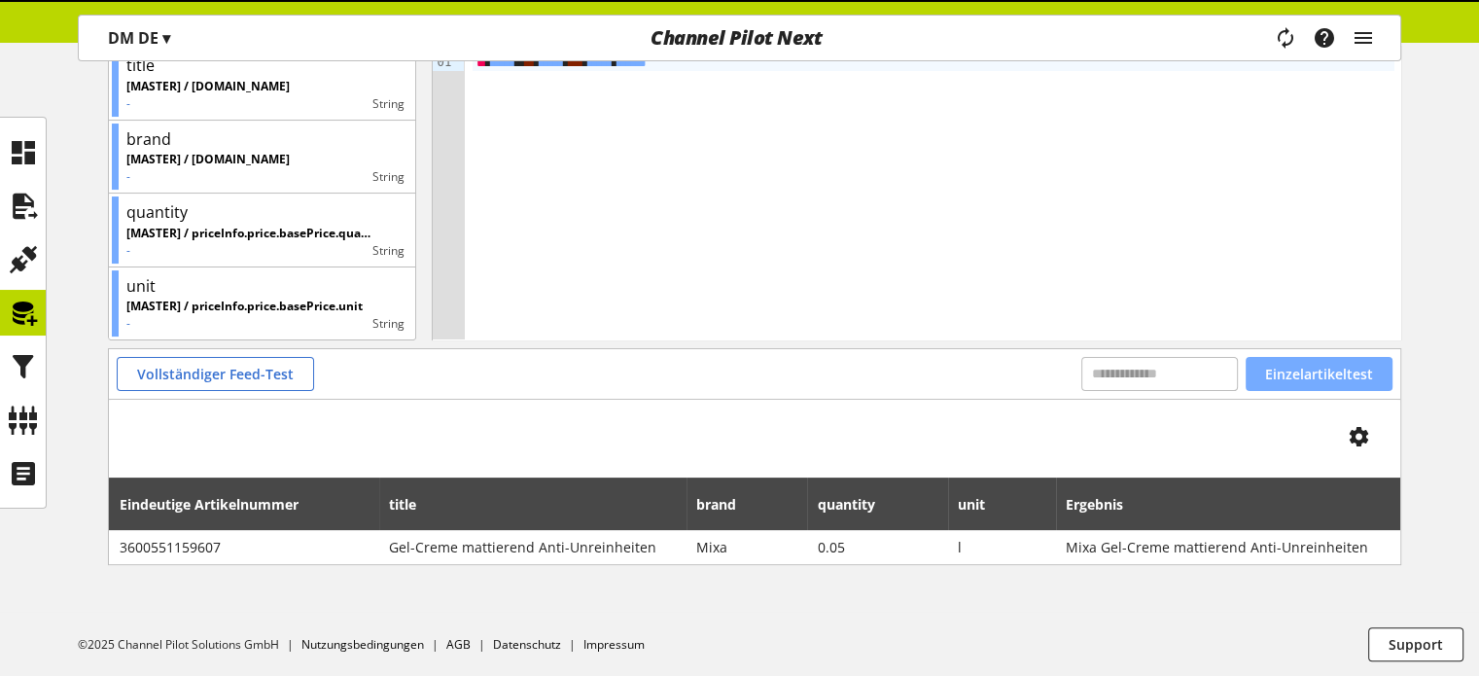
click at [1306, 375] on span "Einzelartikeltest" at bounding box center [1319, 374] width 108 height 20
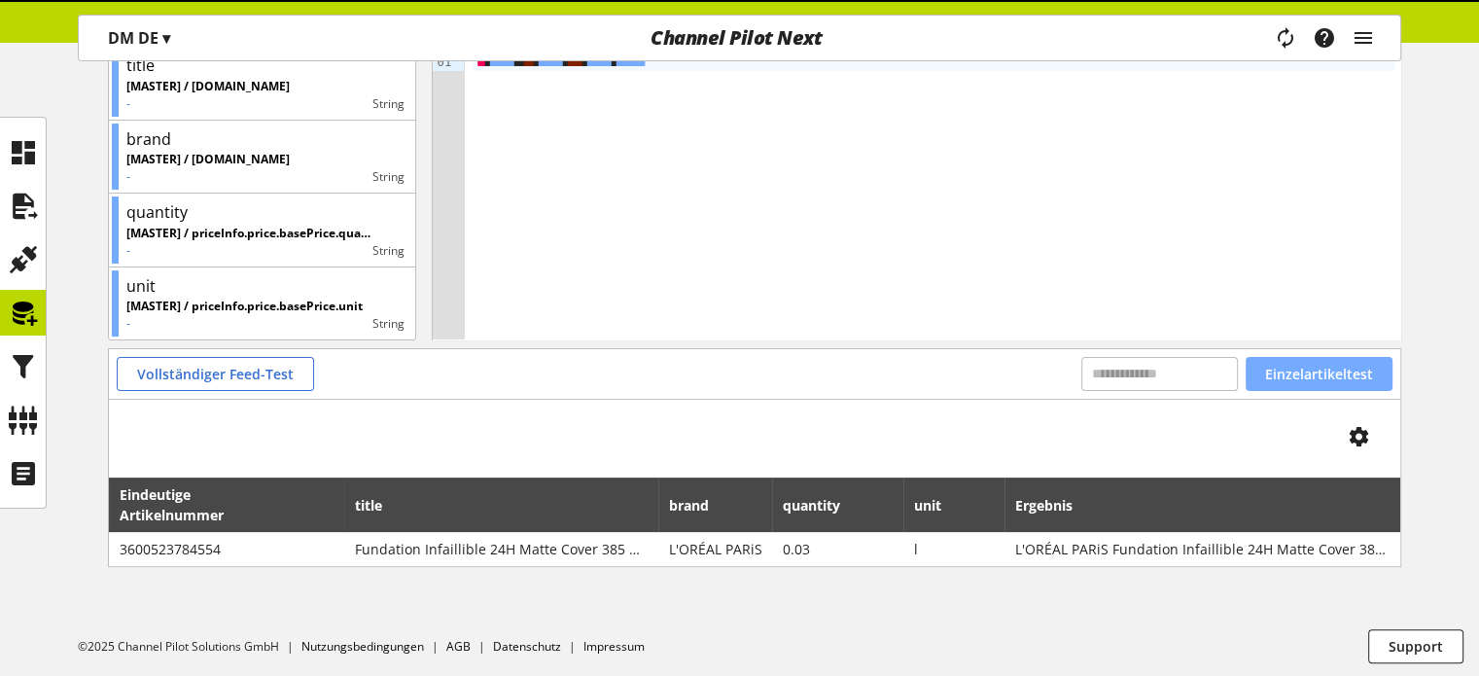
click at [1306, 375] on span "Einzelartikeltest" at bounding box center [1319, 374] width 108 height 20
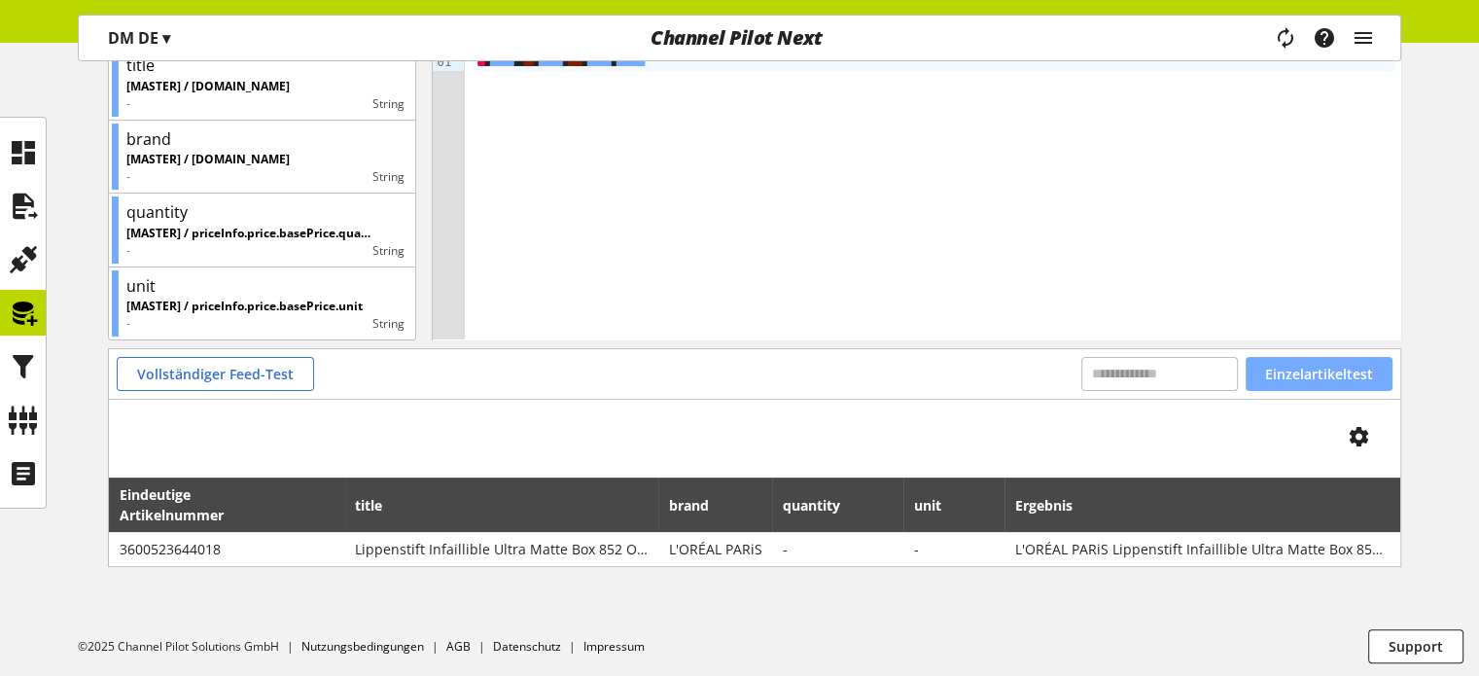
click at [1306, 375] on span "Einzelartikeltest" at bounding box center [1319, 374] width 108 height 20
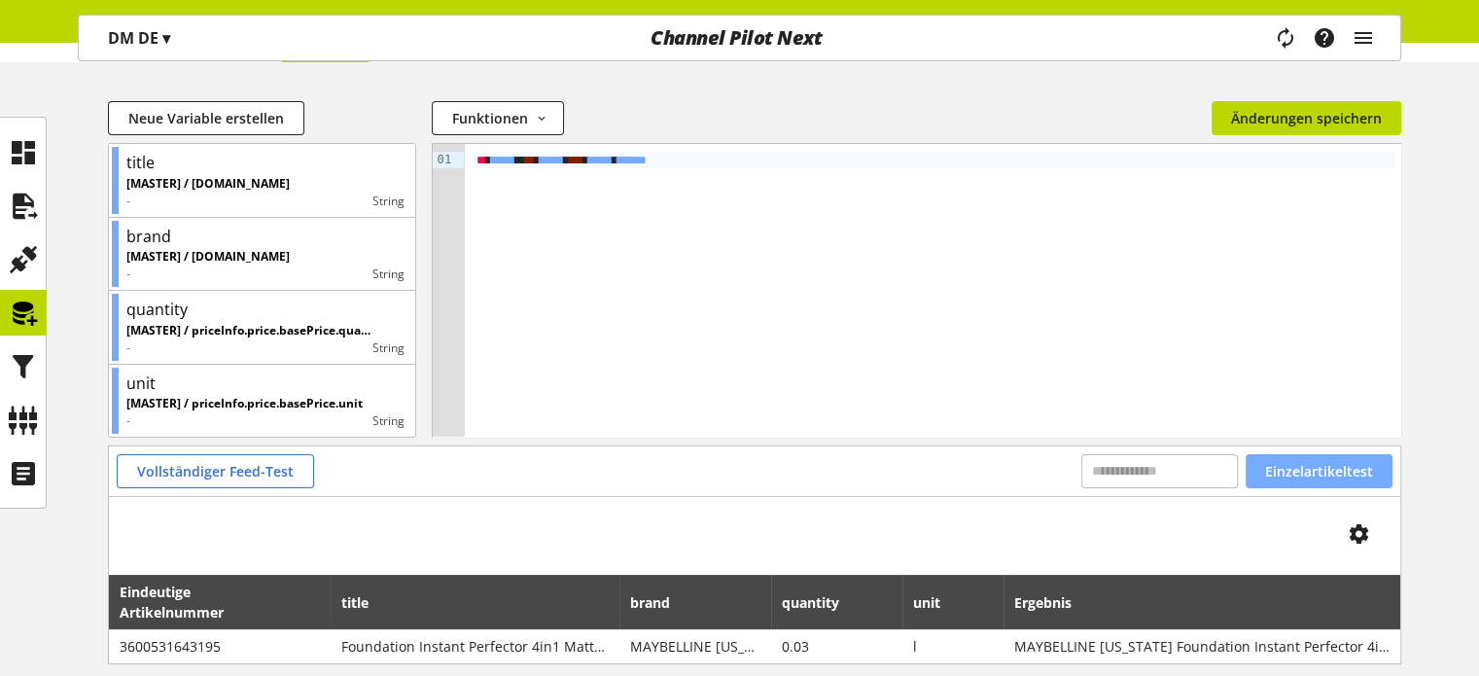
scroll to position [139, 0]
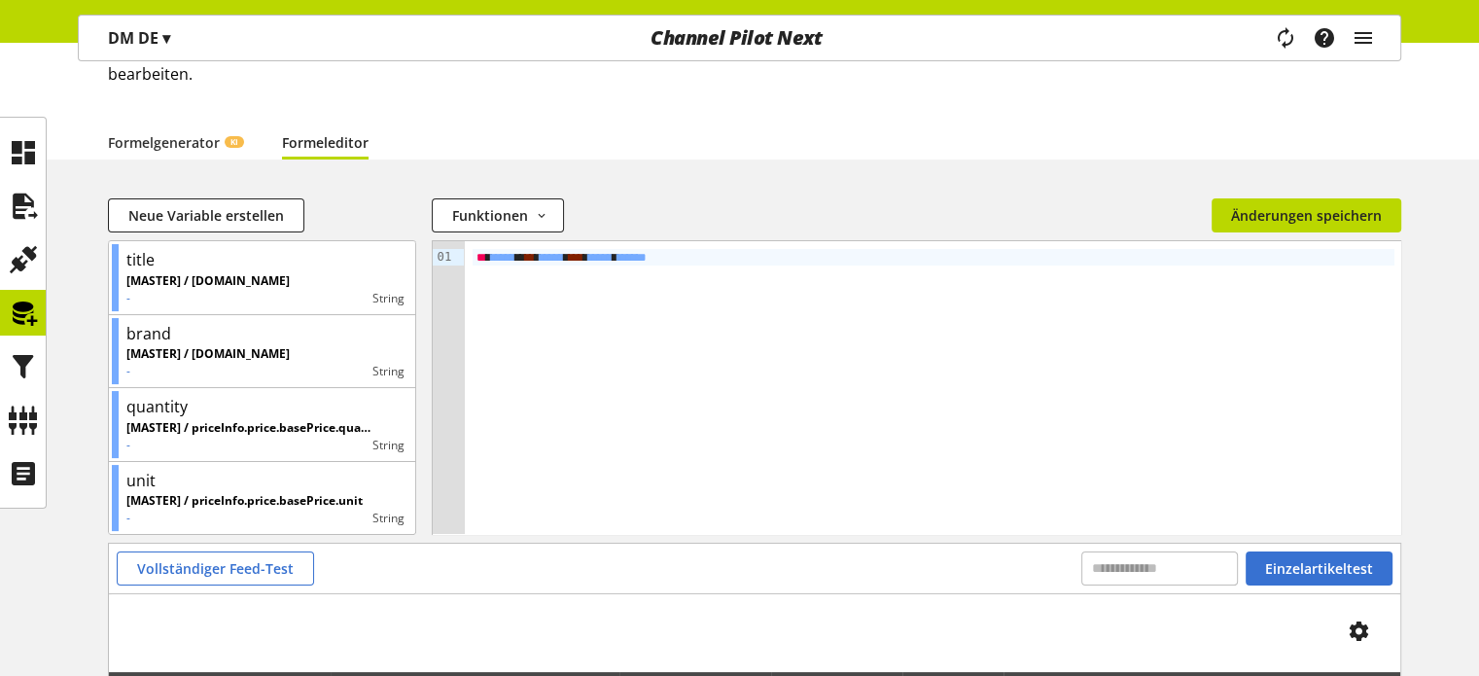
click at [724, 257] on div "** * ***** ** ** * ***** * *** * ***** * ***** *" at bounding box center [934, 257] width 923 height 17
click at [755, 256] on div "** * ***** ** ** * ***** * *** * ***** * ***** *" at bounding box center [934, 257] width 923 height 17
click at [473, 260] on div "** * ***** ** ** * ***** * *** * ***** * ***** *" at bounding box center [934, 257] width 923 height 17
click at [488, 281] on div "** * ***** ** ** * ***** * *** * ***** * ***** *" at bounding box center [934, 273] width 923 height 17
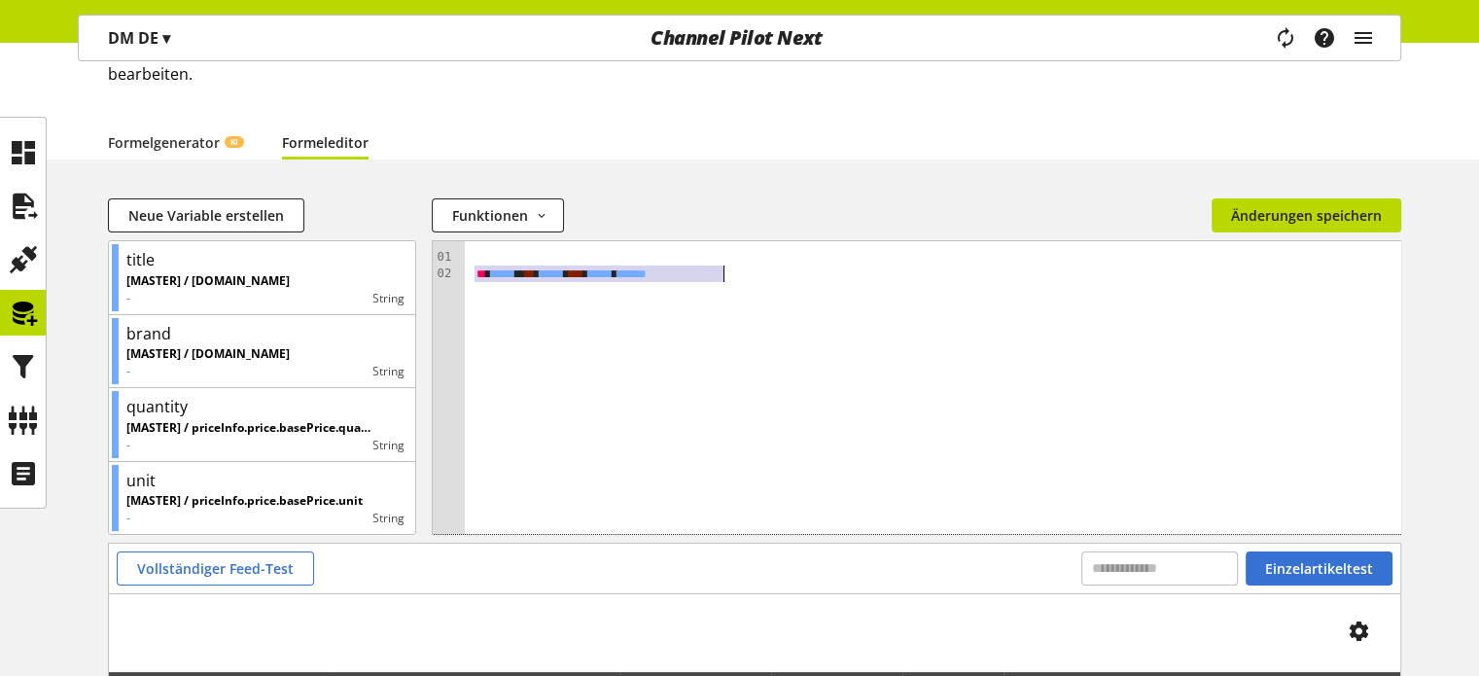
click at [488, 281] on div "** * ***** ** ** * ***** * *** * ***** * ***** *" at bounding box center [934, 273] width 923 height 17
click at [488, 262] on div at bounding box center [934, 257] width 923 height 17
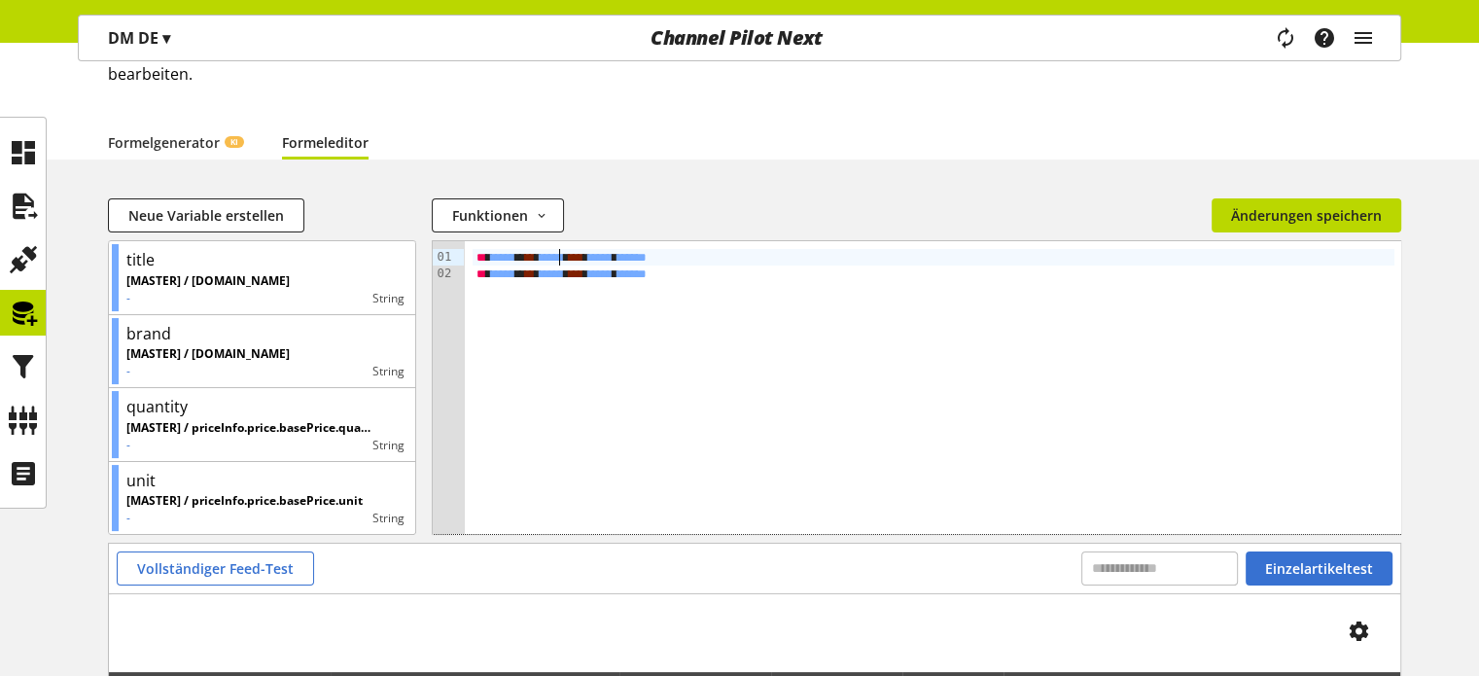
click at [535, 256] on span "**" at bounding box center [530, 257] width 10 height 13
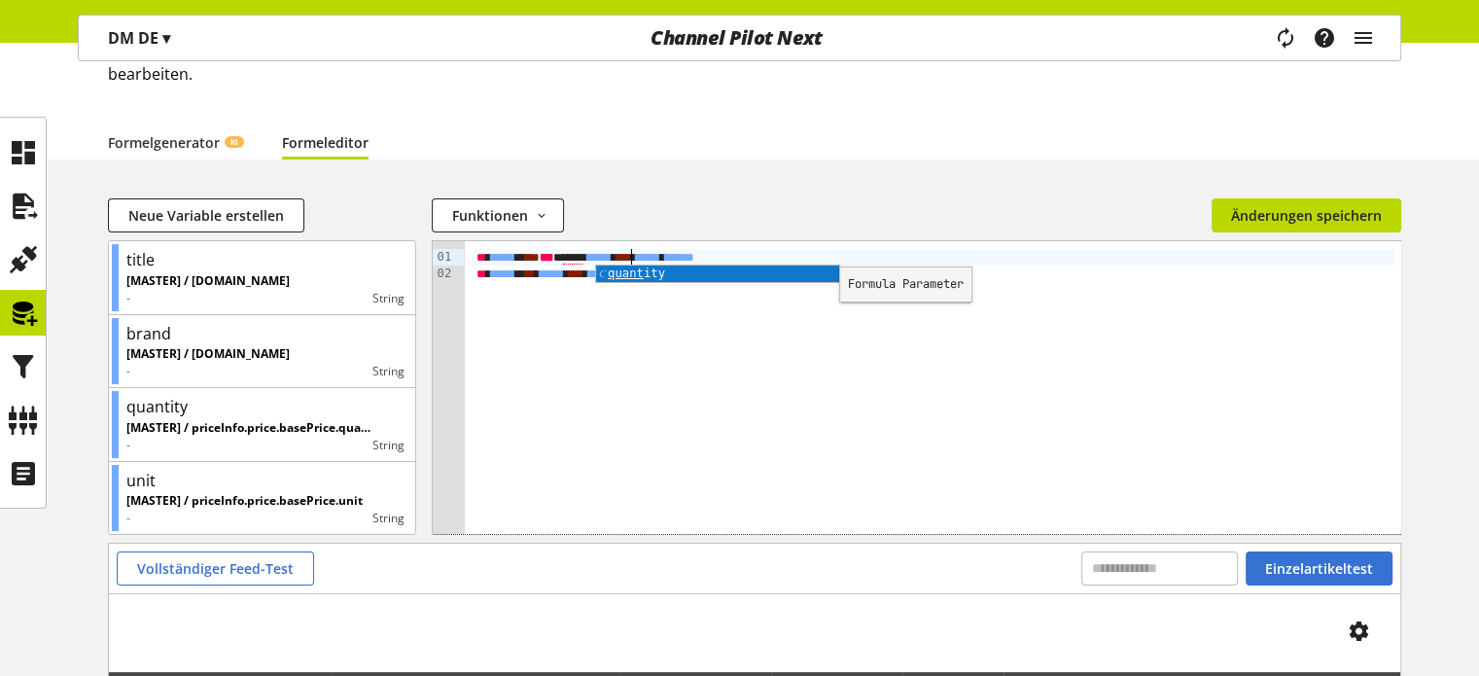
click at [596, 301] on div "** * ***** ** ** *** ***** * ***** * *** * ***** * ***** * ** * ***** ** ** * *…" at bounding box center [934, 387] width 938 height 293
click at [583, 251] on span "*****" at bounding box center [572, 258] width 19 height 14
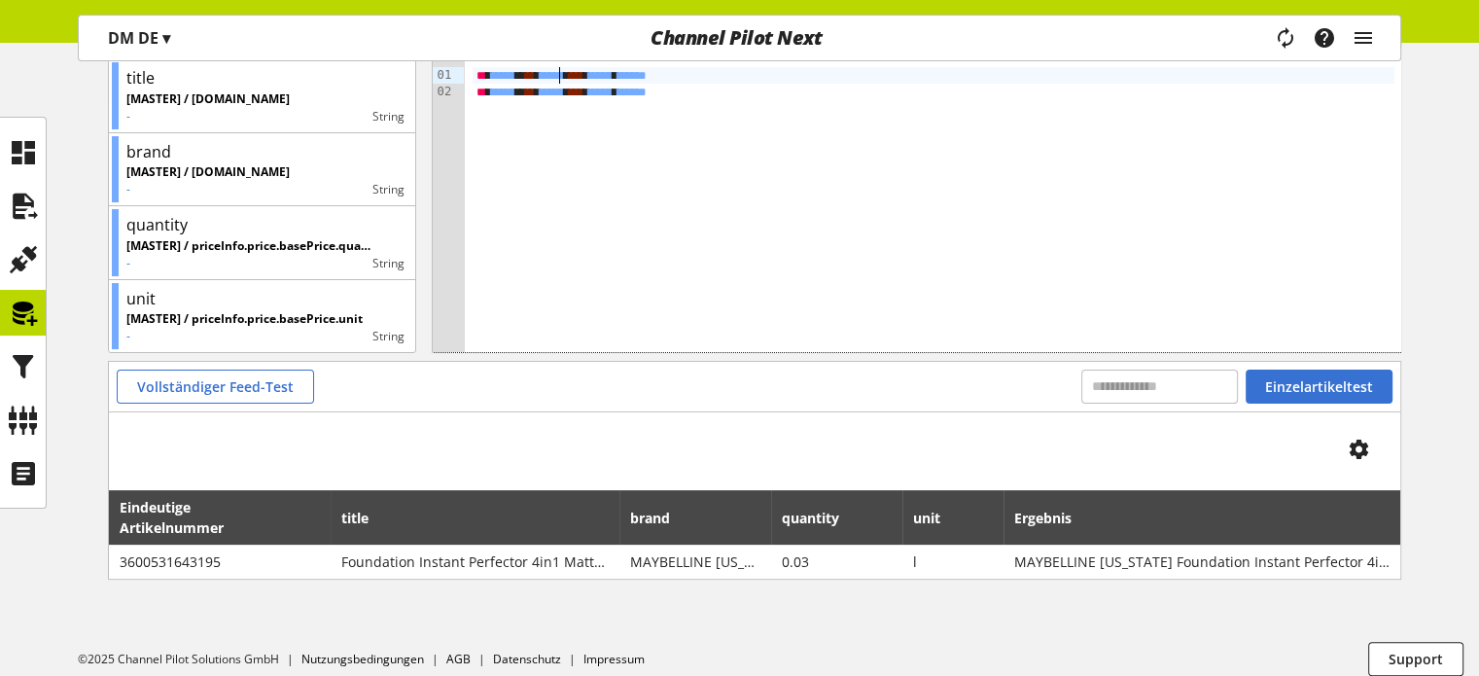
scroll to position [334, 0]
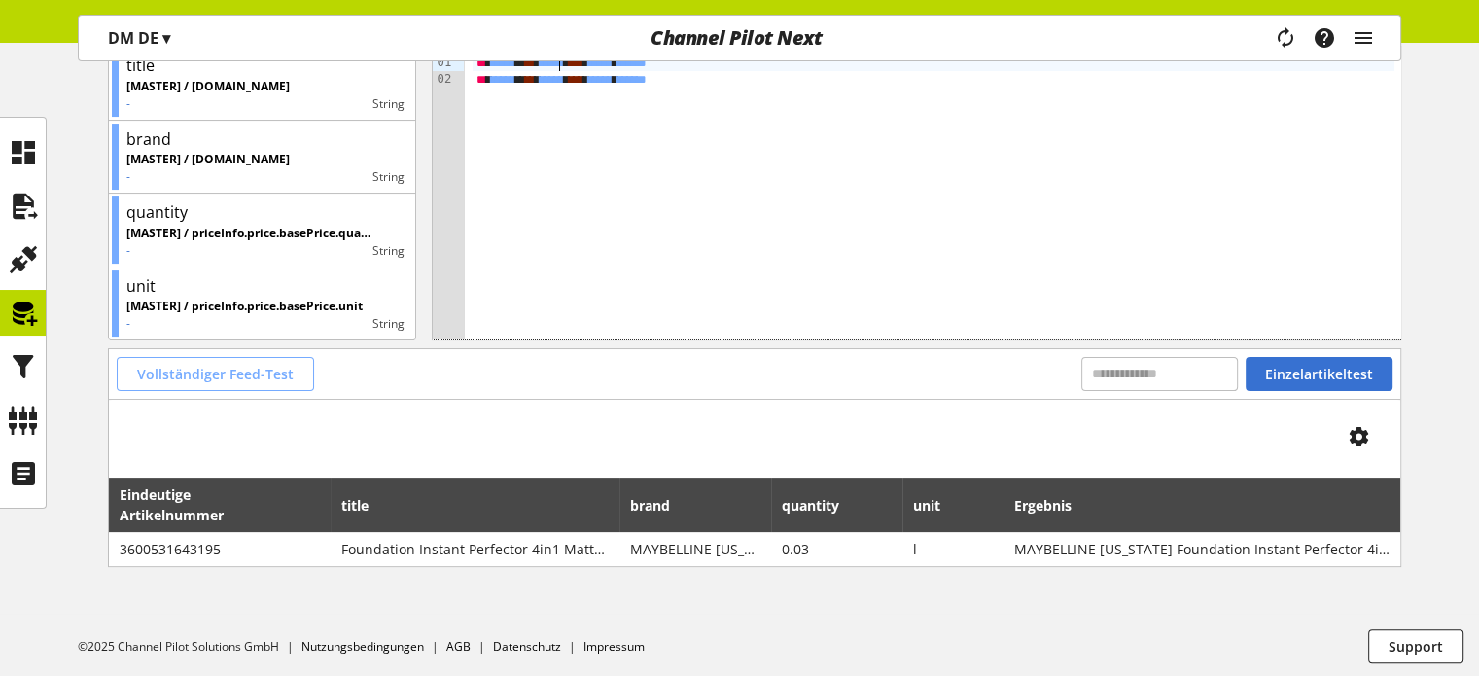
click at [291, 383] on button "Vollständiger Feed-Test" at bounding box center [215, 374] width 197 height 34
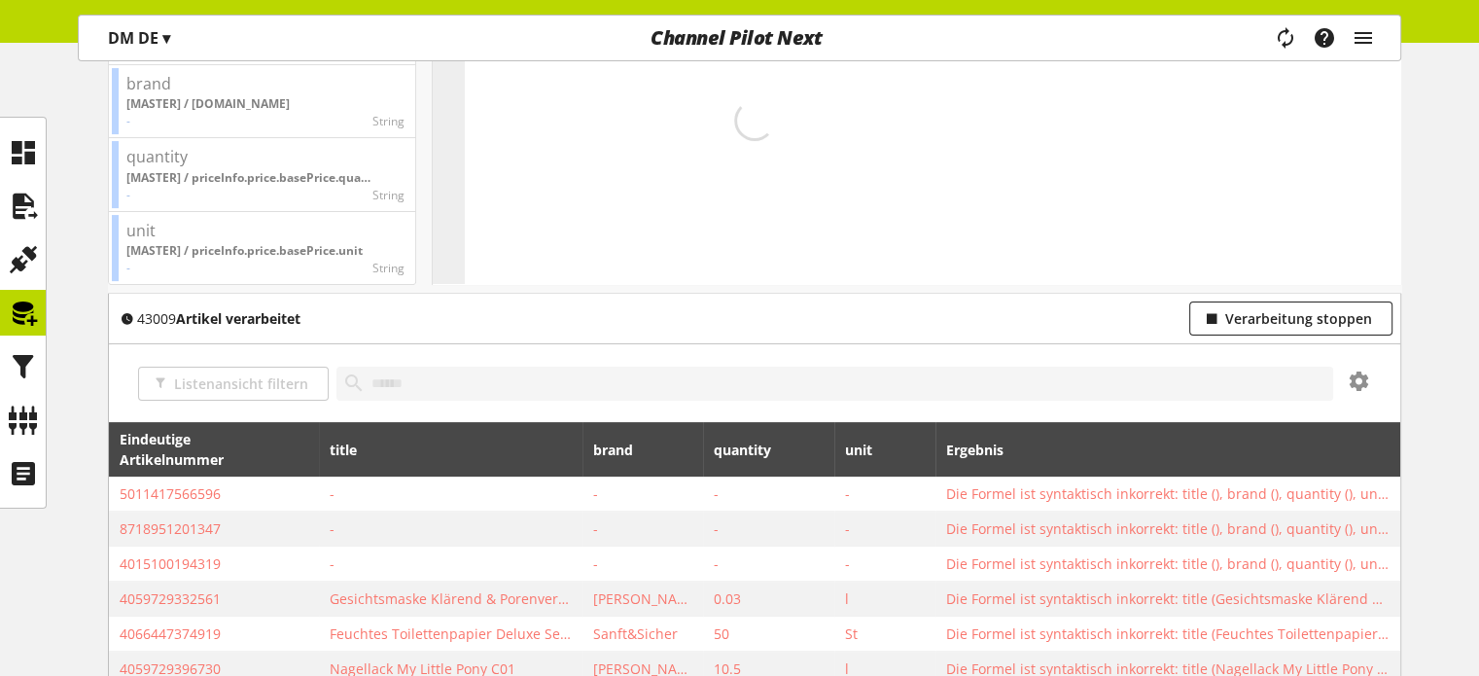
scroll to position [236, 0]
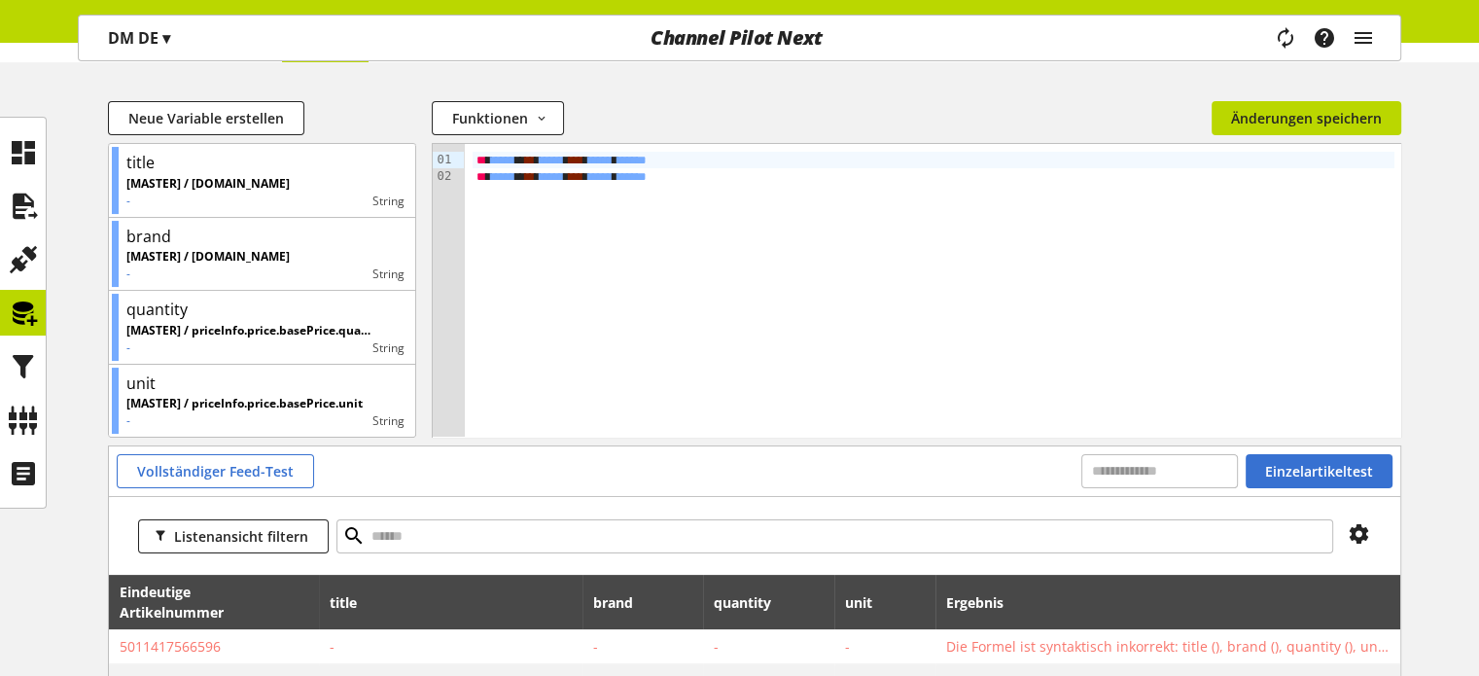
click at [564, 173] on span "*****" at bounding box center [552, 176] width 24 height 13
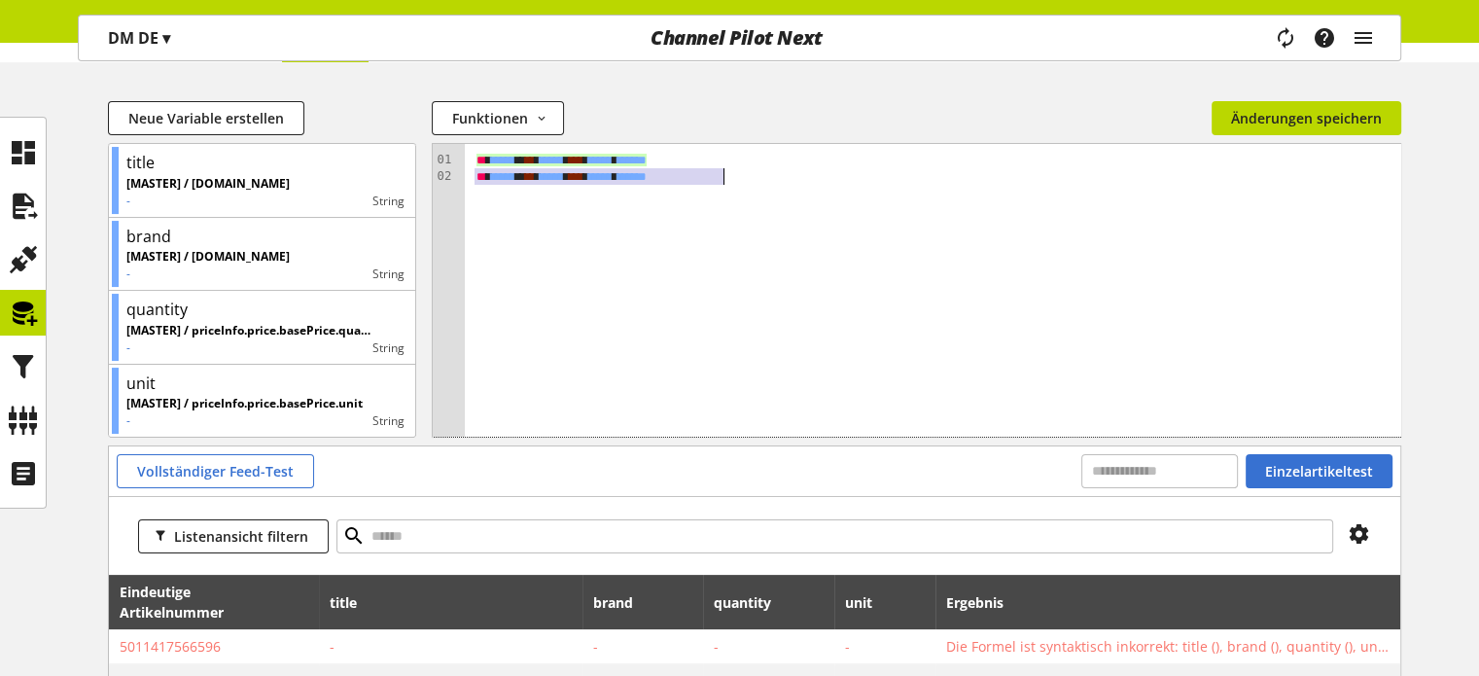
click at [564, 173] on span "*****" at bounding box center [552, 176] width 24 height 13
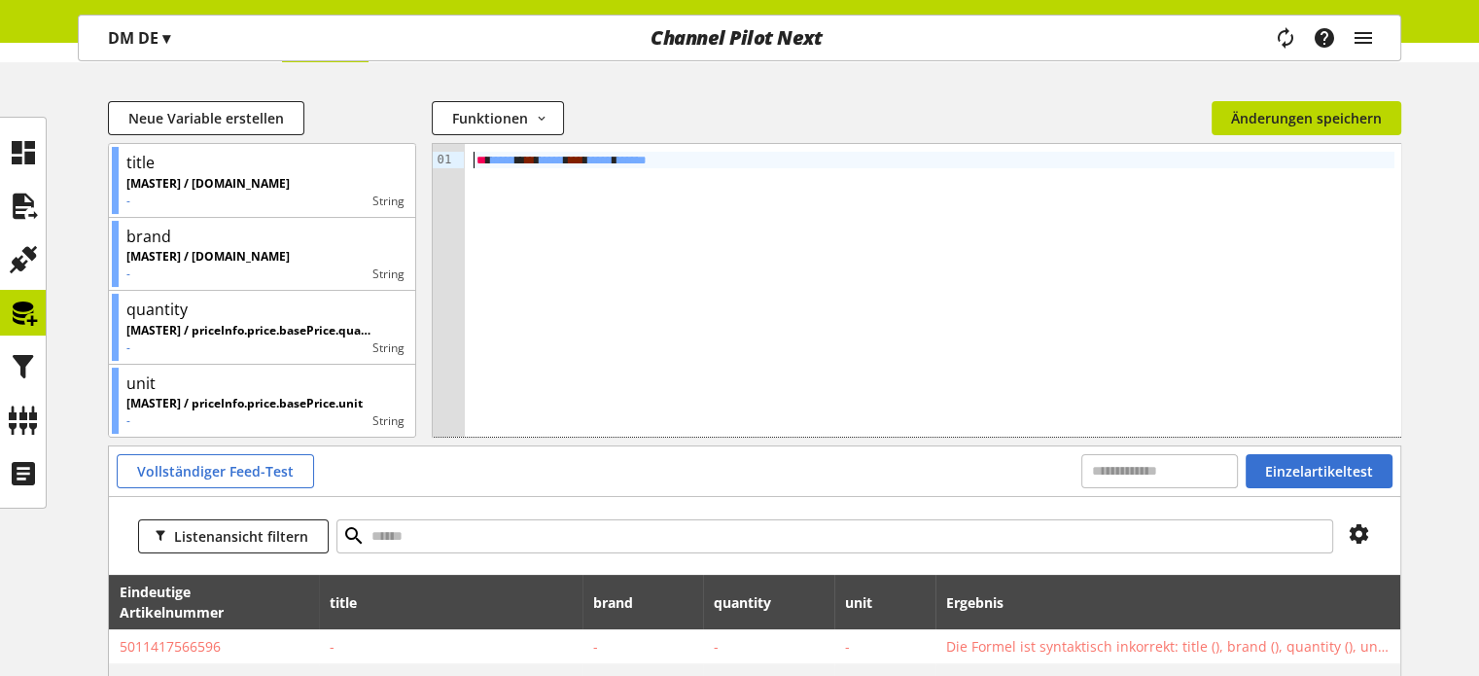
click at [477, 161] on span "**" at bounding box center [482, 160] width 10 height 13
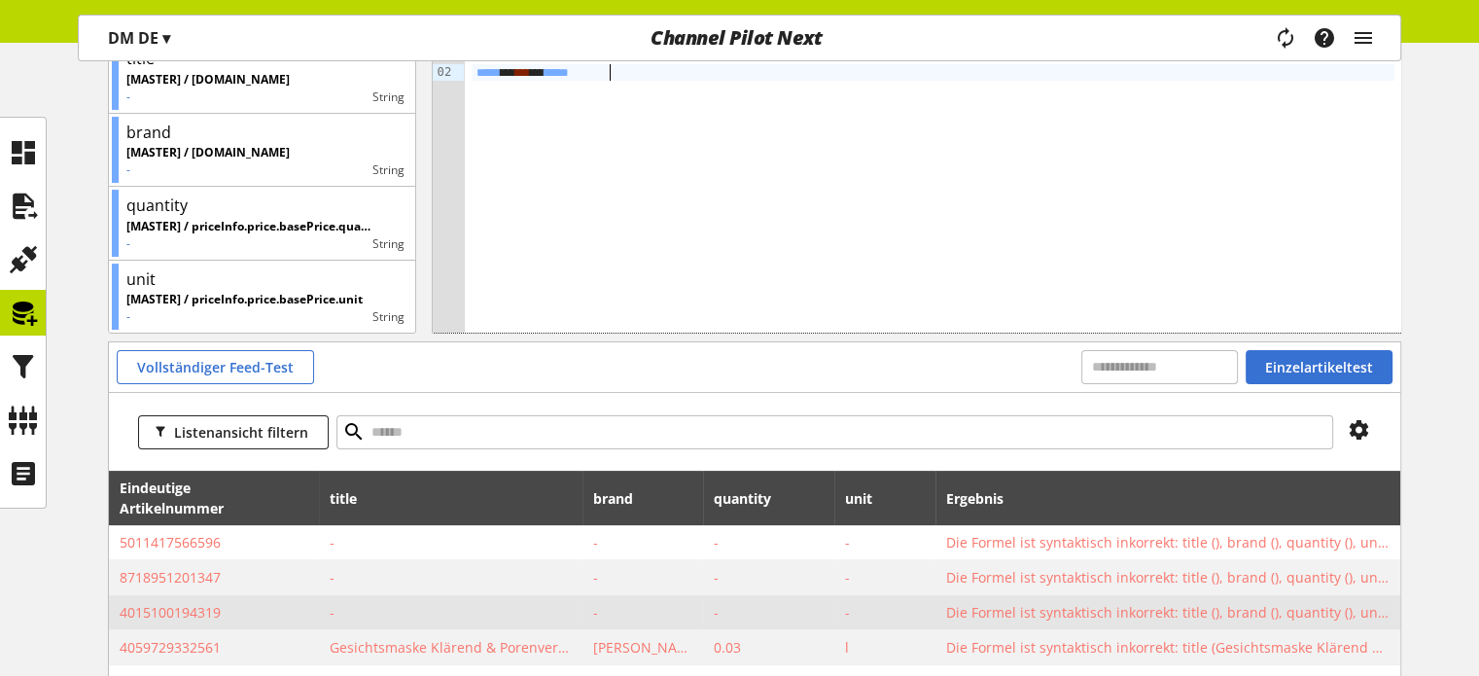
scroll to position [431, 0]
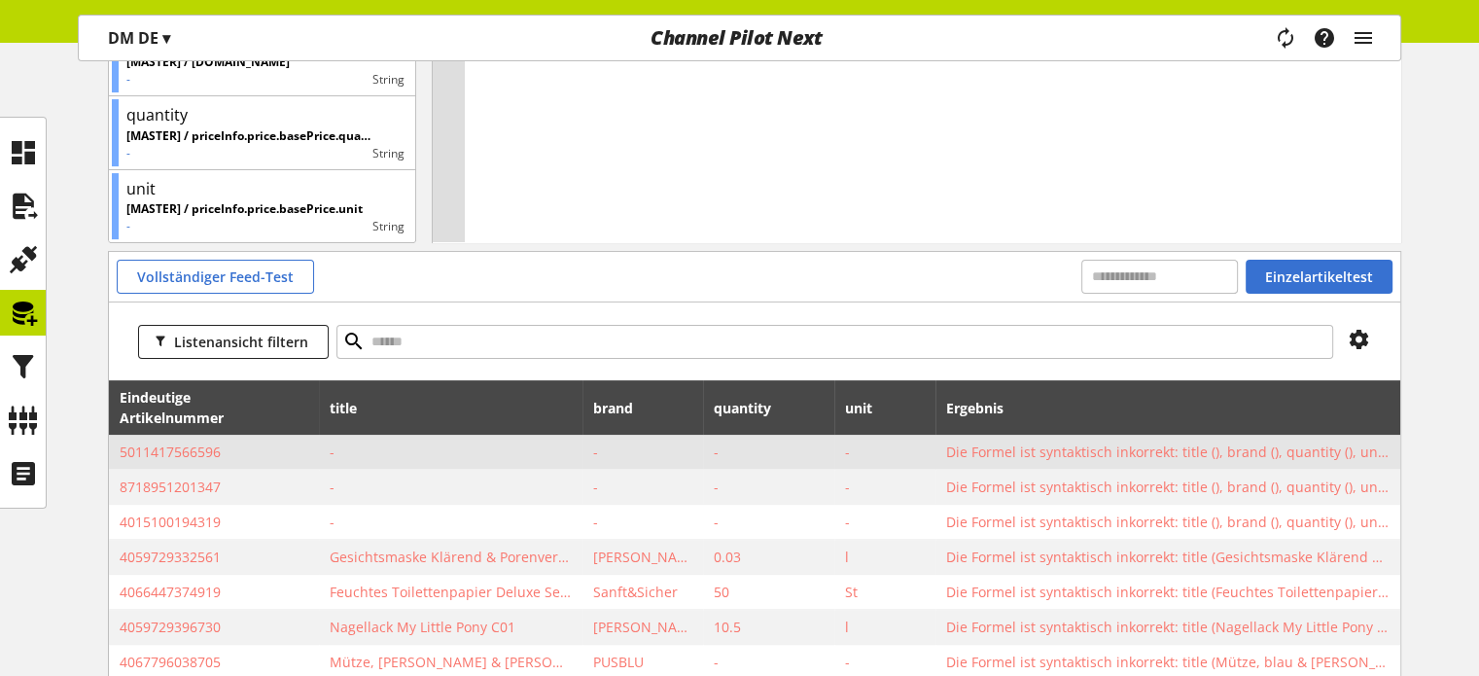
click at [191, 451] on span "5011417566596" at bounding box center [215, 451] width 190 height 20
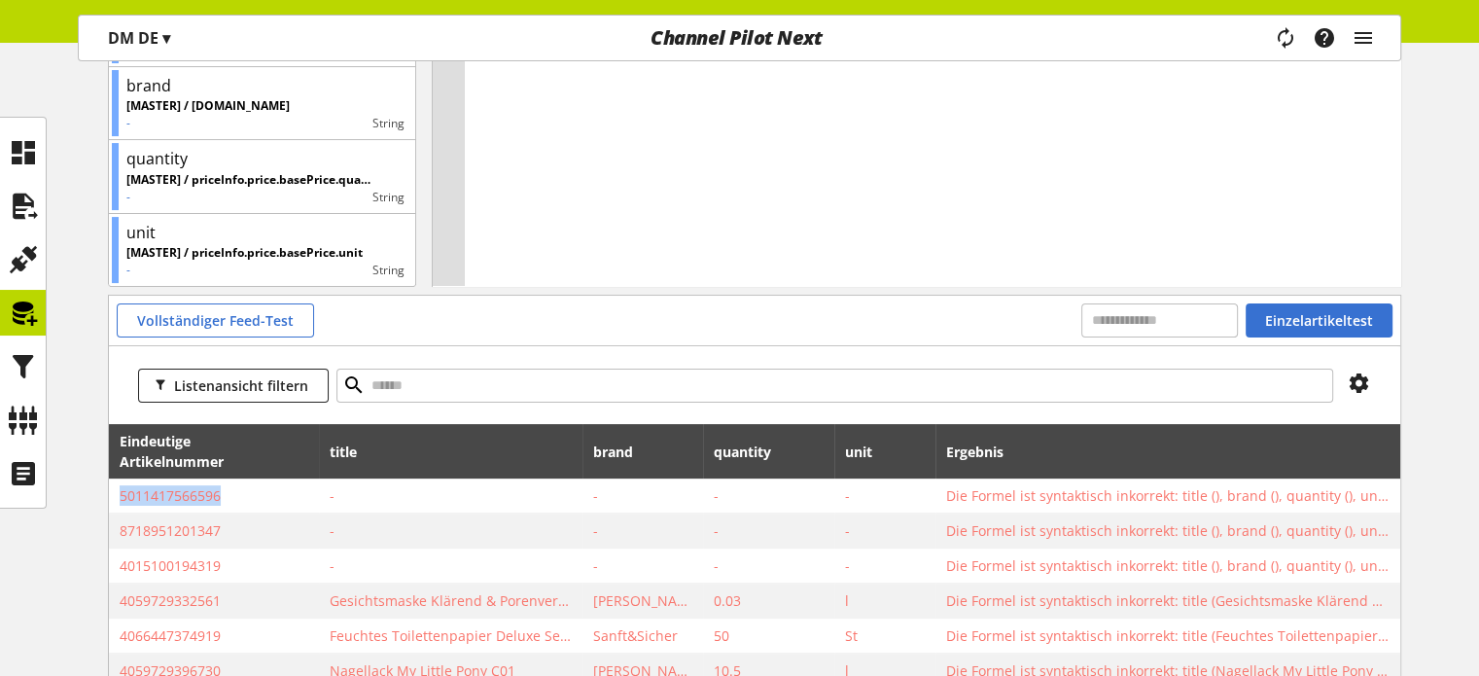
scroll to position [334, 0]
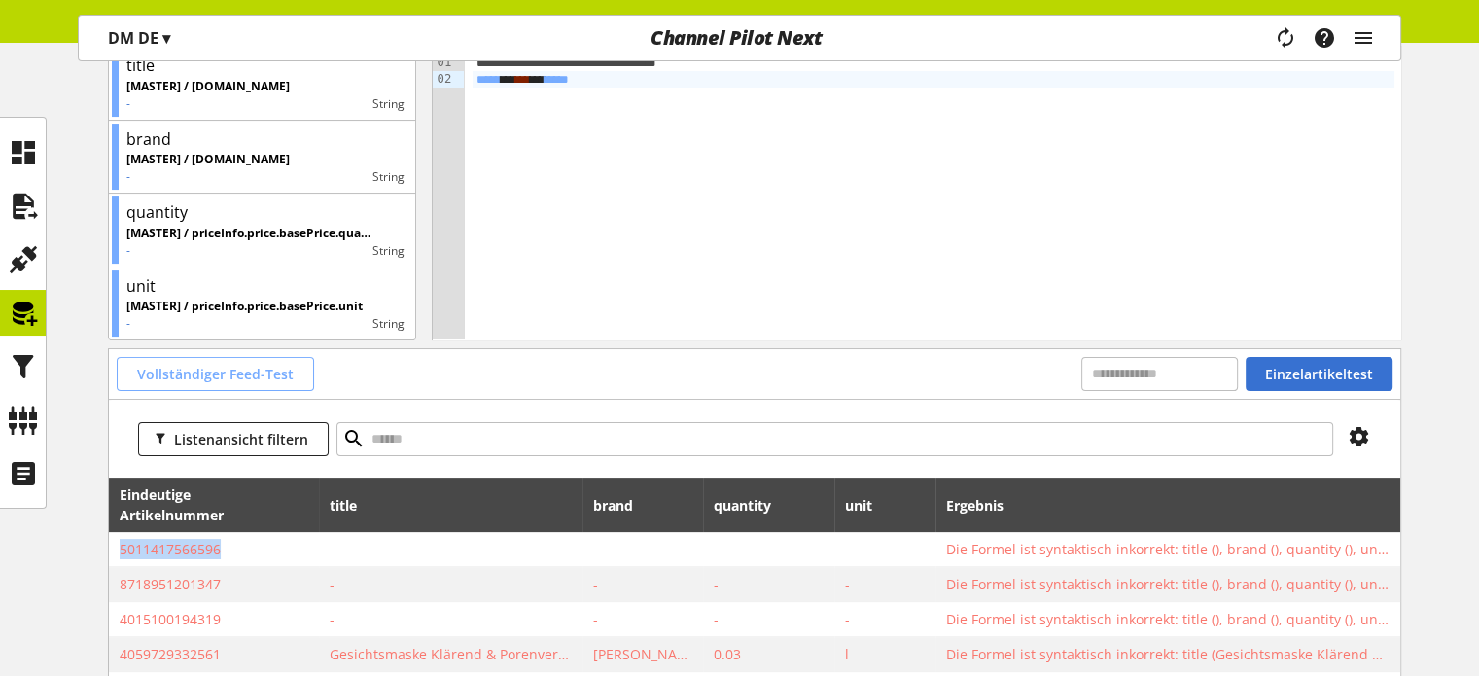
click at [218, 379] on span "Vollständiger Feed-Test" at bounding box center [215, 374] width 157 height 20
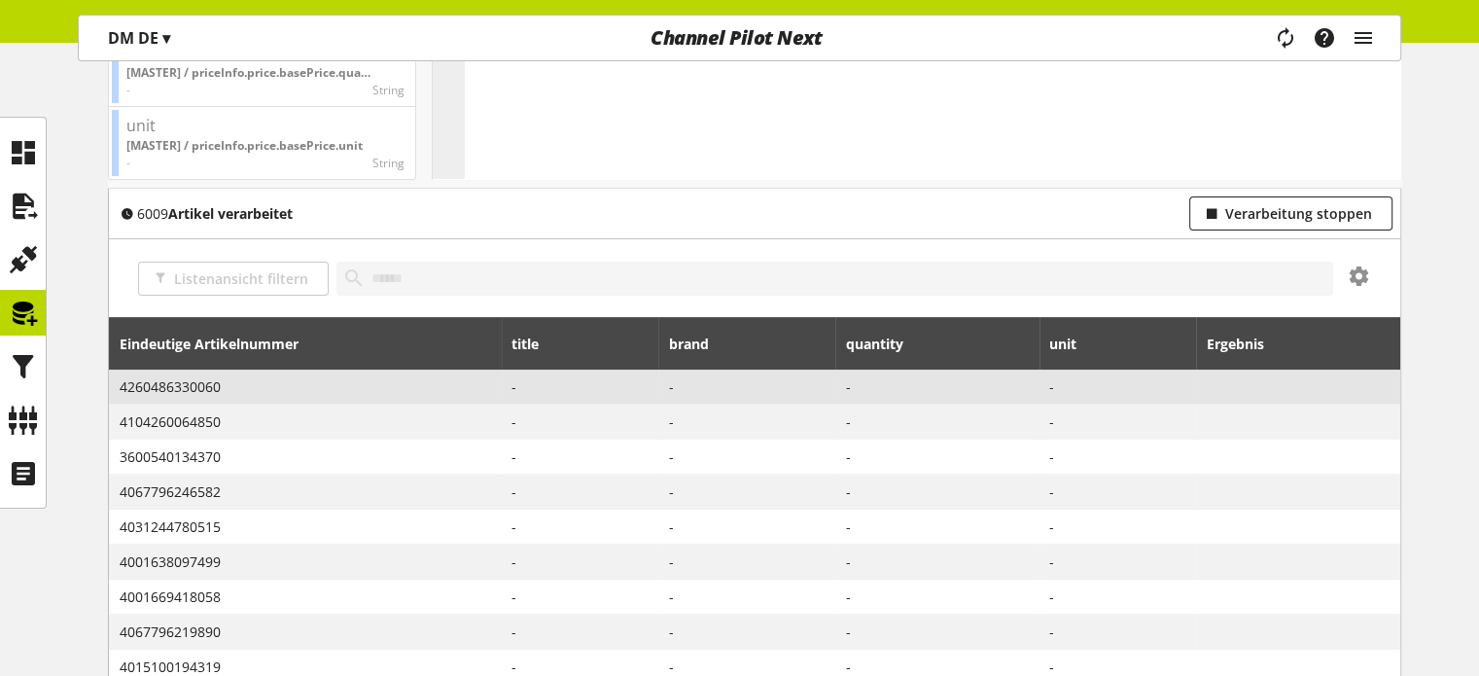
scroll to position [528, 0]
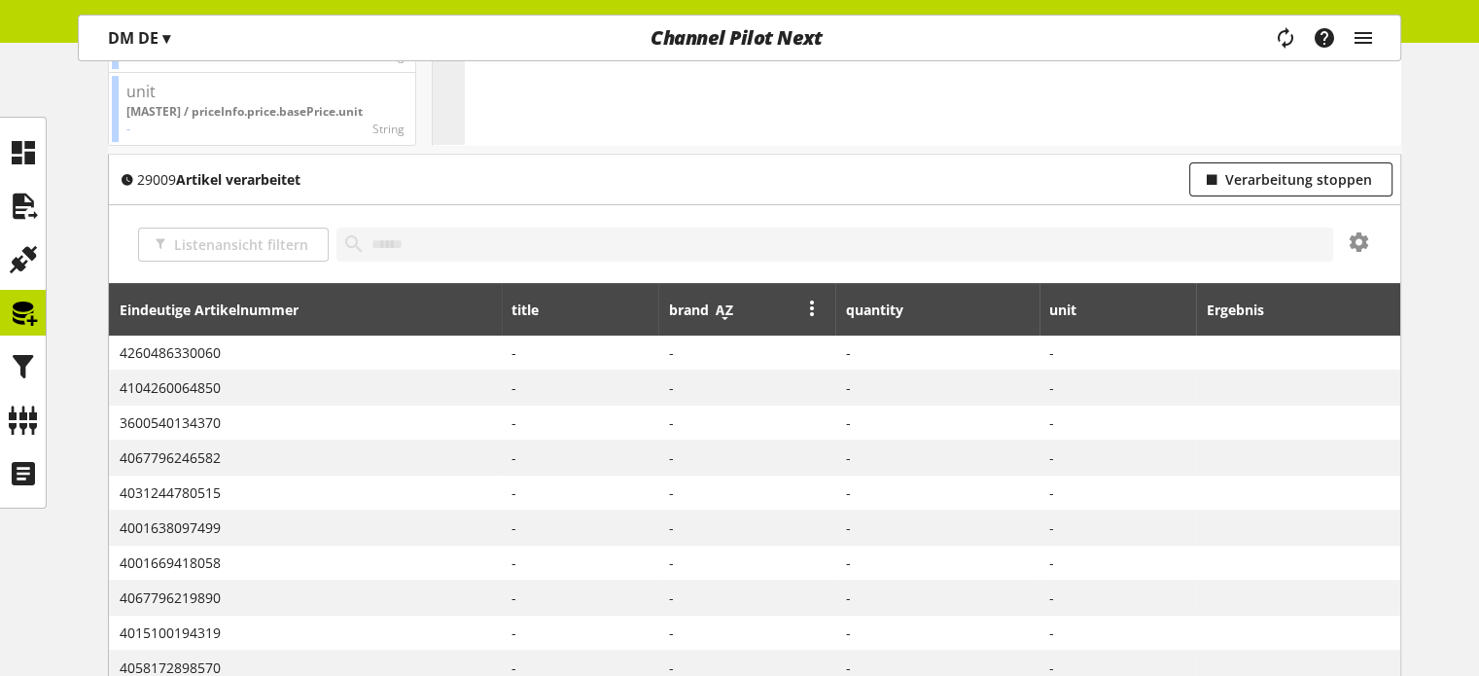
click at [722, 320] on icon at bounding box center [724, 310] width 23 height 35
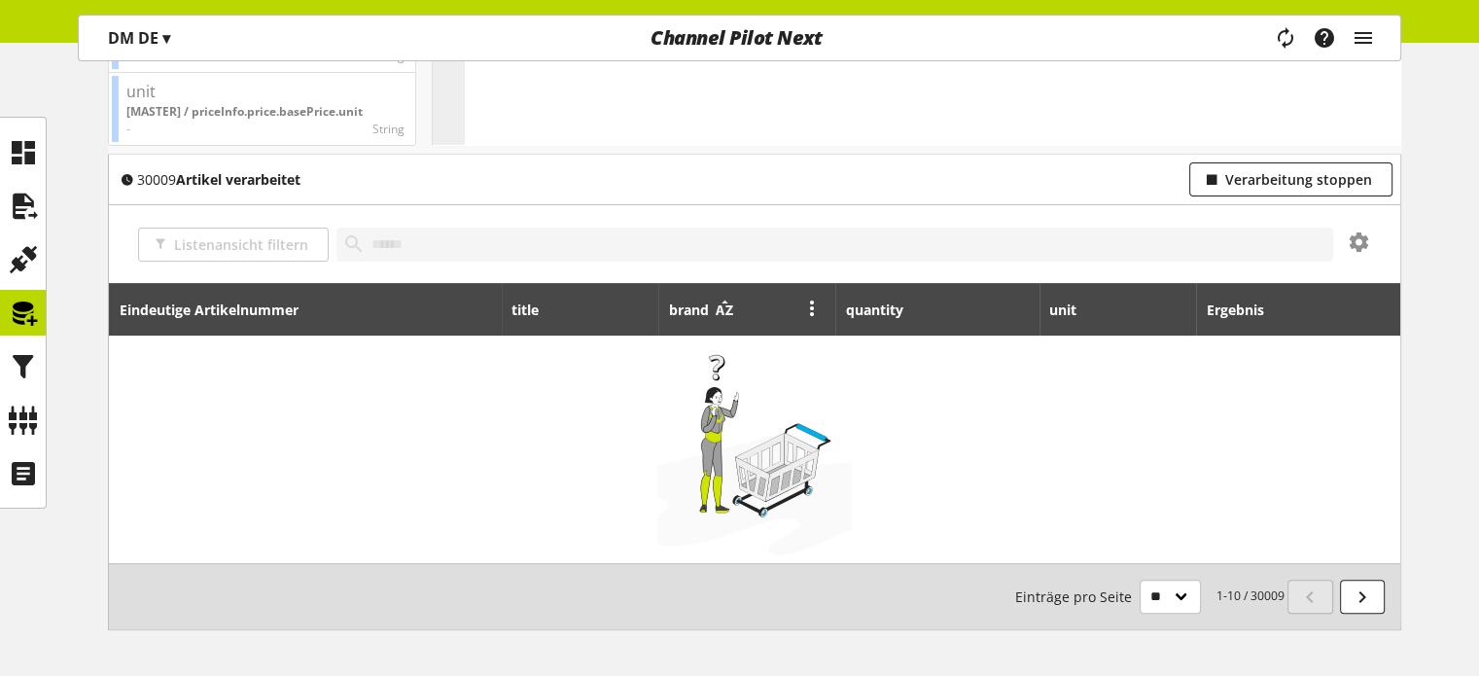
click at [722, 320] on icon at bounding box center [724, 310] width 23 height 35
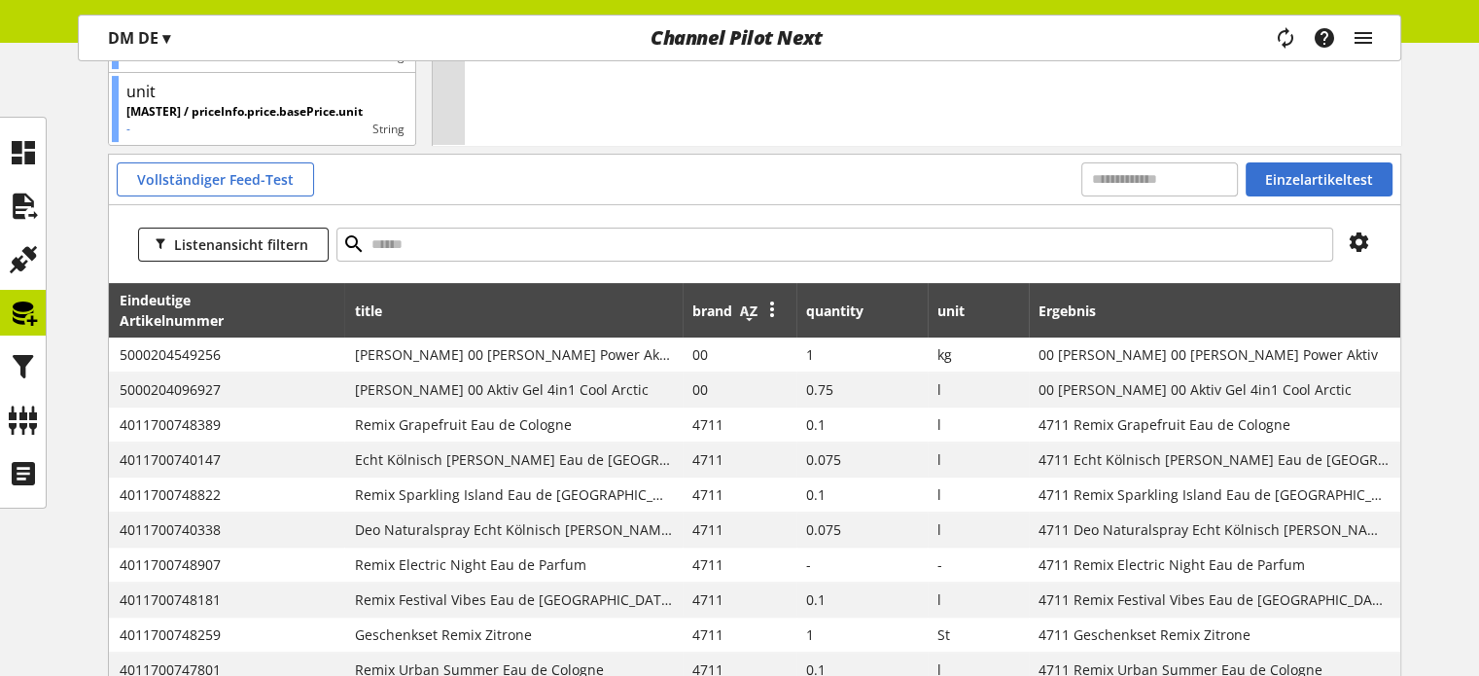
click at [758, 315] on icon at bounding box center [748, 311] width 23 height 35
click at [758, 318] on icon at bounding box center [748, 311] width 23 height 35
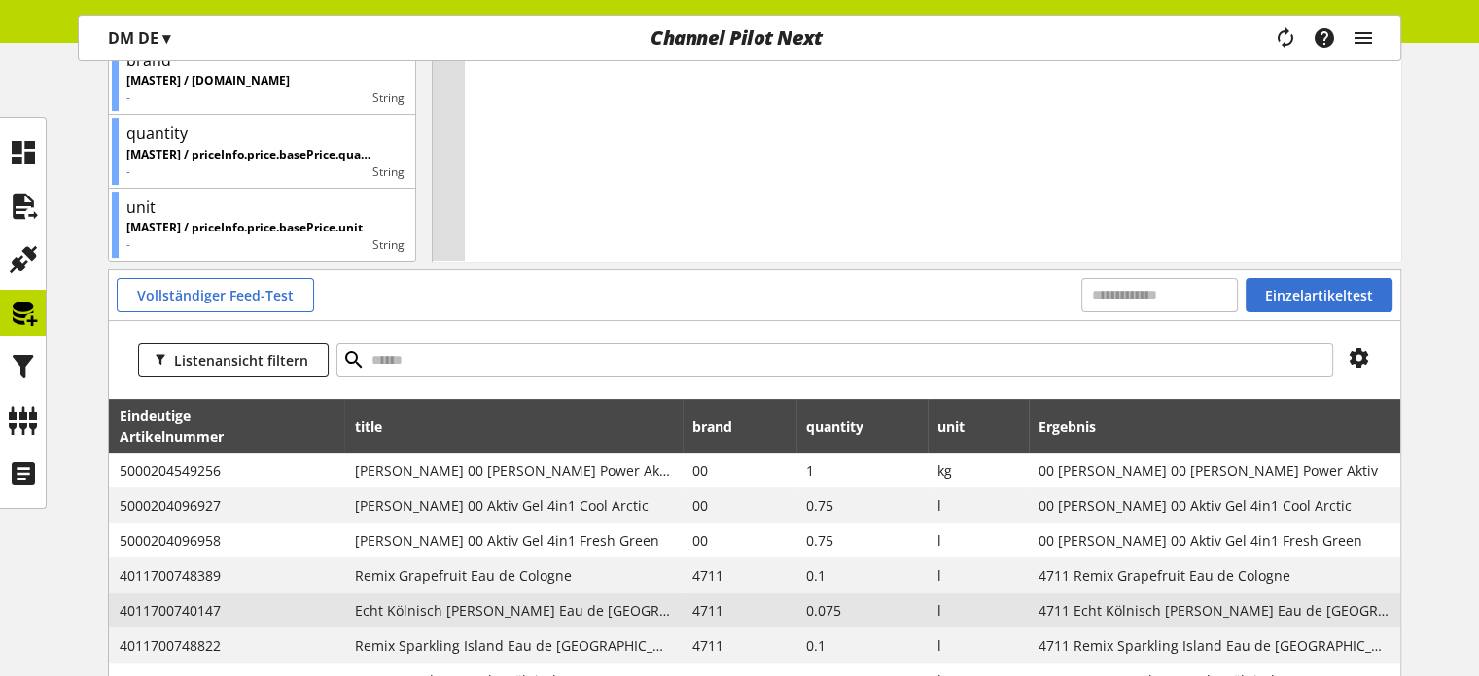
scroll to position [528, 0]
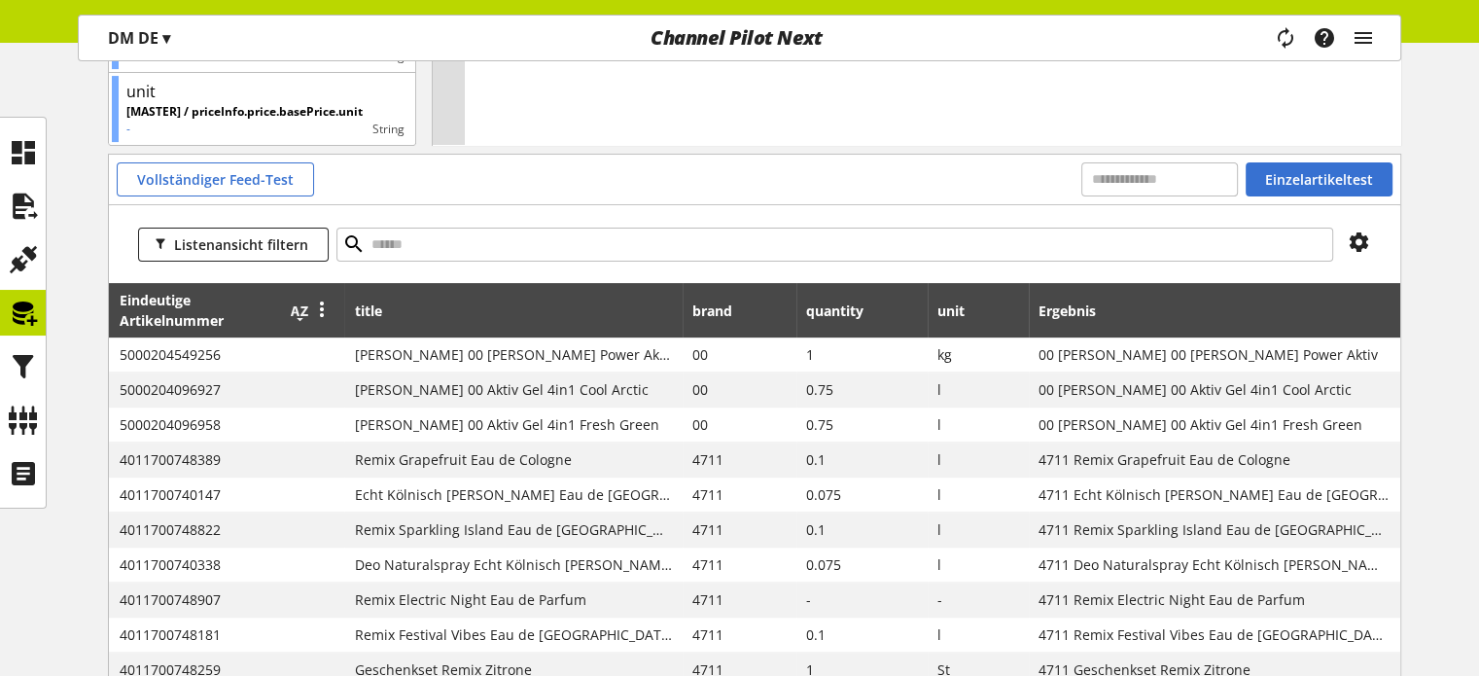
click at [311, 312] on icon at bounding box center [299, 311] width 23 height 35
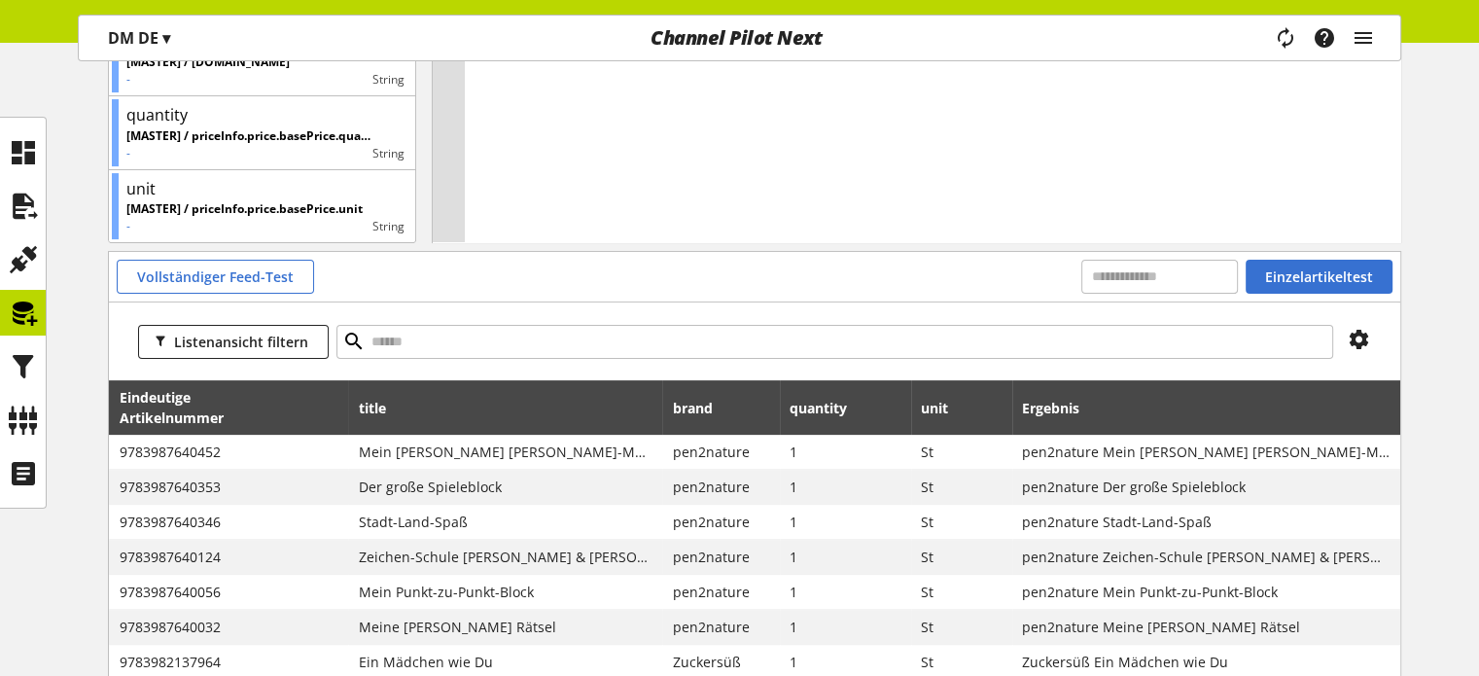
scroll to position [528, 0]
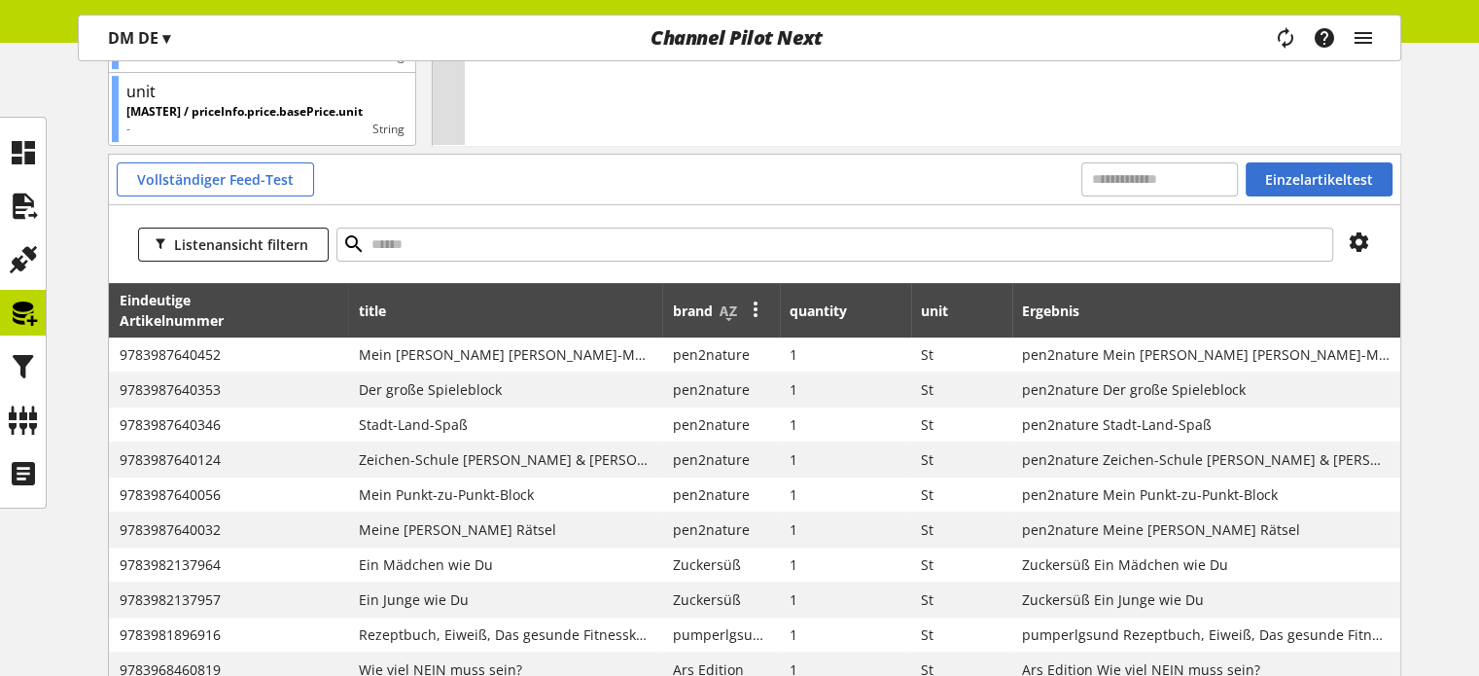
click at [752, 306] on icon at bounding box center [755, 308] width 23 height 35
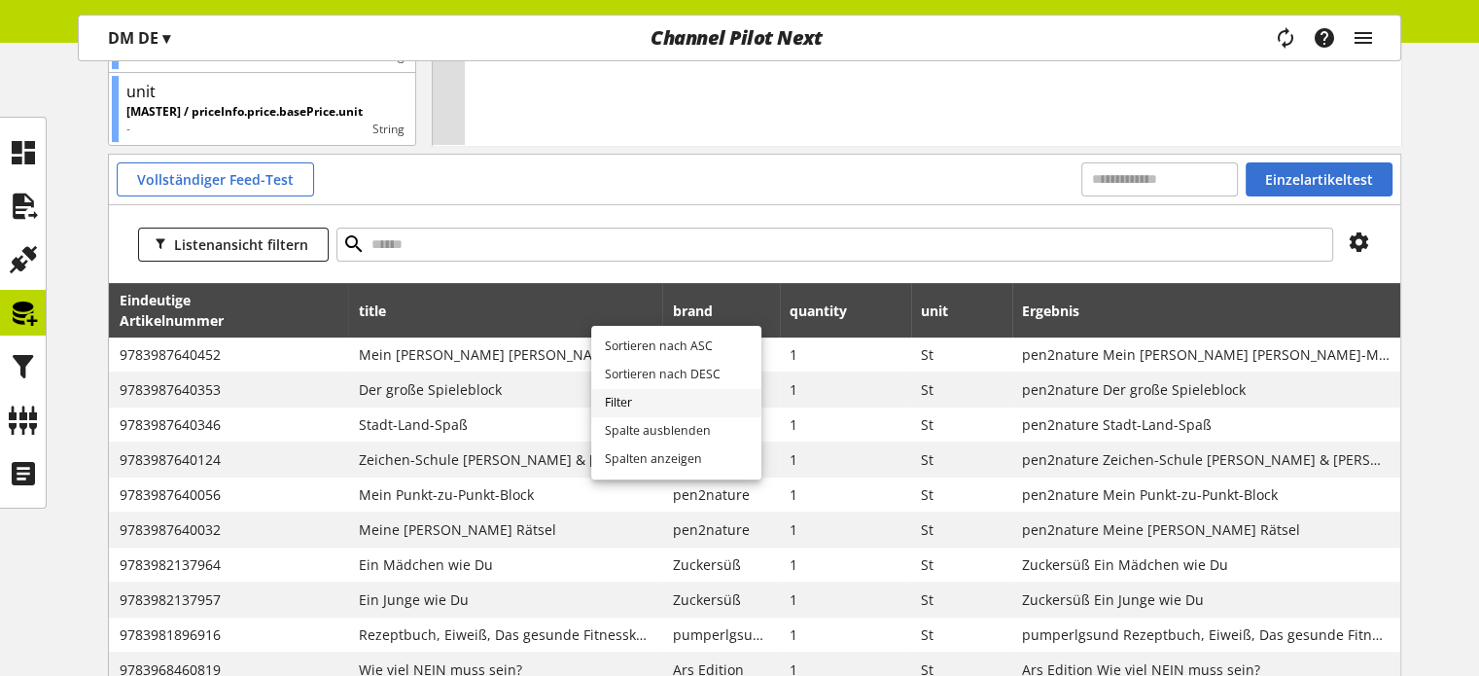
click at [639, 403] on link "Filter" at bounding box center [676, 403] width 170 height 28
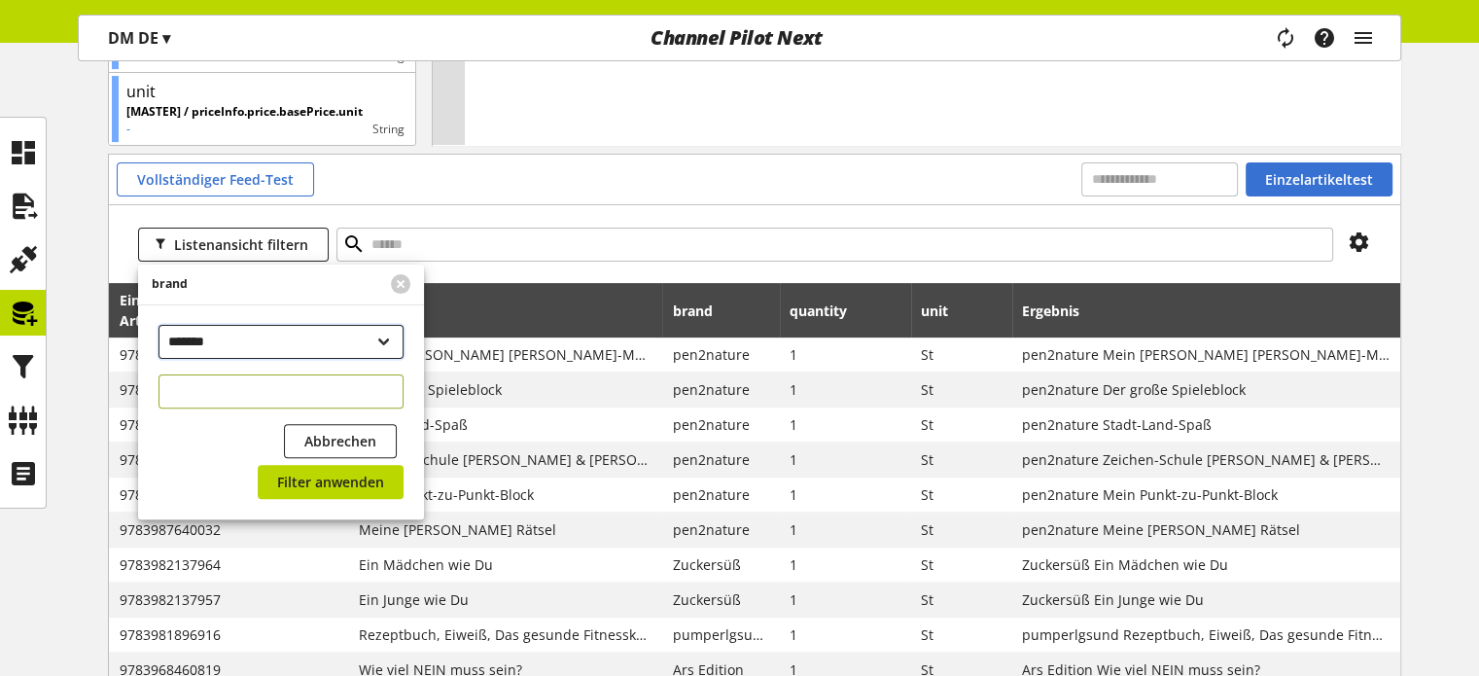
click at [270, 350] on select "**********" at bounding box center [281, 342] width 245 height 34
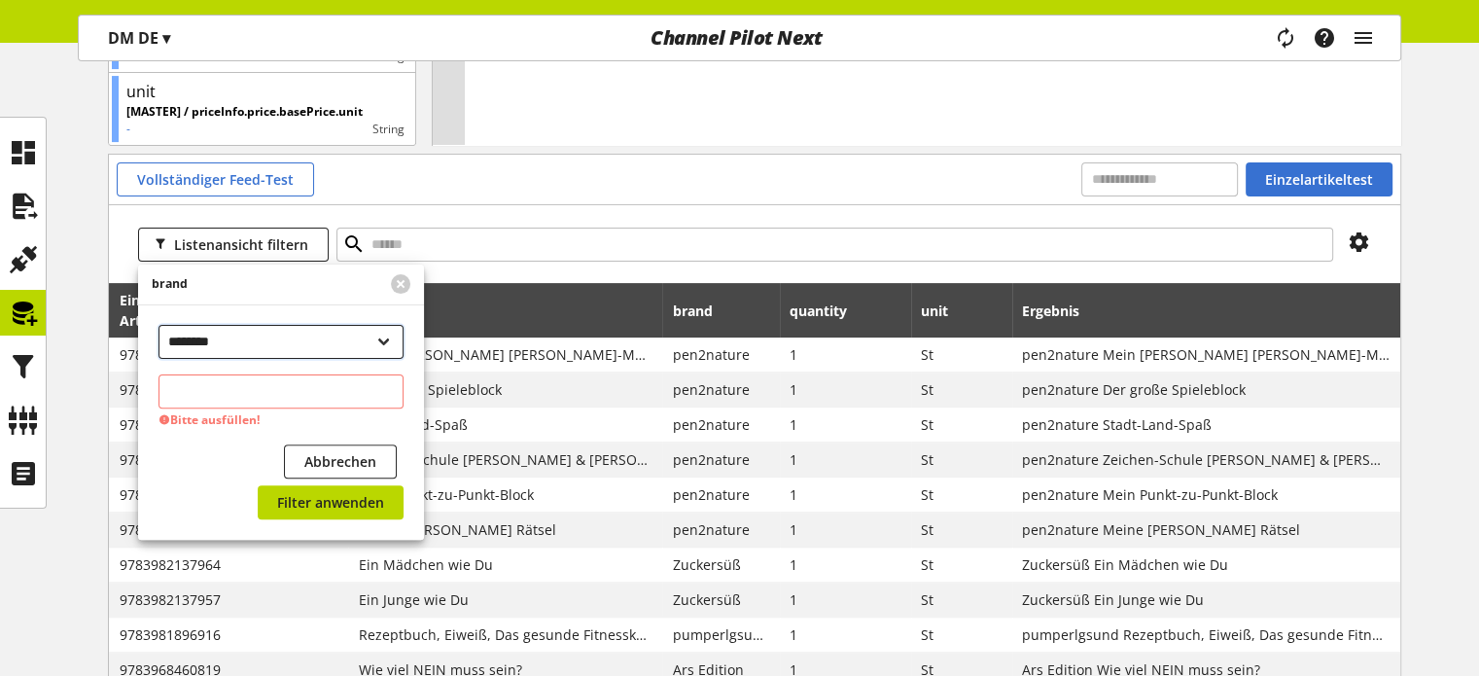
click at [159, 325] on select "**********" at bounding box center [281, 342] width 245 height 34
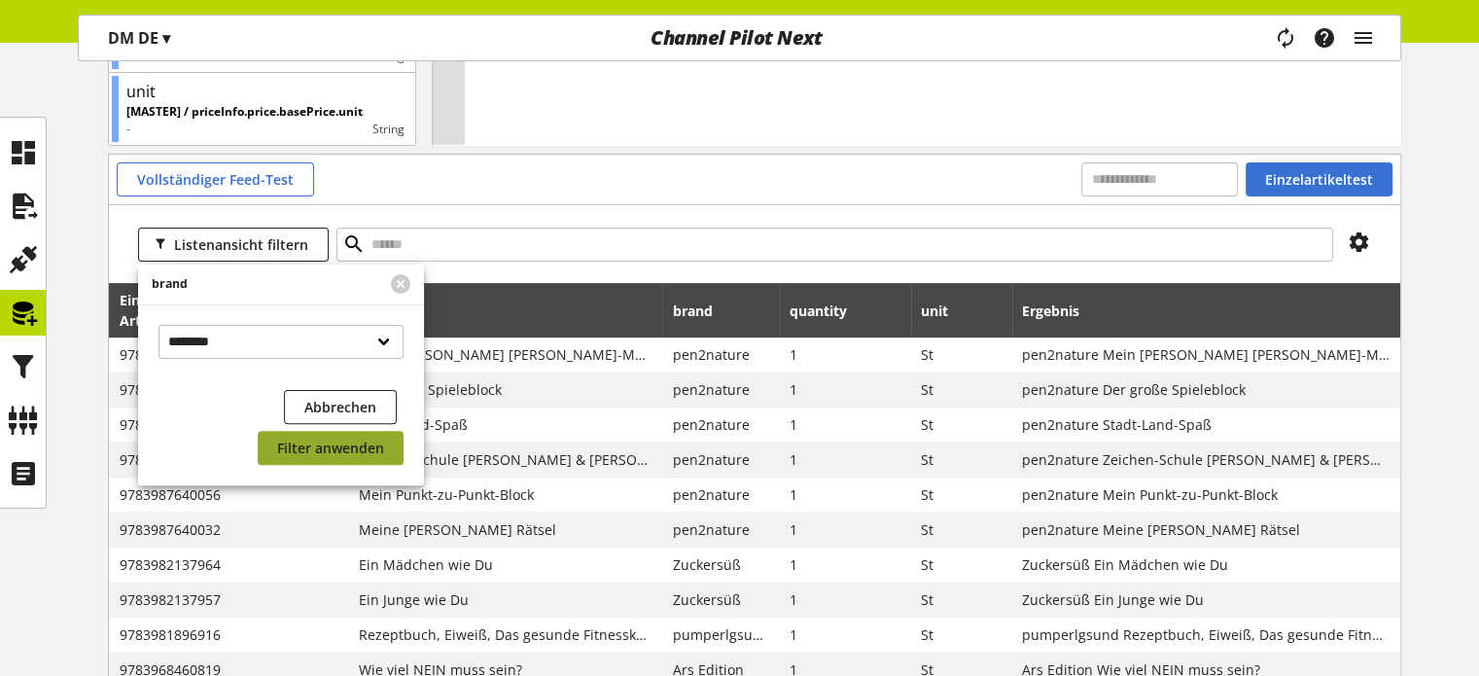
click at [333, 446] on span "Filter anwenden" at bounding box center [330, 448] width 107 height 20
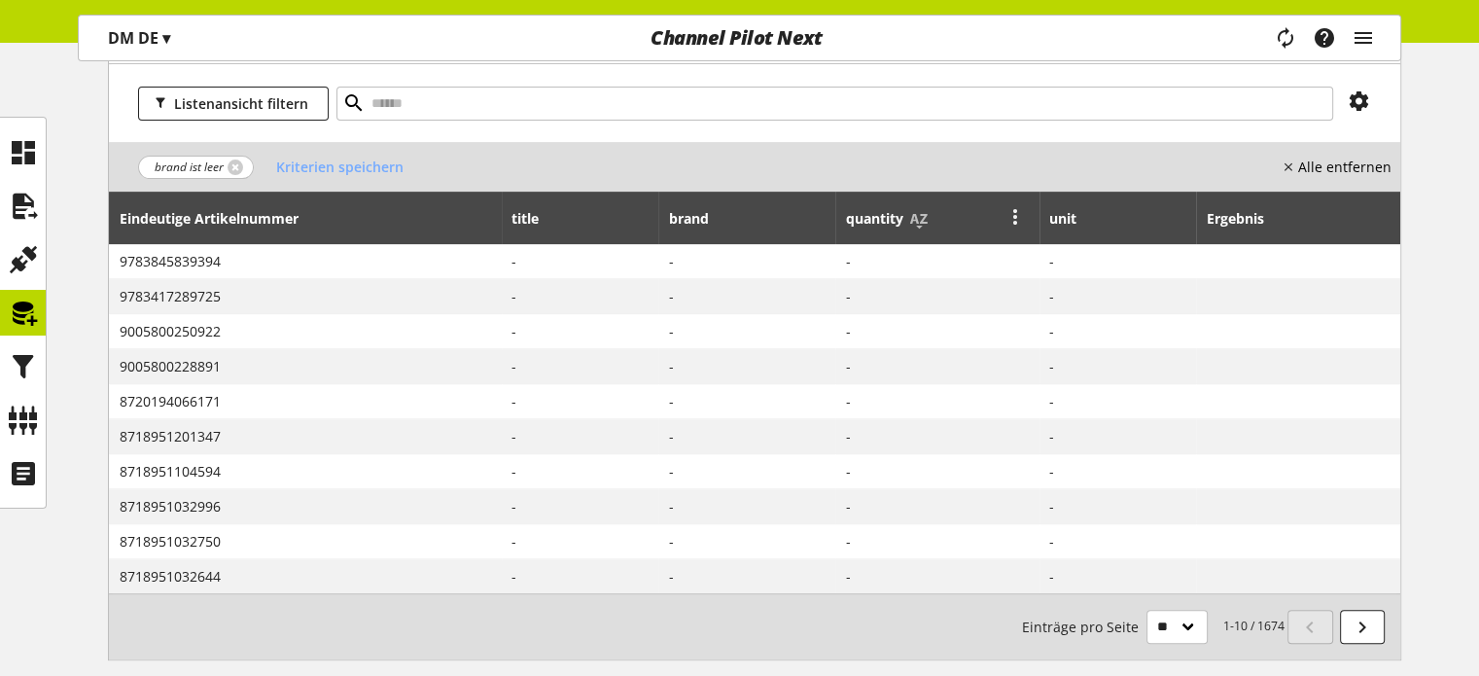
scroll to position [568, 0]
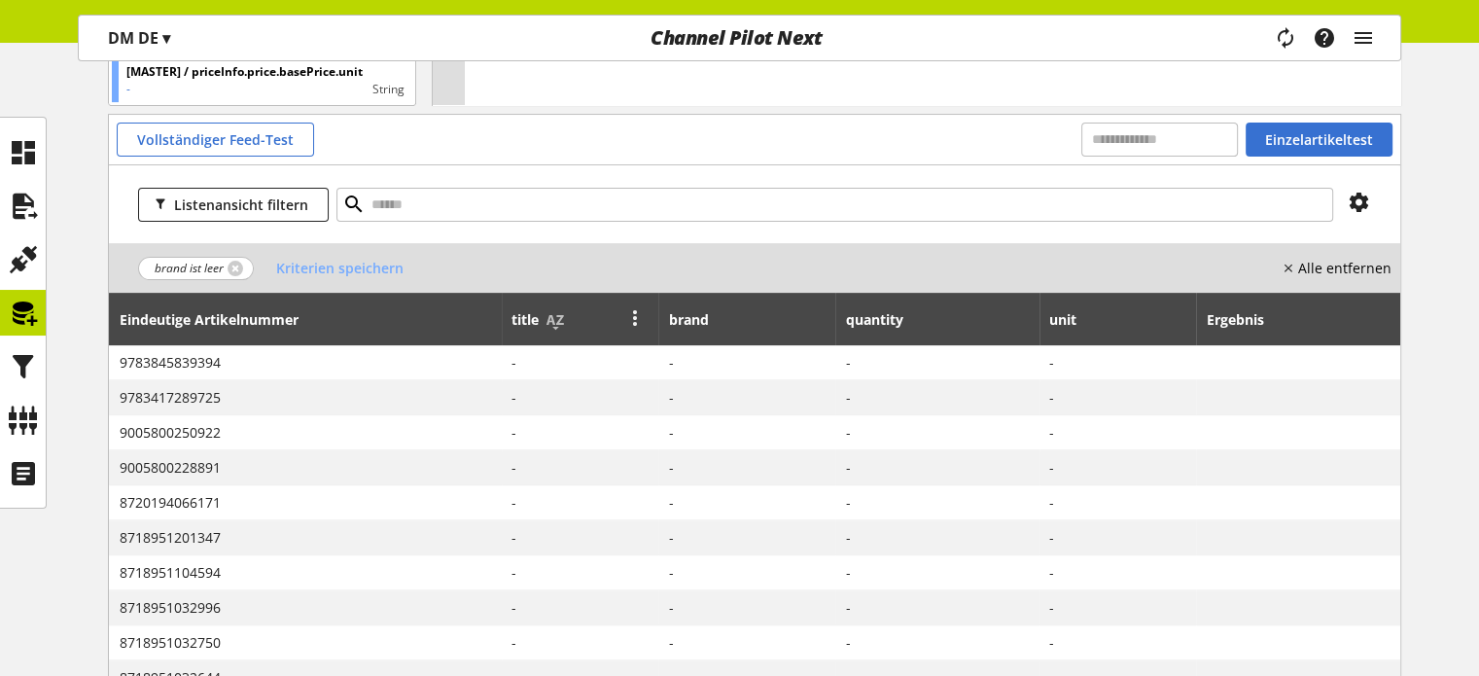
click at [641, 318] on icon at bounding box center [634, 317] width 23 height 35
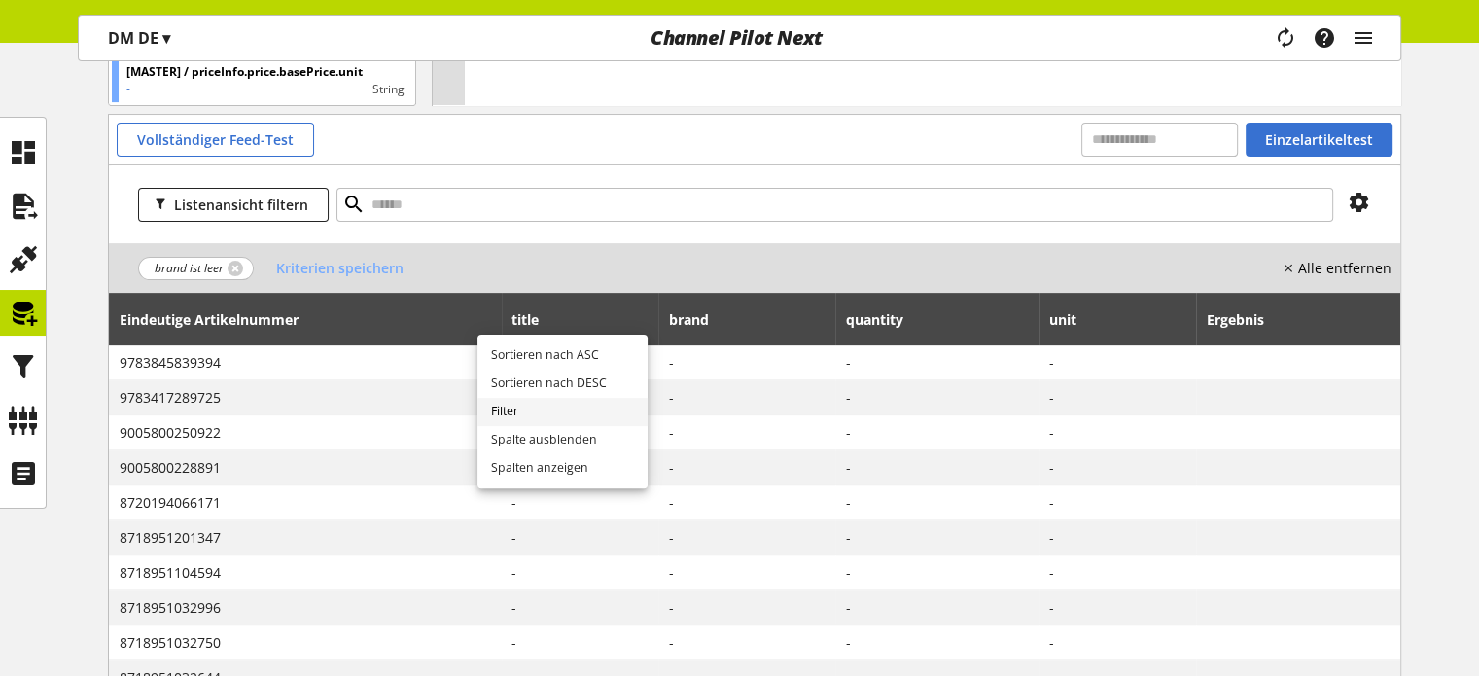
click at [513, 412] on link "Filter" at bounding box center [562, 412] width 170 height 28
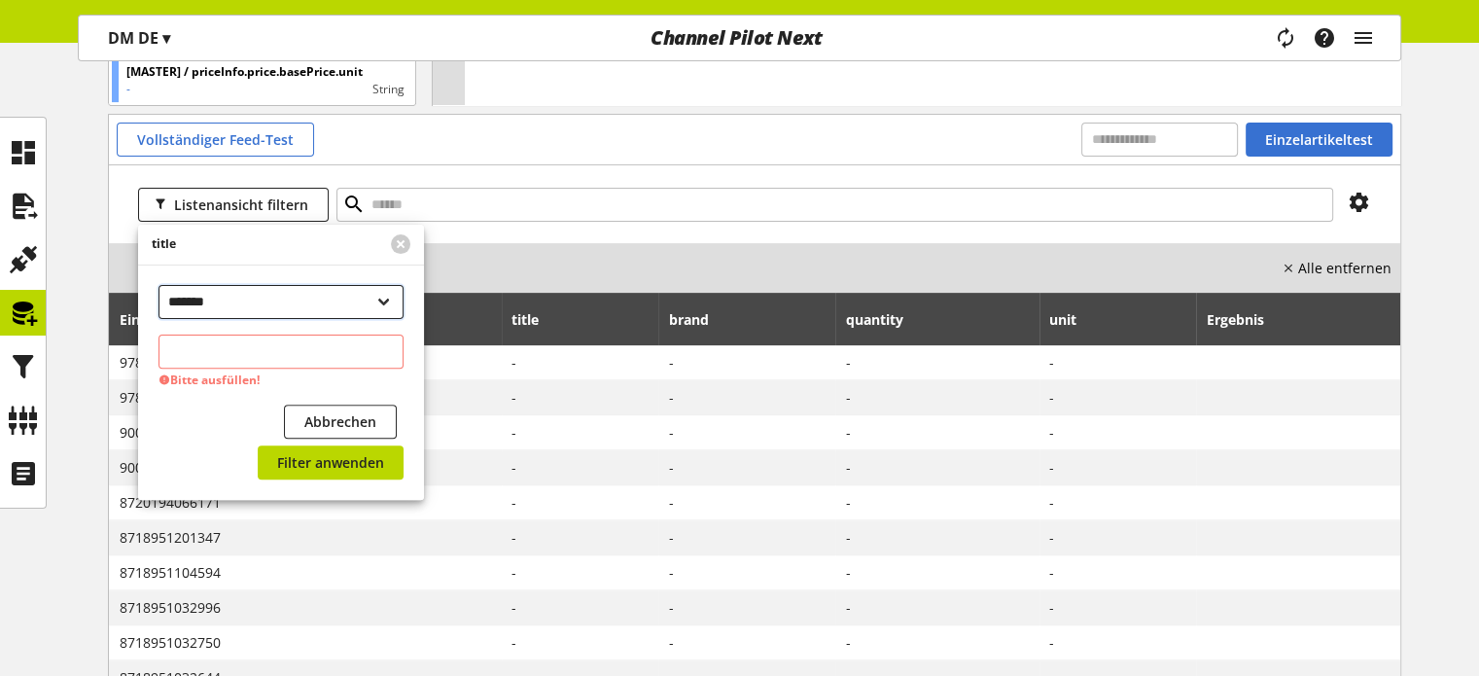
click at [237, 308] on select "**********" at bounding box center [281, 302] width 245 height 34
click at [159, 285] on select "**********" at bounding box center [281, 302] width 245 height 34
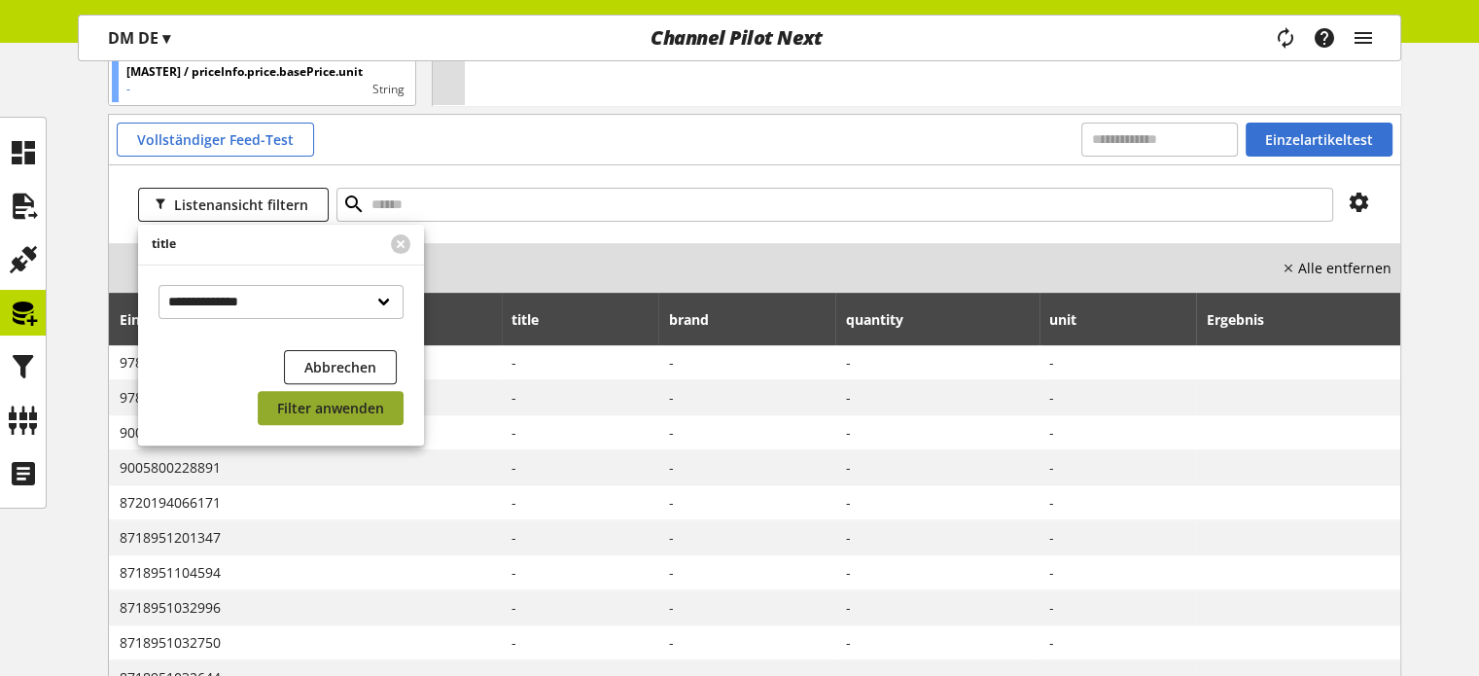
click at [316, 409] on span "Filter anwenden" at bounding box center [330, 408] width 107 height 20
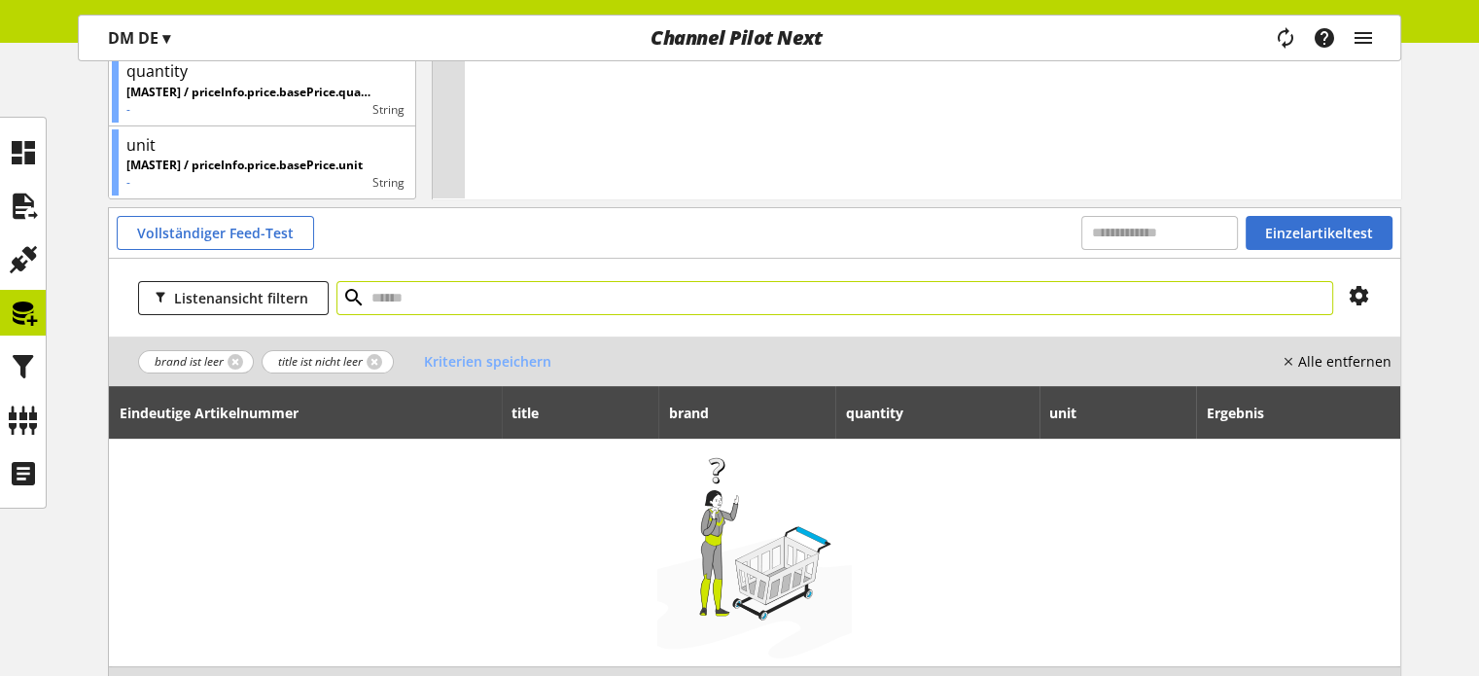
scroll to position [447, 0]
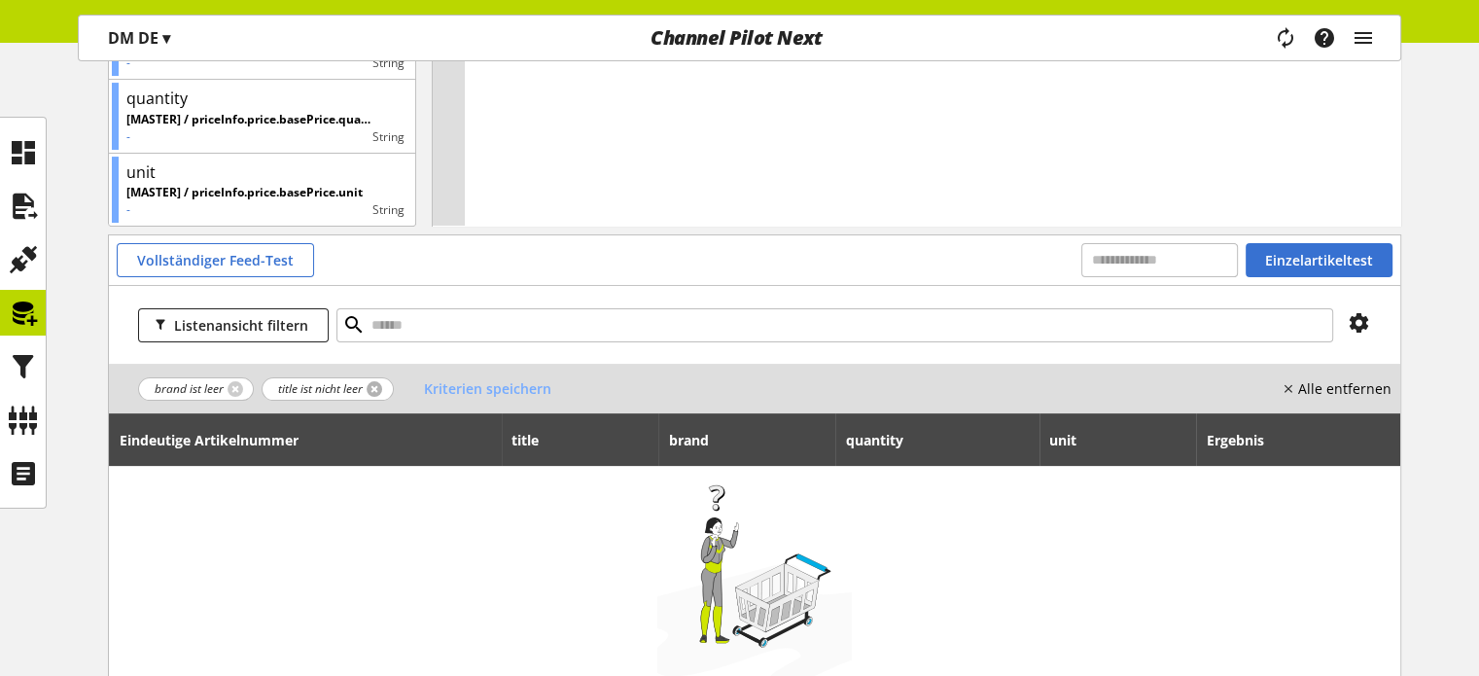
click at [371, 389] on link at bounding box center [375, 389] width 16 height 16
click at [234, 386] on link at bounding box center [236, 389] width 16 height 16
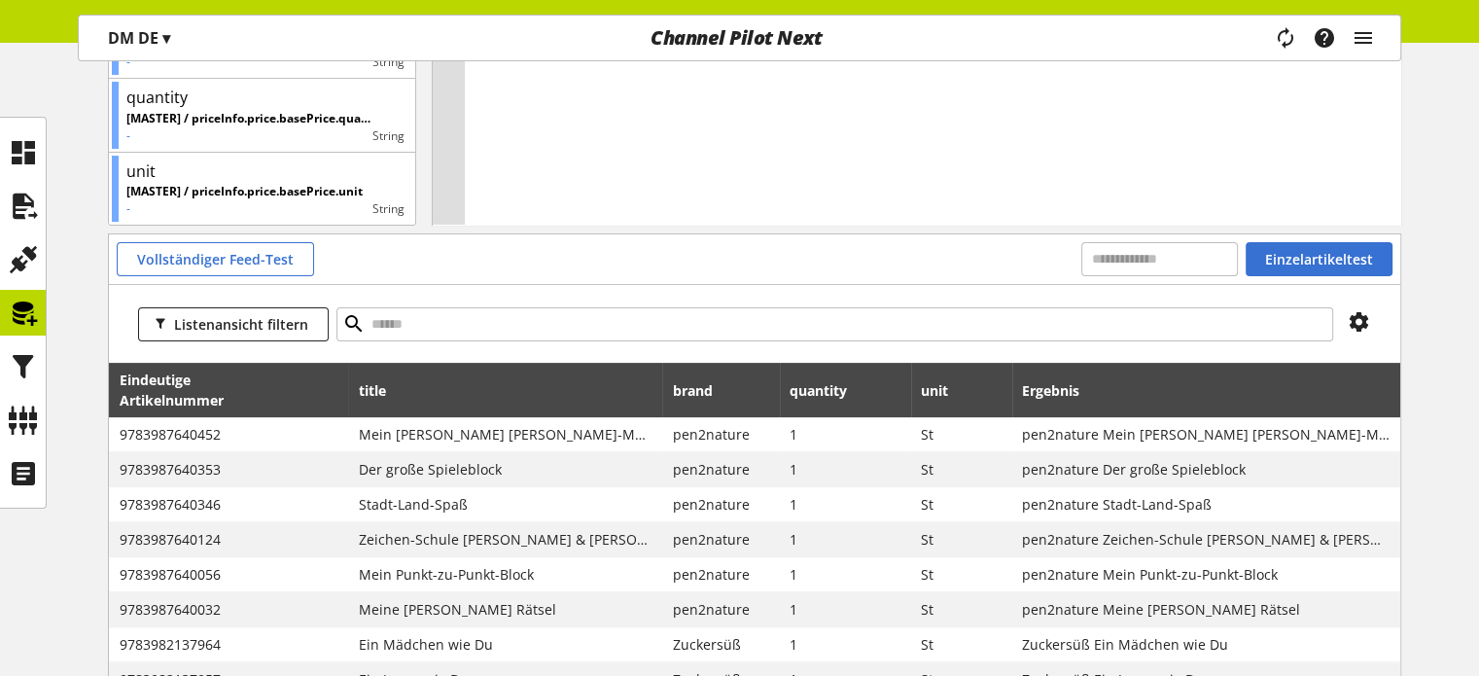
scroll to position [545, 0]
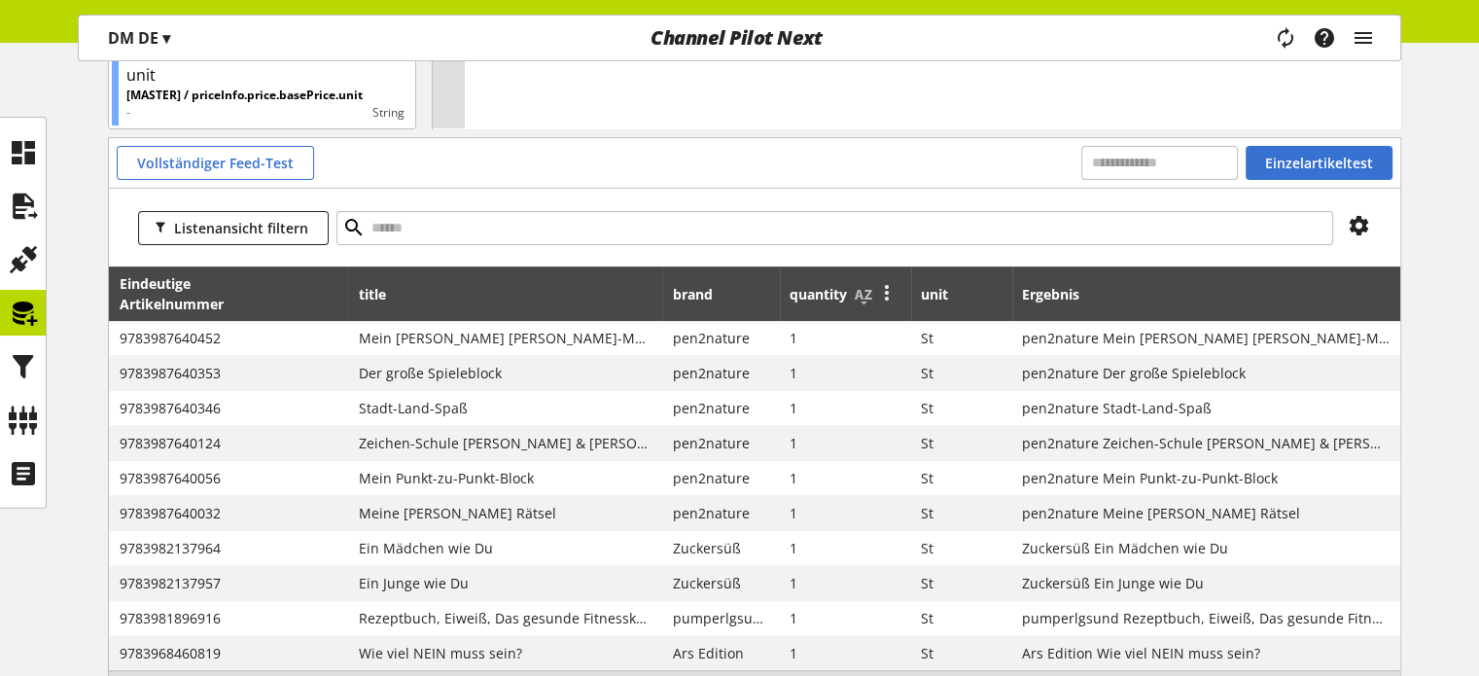
click at [876, 288] on icon at bounding box center [886, 291] width 23 height 35
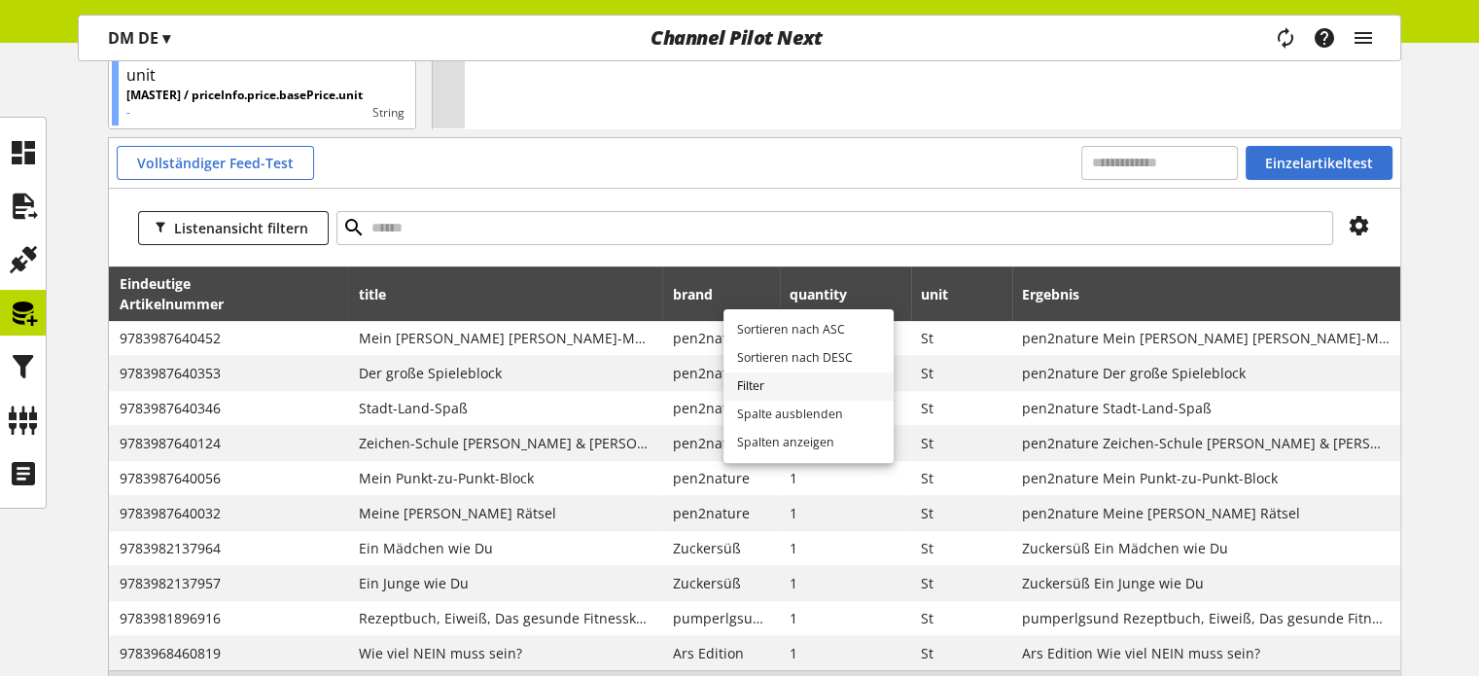
click at [765, 380] on link "Filter" at bounding box center [809, 386] width 170 height 28
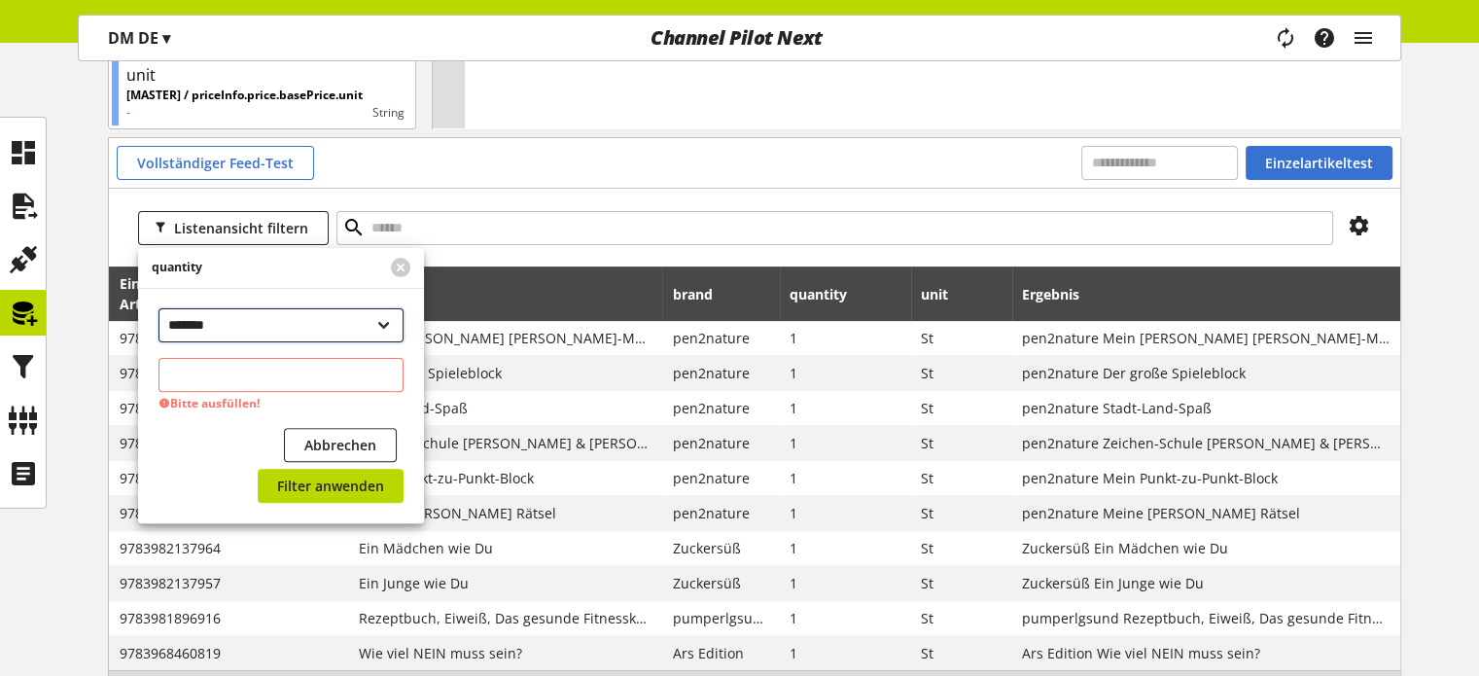
click at [243, 330] on select "**********" at bounding box center [281, 325] width 245 height 34
click at [159, 308] on select "**********" at bounding box center [281, 325] width 245 height 34
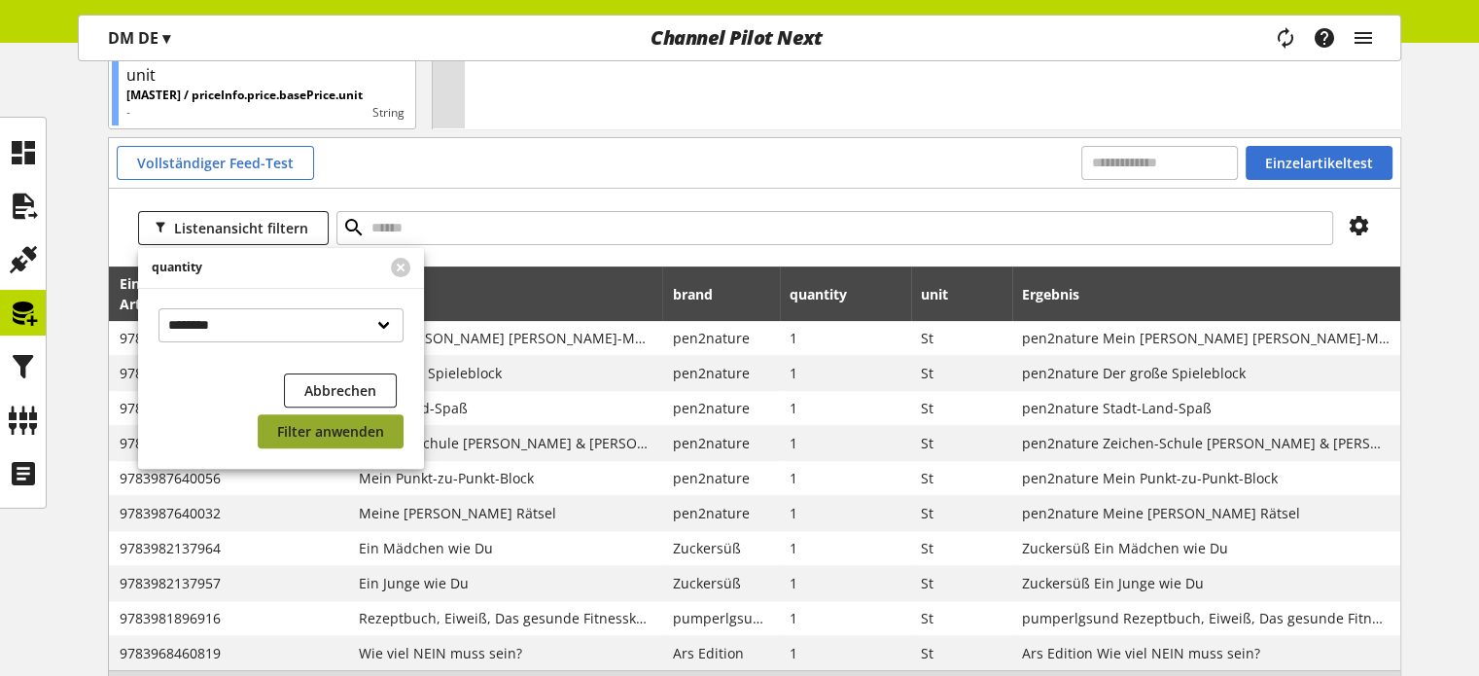
click at [335, 423] on span "Filter anwenden" at bounding box center [330, 431] width 107 height 20
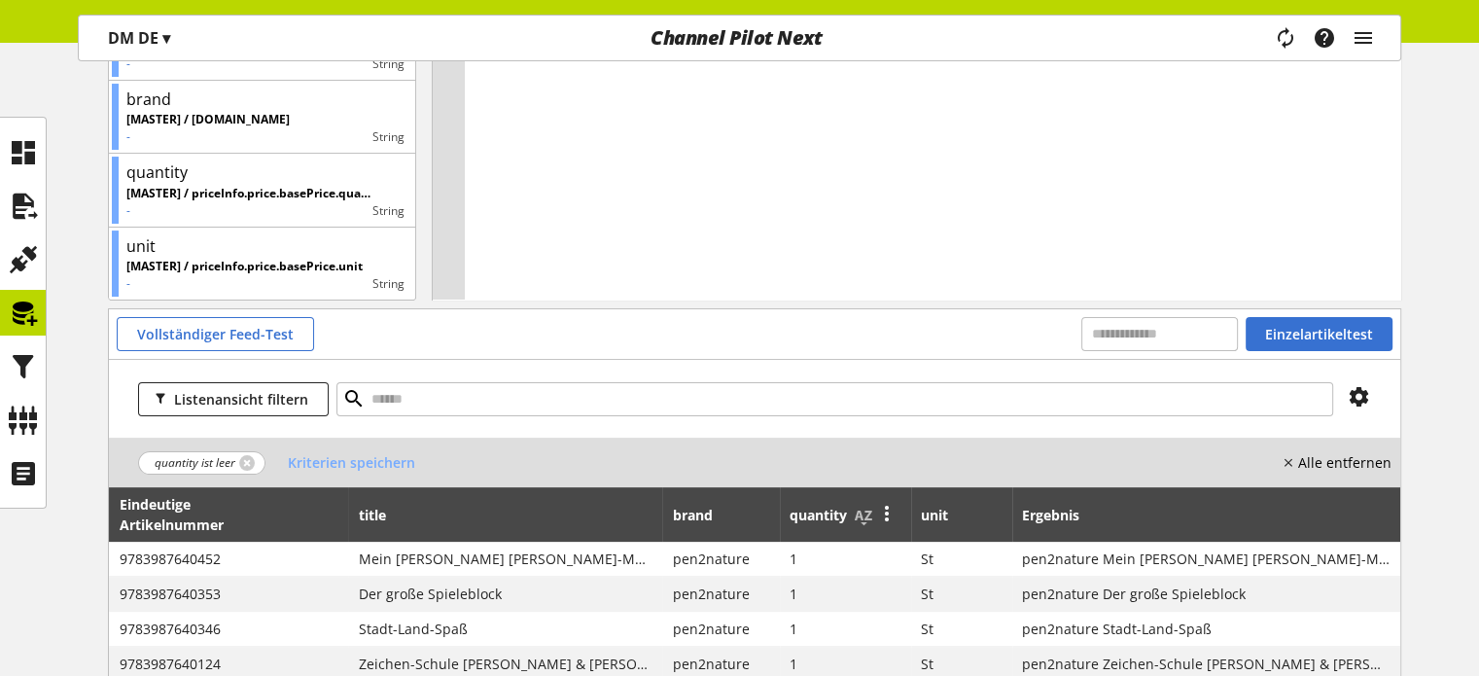
scroll to position [545, 0]
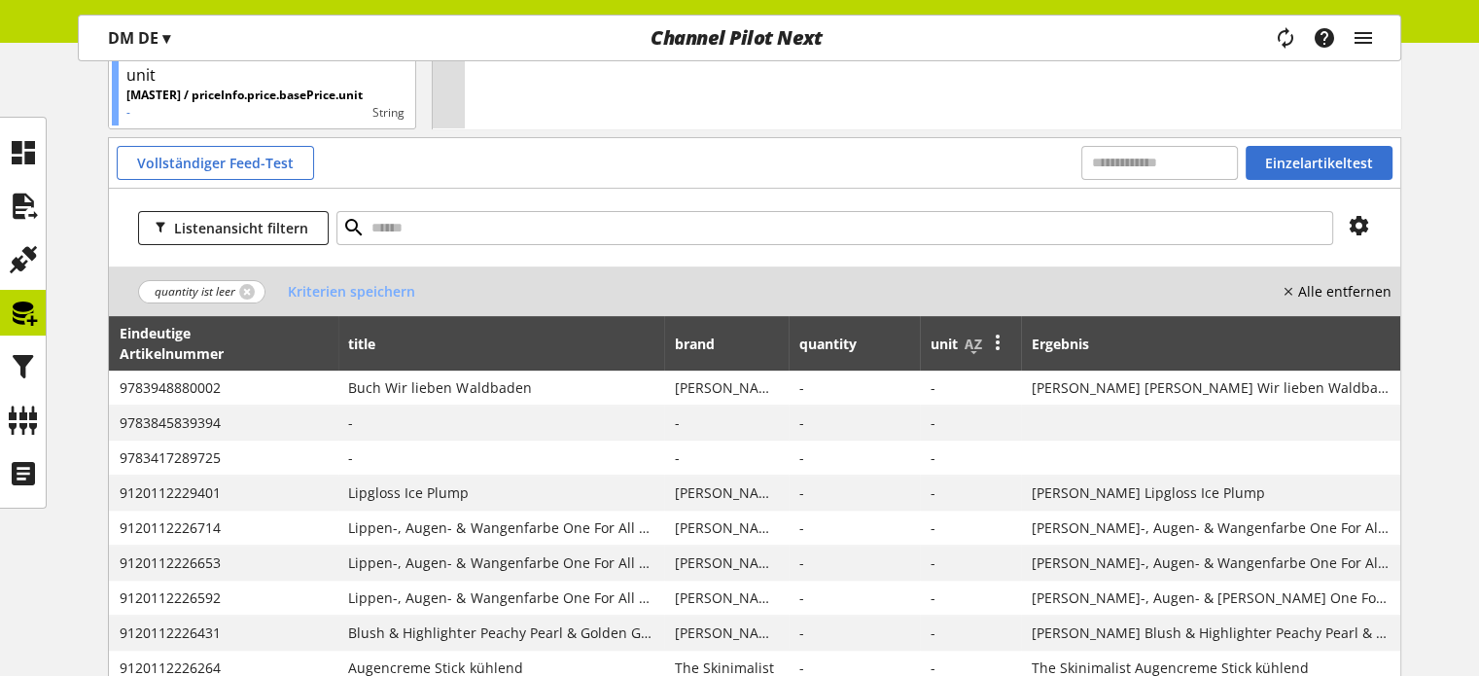
click at [985, 342] on icon at bounding box center [996, 341] width 23 height 35
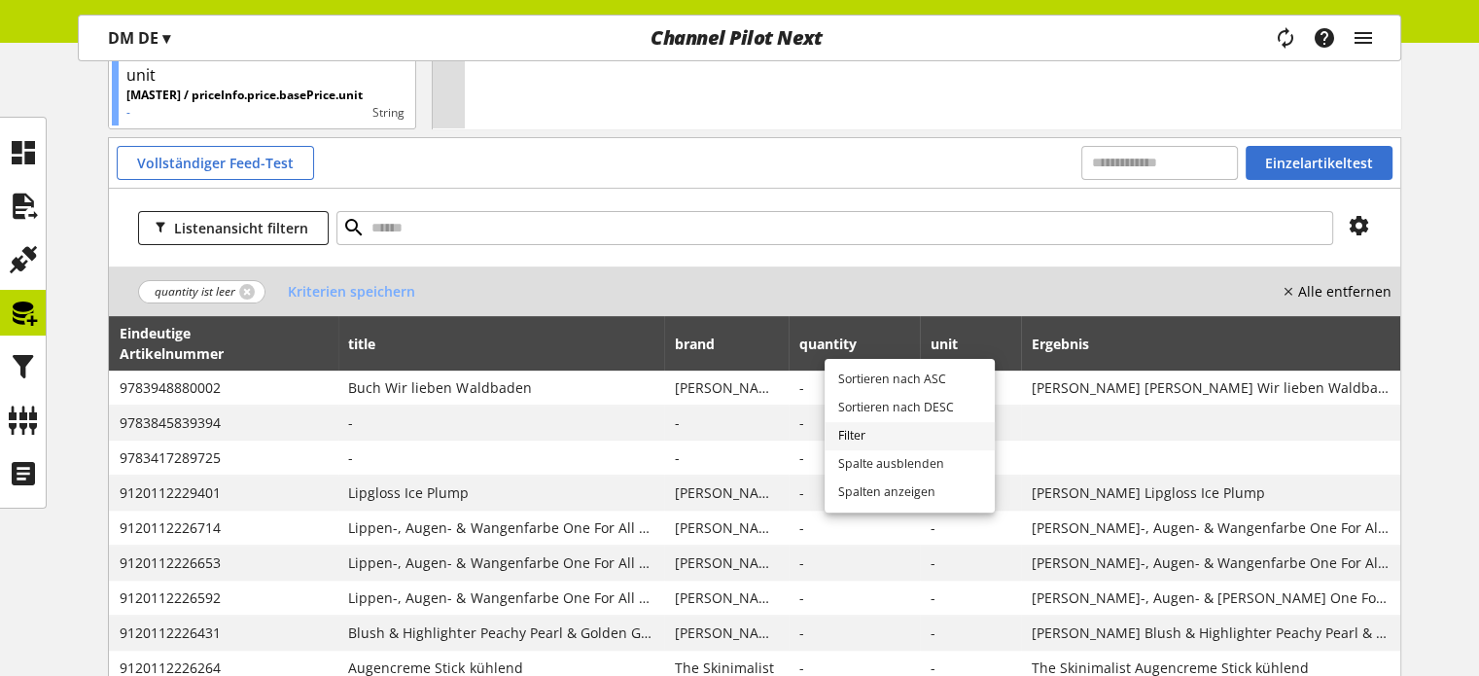
click at [852, 430] on link "Filter" at bounding box center [910, 436] width 170 height 28
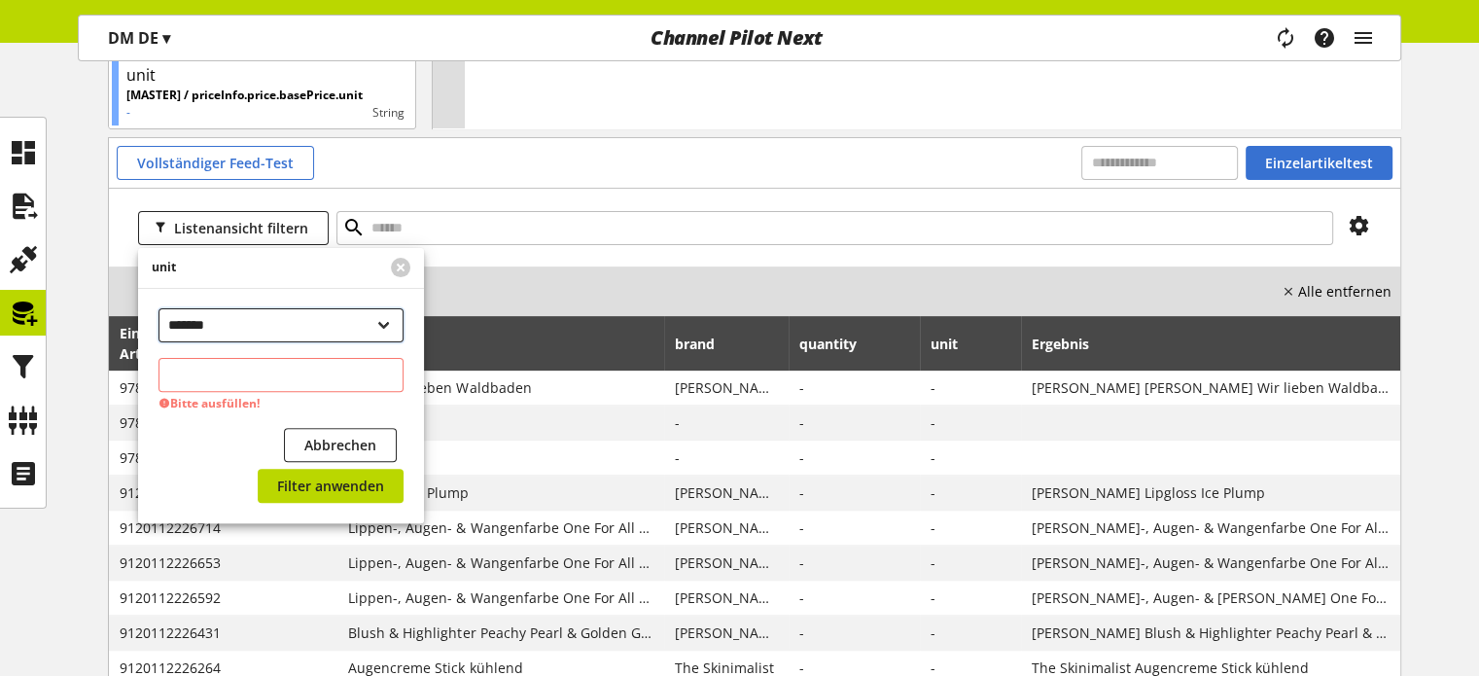
click at [210, 331] on select "**********" at bounding box center [281, 325] width 245 height 34
click at [159, 308] on select "**********" at bounding box center [281, 325] width 245 height 34
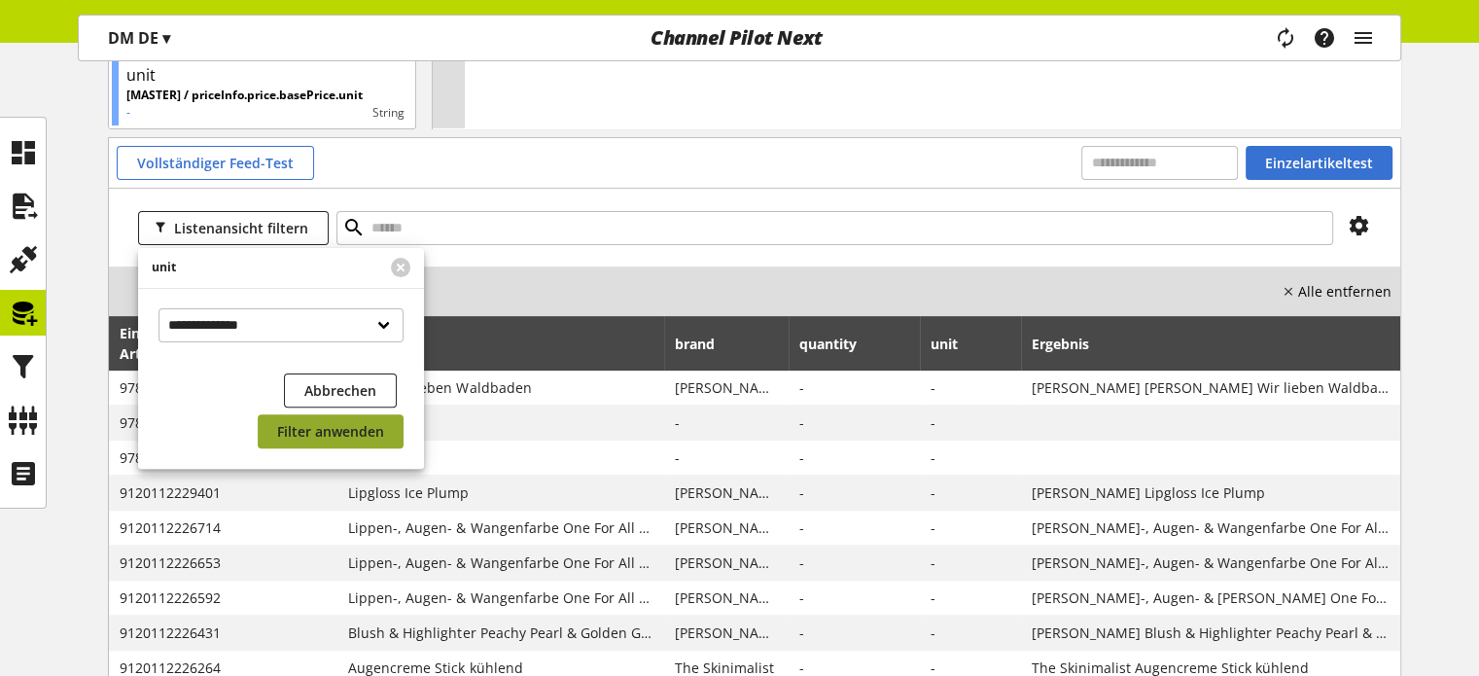
click at [358, 423] on span "Filter anwenden" at bounding box center [330, 431] width 107 height 20
select select "********"
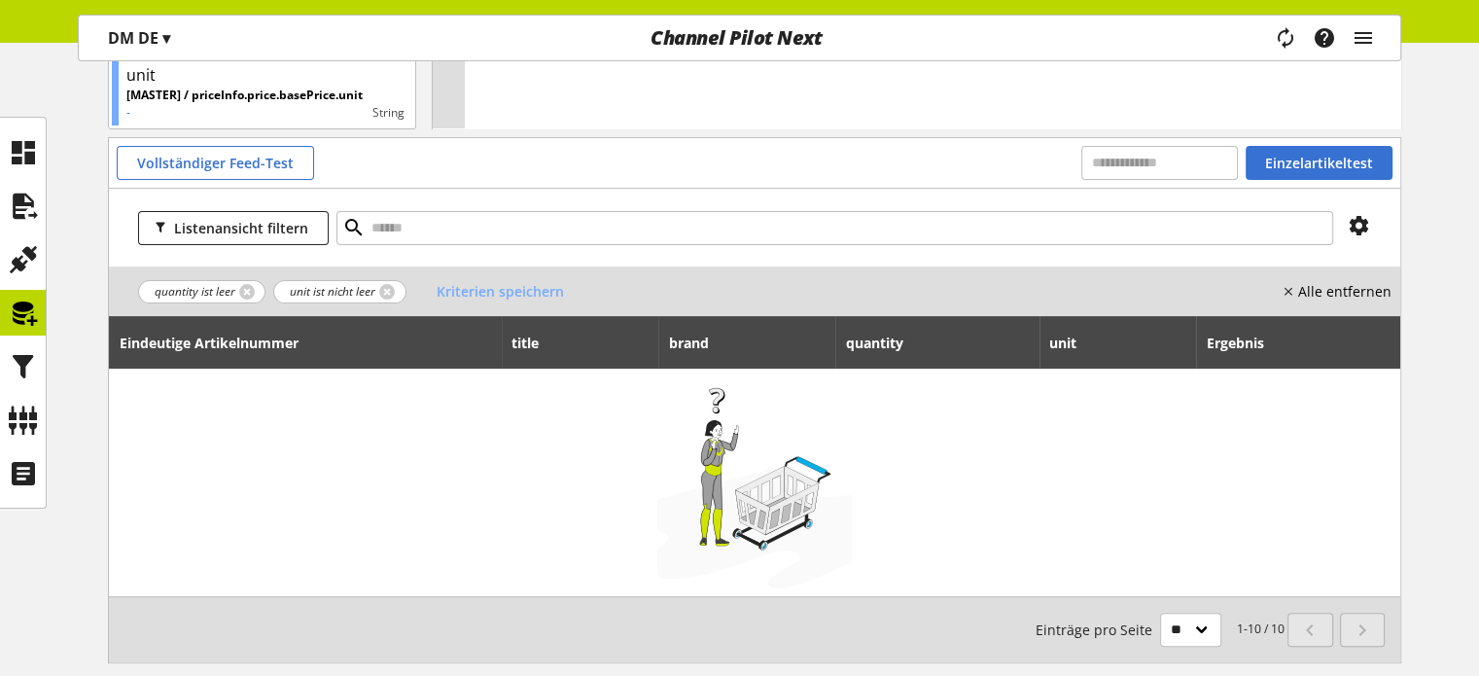
click at [339, 286] on span "unit ist nicht leer" at bounding box center [333, 292] width 86 height 18
click at [379, 291] on link at bounding box center [387, 292] width 16 height 16
click at [241, 291] on link at bounding box center [247, 292] width 16 height 16
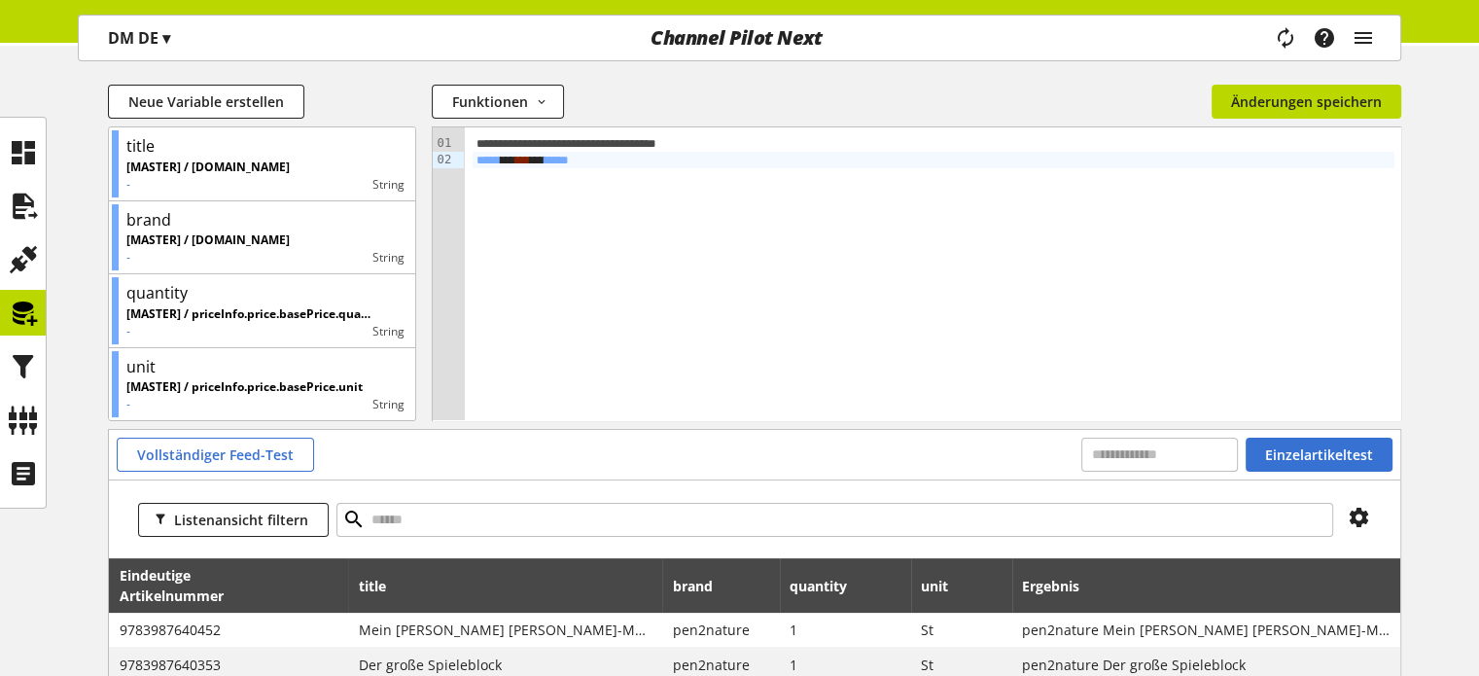
scroll to position [156, 0]
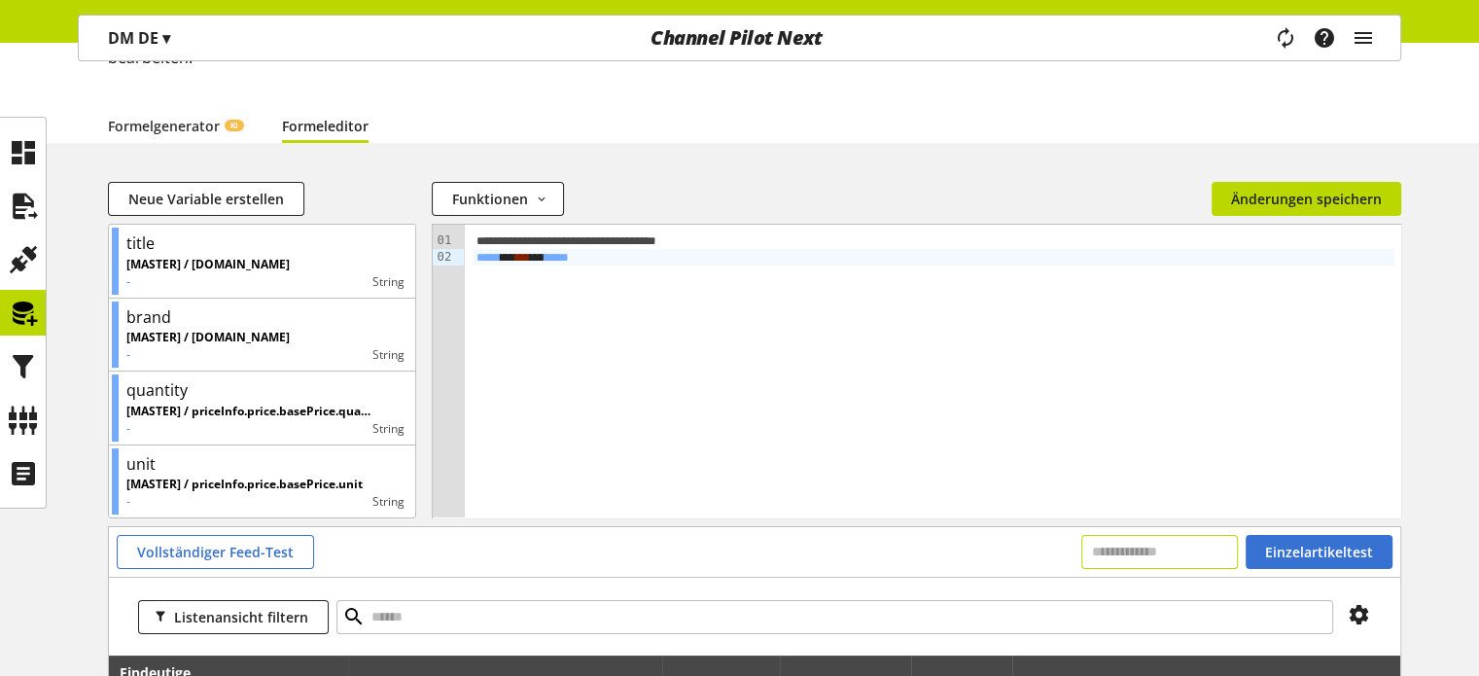
click at [1091, 551] on input "text" at bounding box center [1159, 552] width 157 height 34
paste input "**********"
type input "**********"
click at [1276, 546] on span "Einzelartikeltest" at bounding box center [1319, 552] width 108 height 20
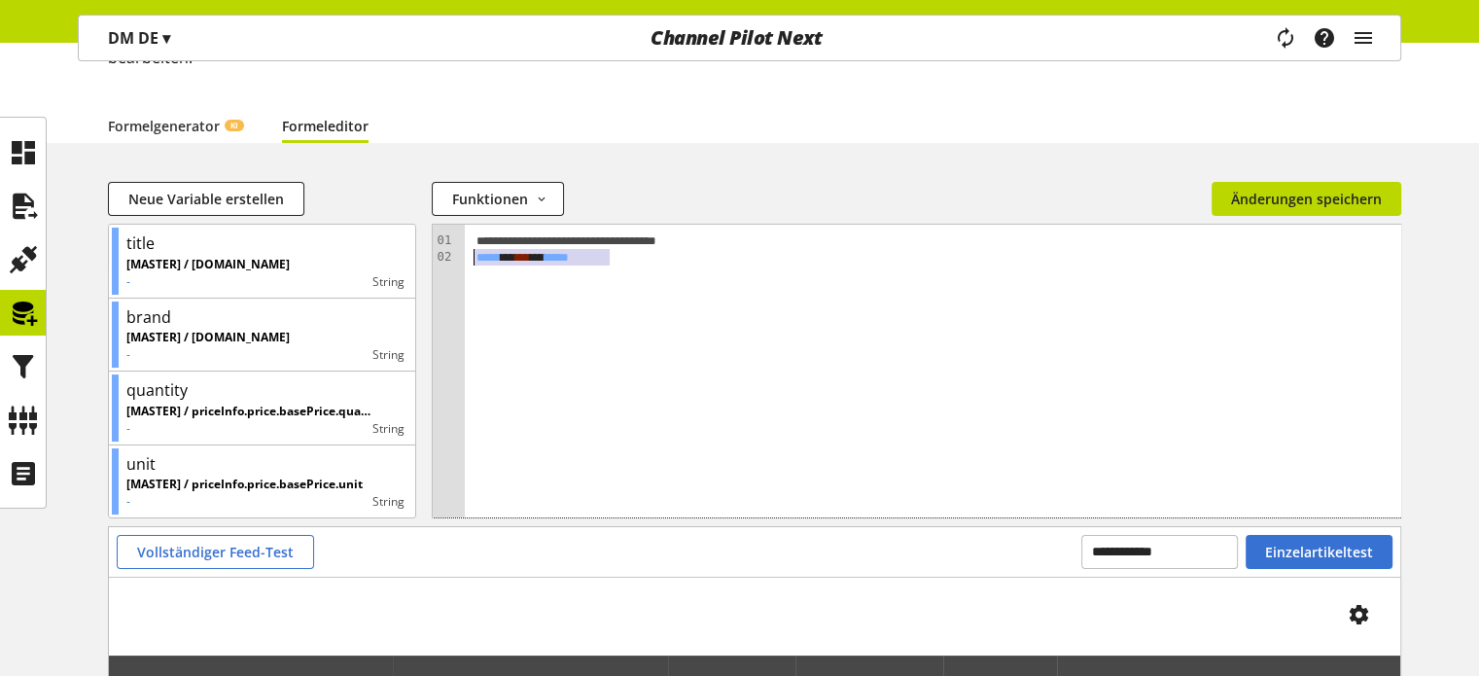
drag, startPoint x: 653, startPoint y: 256, endPoint x: 428, endPoint y: 256, distance: 225.6
click at [428, 256] on div "title [MASTER] / title.name - String brand [MASTER] / brand.name - String quant…" at bounding box center [754, 375] width 1293 height 302
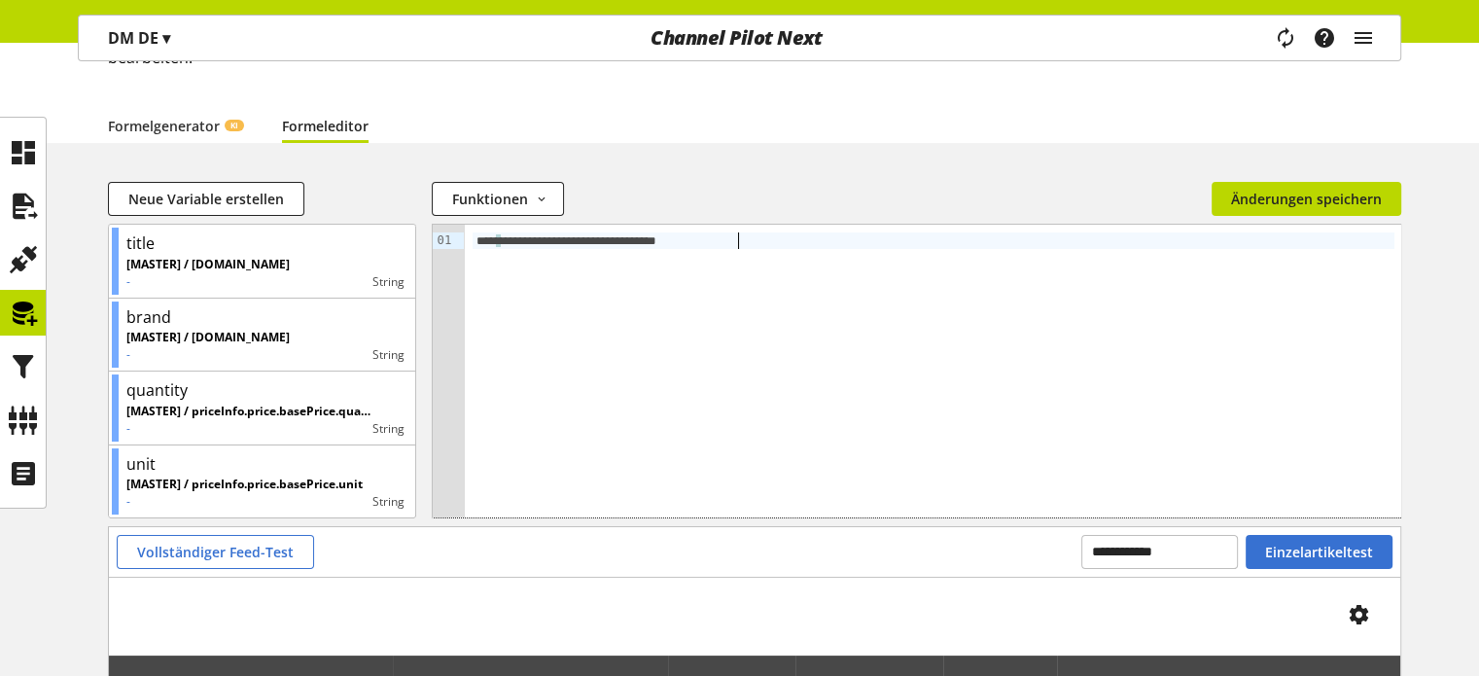
click at [483, 236] on span "**" at bounding box center [482, 240] width 10 height 13
click at [487, 238] on span "**" at bounding box center [491, 240] width 10 height 13
click at [775, 237] on div "** * ***** ** ** * ***** * *** * ***** * ***** *" at bounding box center [934, 240] width 923 height 17
click at [1277, 550] on span "Einzelartikeltest" at bounding box center [1319, 552] width 108 height 20
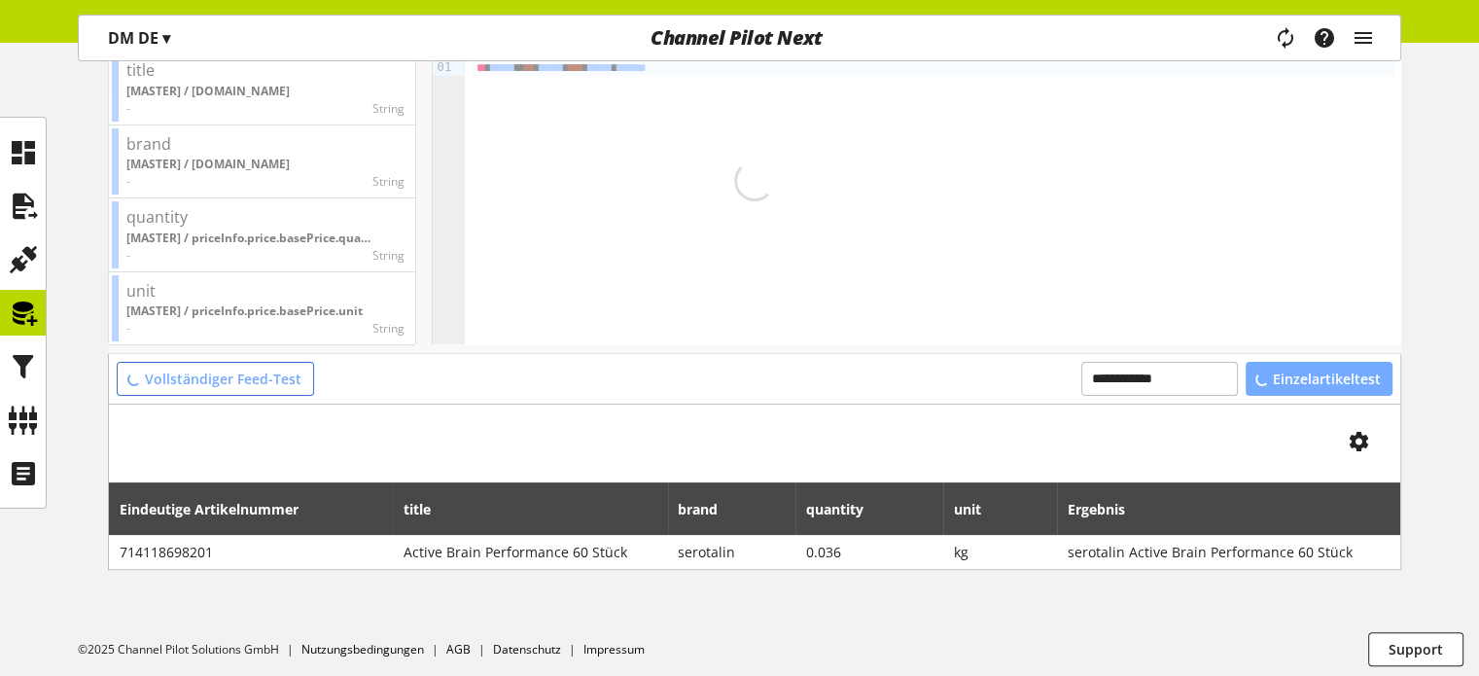
scroll to position [334, 0]
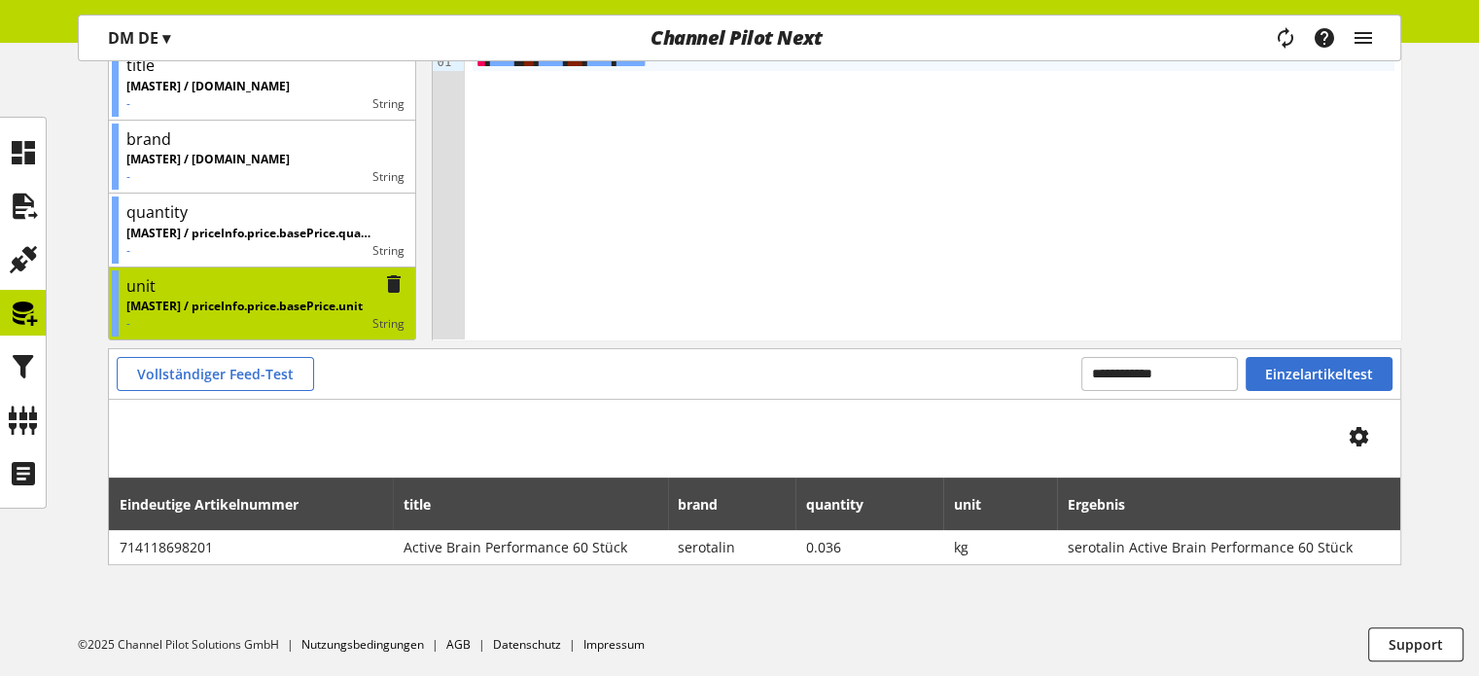
click at [393, 287] on icon at bounding box center [393, 283] width 23 height 35
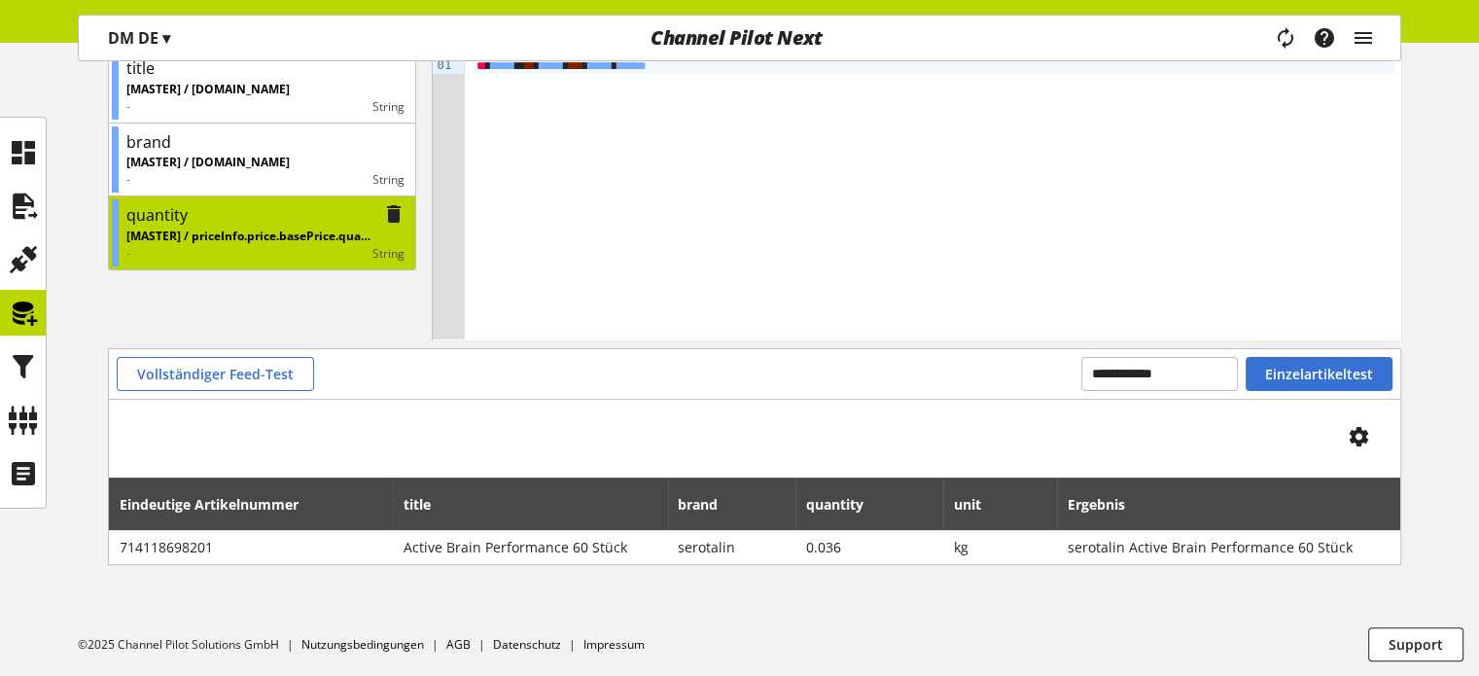
click at [396, 213] on icon at bounding box center [393, 213] width 23 height 35
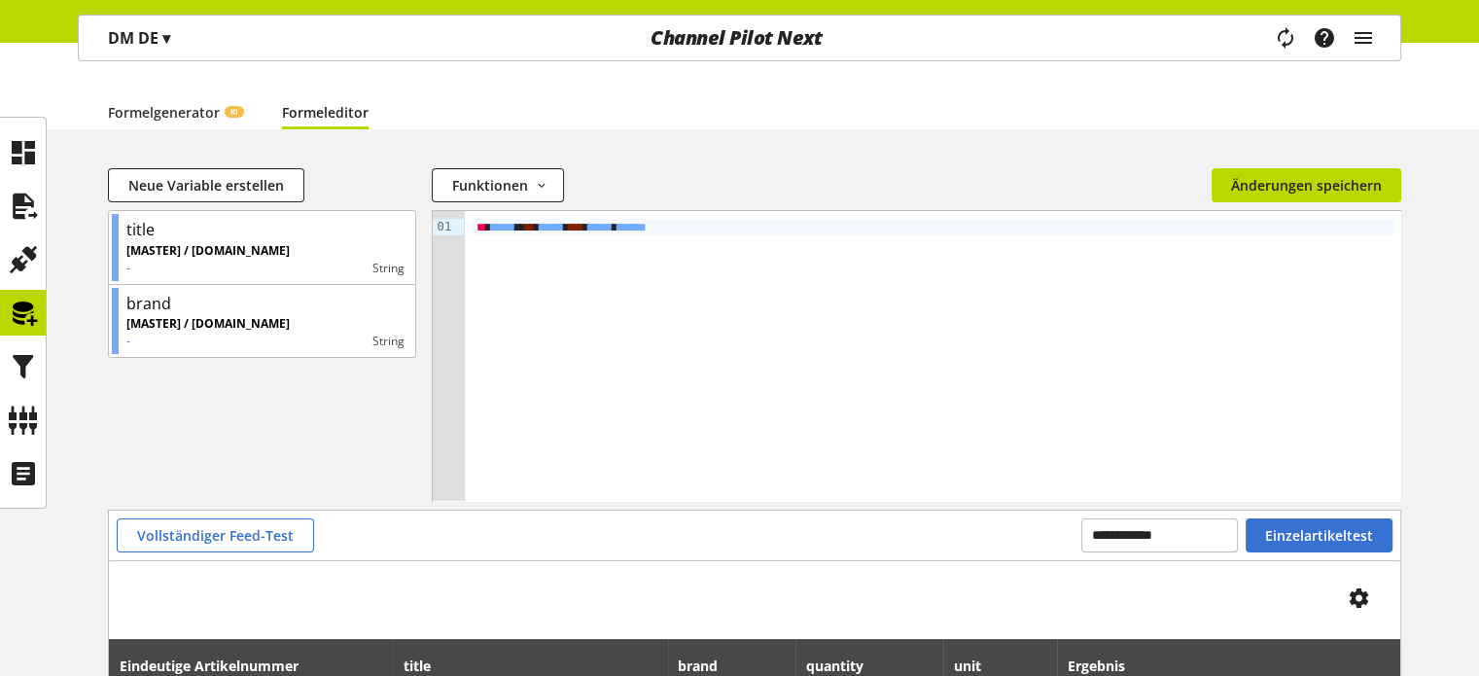
scroll to position [136, 0]
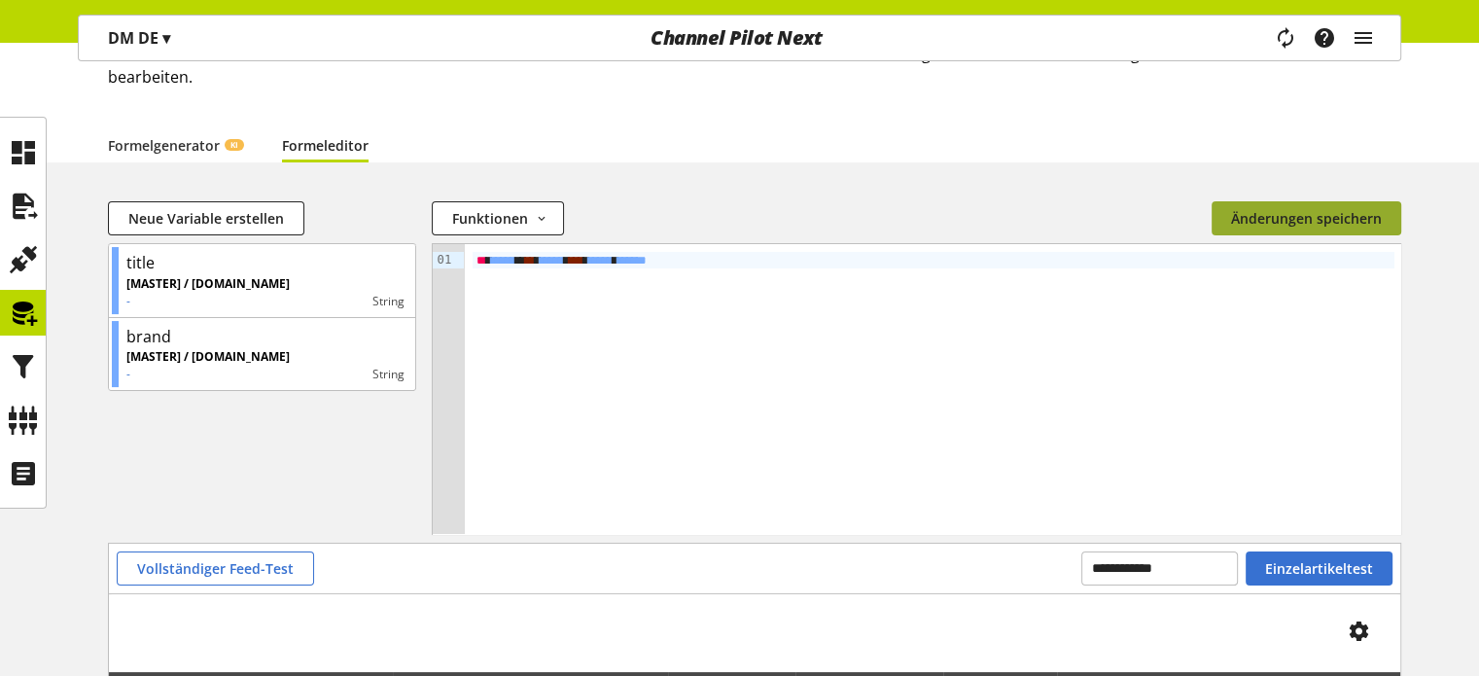
click at [1255, 221] on span "Änderungen speichern" at bounding box center [1306, 218] width 151 height 20
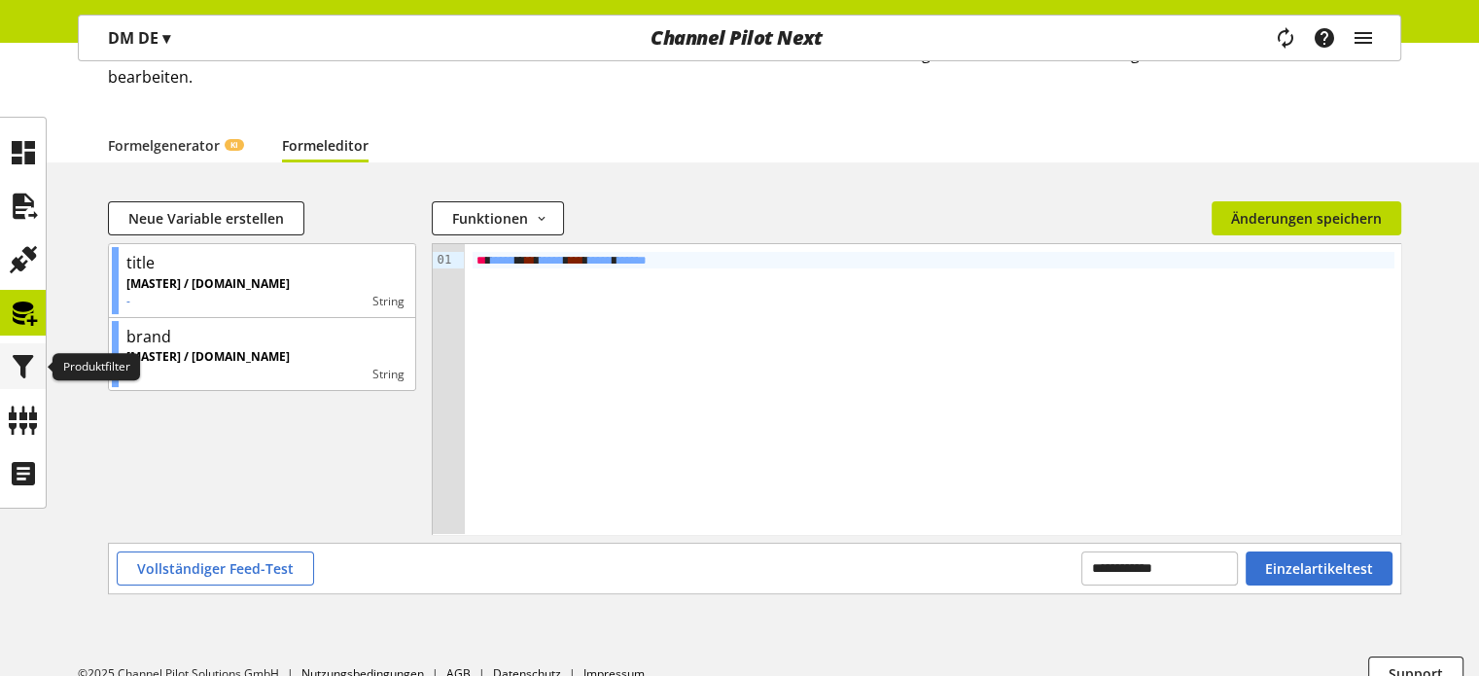
click at [23, 374] on icon at bounding box center [23, 366] width 31 height 39
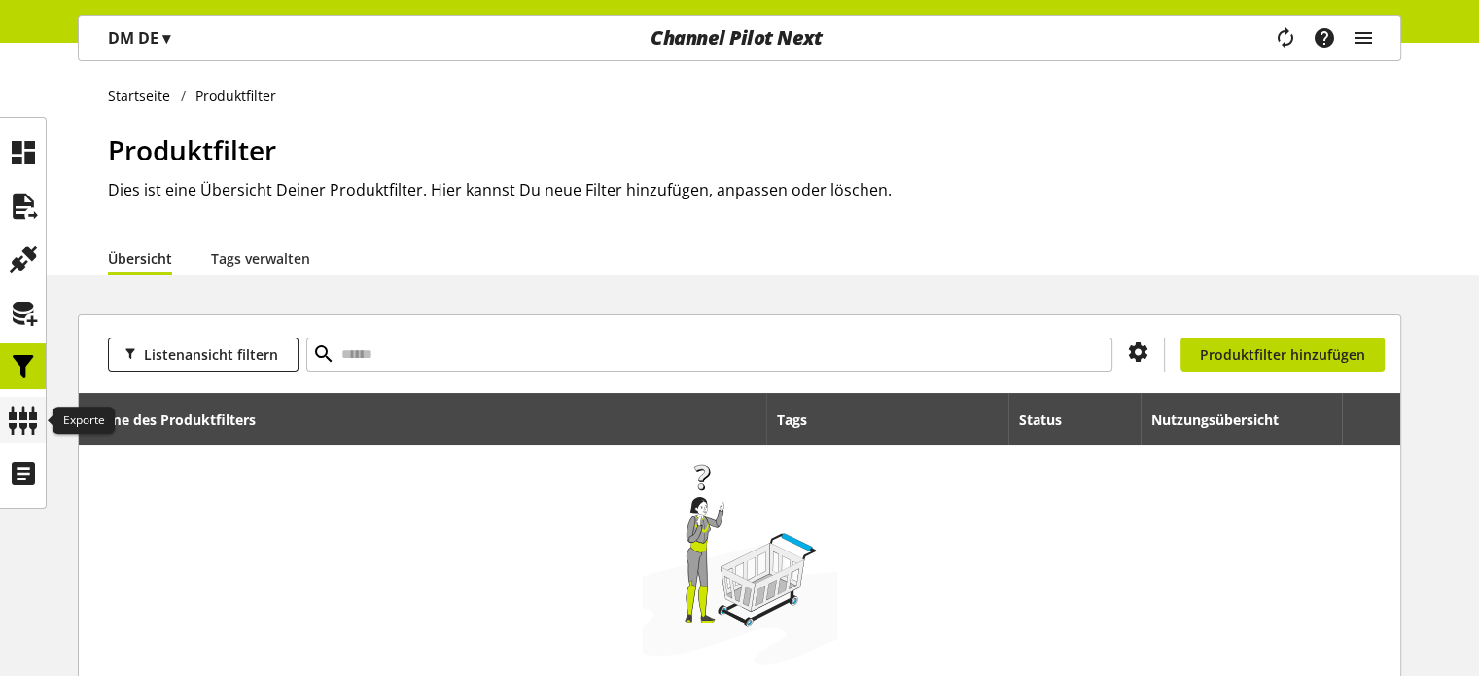
click at [21, 417] on icon at bounding box center [23, 420] width 31 height 39
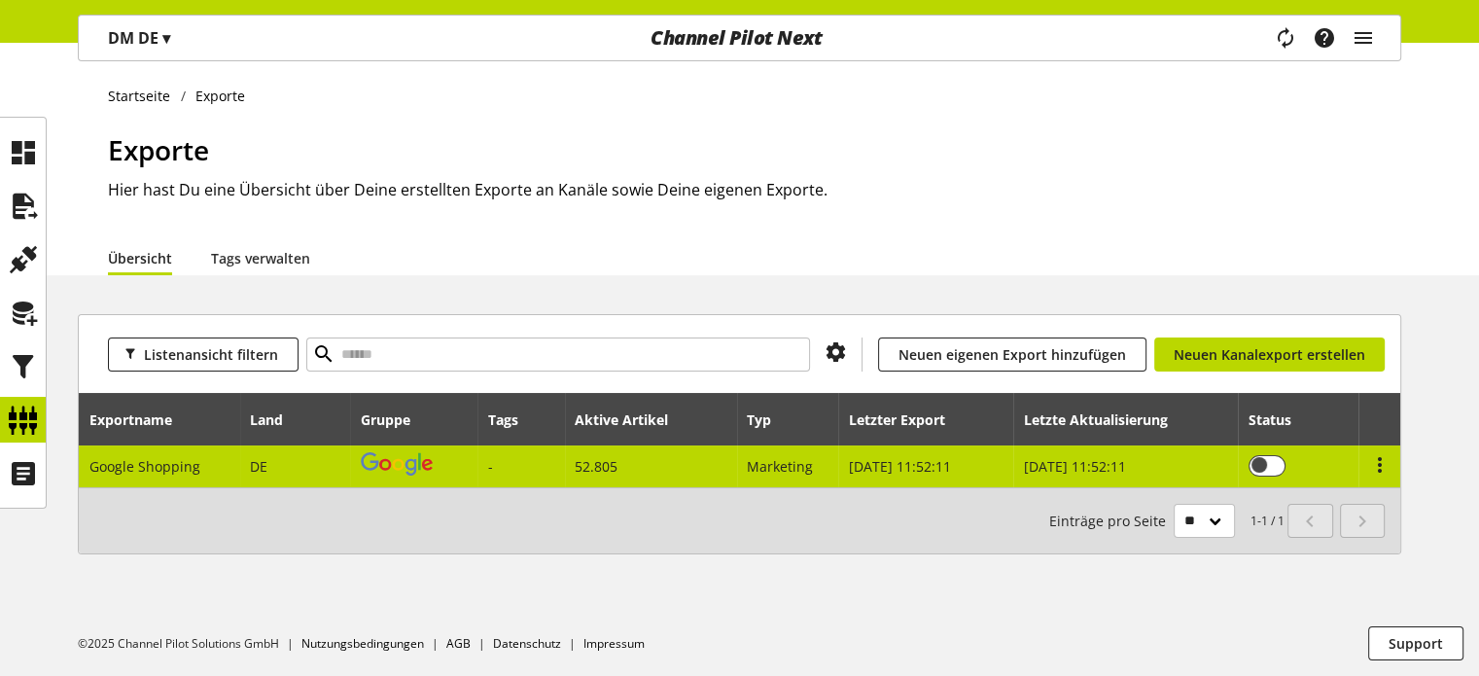
click at [175, 459] on span "Google Shopping" at bounding box center [144, 466] width 111 height 18
select select "********"
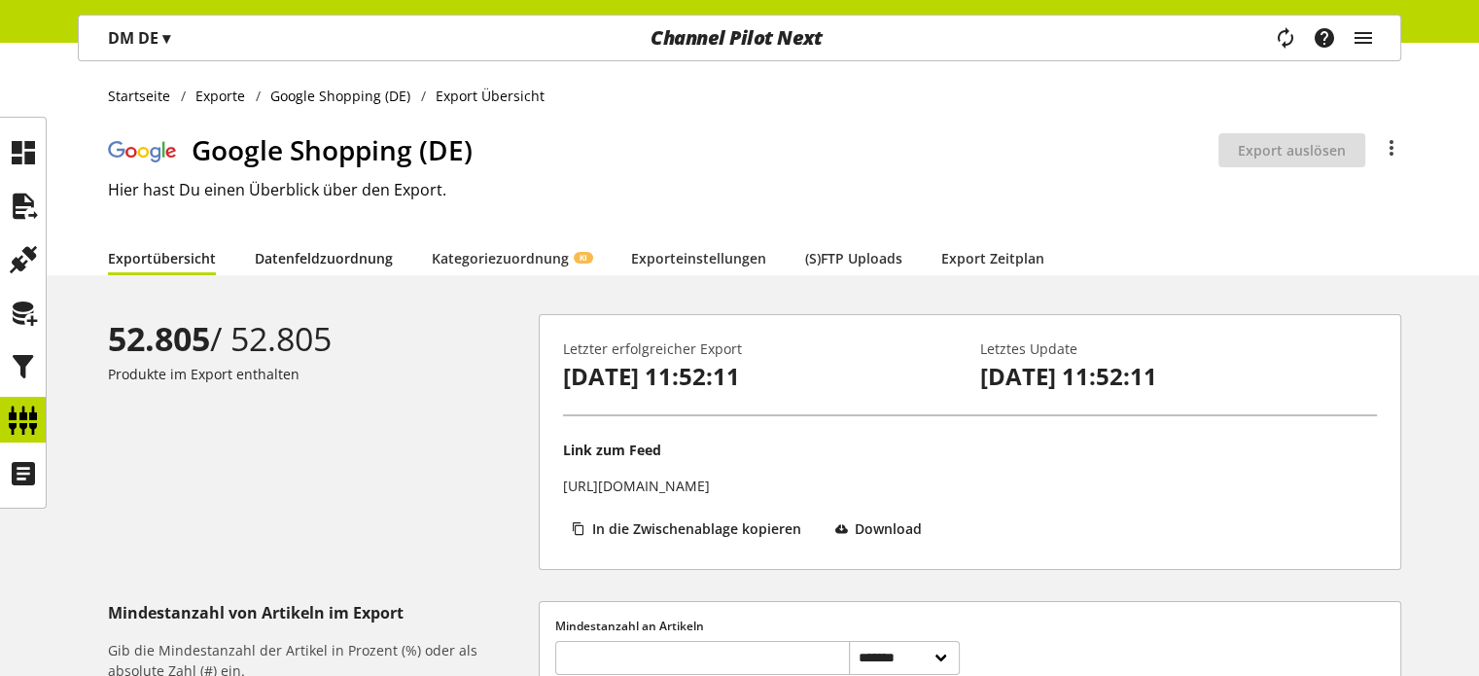
click at [354, 262] on link "Datenfeldzuordnung" at bounding box center [324, 258] width 138 height 20
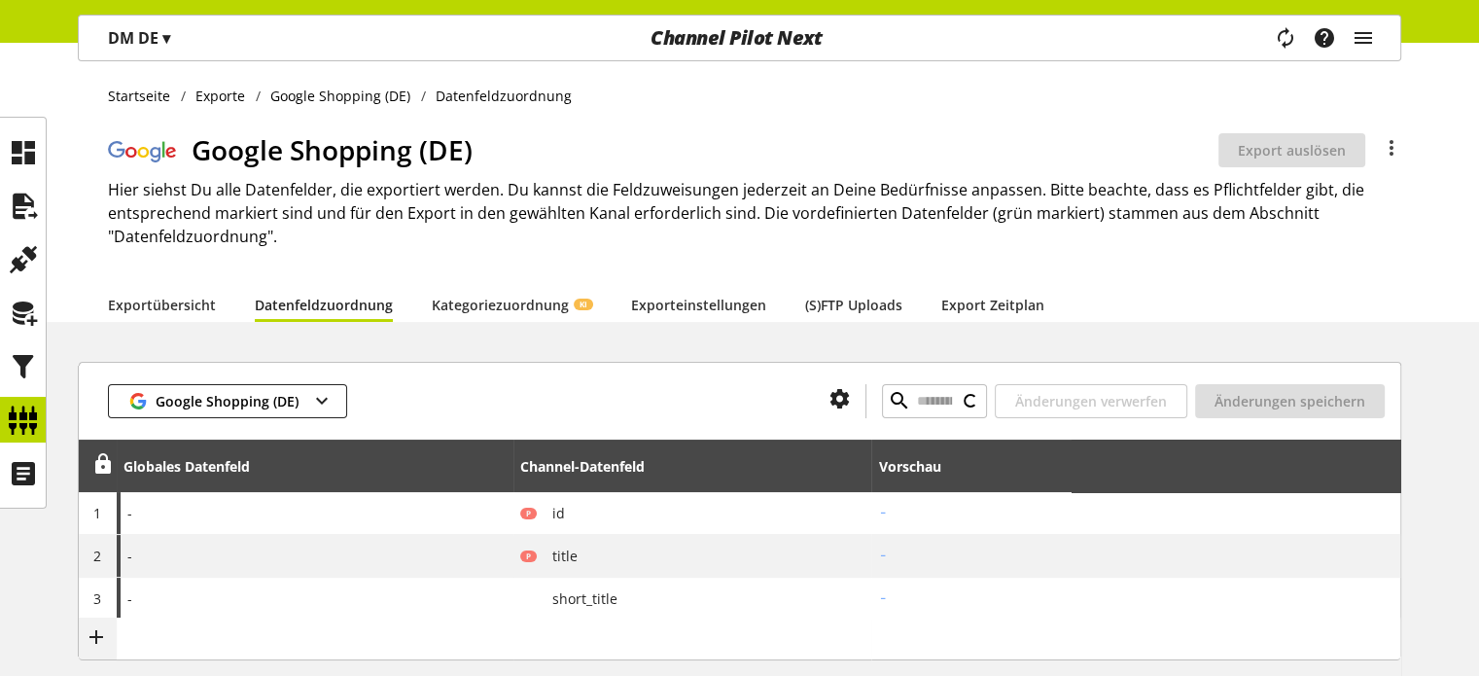
type input "**********"
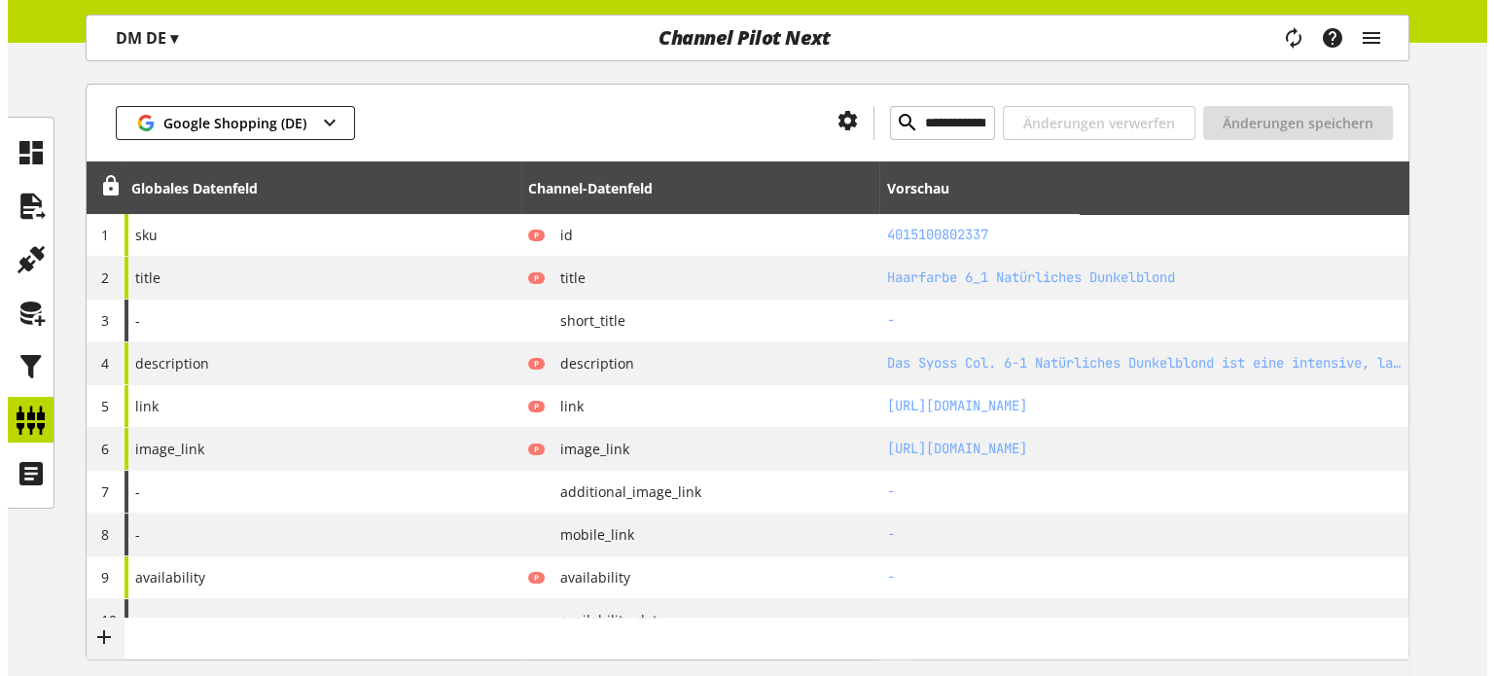
scroll to position [292, 0]
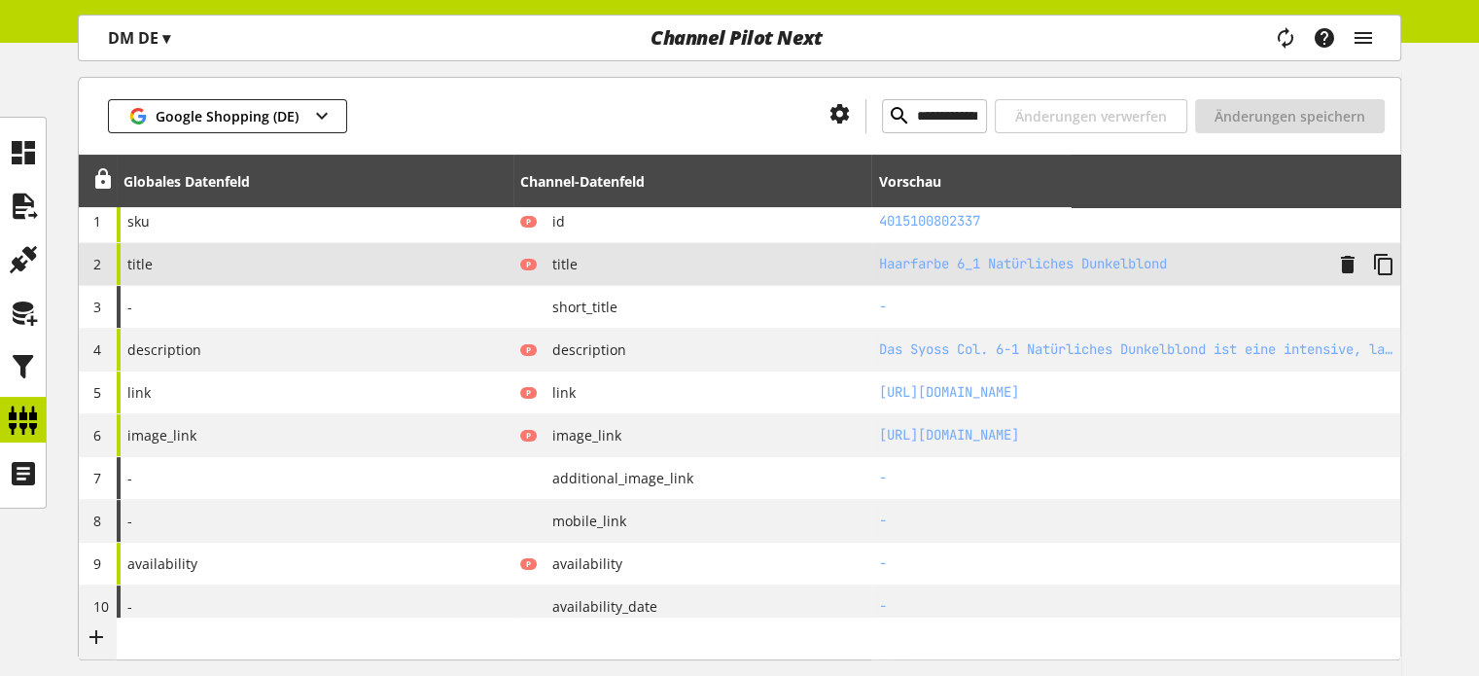
click at [205, 275] on div "title" at bounding box center [315, 264] width 397 height 42
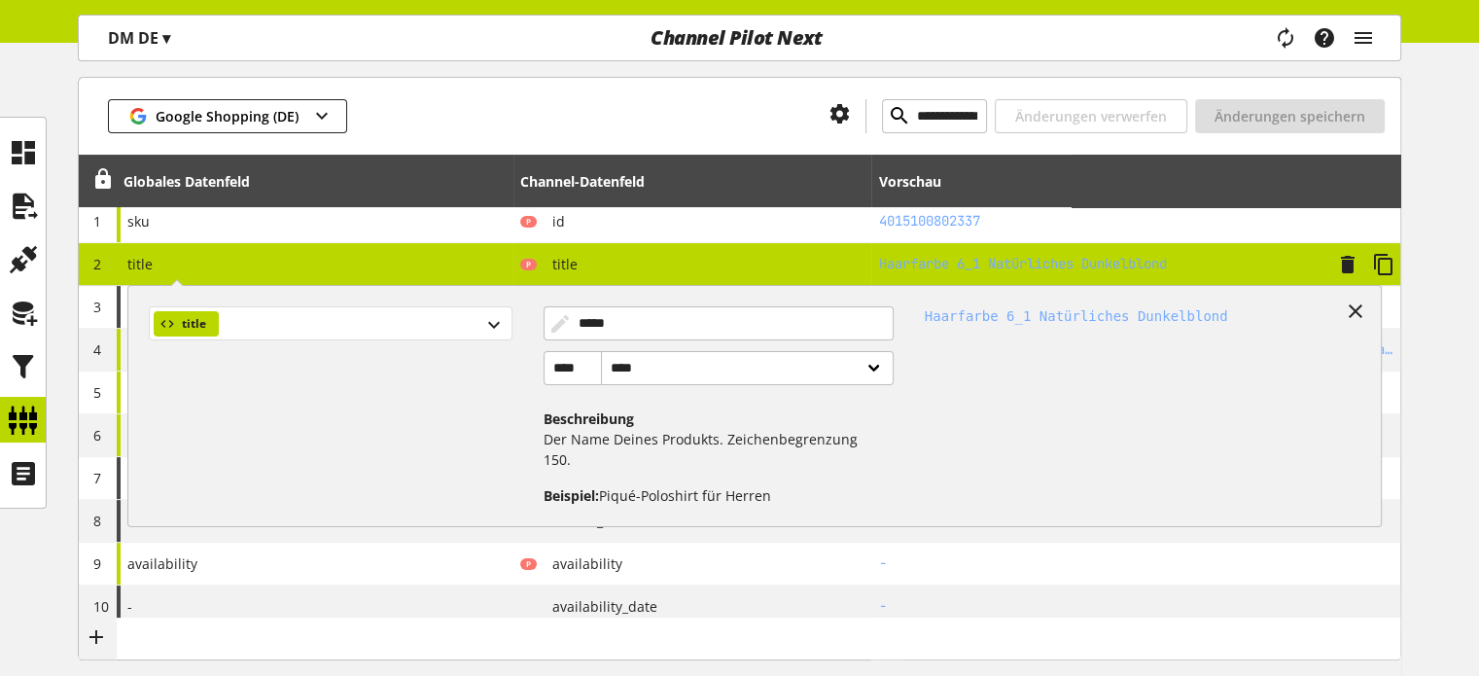
click at [300, 332] on div "title" at bounding box center [330, 323] width 363 height 34
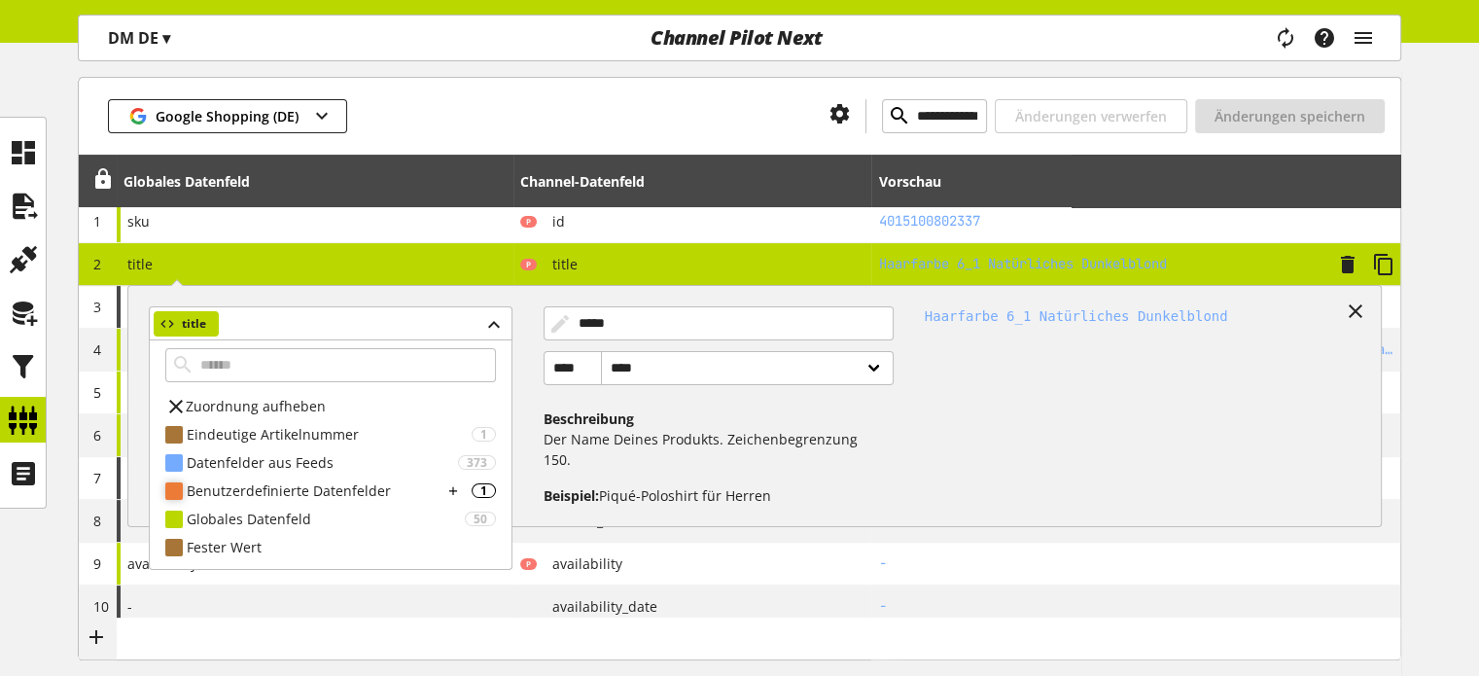
click at [350, 489] on div "Benutzerdefinierte Datenfelder" at bounding box center [315, 490] width 256 height 20
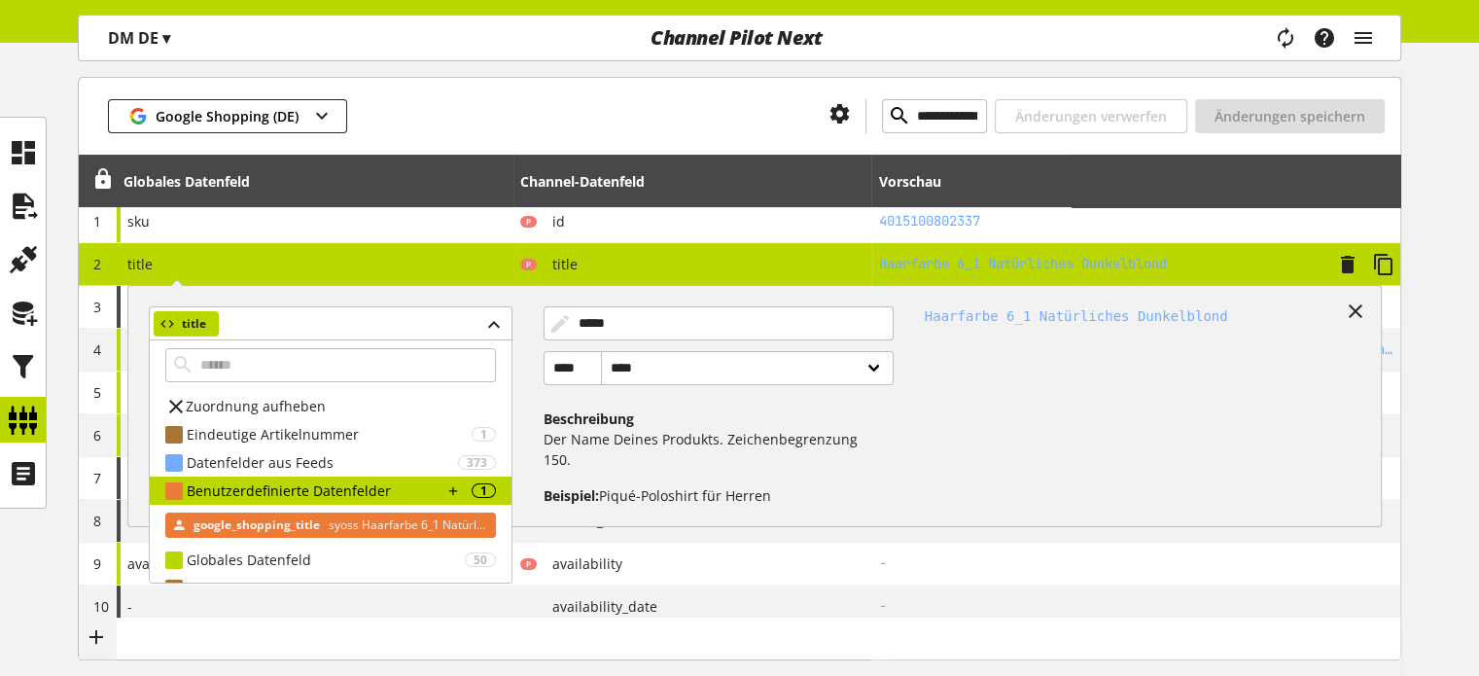
click at [261, 520] on span "google_shopping_title" at bounding box center [257, 524] width 126 height 23
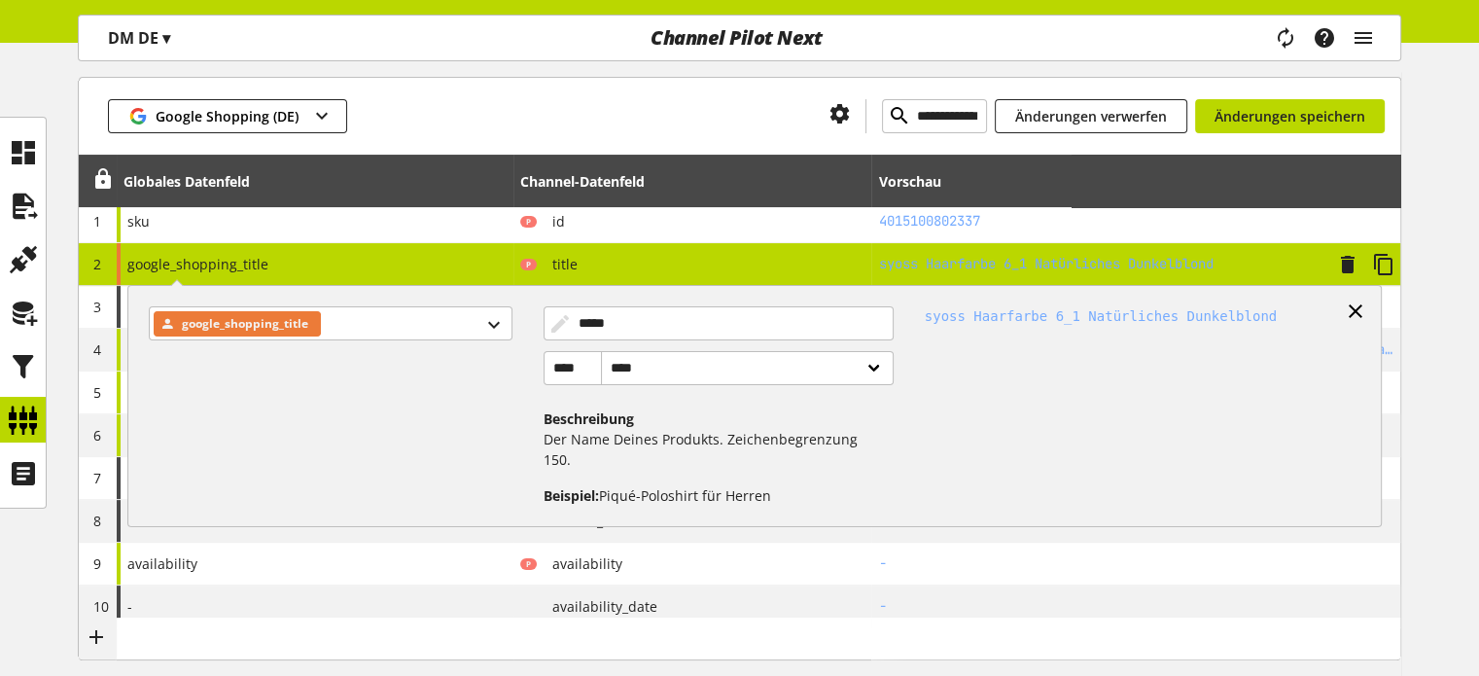
click at [1345, 307] on icon at bounding box center [1355, 311] width 23 height 35
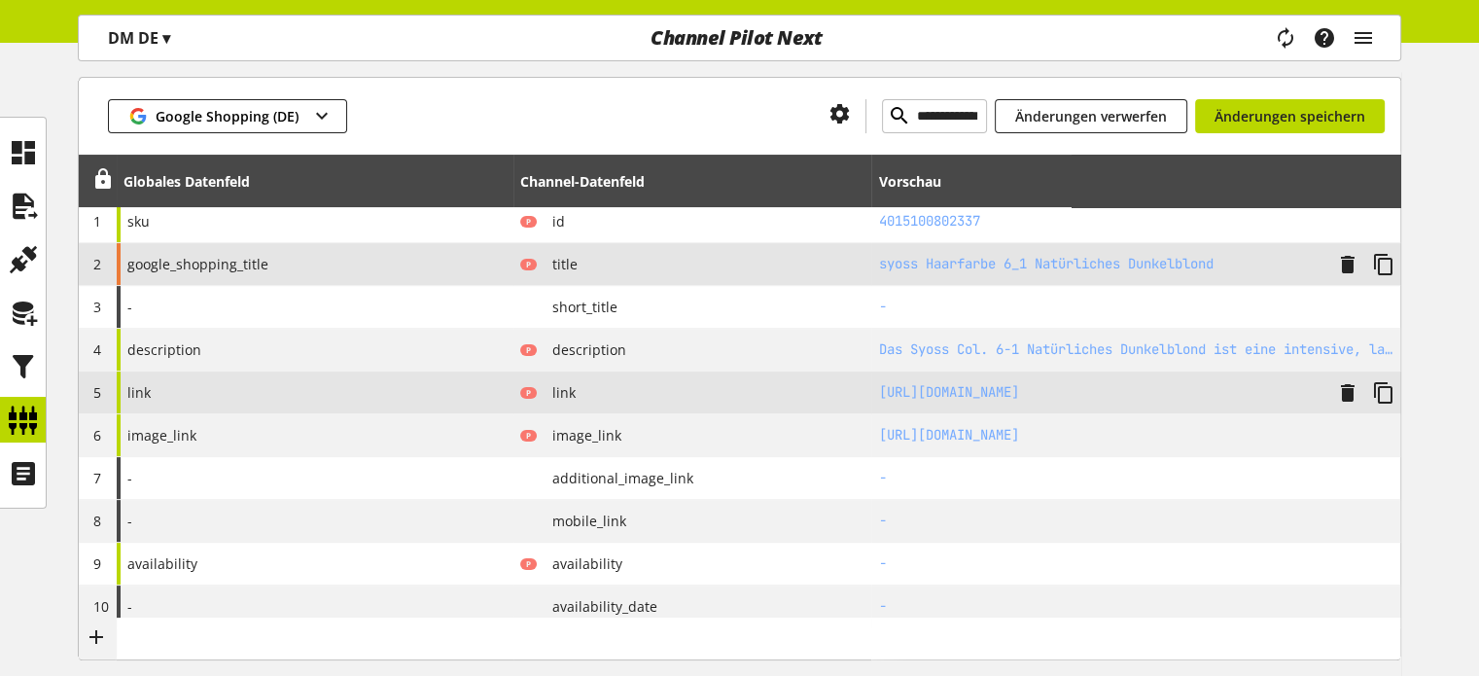
click at [229, 389] on div "link" at bounding box center [315, 392] width 397 height 42
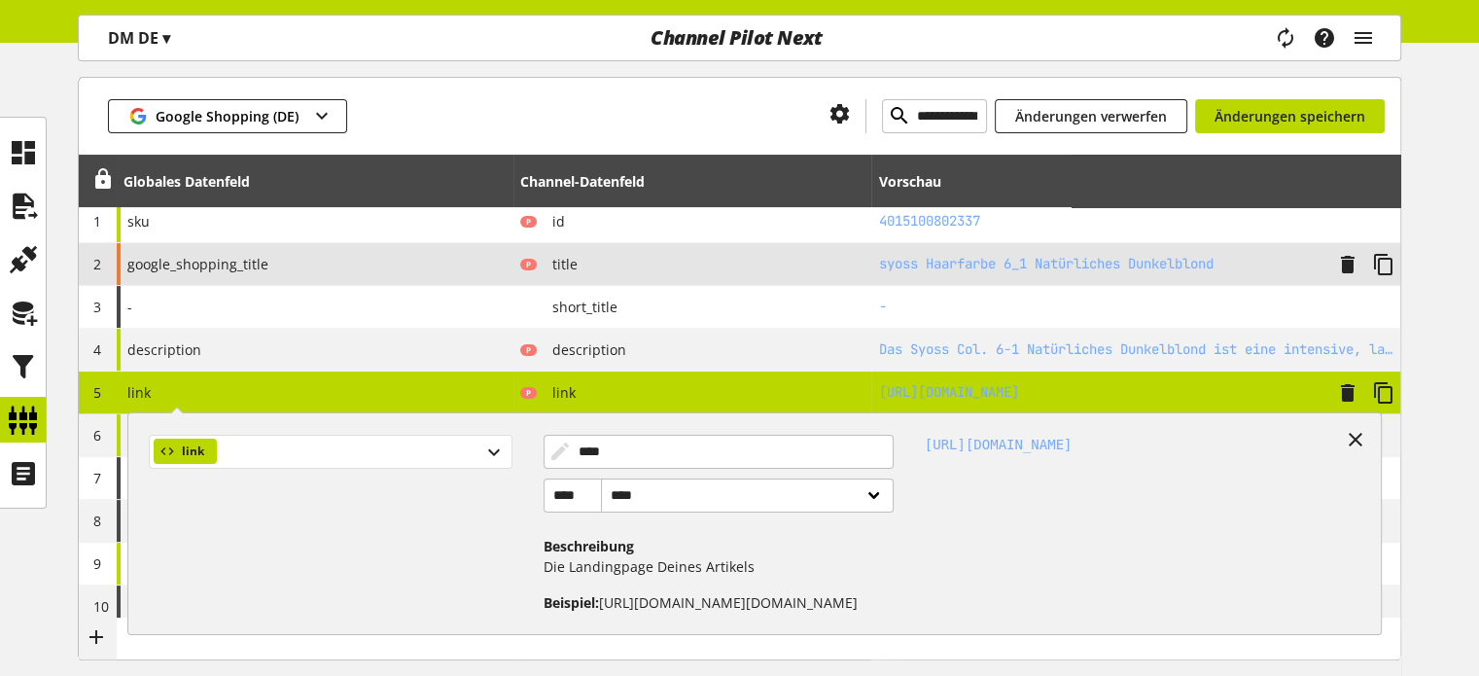
drag, startPoint x: 433, startPoint y: 470, endPoint x: 427, endPoint y: 458, distance: 13.0
click at [433, 469] on div "link" at bounding box center [337, 516] width 409 height 194
click at [423, 446] on div "link" at bounding box center [330, 452] width 363 height 34
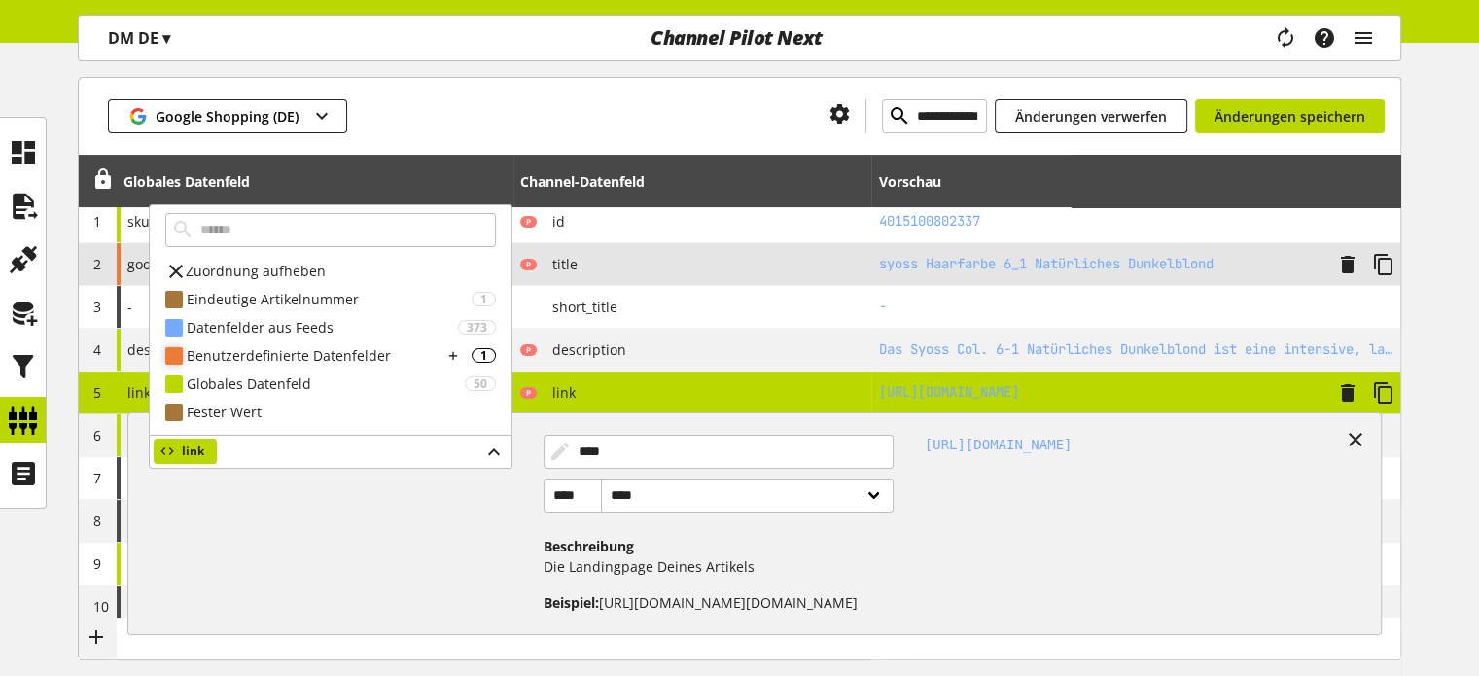
click at [413, 350] on div "Benutzerdefinierte Datenfelder" at bounding box center [315, 355] width 256 height 20
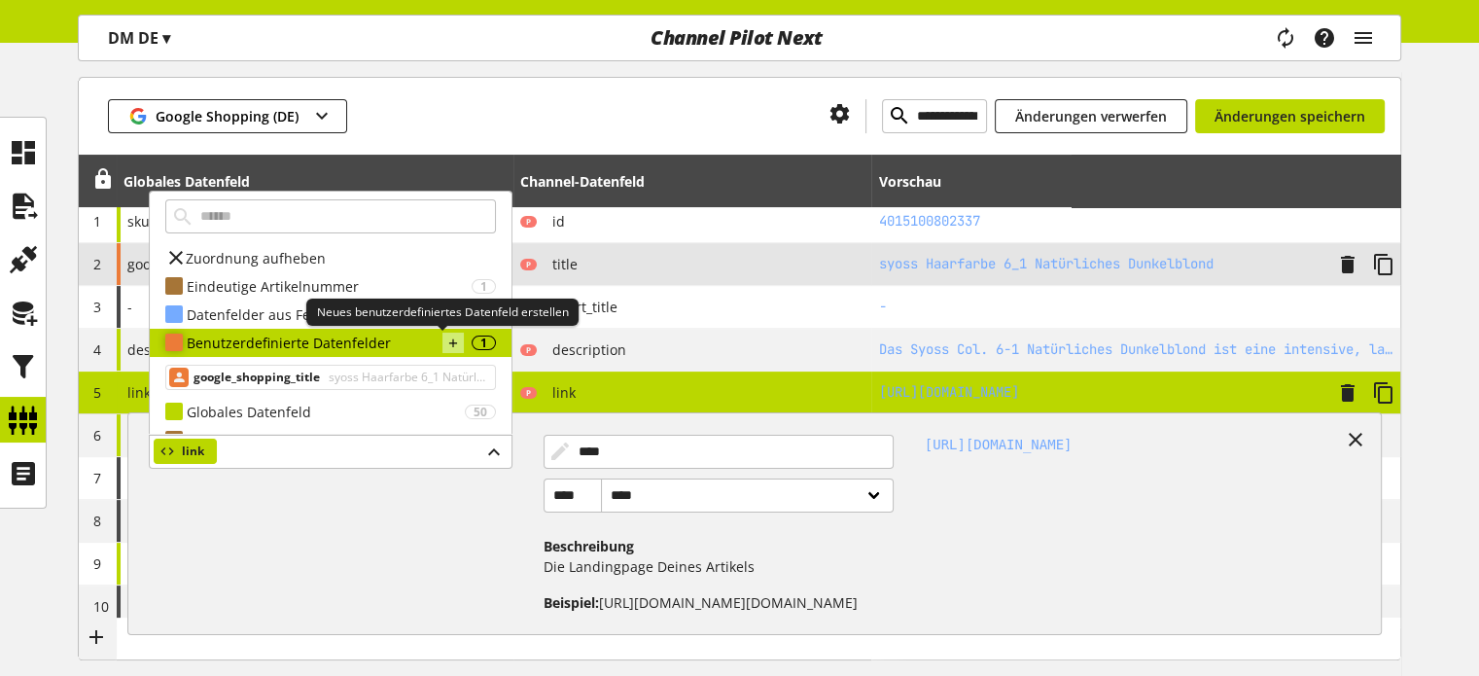
click at [446, 341] on icon at bounding box center [453, 343] width 14 height 21
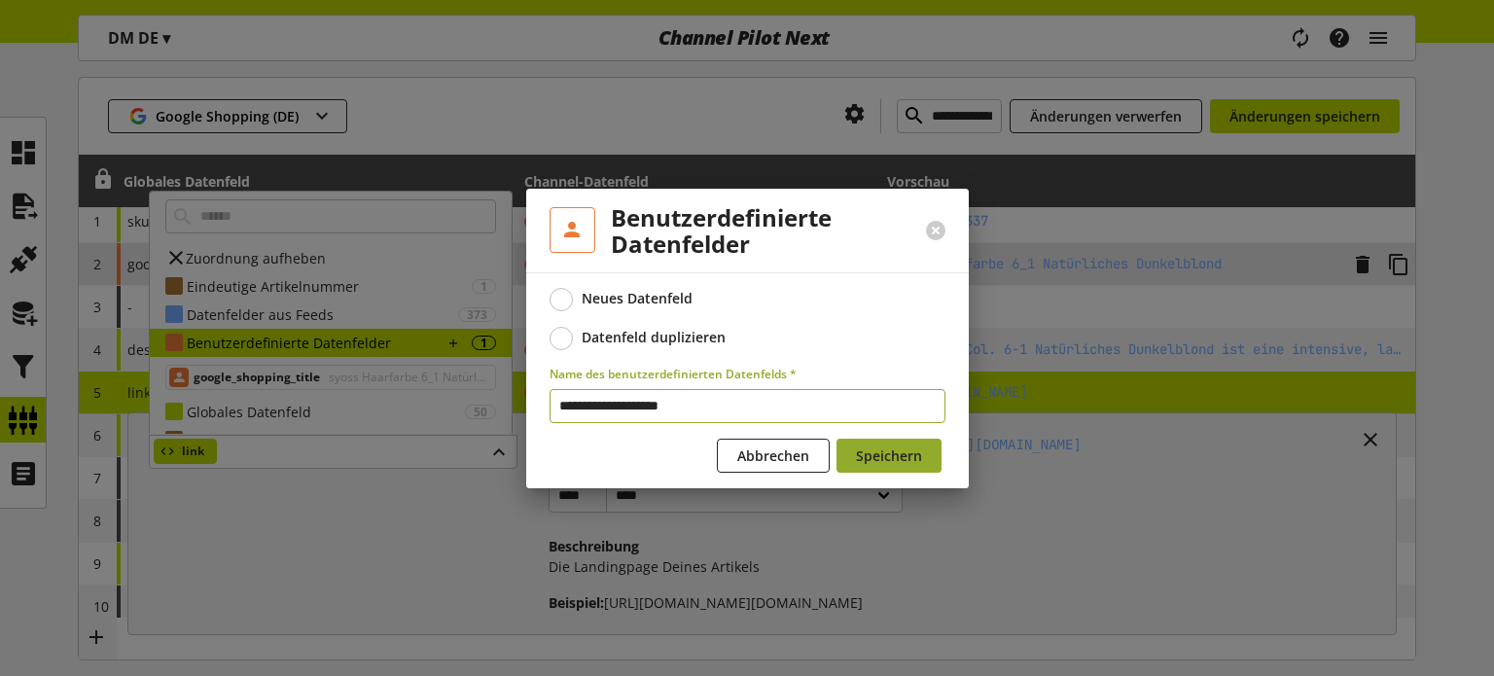
type input "**********"
click at [901, 454] on span "Speichern" at bounding box center [889, 455] width 66 height 20
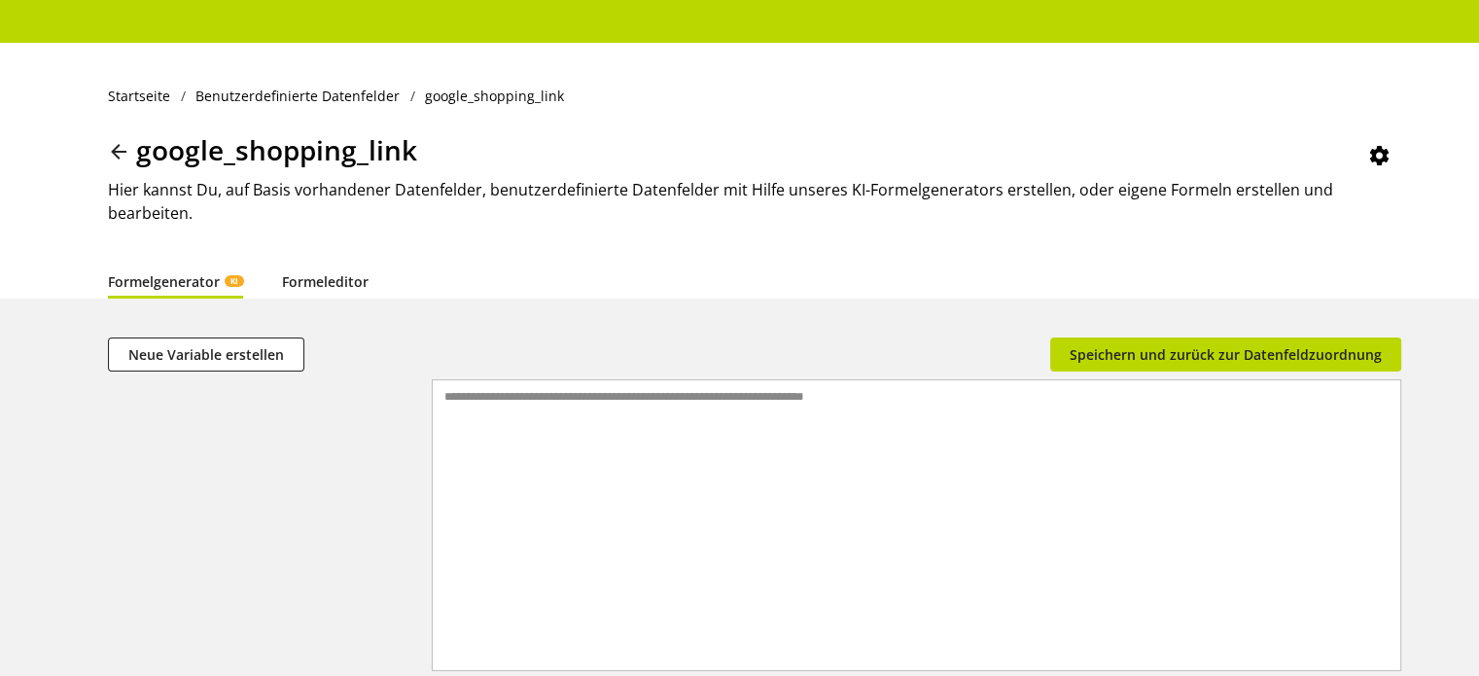
click at [347, 271] on link "Formeleditor" at bounding box center [325, 281] width 87 height 20
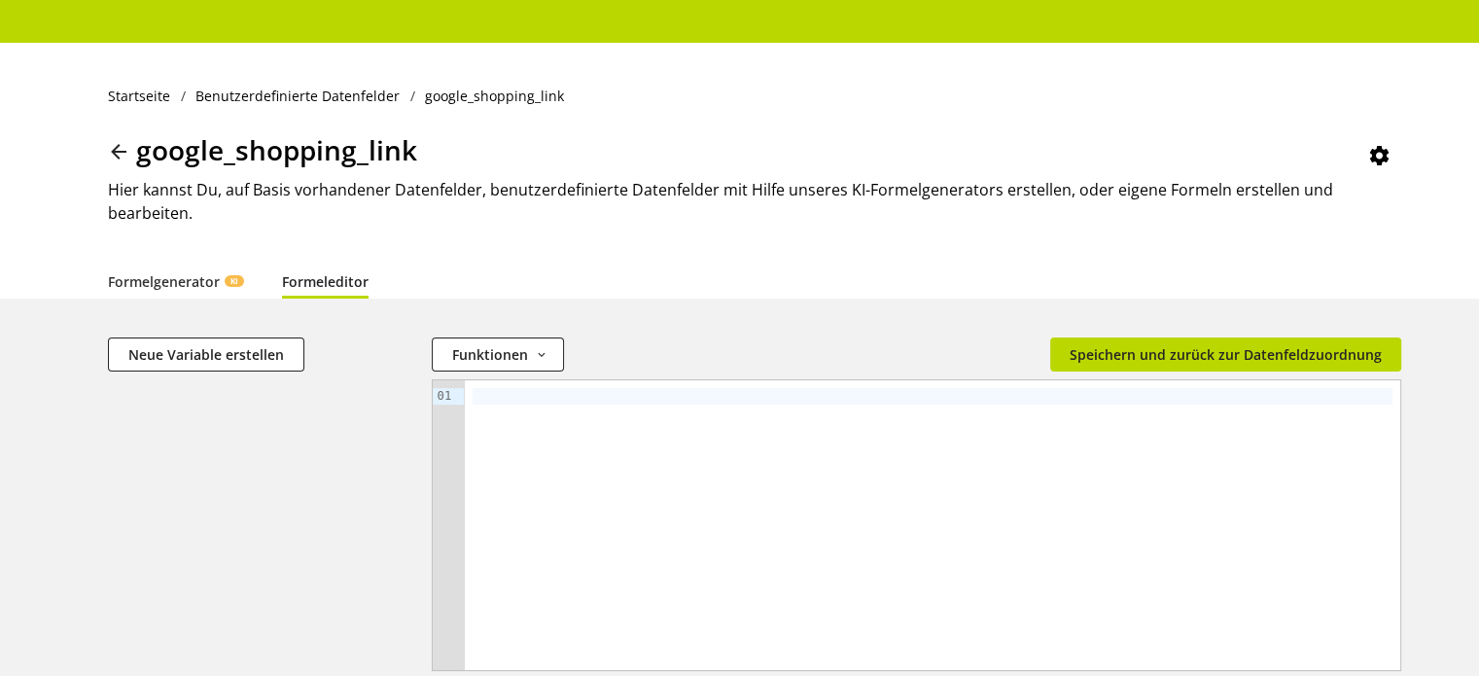
click at [114, 151] on icon at bounding box center [118, 151] width 23 height 35
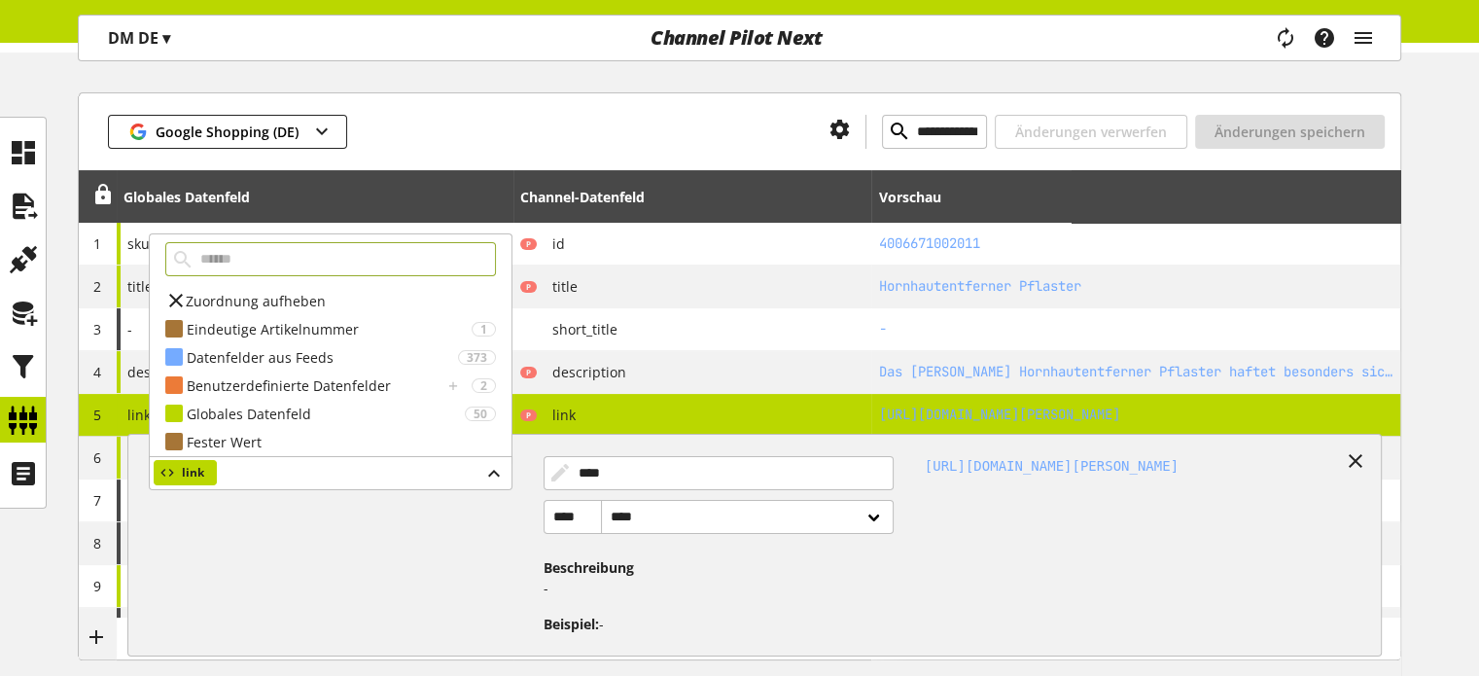
scroll to position [292, 0]
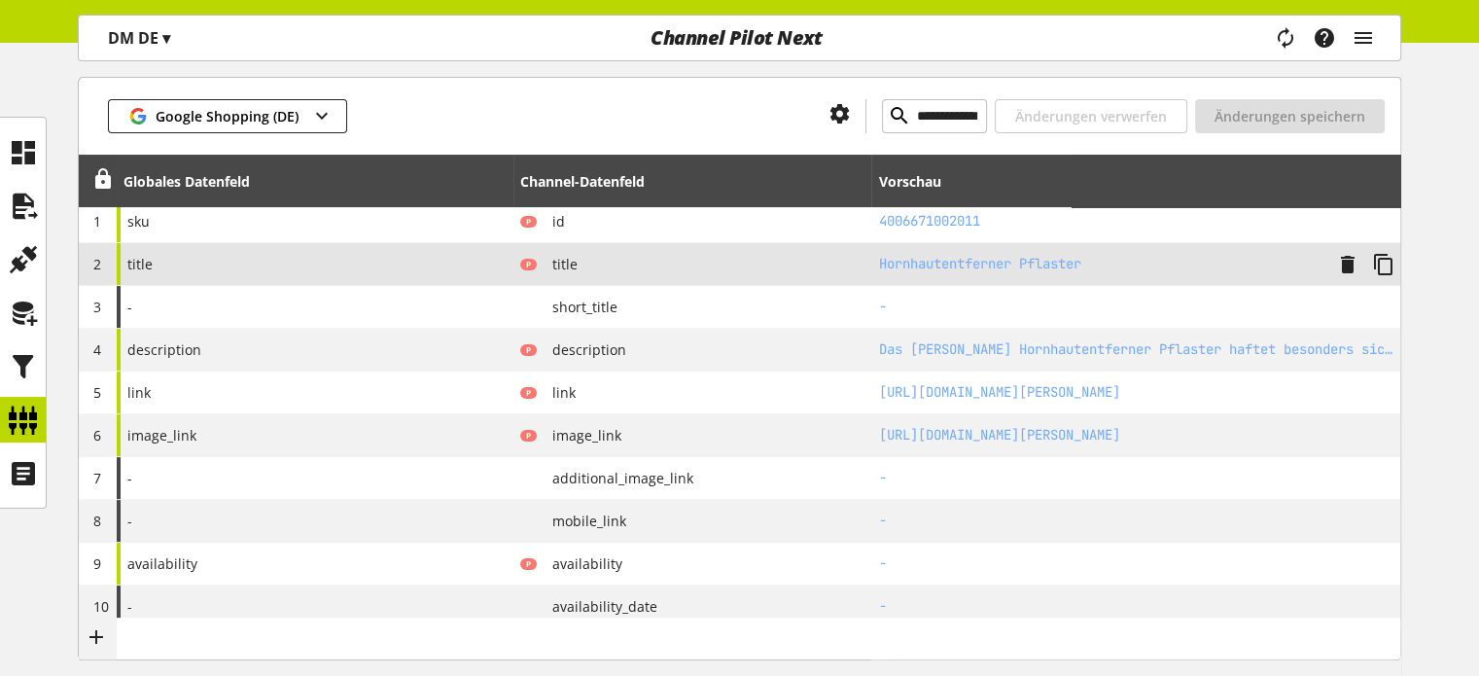
click at [424, 265] on div "title" at bounding box center [315, 264] width 397 height 42
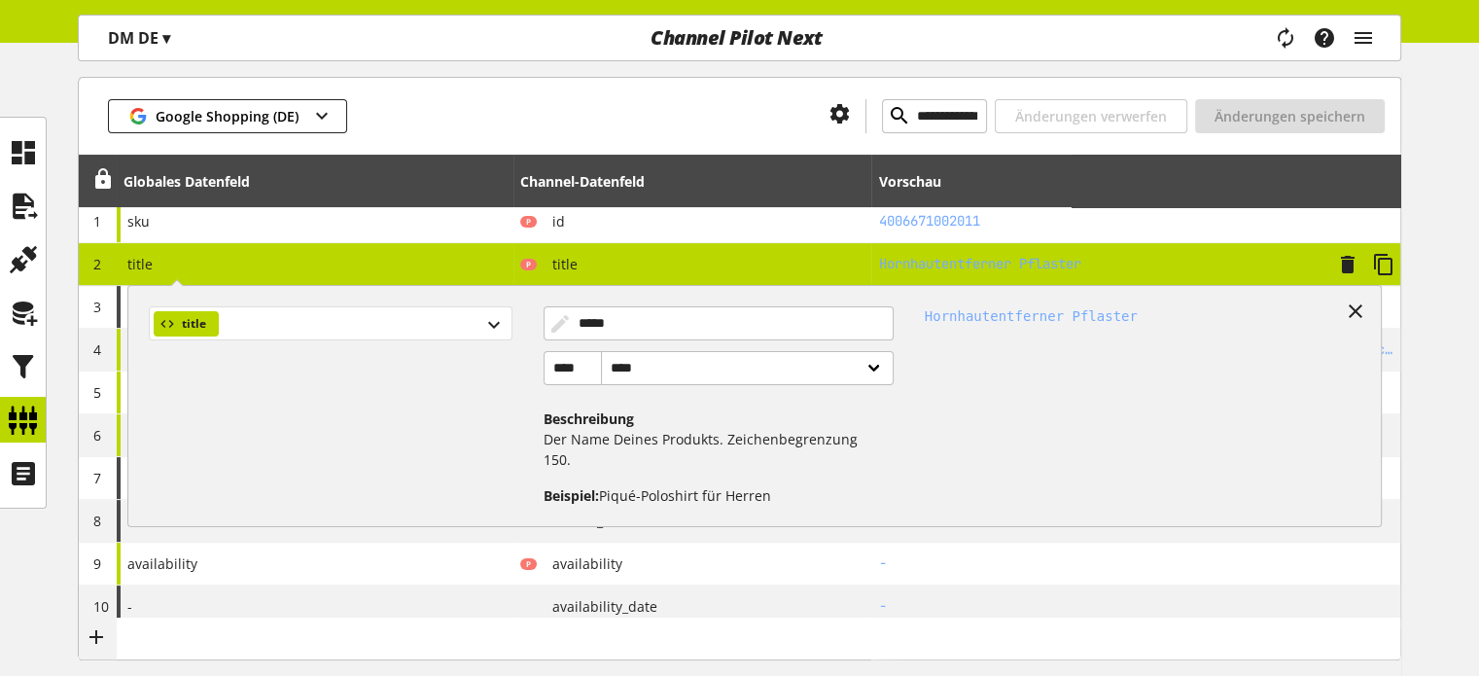
click at [297, 325] on div "title" at bounding box center [330, 323] width 363 height 34
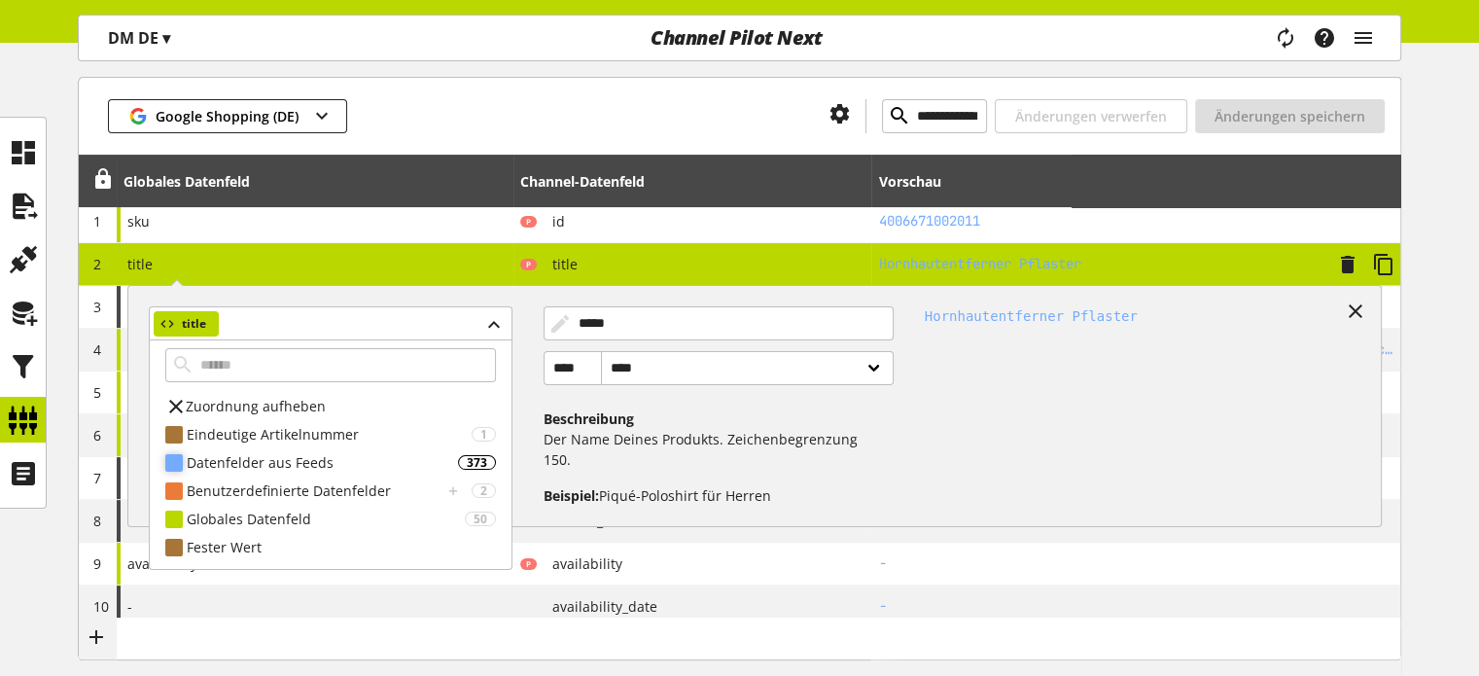
click at [263, 457] on div "Datenfelder aus Feeds" at bounding box center [322, 462] width 271 height 20
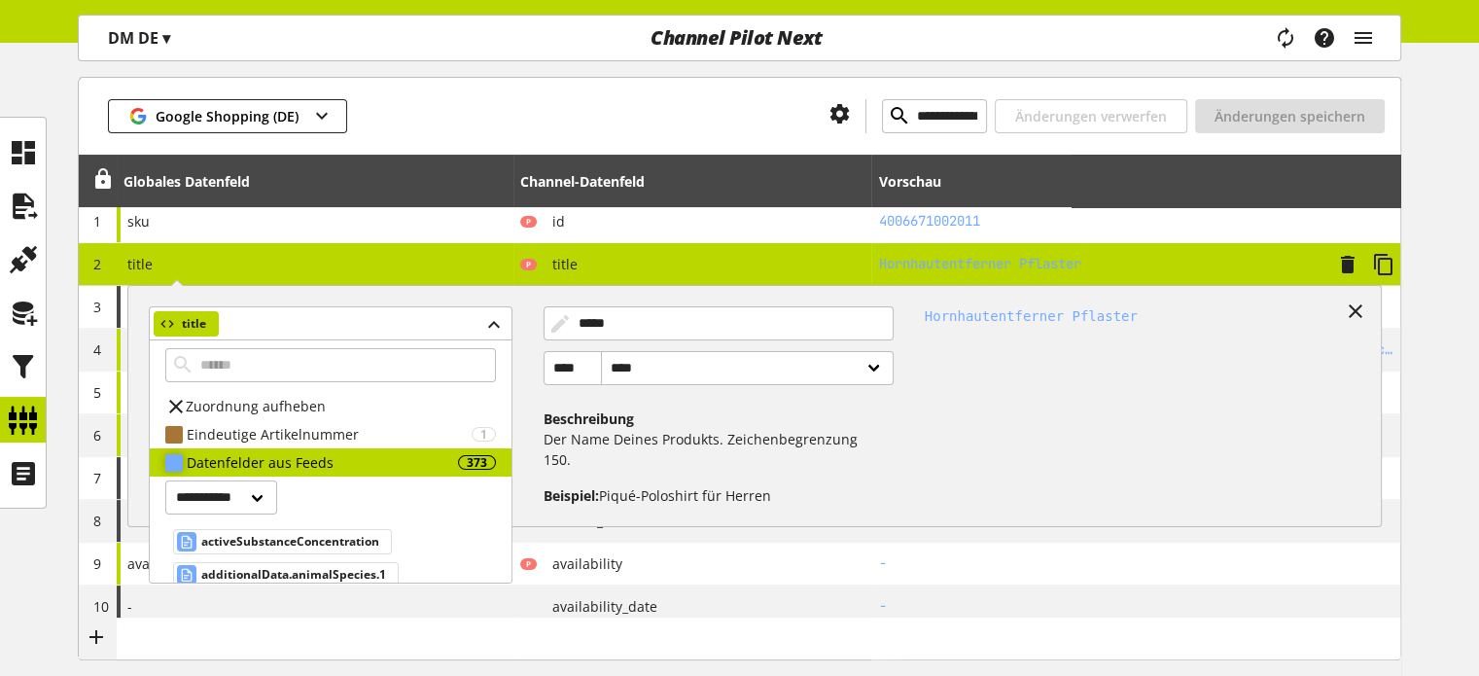
click at [263, 457] on div "Datenfelder aus Feeds" at bounding box center [322, 462] width 271 height 20
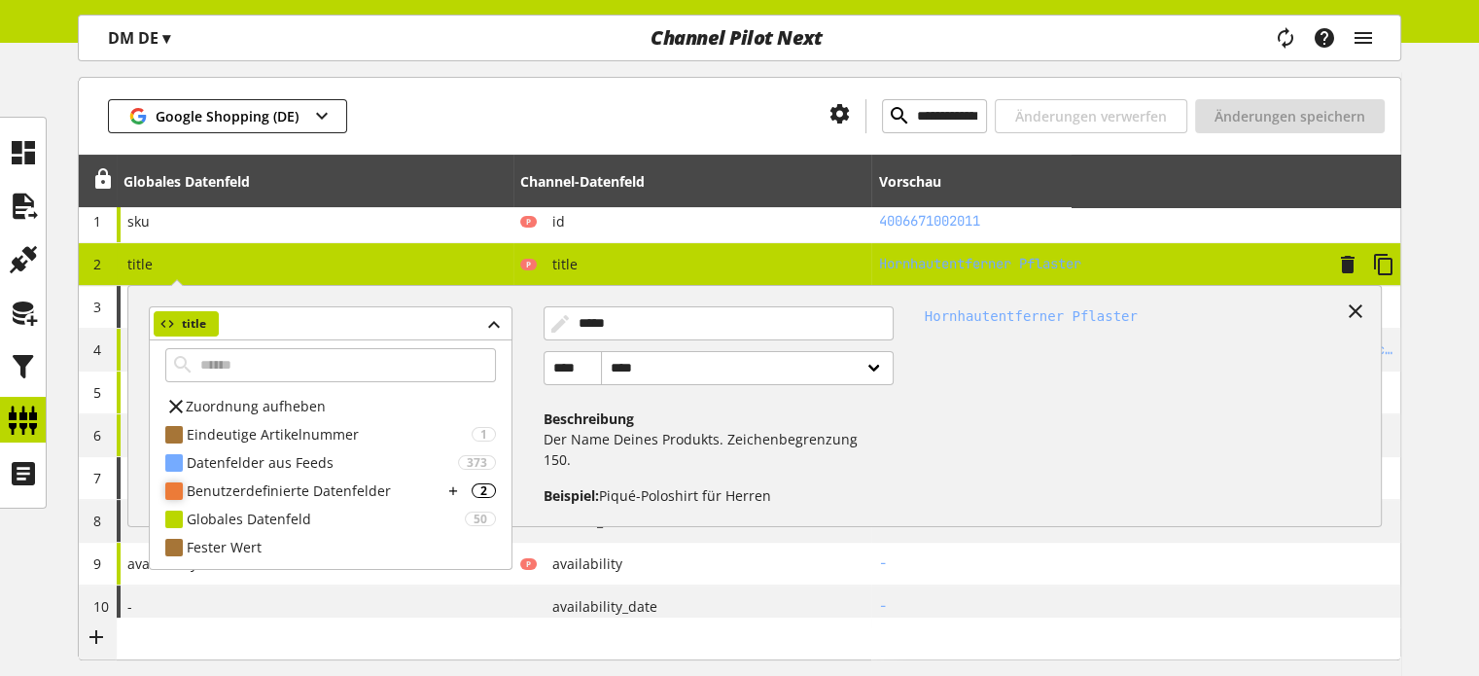
click at [261, 477] on div "Benutzerdefinierte Datenfelder 2" at bounding box center [331, 491] width 362 height 28
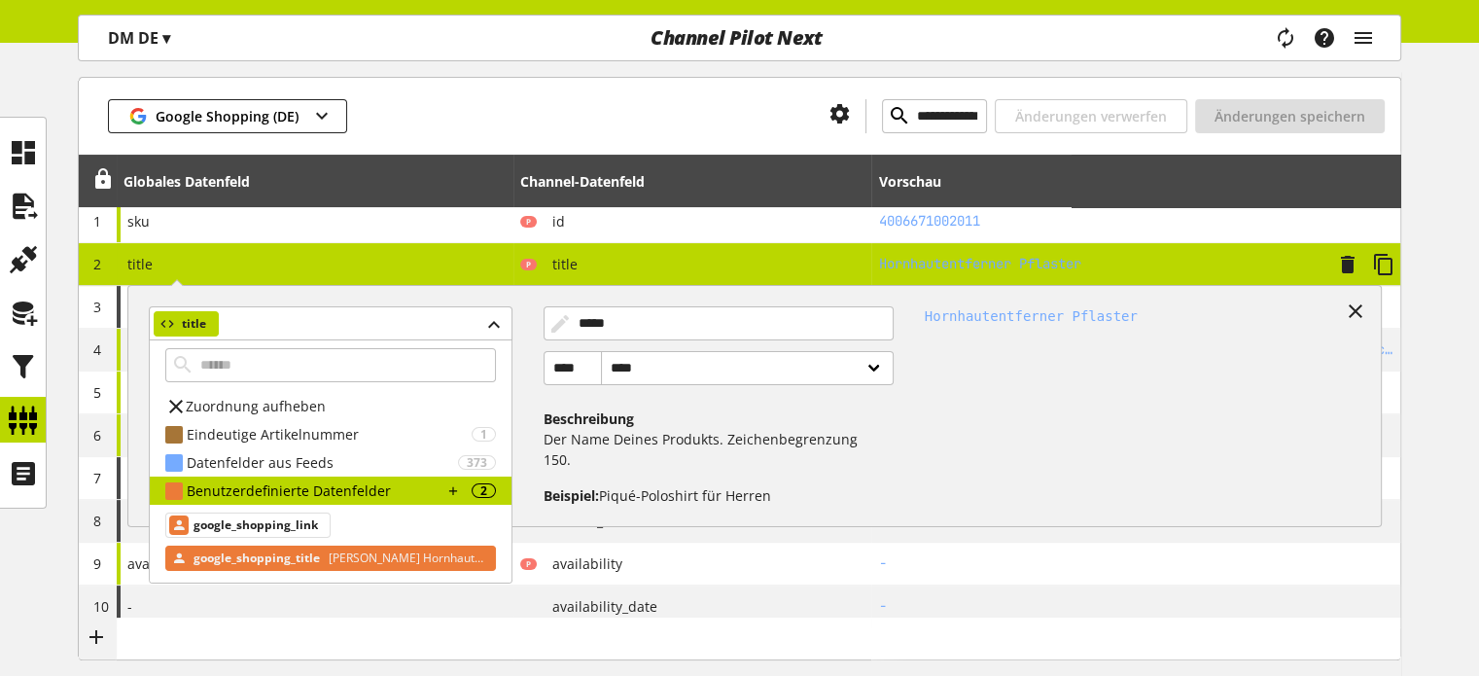
click at [252, 552] on span "google_shopping_title" at bounding box center [257, 558] width 126 height 23
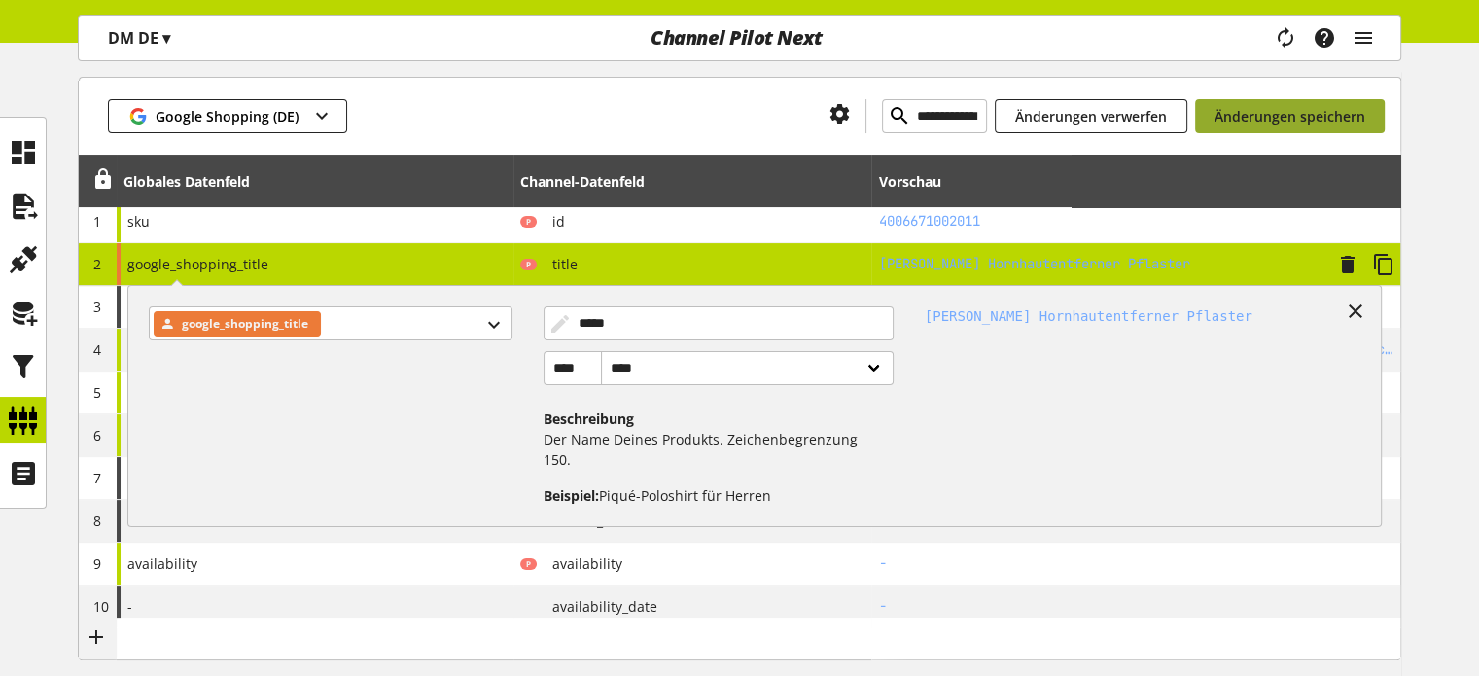
click at [1238, 120] on span "Änderungen speichern" at bounding box center [1290, 116] width 151 height 20
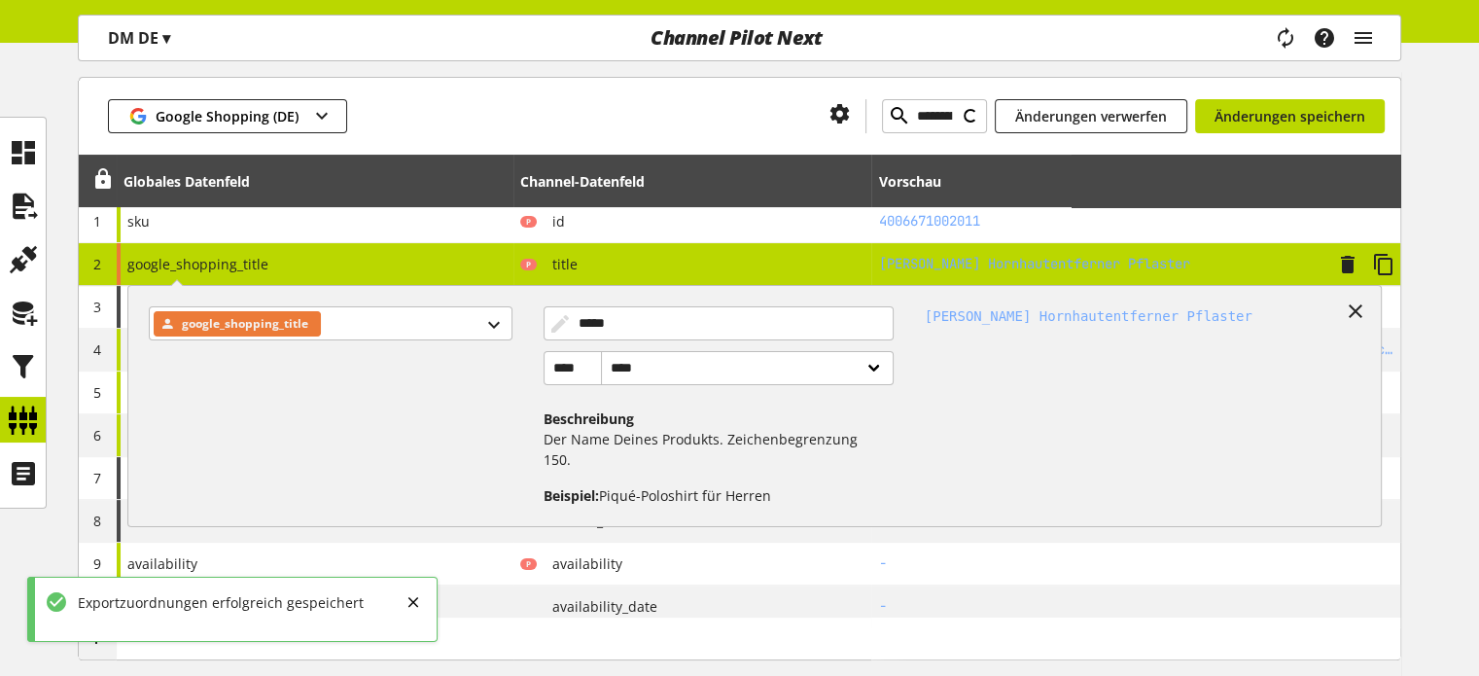
type input "**********"
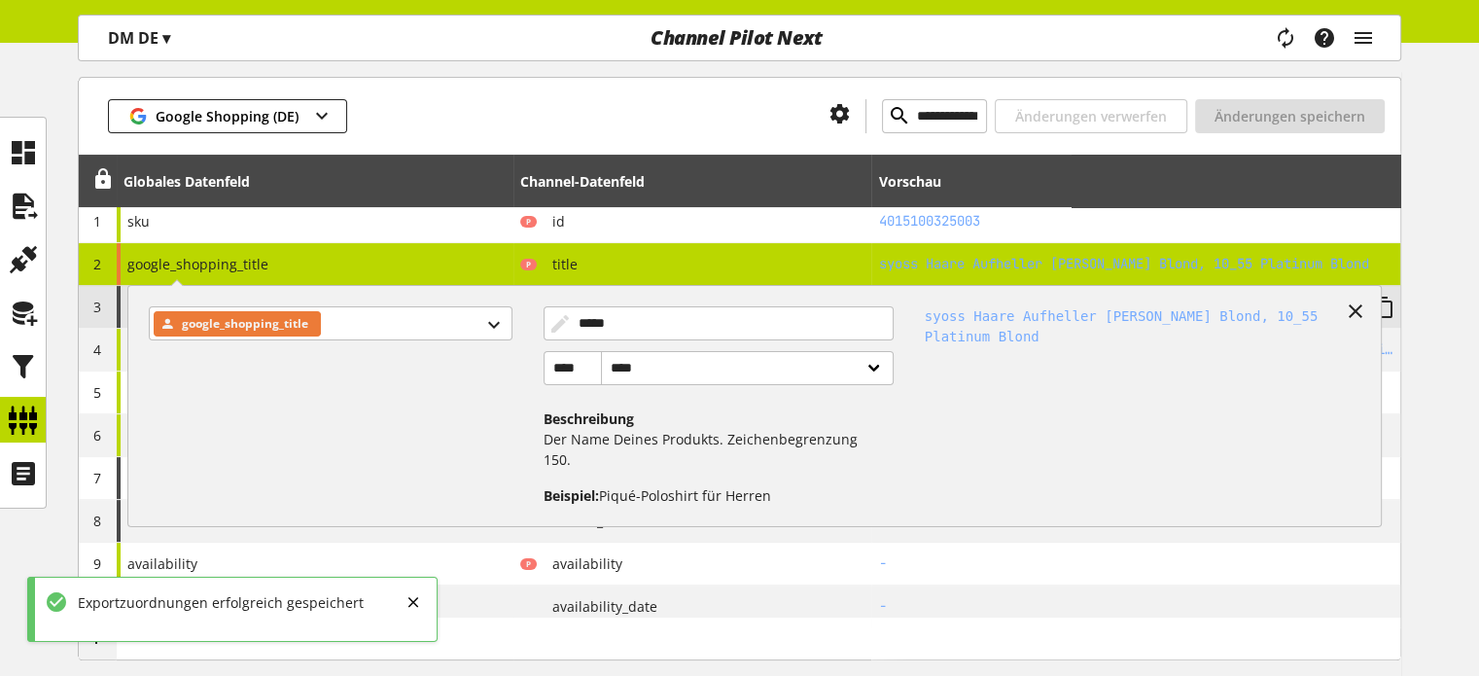
click at [1358, 306] on icon at bounding box center [1355, 311] width 23 height 35
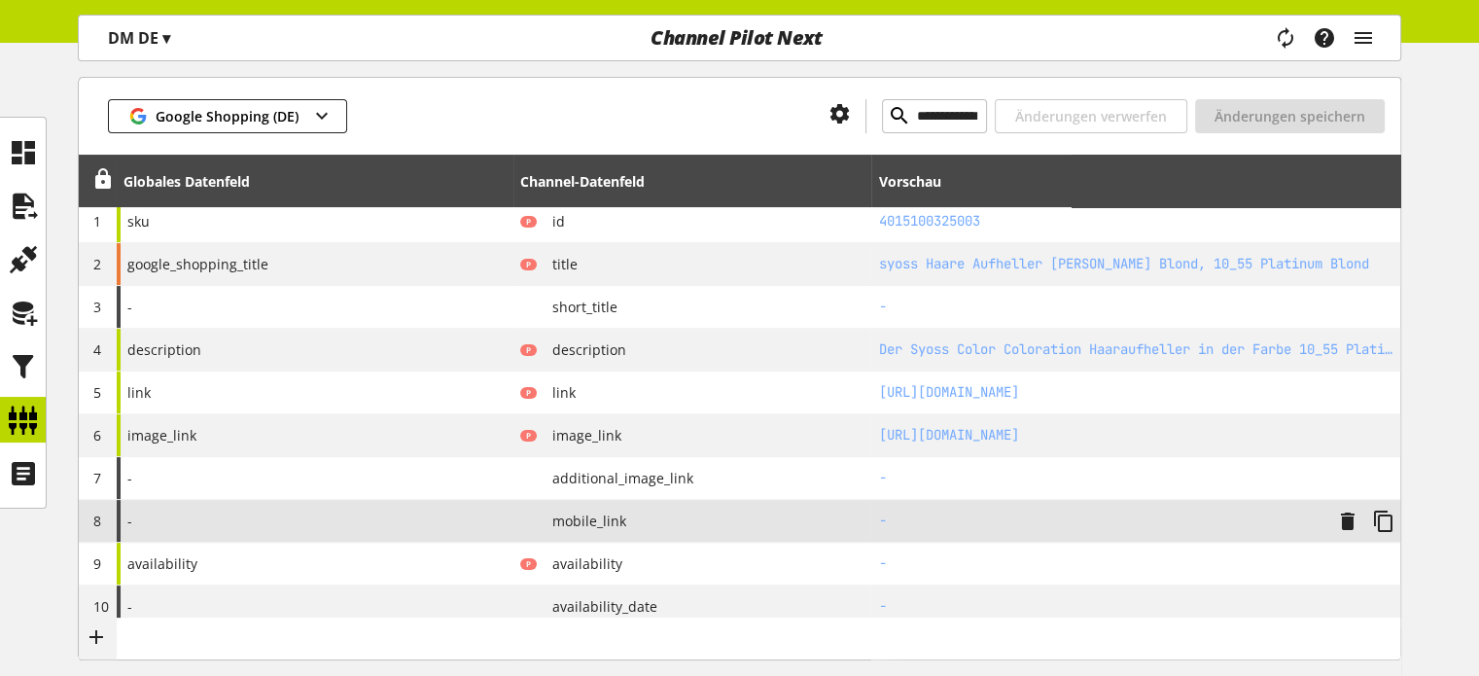
click at [605, 517] on span "mobile_link" at bounding box center [581, 521] width 89 height 20
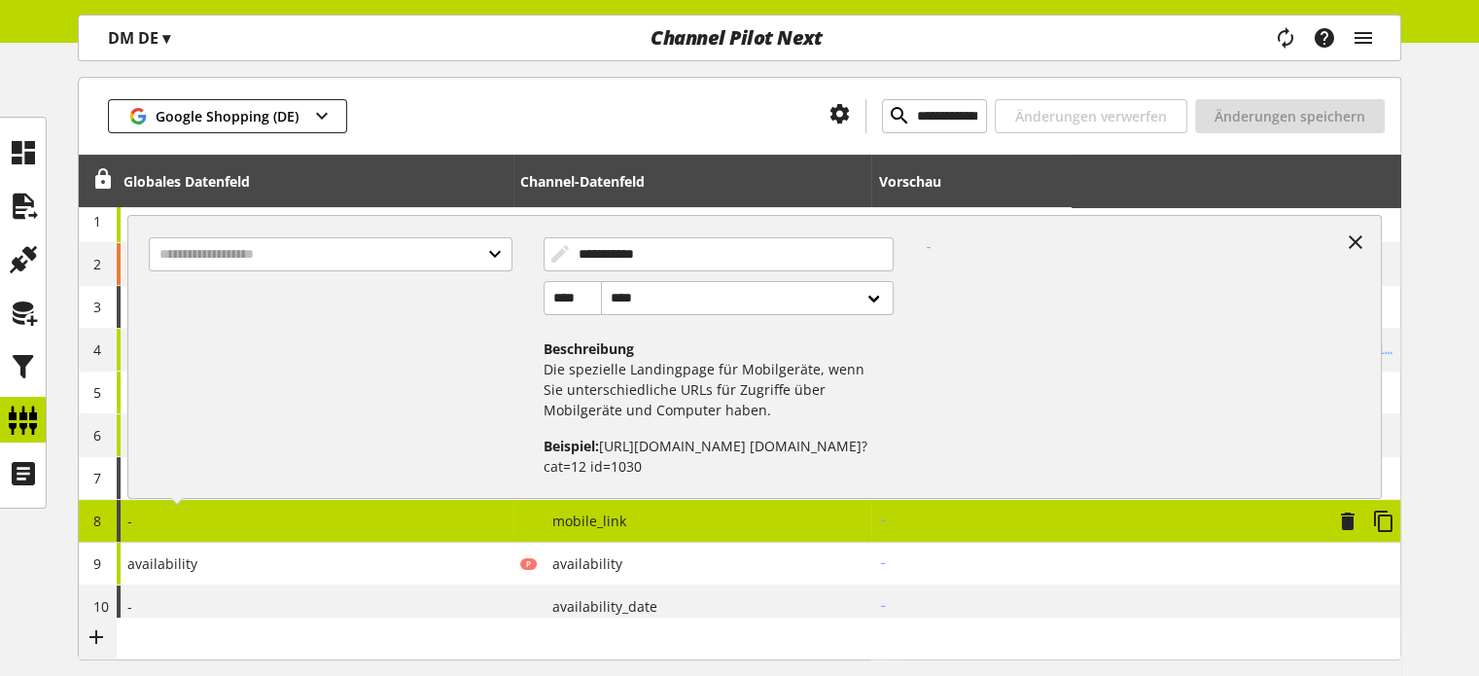
click at [182, 520] on div "**********" at bounding box center [315, 521] width 397 height 42
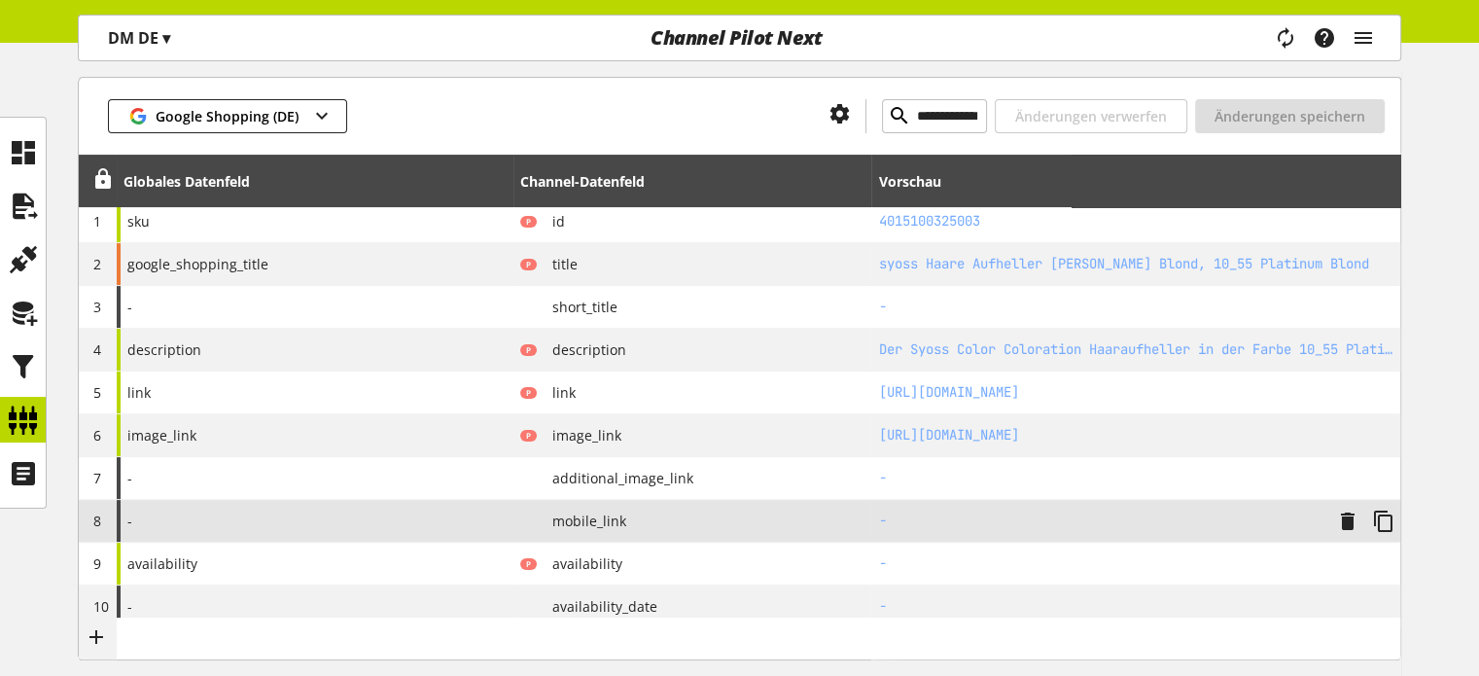
click at [193, 517] on div "-" at bounding box center [315, 521] width 397 height 42
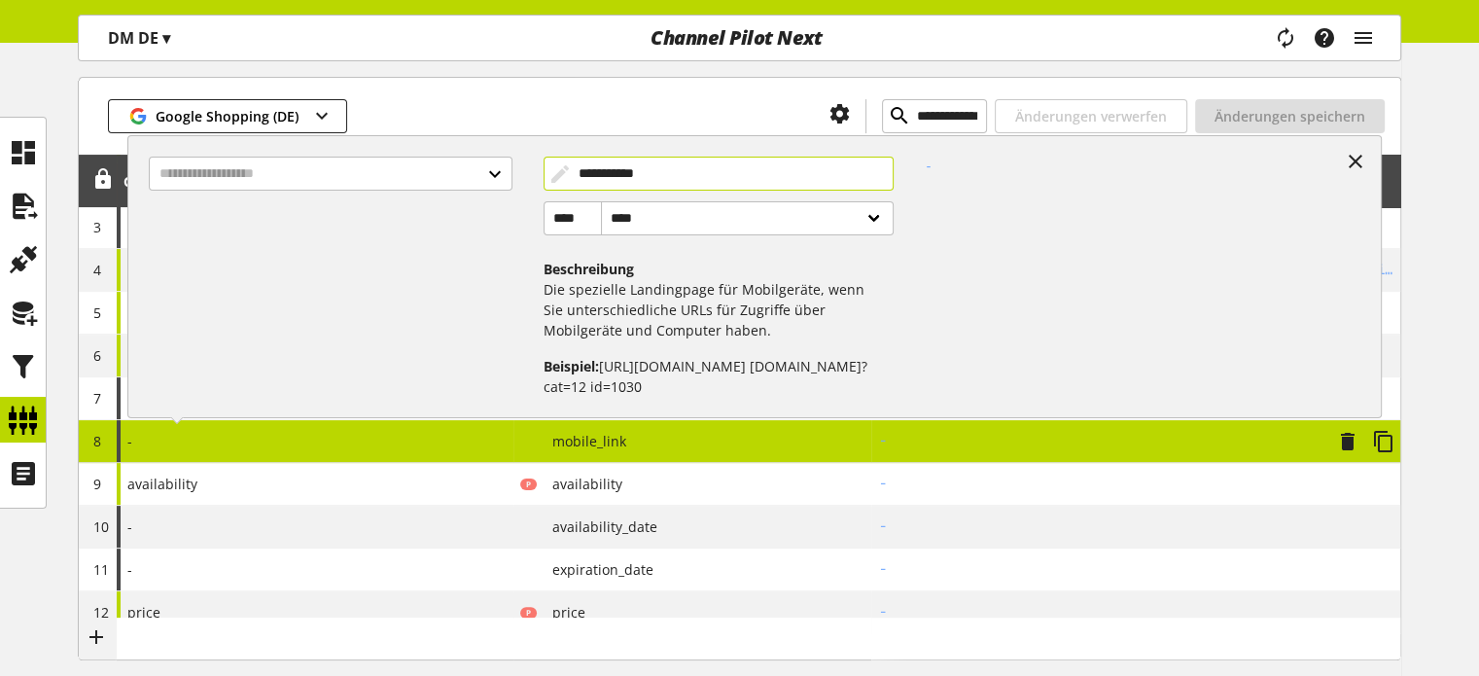
scroll to position [194, 0]
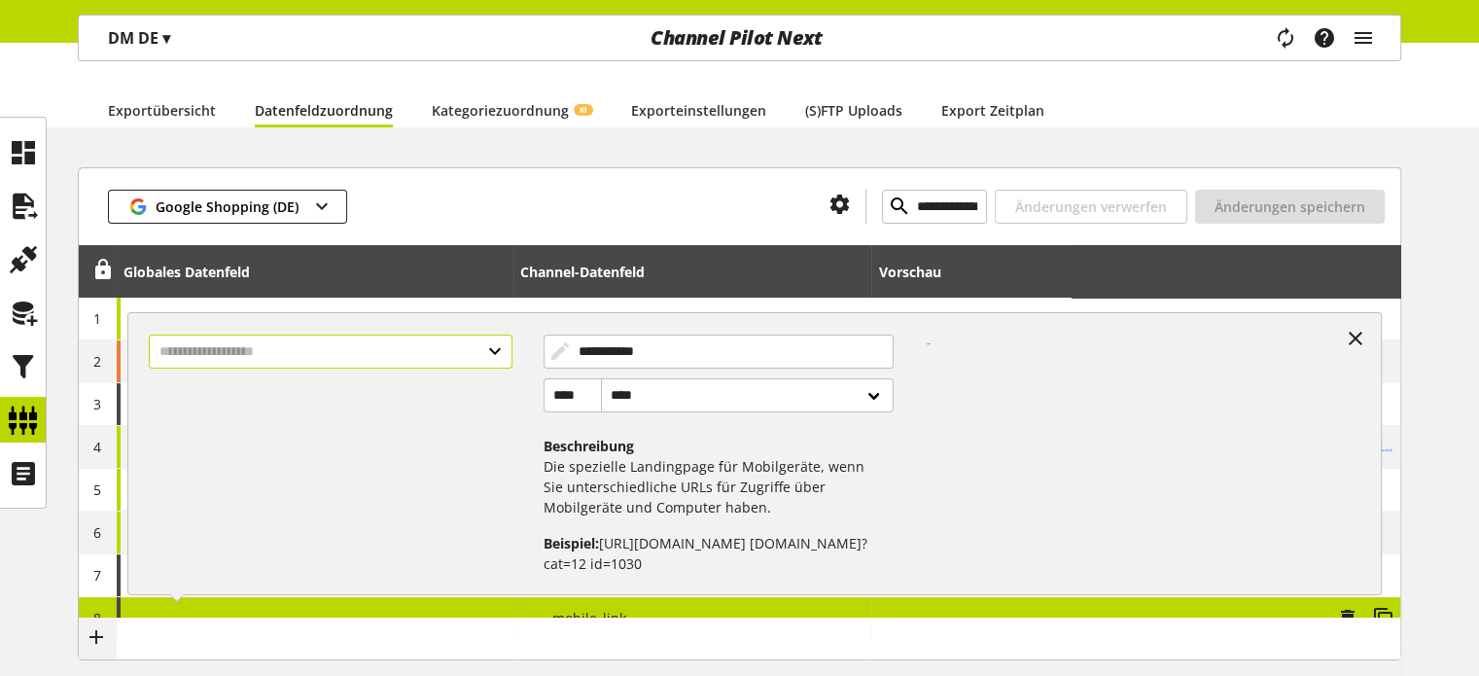
click at [379, 359] on input "text" at bounding box center [330, 352] width 363 height 34
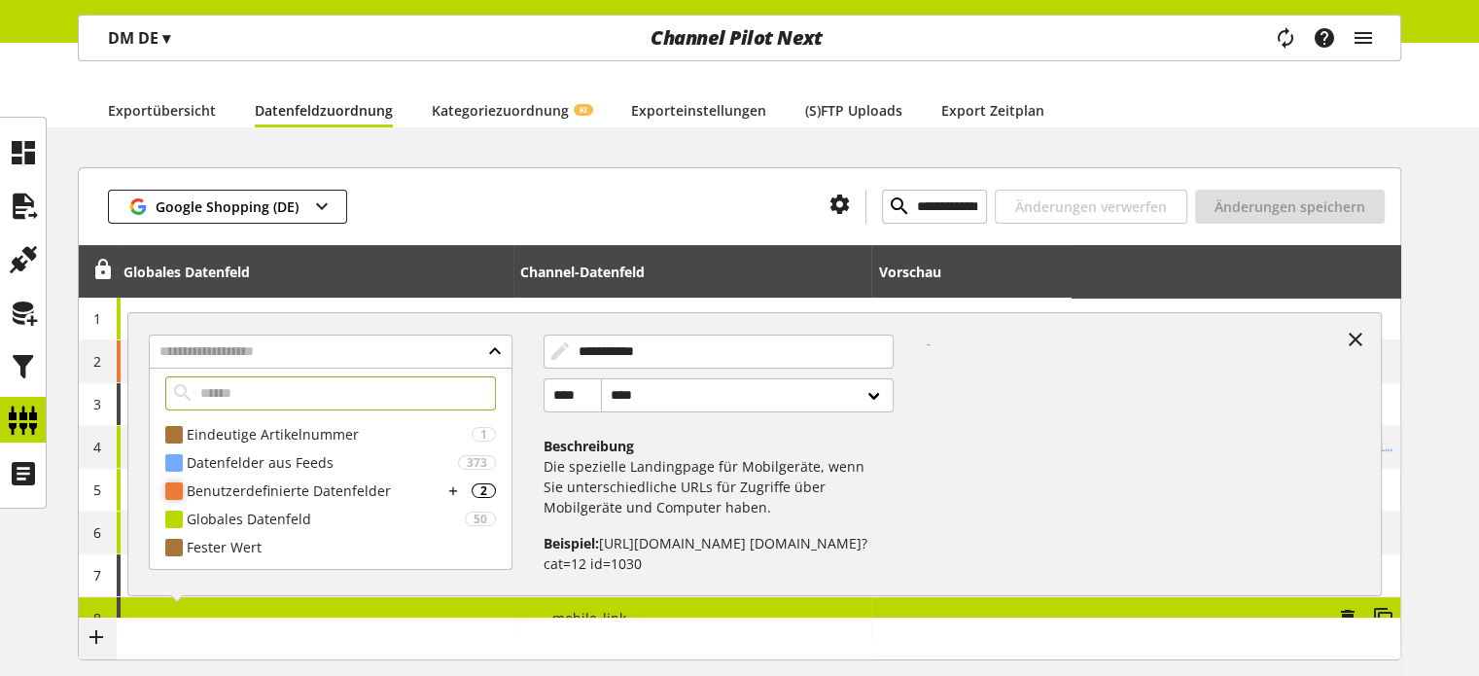
click at [268, 492] on div "Benutzerdefinierte Datenfelder" at bounding box center [315, 490] width 256 height 20
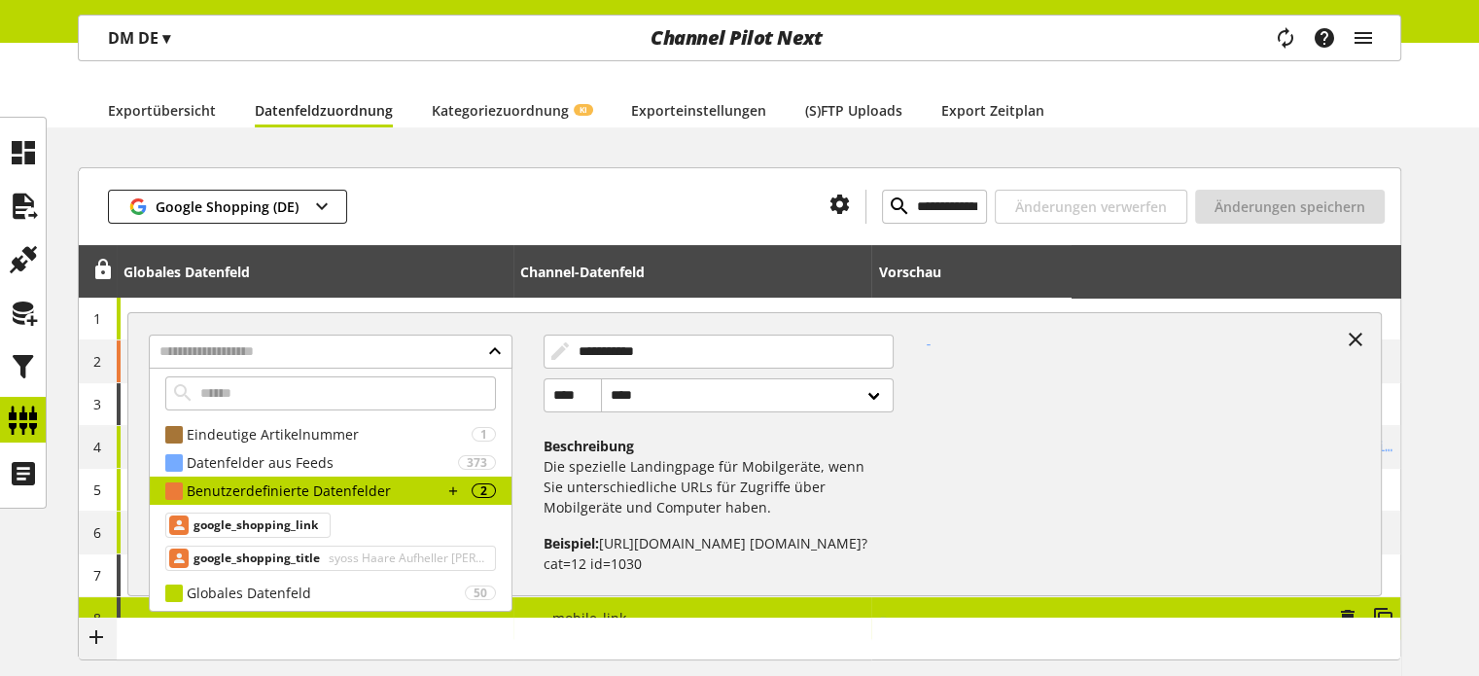
click at [265, 551] on span "google_shopping_title" at bounding box center [257, 558] width 126 height 23
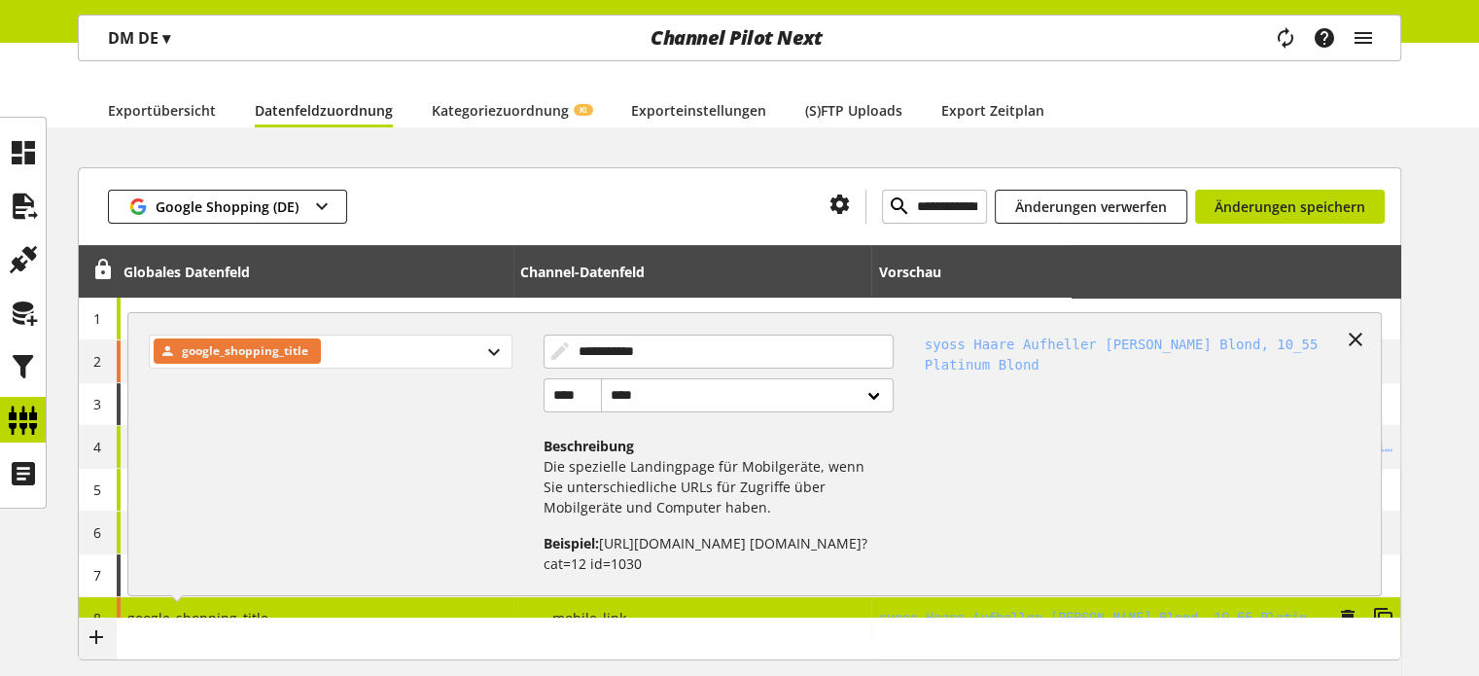
click at [284, 353] on span "google_shopping_title" at bounding box center [245, 350] width 126 height 23
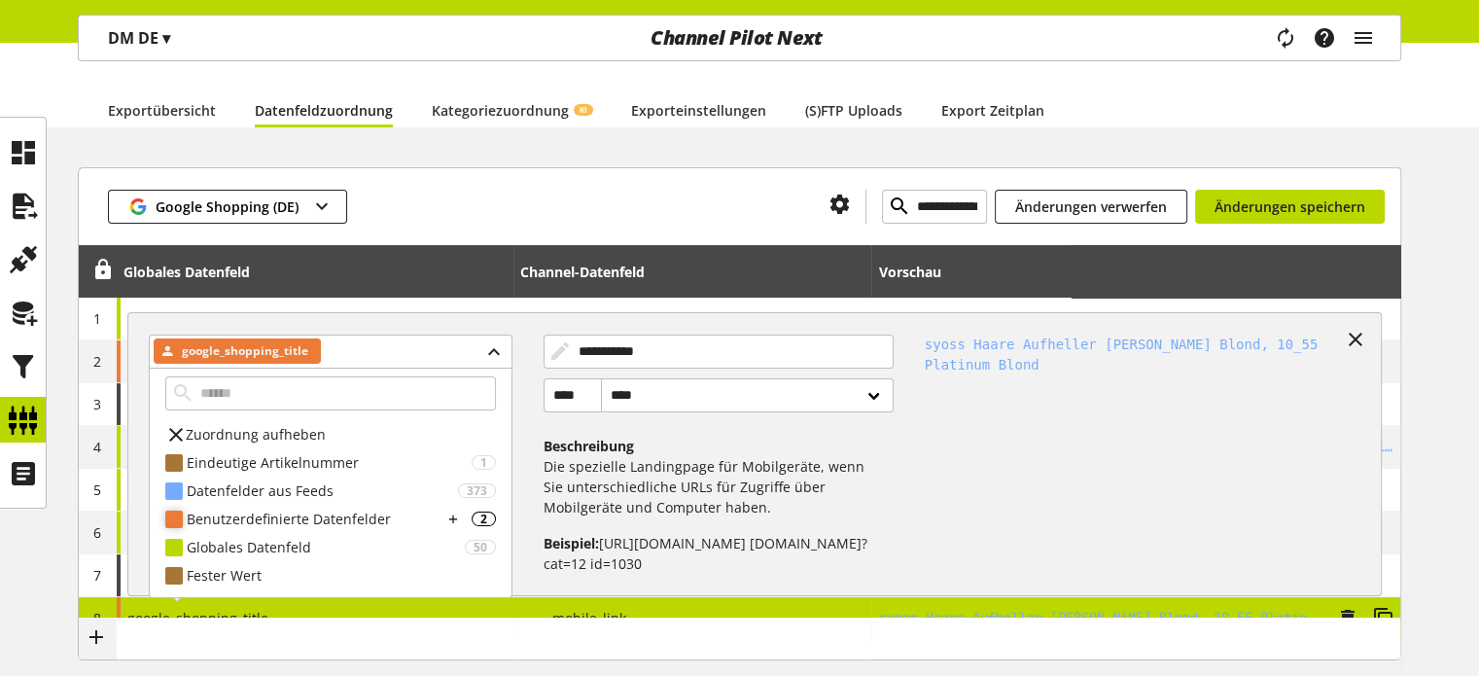
click at [300, 520] on div "Benutzerdefinierte Datenfelder" at bounding box center [315, 519] width 256 height 20
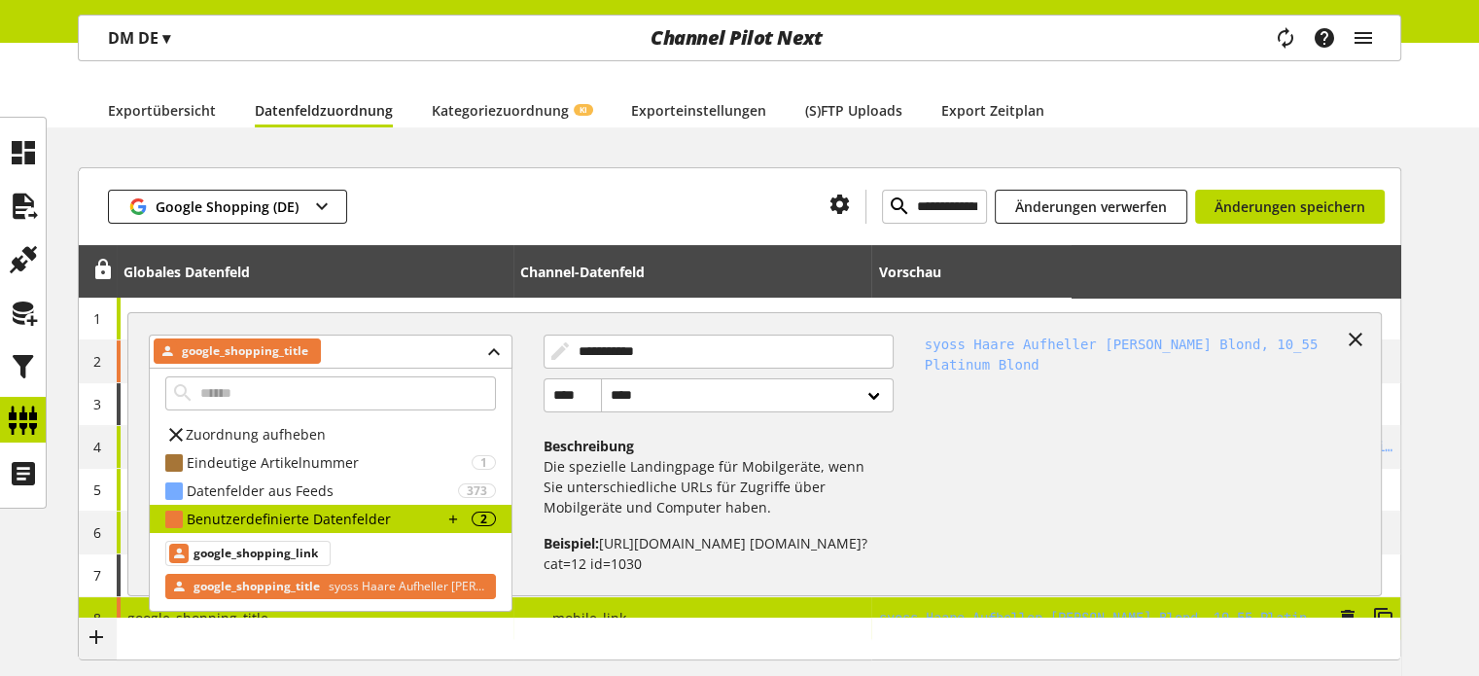
click at [368, 586] on span "syoss Haare Aufheller Kühles Blond, 10_55 Platinum Blond" at bounding box center [406, 586] width 163 height 23
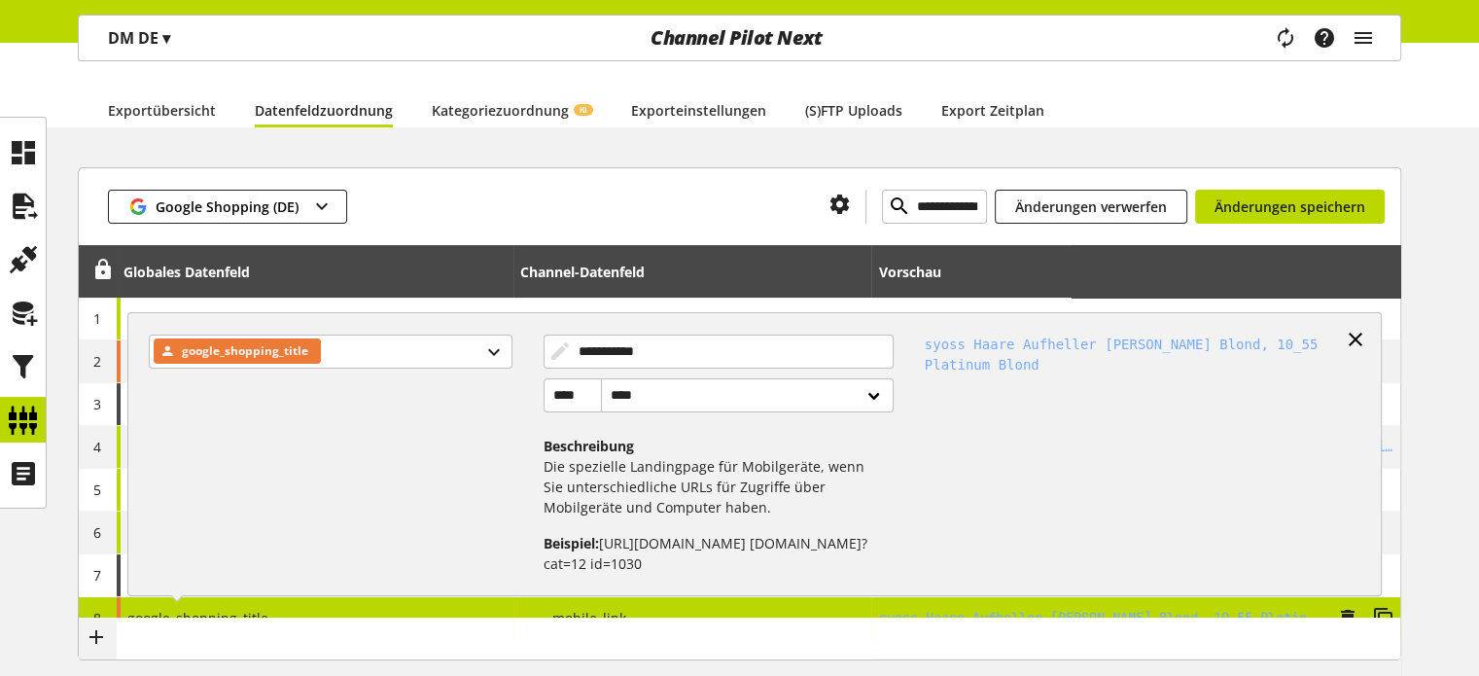
click at [1360, 335] on icon at bounding box center [1355, 339] width 23 height 35
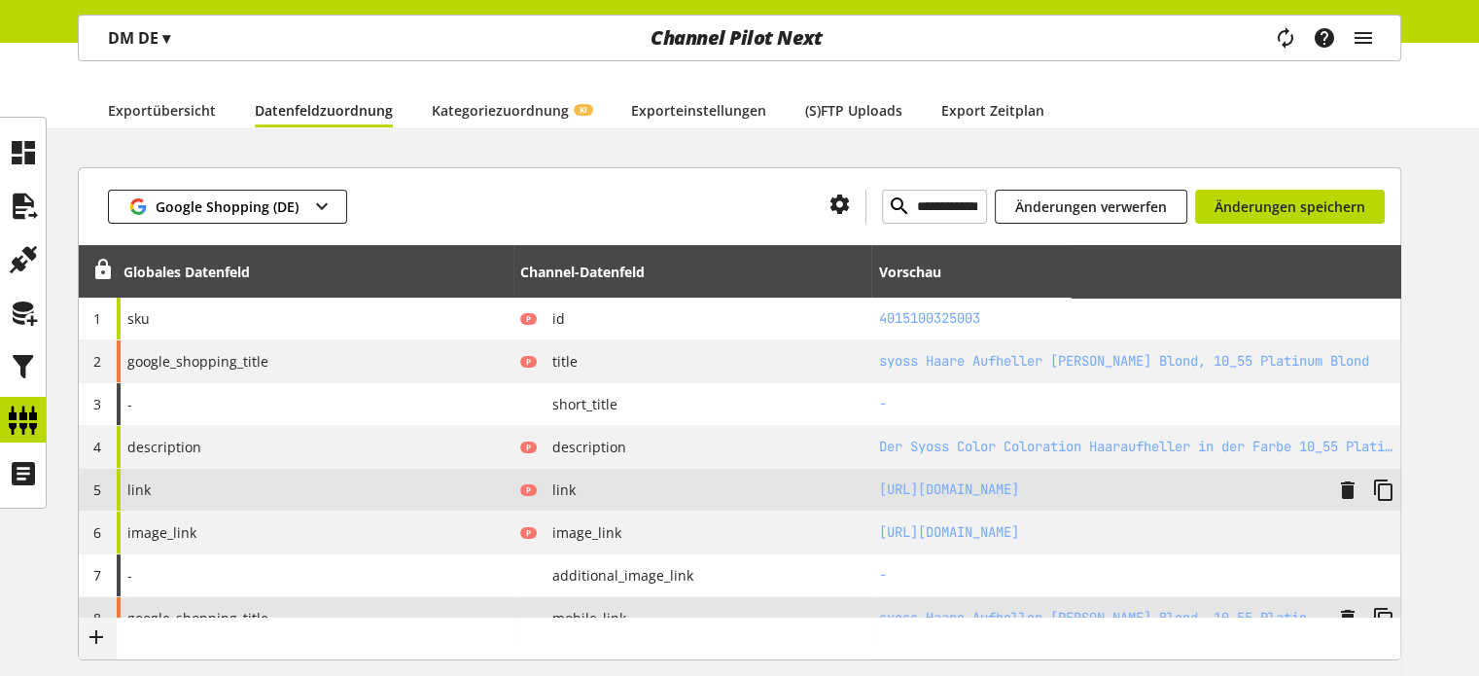
scroll to position [292, 0]
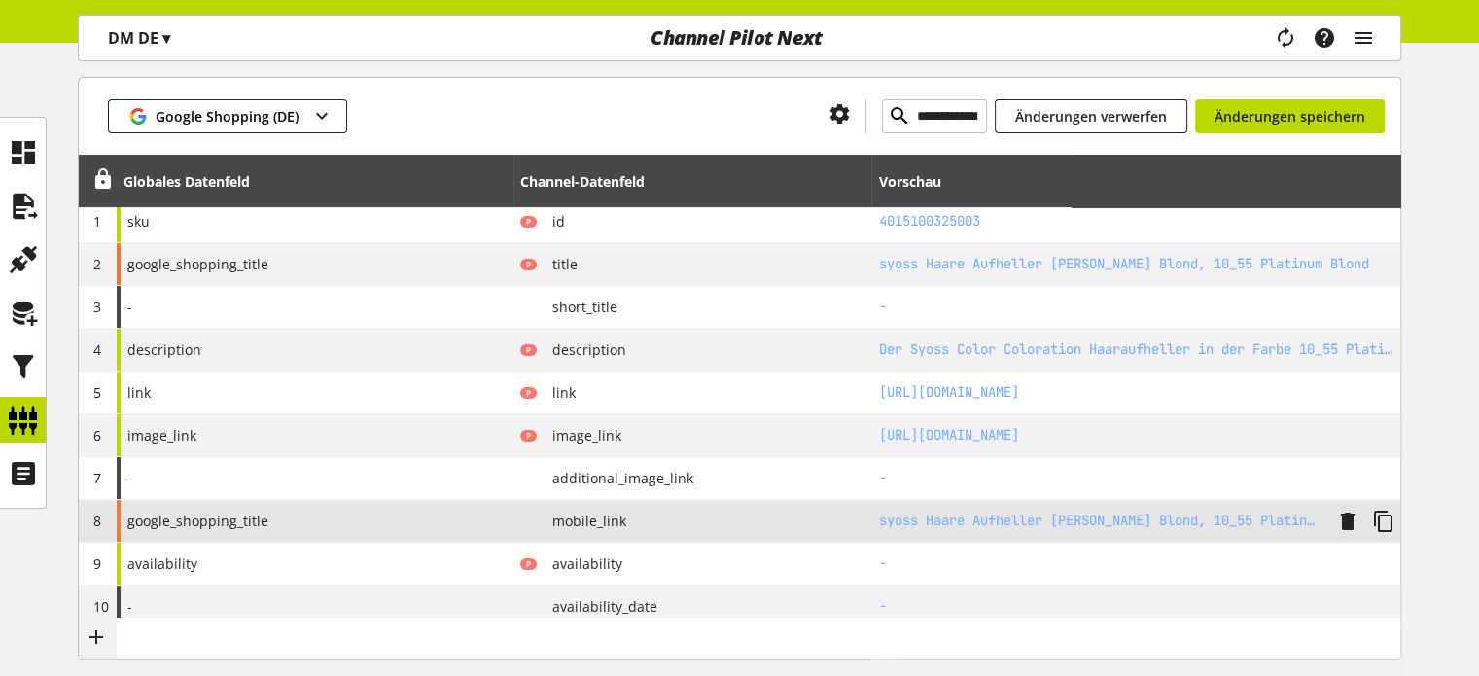
click at [211, 521] on span "google_shopping_title" at bounding box center [197, 521] width 141 height 20
click at [214, 516] on span "google_shopping_title" at bounding box center [197, 521] width 141 height 20
click at [323, 516] on div "google_shopping_title" at bounding box center [315, 521] width 397 height 42
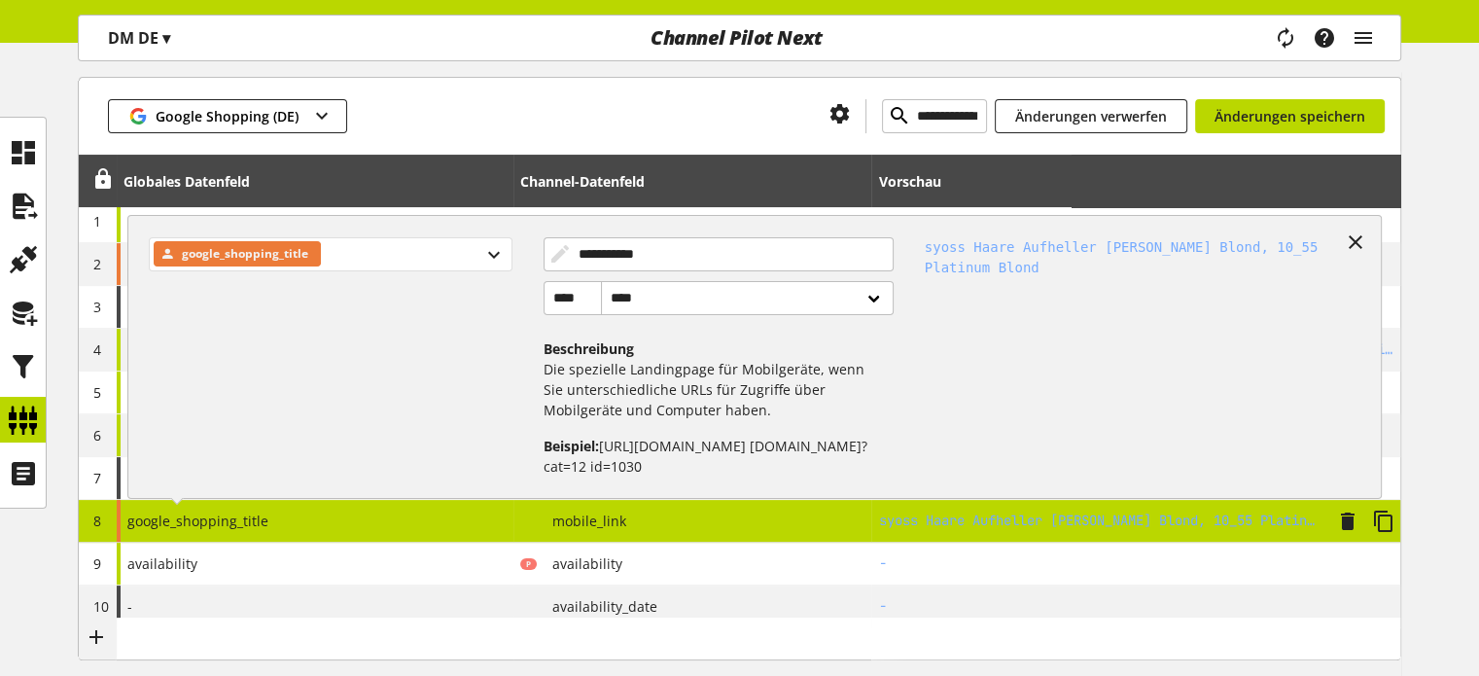
click at [368, 247] on div "google_shopping_title" at bounding box center [330, 254] width 363 height 34
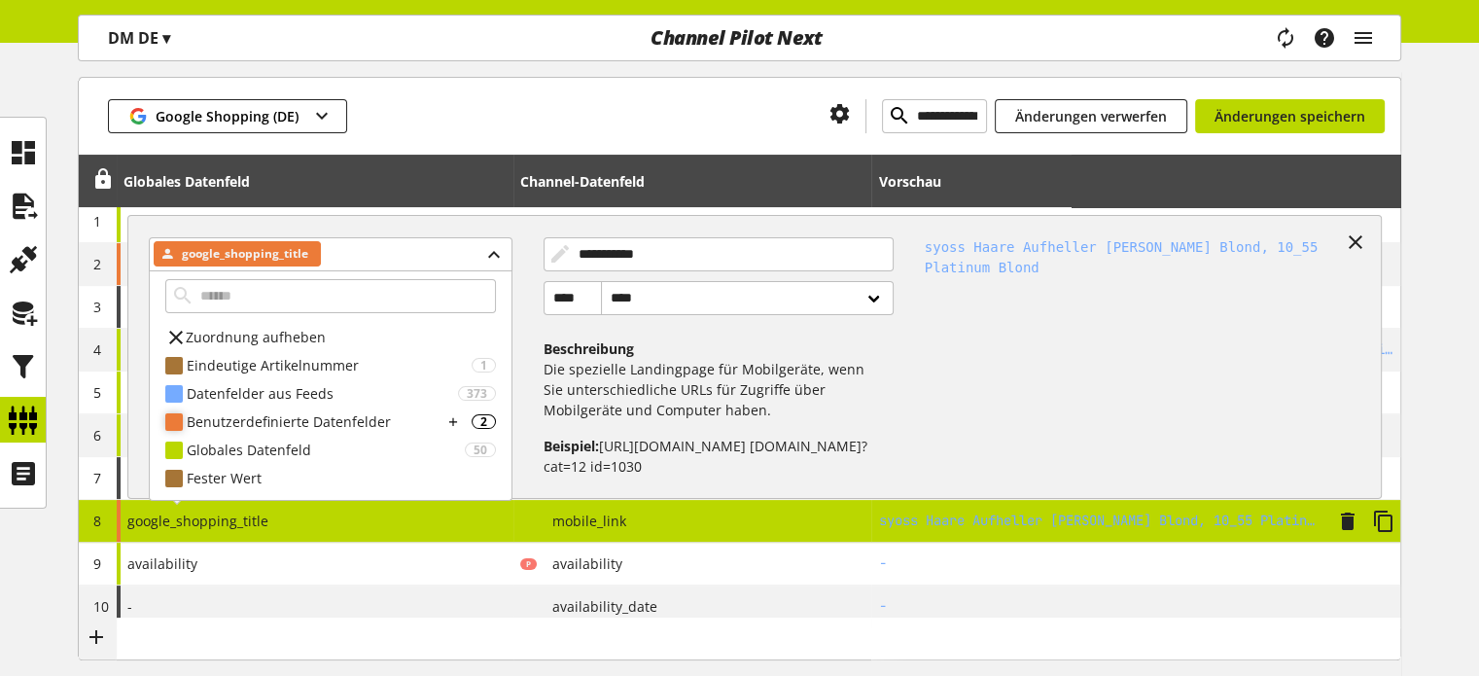
click at [265, 421] on div "Benutzerdefinierte Datenfelder" at bounding box center [315, 421] width 256 height 20
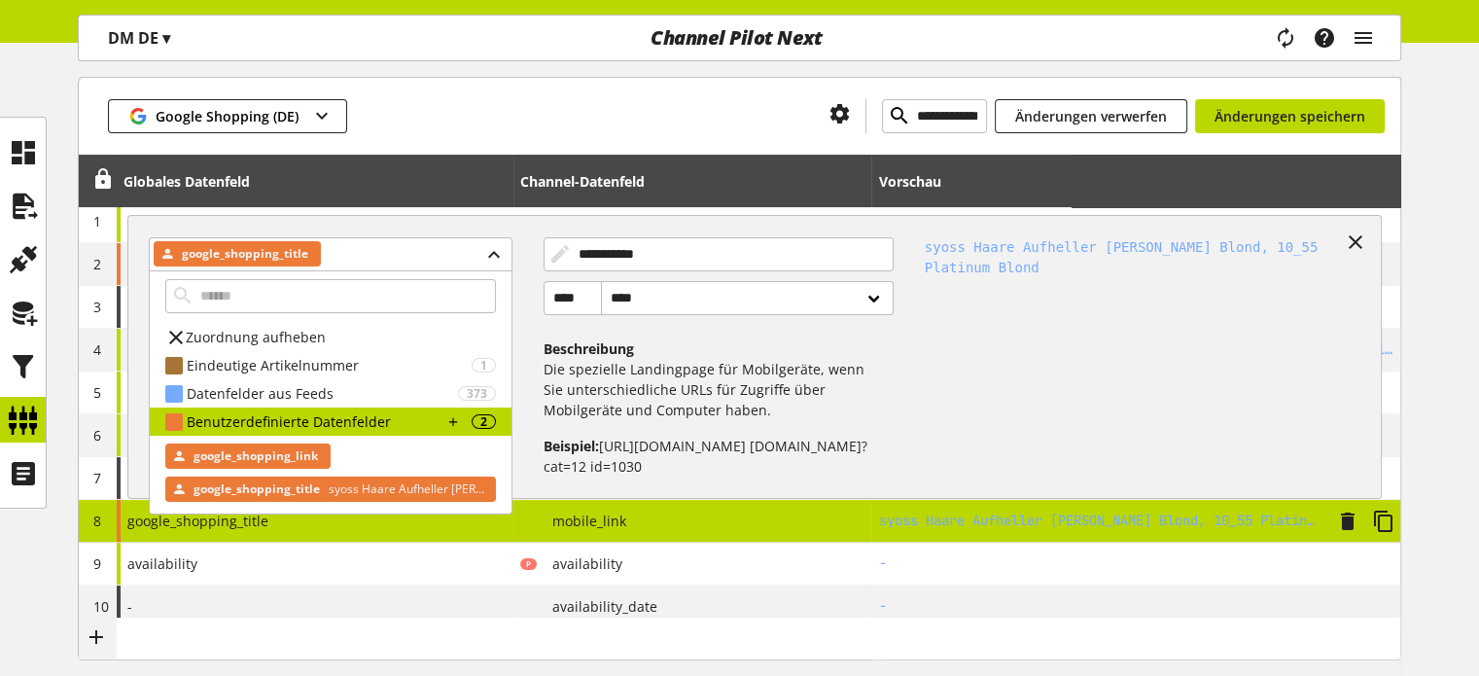
click at [253, 451] on span "google_shopping_link" at bounding box center [256, 455] width 124 height 23
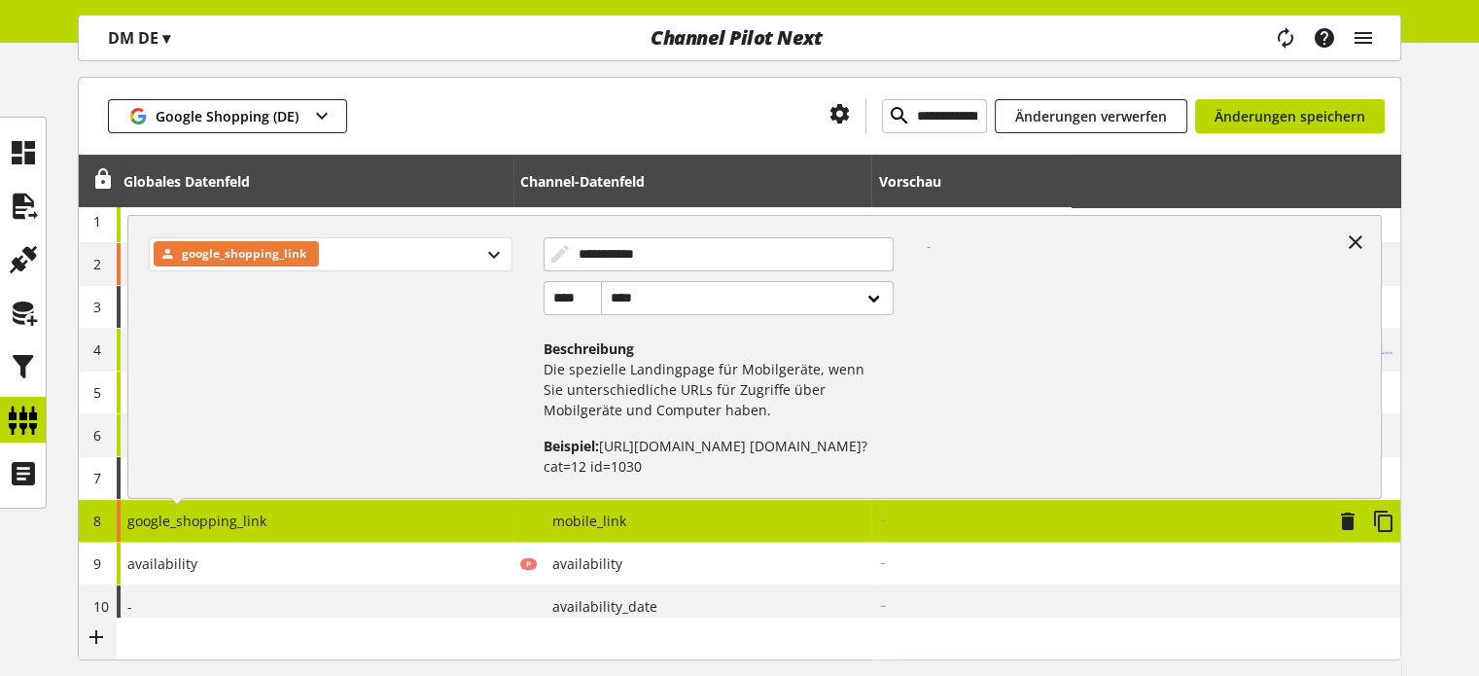
click at [459, 256] on div "google_shopping_link" at bounding box center [330, 254] width 363 height 34
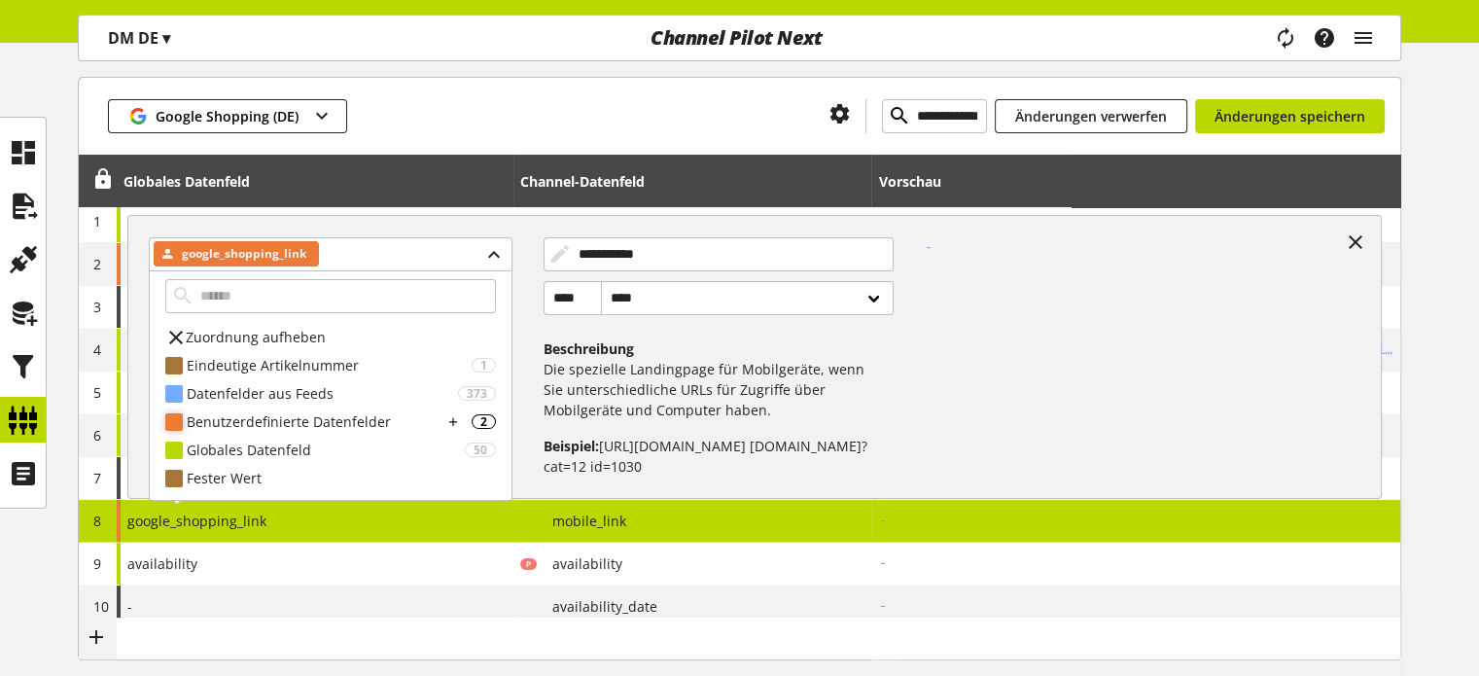
click at [289, 423] on div "Benutzerdefinierte Datenfelder" at bounding box center [315, 421] width 256 height 20
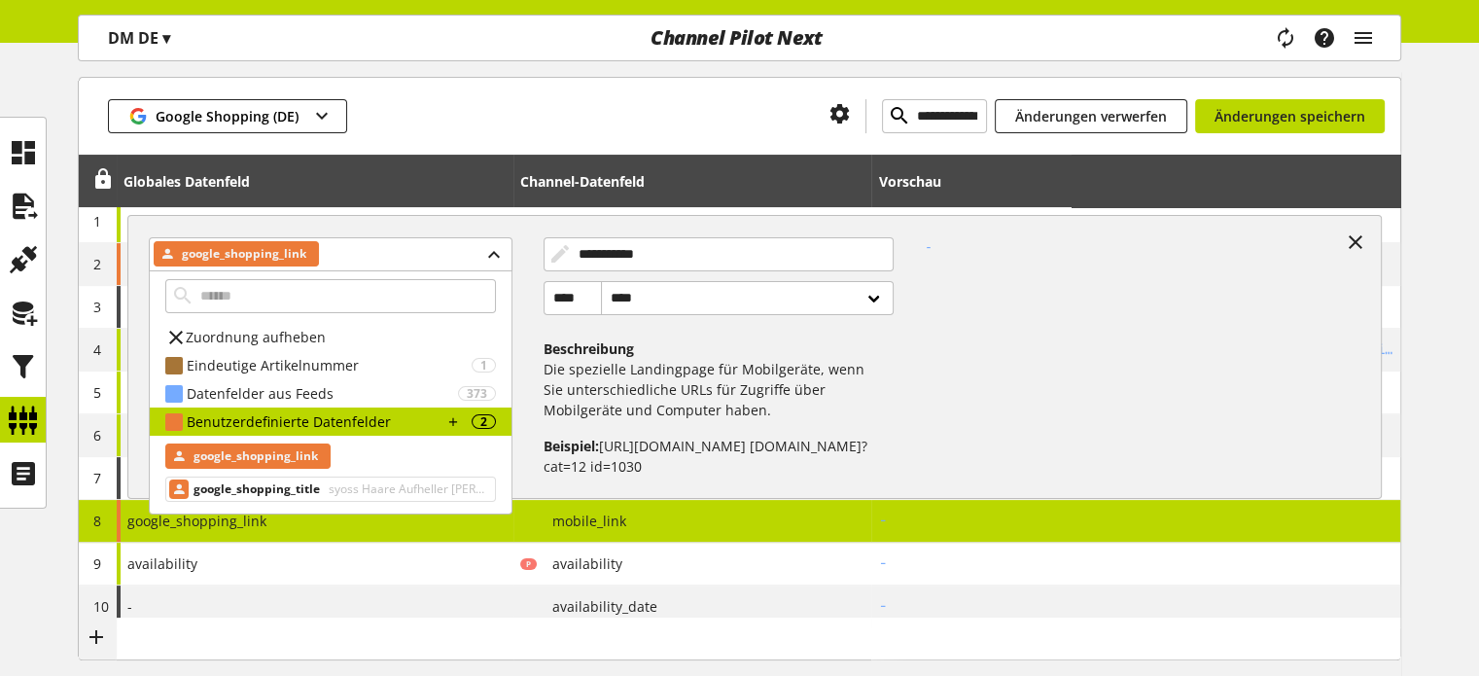
click at [271, 458] on span "google_shopping_link" at bounding box center [256, 455] width 124 height 23
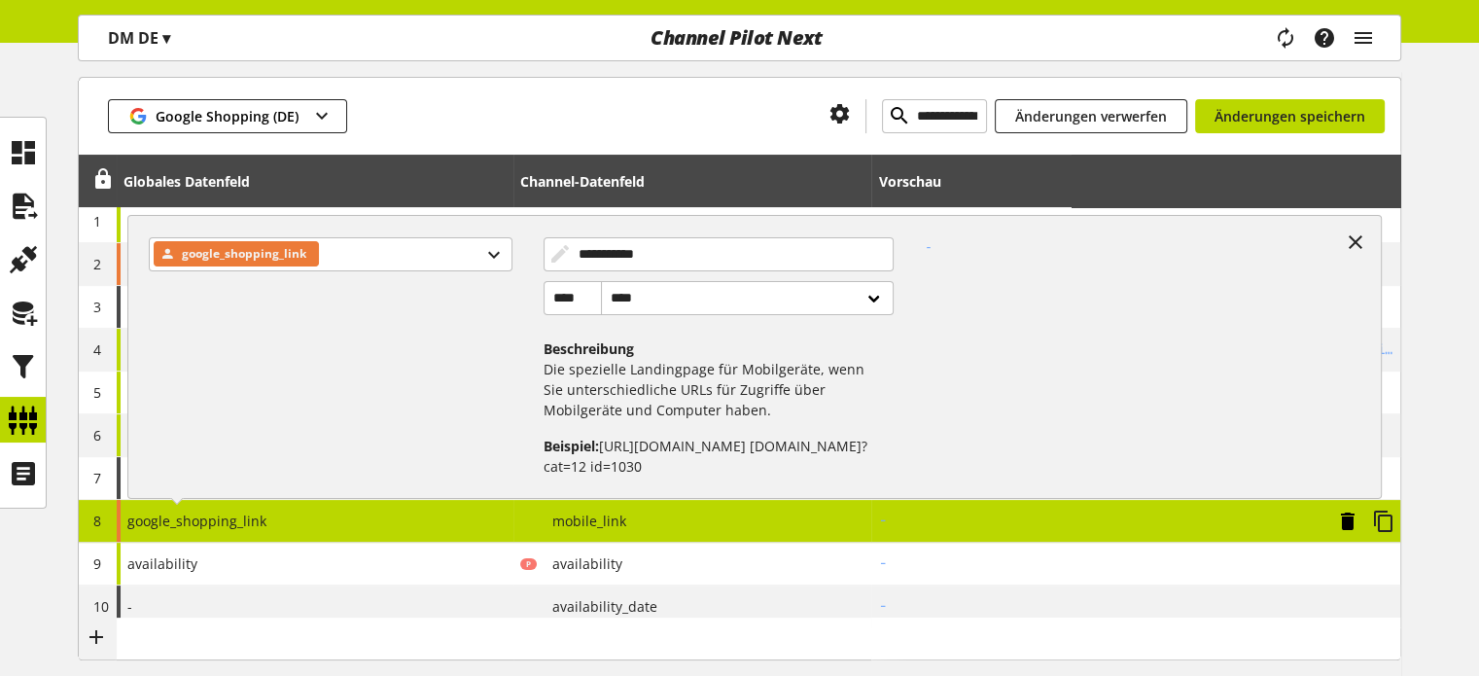
click at [1347, 515] on icon at bounding box center [1347, 521] width 23 height 35
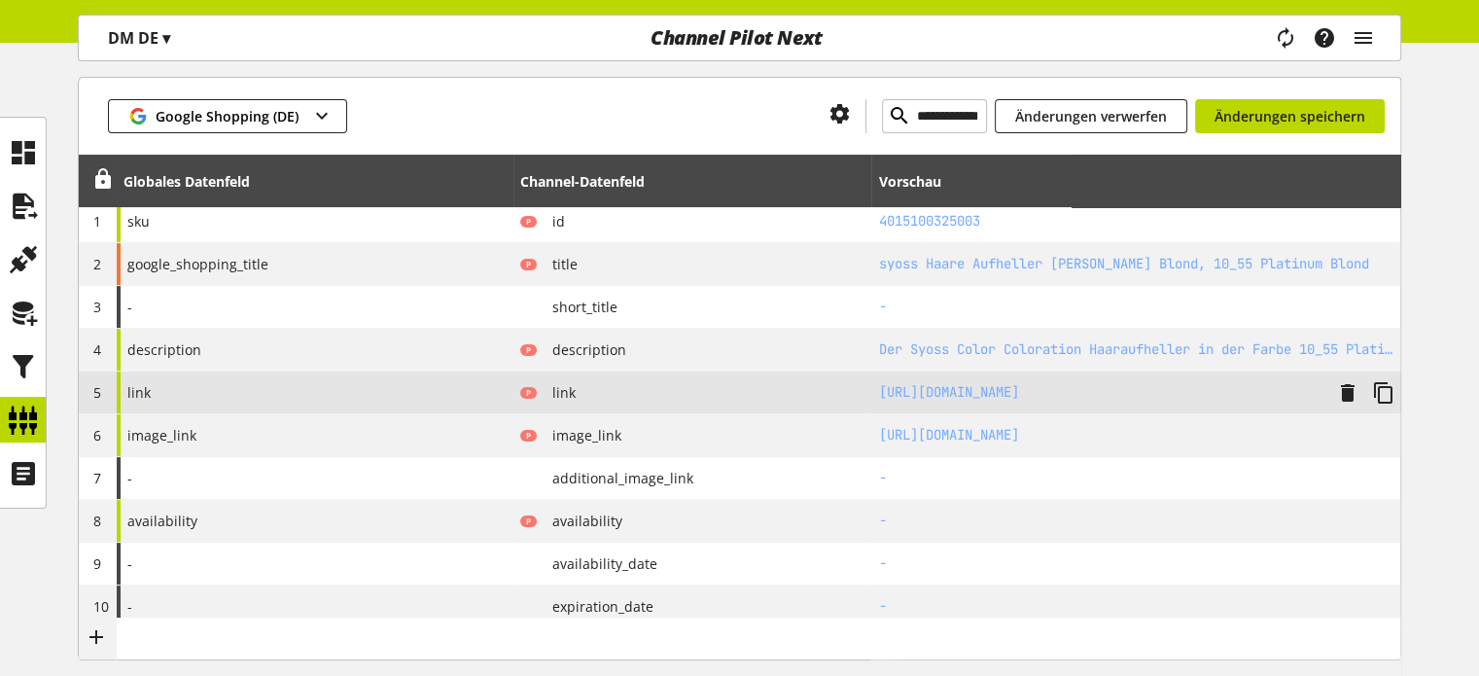
click at [293, 396] on div "link" at bounding box center [315, 392] width 397 height 42
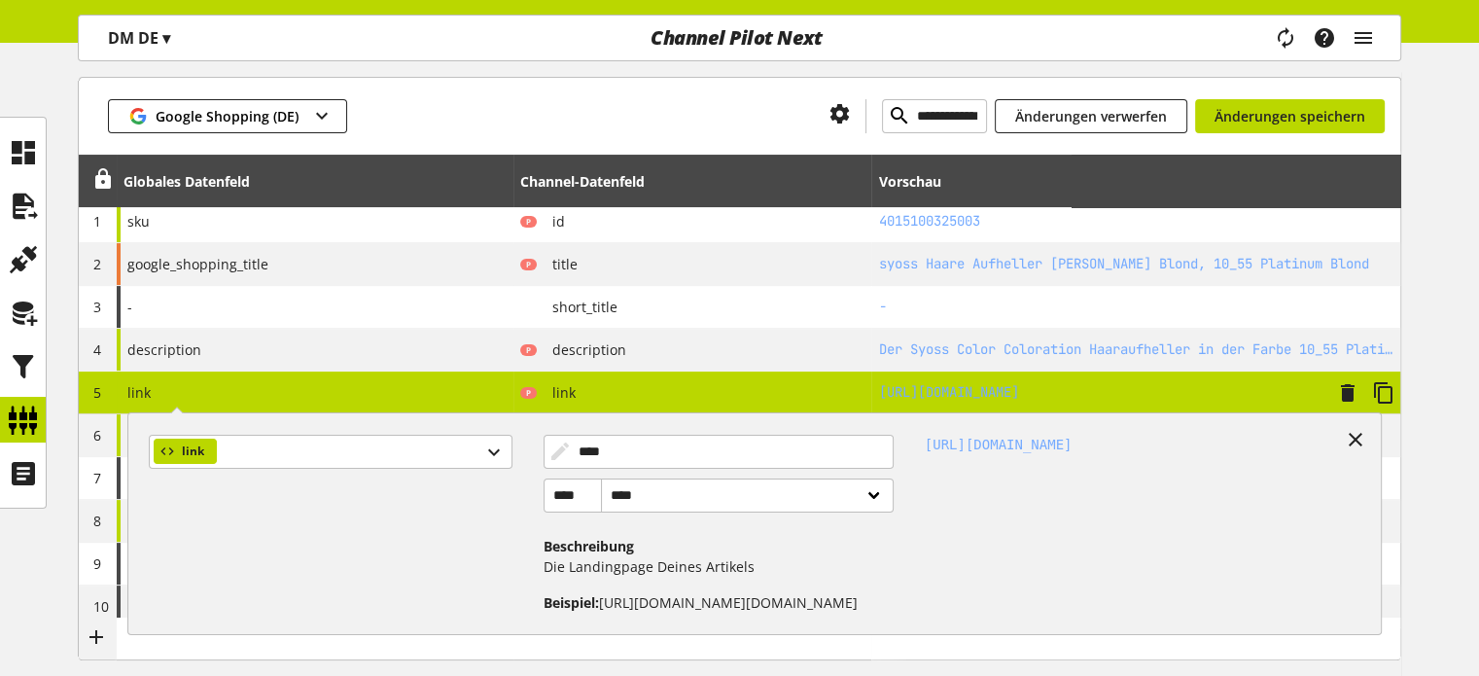
click at [293, 396] on div "link link **** **** **** ****** Beschreibung Die Landingpage Deines Artikels Be…" at bounding box center [315, 392] width 397 height 42
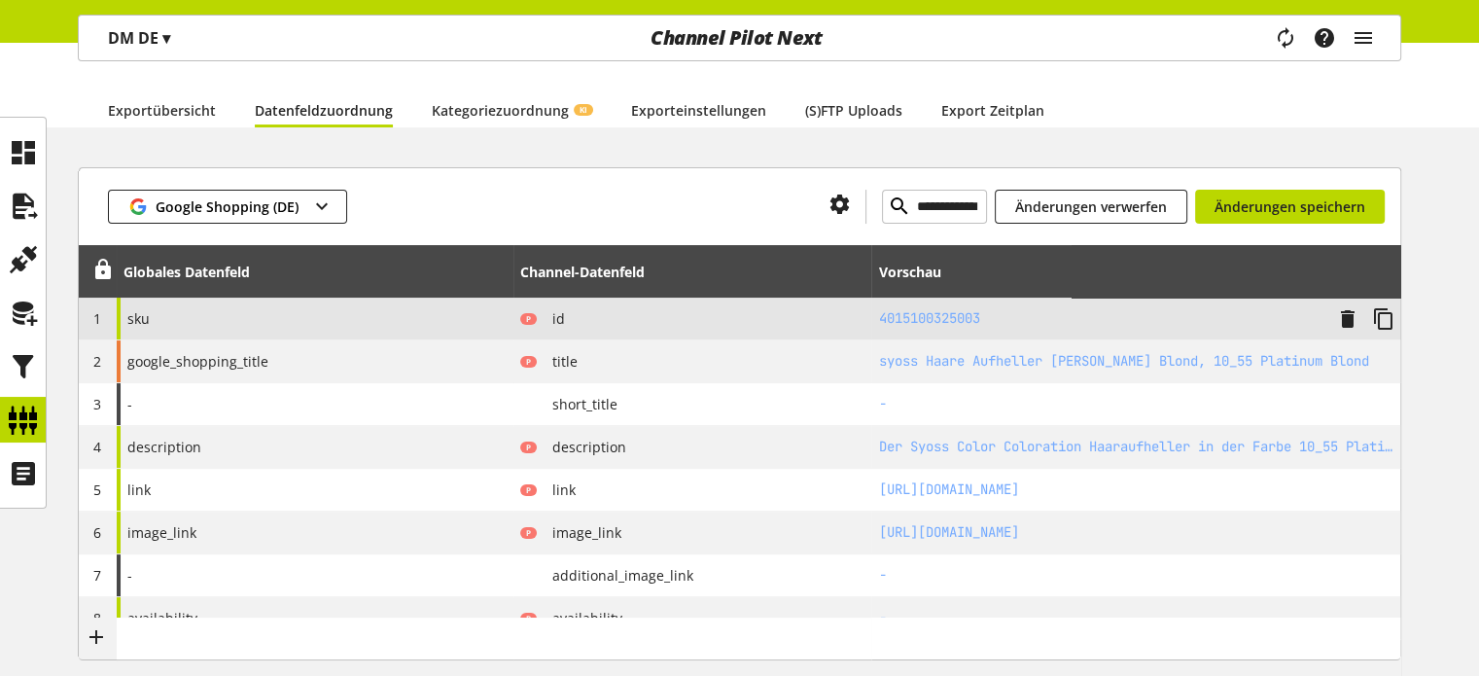
scroll to position [292, 0]
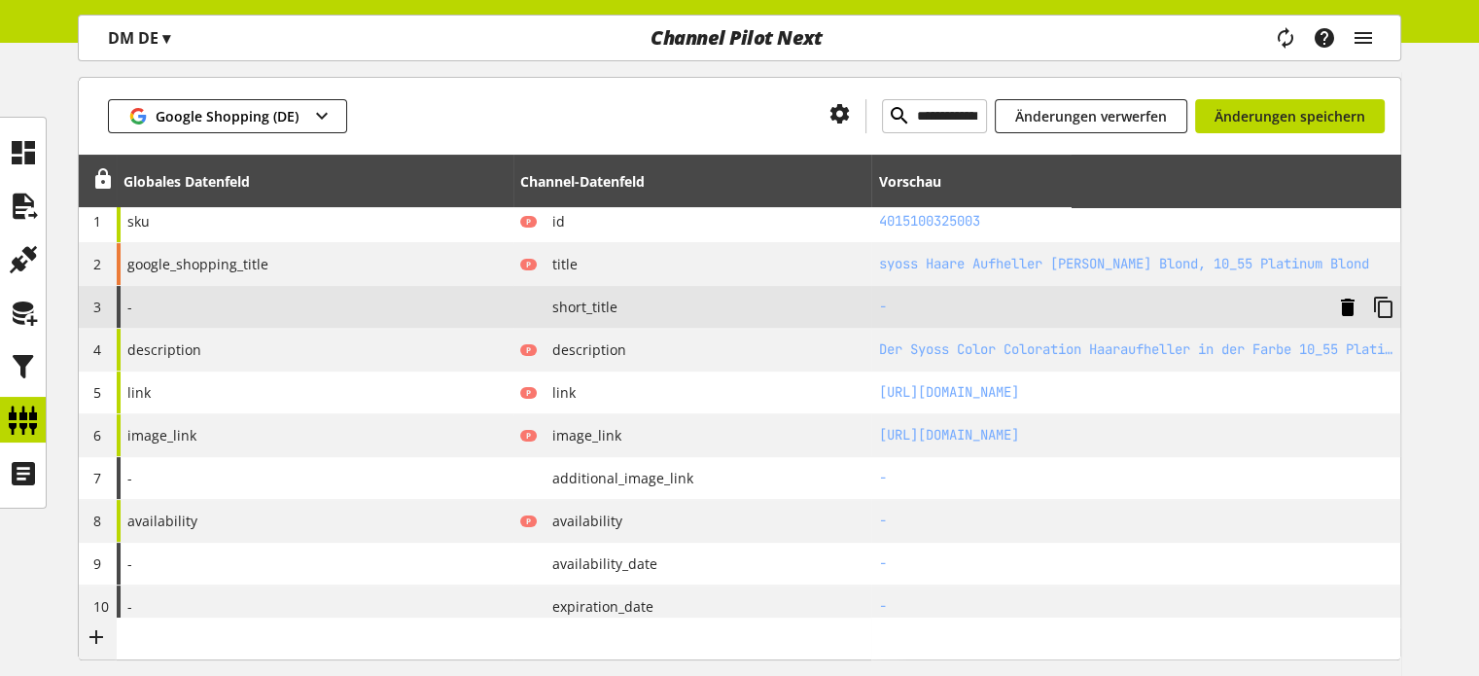
click at [1350, 302] on icon at bounding box center [1347, 307] width 23 height 35
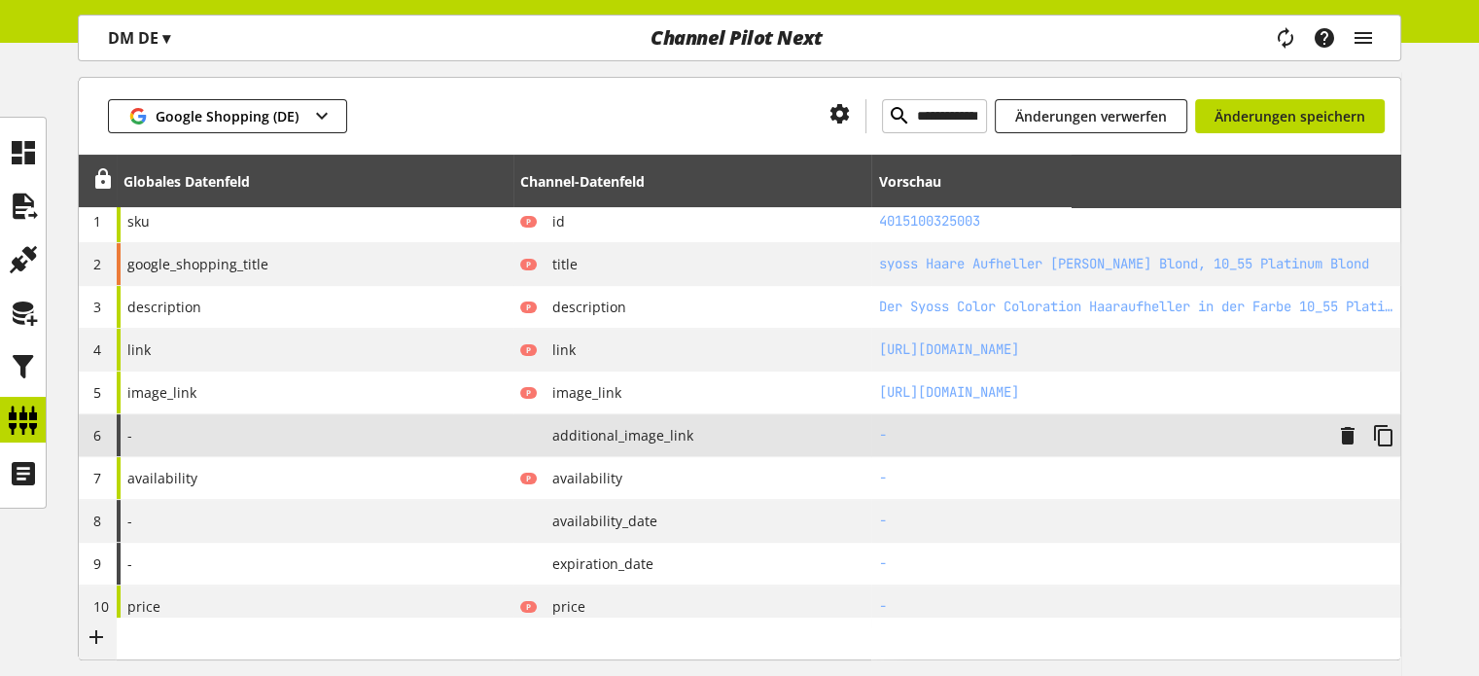
click at [685, 441] on span "additional_image_link" at bounding box center [615, 435] width 157 height 20
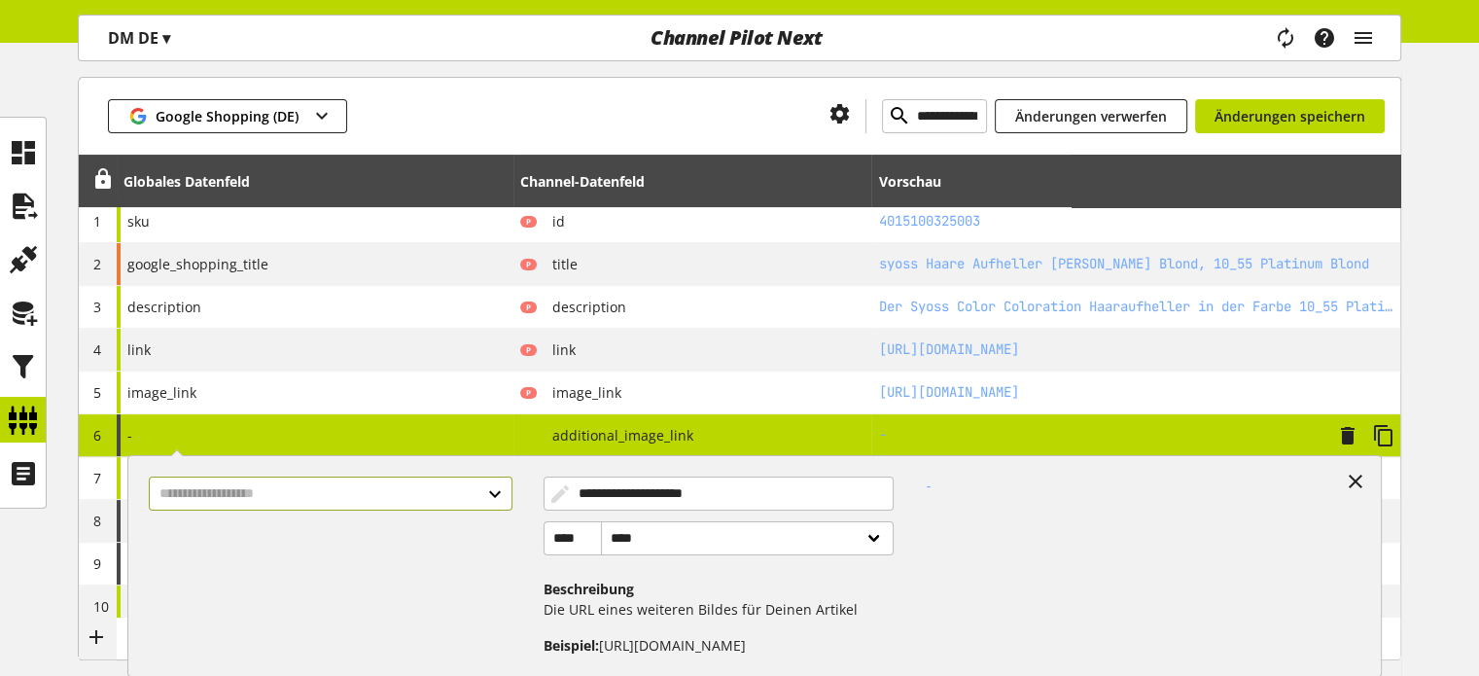
click at [404, 498] on input "text" at bounding box center [330, 494] width 363 height 34
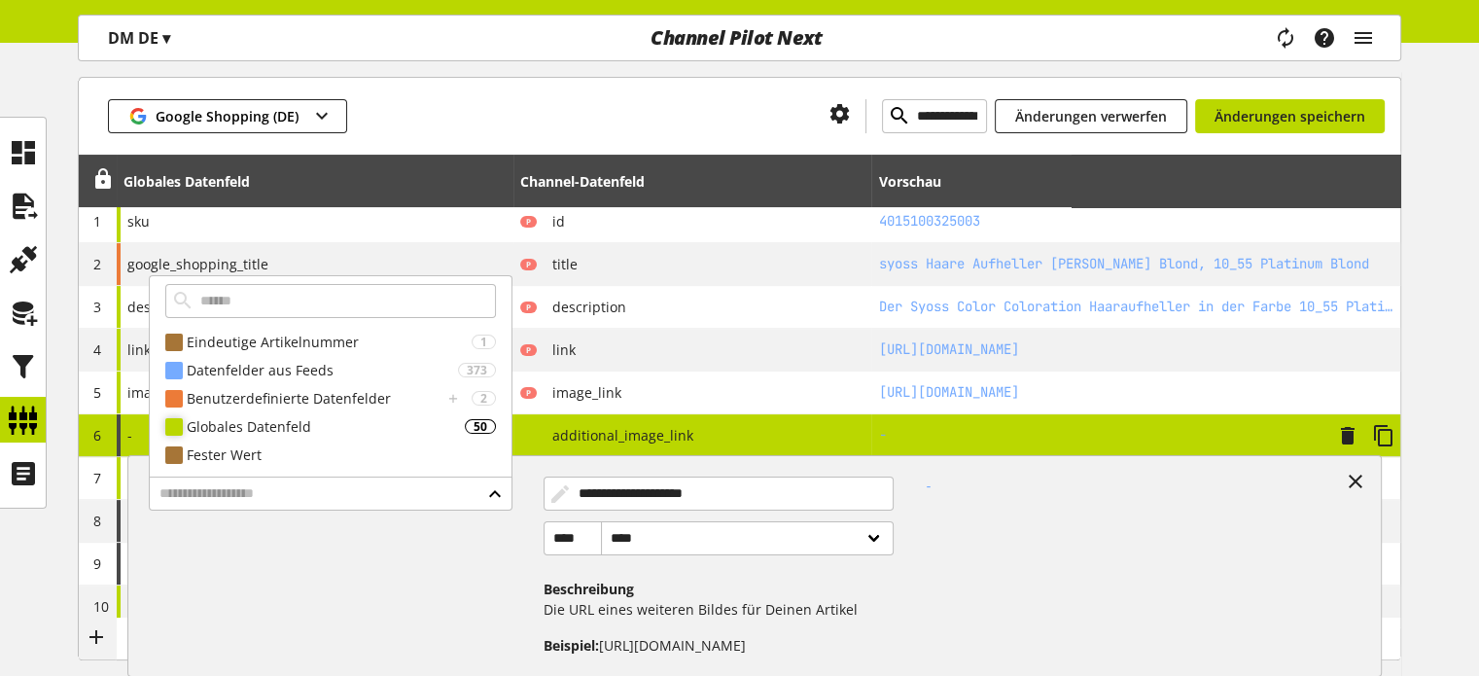
click at [297, 421] on div "Globales Datenfeld" at bounding box center [326, 426] width 278 height 20
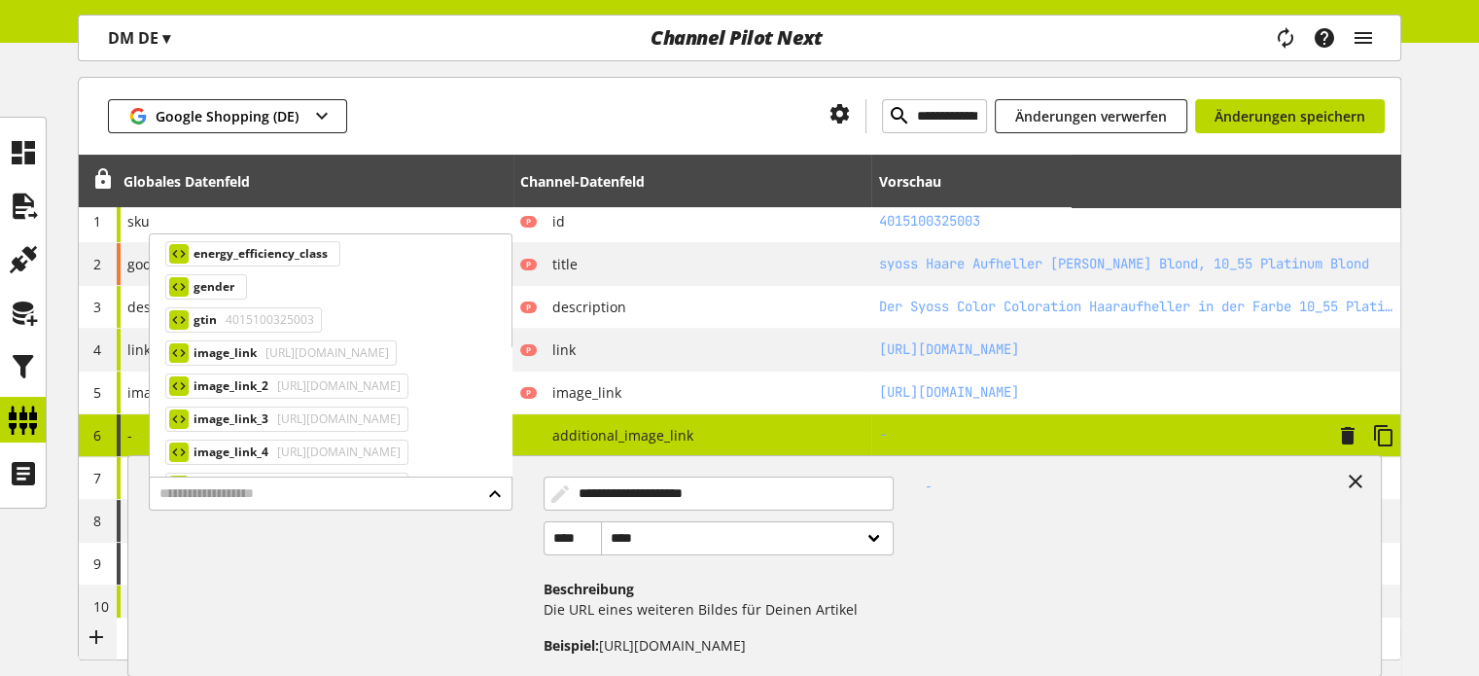
scroll to position [626, 0]
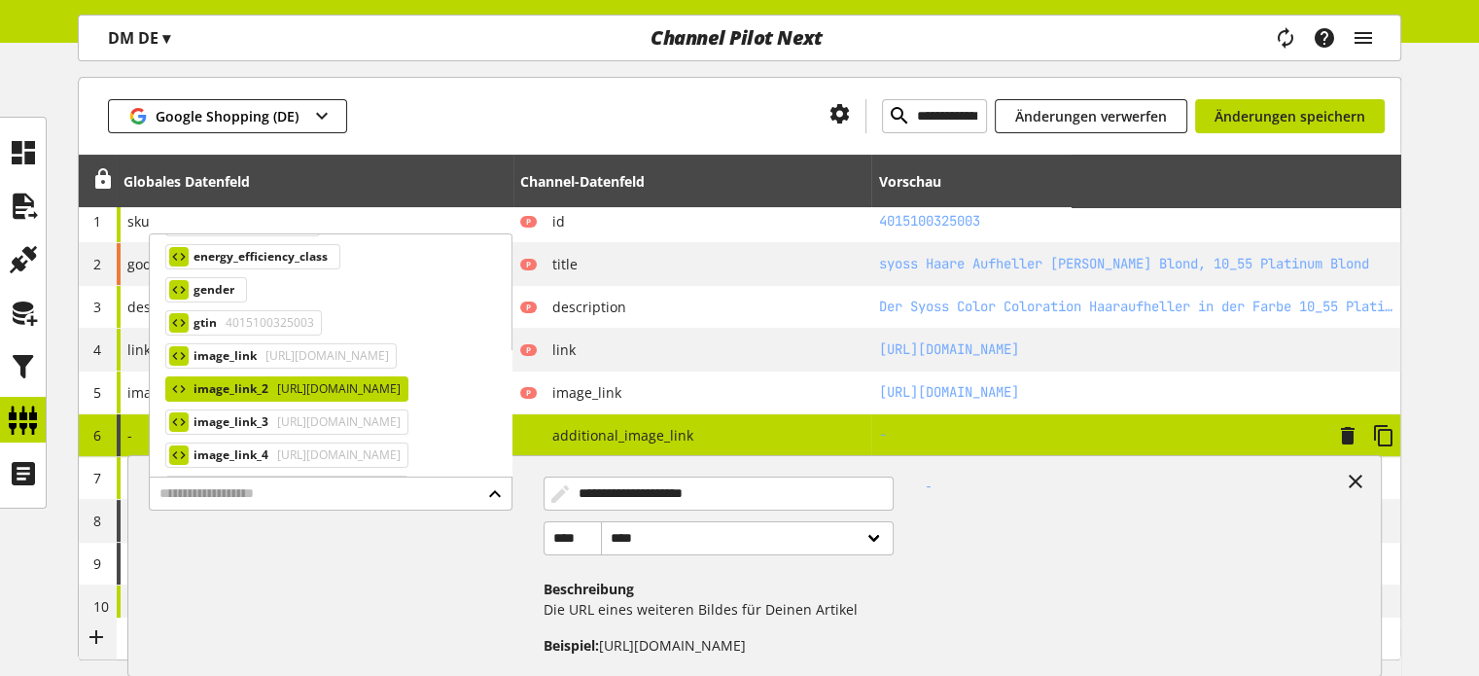
click at [307, 381] on span "https://products.dm-static.com/images/f_auto,q_auto,c_fit,h_1200,w_1200/v174744…" at bounding box center [336, 388] width 127 height 23
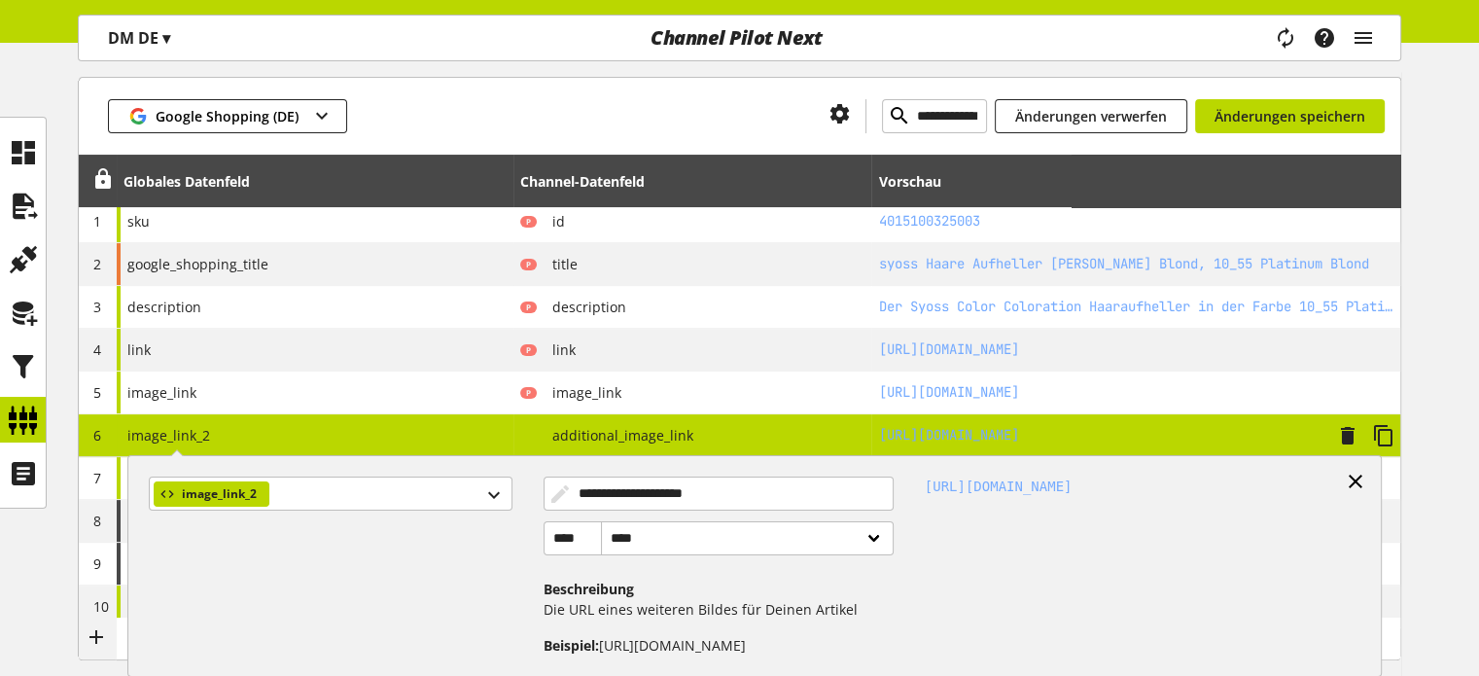
click at [1348, 480] on icon at bounding box center [1355, 481] width 23 height 35
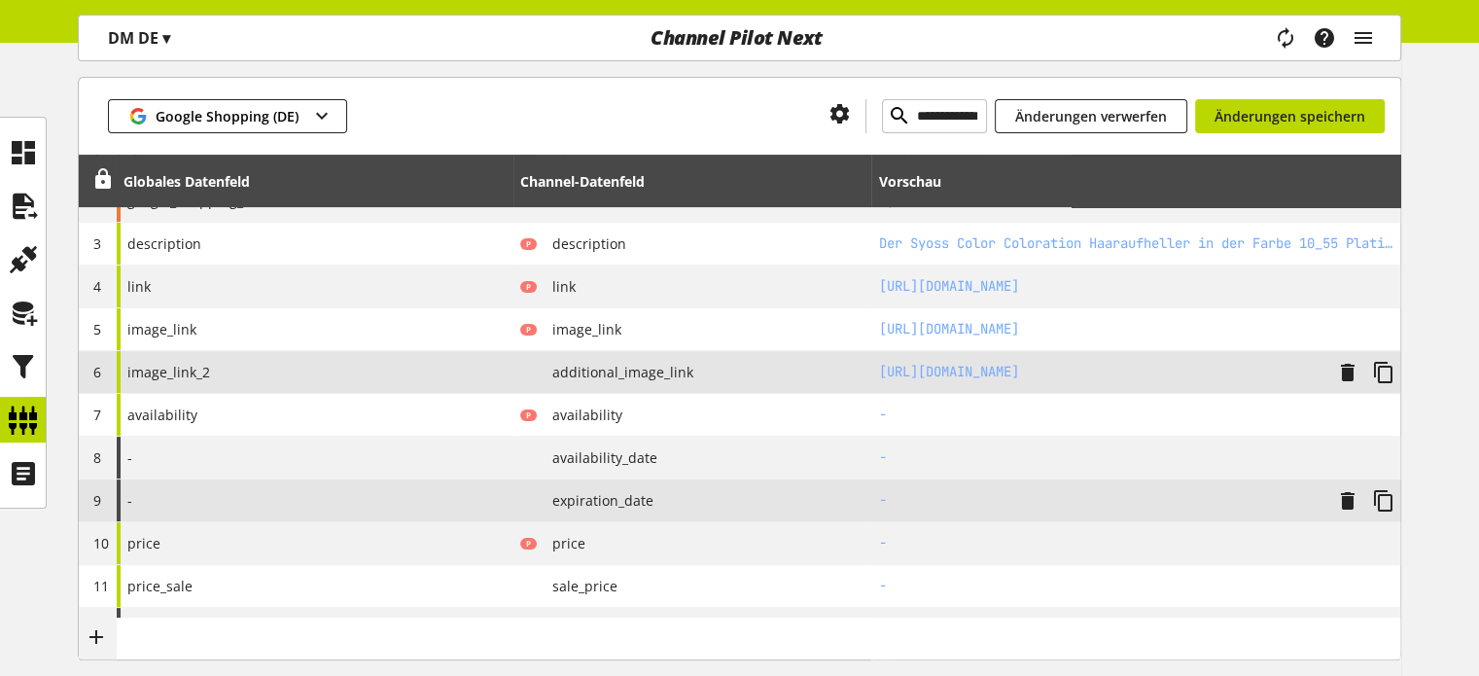
scroll to position [389, 0]
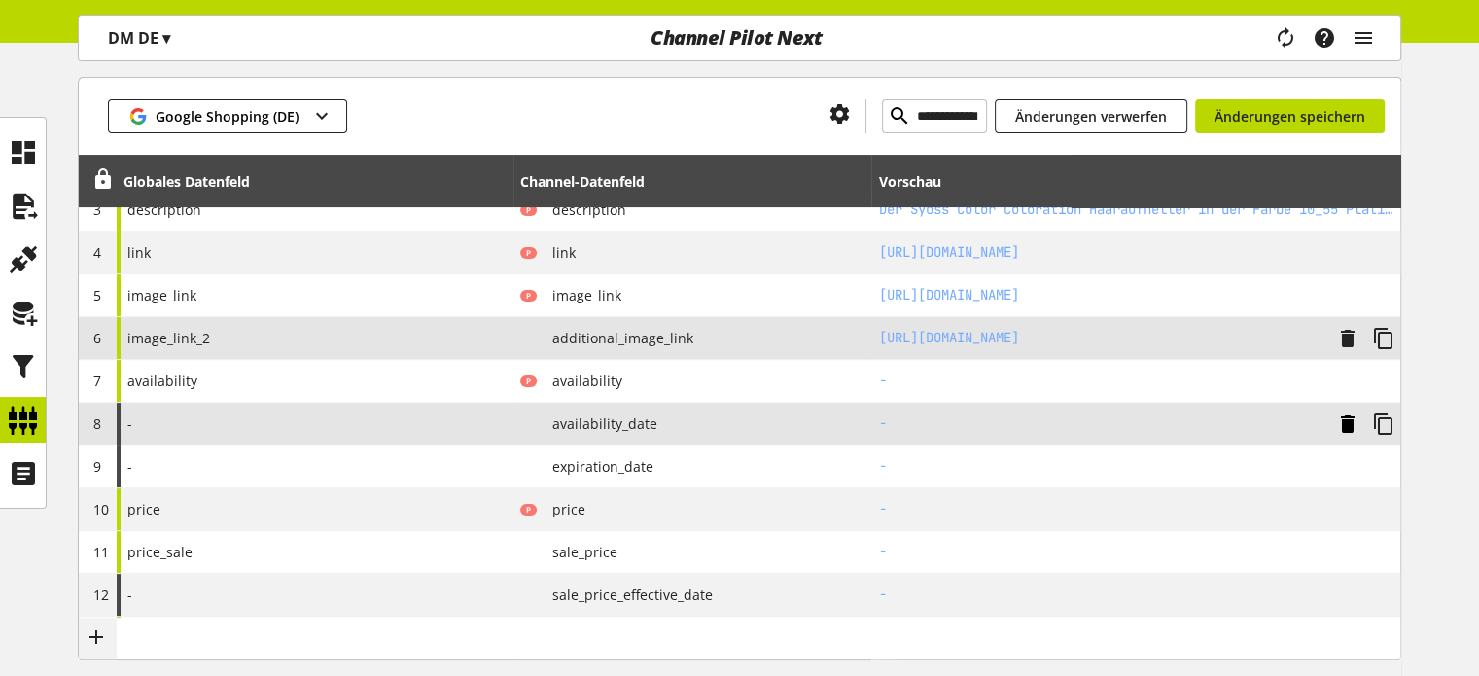
click at [1346, 420] on icon at bounding box center [1347, 423] width 23 height 35
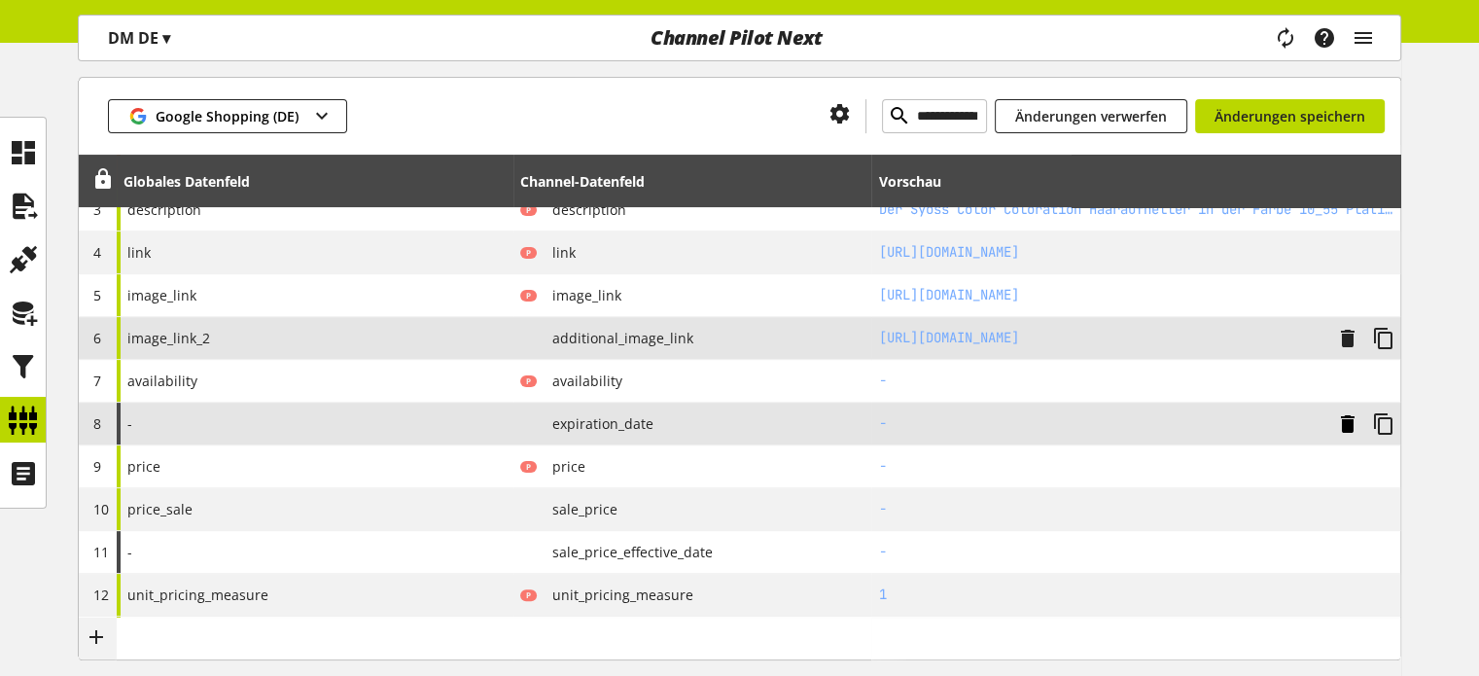
click at [1346, 420] on icon at bounding box center [1347, 423] width 23 height 35
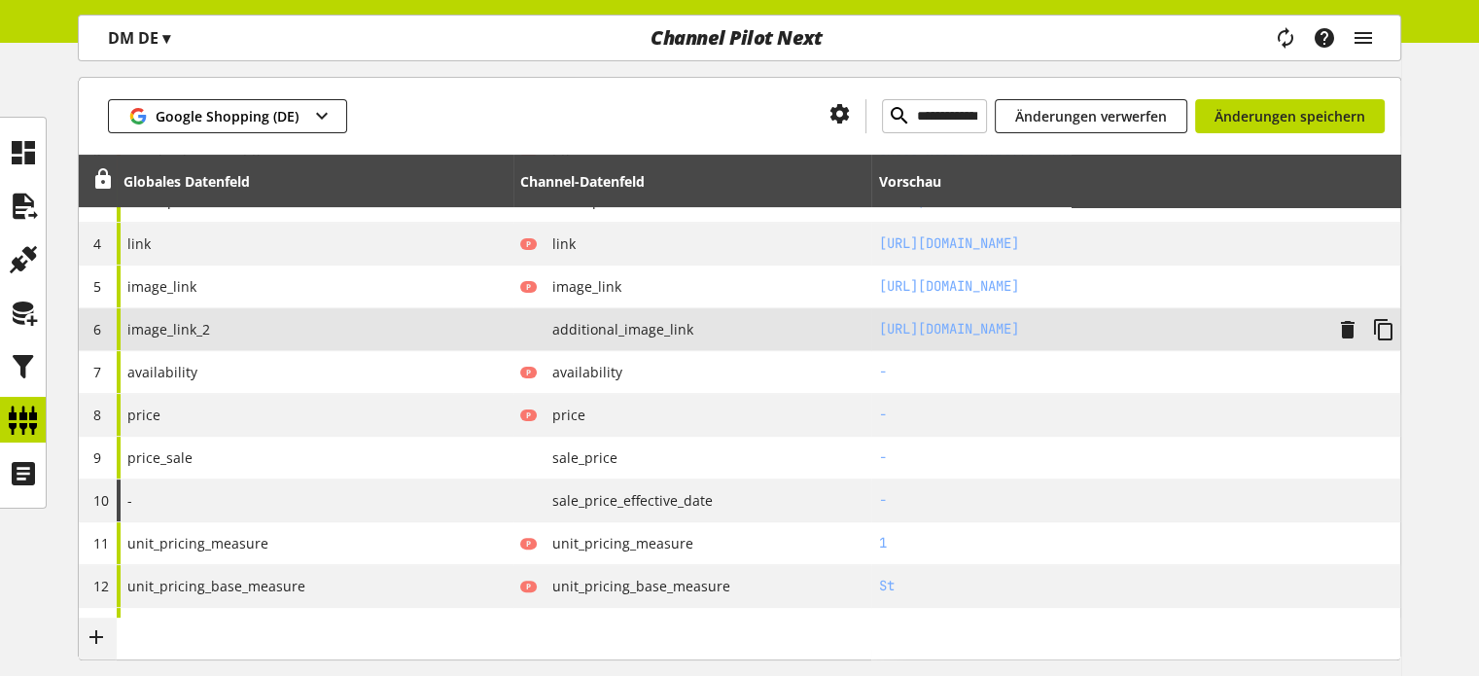
scroll to position [194, 0]
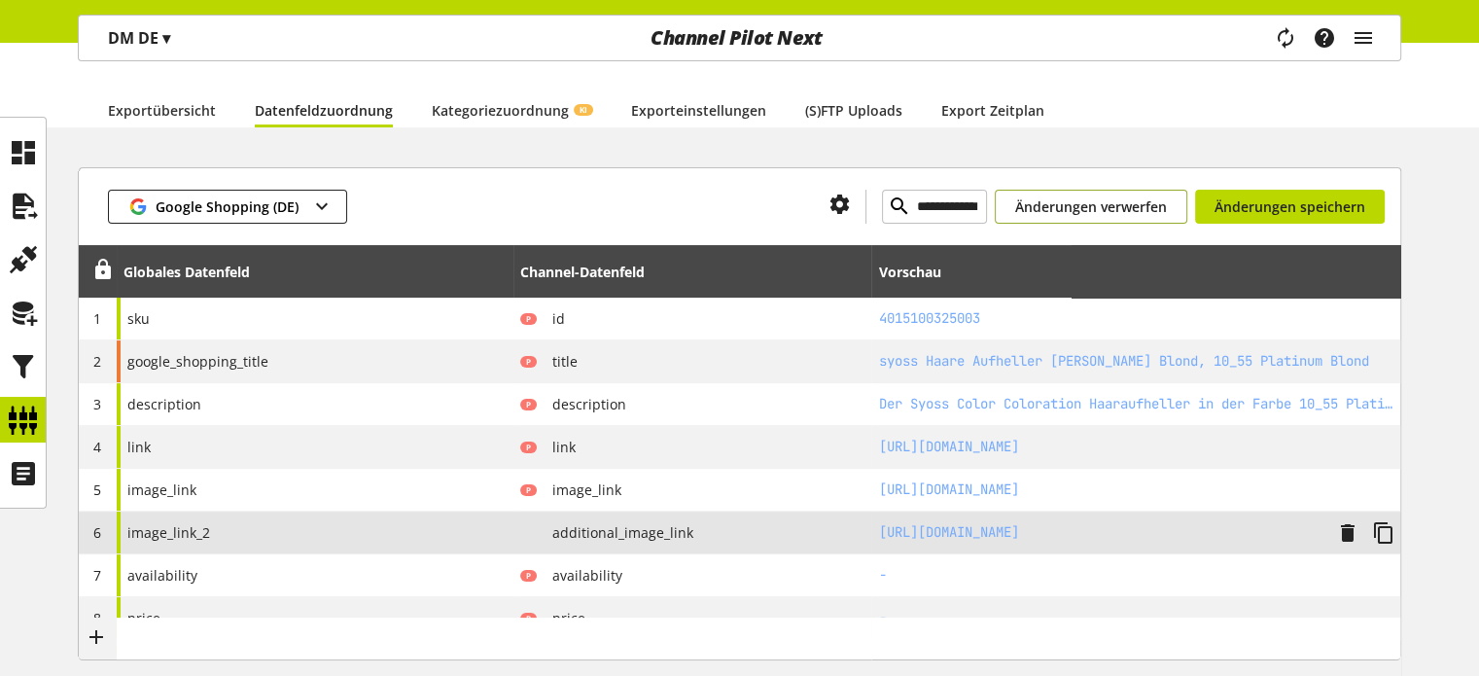
click at [1085, 213] on span "Änderungen verwerfen" at bounding box center [1091, 206] width 152 height 20
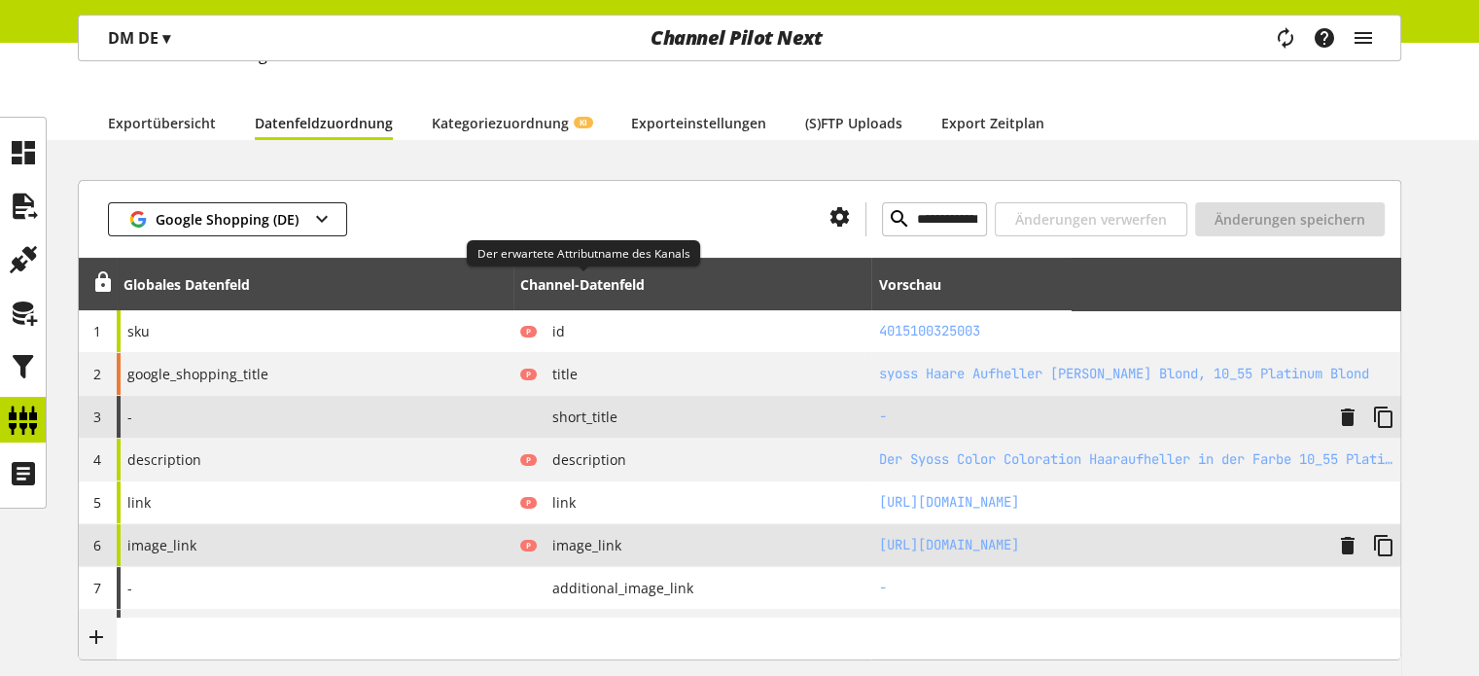
scroll to position [213, 0]
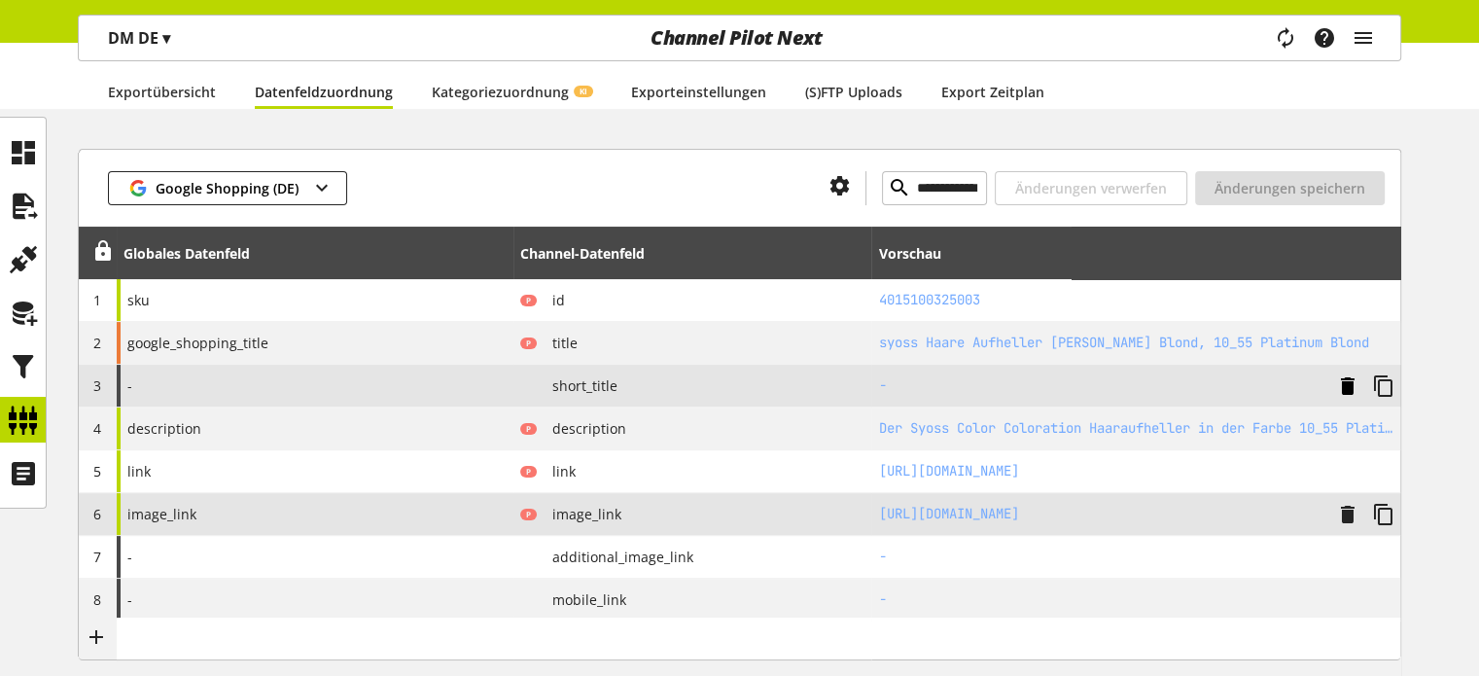
click at [1344, 385] on icon at bounding box center [1347, 386] width 23 height 35
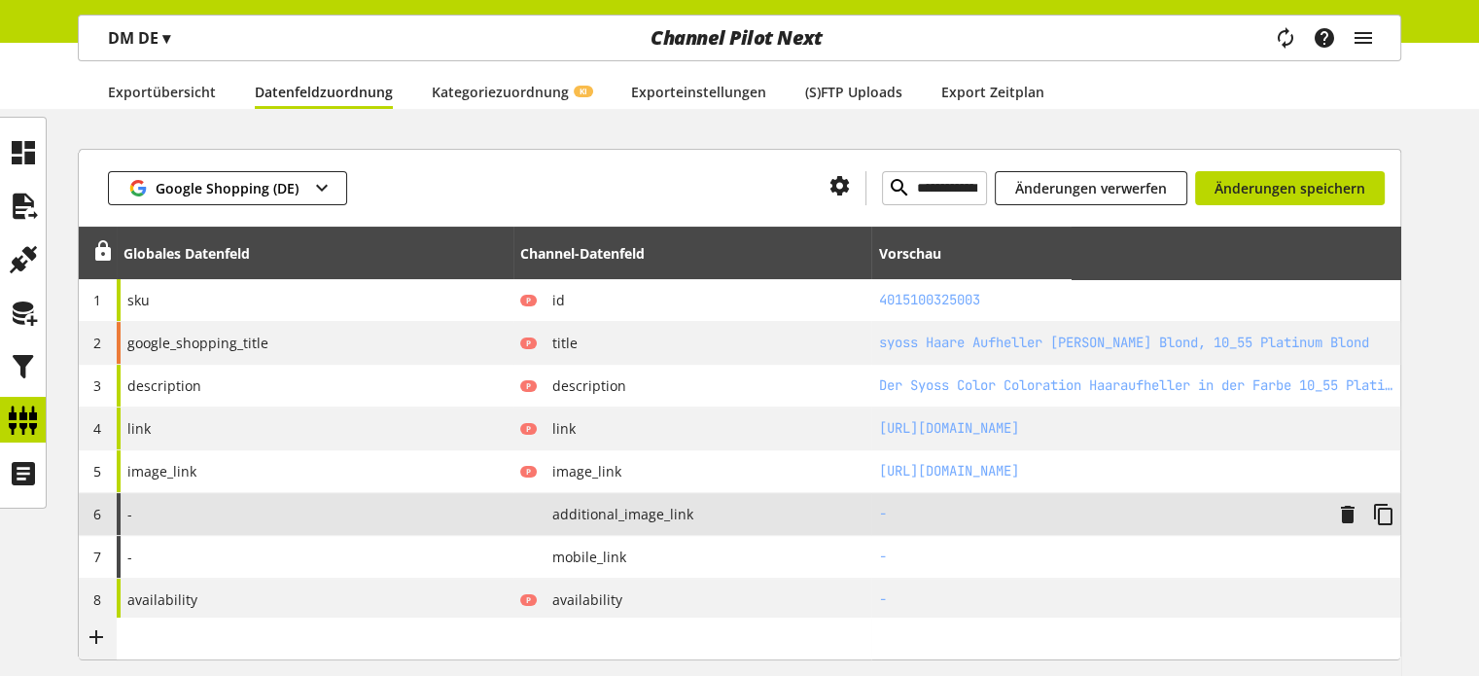
click at [455, 514] on div "-" at bounding box center [315, 514] width 397 height 42
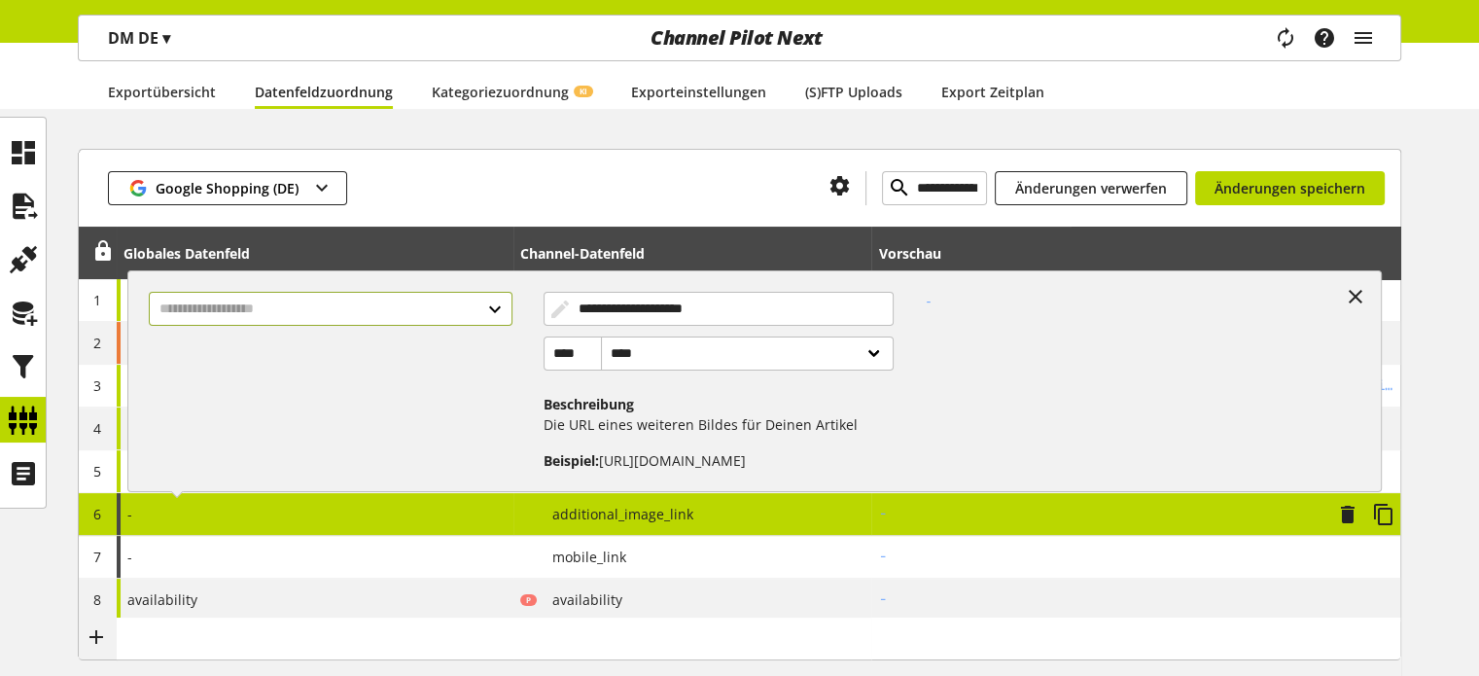
click at [294, 320] on input "text" at bounding box center [330, 309] width 363 height 34
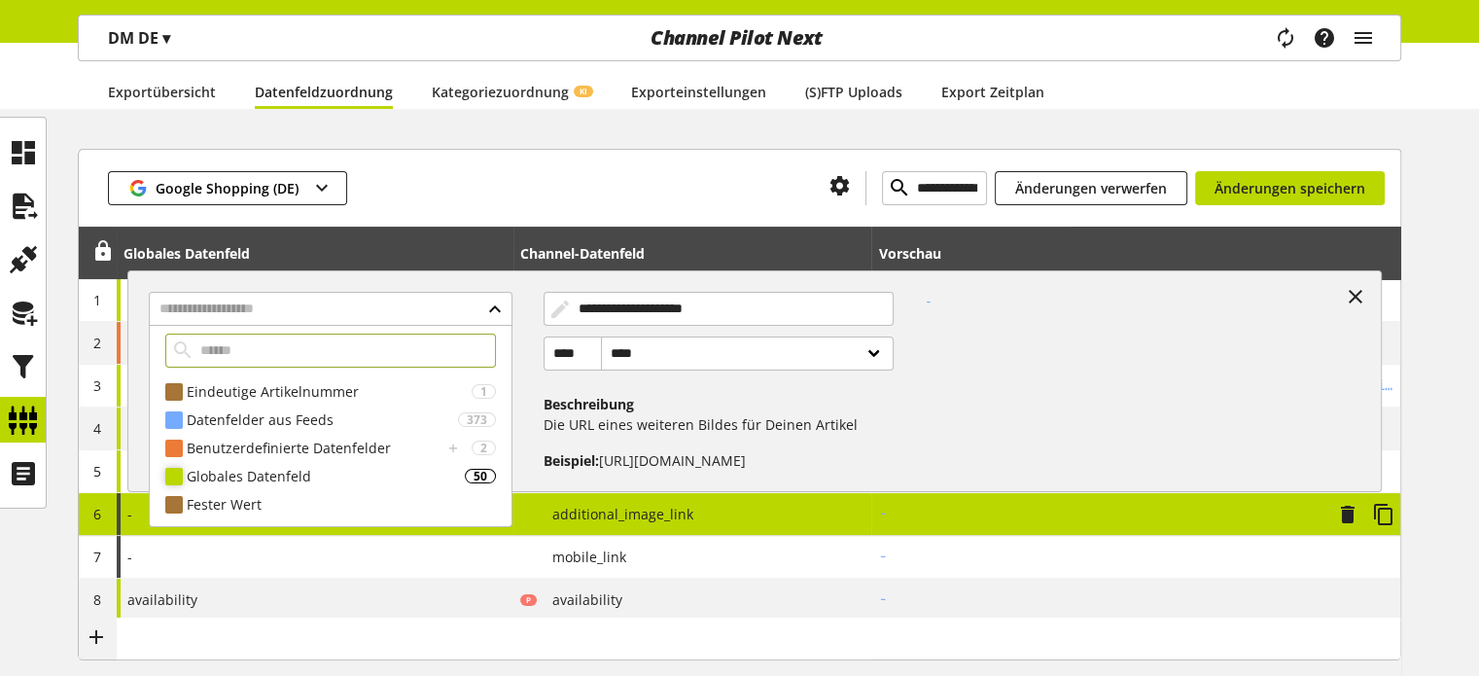
click at [245, 475] on div "Globales Datenfeld" at bounding box center [326, 476] width 278 height 20
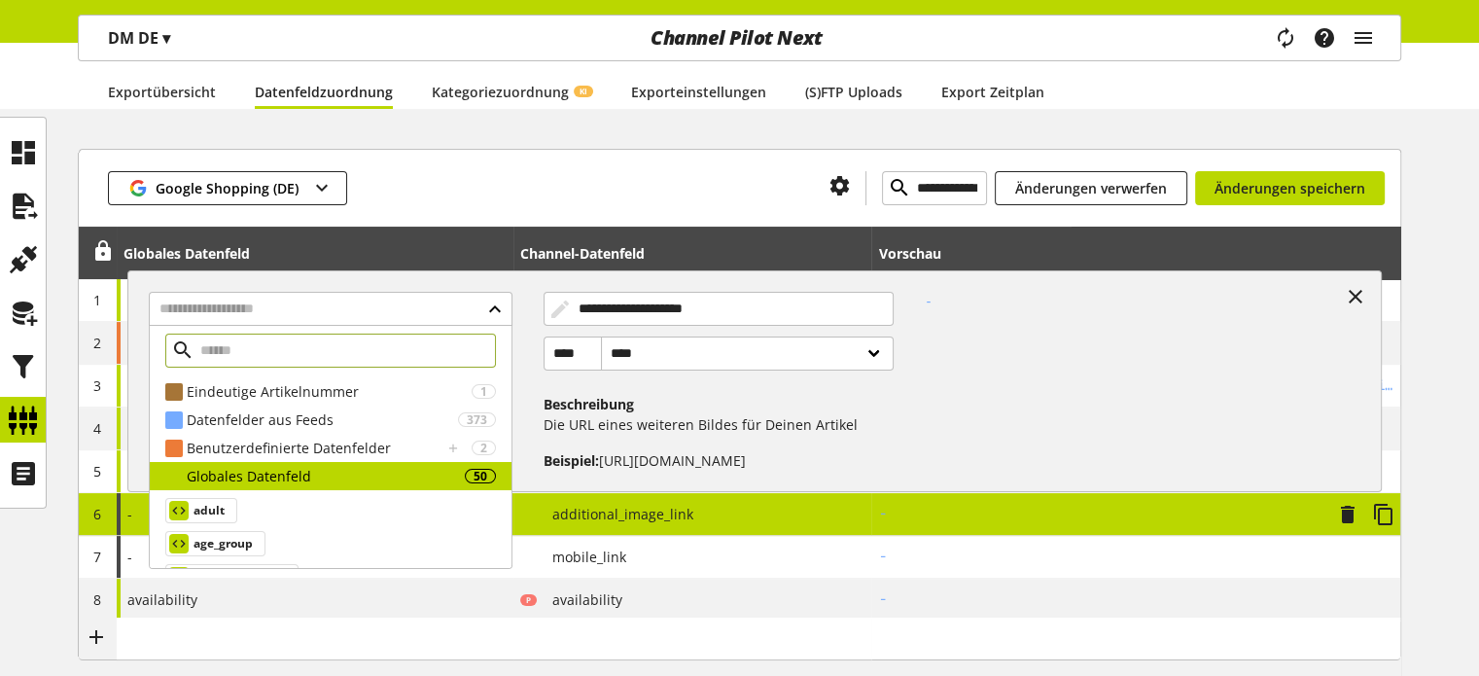
click at [279, 365] on input "text" at bounding box center [330, 351] width 331 height 34
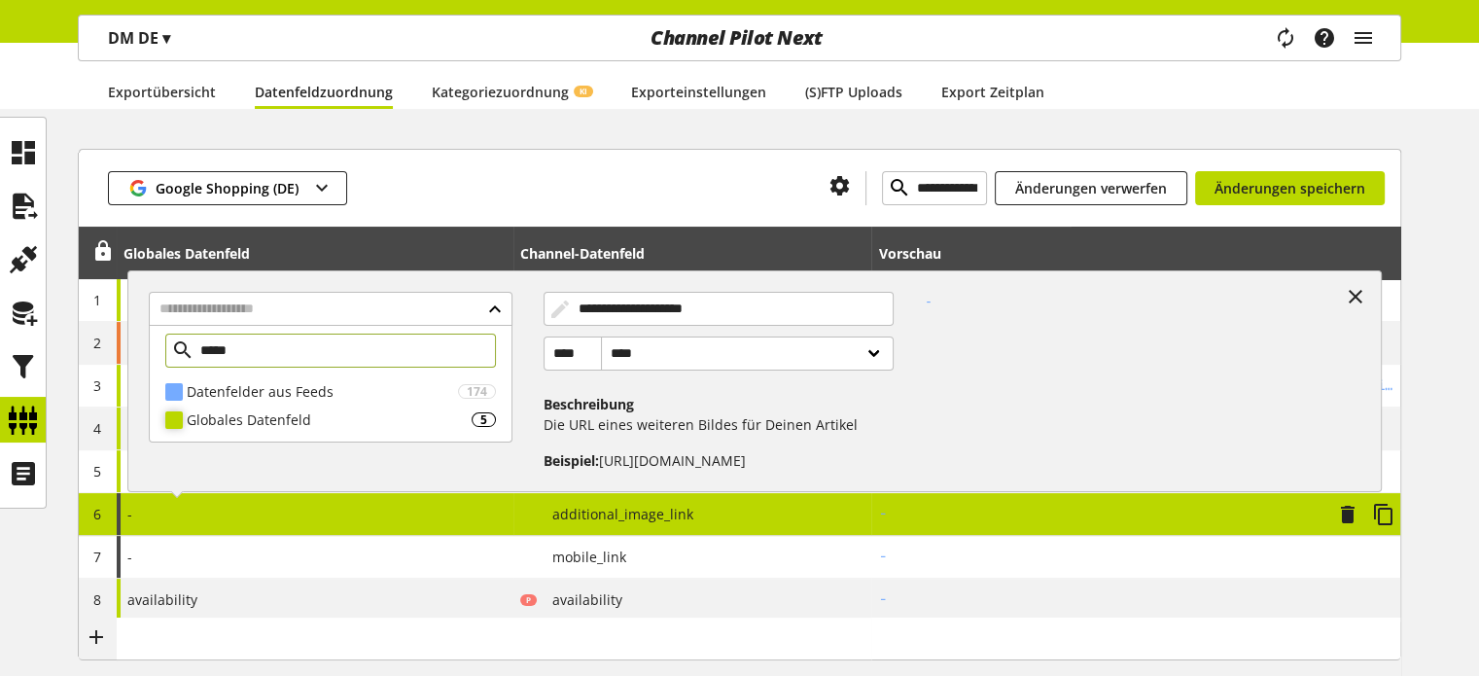
type input "*****"
click at [268, 419] on div "Globales Datenfeld" at bounding box center [329, 419] width 285 height 20
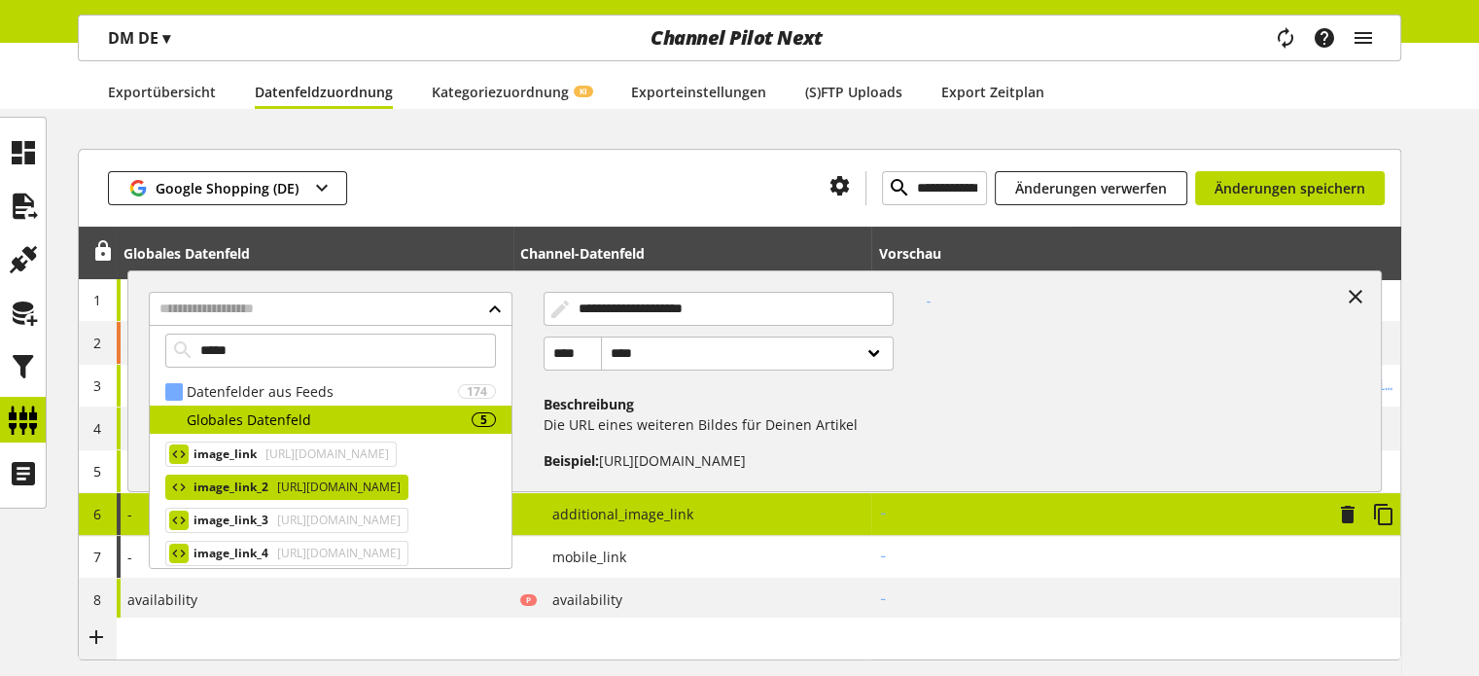
click at [237, 485] on span "image_link_2" at bounding box center [231, 487] width 75 height 23
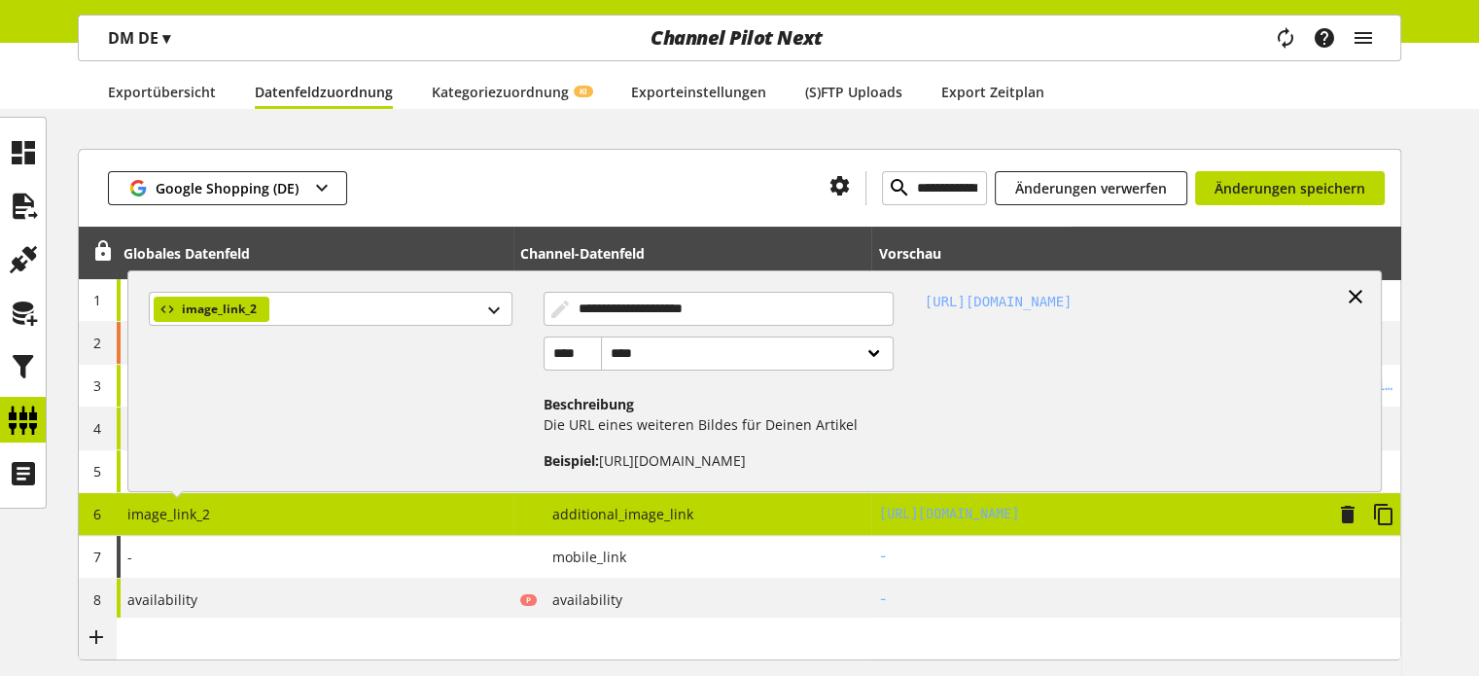
click at [1358, 300] on icon at bounding box center [1355, 296] width 23 height 35
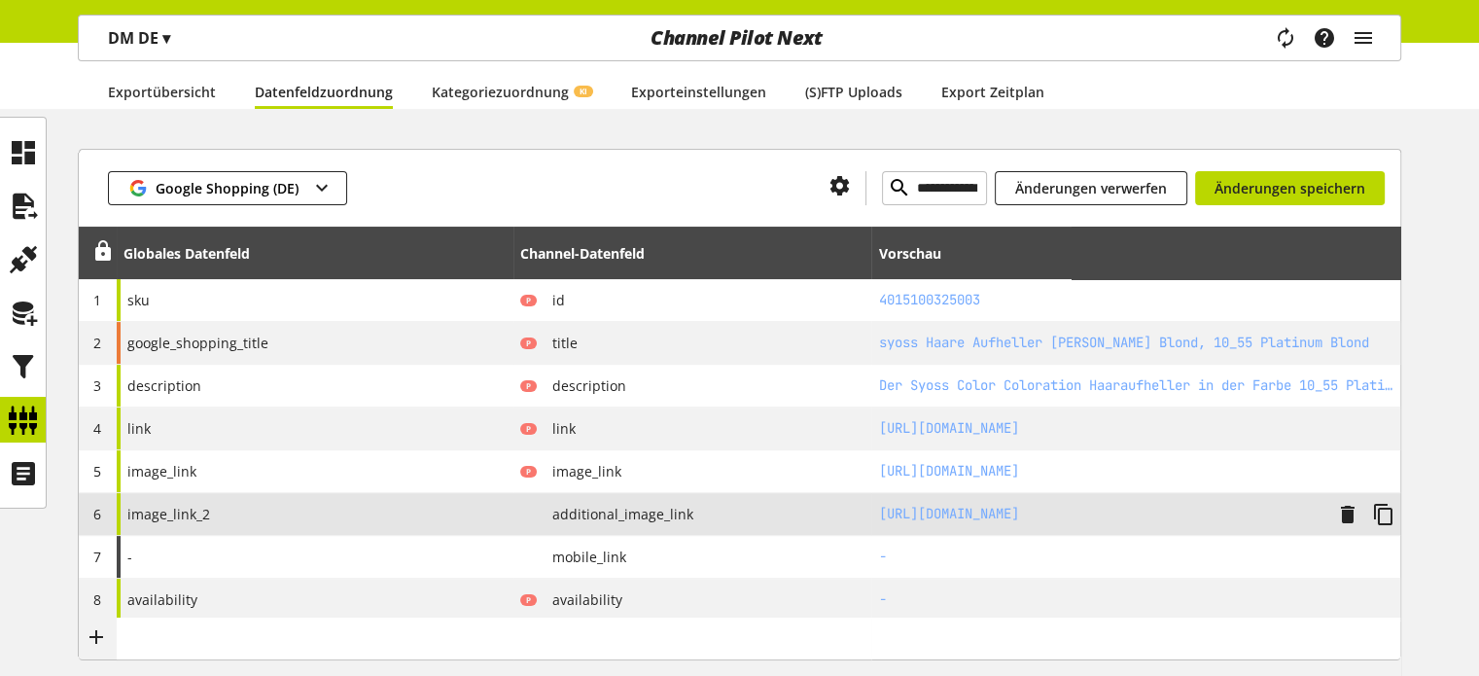
scroll to position [310, 0]
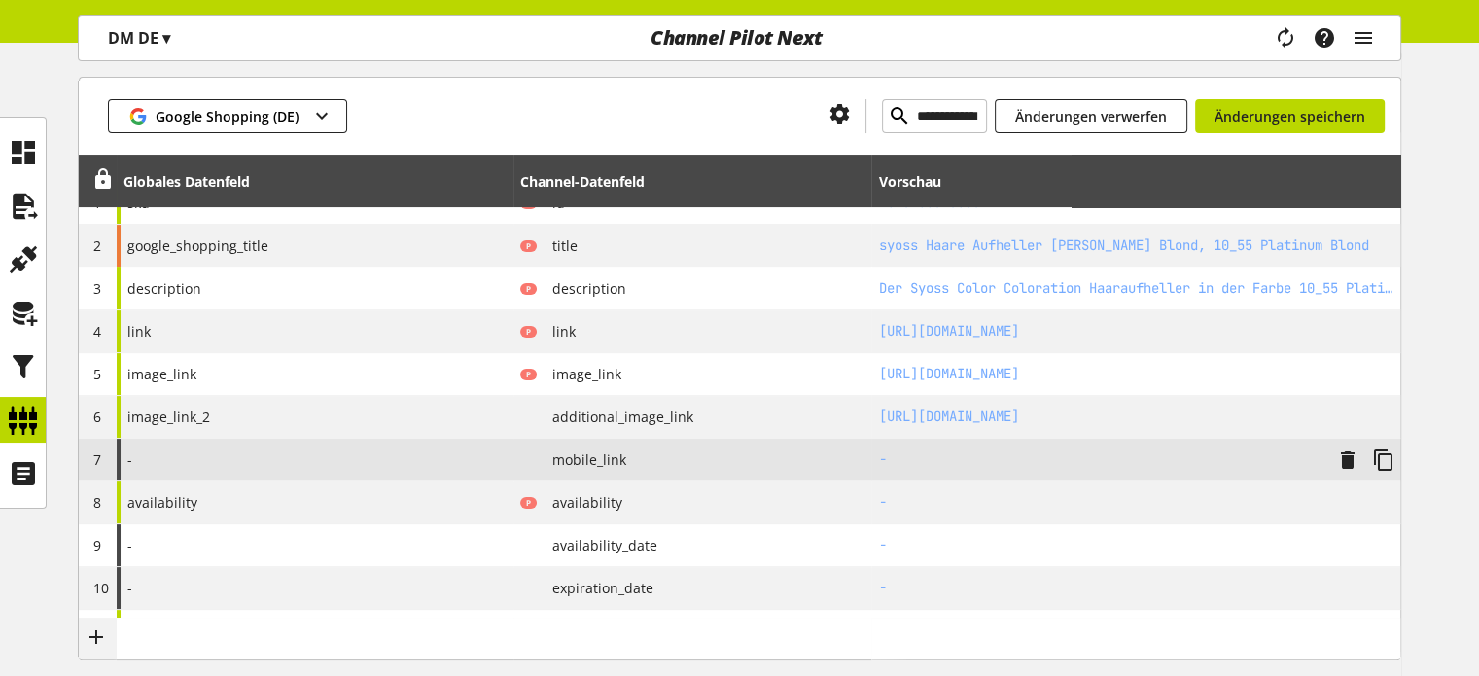
click at [373, 457] on div "-" at bounding box center [315, 460] width 397 height 42
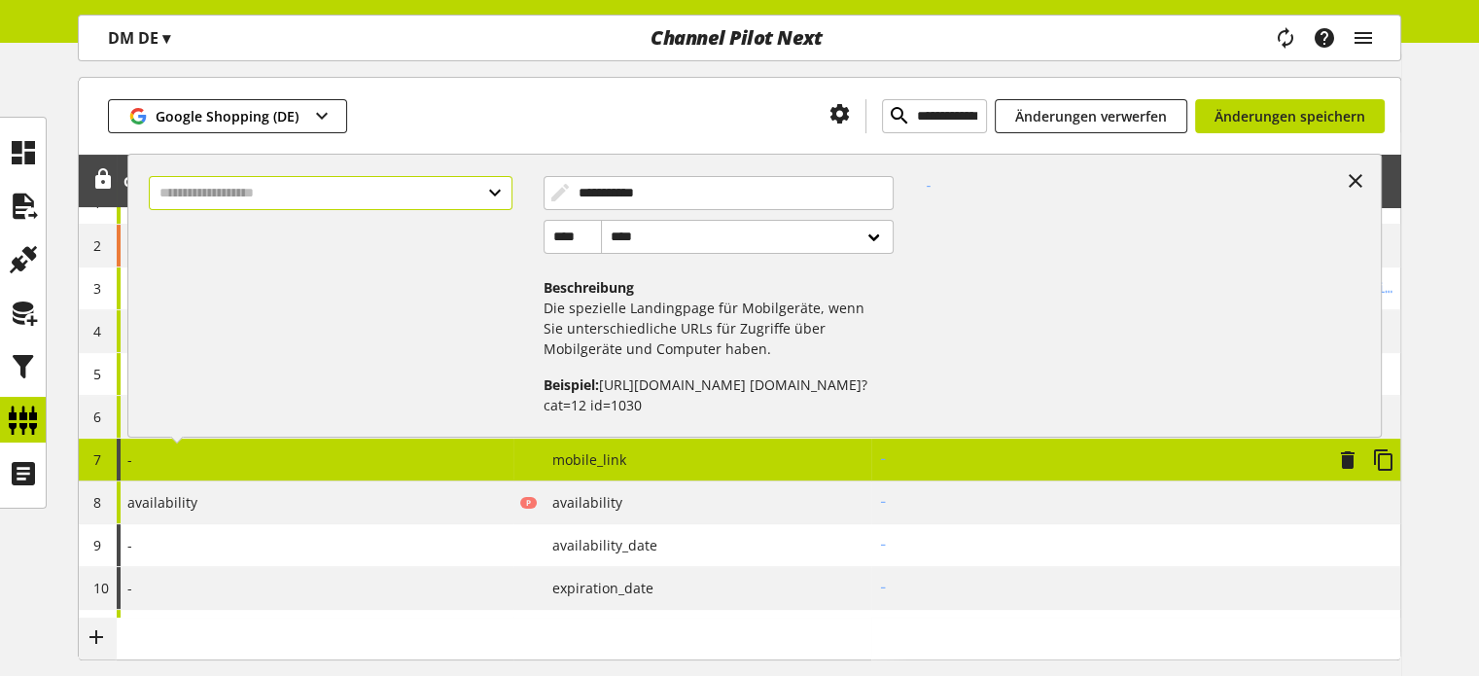
click at [444, 194] on input "text" at bounding box center [330, 193] width 363 height 34
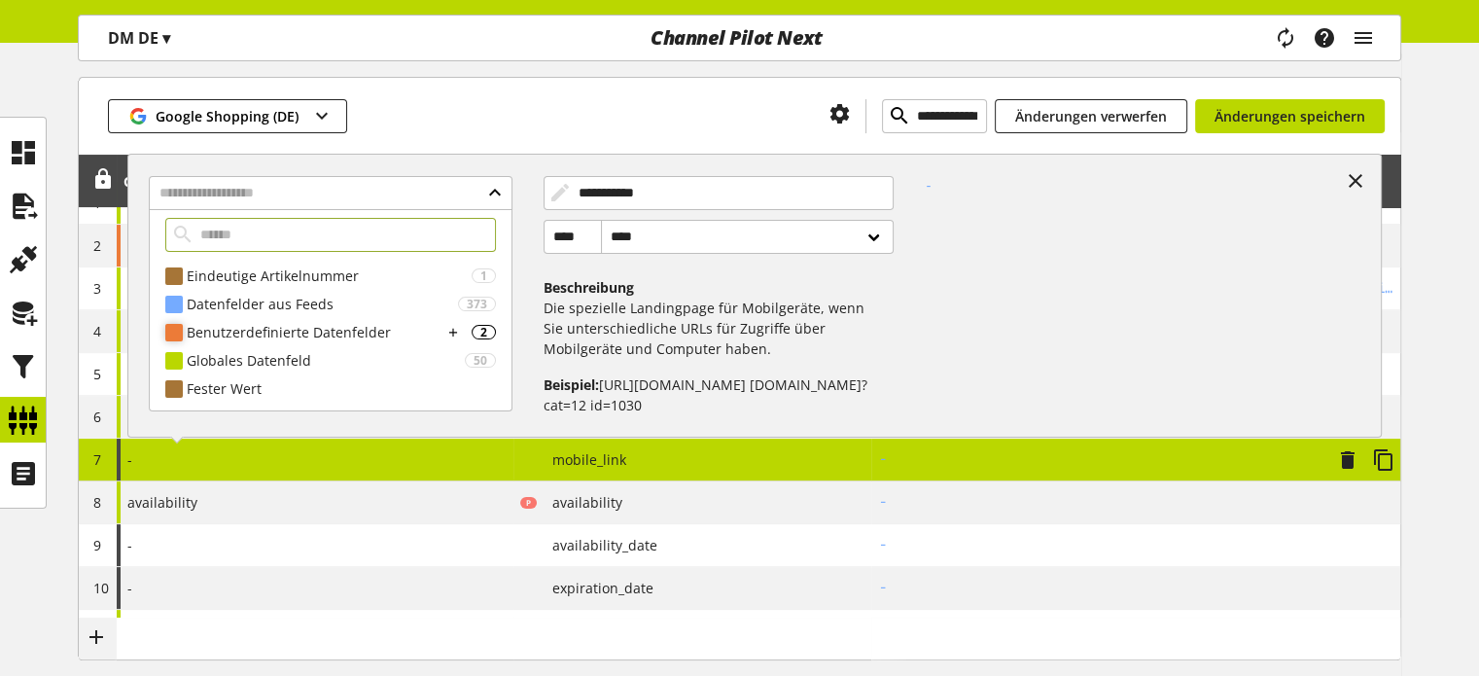
click at [319, 325] on div "Benutzerdefinierte Datenfelder" at bounding box center [315, 332] width 256 height 20
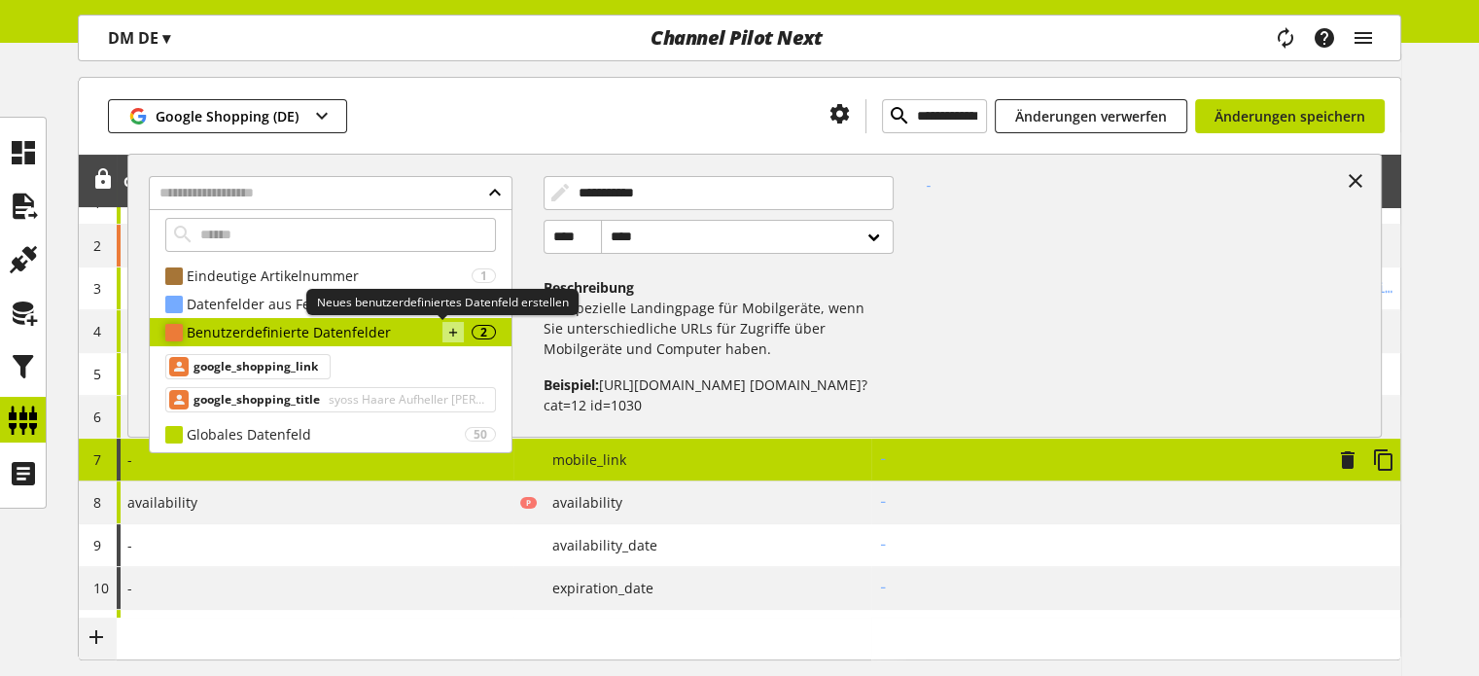
click at [446, 330] on icon at bounding box center [453, 332] width 14 height 21
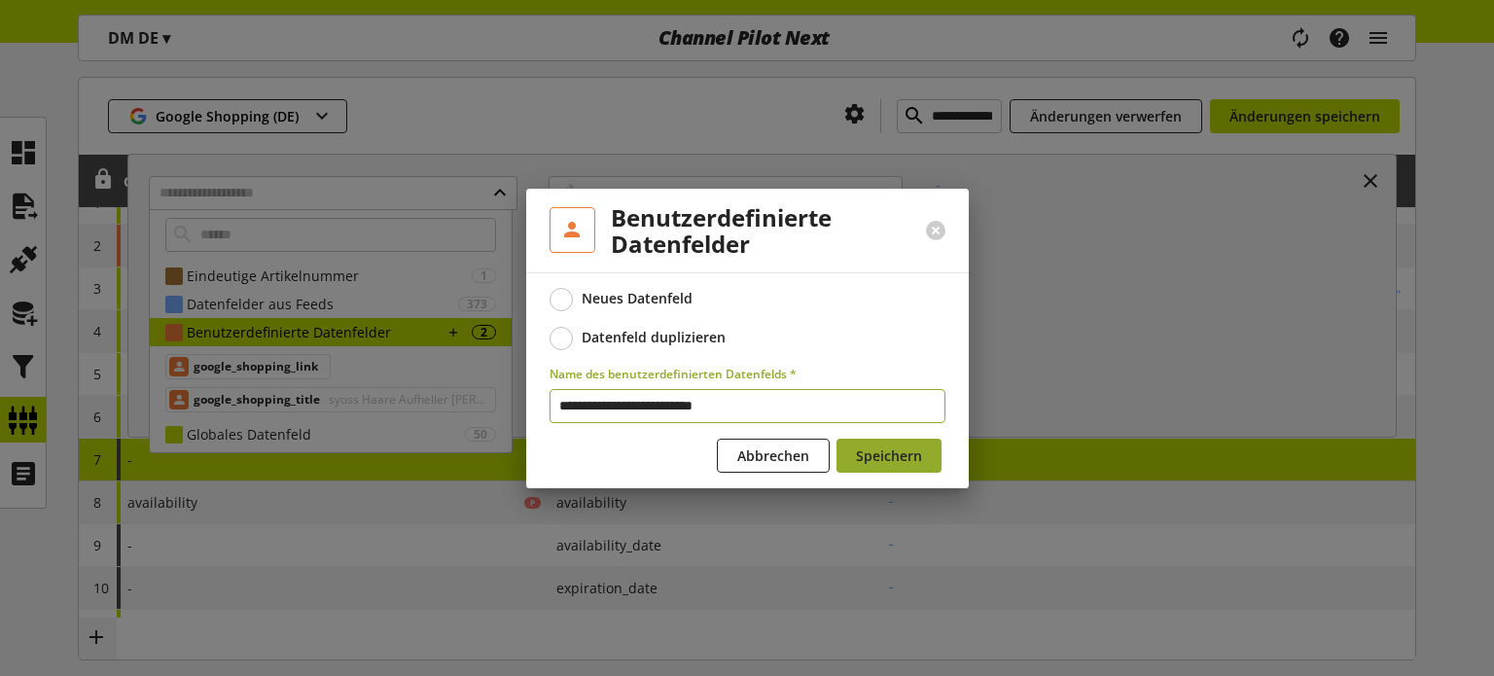
type input "**********"
click at [914, 458] on span "Speichern" at bounding box center [889, 455] width 66 height 20
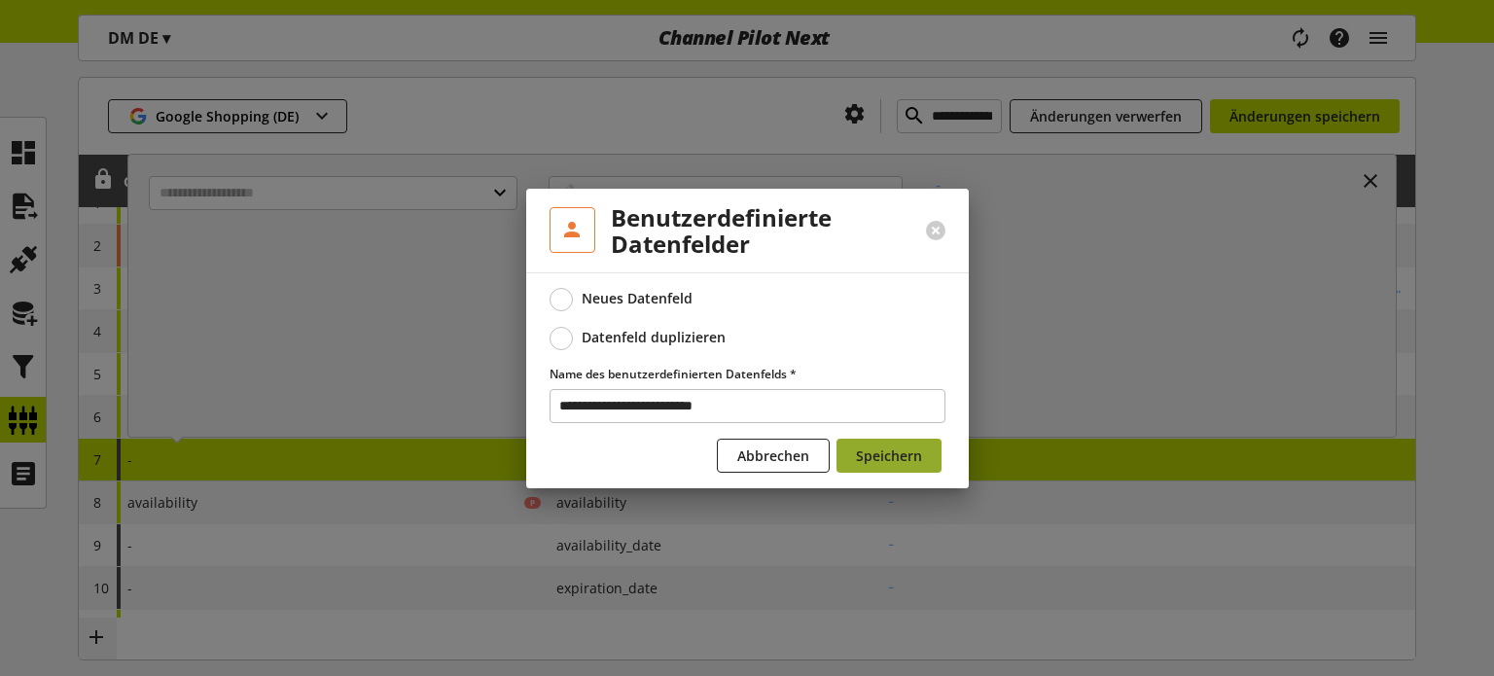
click at [875, 454] on span "Speichern" at bounding box center [889, 455] width 66 height 20
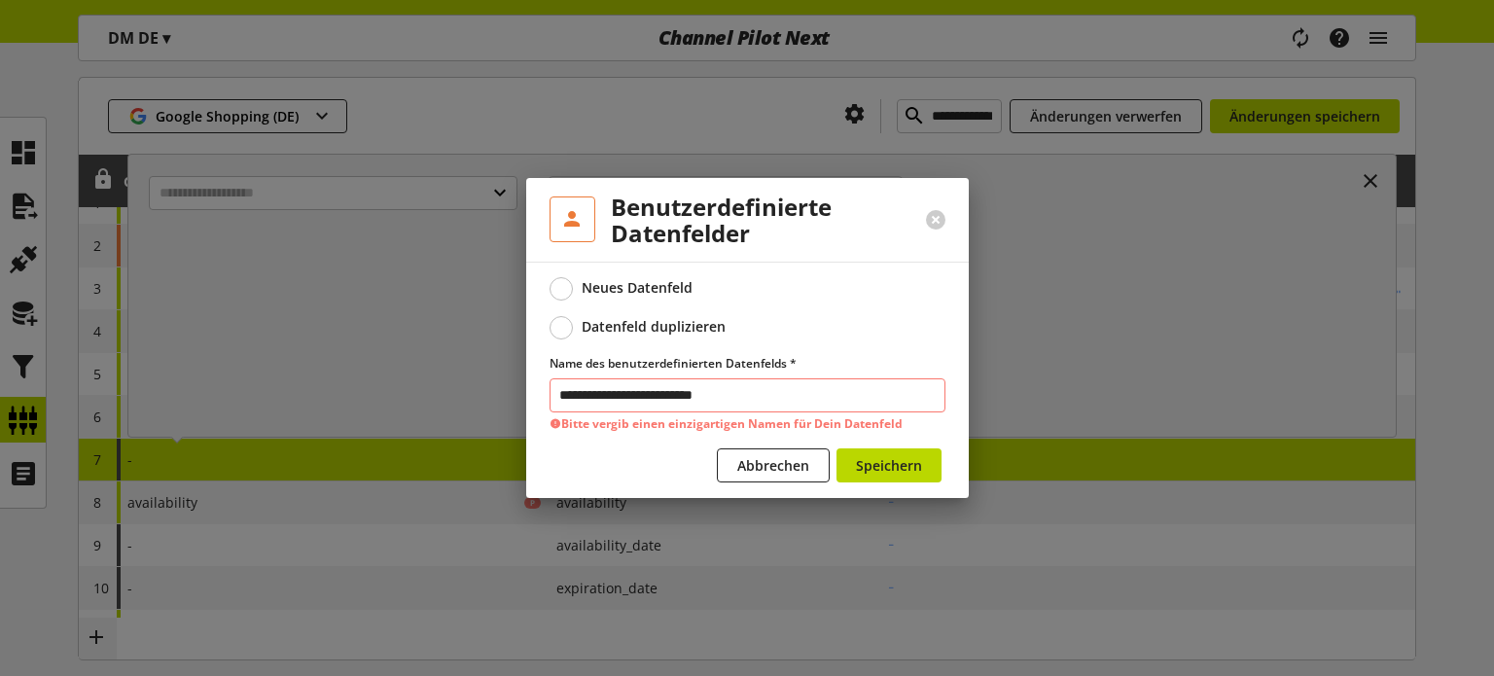
click at [811, 393] on input "**********" at bounding box center [747, 395] width 396 height 34
click at [784, 474] on span "Abbrechen" at bounding box center [773, 465] width 72 height 20
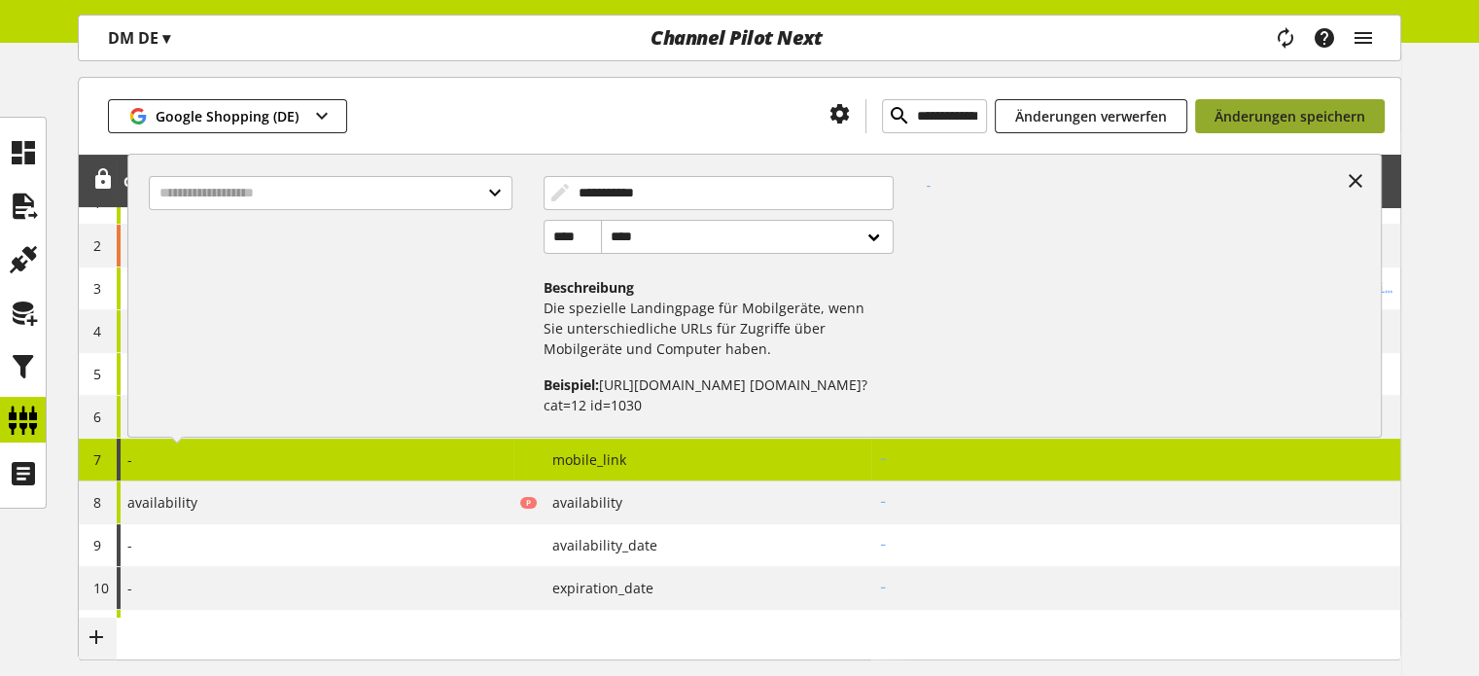
click at [1220, 117] on span "Änderungen speichern" at bounding box center [1290, 116] width 151 height 20
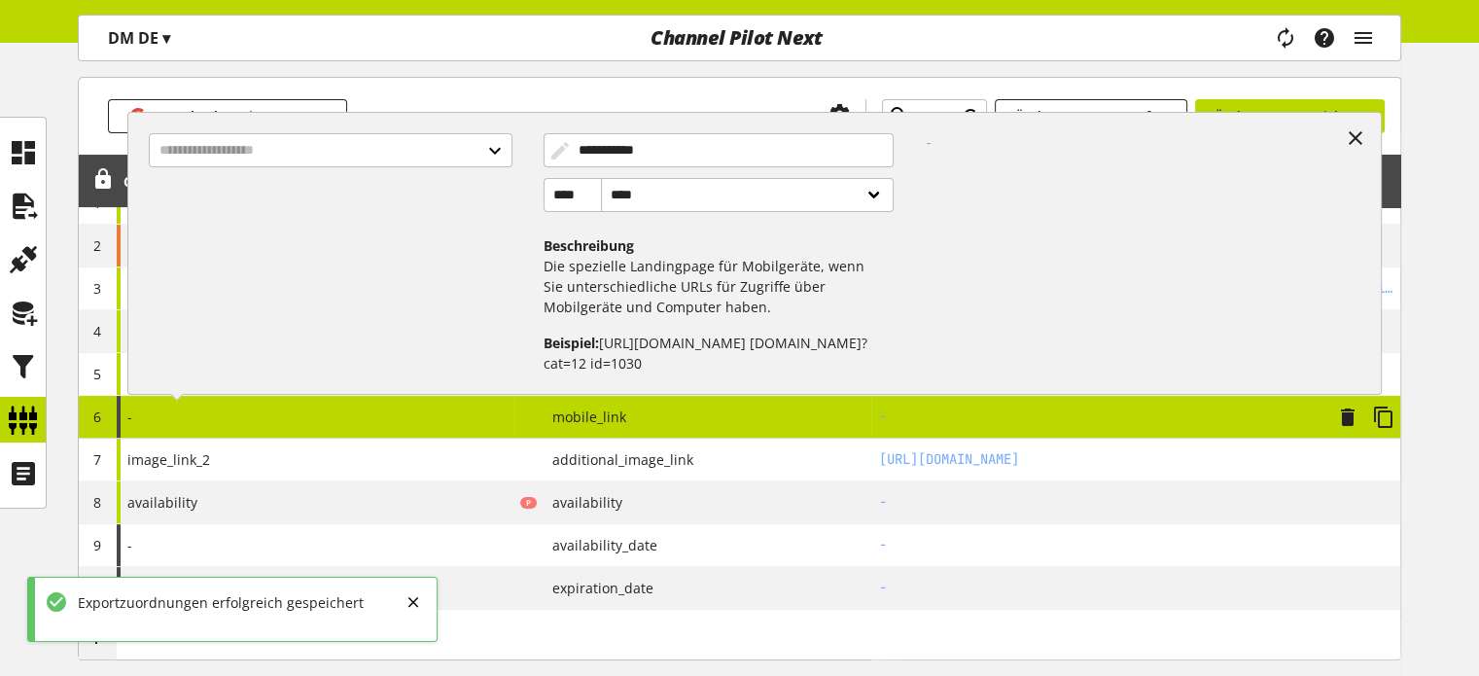
type input "**********"
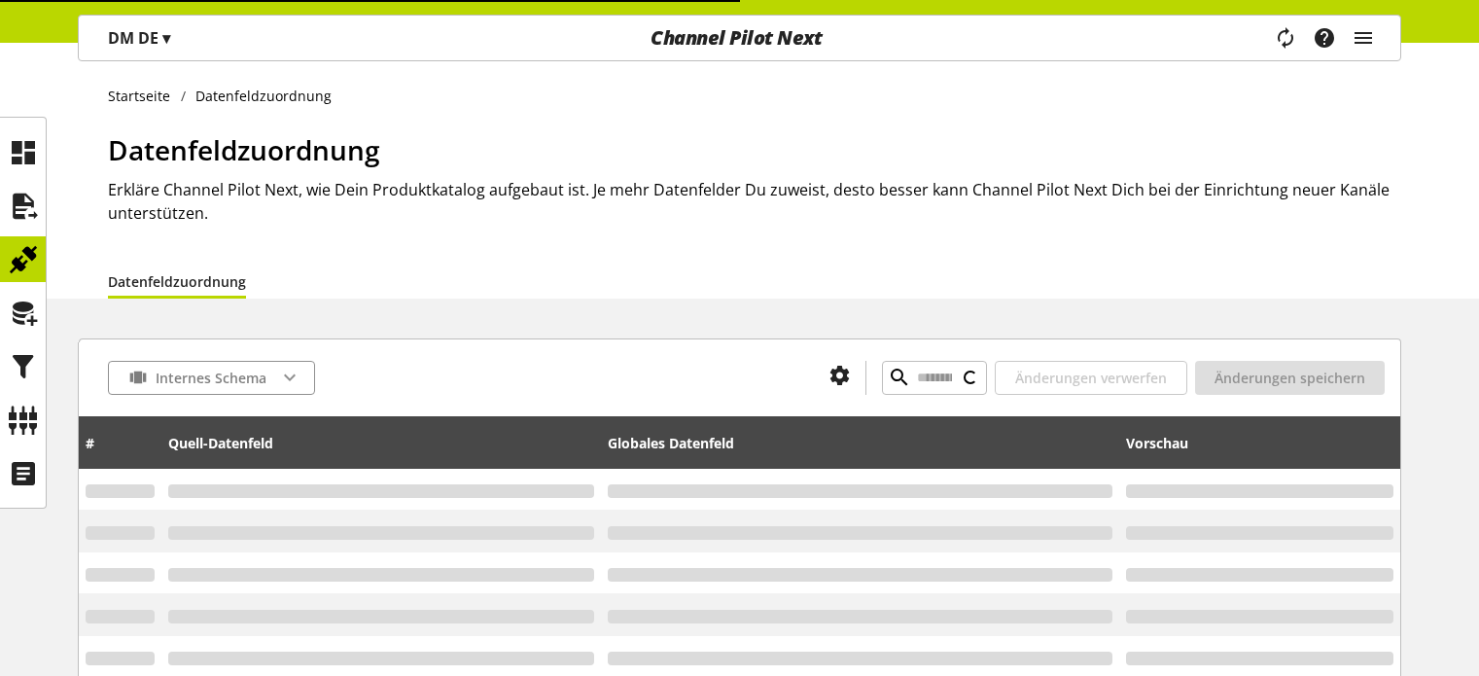
type input "**********"
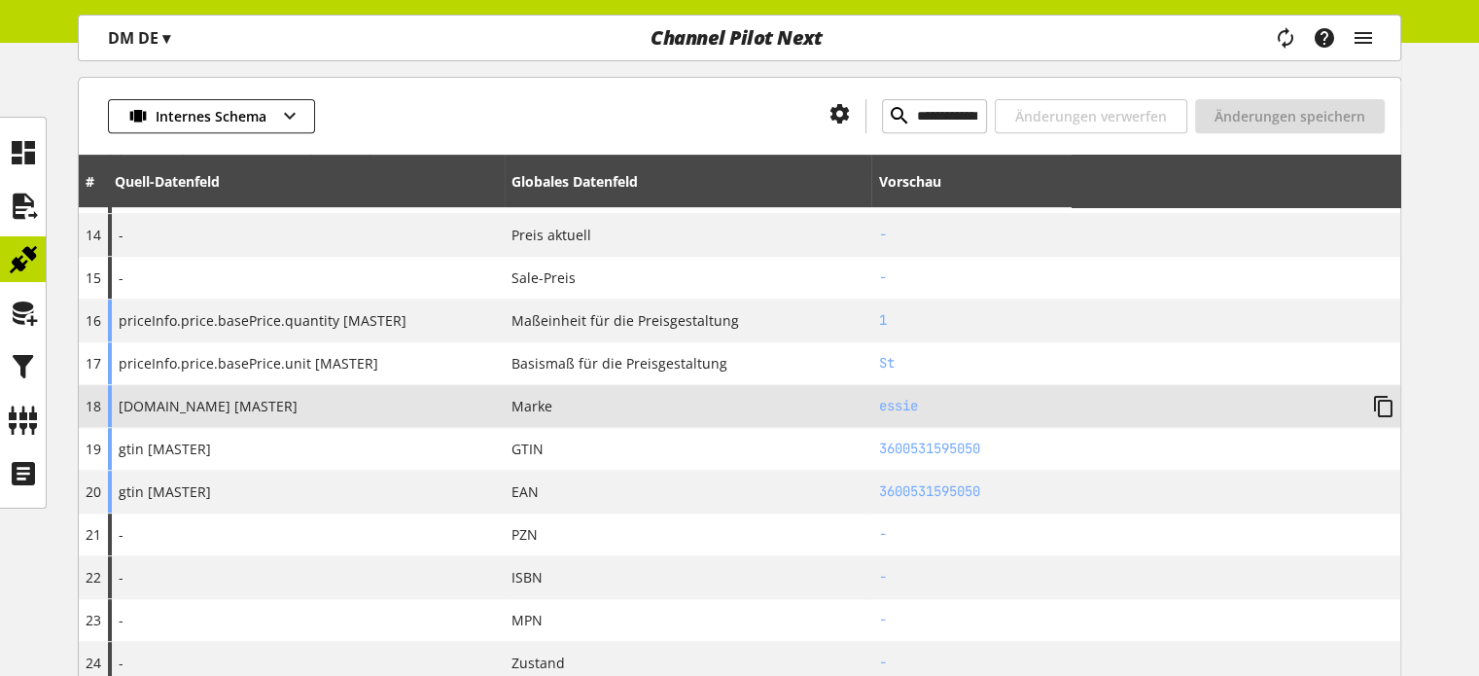
scroll to position [778, 0]
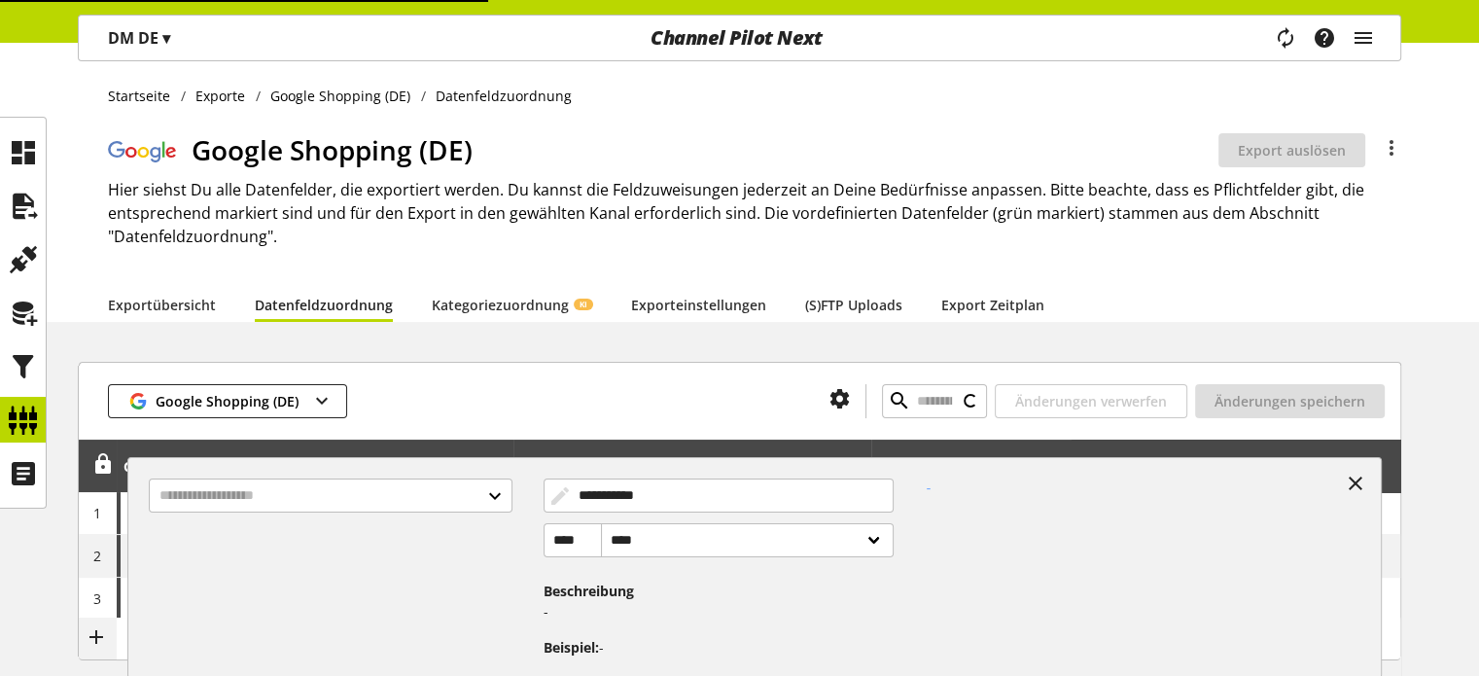
type input "**********"
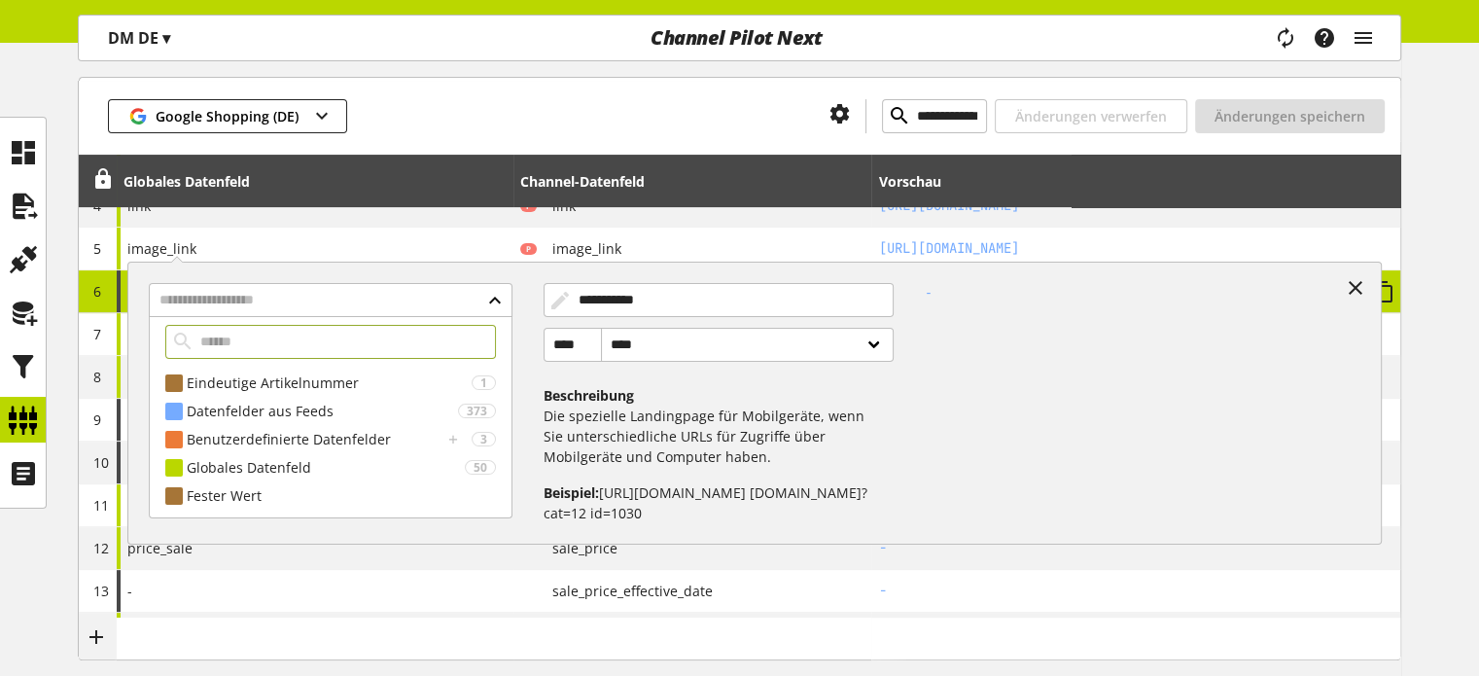
scroll to position [486, 0]
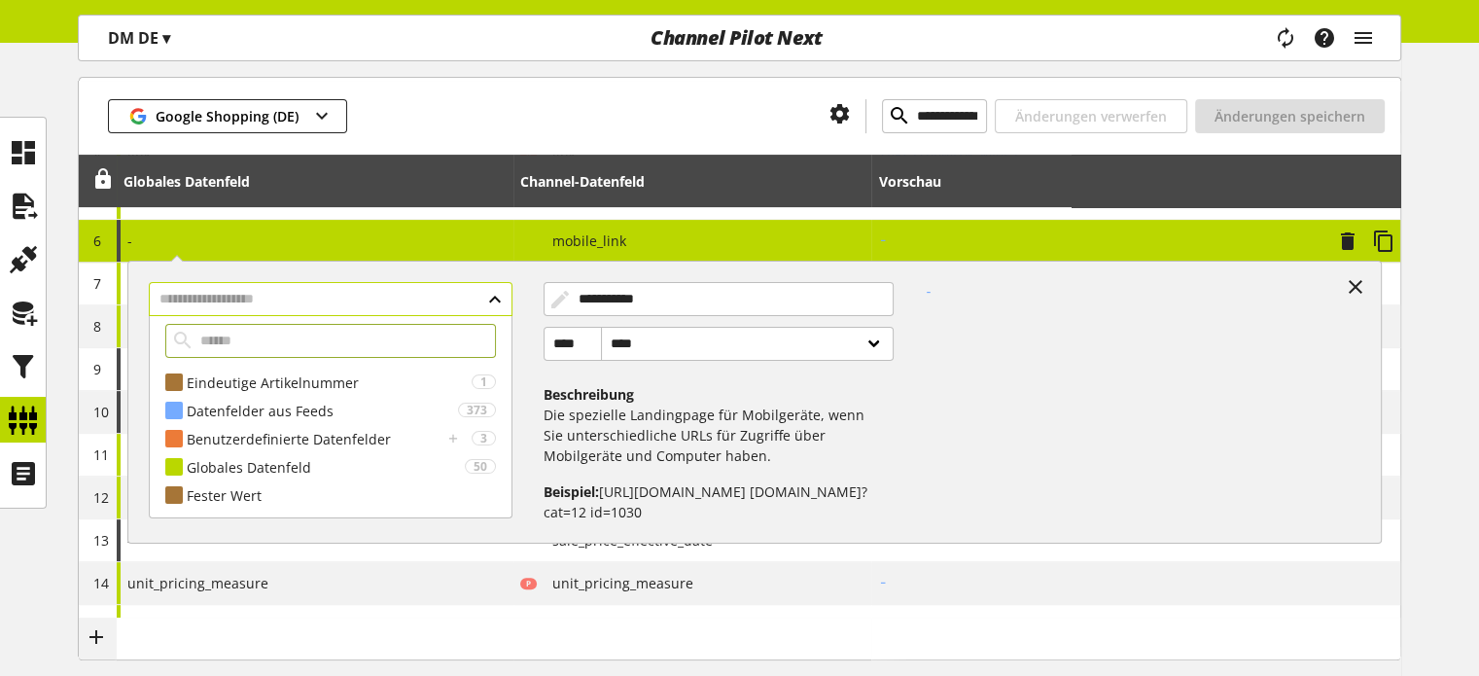
click at [393, 308] on input "text" at bounding box center [330, 299] width 363 height 34
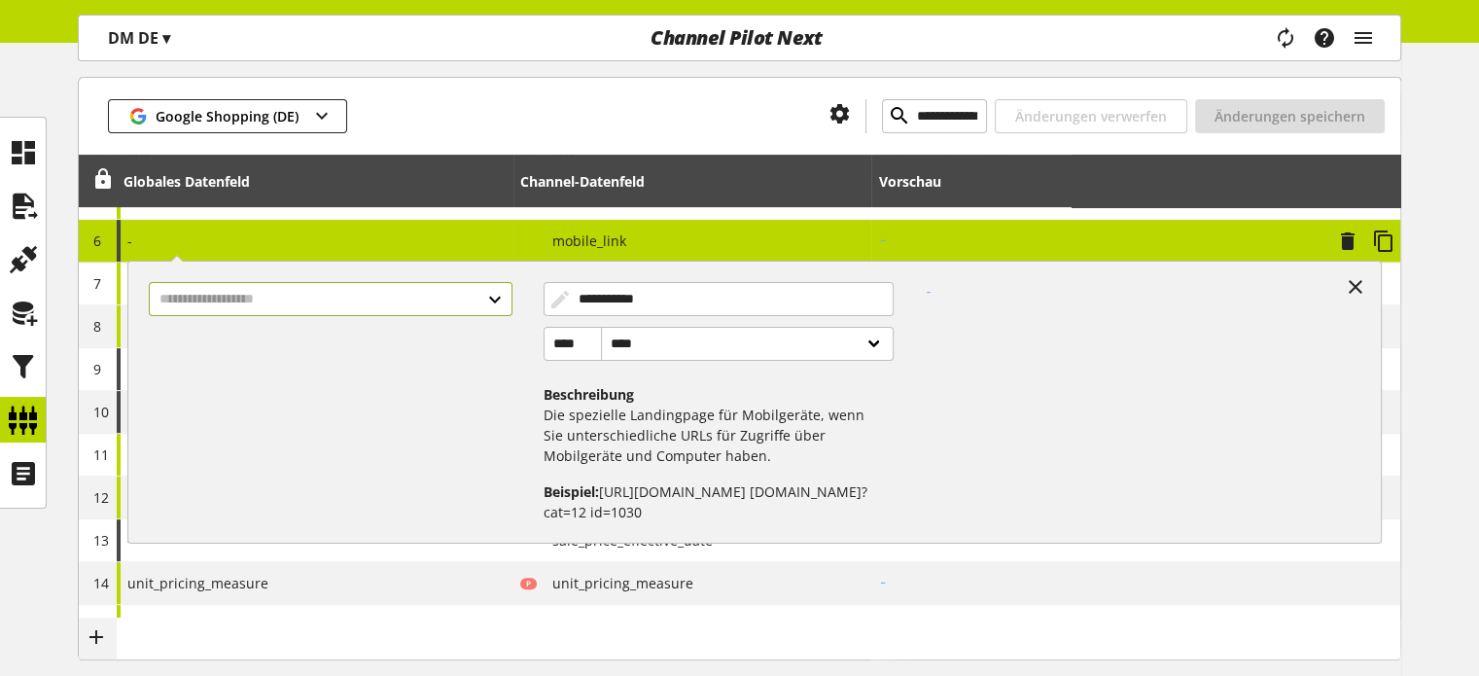
click at [384, 310] on input "text" at bounding box center [330, 299] width 363 height 34
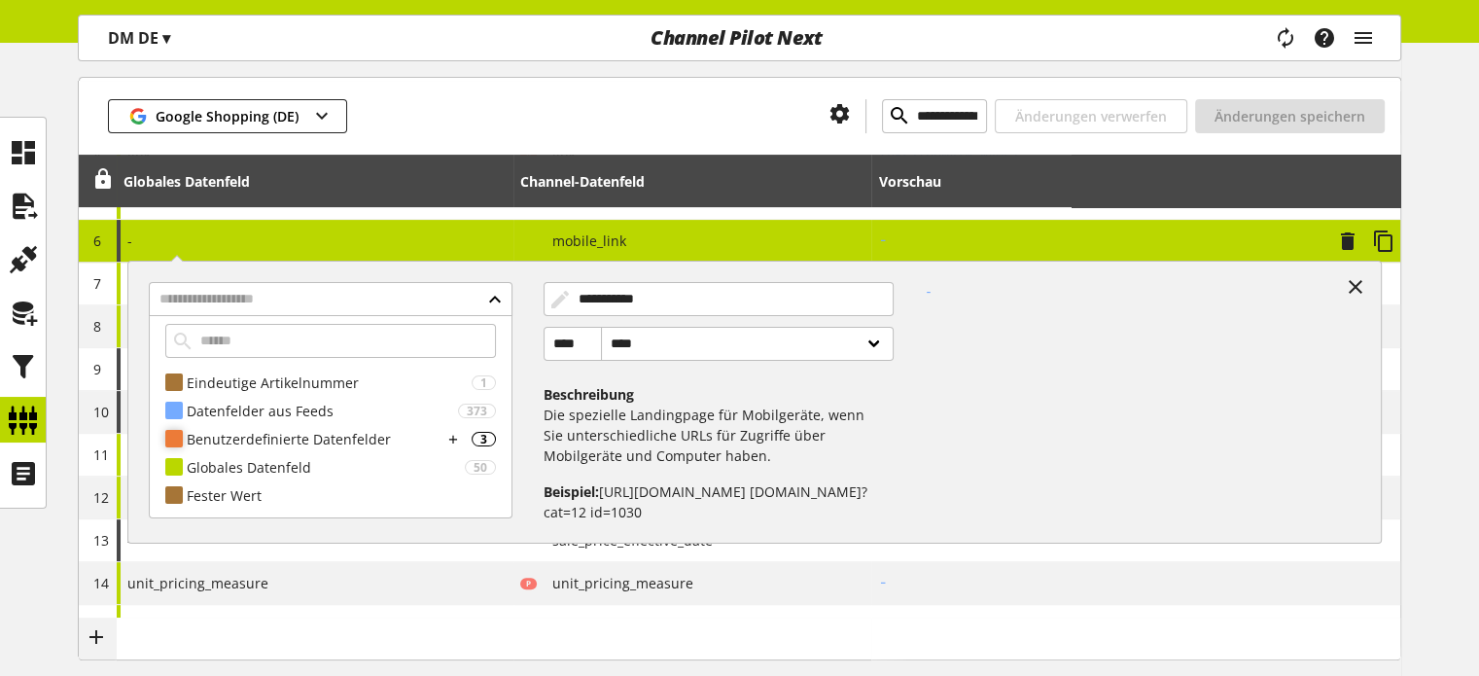
click at [279, 442] on div "Benutzerdefinierte Datenfelder" at bounding box center [315, 439] width 256 height 20
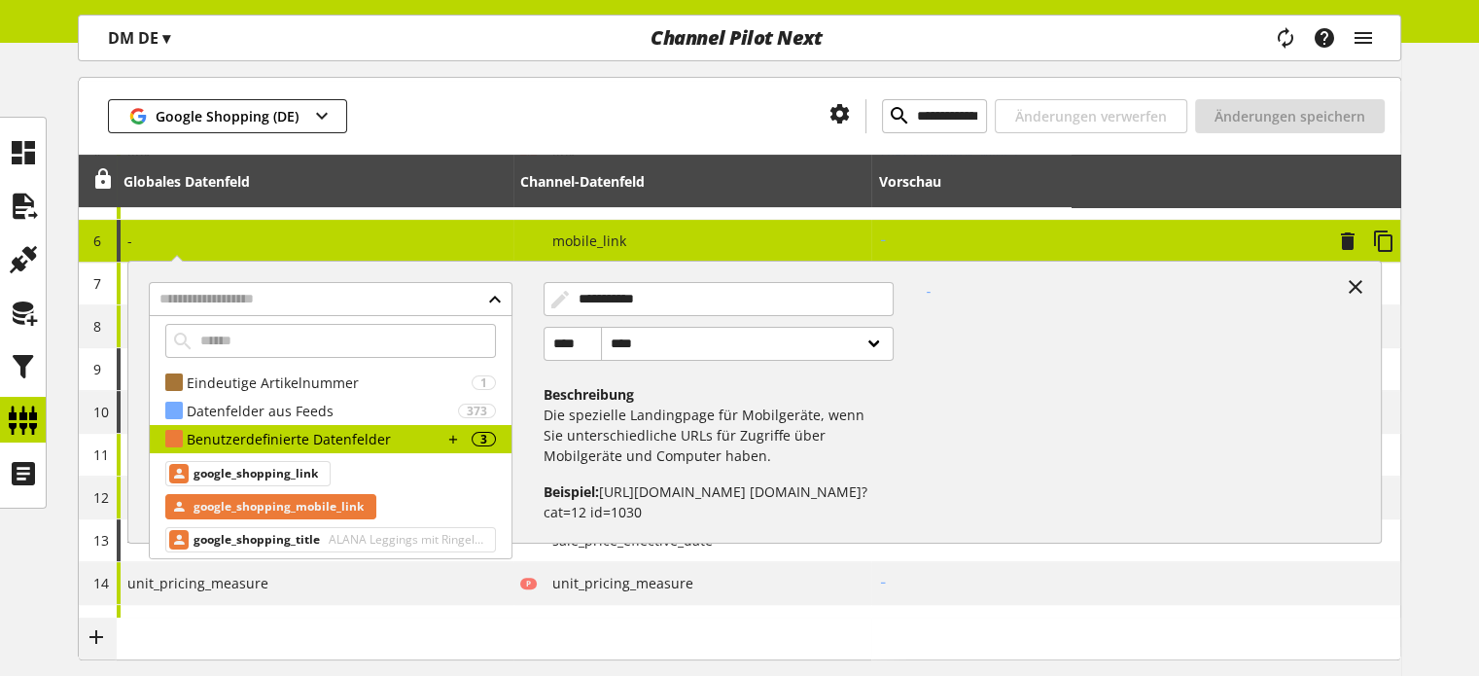
click at [265, 508] on span "google_shopping_mobile_link" at bounding box center [279, 506] width 170 height 23
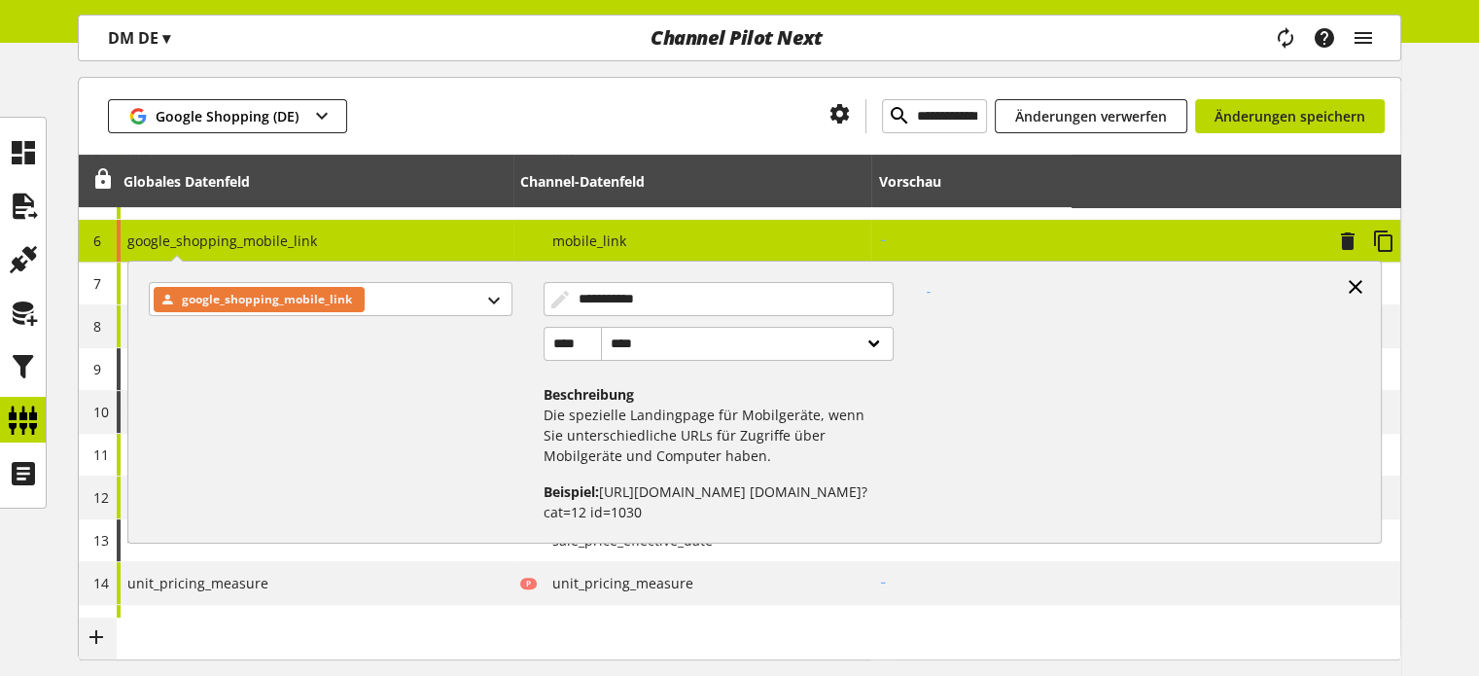
click at [1353, 279] on icon at bounding box center [1355, 286] width 23 height 35
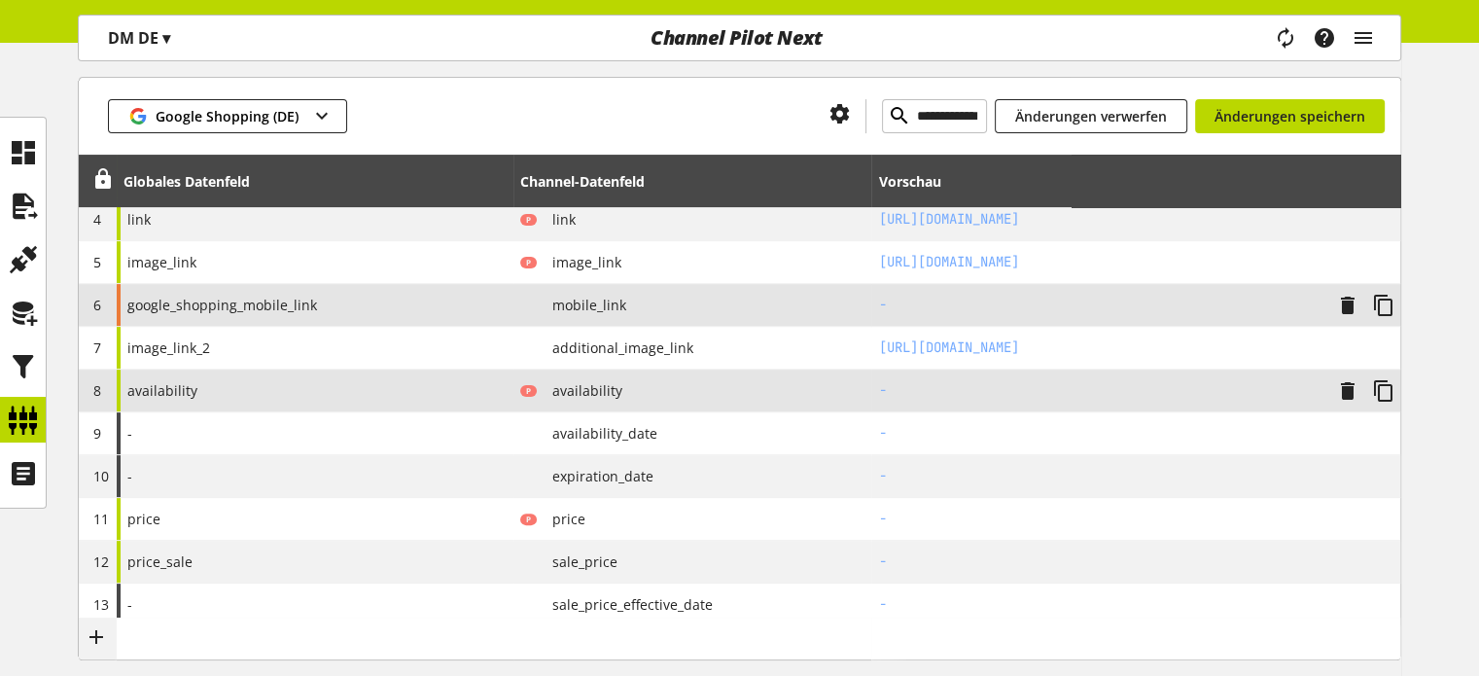
scroll to position [389, 0]
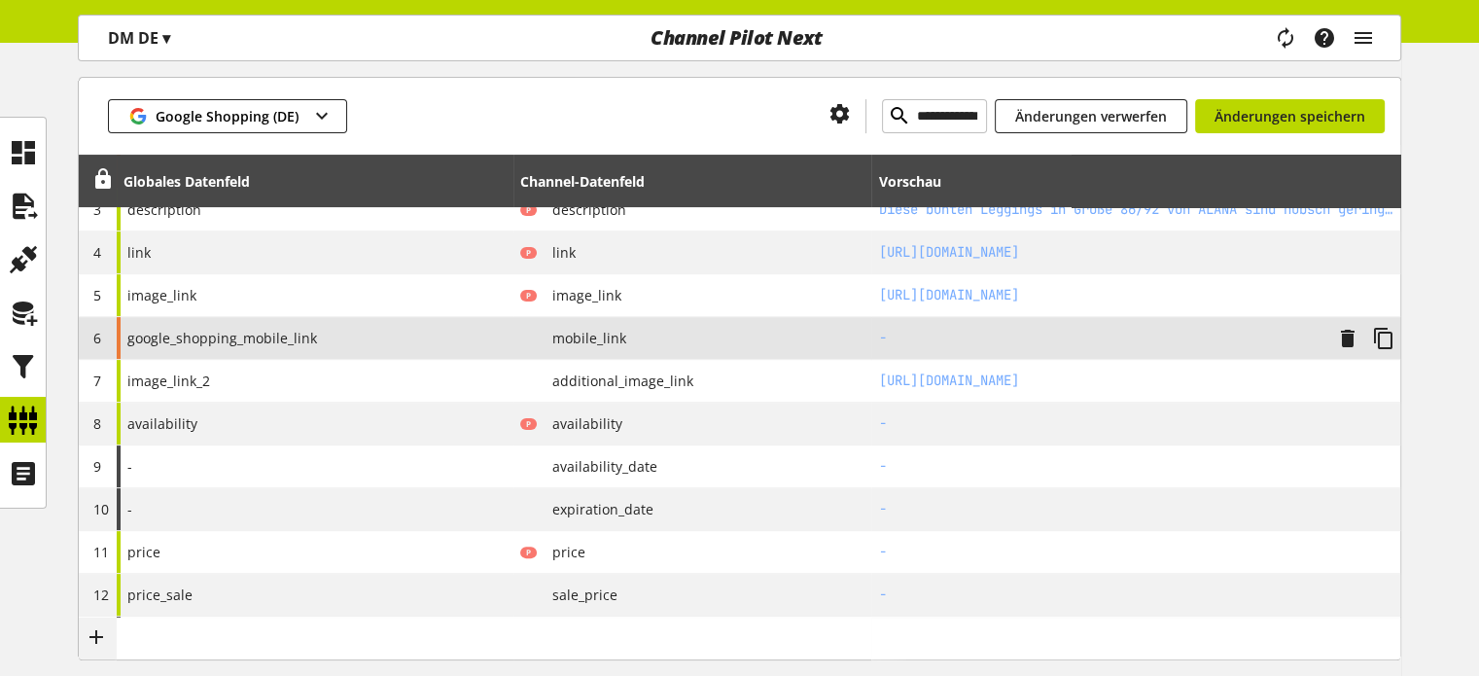
click at [230, 338] on span "google_shopping_mobile_link" at bounding box center [222, 338] width 190 height 20
click at [91, 333] on td "6" at bounding box center [98, 338] width 38 height 43
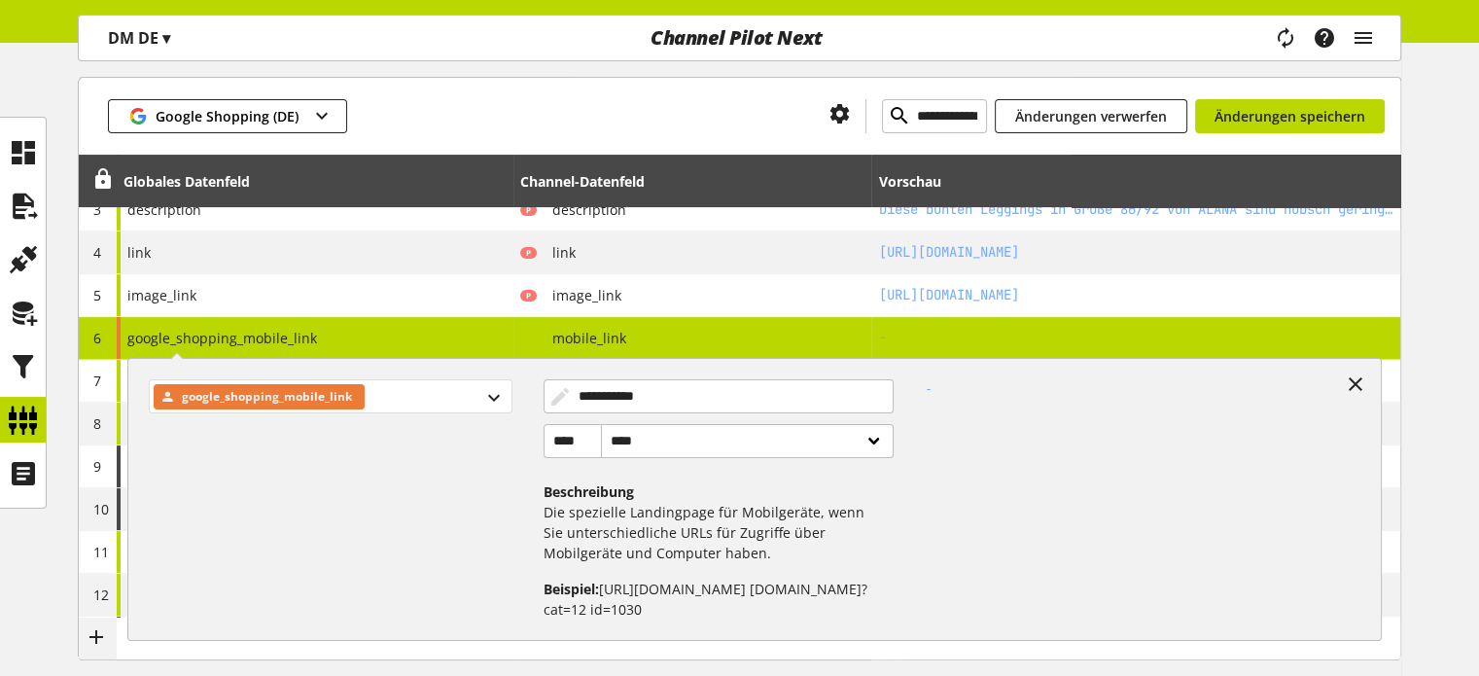
click at [242, 401] on span "google_shopping_mobile_link" at bounding box center [267, 396] width 170 height 23
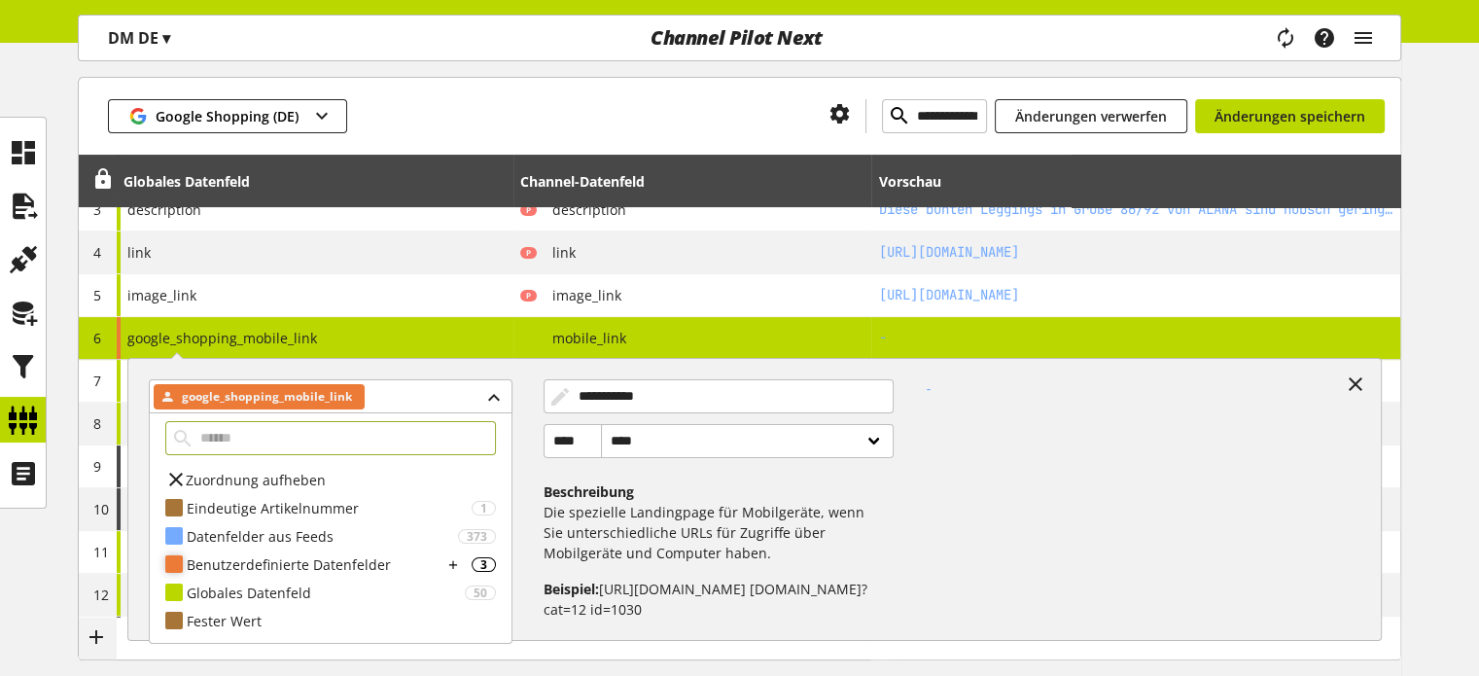
click at [231, 560] on div "Benutzerdefinierte Datenfelder" at bounding box center [315, 564] width 256 height 20
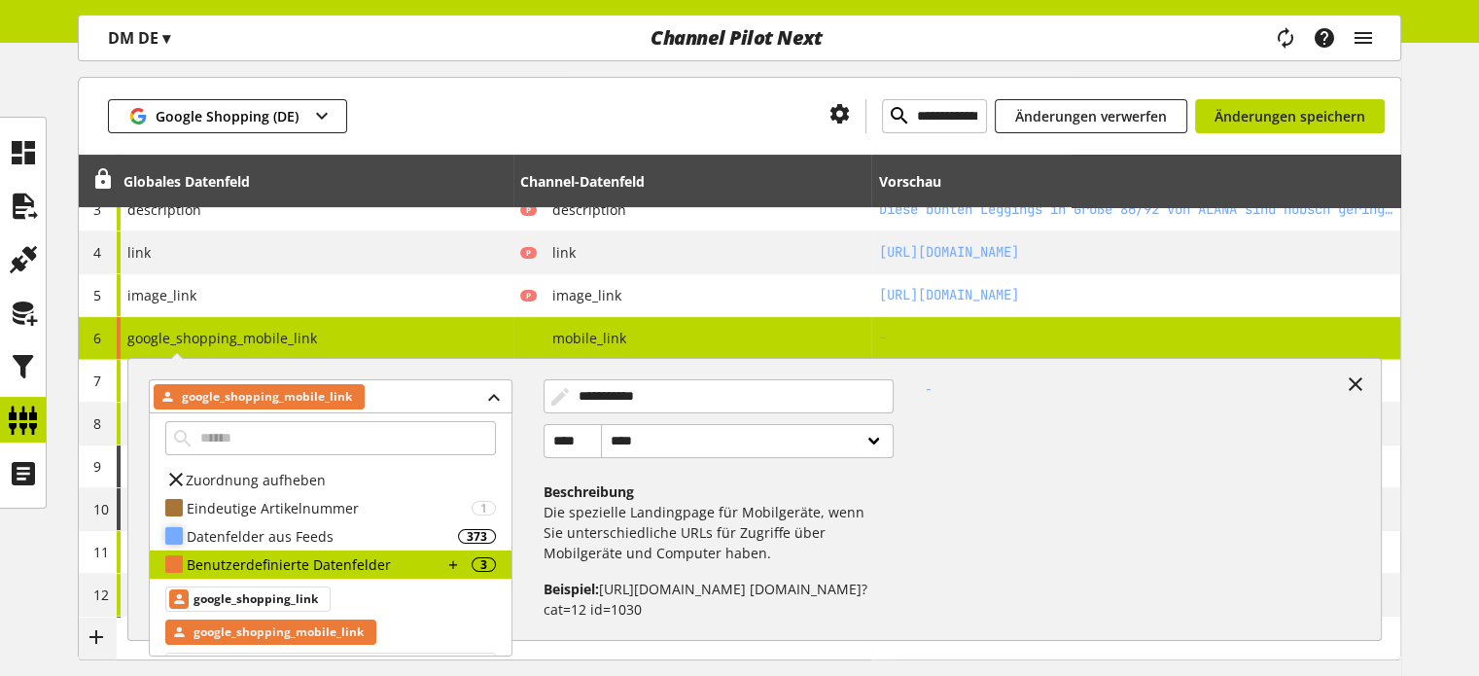
scroll to position [91, 0]
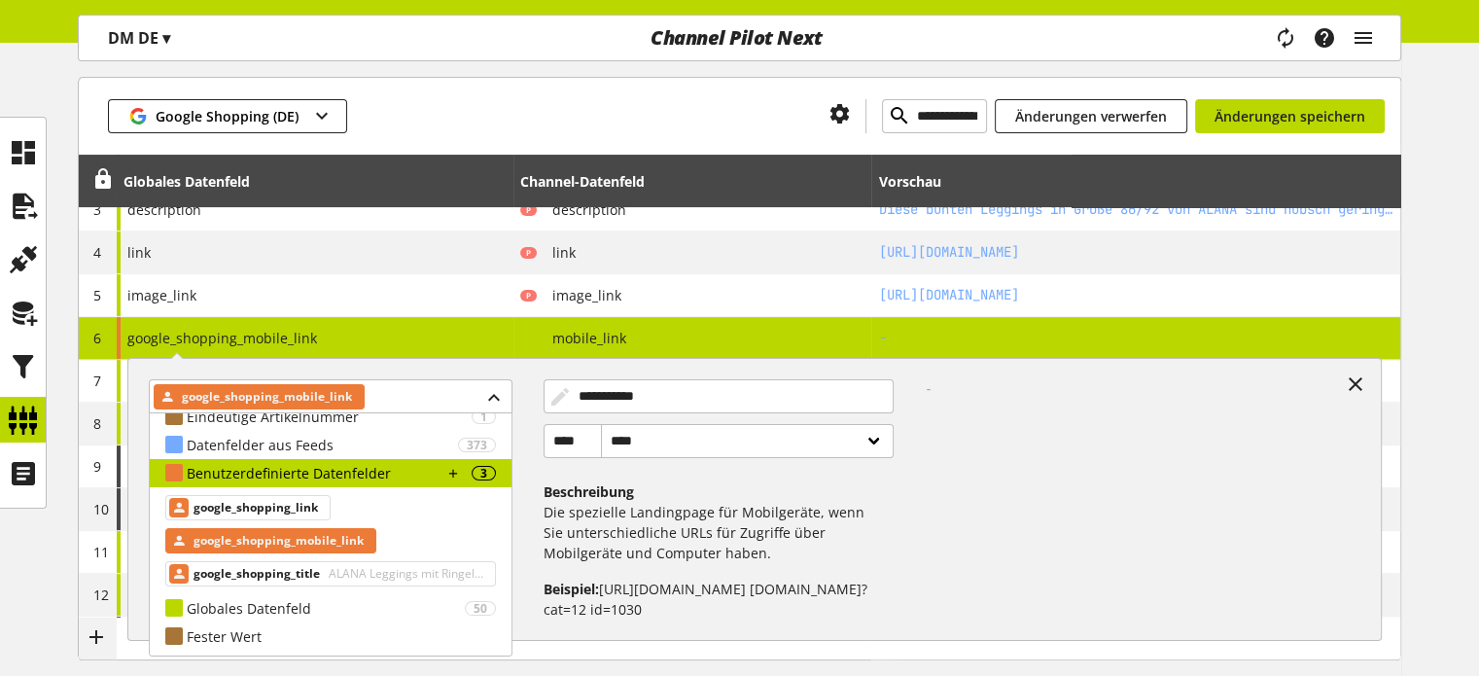
click at [222, 539] on span "google_shopping_mobile_link" at bounding box center [279, 540] width 170 height 23
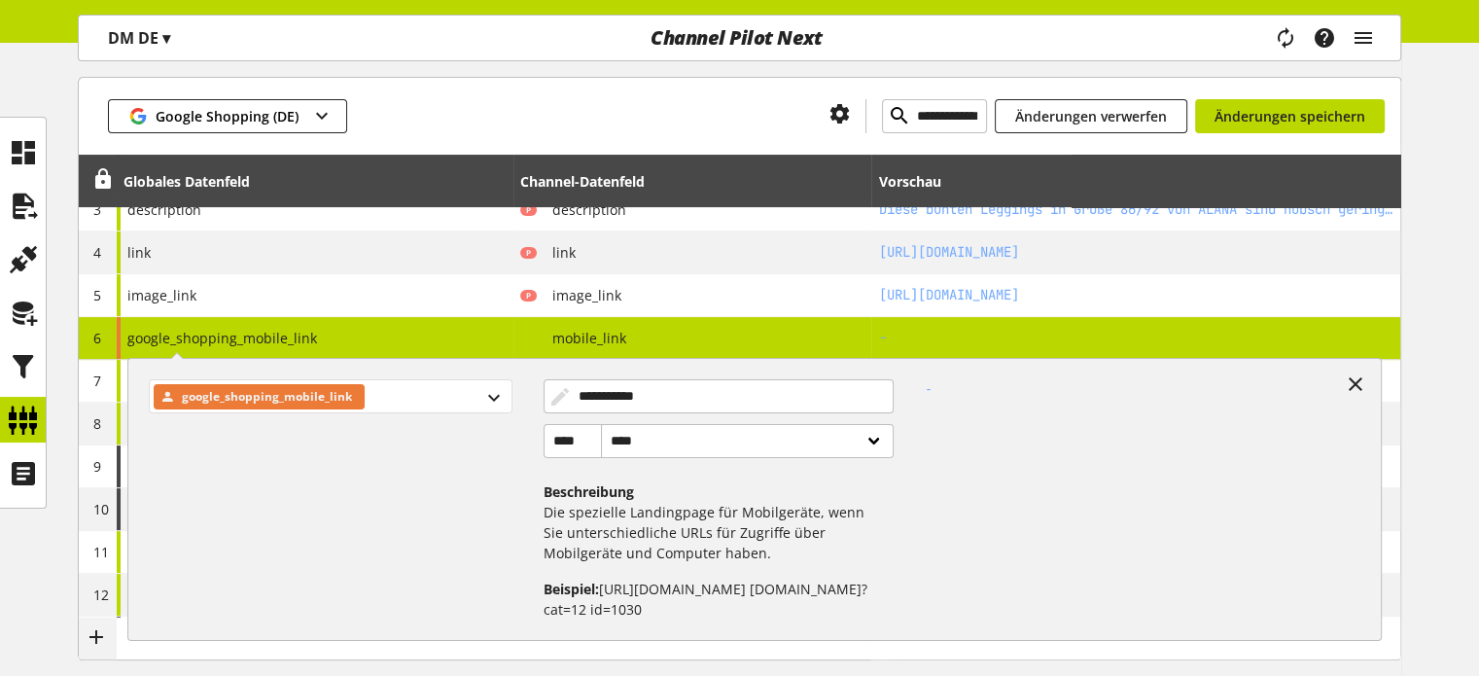
click at [244, 396] on span "google_shopping_mobile_link" at bounding box center [267, 396] width 170 height 23
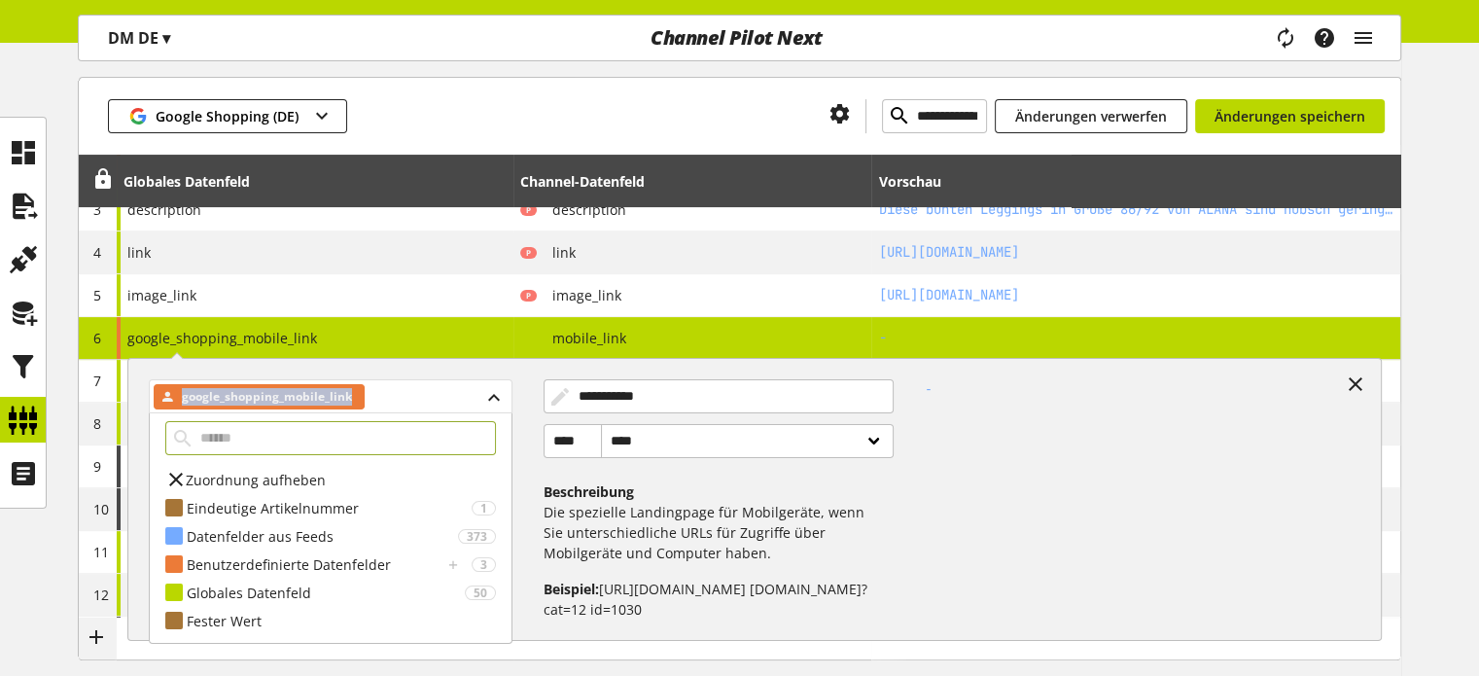
click at [244, 396] on span "google_shopping_mobile_link" at bounding box center [267, 396] width 170 height 23
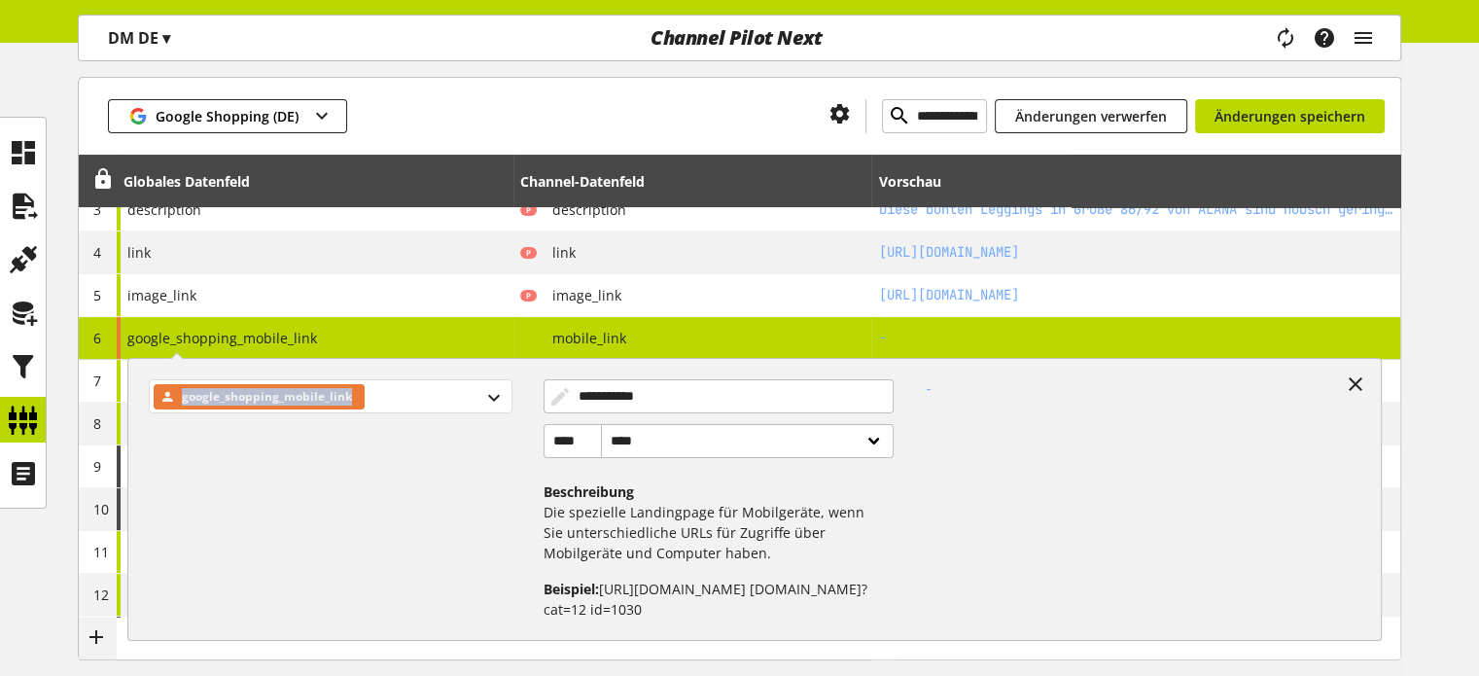
click at [244, 396] on span "google_shopping_mobile_link" at bounding box center [267, 396] width 170 height 23
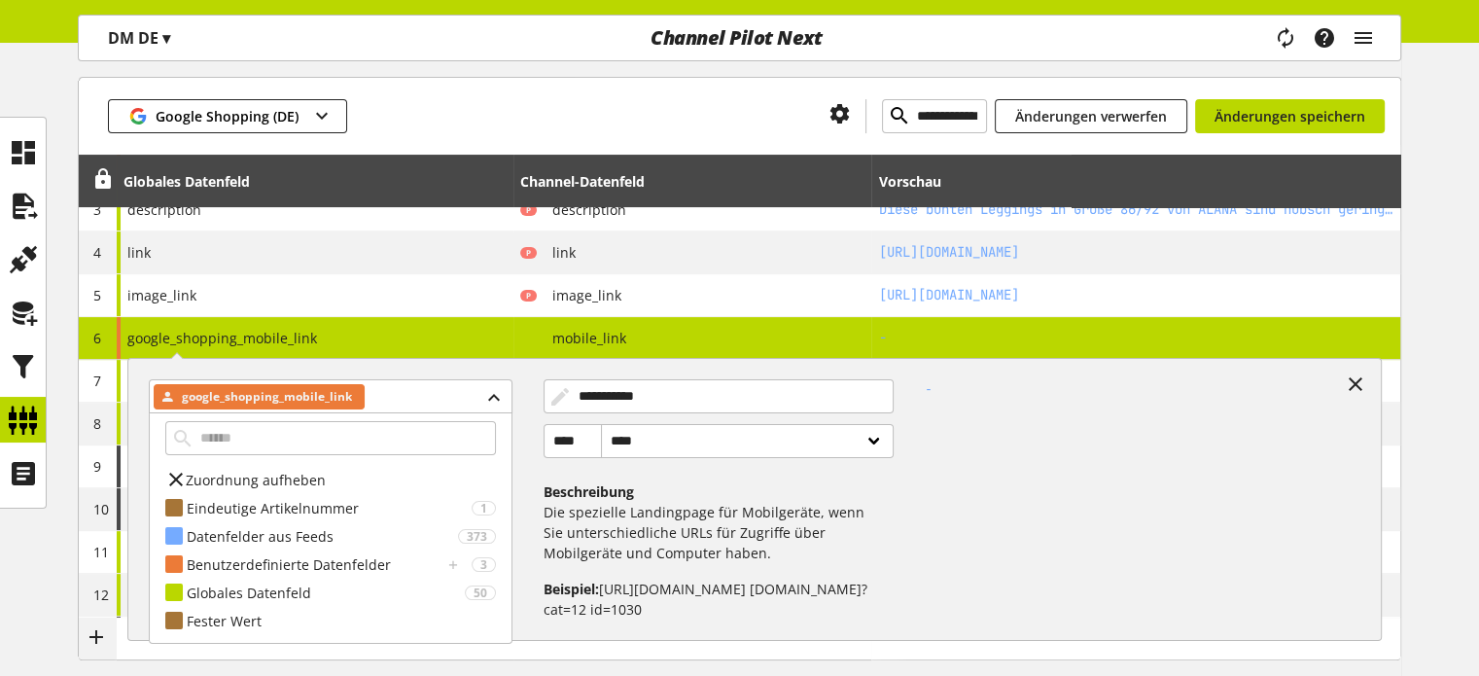
drag, startPoint x: 673, startPoint y: 482, endPoint x: 707, endPoint y: 493, distance: 35.7
click at [675, 482] on h4 "Beschreibung" at bounding box center [715, 491] width 342 height 20
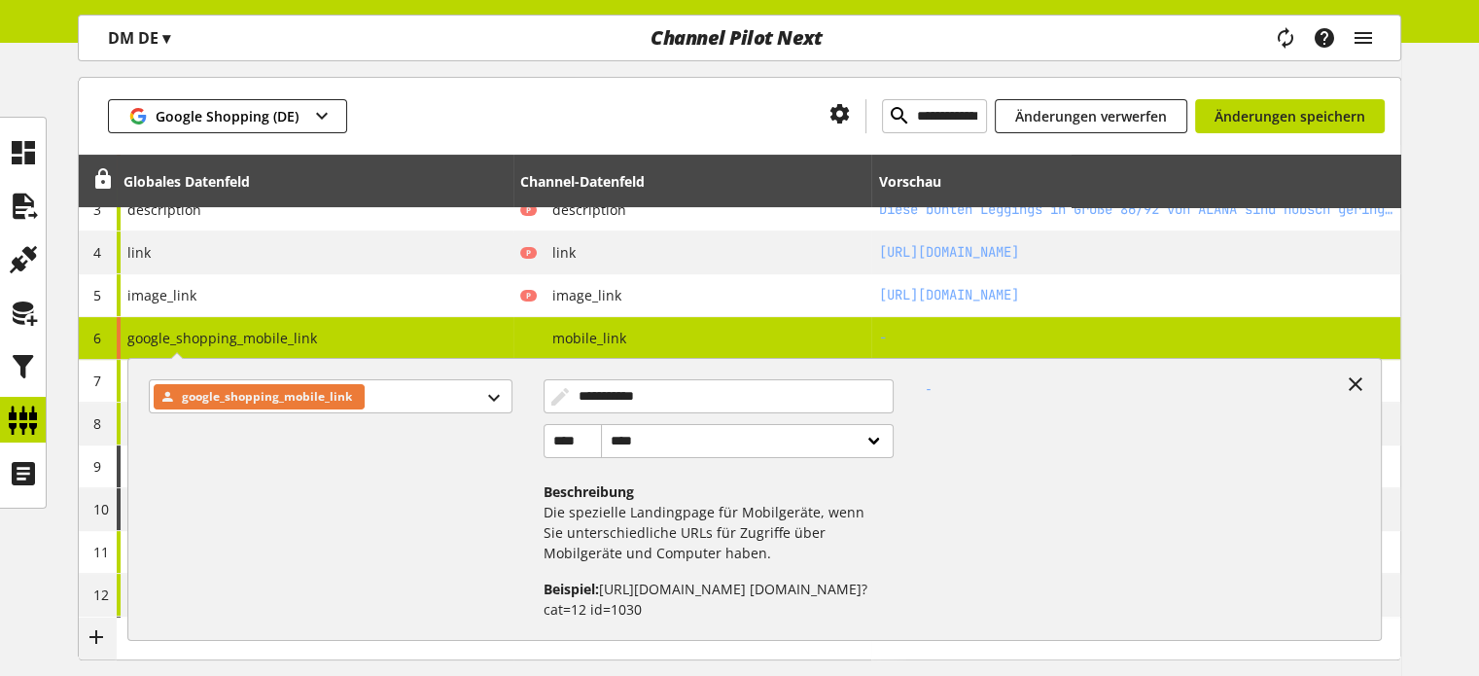
click at [742, 500] on h4 "Beschreibung" at bounding box center [715, 491] width 342 height 20
click at [744, 502] on p "Die spezielle Landingpage für Mobilgeräte, wenn Sie unterschiedliche URLs für Z…" at bounding box center [715, 532] width 342 height 61
click at [746, 502] on p "Die spezielle Landingpage für Mobilgeräte, wenn Sie unterschiedliche URLs für Z…" at bounding box center [715, 532] width 342 height 61
click at [750, 502] on p "Die spezielle Landingpage für Mobilgeräte, wenn Sie unterschiedliche URLs für Z…" at bounding box center [715, 532] width 342 height 61
click at [661, 493] on h4 "Beschreibung" at bounding box center [715, 491] width 342 height 20
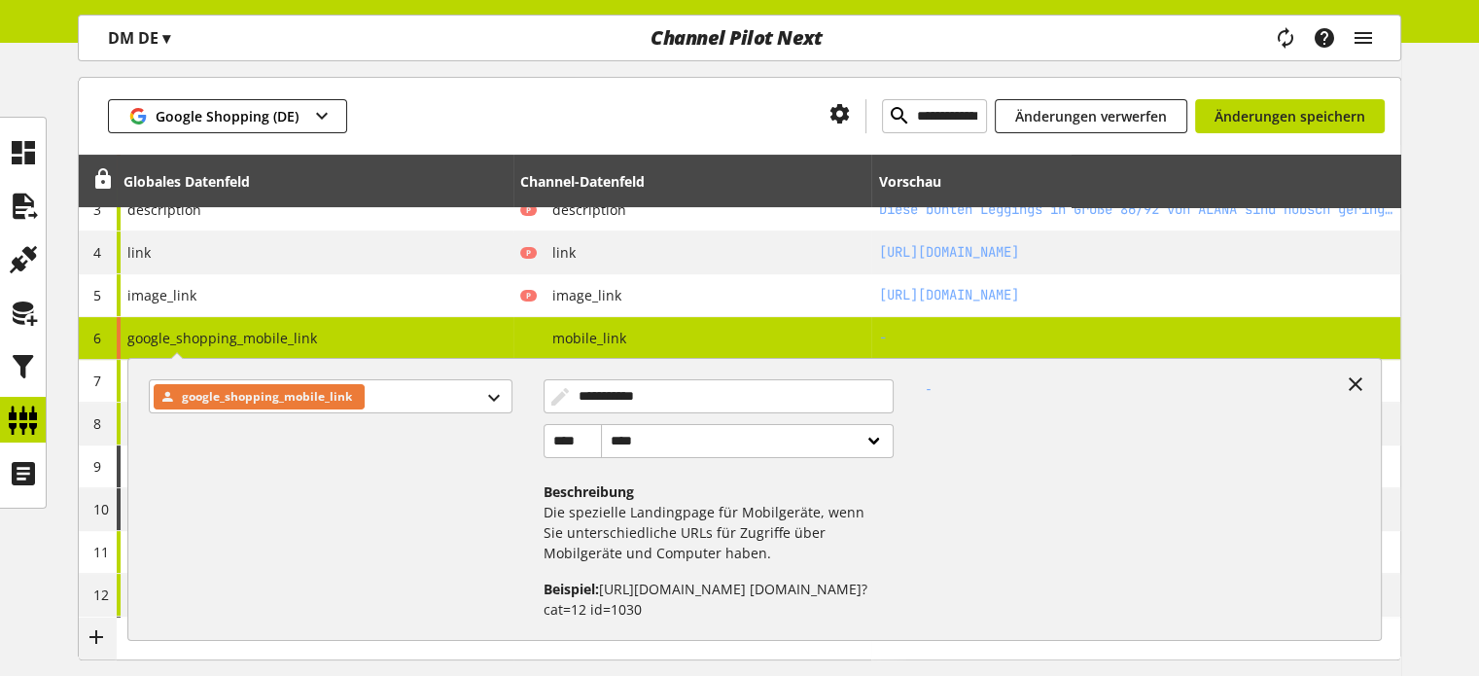
drag, startPoint x: 641, startPoint y: 495, endPoint x: 441, endPoint y: 458, distance: 203.7
click at [631, 497] on h4 "Beschreibung" at bounding box center [715, 491] width 342 height 20
drag, startPoint x: 1353, startPoint y: 376, endPoint x: 1274, endPoint y: 376, distance: 78.8
click at [1354, 376] on icon at bounding box center [1355, 384] width 23 height 35
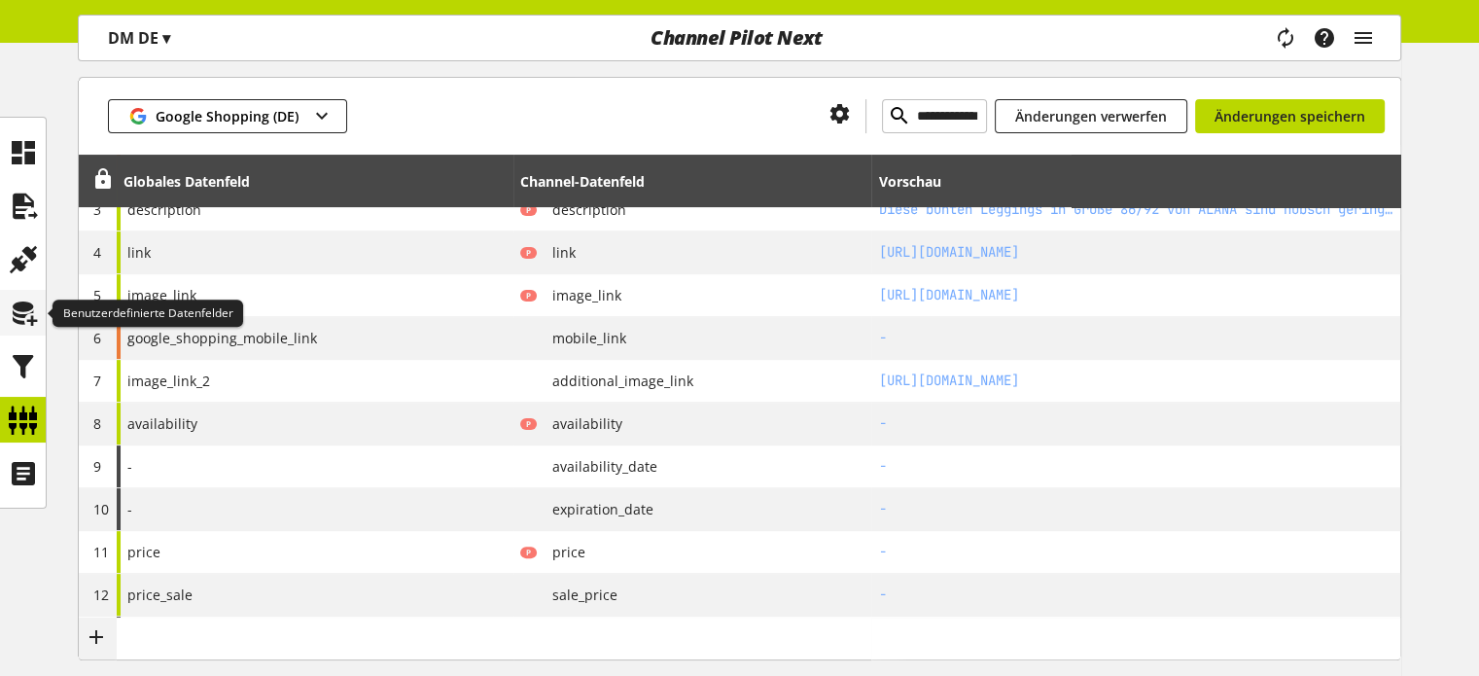
click at [27, 300] on icon at bounding box center [23, 313] width 31 height 39
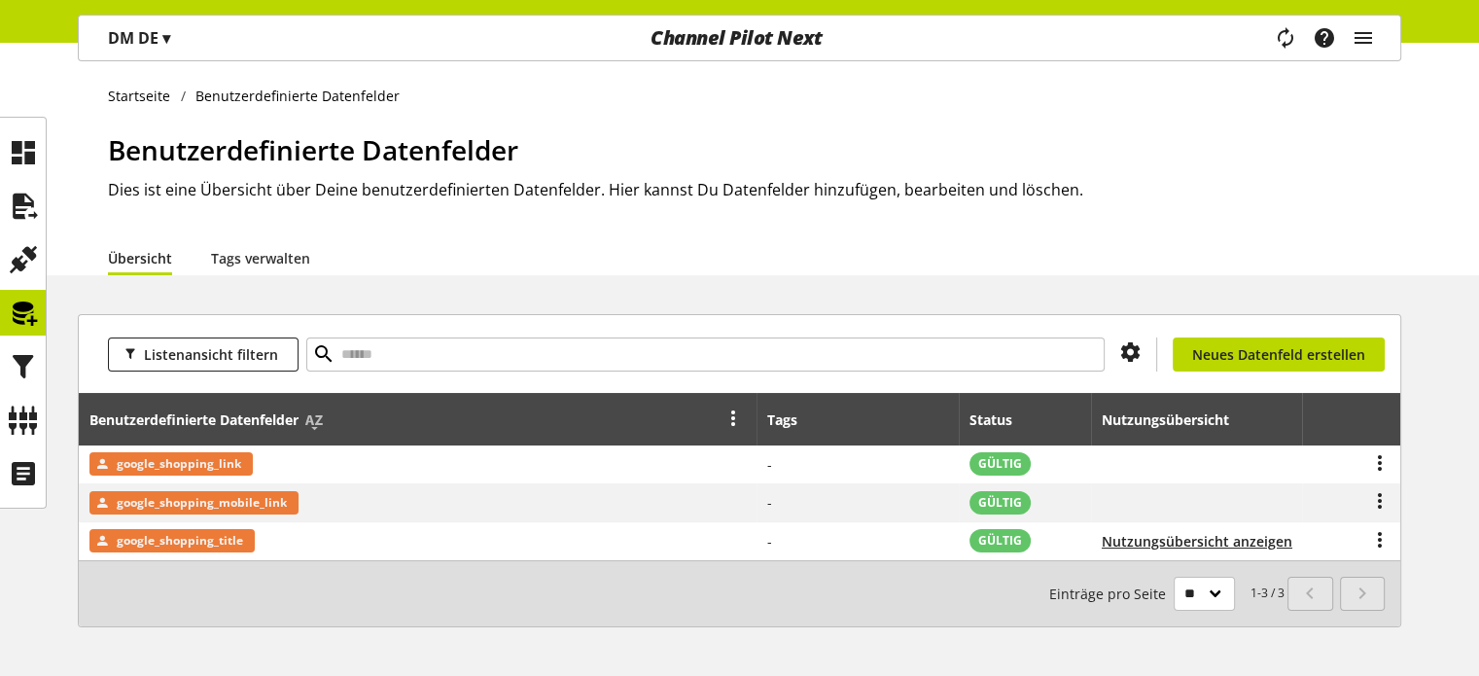
scroll to position [62, 0]
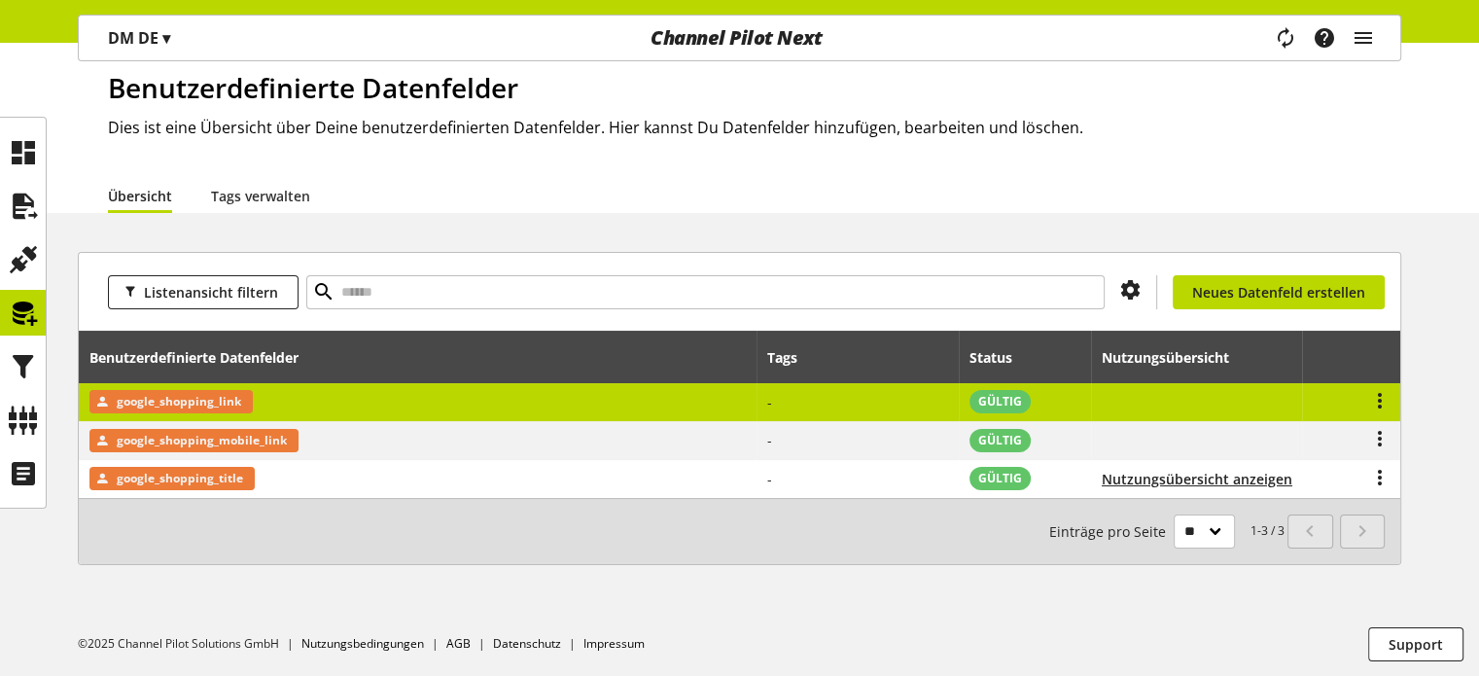
click at [1365, 399] on div at bounding box center [1352, 402] width 78 height 24
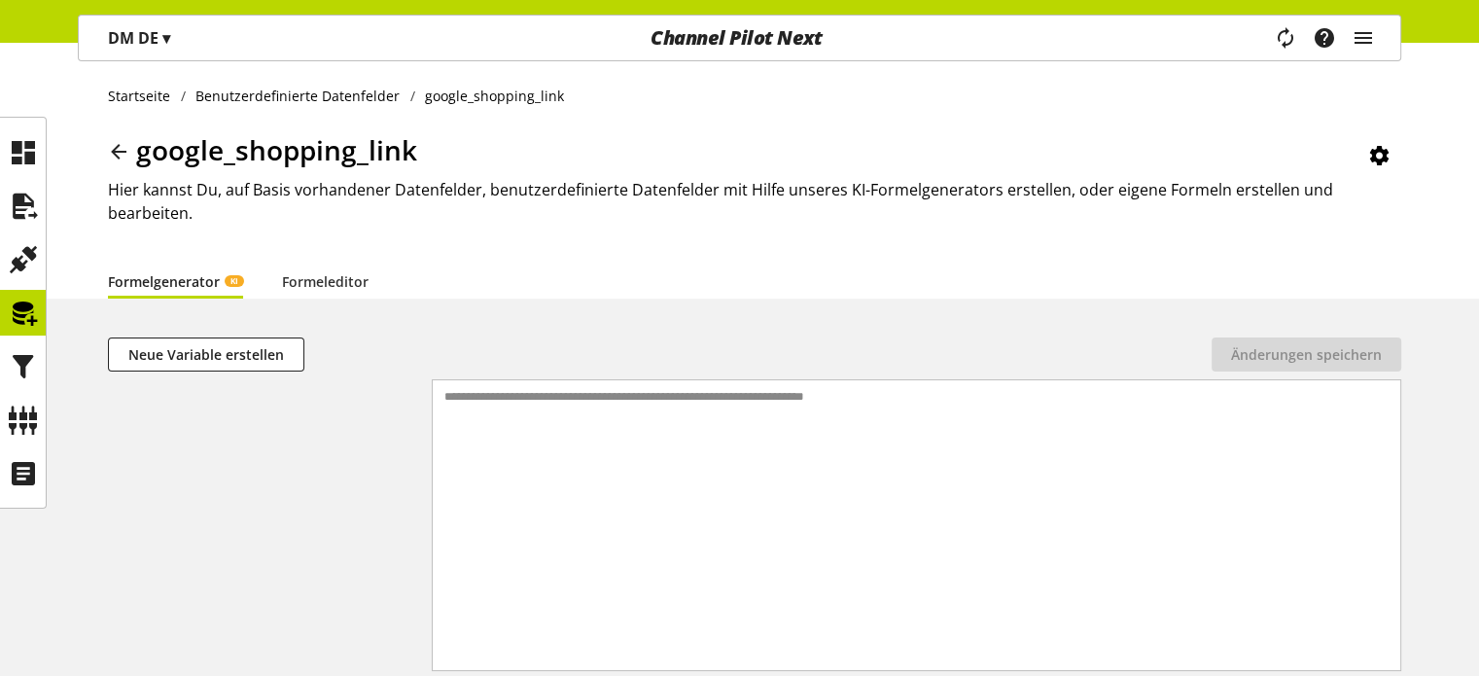
scroll to position [62, 0]
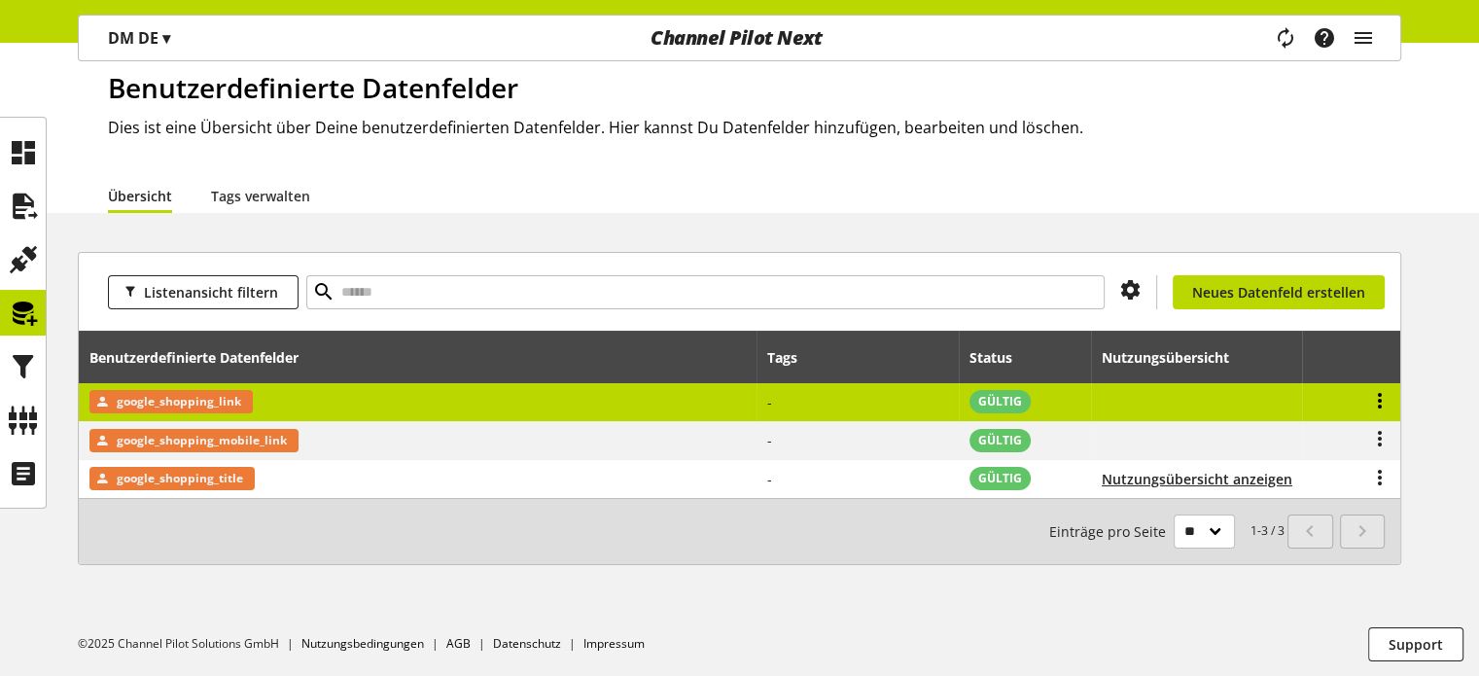
click at [1380, 398] on icon at bounding box center [1379, 400] width 23 height 35
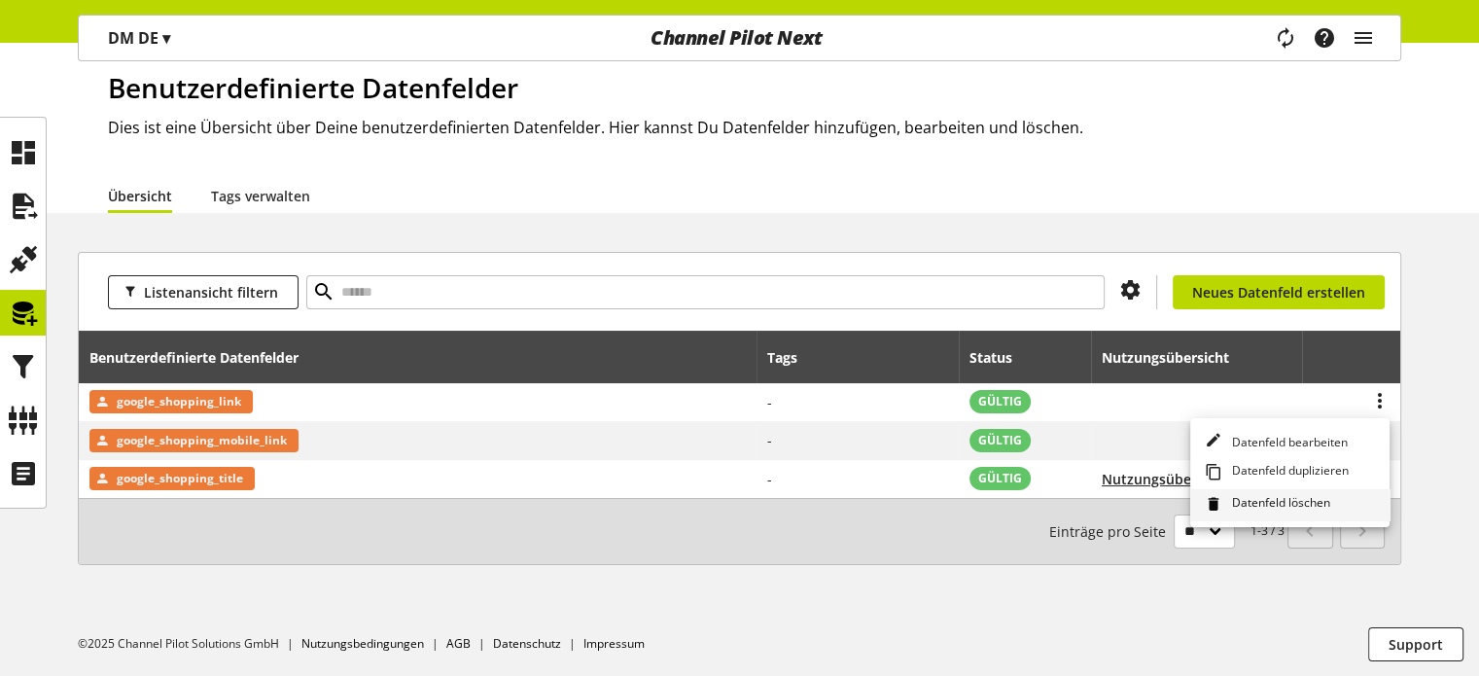
click at [1255, 499] on span "Datenfeld löschen" at bounding box center [1277, 504] width 106 height 21
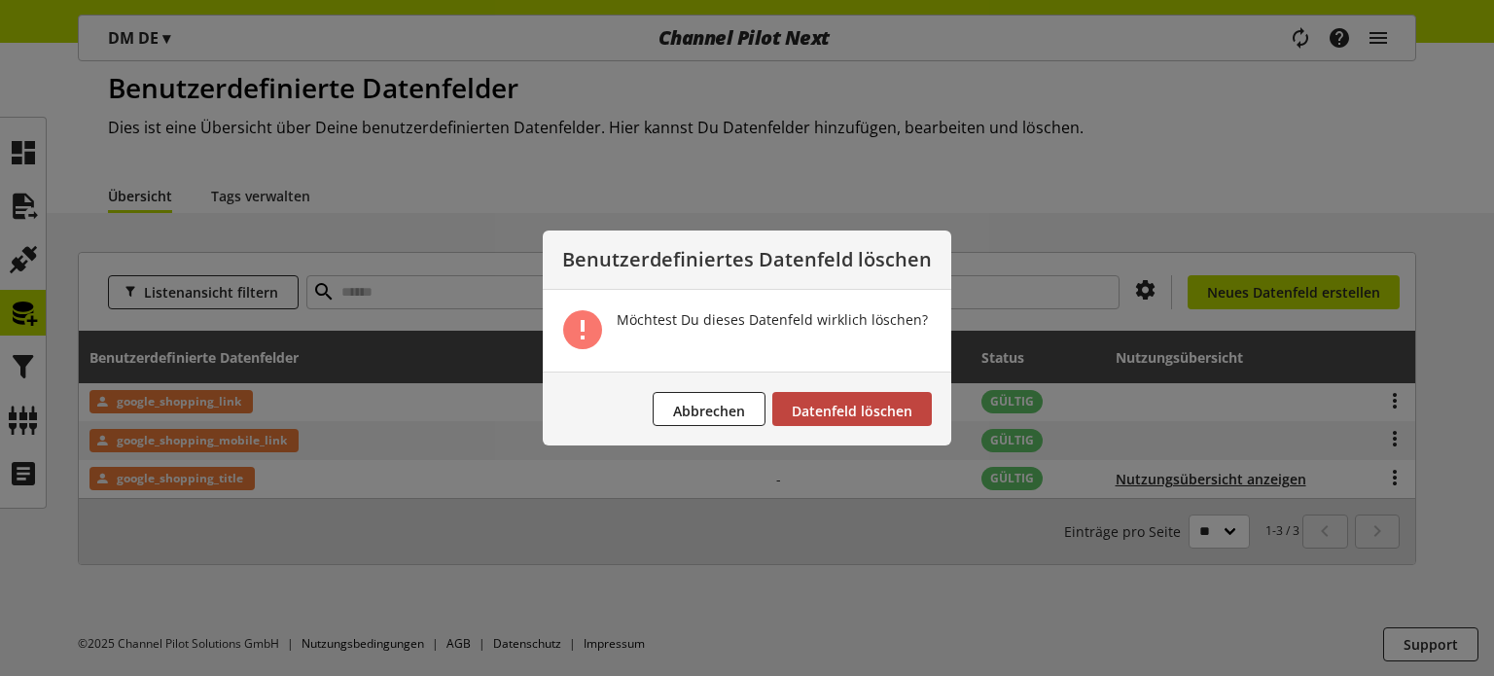
click at [859, 410] on span "Datenfeld löschen" at bounding box center [852, 411] width 121 height 18
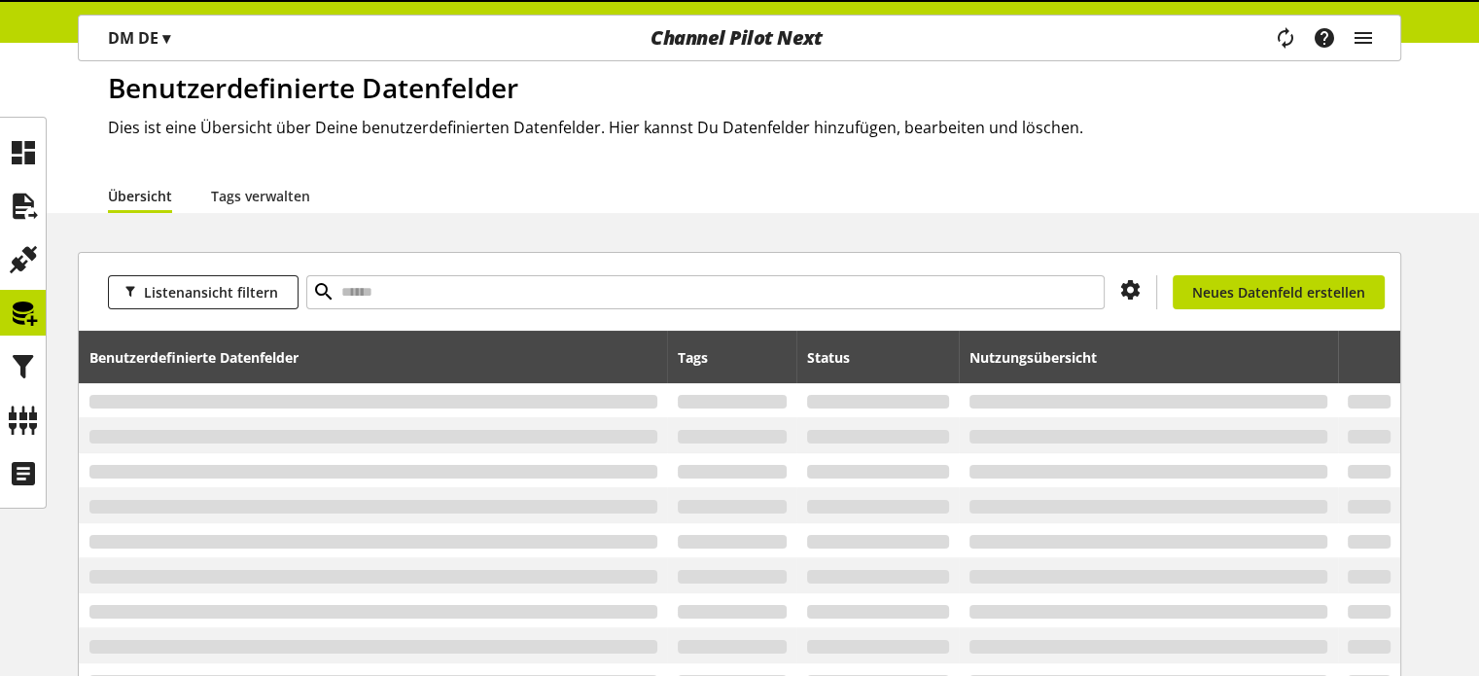
scroll to position [23, 0]
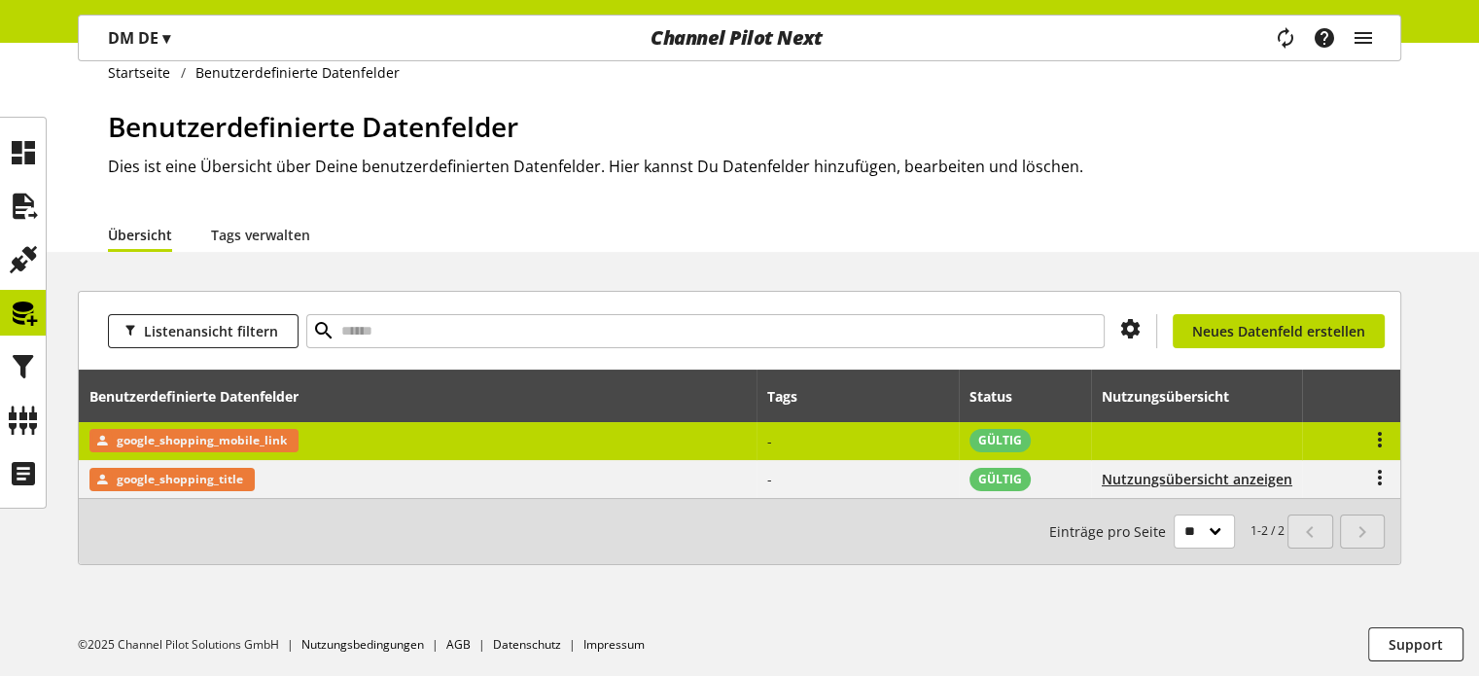
click at [230, 435] on span "google_shopping_mobile_link" at bounding box center [202, 440] width 170 height 23
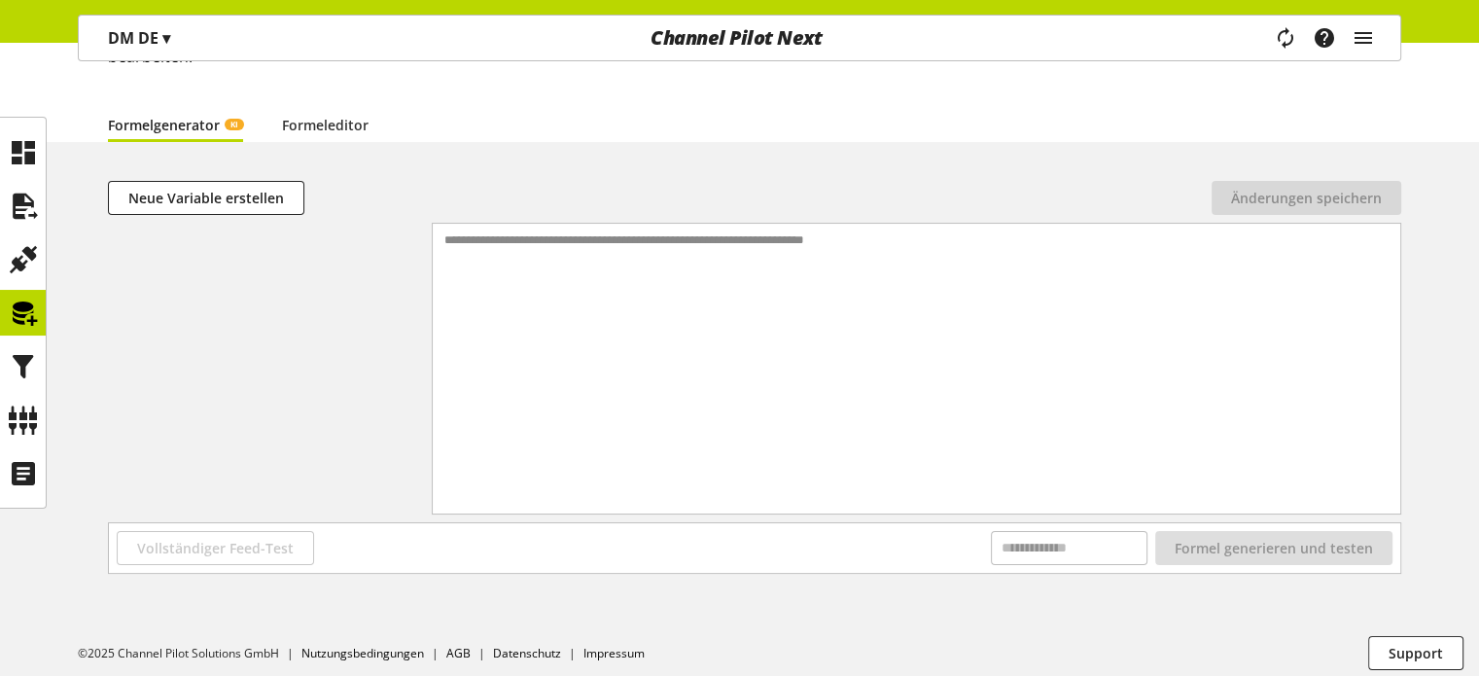
scroll to position [165, 0]
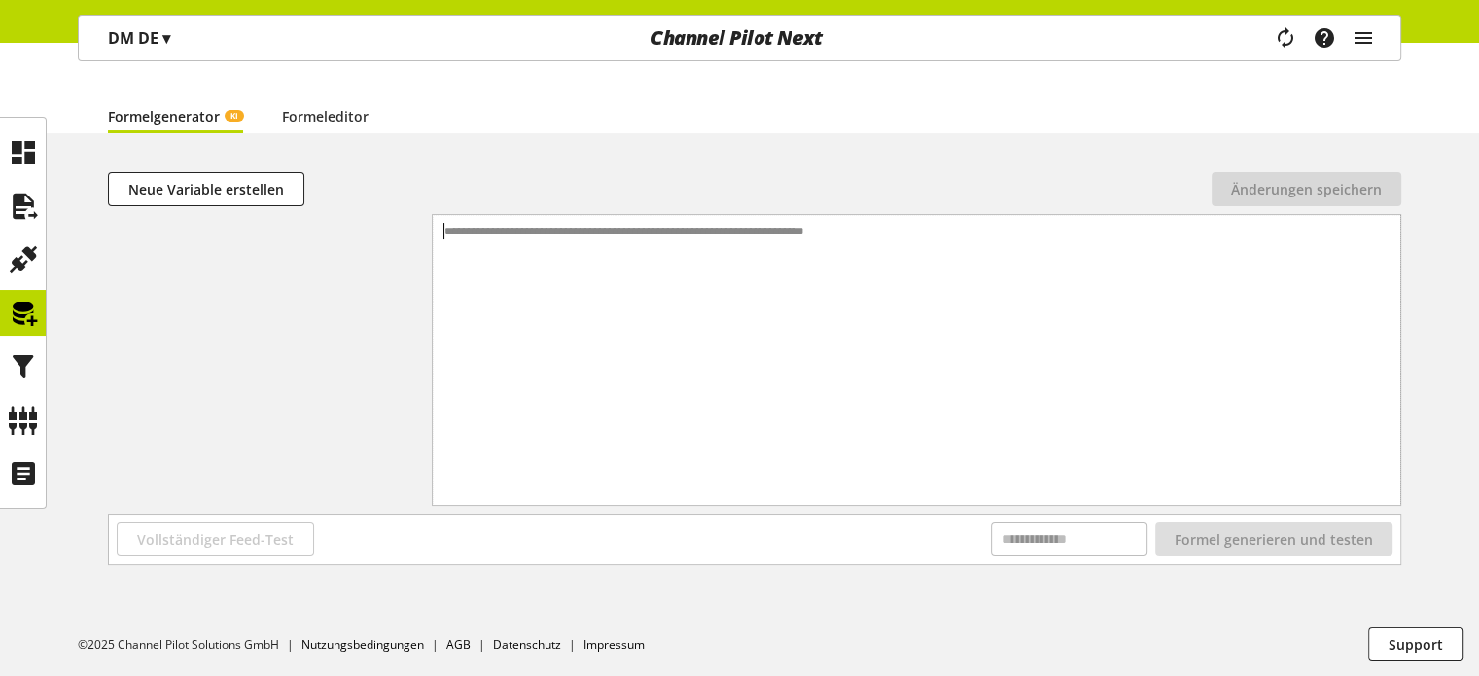
click at [498, 317] on div "**********" at bounding box center [917, 335] width 969 height 241
click at [301, 115] on link "Formeleditor" at bounding box center [325, 116] width 87 height 20
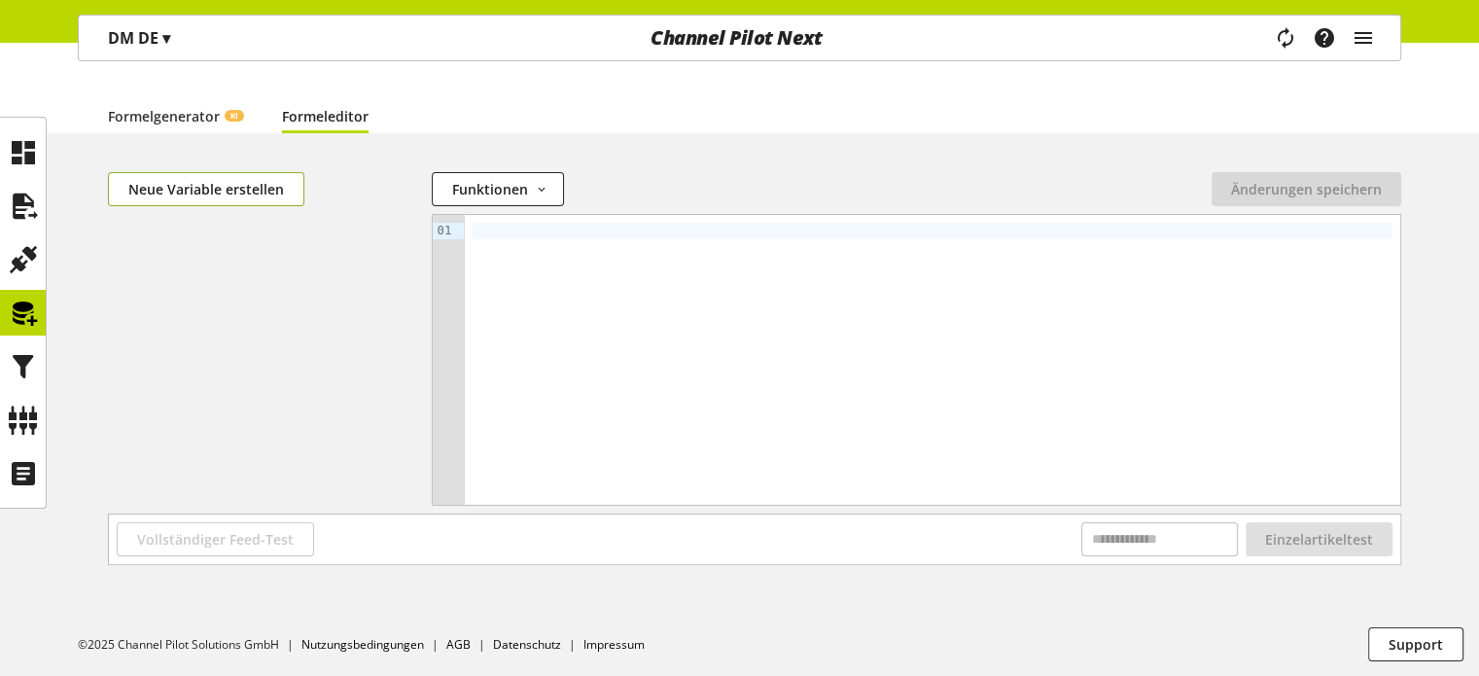
click at [246, 192] on span "Neue Variable erstellen" at bounding box center [206, 189] width 156 height 20
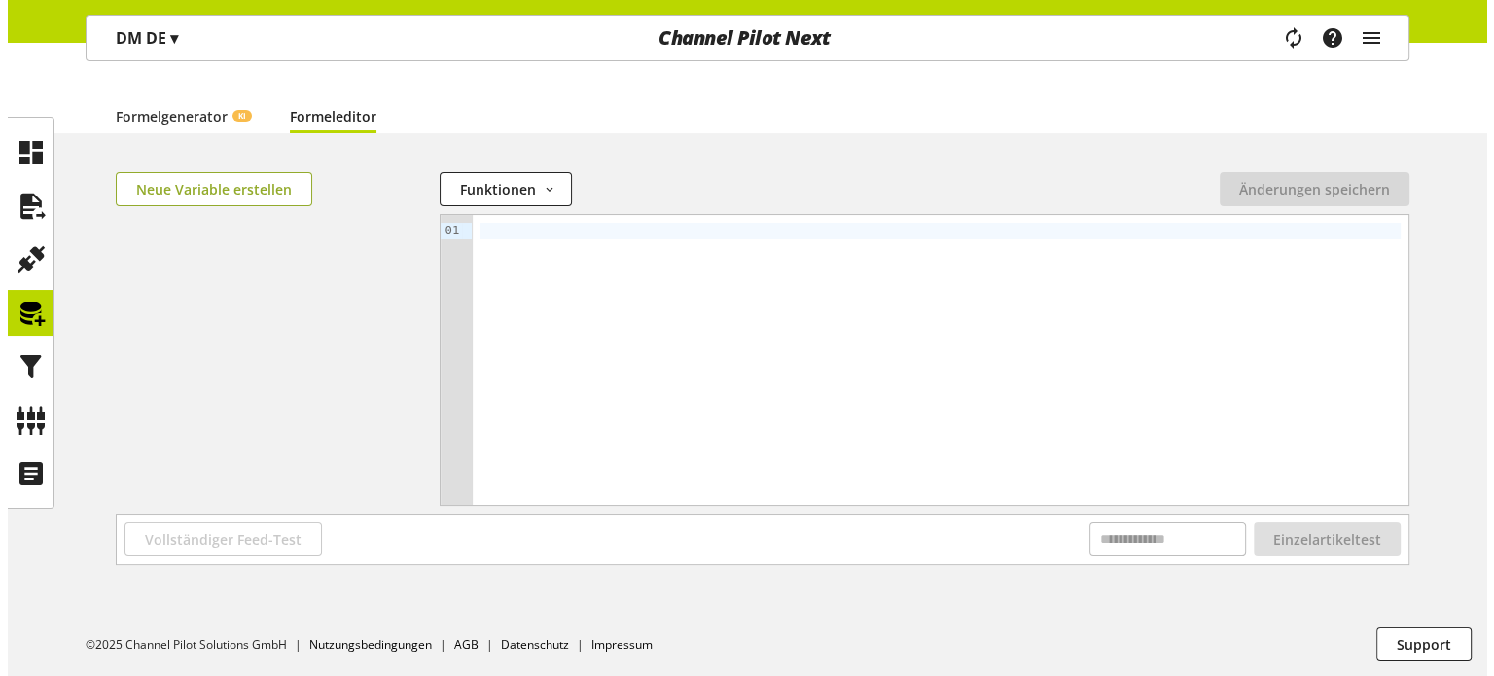
scroll to position [142, 0]
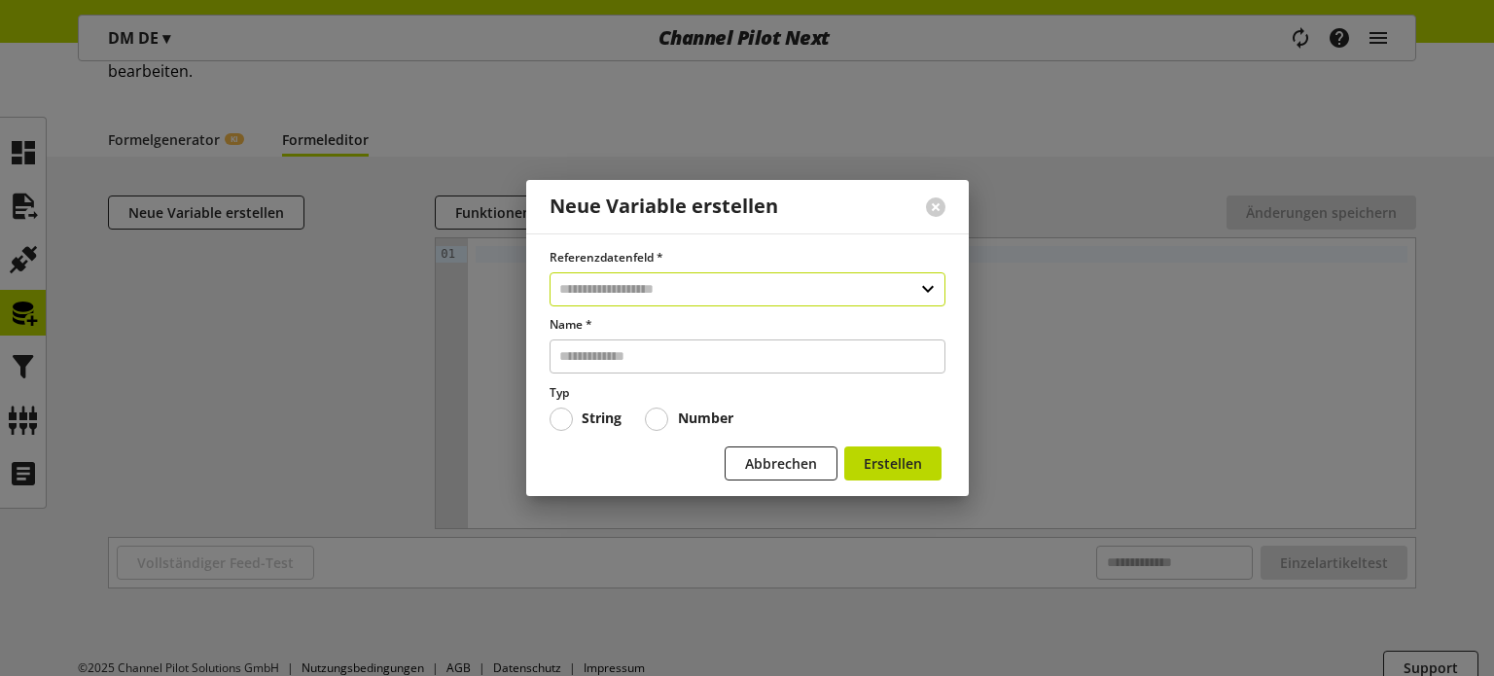
click at [589, 300] on input "text" at bounding box center [747, 289] width 396 height 34
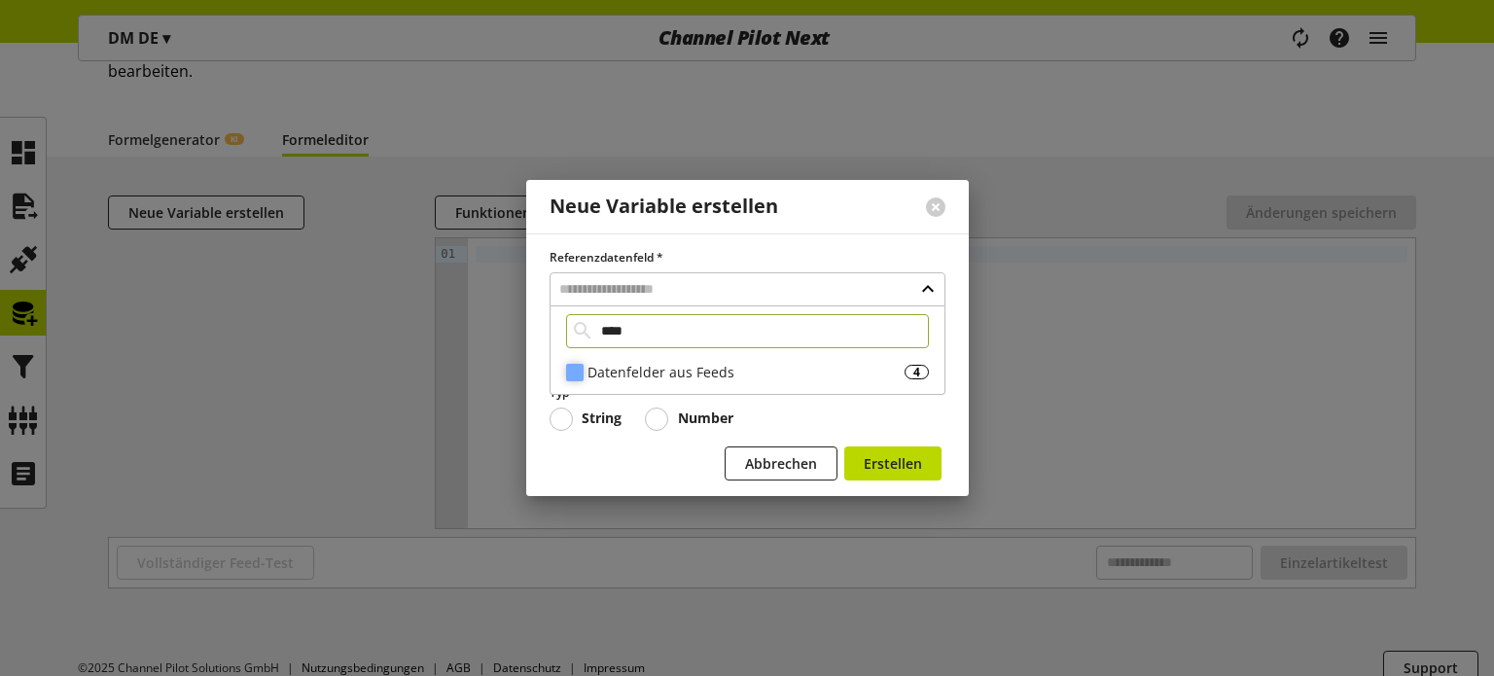
type input "****"
click at [626, 377] on div "Datenfelder aus Feeds" at bounding box center [745, 372] width 317 height 20
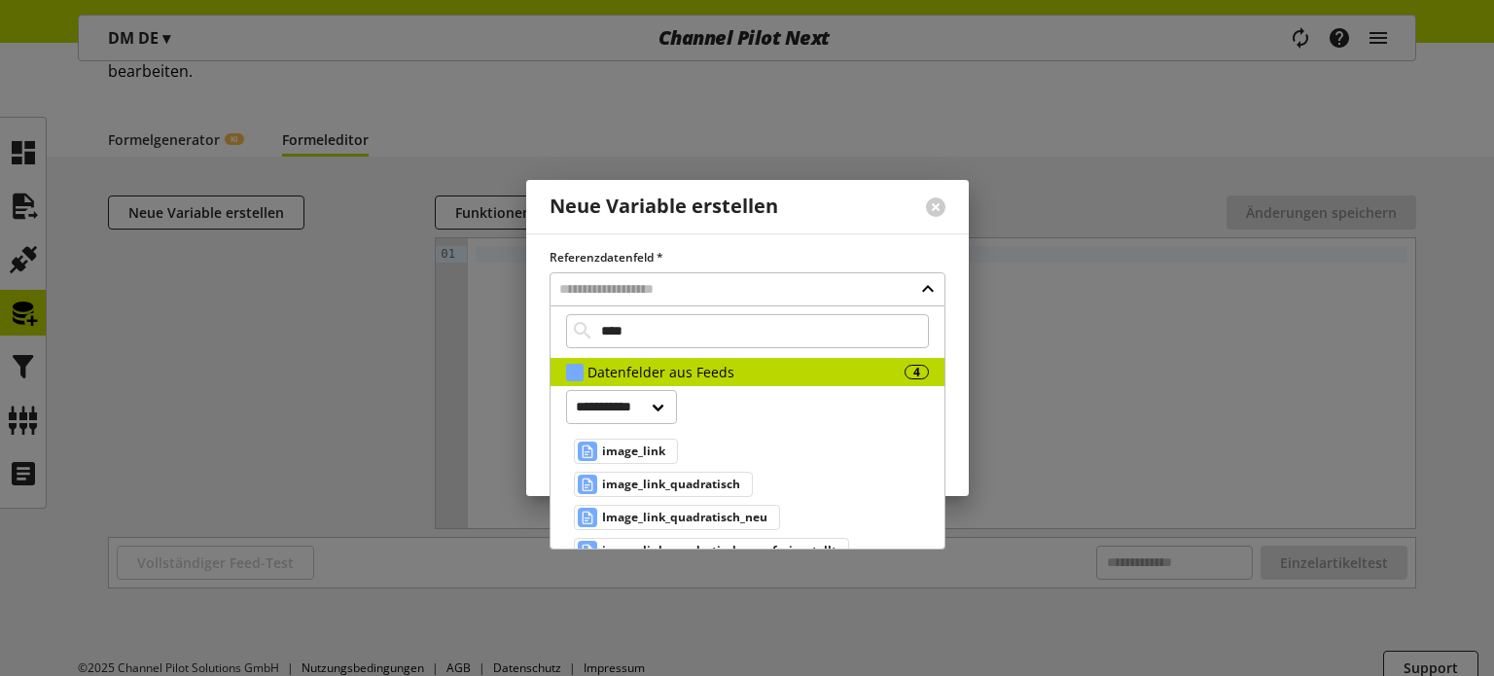
scroll to position [27, 0]
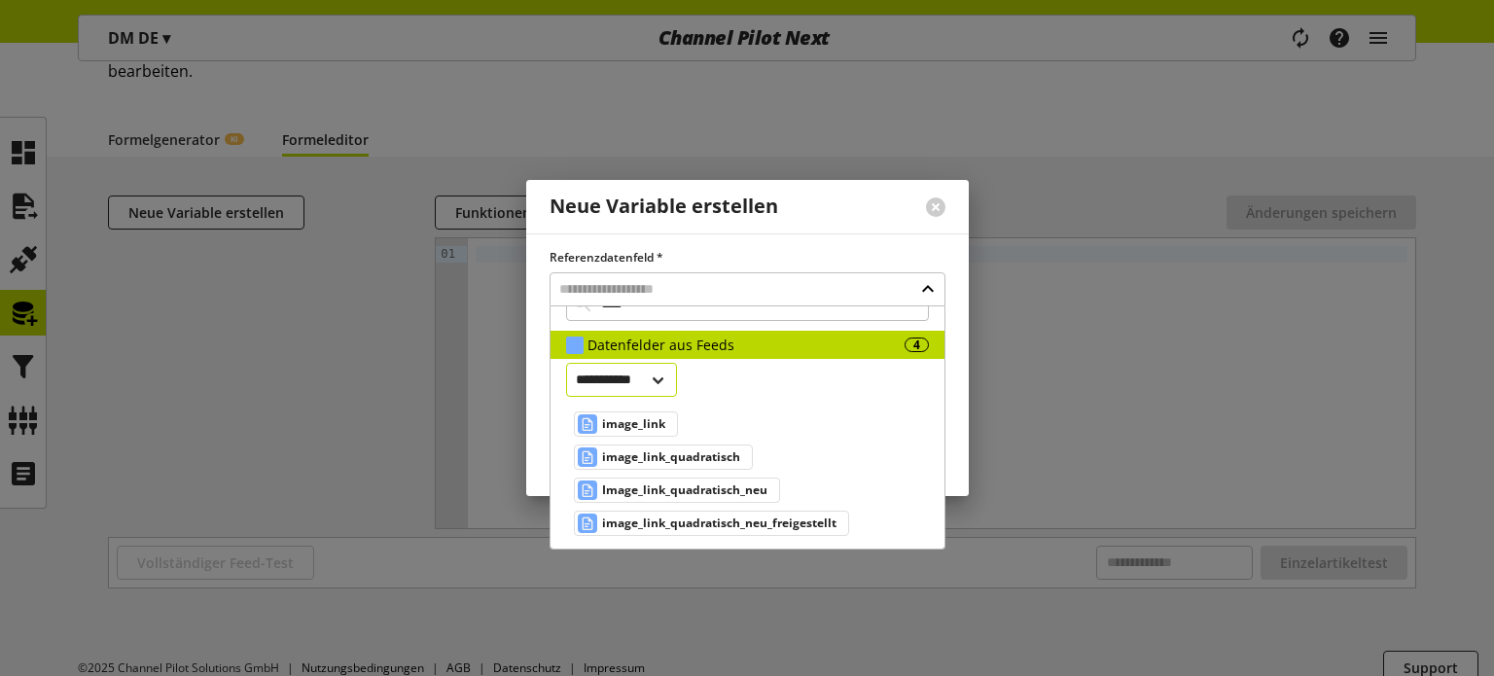
click at [649, 384] on select "**********" at bounding box center [622, 380] width 112 height 34
drag, startPoint x: 630, startPoint y: 387, endPoint x: 643, endPoint y: 375, distance: 17.2
click at [630, 384] on select "**********" at bounding box center [622, 380] width 112 height 34
click at [667, 299] on input "text" at bounding box center [747, 289] width 396 height 34
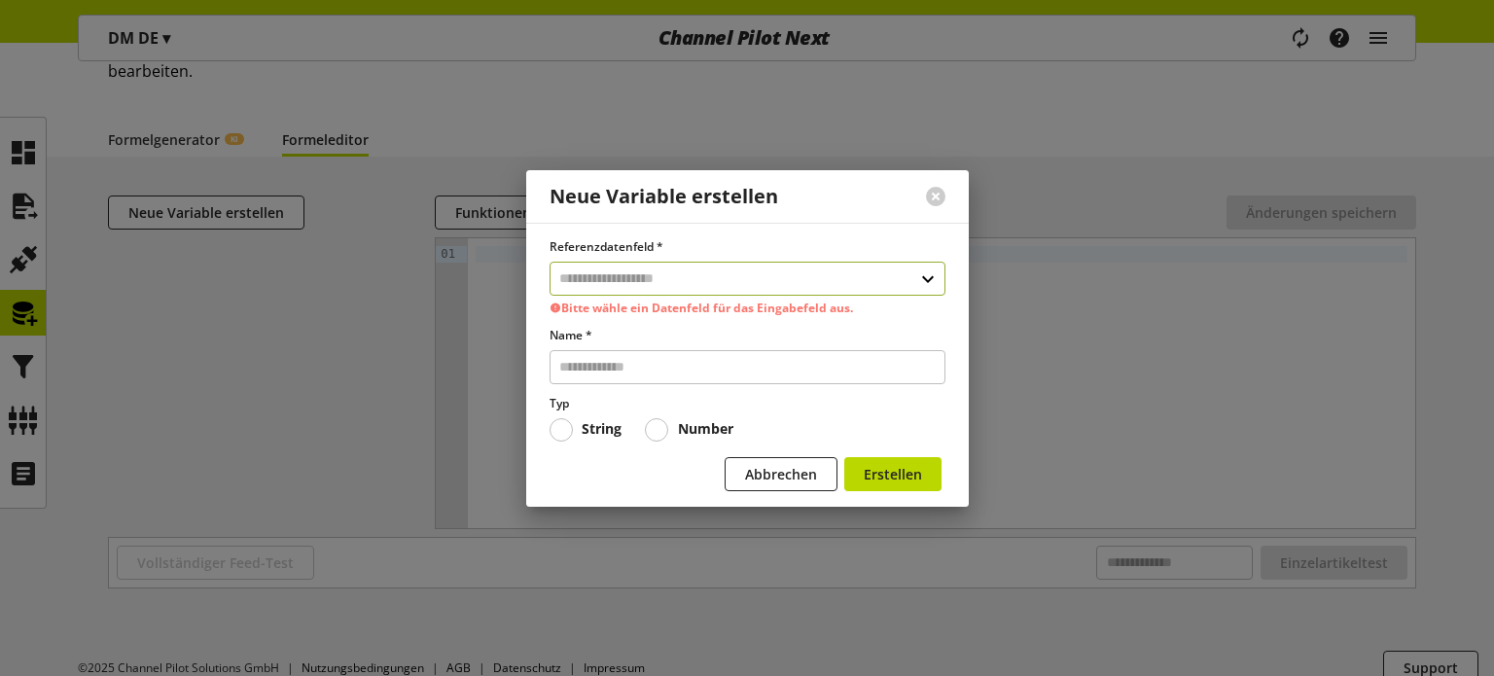
click at [607, 271] on input "text" at bounding box center [747, 279] width 396 height 34
click at [650, 335] on input "****" at bounding box center [747, 342] width 363 height 34
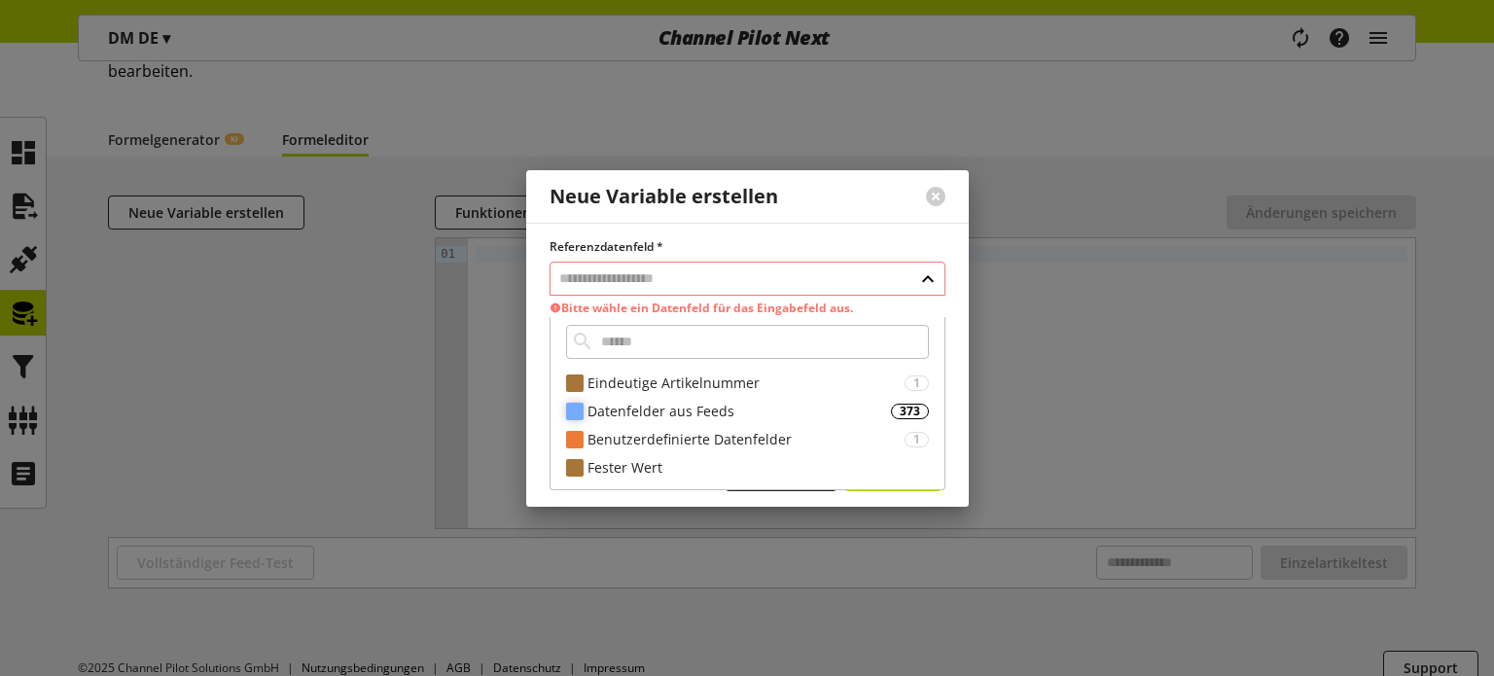
click at [650, 412] on div "Datenfelder aus Feeds" at bounding box center [738, 411] width 303 height 20
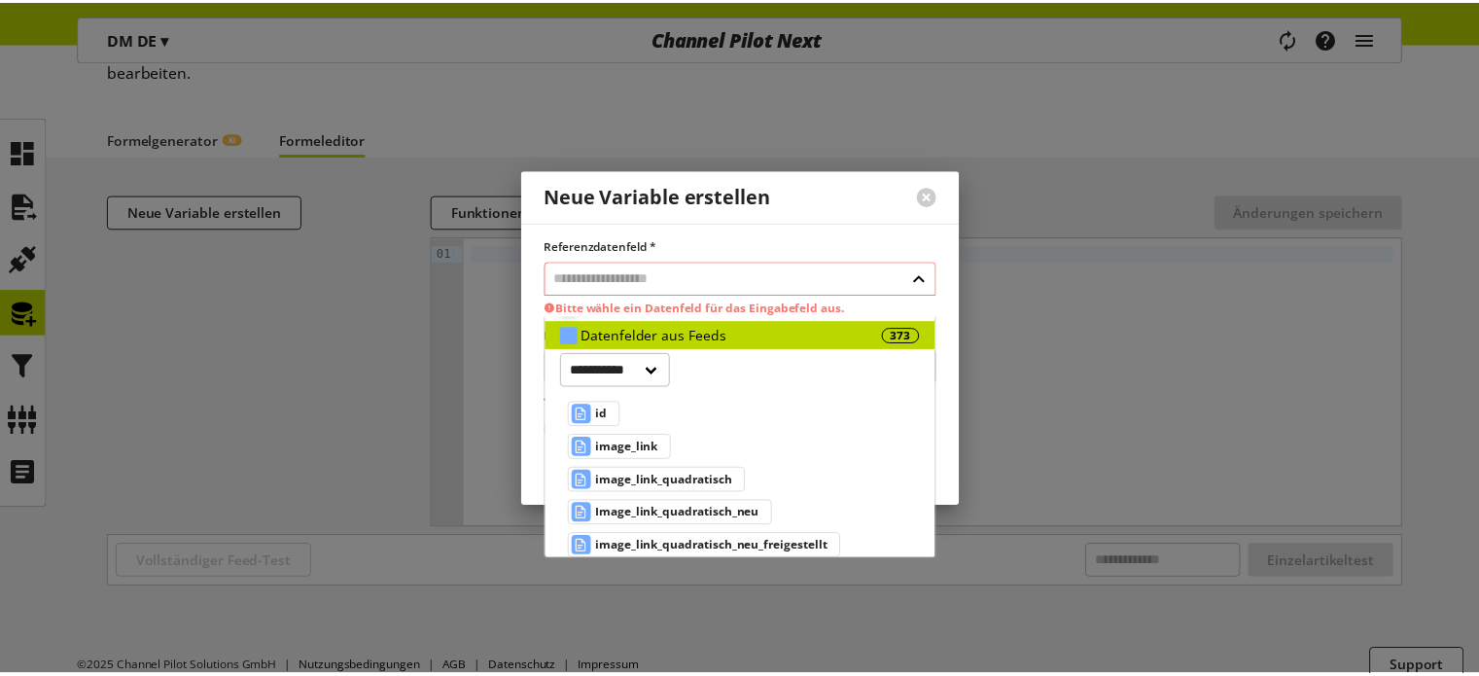
scroll to position [48, 0]
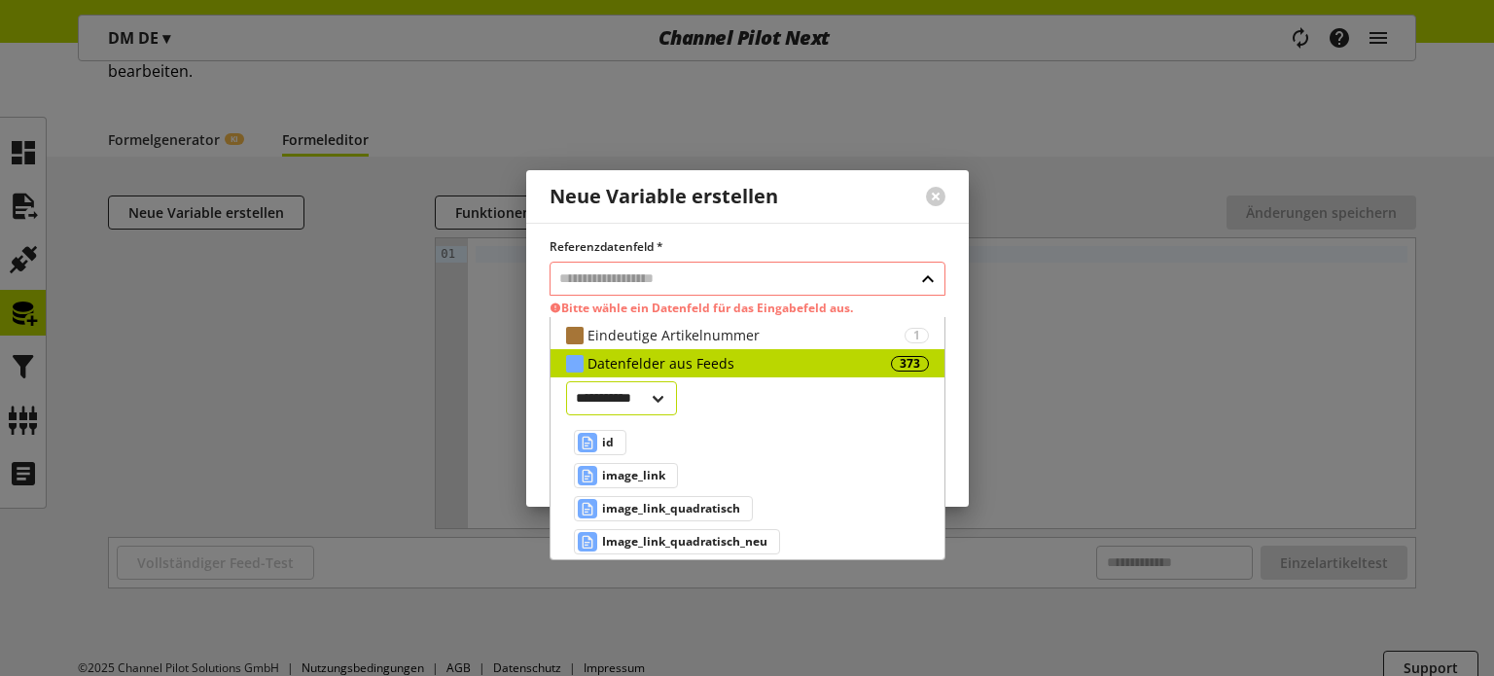
click at [630, 400] on select "**********" at bounding box center [622, 398] width 112 height 34
select select "***"
click at [566, 381] on select "**********" at bounding box center [622, 398] width 112 height 34
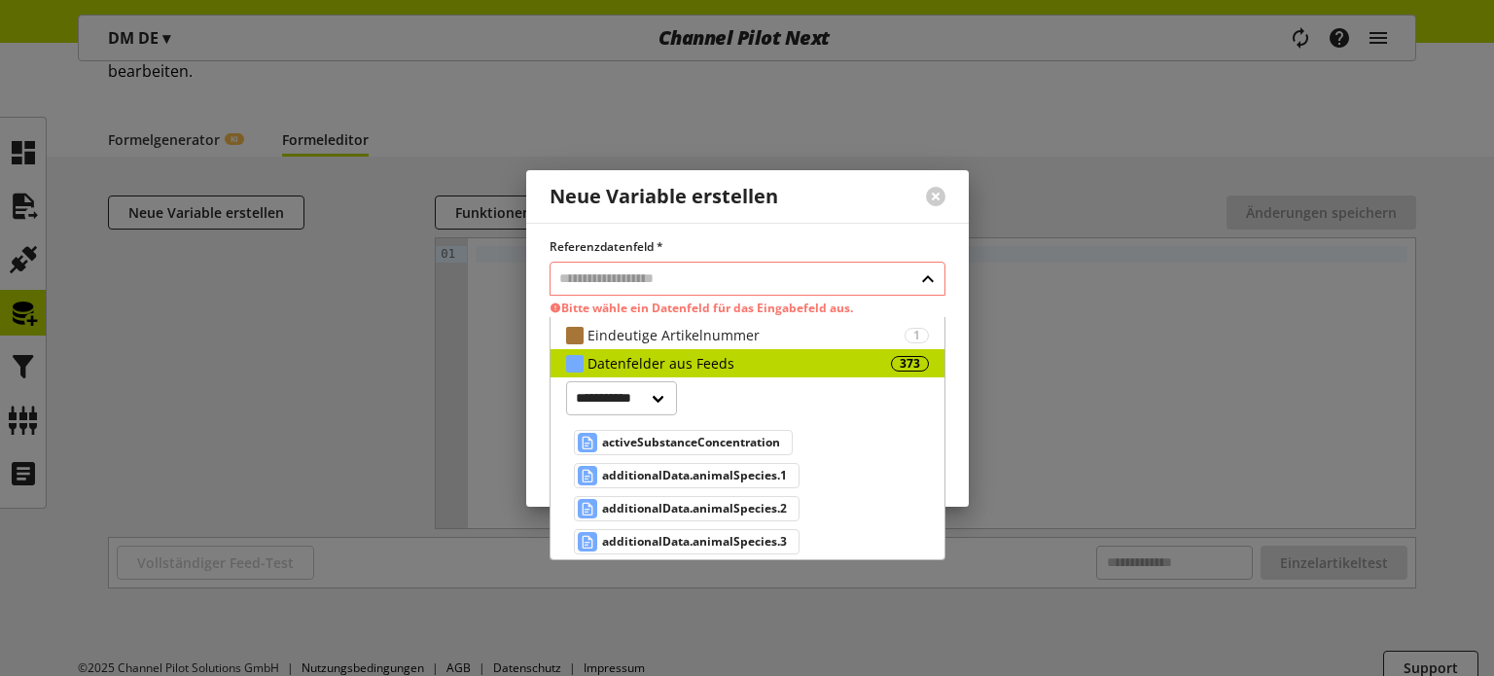
click at [638, 281] on input "text" at bounding box center [747, 279] width 396 height 34
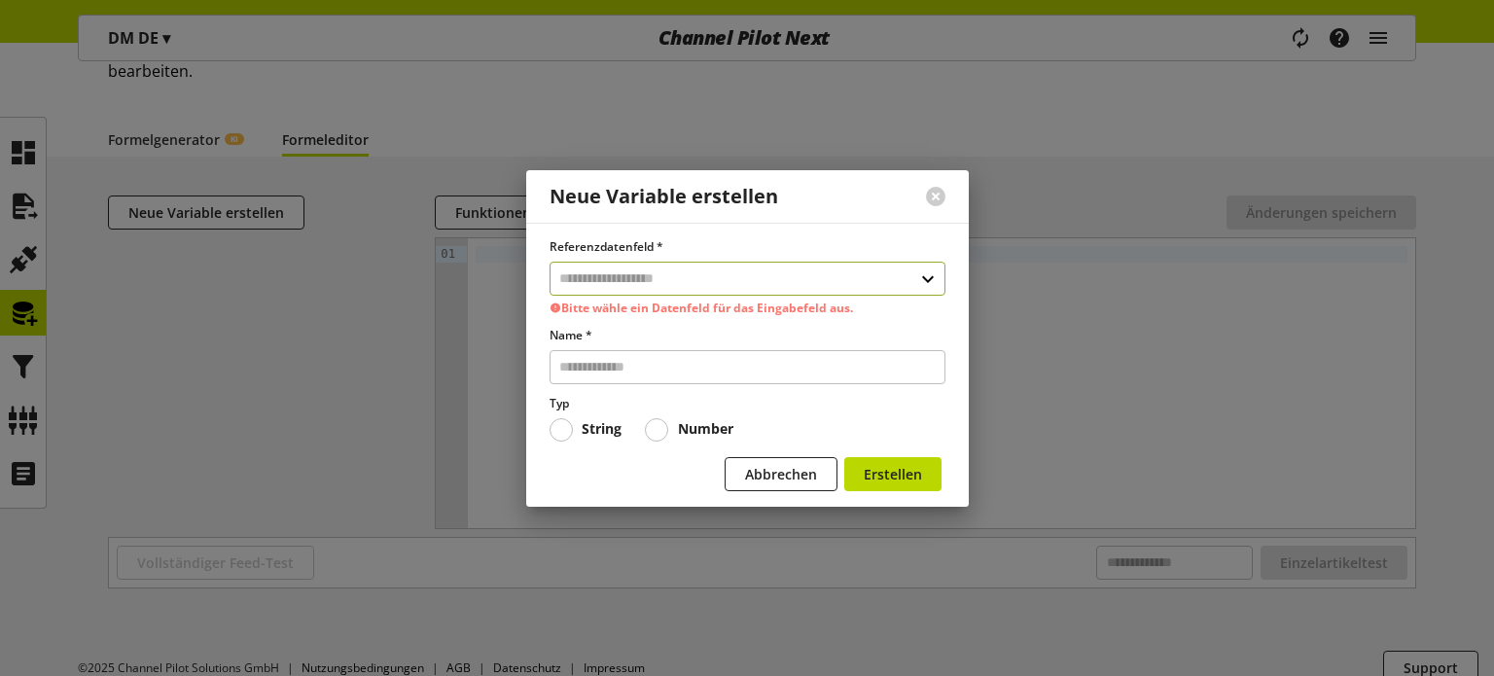
click at [638, 281] on input "text" at bounding box center [747, 279] width 396 height 34
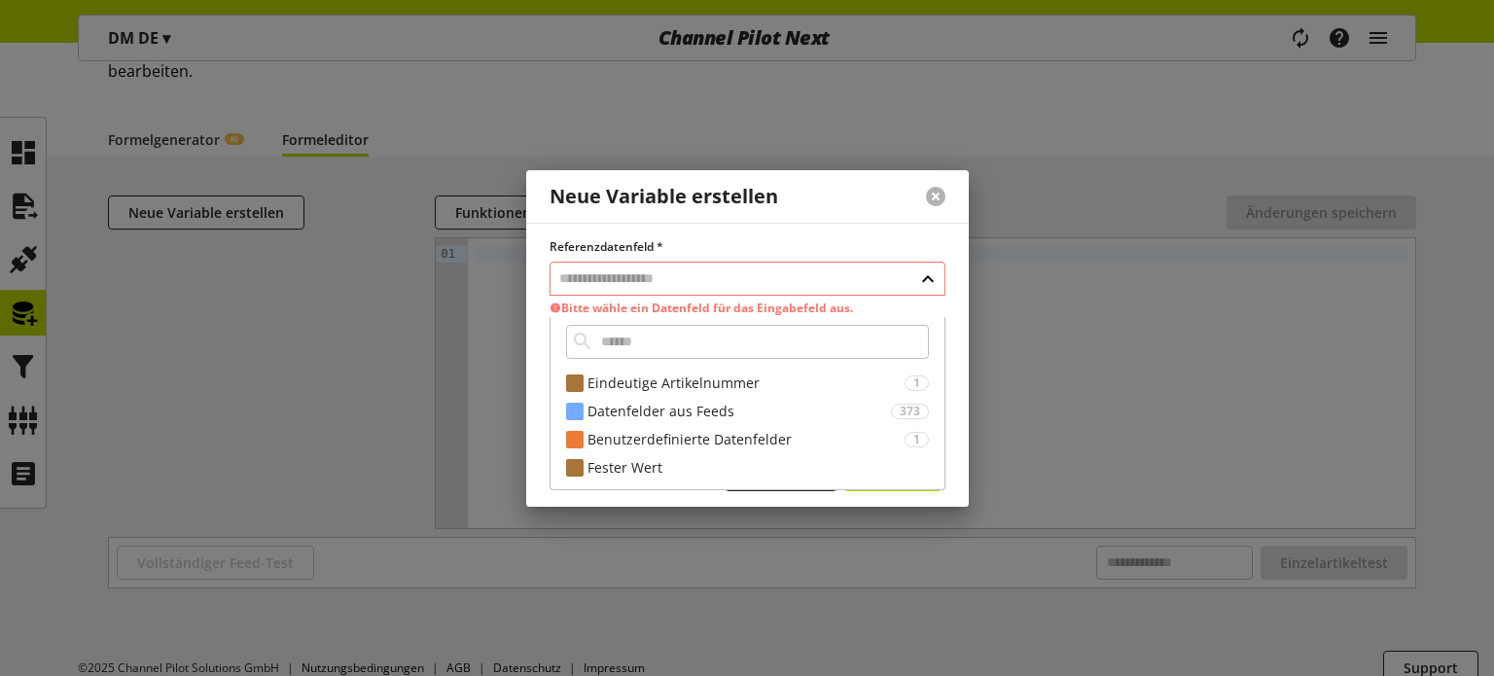
drag, startPoint x: 27, startPoint y: 260, endPoint x: 930, endPoint y: 194, distance: 904.9
click at [930, 194] on button at bounding box center [935, 196] width 19 height 19
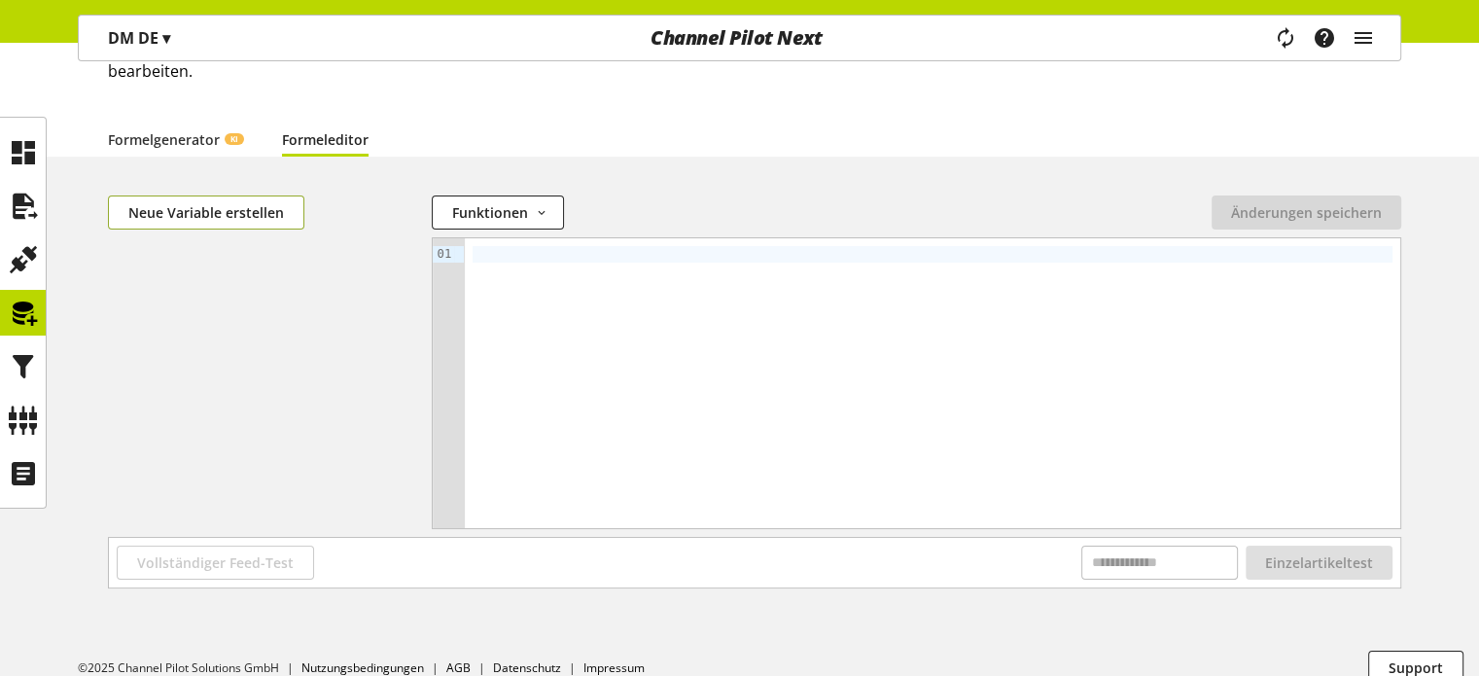
click at [241, 211] on span "Neue Variable erstellen" at bounding box center [206, 212] width 156 height 20
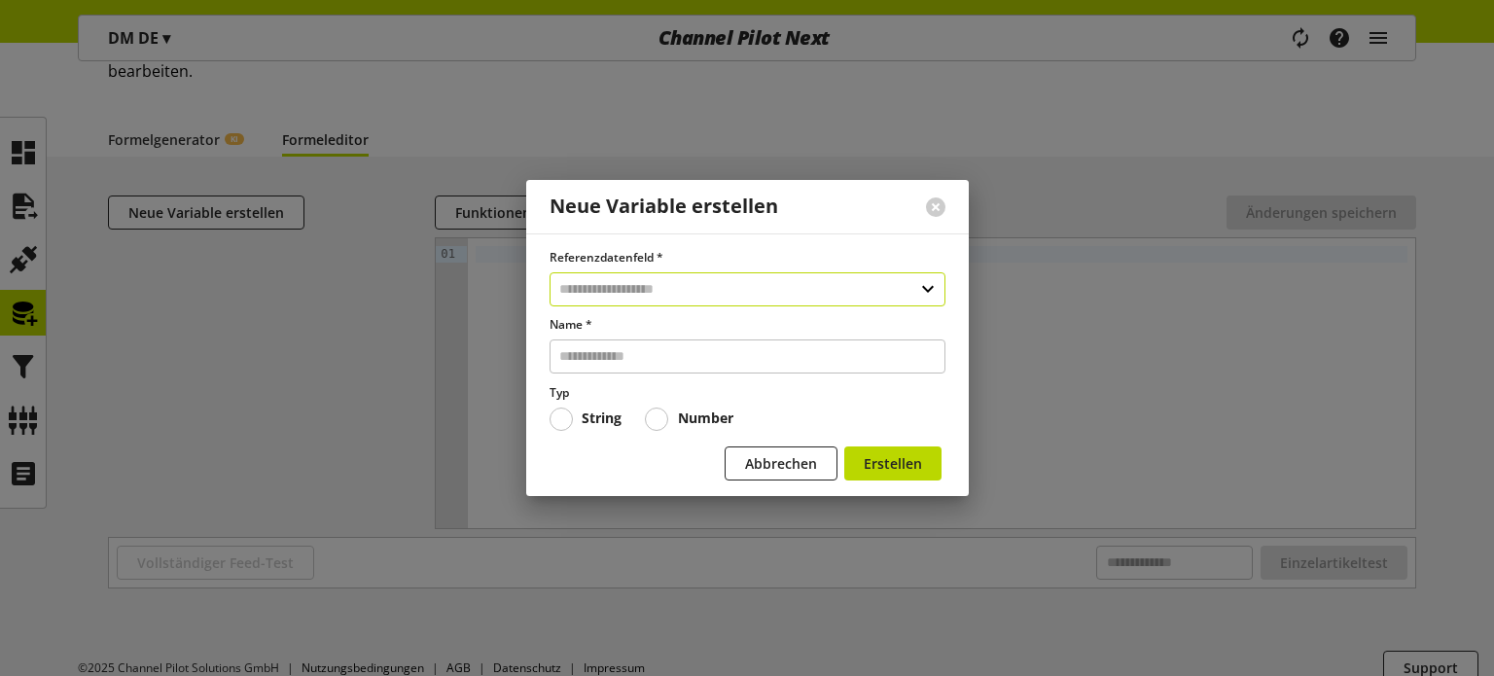
click at [624, 285] on input "text" at bounding box center [747, 289] width 396 height 34
type input "*****"
click at [641, 351] on div "**********" at bounding box center [747, 350] width 396 height 89
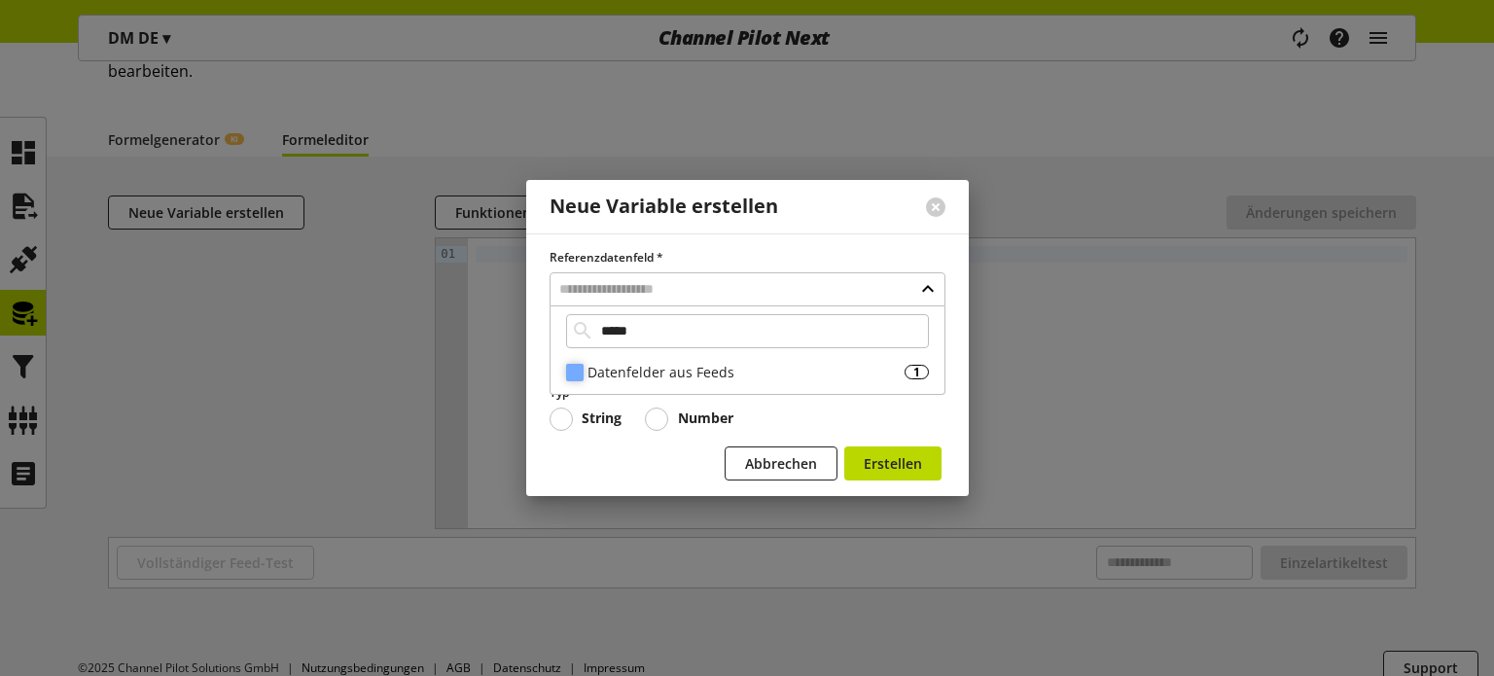
click at [636, 362] on div "Datenfelder aus Feeds" at bounding box center [745, 372] width 317 height 20
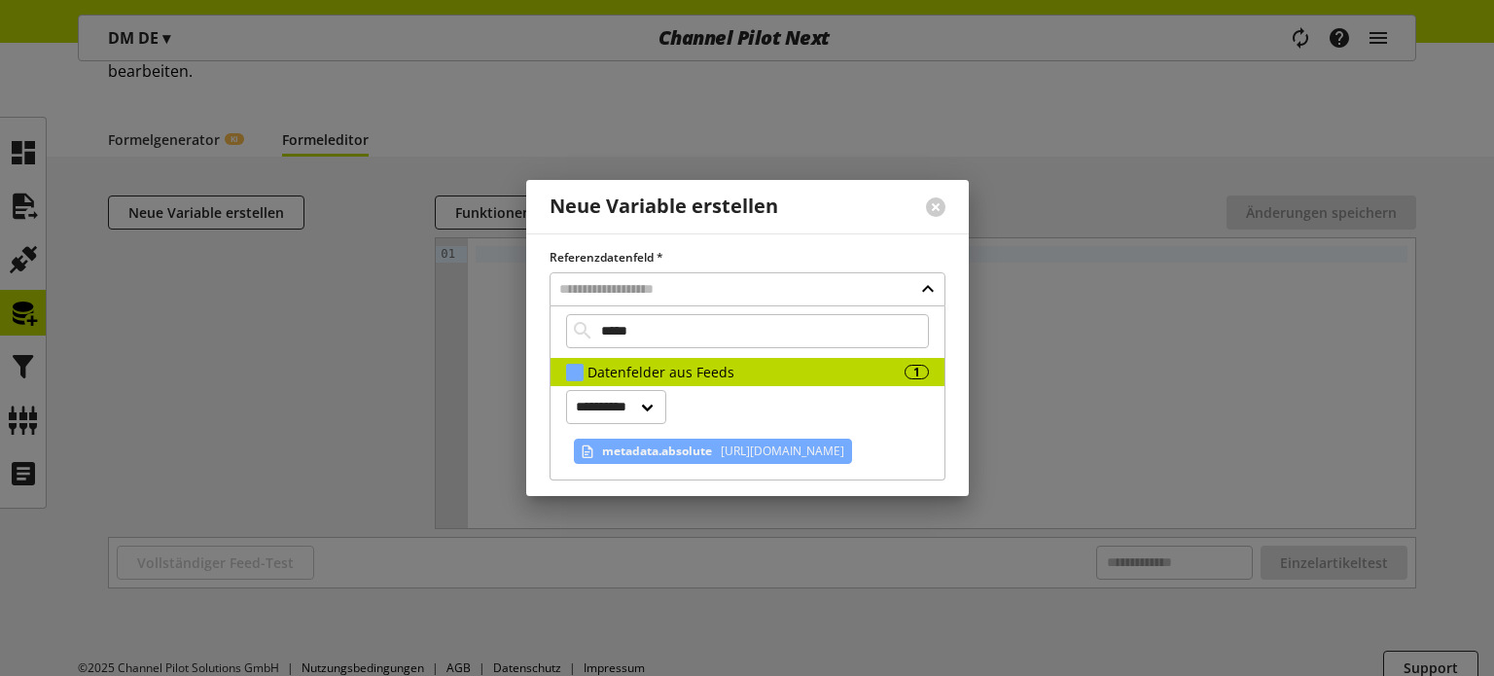
click at [619, 462] on span "metadata.absolute" at bounding box center [657, 451] width 110 height 23
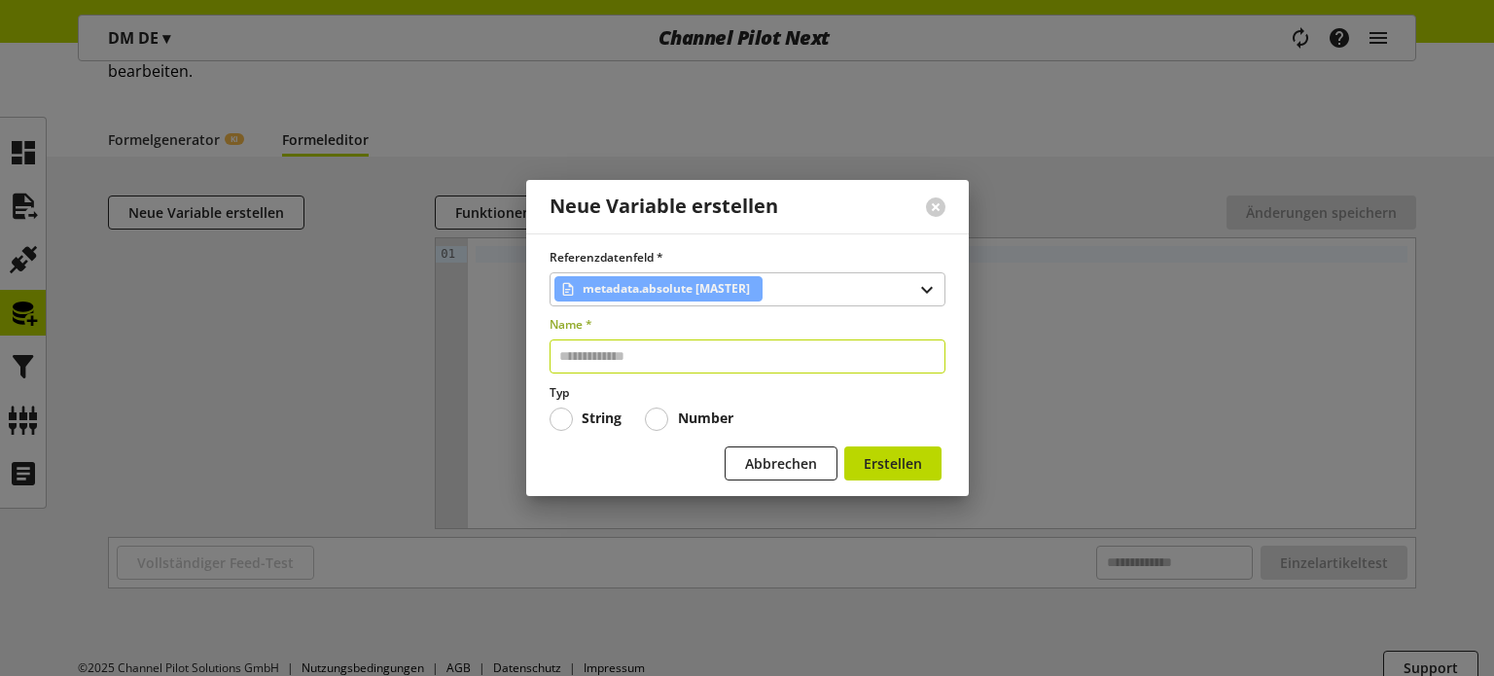
click at [593, 361] on input "text" at bounding box center [747, 356] width 396 height 34
type input "****"
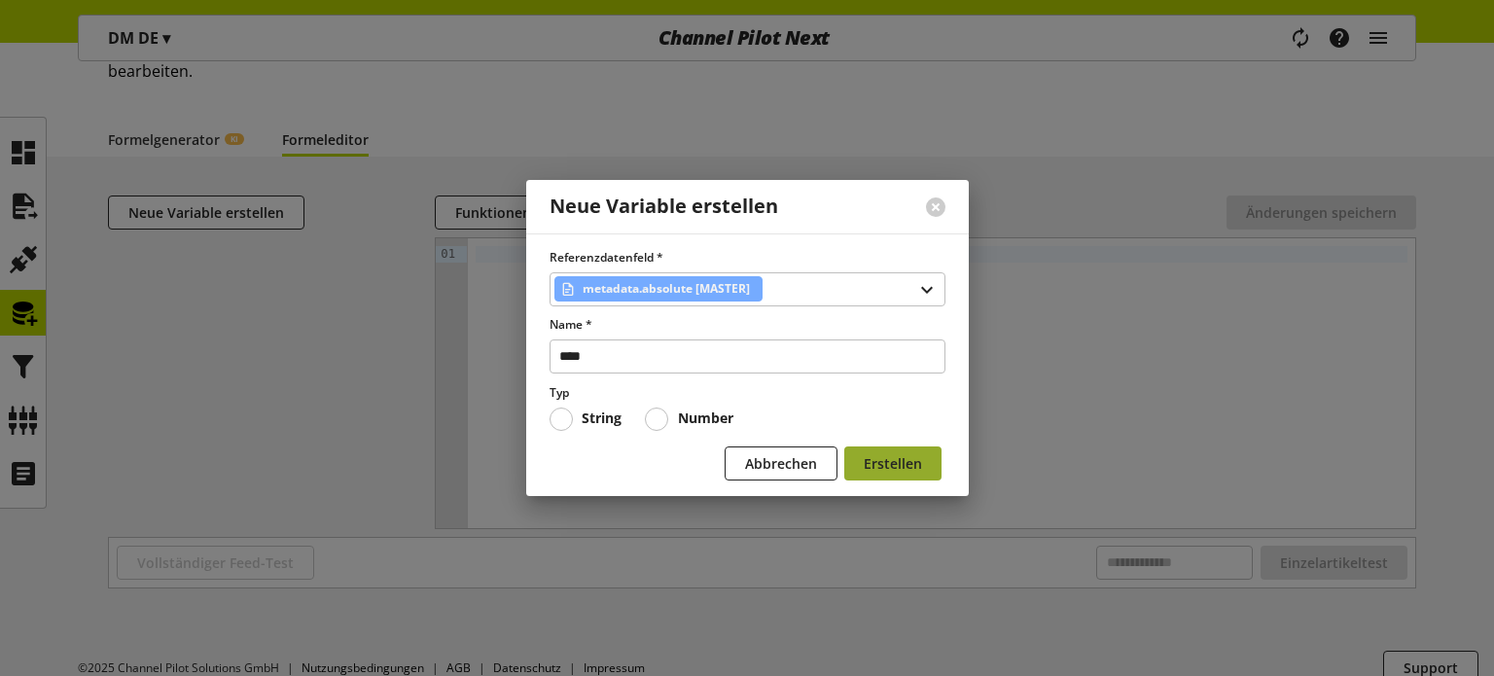
click at [874, 453] on span "Erstellen" at bounding box center [893, 463] width 58 height 20
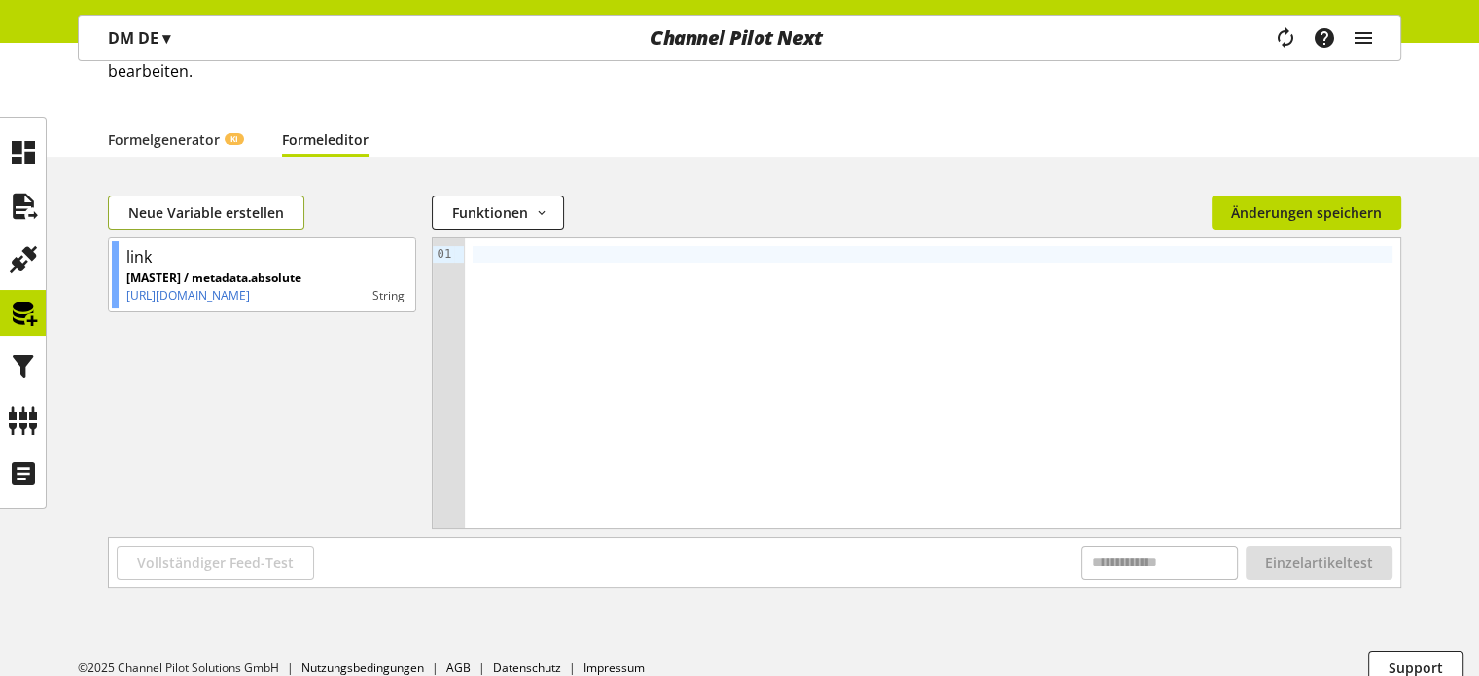
click at [206, 215] on span "Neue Variable erstellen" at bounding box center [206, 212] width 156 height 20
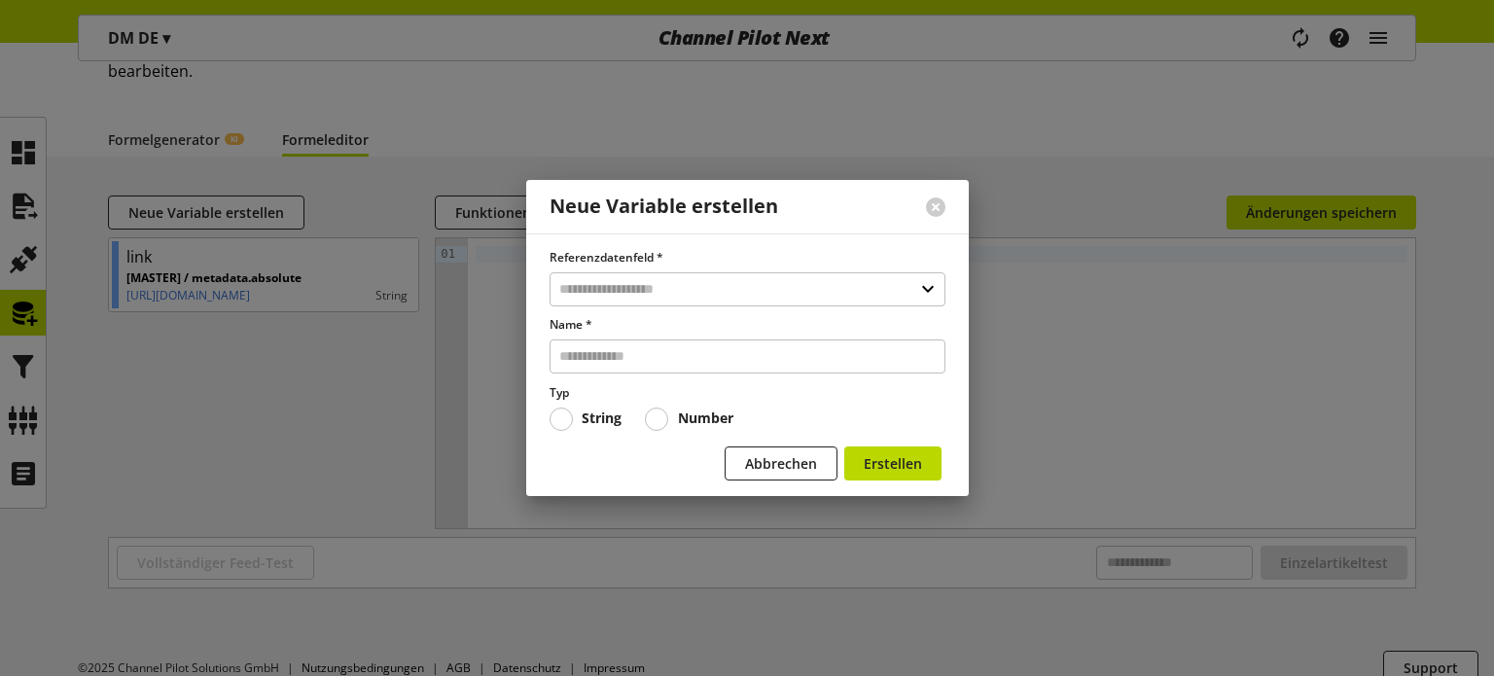
click at [618, 265] on label "Referenzdatenfeld *" at bounding box center [747, 258] width 396 height 18
click at [629, 283] on input "text" at bounding box center [747, 289] width 396 height 34
click at [653, 342] on input "***" at bounding box center [747, 331] width 363 height 34
type input "***"
click at [656, 356] on div "**********" at bounding box center [747, 350] width 396 height 89
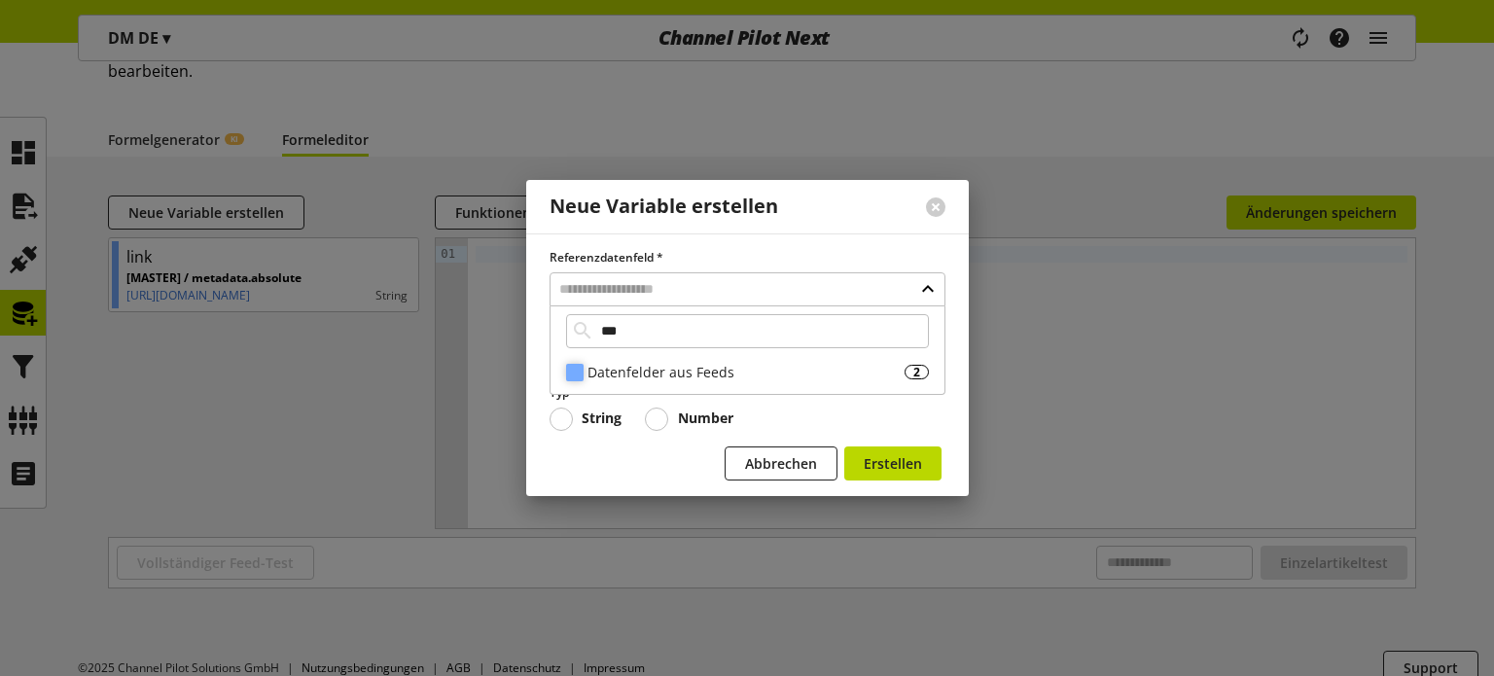
click at [653, 376] on div "Datenfelder aus Feeds" at bounding box center [745, 372] width 317 height 20
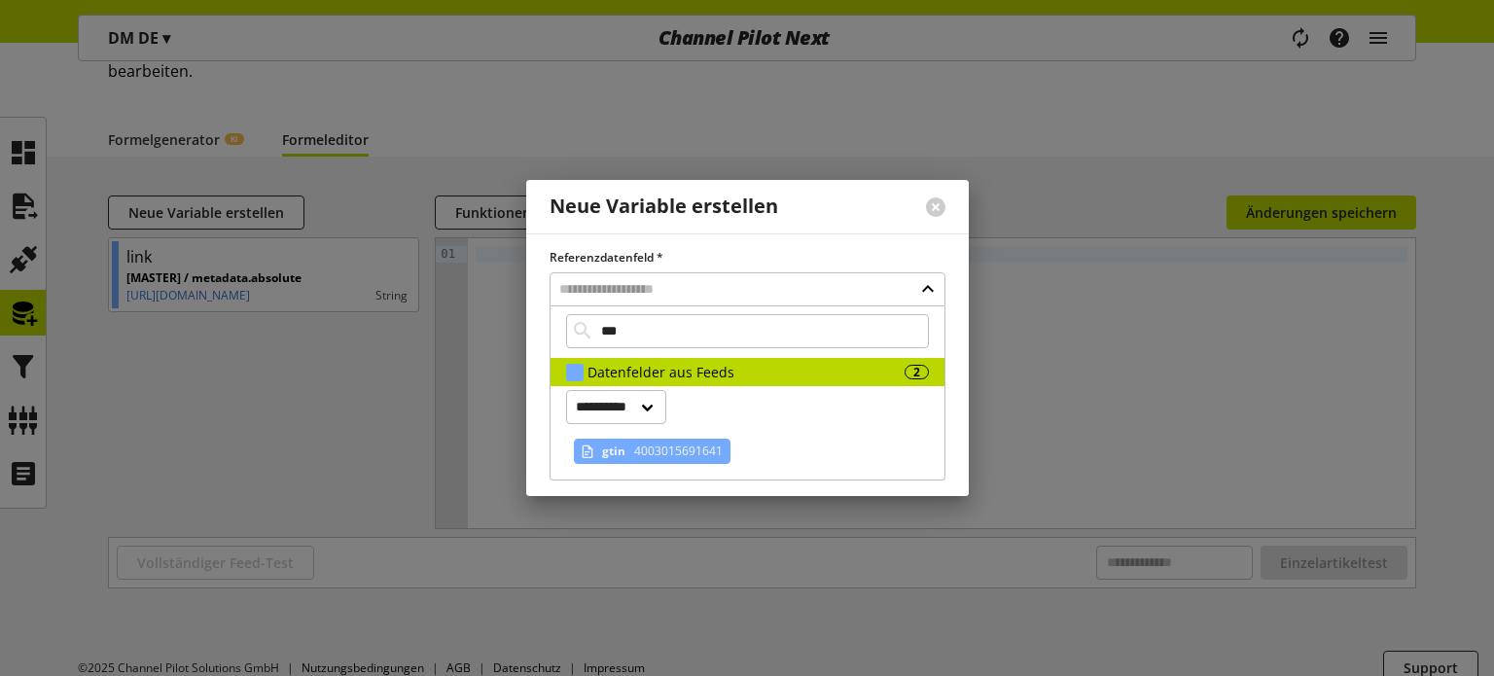
click at [617, 446] on span "gtin" at bounding box center [613, 451] width 23 height 23
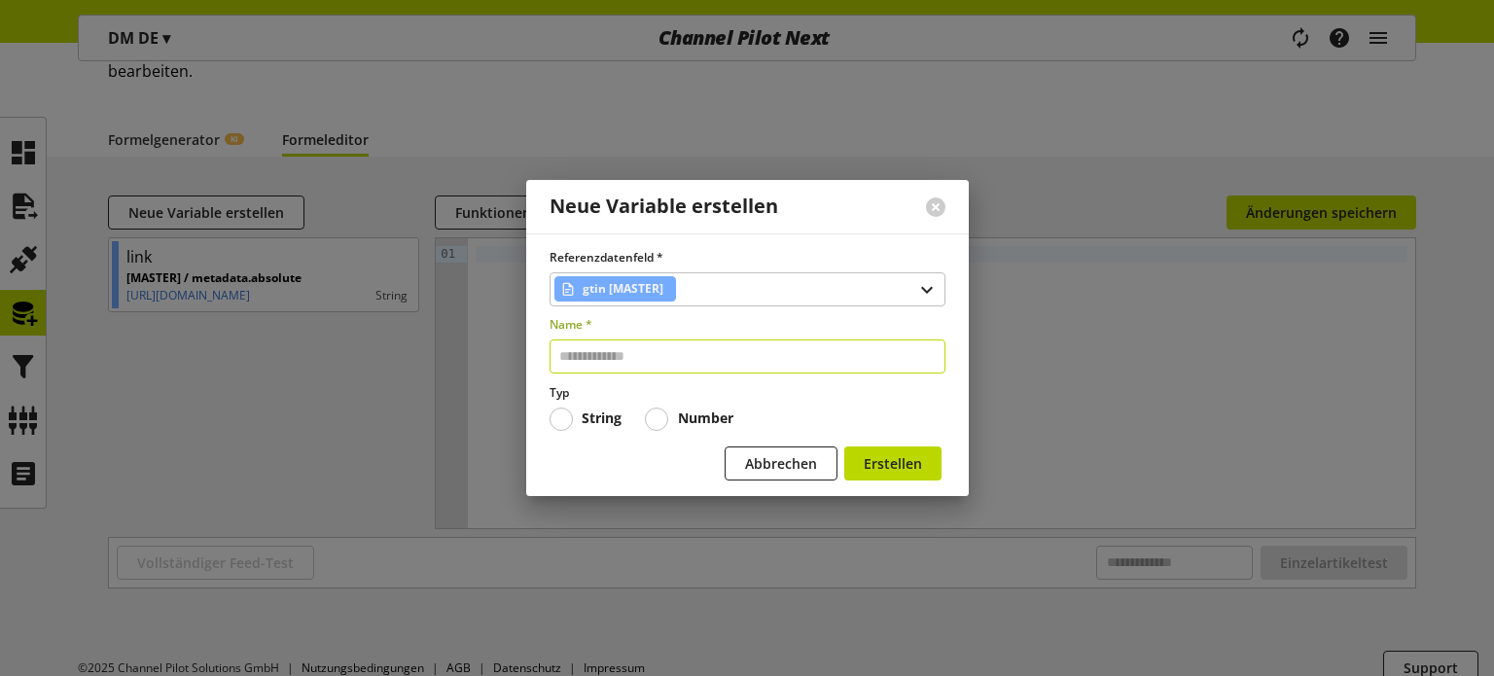
click at [603, 357] on input "text" at bounding box center [747, 356] width 396 height 34
type input "****"
click at [865, 470] on span "Erstellen" at bounding box center [893, 463] width 58 height 20
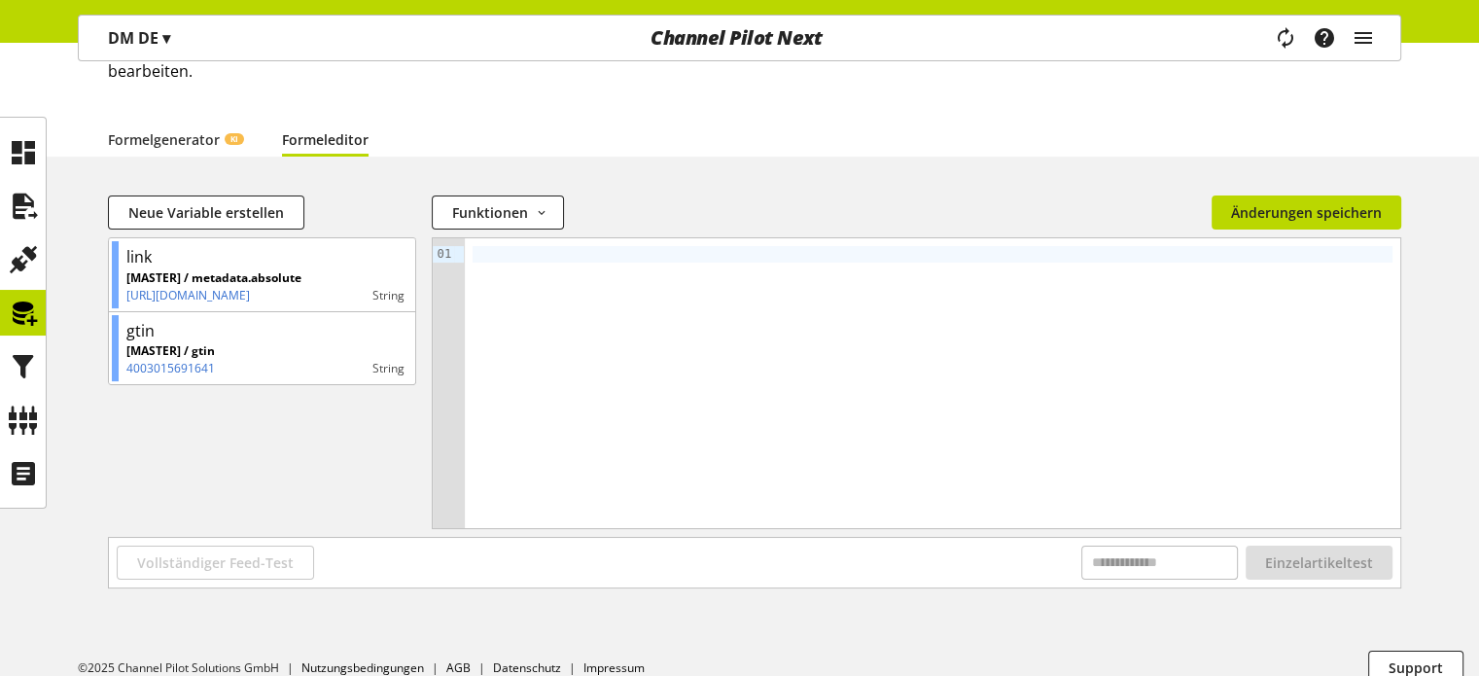
click at [697, 350] on div at bounding box center [933, 383] width 936 height 290
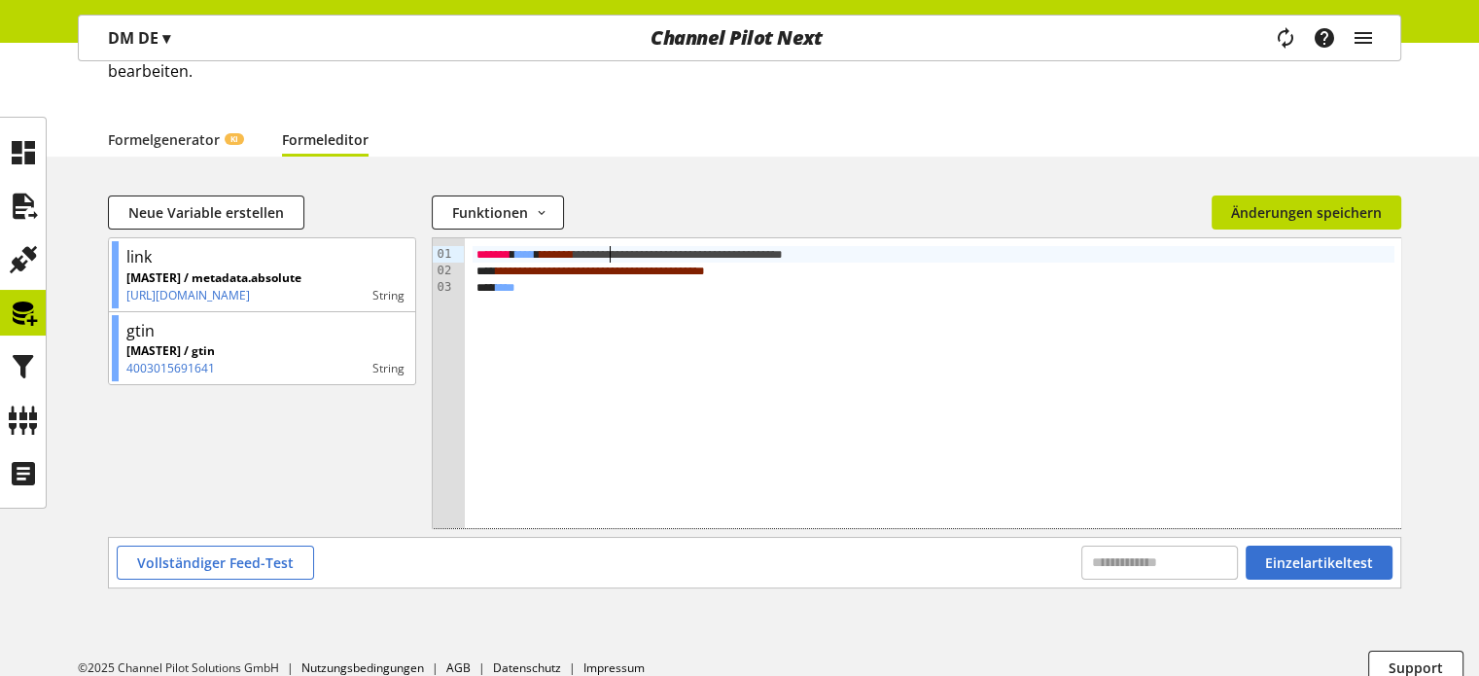
click at [569, 260] on span "*****" at bounding box center [557, 254] width 24 height 13
click at [511, 252] on span "*******" at bounding box center [494, 254] width 34 height 13
click at [528, 252] on div "******* * **** * * ***** * ** *** * ** * ** ** * * ***** *** *** * ** * ** * **…" at bounding box center [934, 254] width 923 height 17
click at [647, 258] on span "*" at bounding box center [644, 254] width 5 height 13
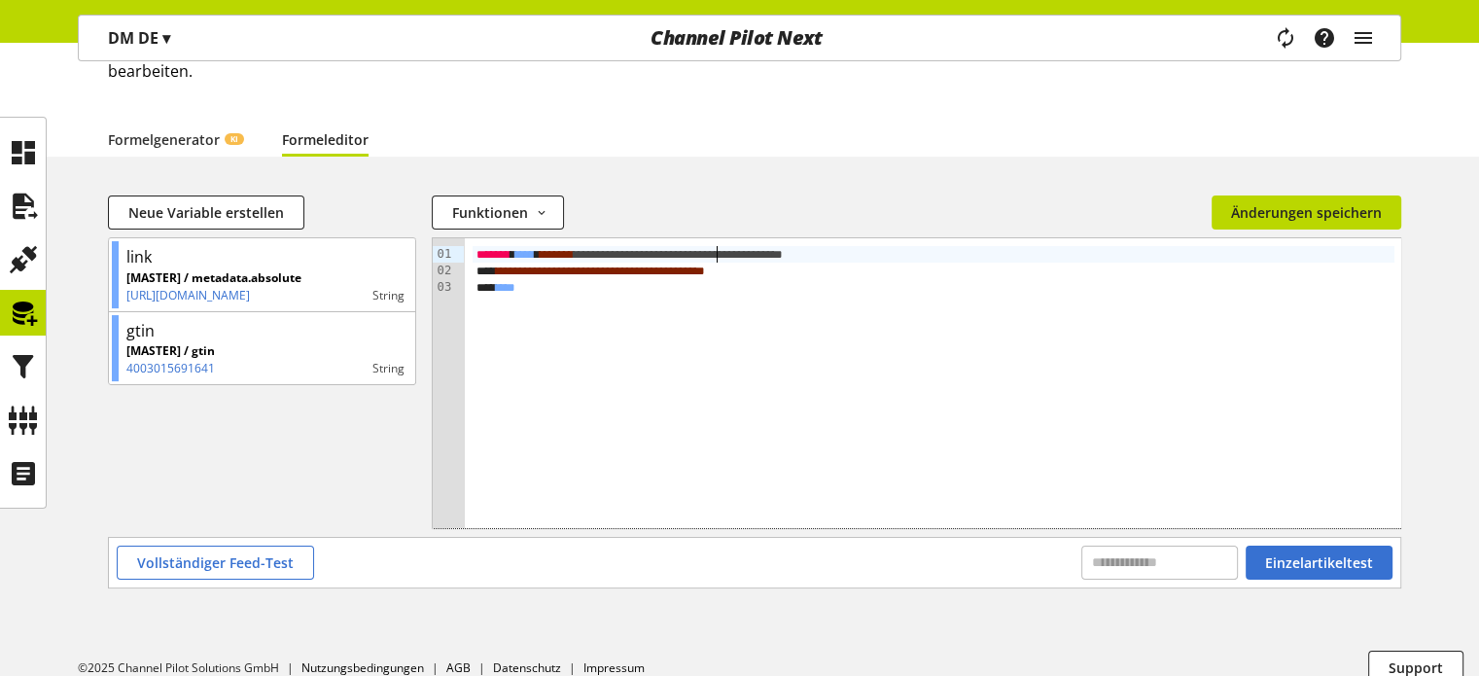
click at [715, 252] on span "**" at bounding box center [710, 254] width 10 height 13
click at [511, 283] on span "****" at bounding box center [505, 287] width 19 height 13
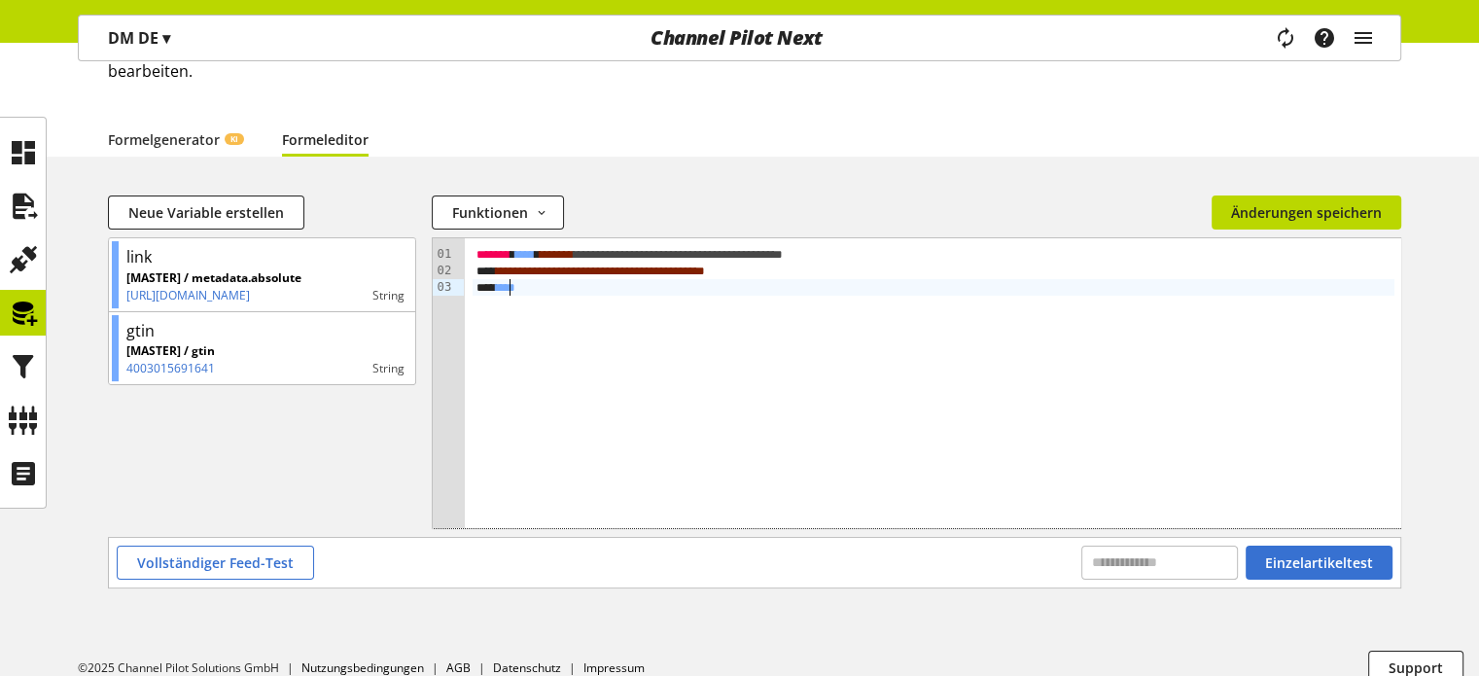
click at [566, 283] on div "* ****" at bounding box center [934, 287] width 923 height 17
click at [1294, 560] on span "Einzelartikeltest" at bounding box center [1319, 562] width 108 height 20
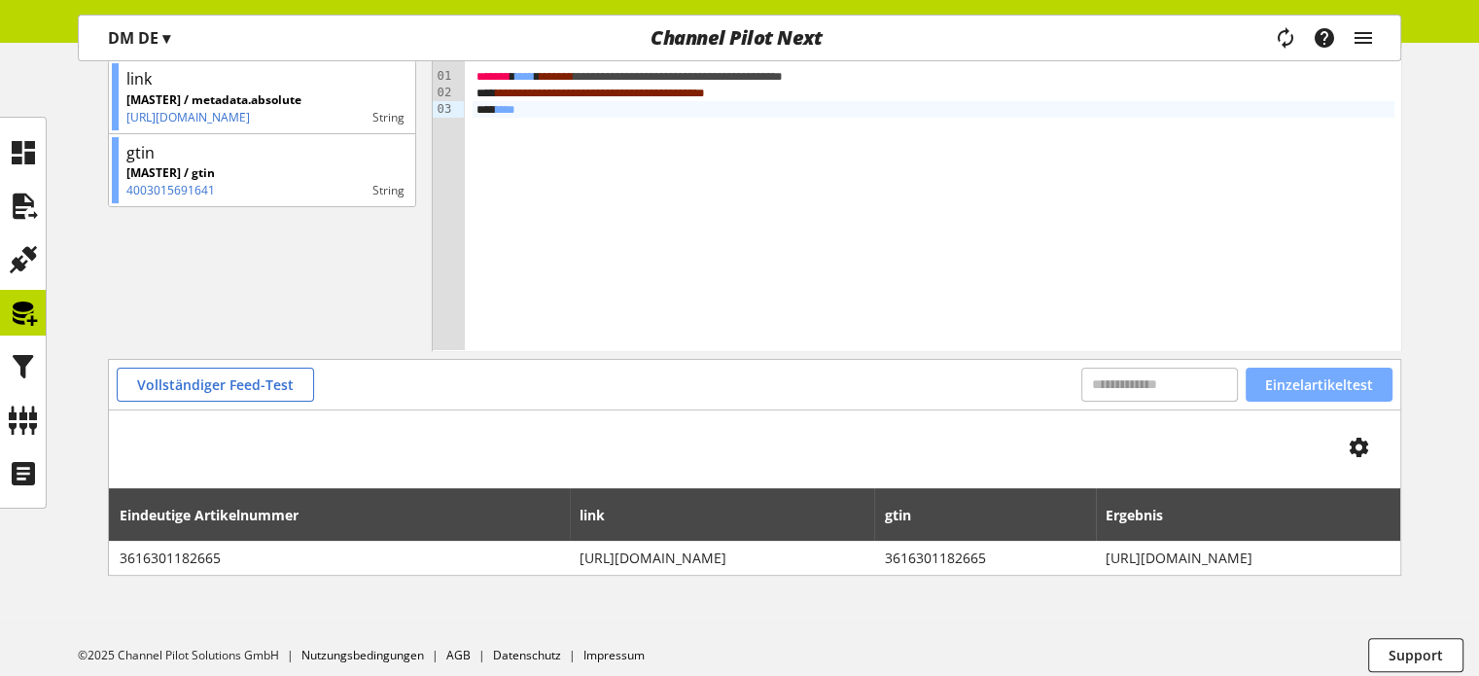
scroll to position [333, 0]
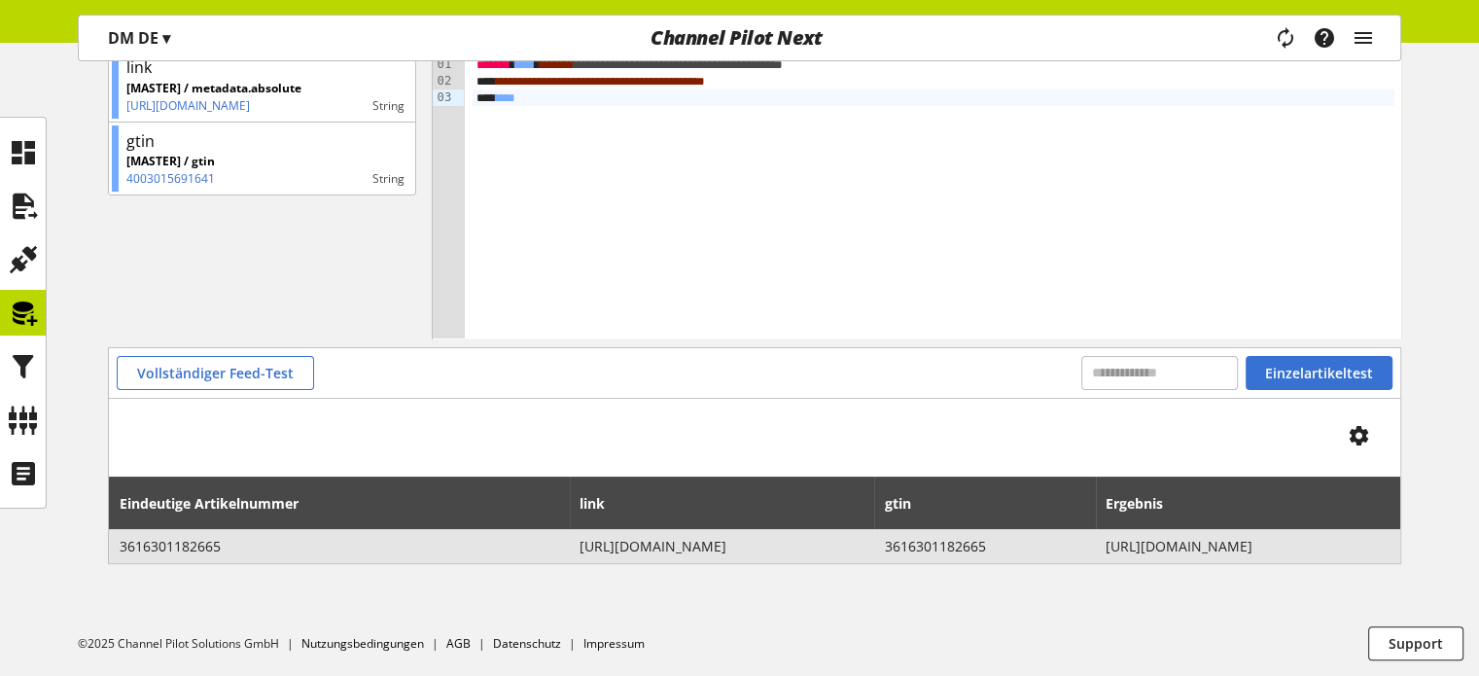
click at [175, 546] on span "3616301182665" at bounding box center [340, 546] width 441 height 20
copy span "3616301182665"
click at [1106, 544] on span "https://www.dm.de/applink/manhattan-cosmetics-foundation-3in1-easy-match-ivory-…" at bounding box center [1248, 546] width 284 height 20
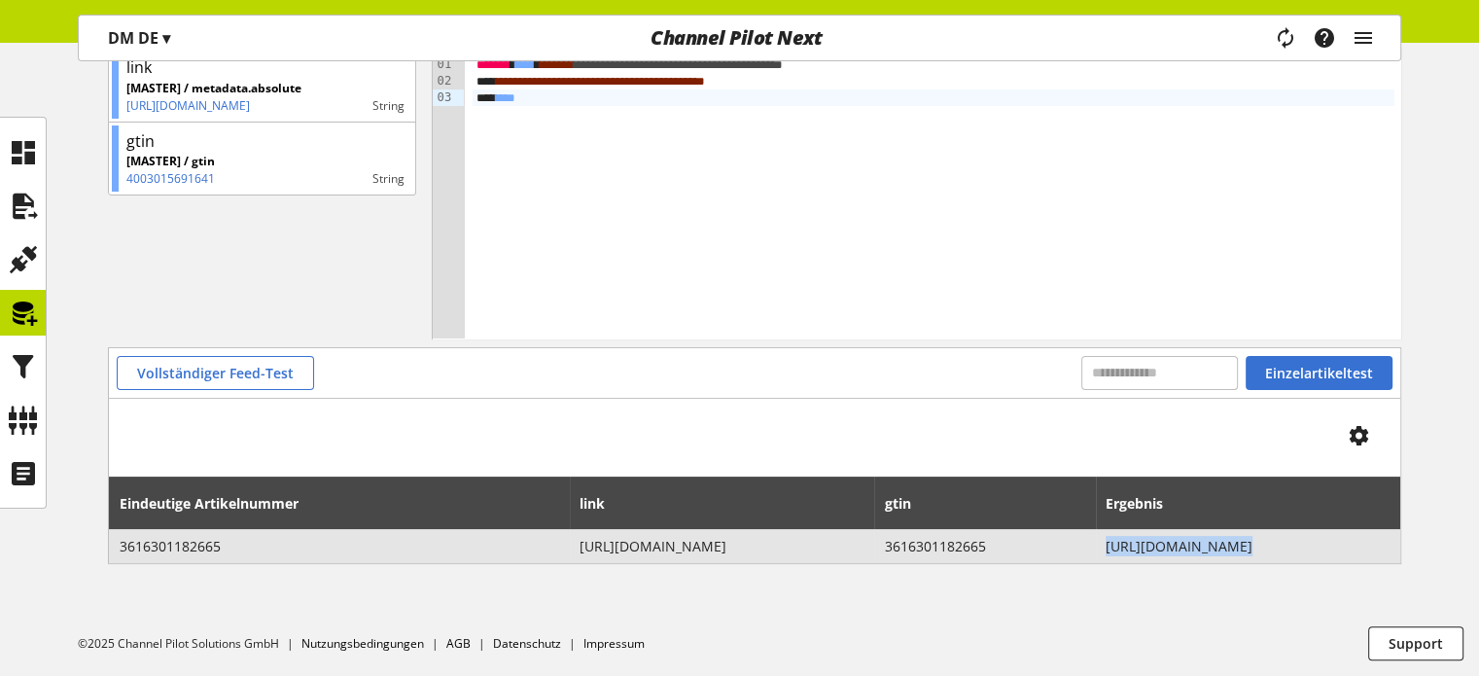
click at [1106, 544] on span "https://www.dm.de/applink/manhattan-cosmetics-foundation-3in1-easy-match-ivory-…" at bounding box center [1248, 546] width 284 height 20
copy div "https://www.dm.de/applink/manhattan-cosmetics-foundation-3in1-easy-match-ivory-…"
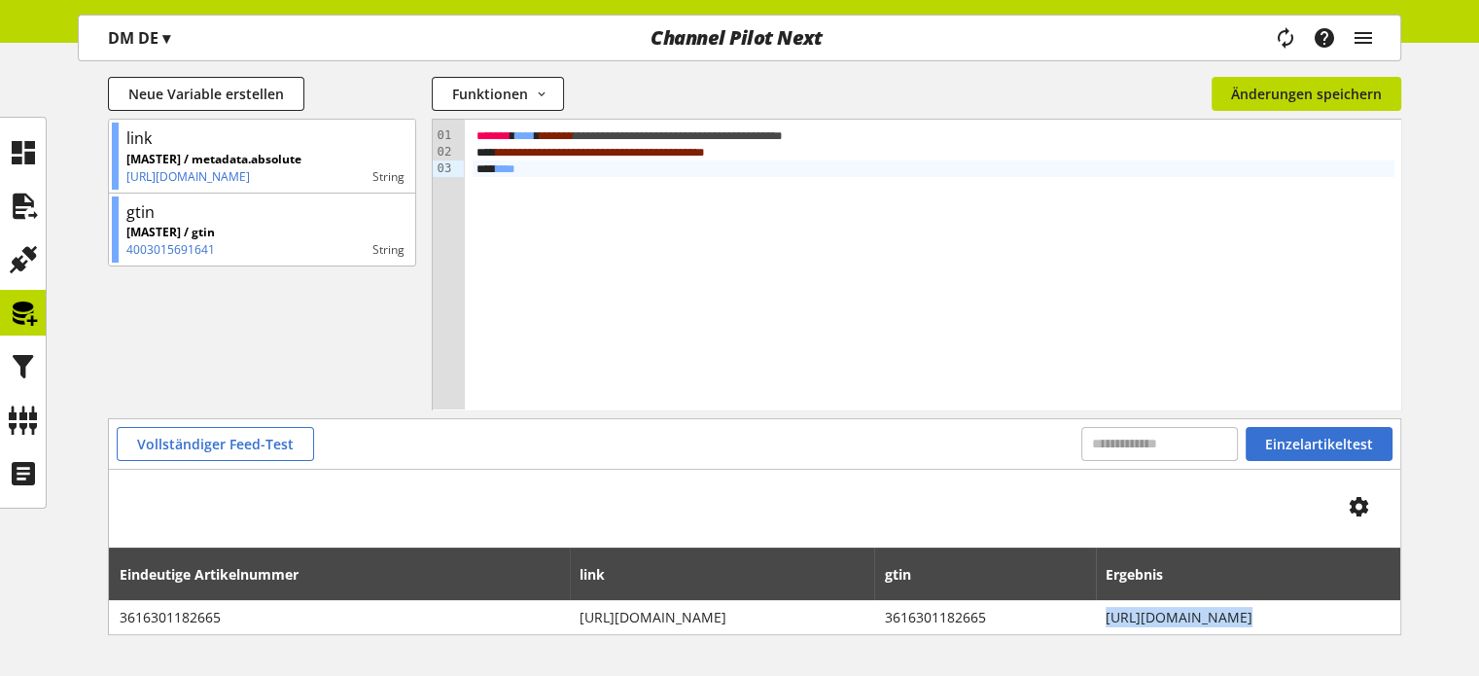
scroll to position [138, 0]
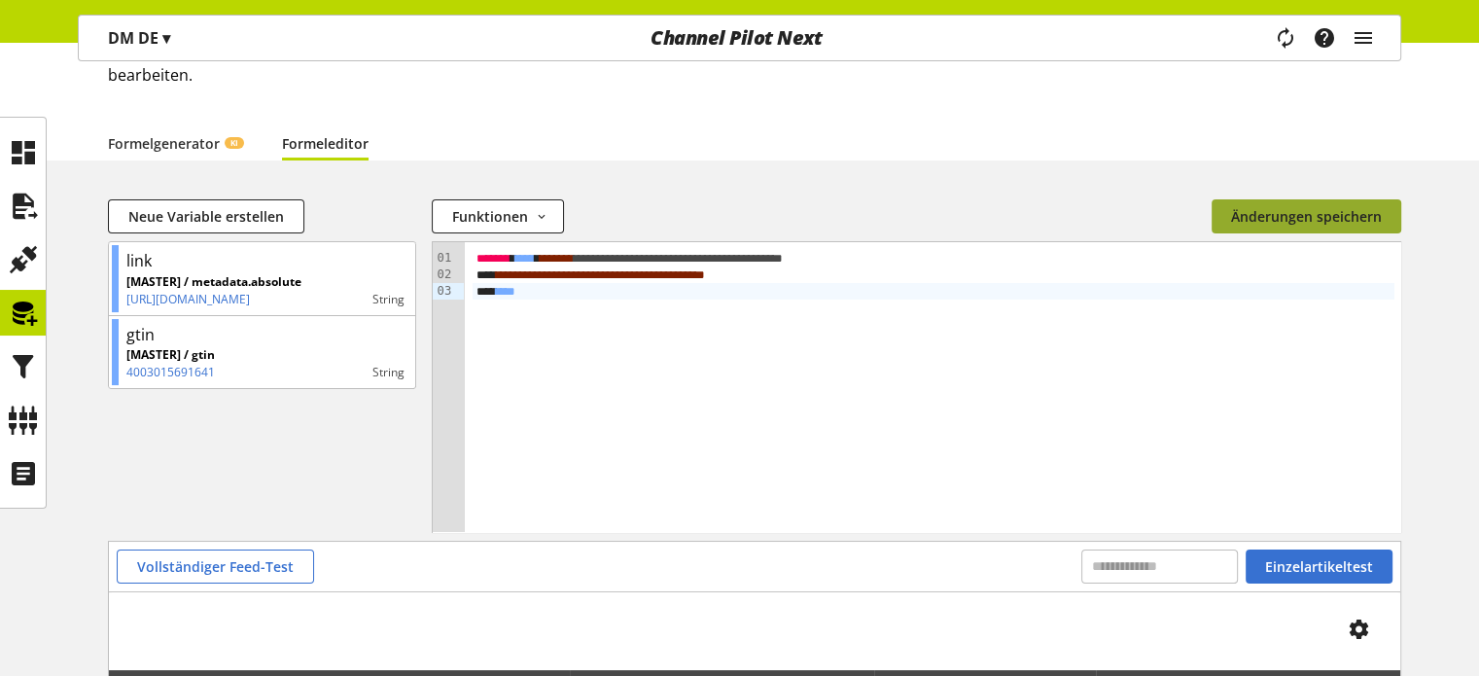
click at [1251, 225] on span "Änderungen speichern" at bounding box center [1306, 216] width 151 height 20
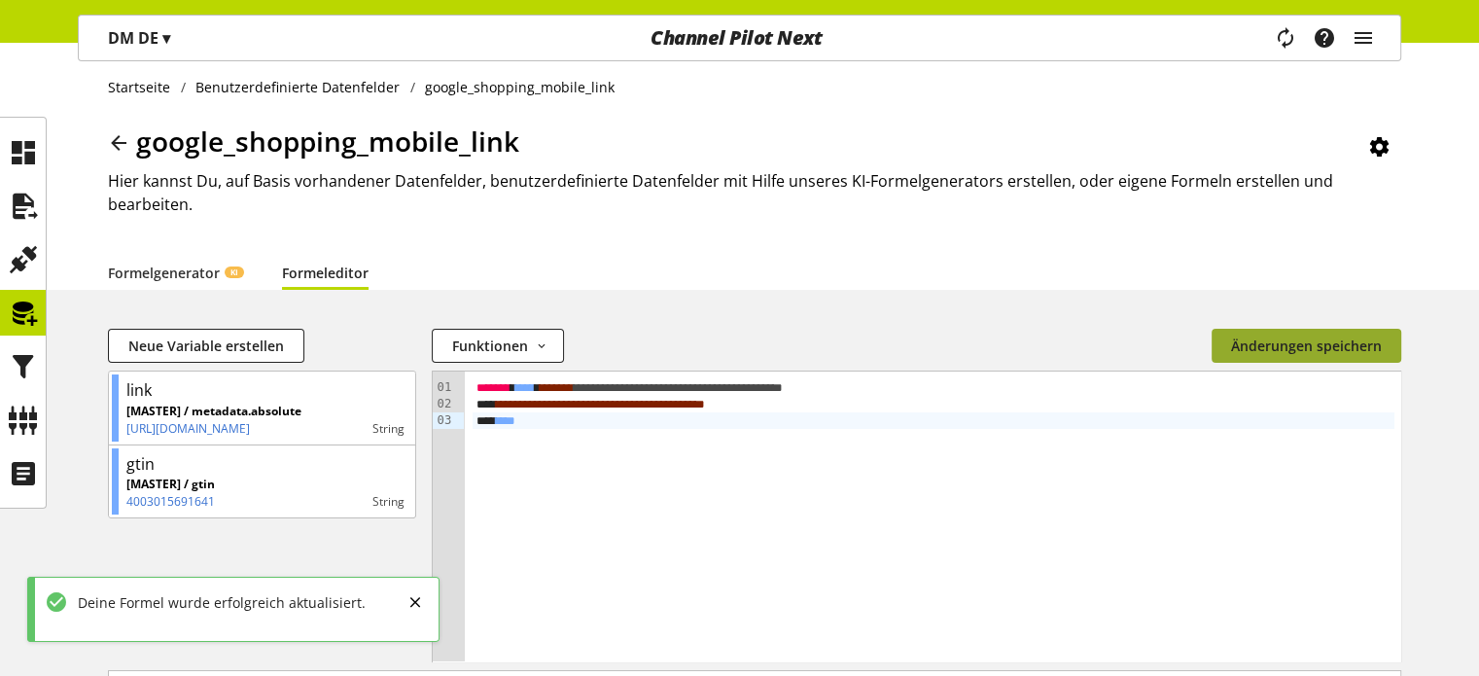
scroll to position [0, 0]
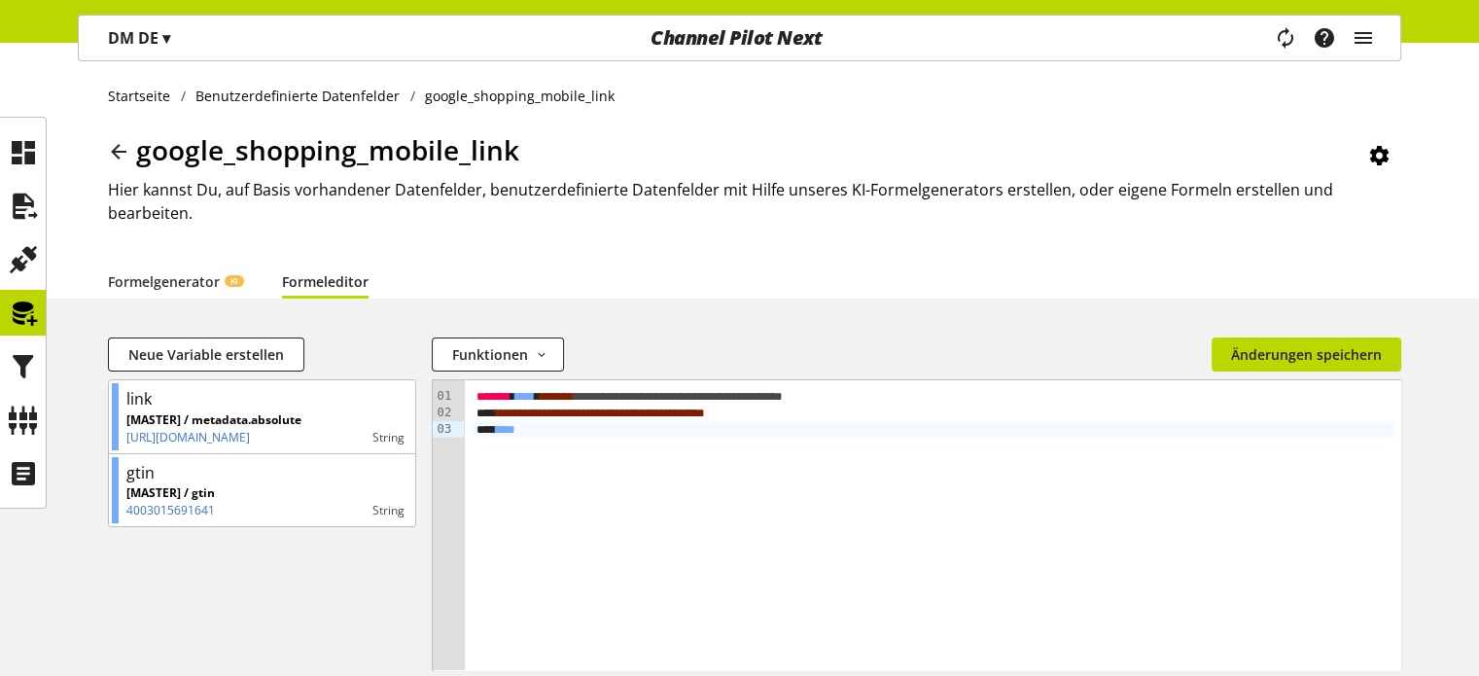
click at [112, 149] on icon at bounding box center [118, 151] width 23 height 35
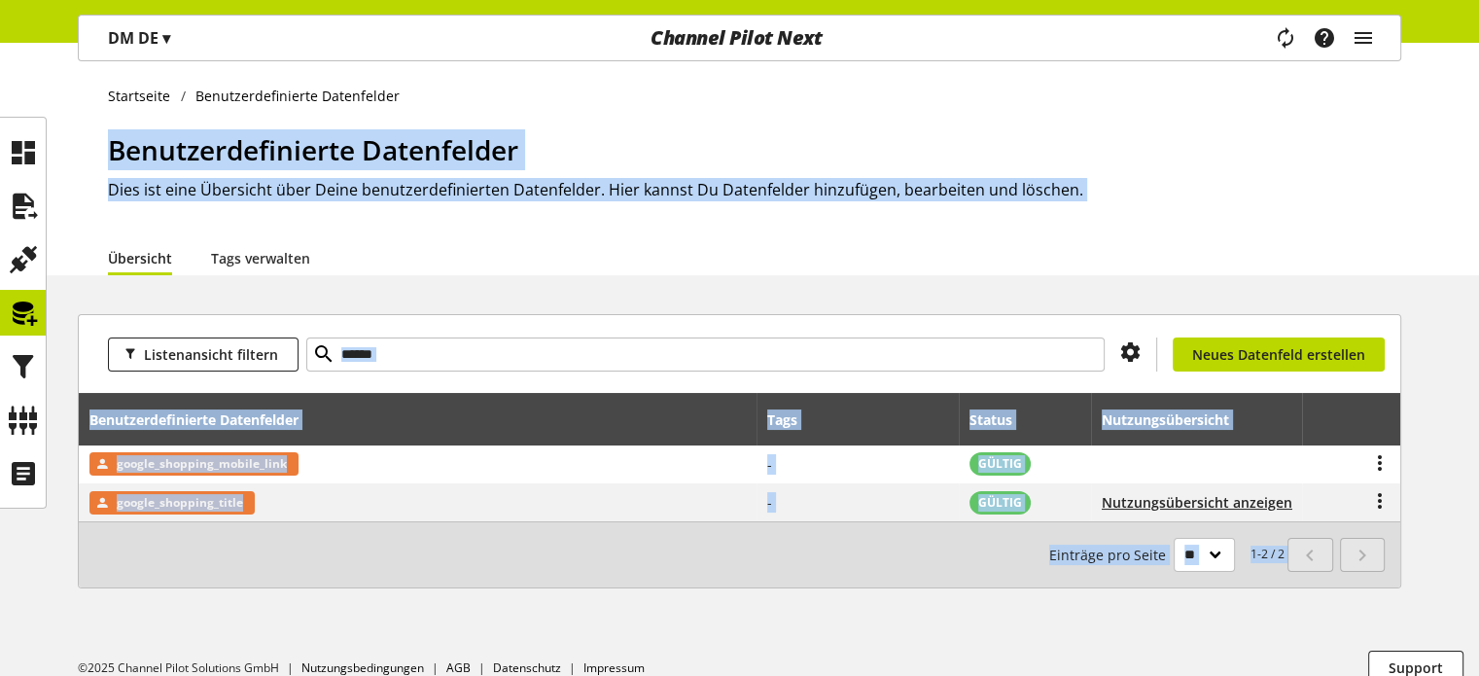
click at [575, 275] on div "Startseite Benutzerdefinierte Datenfelder Benutzerdefinierte Datenfelder Dies i…" at bounding box center [739, 371] width 1479 height 657
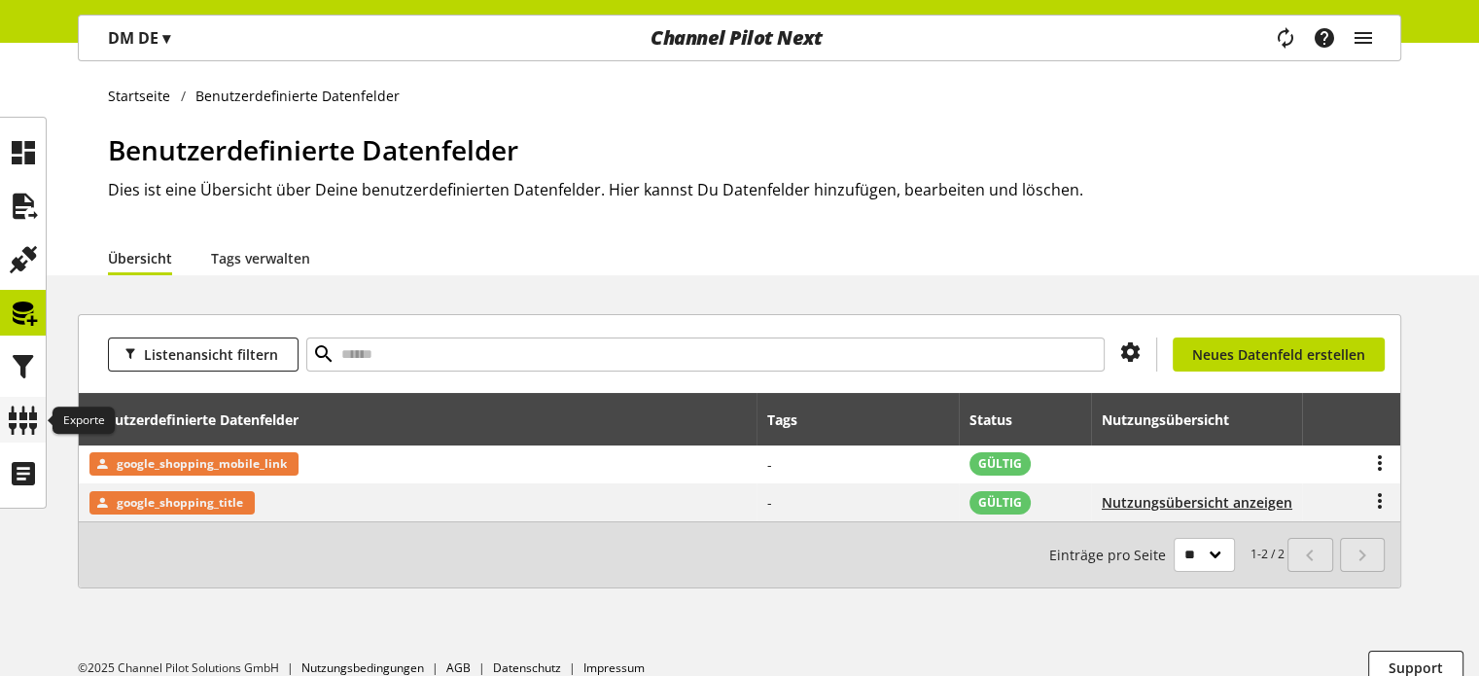
click at [18, 415] on icon at bounding box center [23, 420] width 31 height 39
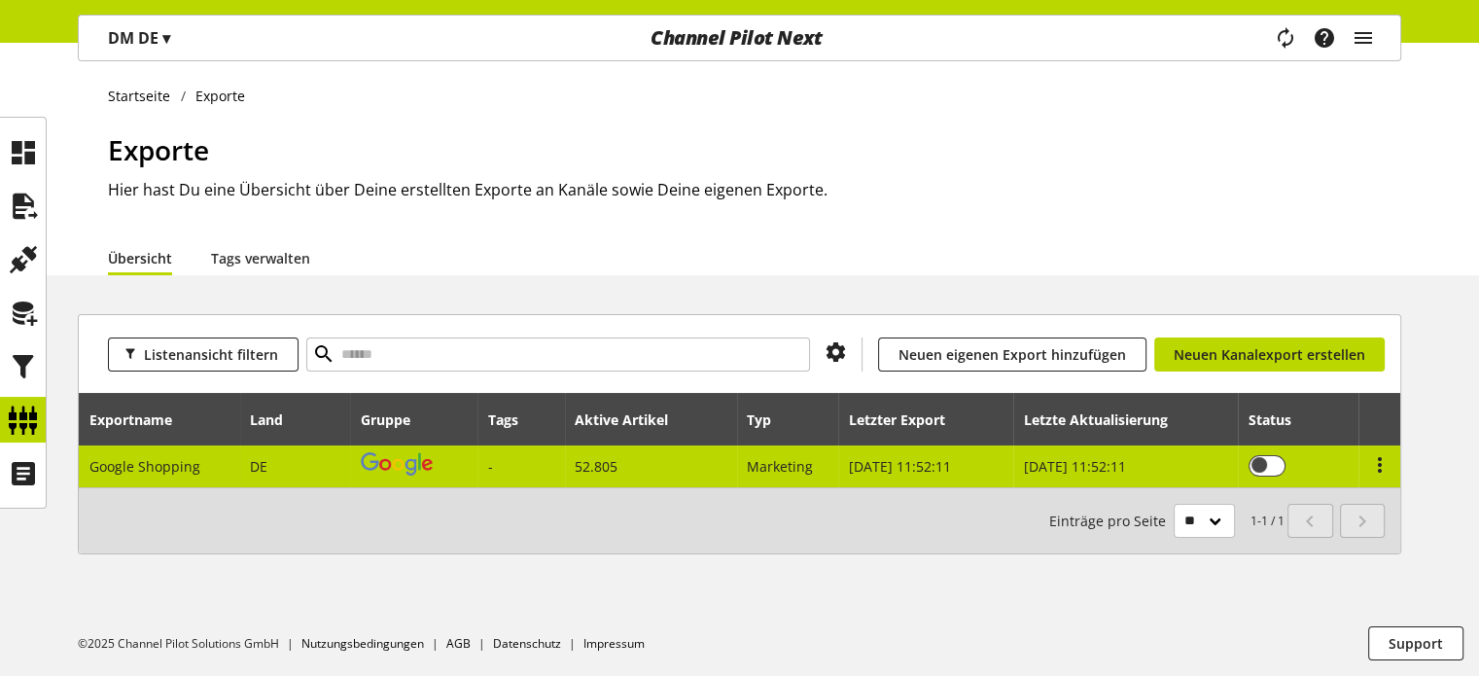
click at [491, 464] on span "-" at bounding box center [490, 466] width 5 height 18
select select "********"
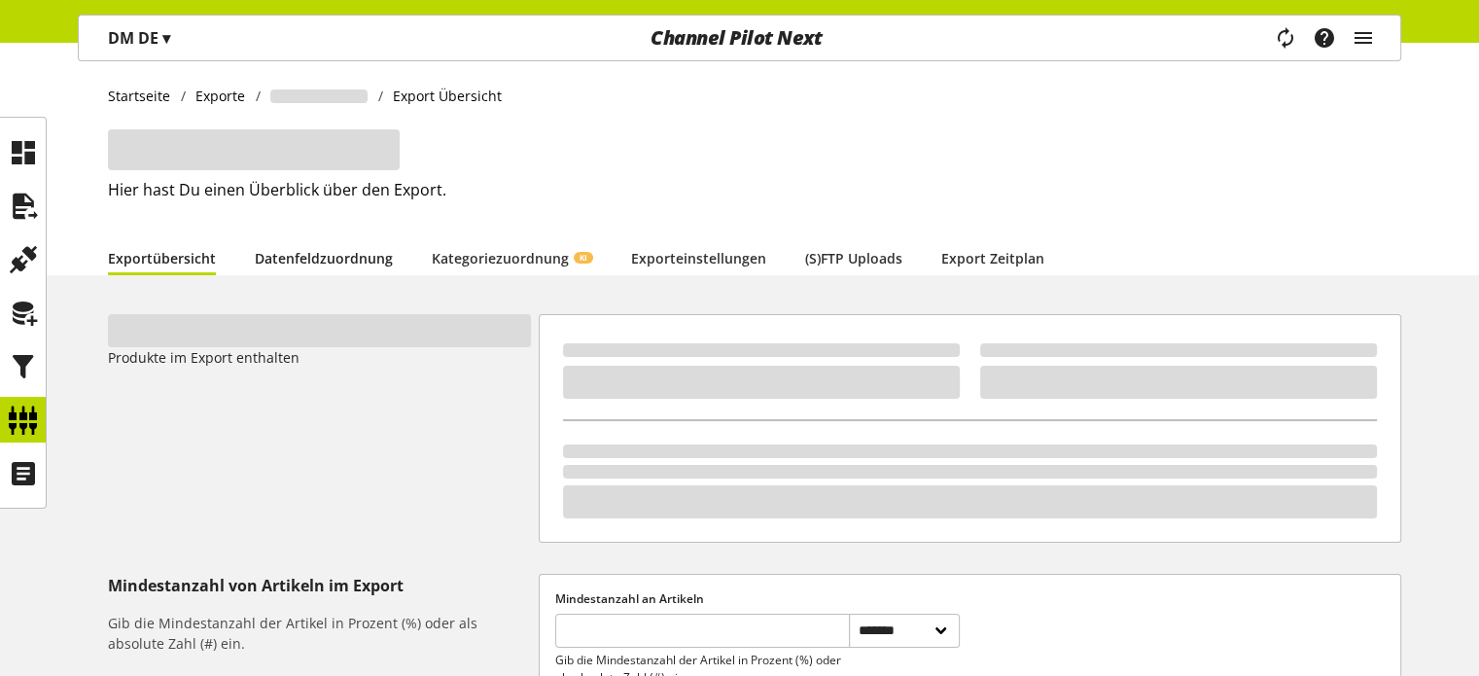
click at [342, 248] on link "Datenfeldzuordnung" at bounding box center [324, 258] width 138 height 20
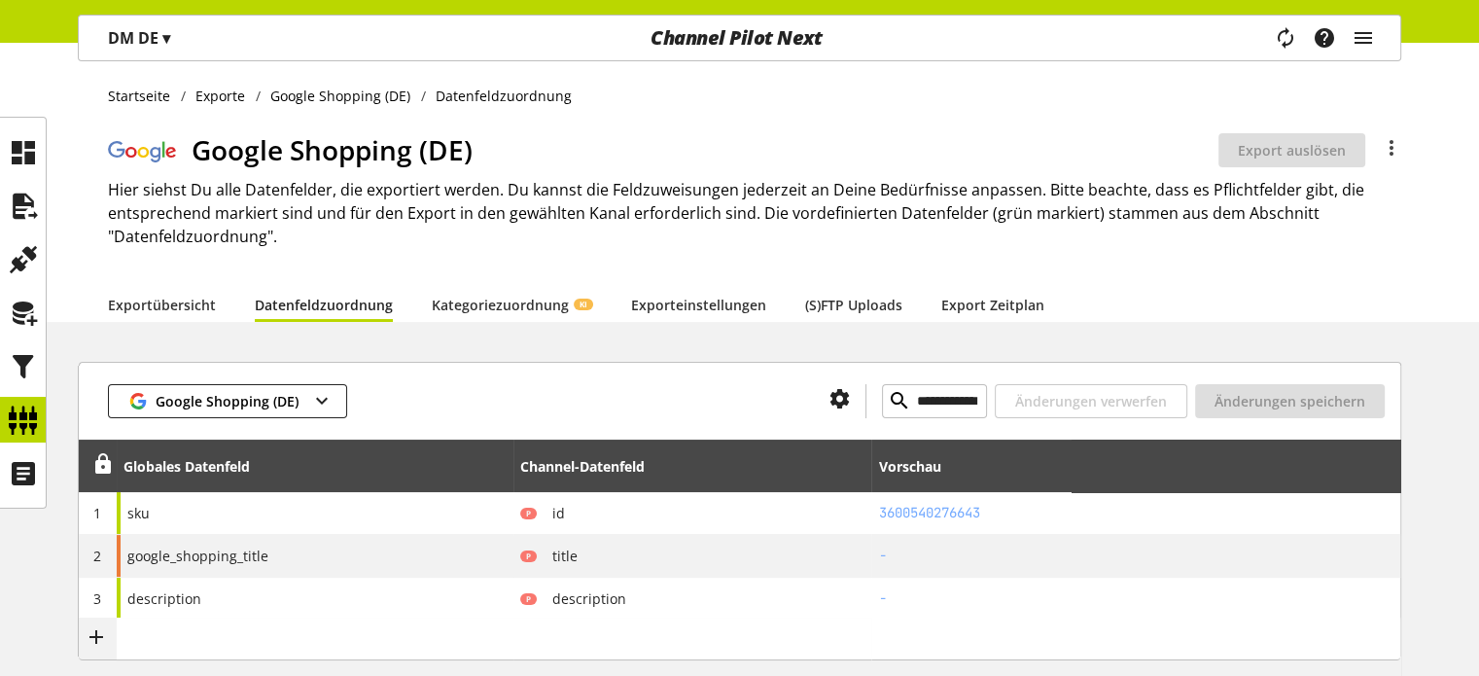
scroll to position [292, 0]
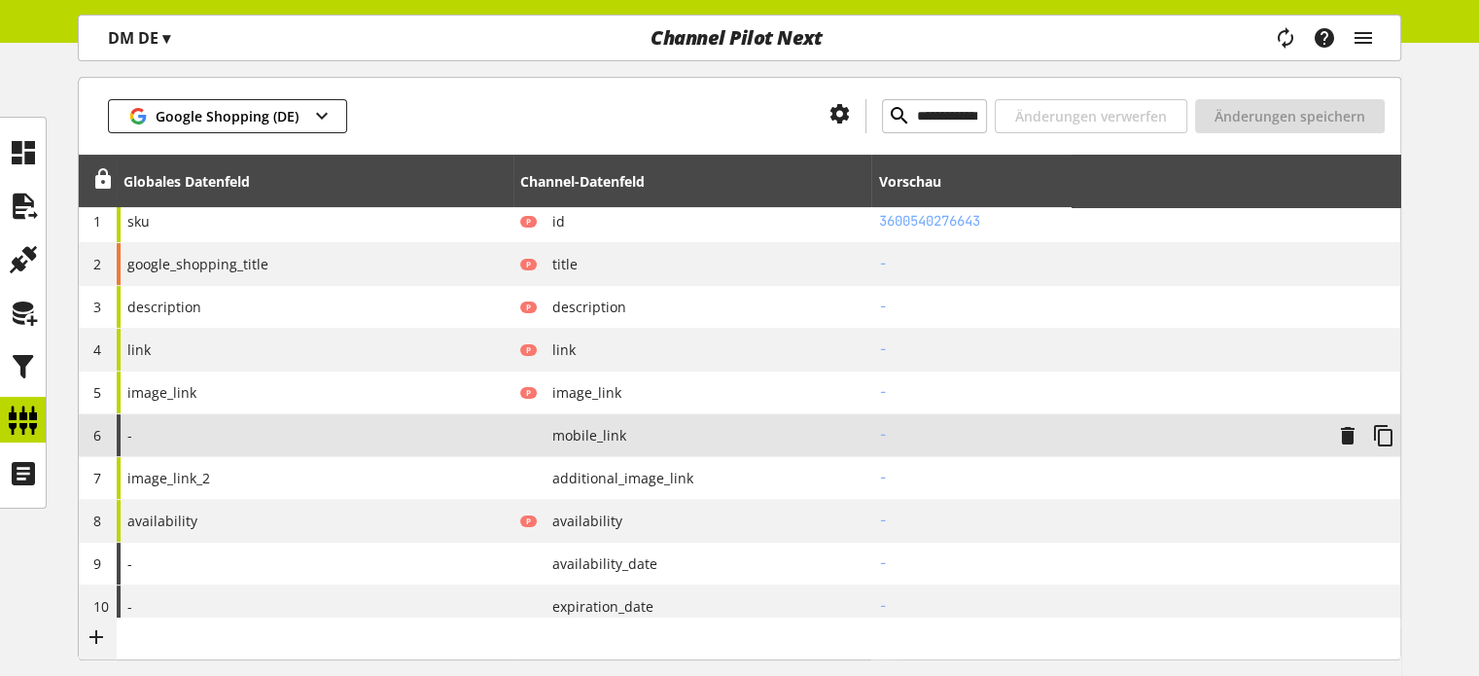
click at [386, 438] on div "-" at bounding box center [315, 435] width 397 height 42
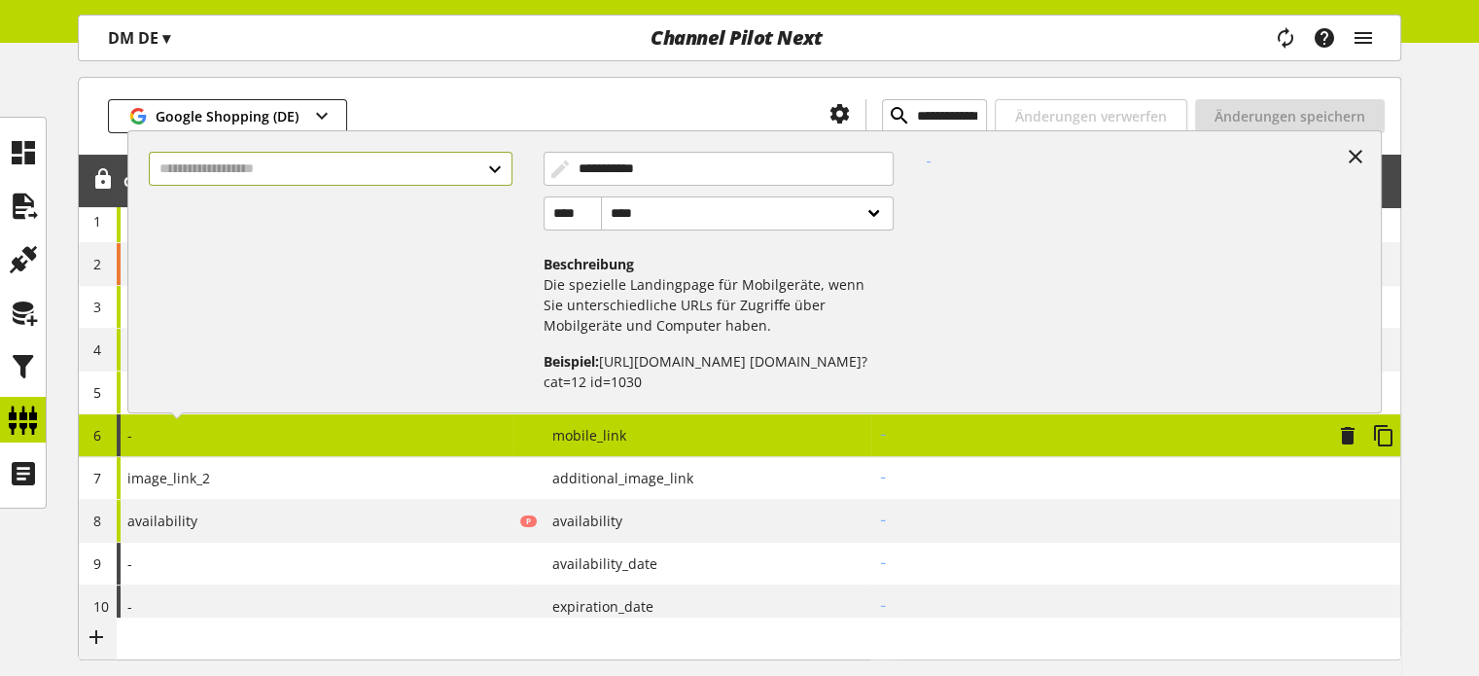
click at [294, 170] on input "text" at bounding box center [330, 169] width 363 height 34
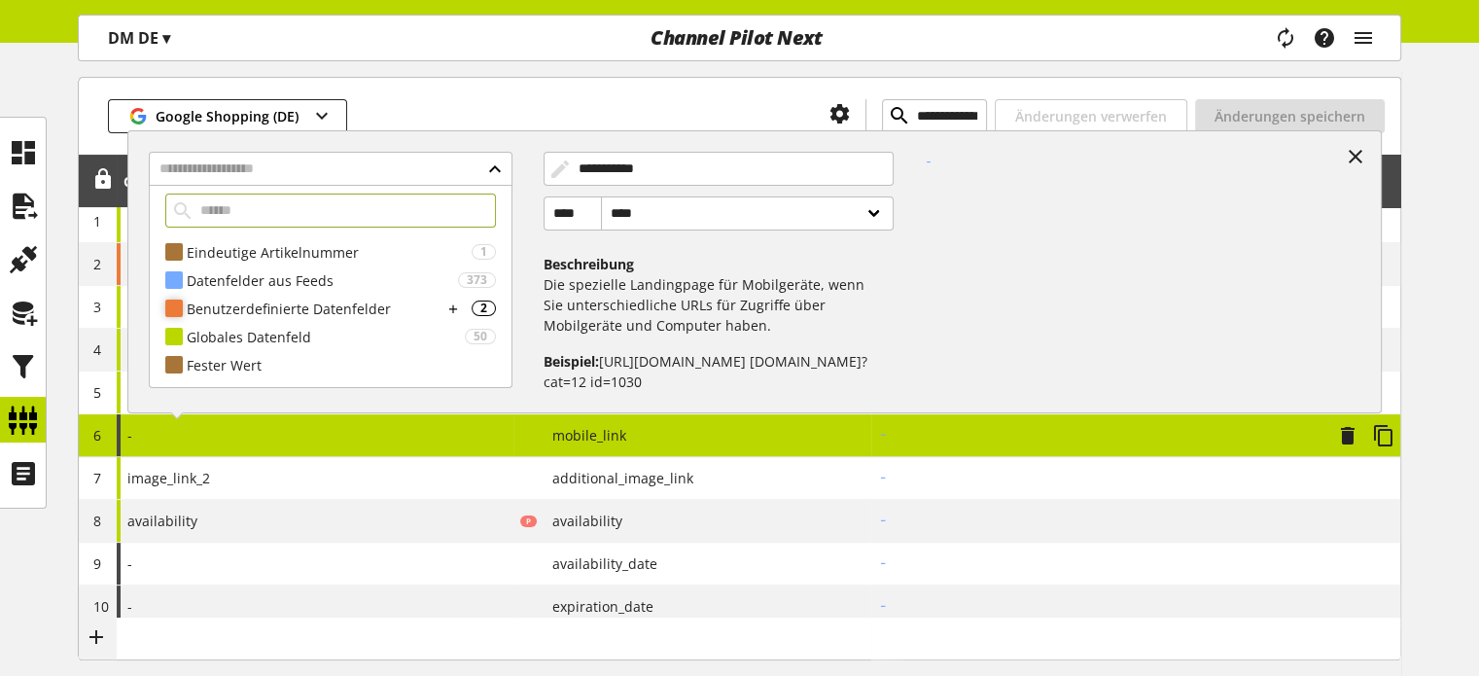
click at [274, 310] on div "Benutzerdefinierte Datenfelder" at bounding box center [315, 309] width 256 height 20
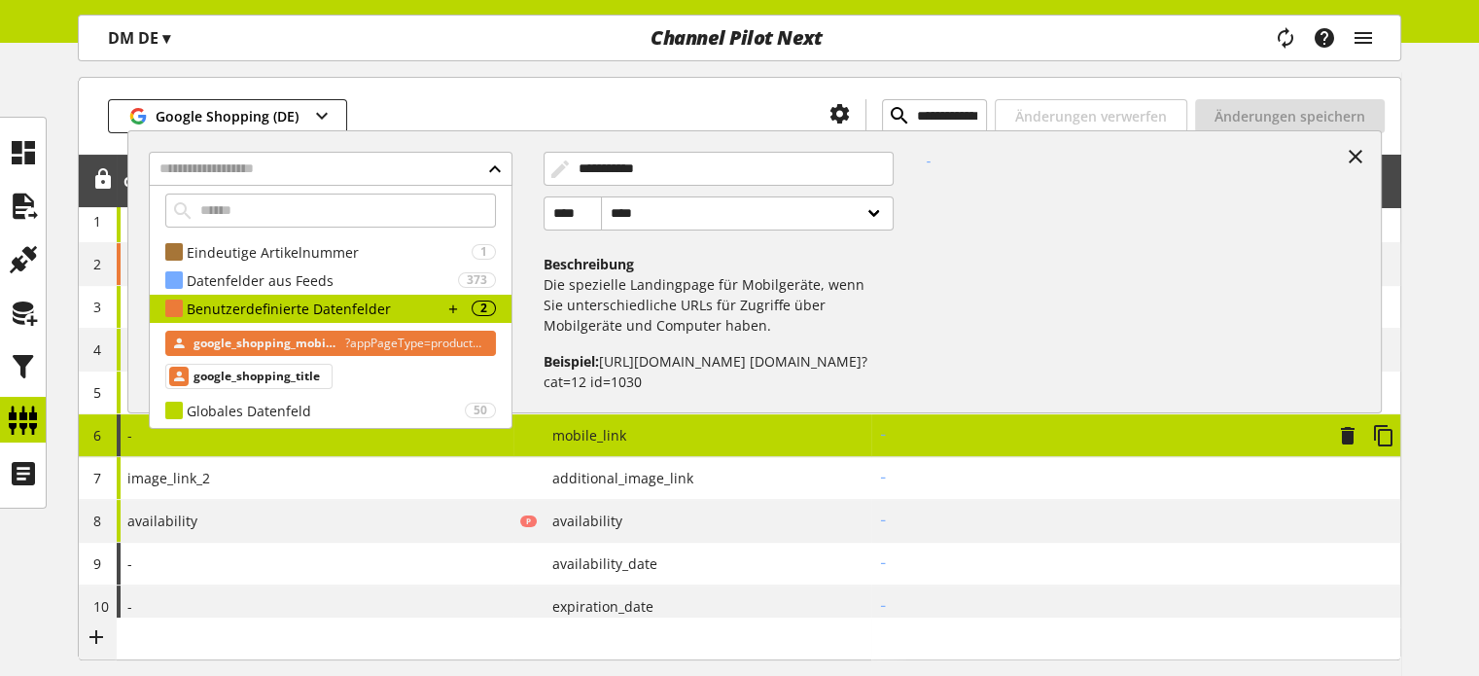
click at [266, 337] on span "google_shopping_mobile_link" at bounding box center [265, 343] width 143 height 23
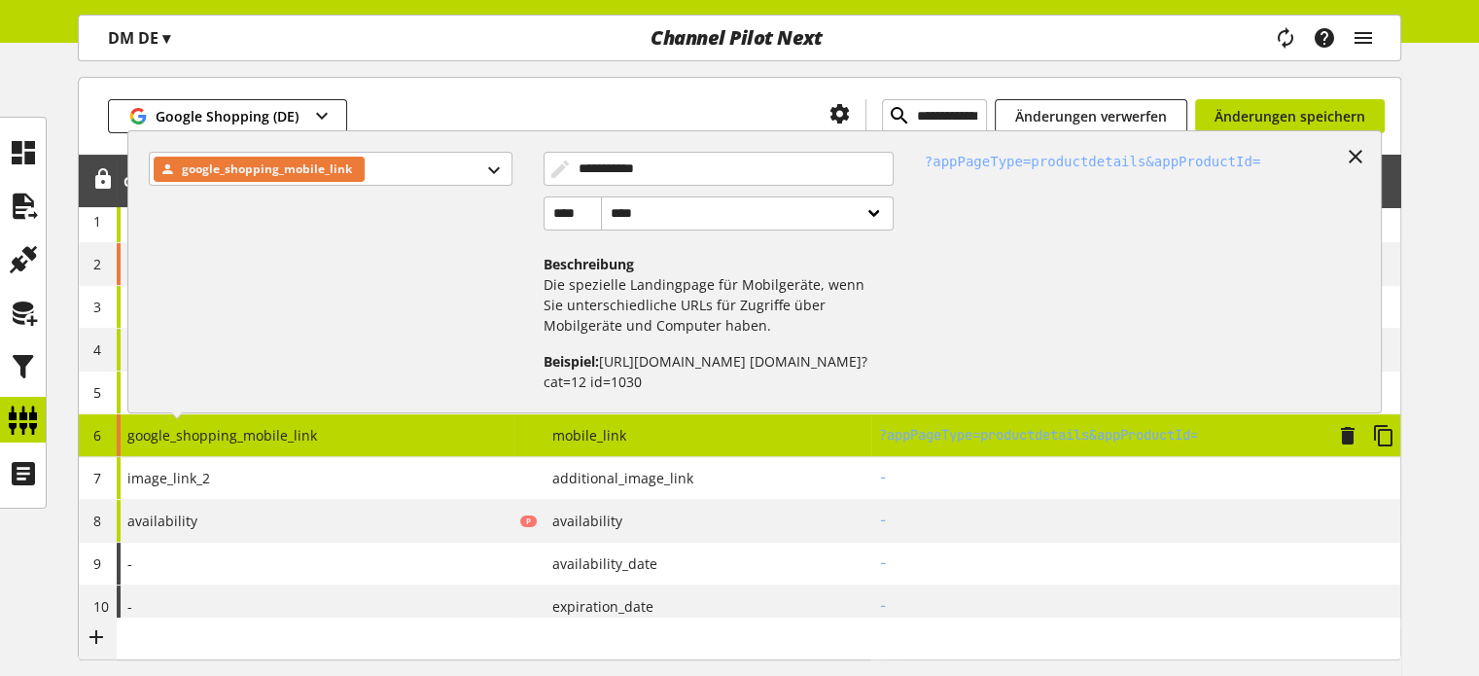
click at [1349, 156] on icon at bounding box center [1355, 156] width 23 height 35
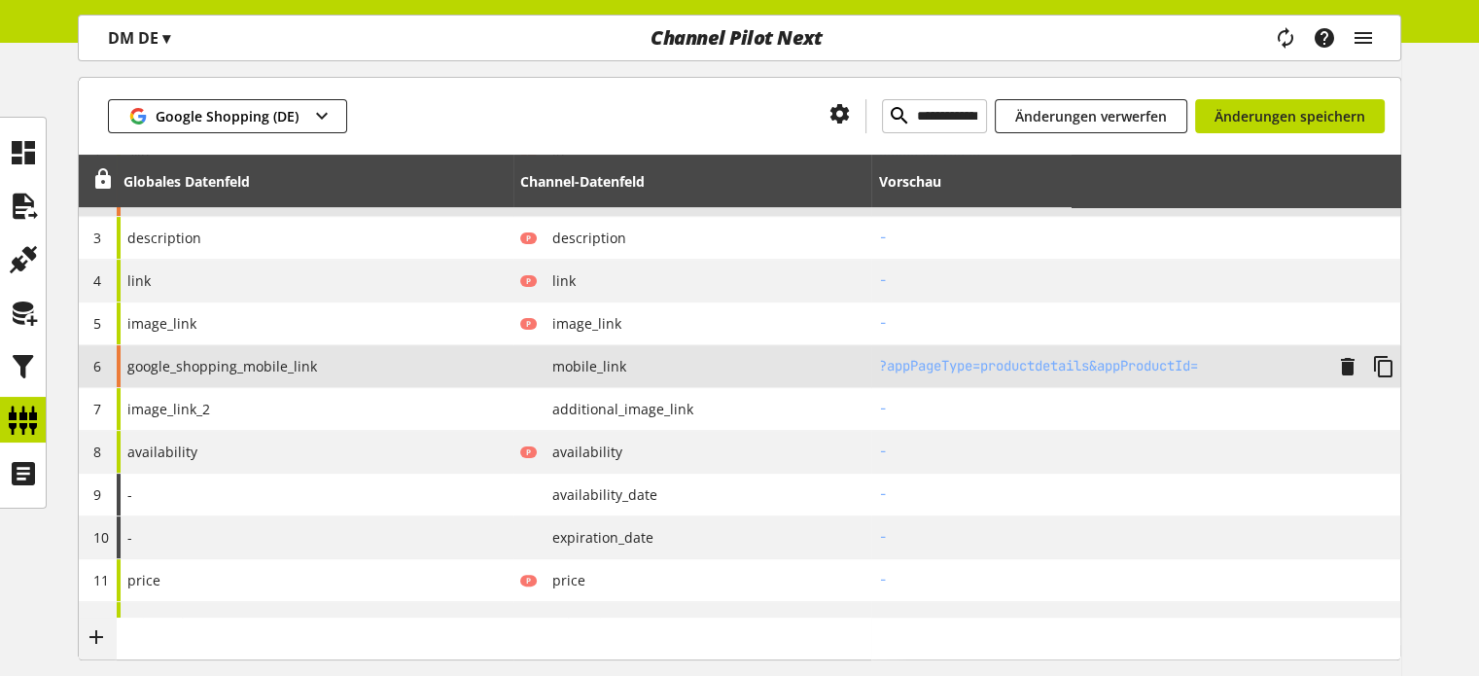
scroll to position [389, 0]
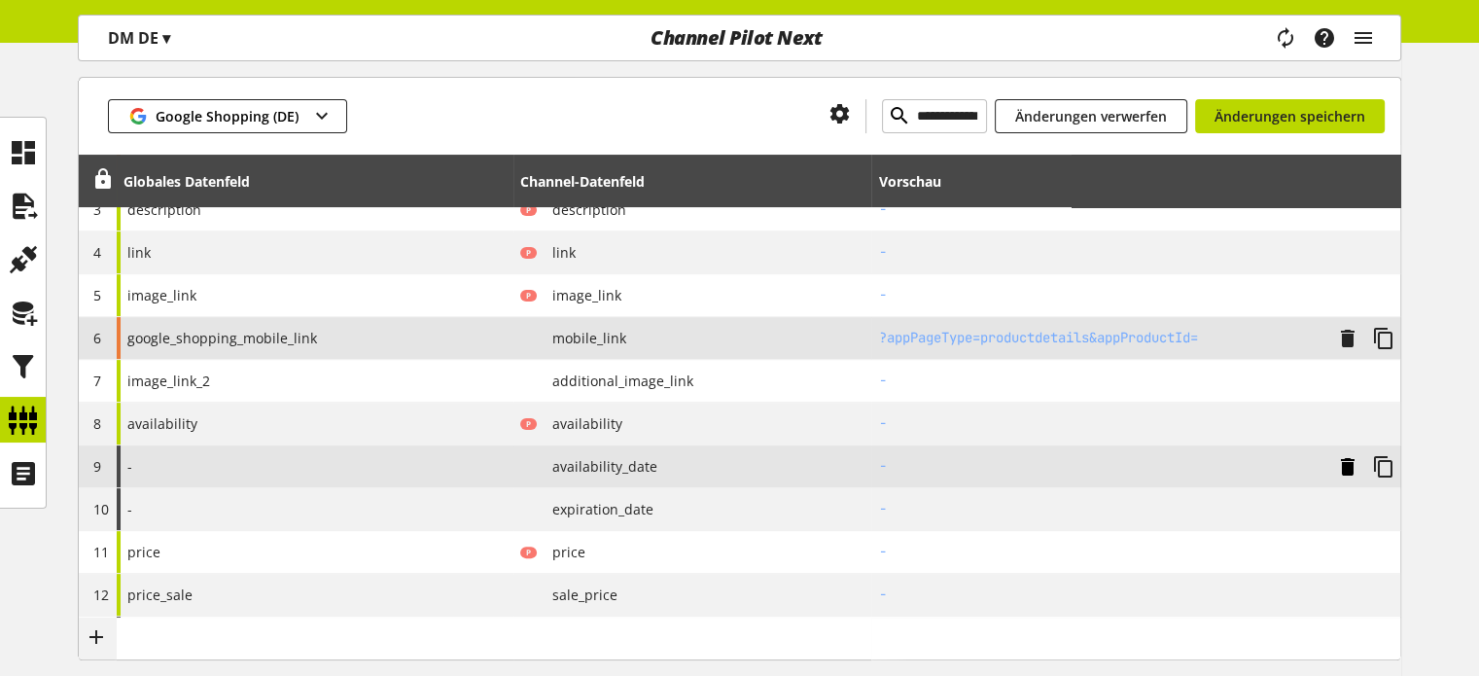
click at [1343, 466] on icon at bounding box center [1347, 466] width 23 height 35
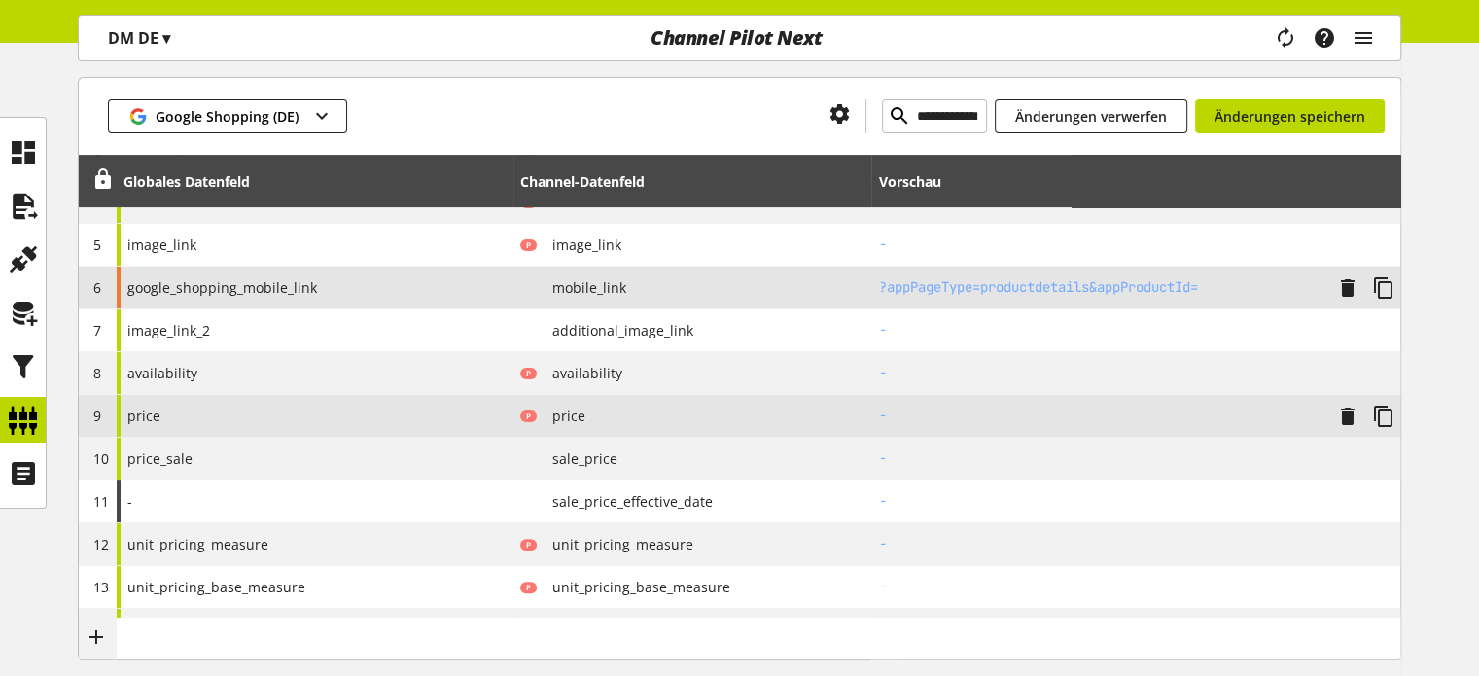
scroll to position [486, 0]
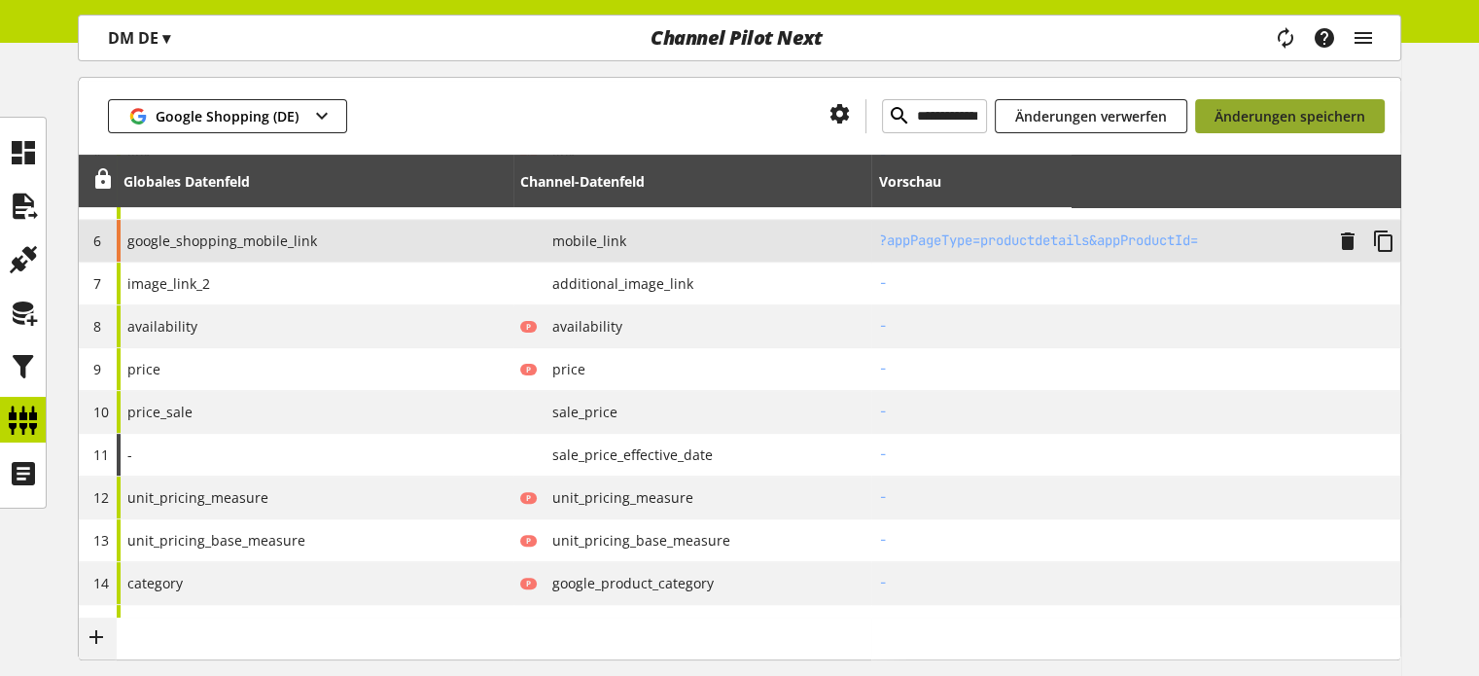
click at [1256, 120] on span "Änderungen speichern" at bounding box center [1290, 116] width 151 height 20
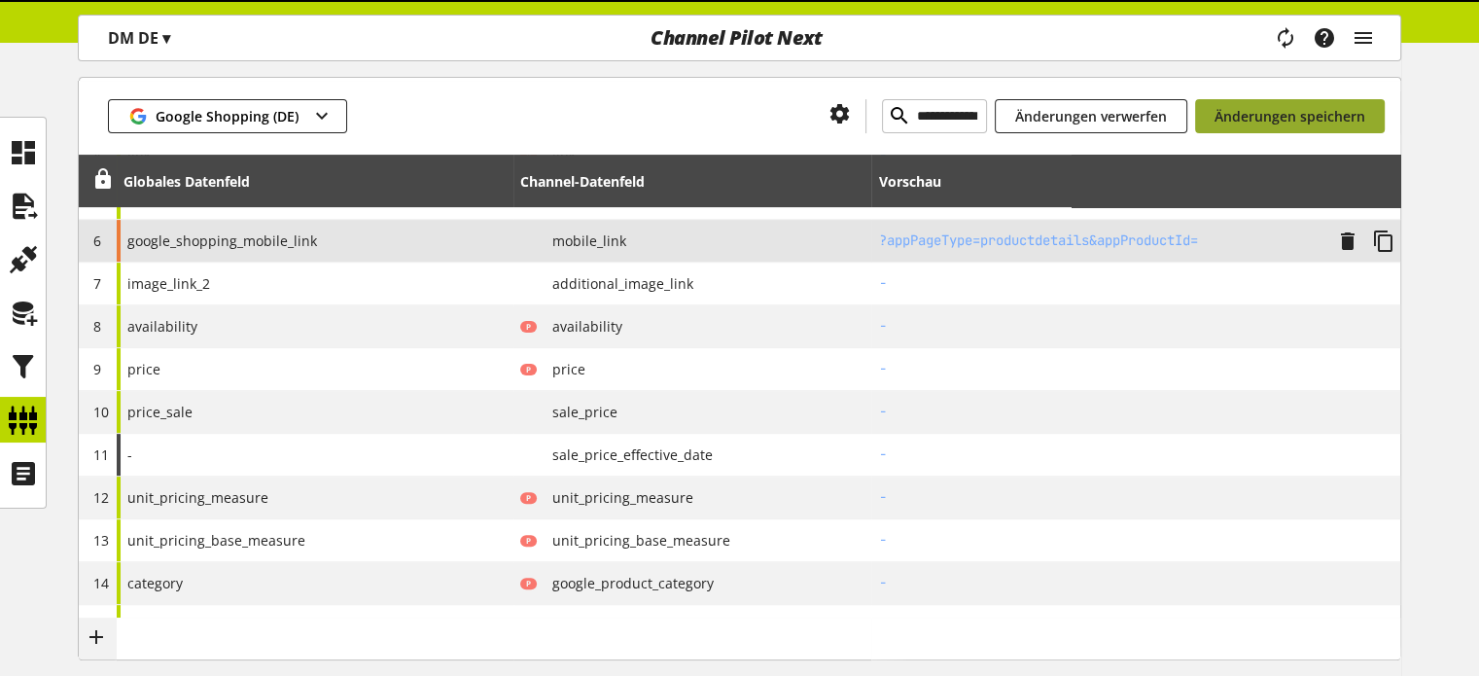
scroll to position [366, 0]
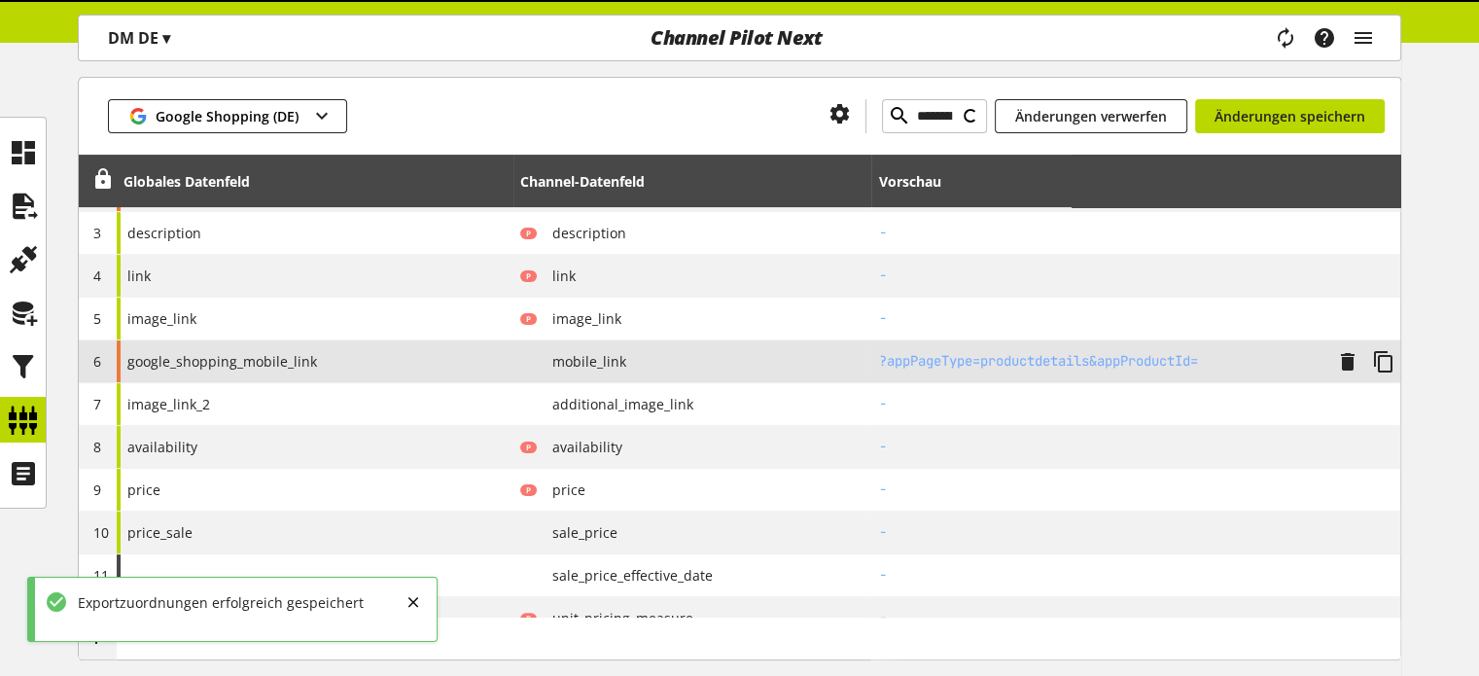
type input "**********"
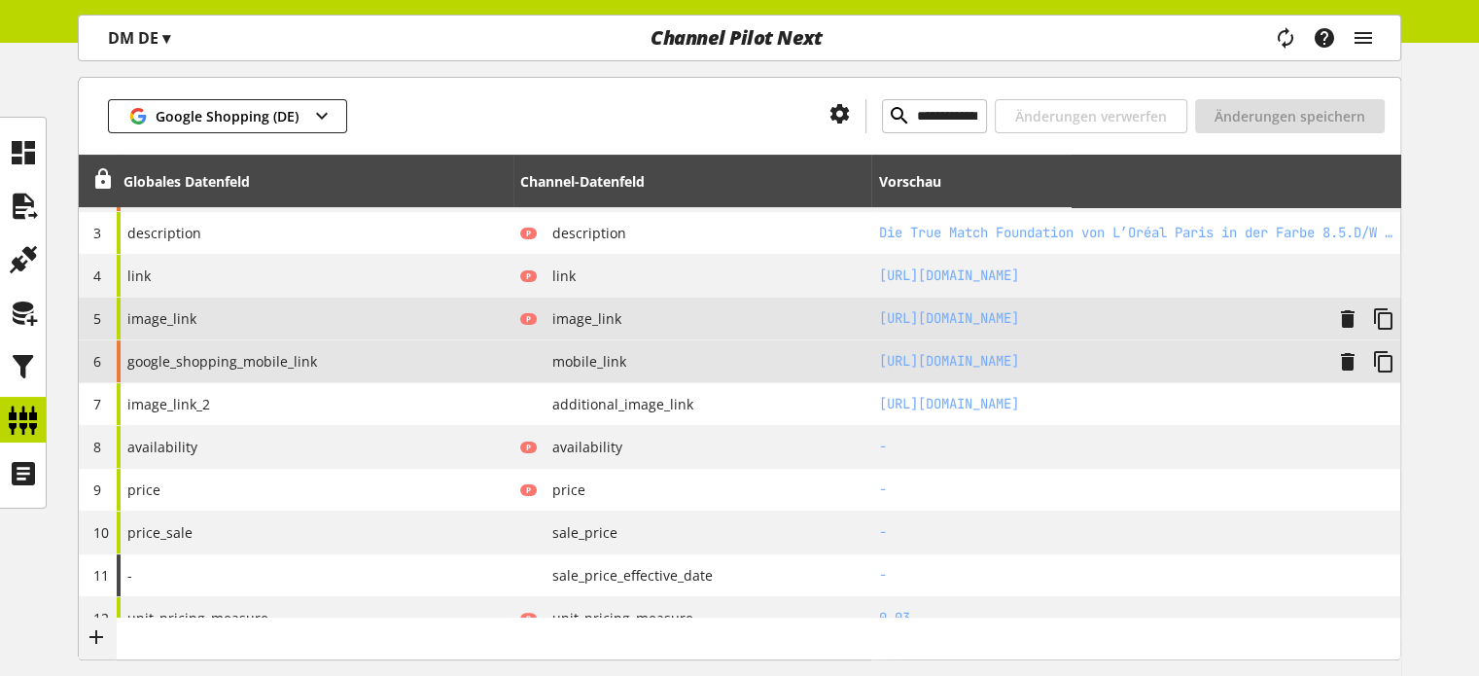
scroll to position [463, 0]
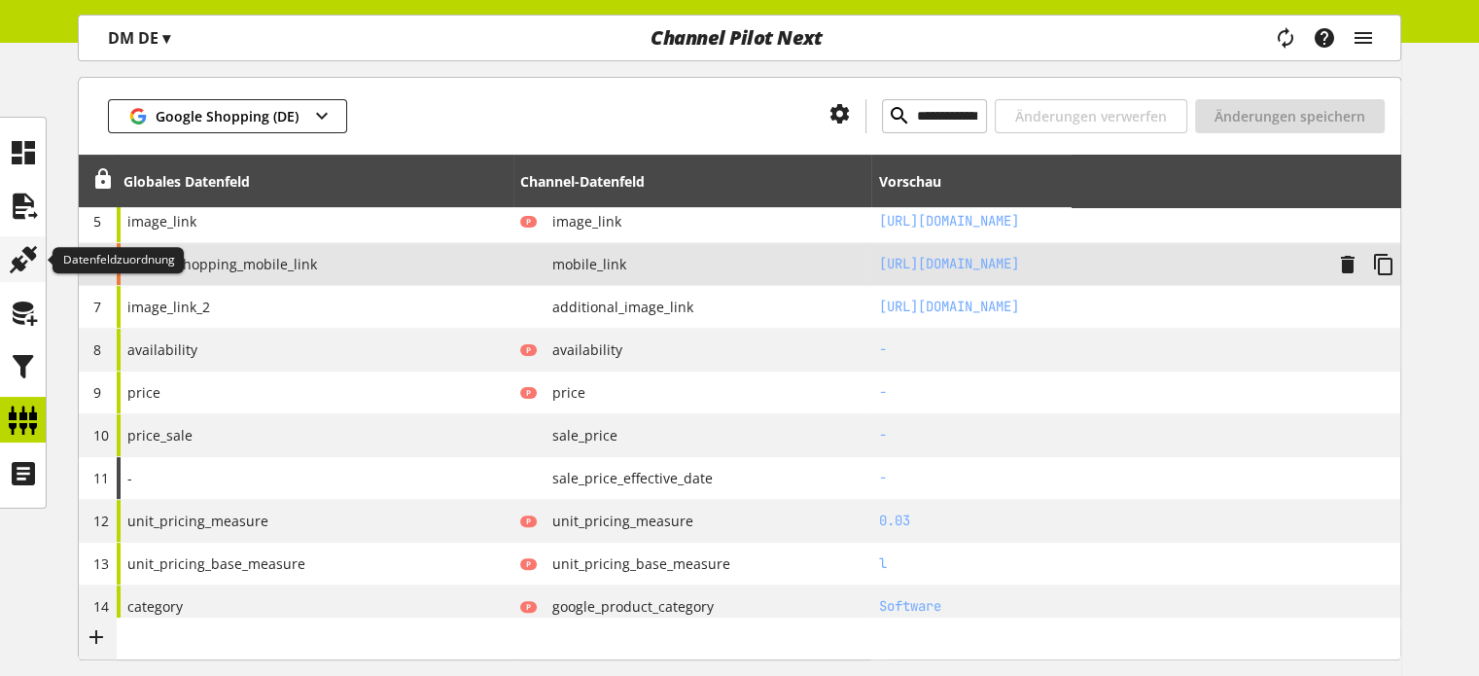
drag, startPoint x: 19, startPoint y: 316, endPoint x: 18, endPoint y: 265, distance: 51.6
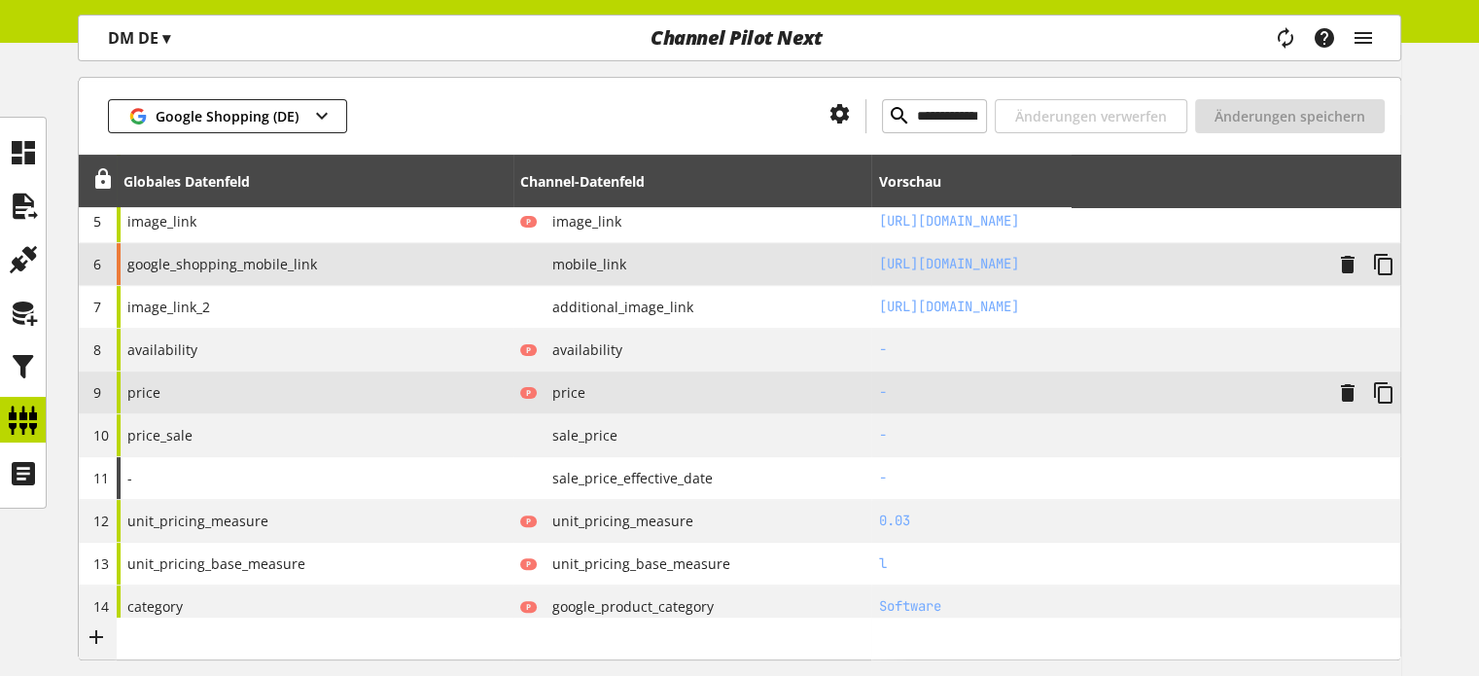
click at [341, 395] on div "price" at bounding box center [315, 392] width 397 height 42
select select "******"
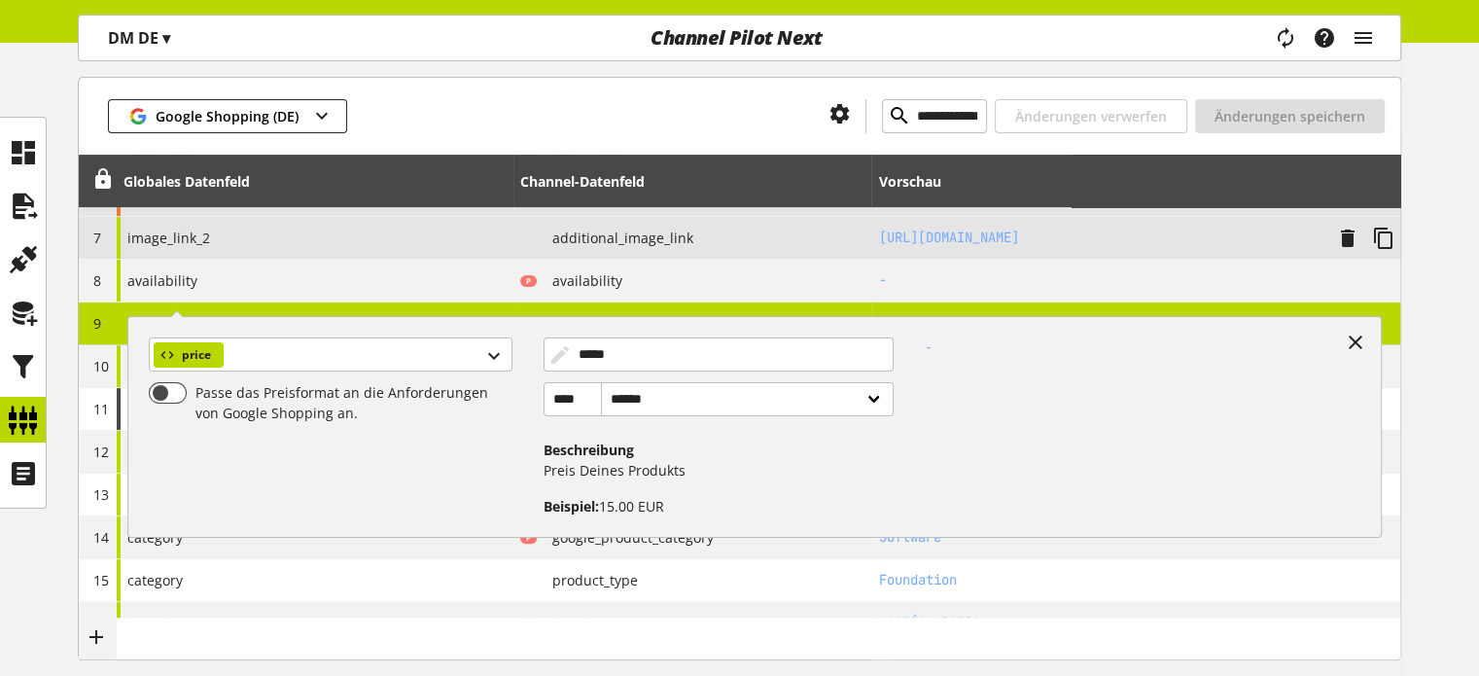
scroll to position [560, 0]
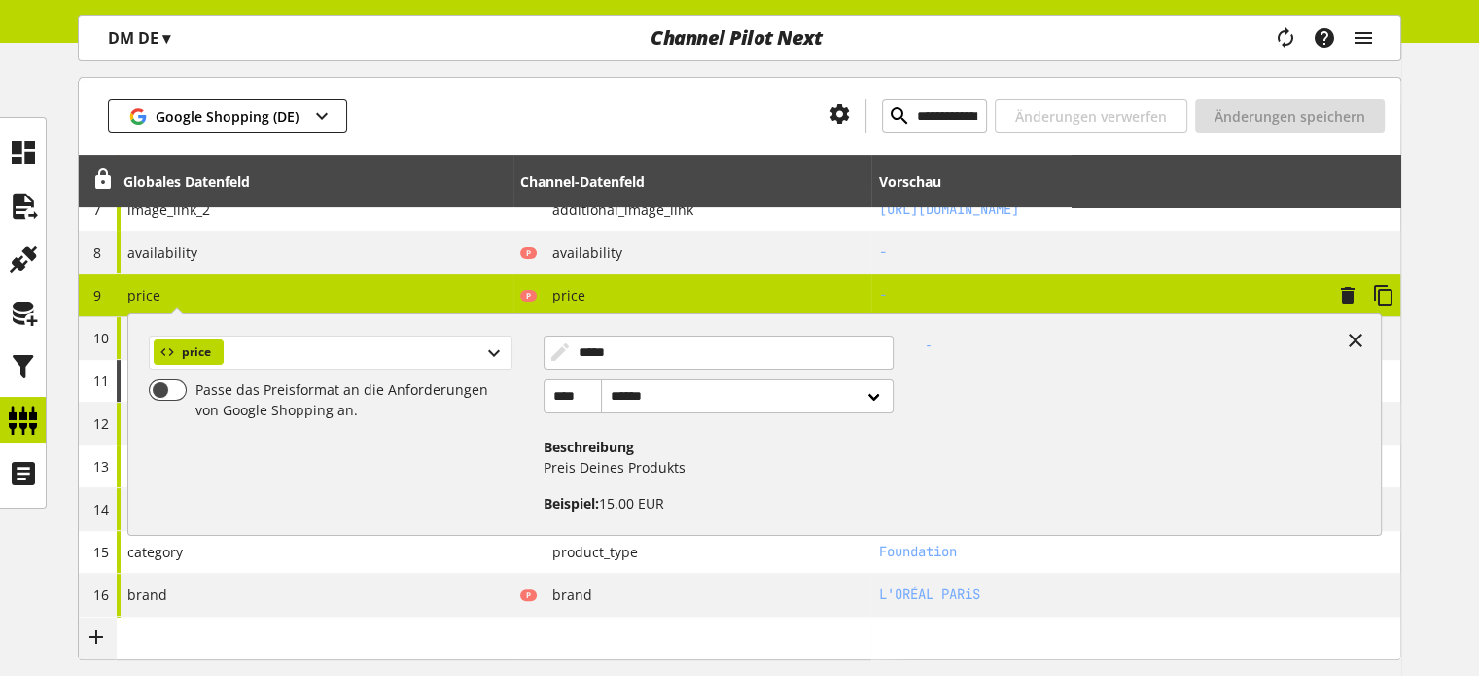
click at [323, 357] on div "price" at bounding box center [330, 352] width 363 height 34
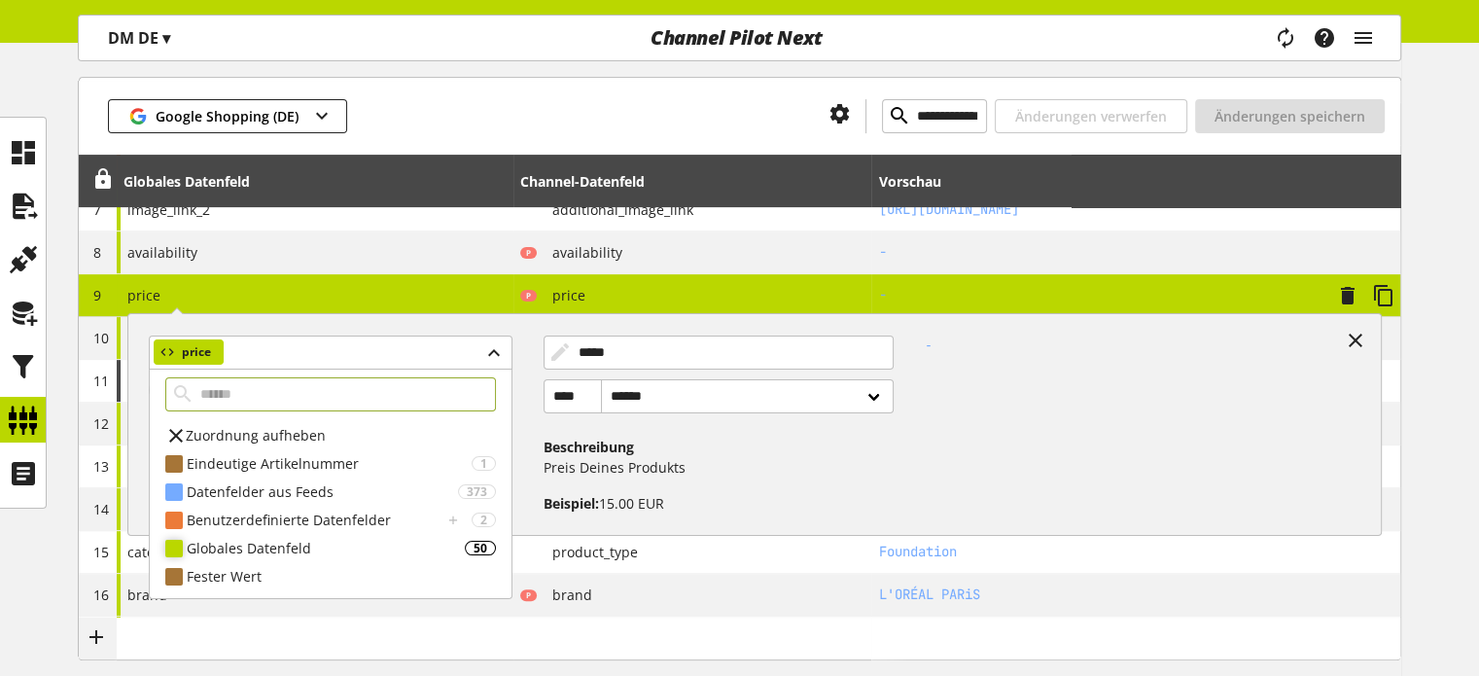
click at [272, 554] on div "Globales Datenfeld" at bounding box center [326, 548] width 278 height 20
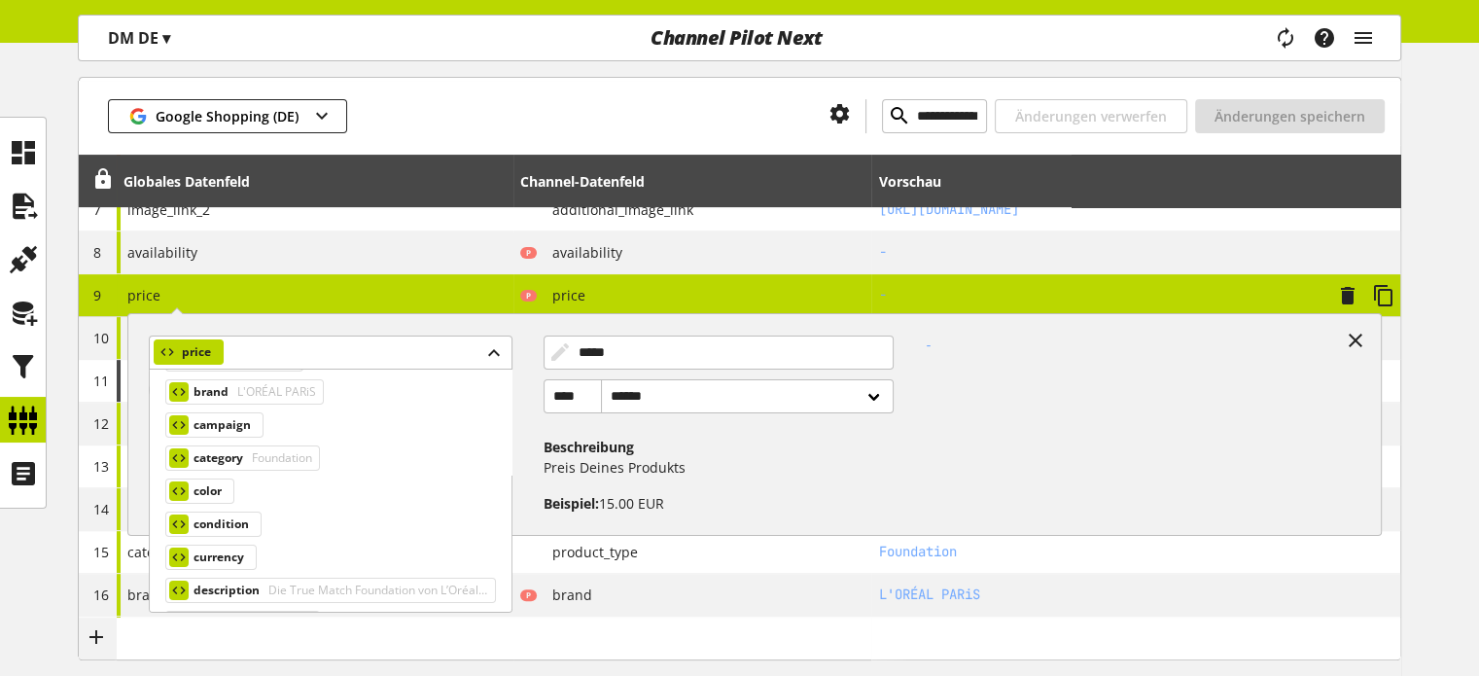
scroll to position [194, 0]
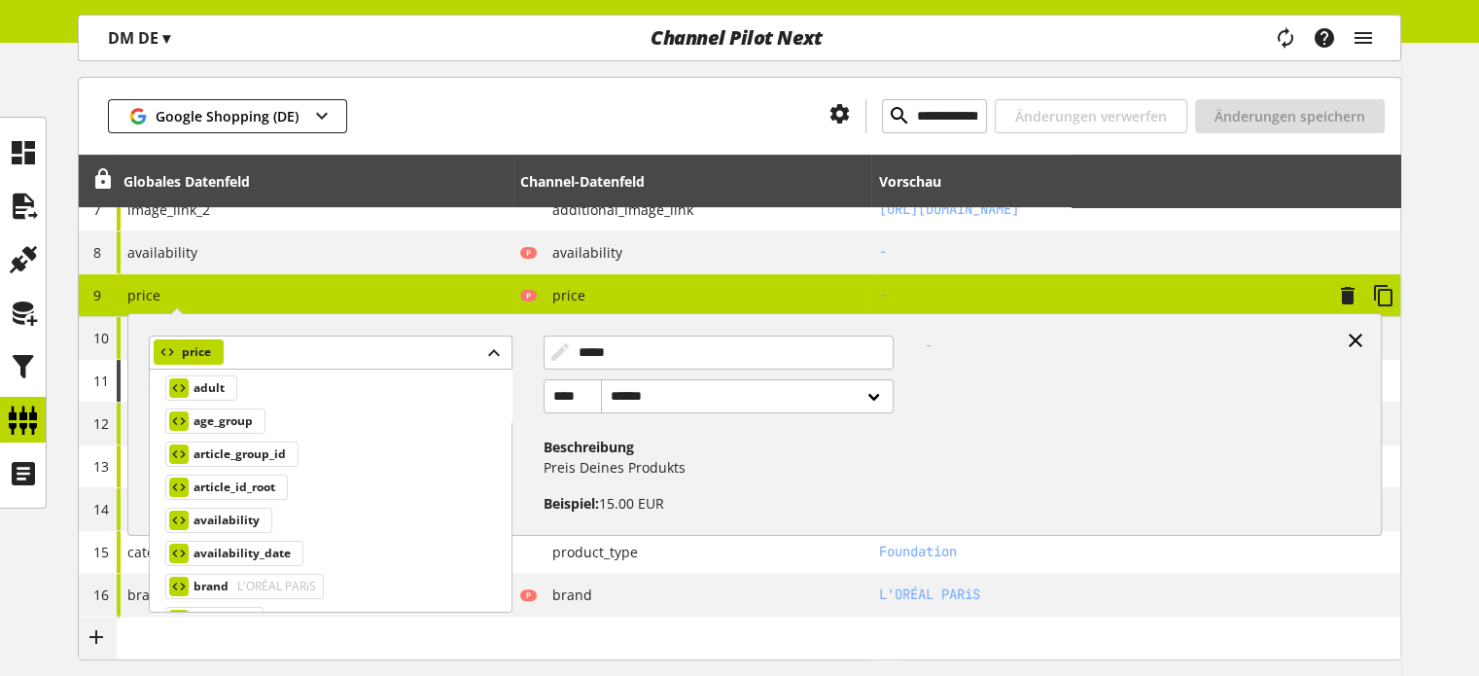
click at [1346, 342] on icon at bounding box center [1355, 340] width 23 height 35
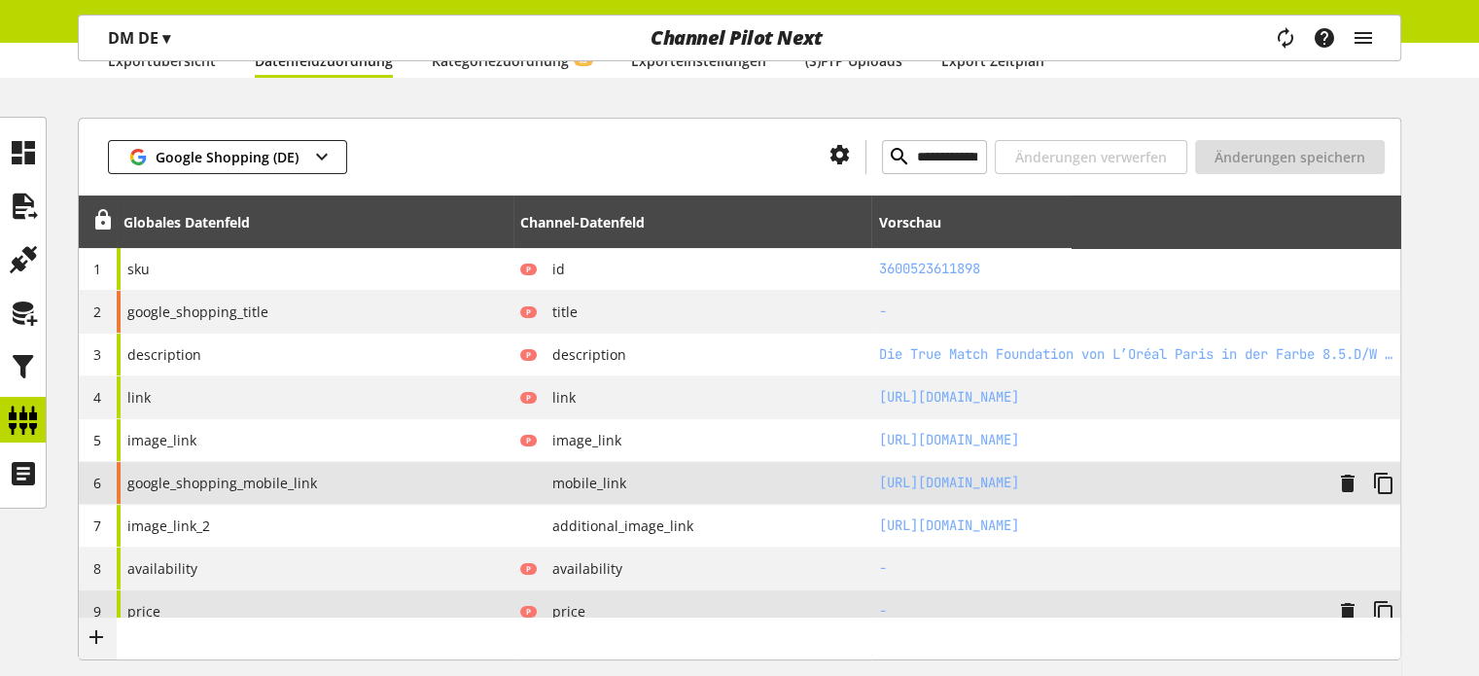
scroll to position [268, 0]
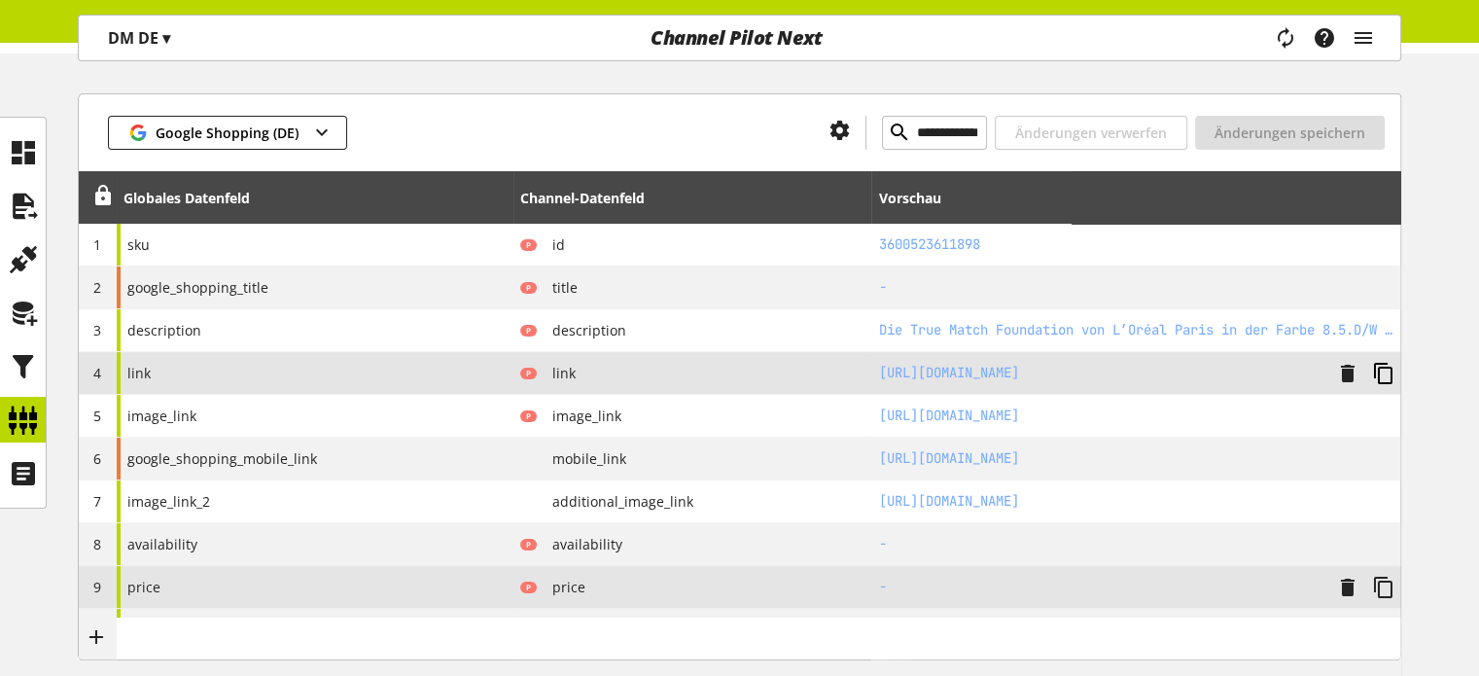
click at [1377, 372] on icon at bounding box center [1383, 373] width 23 height 35
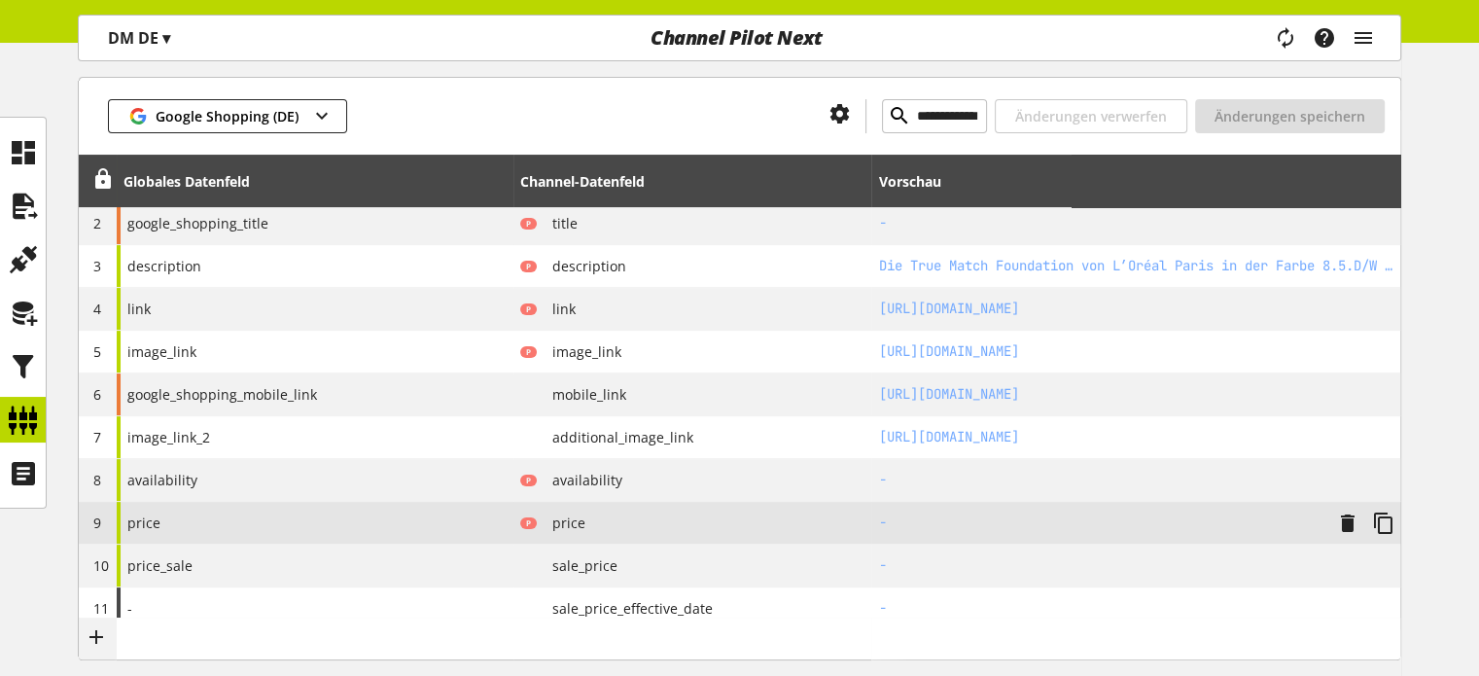
scroll to position [366, 0]
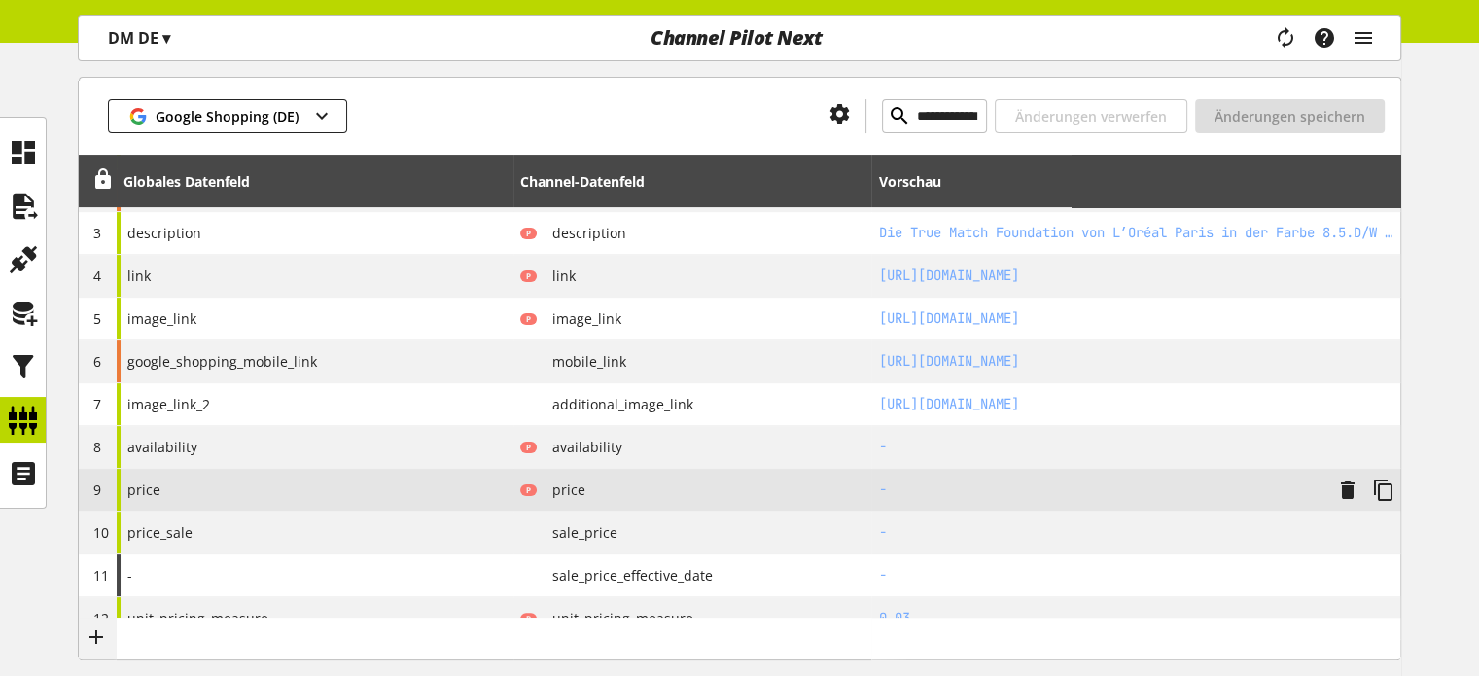
click at [255, 477] on div "price" at bounding box center [315, 490] width 397 height 42
select select "******"
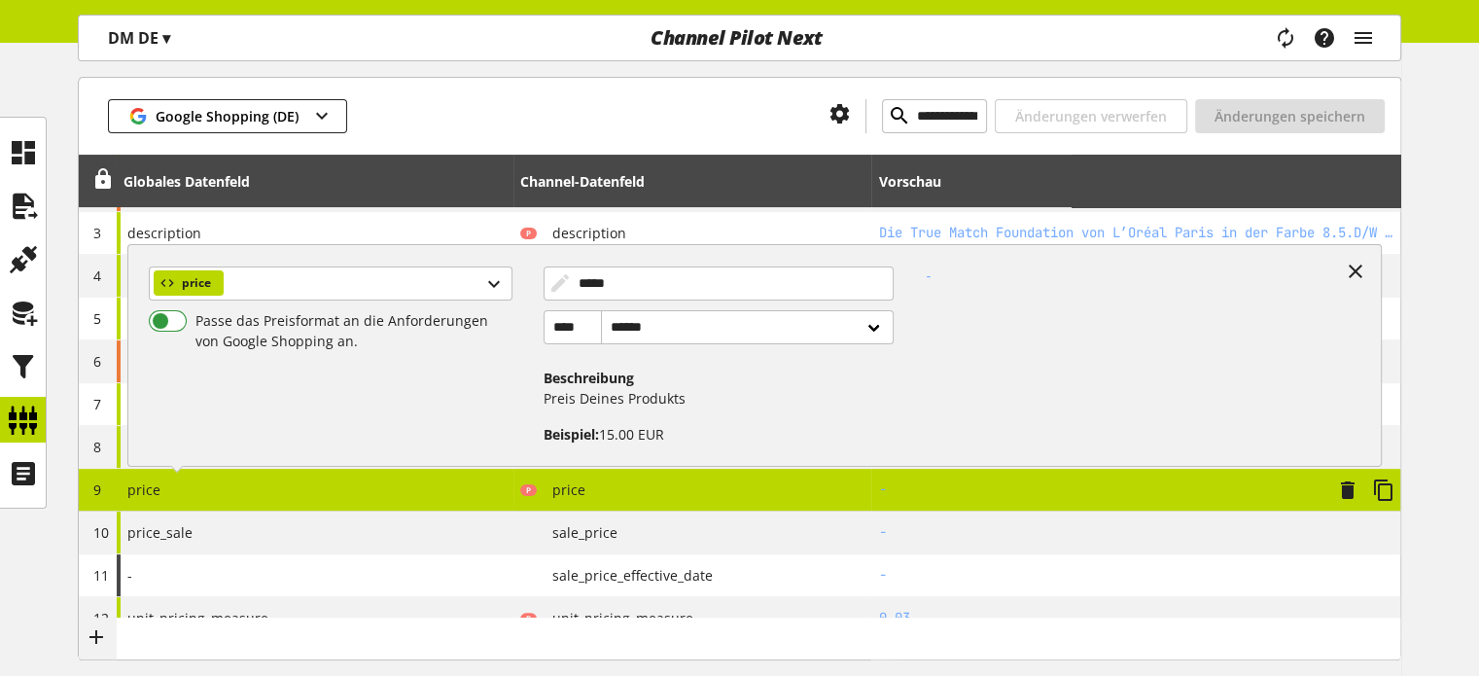
click at [162, 317] on span at bounding box center [168, 320] width 38 height 21
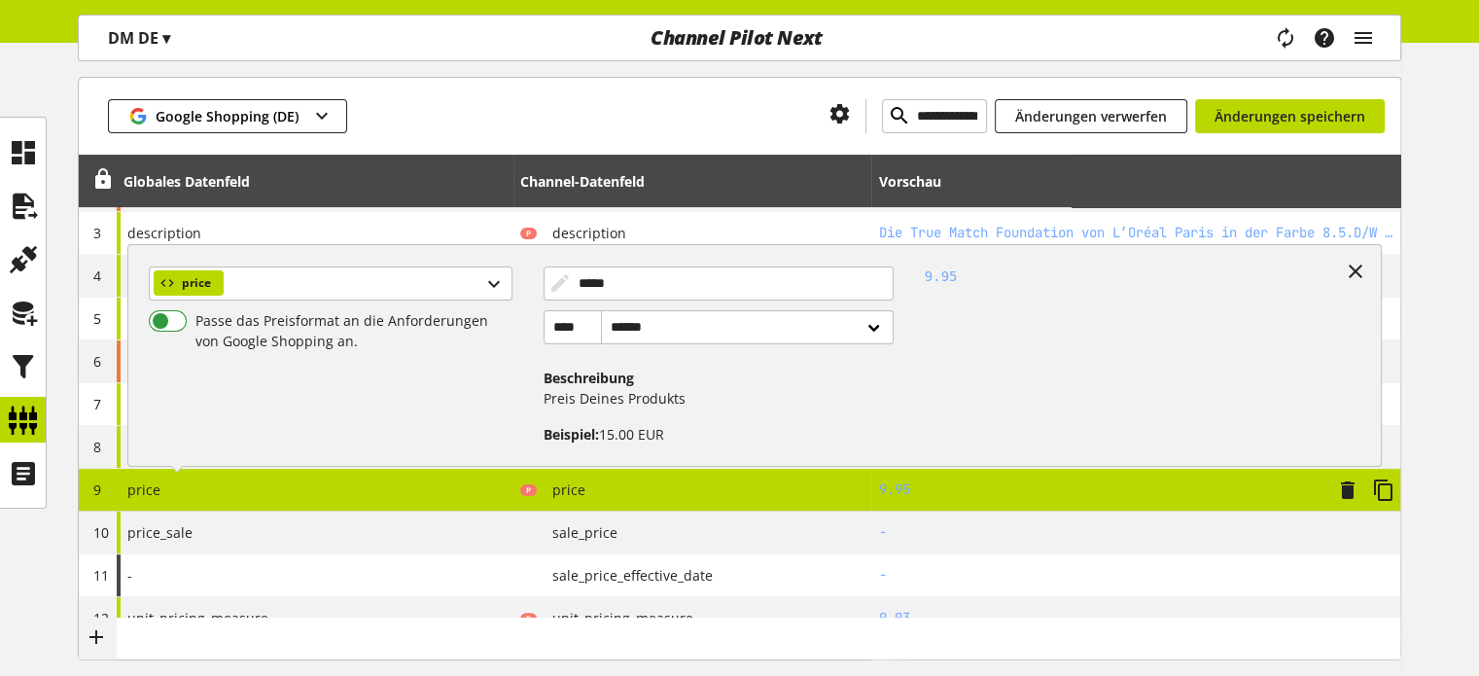
click at [179, 317] on span at bounding box center [168, 320] width 38 height 21
click at [162, 320] on span at bounding box center [168, 320] width 38 height 21
click at [175, 320] on span at bounding box center [168, 320] width 38 height 21
click at [268, 292] on div "price" at bounding box center [330, 283] width 363 height 34
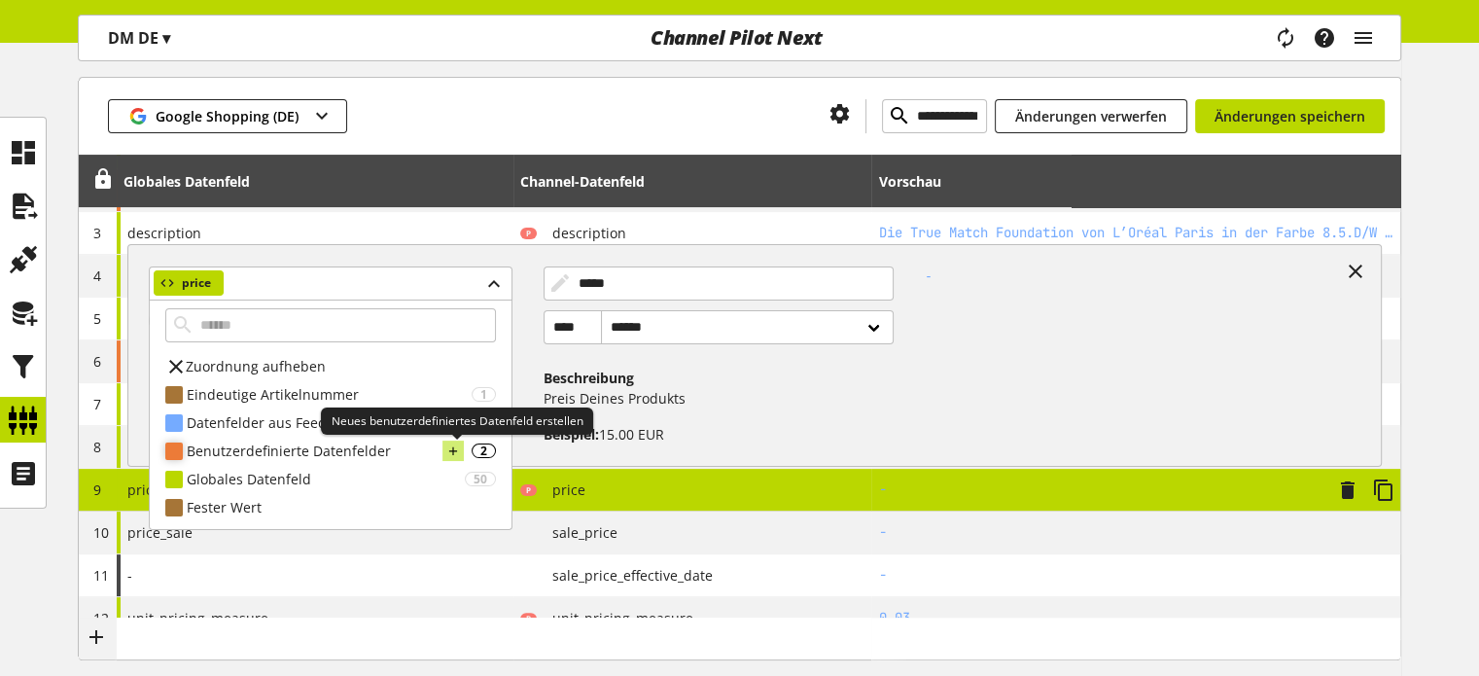
click at [454, 448] on icon at bounding box center [453, 451] width 14 height 21
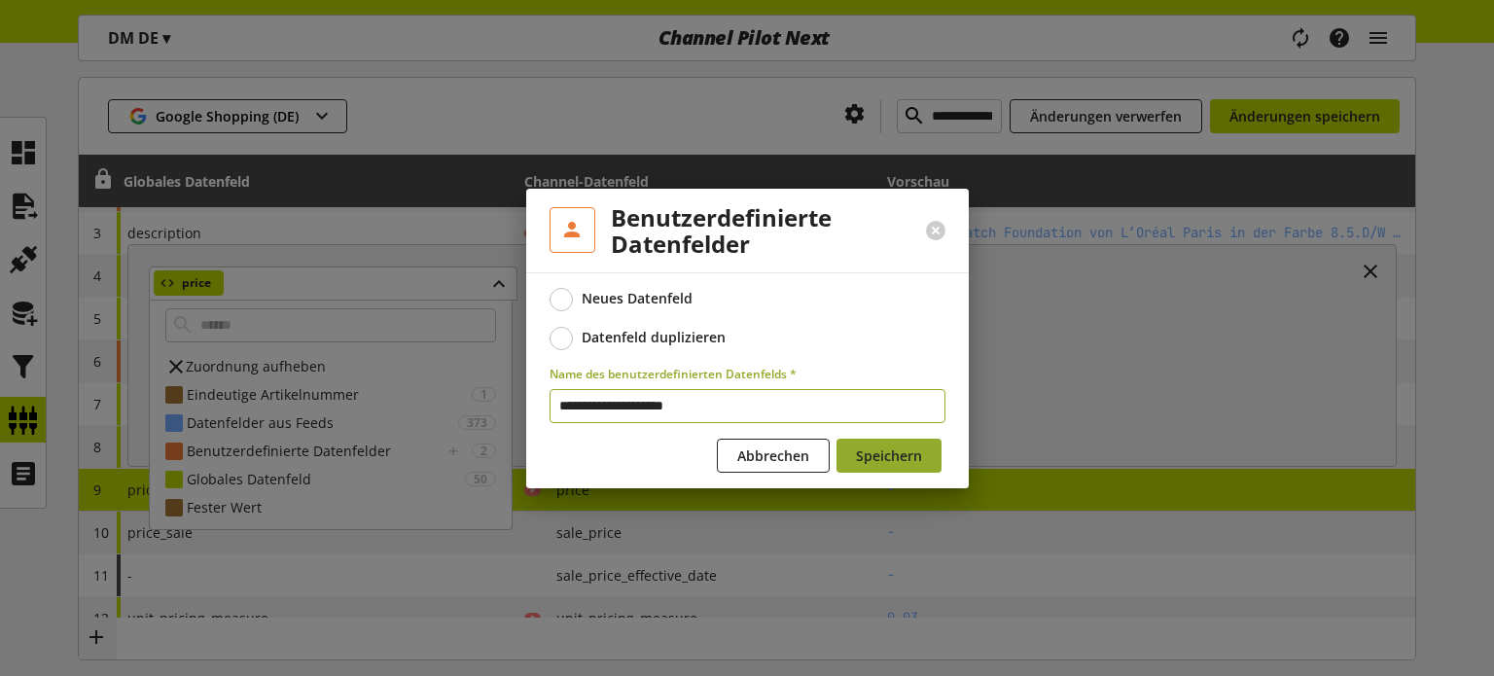
type input "**********"
click at [863, 453] on span "Speichern" at bounding box center [889, 455] width 66 height 20
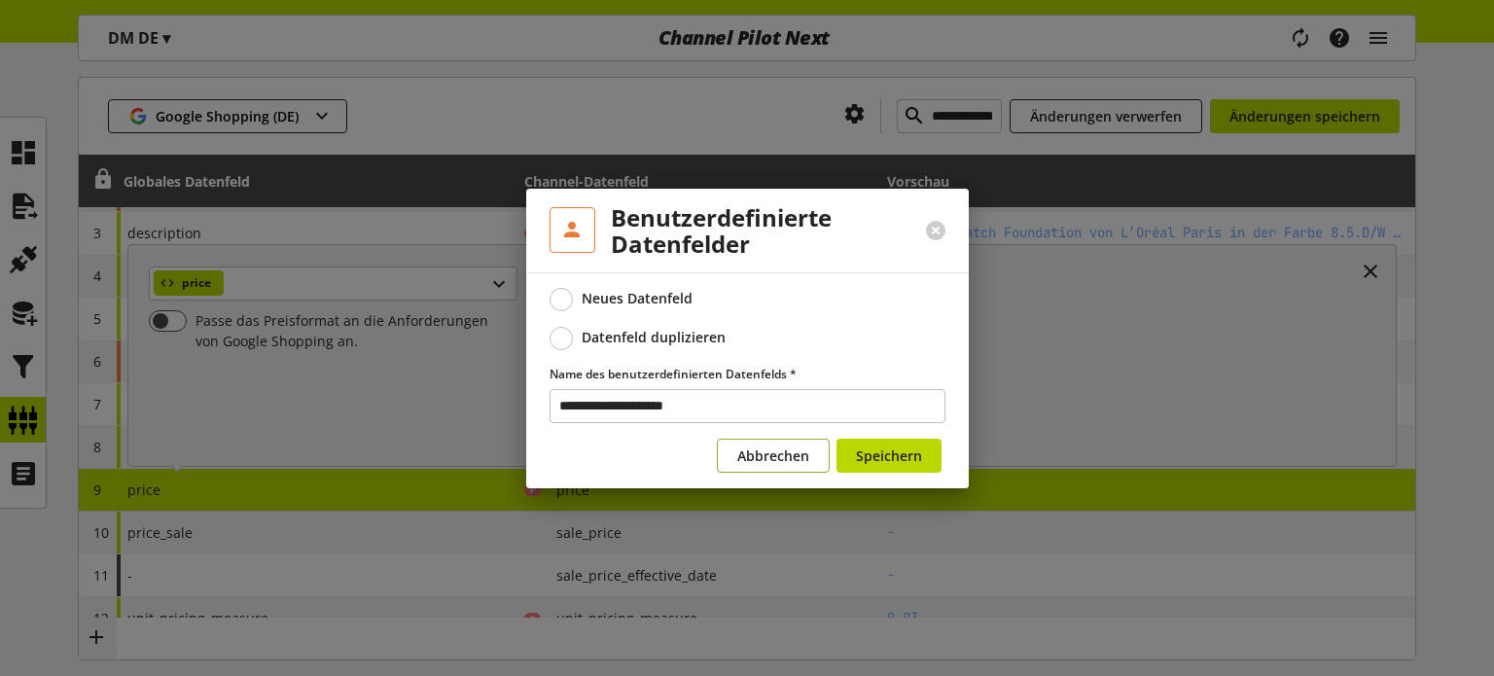
click at [779, 458] on span "Abbrechen" at bounding box center [773, 455] width 72 height 20
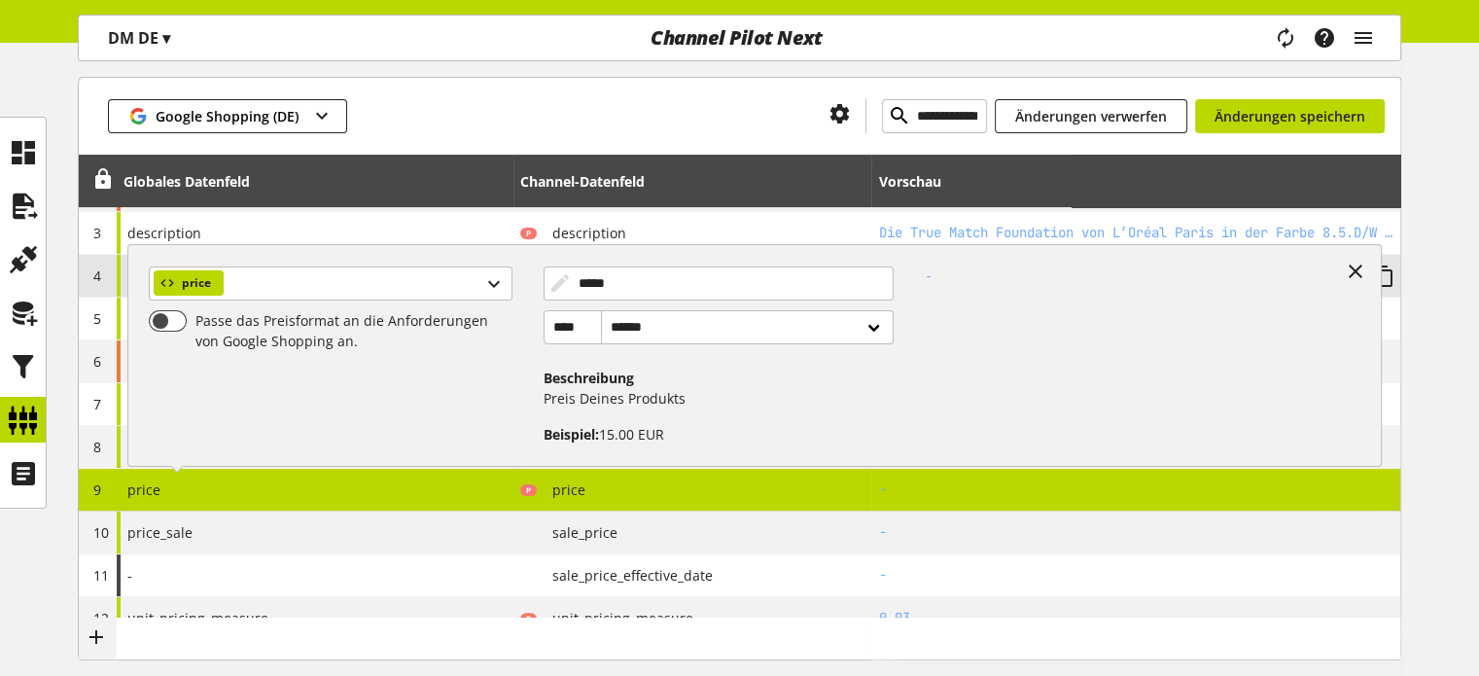
click at [1346, 267] on icon at bounding box center [1355, 271] width 23 height 35
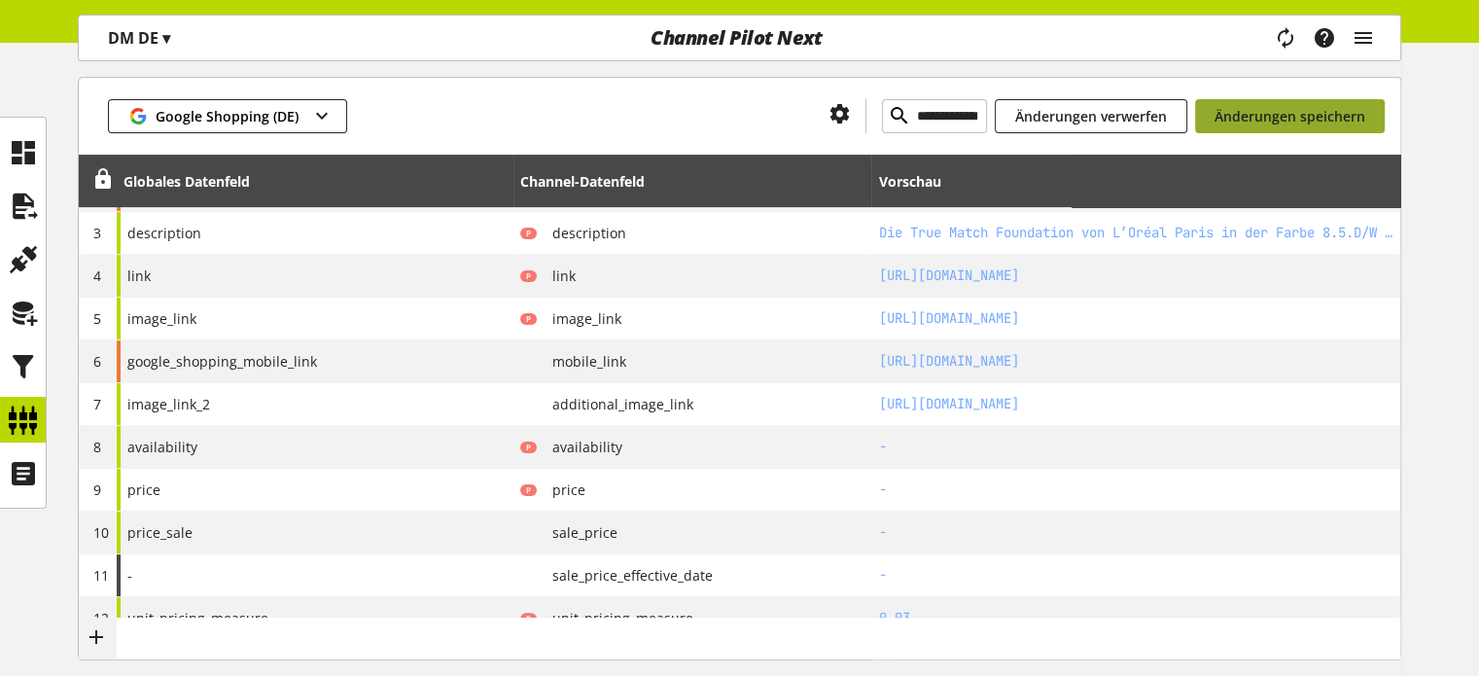
click at [1241, 124] on span "Änderungen speichern" at bounding box center [1290, 116] width 151 height 20
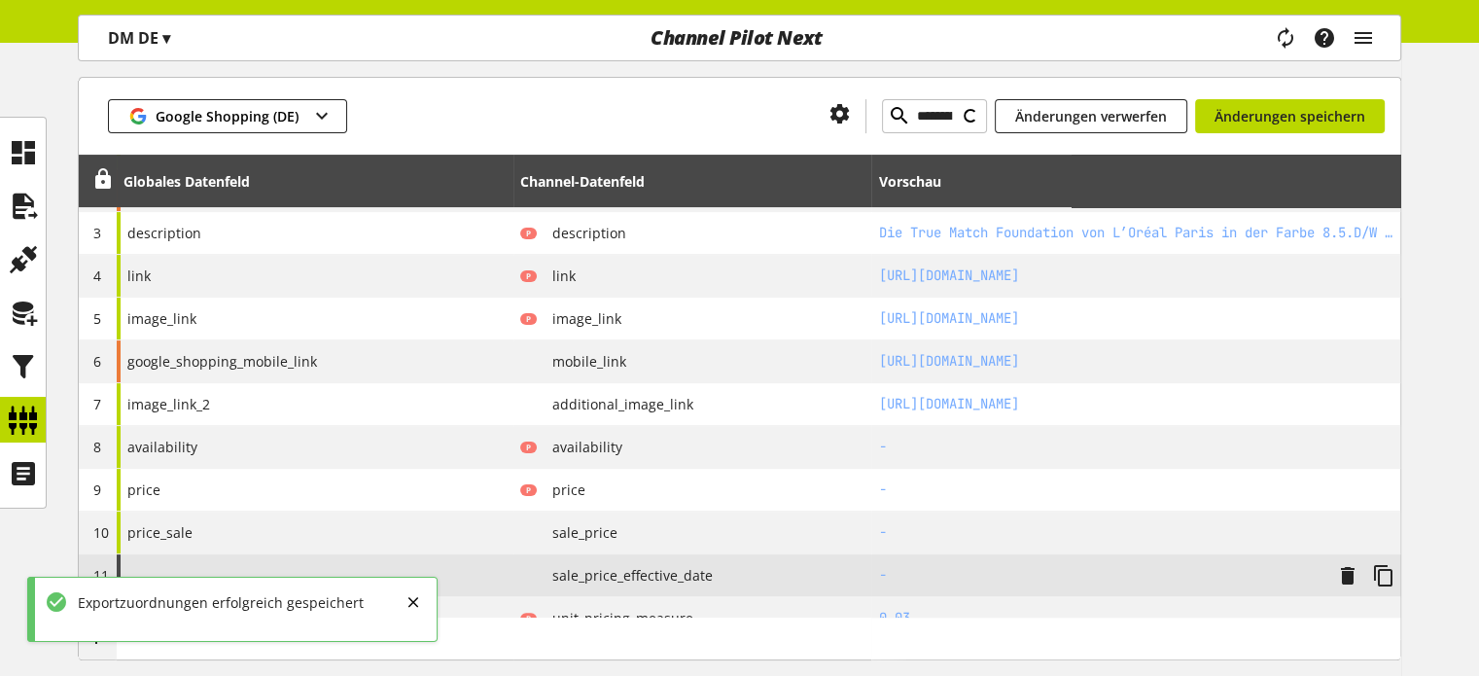
type input "**********"
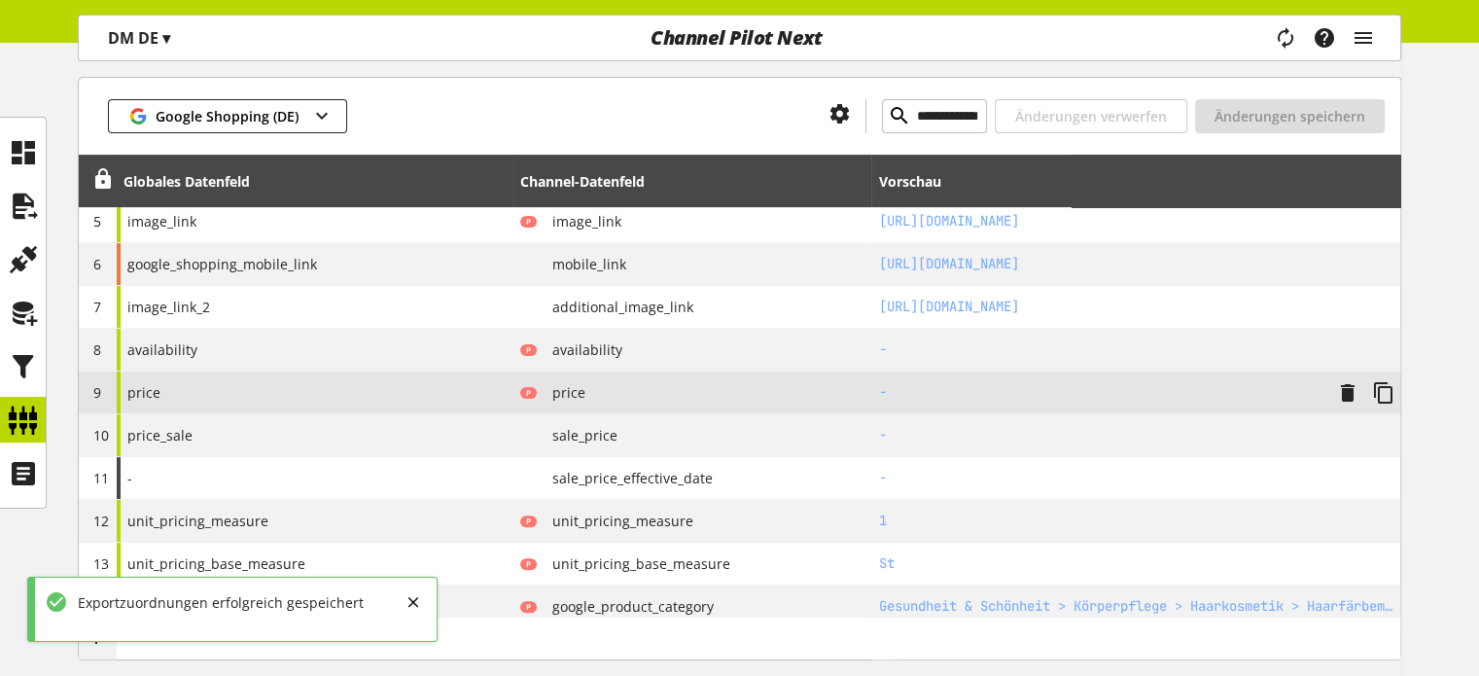
click at [341, 408] on div "price" at bounding box center [315, 392] width 397 height 42
select select "******"
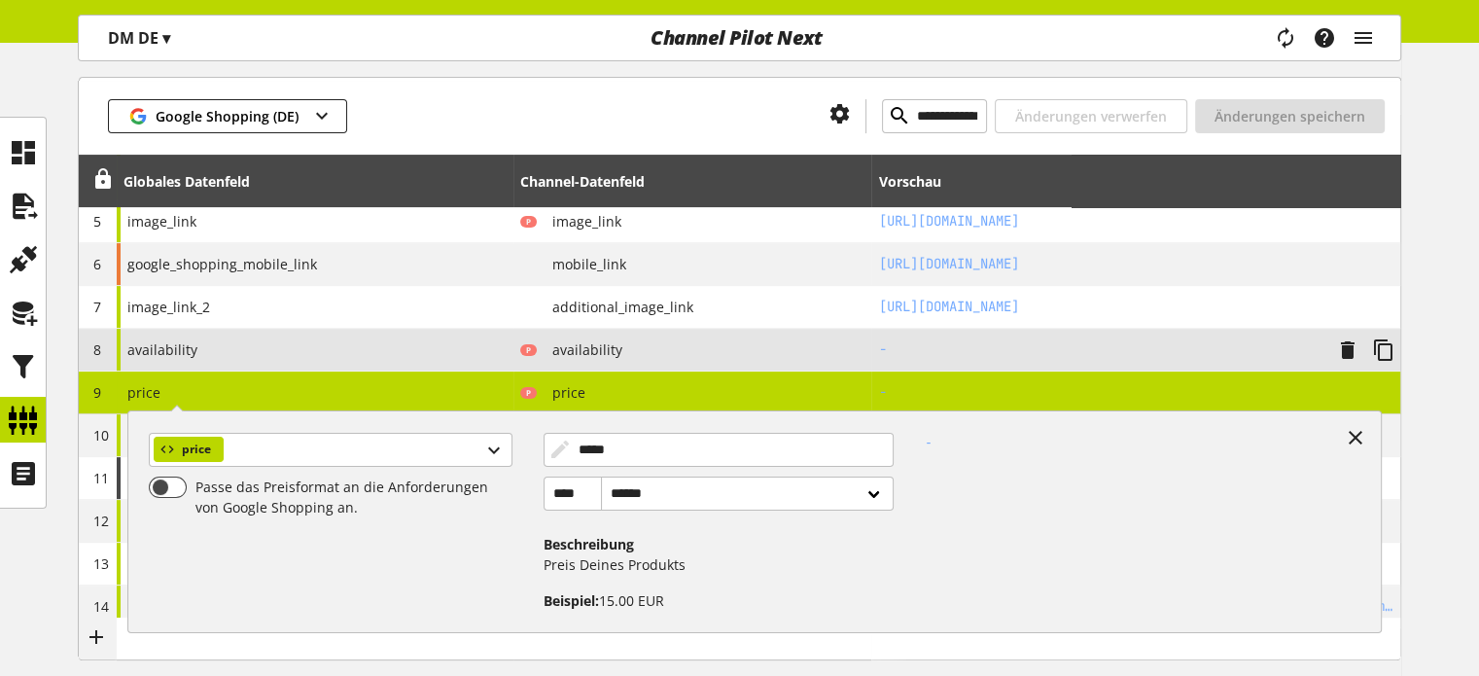
click at [275, 360] on div "availability" at bounding box center [315, 350] width 397 height 42
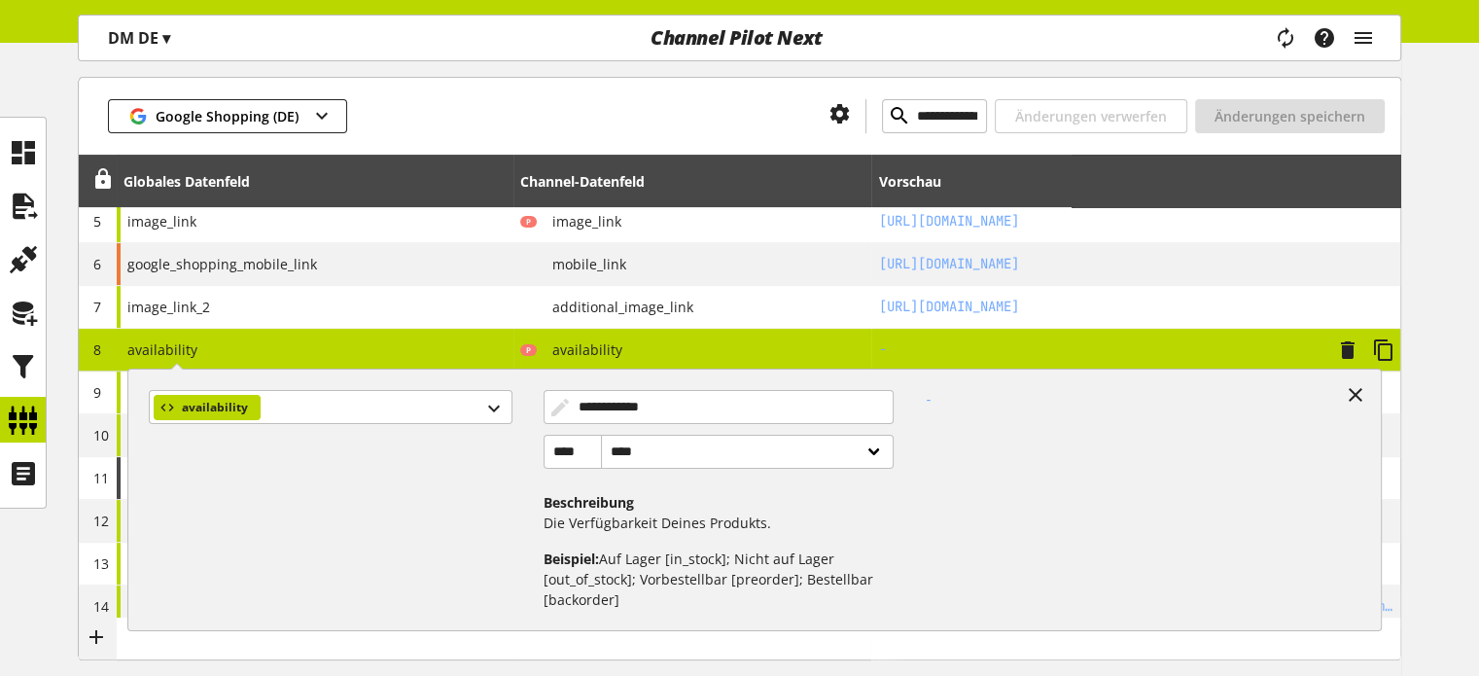
click at [305, 350] on div "**********" at bounding box center [315, 350] width 397 height 42
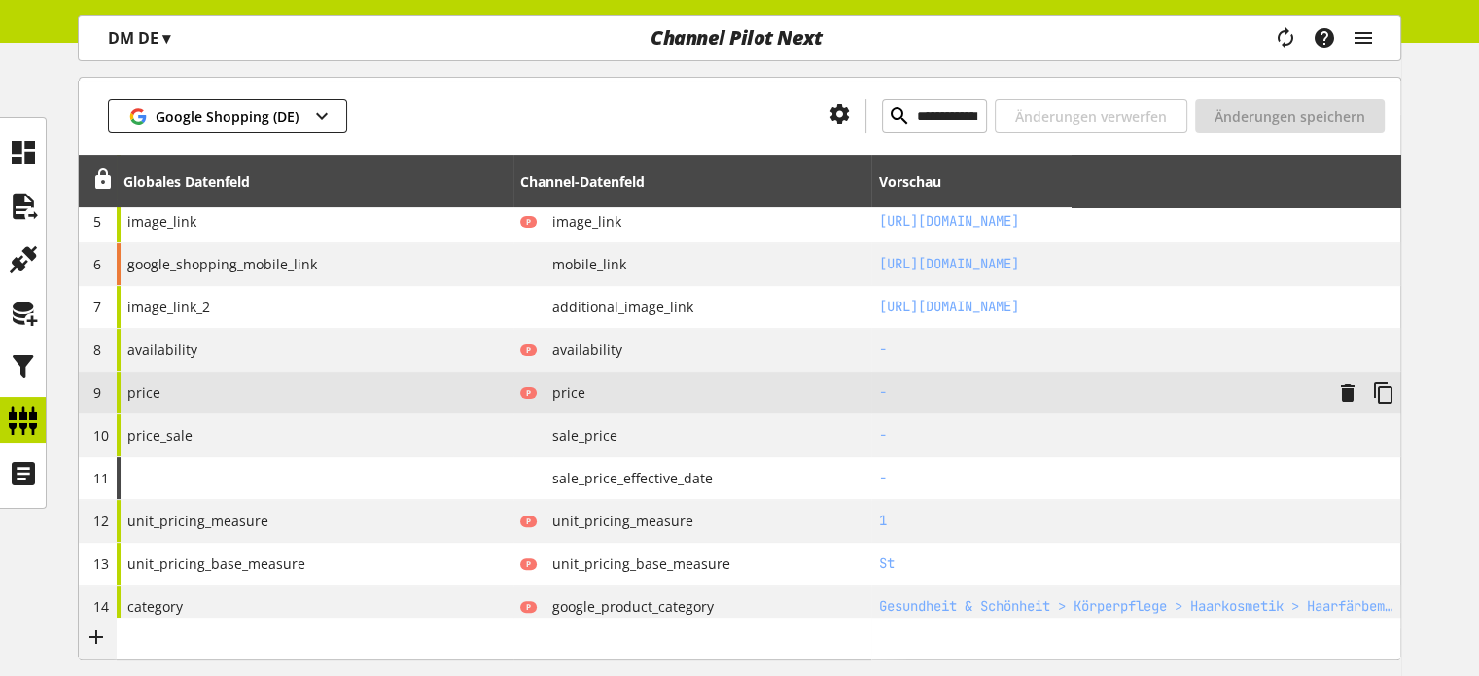
click at [280, 386] on div "price" at bounding box center [315, 392] width 397 height 42
select select "******"
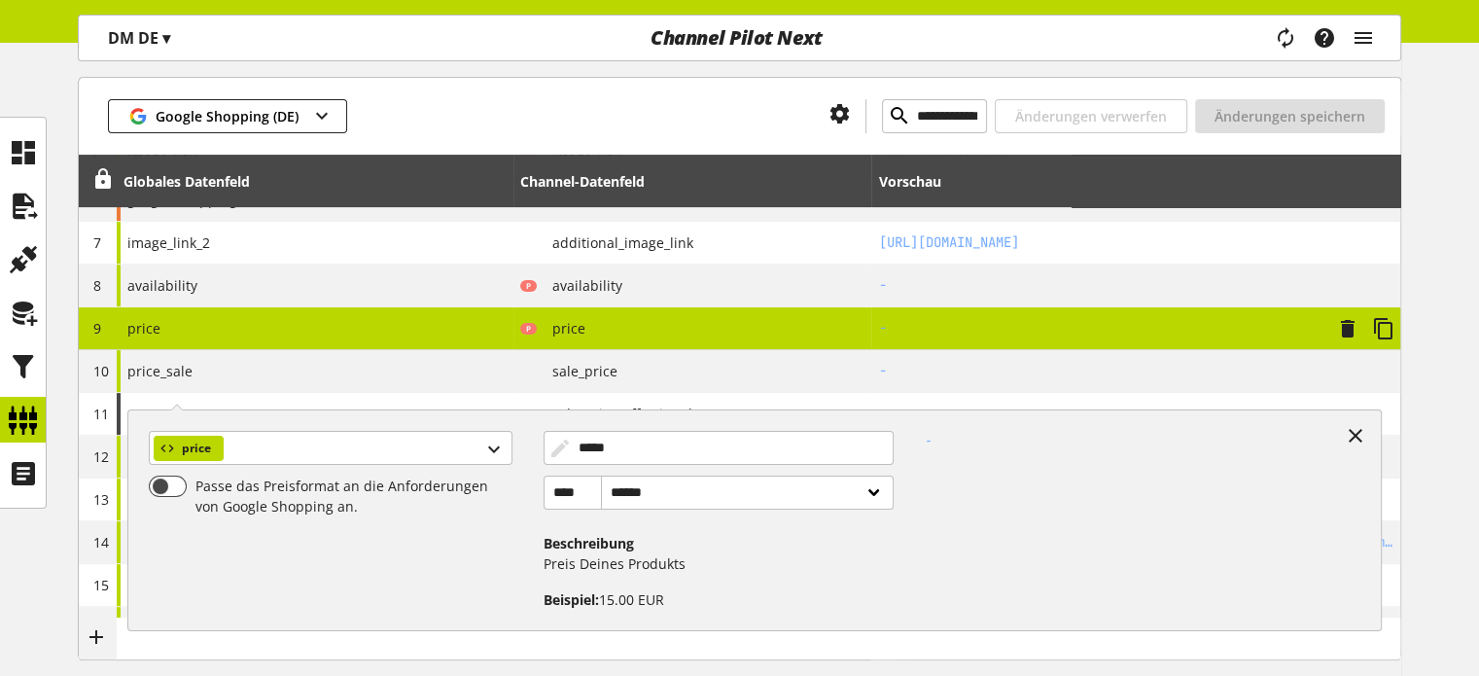
scroll to position [560, 0]
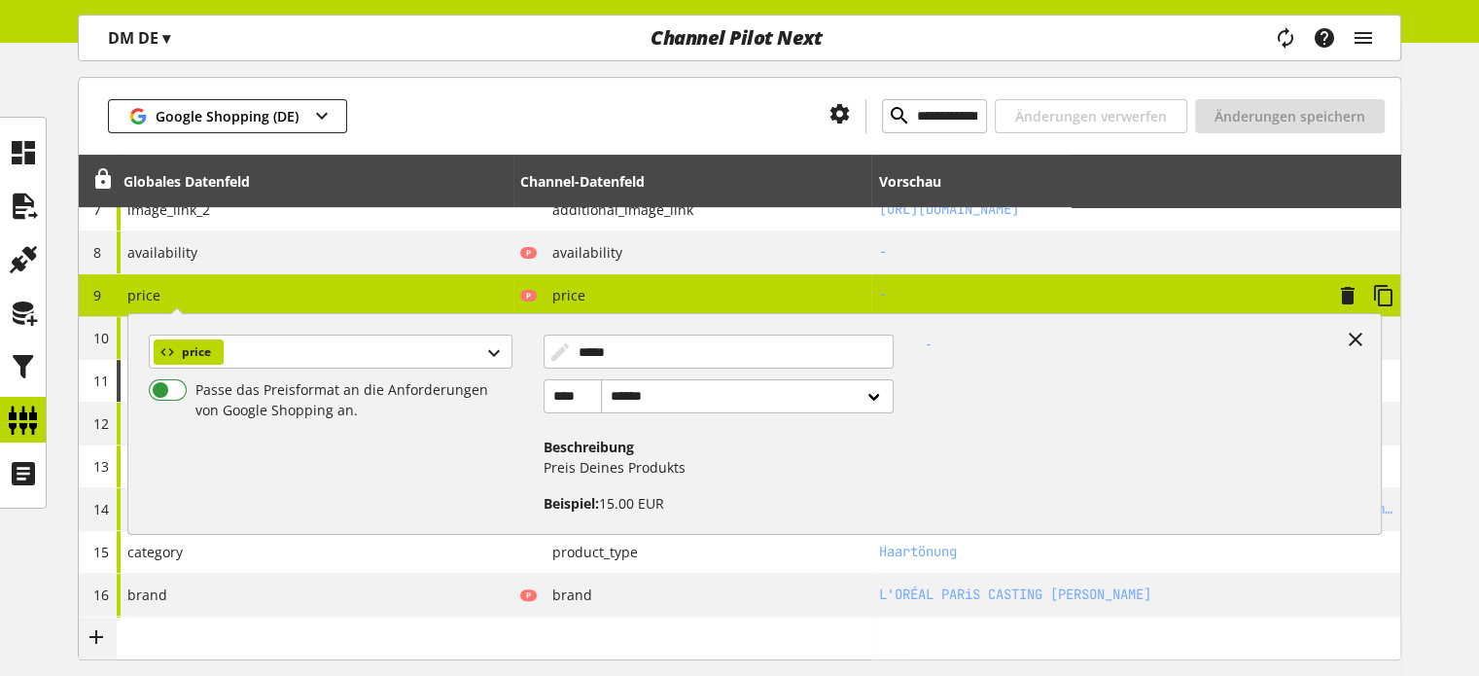
click at [164, 390] on span at bounding box center [168, 389] width 38 height 21
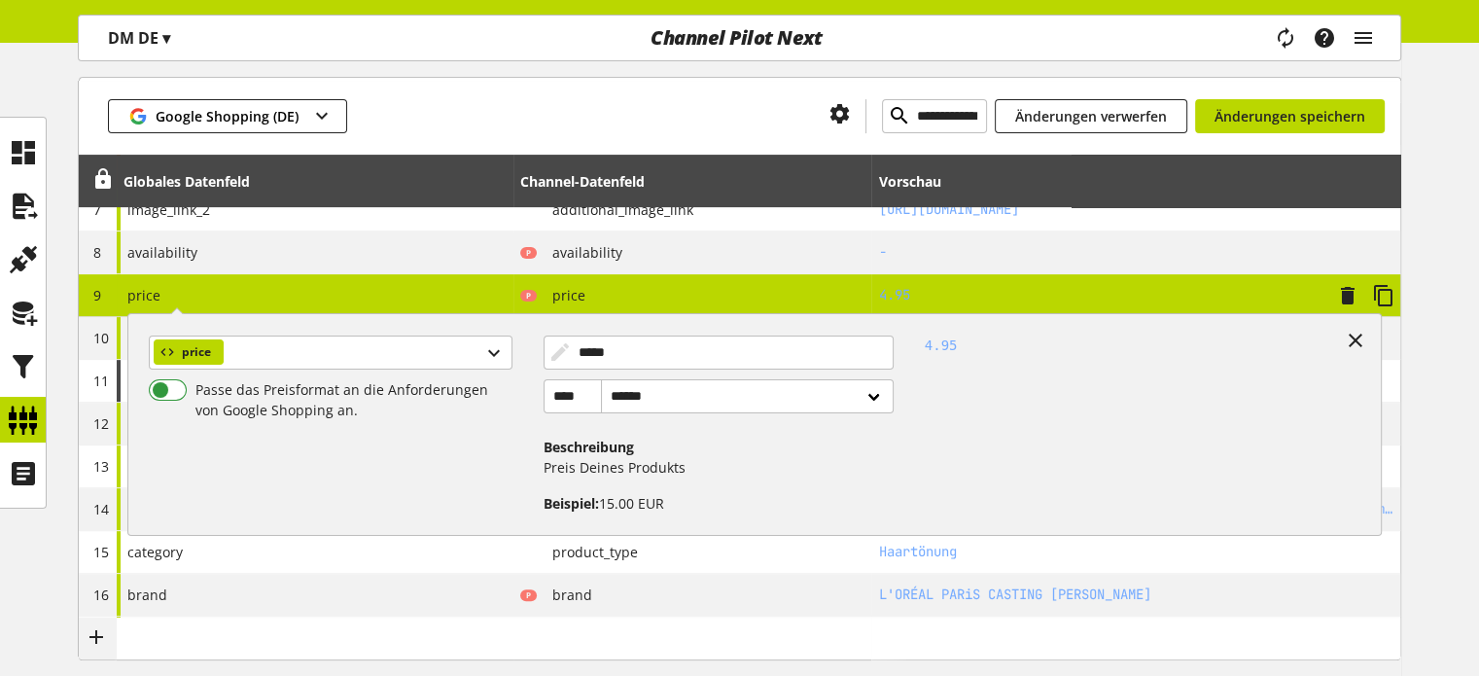
click at [177, 388] on span at bounding box center [168, 389] width 38 height 21
click at [288, 369] on div "price Passe das Preisformat an die Anforderungen von Google Shopping an." at bounding box center [337, 417] width 409 height 194
click at [163, 388] on span at bounding box center [168, 389] width 38 height 21
click at [265, 358] on div "price" at bounding box center [330, 352] width 363 height 34
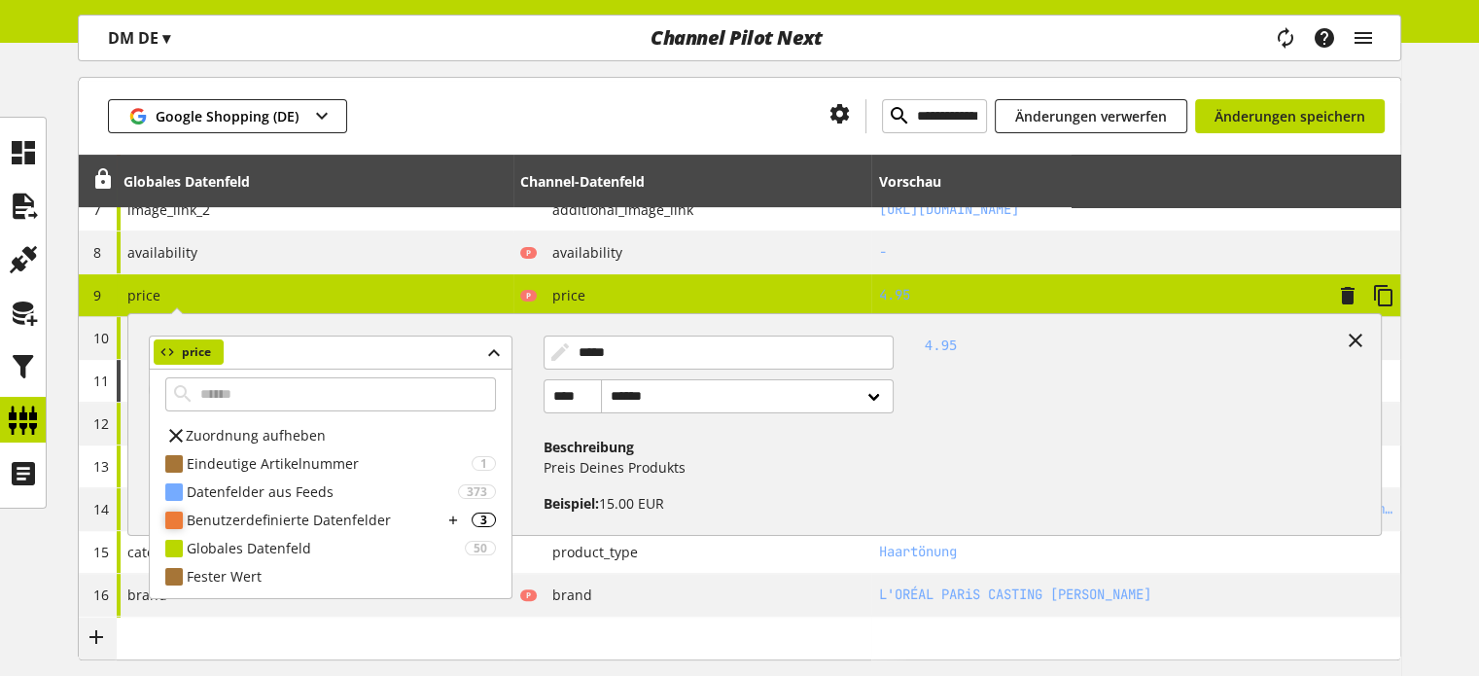
click at [238, 514] on div "Benutzerdefinierte Datenfelder" at bounding box center [315, 520] width 256 height 20
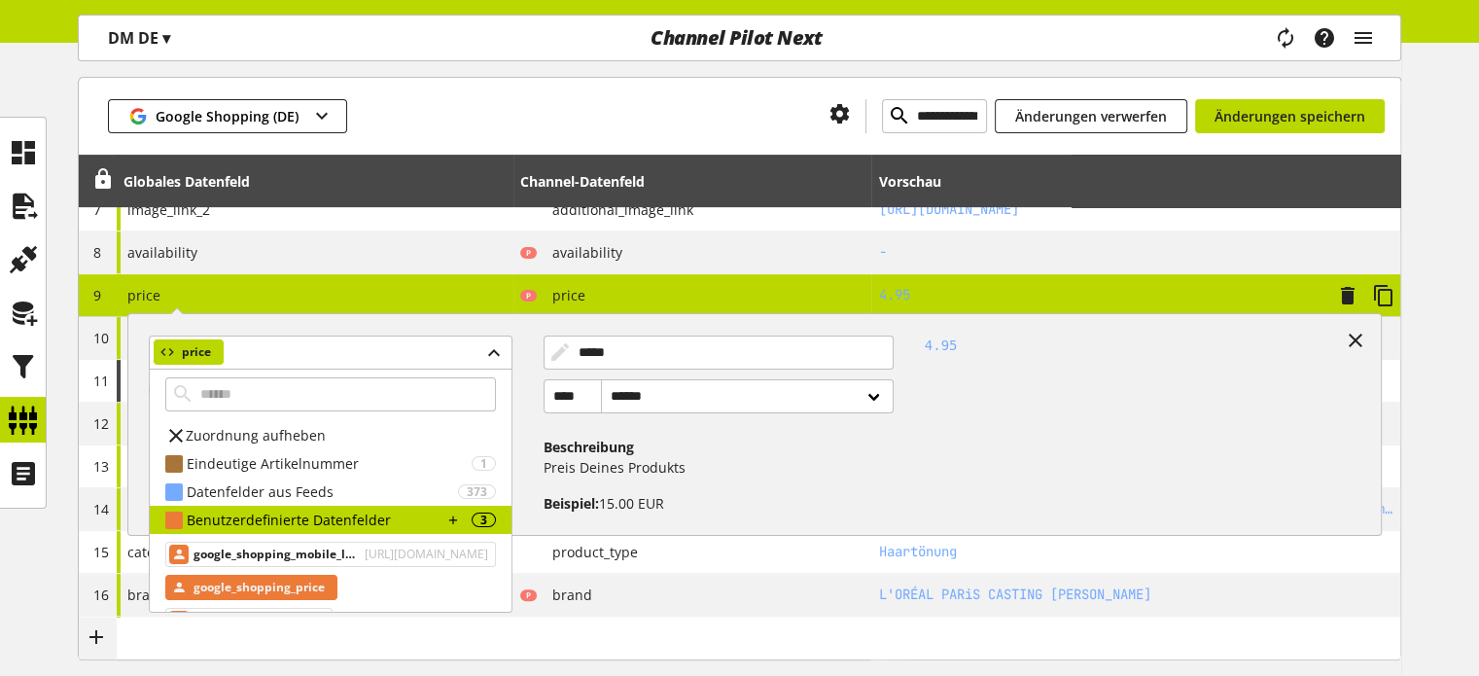
click at [257, 582] on span "google_shopping_price" at bounding box center [259, 587] width 131 height 23
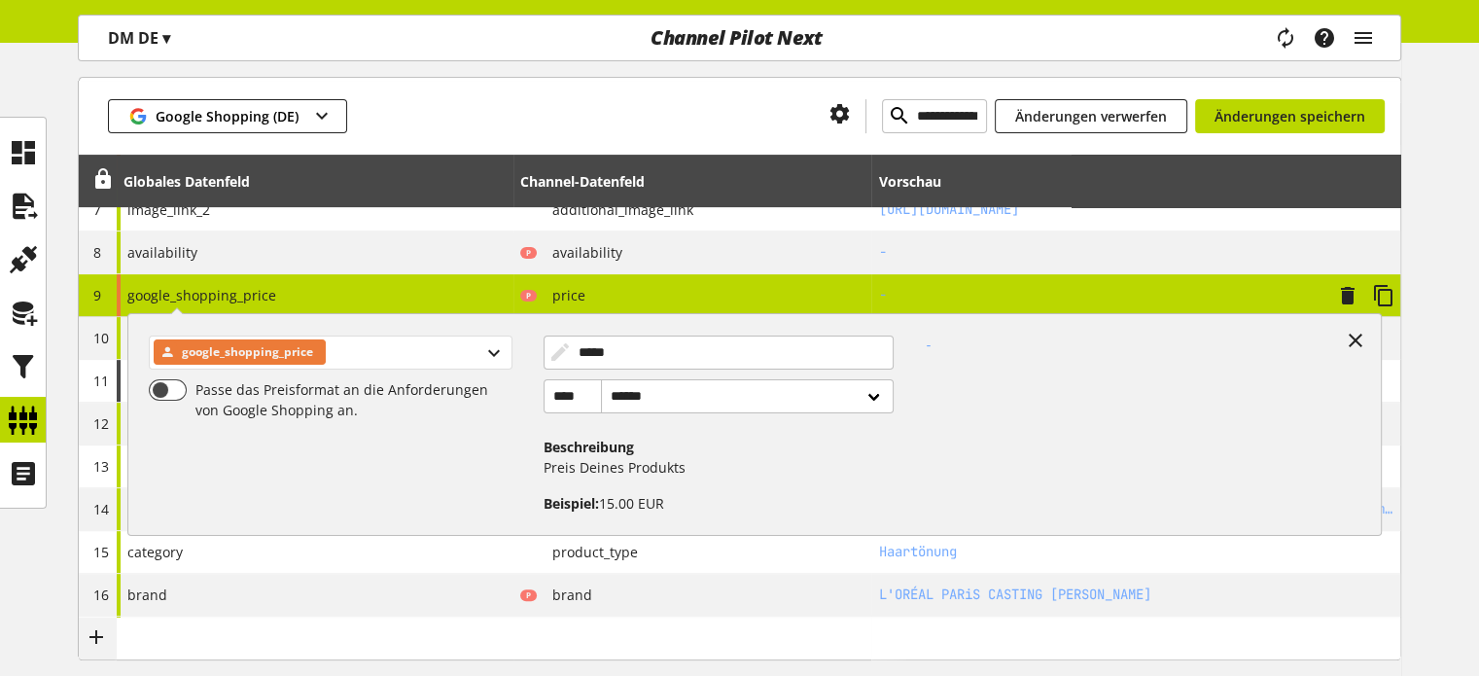
click at [251, 357] on span "google_shopping_price" at bounding box center [247, 351] width 131 height 23
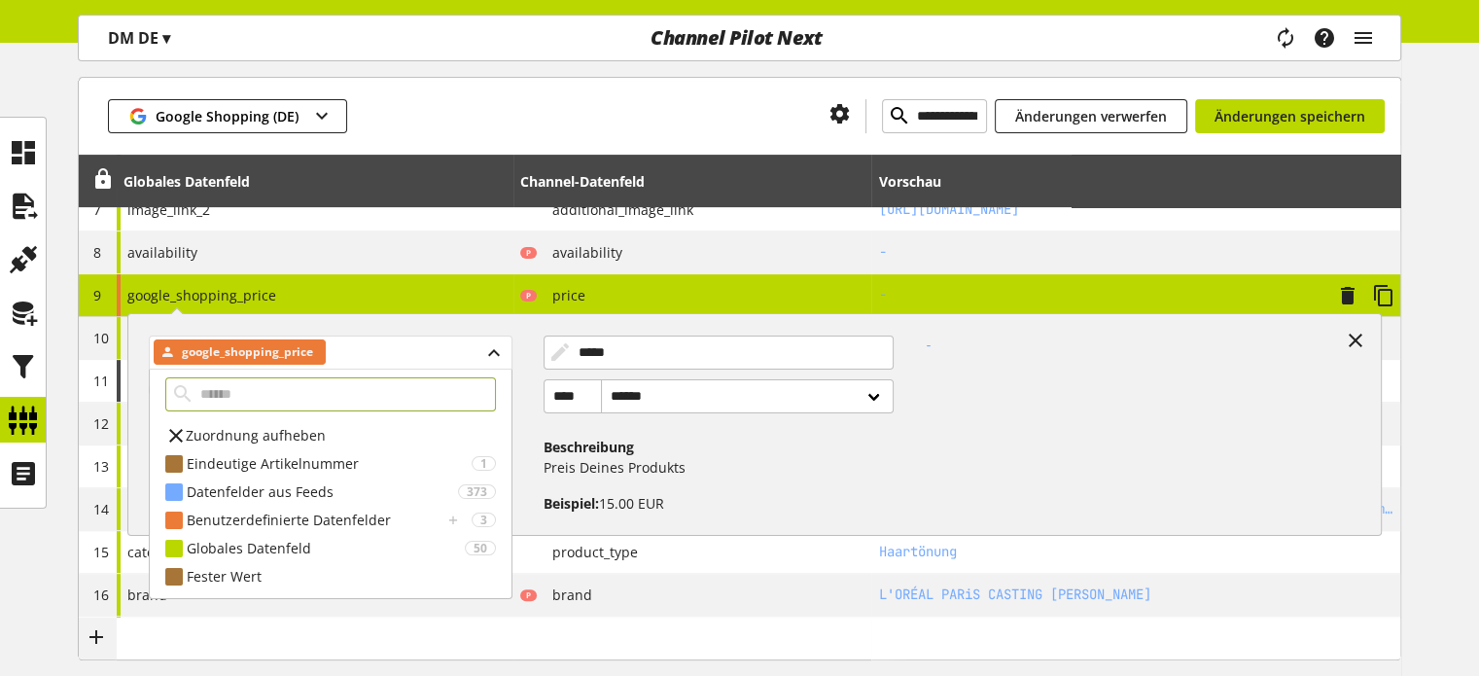
click at [251, 357] on span "google_shopping_price" at bounding box center [247, 351] width 131 height 23
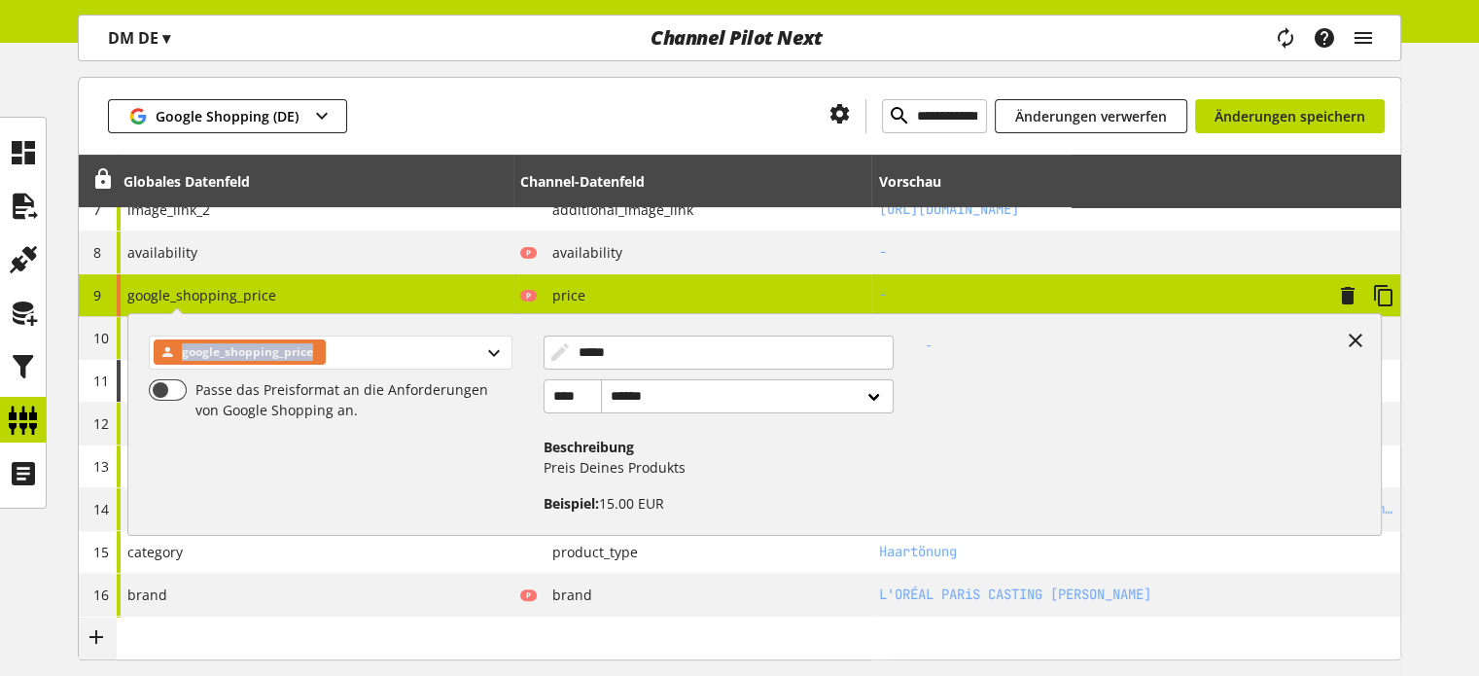
click at [251, 357] on span "google_shopping_price" at bounding box center [247, 351] width 131 height 23
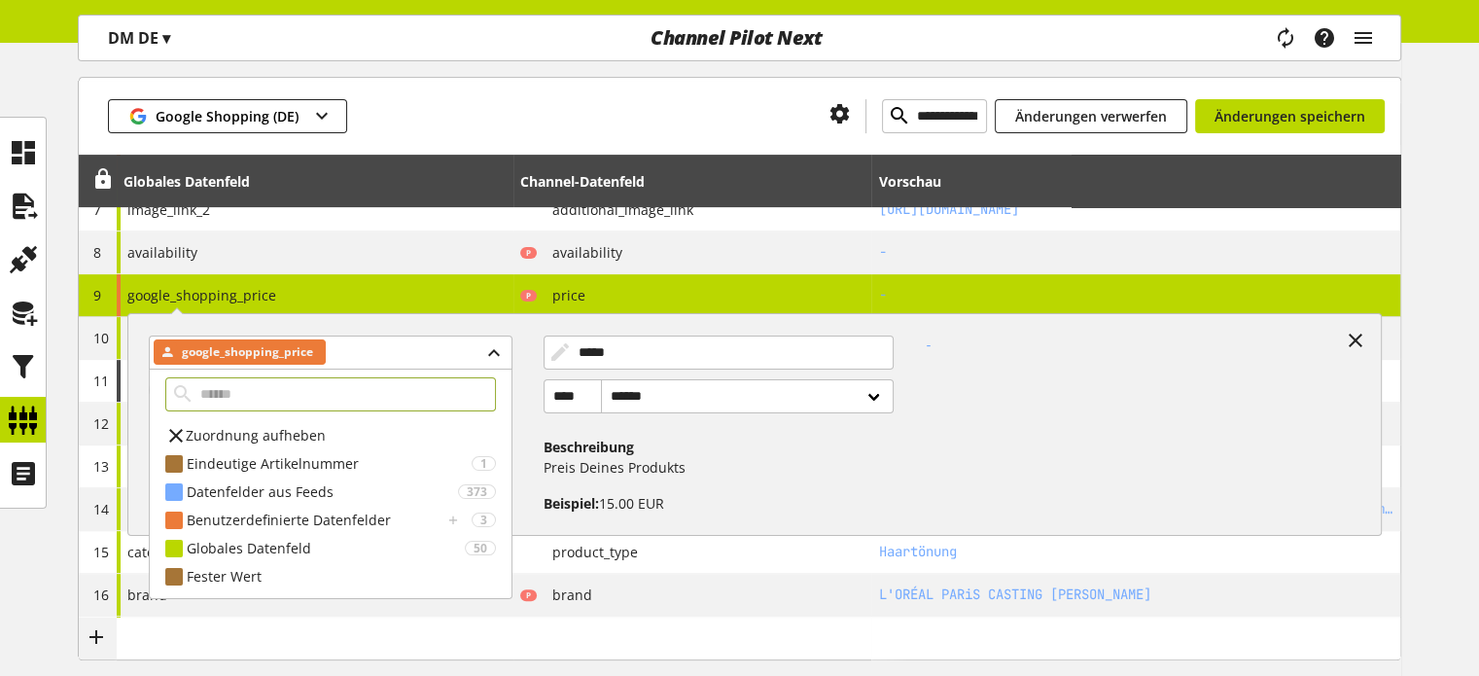
click at [219, 438] on span "Zuordnung aufheben" at bounding box center [256, 435] width 140 height 20
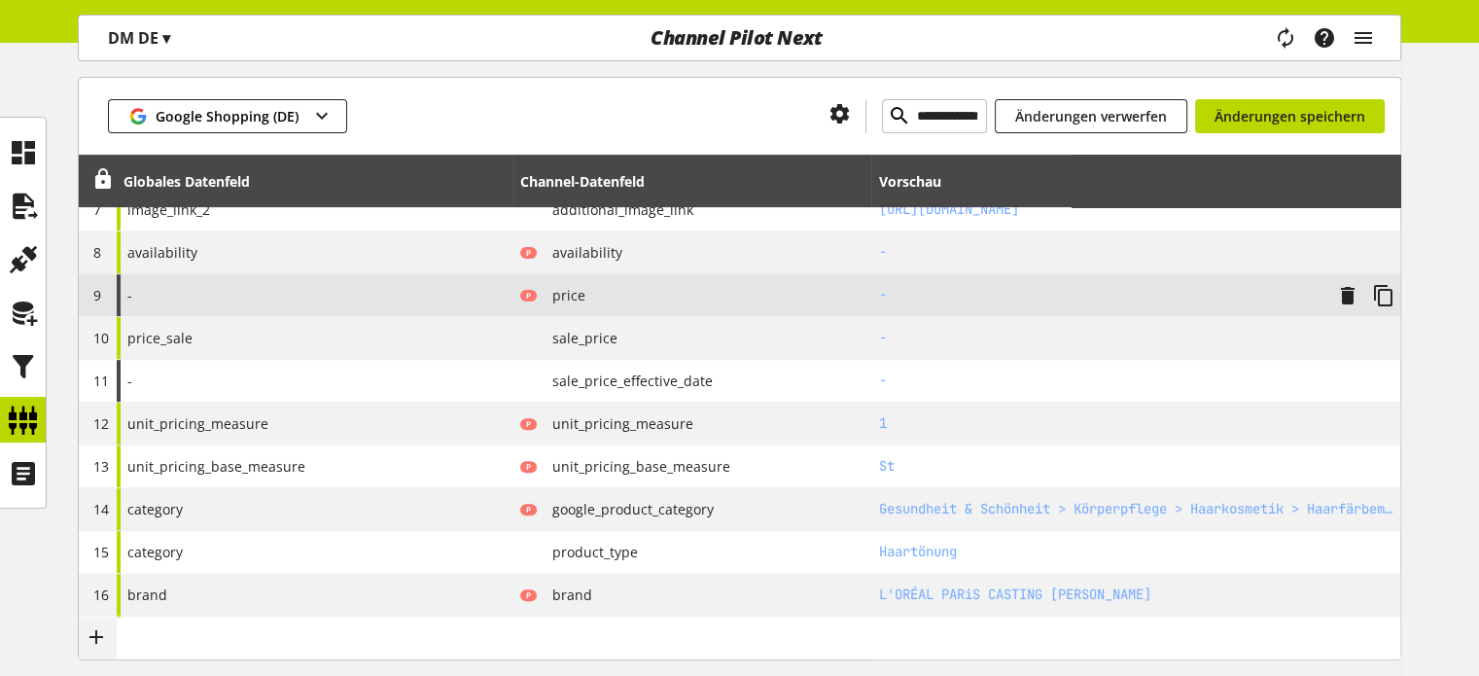
click at [387, 297] on div "-" at bounding box center [315, 295] width 397 height 42
select select "******"
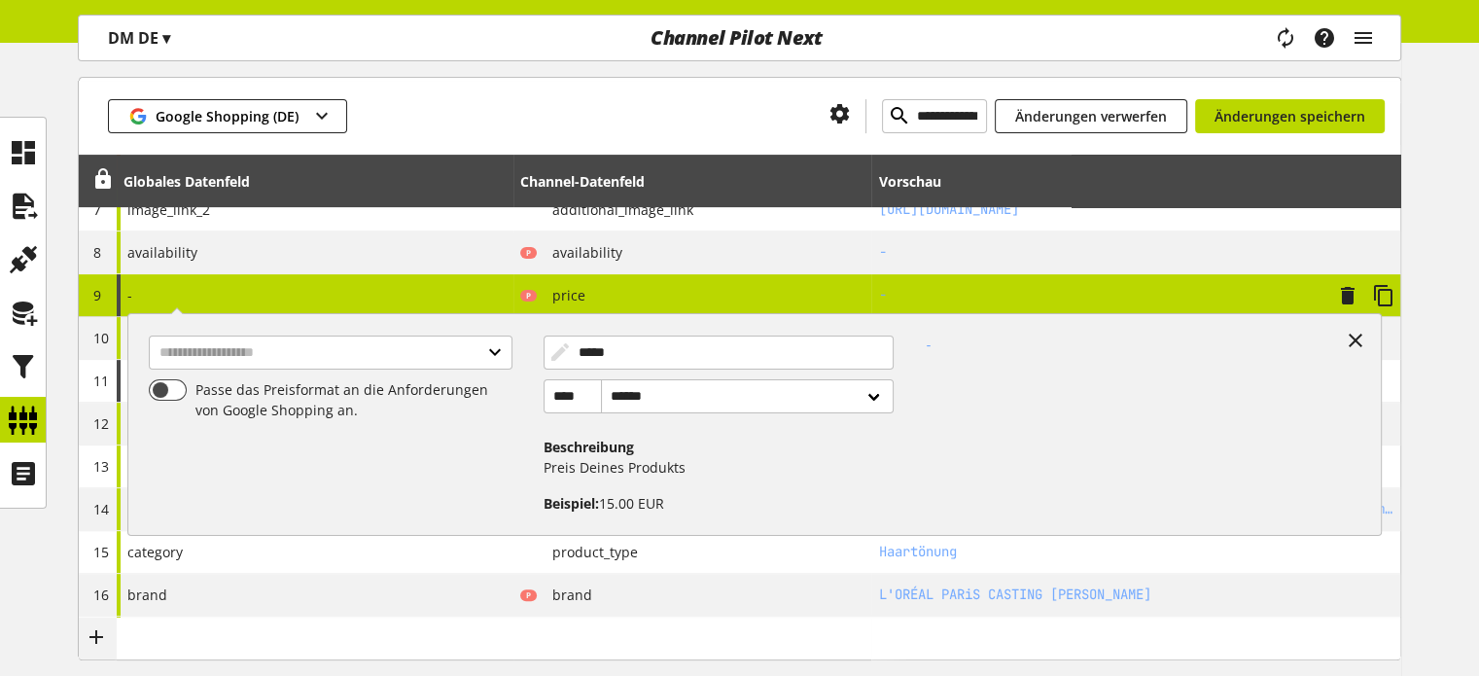
click at [598, 458] on p "Preis Deines Produkts" at bounding box center [715, 467] width 342 height 20
click at [848, 478] on p "Beispiel: 15.00 EUR" at bounding box center [715, 495] width 342 height 36
click at [279, 361] on input "text" at bounding box center [330, 352] width 363 height 34
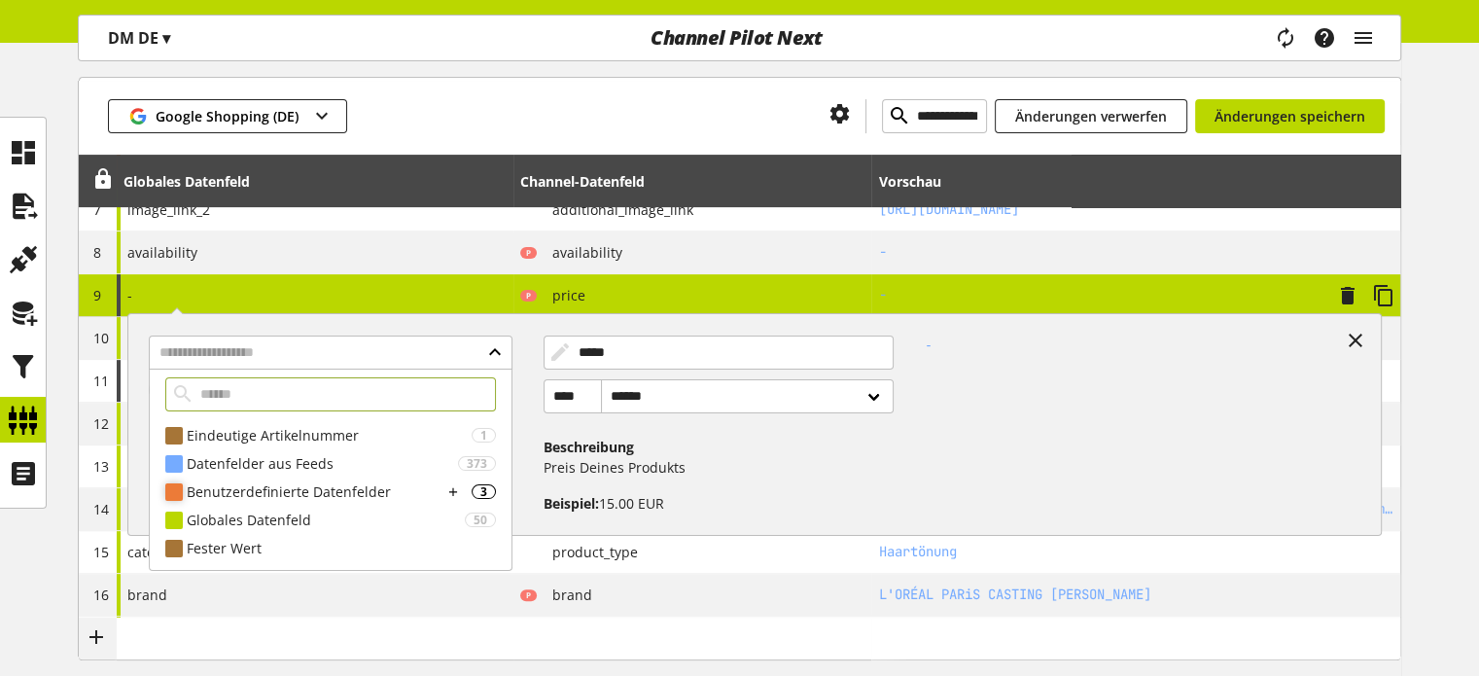
click at [262, 488] on div "Benutzerdefinierte Datenfelder" at bounding box center [315, 491] width 256 height 20
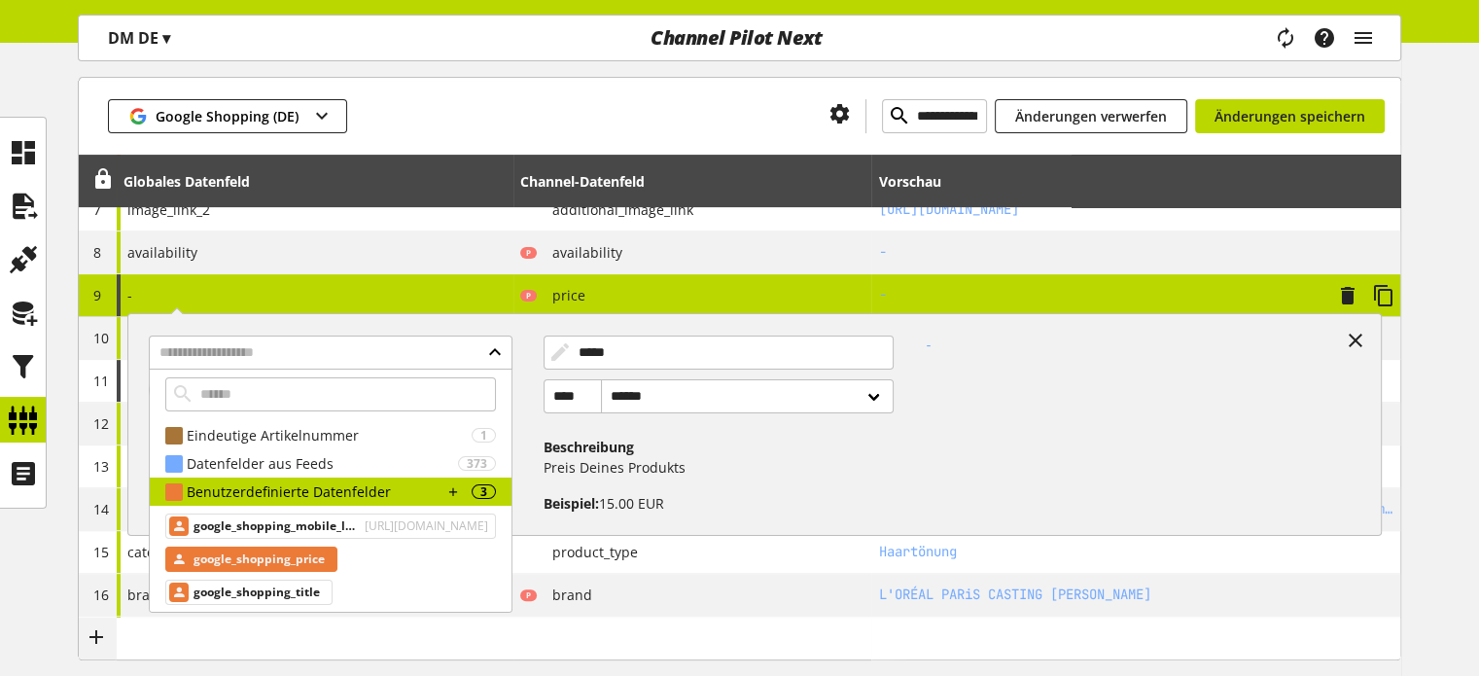
scroll to position [63, 0]
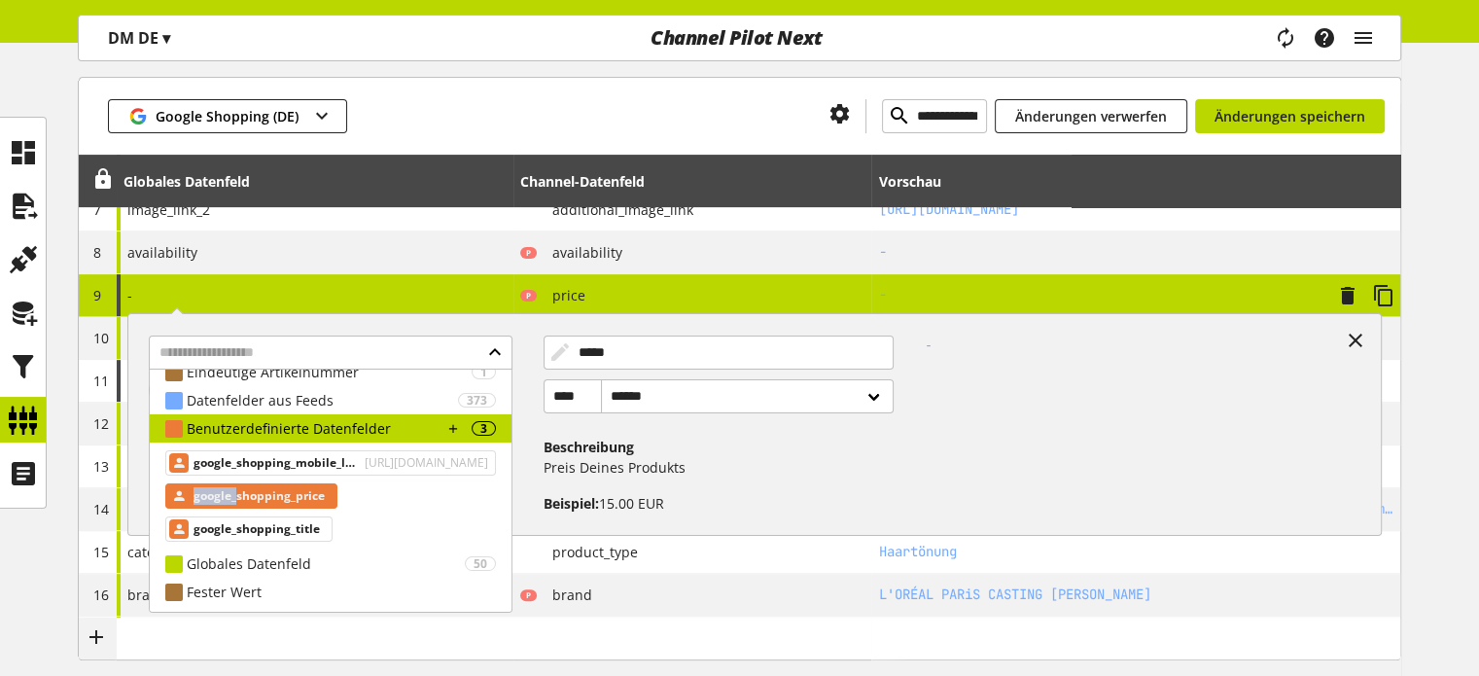
drag, startPoint x: 234, startPoint y: 493, endPoint x: 182, endPoint y: 495, distance: 52.5
click at [182, 495] on div "google_shopping_price" at bounding box center [251, 495] width 172 height 25
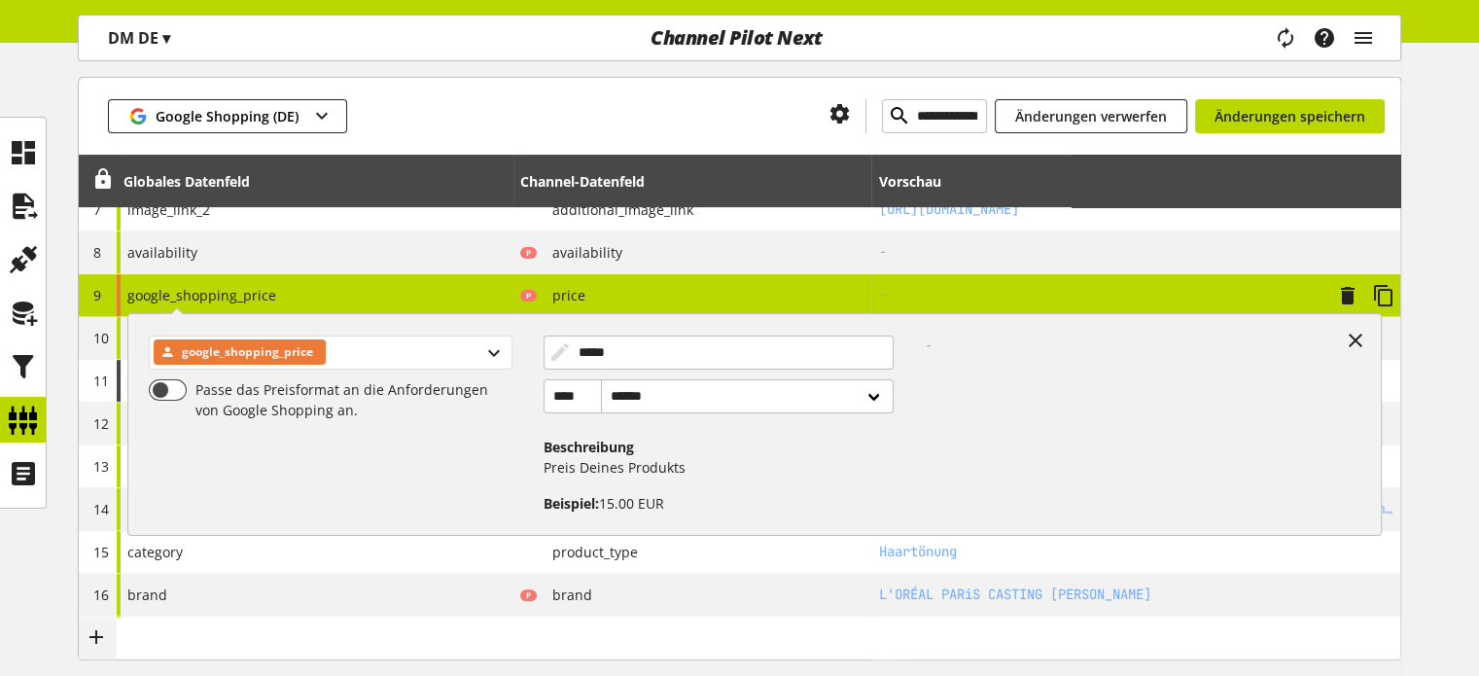
click at [237, 357] on span "google_shopping_price" at bounding box center [247, 351] width 131 height 23
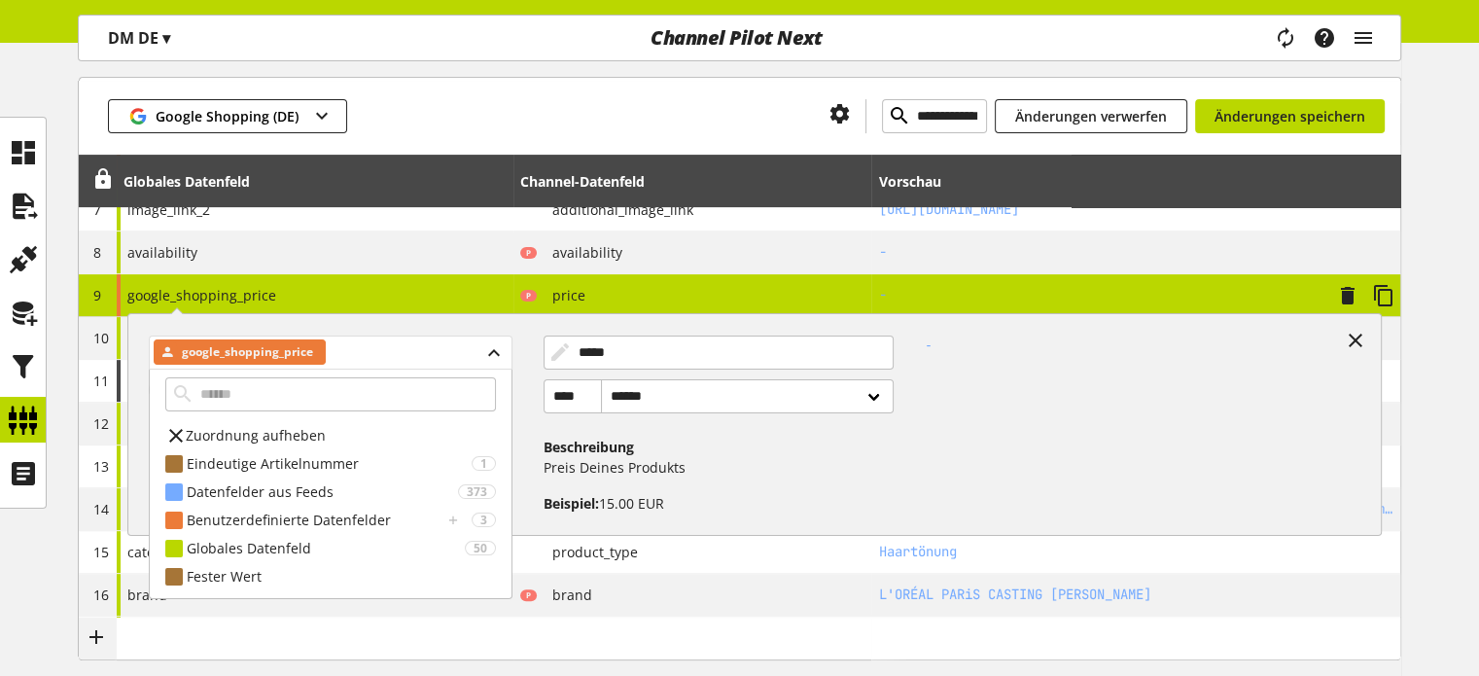
click at [237, 357] on span "google_shopping_price" at bounding box center [247, 351] width 131 height 23
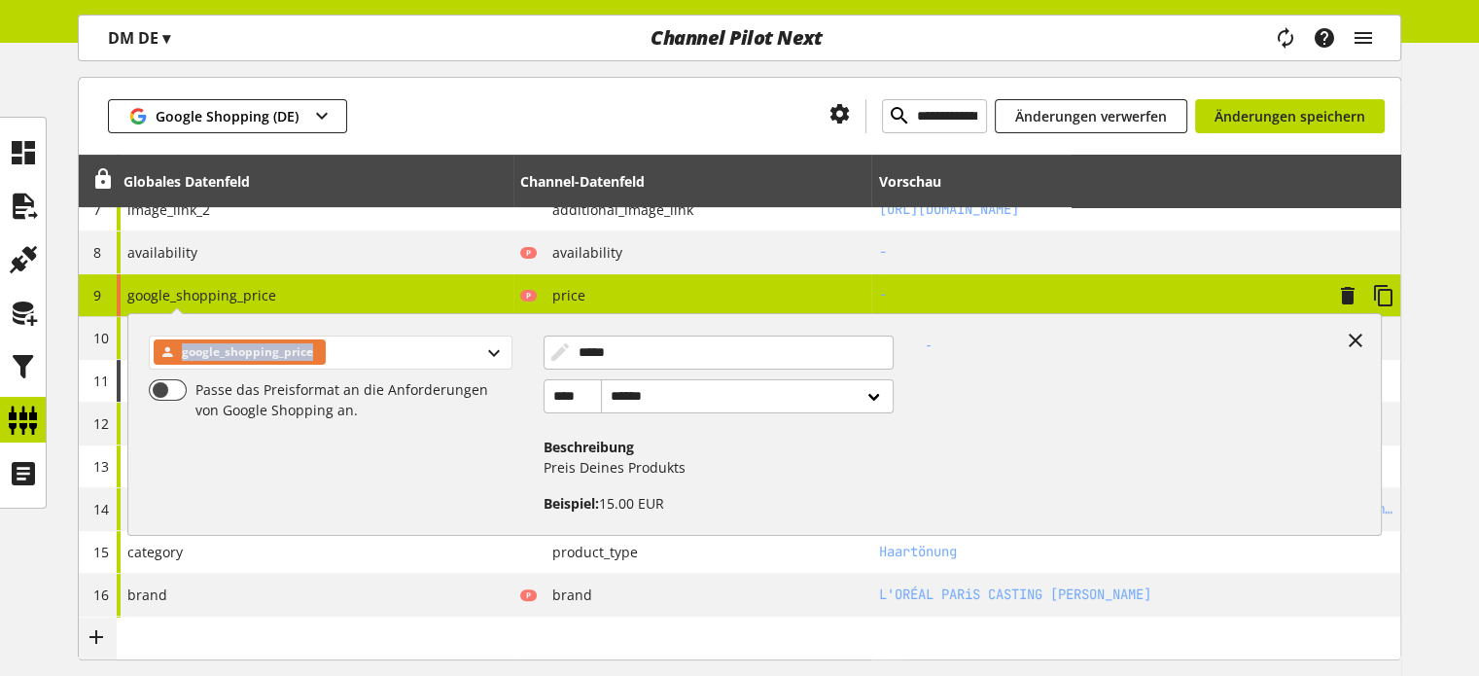
click at [237, 357] on span "google_shopping_price" at bounding box center [247, 351] width 131 height 23
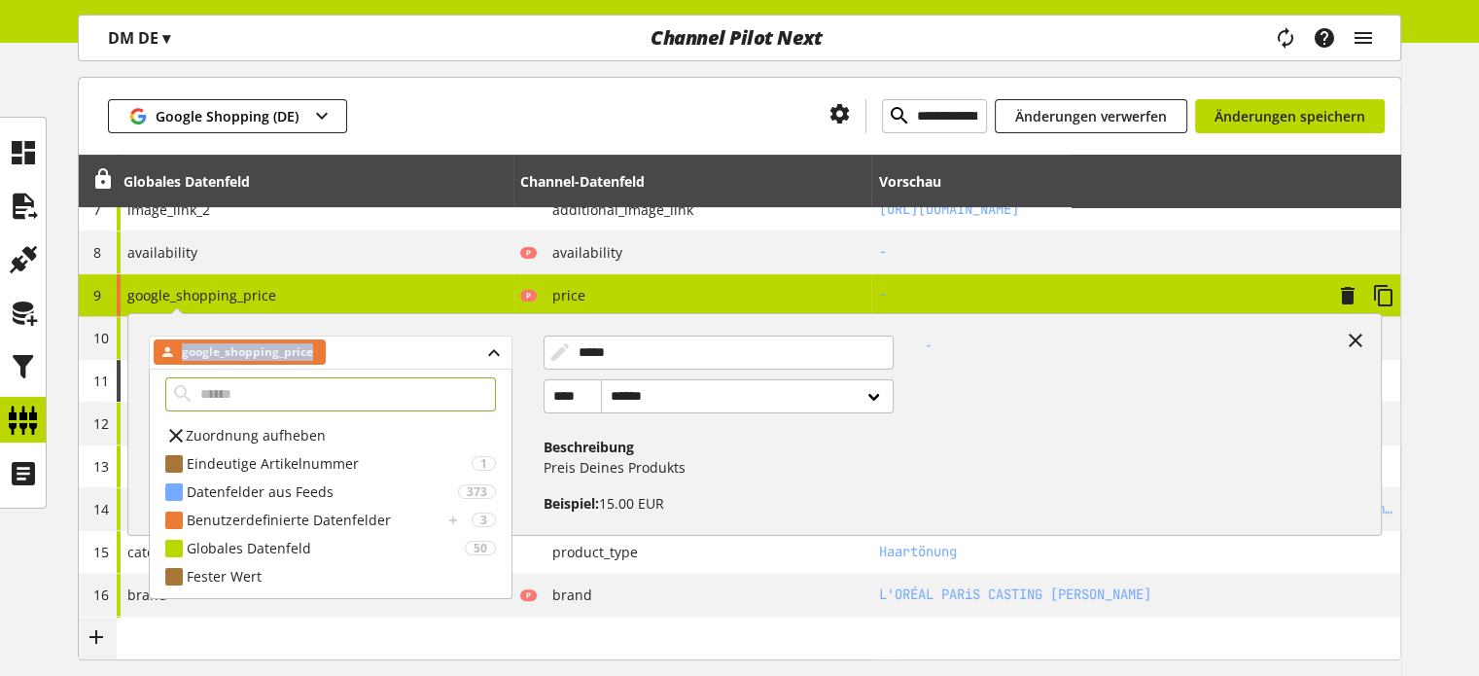
click at [237, 357] on span "google_shopping_price" at bounding box center [247, 351] width 131 height 23
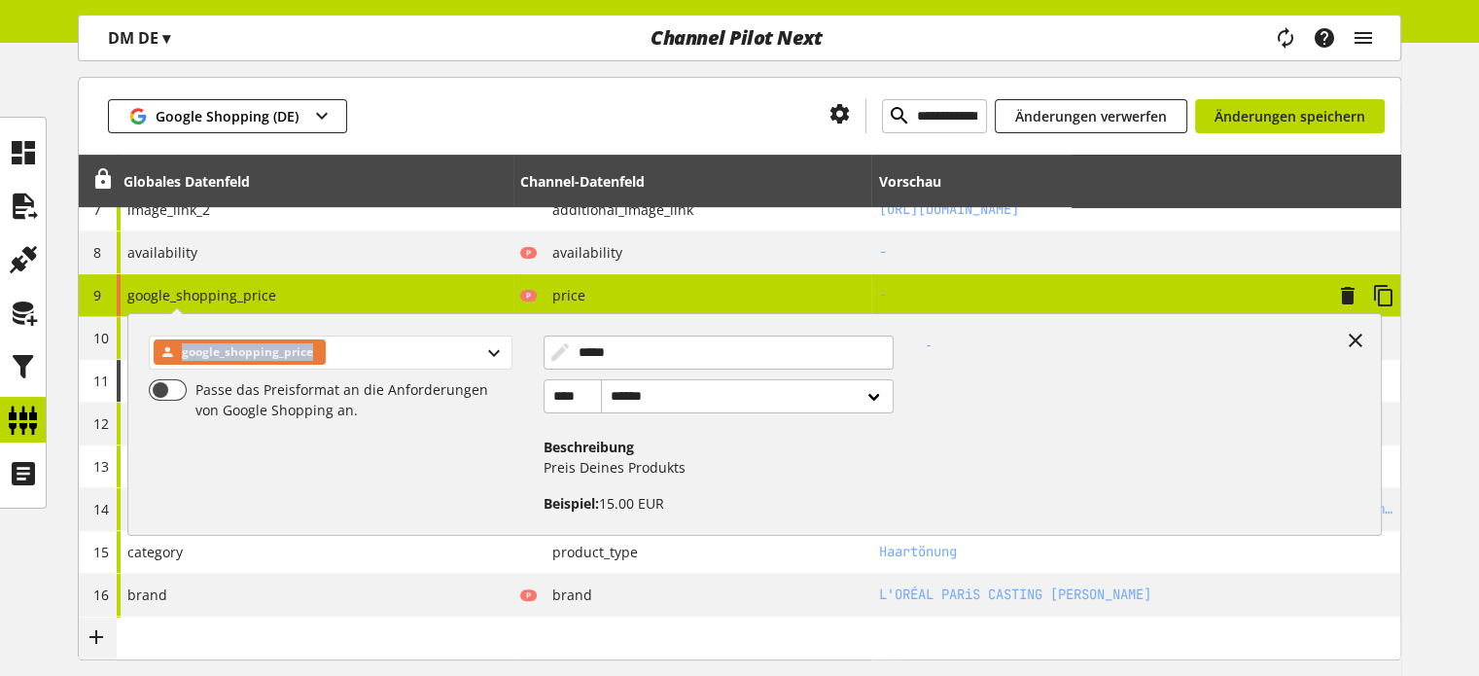
click at [237, 357] on span "google_shopping_price" at bounding box center [247, 351] width 131 height 23
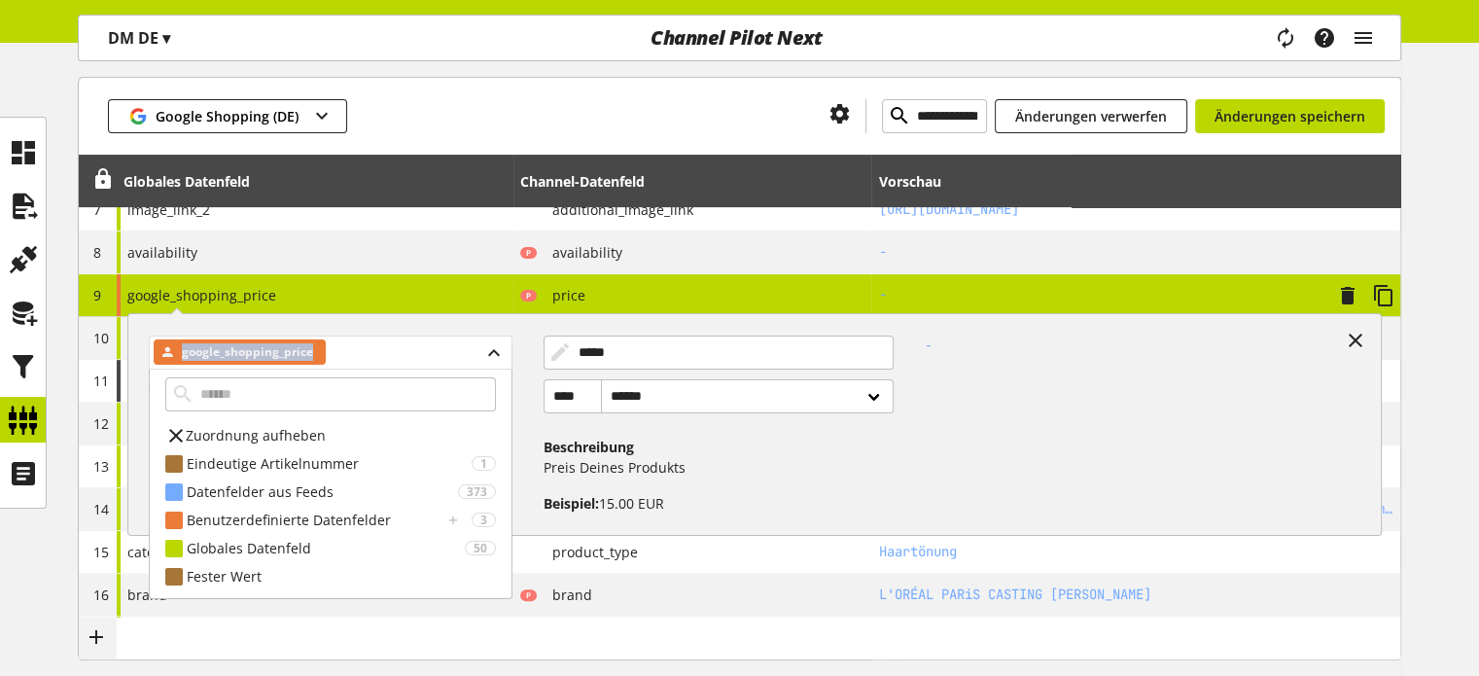
click at [237, 357] on span "google_shopping_price" at bounding box center [247, 351] width 131 height 23
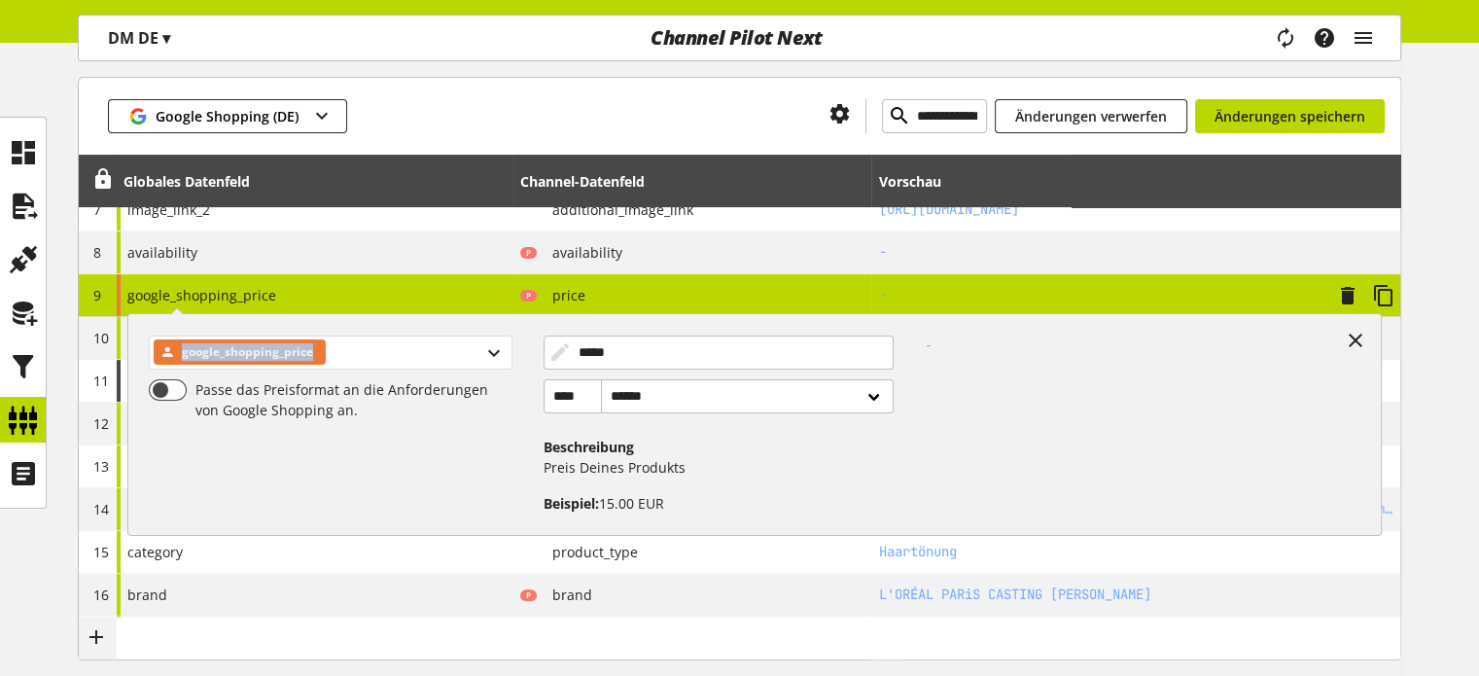
click at [237, 357] on span "google_shopping_price" at bounding box center [247, 351] width 131 height 23
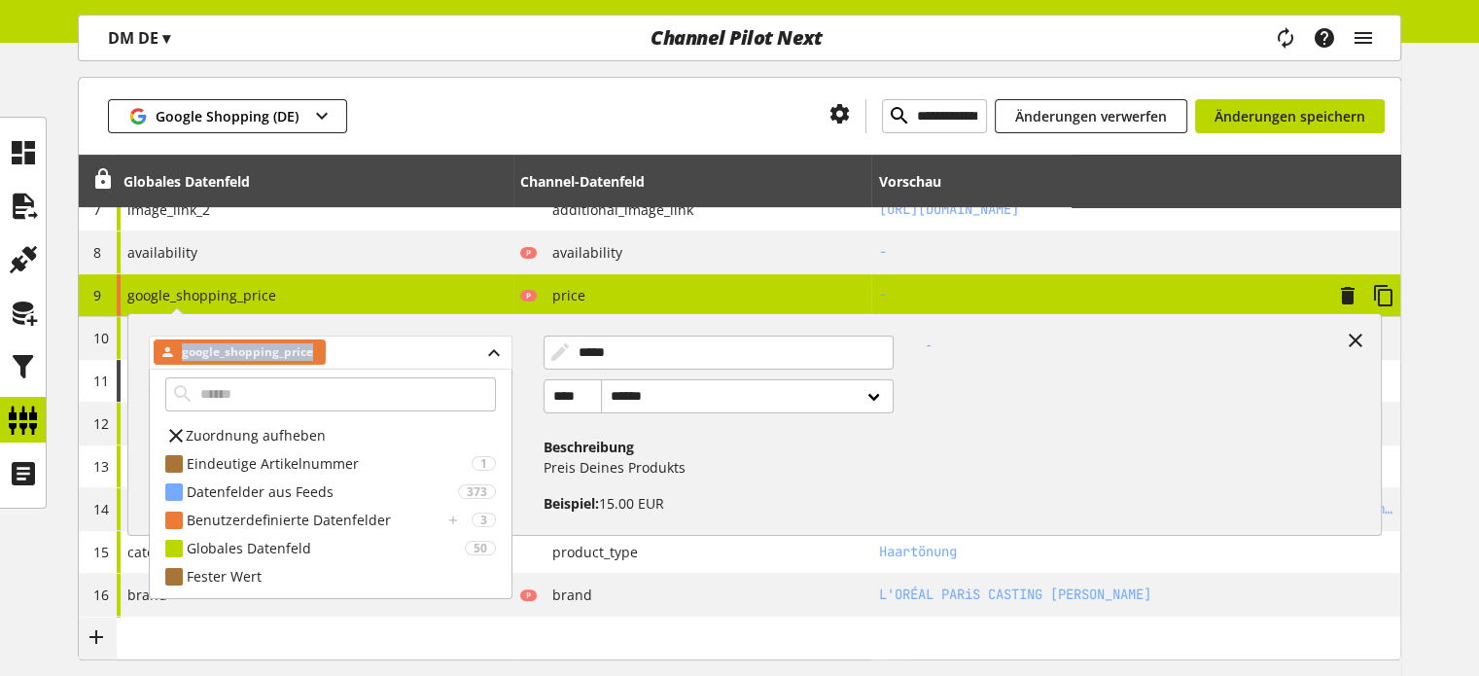
click at [237, 357] on span "google_shopping_price" at bounding box center [247, 351] width 131 height 23
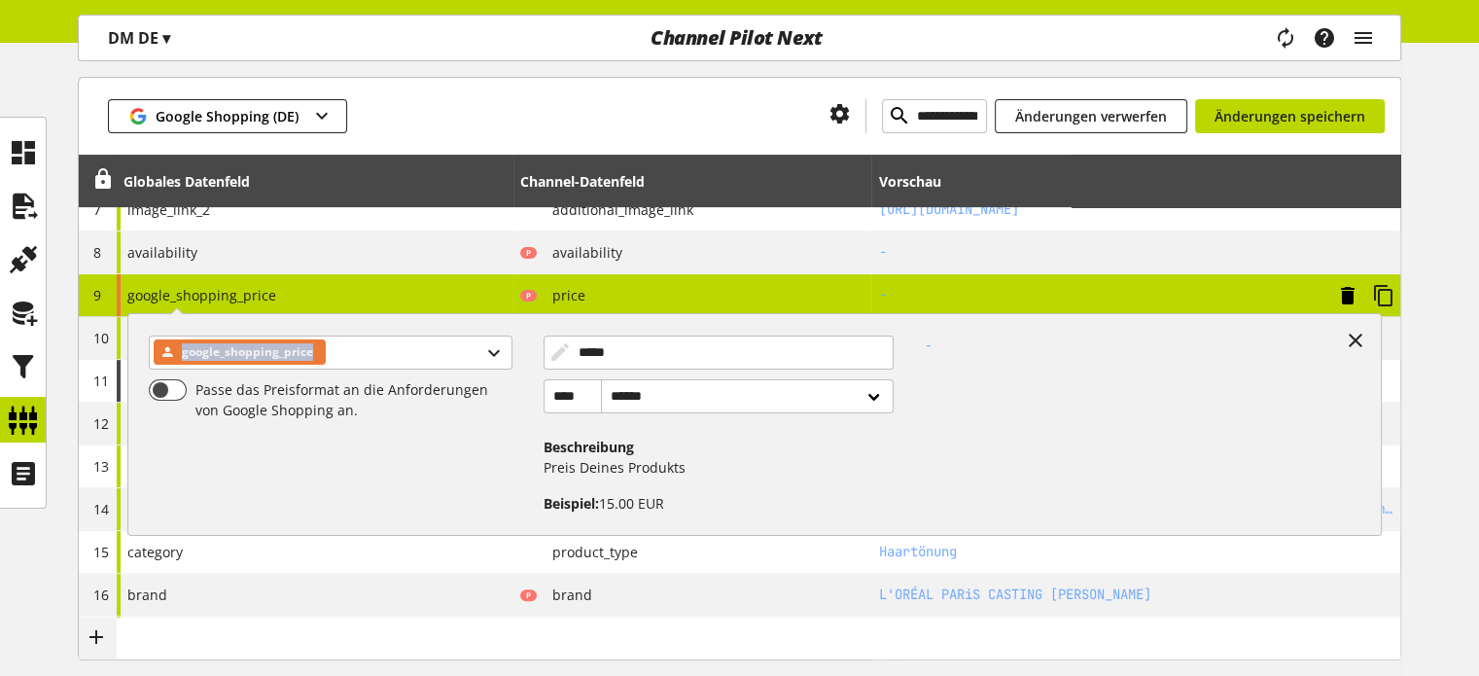
click at [1349, 291] on icon at bounding box center [1347, 295] width 23 height 35
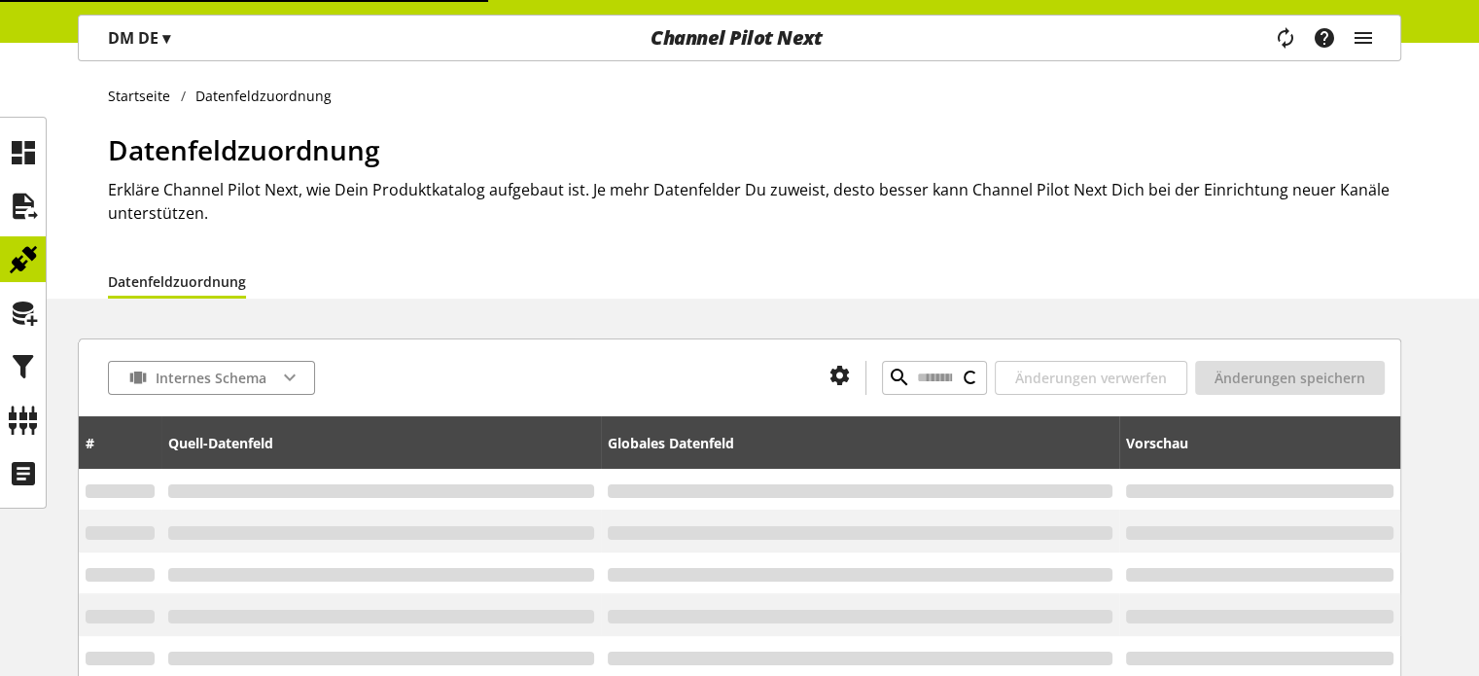
type input "**********"
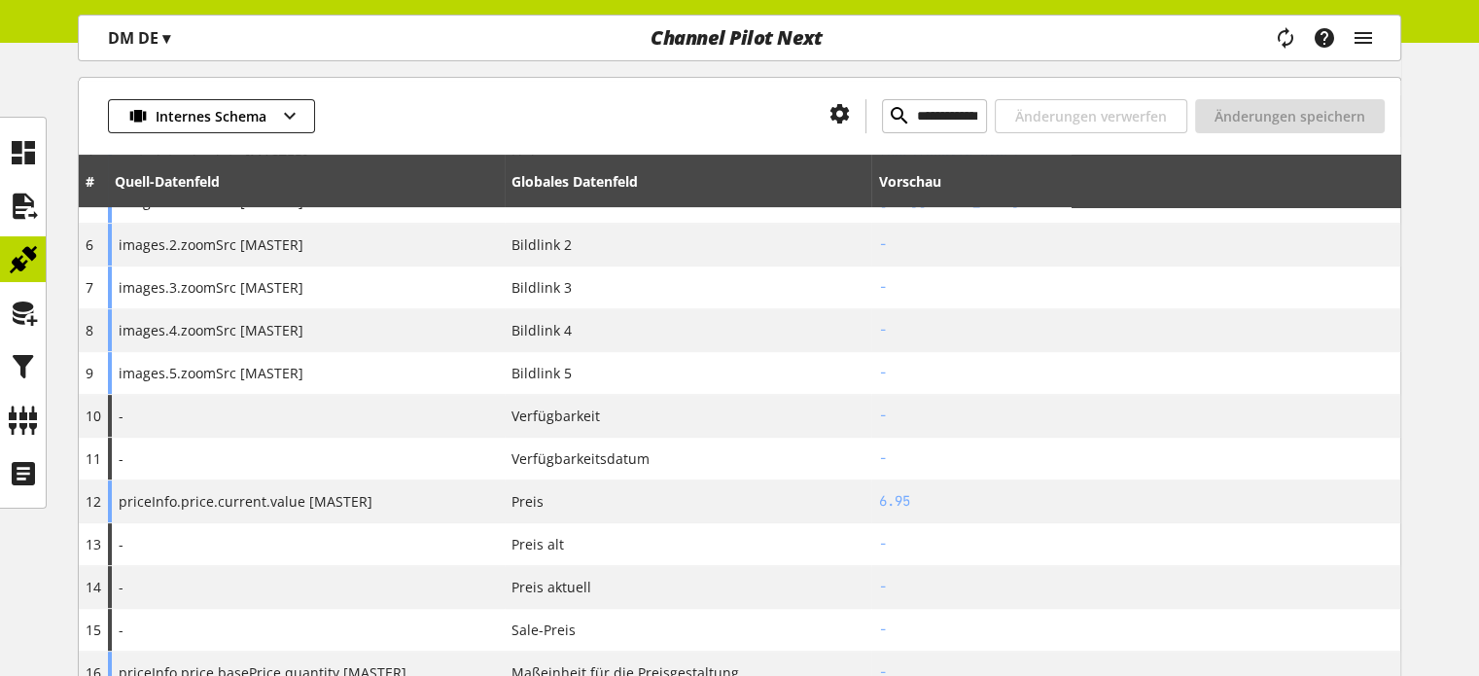
scroll to position [486, 0]
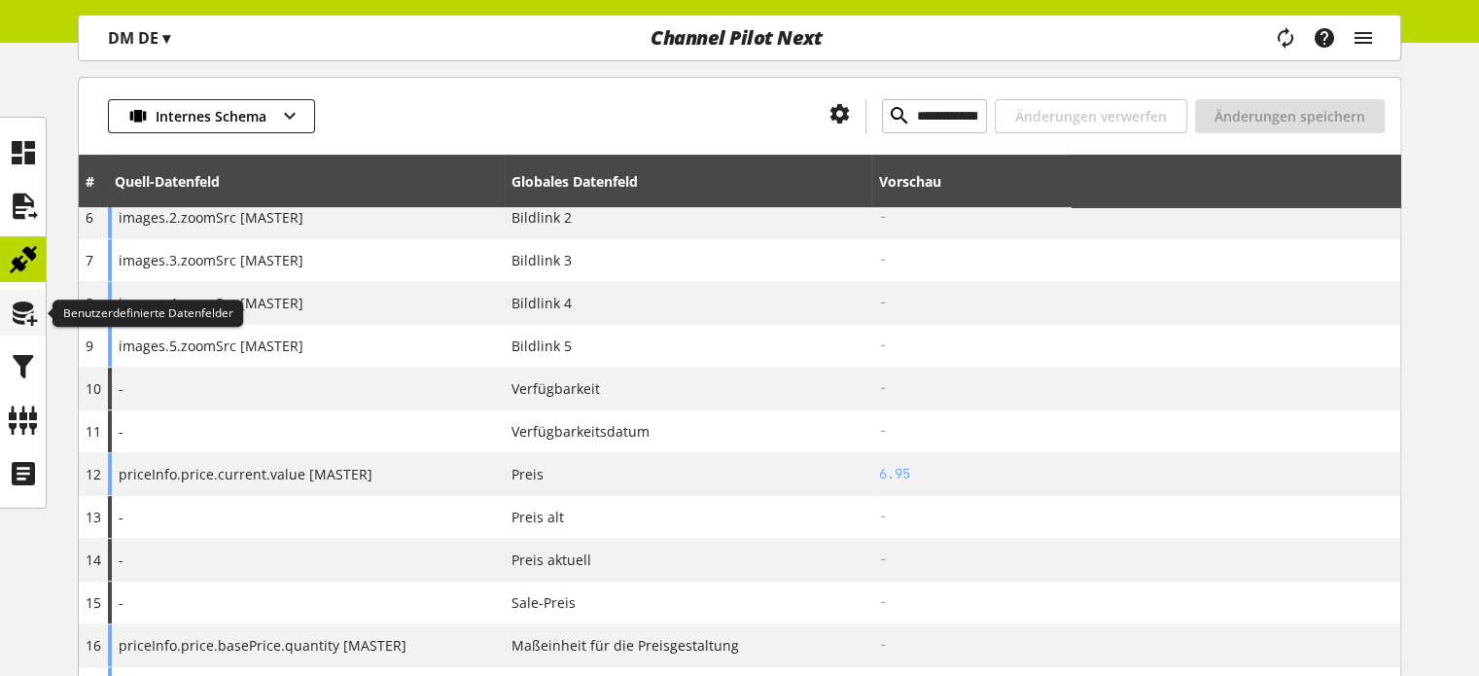
click at [18, 331] on icon at bounding box center [23, 313] width 31 height 39
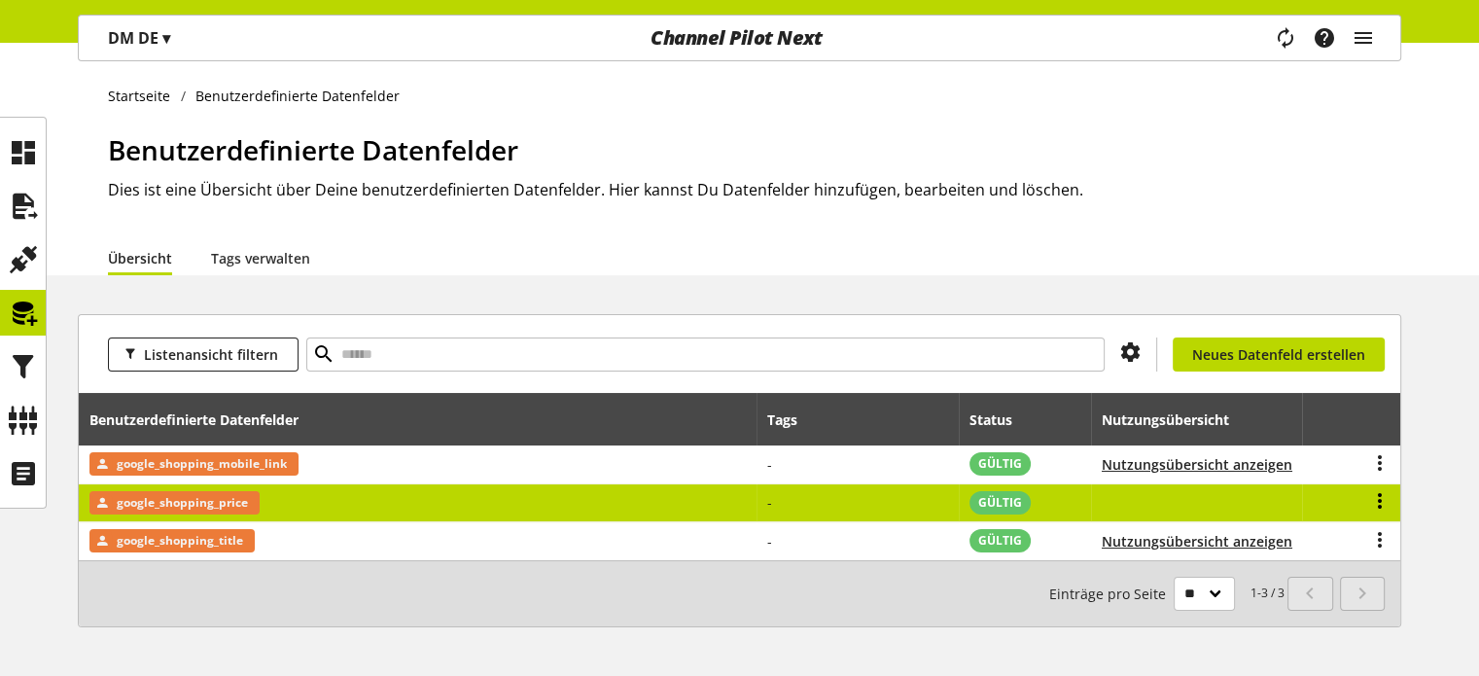
click at [1386, 501] on icon at bounding box center [1379, 500] width 23 height 35
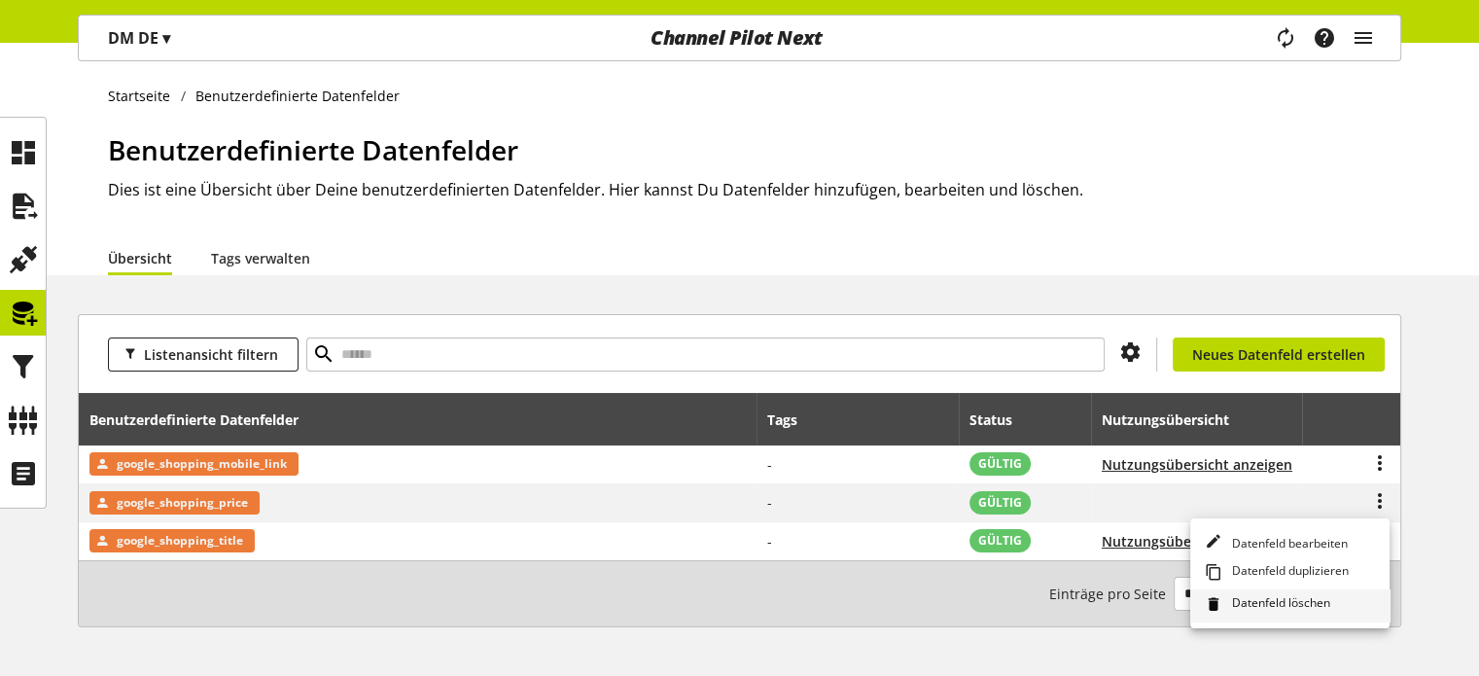
click at [1251, 607] on span "Datenfeld löschen" at bounding box center [1277, 604] width 106 height 21
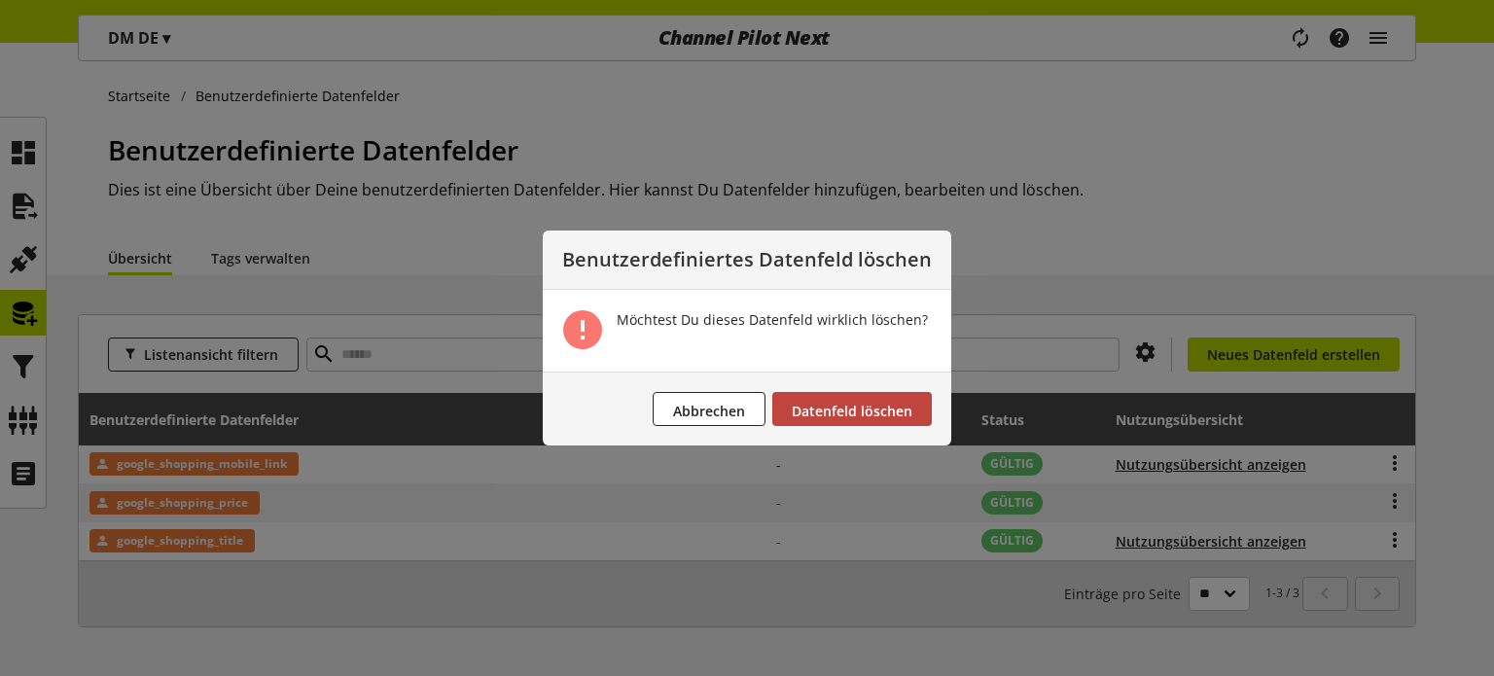
click at [843, 415] on span "Datenfeld löschen" at bounding box center [852, 411] width 121 height 18
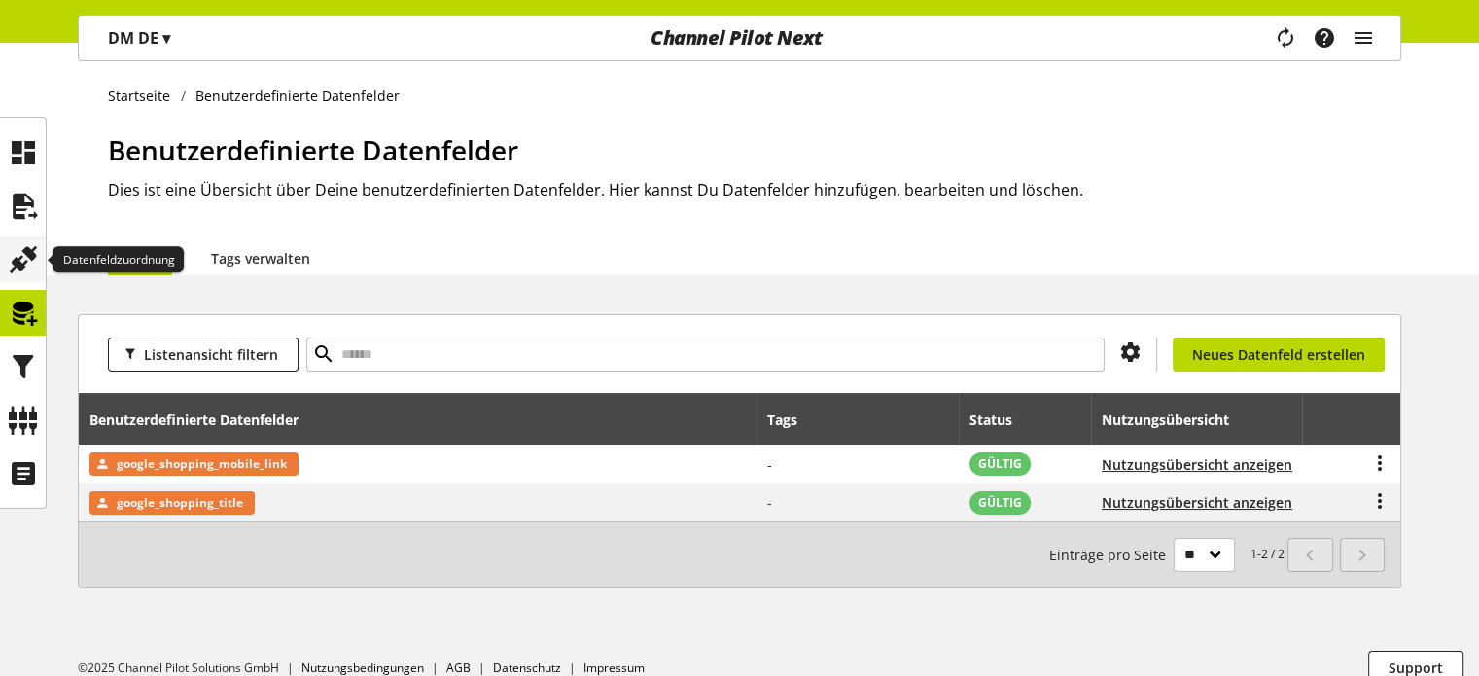
click at [37, 260] on icon at bounding box center [23, 259] width 31 height 39
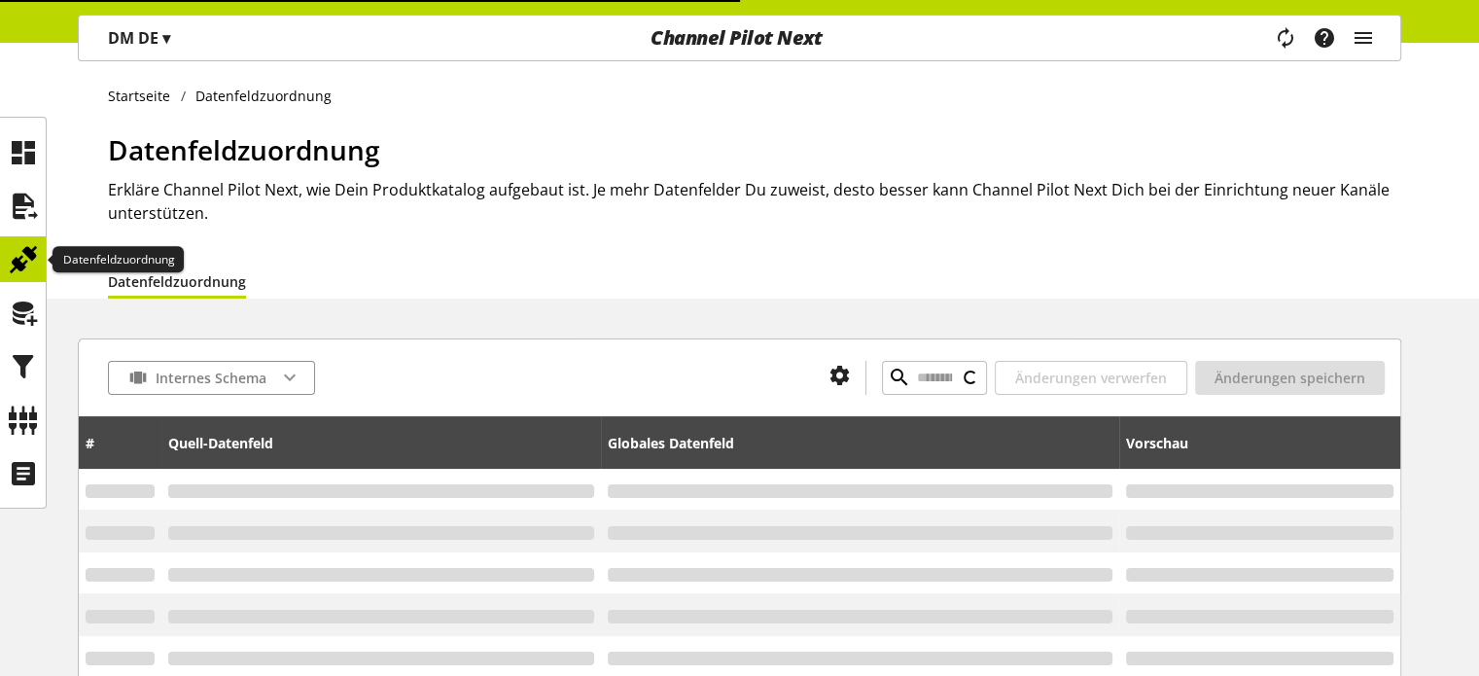
type input "**********"
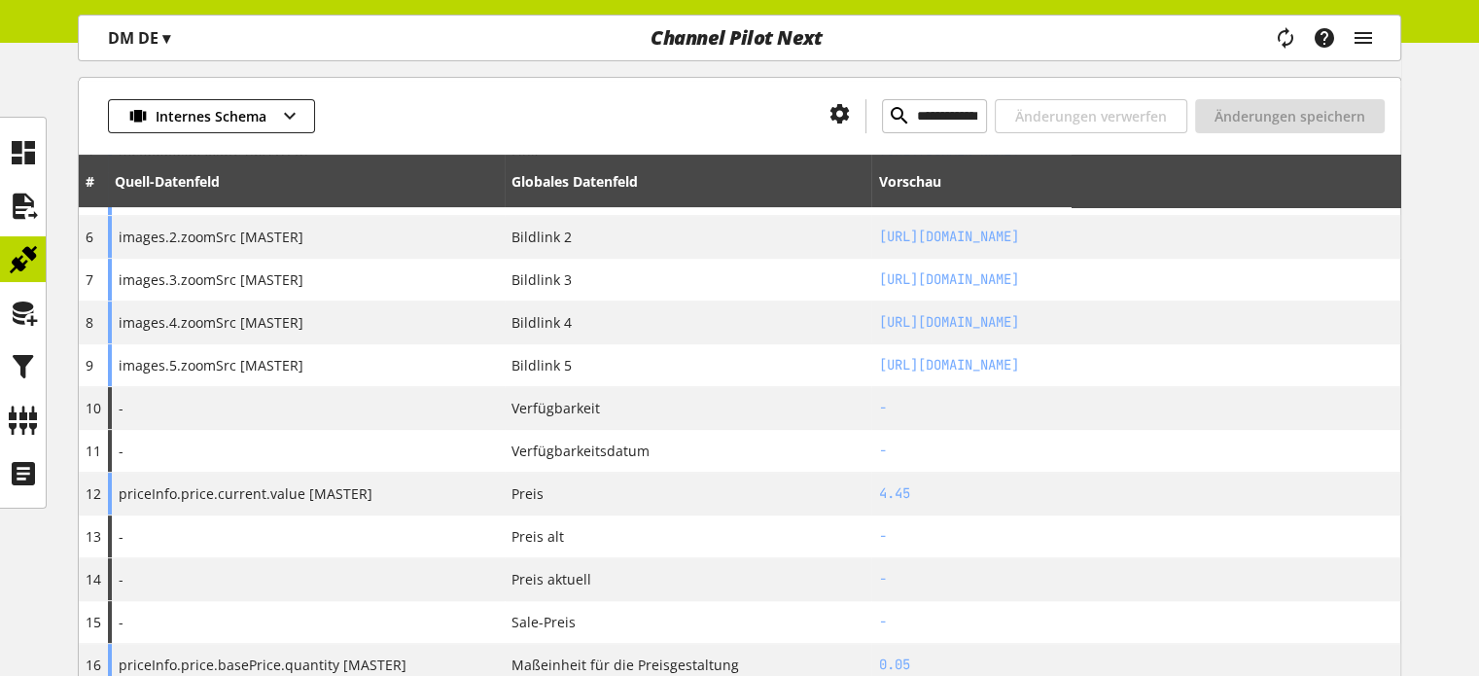
scroll to position [486, 0]
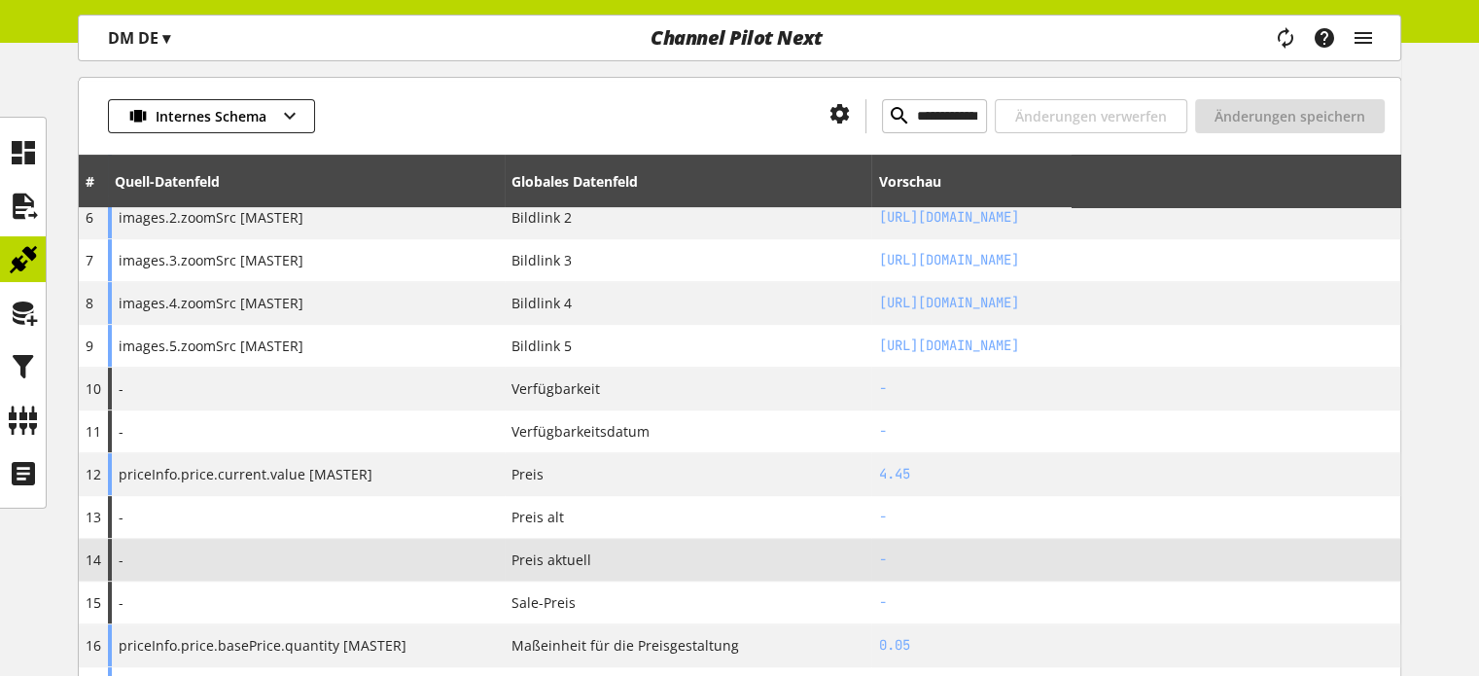
click at [436, 551] on div "-" at bounding box center [306, 560] width 397 height 42
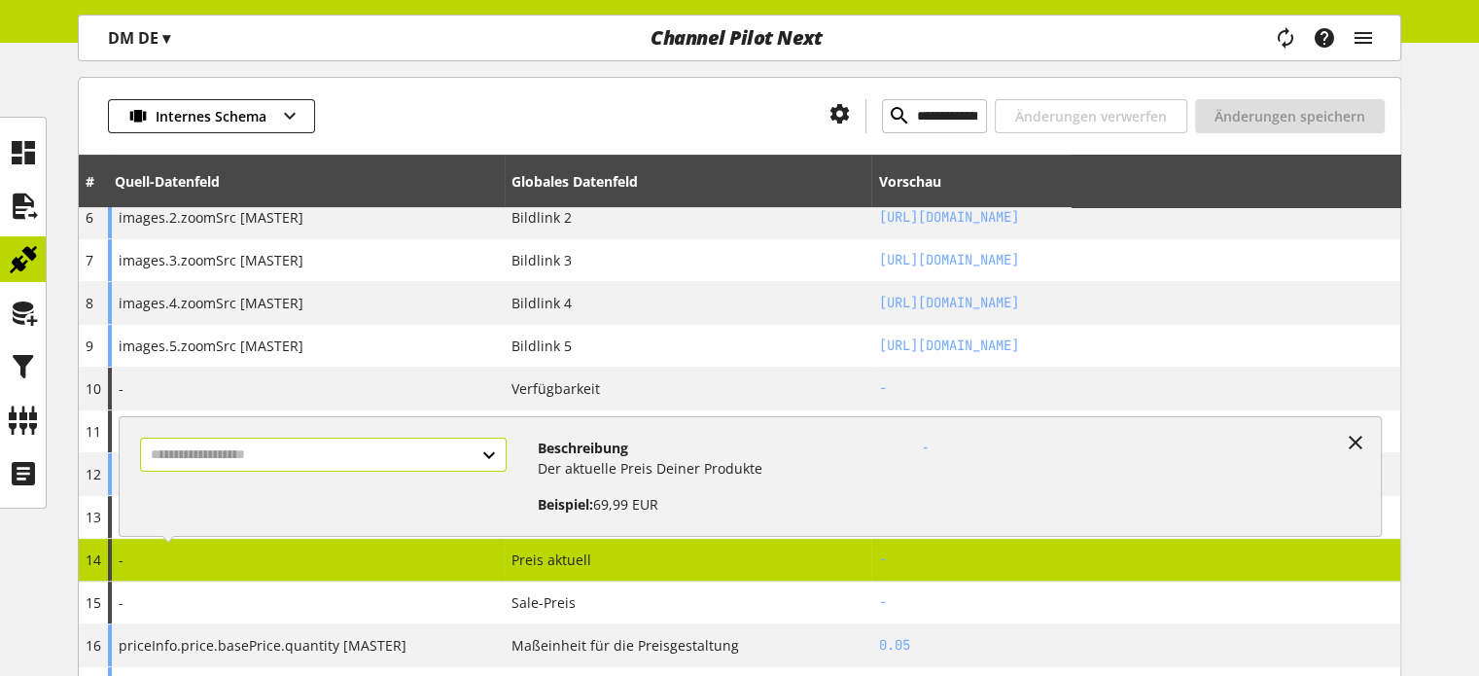
click at [342, 458] on input "text" at bounding box center [323, 455] width 366 height 34
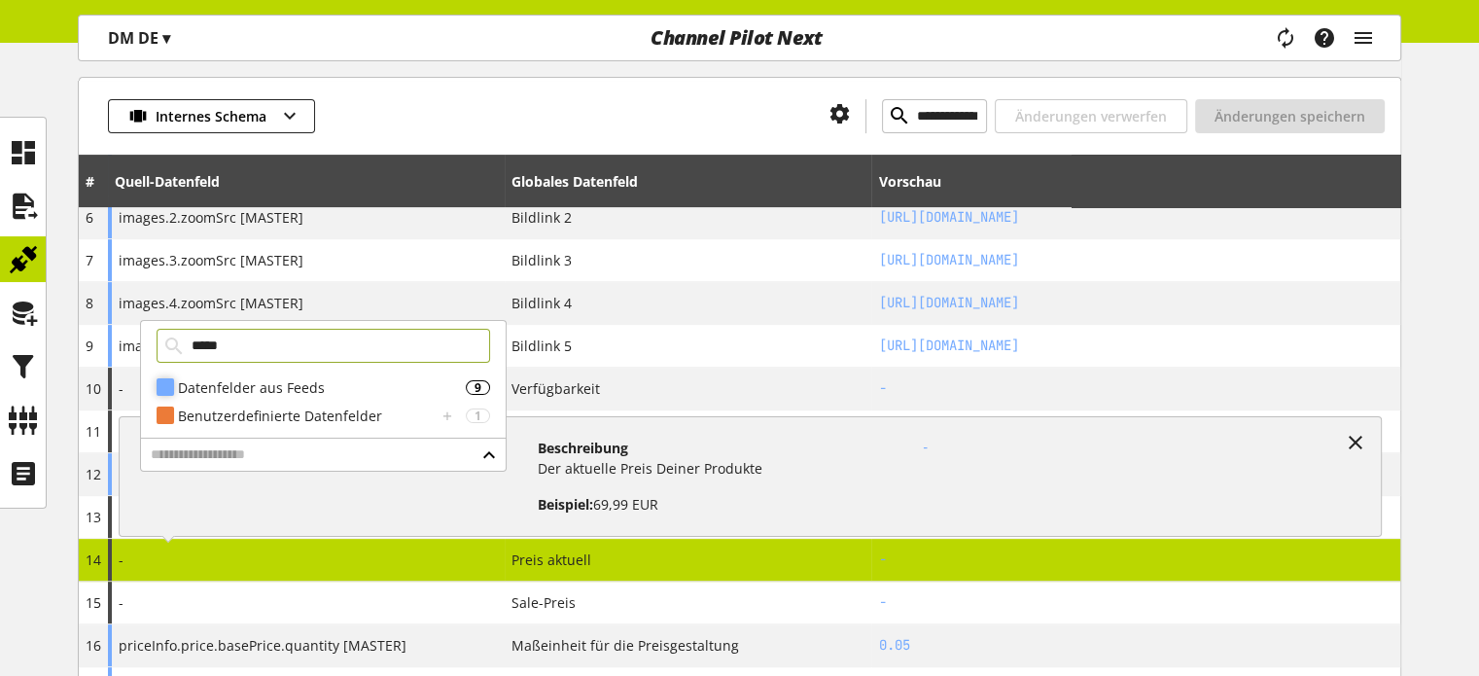
type input "*****"
click at [308, 386] on div "Datenfelder aus Feeds" at bounding box center [322, 387] width 288 height 20
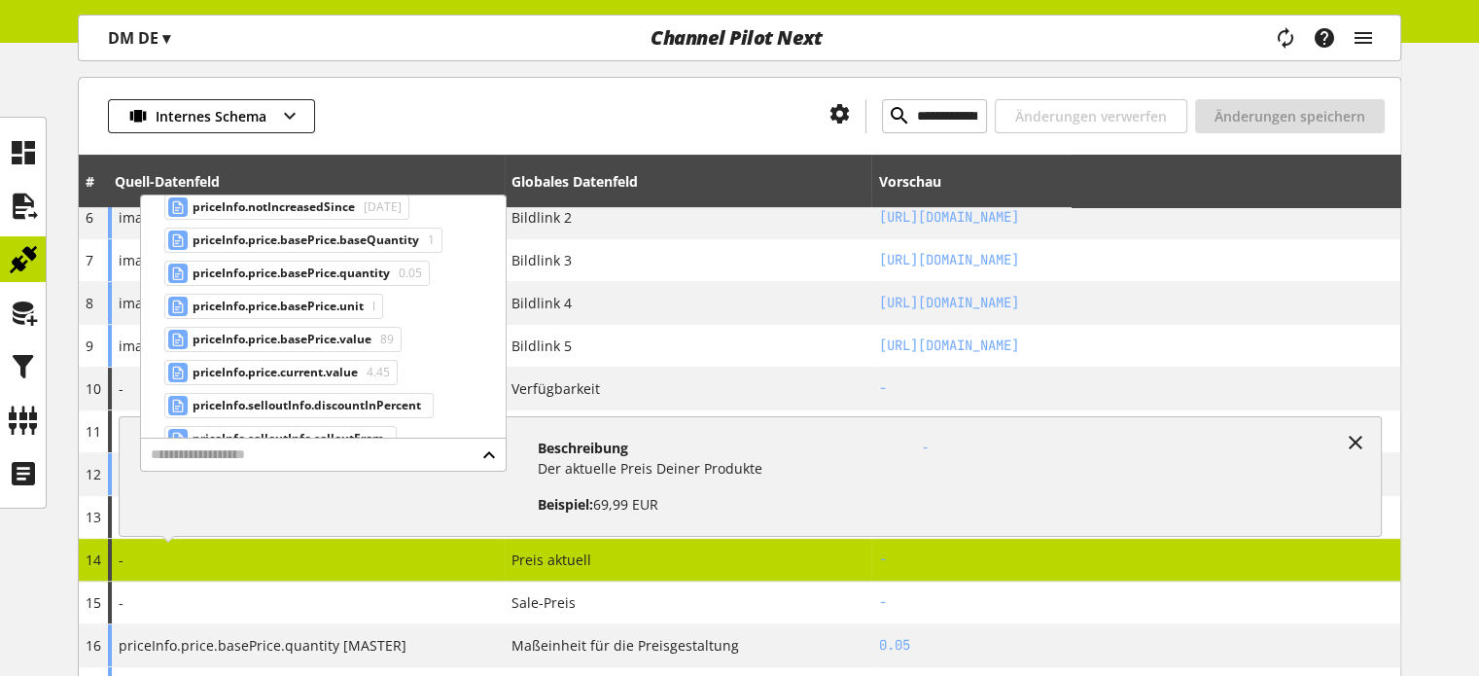
scroll to position [194, 0]
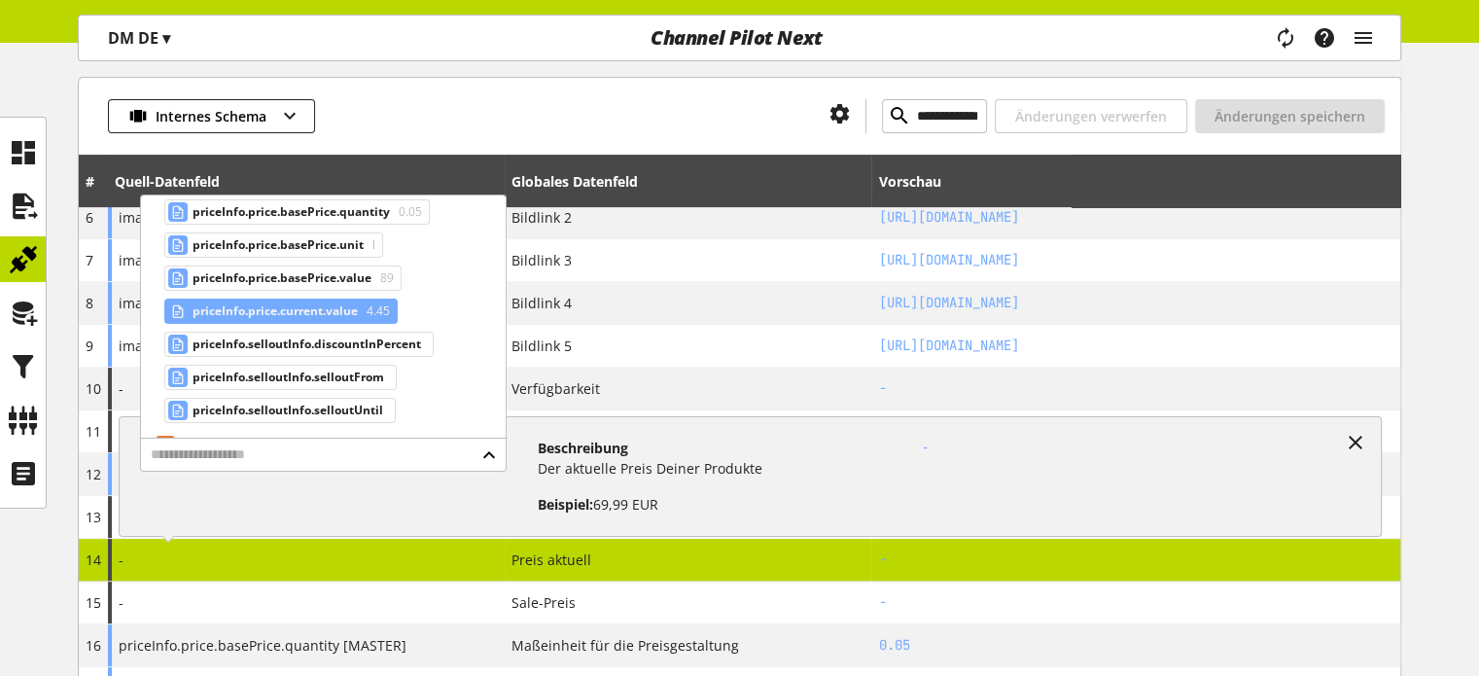
click at [276, 307] on span "priceInfo.price.current.value" at bounding box center [275, 311] width 165 height 23
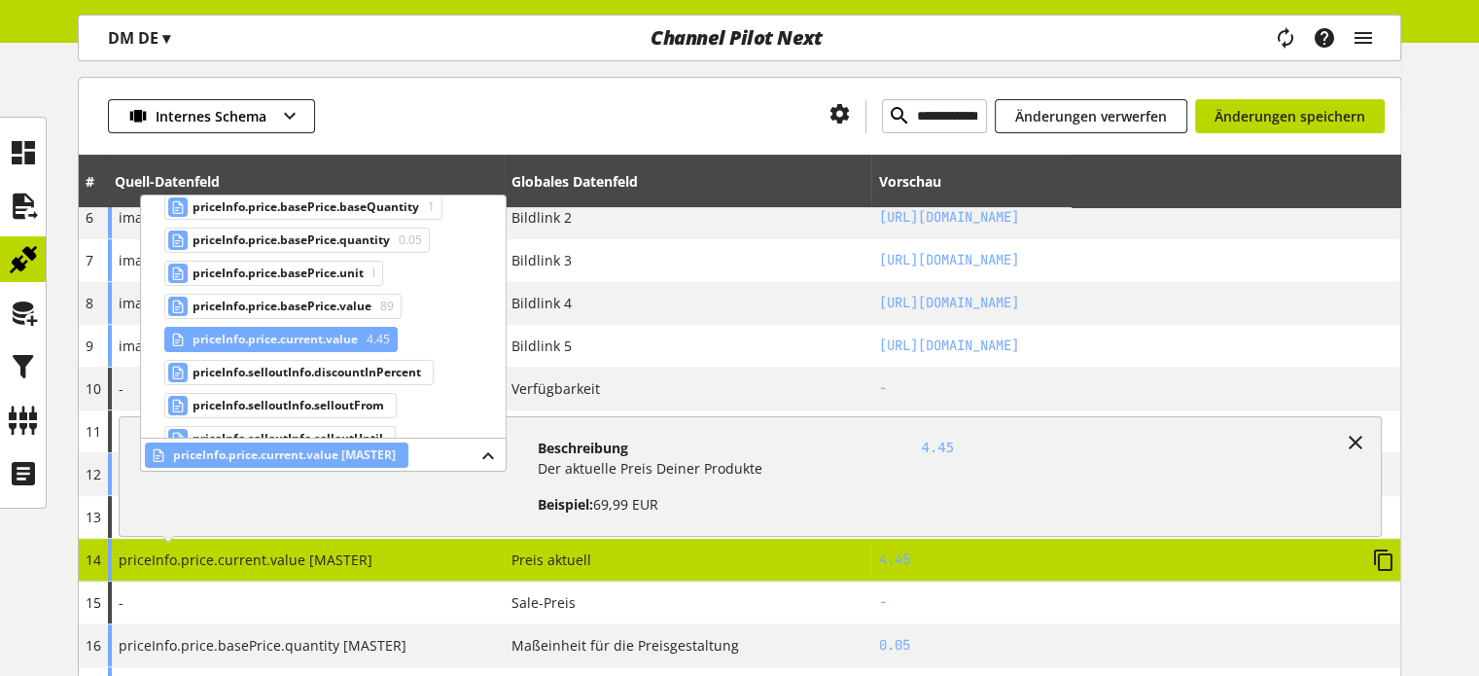
scroll to position [222, 0]
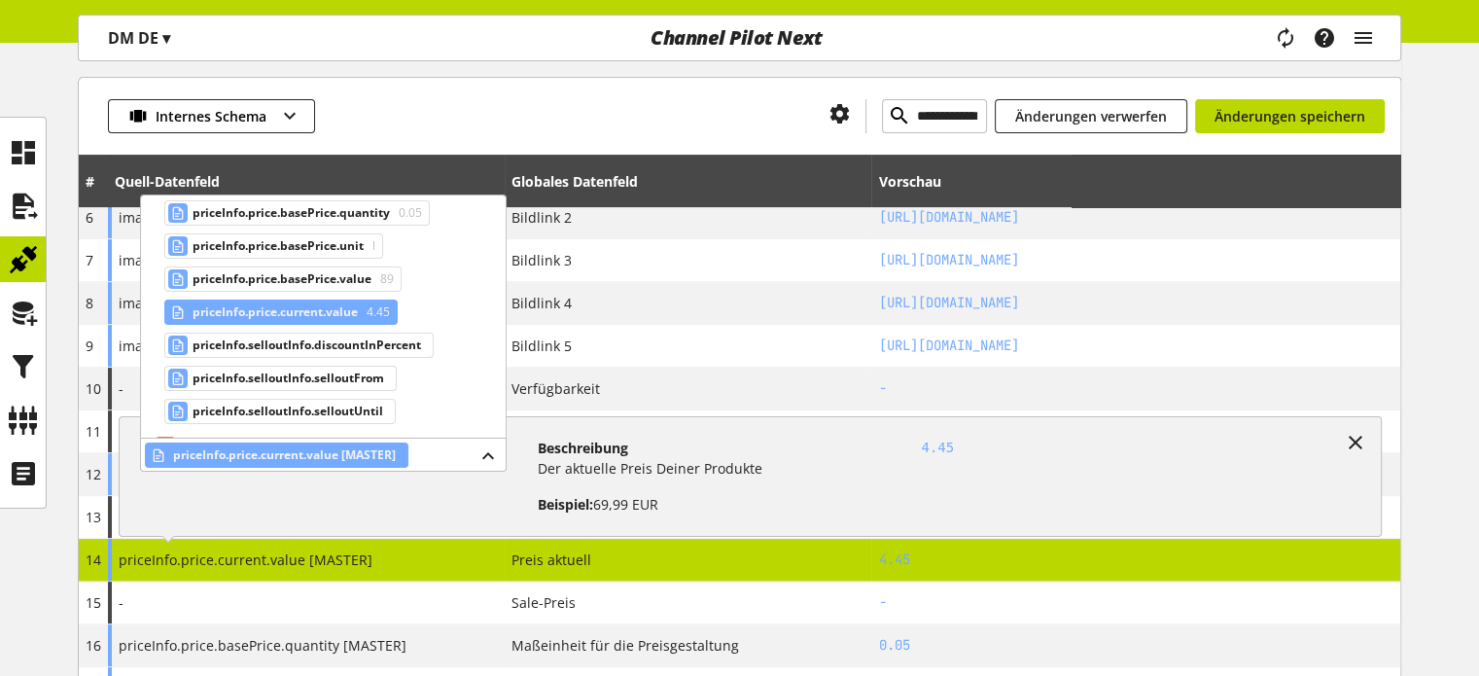
click at [686, 78] on div "**********" at bounding box center [740, 116] width 1322 height 78
click at [882, 116] on input "**********" at bounding box center [934, 116] width 105 height 34
paste input "text"
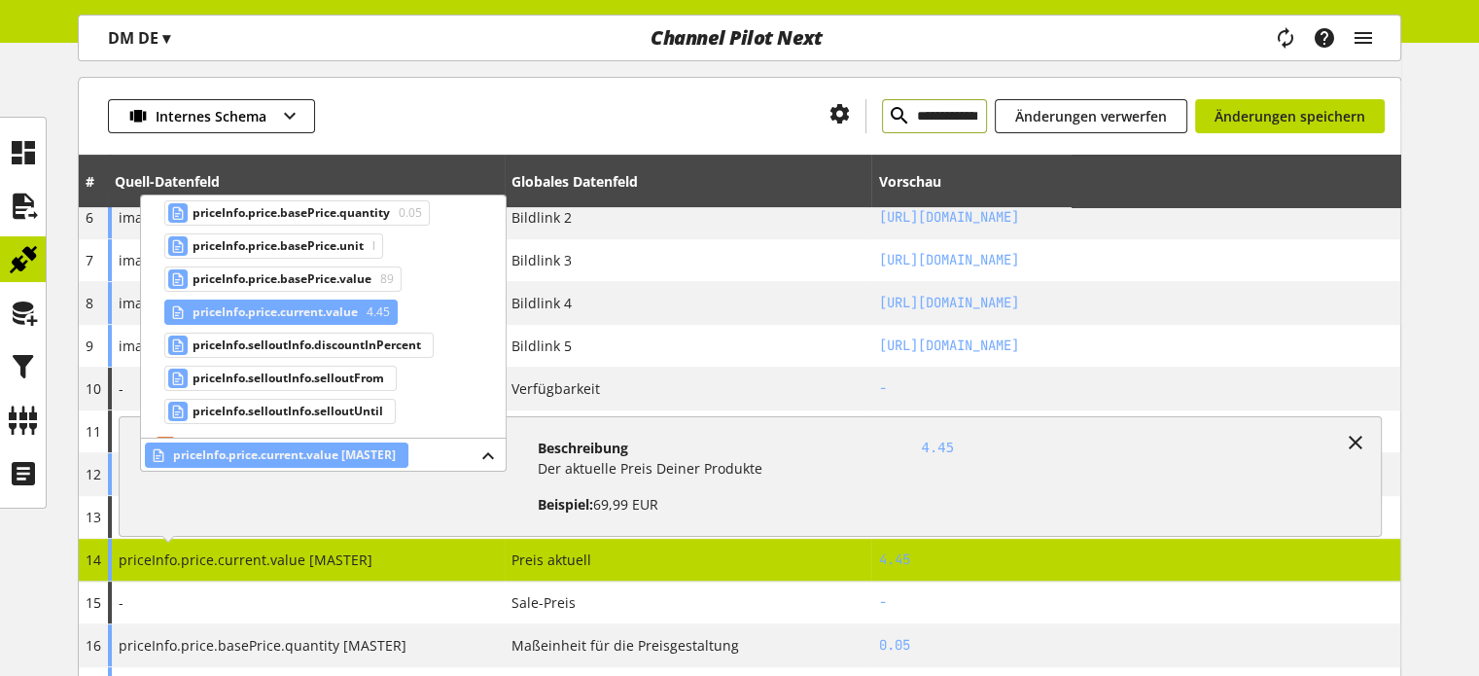
type input "**********"
click at [888, 114] on icon at bounding box center [899, 115] width 23 height 35
click at [1359, 441] on icon at bounding box center [1355, 442] width 23 height 35
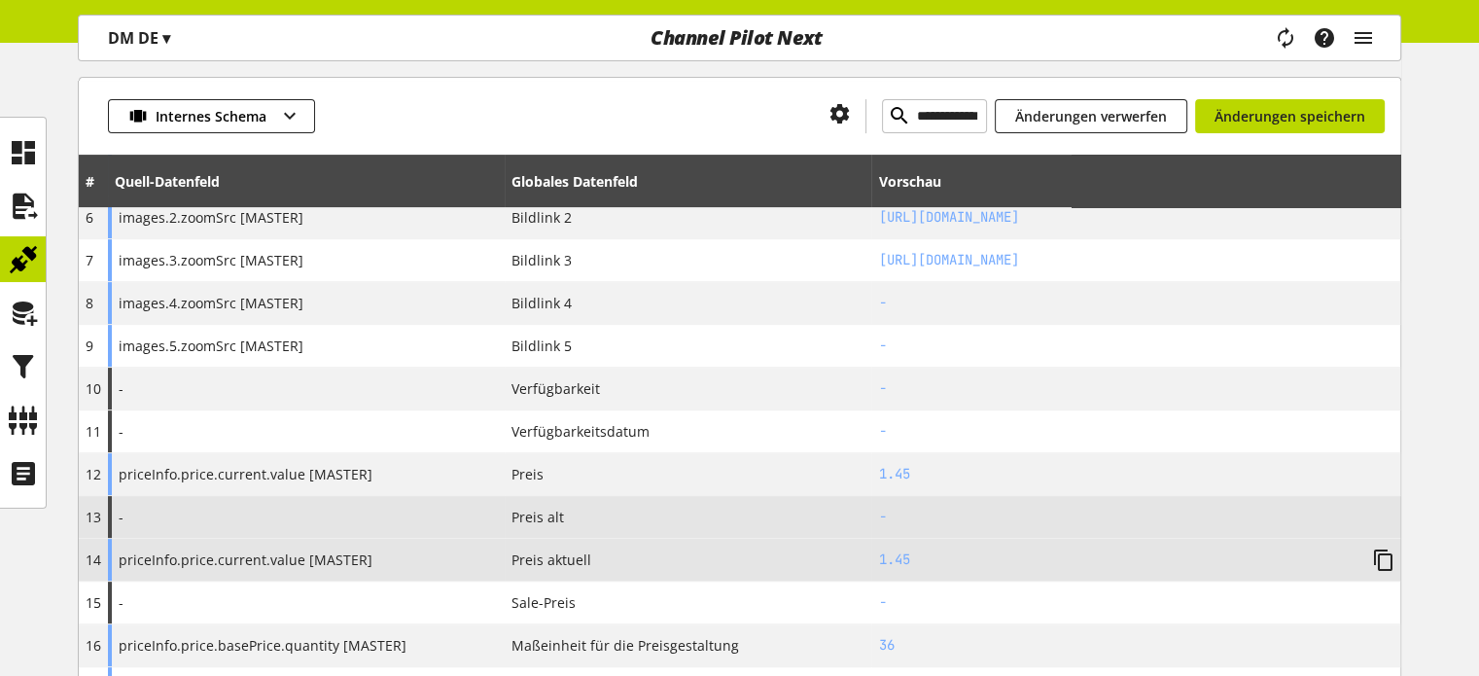
click at [524, 512] on span "Preis alt" at bounding box center [538, 517] width 53 height 20
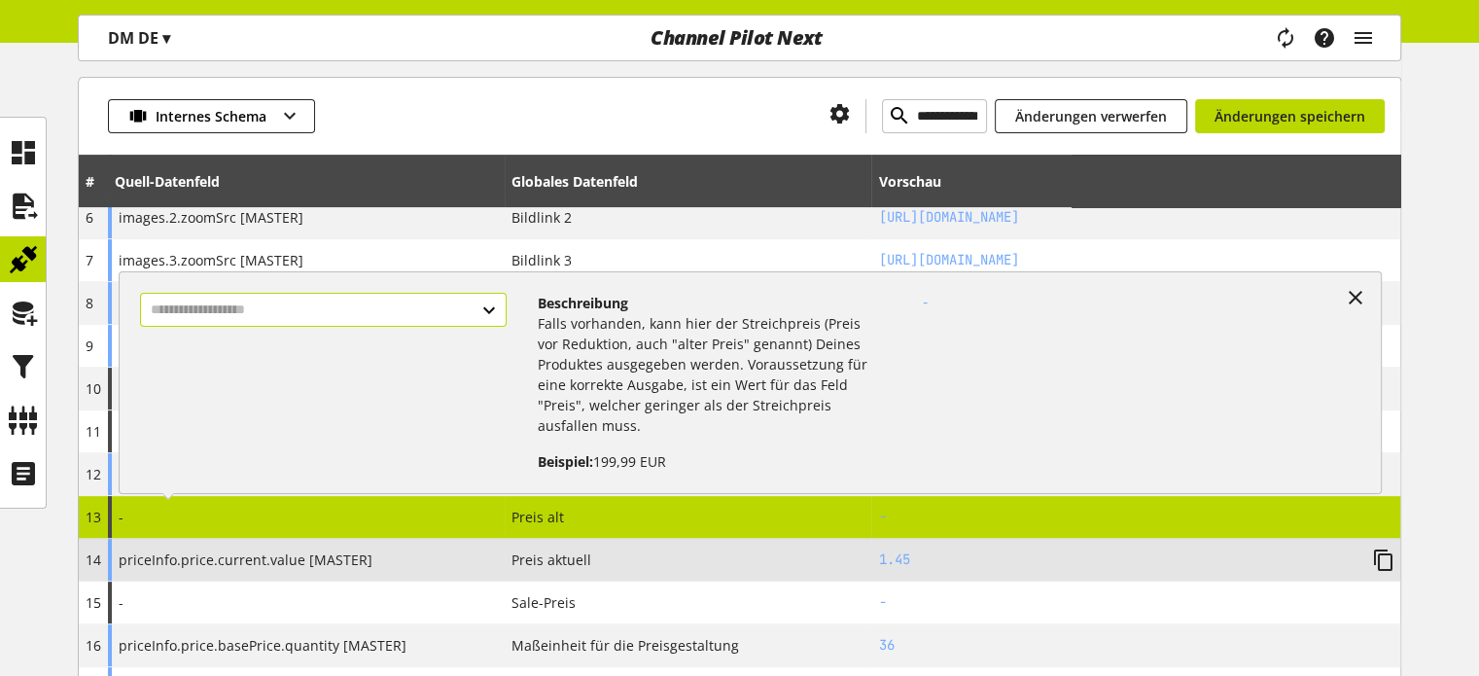
click at [293, 310] on input "text" at bounding box center [323, 310] width 366 height 34
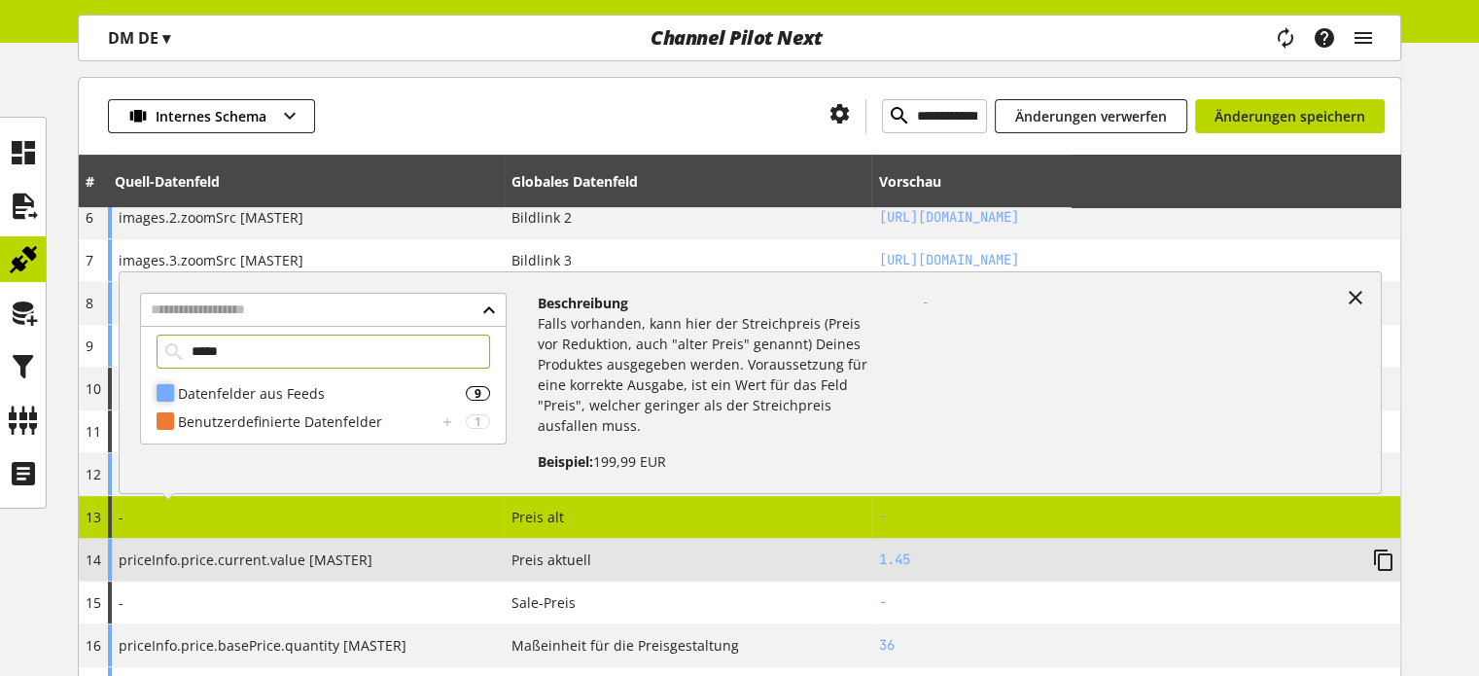
type input "*****"
click at [258, 399] on div "Datenfelder aus Feeds" at bounding box center [322, 393] width 288 height 20
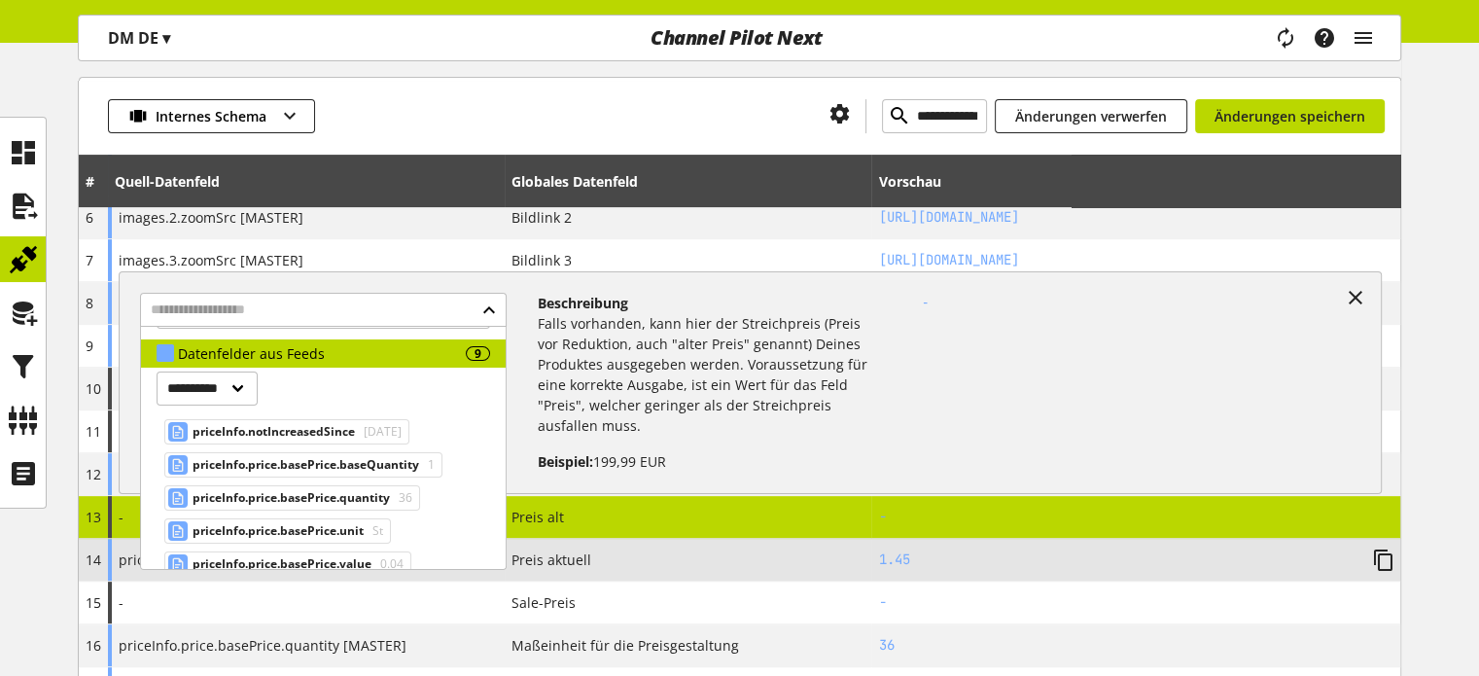
scroll to position [14, 0]
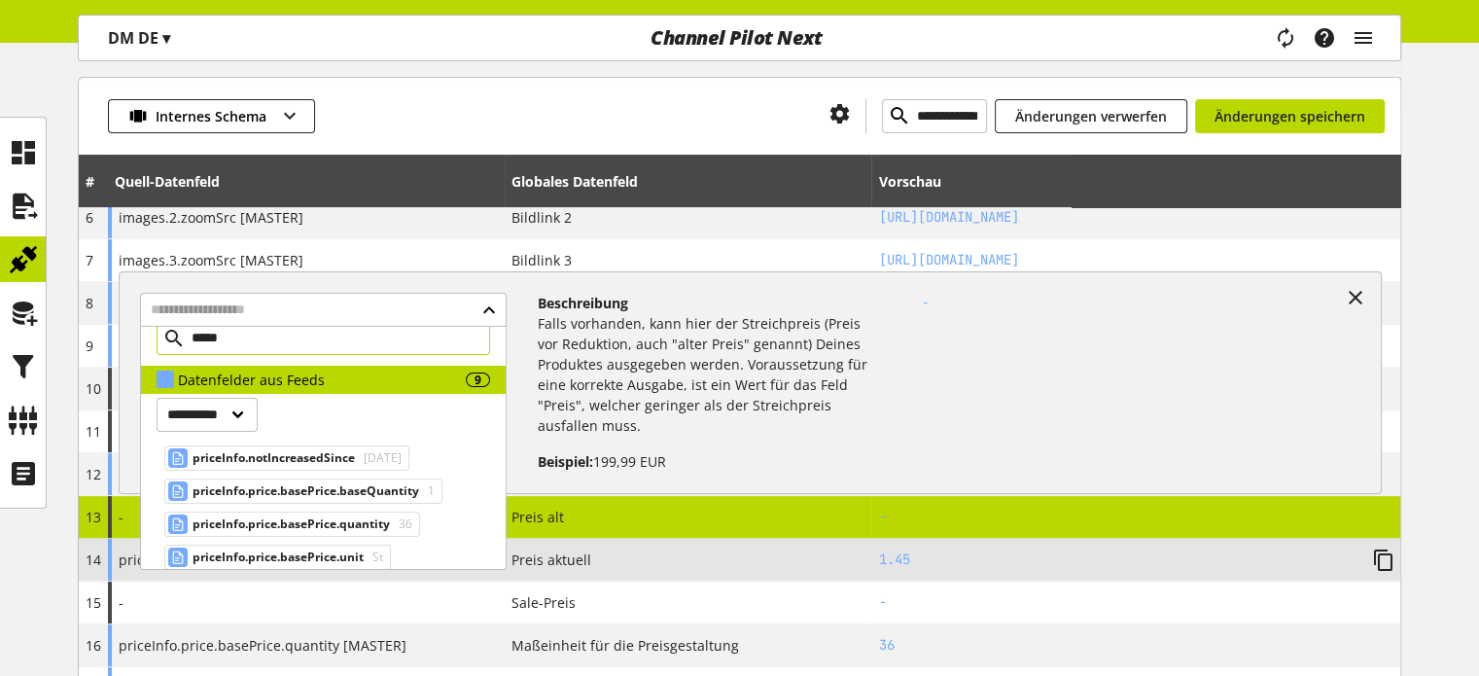
click at [261, 334] on input "*****" at bounding box center [324, 338] width 334 height 34
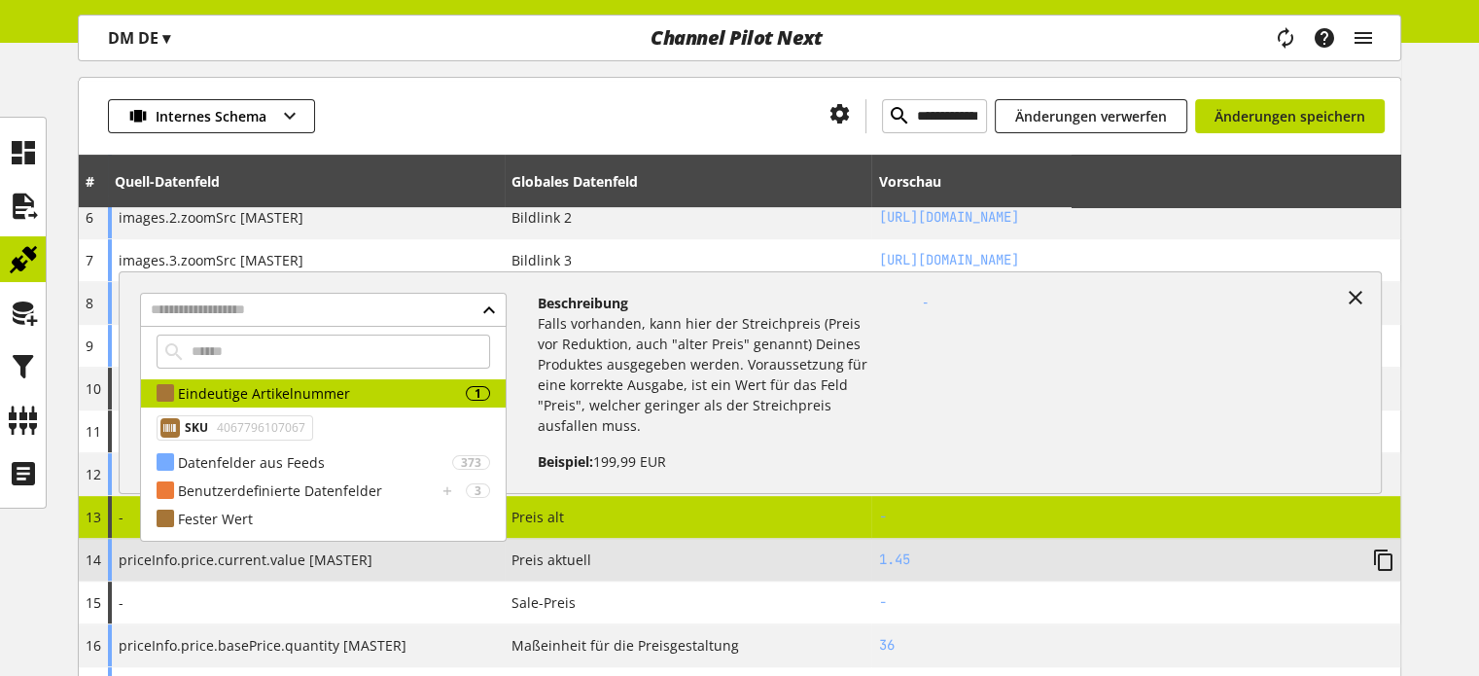
click at [596, 130] on div at bounding box center [564, 116] width 499 height 34
click at [492, 309] on input "text" at bounding box center [323, 310] width 366 height 34
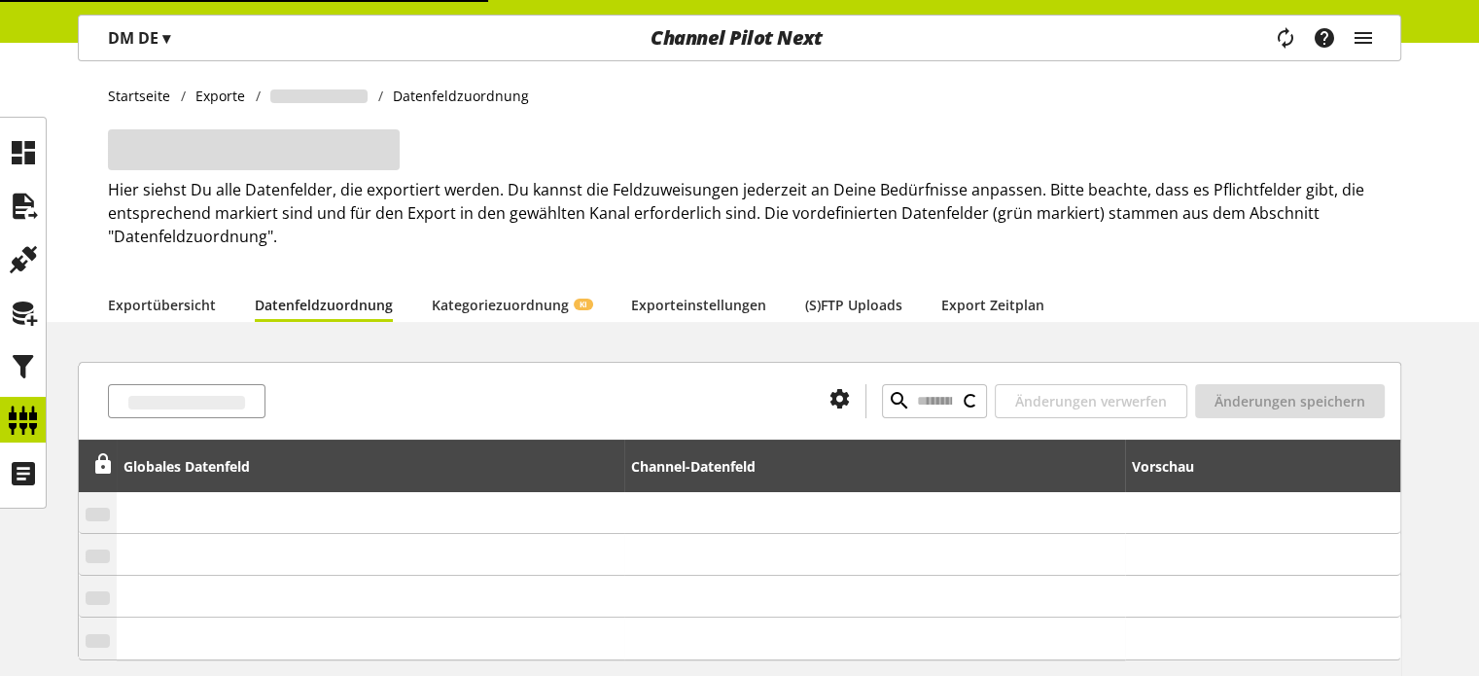
select select "******"
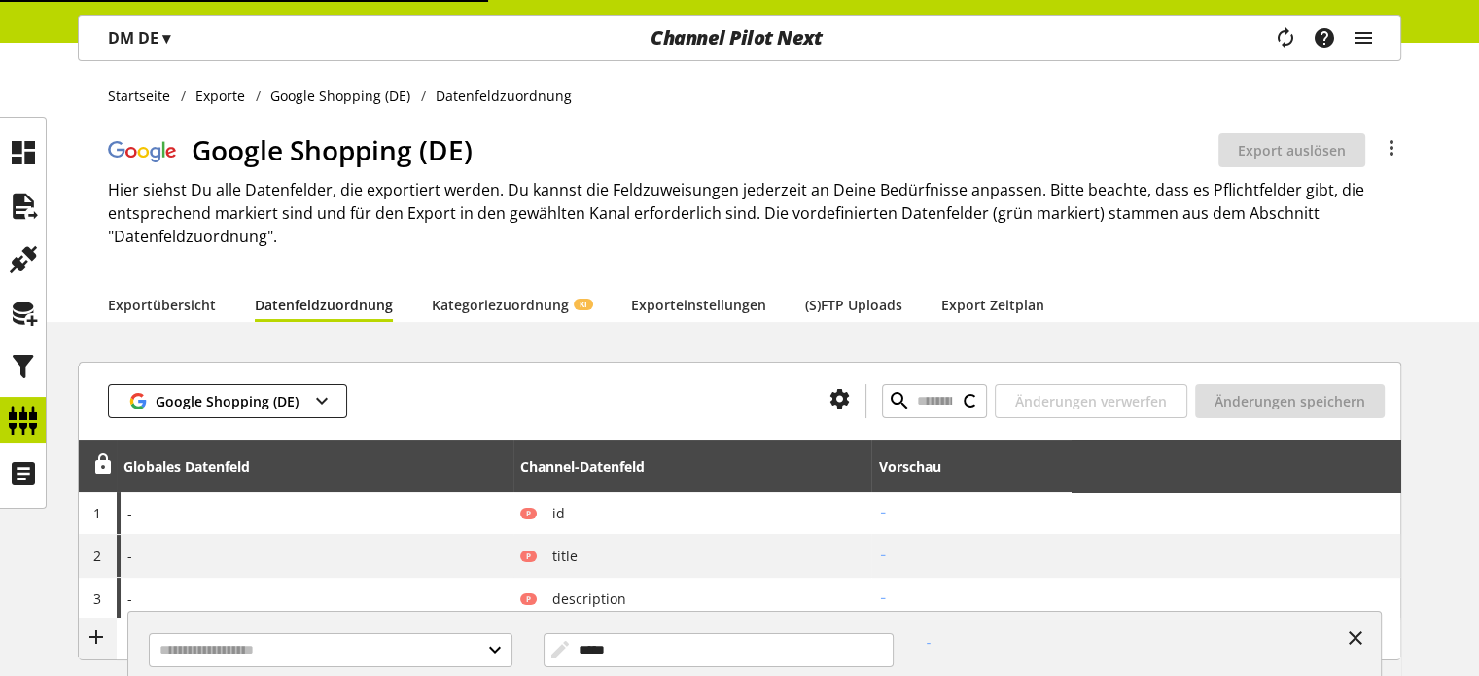
type input "**********"
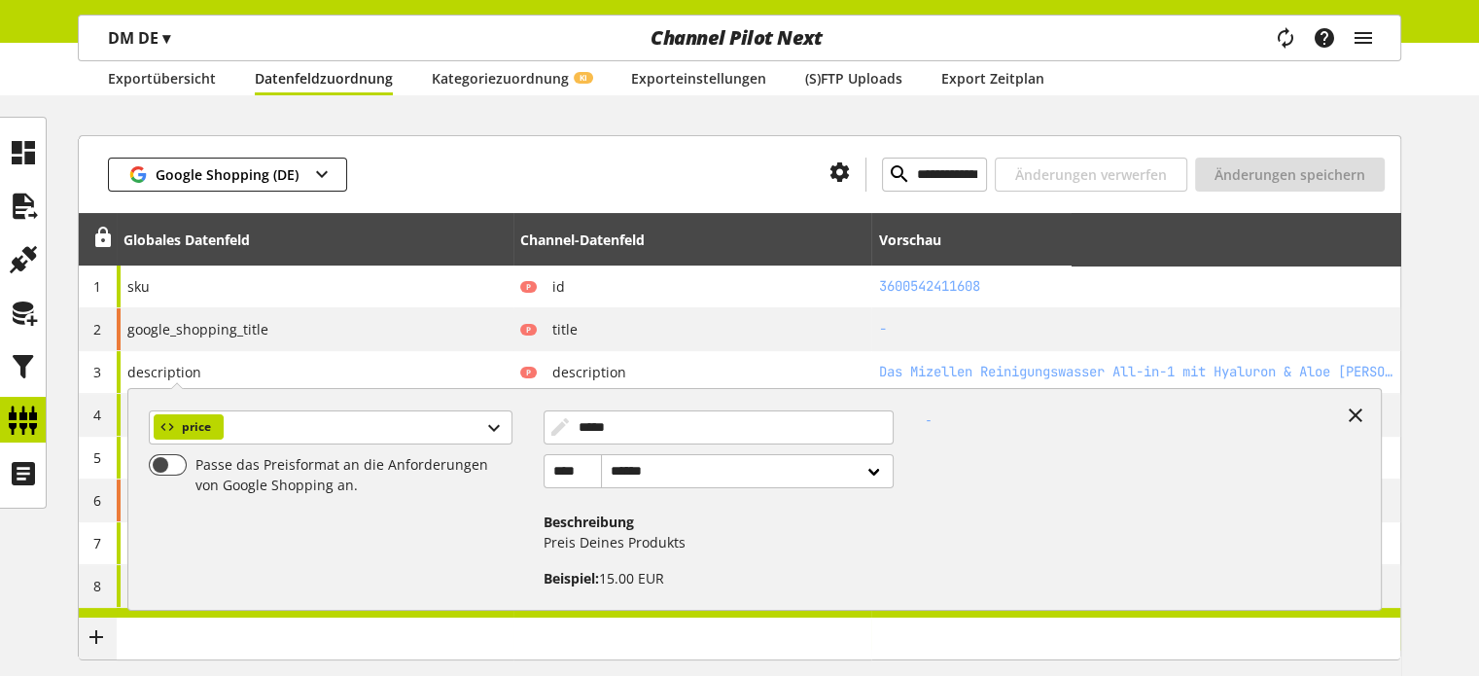
scroll to position [486, 0]
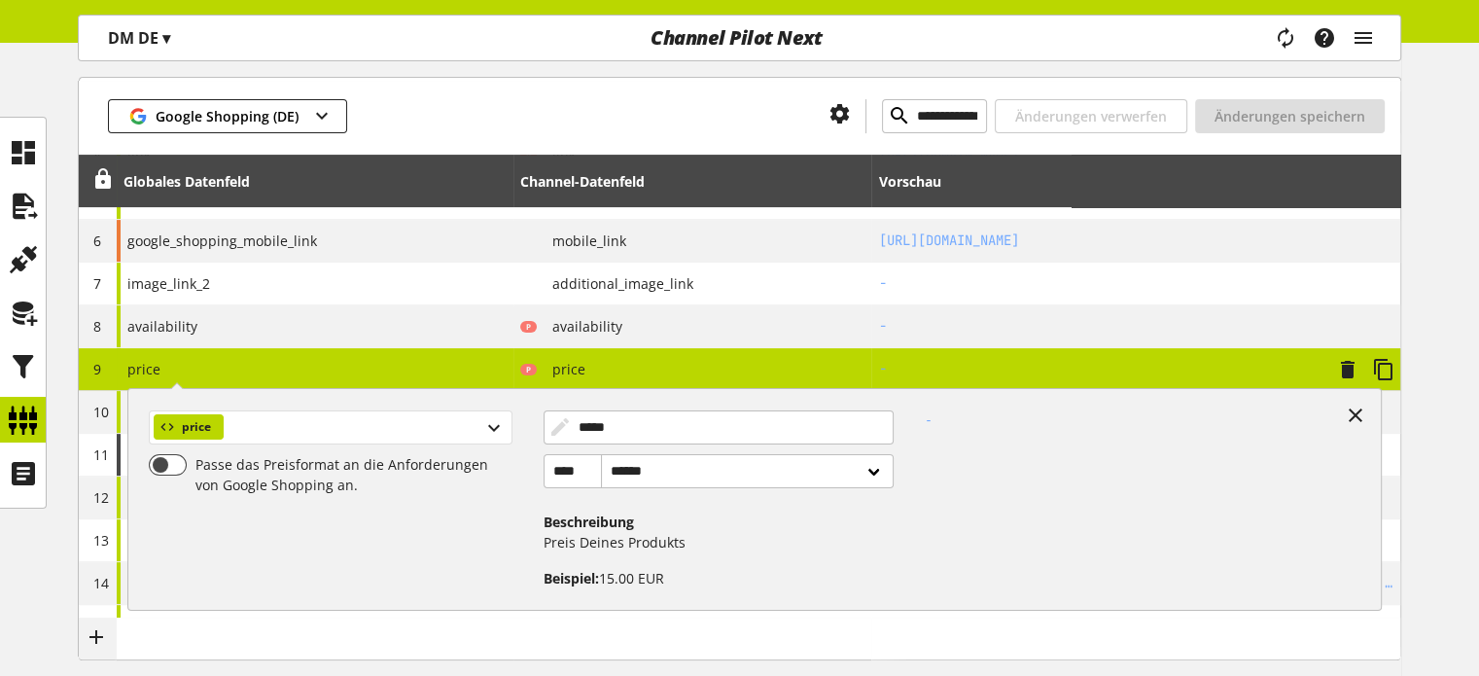
click at [280, 435] on div "price" at bounding box center [330, 427] width 363 height 34
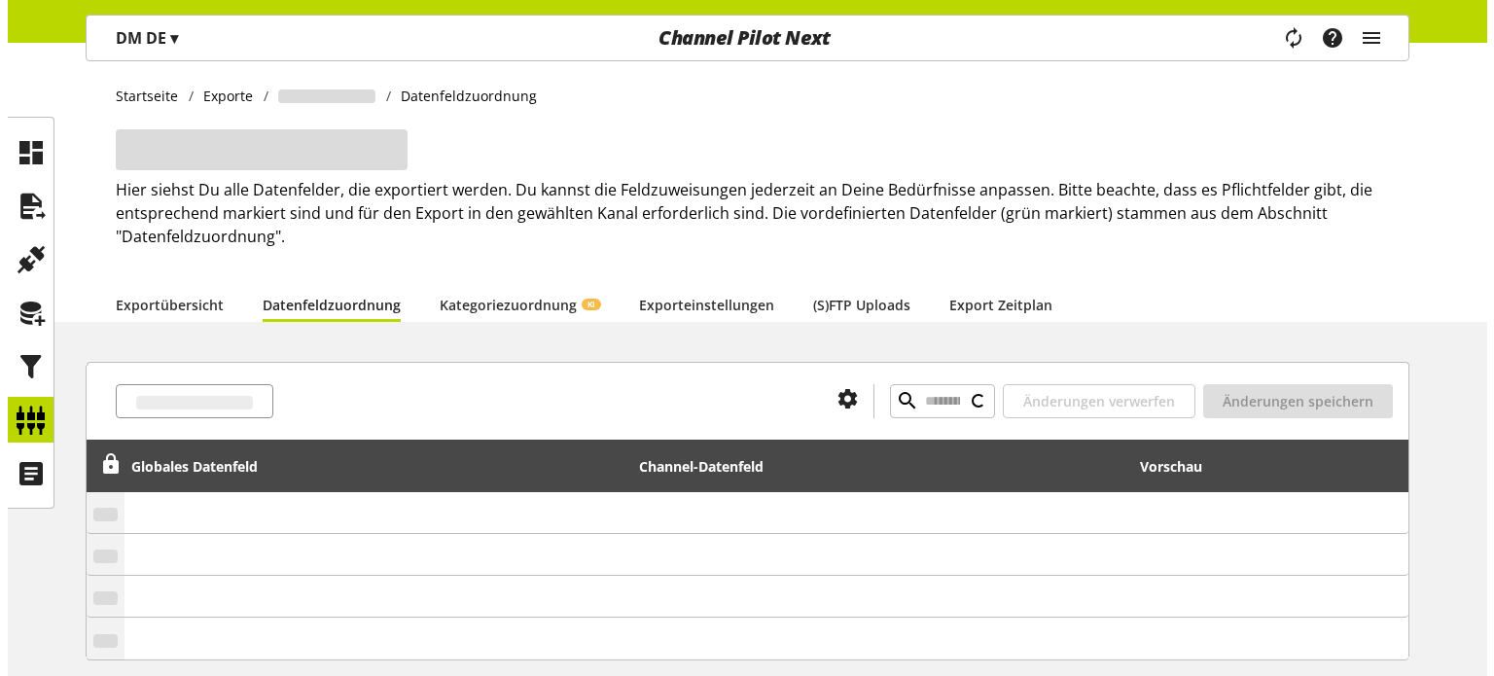
scroll to position [366, 0]
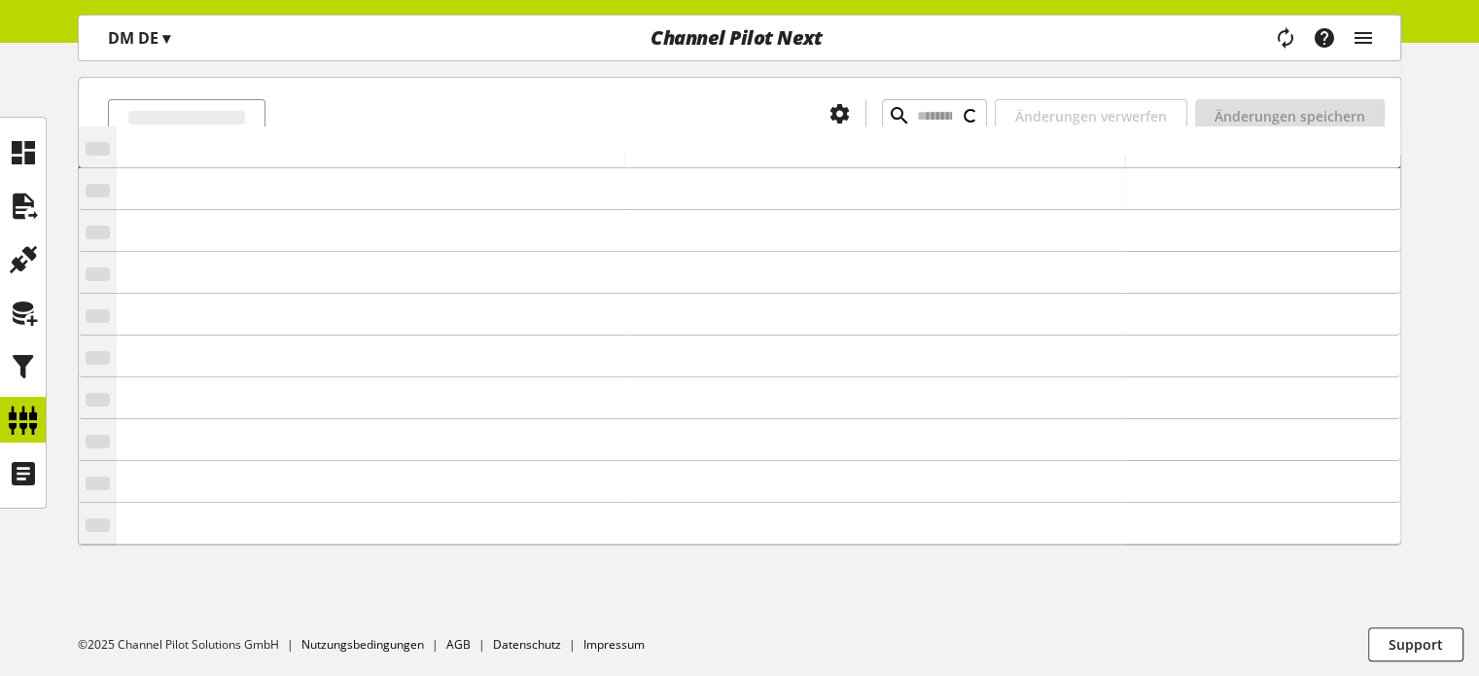
select select "******"
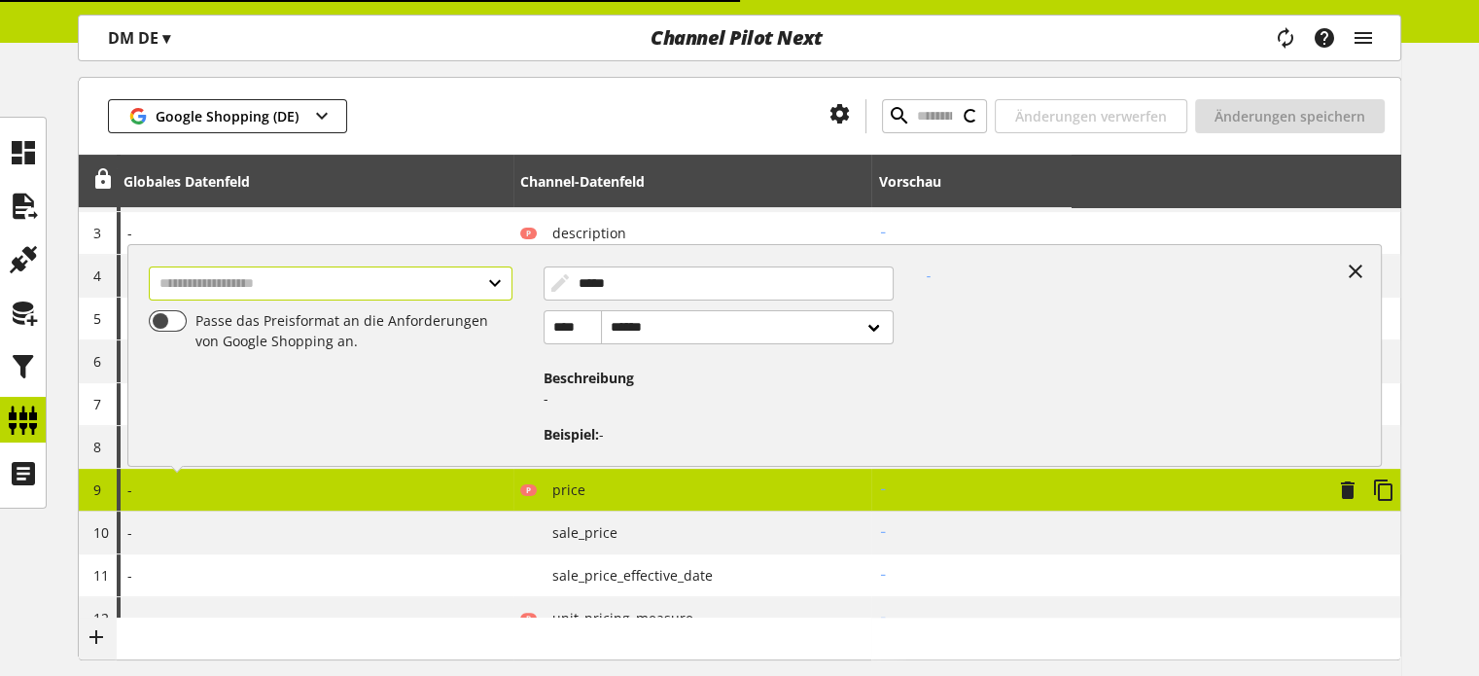
click at [362, 283] on input "text" at bounding box center [330, 283] width 363 height 34
type input "**********"
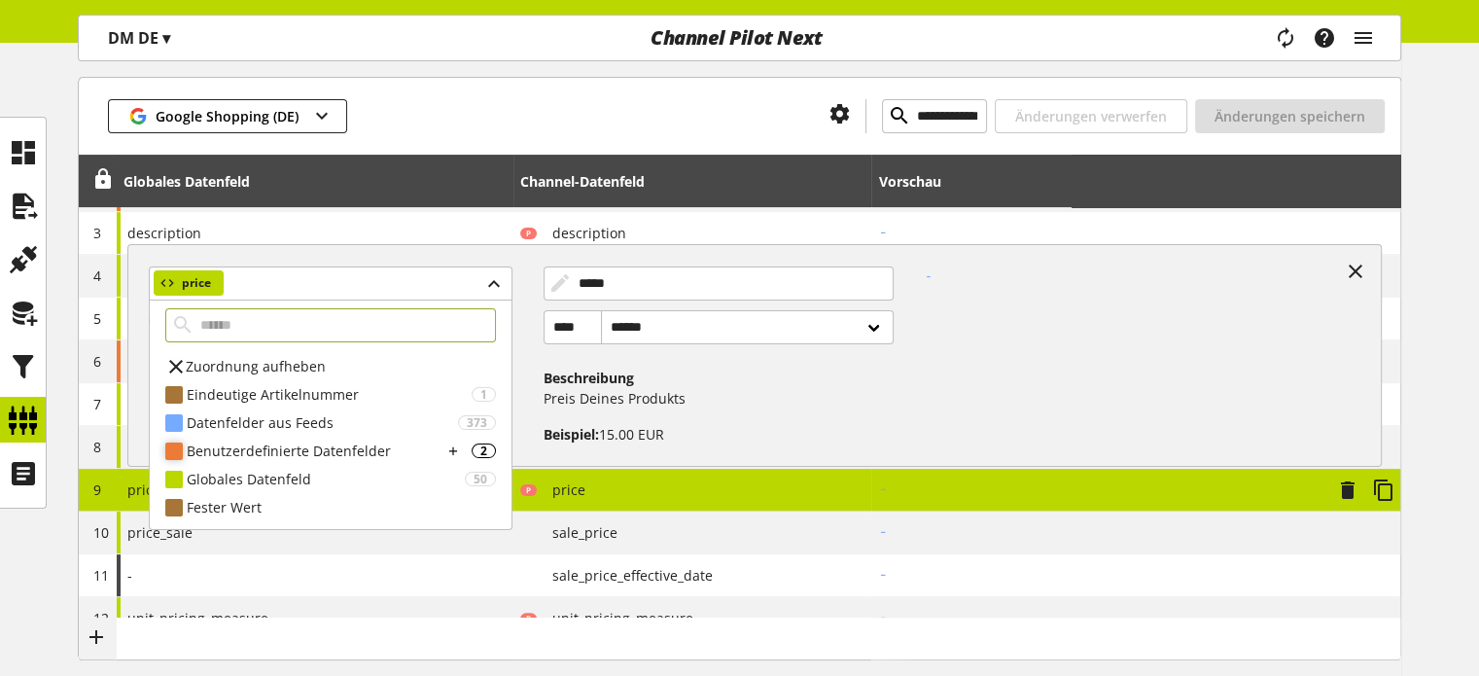
click at [309, 447] on div "Benutzerdefinierte Datenfelder" at bounding box center [315, 451] width 256 height 20
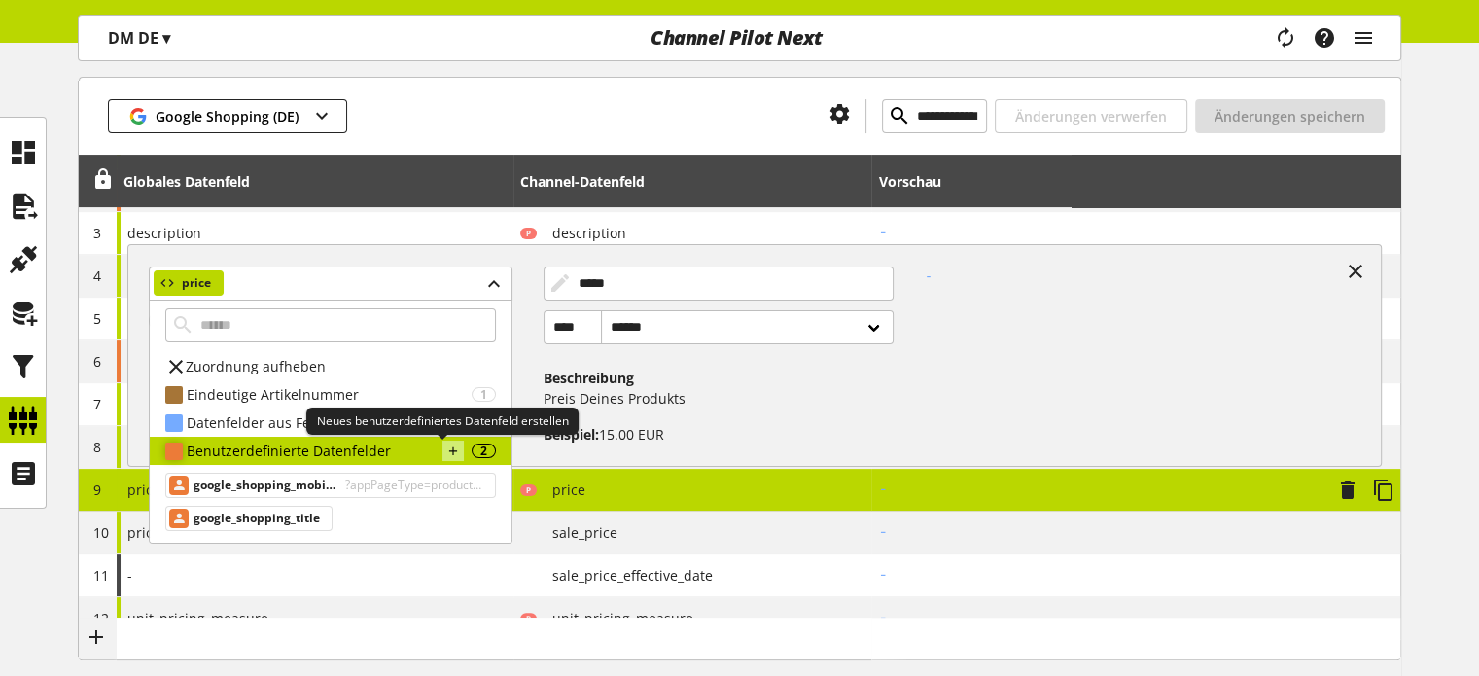
click at [446, 445] on icon at bounding box center [453, 451] width 14 height 21
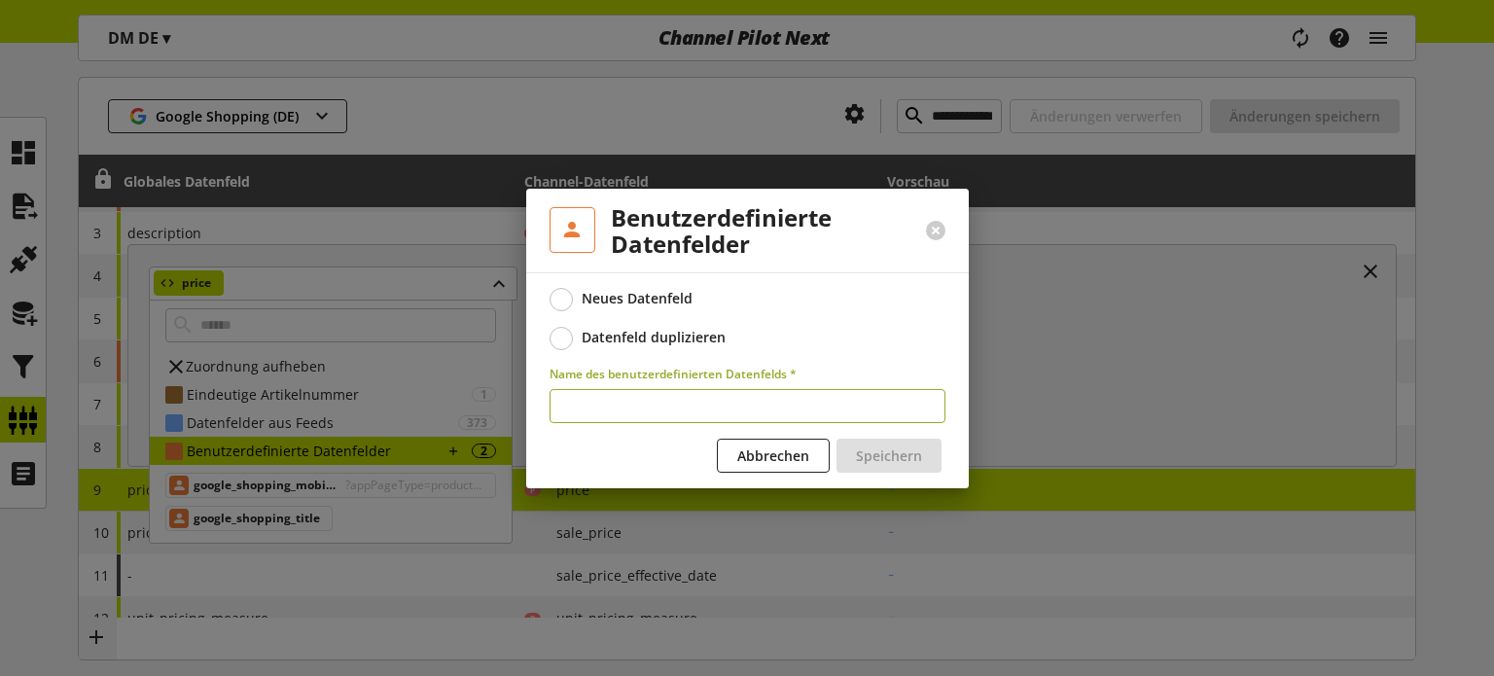
click at [661, 396] on input "text" at bounding box center [747, 406] width 396 height 34
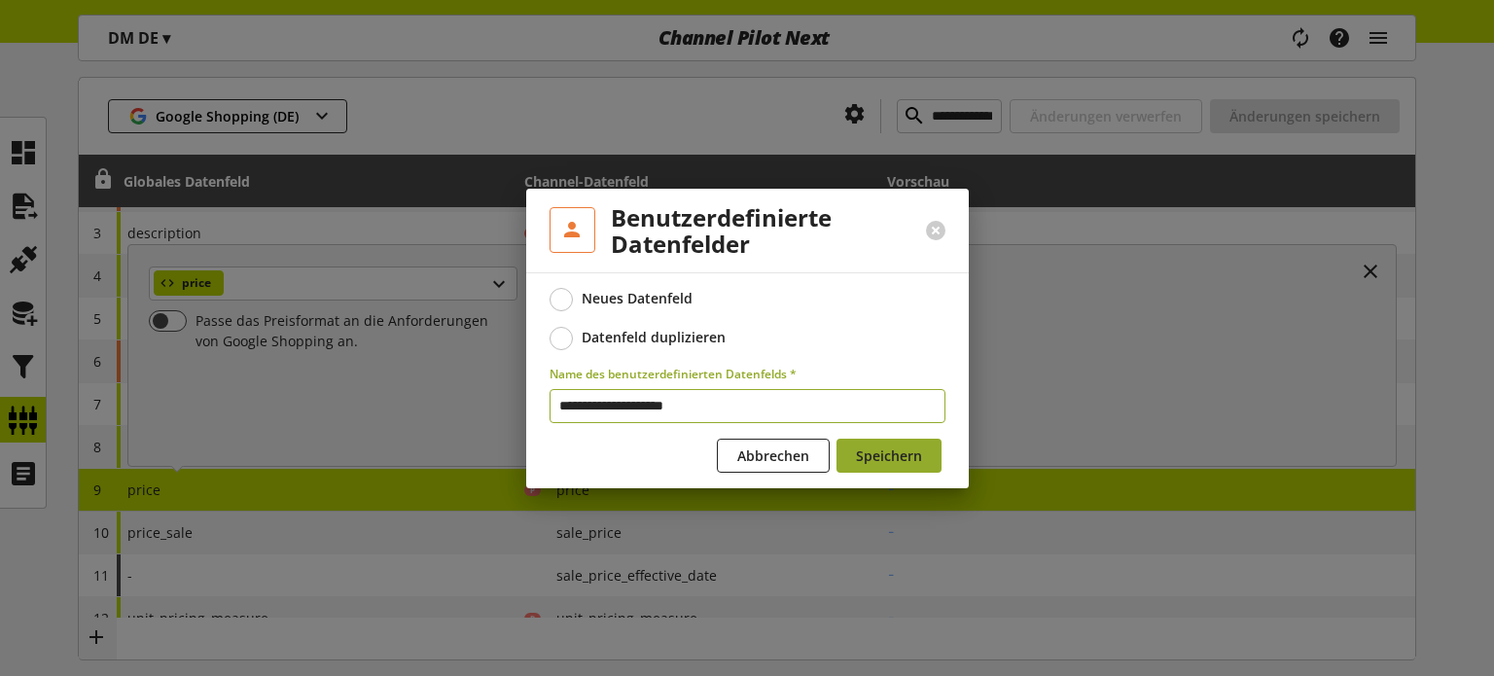
type input "**********"
click at [907, 456] on span "Speichern" at bounding box center [889, 455] width 66 height 20
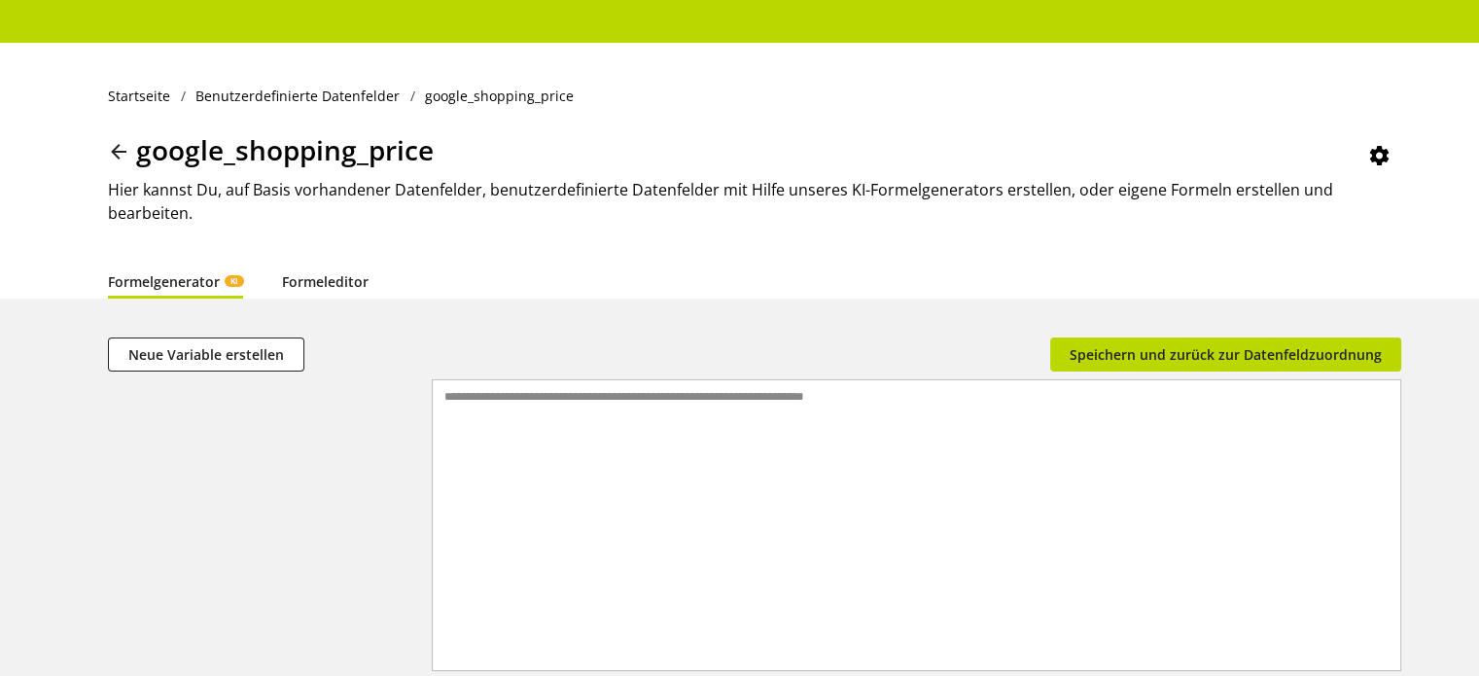
click at [315, 291] on link "Formeleditor" at bounding box center [325, 281] width 87 height 20
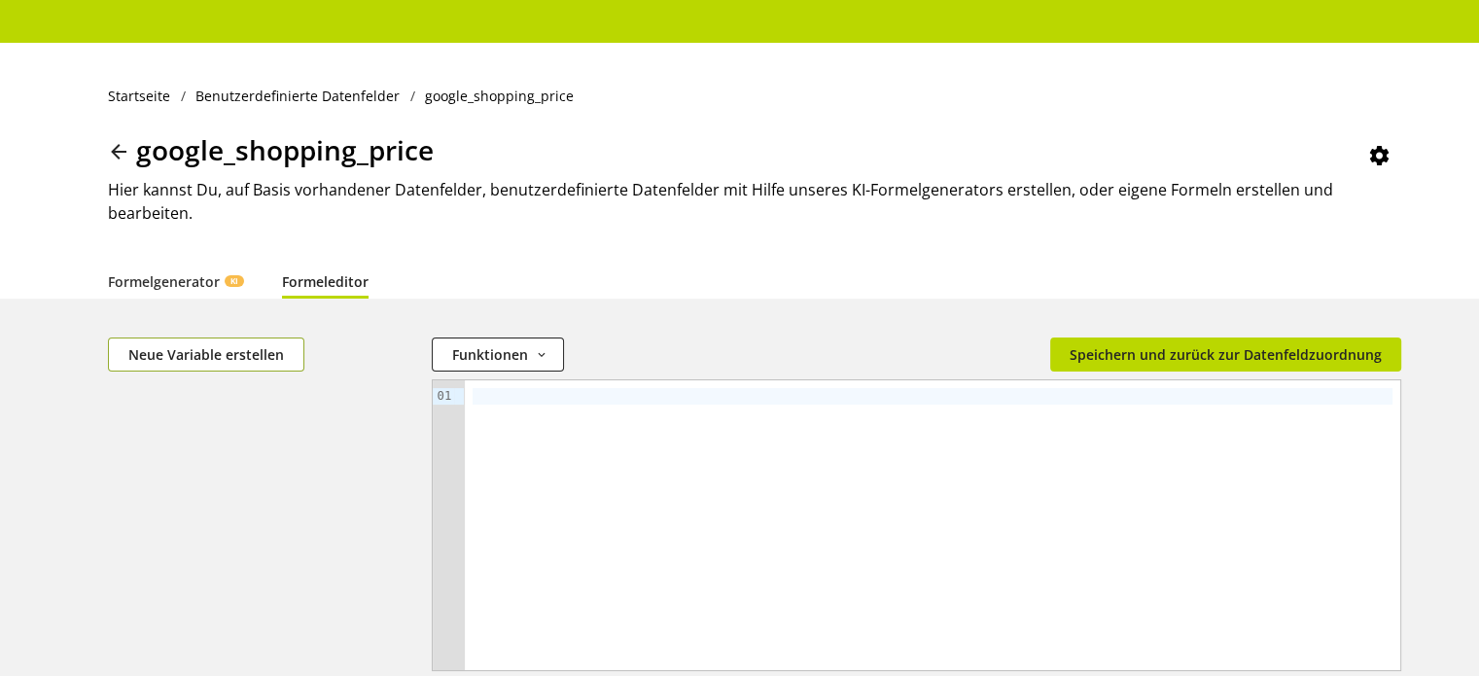
click at [248, 353] on span "Neue Variable erstellen" at bounding box center [206, 354] width 156 height 20
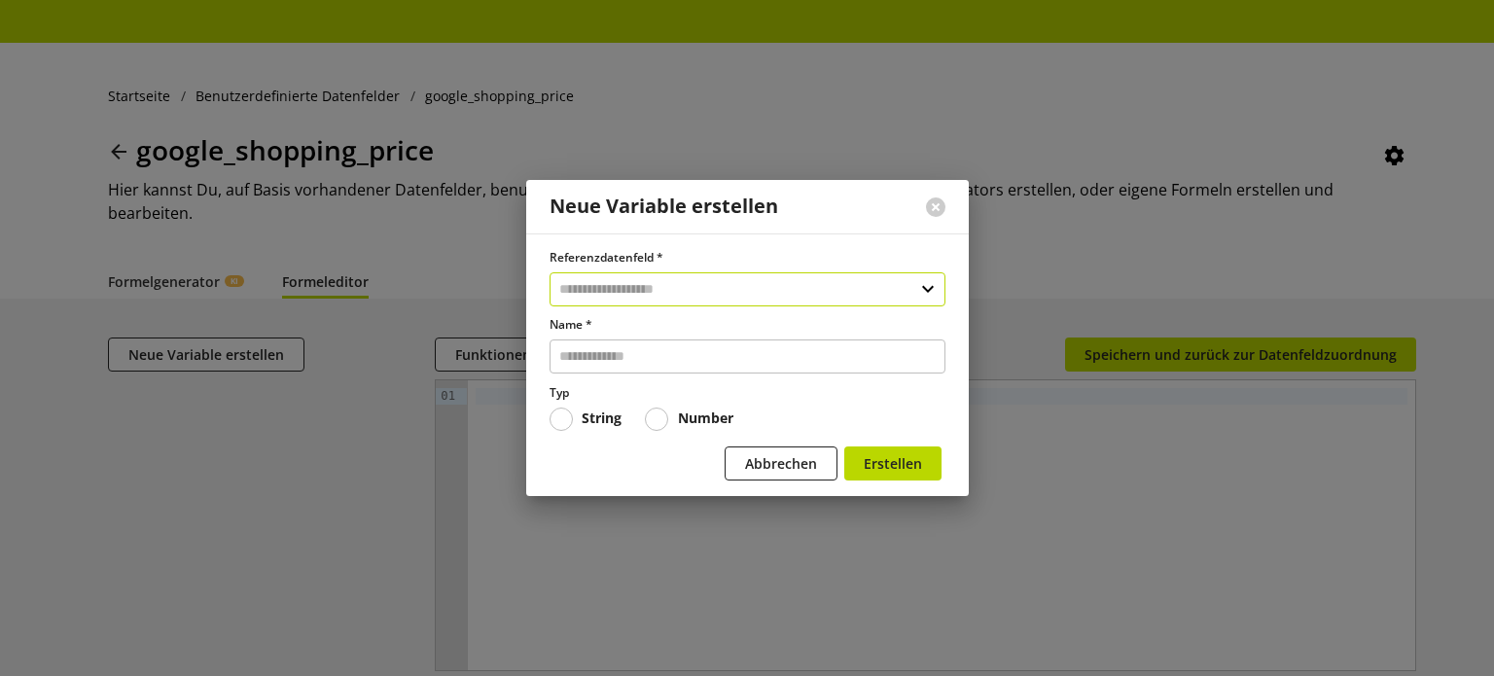
click at [579, 285] on input "text" at bounding box center [747, 289] width 396 height 34
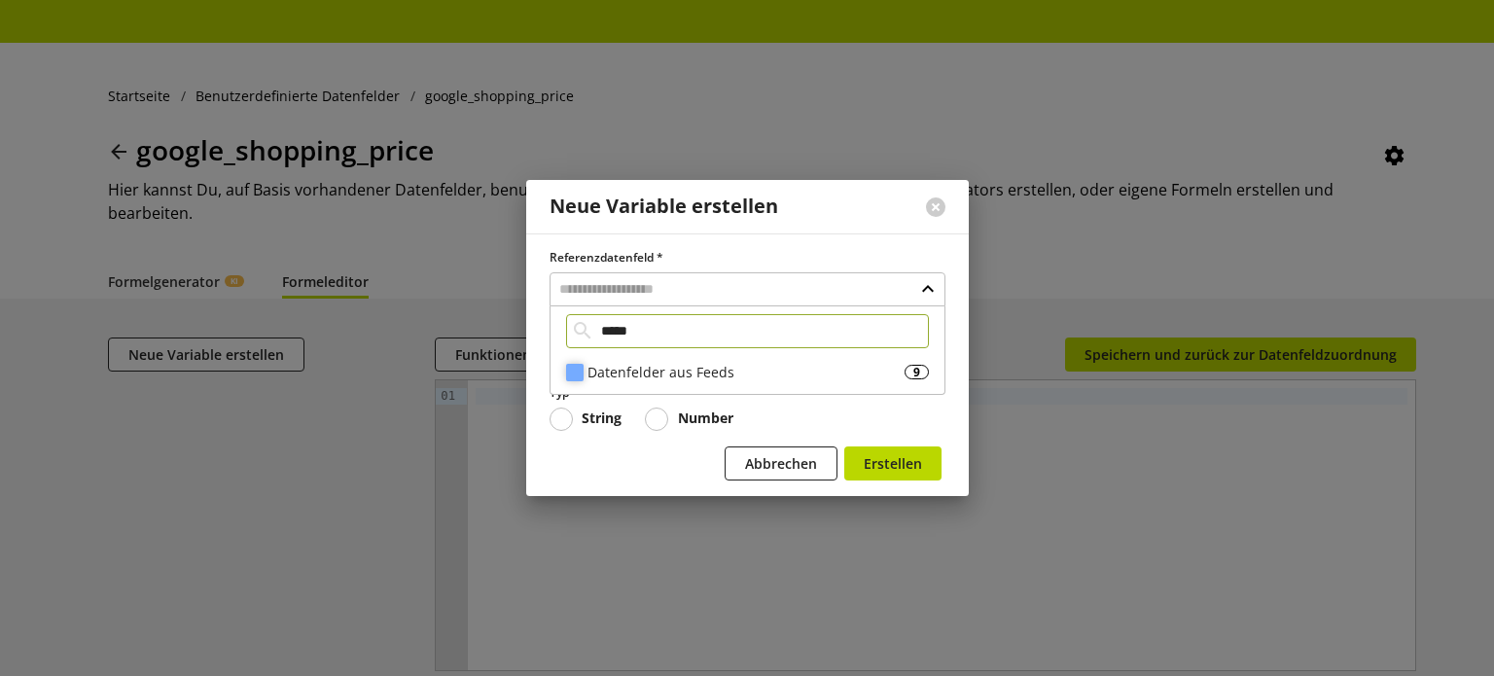
type input "*****"
click at [644, 365] on div "Datenfelder aus Feeds" at bounding box center [745, 372] width 317 height 20
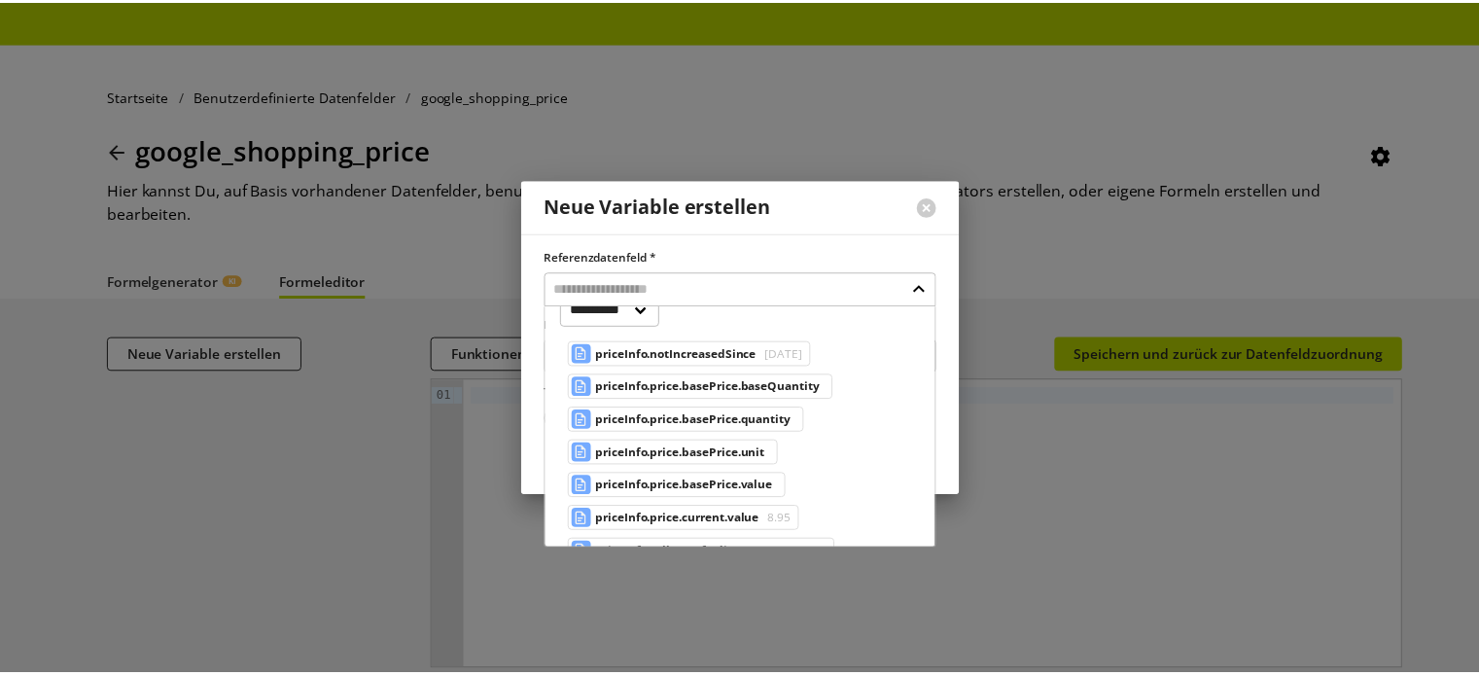
scroll to position [191, 0]
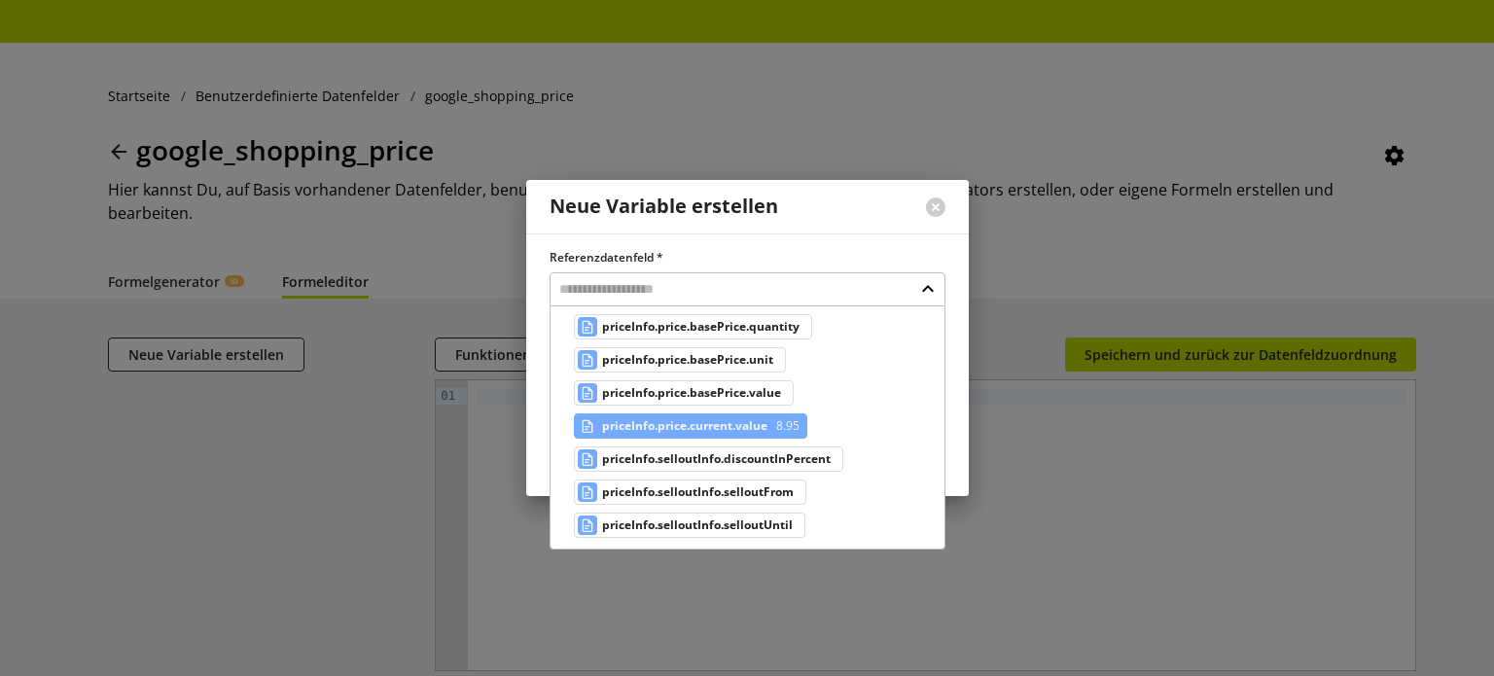
click at [724, 423] on span "priceInfo.price.current.value" at bounding box center [684, 425] width 165 height 23
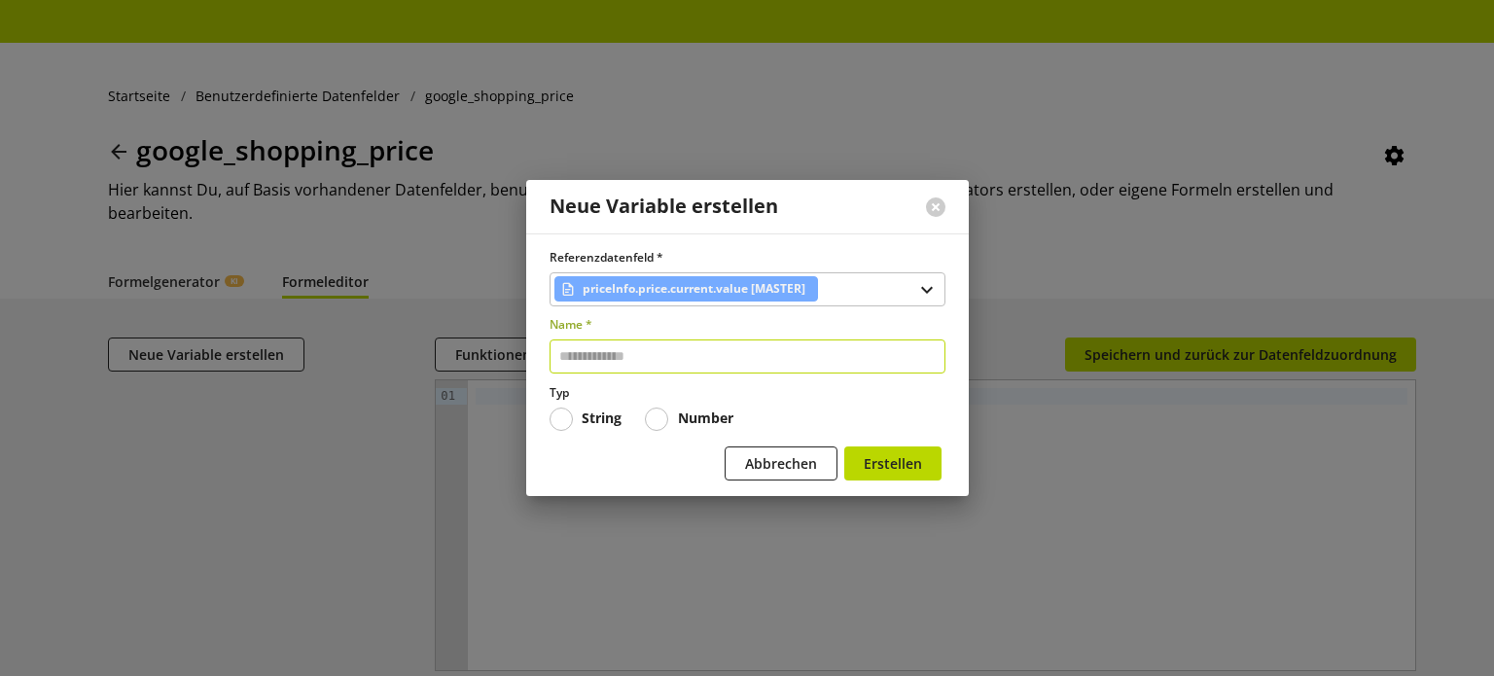
click at [723, 359] on input "text" at bounding box center [747, 356] width 396 height 34
type input "*****"
click at [911, 472] on span "Erstellen" at bounding box center [893, 463] width 58 height 20
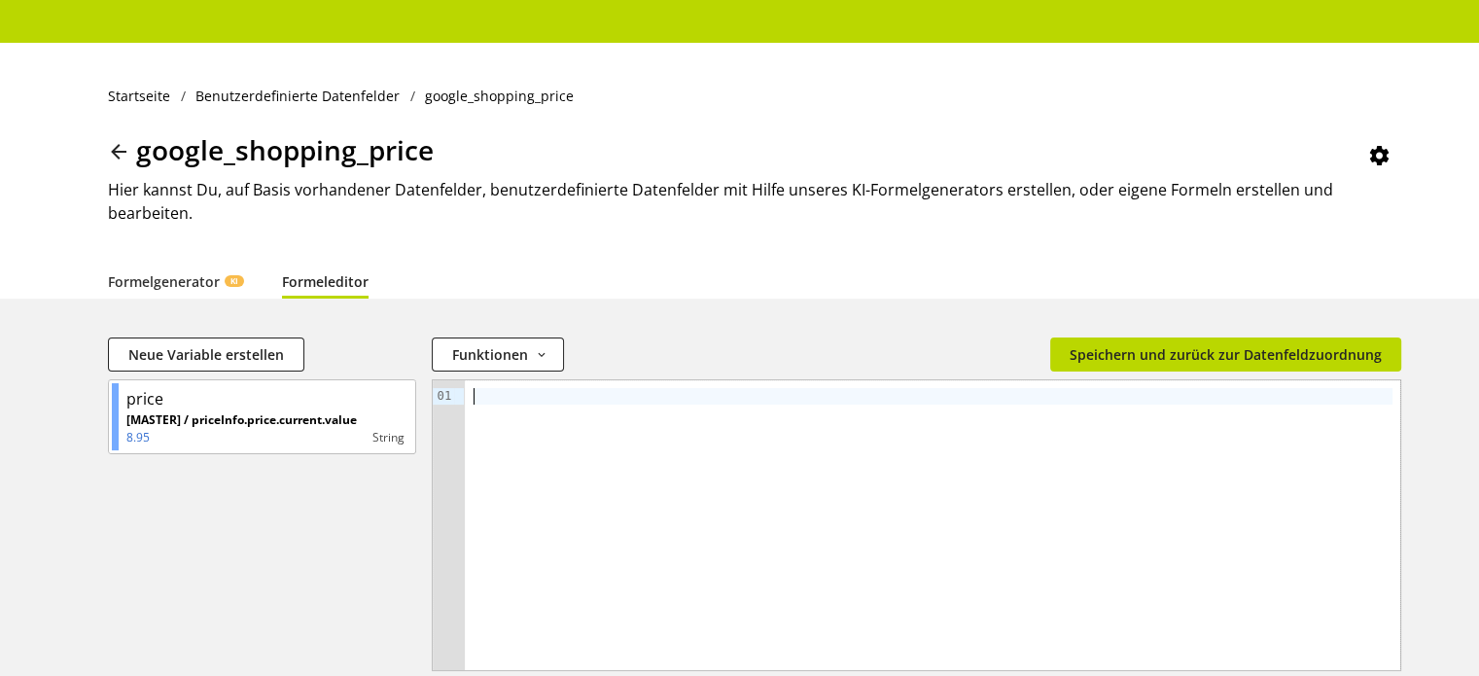
click at [630, 454] on div at bounding box center [933, 525] width 936 height 290
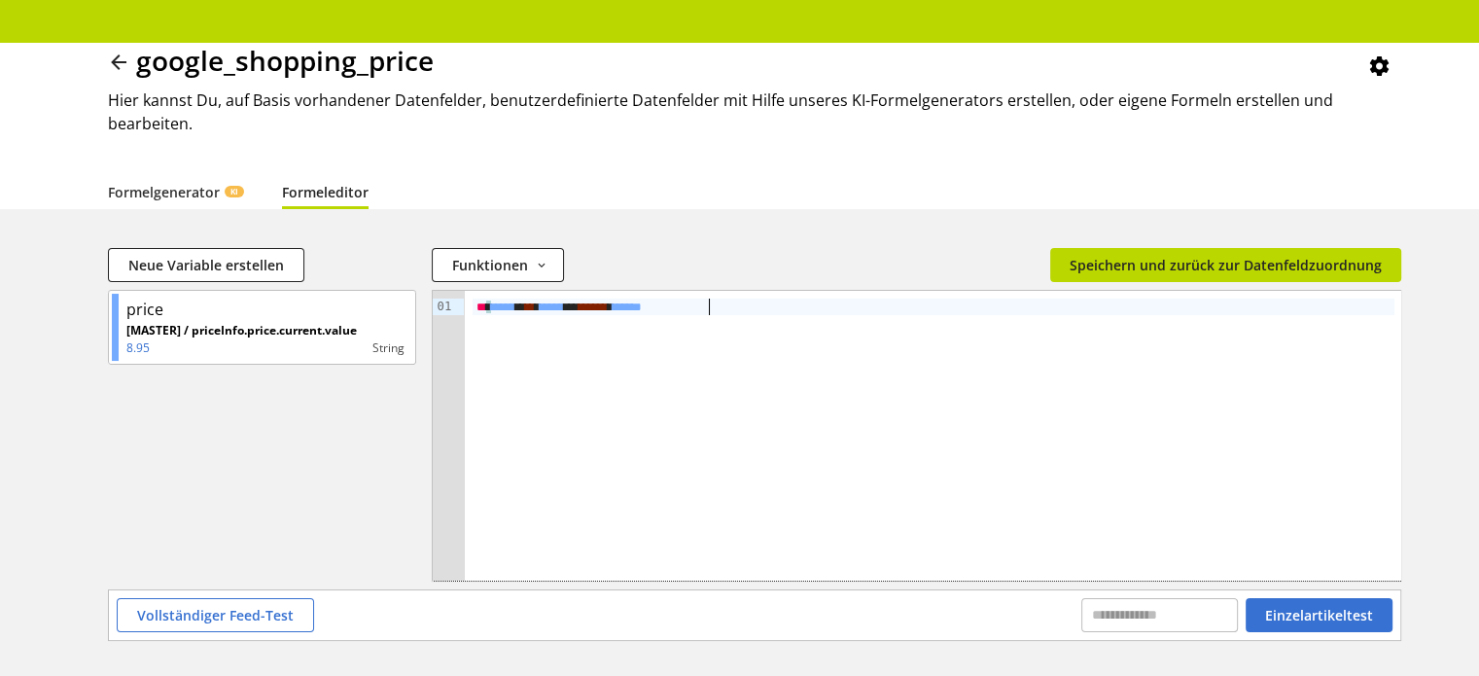
scroll to position [165, 0]
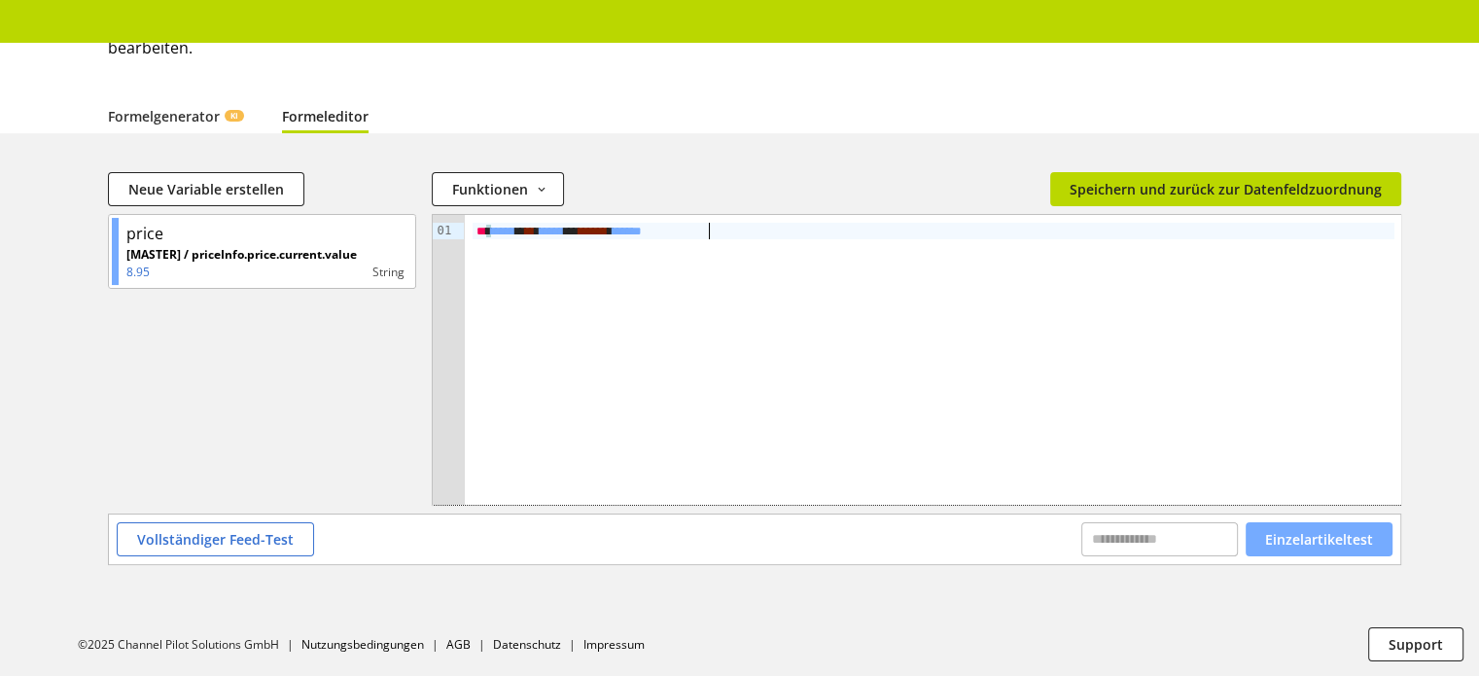
click at [1304, 533] on span "Einzelartikeltest" at bounding box center [1319, 539] width 108 height 20
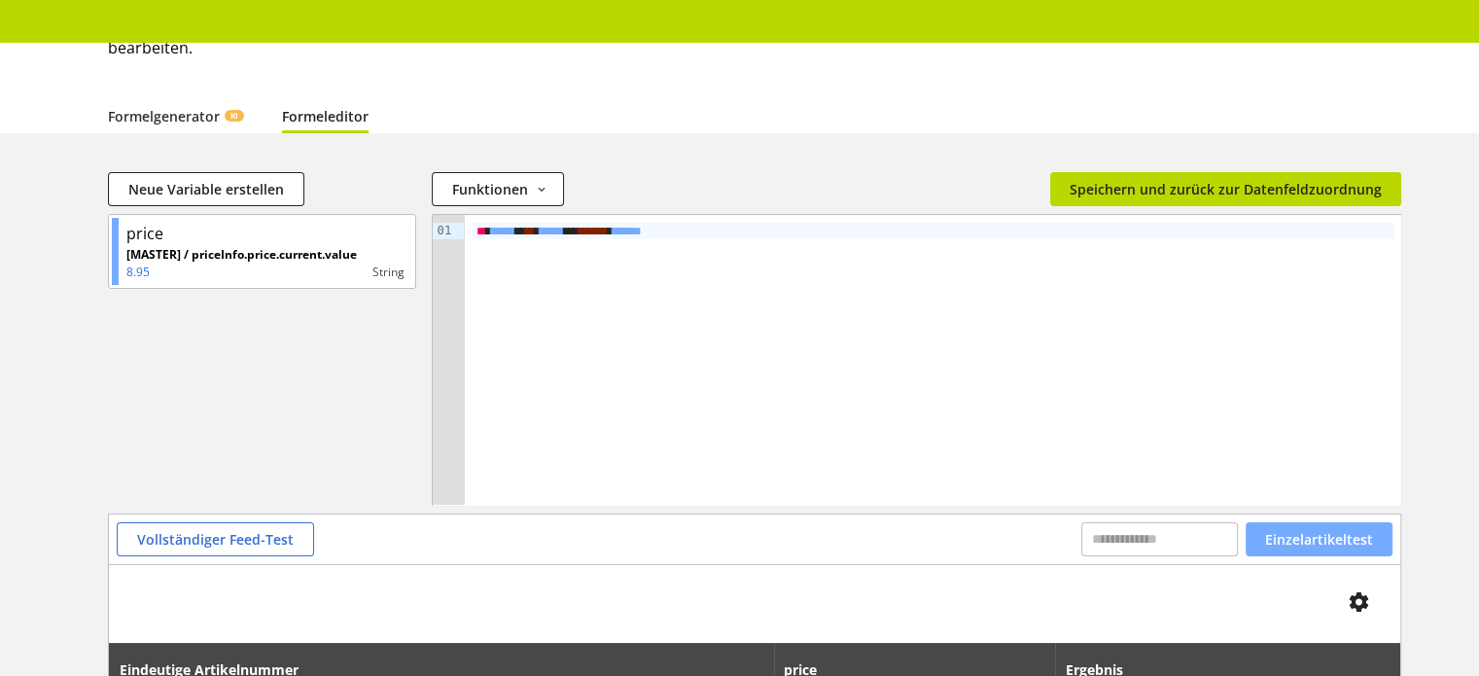
click at [1304, 533] on span "Einzelartikeltest" at bounding box center [1319, 539] width 108 height 20
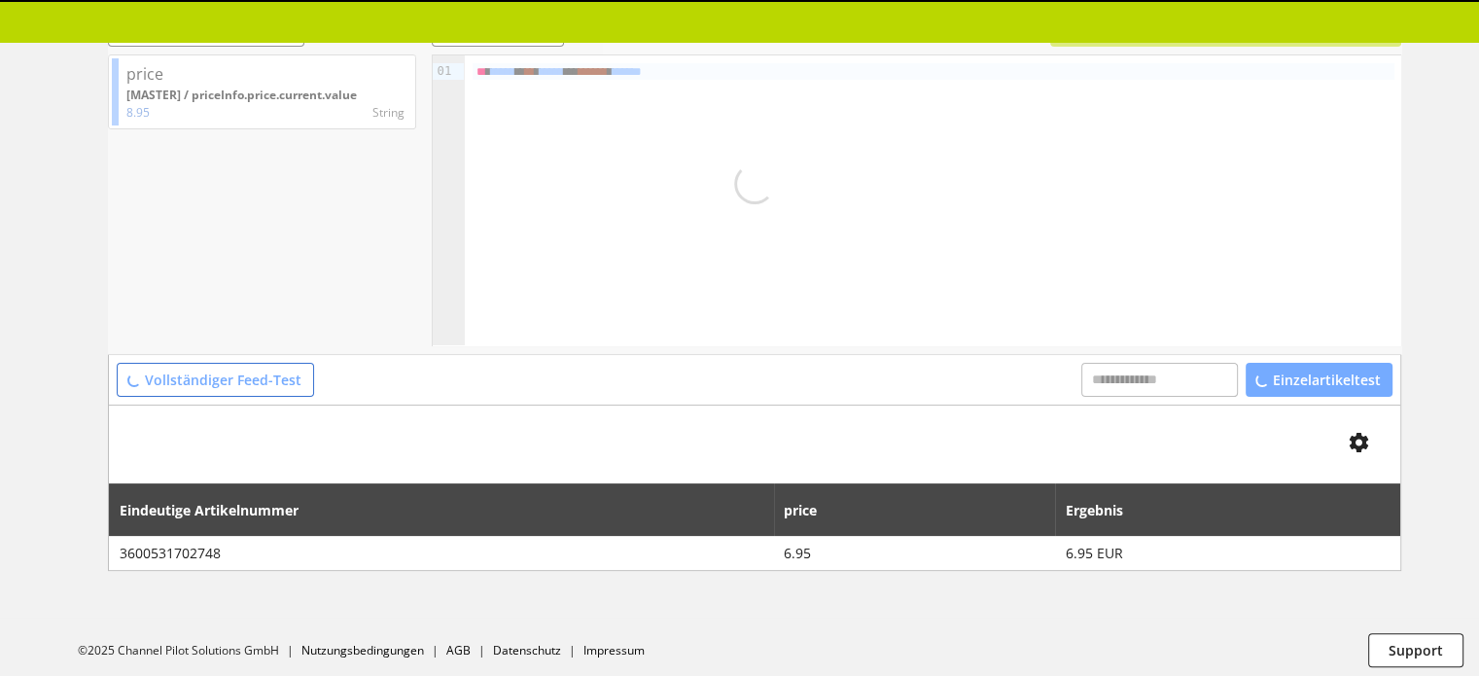
scroll to position [331, 0]
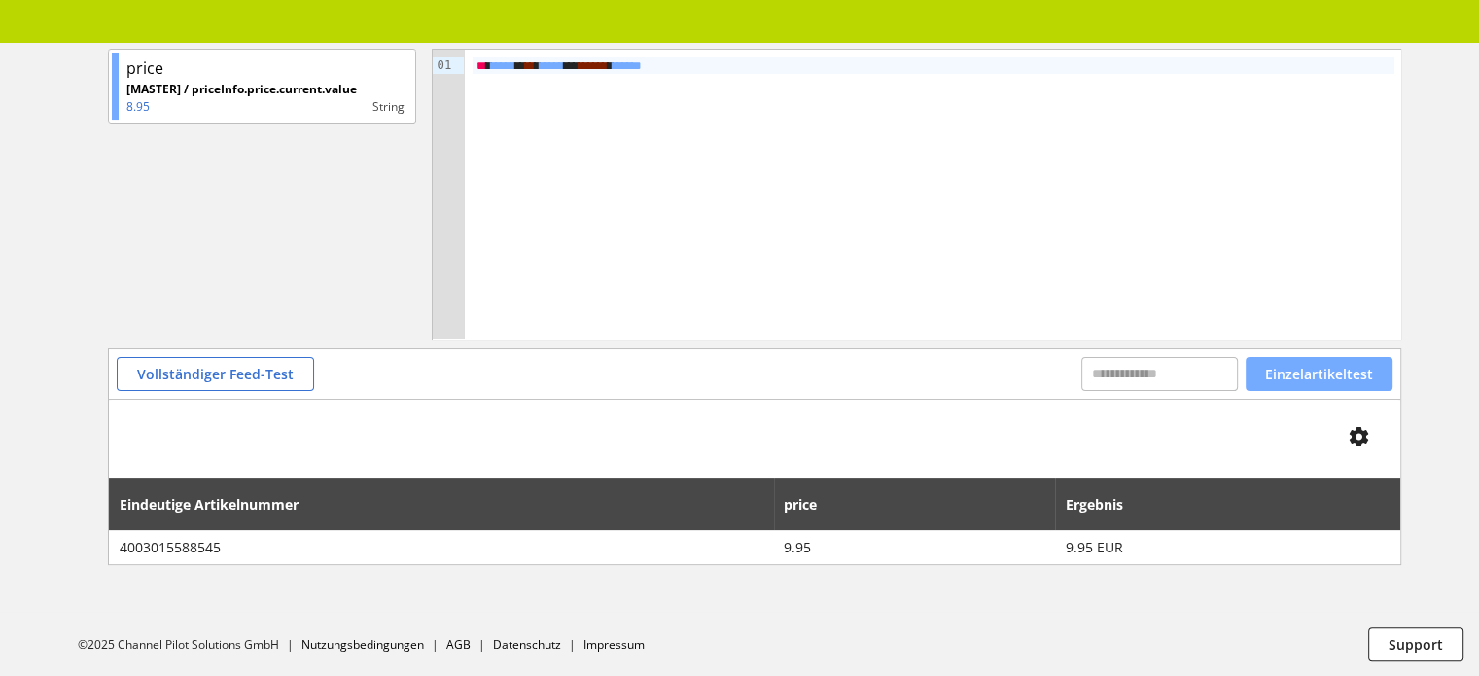
click at [1304, 372] on span "Einzelartikeltest" at bounding box center [1319, 374] width 108 height 20
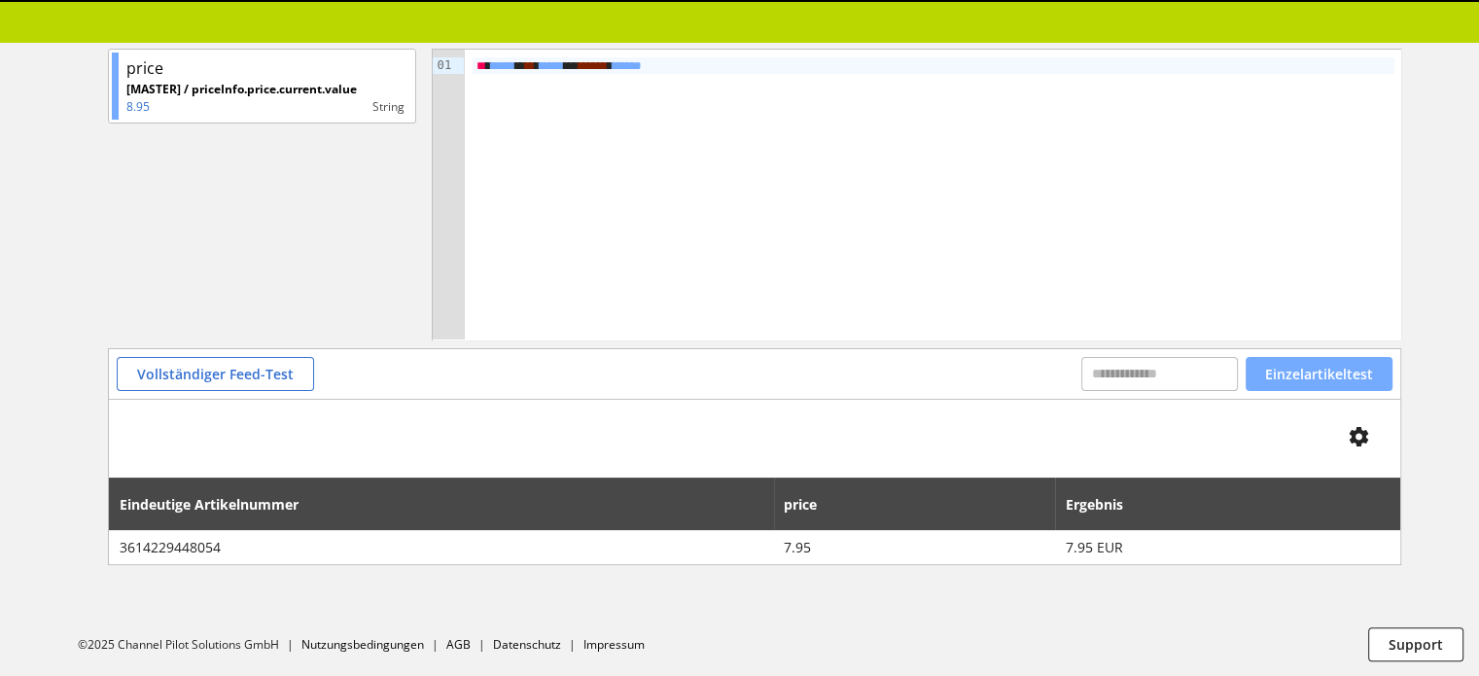
click at [1304, 372] on span "Einzelartikeltest" at bounding box center [1319, 374] width 108 height 20
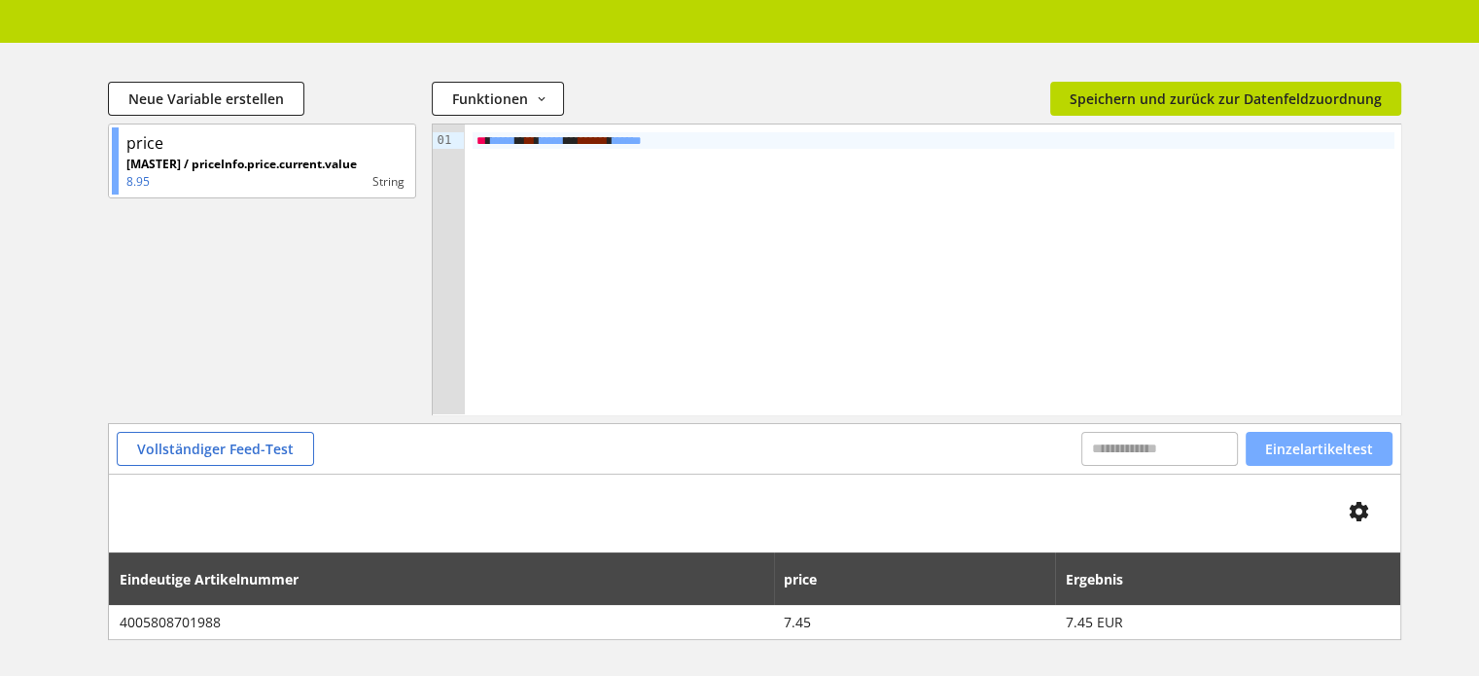
scroll to position [136, 0]
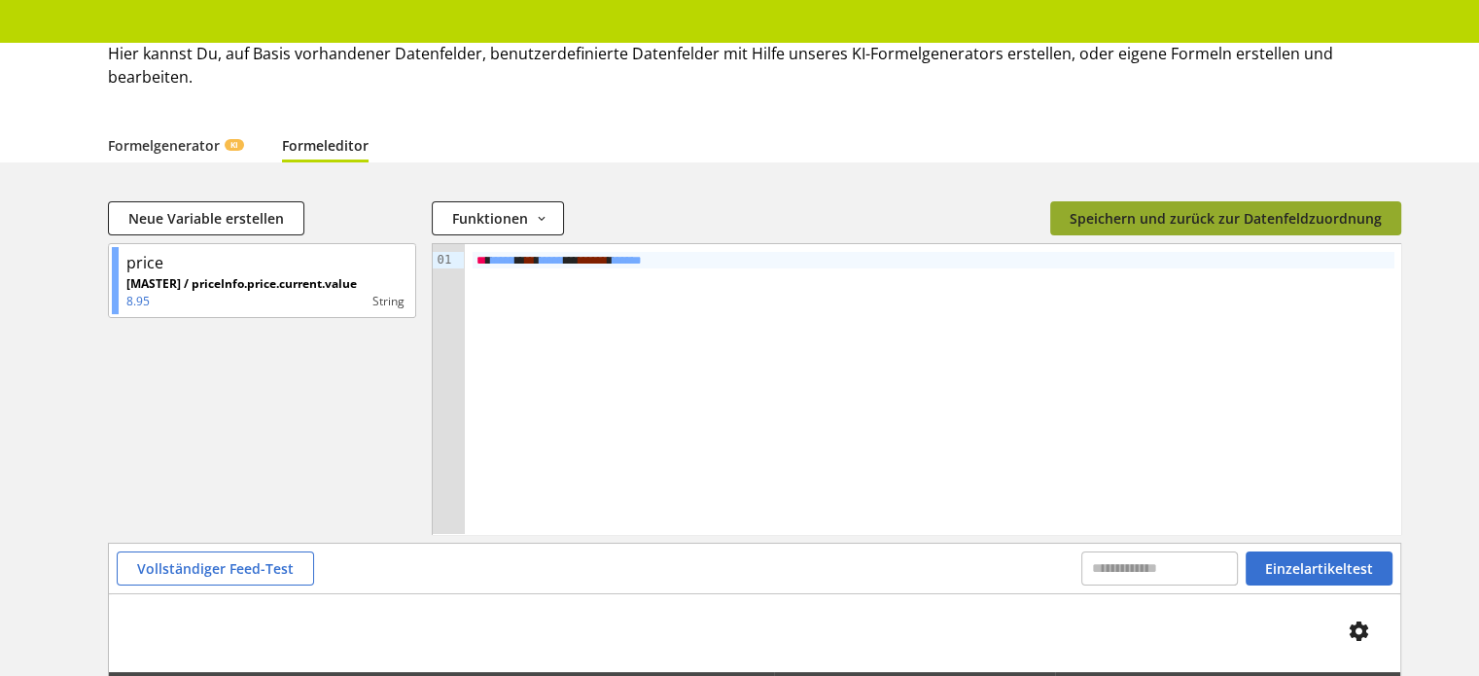
click at [1256, 218] on span "Speichern und zurück zur Datenfeldzuordnung" at bounding box center [1226, 218] width 312 height 20
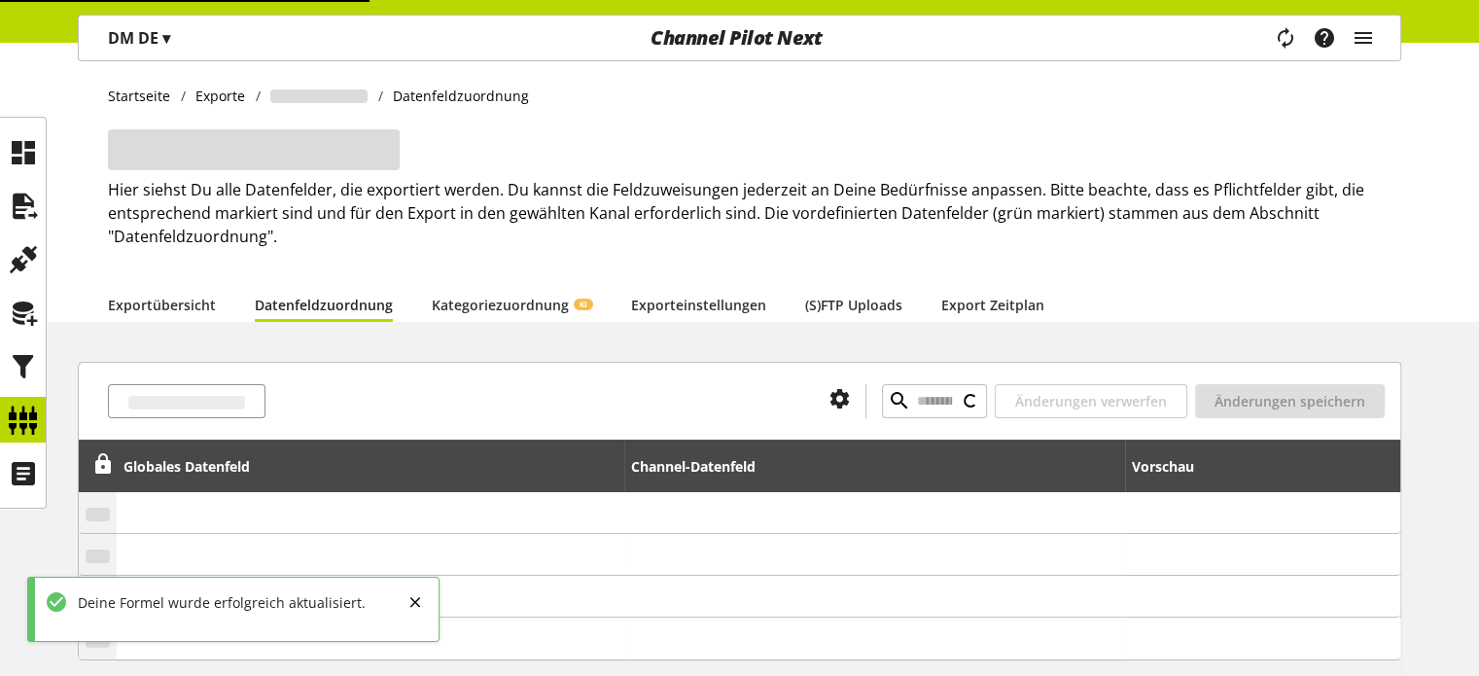
select select "******"
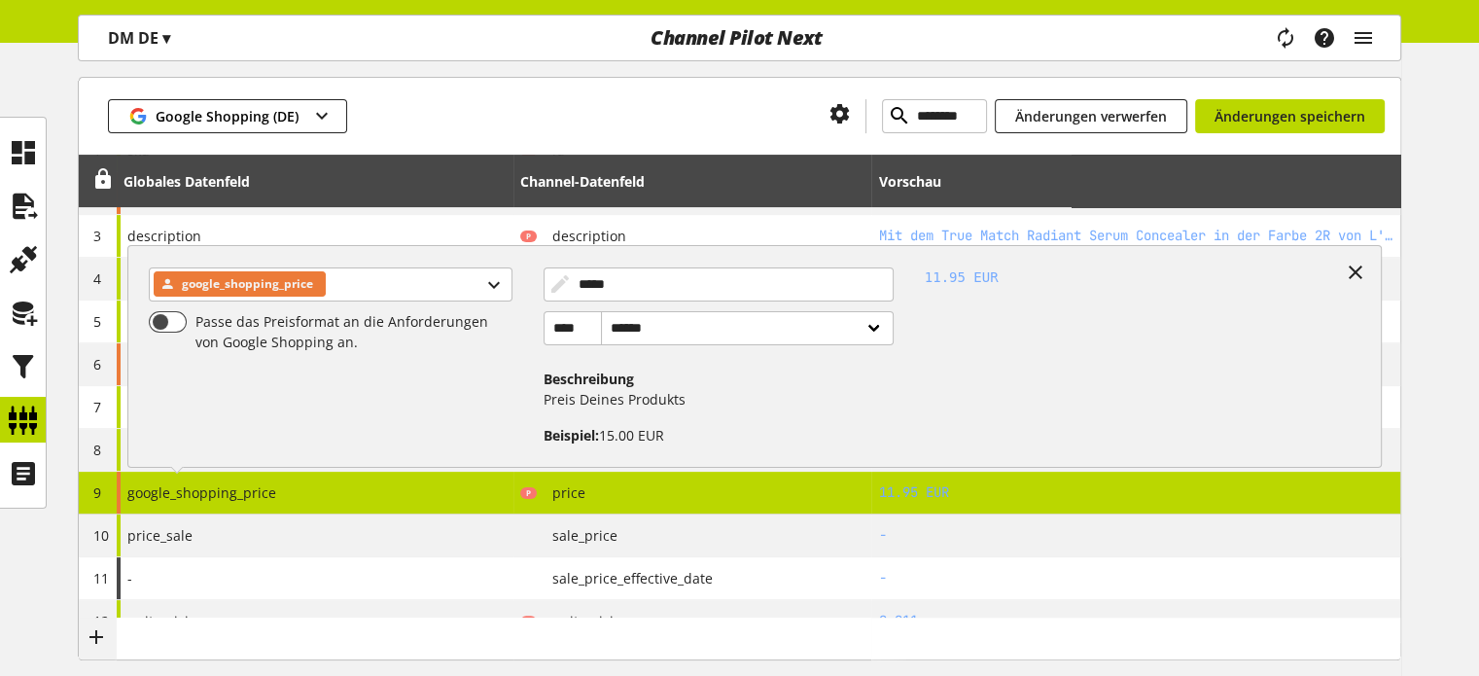
scroll to position [366, 0]
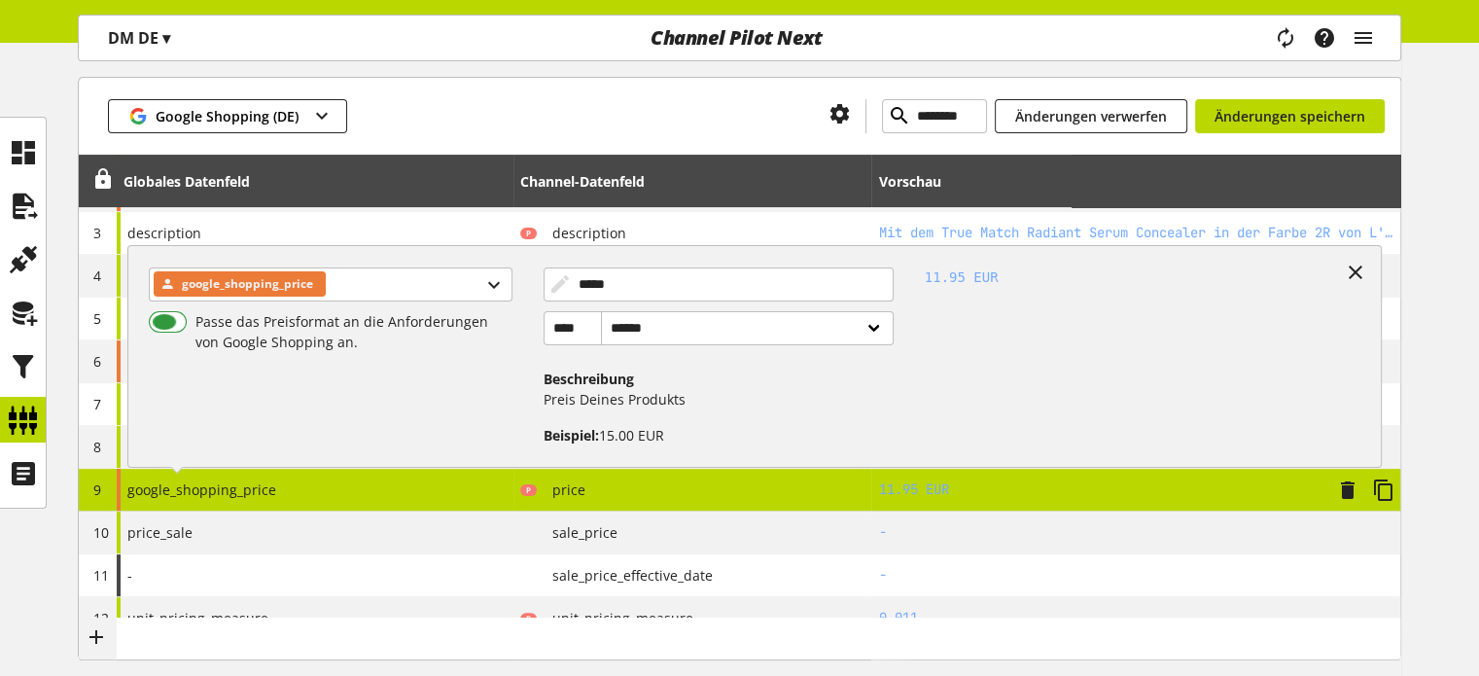
click at [165, 315] on span at bounding box center [168, 321] width 38 height 21
click at [1351, 271] on icon at bounding box center [1355, 272] width 23 height 35
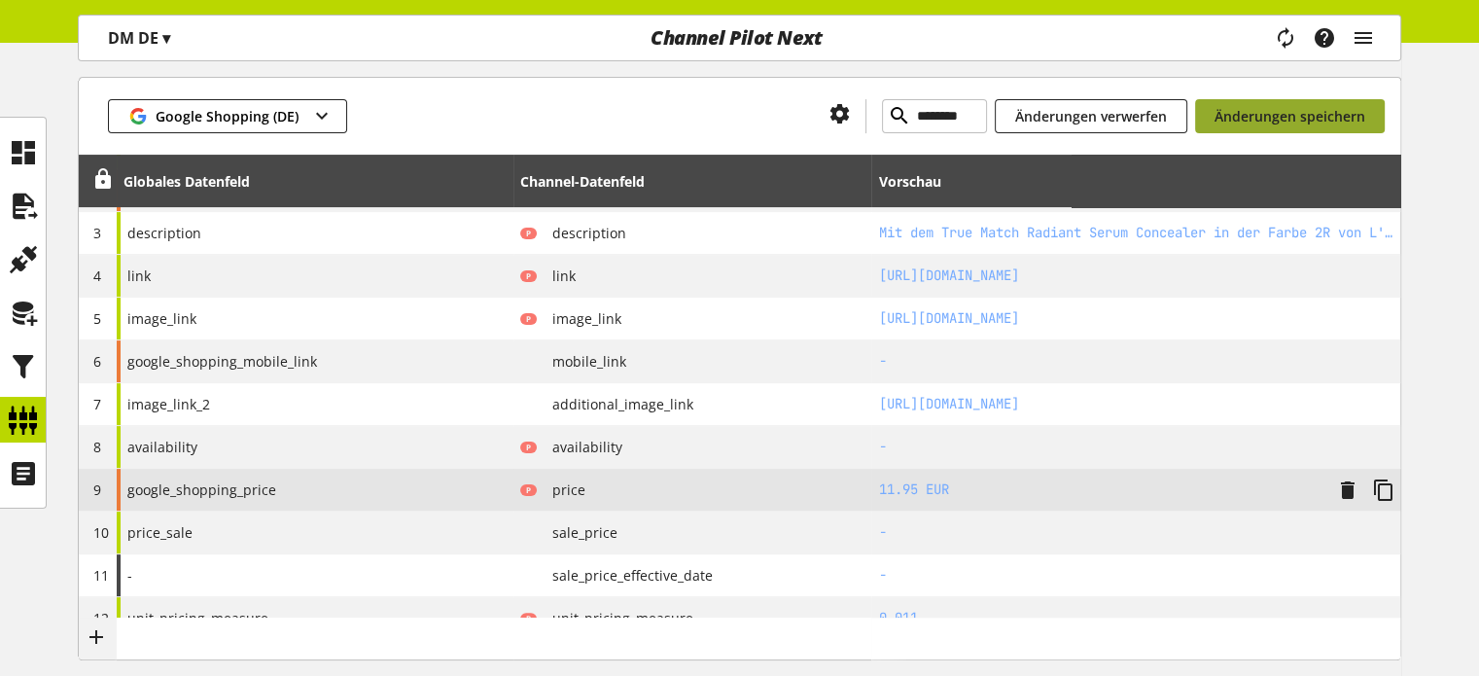
click at [1236, 120] on span "Änderungen speichern" at bounding box center [1290, 116] width 151 height 20
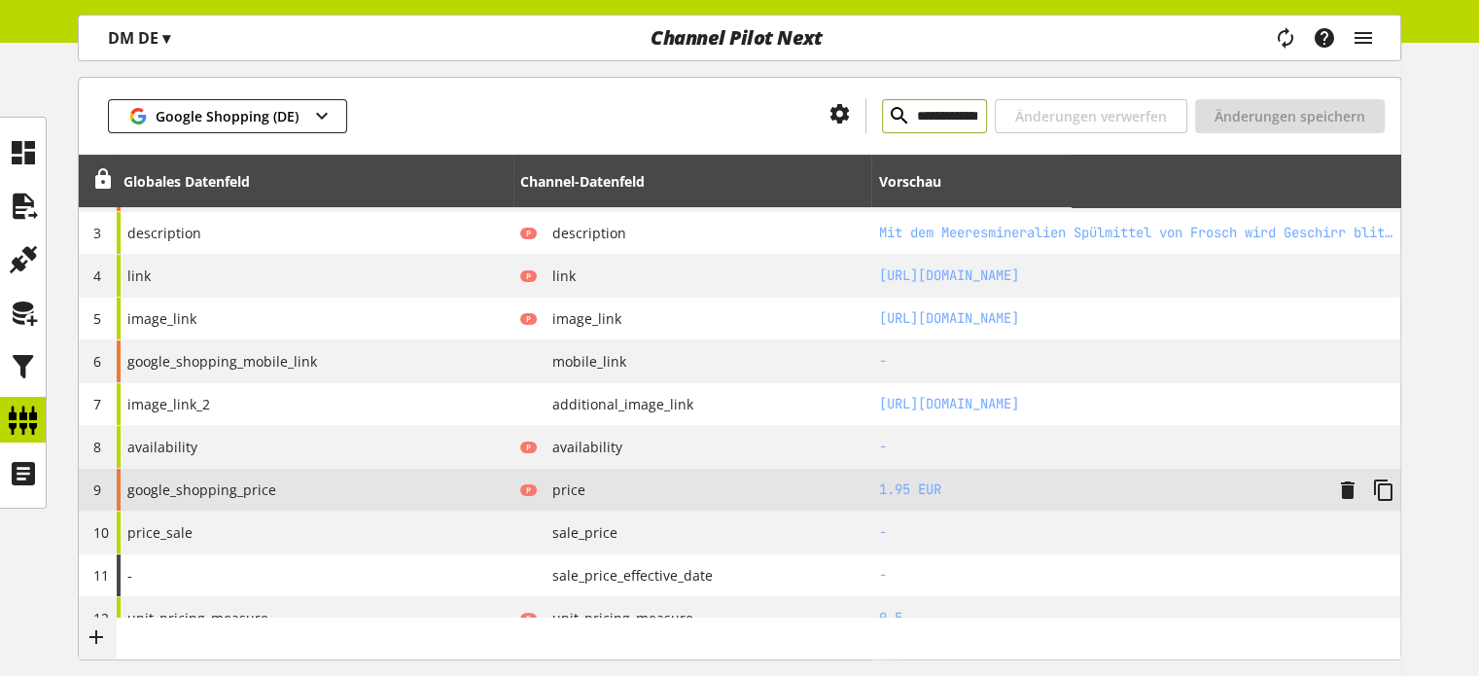
click at [891, 108] on input "**********" at bounding box center [934, 116] width 105 height 34
paste input "text"
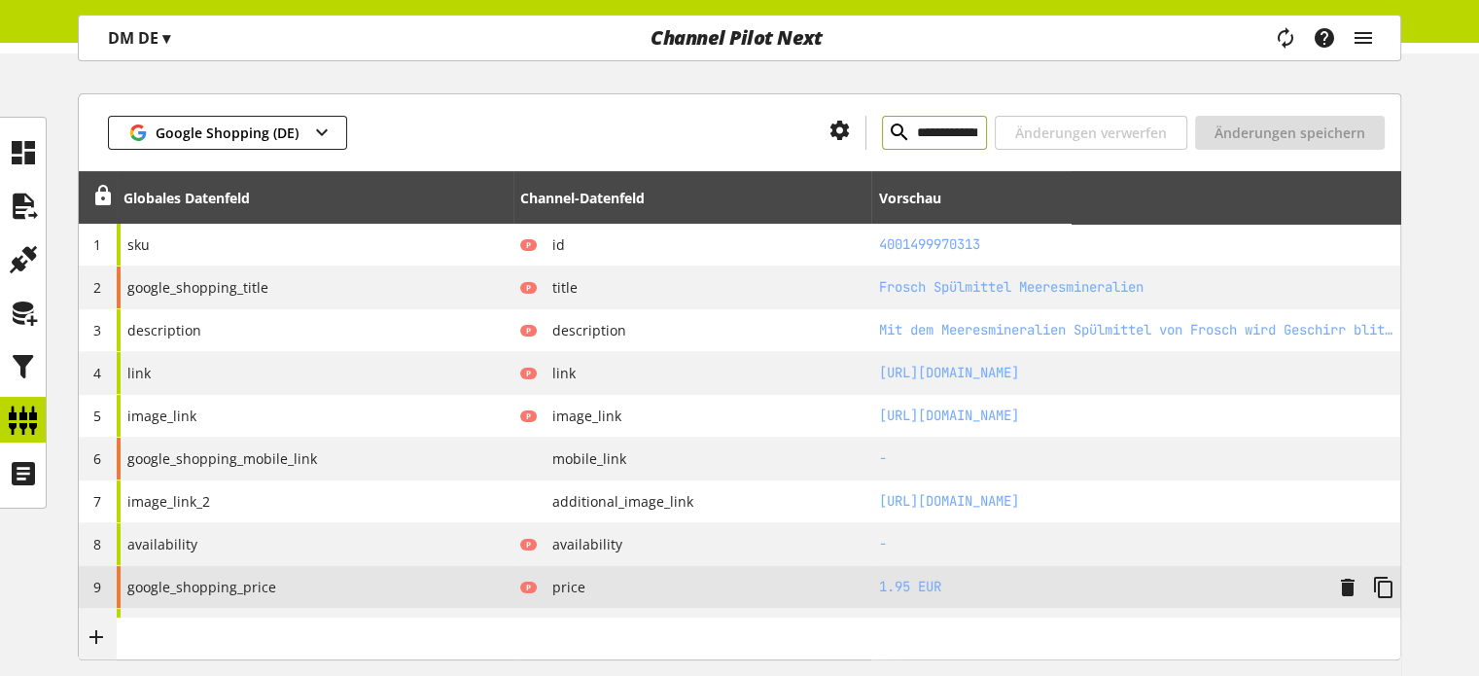
type input "**********"
click at [888, 134] on icon at bounding box center [899, 132] width 23 height 35
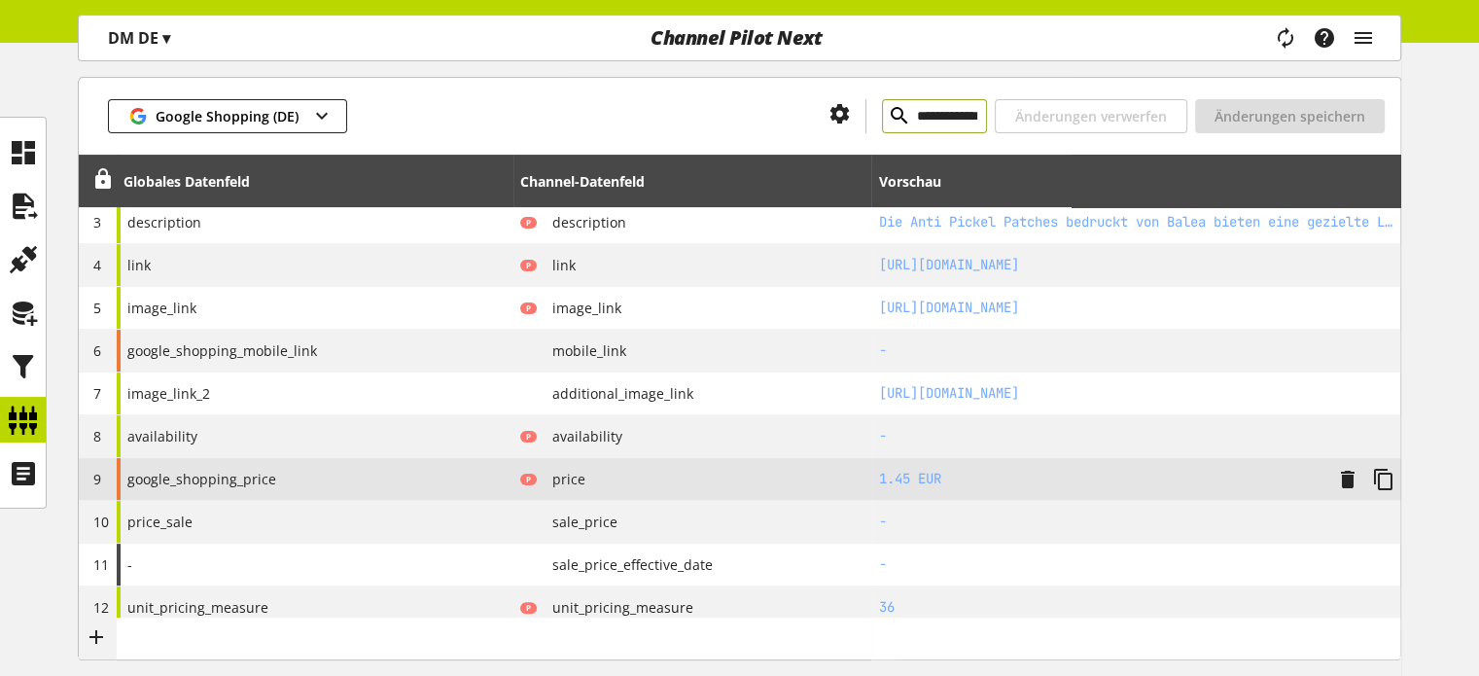
scroll to position [366, 0]
